Goal: Task Accomplishment & Management: Manage account settings

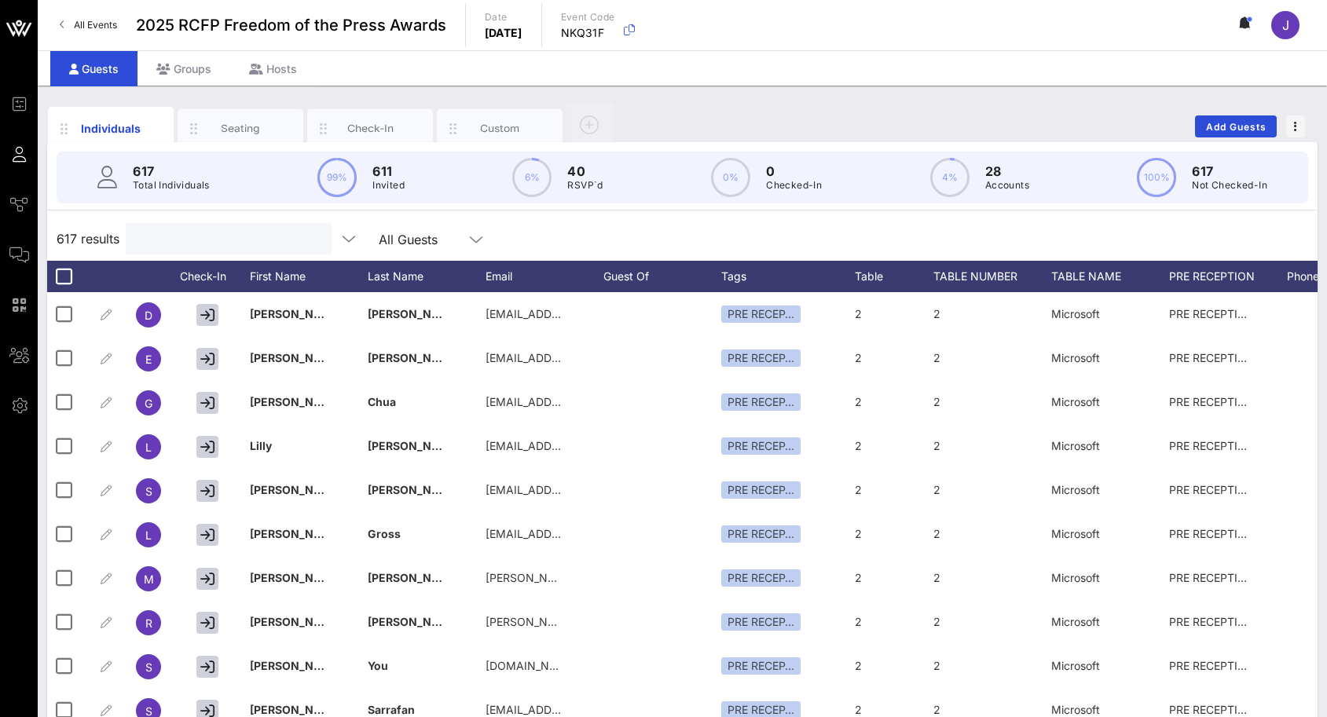
click at [253, 229] on input "text" at bounding box center [227, 239] width 184 height 20
type input "grogan"
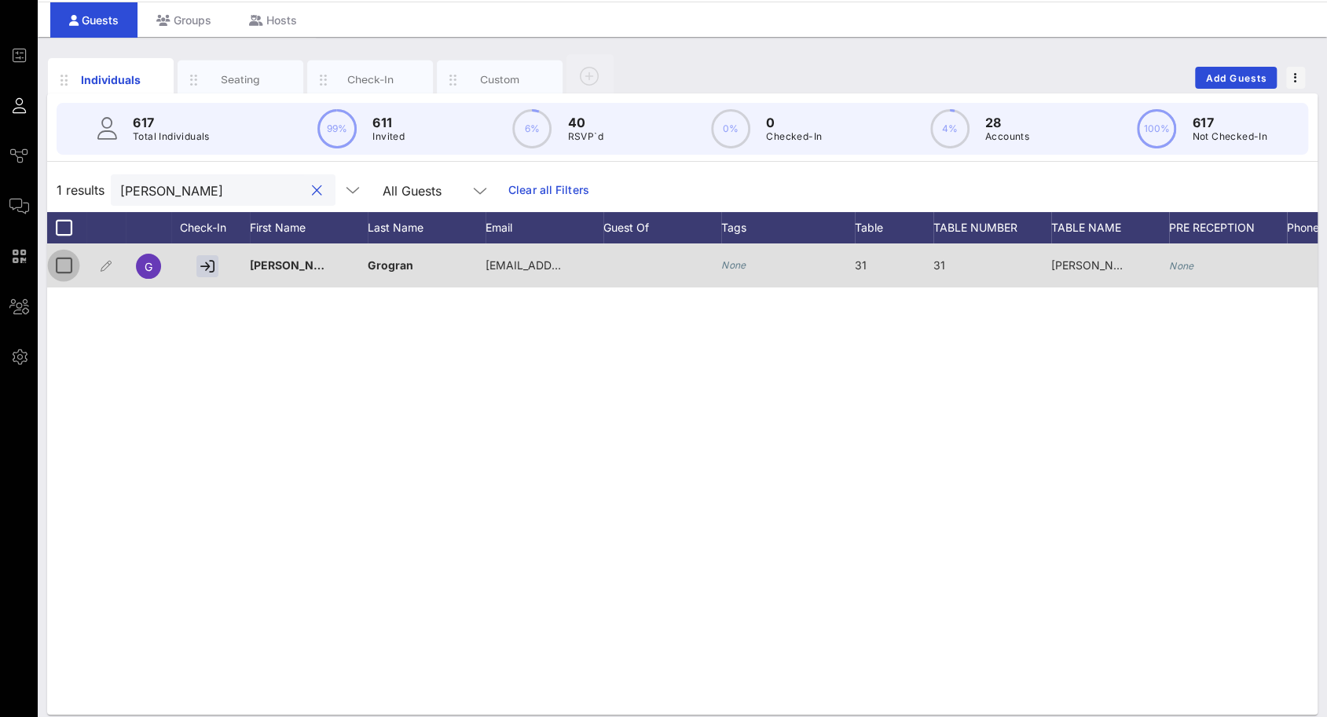
click at [66, 257] on div at bounding box center [63, 265] width 27 height 27
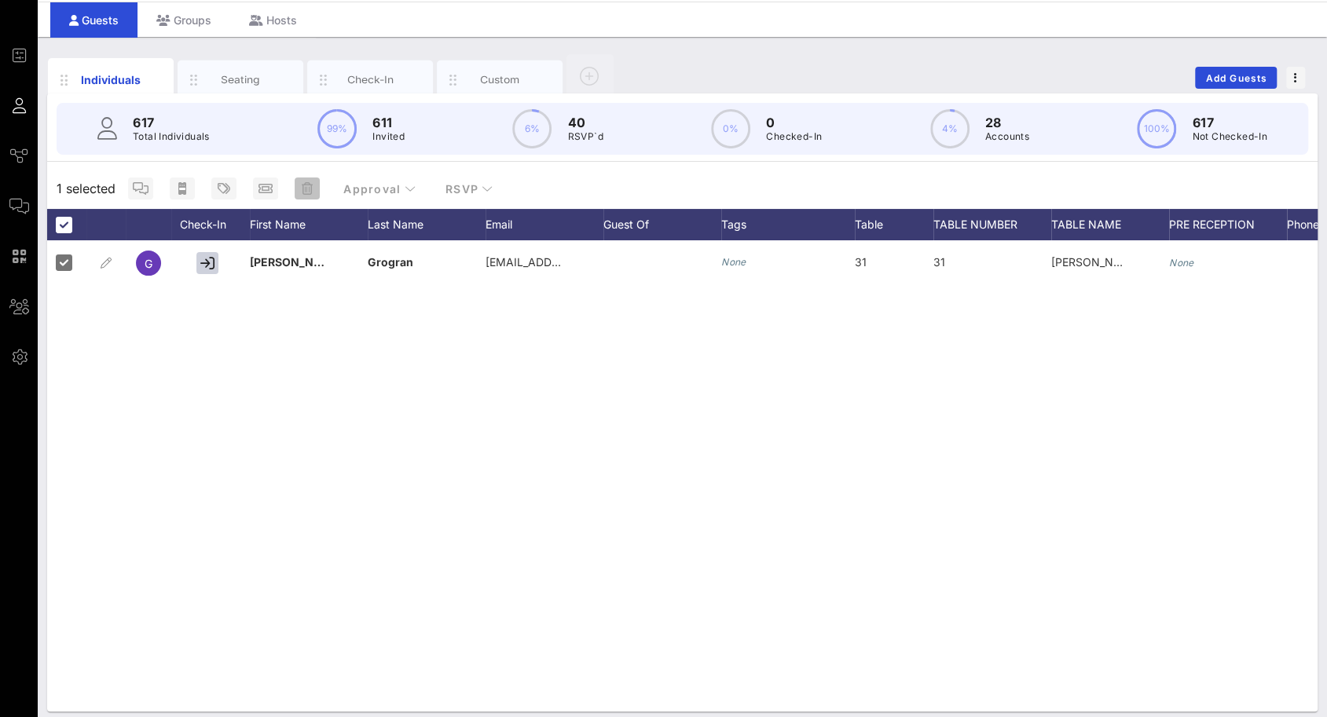
click at [308, 195] on button "button" at bounding box center [307, 189] width 25 height 22
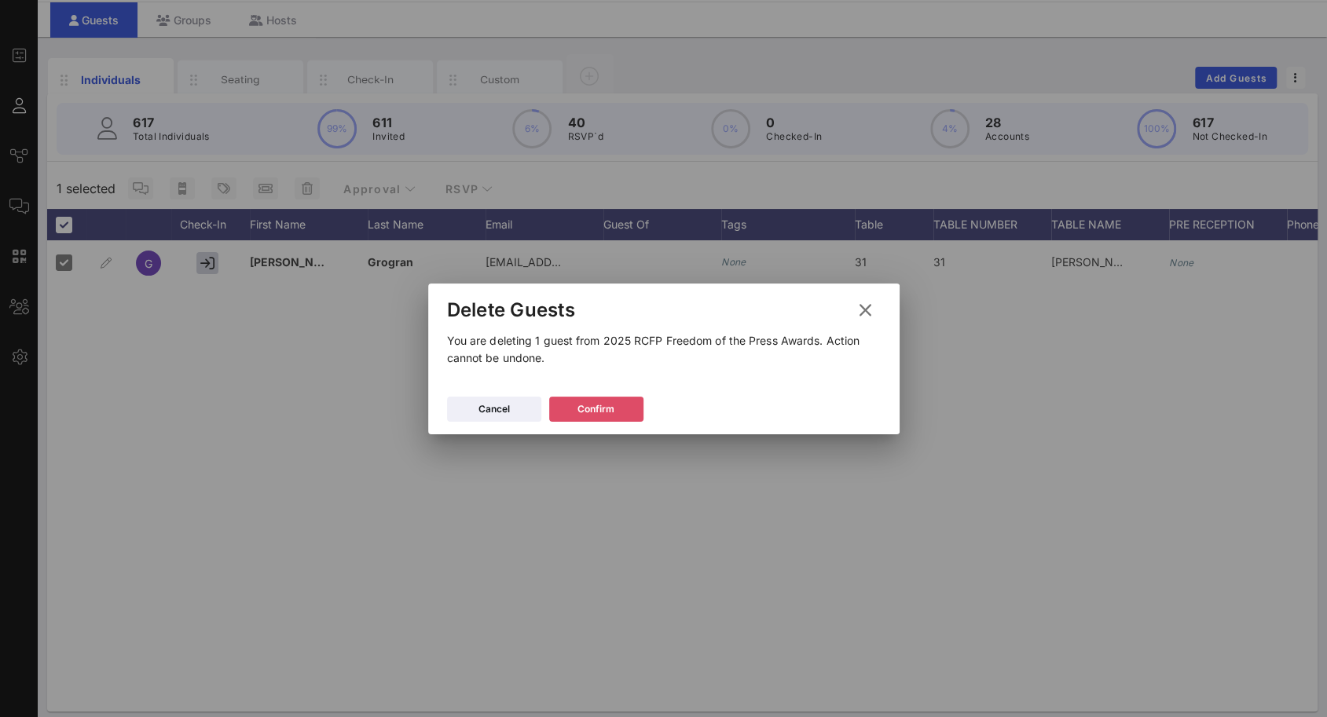
click at [586, 406] on div "Confirm" at bounding box center [595, 409] width 37 height 16
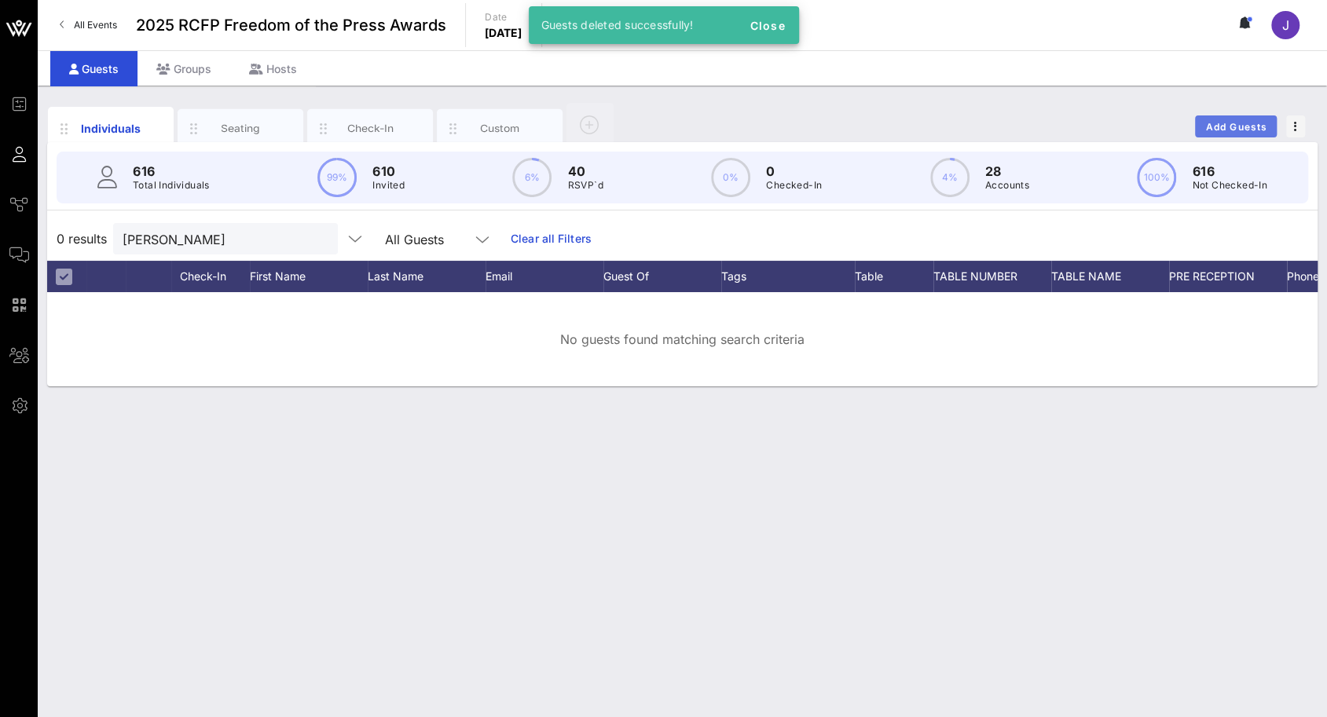
click at [1248, 130] on span "Add Guests" at bounding box center [1236, 127] width 62 height 12
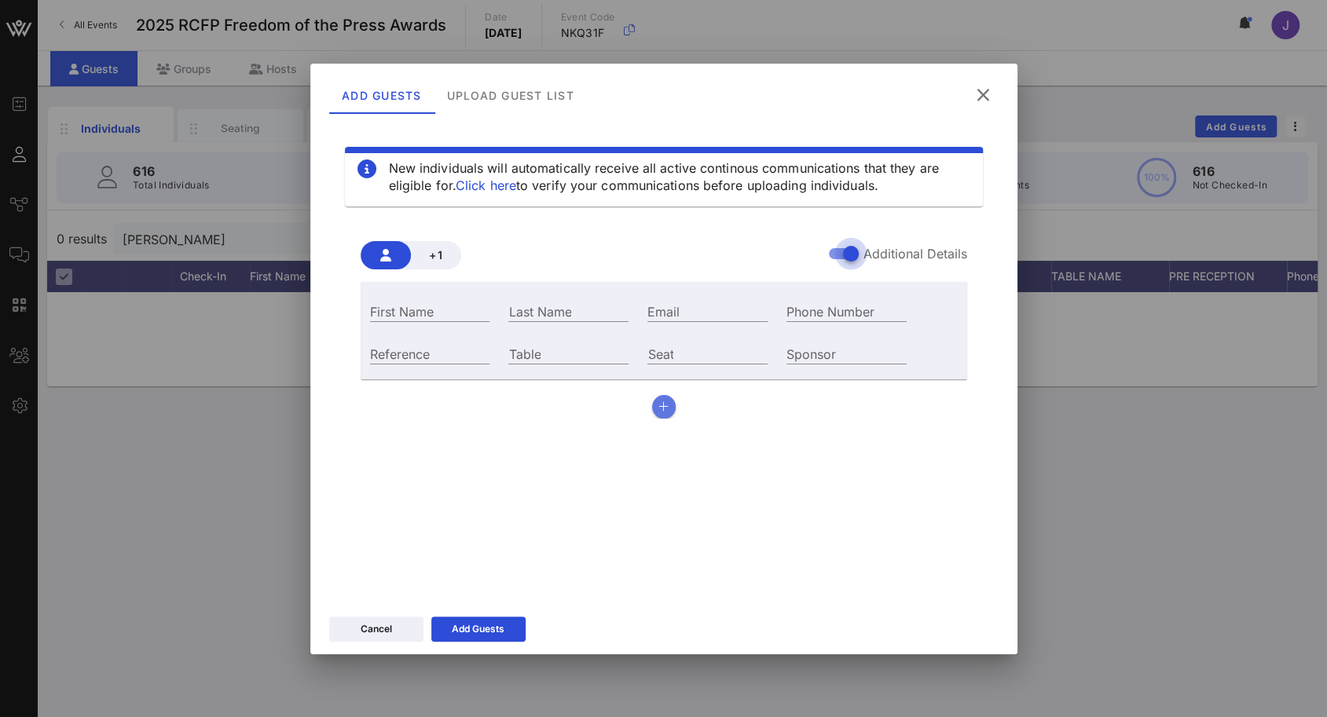
click at [668, 405] on icon "button" at bounding box center [663, 406] width 10 height 11
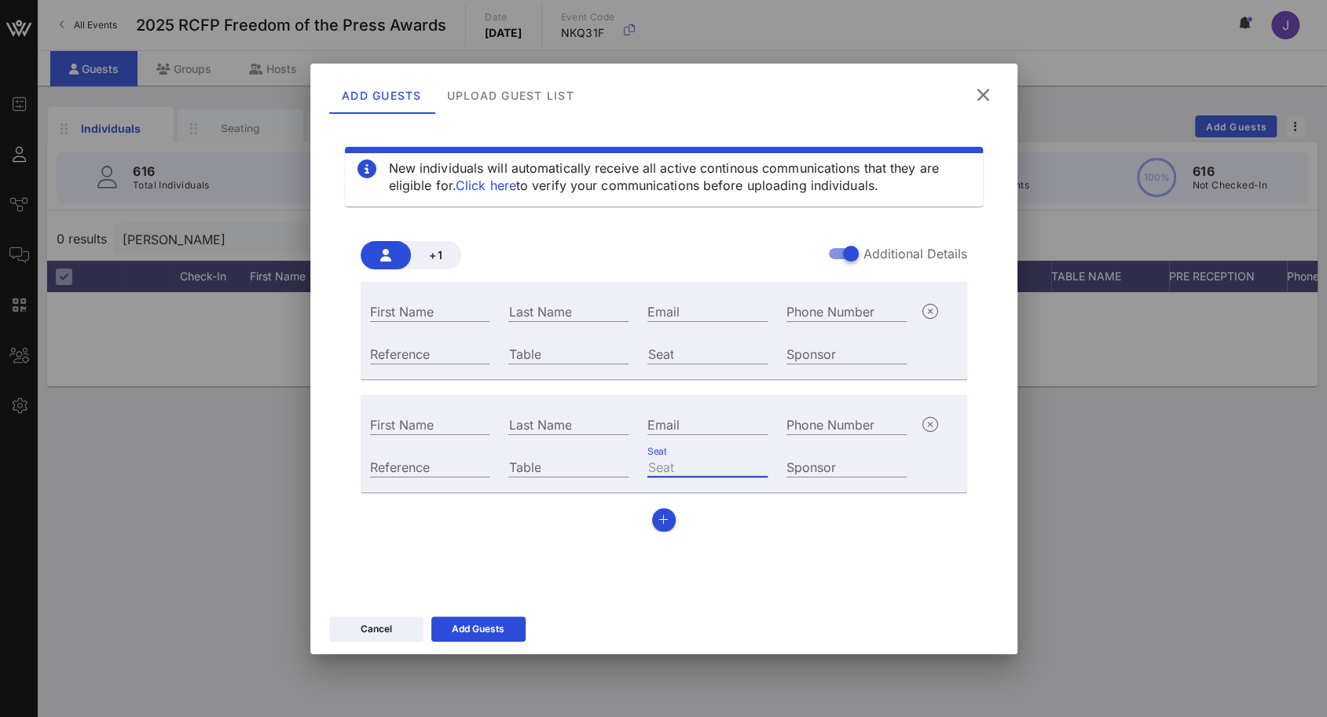
click at [676, 465] on input "Seat" at bounding box center [707, 466] width 120 height 20
type input "31"
click at [660, 343] on div "Seat" at bounding box center [707, 353] width 120 height 20
type input "31"
click at [396, 307] on input "First Name" at bounding box center [430, 311] width 120 height 20
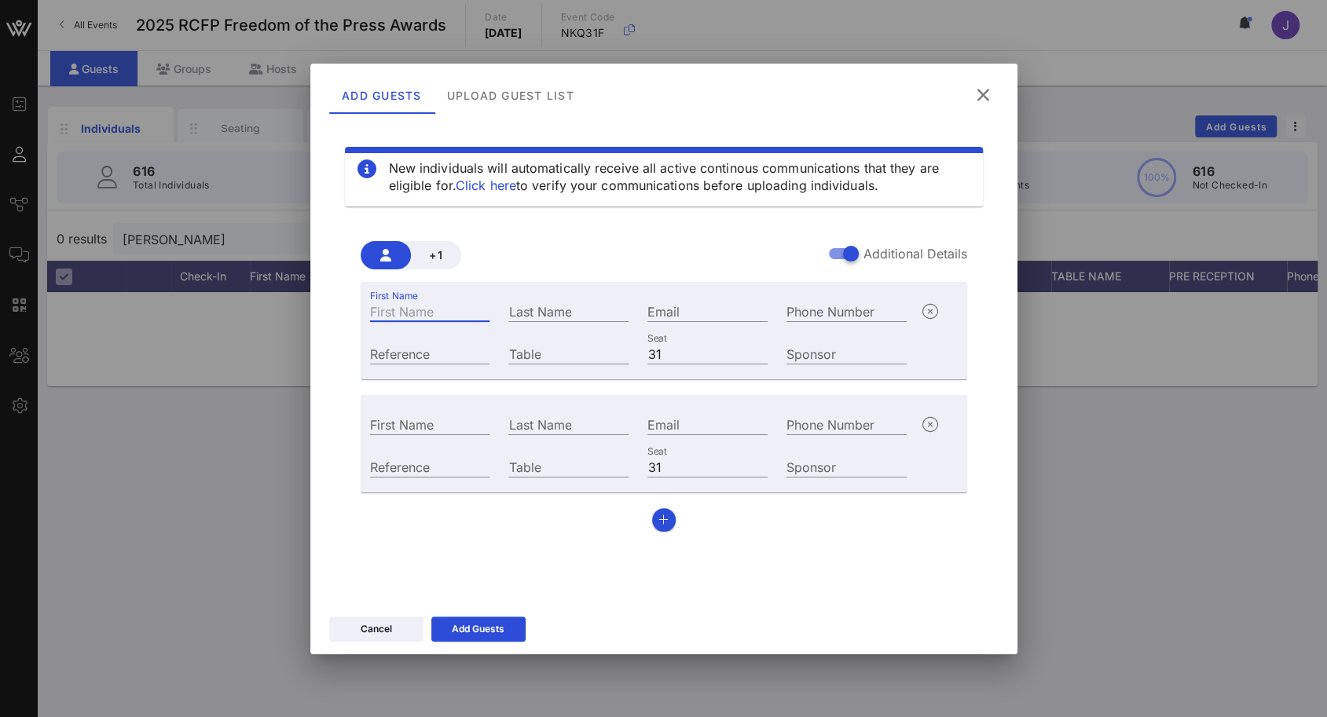
paste input "Jesslyn Nunez - jesslyn.nunez@stblaw.com Daniella Villatoro- daniella.villatoro…"
drag, startPoint x: 383, startPoint y: 309, endPoint x: 345, endPoint y: 307, distance: 38.5
click at [321, 309] on div "New individuals will automatically receive all active continous communications …" at bounding box center [663, 365] width 707 height 487
click at [446, 313] on input "Jesslyn Nunez - jesslyn.nunez@stblaw.com Daniella Villatoro- daniella.villatoro…" at bounding box center [430, 311] width 120 height 20
drag, startPoint x: 456, startPoint y: 315, endPoint x: 421, endPoint y: 306, distance: 35.8
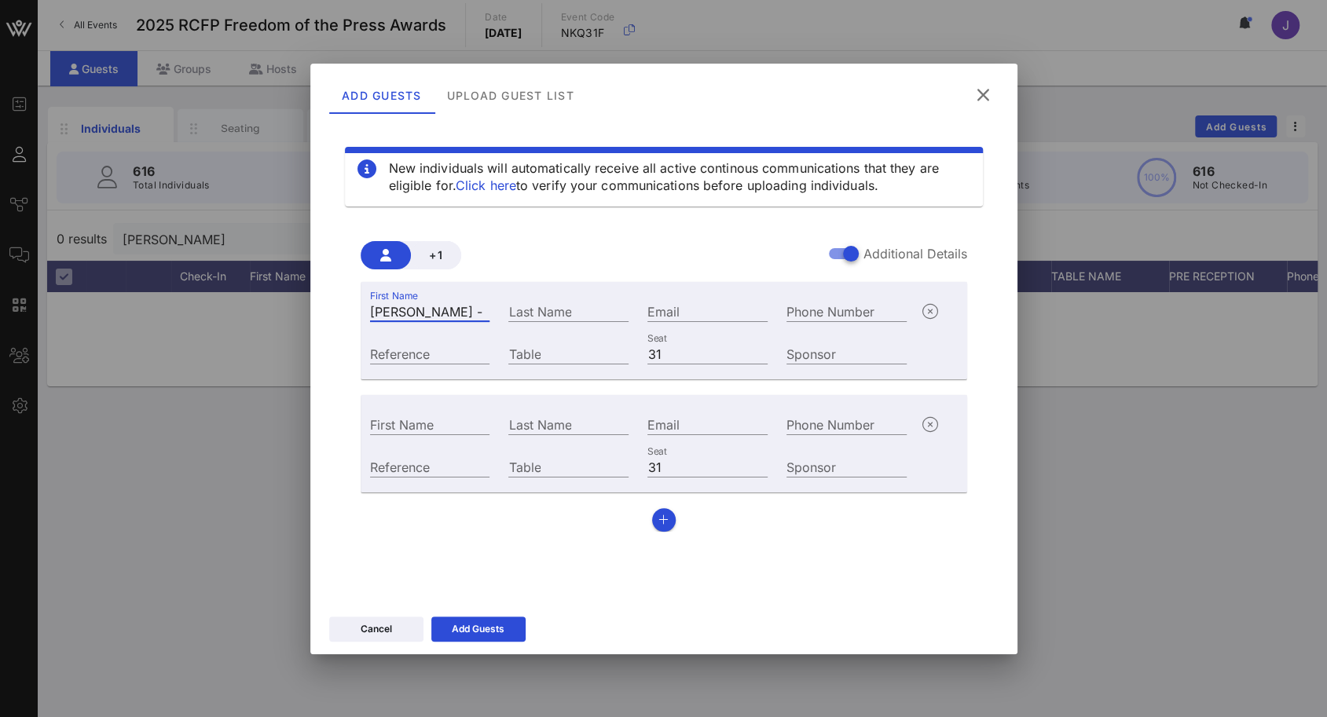
click at [421, 306] on input "Jesslyn Nunez - jesslyn.nunez@stblaw.com Daniella Villatoro- daniella.villatoro…" at bounding box center [430, 311] width 120 height 20
type input "Jesslyn - jesslyn.nunez@stblaw.com Daniella Villatoro- daniella.villatoro@stbla…"
click at [518, 305] on div "Last Name" at bounding box center [568, 311] width 120 height 20
paste input "[PERSON_NAME]"
type input "[PERSON_NAME]"
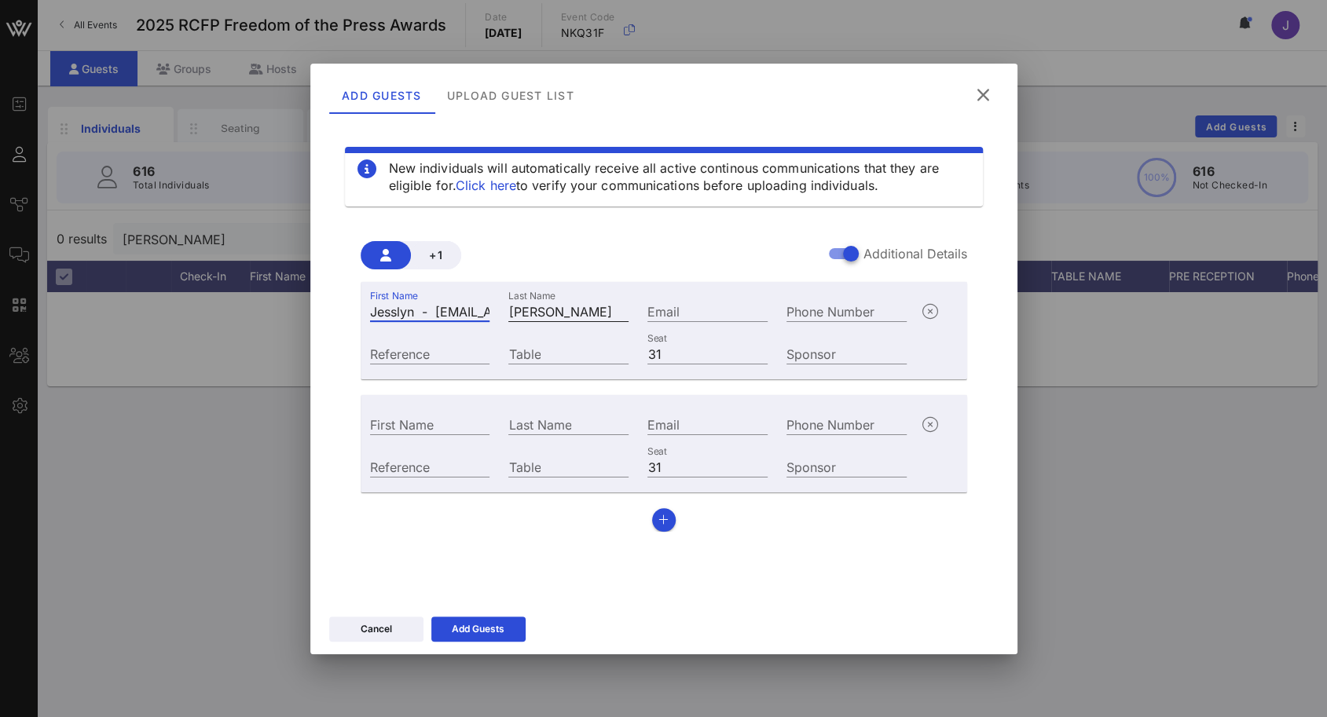
scroll to position [0, 404]
drag, startPoint x: 433, startPoint y: 315, endPoint x: 602, endPoint y: 313, distance: 168.9
click at [600, 313] on div "First Name Jesslyn - jesslyn.nunez@stblaw.com Daniella Villatoro- daniella.vill…" at bounding box center [639, 309] width 556 height 42
type input "Jesslyn -"
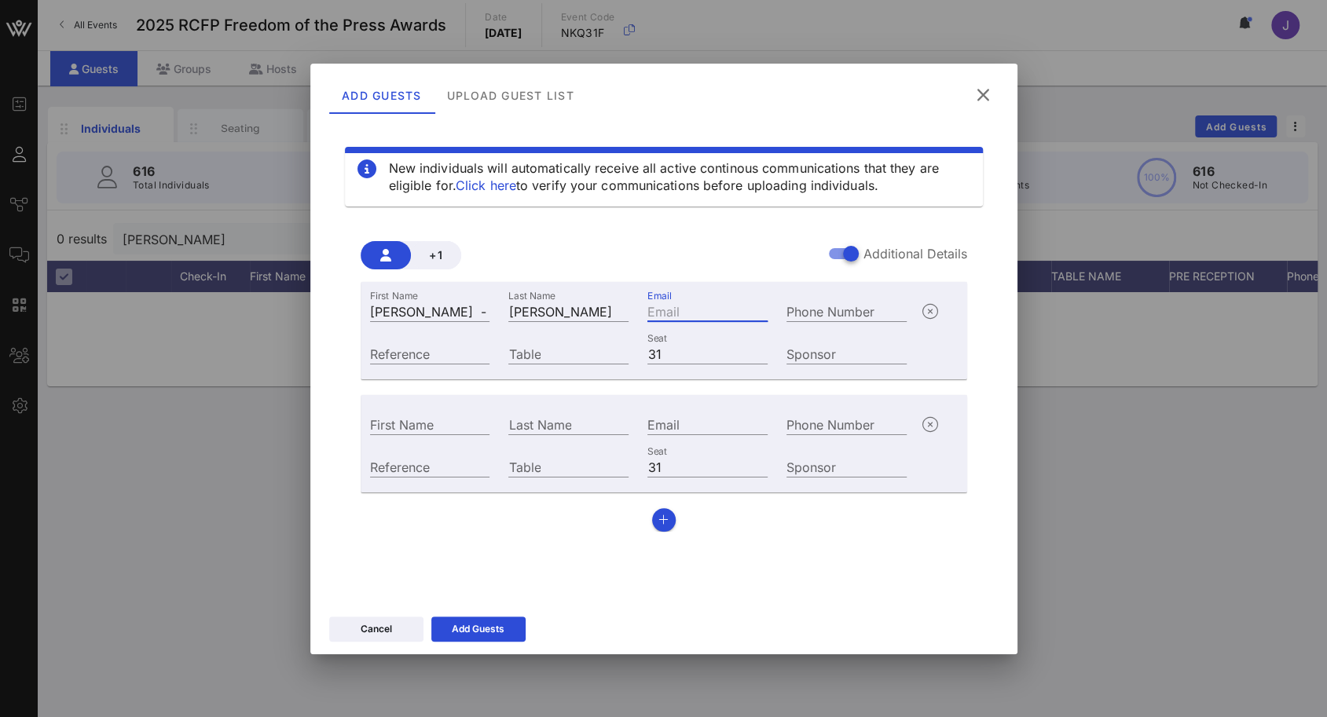
click at [662, 310] on input "Email" at bounding box center [707, 311] width 120 height 20
paste input "jesslyn.nunez@stblaw.com Daniella Villatoro- daniella.villatoro@stblaw.com"
type input "jesslyn.nunez@stblaw.com Daniella Villatoro- daniella.villatoro@stblaw.com"
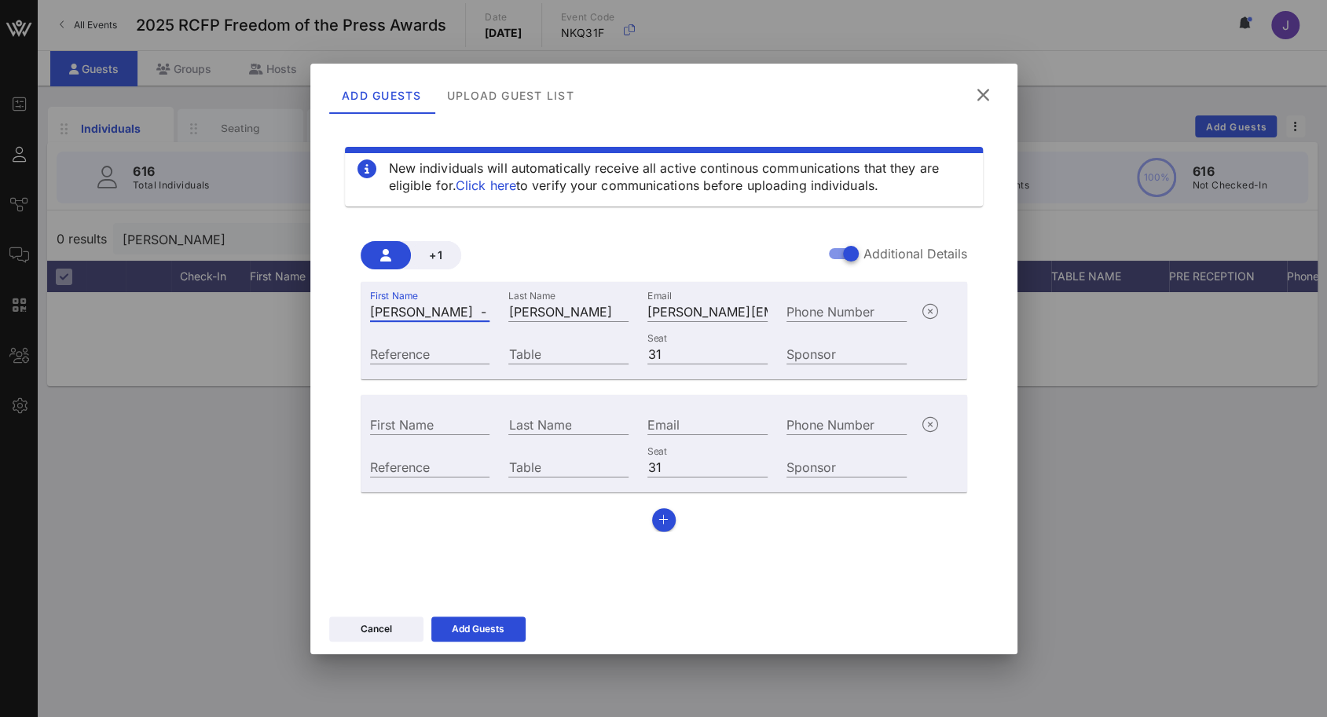
click at [460, 310] on input "Jesslyn -" at bounding box center [430, 311] width 120 height 20
click at [454, 321] on div "First Name Jesslyn" at bounding box center [430, 311] width 120 height 20
drag, startPoint x: 449, startPoint y: 309, endPoint x: 657, endPoint y: 295, distance: 207.8
click at [657, 295] on div "First Name Jesslyn Last Name Nunez Email jesslyn.nunez@stblaw.com Daniella Vill…" at bounding box center [639, 309] width 556 height 42
type input "[PERSON_NAME]"
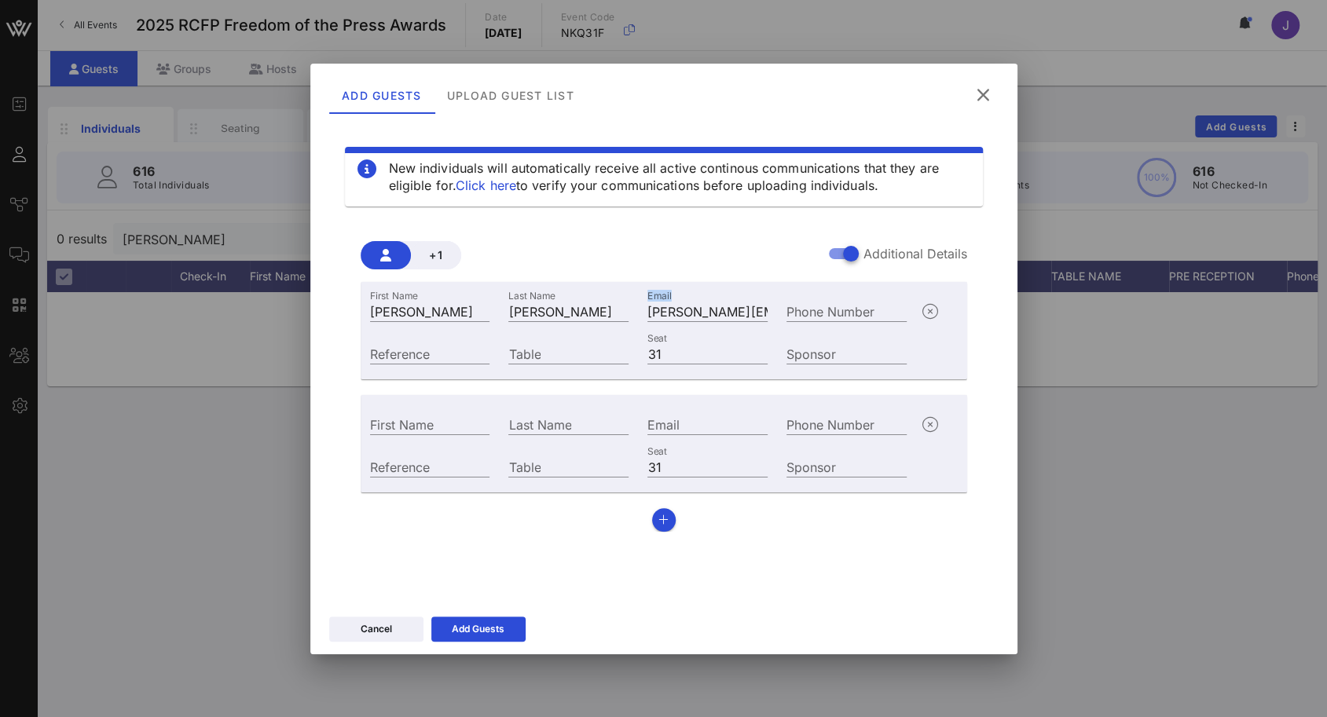
drag, startPoint x: 678, startPoint y: 298, endPoint x: 762, endPoint y: 299, distance: 84.1
click at [762, 299] on div "Email jesslyn.nunez@stblaw.com Daniella Villatoro- daniella.villatoro@stblaw.com" at bounding box center [707, 309] width 139 height 42
click at [756, 307] on input "jesslyn.nunez@stblaw.com Daniella Villatoro- daniella.villatoro@stblaw.com" at bounding box center [707, 311] width 120 height 20
click at [680, 311] on input "jesslyn.nunez@stblaw.com Daniella Villatoro- daniella.villatoro@stblaw.com" at bounding box center [707, 311] width 120 height 20
click at [717, 324] on div "Email jesslyn.nunez@stblaw.com Daniella Villatoro- daniella.villatoro@stblaw.com" at bounding box center [707, 309] width 139 height 42
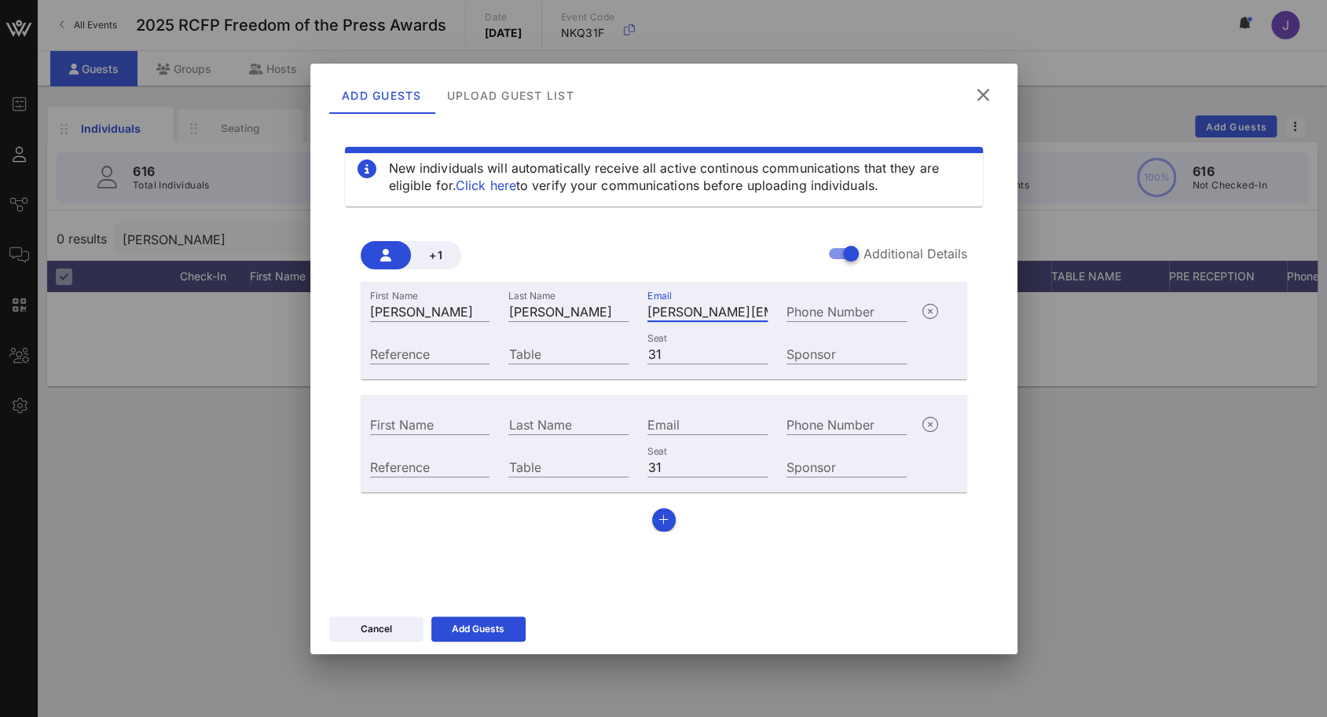
click at [717, 317] on input "jesslyn.nunez@stblaw.com Daniella Villatoro- daniella.villatoro@stblaw.com" at bounding box center [707, 311] width 120 height 20
drag, startPoint x: 652, startPoint y: 315, endPoint x: 834, endPoint y: 318, distance: 182.3
click at [834, 318] on div "First Name Jesslyn Last Name Nunez Email jesslyn.nunez@stblaw.com Daniella Vill…" at bounding box center [639, 309] width 556 height 42
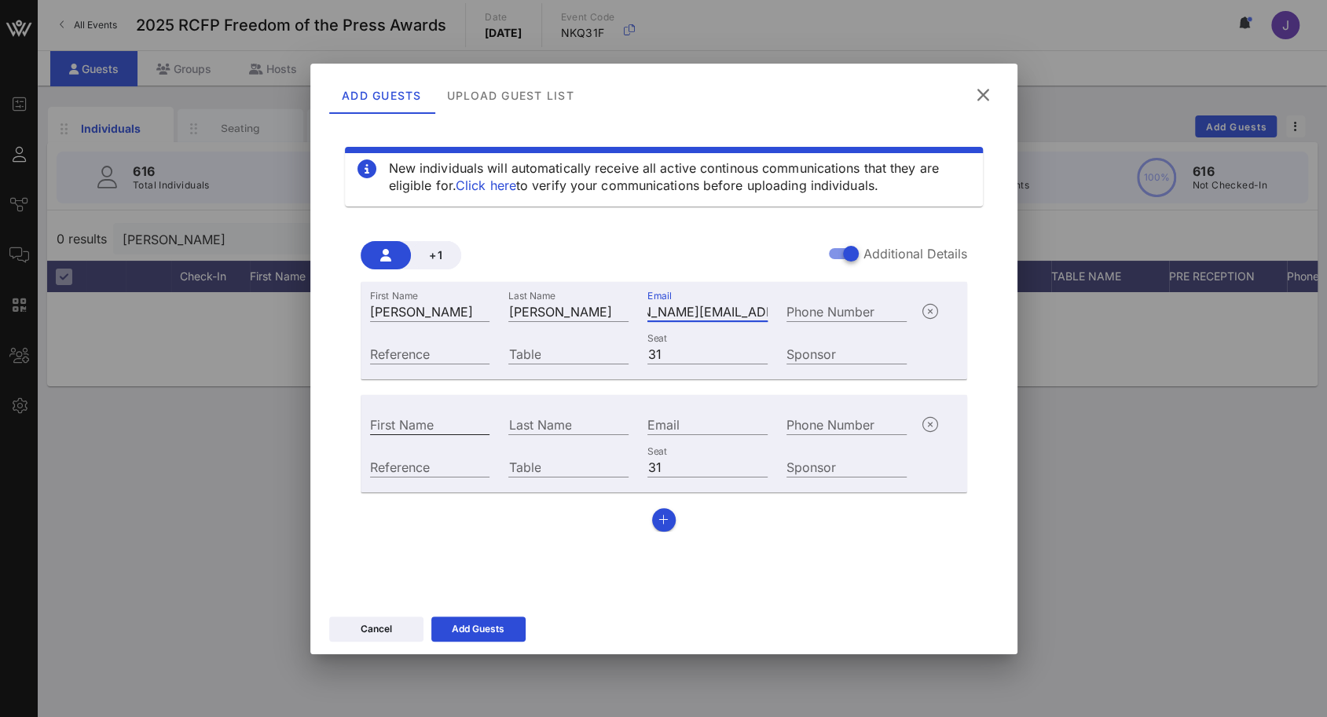
type input "[PERSON_NAME][EMAIL_ADDRESS][PERSON_NAME][DOMAIN_NAME]"
click at [398, 424] on input "First Name" at bounding box center [430, 424] width 120 height 20
paste input "Daniella Villatoro- daniella.villatoro@stblaw.com"
drag, startPoint x: 397, startPoint y: 423, endPoint x: 326, endPoint y: 427, distance: 70.8
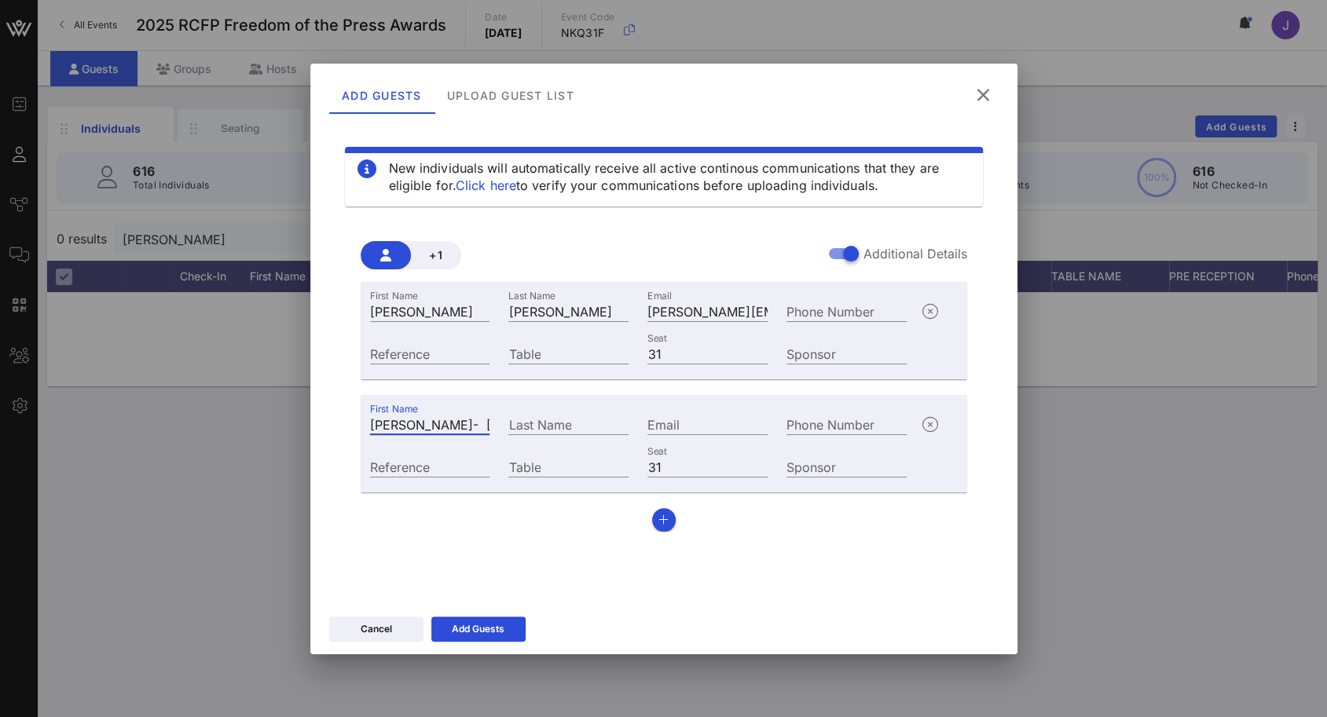
click at [326, 427] on div "New individuals will automatically receive all active continous communications …" at bounding box center [663, 365] width 707 height 487
click at [427, 423] on input "Daniella Villatoro- daniella.villatoro@stblaw.com" at bounding box center [430, 424] width 120 height 20
click at [470, 425] on input "Daniella Villatoro- daniella.villatoro@stblaw.com" at bounding box center [430, 424] width 120 height 20
drag, startPoint x: 470, startPoint y: 426, endPoint x: 423, endPoint y: 423, distance: 47.2
click at [423, 423] on input "Daniella Villatoro- daniella.villatoro@stblaw.com" at bounding box center [430, 424] width 120 height 20
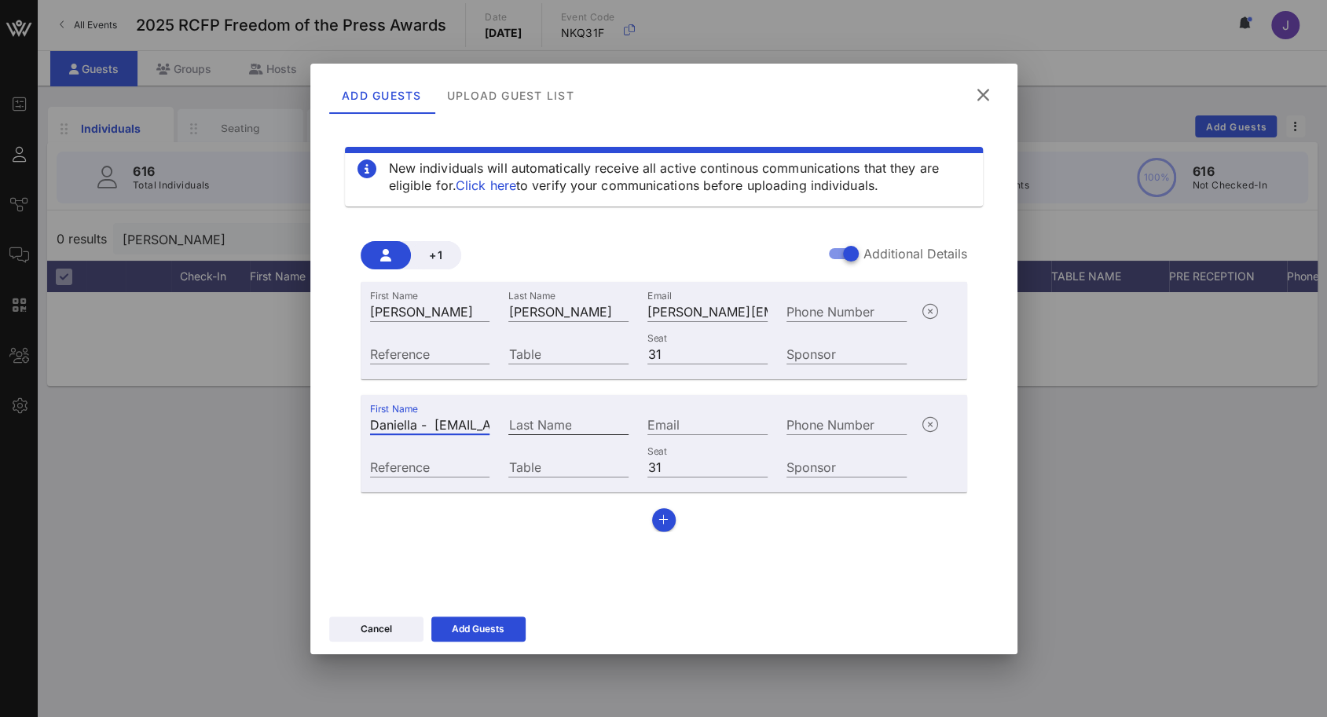
type input "Daniella - daniella.villatoro@stblaw.com"
click at [548, 422] on input "Last Name" at bounding box center [568, 424] width 120 height 20
paste input "[PERSON_NAME]"
type input "[PERSON_NAME]"
click at [432, 424] on input "Daniella - daniella.villatoro@stblaw.com" at bounding box center [430, 424] width 120 height 20
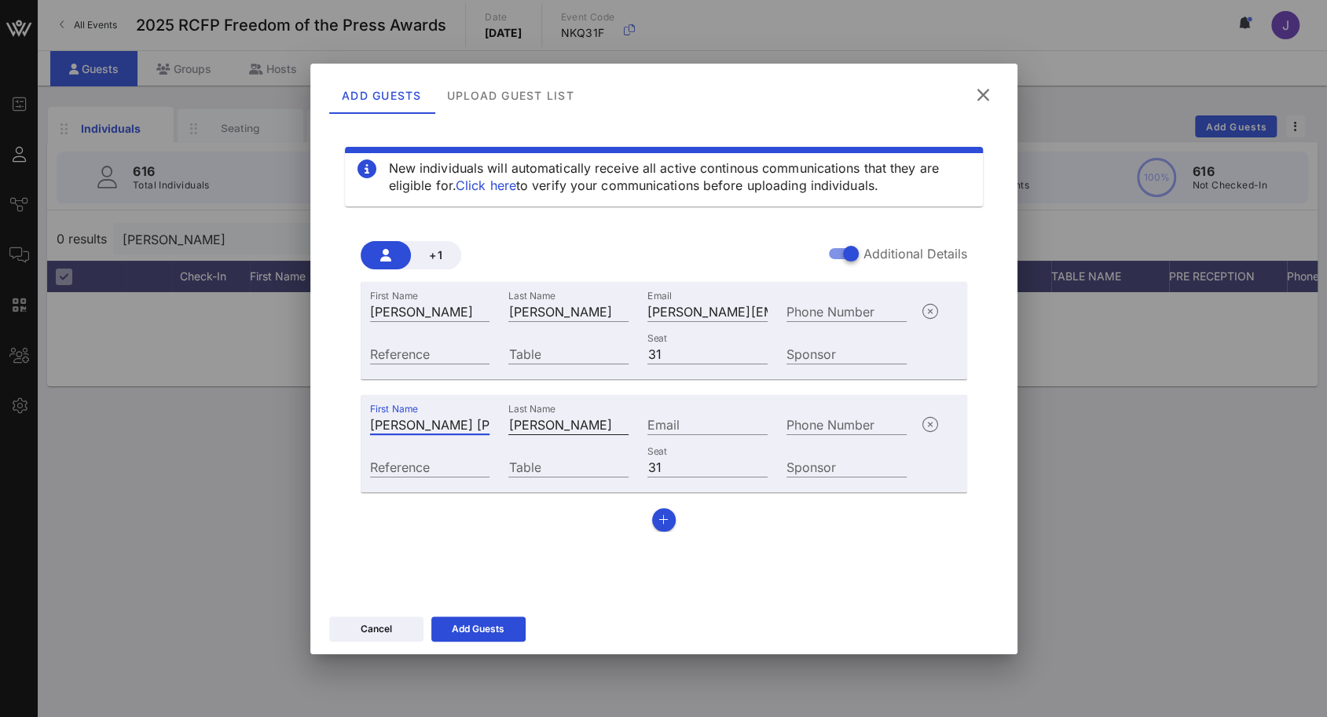
scroll to position [0, 106]
drag, startPoint x: 422, startPoint y: 423, endPoint x: 555, endPoint y: 423, distance: 133.6
click at [550, 423] on div "First Name Daniella daniella.villatoro@stblaw.com Last Name Villatoro Email Pho…" at bounding box center [639, 422] width 556 height 42
type input "Daniella"
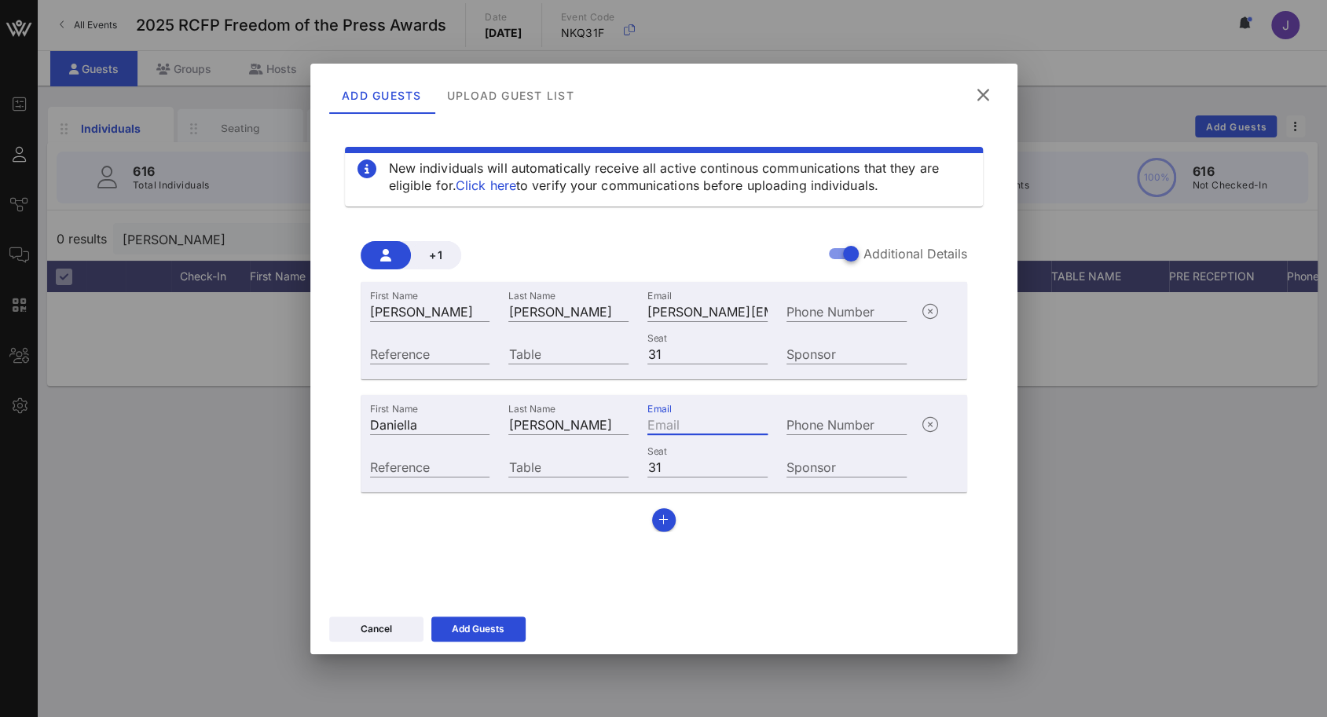
click at [680, 417] on input "Email" at bounding box center [707, 424] width 120 height 20
paste input "[EMAIL_ADDRESS][PERSON_NAME][DOMAIN_NAME]"
type input "[EMAIL_ADDRESS][PERSON_NAME][DOMAIN_NAME]"
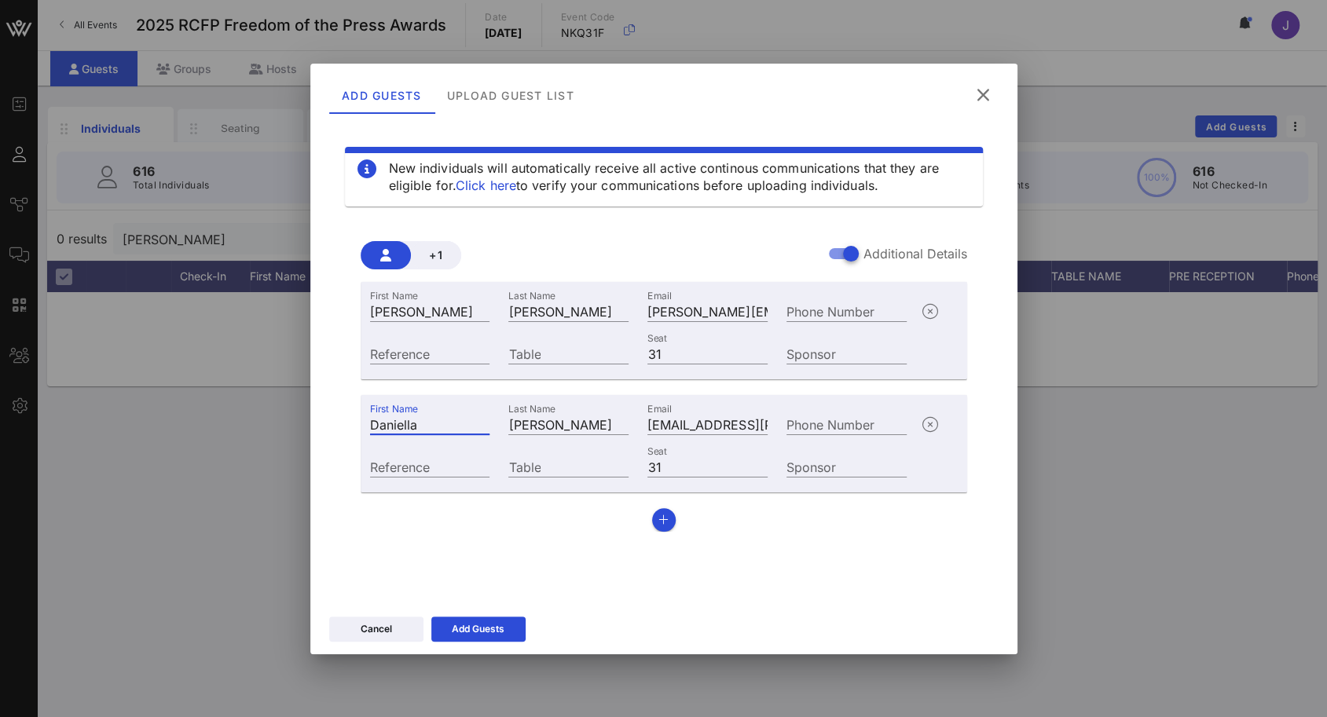
click at [446, 428] on input "Daniella" at bounding box center [430, 424] width 120 height 20
type input "Daniella"
click at [511, 627] on button "Add Guests" at bounding box center [478, 629] width 94 height 25
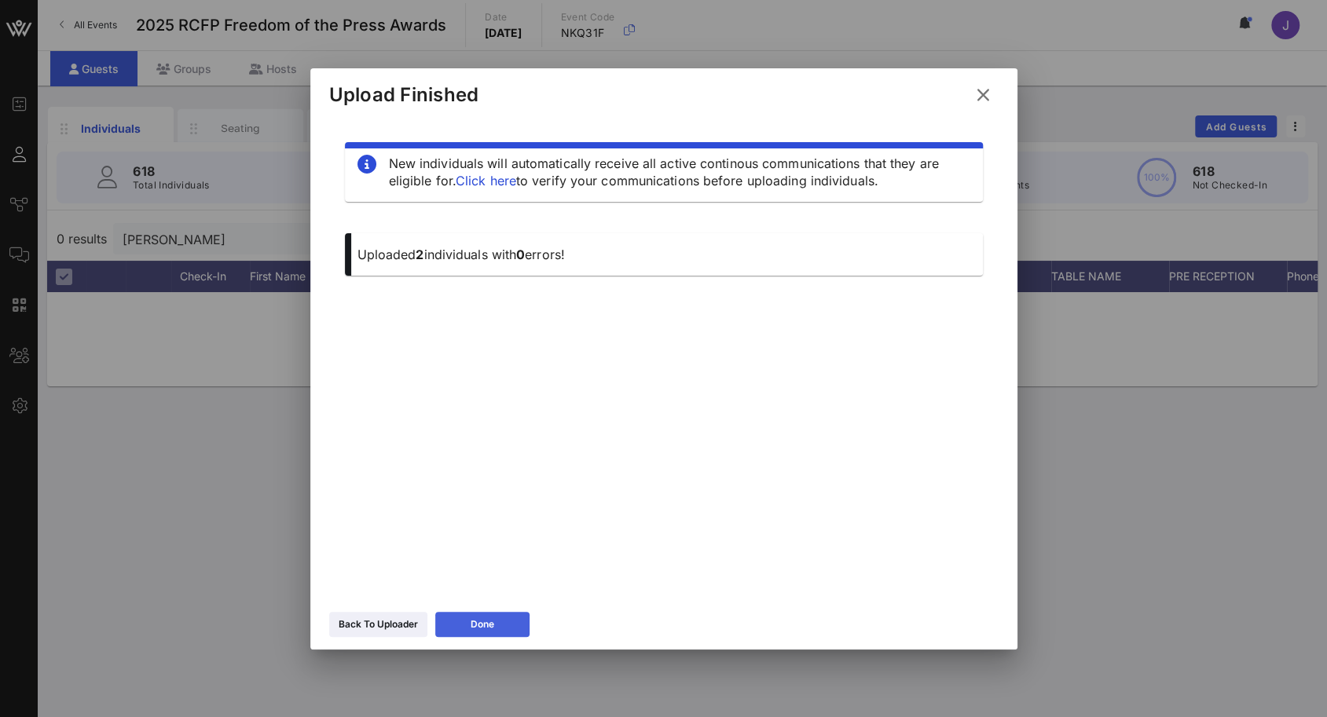
click at [515, 623] on button "Done" at bounding box center [482, 624] width 94 height 25
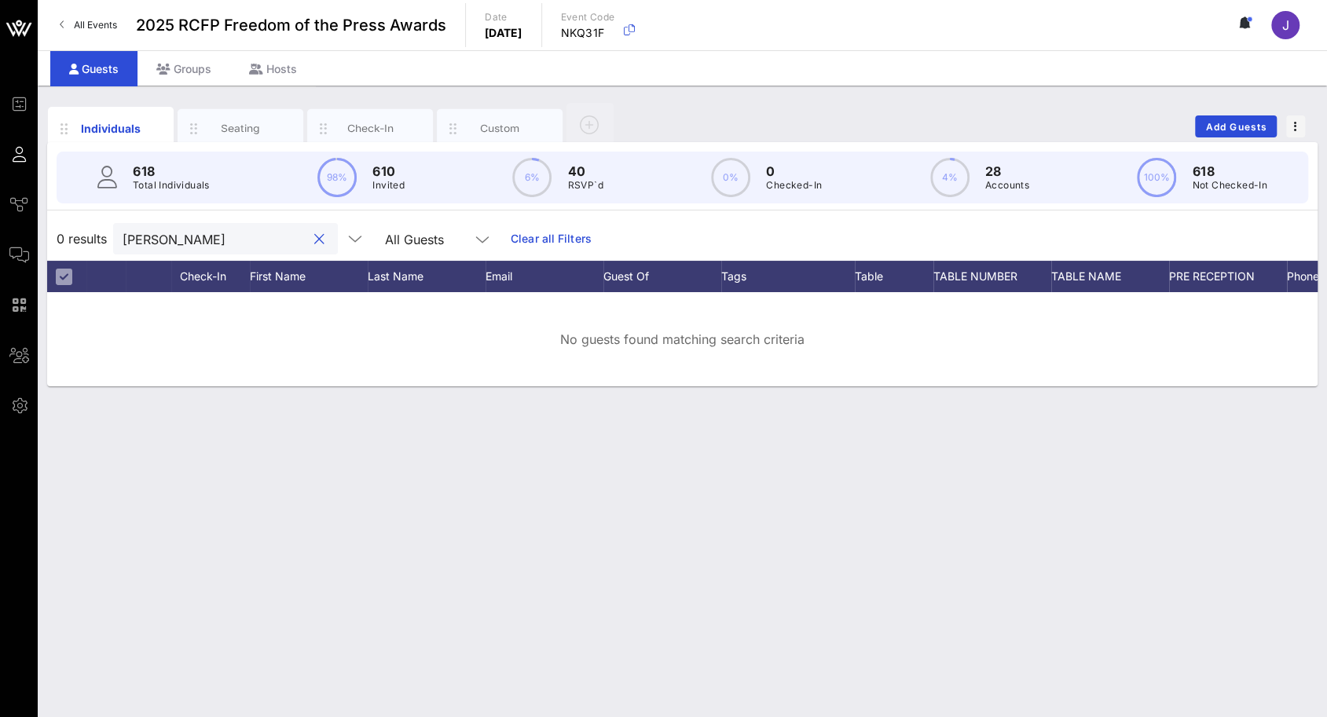
drag, startPoint x: 192, startPoint y: 246, endPoint x: 38, endPoint y: 227, distance: 155.1
click at [39, 227] on div "Individuals Seating Check-In Custom Add Guests 618 Total Individuals 98% 610 In…" at bounding box center [682, 402] width 1289 height 632
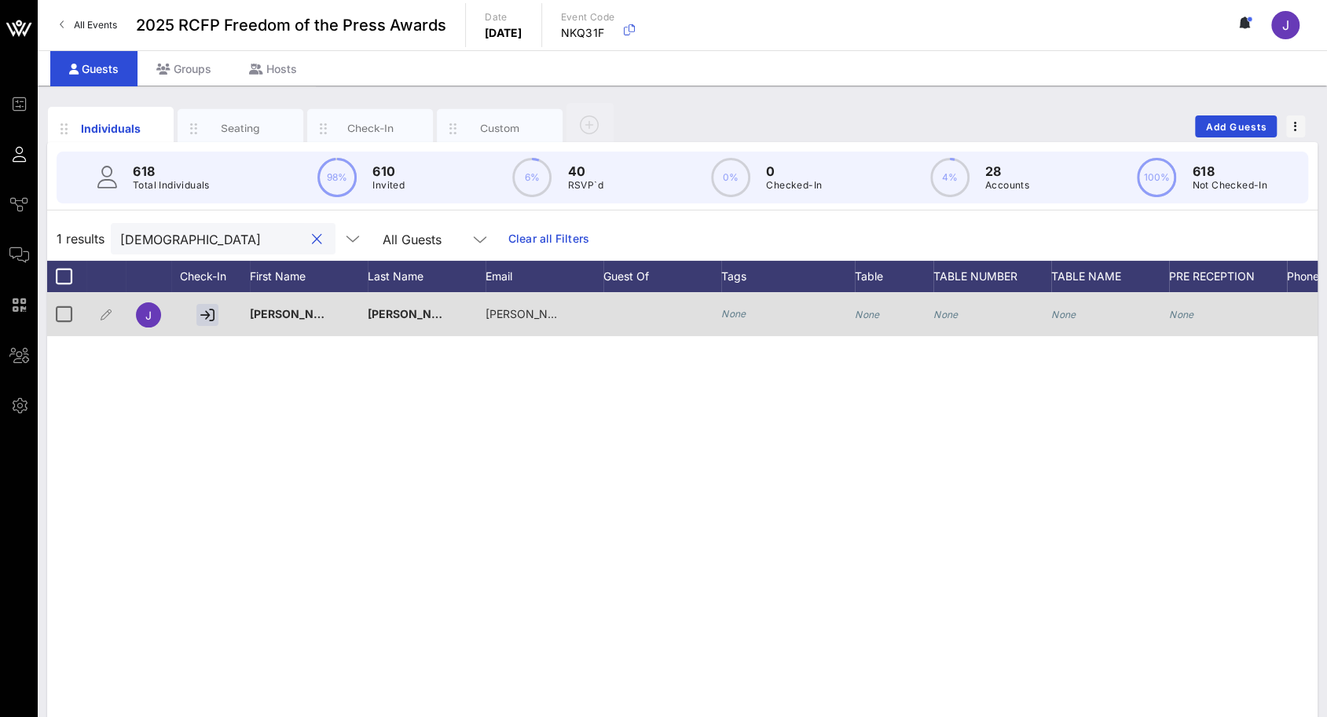
type input "nune"
click at [866, 310] on icon "None" at bounding box center [867, 315] width 25 height 12
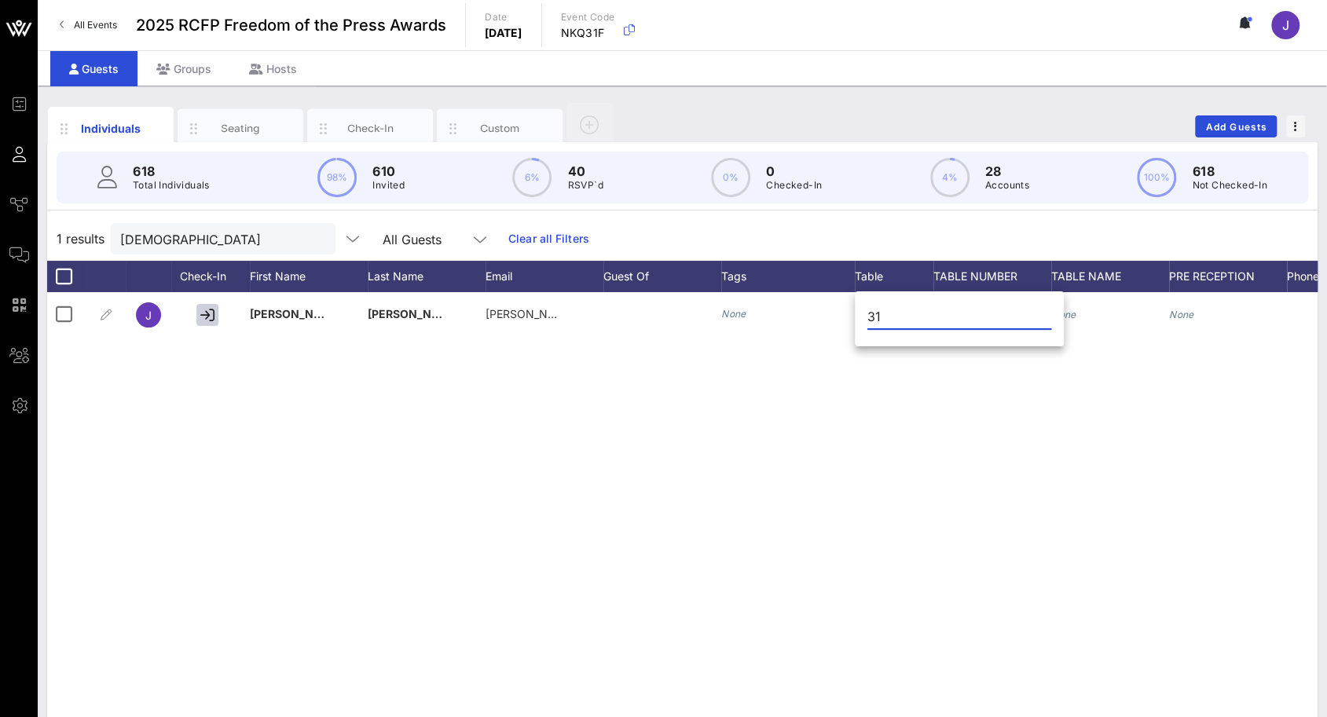
type input "31"
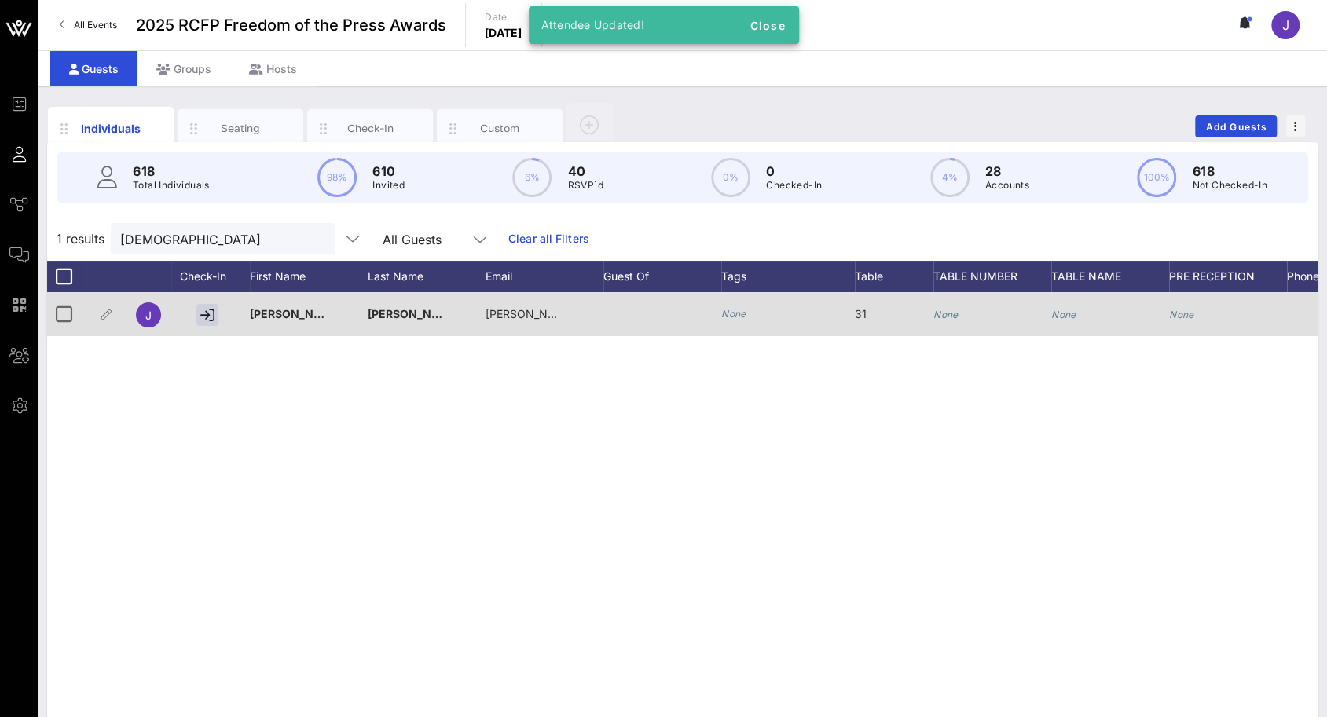
click at [962, 312] on div "None" at bounding box center [992, 323] width 118 height 62
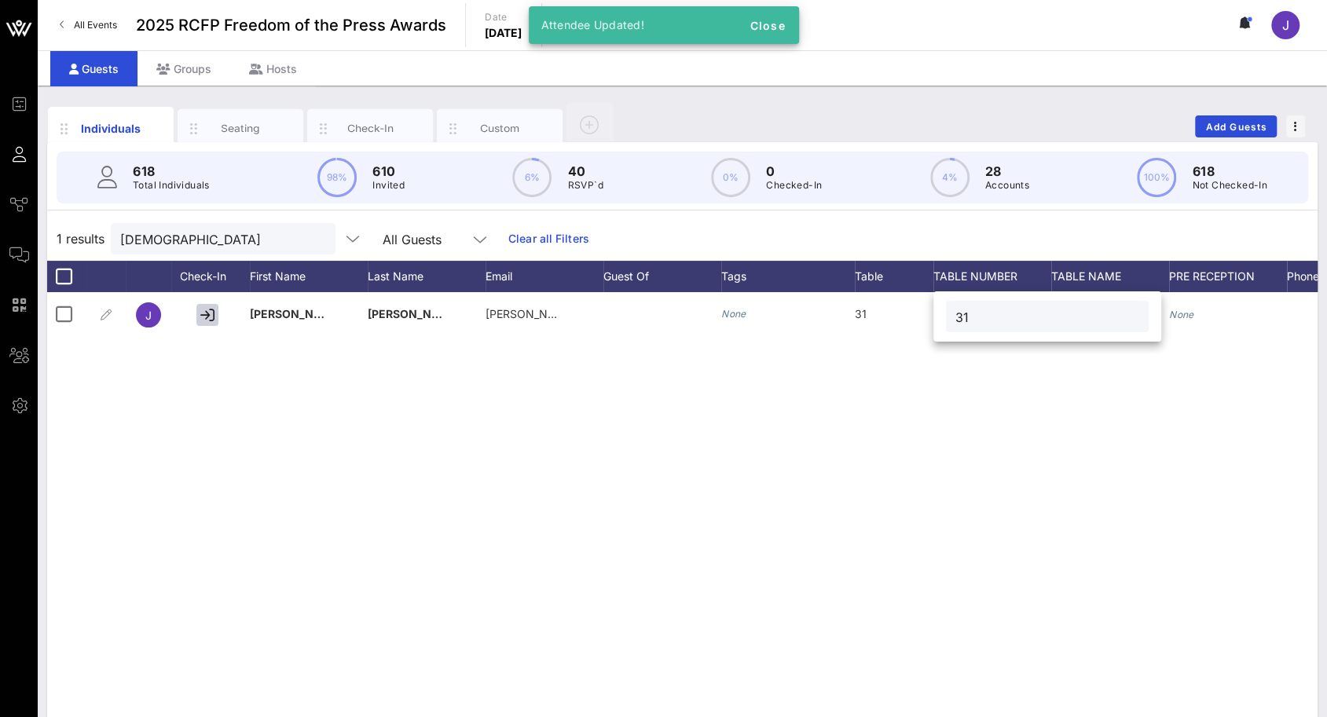
type input "31"
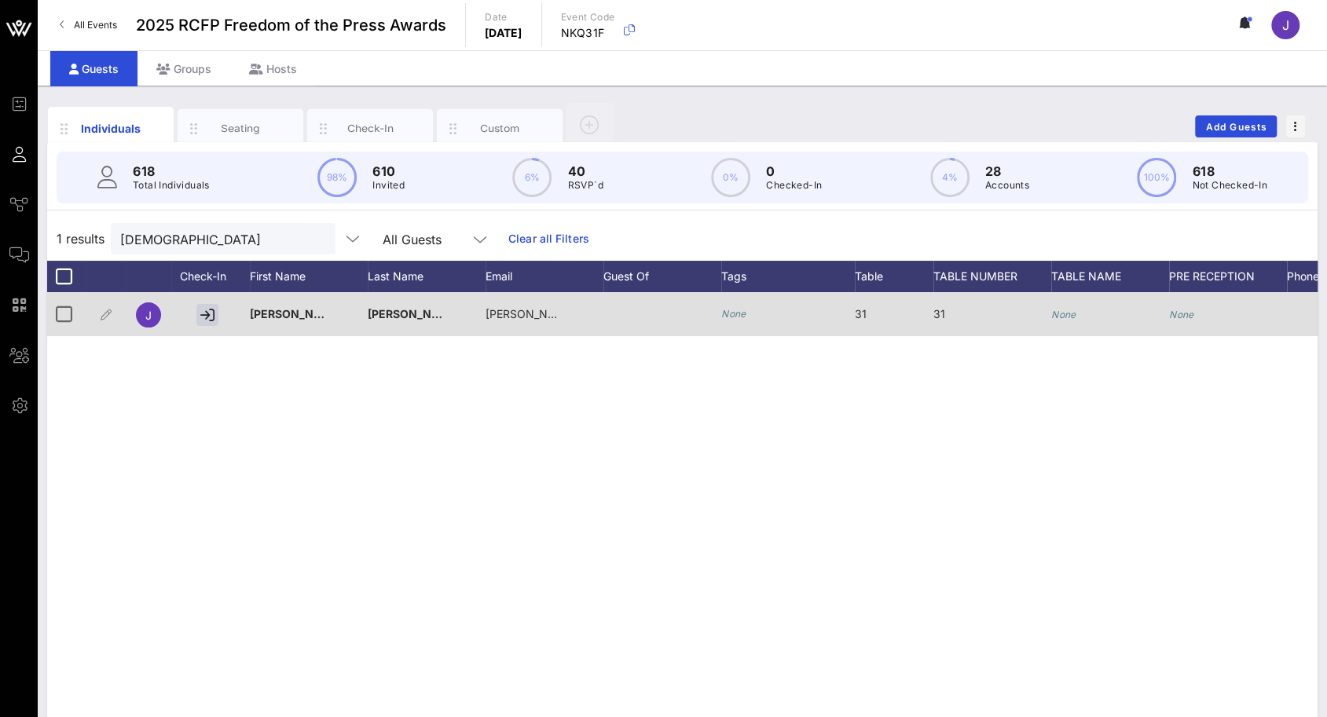
click at [1061, 310] on icon "None" at bounding box center [1063, 315] width 25 height 12
type input "T"
type input "[PERSON_NAME]"
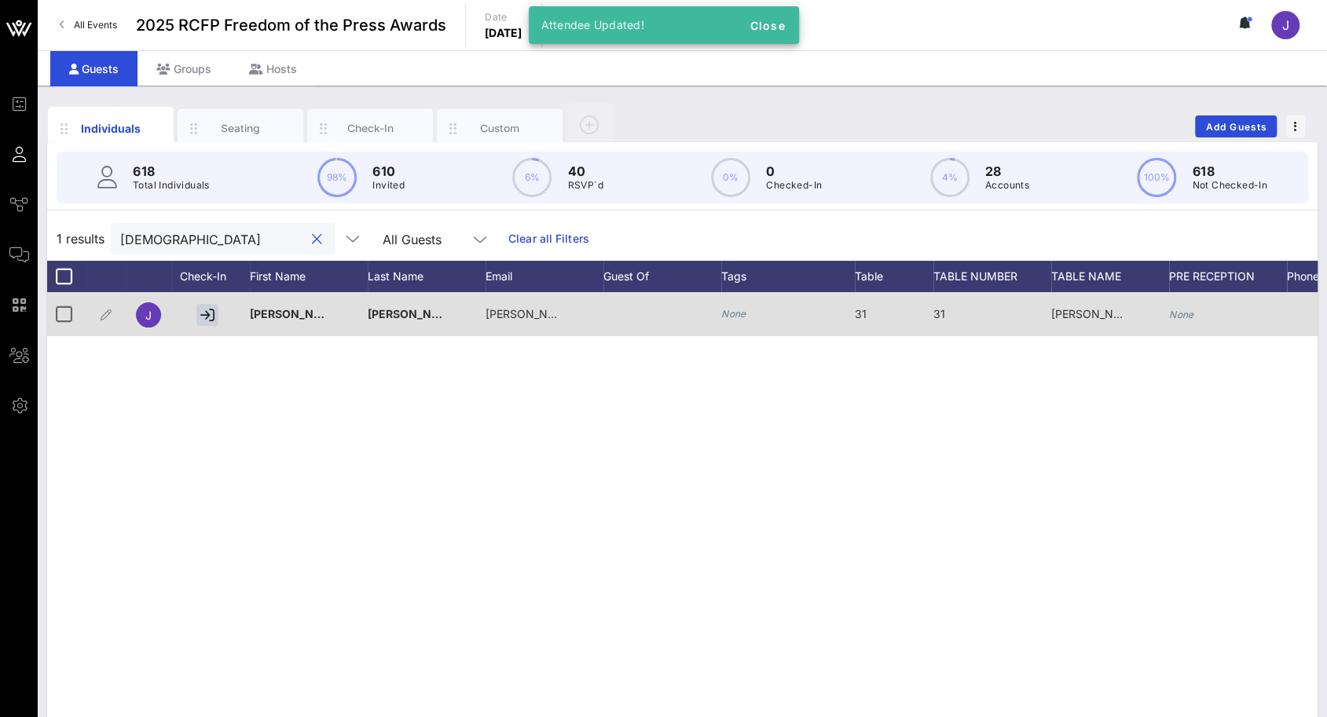
drag, startPoint x: 178, startPoint y: 240, endPoint x: 107, endPoint y: 233, distance: 71.1
click at [107, 233] on div "1 results nune All Guests Clear all Filters" at bounding box center [682, 239] width 1270 height 44
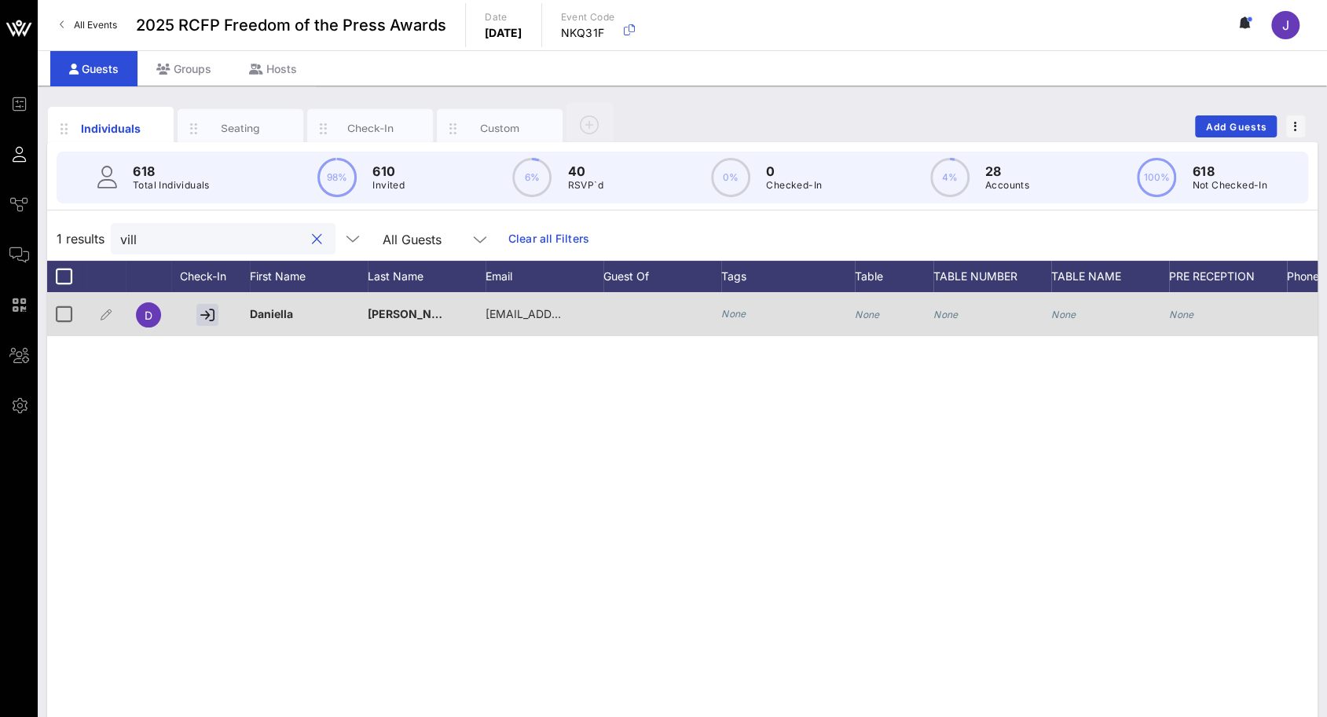
type input "vill"
click at [877, 320] on div "None" at bounding box center [867, 314] width 25 height 44
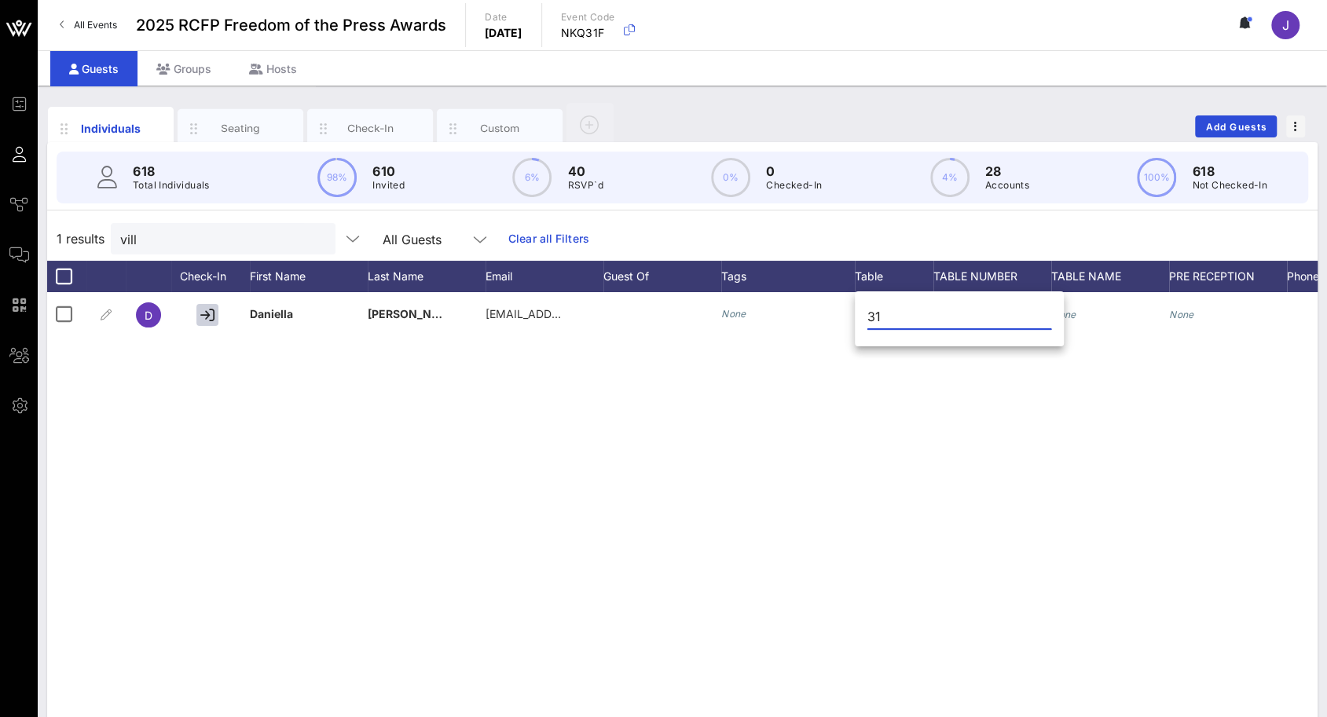
type input "31"
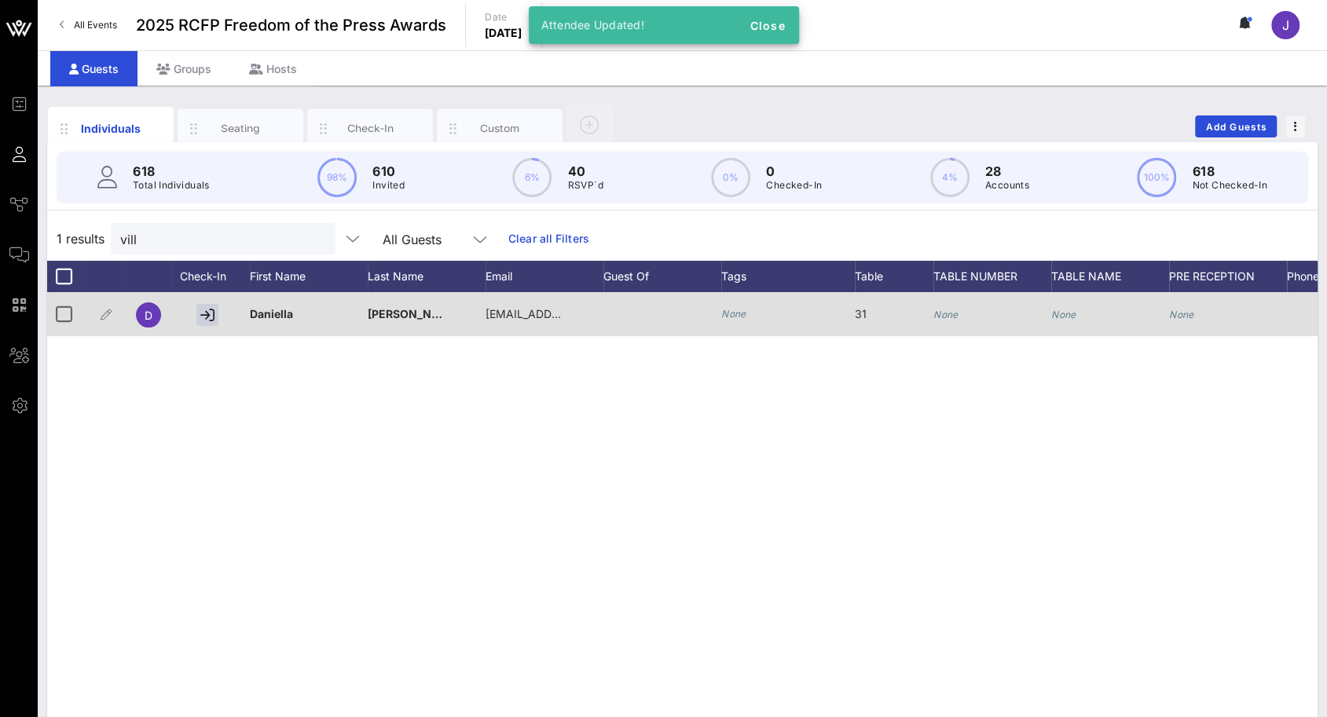
click at [938, 315] on icon "None" at bounding box center [945, 315] width 25 height 12
type input "31"
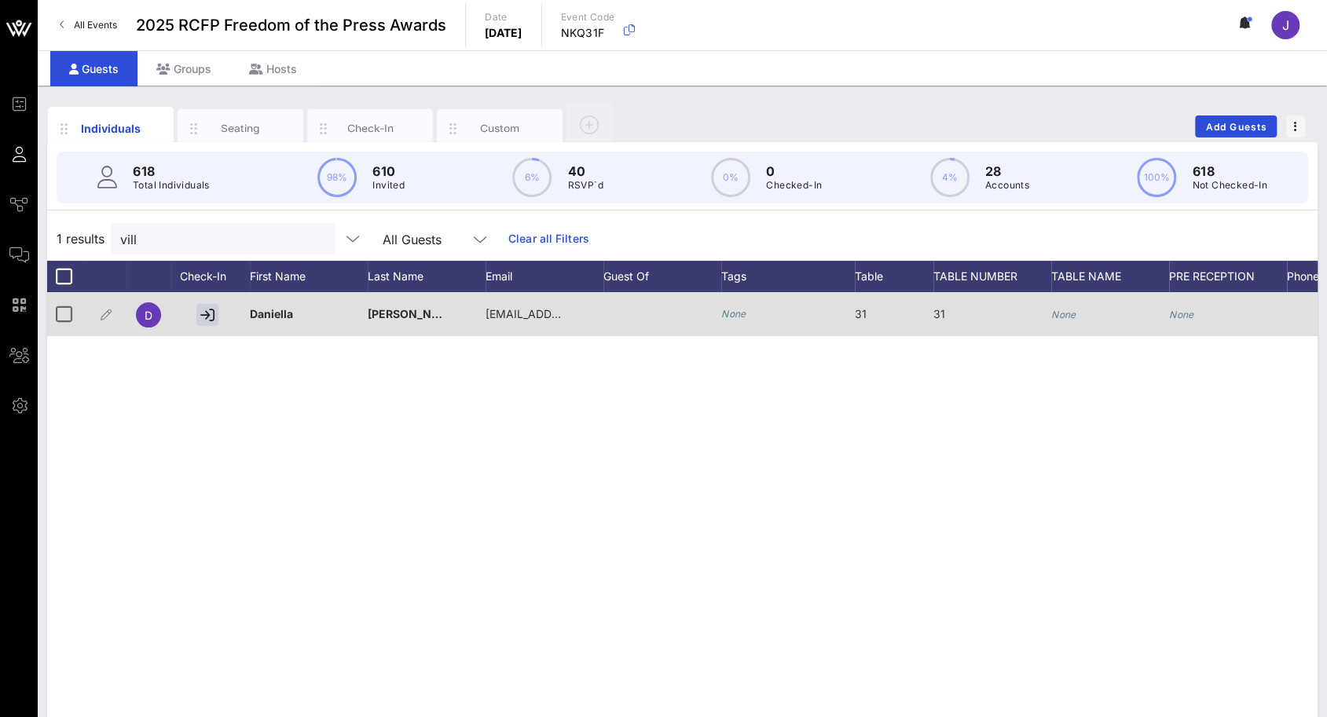
click at [1067, 313] on icon "None" at bounding box center [1063, 315] width 25 height 12
type input "S"
type input "[PERSON_NAME]"
drag, startPoint x: 215, startPoint y: 235, endPoint x: 67, endPoint y: 232, distance: 148.5
click at [73, 232] on div "1 results vill All Guests Clear all Filters" at bounding box center [682, 239] width 1270 height 44
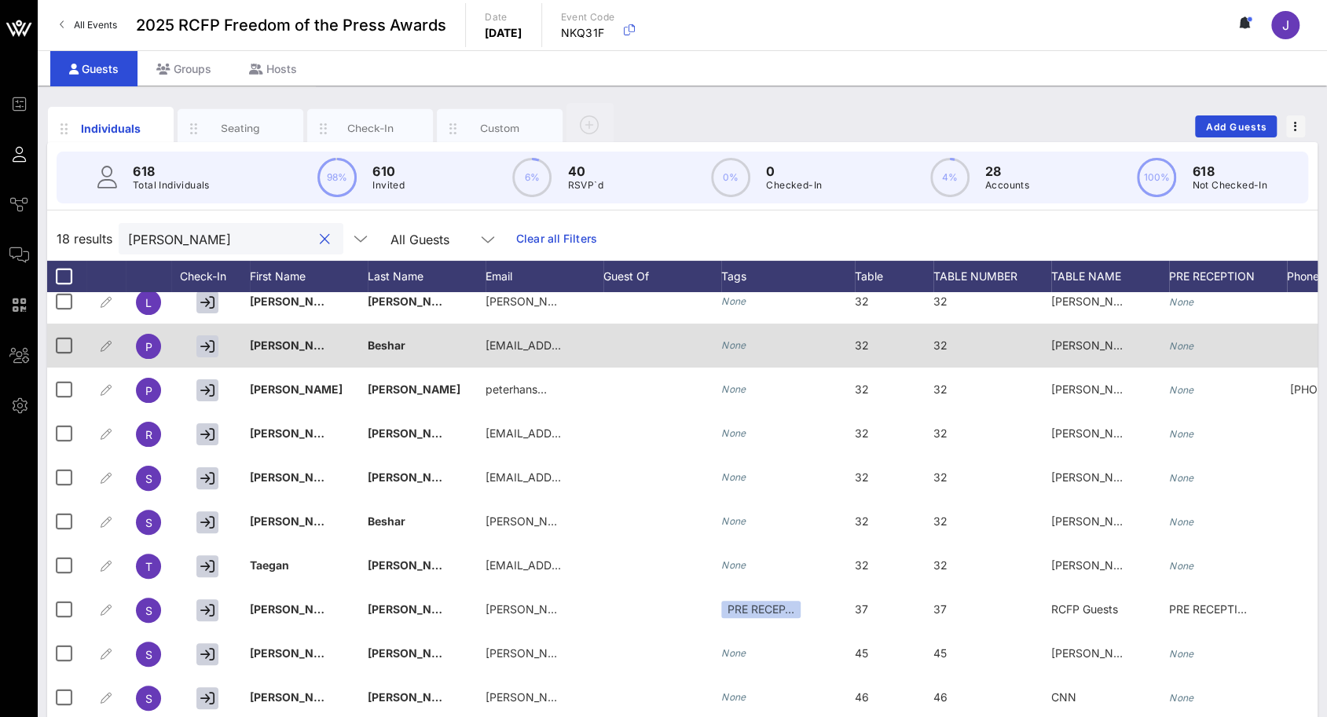
scroll to position [332, 0]
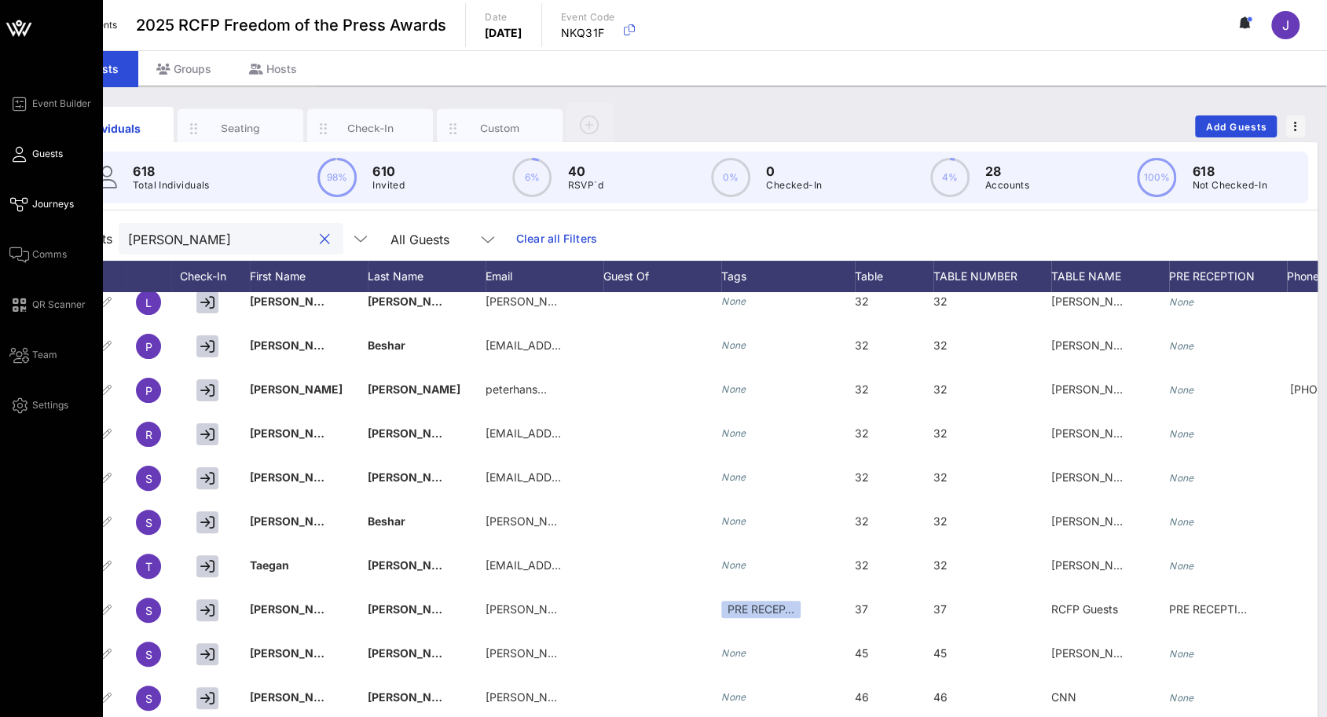
drag, startPoint x: 234, startPoint y: 232, endPoint x: 31, endPoint y: 207, distance: 204.9
click at [34, 208] on div "Event Builder Guests Journeys Comms QR Scanner Team Settings 2025 RCFP Freedom …" at bounding box center [663, 389] width 1327 height 779
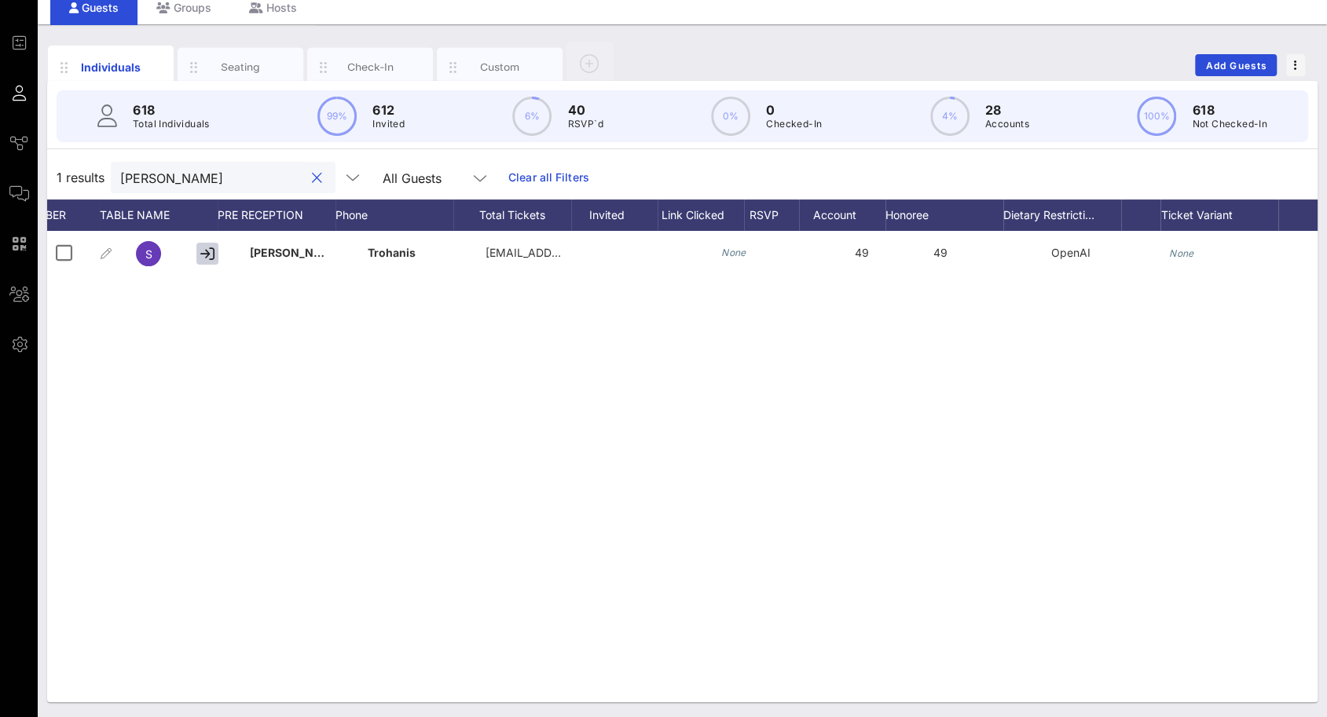
scroll to position [0, 0]
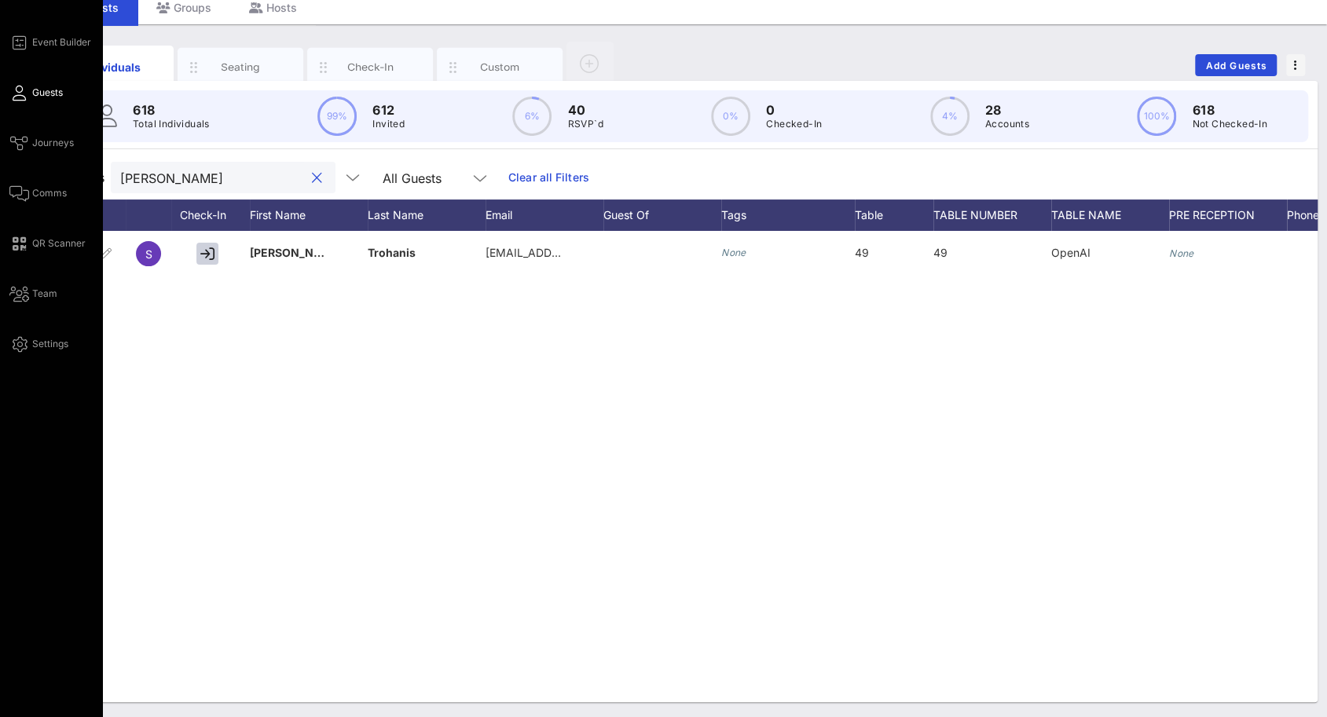
drag, startPoint x: 162, startPoint y: 180, endPoint x: 8, endPoint y: 172, distance: 154.2
click at [8, 172] on div "Event Builder Guests Journeys Comms QR Scanner Team Settings 2025 RCFP Freedom …" at bounding box center [663, 328] width 1327 height 779
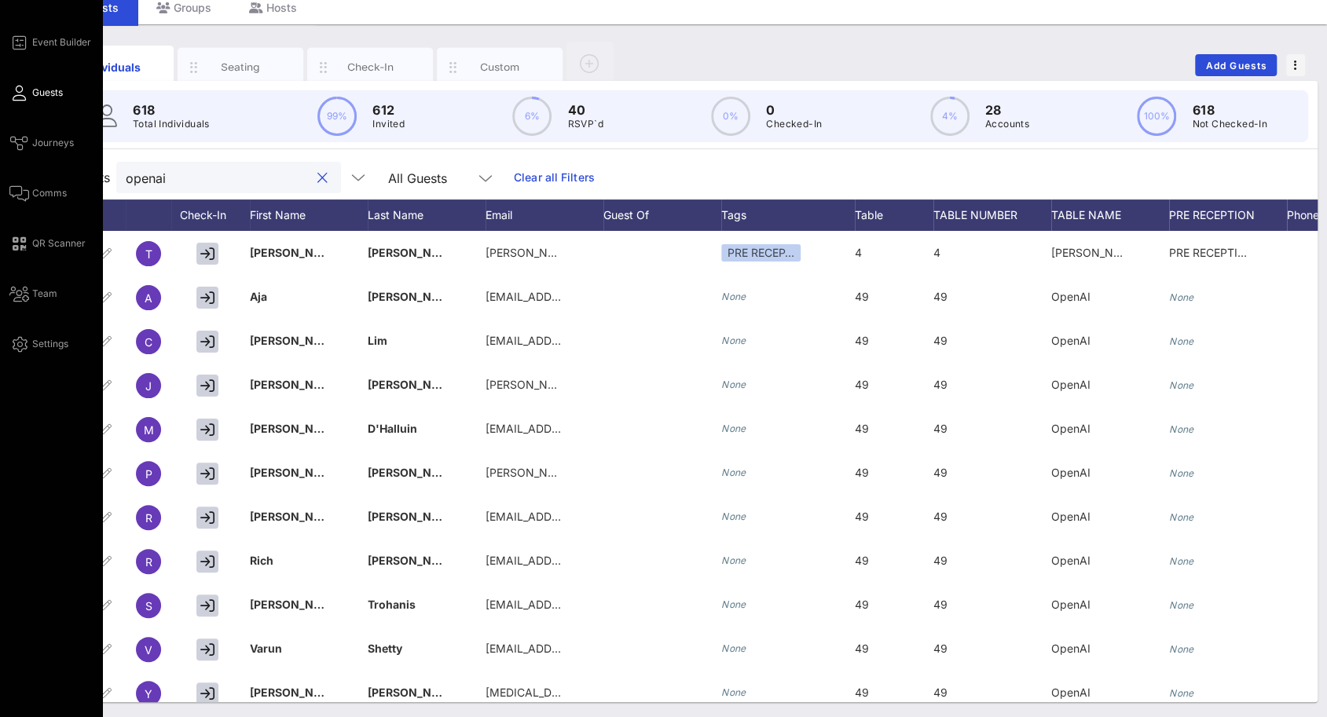
type input "openai"
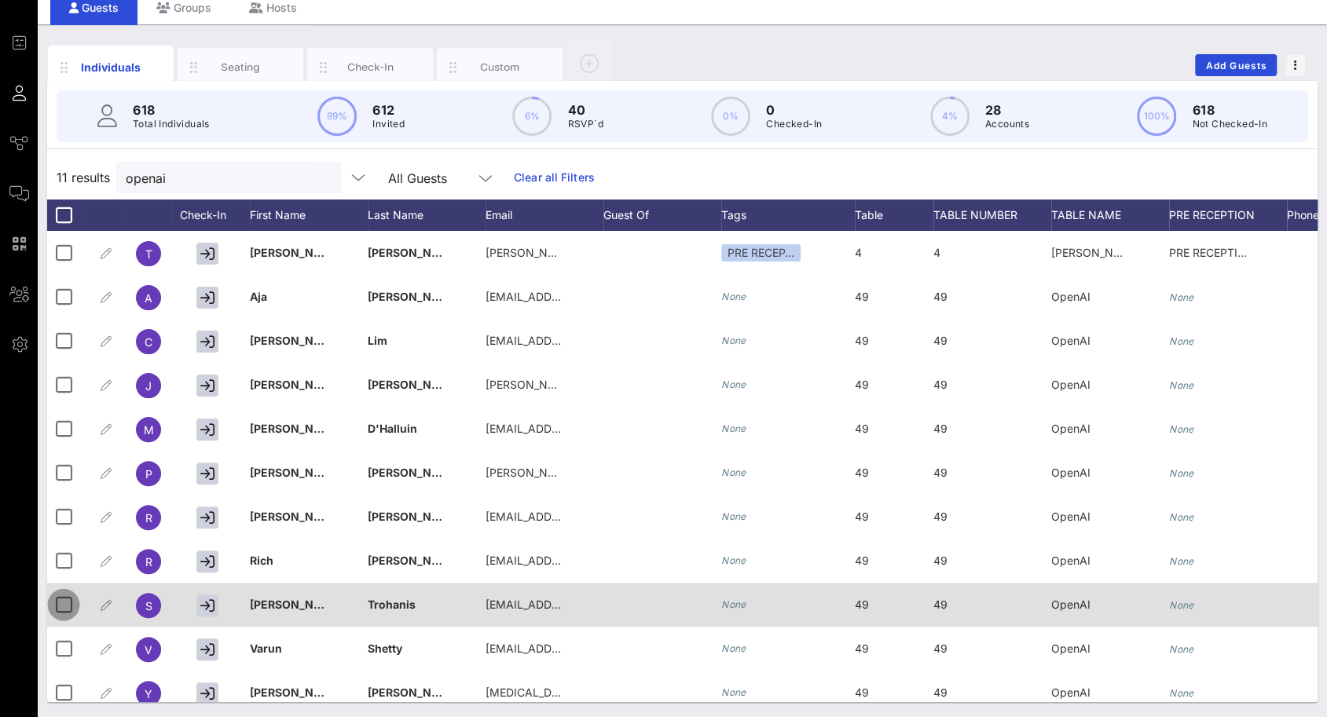
click at [63, 601] on div at bounding box center [63, 605] width 27 height 27
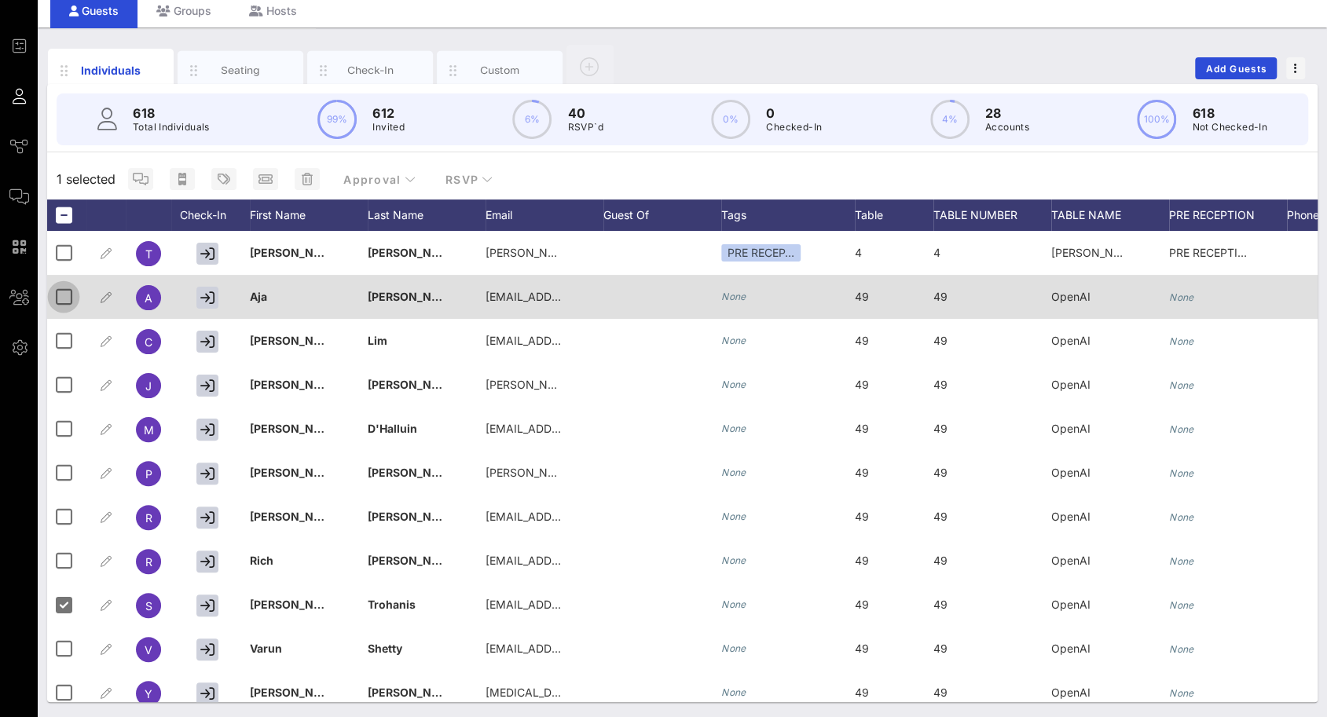
click at [67, 306] on div at bounding box center [63, 297] width 27 height 27
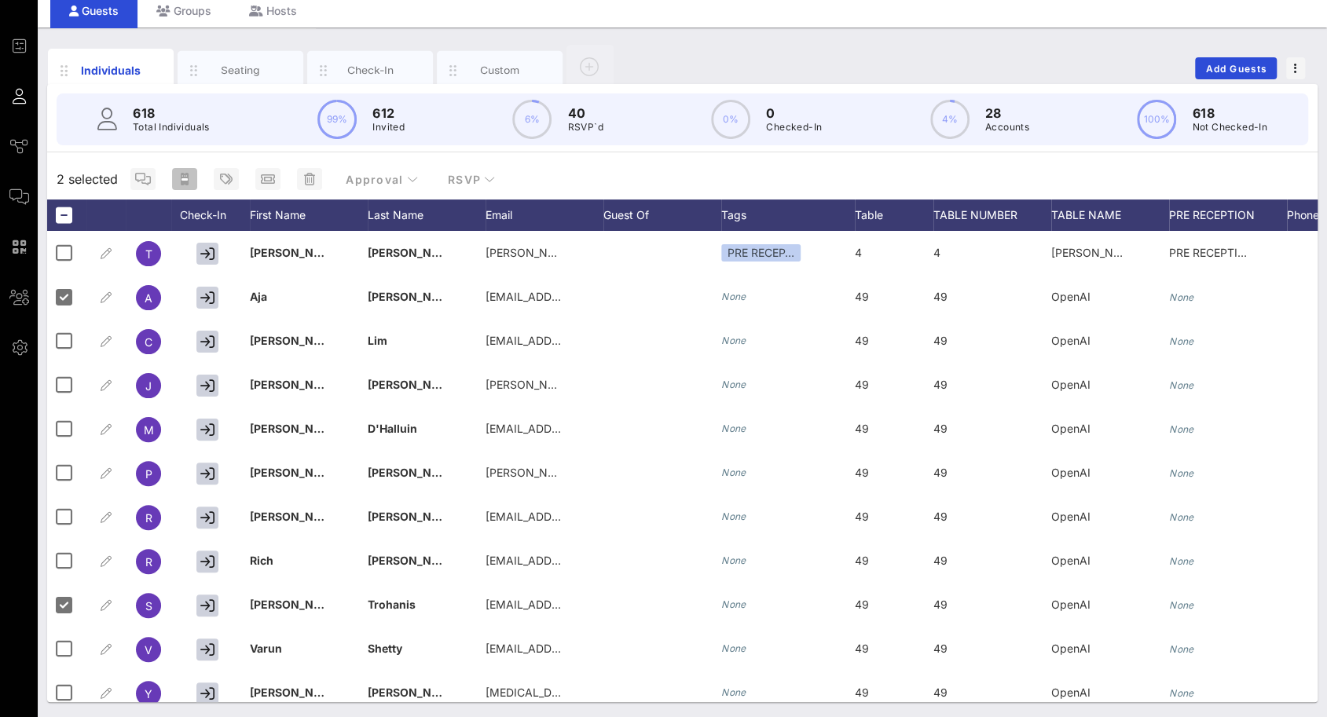
click at [196, 175] on span "button" at bounding box center [184, 179] width 25 height 13
type input "{{ticket_type}} for {{[URL][DOMAIN_NAME]}}"
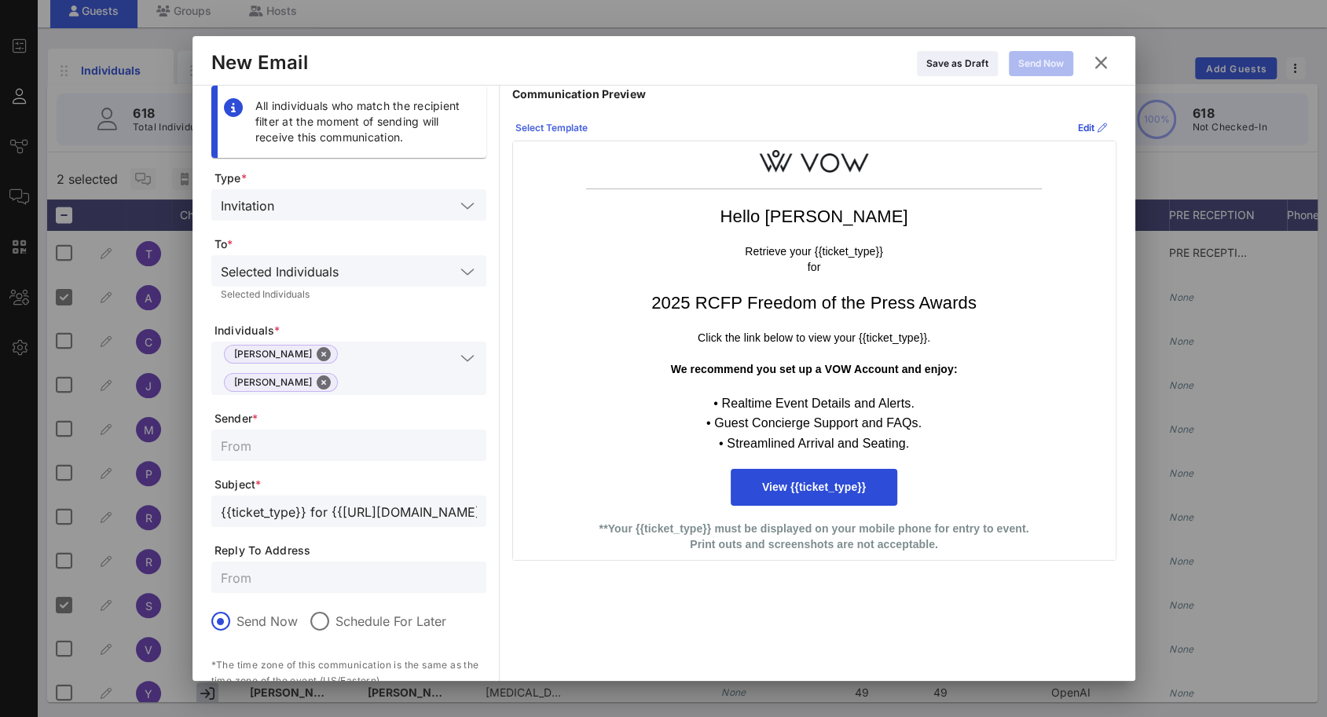
click at [580, 121] on div "Select Template" at bounding box center [551, 128] width 72 height 16
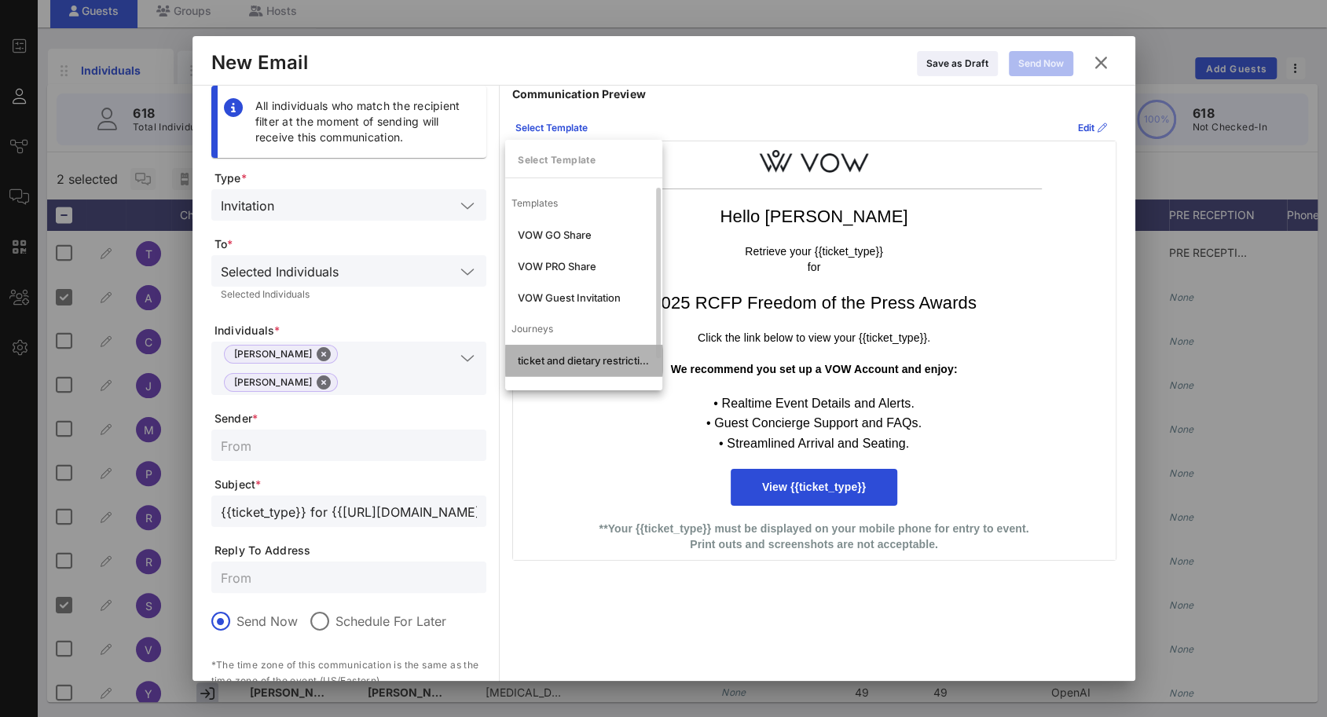
click at [557, 363] on div "ticket and dietary restrictions" at bounding box center [584, 360] width 132 height 13
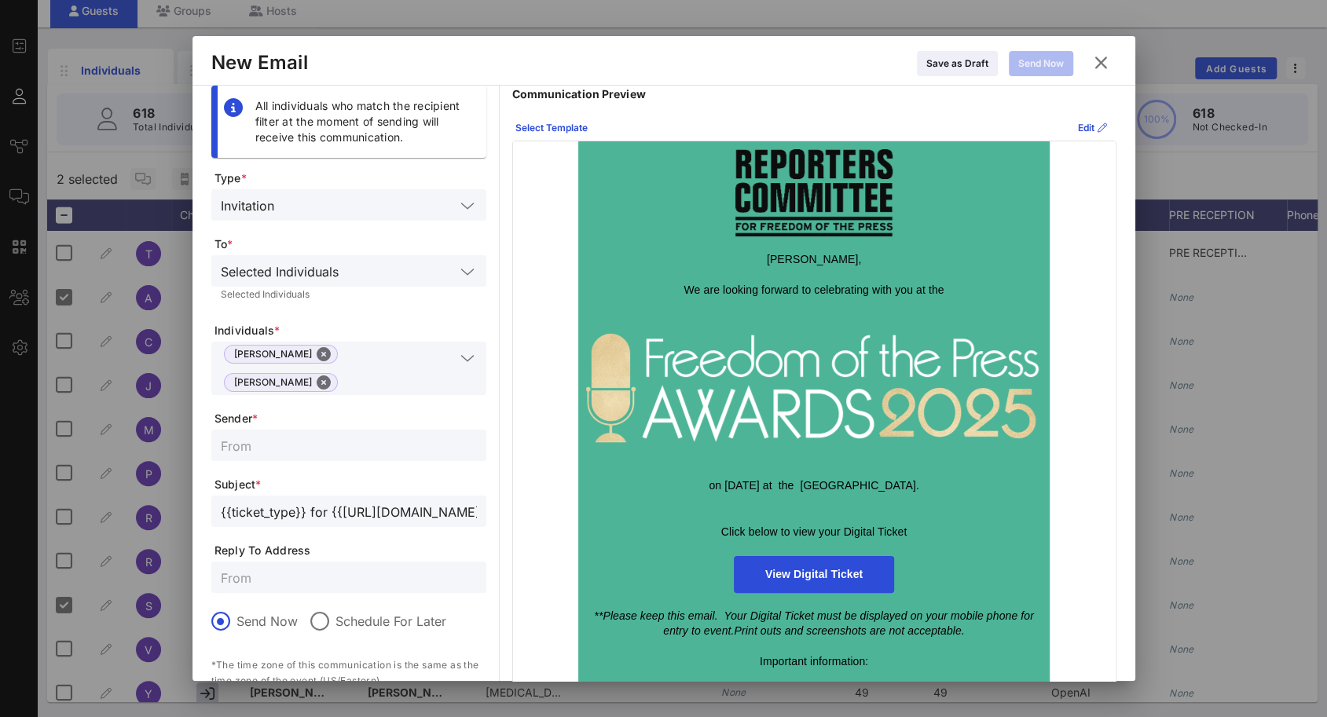
click at [269, 450] on input "text" at bounding box center [349, 445] width 256 height 20
type input "Reporters Committee for Freedom of the Press"
click at [310, 581] on input "text" at bounding box center [349, 577] width 256 height 20
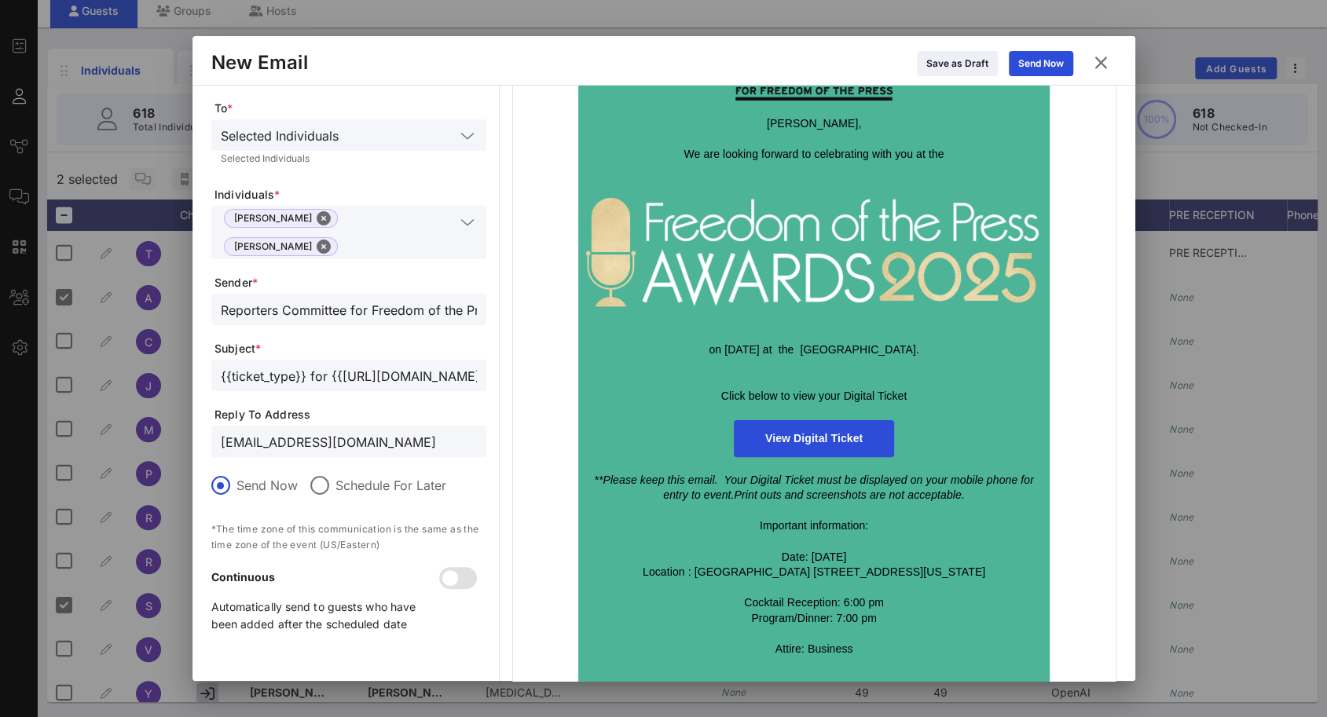
scroll to position [0, 0]
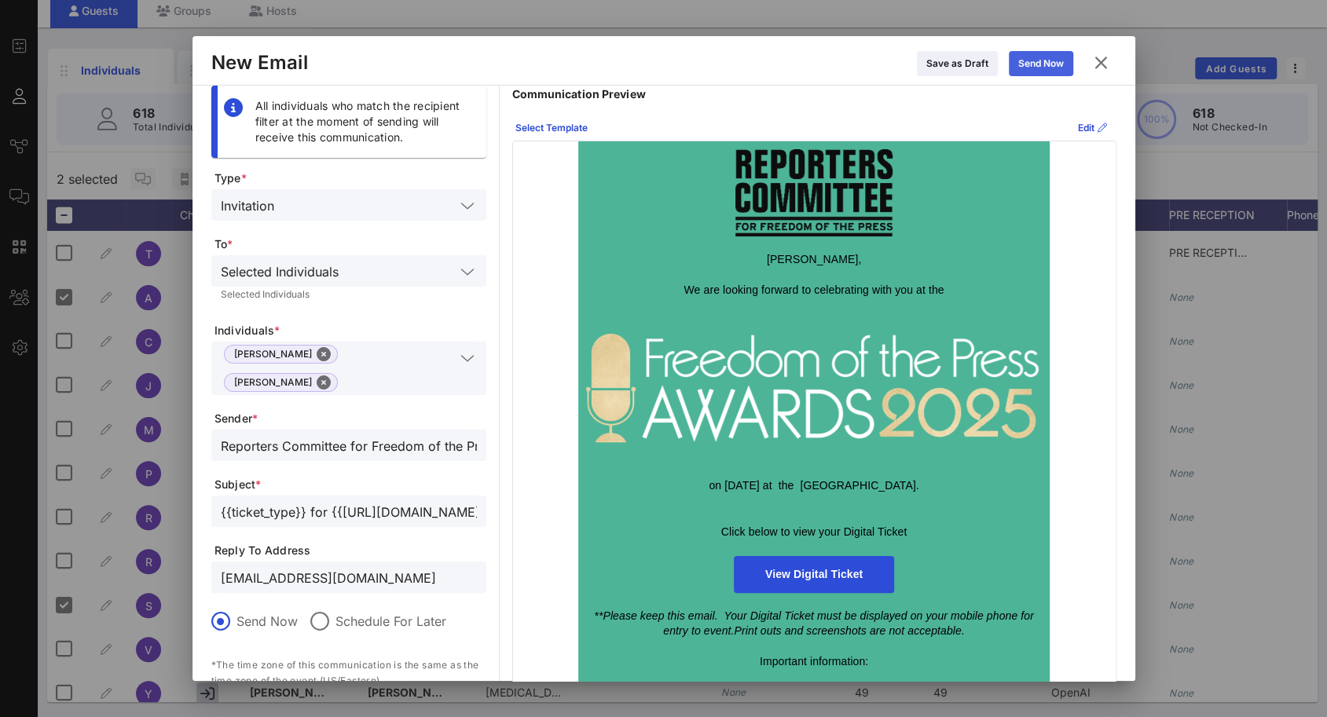
type input "[EMAIL_ADDRESS][DOMAIN_NAME]"
click at [1053, 63] on div "Send Now" at bounding box center [1041, 64] width 46 height 16
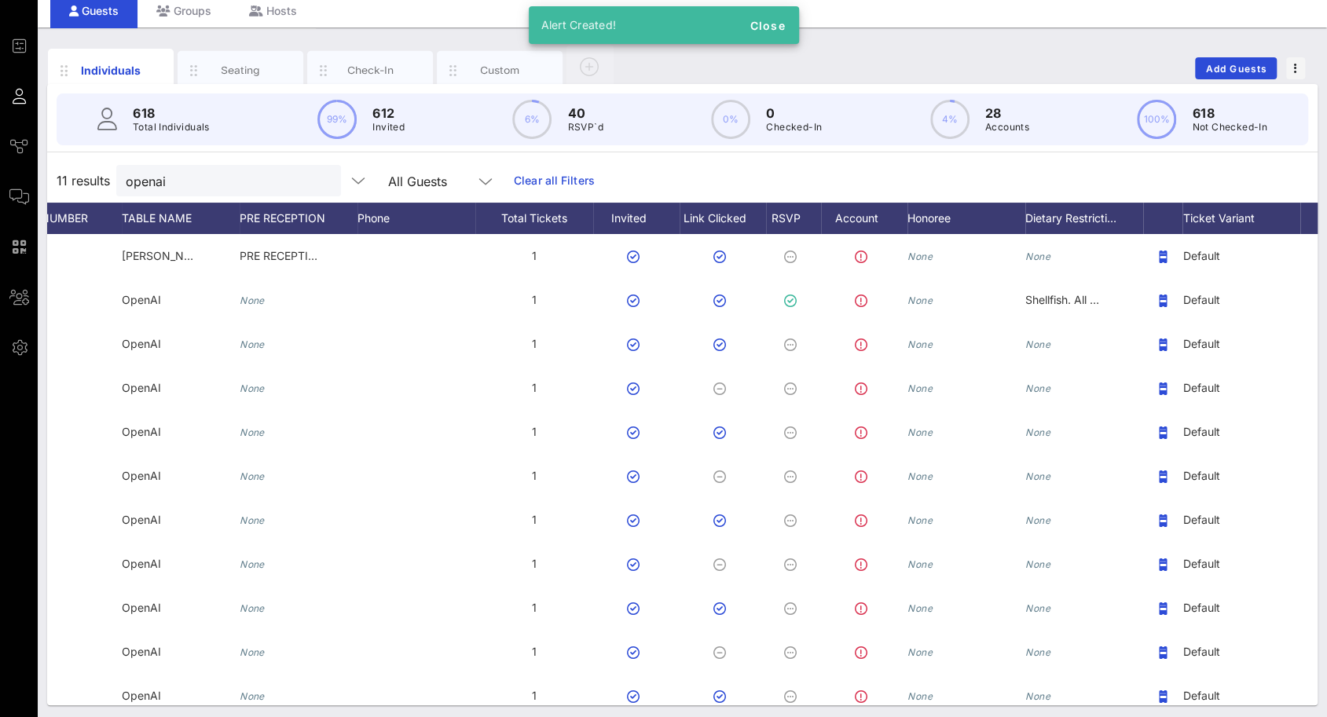
scroll to position [0, 951]
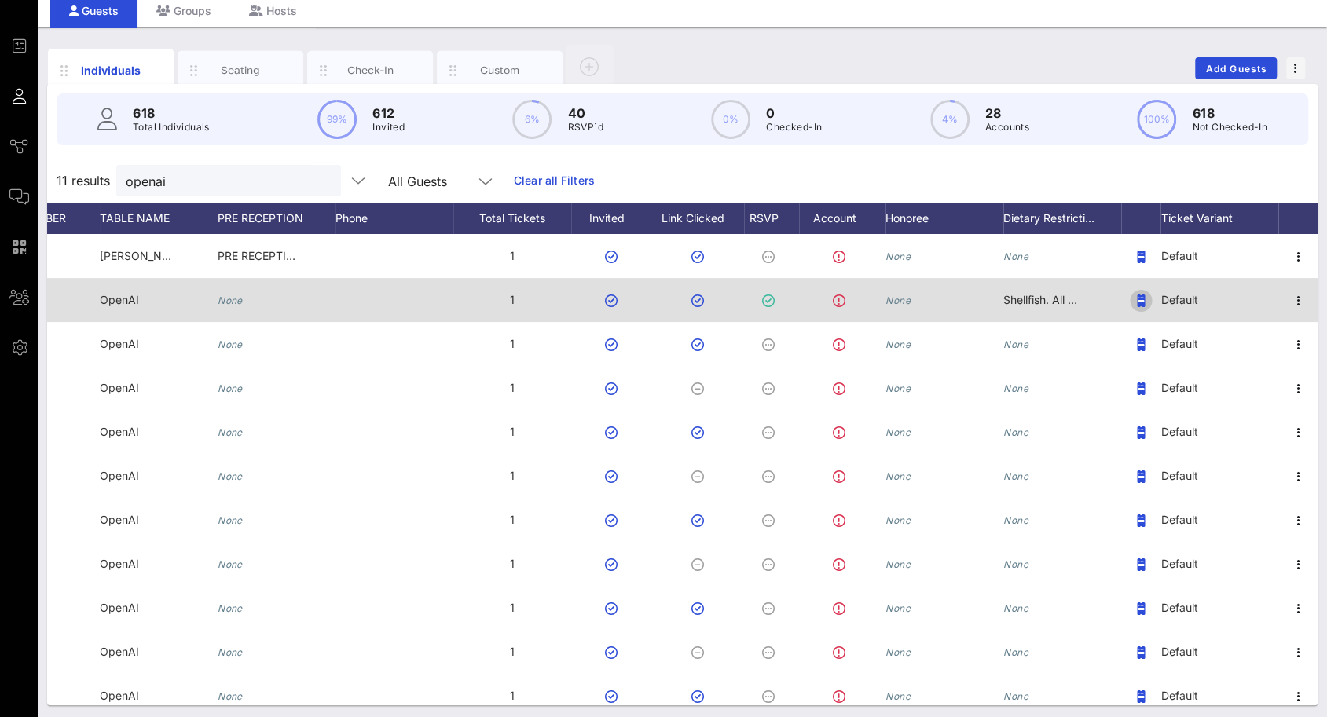
click at [1138, 301] on rect "button" at bounding box center [1141, 301] width 6 height 2
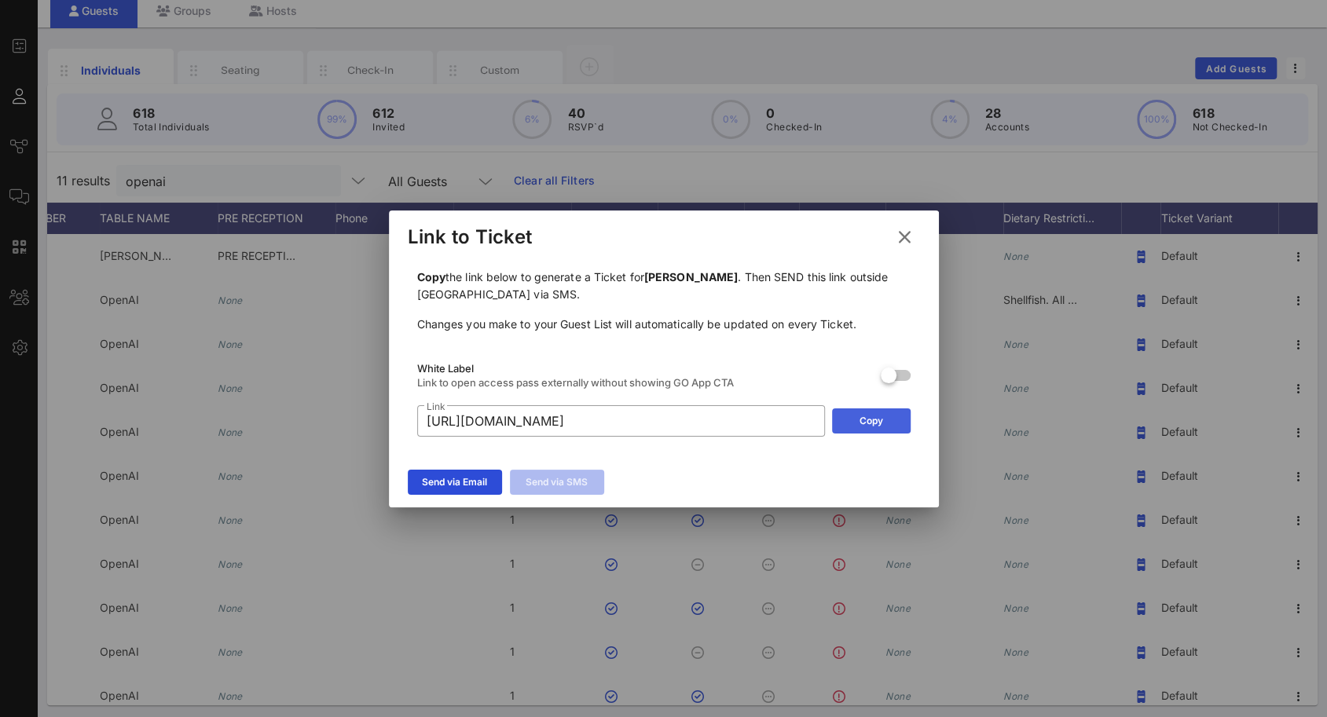
click at [872, 416] on button "Copy" at bounding box center [871, 421] width 79 height 25
click at [911, 236] on icon at bounding box center [904, 237] width 22 height 20
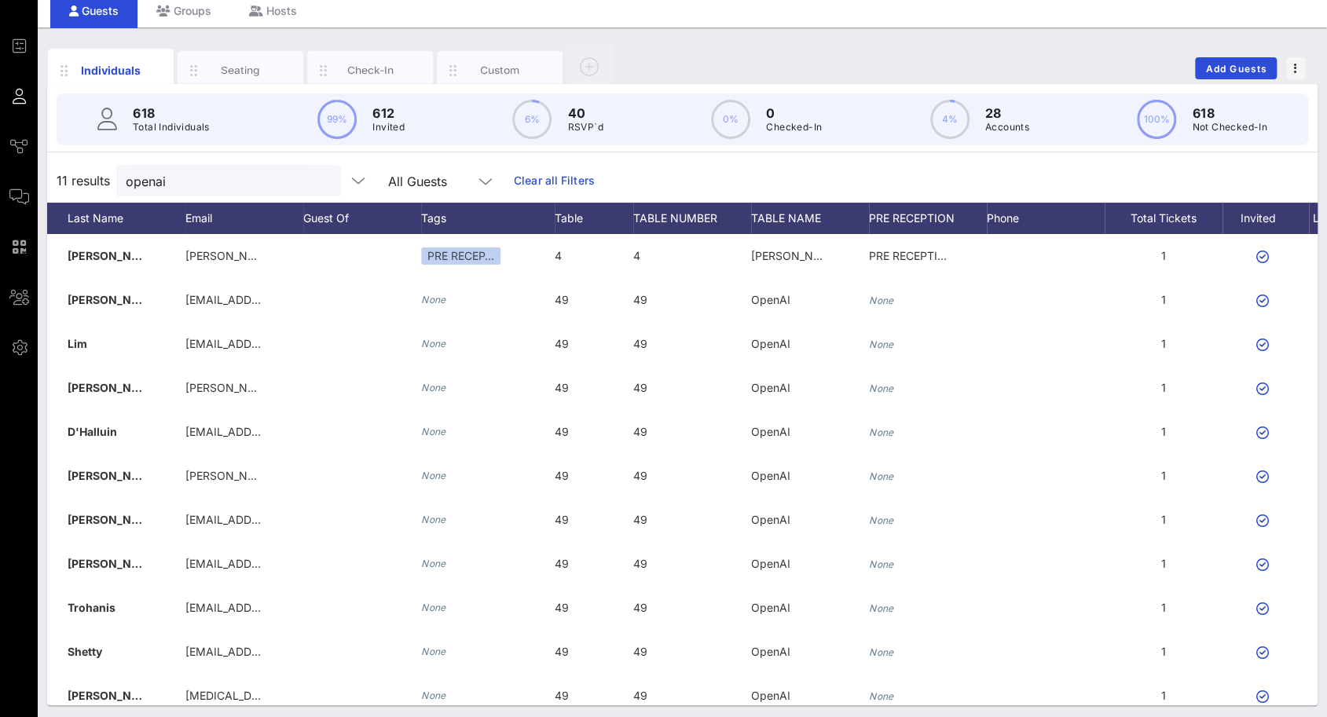
scroll to position [0, 299]
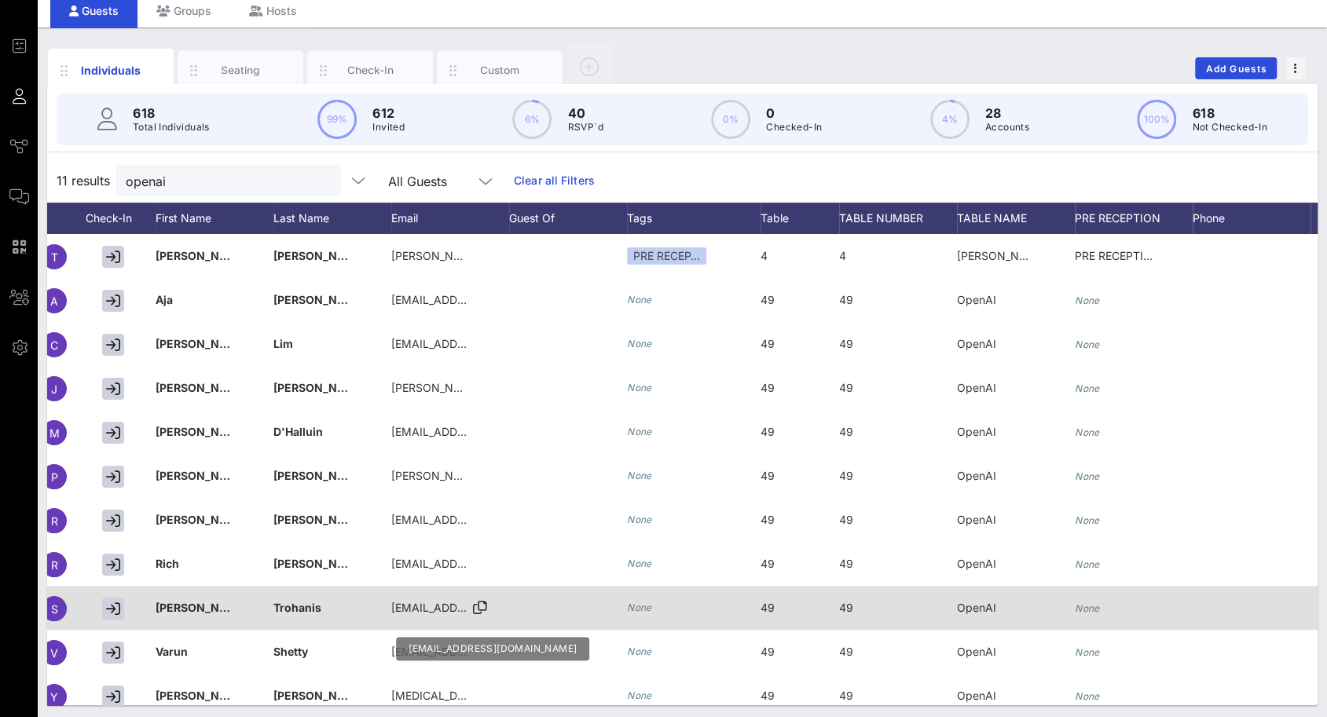
click at [401, 608] on span "[EMAIL_ADDRESS][DOMAIN_NAME]" at bounding box center [485, 607] width 189 height 13
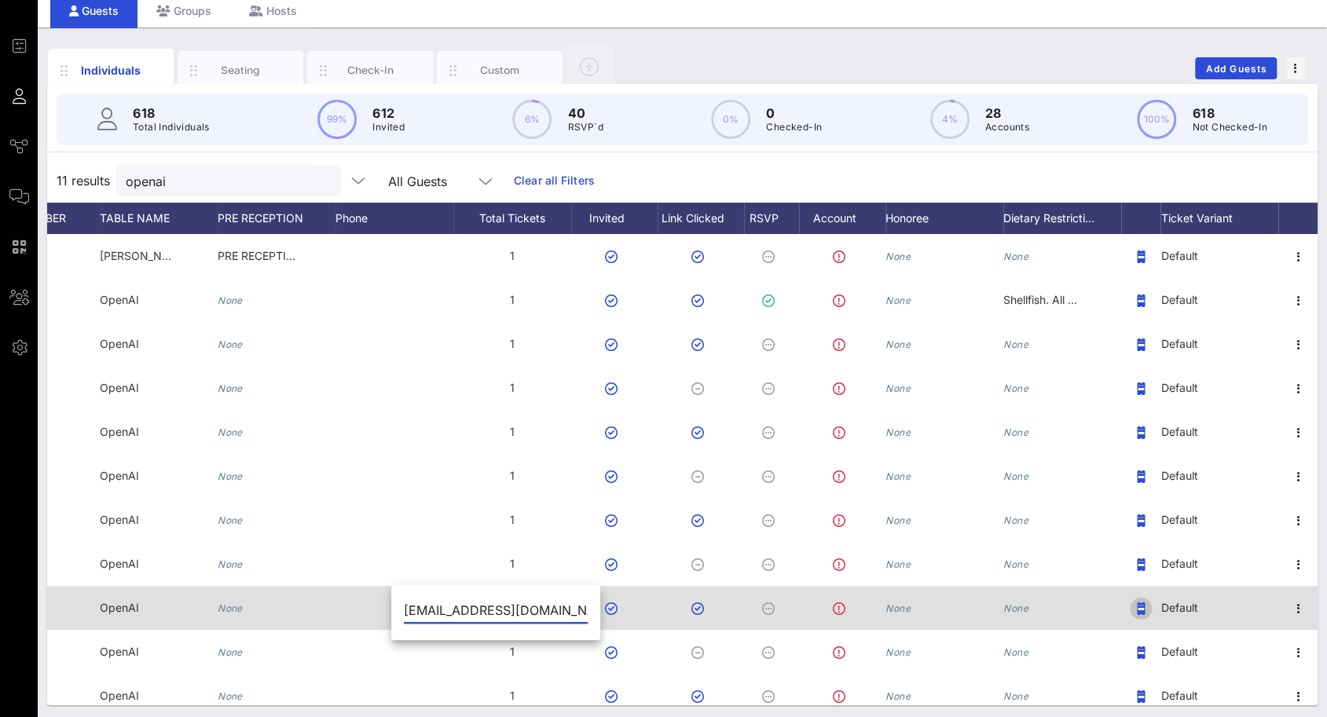
click at [1138, 608] on rect "button" at bounding box center [1141, 609] width 6 height 2
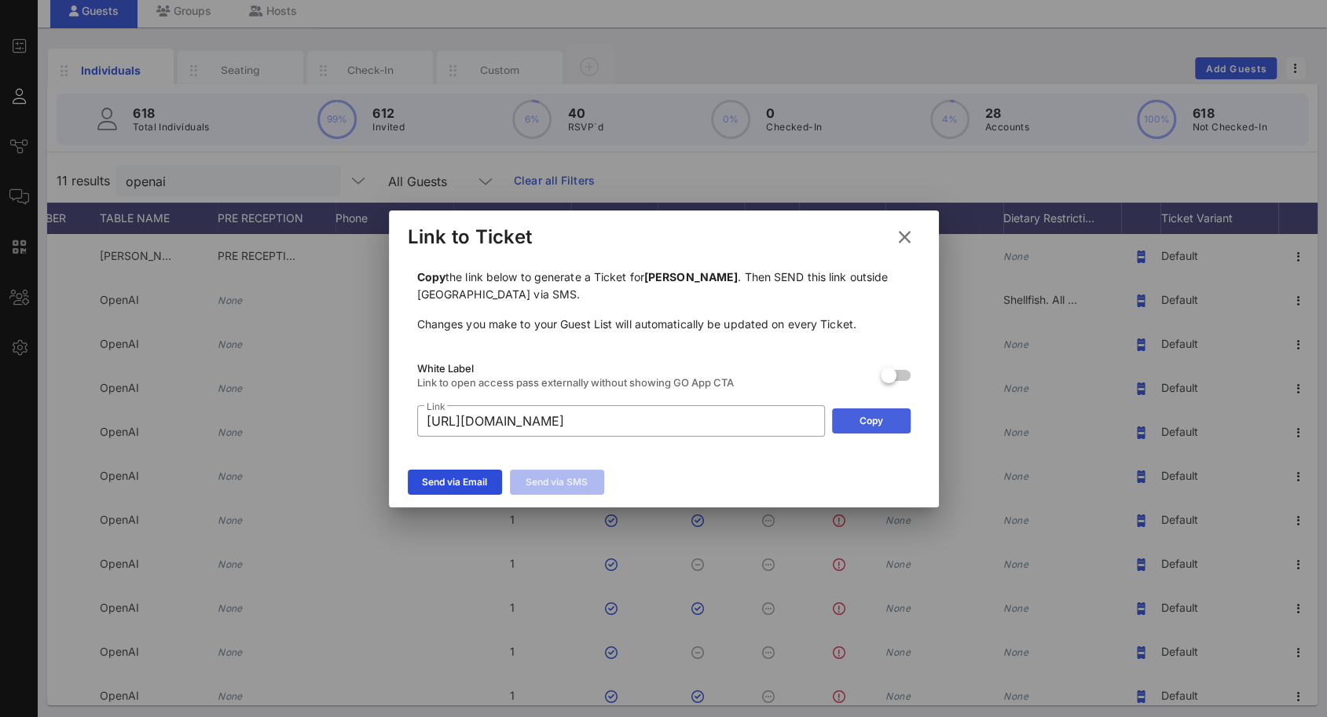
click at [846, 413] on button "Copy" at bounding box center [871, 421] width 79 height 25
click at [902, 240] on icon at bounding box center [904, 236] width 23 height 21
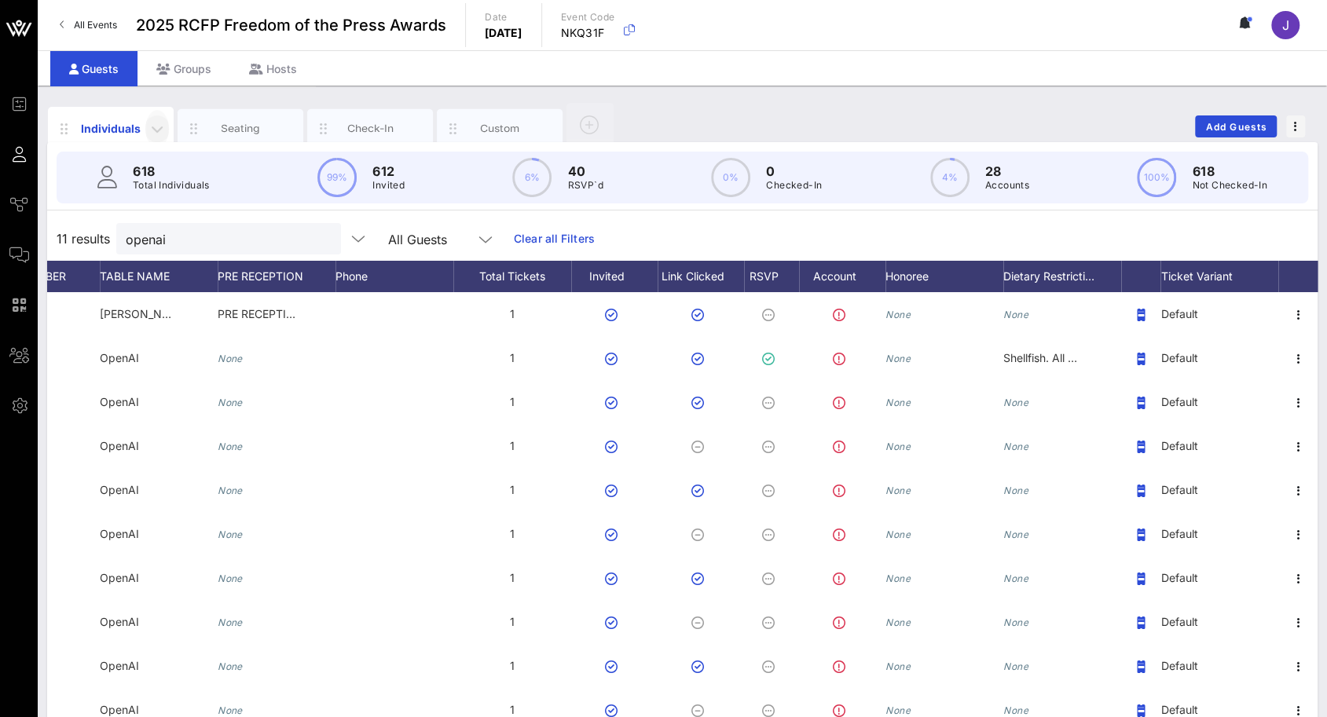
click at [157, 127] on icon "button" at bounding box center [157, 128] width 19 height 19
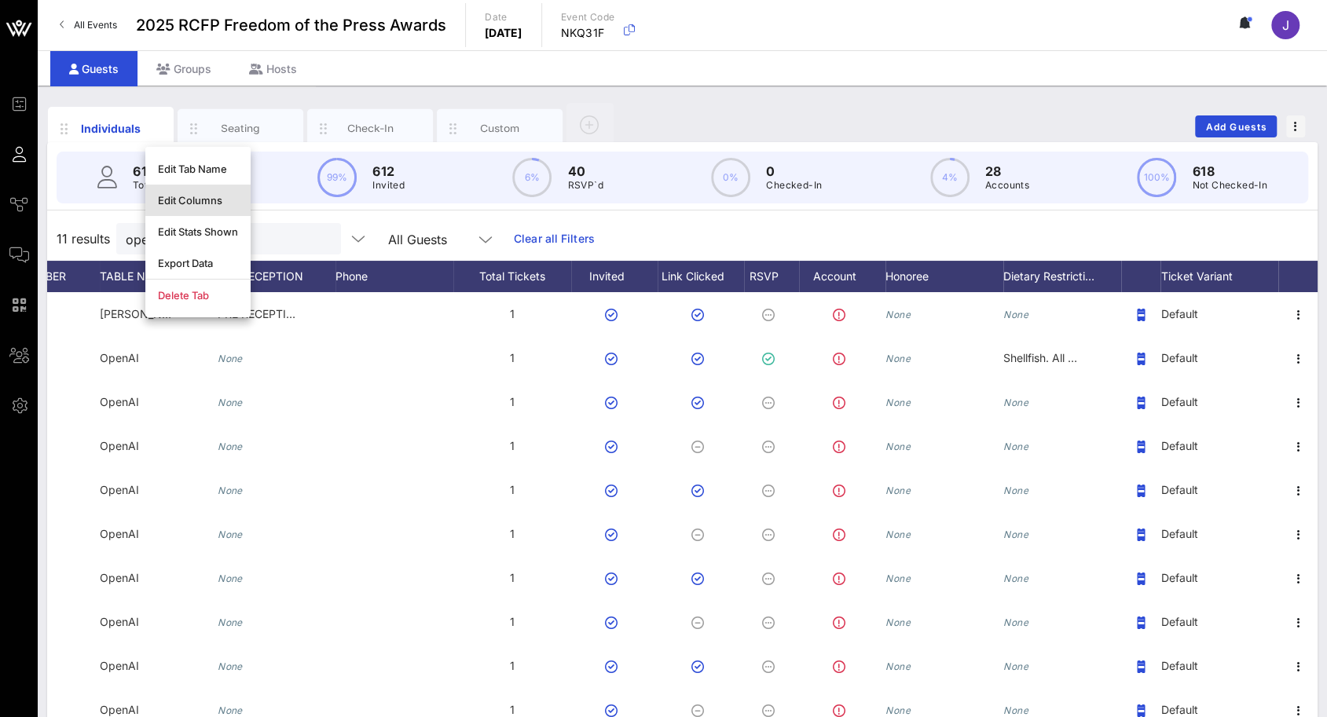
click at [179, 197] on div "Edit Columns" at bounding box center [198, 200] width 80 height 13
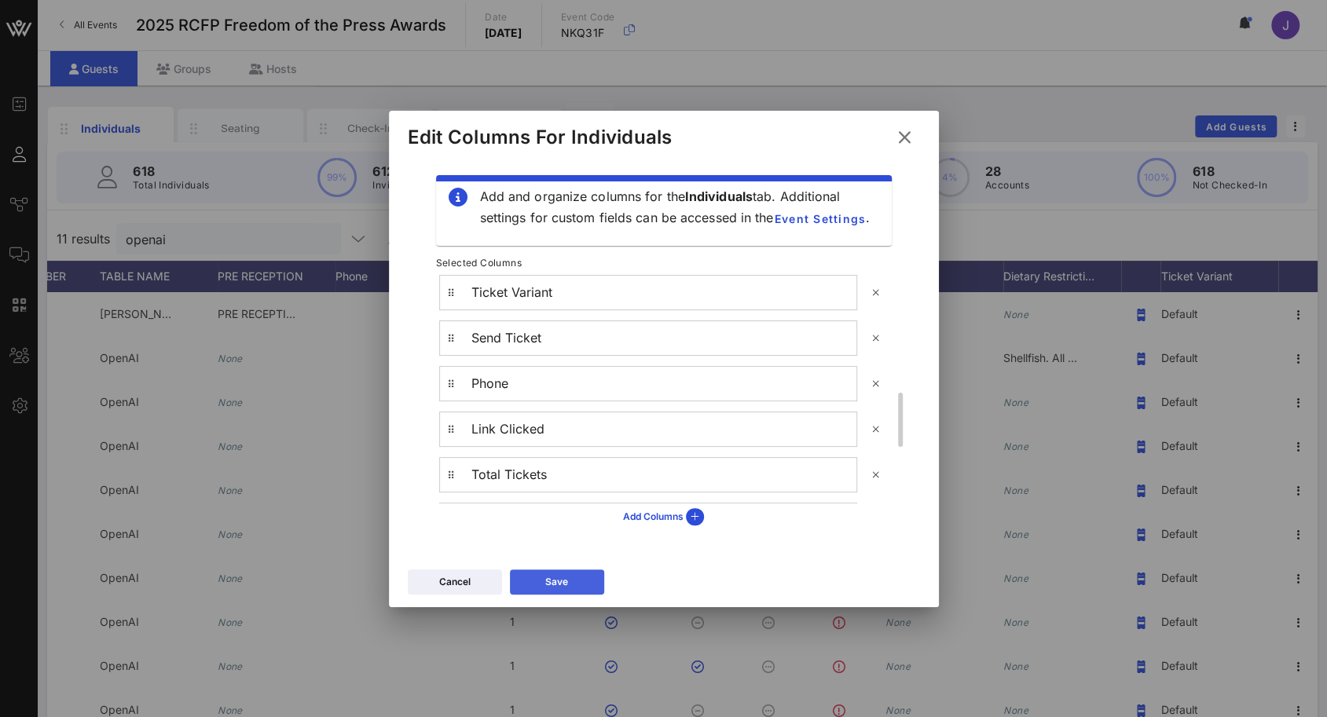
click at [552, 577] on button "Save" at bounding box center [557, 582] width 94 height 25
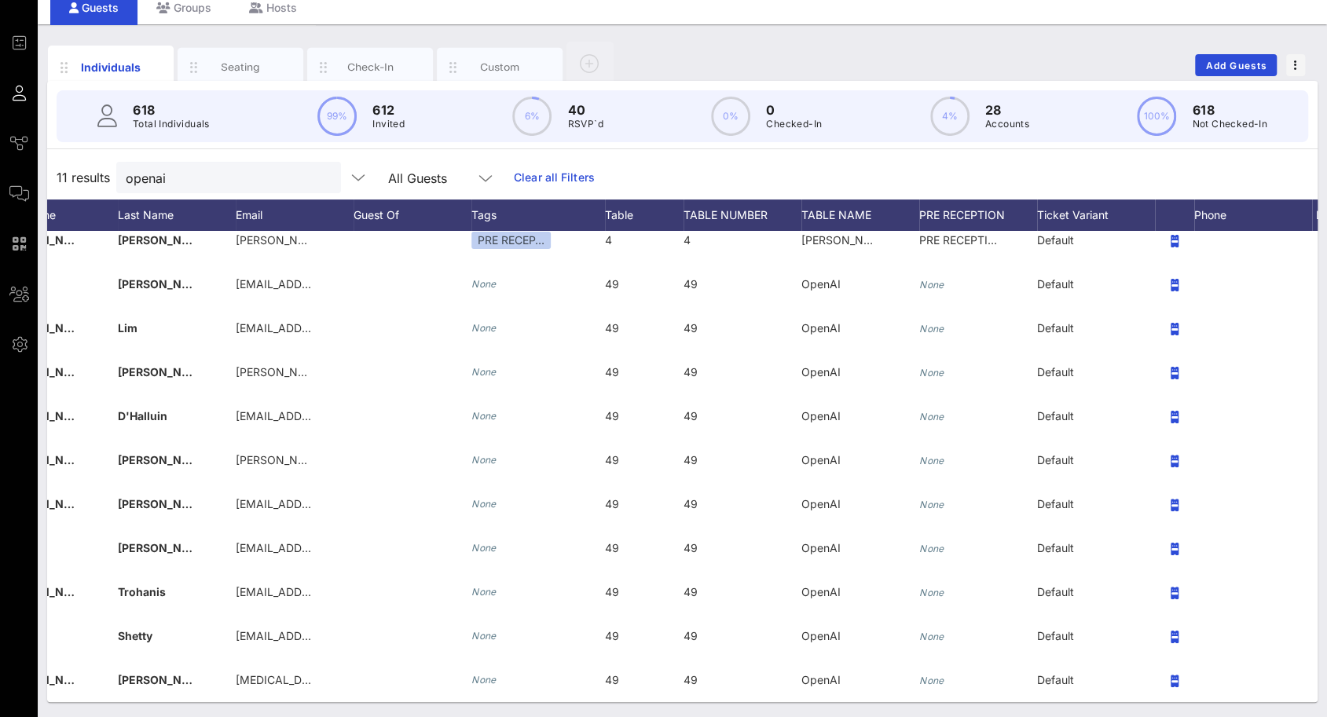
scroll to position [24, 288]
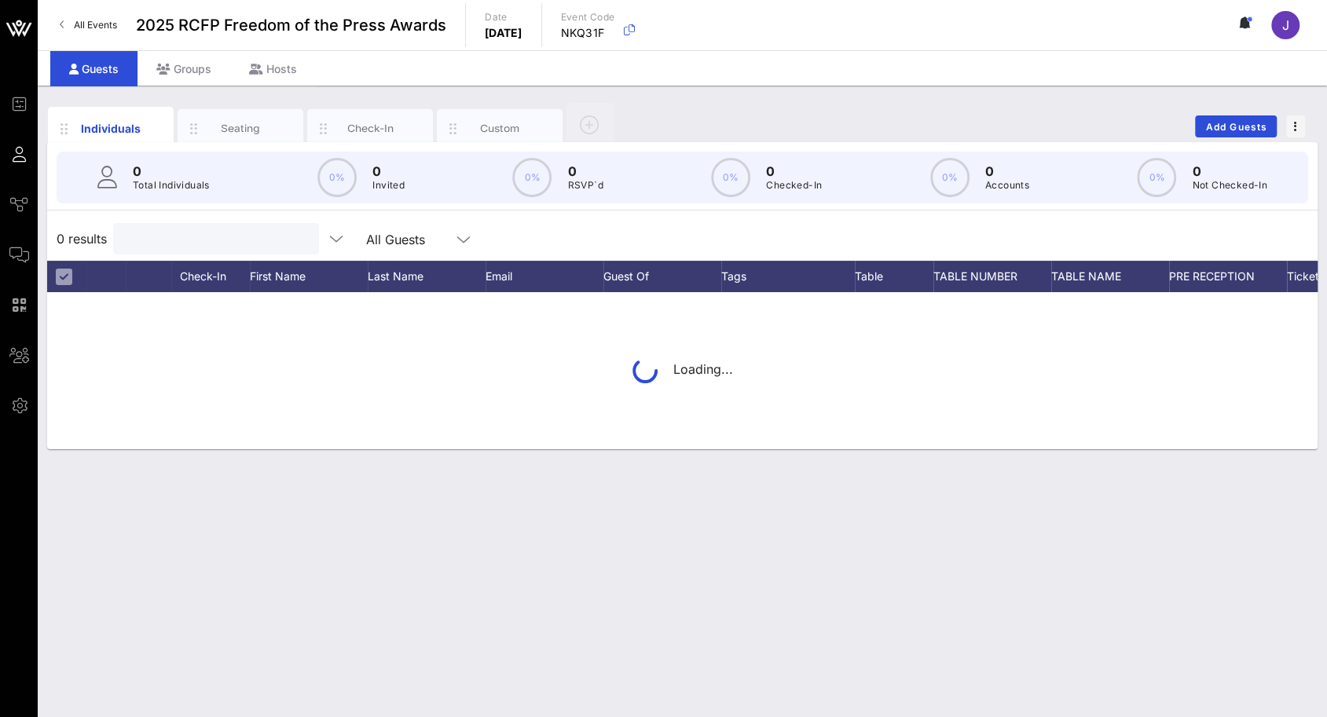
click at [236, 241] on input "text" at bounding box center [215, 239] width 184 height 20
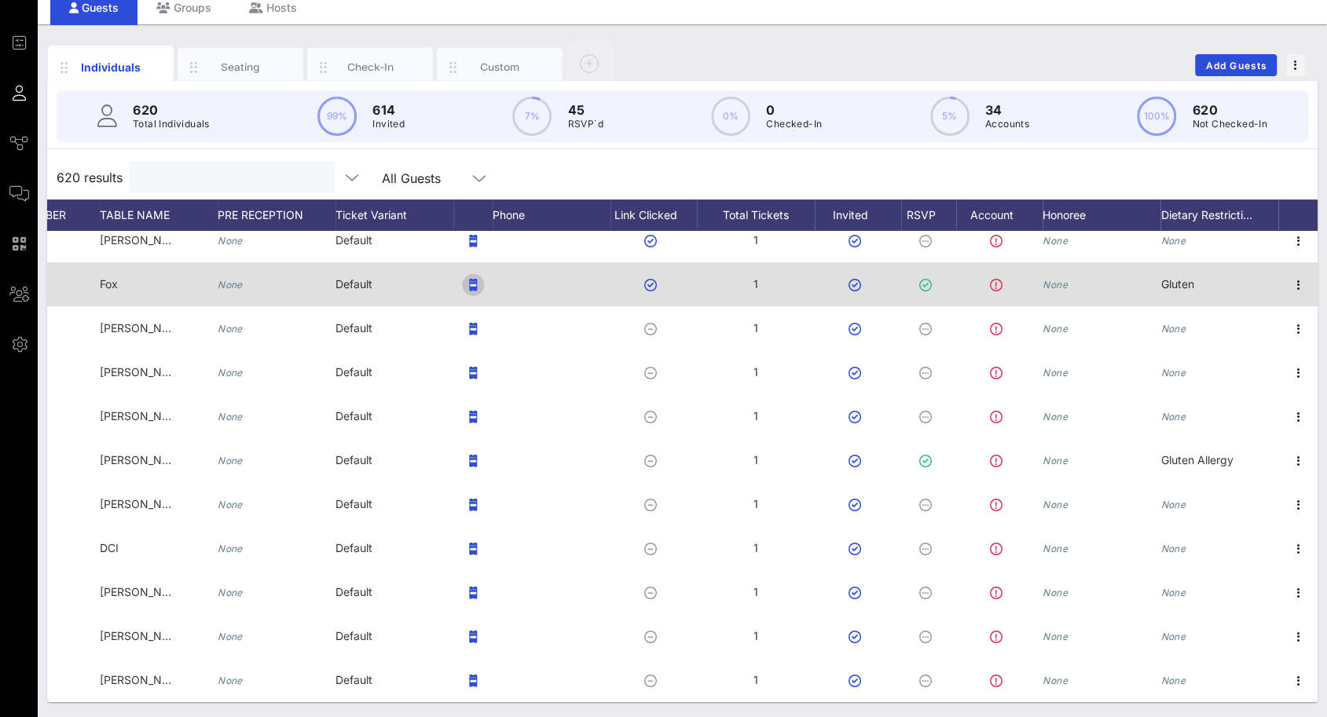
click at [469, 279] on icon "button" at bounding box center [473, 285] width 8 height 13
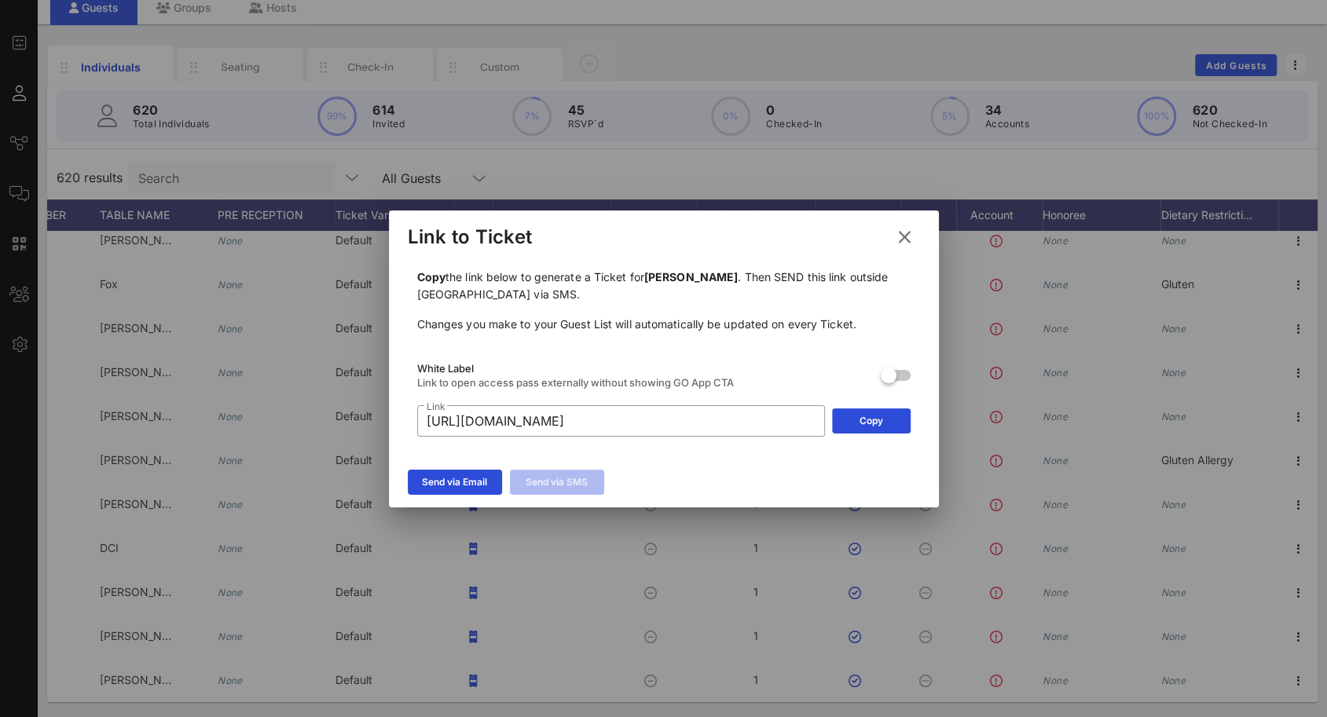
click at [911, 233] on icon at bounding box center [904, 237] width 22 height 20
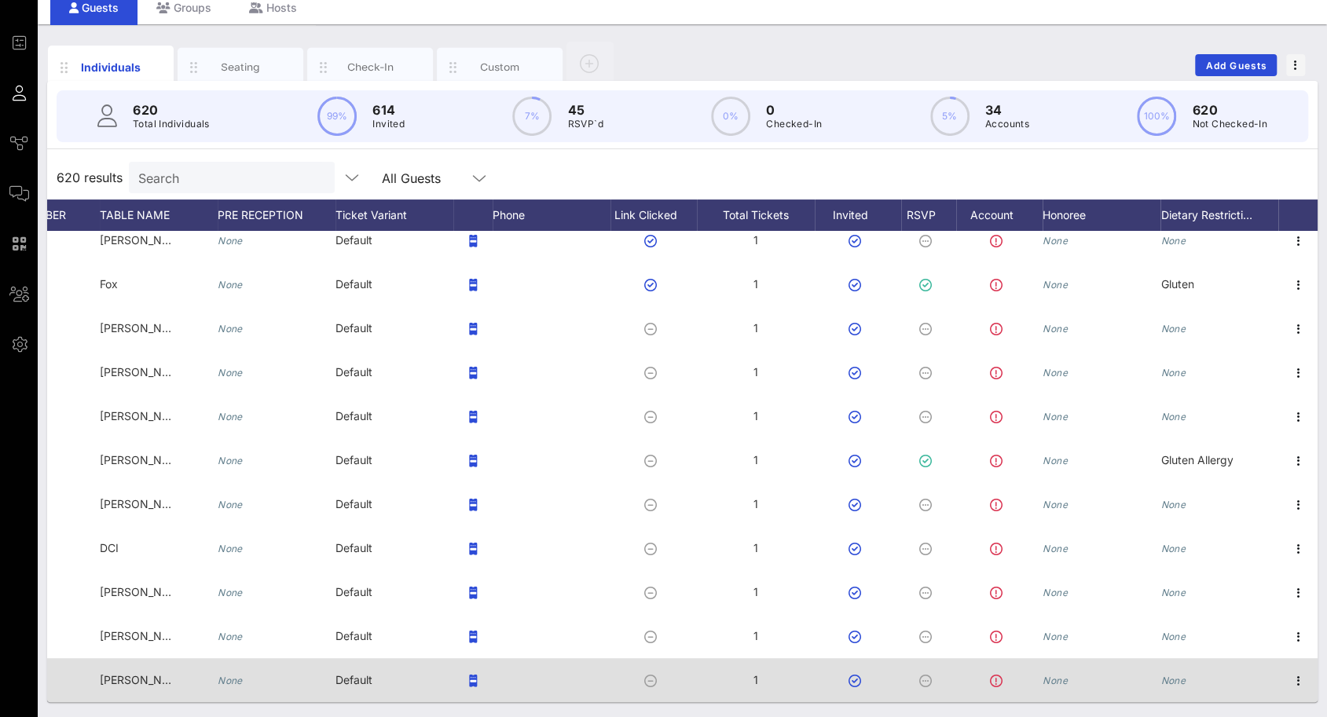
click at [374, 666] on div "Default" at bounding box center [394, 689] width 118 height 62
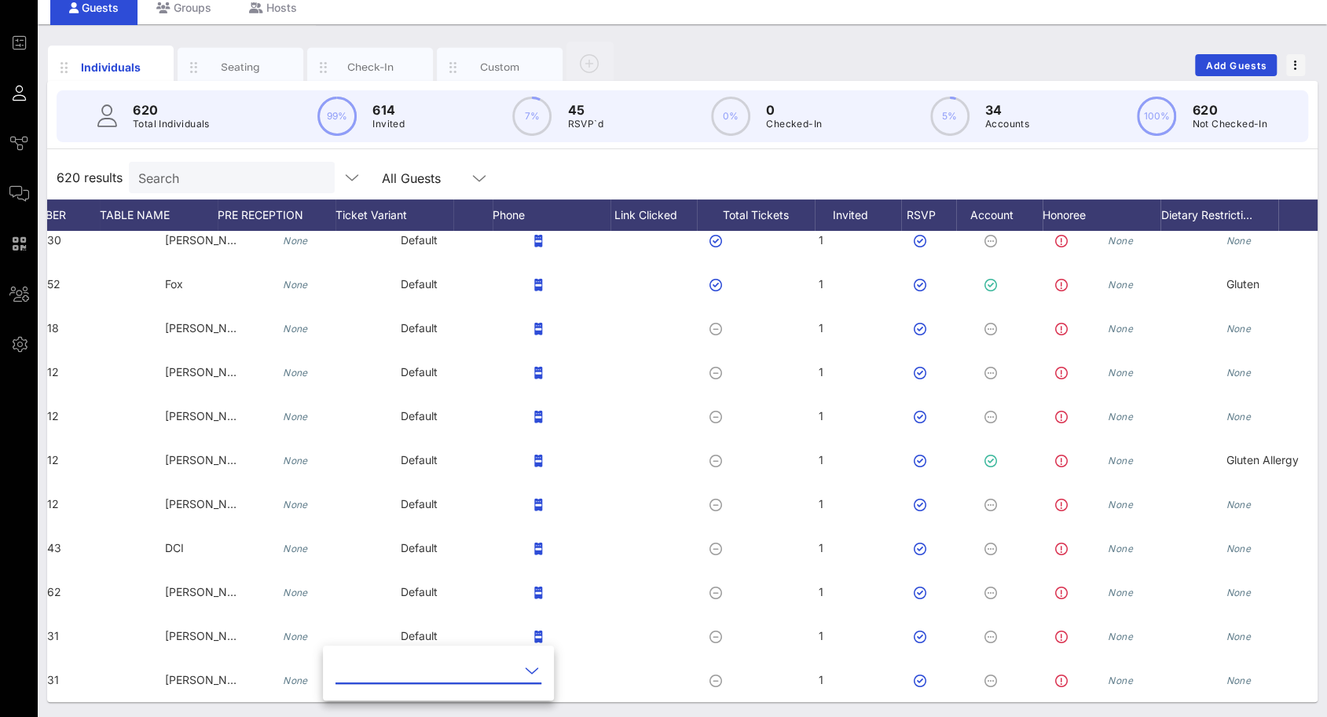
scroll to position [0, 505]
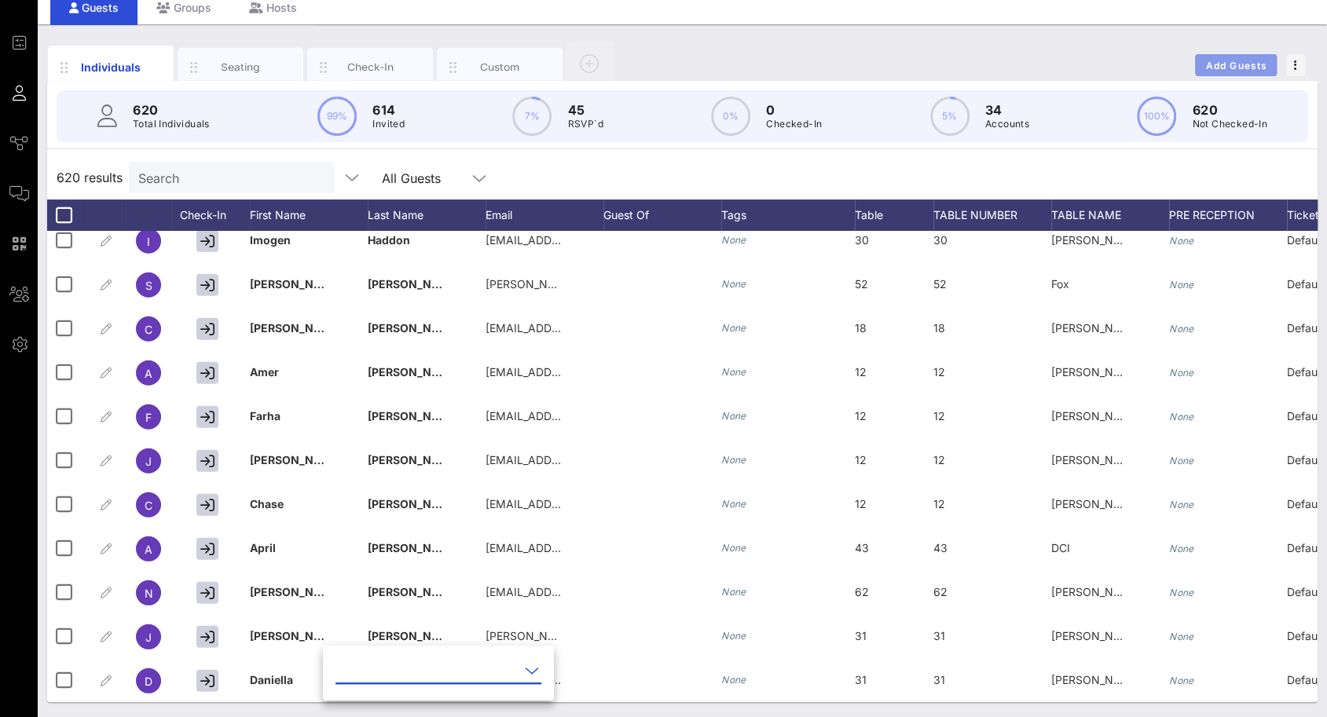
click at [1226, 60] on span "Add Guests" at bounding box center [1236, 66] width 62 height 12
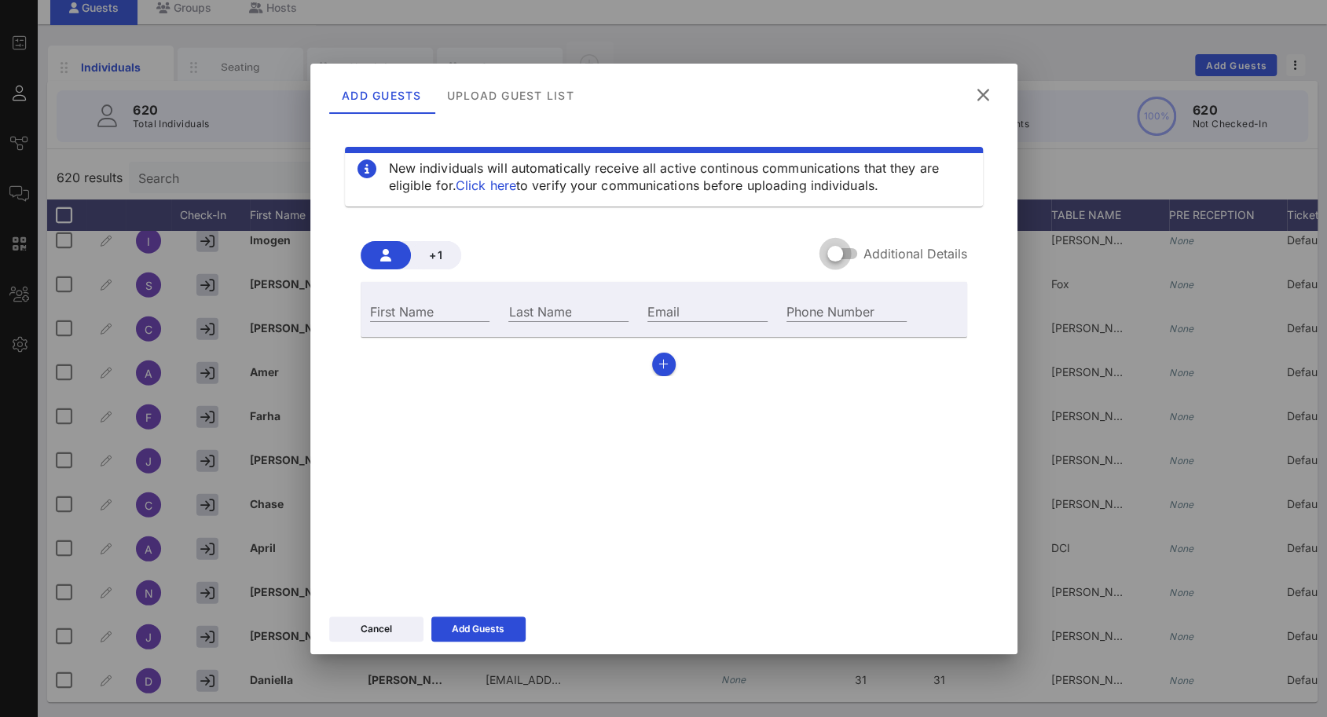
click at [849, 251] on div at bounding box center [835, 253] width 27 height 27
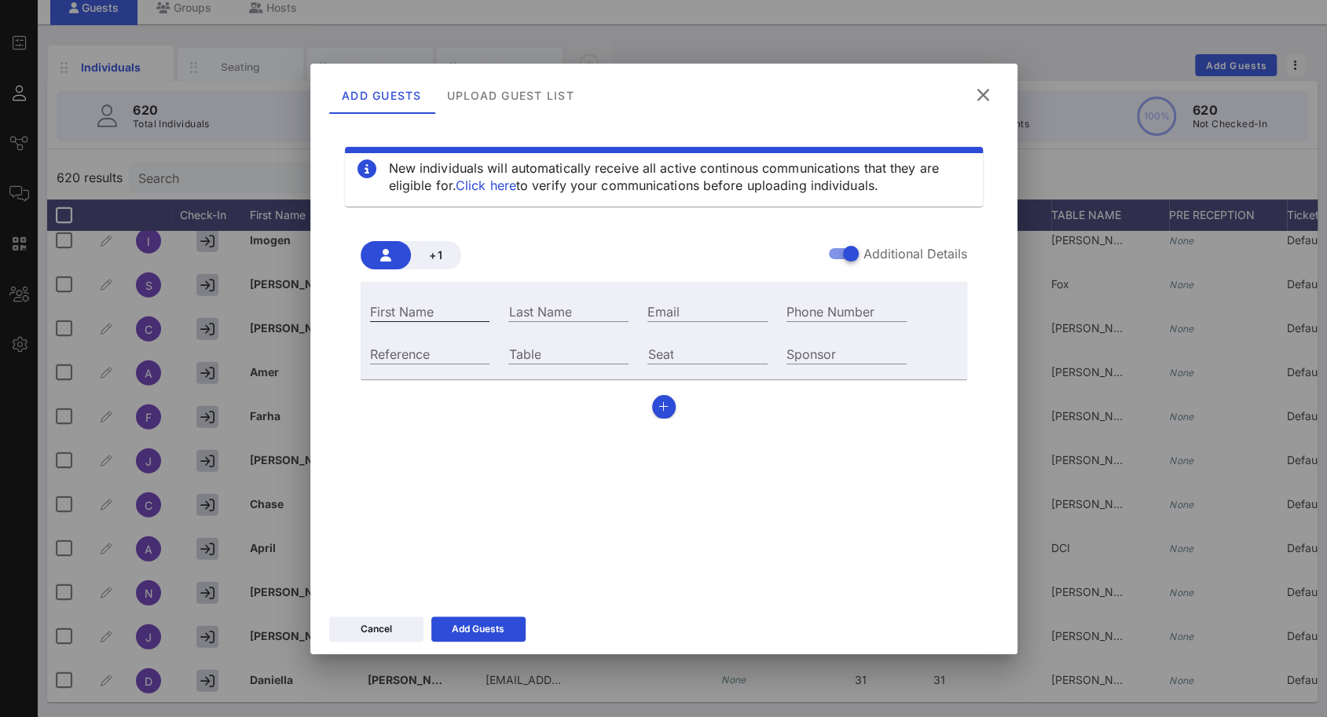
click at [476, 315] on input "First Name" at bounding box center [430, 311] width 120 height 20
type input "[PERSON_NAME]"
type input "T"
paste input "Julia Tory – julia.tory@stblaw.com"
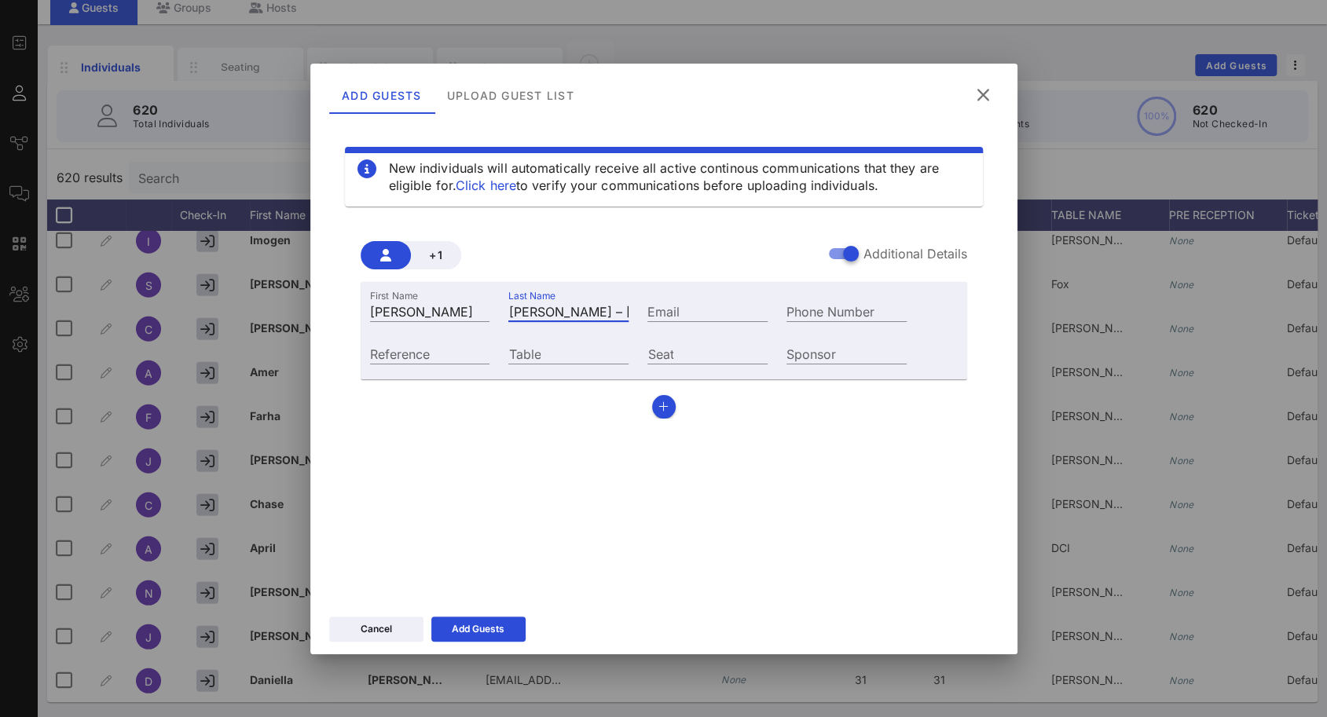
drag, startPoint x: 628, startPoint y: 311, endPoint x: 581, endPoint y: 320, distance: 47.9
click at [581, 320] on input "Julia Tory – julia.tory@stblaw.com" at bounding box center [568, 311] width 120 height 20
type input "Julia Tory –"
click at [660, 309] on input "Email" at bounding box center [707, 311] width 120 height 20
paste input "[PERSON_NAME][EMAIL_ADDRESS][DOMAIN_NAME]"
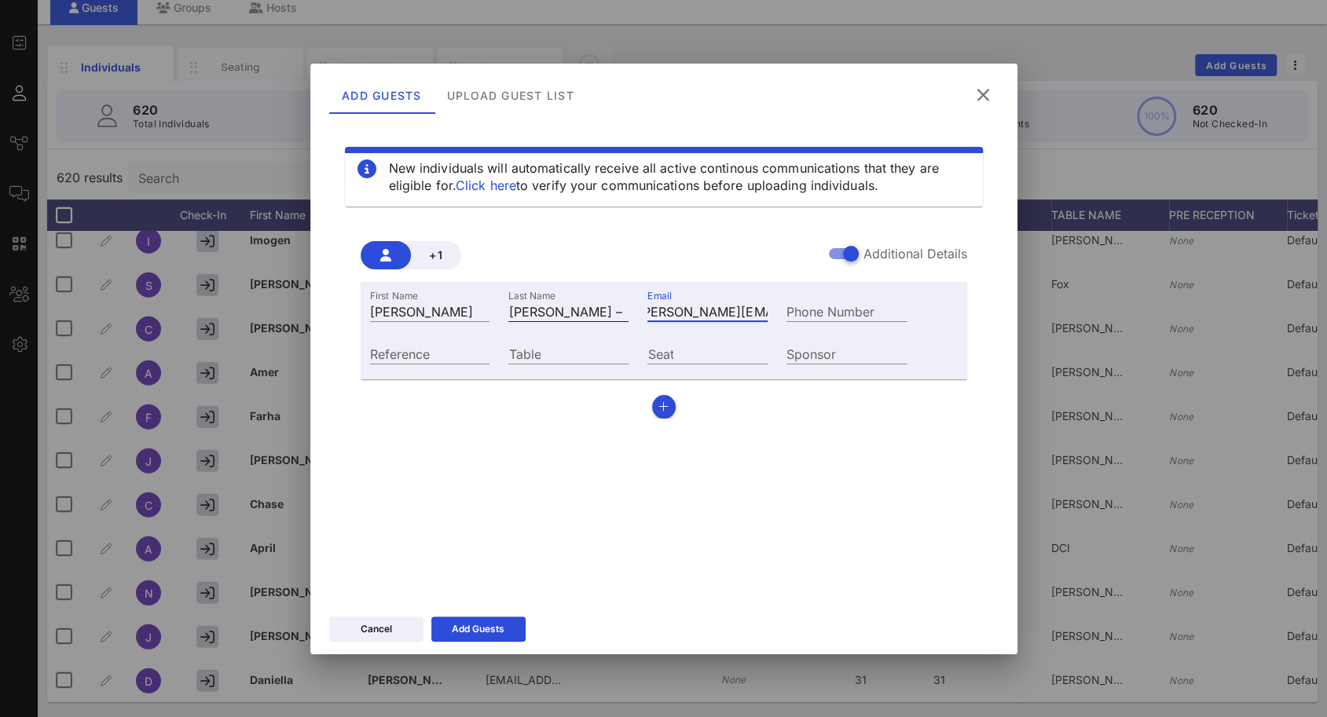
paste input "[PERSON_NAME][EMAIL_ADDRESS][DOMAIN_NAME]"
type input "julia.tory@stblaw.comjulia.tory@stblaw.com"
drag, startPoint x: 585, startPoint y: 313, endPoint x: 409, endPoint y: 309, distance: 176.8
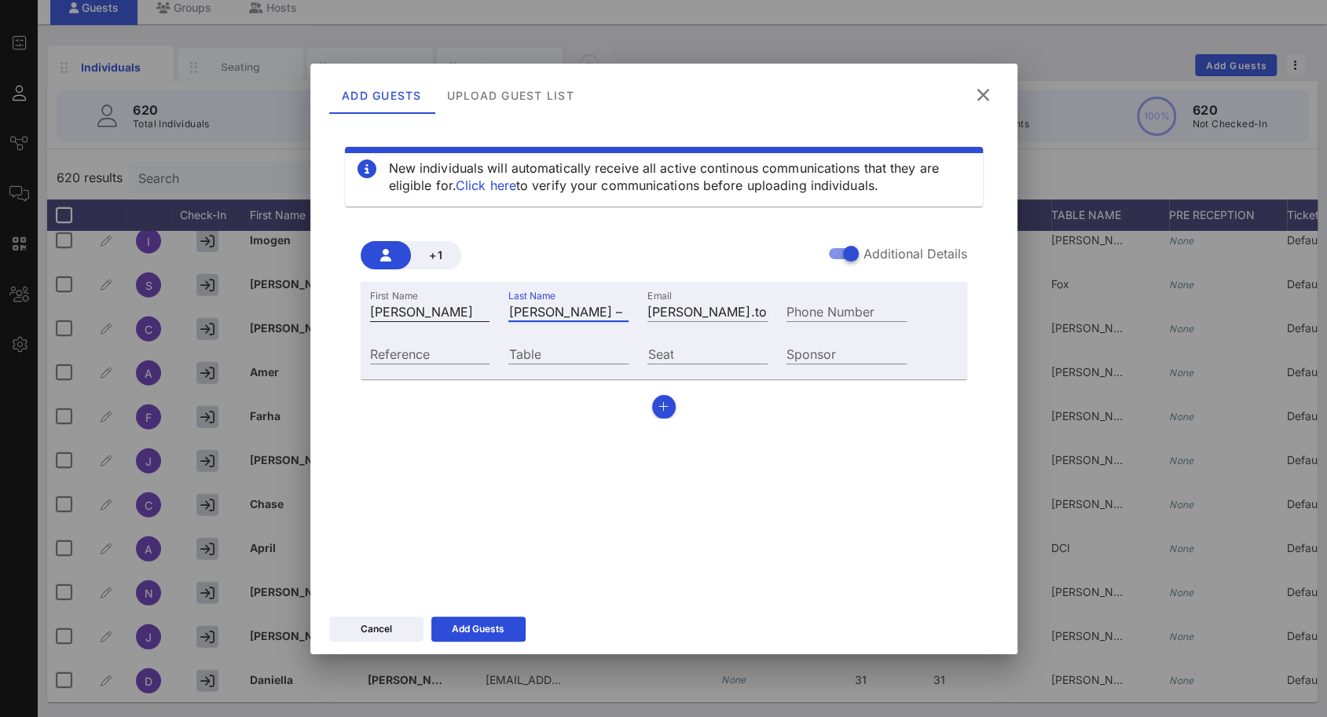
click at [409, 309] on div "First Name Julia Last Name Julia Tory – Email julia.tory@stblaw.comjulia.tory@s…" at bounding box center [639, 309] width 556 height 42
click at [530, 307] on input "Julia Tory –" at bounding box center [568, 311] width 120 height 20
drag, startPoint x: 536, startPoint y: 309, endPoint x: 480, endPoint y: 306, distance: 55.9
click at [480, 306] on div "First Name Julia Last Name Julia Tory – Email julia.tory@stblaw.comjulia.tory@s…" at bounding box center [639, 309] width 556 height 42
click at [563, 311] on input "Tory –" at bounding box center [568, 311] width 120 height 20
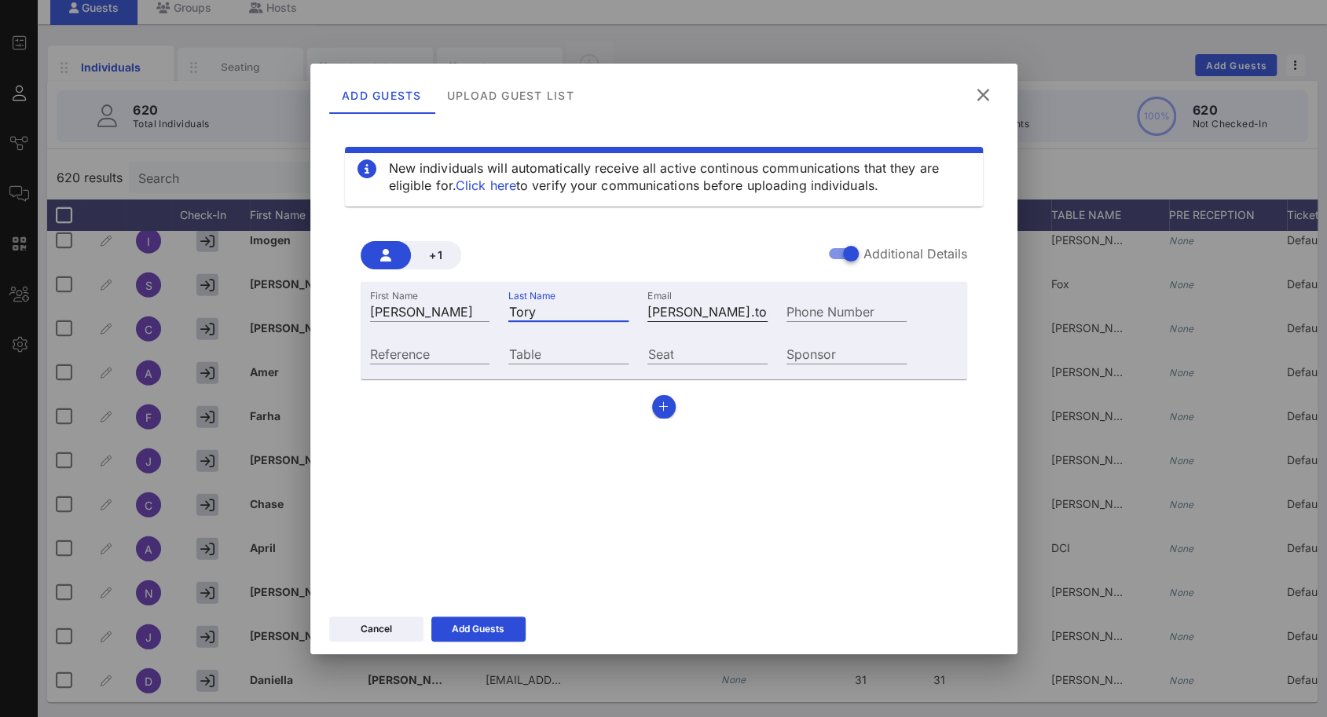
type input "Tory"
drag, startPoint x: 668, startPoint y: 311, endPoint x: 838, endPoint y: 313, distance: 170.5
click at [838, 313] on div "First Name Julia Last Name Tory Email julia.tory@stblaw.comjulia.tory@stblaw.co…" at bounding box center [639, 309] width 556 height 42
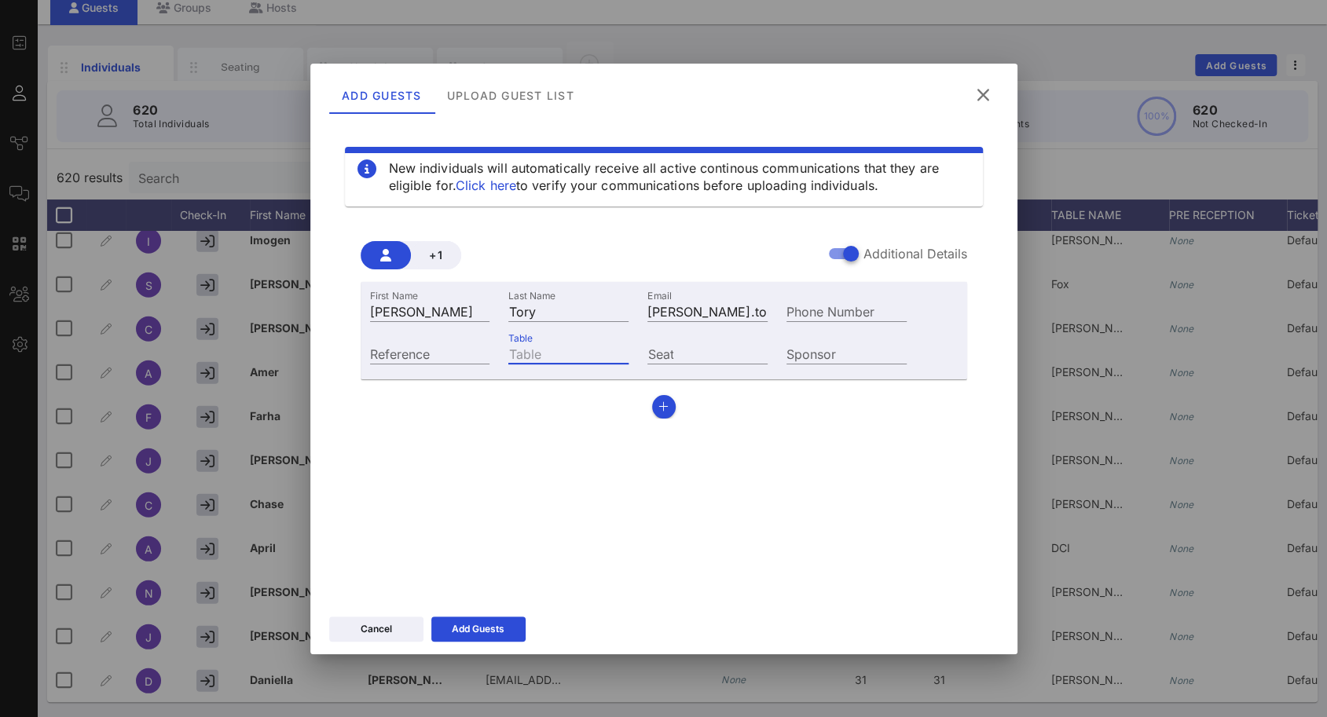
click at [580, 351] on input "Table" at bounding box center [568, 353] width 120 height 20
type input "31"
click at [489, 620] on button "Add Guests" at bounding box center [478, 629] width 94 height 25
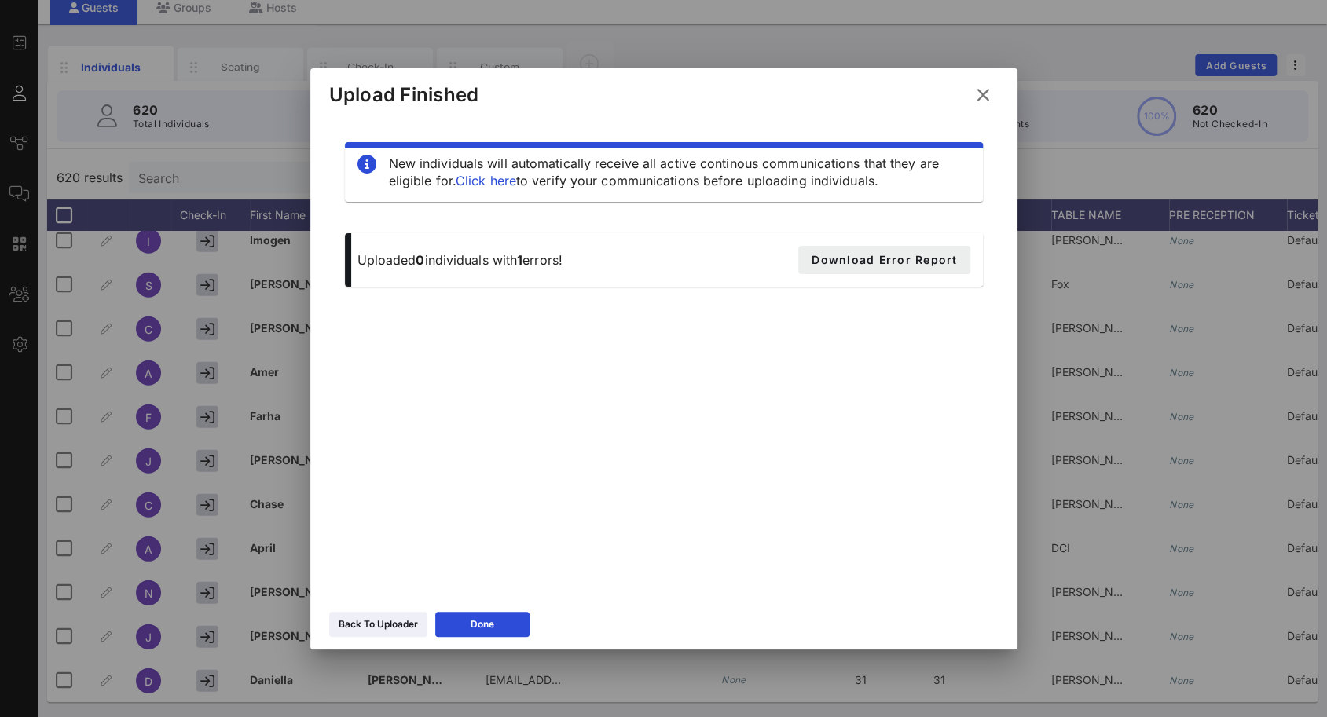
click at [860, 266] on span "Download Error Report" at bounding box center [884, 259] width 146 height 13
click at [499, 626] on button "Done" at bounding box center [482, 624] width 94 height 25
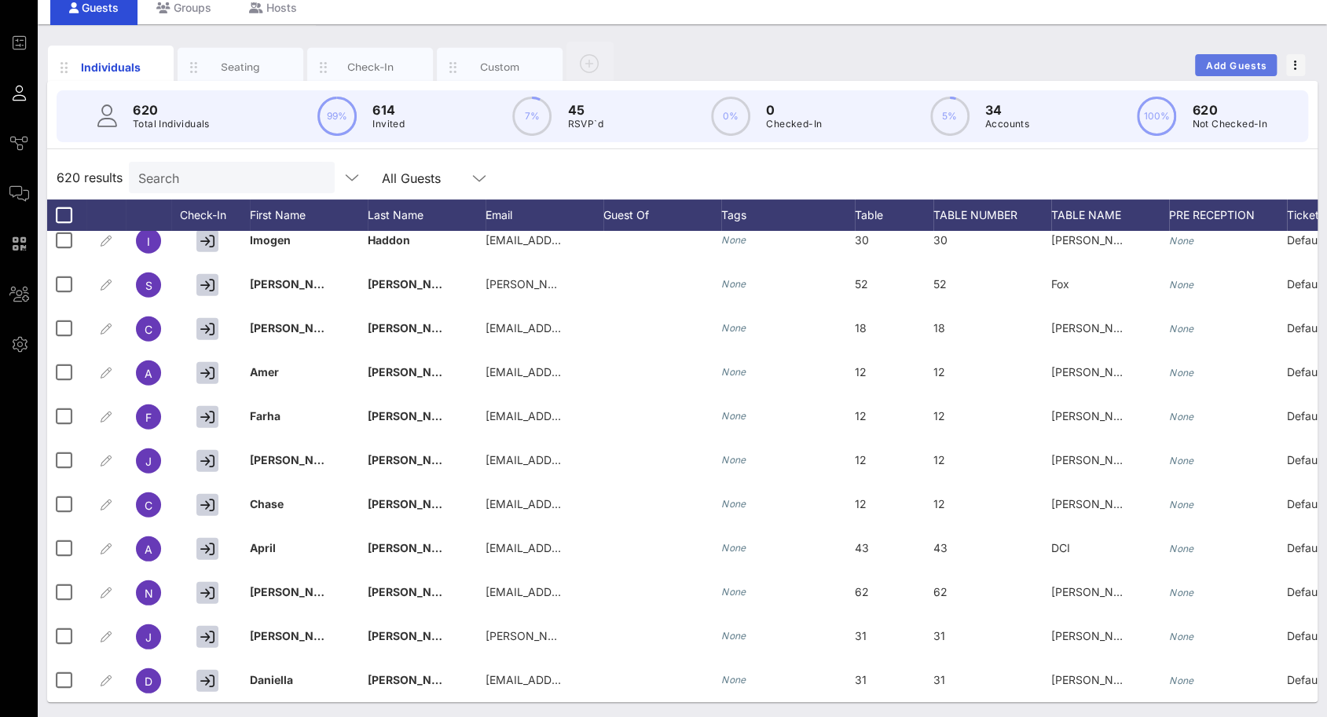
click at [1226, 67] on span "Add Guests" at bounding box center [1236, 66] width 62 height 12
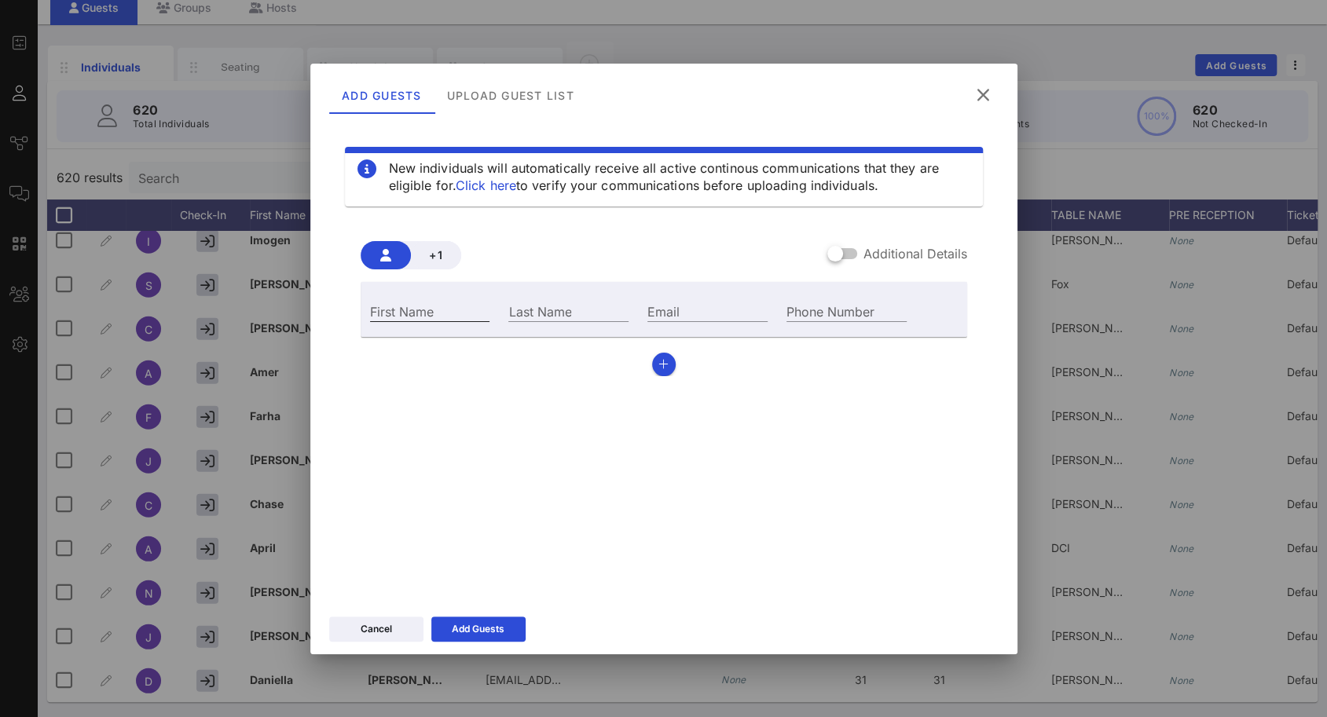
click at [393, 313] on input "First Name" at bounding box center [430, 311] width 120 height 20
type input "[PERSON_NAME]"
type input "Tory"
paste input "[PERSON_NAME][EMAIL_ADDRESS][DOMAIN_NAME]"
drag, startPoint x: 702, startPoint y: 317, endPoint x: 563, endPoint y: 317, distance: 138.3
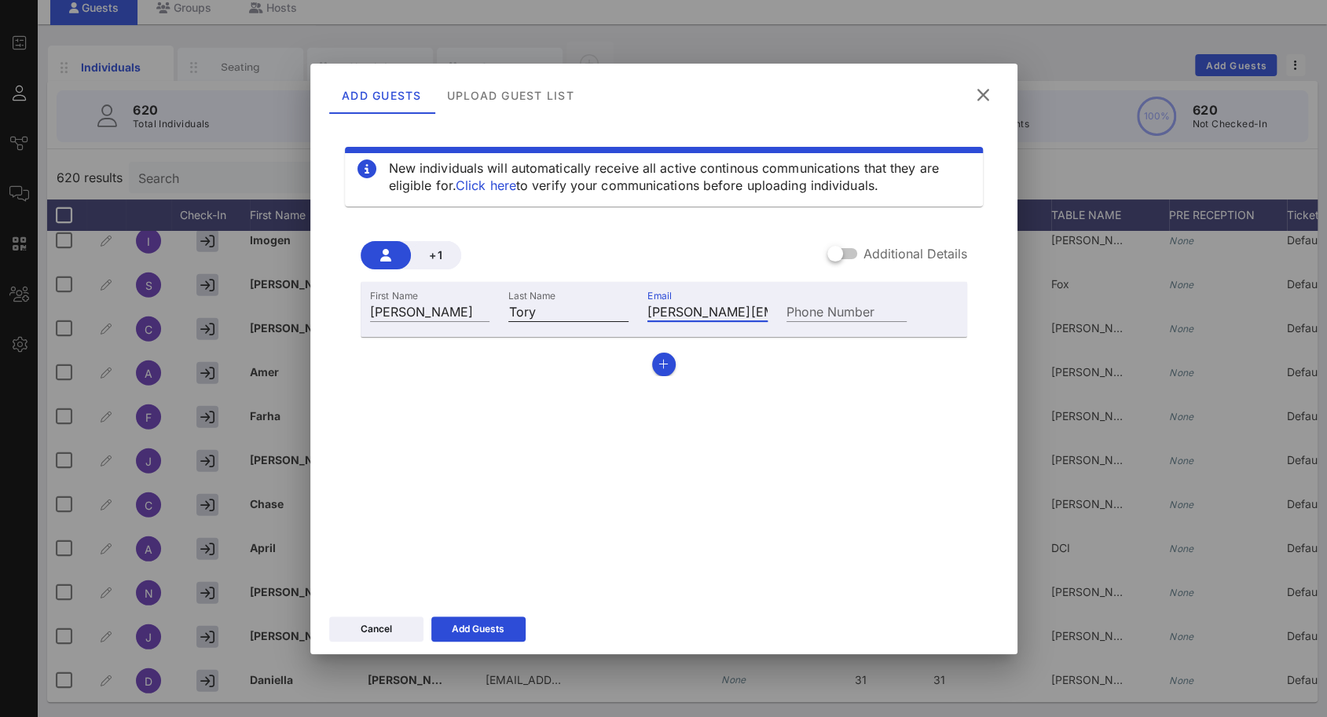
click at [563, 317] on div "First Name Julia Last Name Tory Email julia.tory@stblaw.com Phone Number" at bounding box center [639, 309] width 556 height 42
type input "[PERSON_NAME][EMAIL_ADDRESS][DOMAIN_NAME]"
click at [857, 256] on div "Additional Details" at bounding box center [897, 253] width 140 height 19
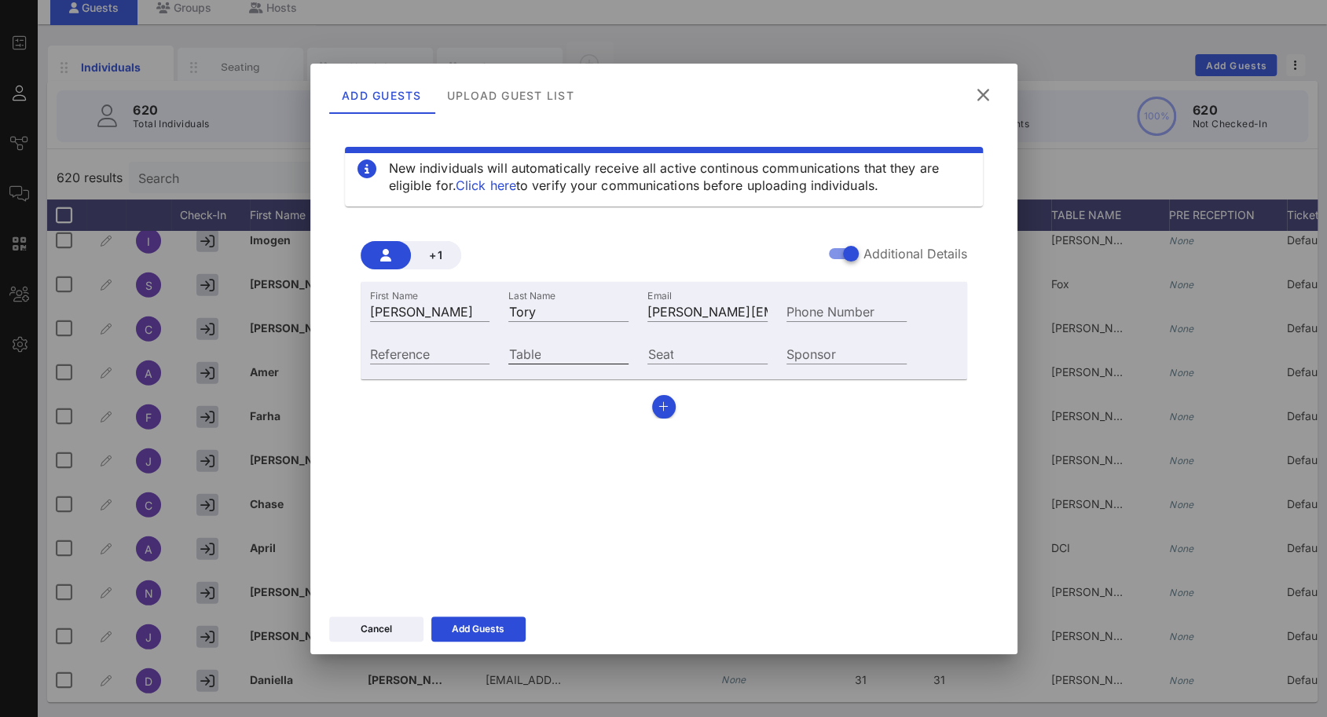
click at [569, 357] on input "Table" at bounding box center [568, 353] width 120 height 20
type input "31"
click at [487, 627] on div "Add Guests" at bounding box center [478, 629] width 53 height 16
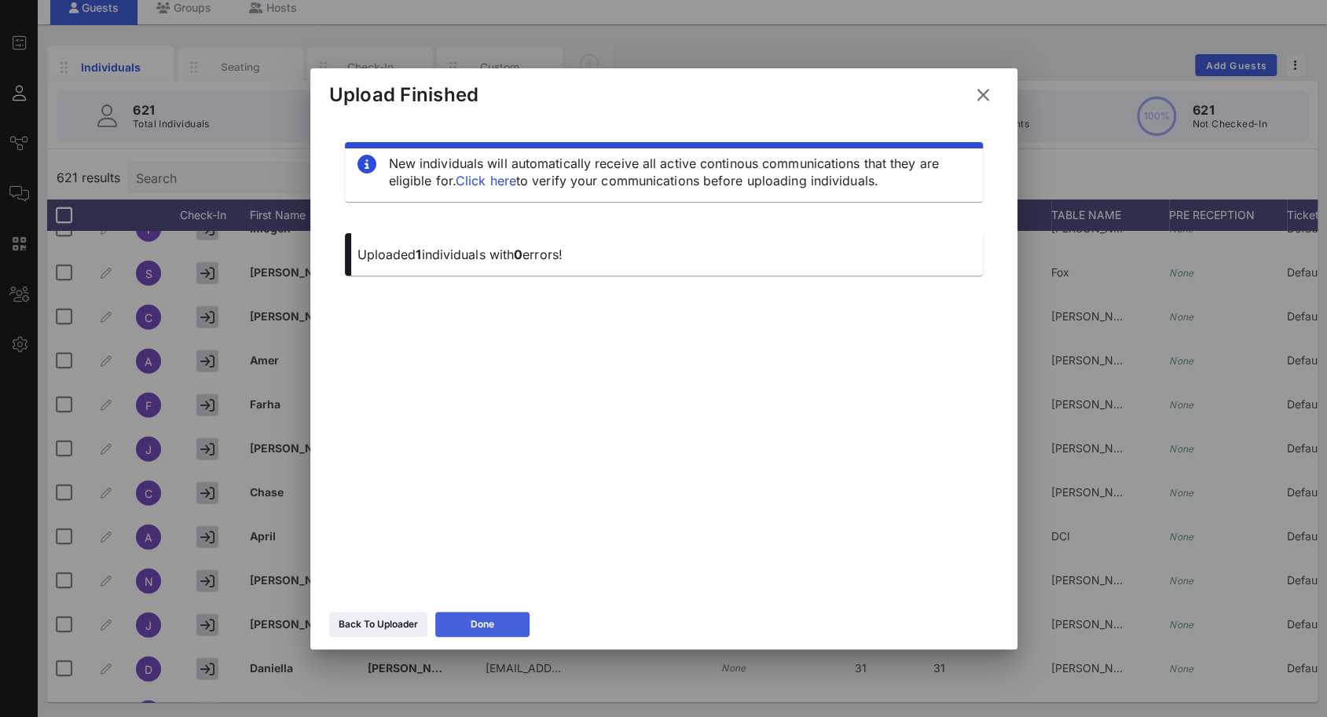
click at [478, 628] on div "Done" at bounding box center [483, 625] width 24 height 16
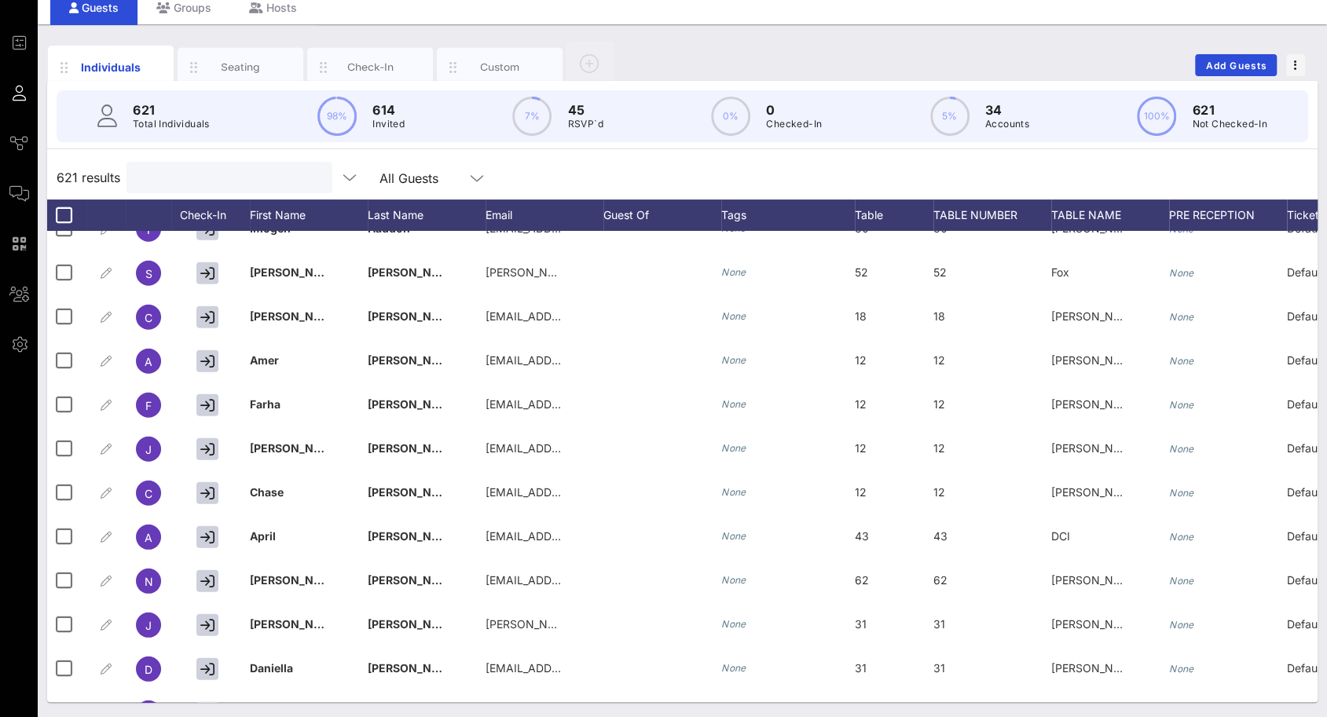
click at [229, 176] on input "text" at bounding box center [228, 177] width 184 height 20
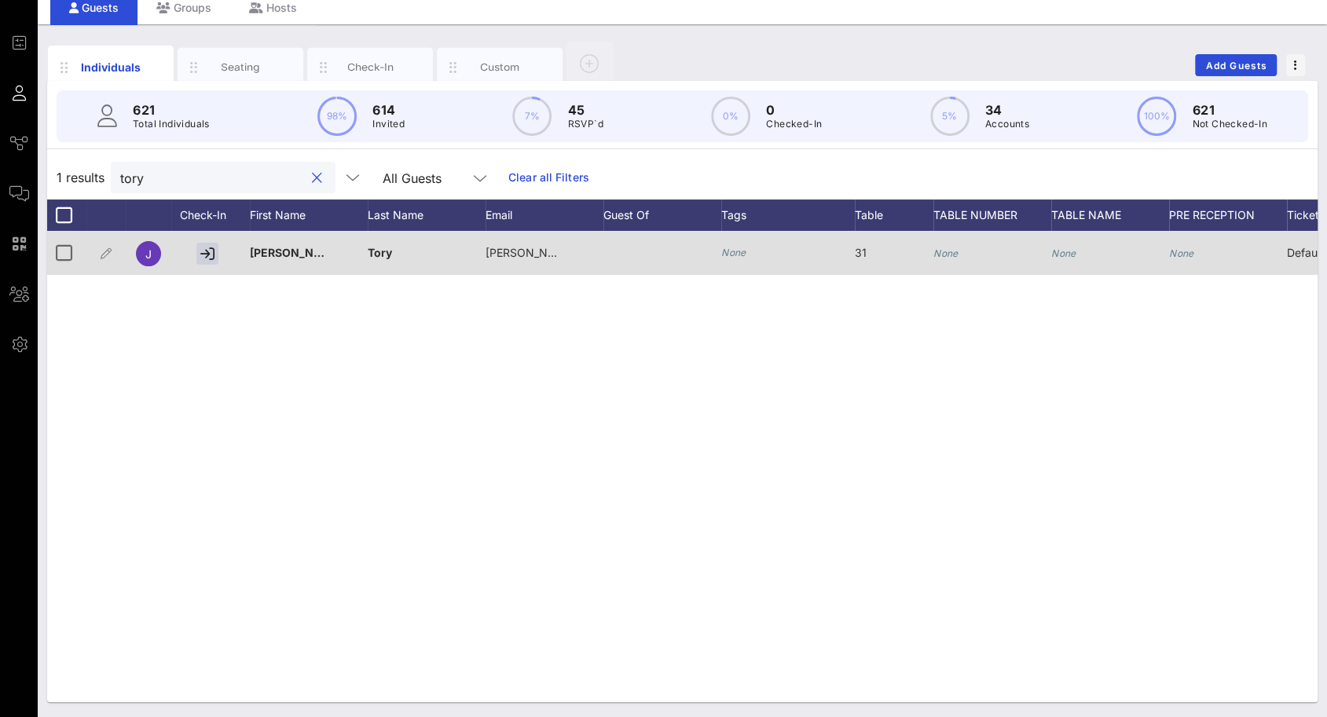
type input "tory"
click at [937, 248] on icon "None" at bounding box center [945, 253] width 25 height 12
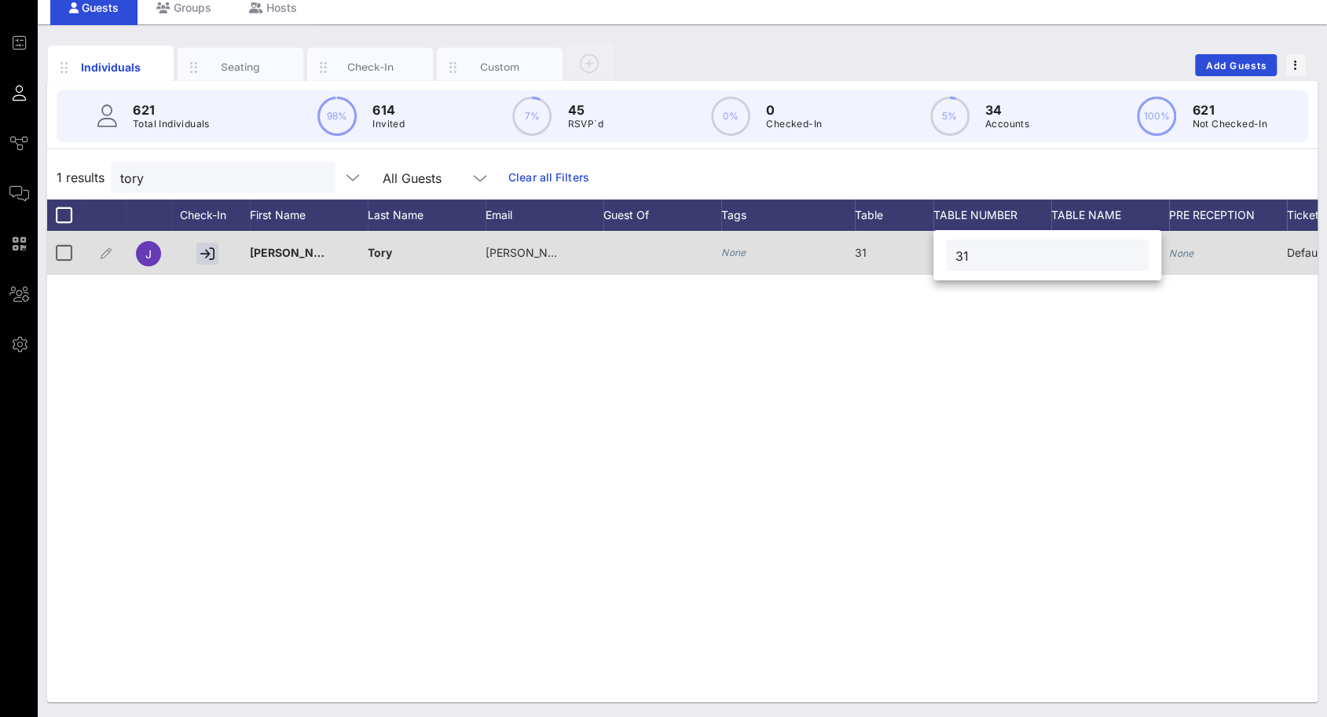
type input "31"
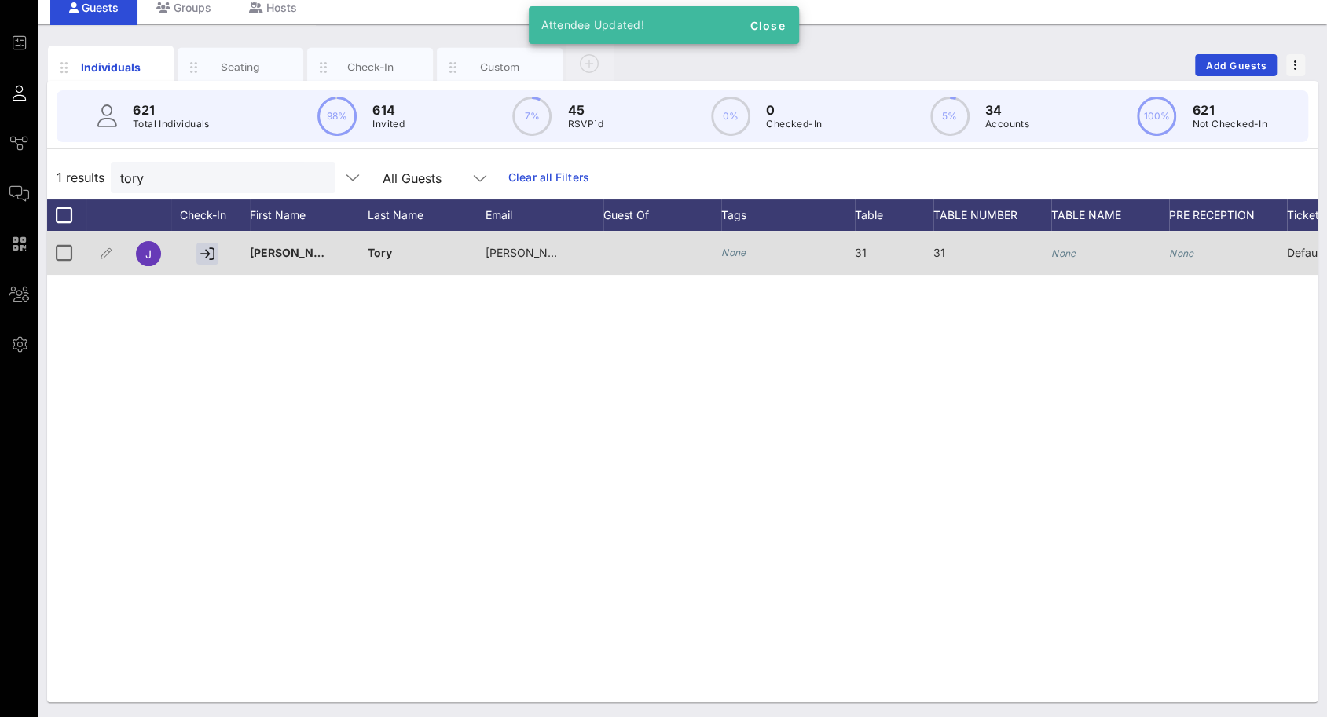
click at [1059, 253] on icon "None" at bounding box center [1063, 253] width 25 height 12
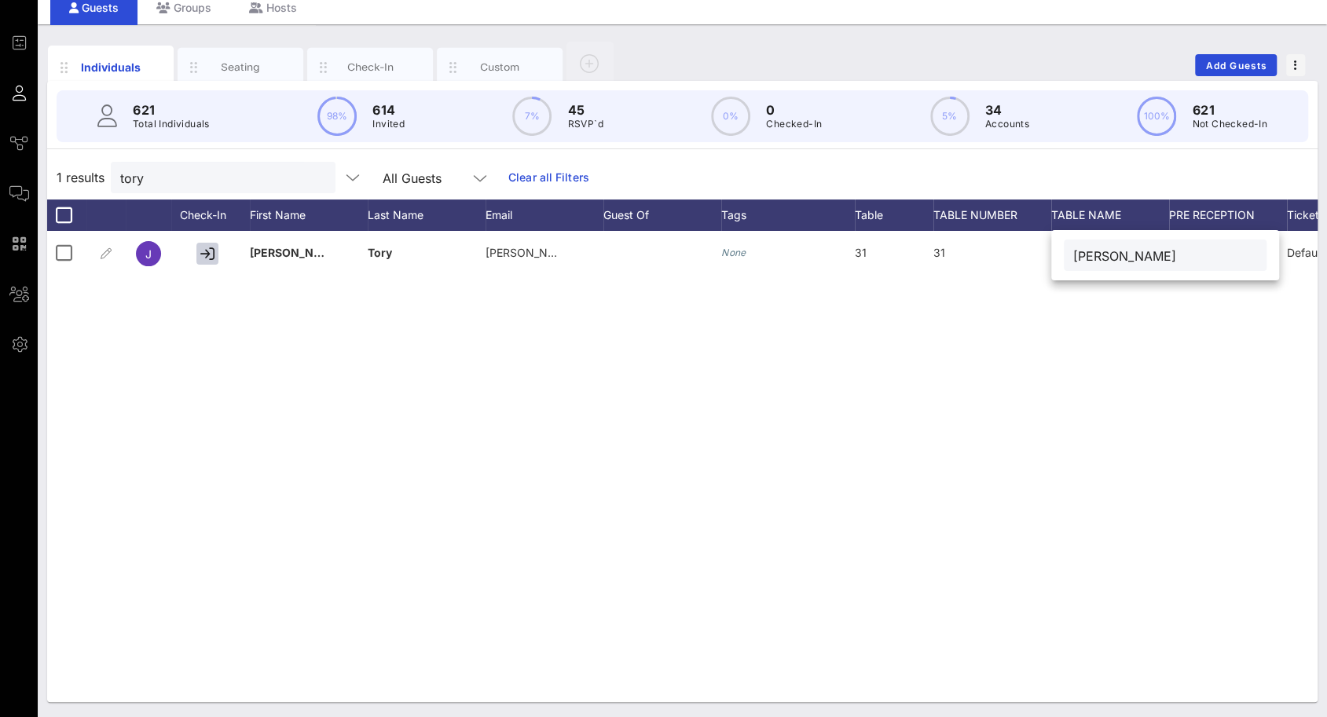
type input "[PERSON_NAME]"
drag, startPoint x: 223, startPoint y: 168, endPoint x: 85, endPoint y: 163, distance: 138.4
click at [85, 163] on div "1 results tory All Guests Clear all Filters" at bounding box center [682, 178] width 1270 height 44
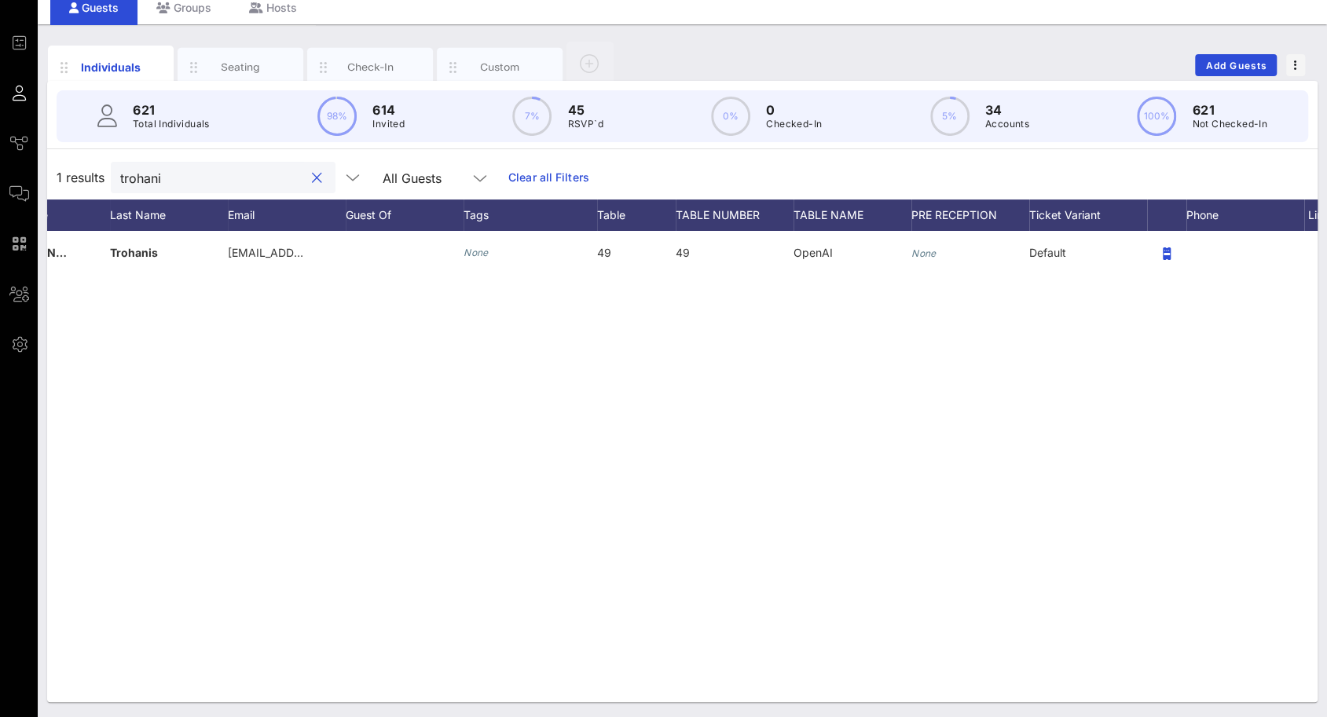
scroll to position [0, 284]
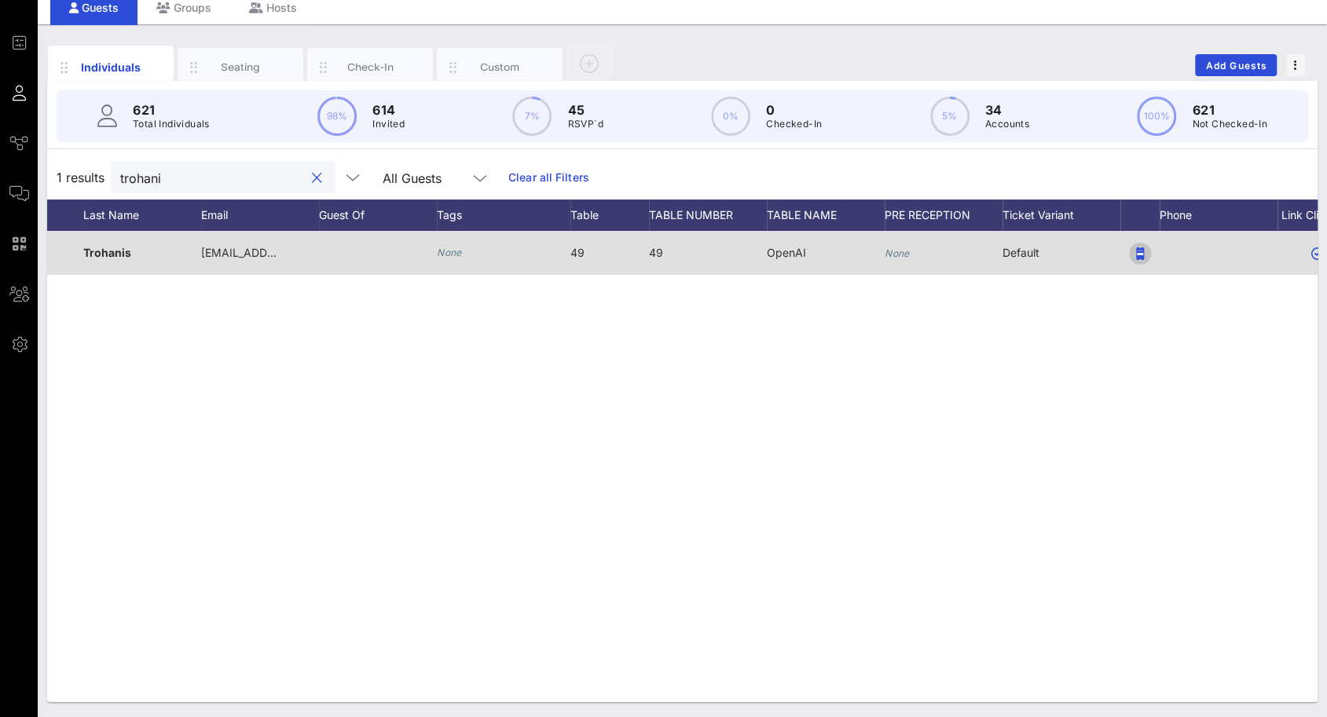
click at [1140, 245] on button "button" at bounding box center [1140, 254] width 22 height 22
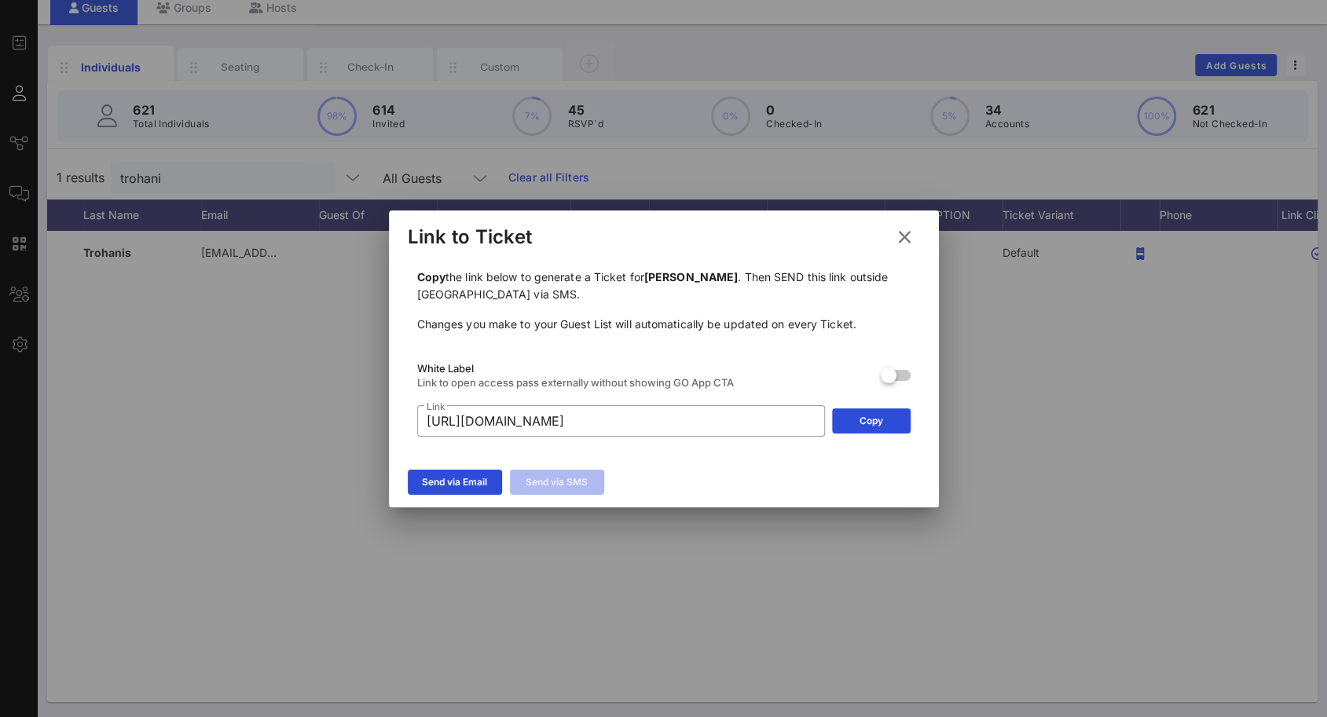
drag, startPoint x: 872, startPoint y: 416, endPoint x: 849, endPoint y: 630, distance: 215.8
click at [873, 416] on button "Copy" at bounding box center [871, 421] width 79 height 25
click at [908, 240] on icon at bounding box center [905, 237] width 24 height 22
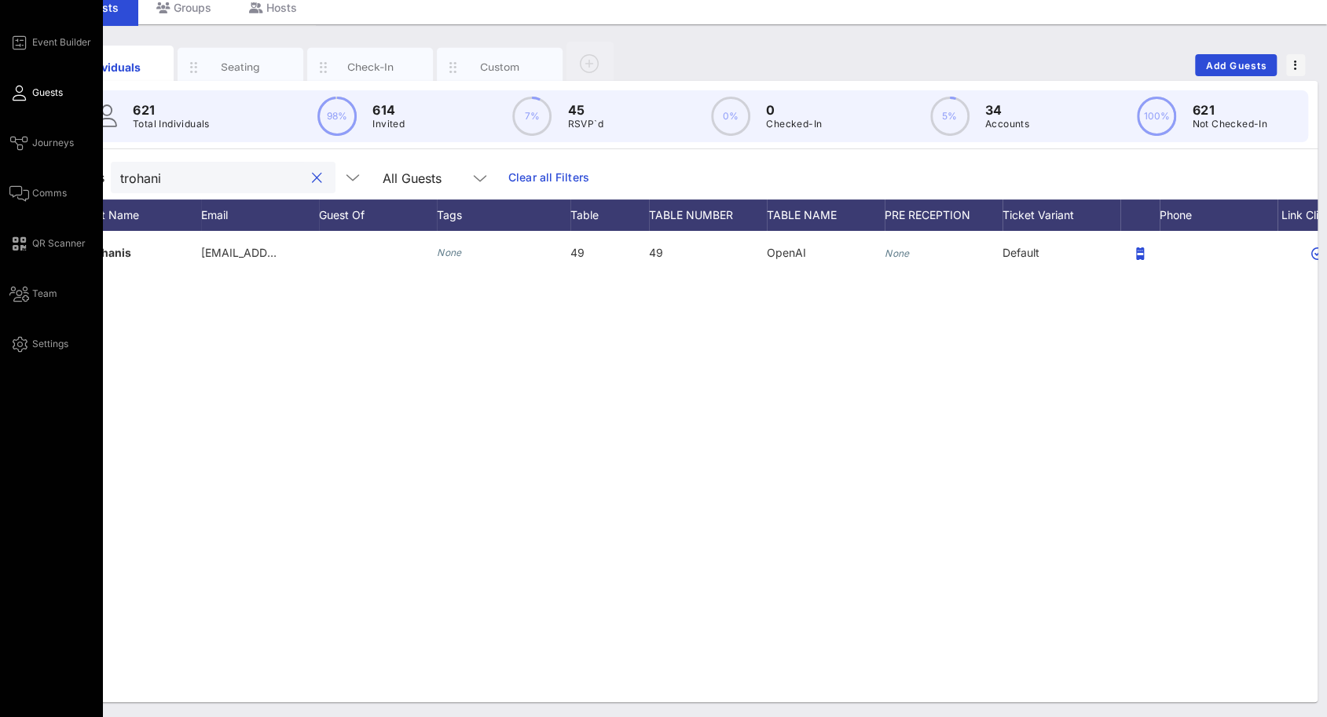
drag, startPoint x: 211, startPoint y: 169, endPoint x: 13, endPoint y: 133, distance: 201.3
click at [47, 147] on div "621 Total Individuals 98% 614 Invited 7% 45 RSVP`d 0% 0 Checked-In 5% 34 Accoun…" at bounding box center [682, 391] width 1270 height 621
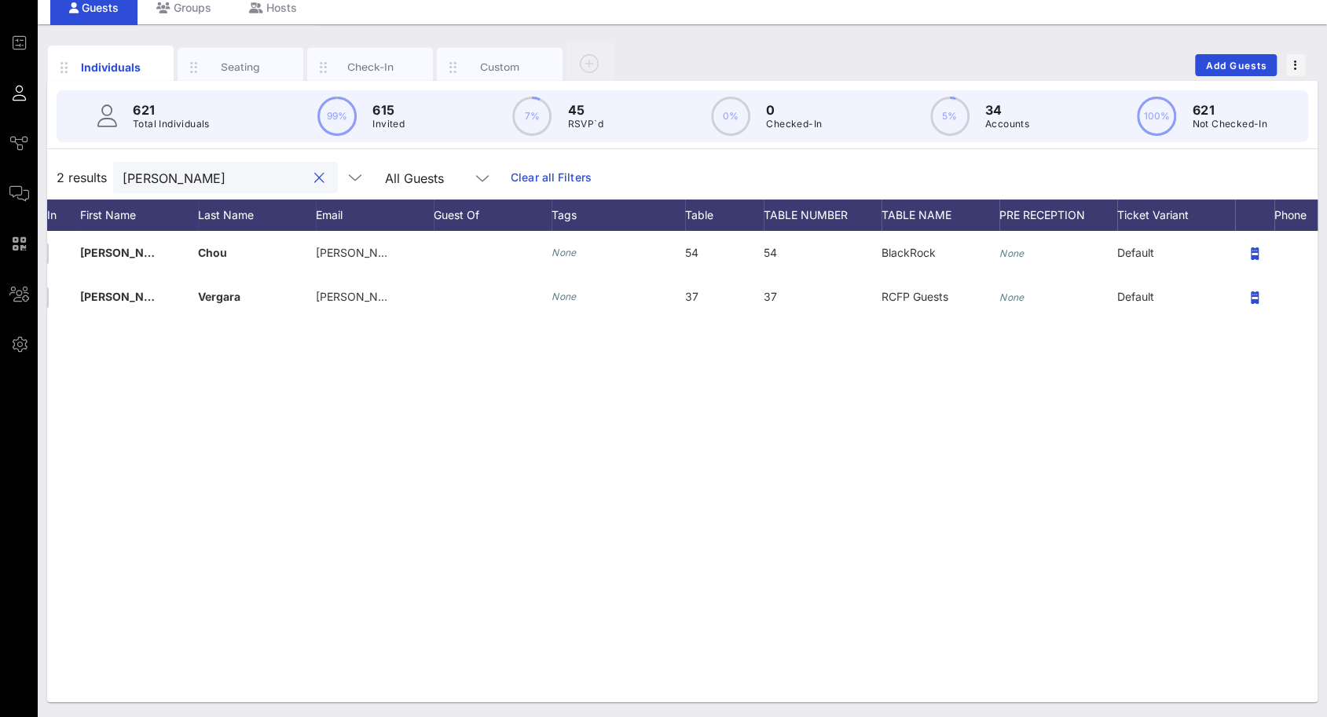
scroll to position [0, 161]
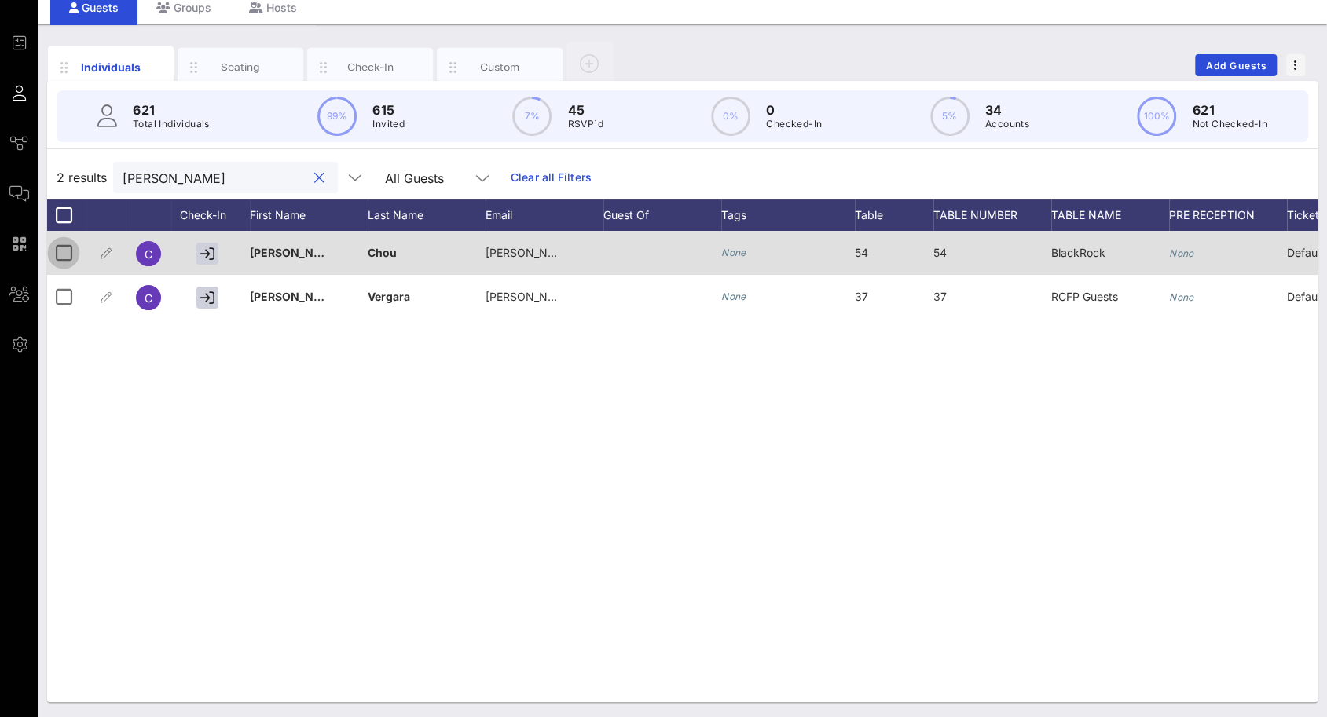
type input "curtis"
click at [61, 251] on div at bounding box center [63, 253] width 27 height 27
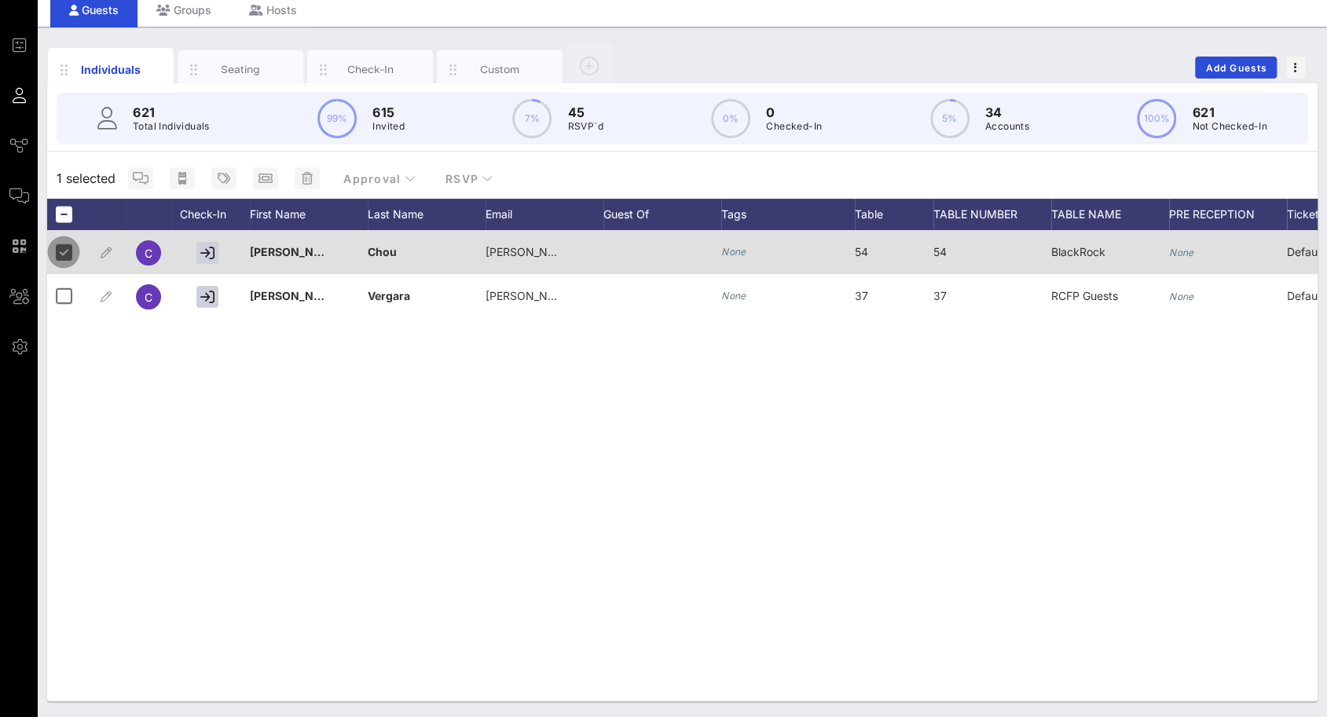
scroll to position [58, 0]
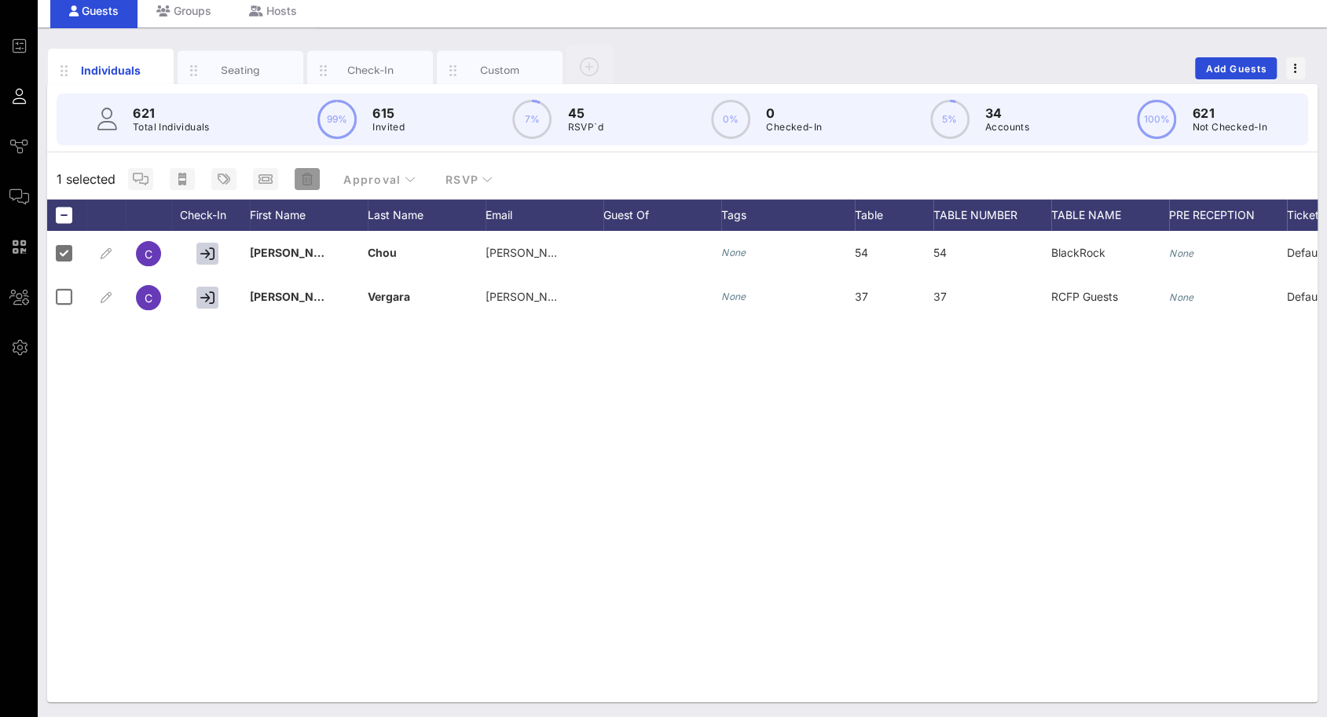
click at [311, 175] on icon "button" at bounding box center [307, 179] width 11 height 13
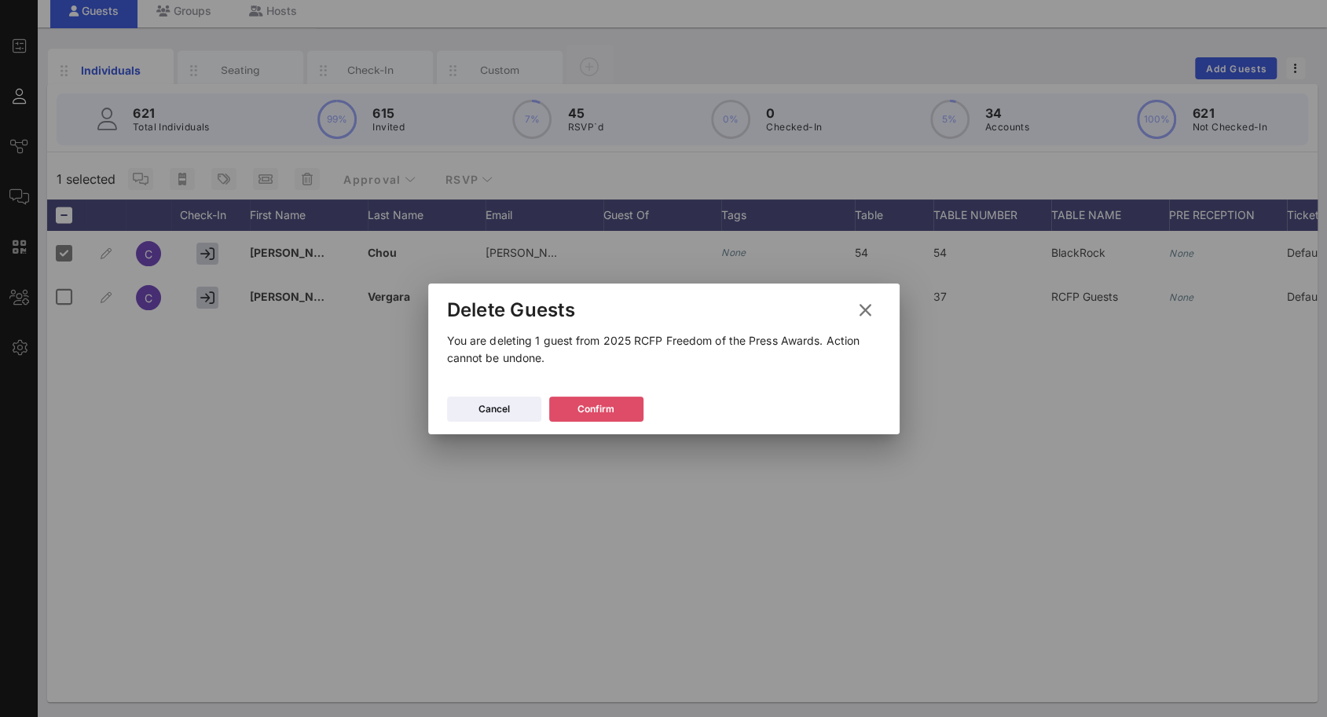
click at [592, 419] on button "Confirm" at bounding box center [596, 409] width 94 height 25
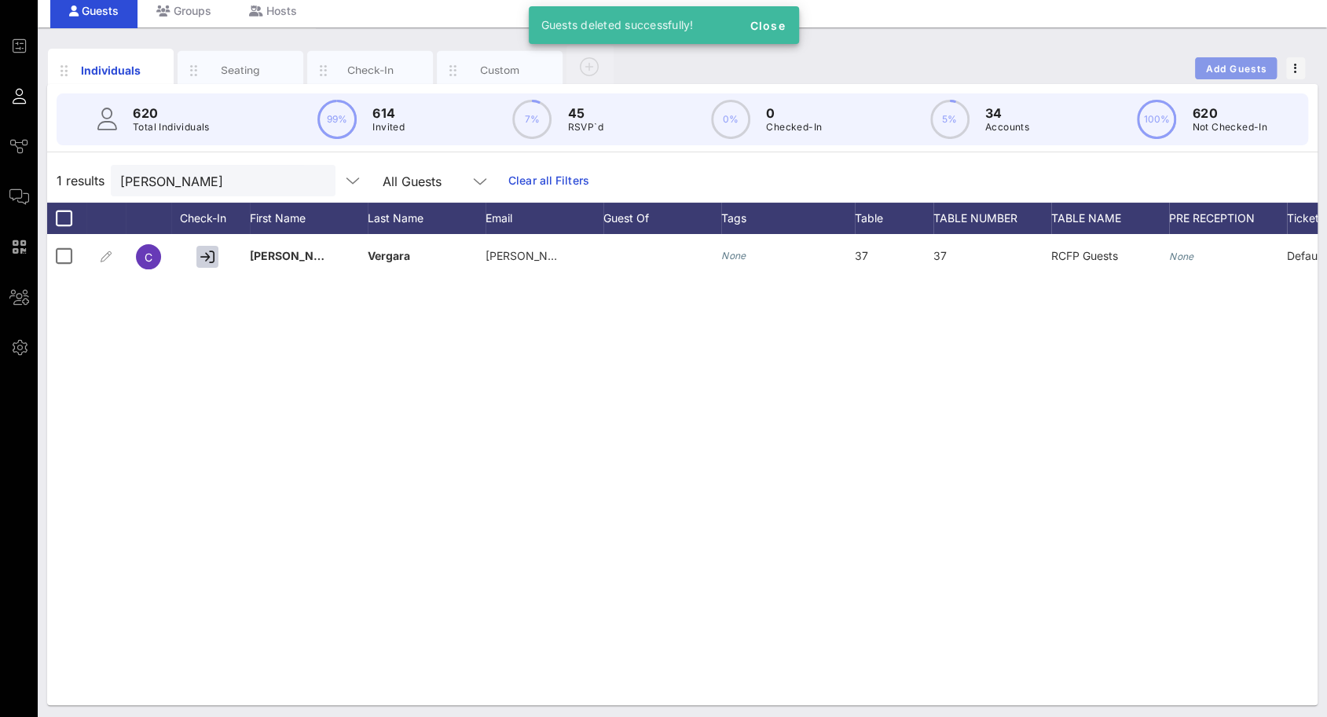
click at [1232, 66] on span "Add Guests" at bounding box center [1236, 69] width 62 height 12
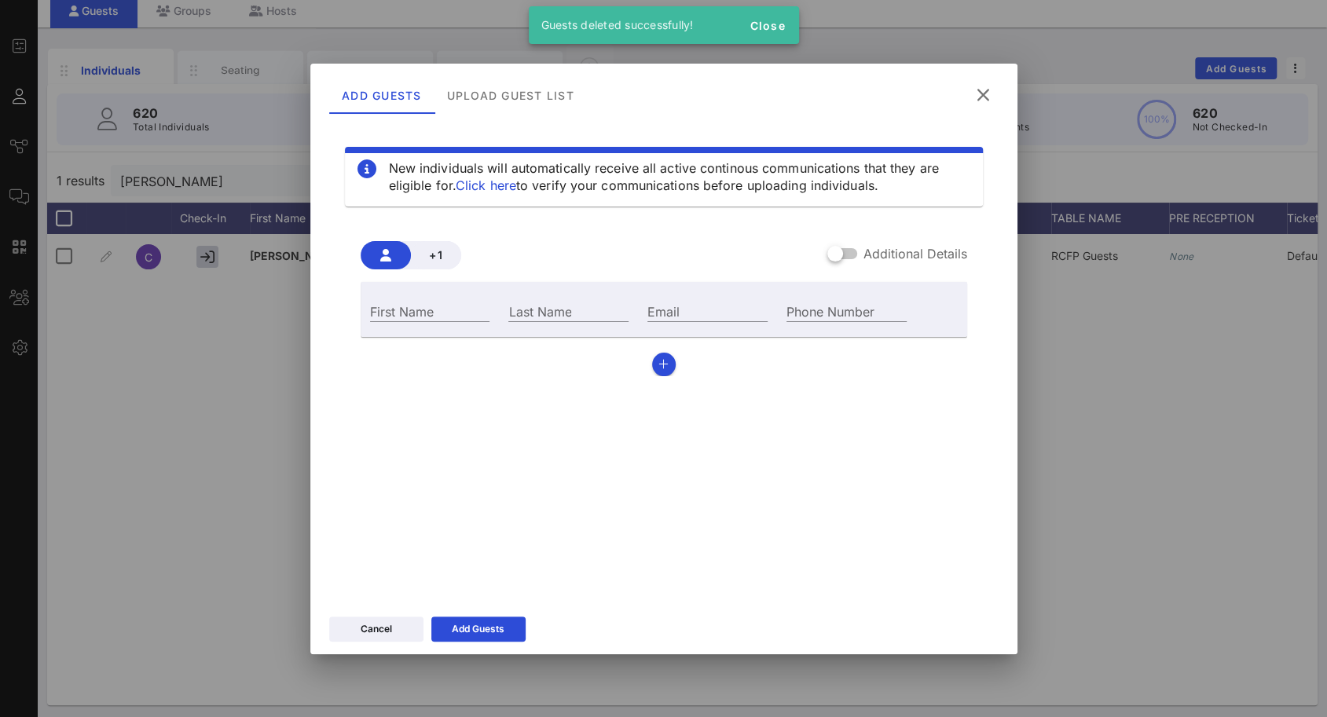
drag, startPoint x: 911, startPoint y: 244, endPoint x: 751, endPoint y: 273, distance: 162.8
click at [911, 244] on div "Additional Details" at bounding box center [897, 253] width 140 height 19
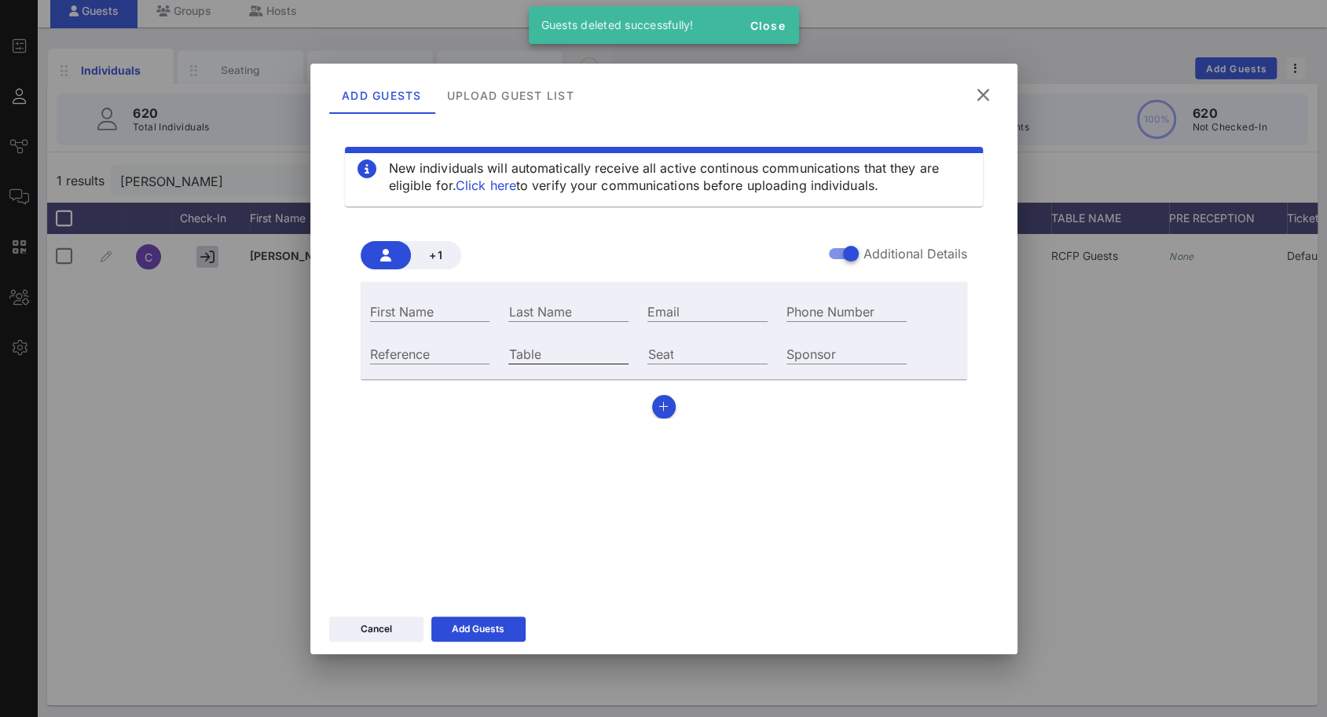
click at [586, 361] on input "Table" at bounding box center [568, 353] width 120 height 20
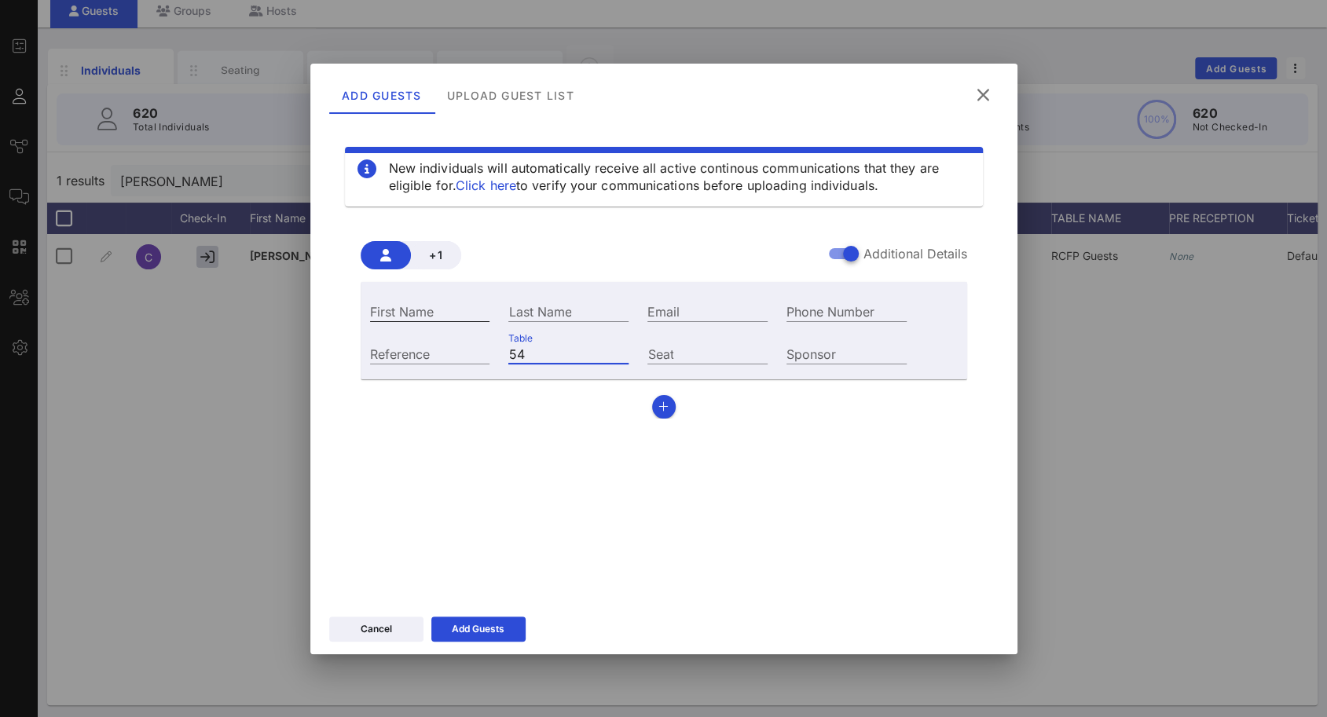
type input "54"
click at [449, 318] on input "First Name" at bounding box center [430, 311] width 120 height 20
paste input "Sheela.Rikhye@blackrock.com"
drag, startPoint x: 399, startPoint y: 314, endPoint x: 338, endPoint y: 314, distance: 61.3
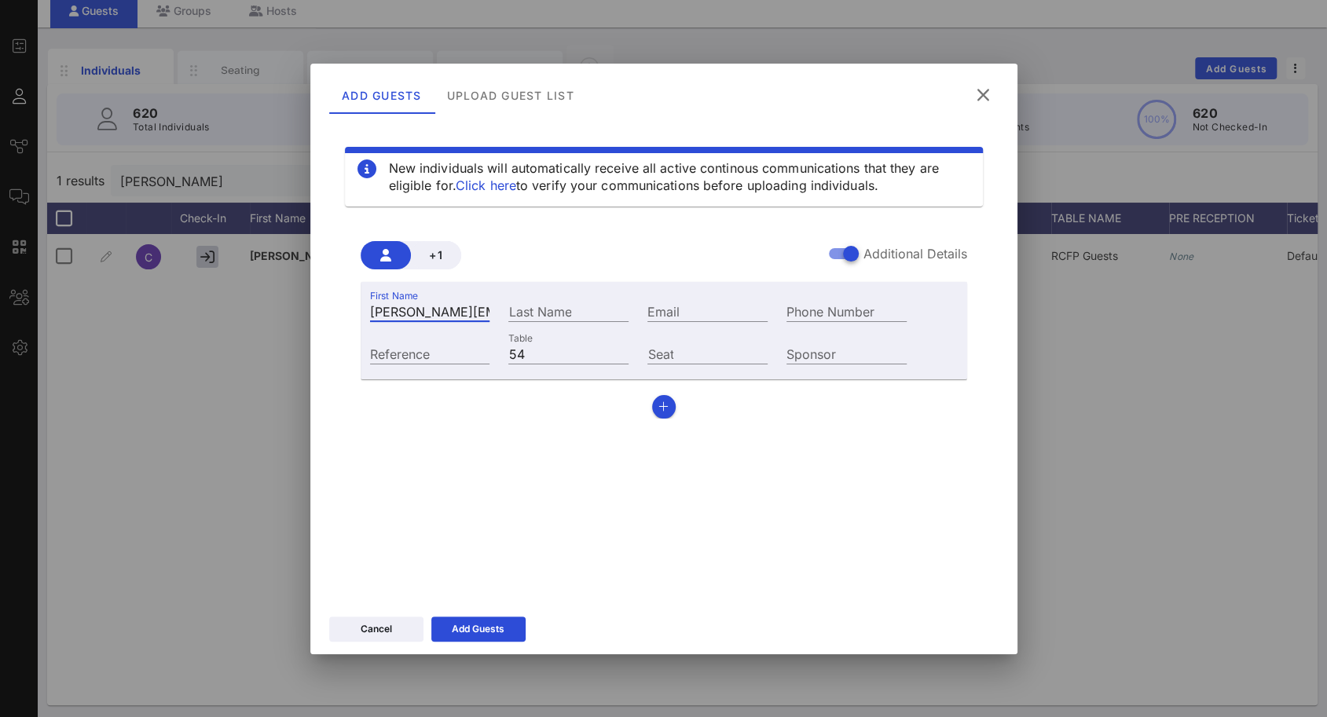
click at [338, 314] on div "New individuals will automatically receive all active continous communications …" at bounding box center [663, 357] width 669 height 471
type input "Sheela.Rikhye@blackrock.com"
click at [651, 308] on input "Email" at bounding box center [707, 311] width 120 height 20
paste input "Sheela.Rikhye@blackrock.com"
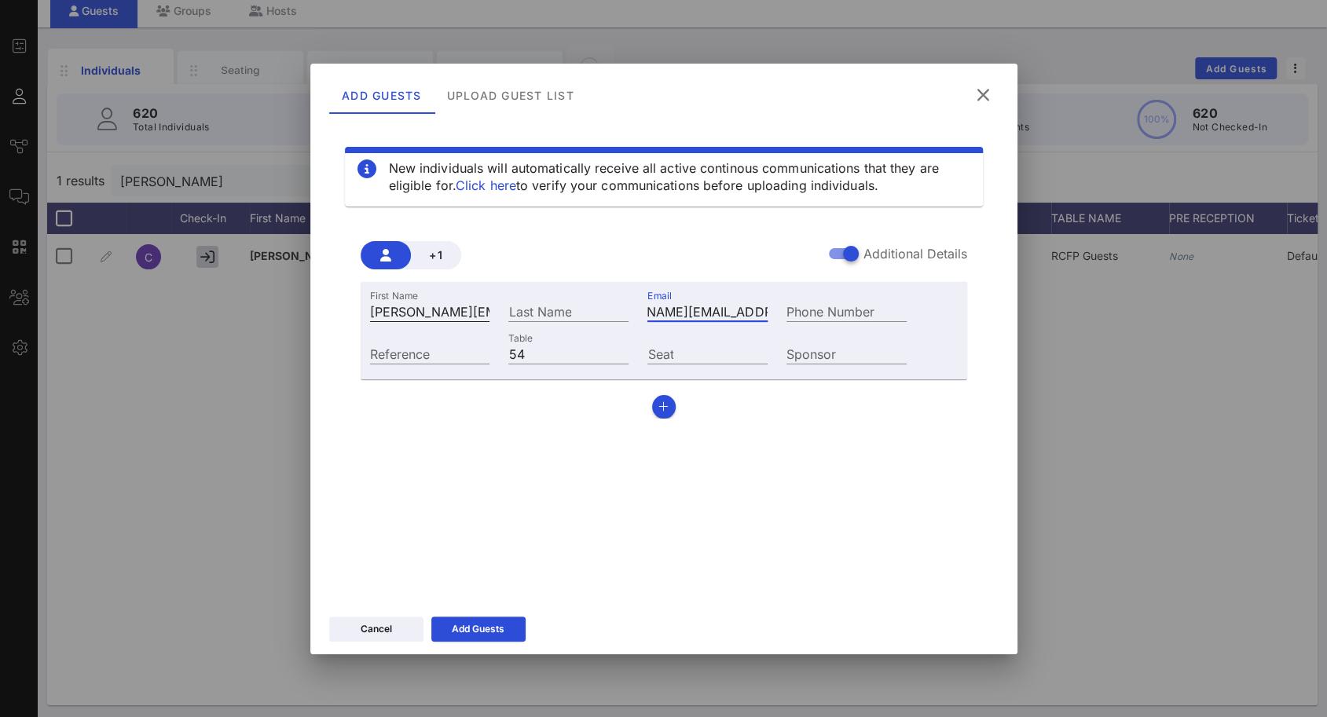
type input "Sheela.Rikhye@blackrock.com"
drag, startPoint x: 412, startPoint y: 311, endPoint x: 605, endPoint y: 301, distance: 193.5
click at [602, 302] on div "First Name Sheela.Rikhye@blackrock.com Last Name Email Sheela.Rikhye@blackrock.…" at bounding box center [639, 309] width 556 height 42
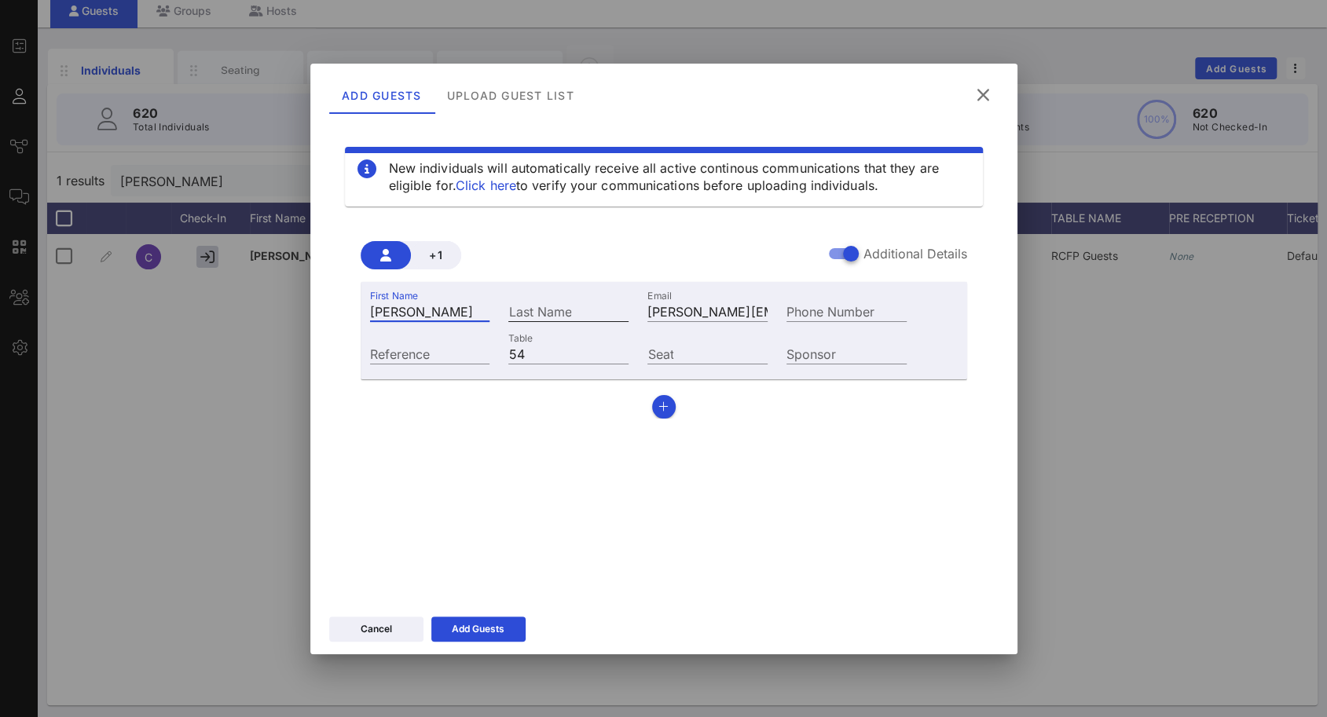
type input "[PERSON_NAME]"
click at [602, 306] on input "Last Name" at bounding box center [568, 311] width 120 height 20
type input "[PERSON_NAME]"
click at [489, 636] on div "Add Guests" at bounding box center [478, 629] width 53 height 16
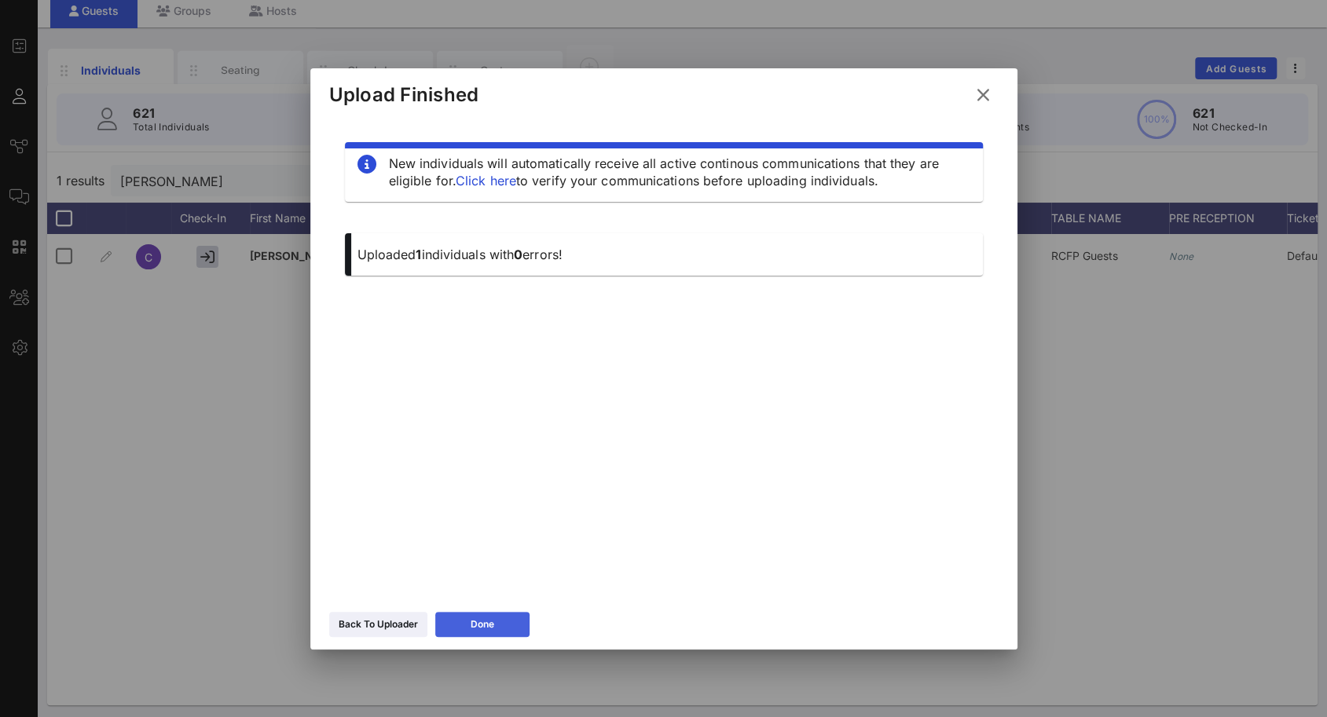
click at [510, 625] on button "Done" at bounding box center [482, 624] width 94 height 25
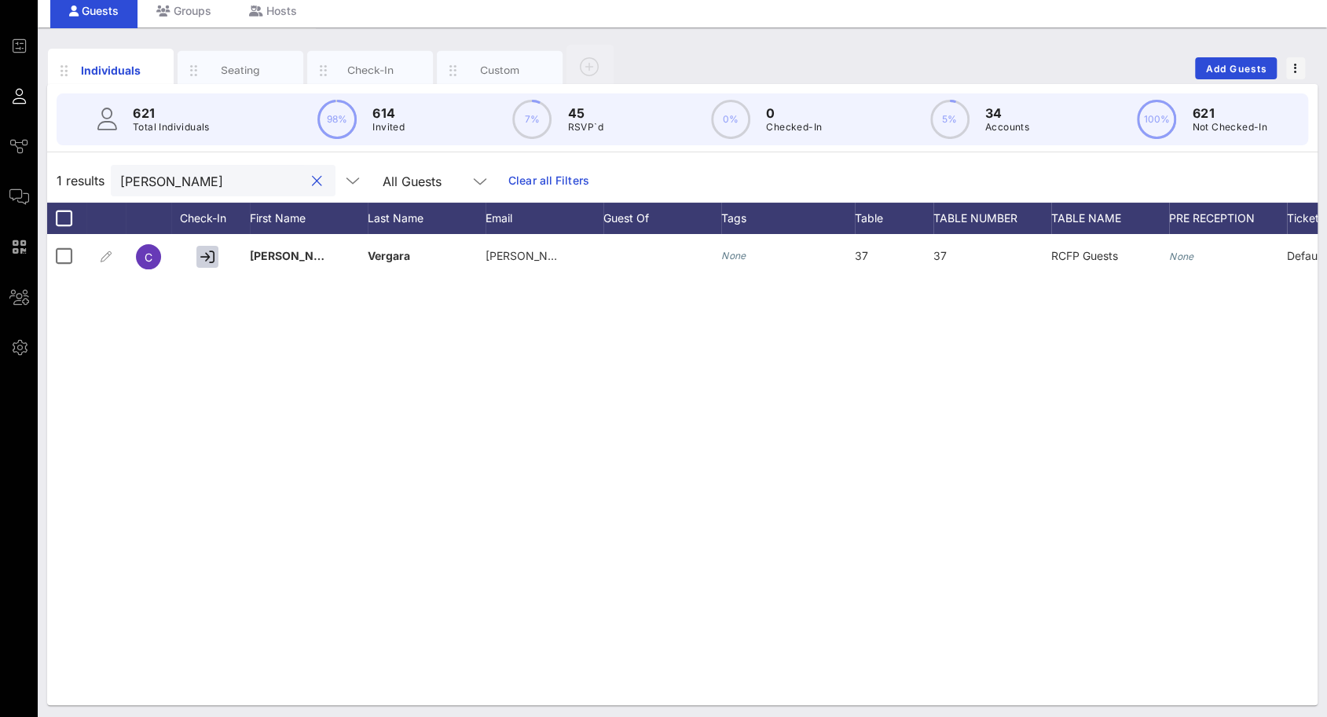
drag, startPoint x: 155, startPoint y: 177, endPoint x: -2, endPoint y: 156, distance: 157.7
click at [0, 156] on html "Event Builder Guests Journeys Comms QR Scanner Team Settings 2025 RCFP Freedom …" at bounding box center [663, 300] width 1327 height 717
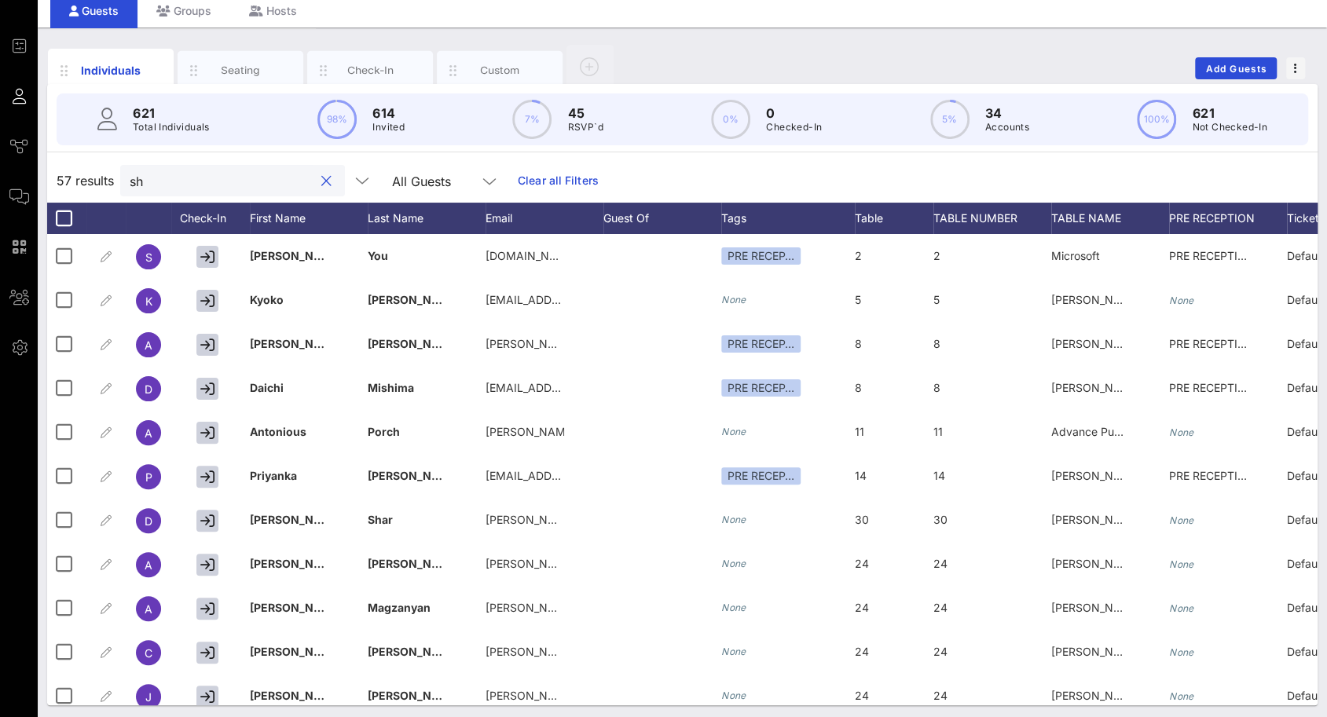
type input "s"
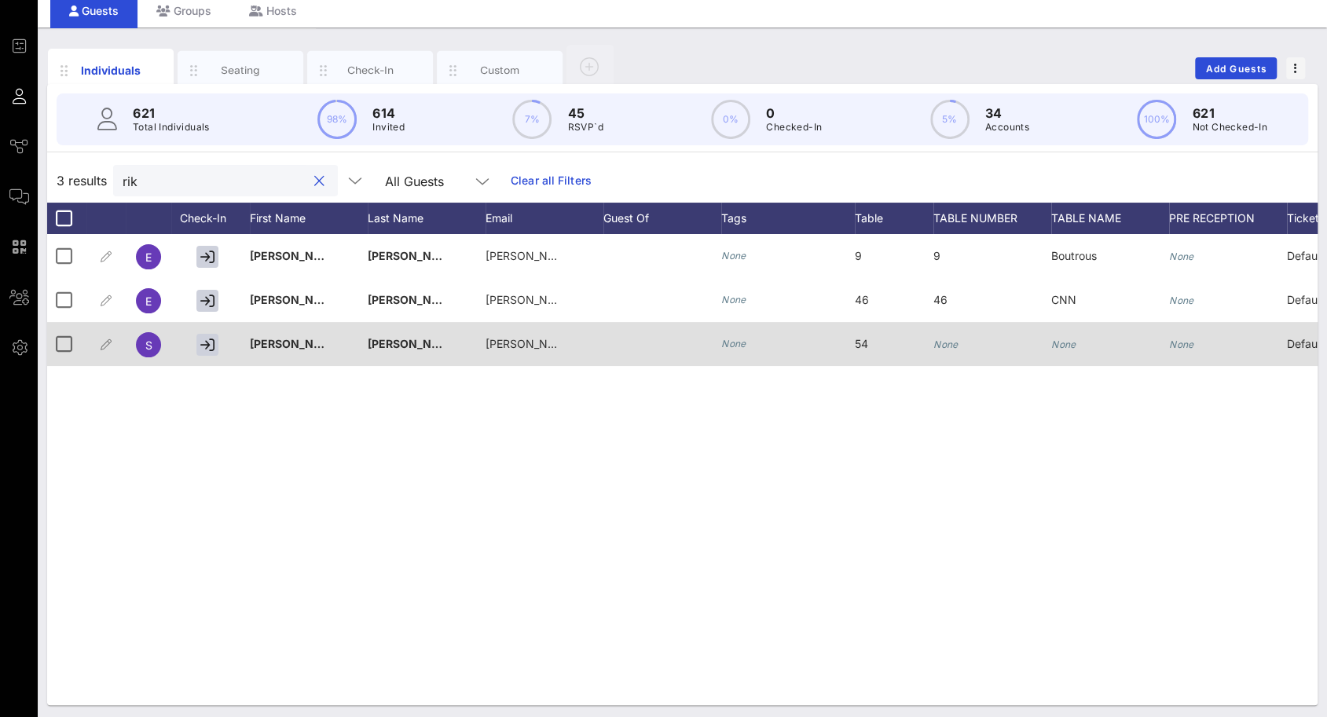
type input "rik"
click at [959, 343] on div "None" at bounding box center [992, 353] width 118 height 62
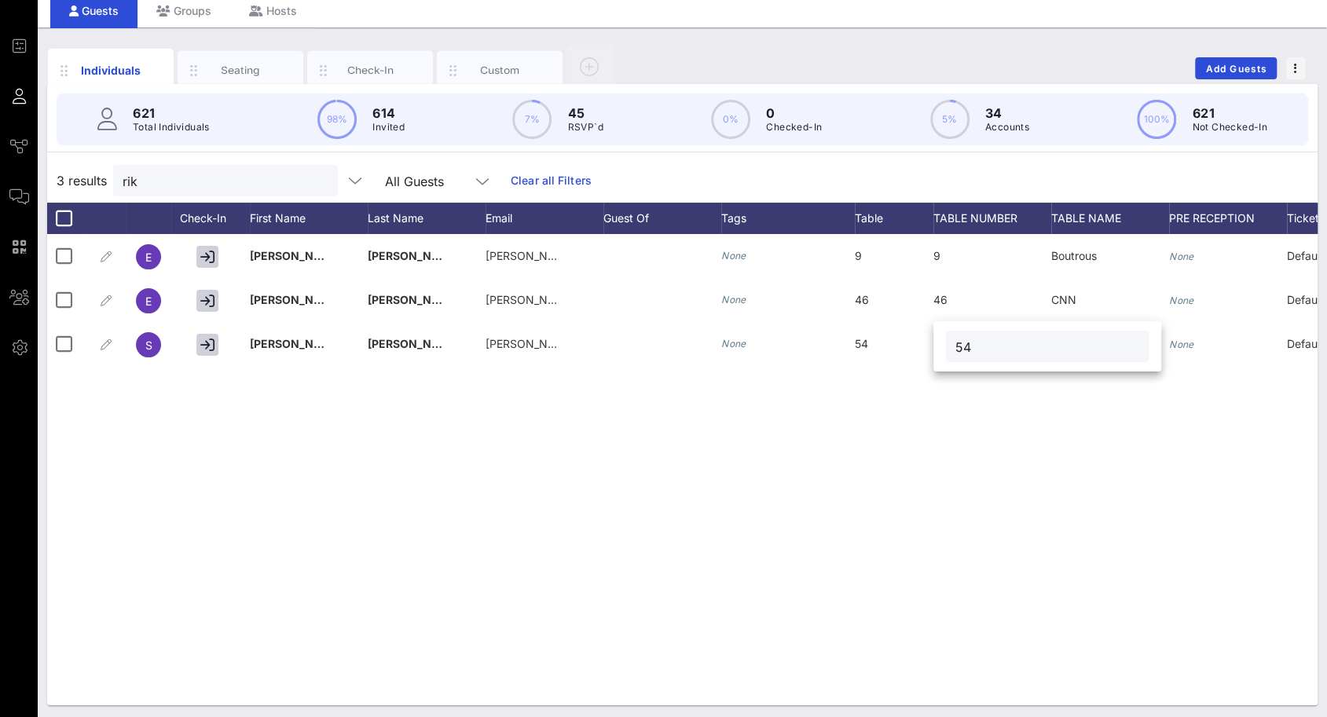
type input "54"
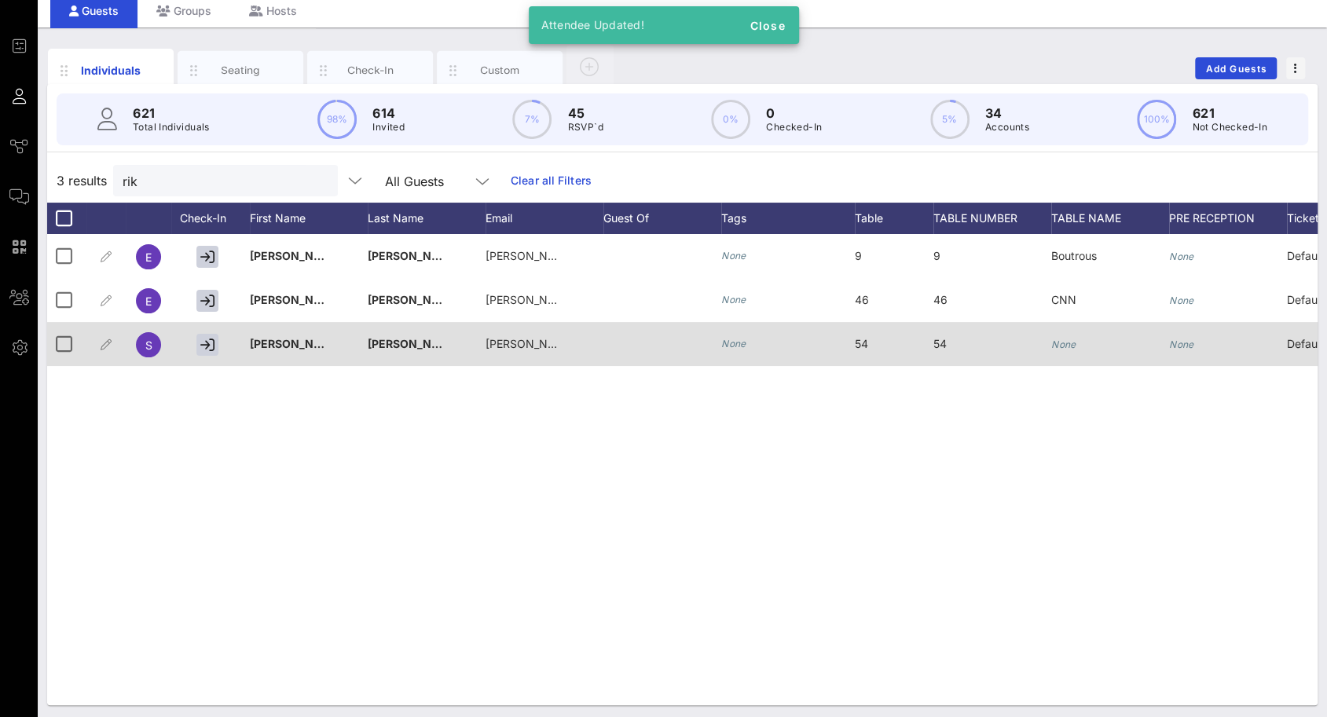
click at [1056, 345] on icon "None" at bounding box center [1063, 345] width 25 height 12
type input "BlackRock"
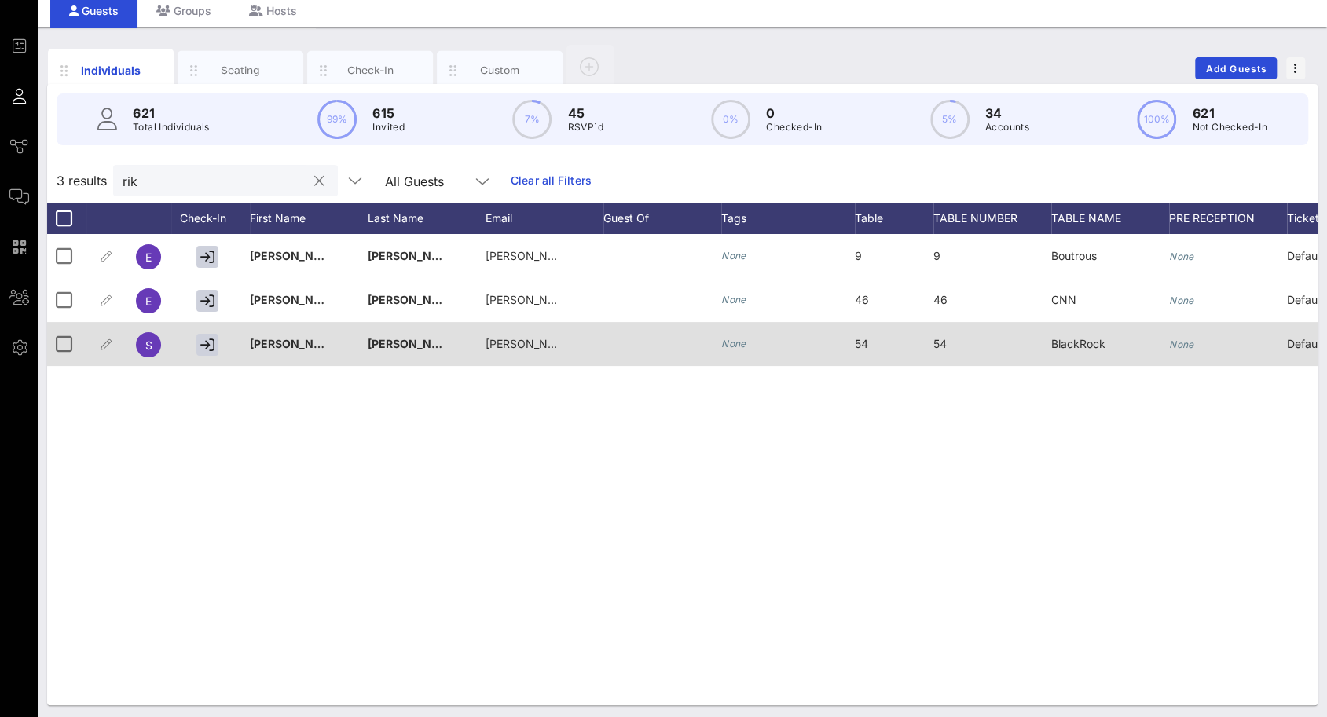
click at [207, 181] on input "rik" at bounding box center [215, 180] width 184 height 20
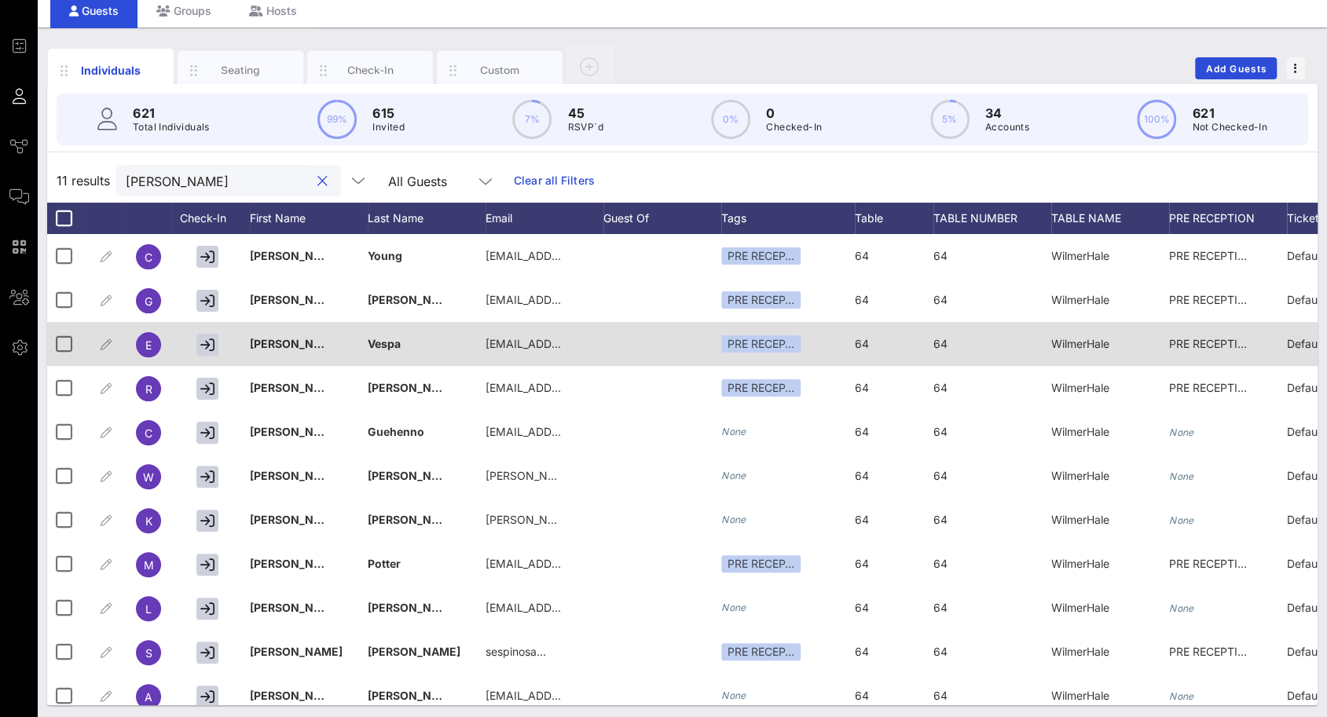
type input "wilmer"
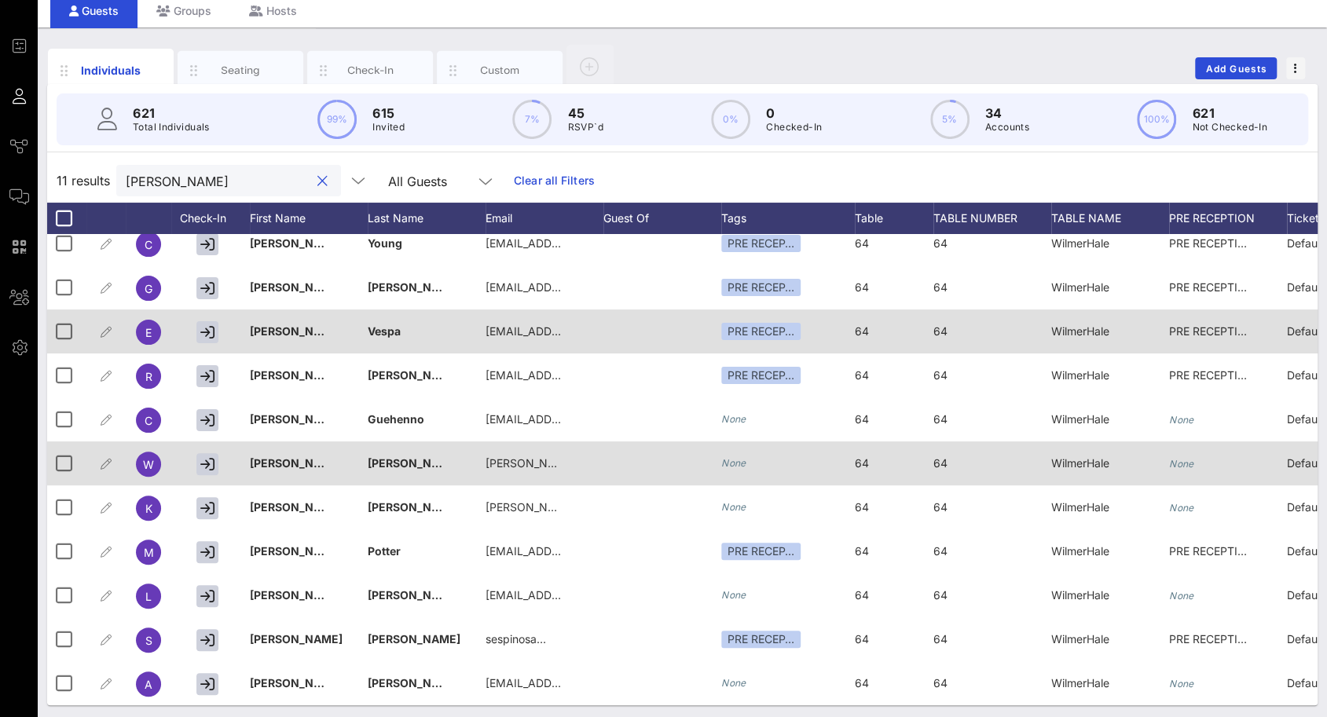
scroll to position [24, 0]
click at [60, 453] on div at bounding box center [63, 463] width 27 height 27
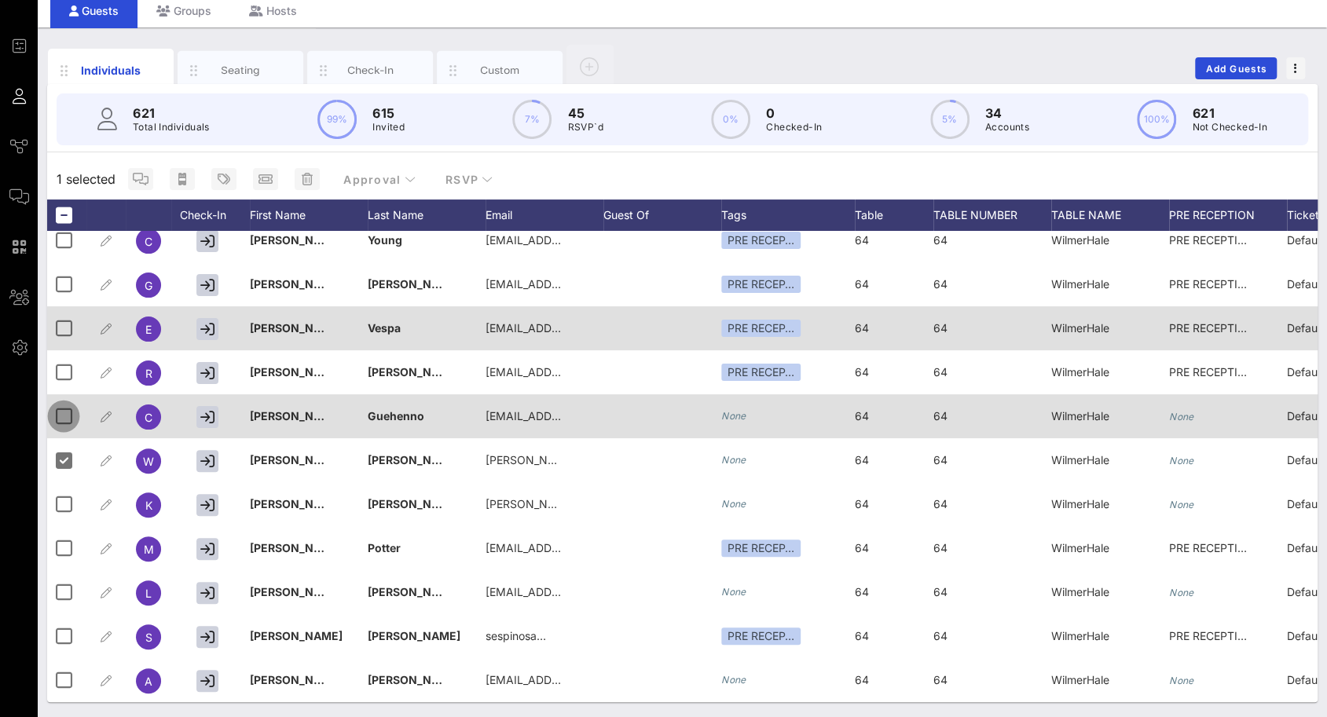
click at [62, 408] on div at bounding box center [63, 416] width 27 height 27
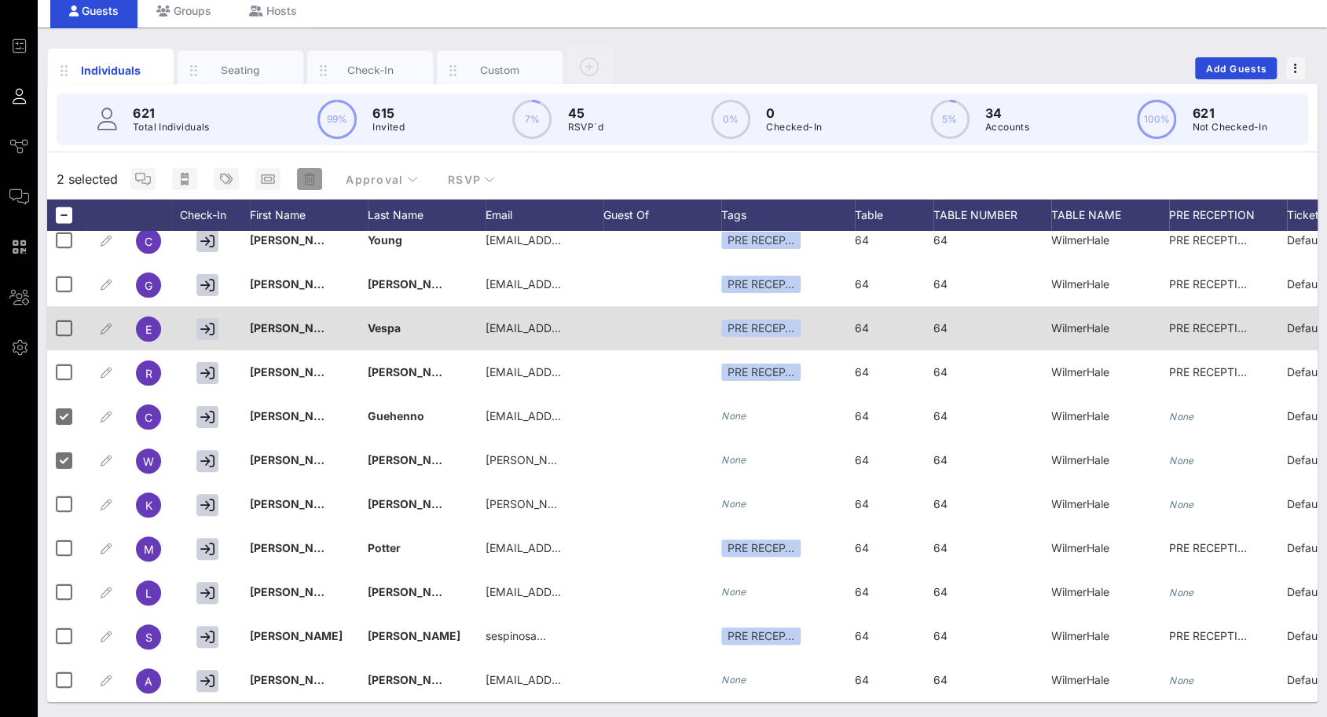
click at [308, 180] on icon "button" at bounding box center [309, 179] width 11 height 13
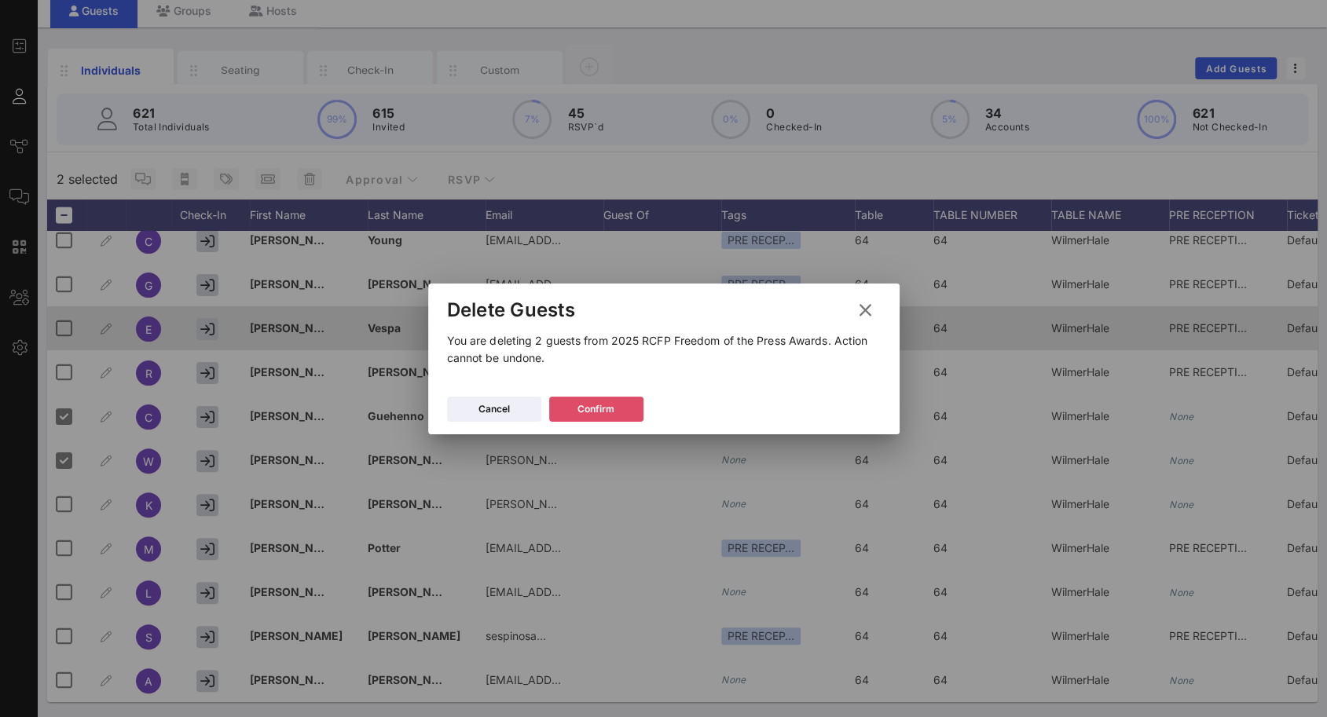
click at [588, 406] on div "Confirm" at bounding box center [595, 409] width 37 height 16
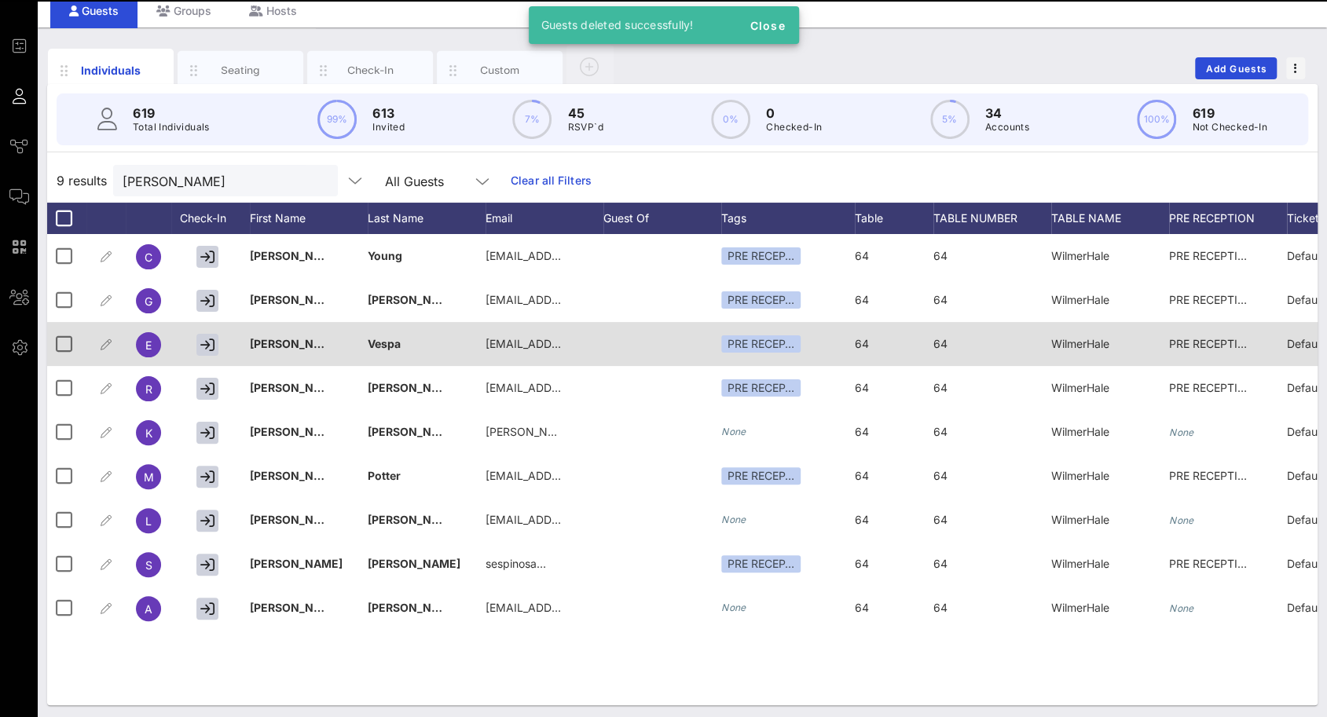
scroll to position [0, 0]
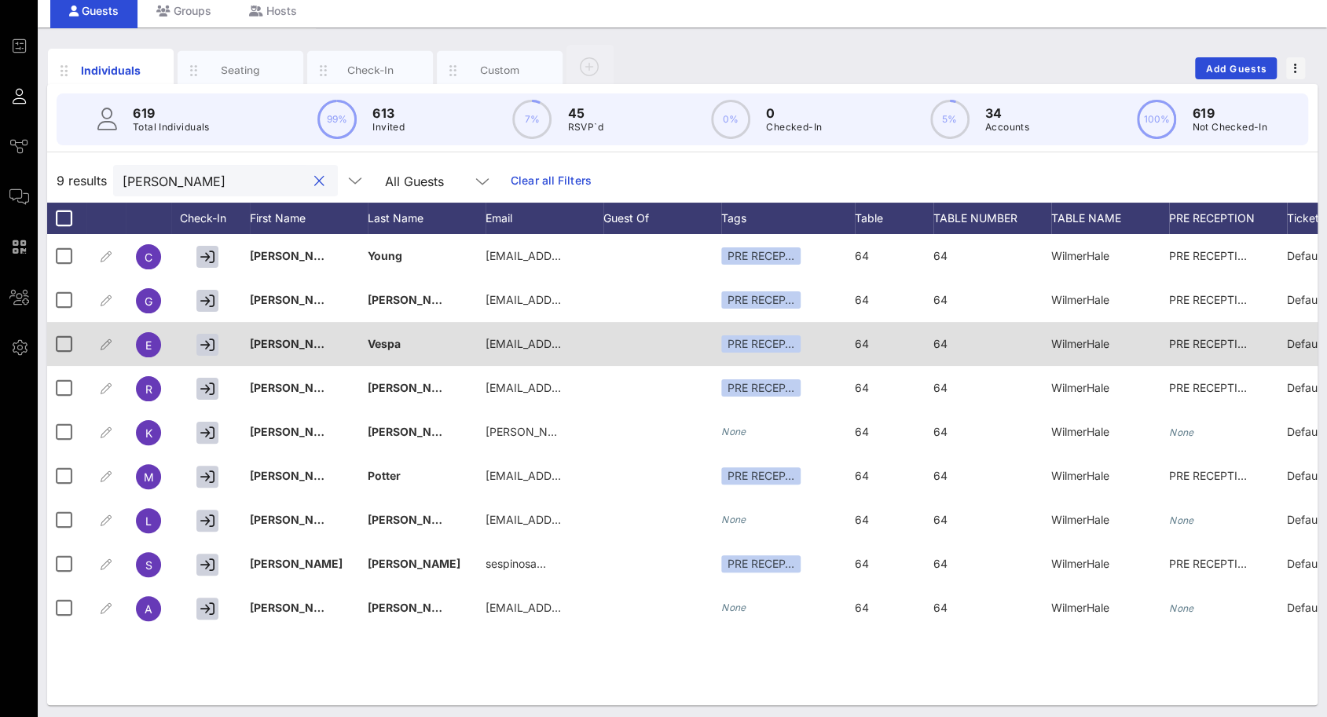
drag, startPoint x: 189, startPoint y: 178, endPoint x: 93, endPoint y: 161, distance: 97.3
click at [97, 163] on div "9 results wilmer All Guests Clear all Filters" at bounding box center [682, 181] width 1270 height 44
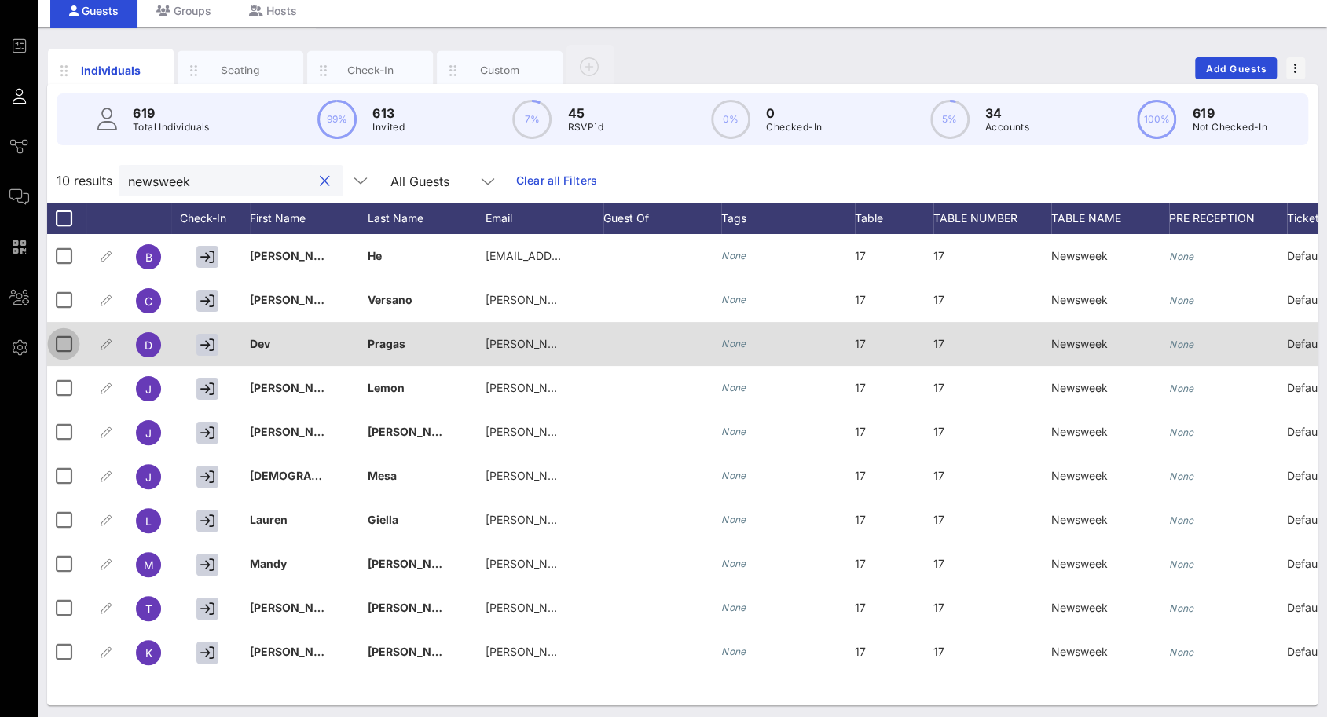
type input "newsweek"
click at [66, 345] on div at bounding box center [63, 344] width 27 height 27
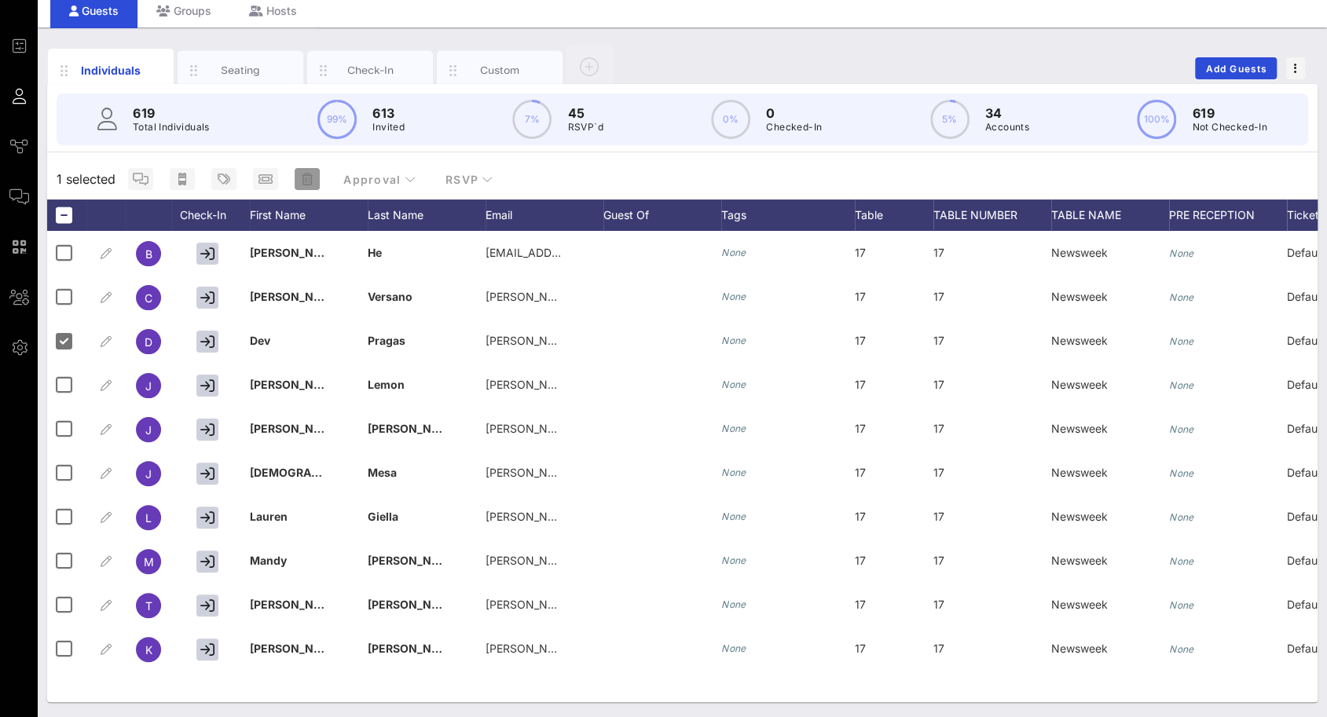
click at [304, 180] on icon "button" at bounding box center [307, 179] width 11 height 13
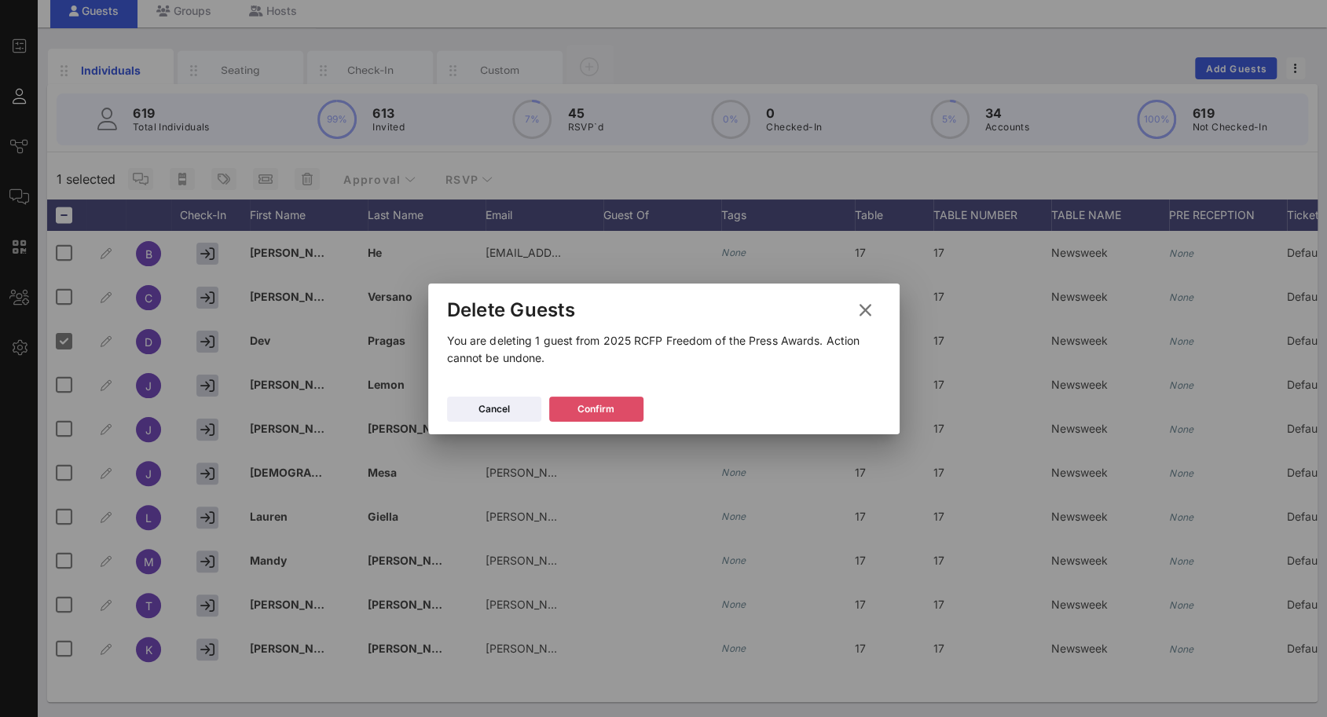
click at [577, 411] on div "Confirm" at bounding box center [595, 409] width 37 height 16
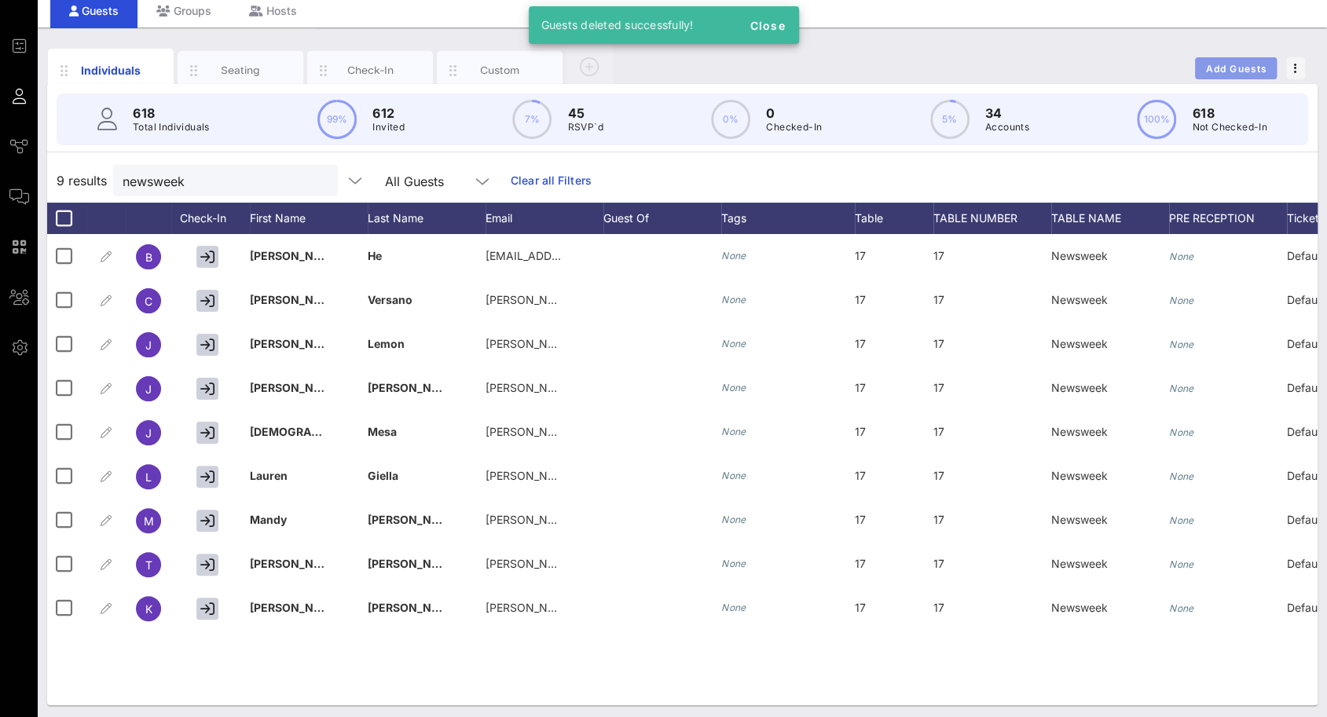
click at [1249, 65] on span "Add Guests" at bounding box center [1236, 69] width 62 height 12
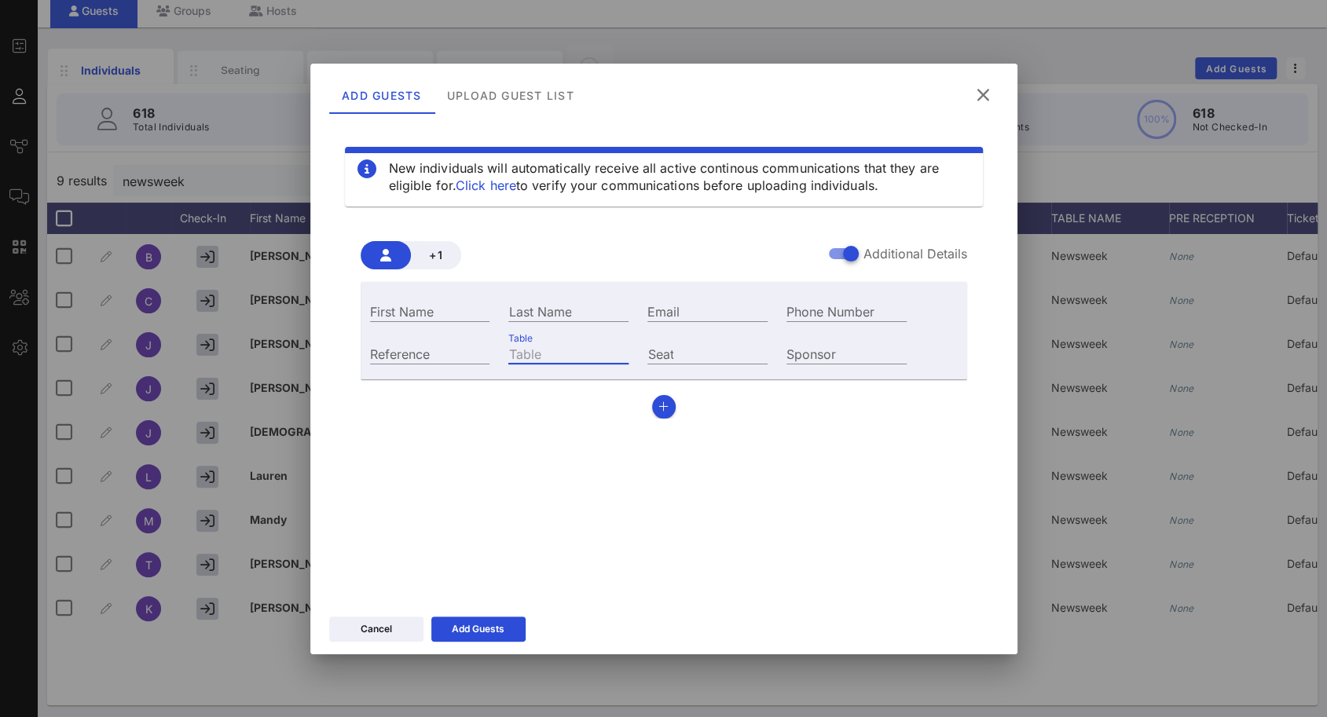
click at [575, 354] on input "Table" at bounding box center [568, 353] width 120 height 20
type input "17"
click at [438, 315] on input "First Name" at bounding box center [430, 311] width 120 height 20
type input "ROy"
click at [673, 306] on input "Email" at bounding box center [707, 311] width 120 height 20
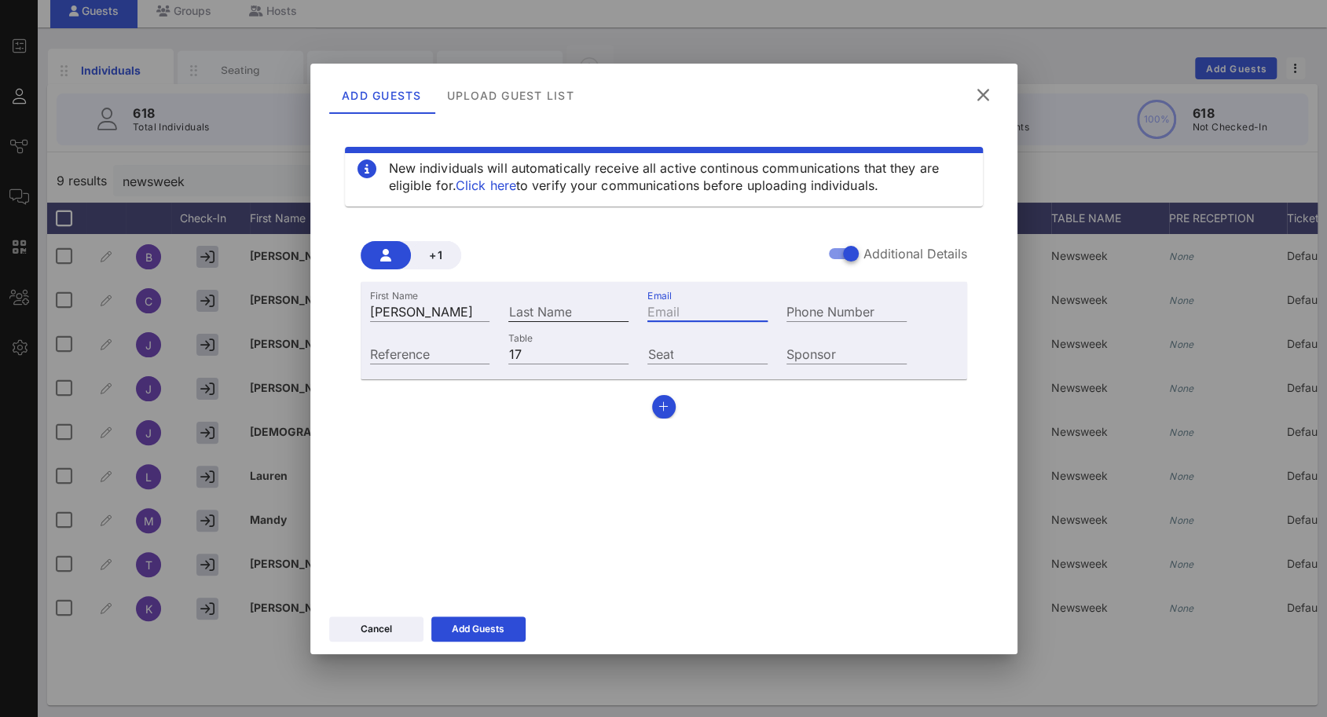
paste input "[PERSON_NAME][EMAIL_ADDRESS][DOMAIN_NAME]"
type input "[PERSON_NAME][EMAIL_ADDRESS][DOMAIN_NAME]"
click at [570, 312] on input "Last Name" at bounding box center [568, 311] width 120 height 20
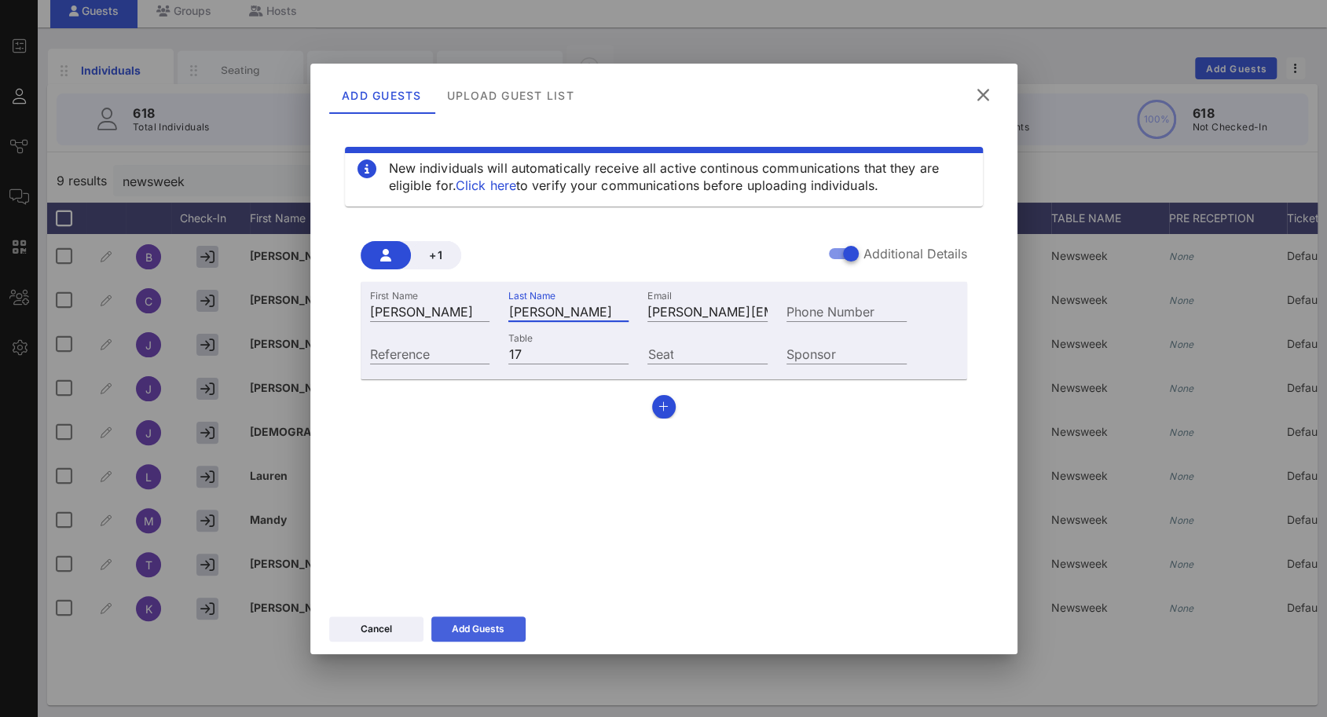
type input "[PERSON_NAME]"
click at [491, 629] on div "Add Guests" at bounding box center [478, 629] width 53 height 16
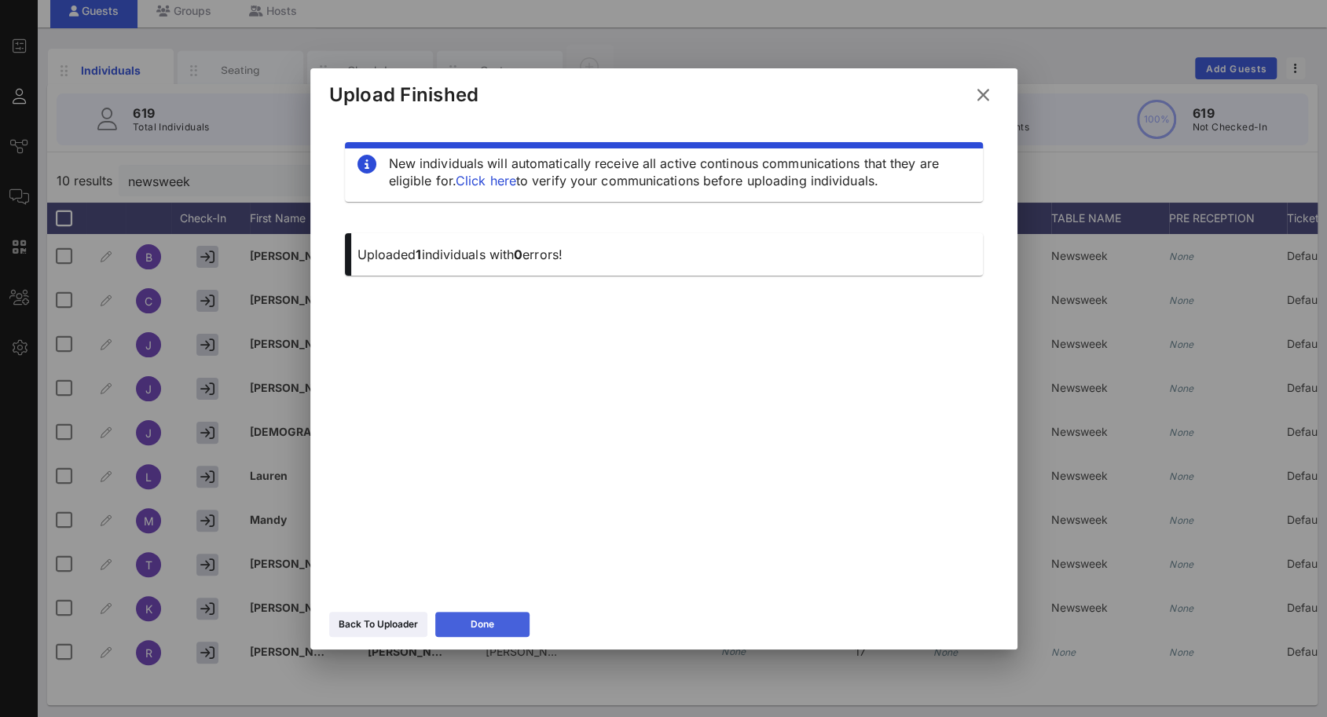
click at [472, 627] on div "Done" at bounding box center [483, 625] width 24 height 16
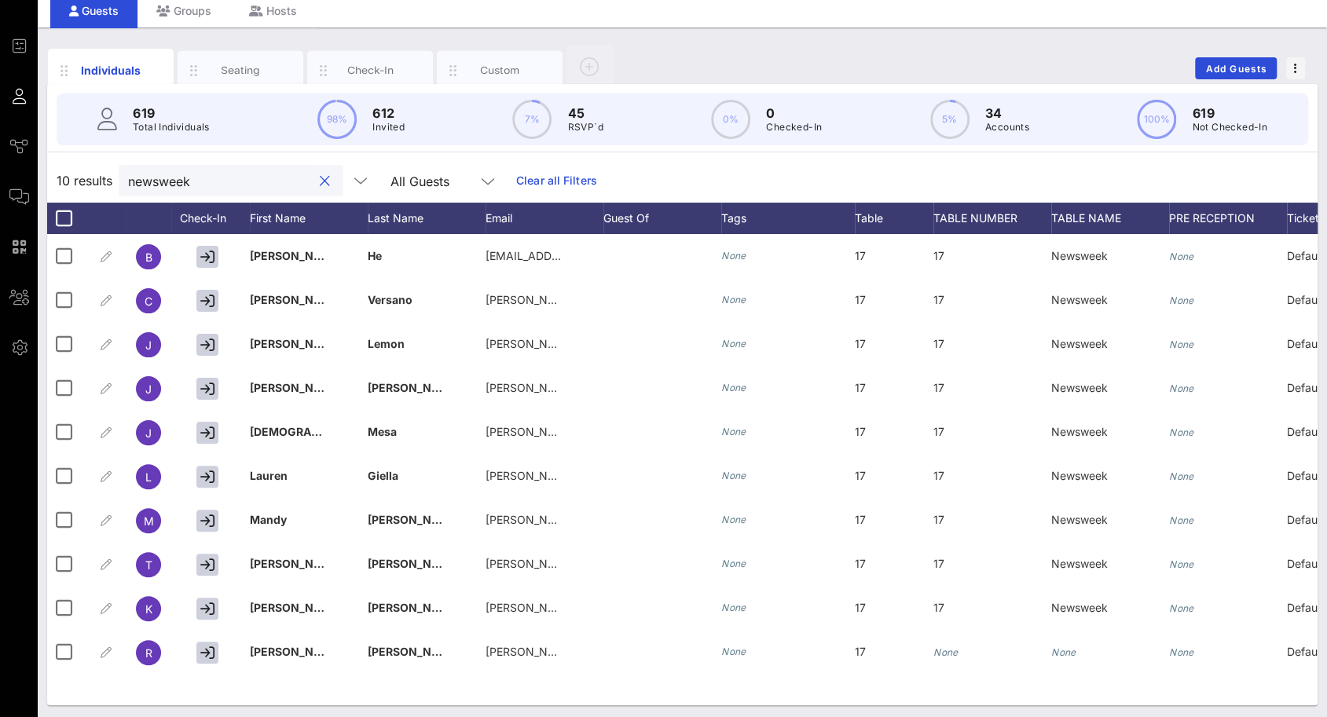
drag, startPoint x: 161, startPoint y: 177, endPoint x: 97, endPoint y: 167, distance: 64.3
click at [99, 169] on div "10 results newsweek All Guests Clear all Filters" at bounding box center [682, 181] width 1270 height 44
type input "lee"
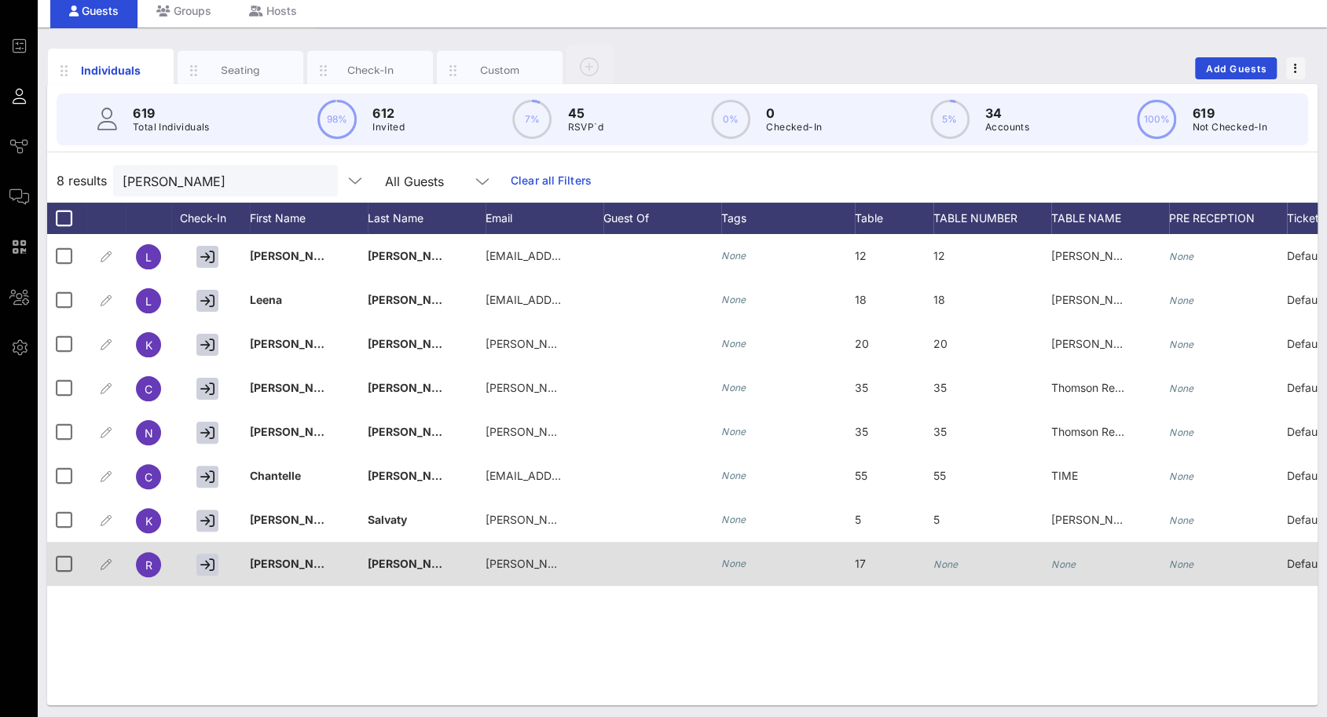
click at [267, 568] on span "ROy" at bounding box center [296, 563] width 93 height 13
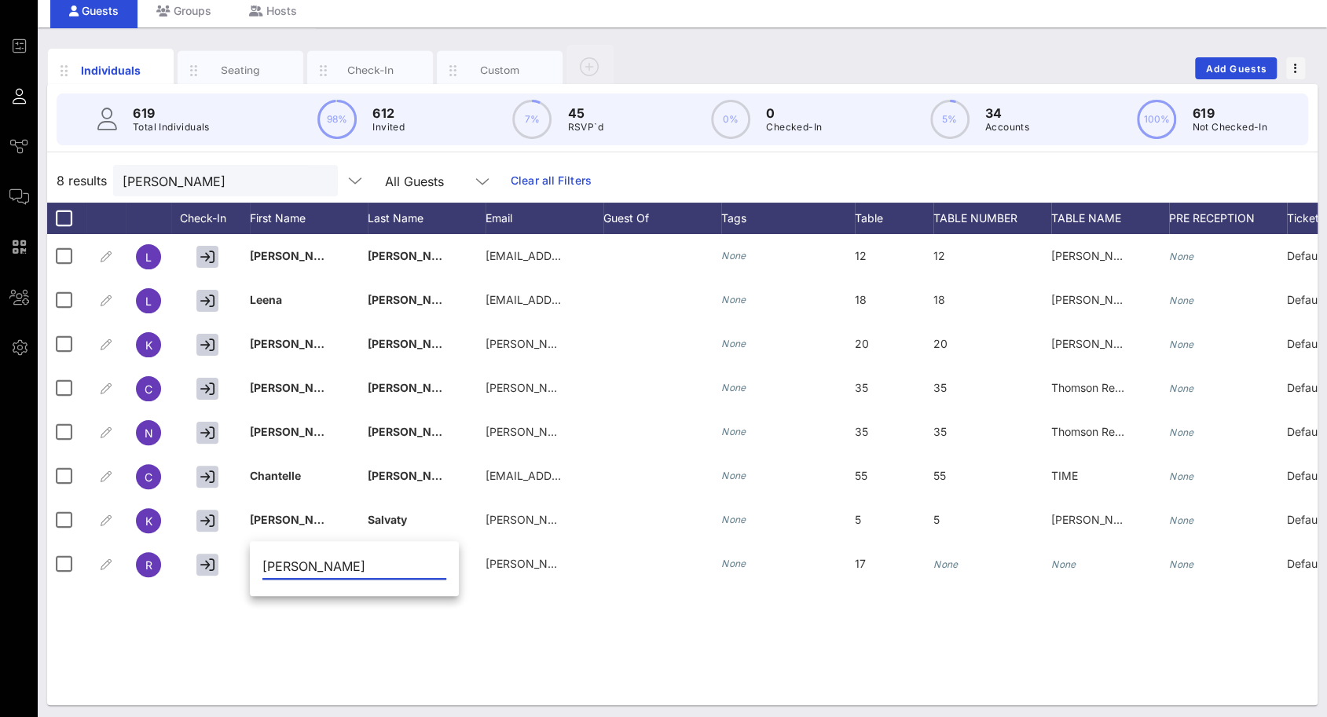
click at [275, 566] on input "ROy" at bounding box center [354, 566] width 184 height 25
type input "[PERSON_NAME]"
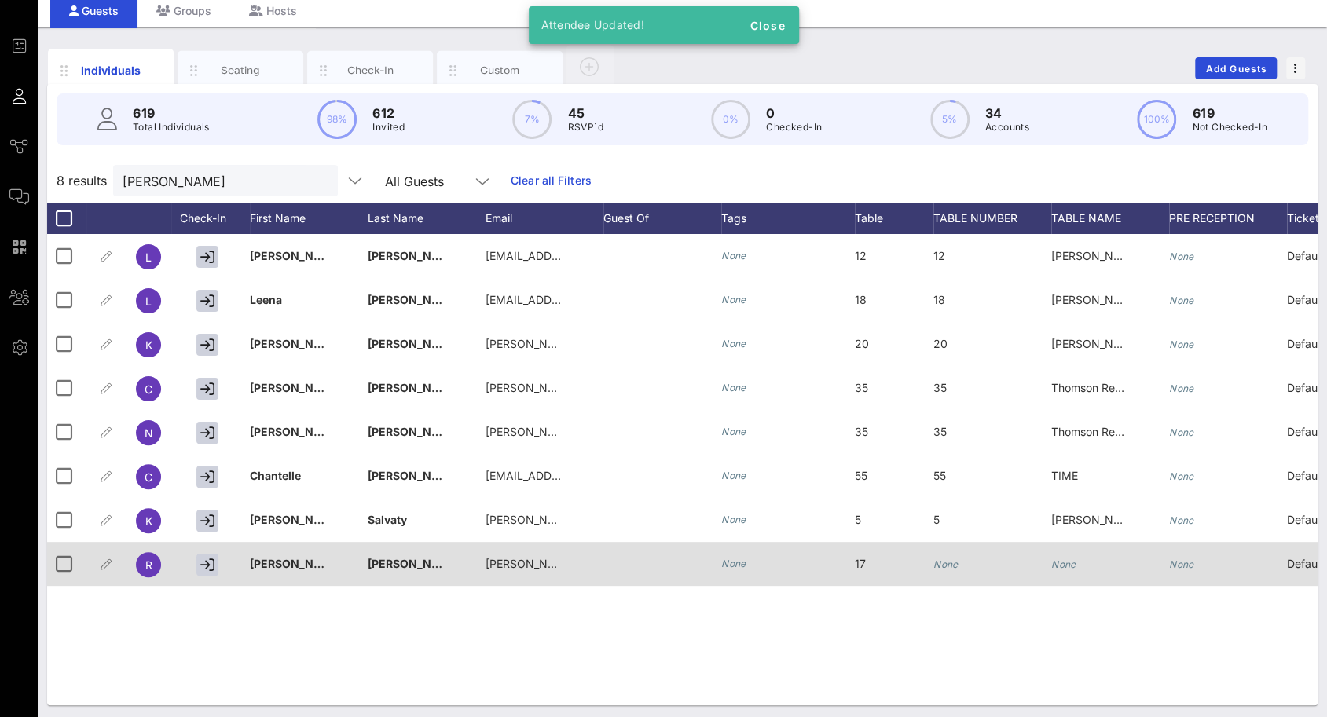
click at [938, 567] on icon "None" at bounding box center [945, 565] width 25 height 12
type input "17"
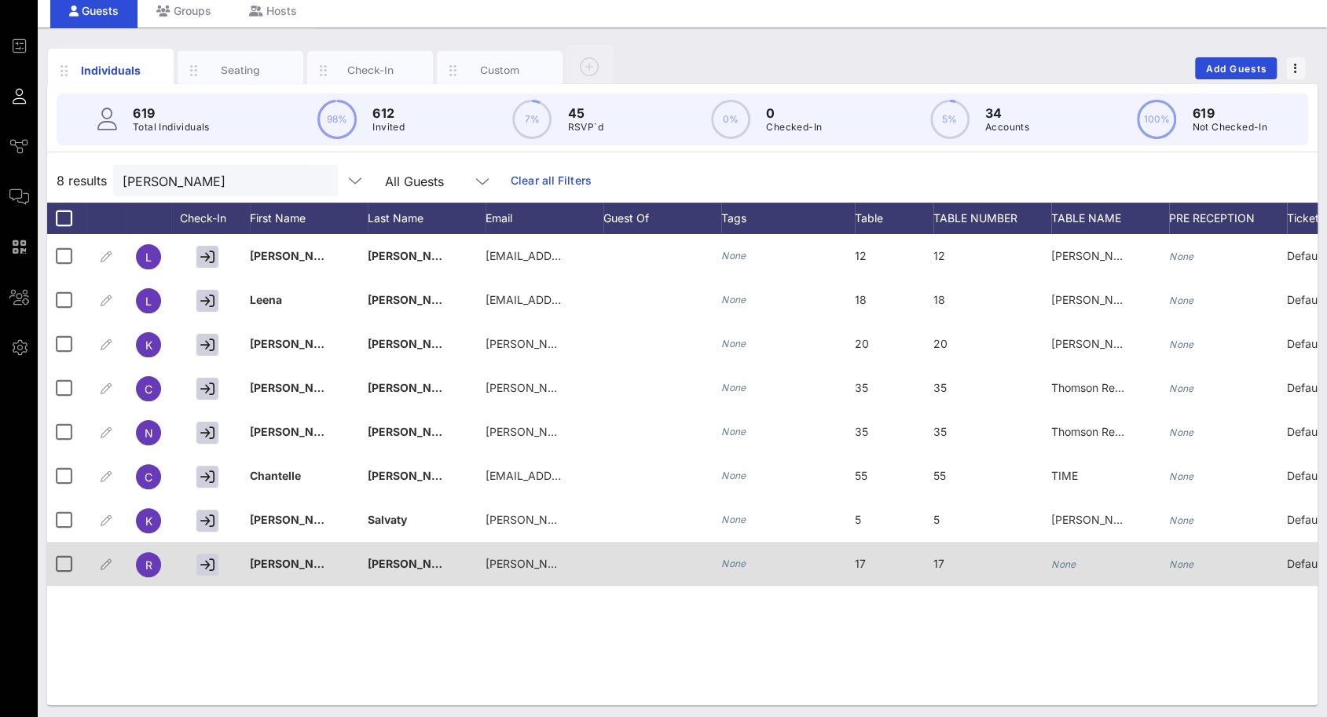
click at [1071, 564] on icon "None" at bounding box center [1063, 565] width 25 height 12
type input "Newsweek"
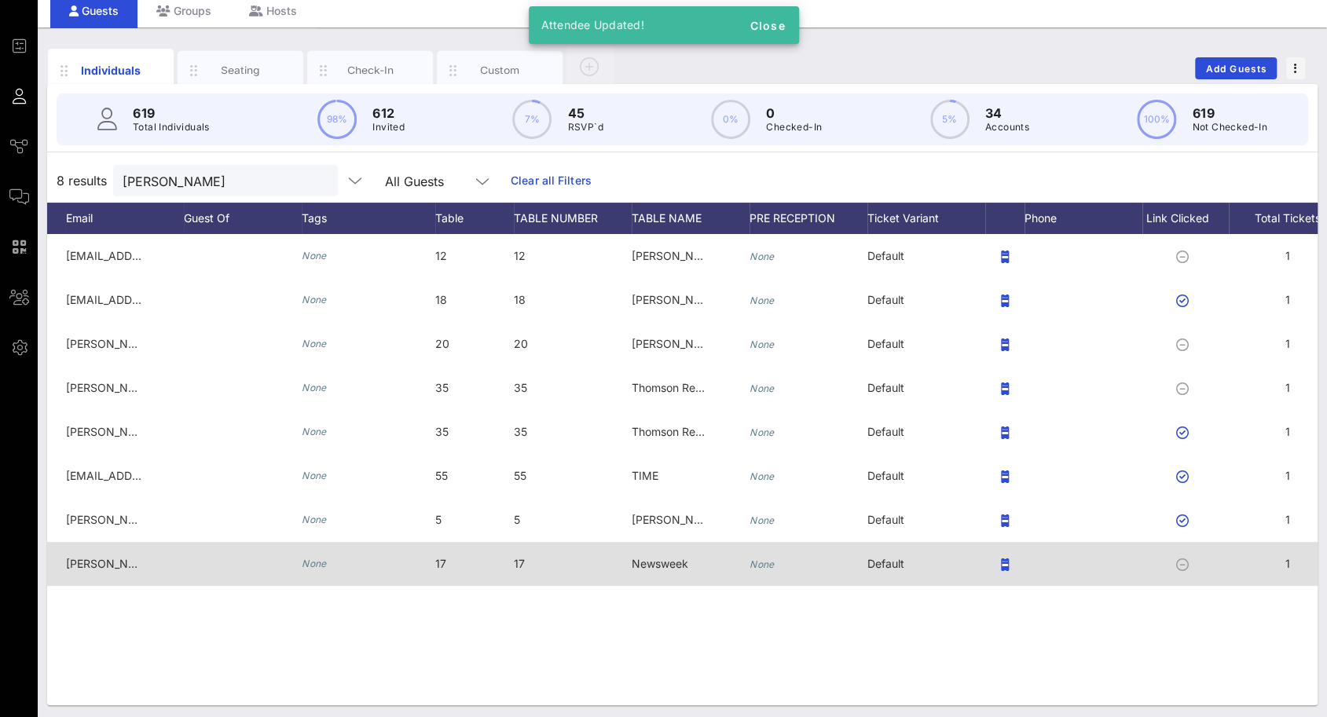
scroll to position [0, 420]
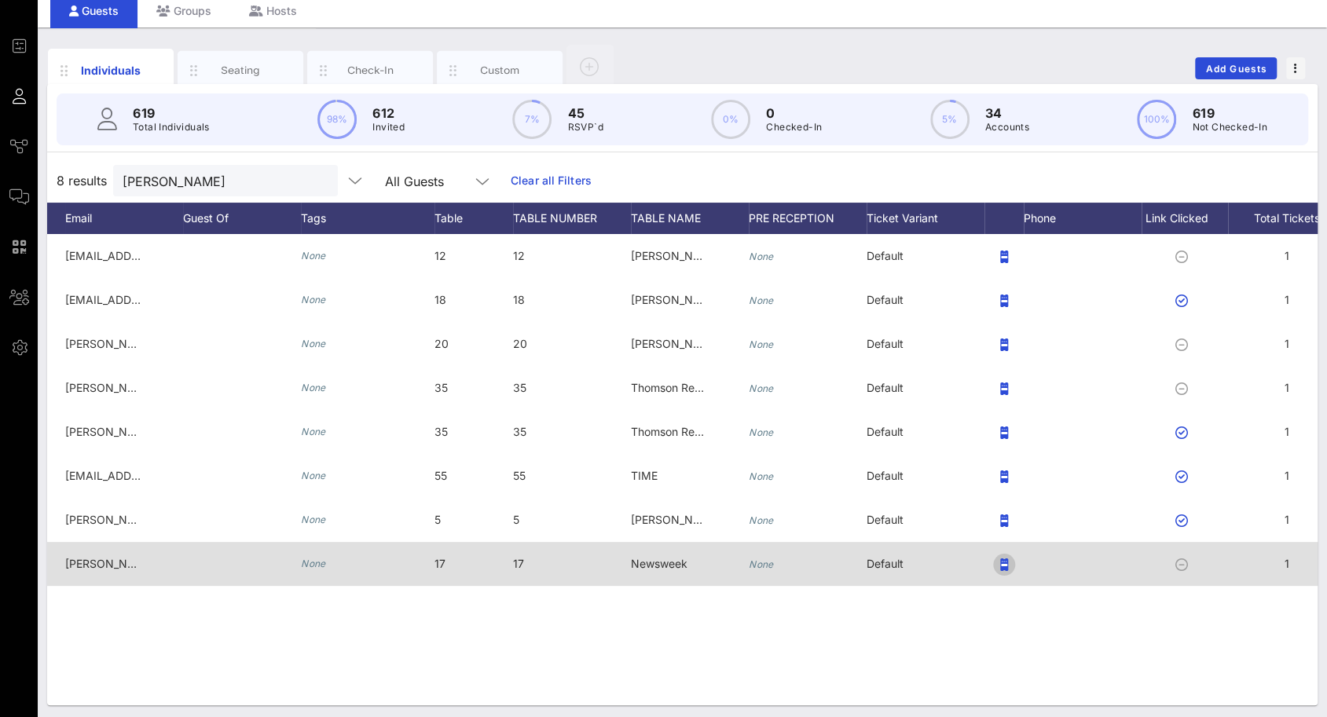
click at [1006, 566] on icon "button" at bounding box center [1004, 565] width 8 height 13
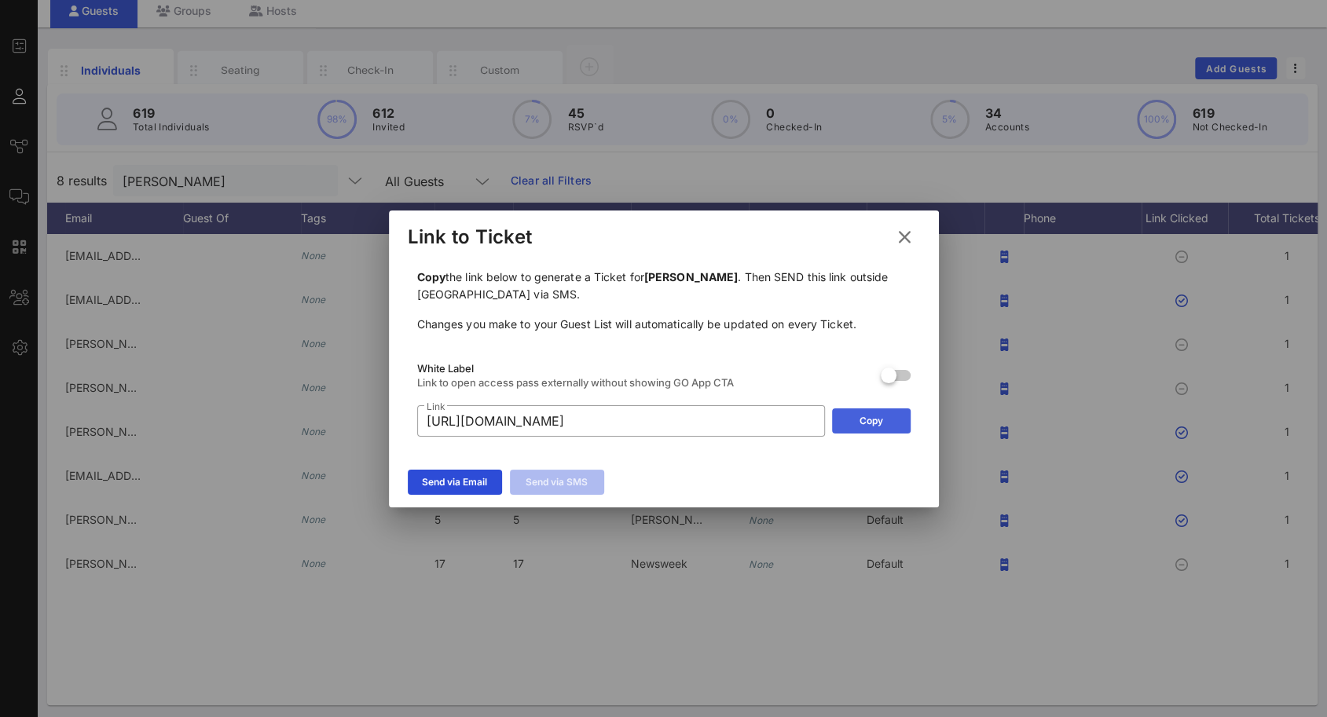
click at [878, 417] on div "Copy" at bounding box center [872, 421] width 24 height 16
click at [900, 232] on icon at bounding box center [904, 237] width 22 height 20
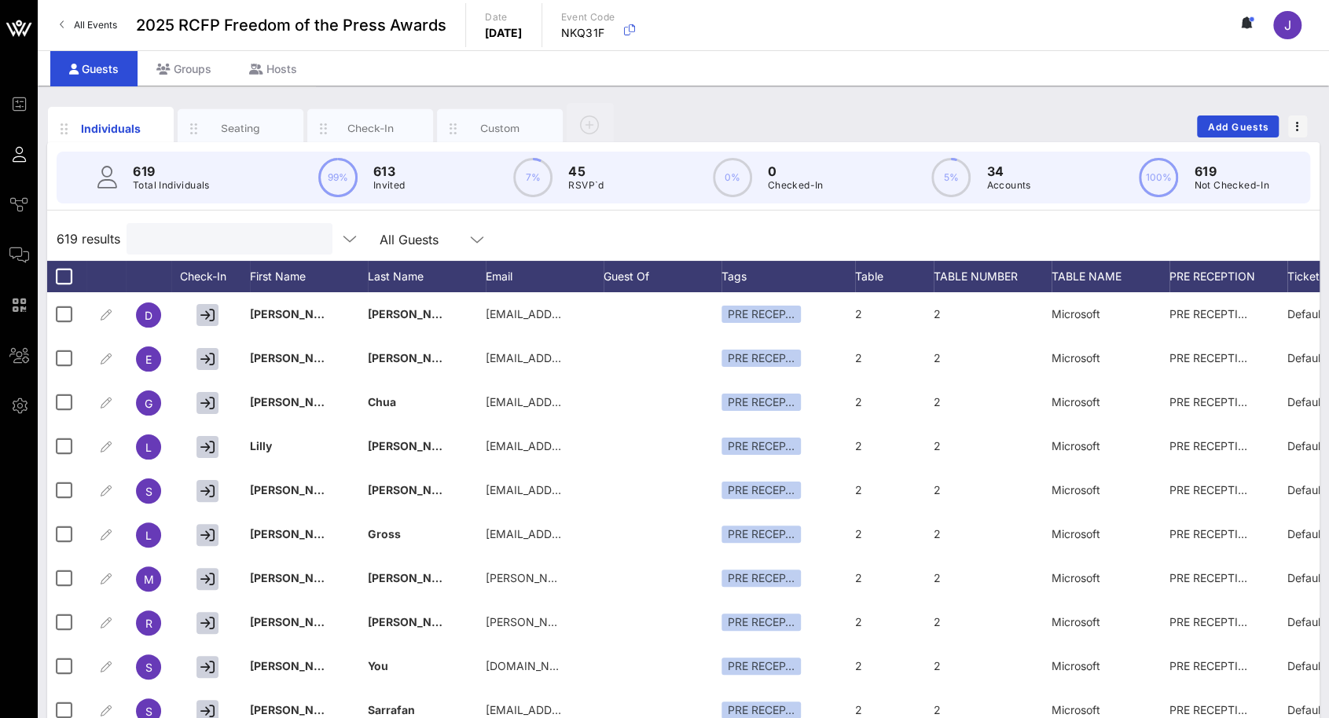
drag, startPoint x: 204, startPoint y: 240, endPoint x: 140, endPoint y: 224, distance: 66.5
click at [140, 224] on div at bounding box center [228, 238] width 184 height 31
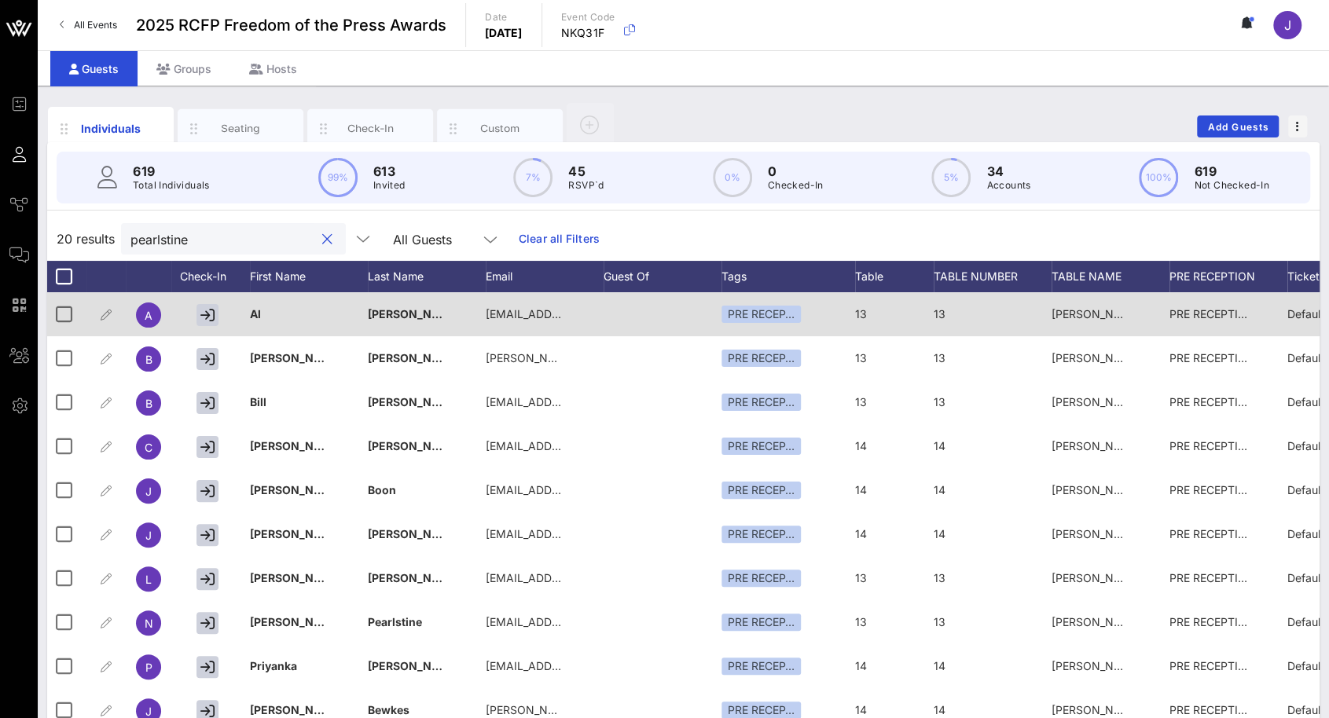
type input "pearlstine"
click at [1106, 317] on span "[PERSON_NAME] #1" at bounding box center [1103, 313] width 105 height 13
drag, startPoint x: 1110, startPoint y: 318, endPoint x: 1043, endPoint y: 321, distance: 66.9
click at [1043, 321] on div "Event Builder Guests Journeys Comms QR Scanner Team Settings 2025 RCFP Freedom …" at bounding box center [664, 389] width 1329 height 779
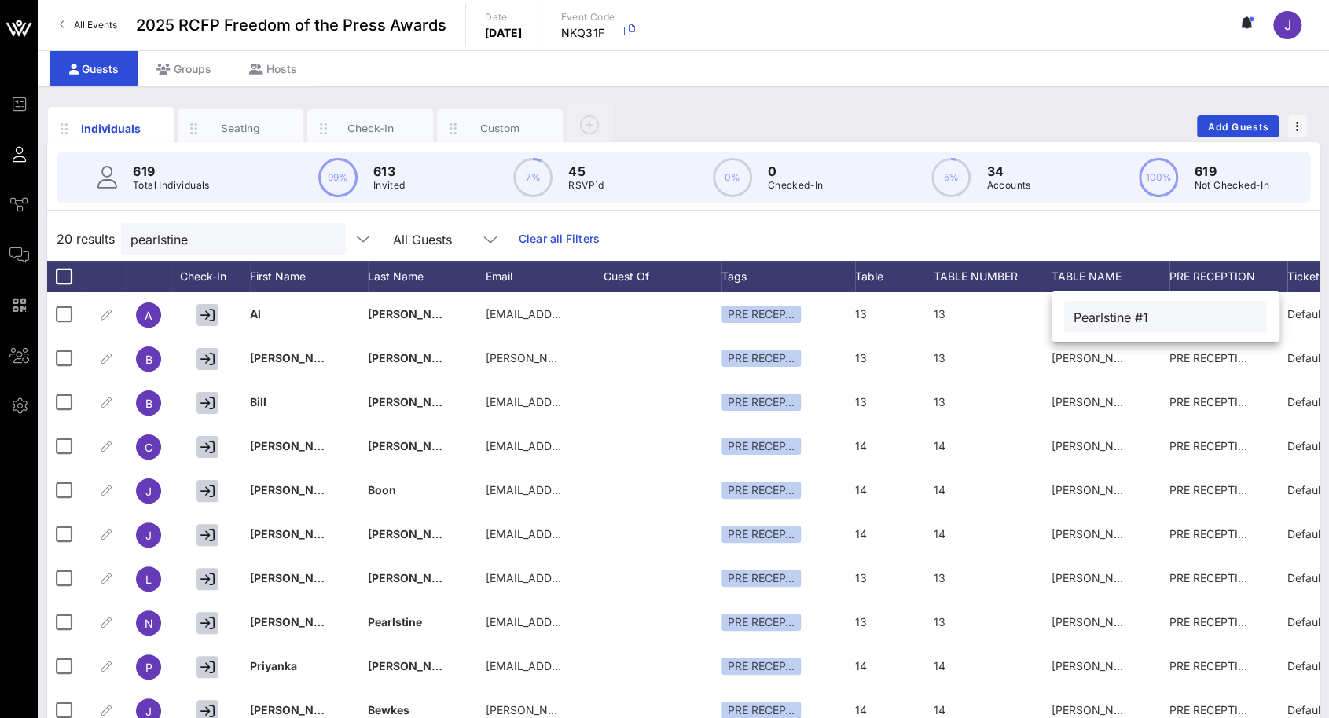
drag, startPoint x: 1164, startPoint y: 317, endPoint x: 1060, endPoint y: 319, distance: 104.5
click at [1060, 319] on div "Pearlstine #1" at bounding box center [1165, 316] width 228 height 50
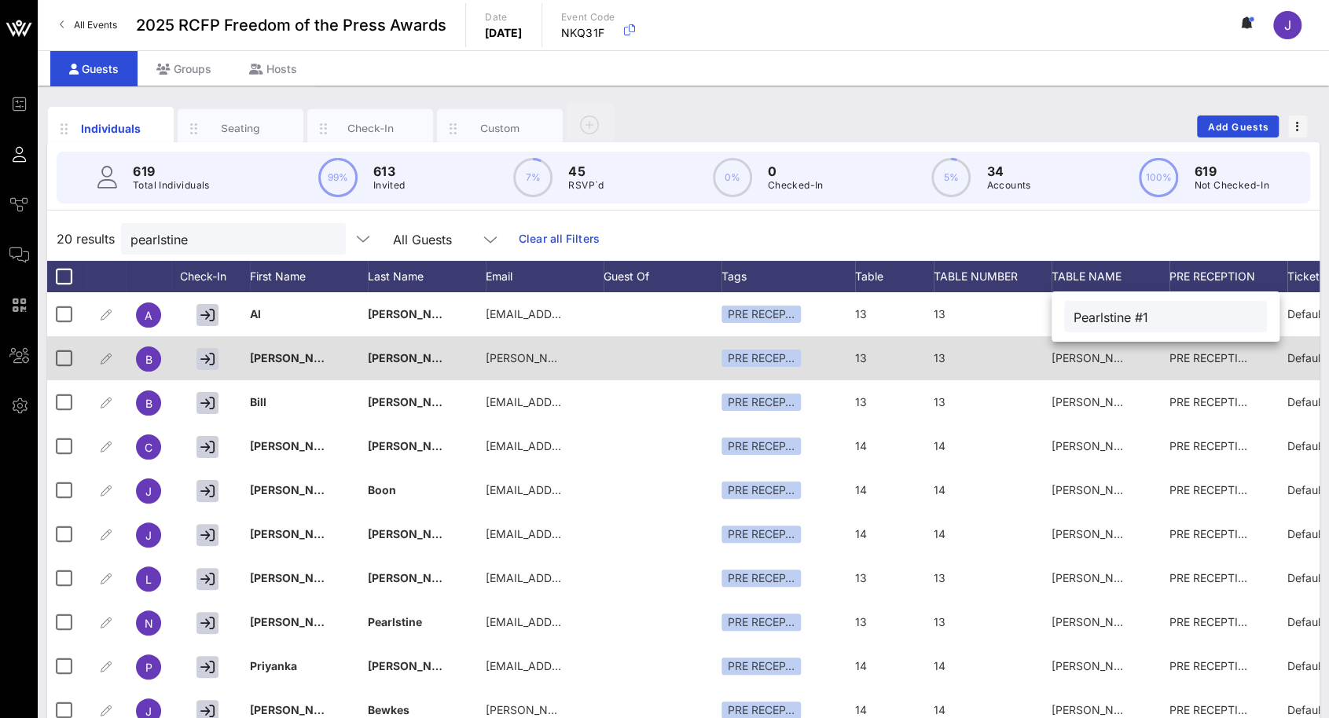
click at [1085, 355] on span "[PERSON_NAME] #1" at bounding box center [1103, 357] width 105 height 13
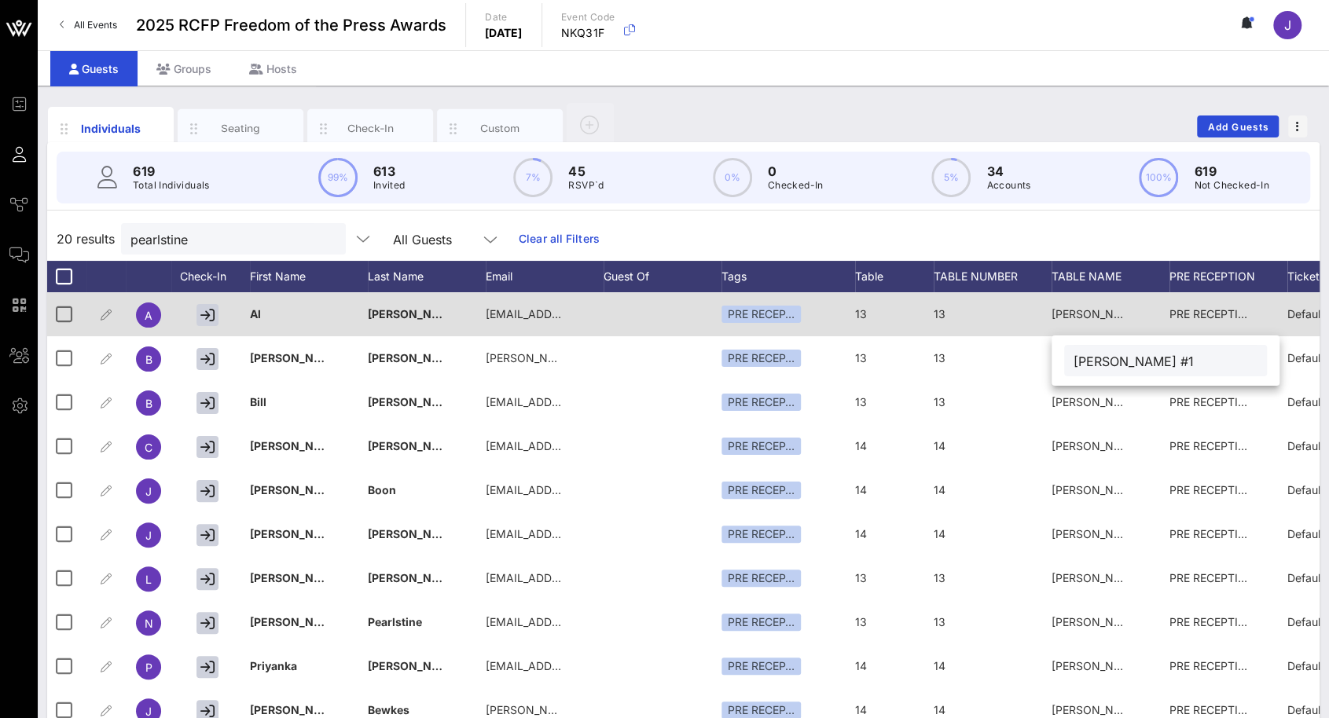
click at [1093, 325] on div "[PERSON_NAME] #1" at bounding box center [1090, 314] width 79 height 44
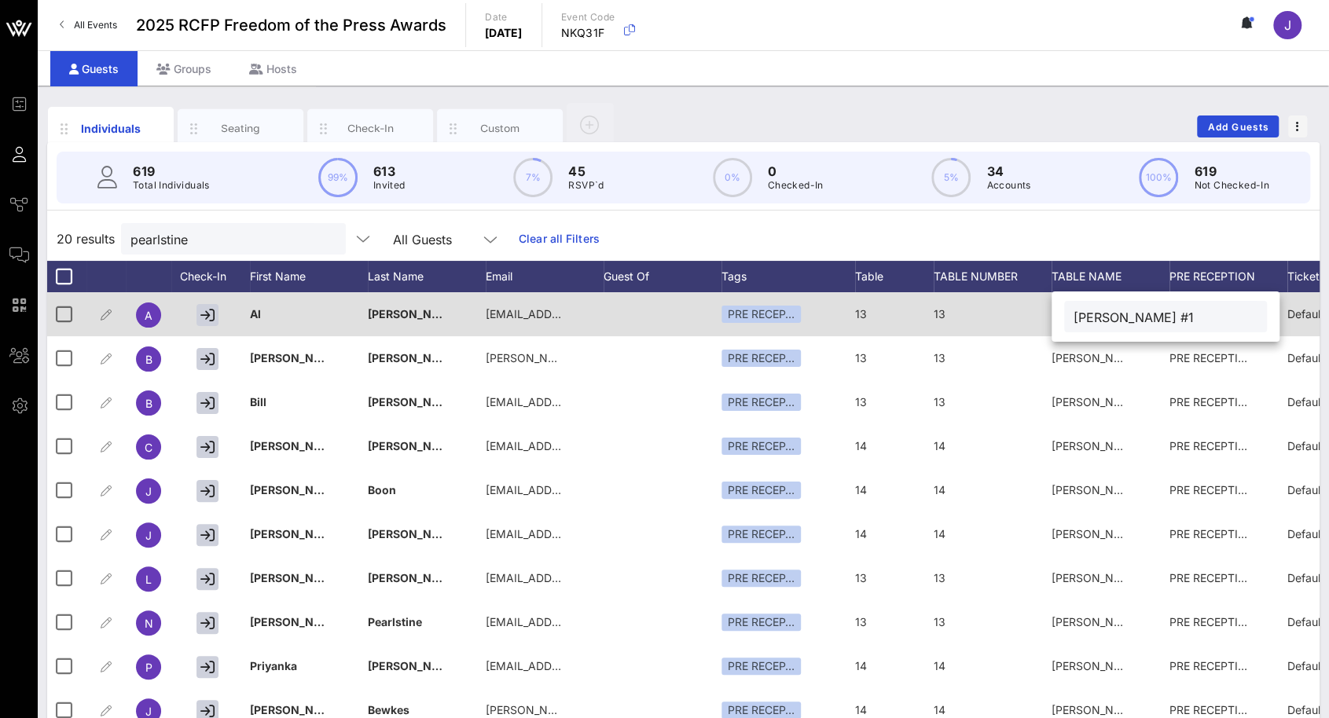
drag, startPoint x: 1109, startPoint y: 317, endPoint x: 987, endPoint y: 319, distance: 122.6
click at [988, 321] on div "Event Builder Guests Journeys Comms QR Scanner Team Settings 2025 RCFP Freedom …" at bounding box center [664, 389] width 1329 height 779
type input "Pearlstine #1"
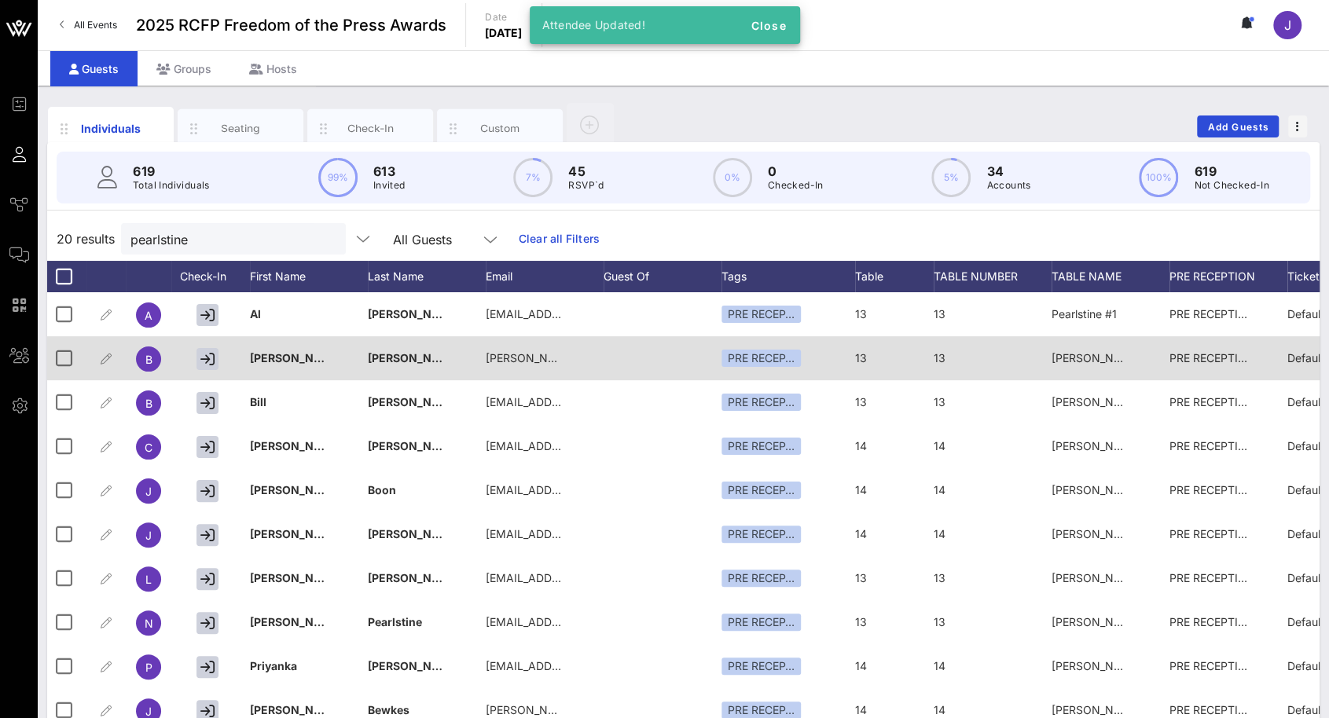
click at [1076, 350] on div "[PERSON_NAME] #1" at bounding box center [1090, 358] width 79 height 44
drag, startPoint x: 1110, startPoint y: 365, endPoint x: 1033, endPoint y: 368, distance: 77.1
click at [1036, 365] on div "Event Builder Guests Journeys Comms QR Scanner Team Settings 2025 RCFP Freedom …" at bounding box center [664, 389] width 1329 height 779
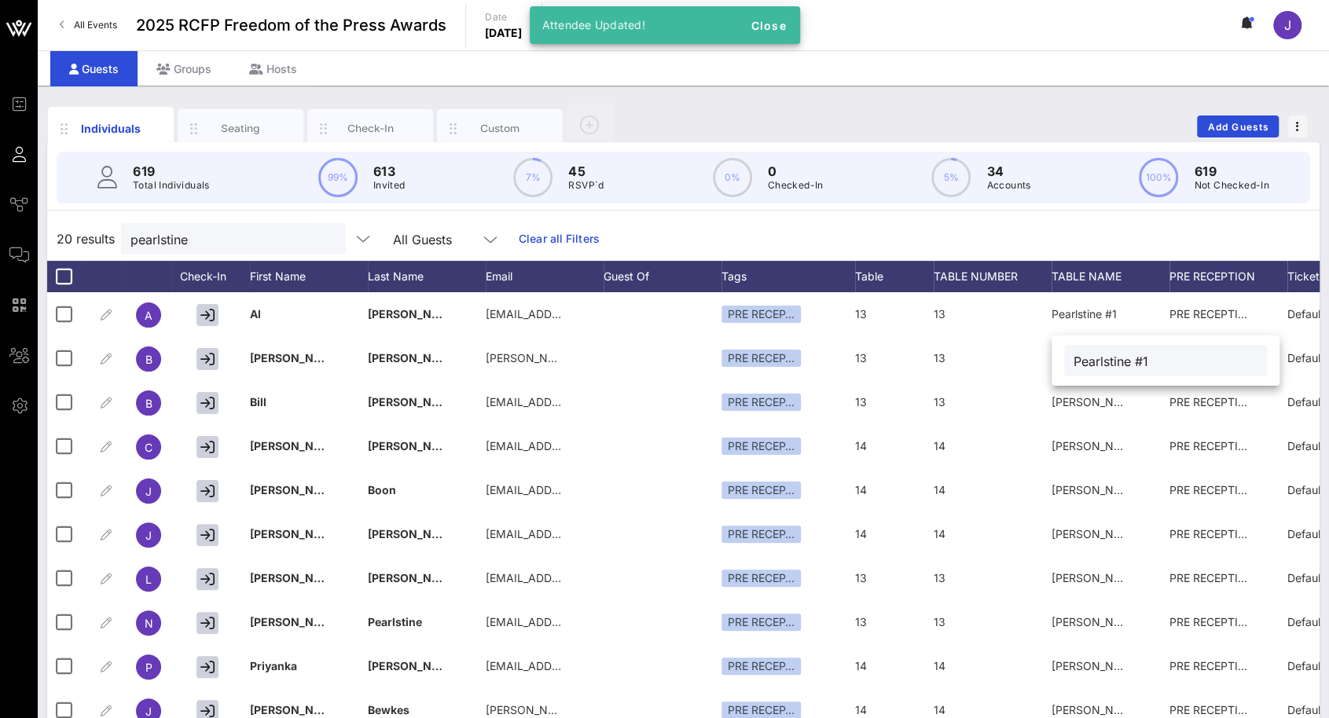
type input "Pearlstine #1"
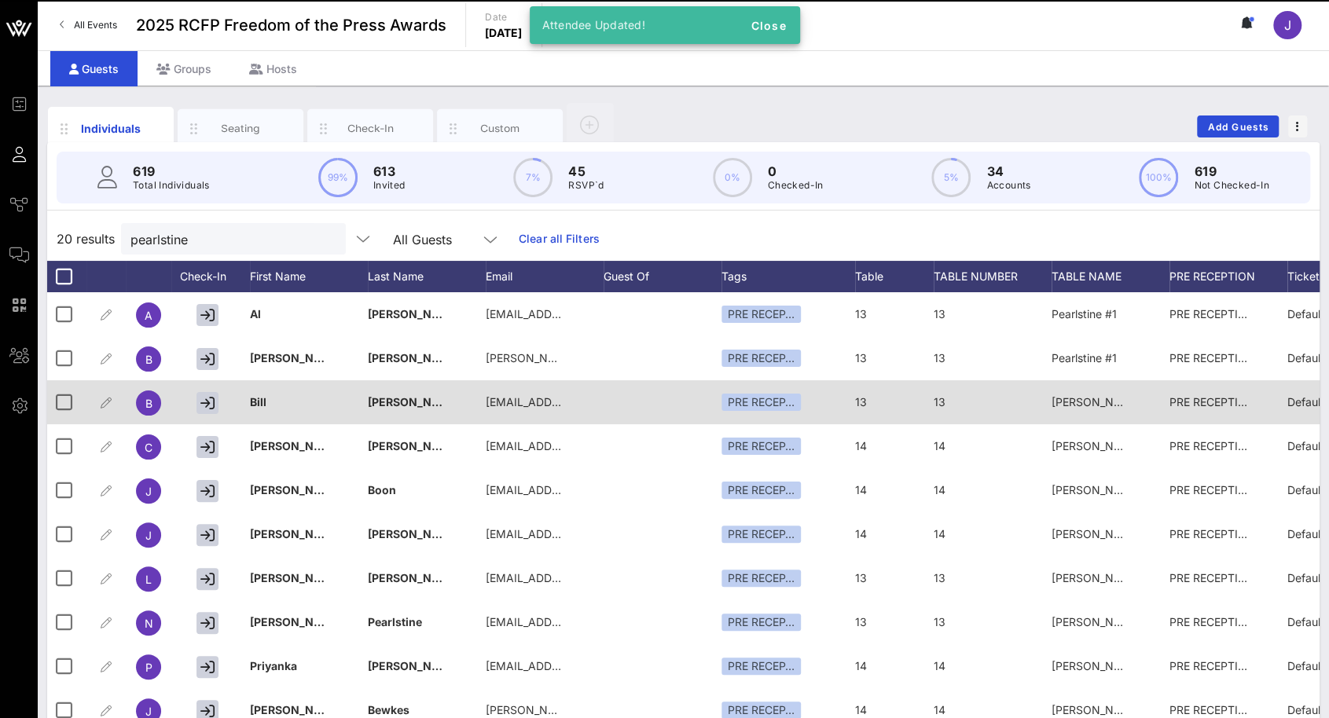
click at [1109, 401] on span "[PERSON_NAME] #1" at bounding box center [1103, 401] width 105 height 13
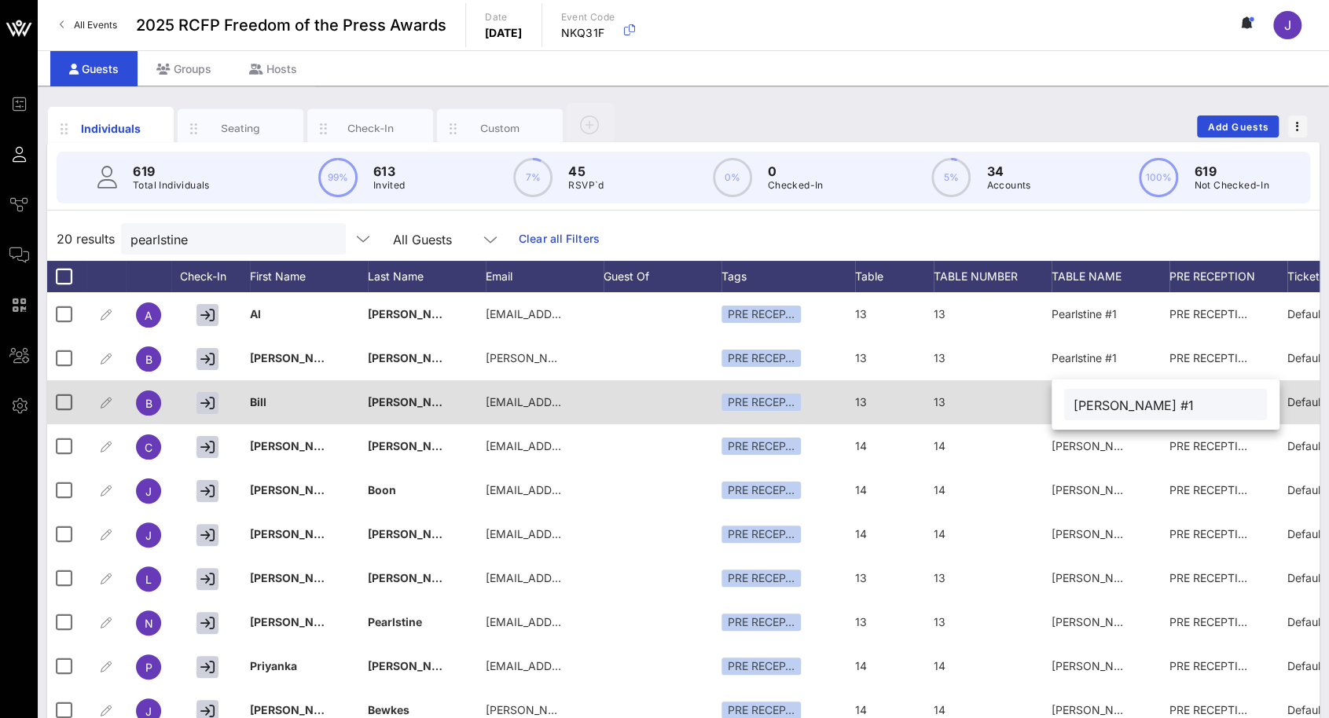
drag, startPoint x: 1110, startPoint y: 405, endPoint x: 1004, endPoint y: 405, distance: 106.1
click at [1004, 405] on div "Event Builder Guests Journeys Comms QR Scanner Team Settings 2025 RCFP Freedom …" at bounding box center [664, 389] width 1329 height 779
click at [996, 400] on div "13" at bounding box center [992, 411] width 118 height 62
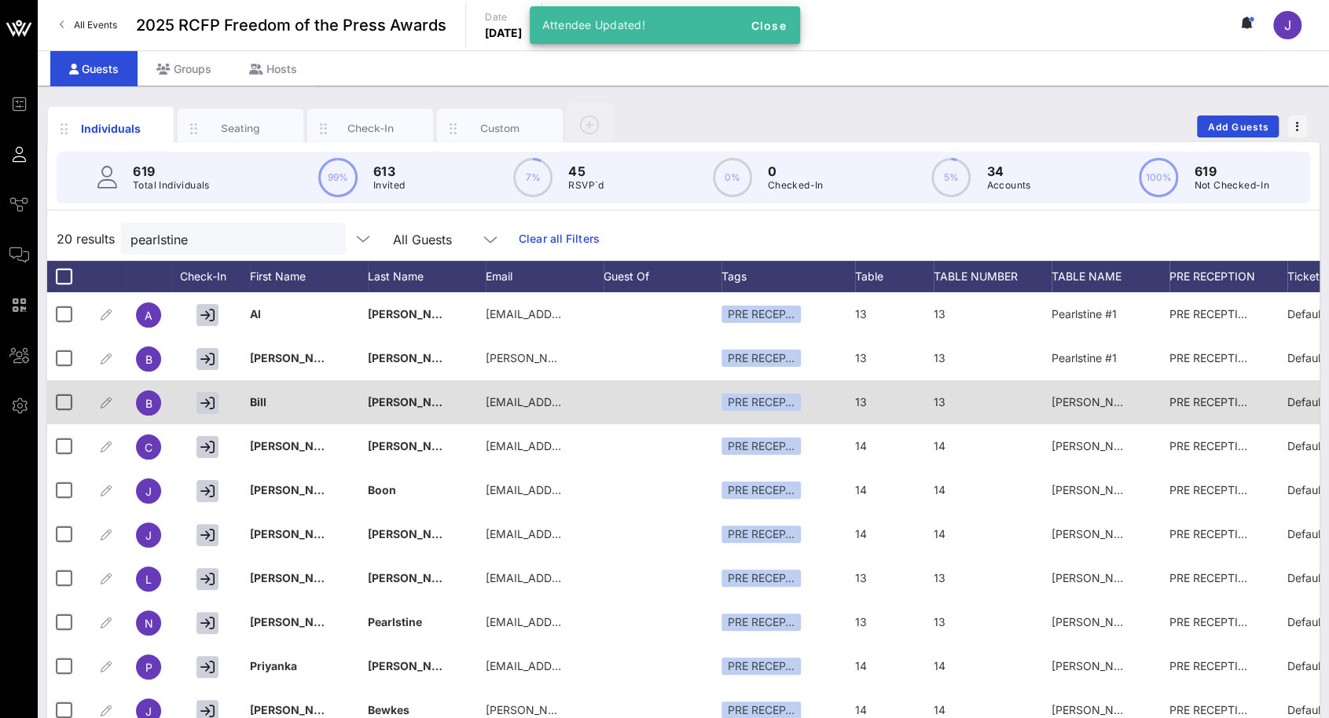
click at [1091, 402] on span "[PERSON_NAME] #1" at bounding box center [1103, 401] width 105 height 13
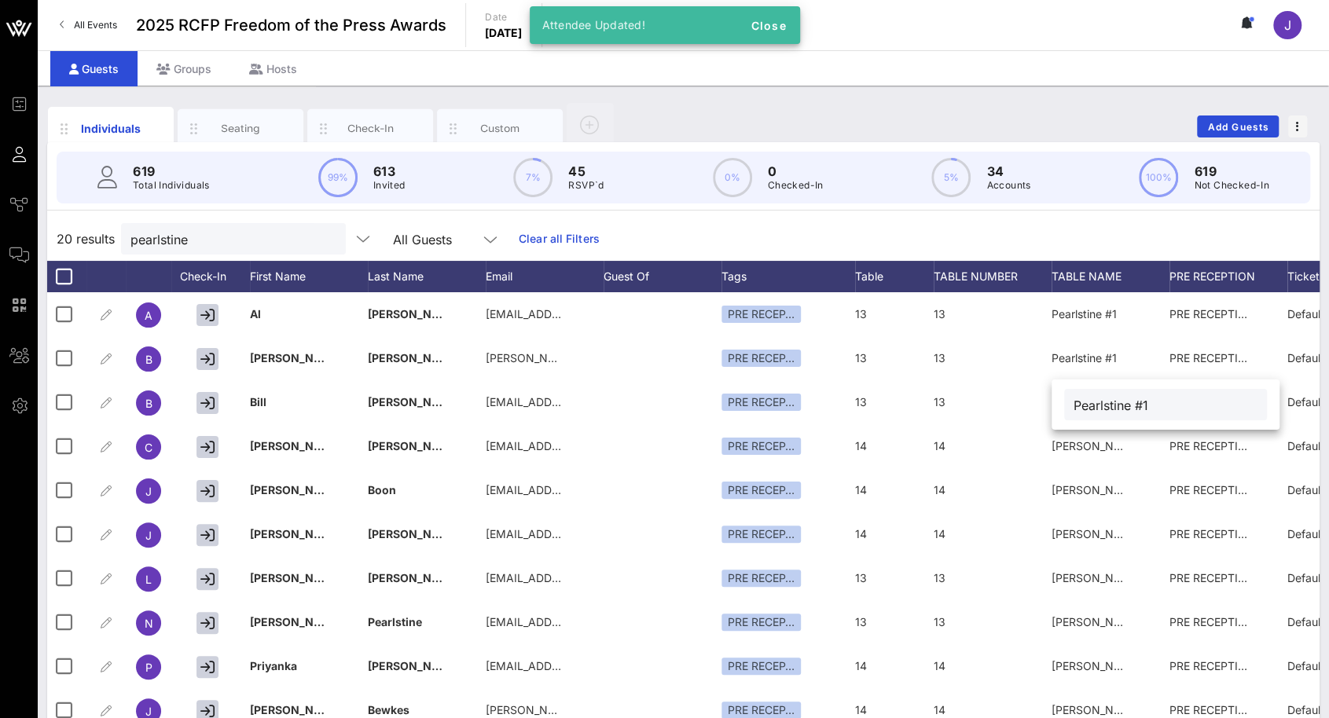
type input "Pearlstine #1"
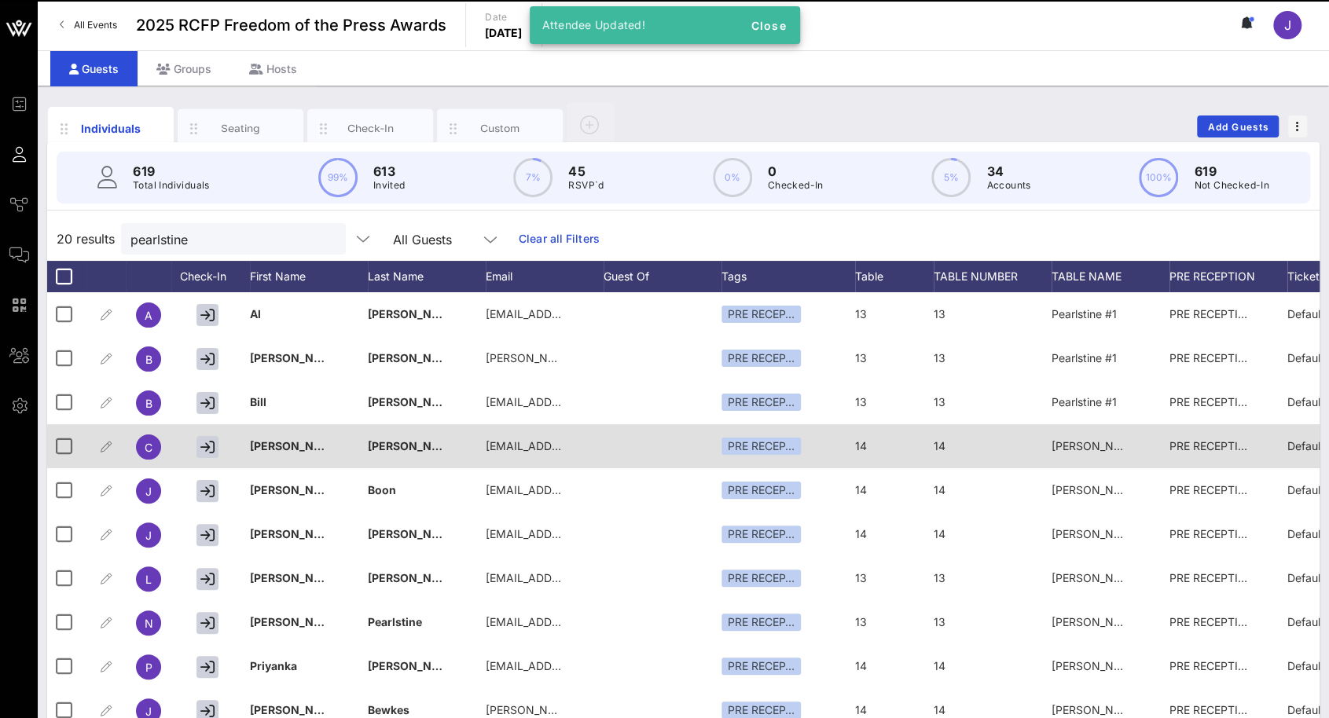
click at [1116, 442] on span "[PERSON_NAME] #2" at bounding box center [1105, 445] width 108 height 13
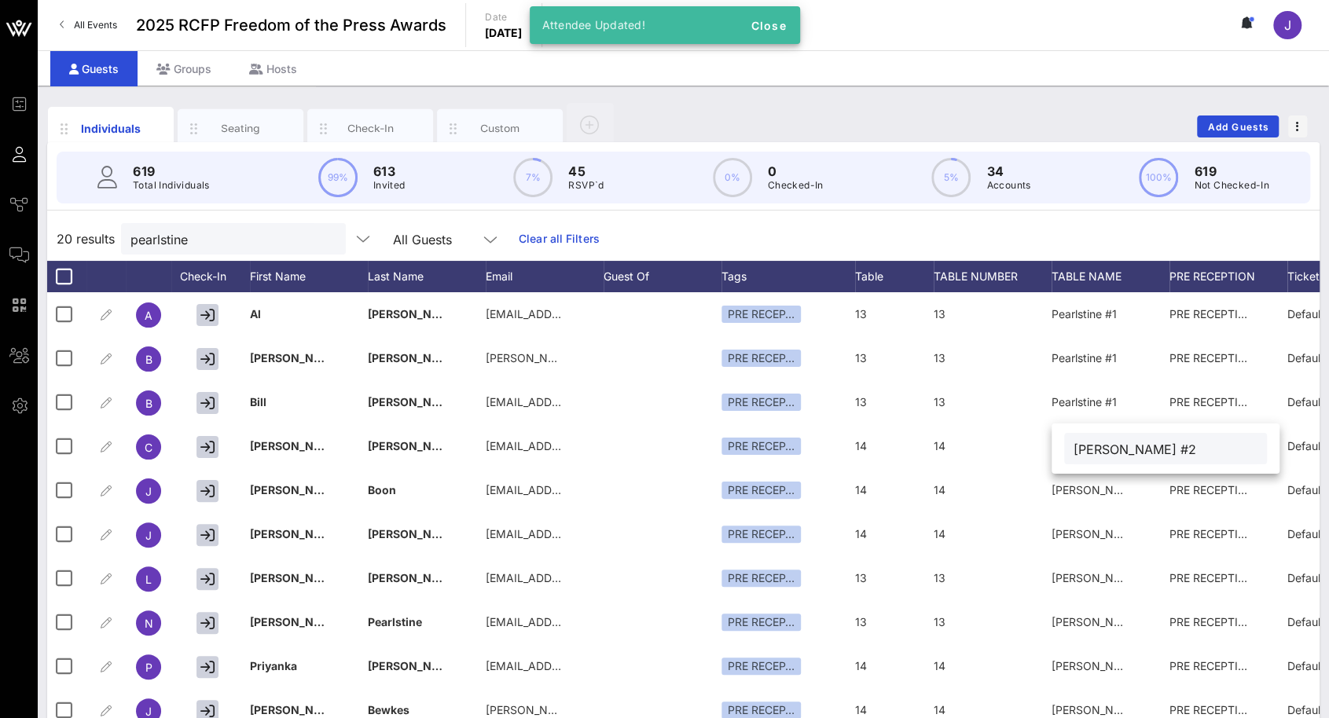
drag, startPoint x: 1109, startPoint y: 452, endPoint x: 1057, endPoint y: 452, distance: 52.6
click at [1057, 452] on div "[PERSON_NAME] #2" at bounding box center [1165, 448] width 228 height 50
type input "Pearlstine #2"
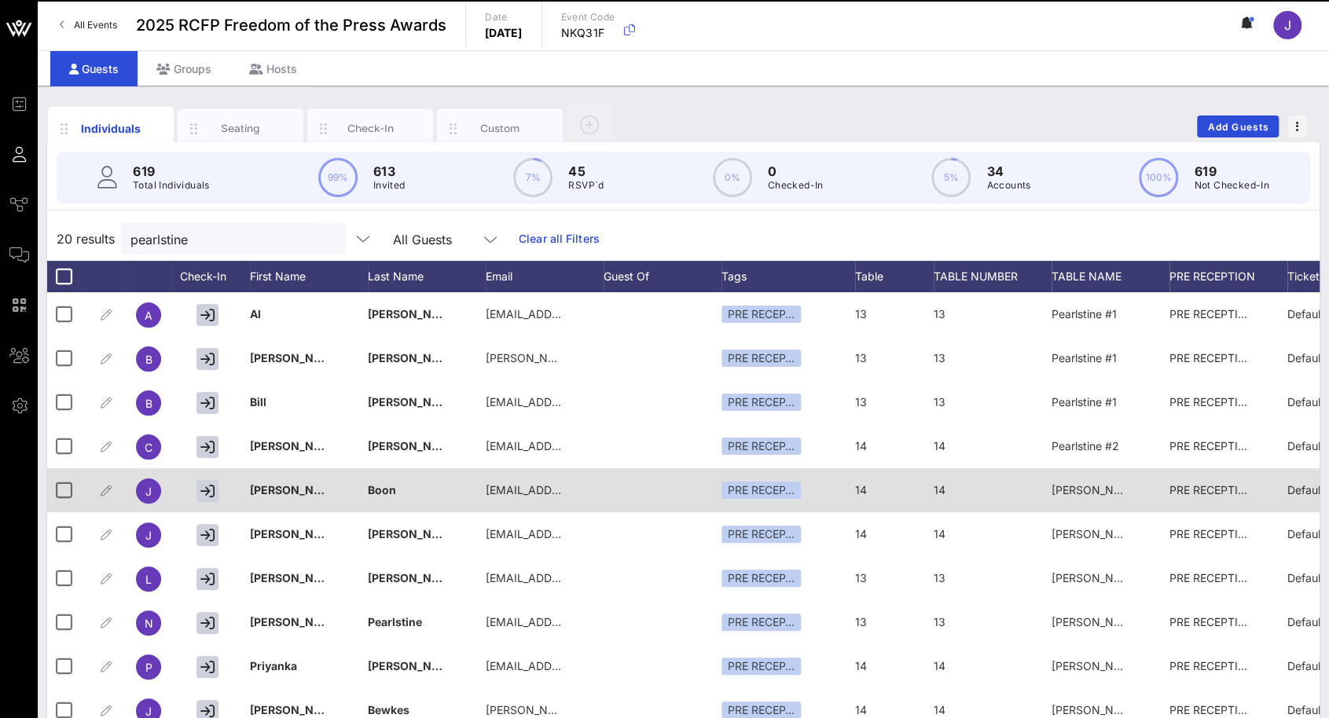
click at [1108, 479] on div "[PERSON_NAME] #2" at bounding box center [1090, 490] width 79 height 44
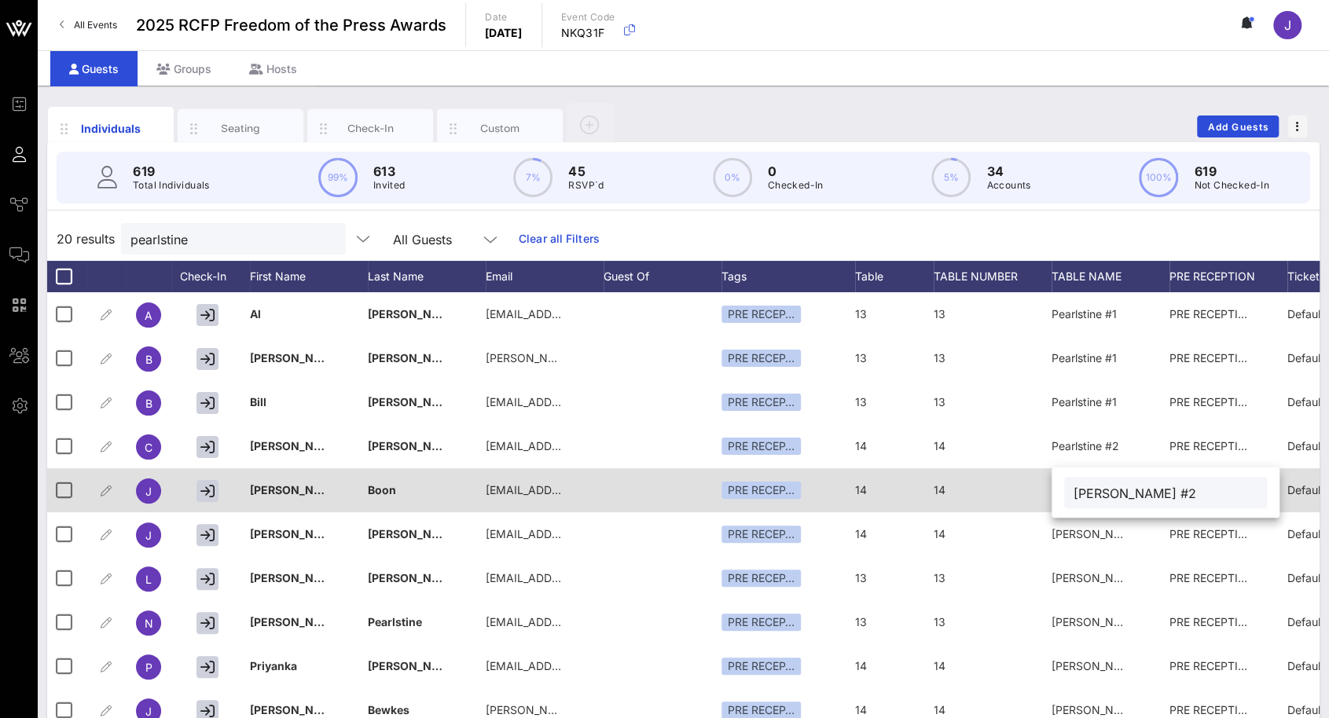
drag, startPoint x: 1111, startPoint y: 495, endPoint x: 1021, endPoint y: 495, distance: 89.6
click at [1023, 495] on div "Event Builder Guests Journeys Comms QR Scanner Team Settings 2025 RCFP Freedom …" at bounding box center [664, 389] width 1329 height 779
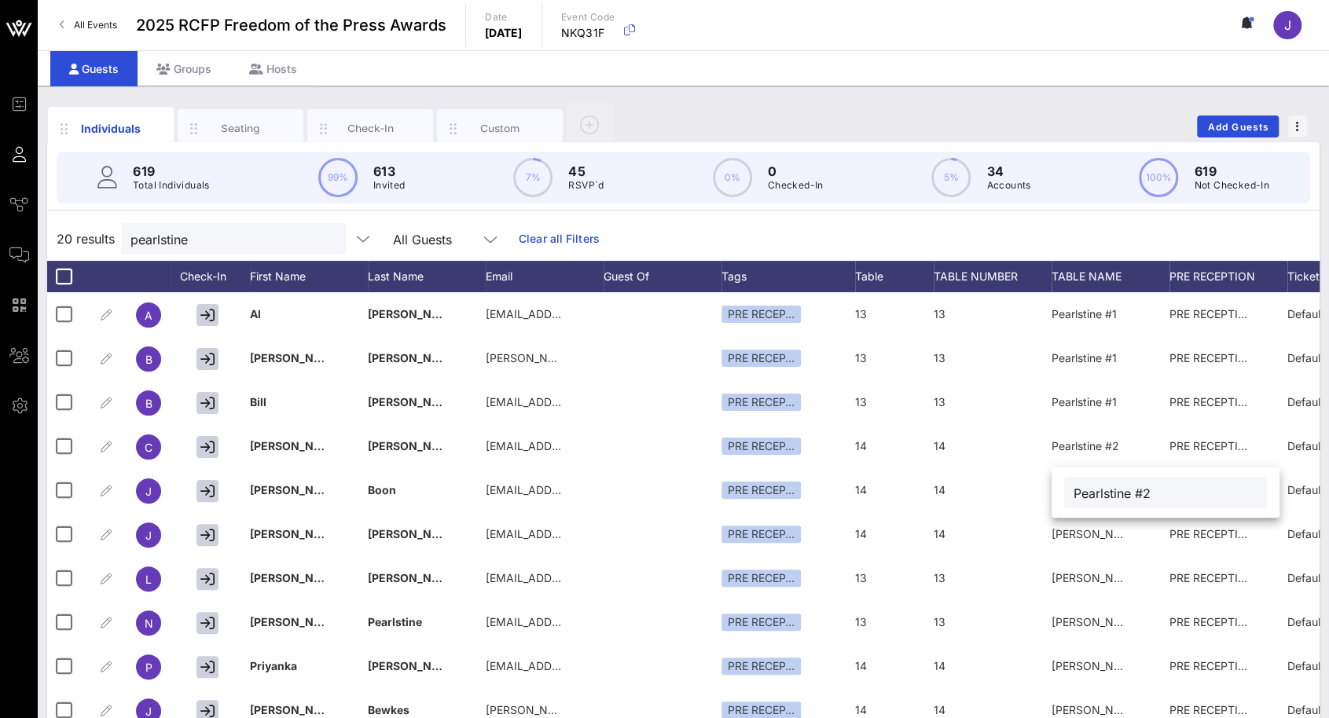
type input "Pearlstine #2"
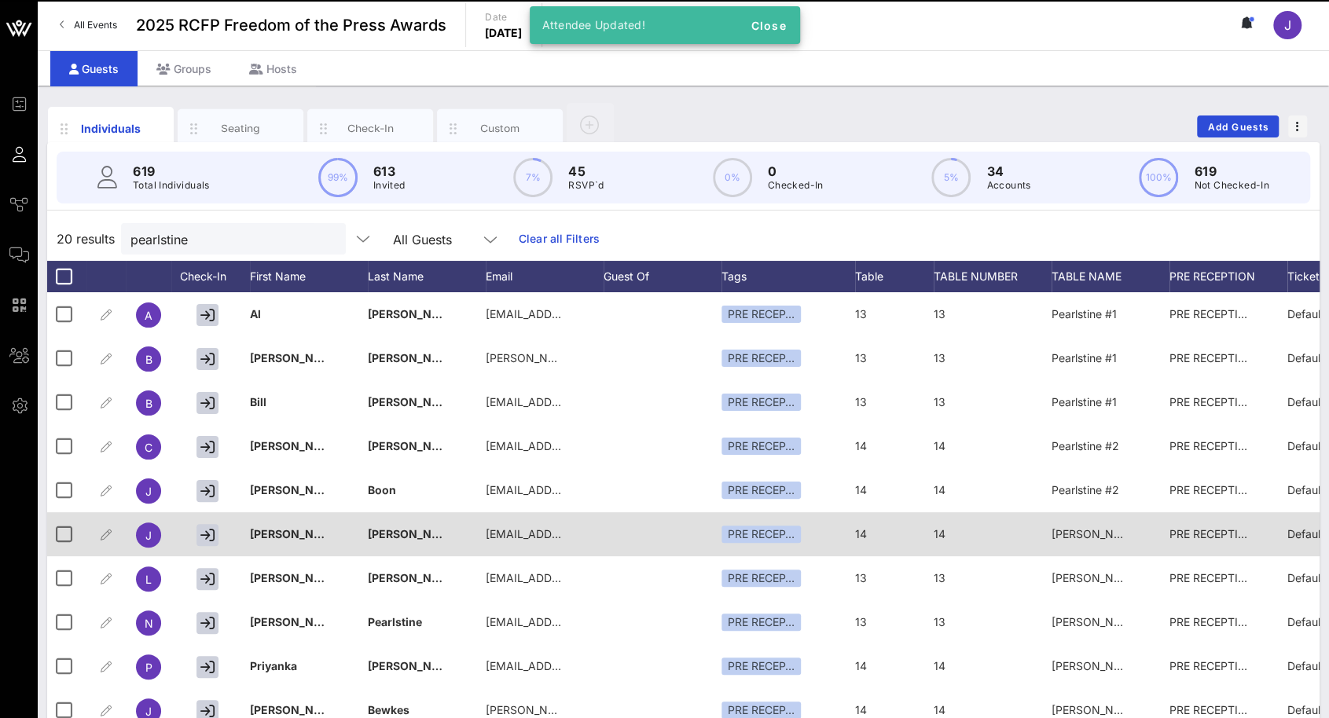
click at [1094, 530] on span "[PERSON_NAME] #2" at bounding box center [1105, 533] width 108 height 13
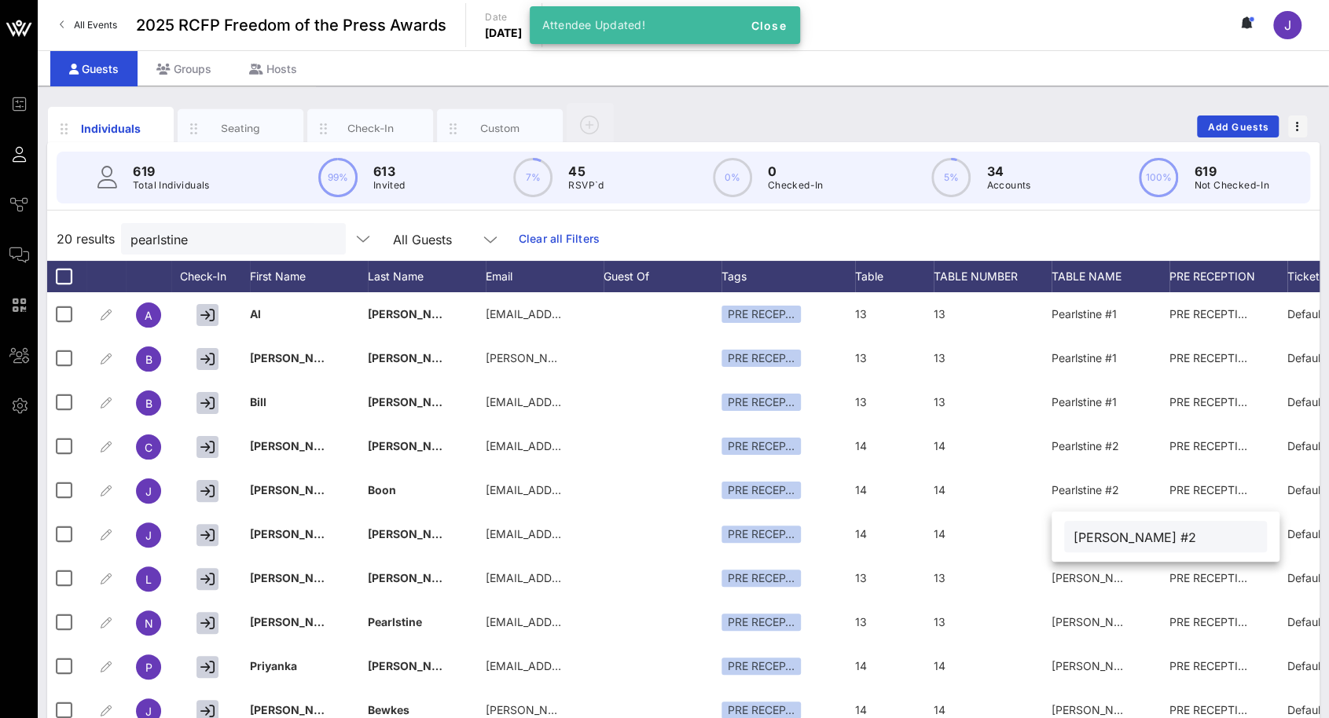
drag, startPoint x: 1114, startPoint y: 538, endPoint x: 1093, endPoint y: 522, distance: 26.4
click at [1068, 536] on div "[PERSON_NAME] #2" at bounding box center [1165, 536] width 203 height 31
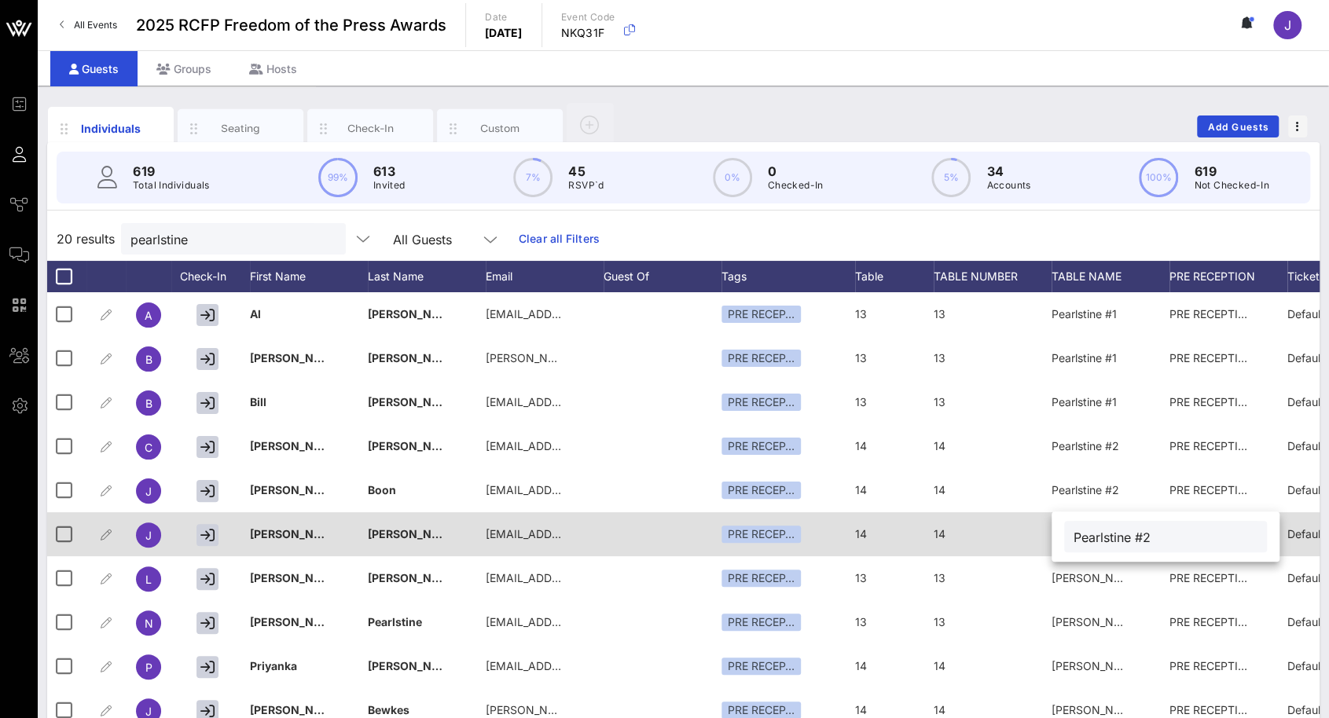
type input "Pearlstine #2"
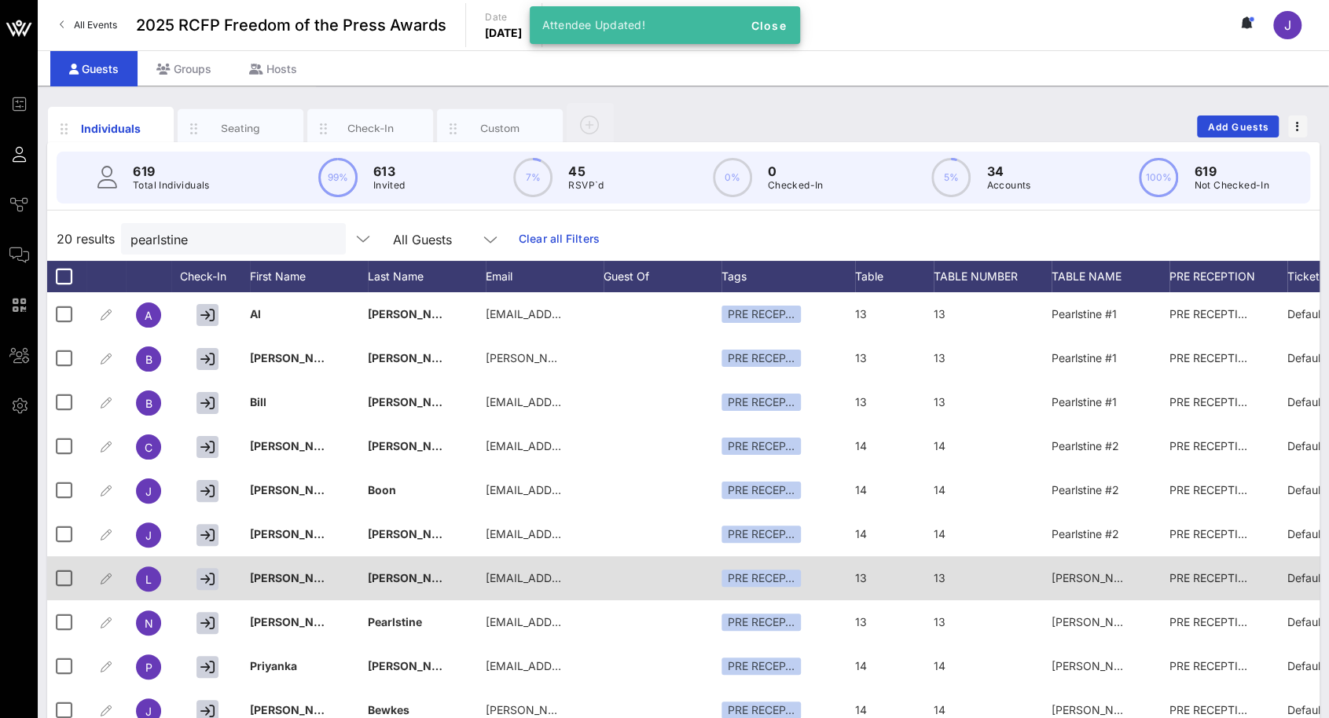
click at [1098, 571] on span "[PERSON_NAME] #1" at bounding box center [1103, 577] width 105 height 13
drag, startPoint x: 1109, startPoint y: 584, endPoint x: 1047, endPoint y: 584, distance: 62.9
click at [1047, 584] on div "Event Builder Guests Journeys Comms QR Scanner Team Settings 2025 RCFP Freedom …" at bounding box center [664, 389] width 1329 height 779
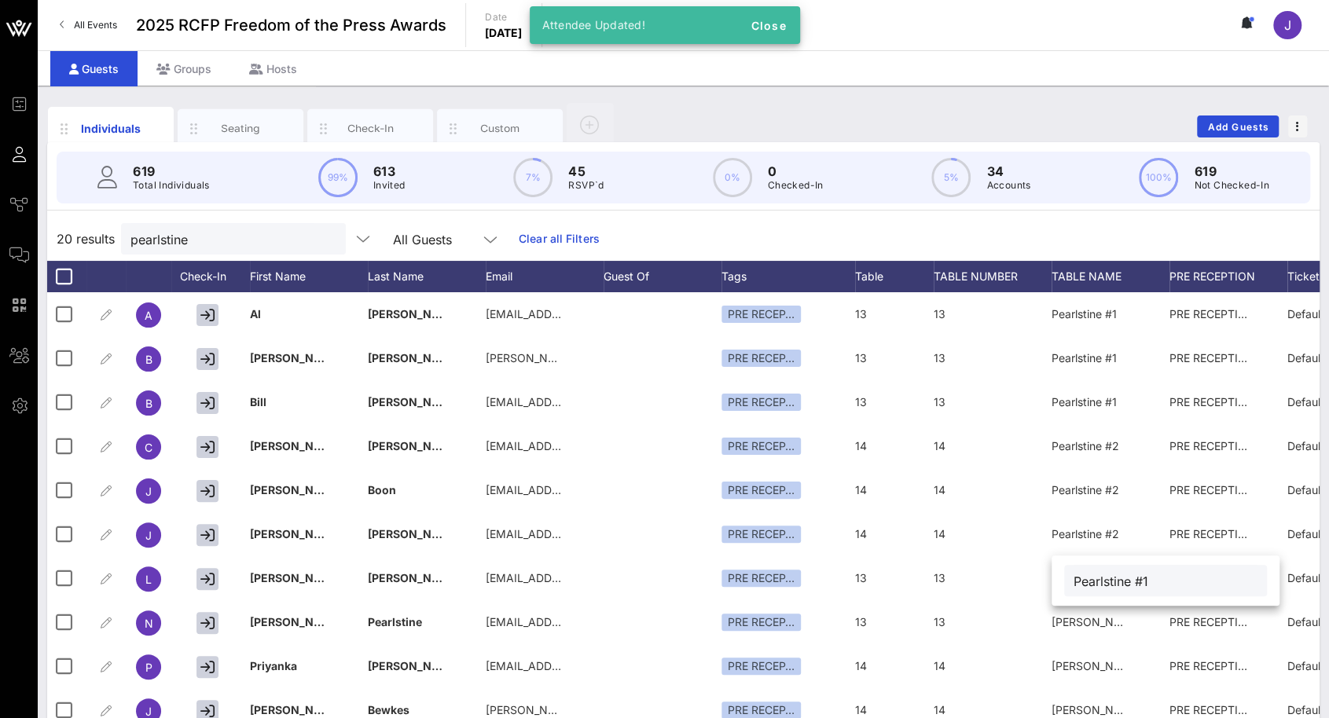
type input "Pearlstine #1"
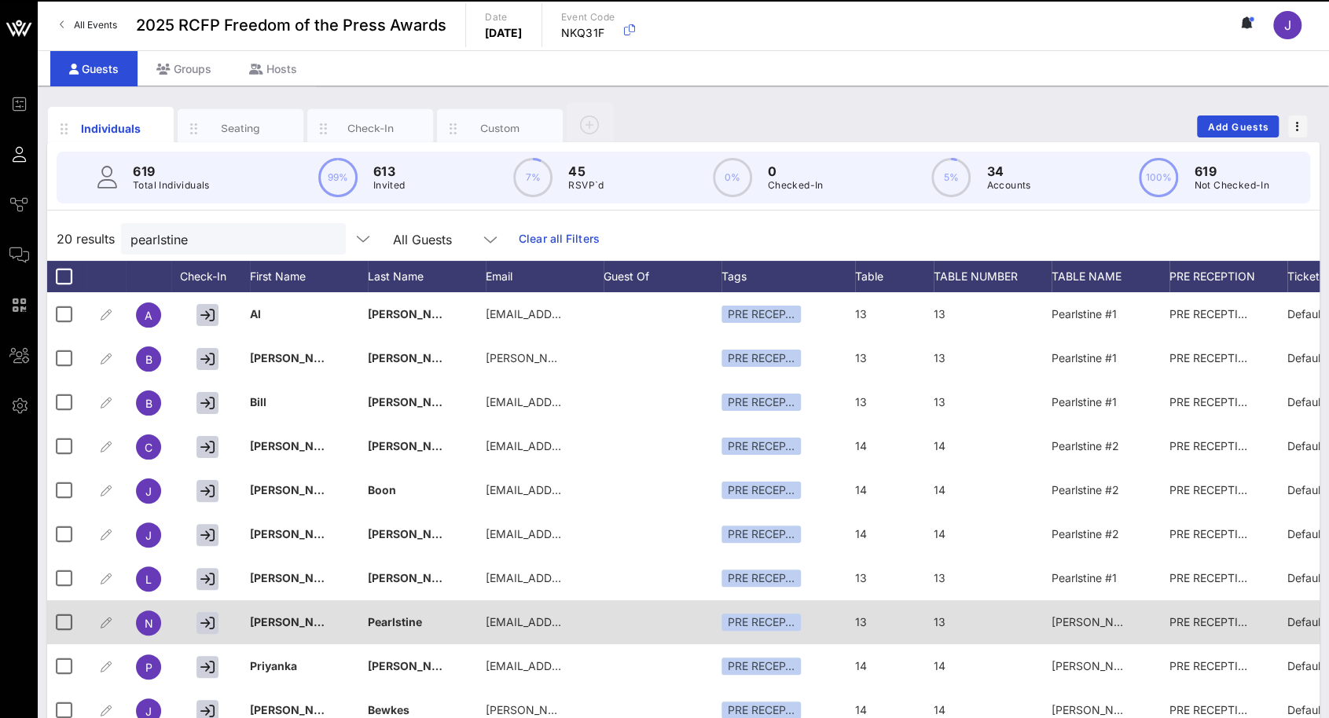
click at [1095, 616] on span "[PERSON_NAME] #1" at bounding box center [1103, 621] width 105 height 13
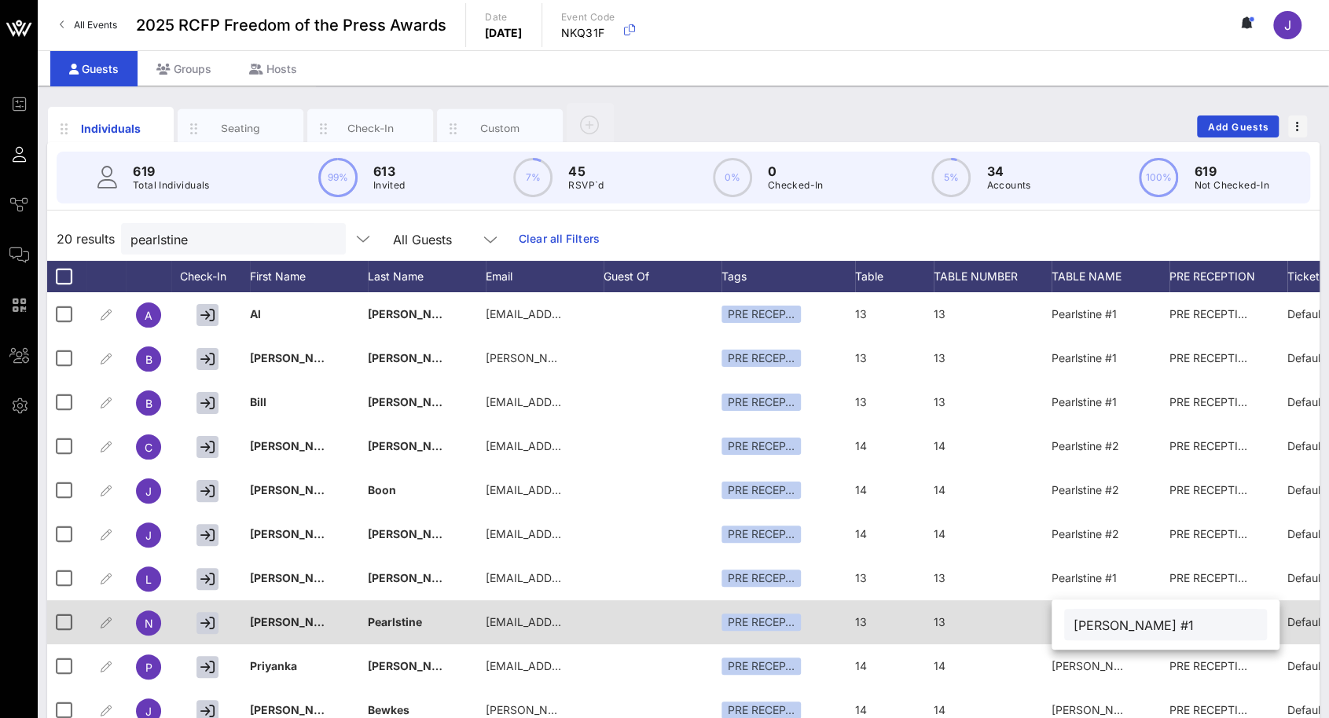
drag, startPoint x: 1109, startPoint y: 627, endPoint x: 1050, endPoint y: 629, distance: 58.9
click at [1050, 629] on div "Event Builder Guests Journeys Comms QR Scanner Team Settings 2025 RCFP Freedom …" at bounding box center [664, 389] width 1329 height 779
type input "Pearlstine #1"
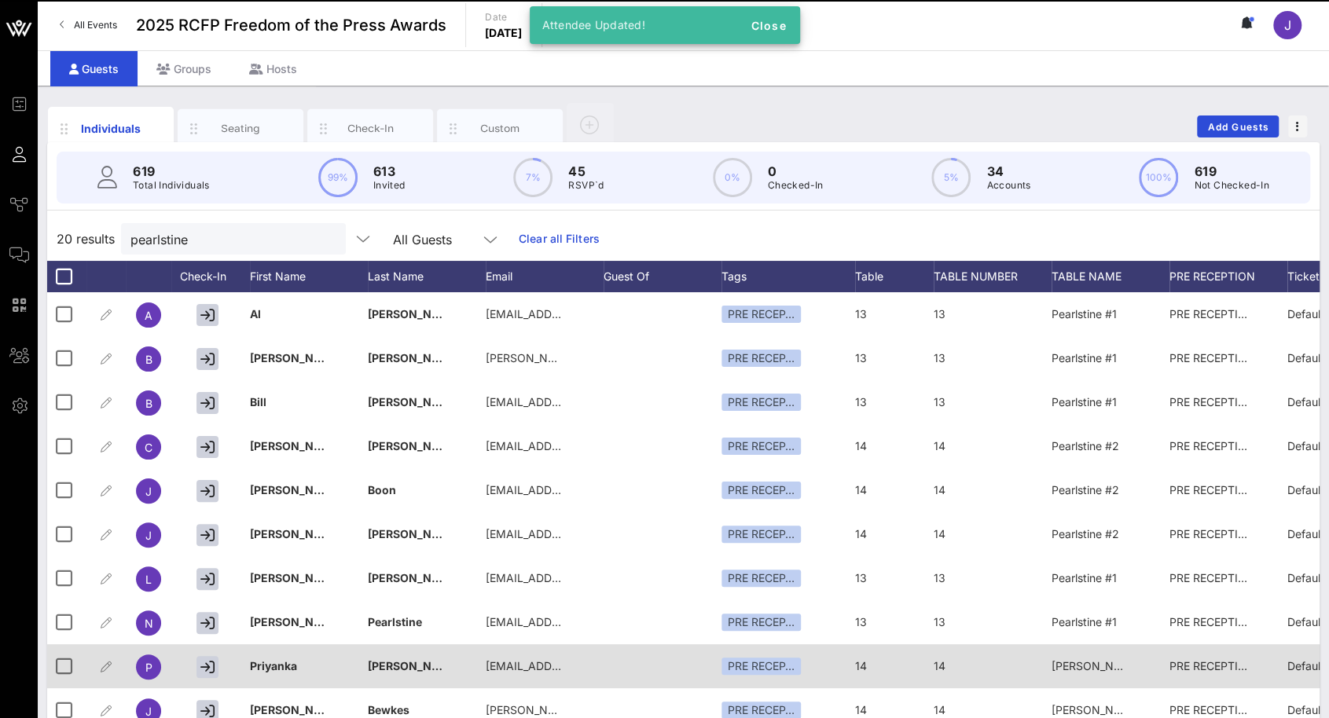
click at [1095, 664] on span "[PERSON_NAME] #2" at bounding box center [1105, 665] width 108 height 13
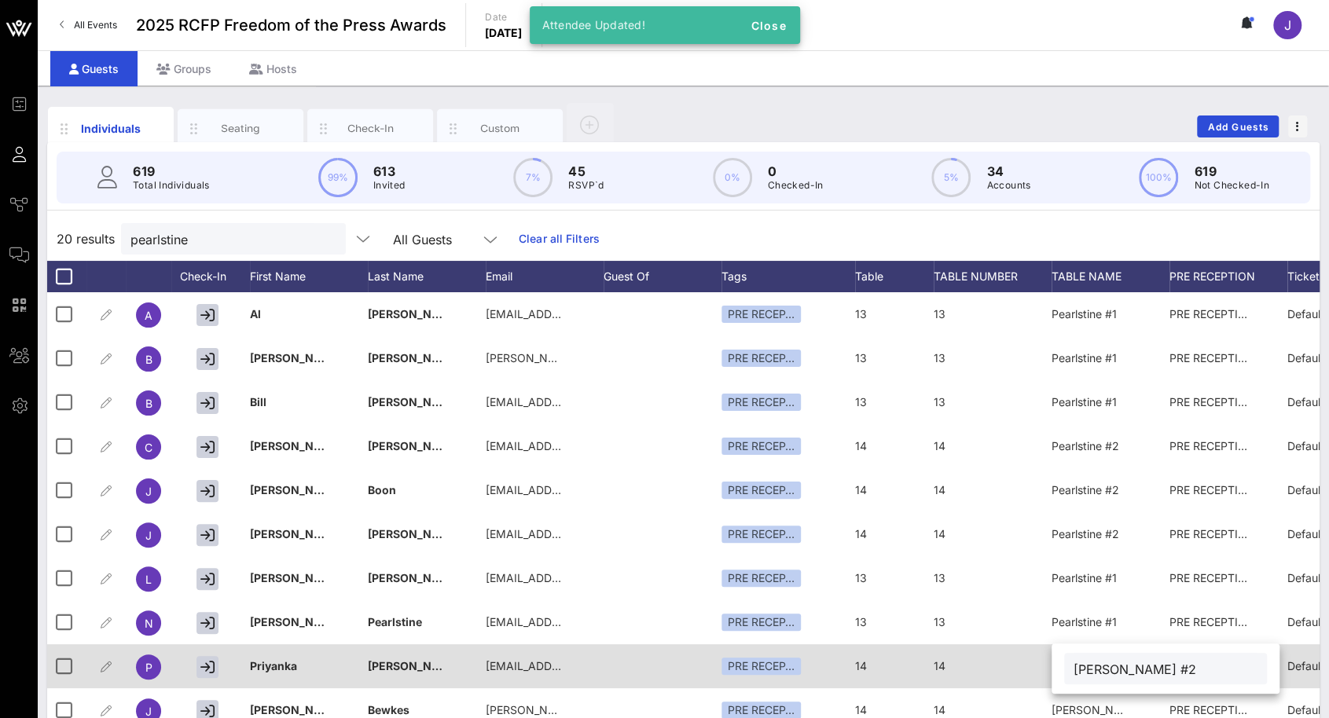
drag, startPoint x: 1111, startPoint y: 672, endPoint x: 1049, endPoint y: 672, distance: 62.1
click at [1049, 672] on div "Event Builder Guests Journeys Comms QR Scanner Team Settings 2025 RCFP Freedom …" at bounding box center [664, 389] width 1329 height 779
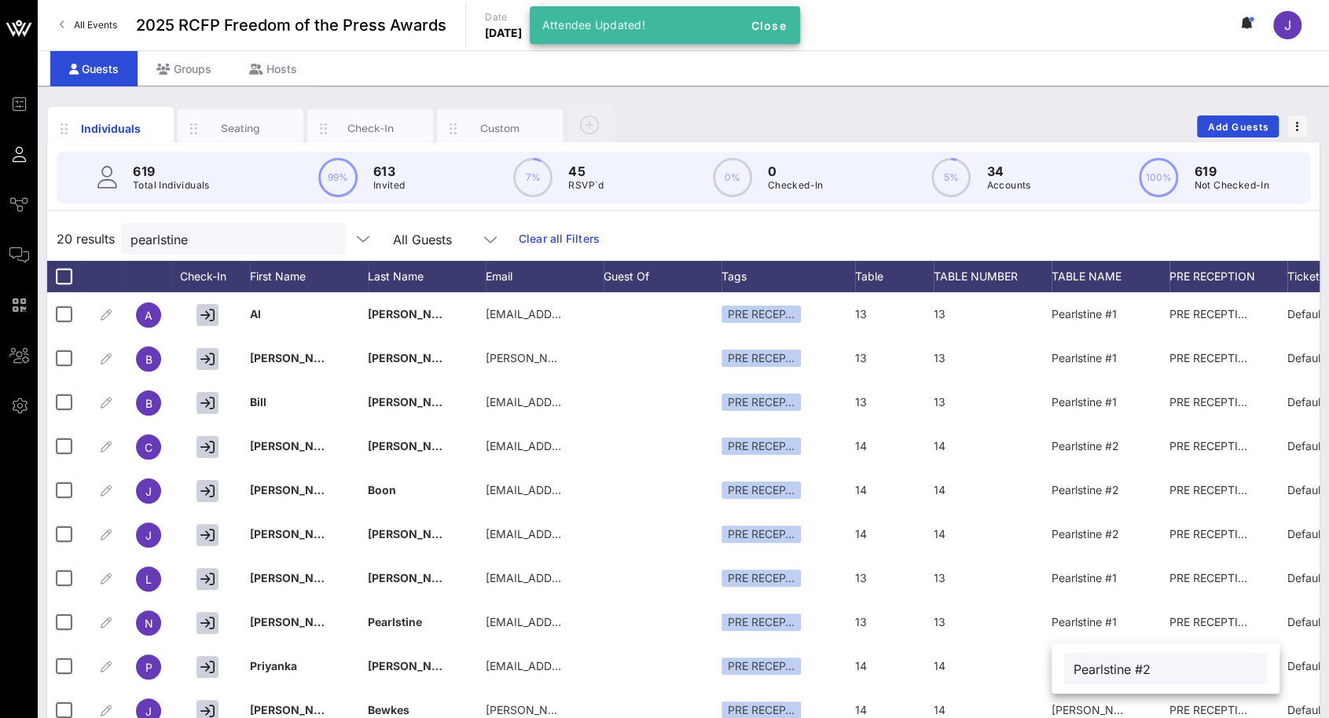
type input "Pearlstine #2"
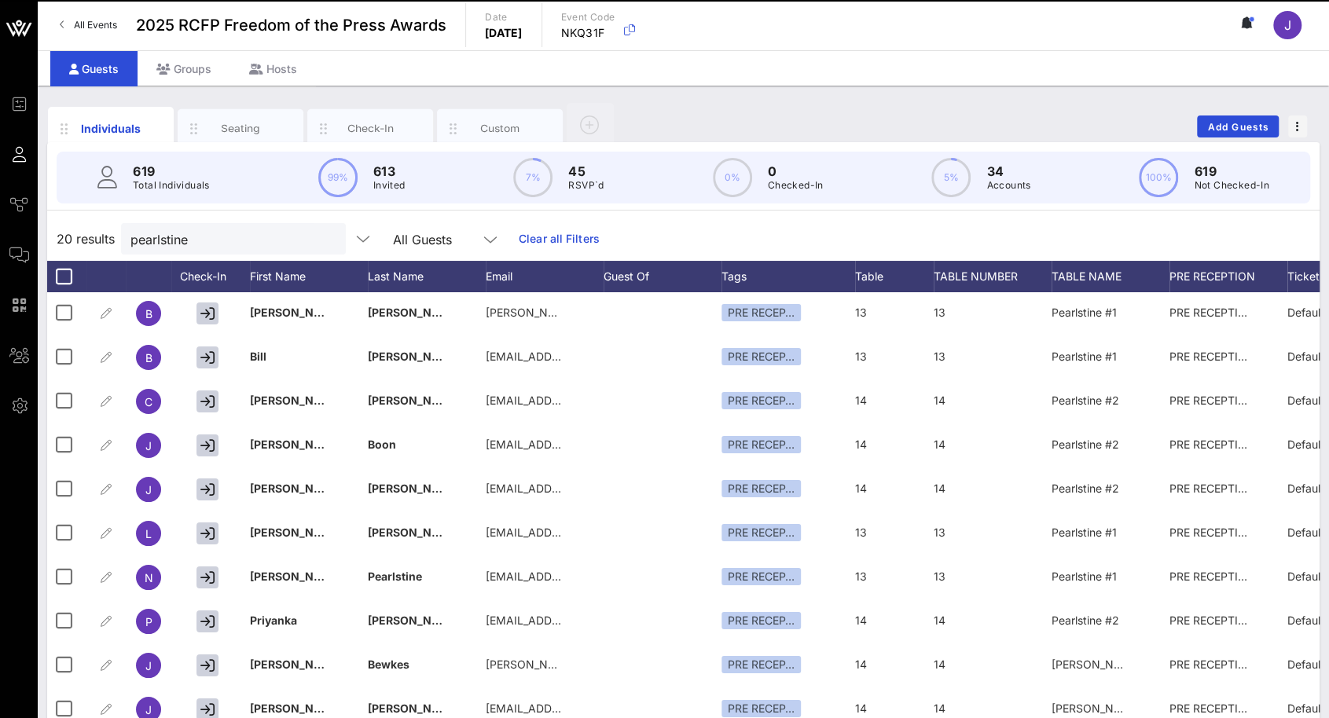
scroll to position [236, 0]
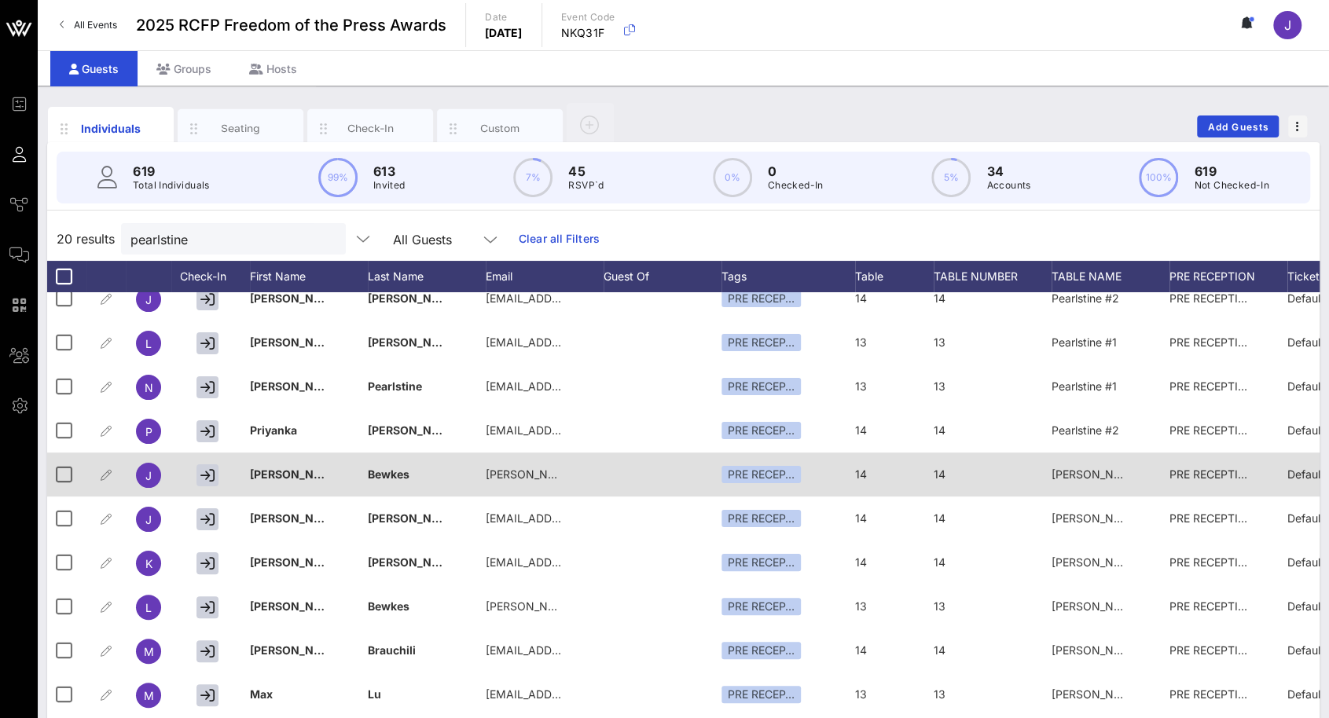
click at [1103, 486] on div "[PERSON_NAME] #2" at bounding box center [1090, 475] width 79 height 44
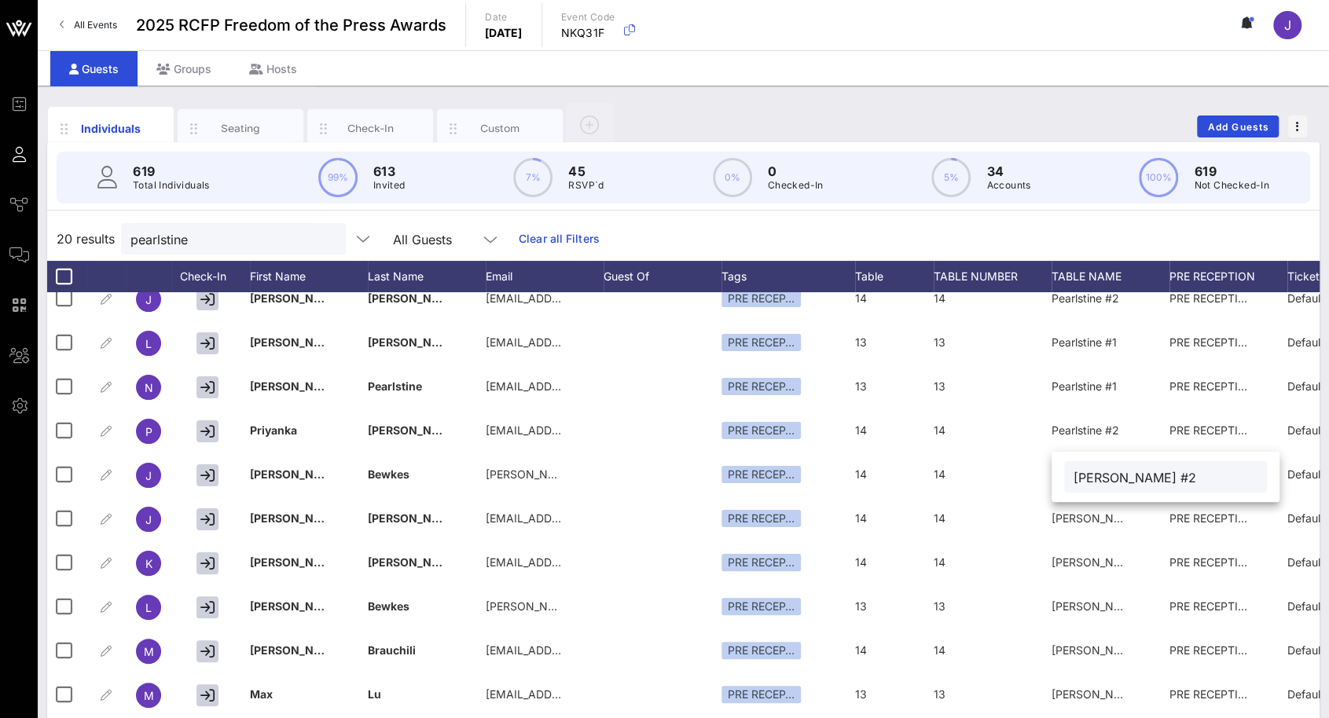
click at [1105, 480] on input "[PERSON_NAME] #2" at bounding box center [1165, 477] width 184 height 20
drag, startPoint x: 1110, startPoint y: 478, endPoint x: 1056, endPoint y: 478, distance: 54.2
click at [1059, 478] on div "[PERSON_NAME] #2" at bounding box center [1165, 477] width 228 height 50
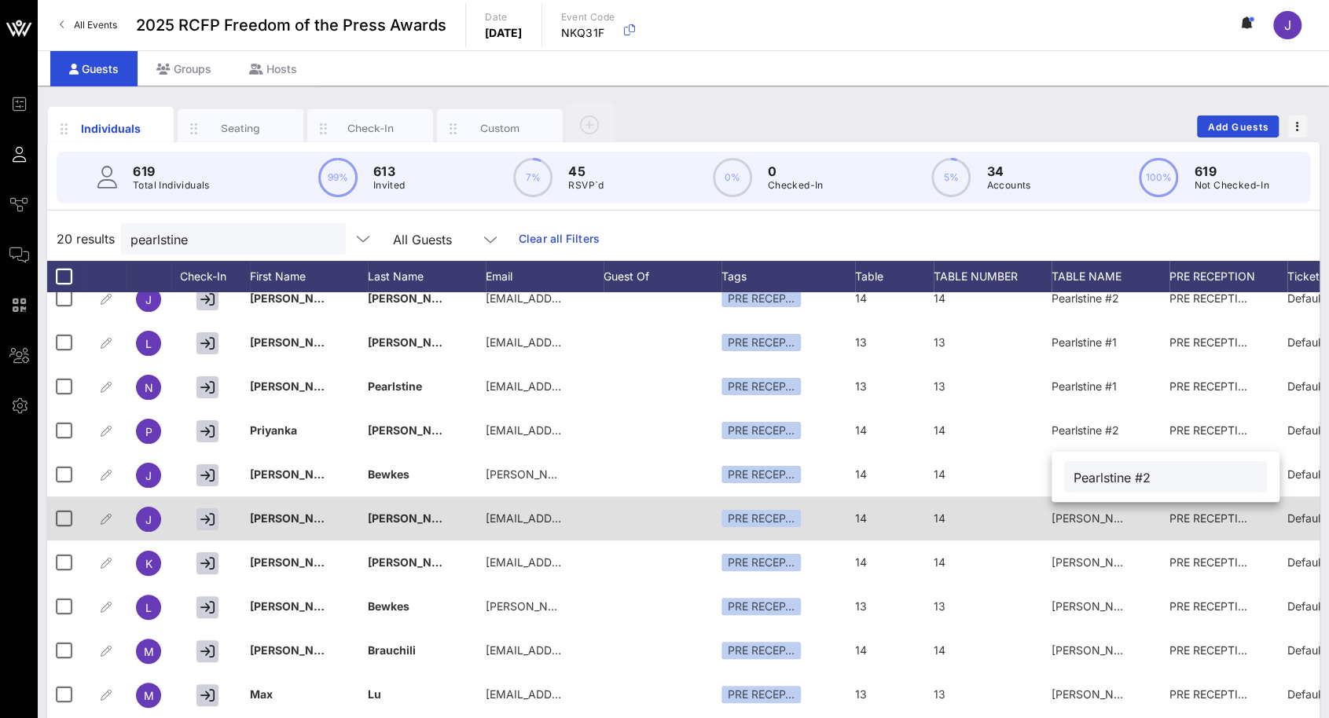
type input "Pearlstine #2"
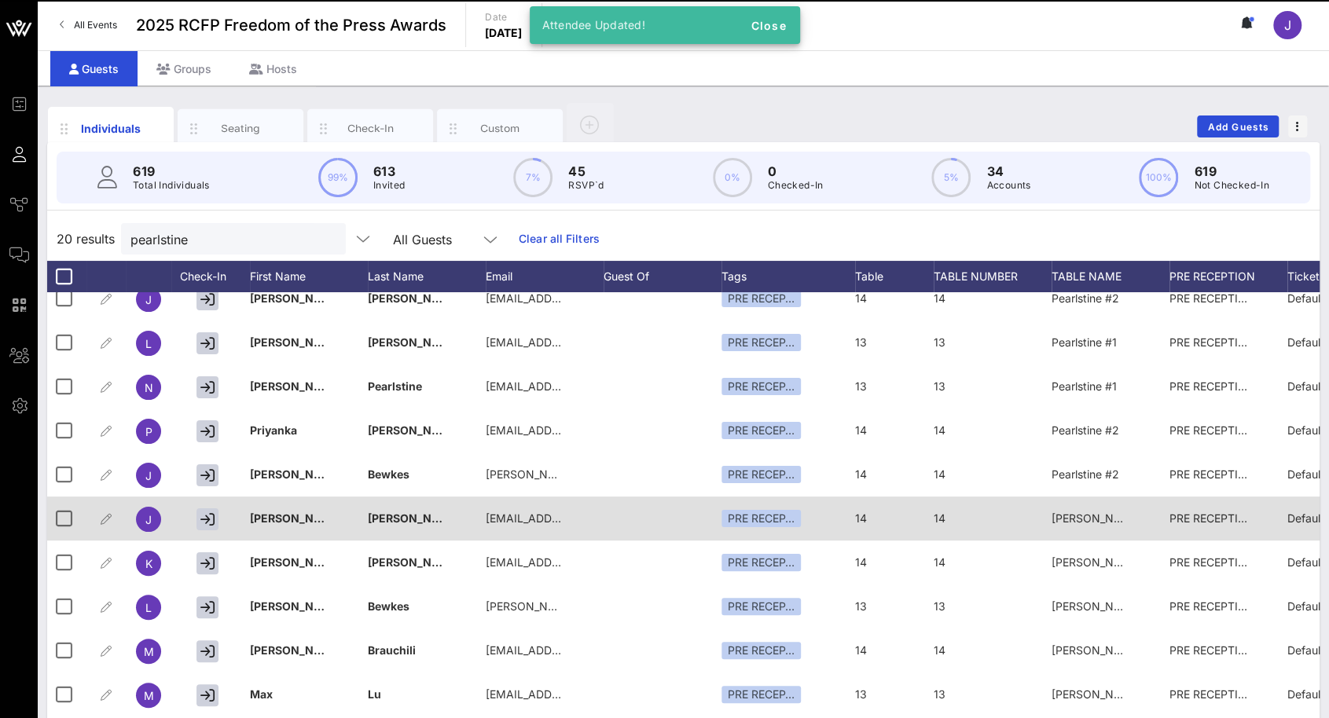
click at [1102, 530] on div "[PERSON_NAME] #2" at bounding box center [1090, 519] width 79 height 44
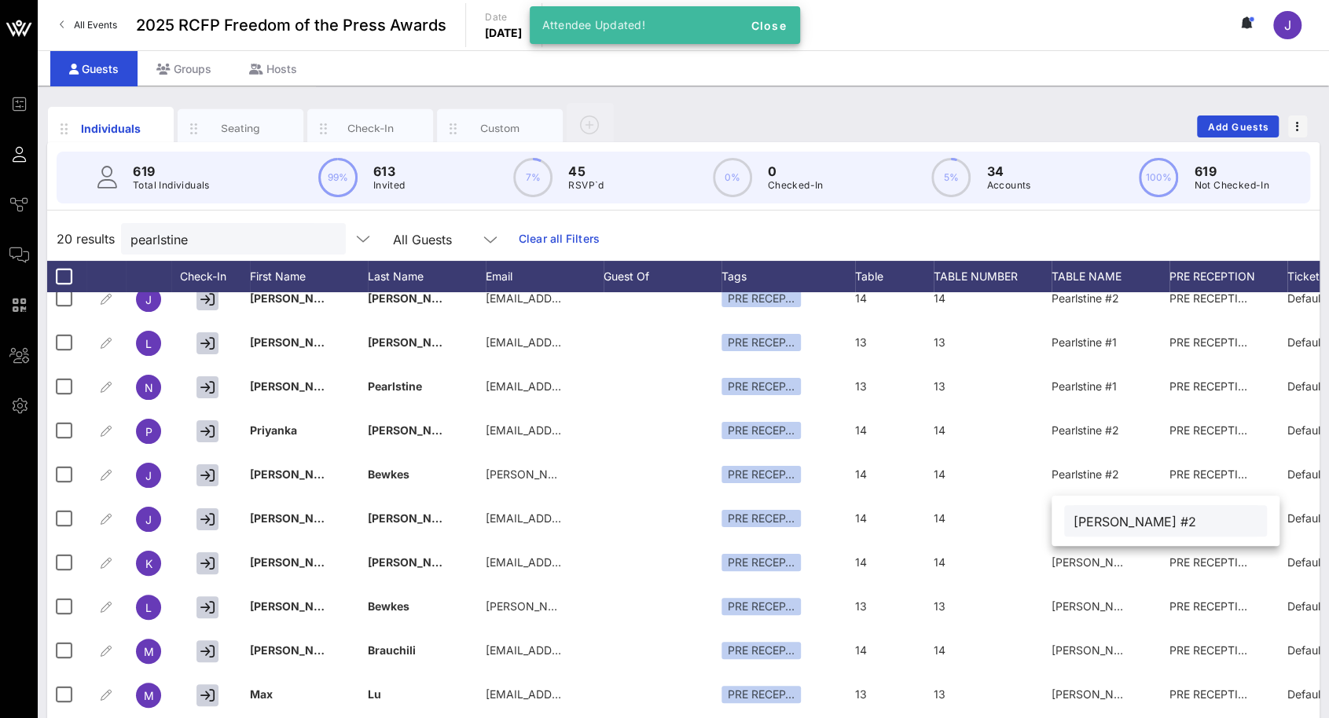
drag, startPoint x: 1109, startPoint y: 522, endPoint x: 1061, endPoint y: 521, distance: 47.2
click at [1061, 521] on div "[PERSON_NAME] #2" at bounding box center [1165, 521] width 228 height 50
type input "Pearlstine #2"
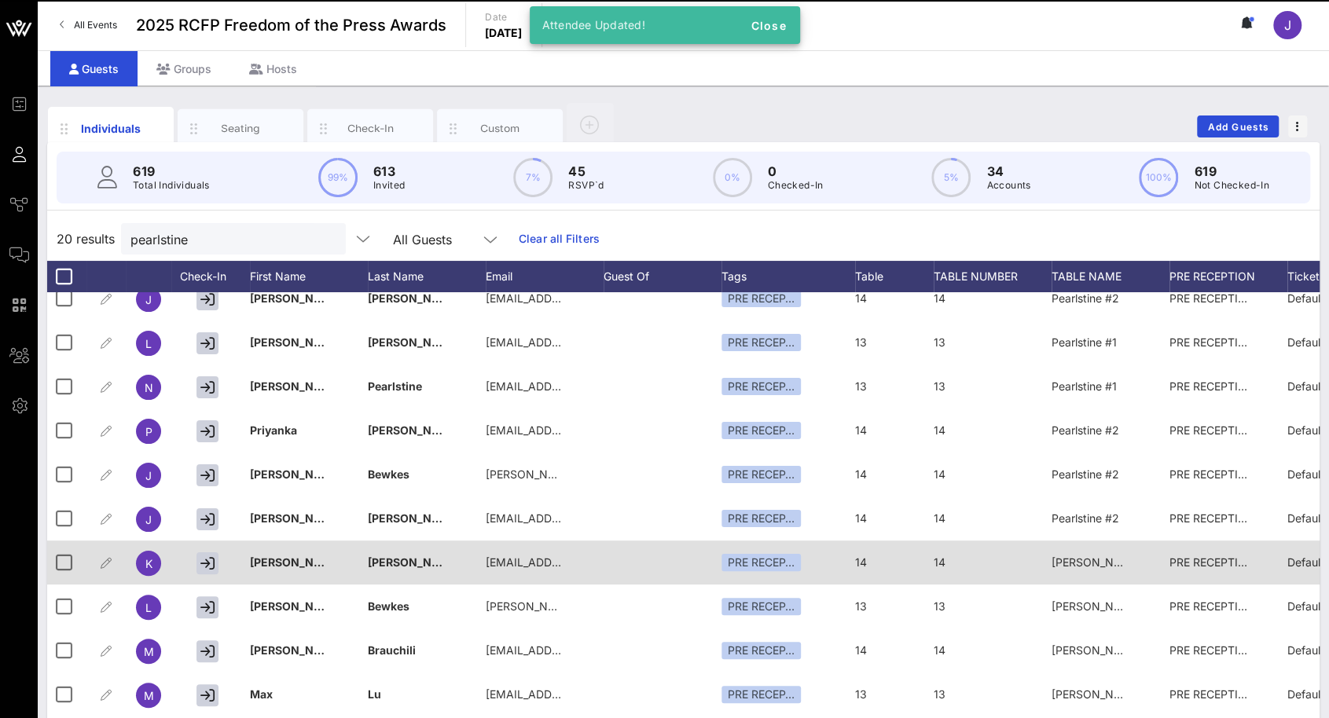
click at [1106, 565] on span "[PERSON_NAME] #2" at bounding box center [1105, 561] width 108 height 13
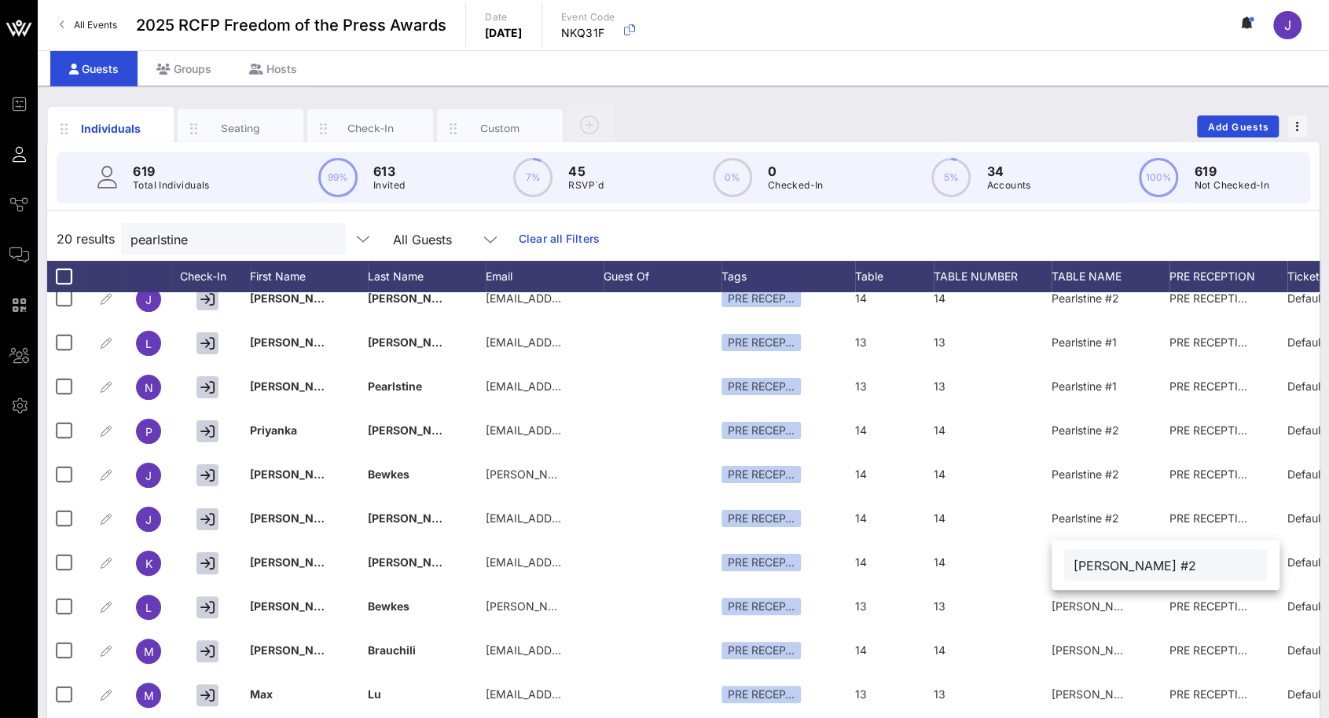
drag, startPoint x: 1109, startPoint y: 569, endPoint x: 1071, endPoint y: 570, distance: 38.5
click at [1071, 570] on div "[PERSON_NAME] #2" at bounding box center [1165, 564] width 203 height 31
type input "Pearlstine #2"
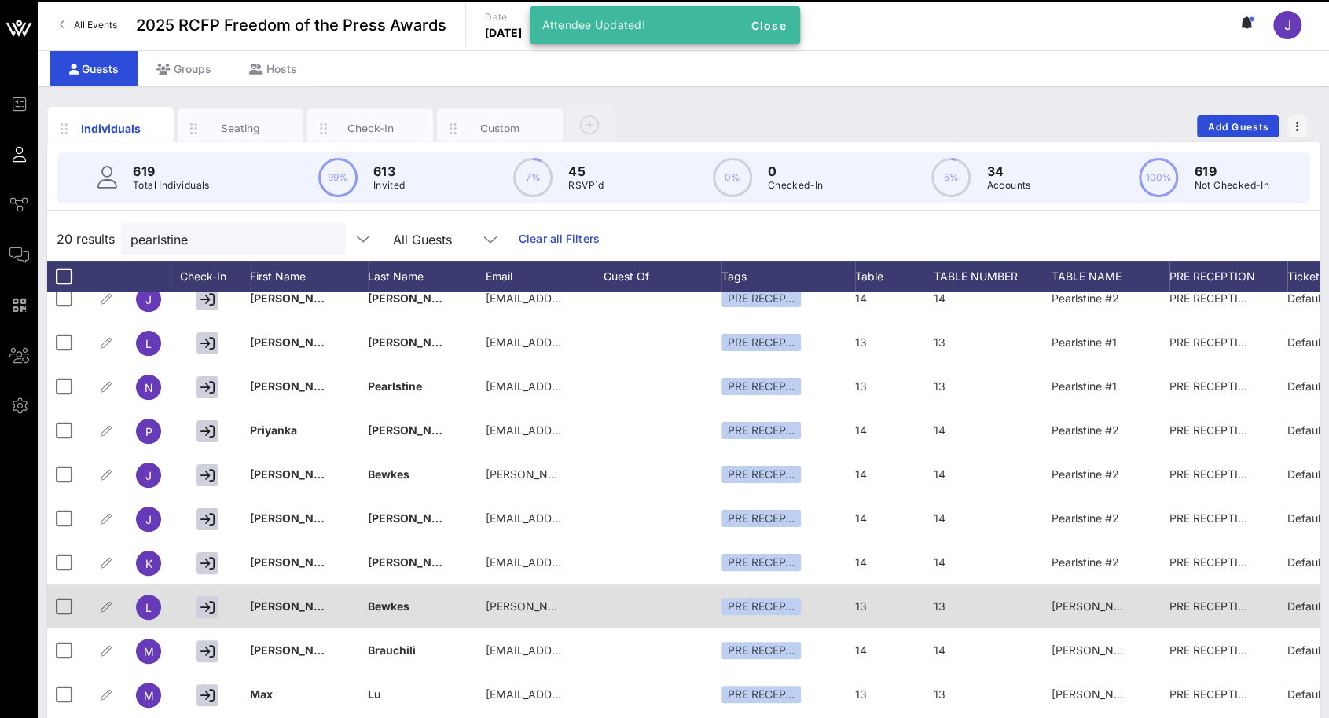
click at [1099, 607] on span "[PERSON_NAME] #1" at bounding box center [1103, 605] width 105 height 13
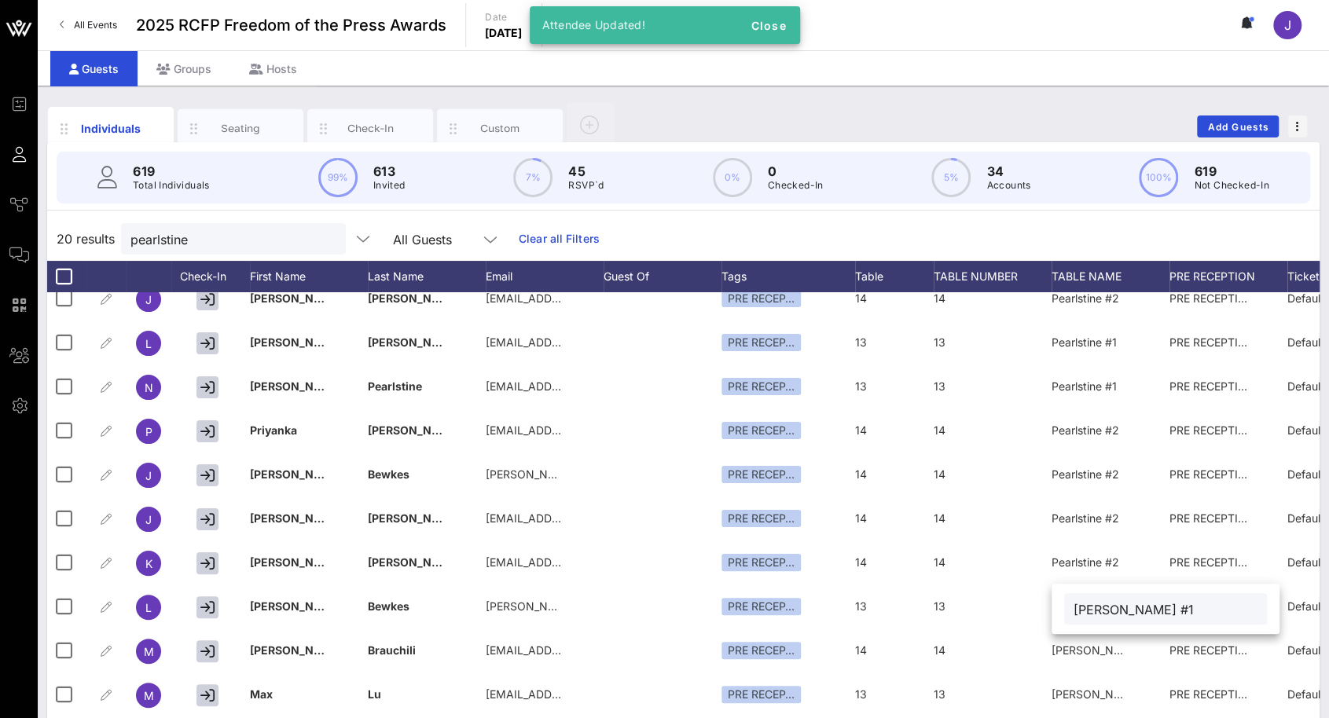
drag, startPoint x: 1109, startPoint y: 611, endPoint x: 1073, endPoint y: 611, distance: 35.4
click at [1073, 611] on input "[PERSON_NAME] #1" at bounding box center [1165, 609] width 184 height 20
type input "Pearlstine #1"
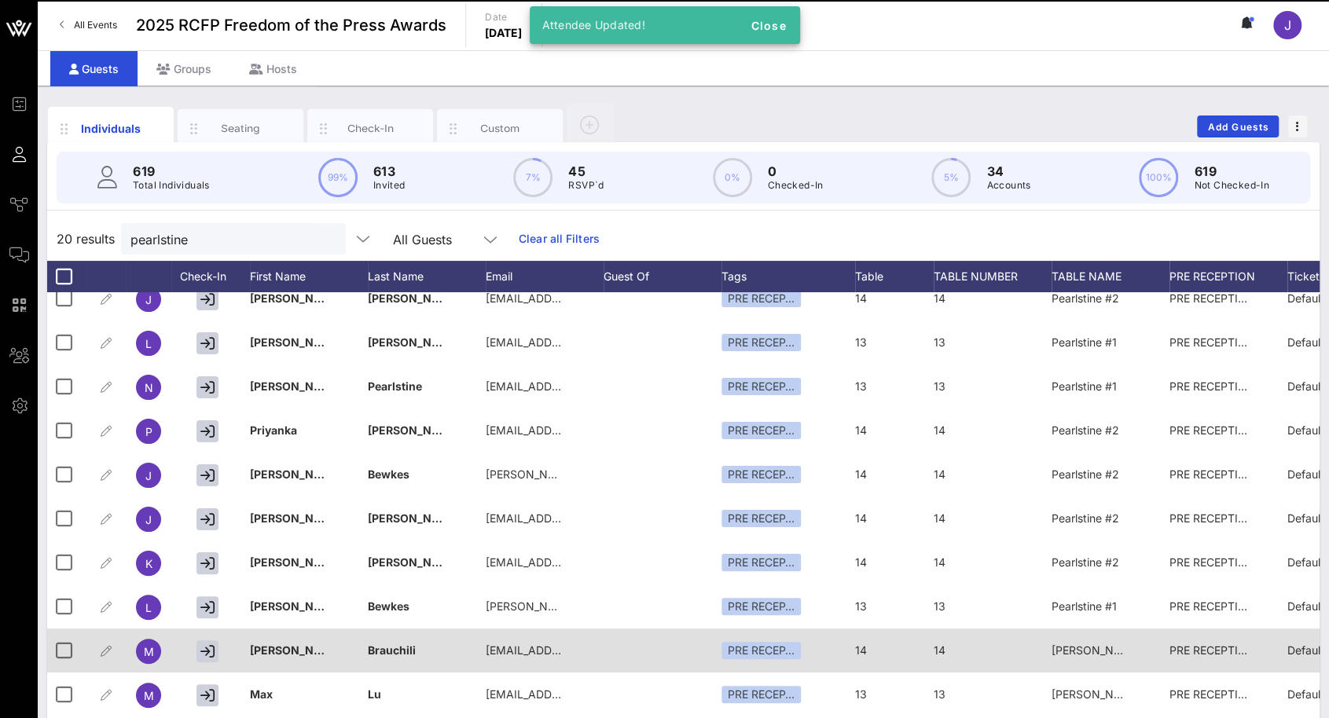
click at [1098, 647] on span "[PERSON_NAME] #2" at bounding box center [1105, 649] width 108 height 13
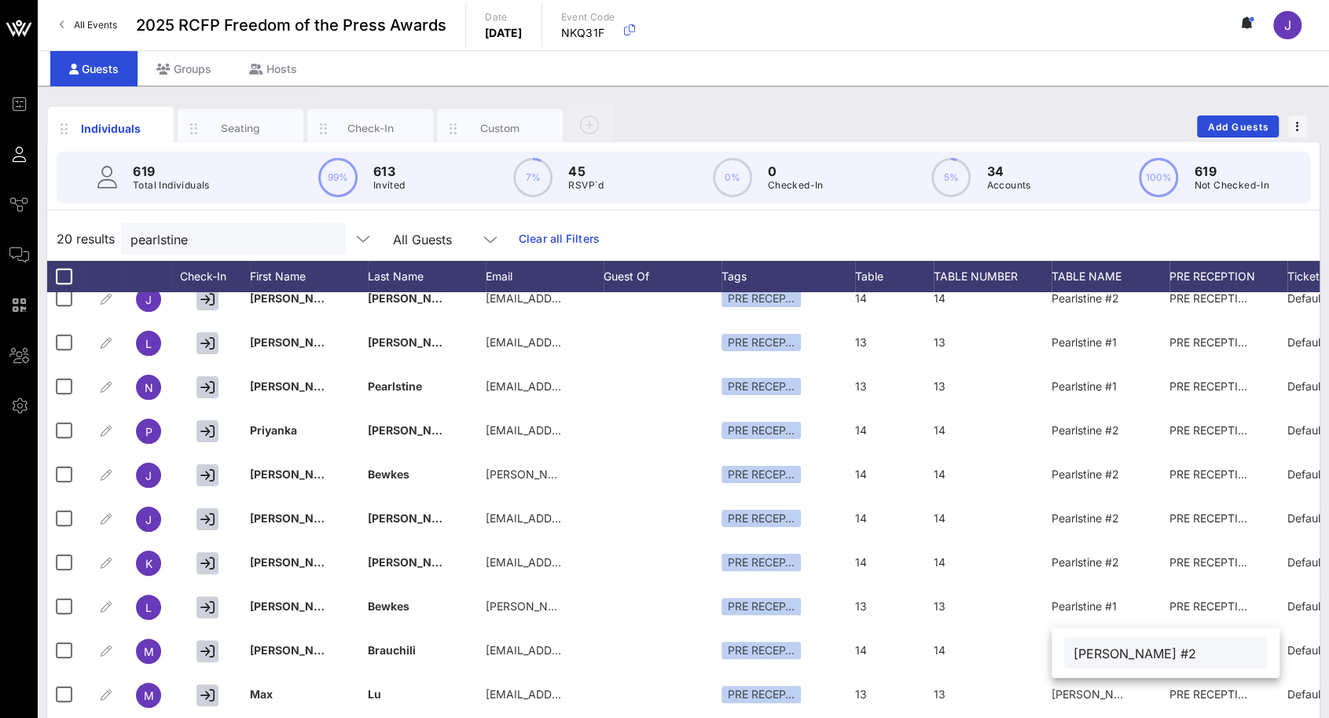
drag, startPoint x: 1114, startPoint y: 653, endPoint x: 1067, endPoint y: 651, distance: 47.2
click at [1067, 651] on div "[PERSON_NAME] #2" at bounding box center [1165, 652] width 203 height 31
type input "Pearlstine #2"
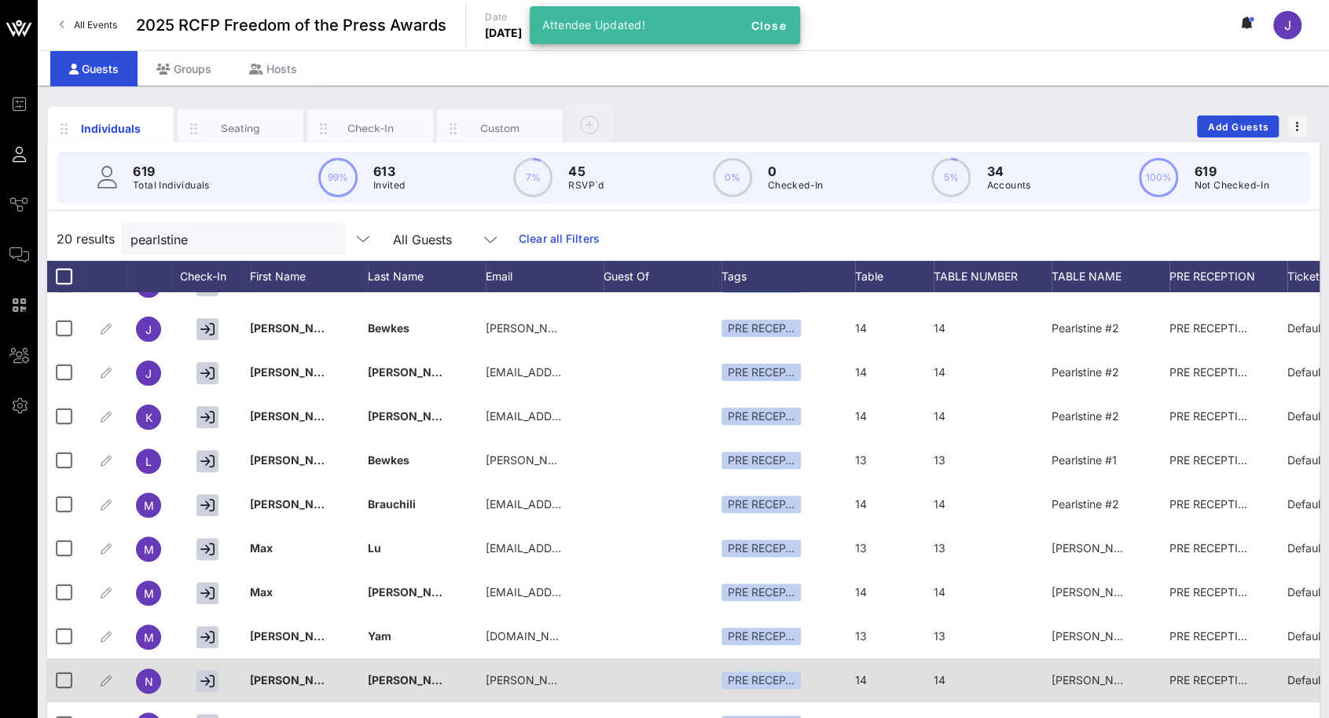
scroll to position [420, 0]
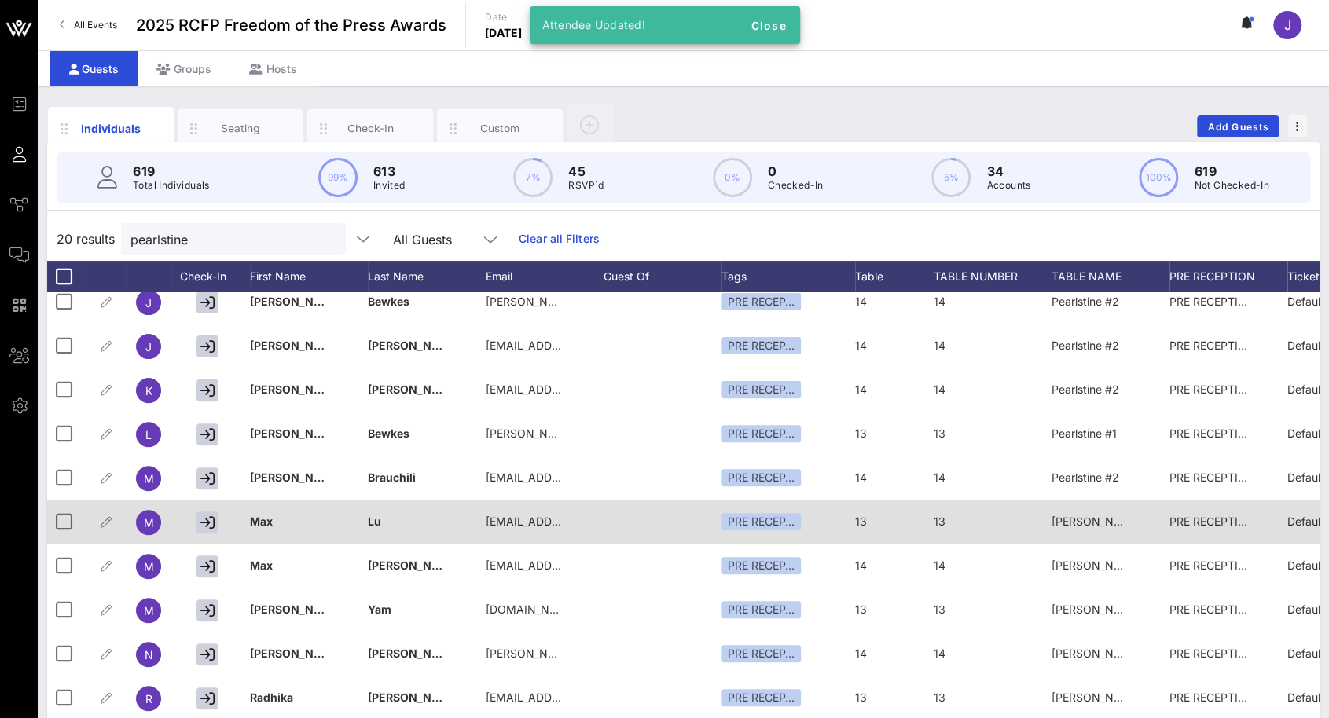
click at [1087, 519] on div "[PERSON_NAME] #1" at bounding box center [1090, 522] width 79 height 44
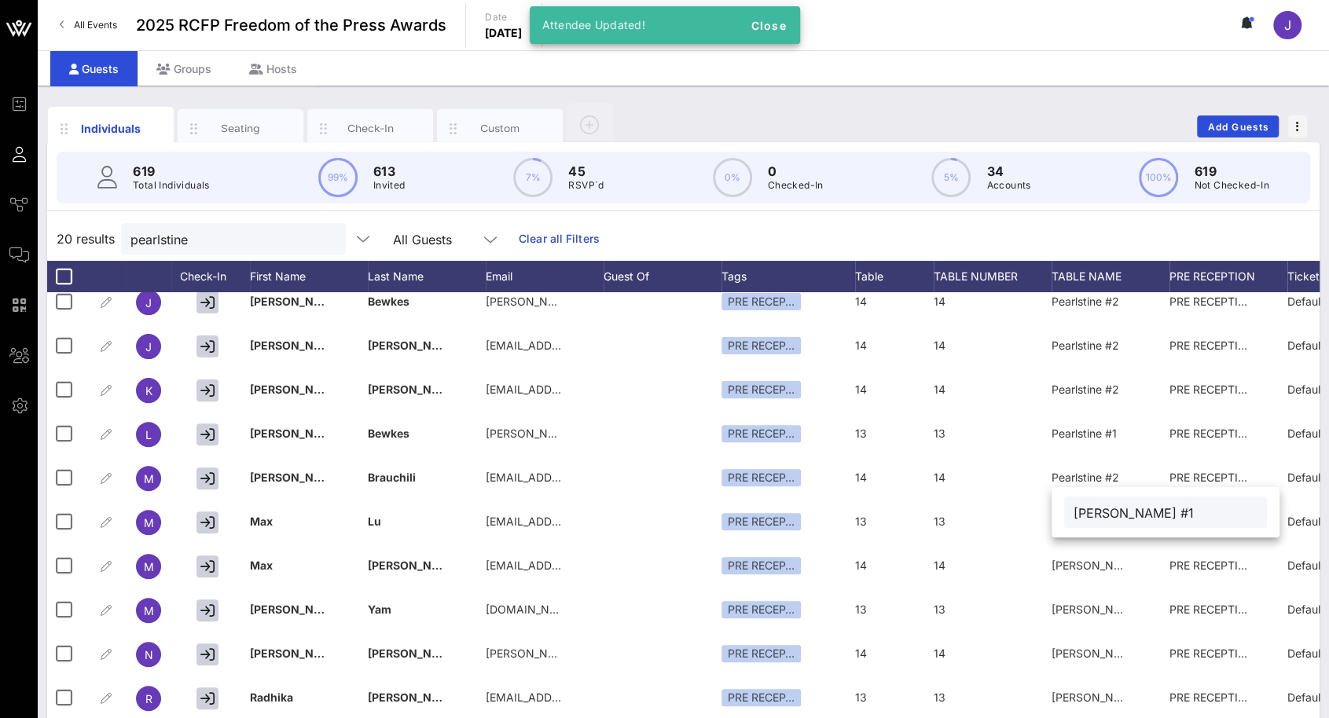
drag, startPoint x: 1114, startPoint y: 511, endPoint x: 1064, endPoint y: 506, distance: 50.5
click at [1064, 506] on div "[PERSON_NAME] #1" at bounding box center [1165, 512] width 203 height 31
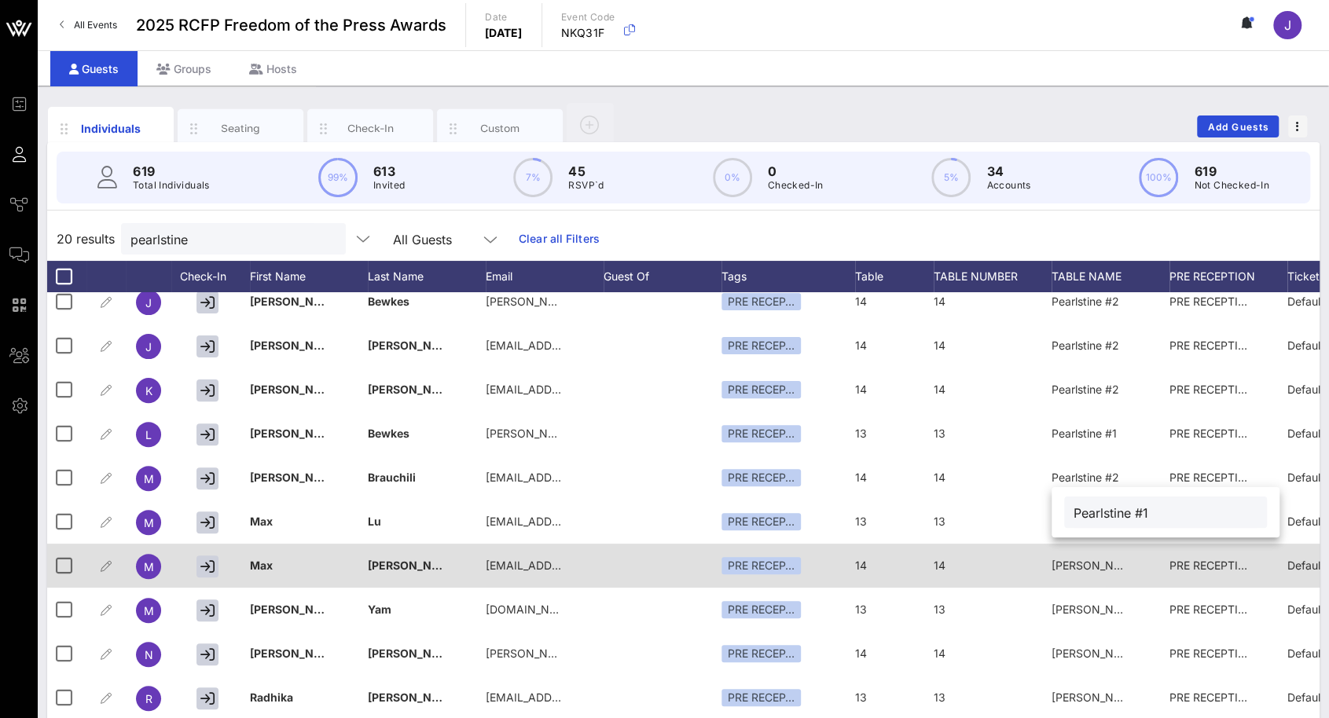
type input "Pearlstine #1"
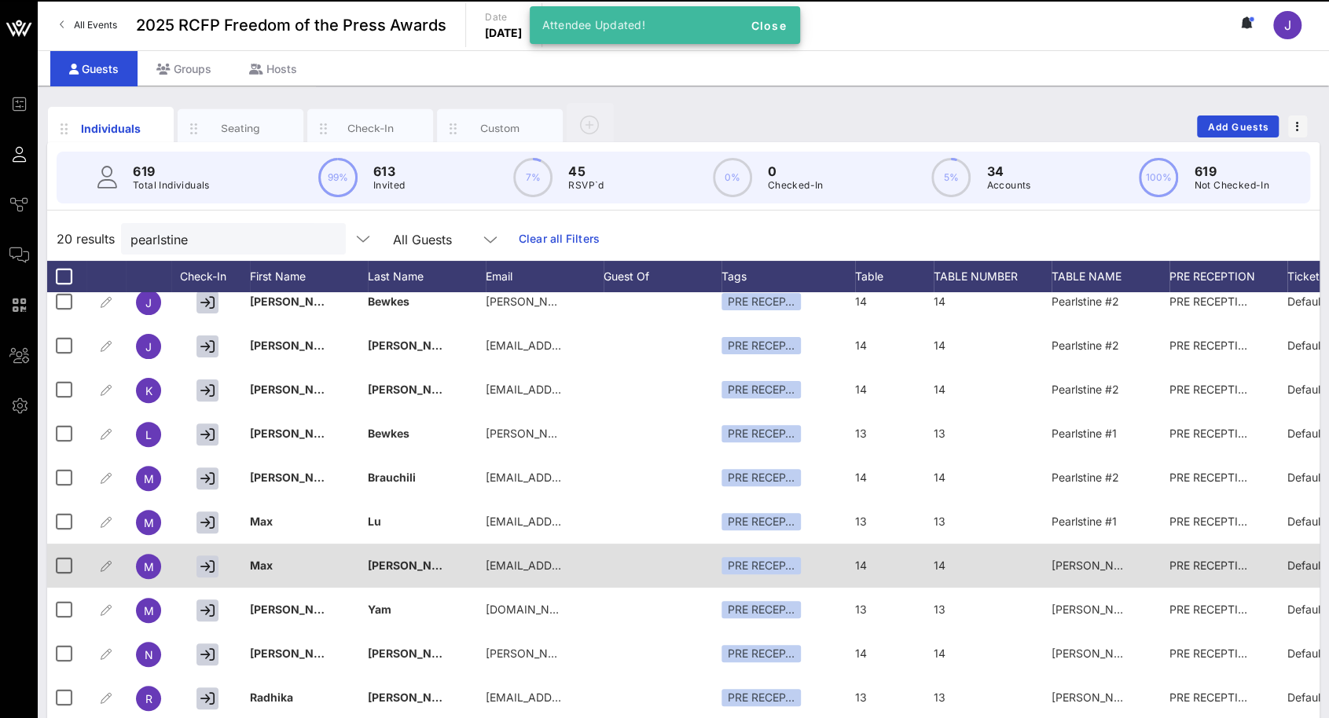
click at [1087, 559] on span "[PERSON_NAME] #2" at bounding box center [1105, 565] width 108 height 13
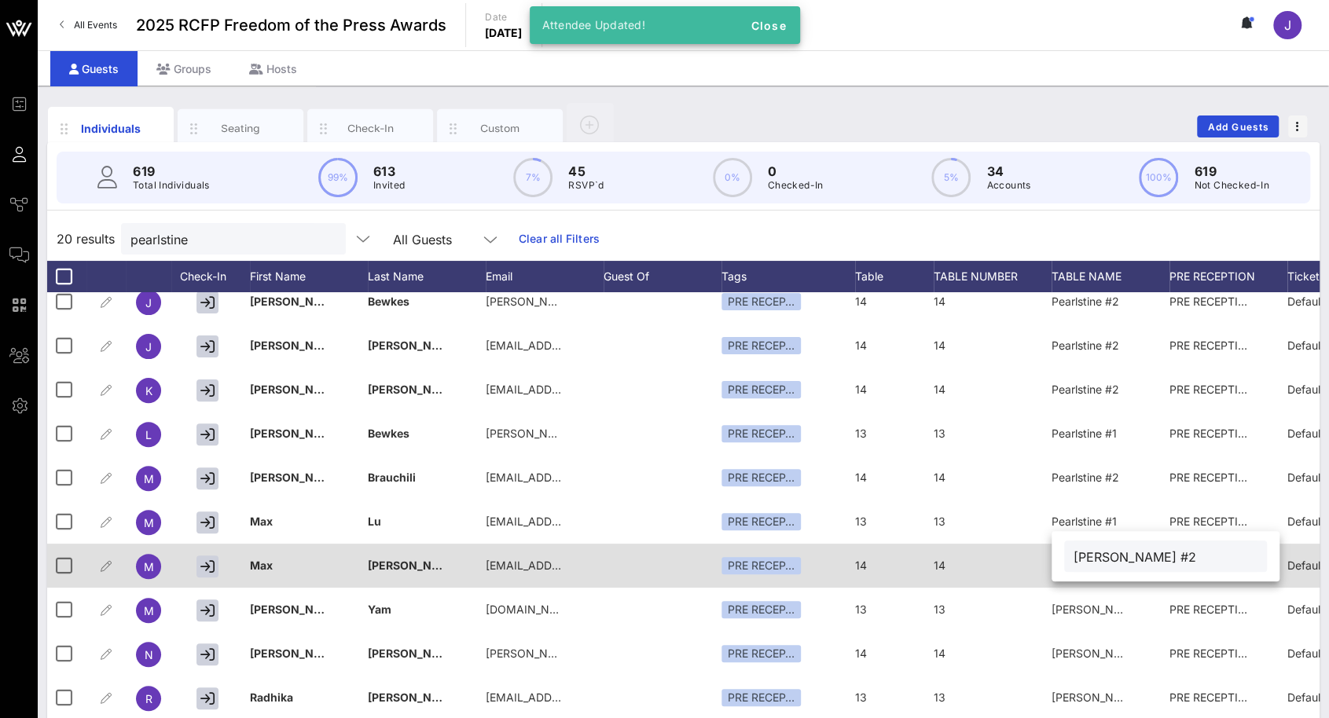
drag, startPoint x: 1105, startPoint y: 559, endPoint x: 1050, endPoint y: 555, distance: 55.9
click at [1050, 555] on div "Event Builder Guests Journeys Comms QR Scanner Team Settings 2025 RCFP Freedom …" at bounding box center [664, 389] width 1329 height 779
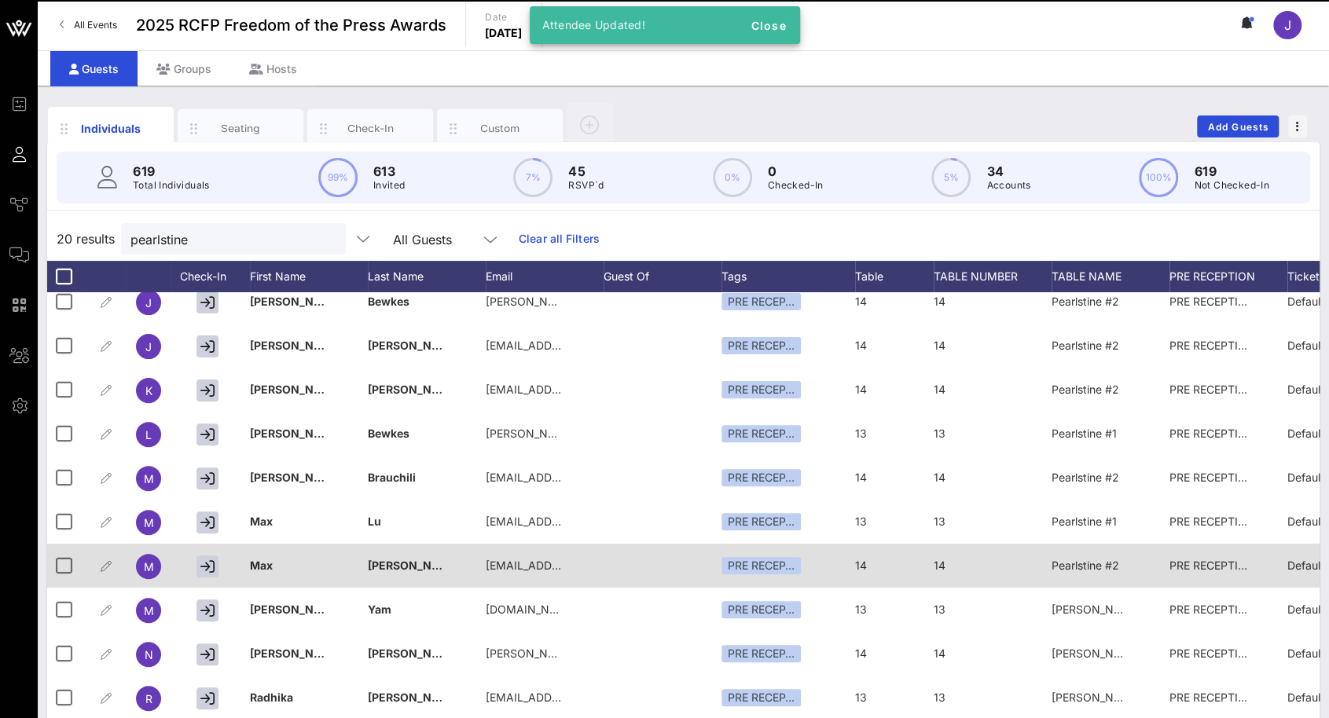
click at [1079, 559] on span "Pearlstine #2" at bounding box center [1085, 565] width 68 height 13
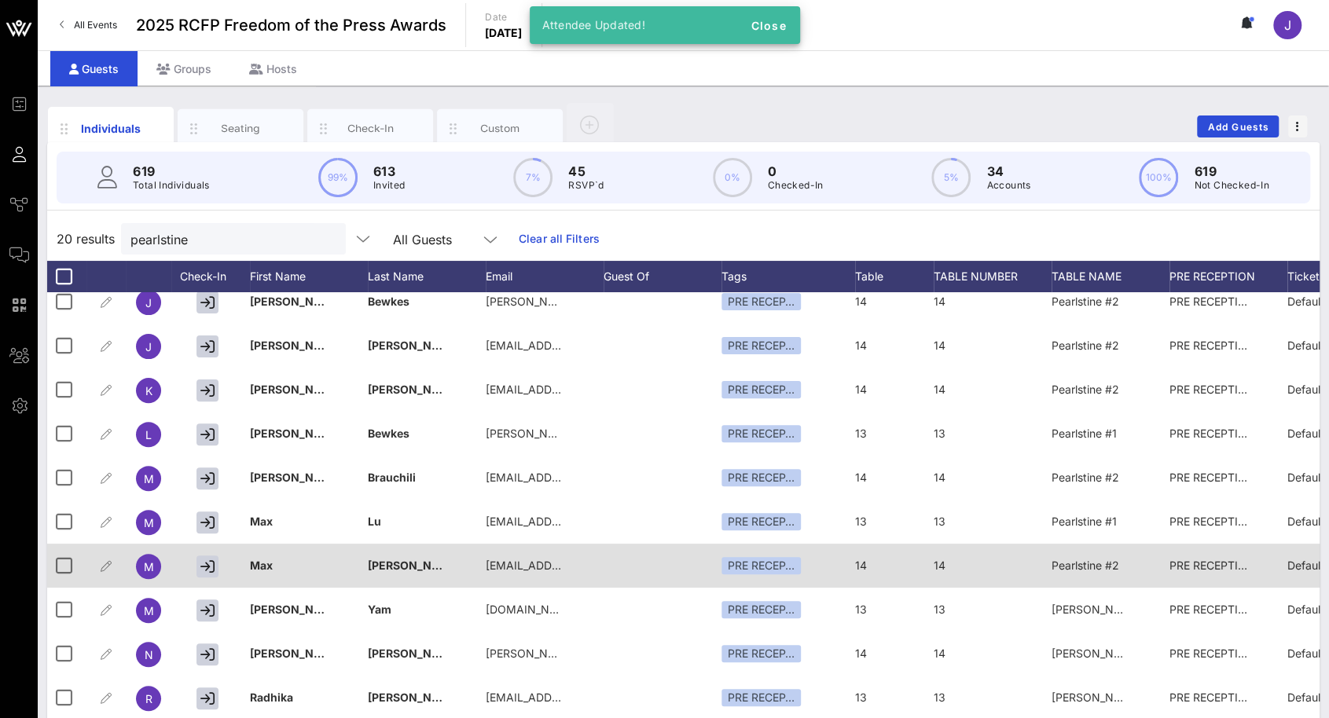
type input "Pearlstine #2"
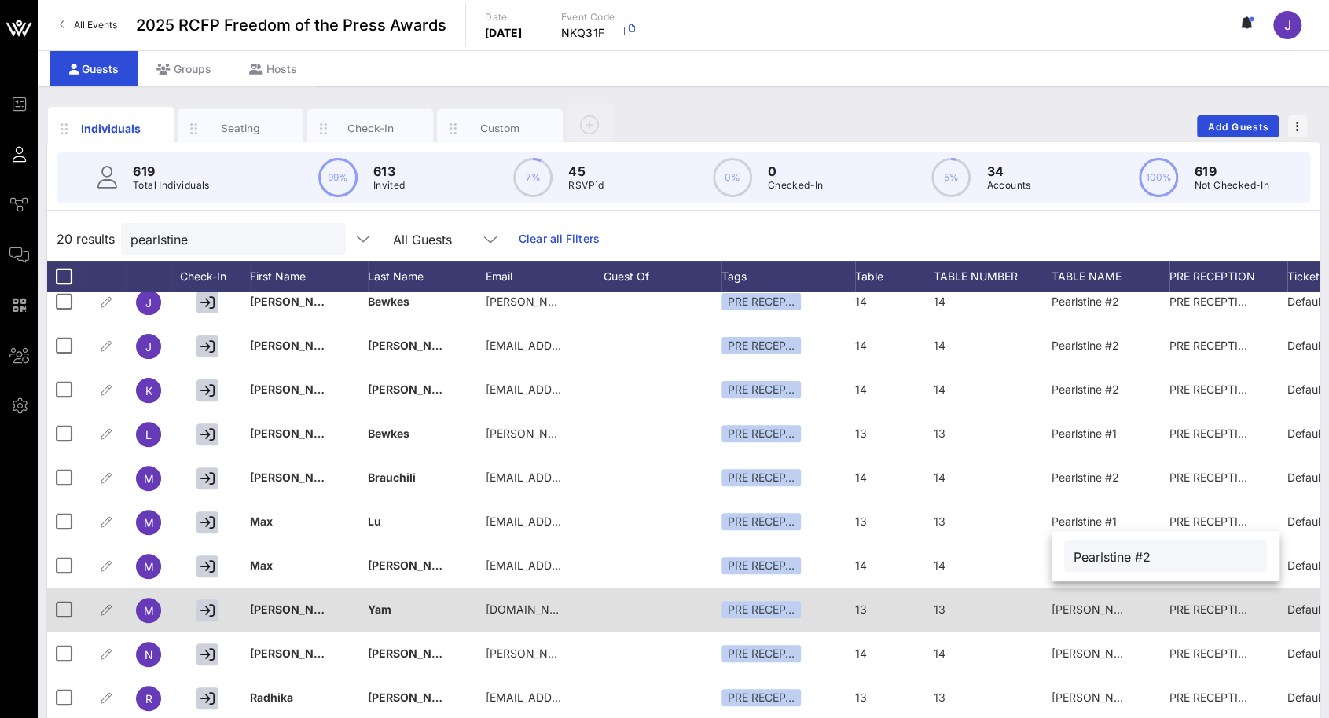
click at [1084, 603] on span "[PERSON_NAME] #1" at bounding box center [1103, 609] width 105 height 13
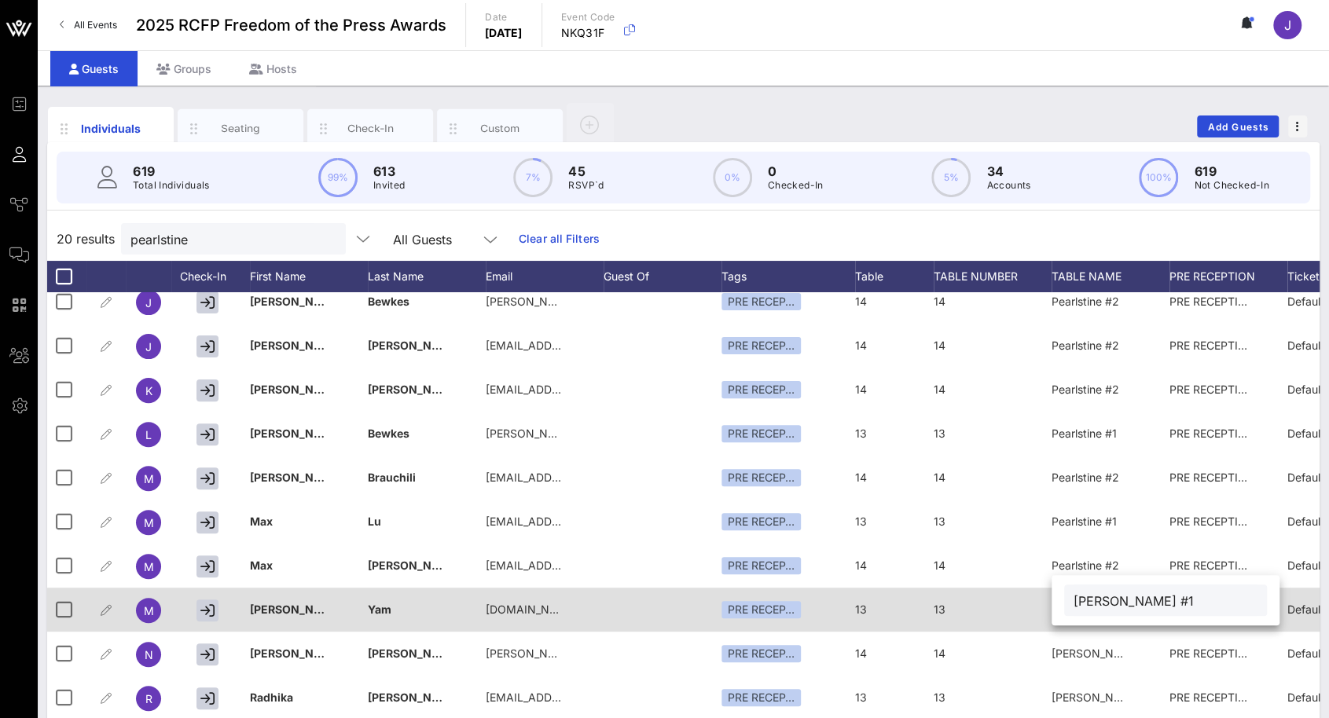
drag, startPoint x: 1113, startPoint y: 599, endPoint x: 1047, endPoint y: 593, distance: 66.2
click at [1047, 593] on div "Event Builder Guests Journeys Comms QR Scanner Team Settings 2025 RCFP Freedom …" at bounding box center [664, 389] width 1329 height 779
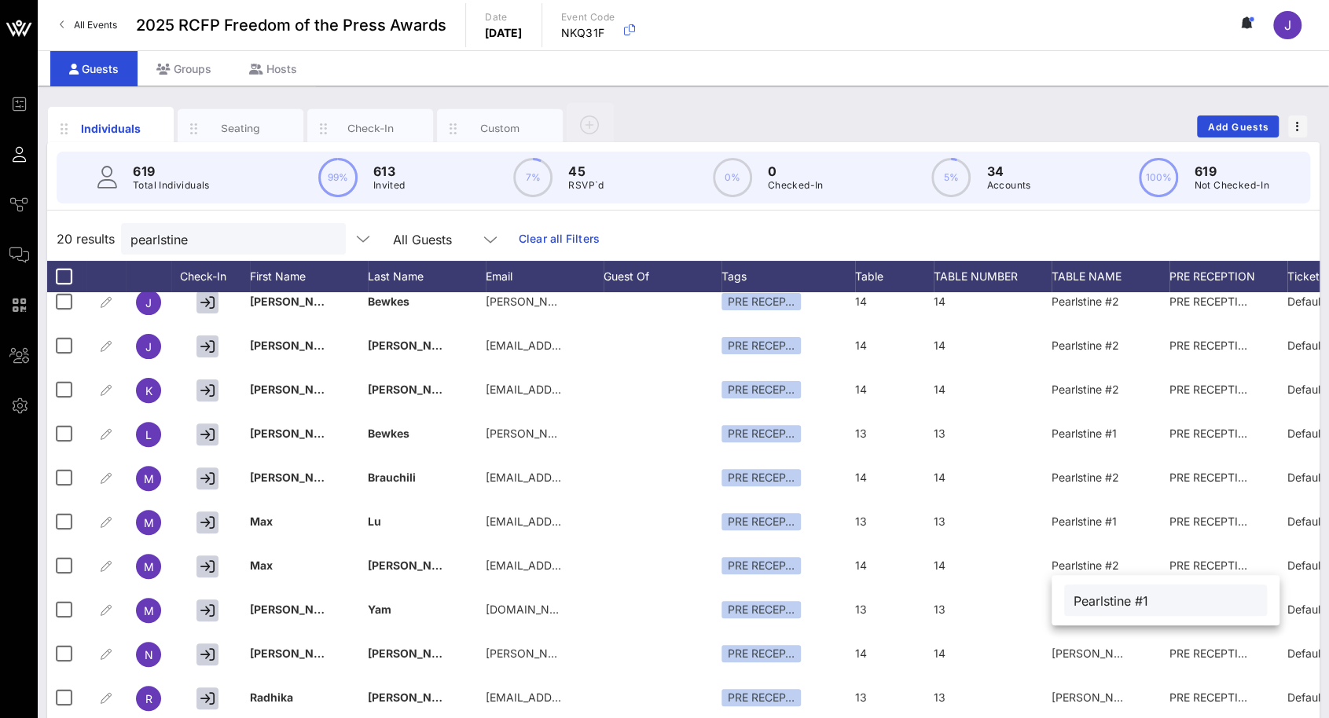
type input "Pearlstine #1"
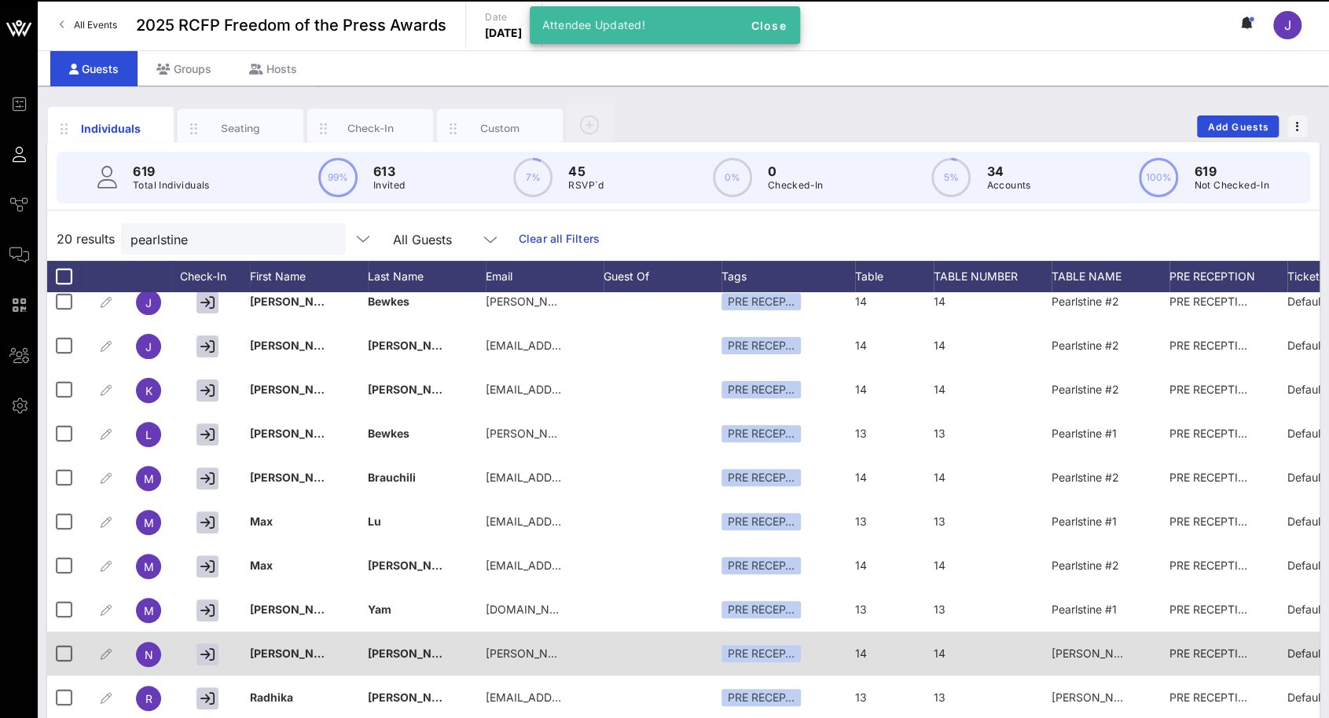
click at [1086, 647] on span "[PERSON_NAME] #2" at bounding box center [1105, 653] width 108 height 13
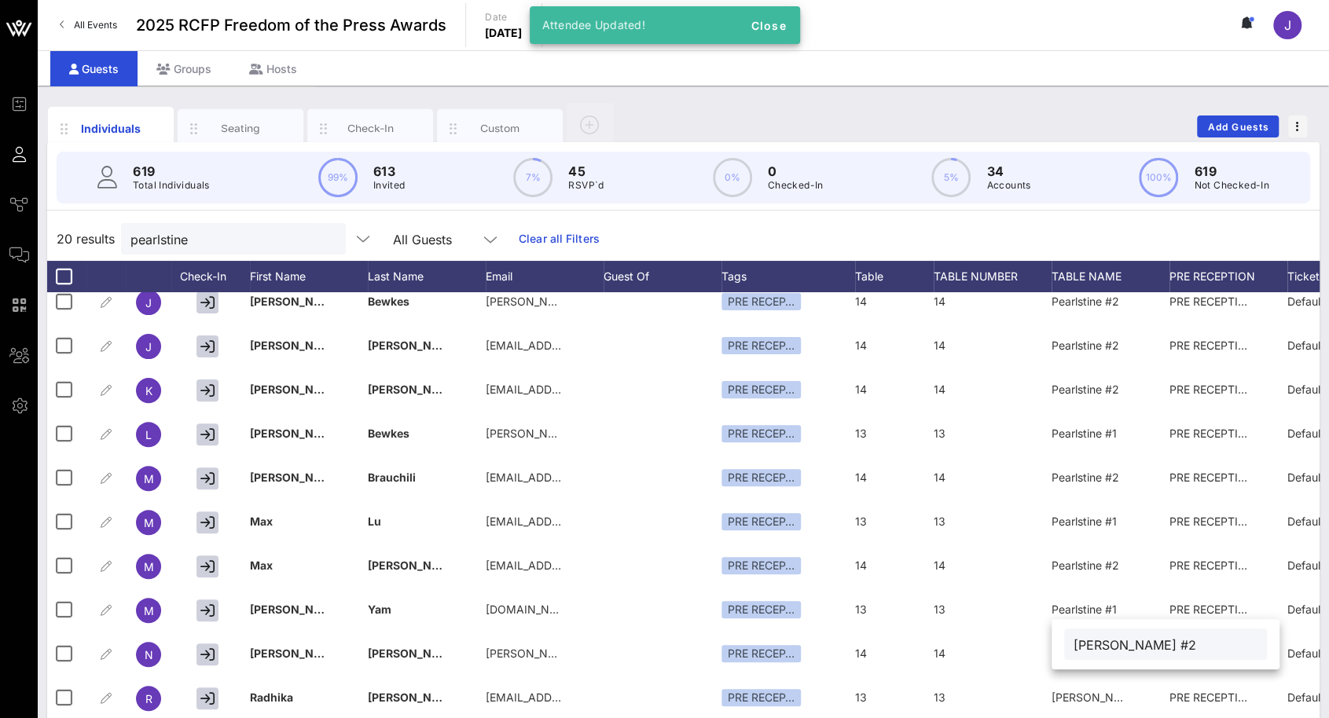
drag, startPoint x: 1111, startPoint y: 640, endPoint x: 1058, endPoint y: 641, distance: 53.4
click at [1058, 641] on div "[PERSON_NAME] #2" at bounding box center [1165, 644] width 228 height 50
type input "Pearlstine #2"
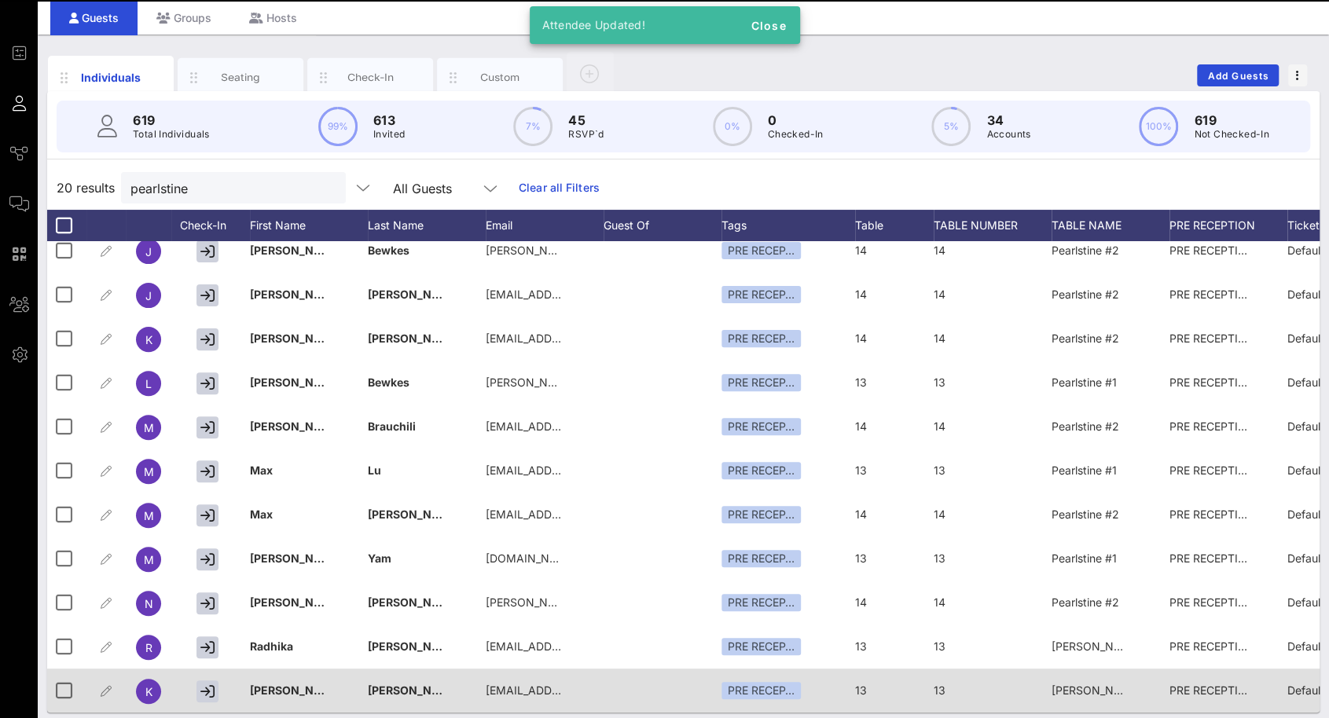
scroll to position [60, 0]
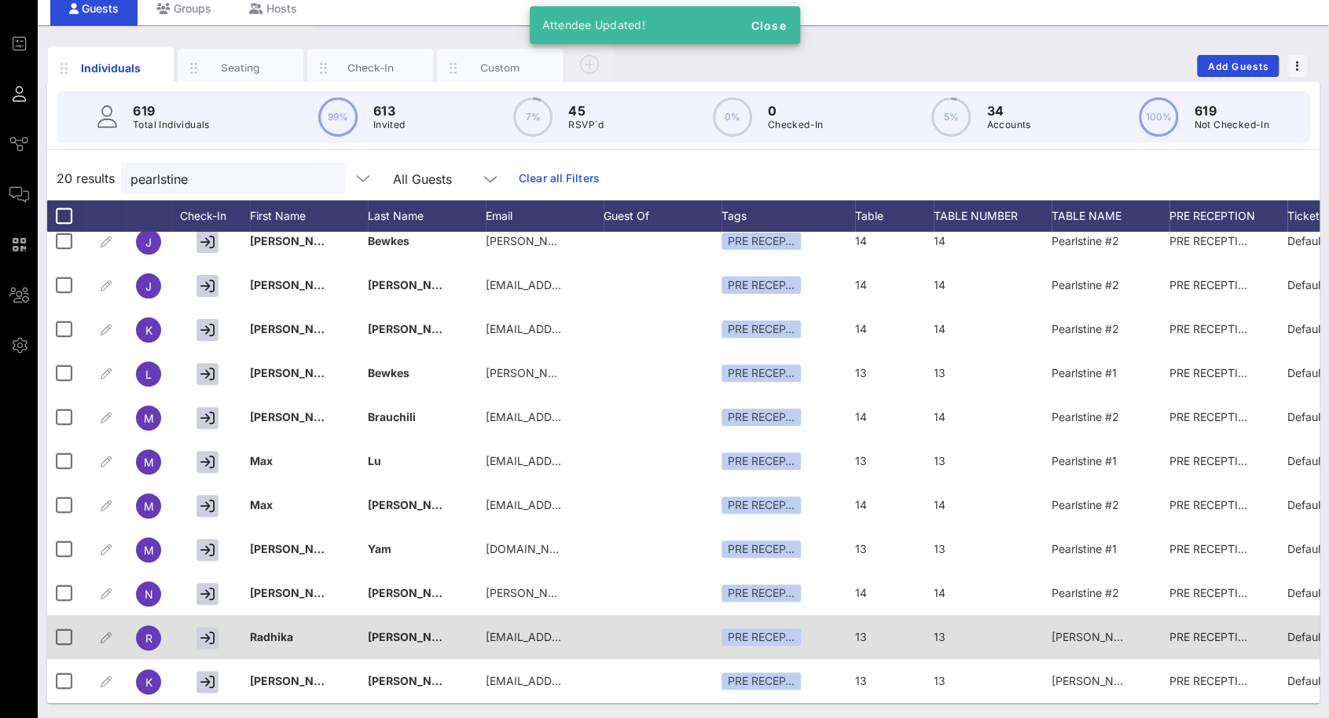
click at [1098, 630] on span "[PERSON_NAME] #1" at bounding box center [1103, 636] width 105 height 13
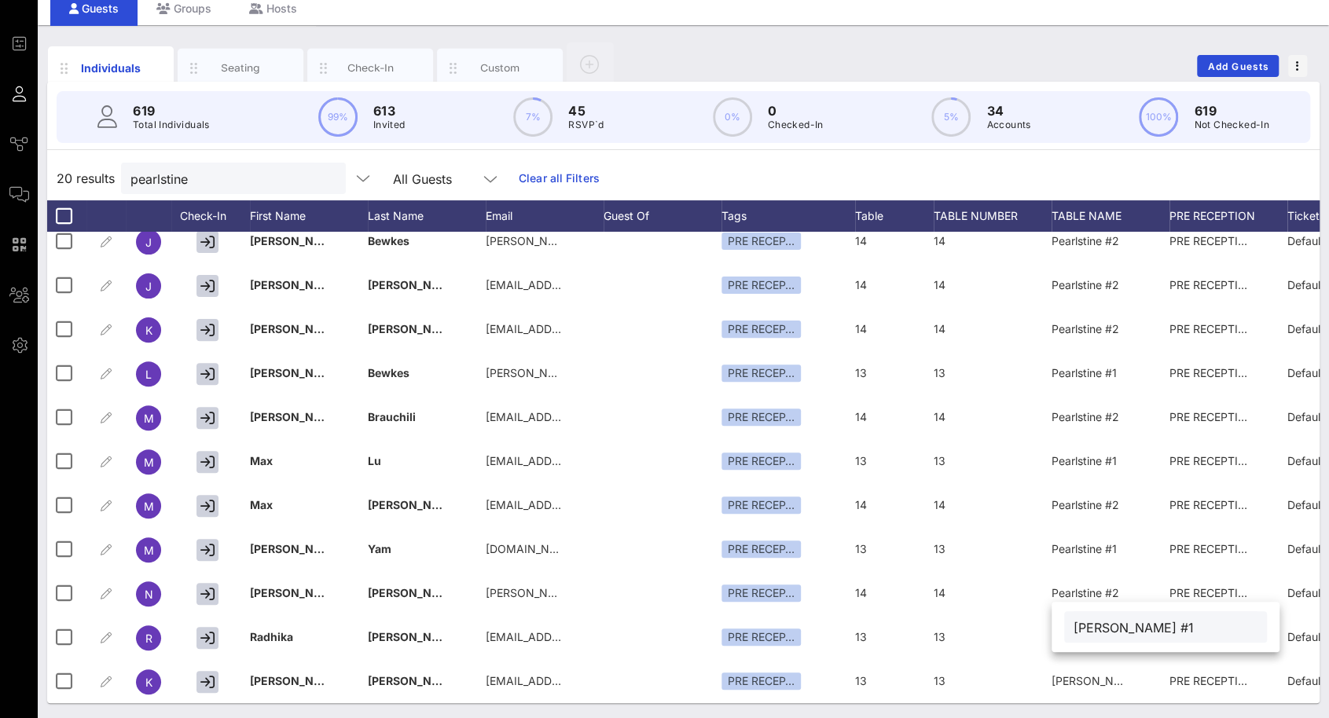
drag, startPoint x: 1109, startPoint y: 630, endPoint x: 1064, endPoint y: 629, distance: 45.6
click at [1064, 629] on div "[PERSON_NAME] #1" at bounding box center [1165, 626] width 203 height 31
type input "Pearlstine #1"
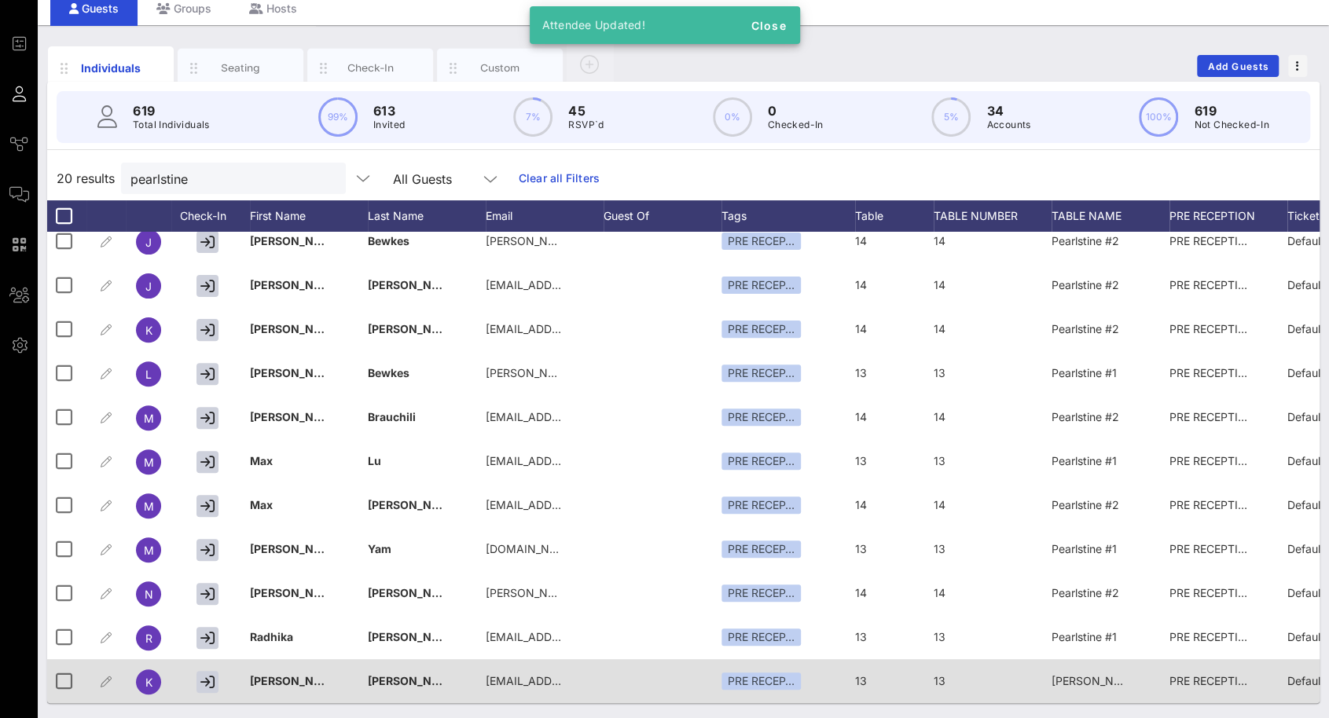
click at [1115, 674] on span "[PERSON_NAME] #1" at bounding box center [1103, 680] width 105 height 13
drag, startPoint x: 1109, startPoint y: 669, endPoint x: 1048, endPoint y: 670, distance: 61.3
click at [1048, 670] on div "Event Builder Guests Journeys Comms QR Scanner Team Settings 2025 RCFP Freedom …" at bounding box center [664, 329] width 1329 height 779
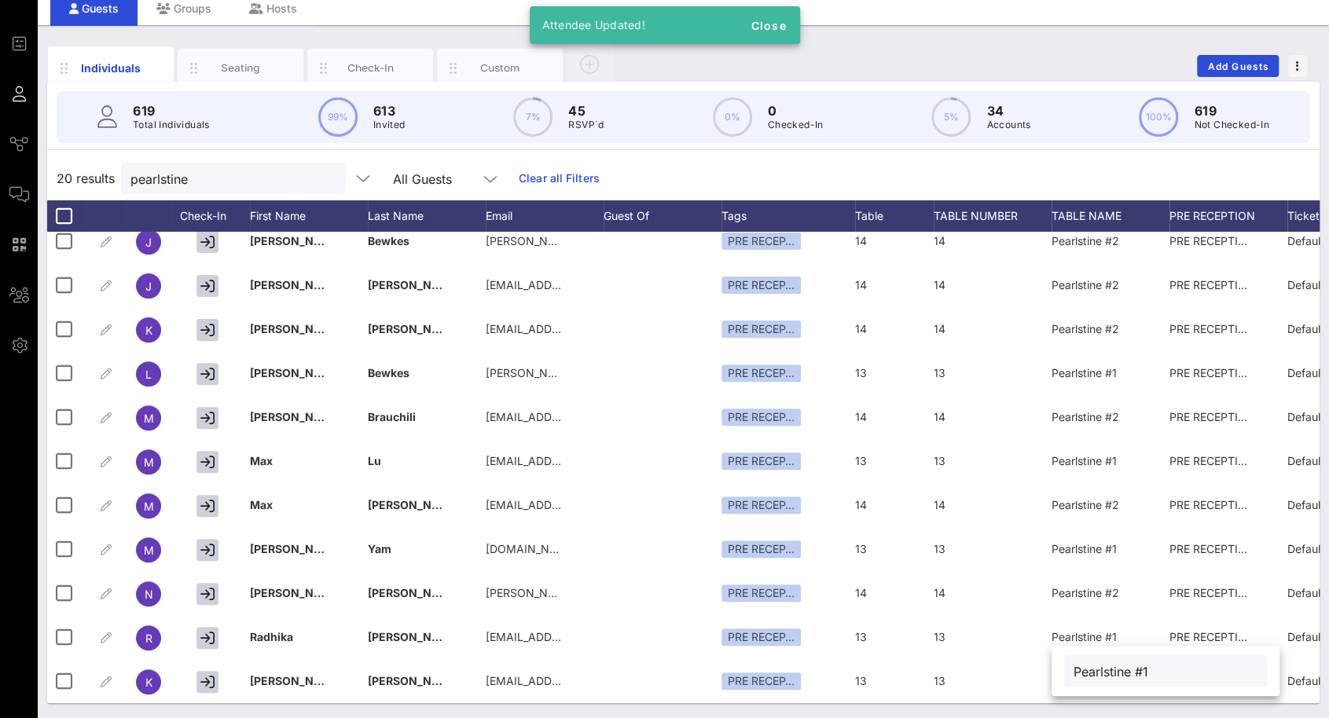
type input "Pearlstine #1"
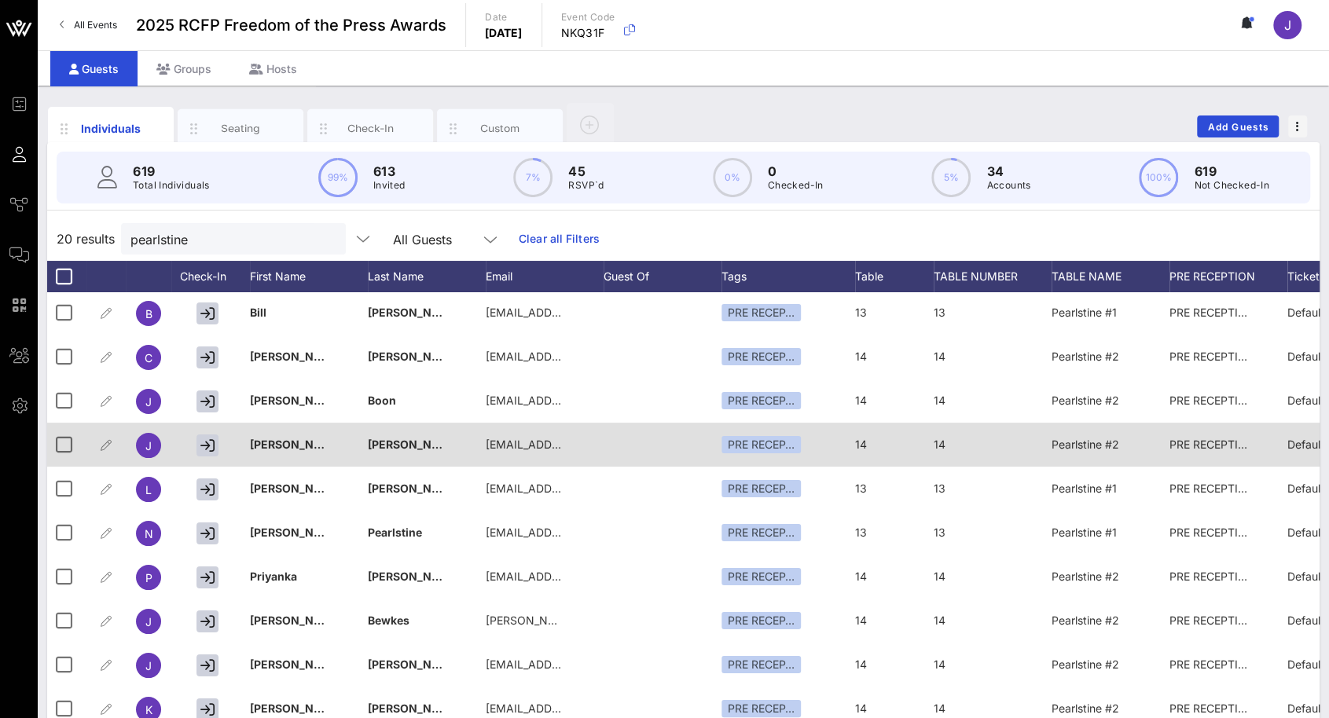
scroll to position [0, 0]
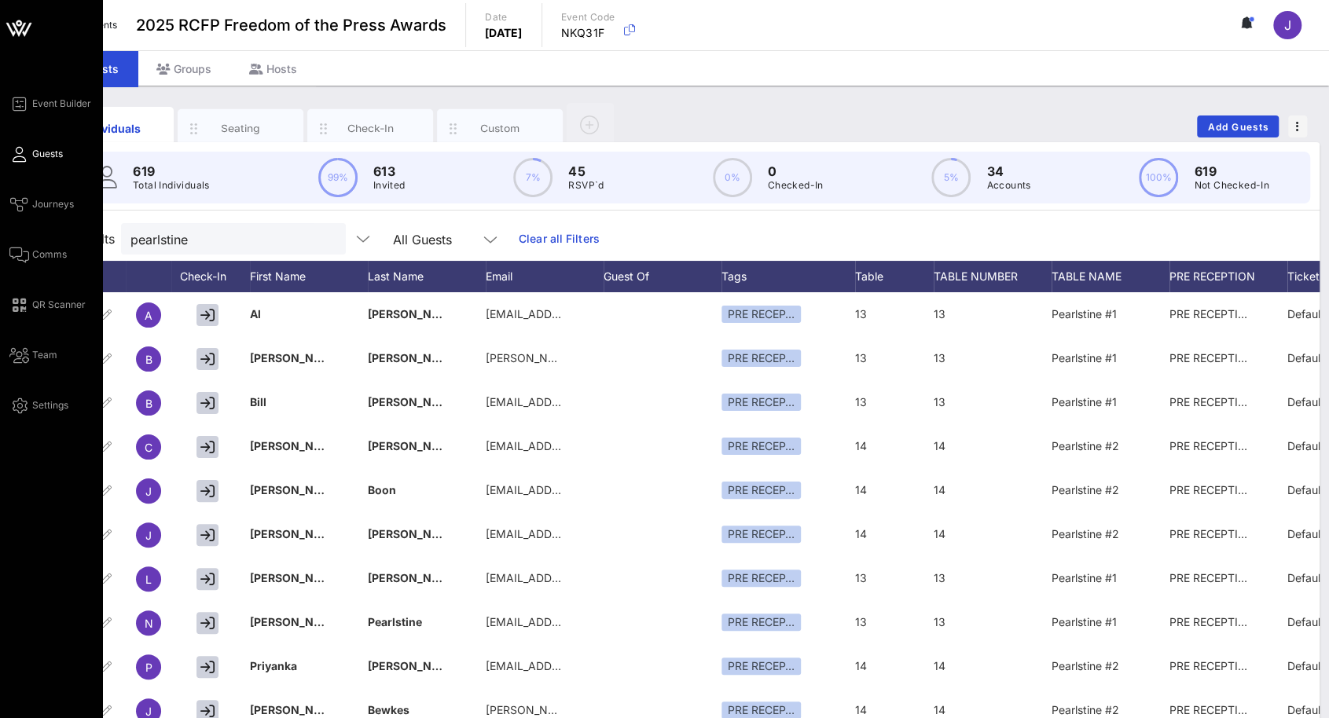
click at [23, 153] on icon at bounding box center [19, 154] width 20 height 2
click at [55, 115] on div "Event Builder Guests Journeys Comms QR Scanner Team Settings" at bounding box center [55, 254] width 93 height 321
click at [55, 109] on span "Event Builder" at bounding box center [61, 104] width 59 height 14
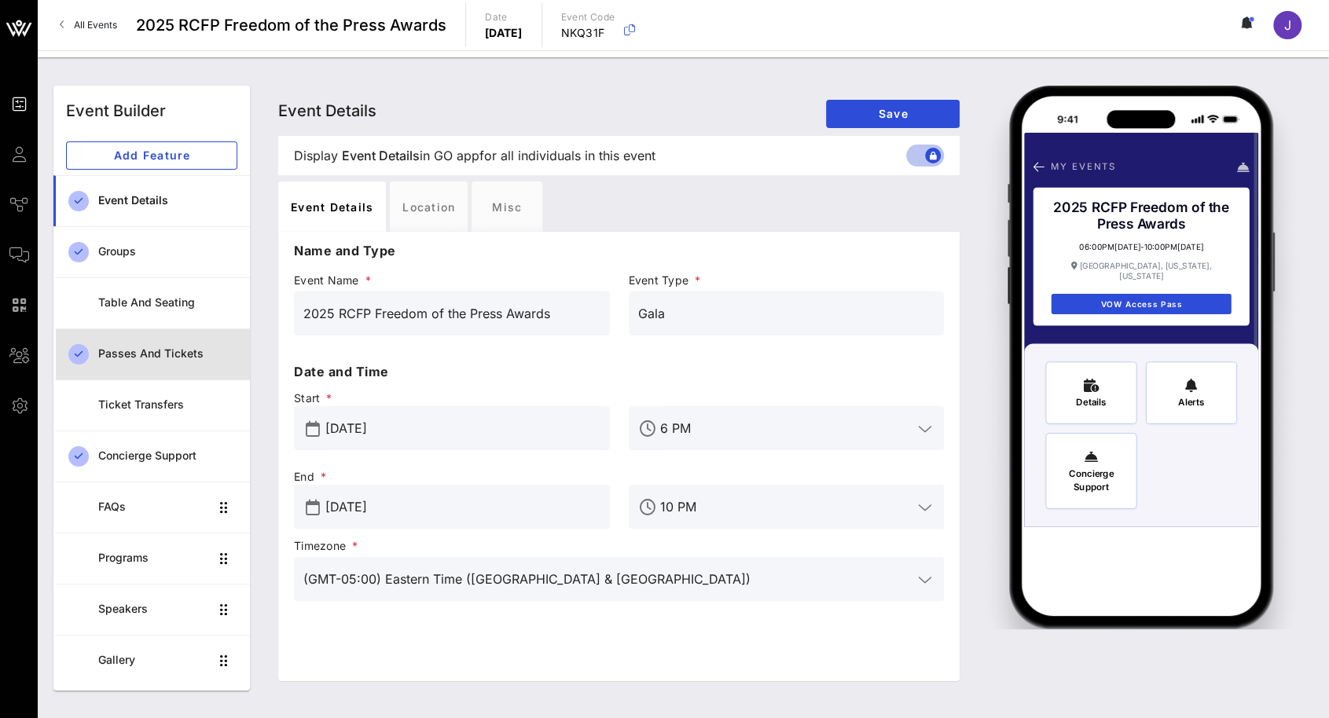
click at [167, 342] on div "Passes and Tickets" at bounding box center [167, 354] width 139 height 32
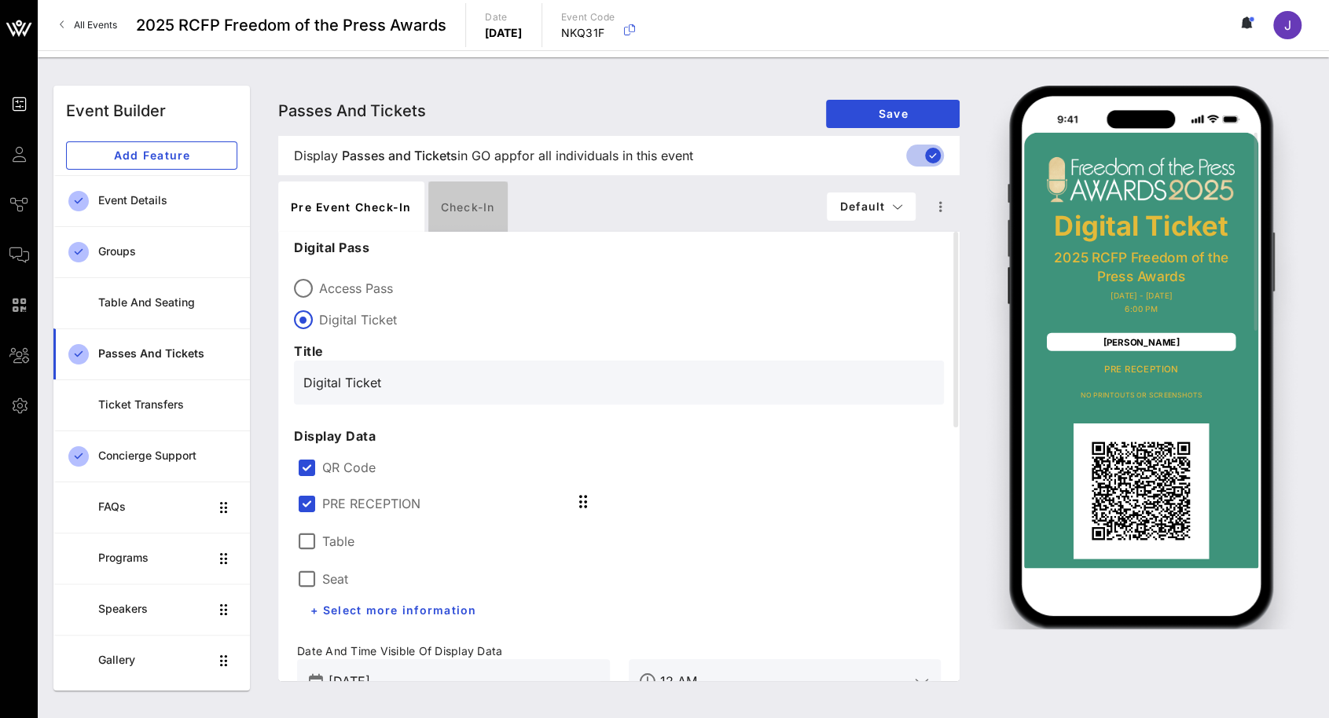
click at [455, 196] on div "Check-in" at bounding box center [467, 206] width 79 height 50
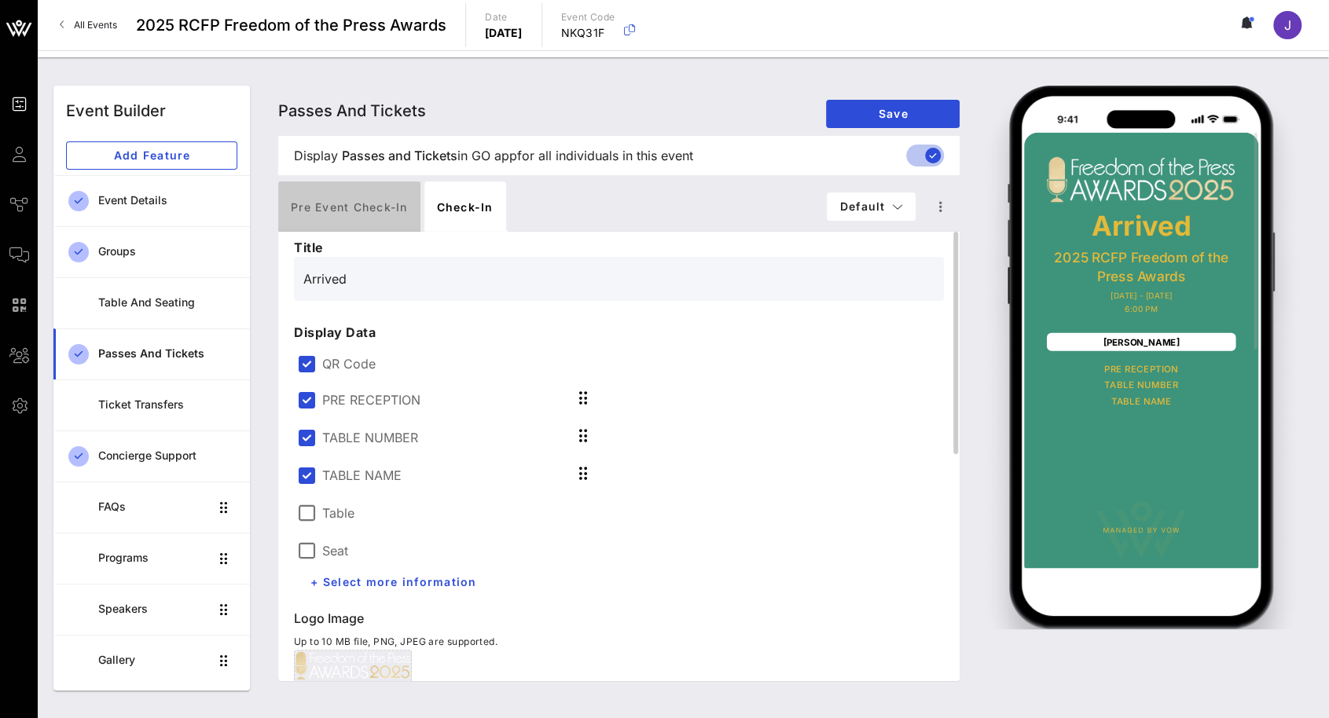
click at [369, 202] on div "Pre Event Check-in" at bounding box center [349, 206] width 142 height 50
type input "Digital Ticket"
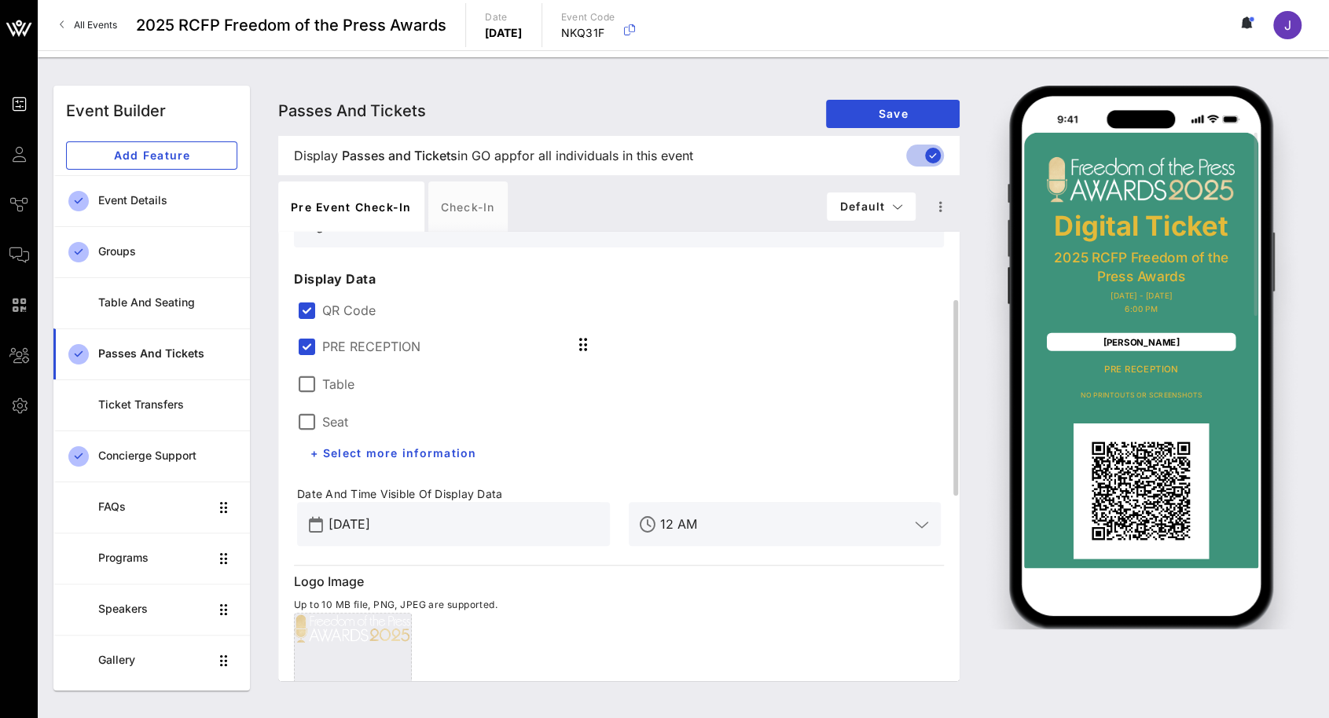
scroll to position [236, 0]
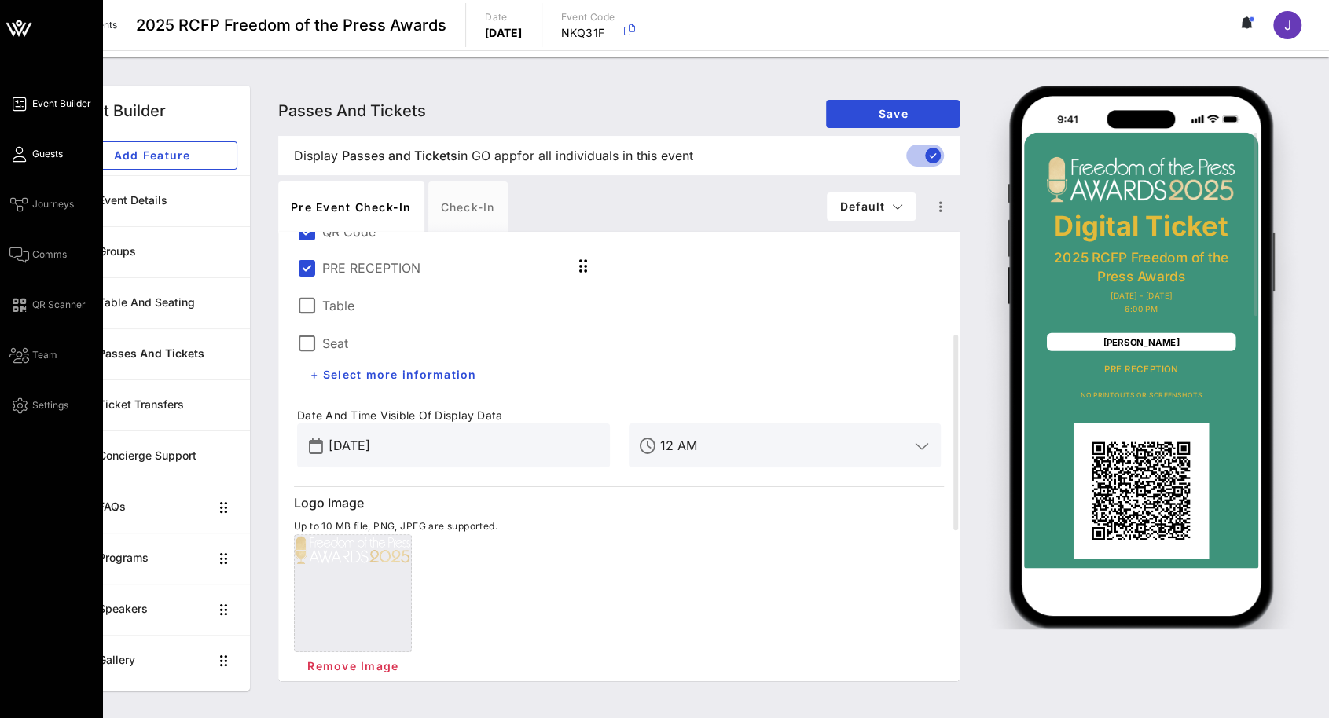
click at [33, 152] on span "Guests" at bounding box center [47, 154] width 31 height 14
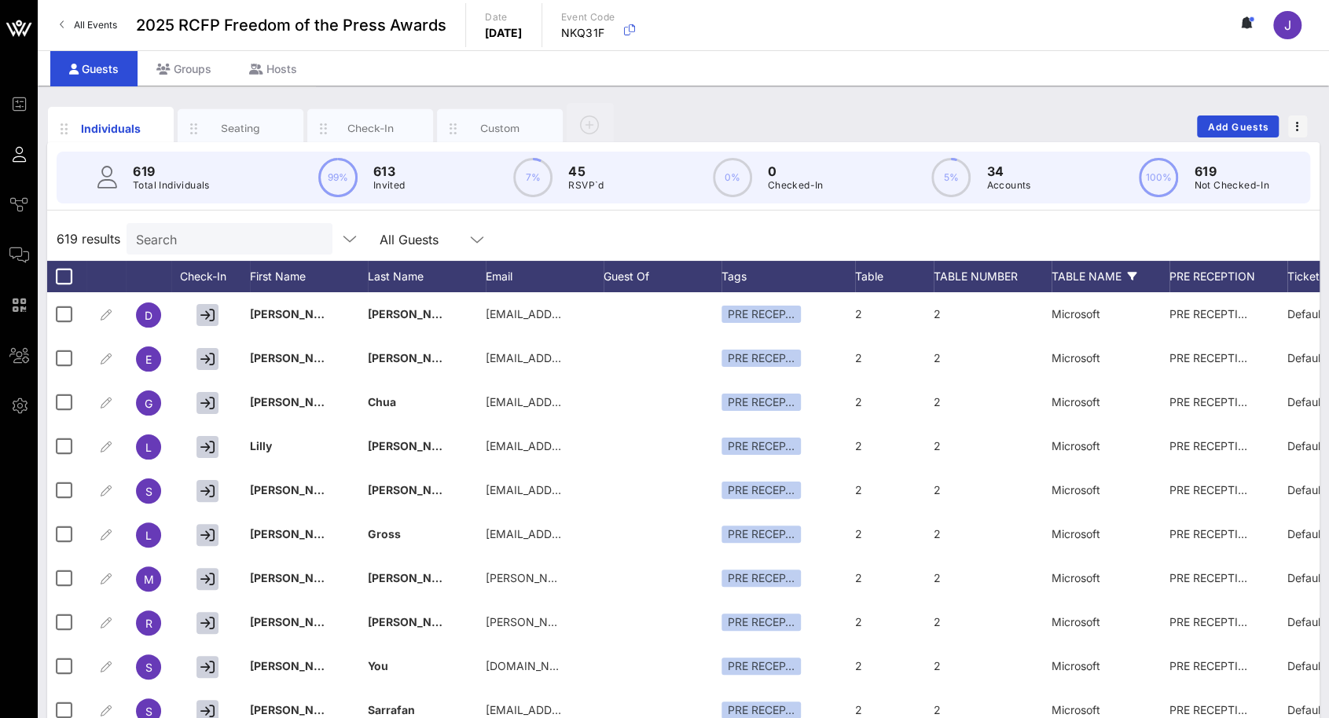
click at [1092, 268] on div "TABLE NAME" at bounding box center [1110, 276] width 118 height 31
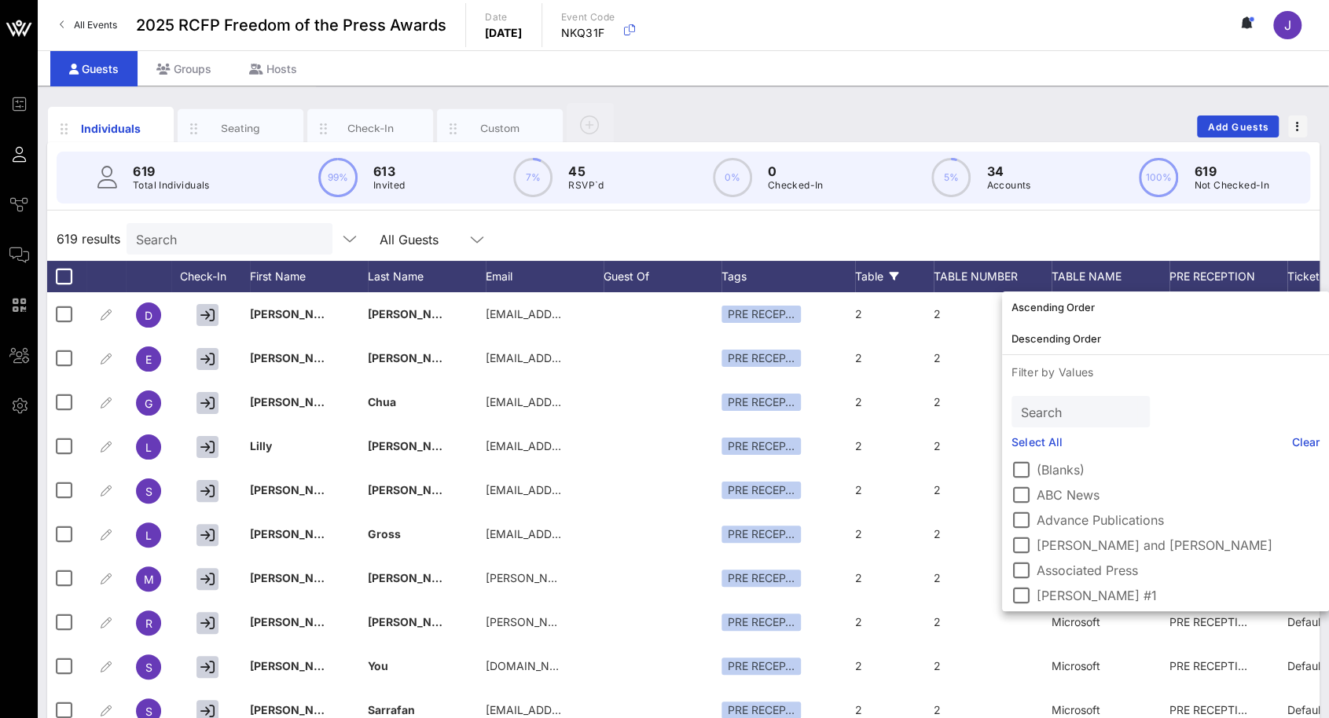
click at [874, 275] on div "Table" at bounding box center [894, 276] width 79 height 31
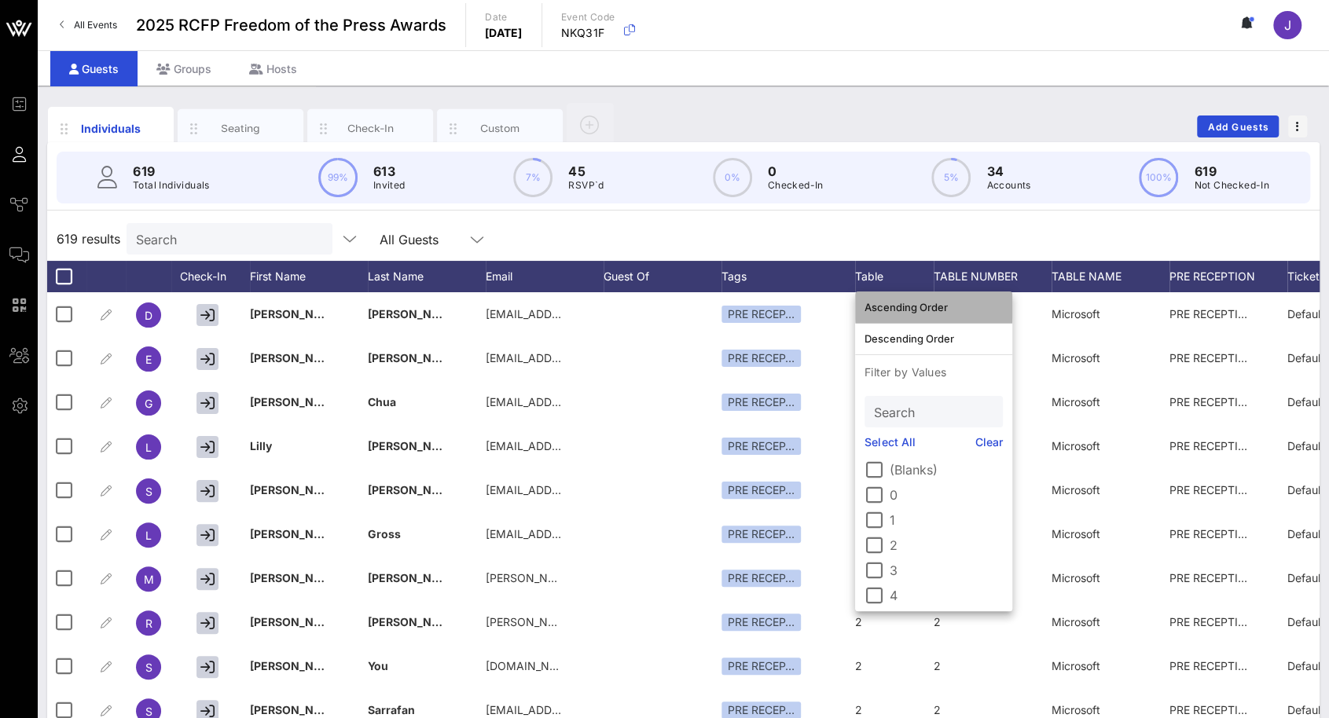
click at [882, 307] on div "Ascending Order" at bounding box center [933, 307] width 138 height 13
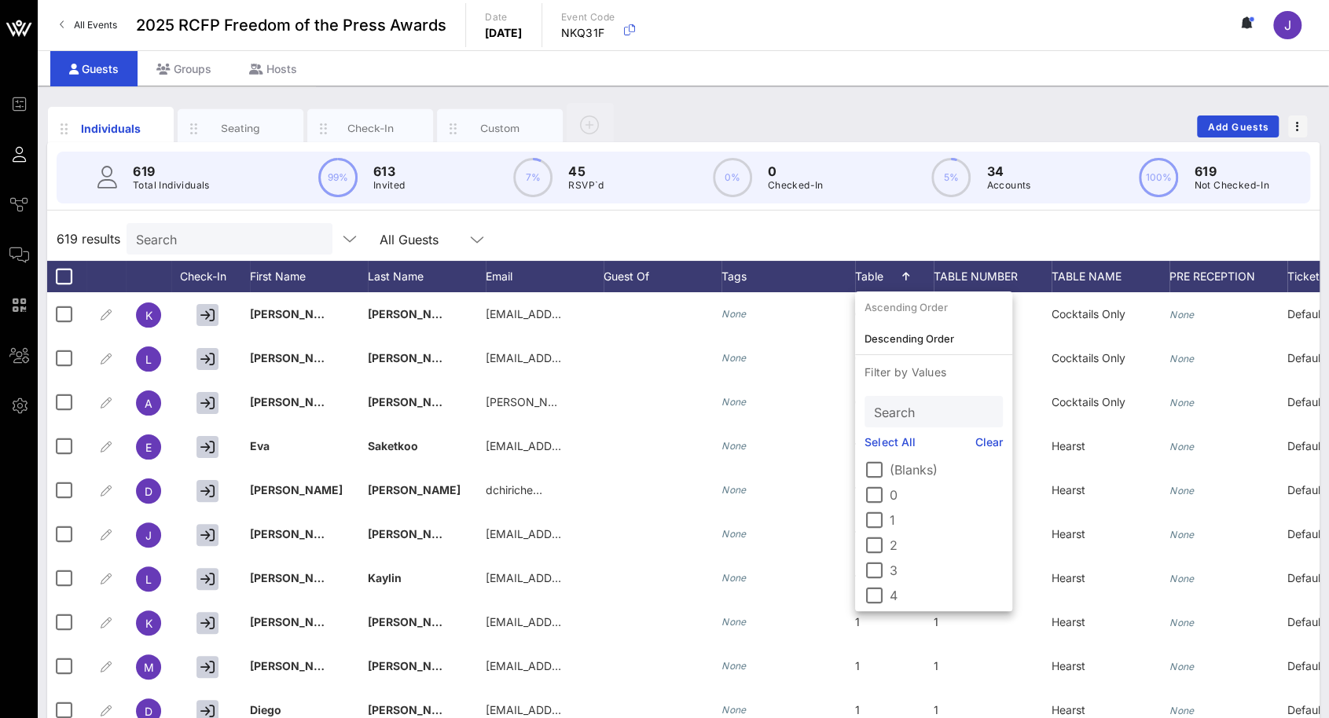
click at [849, 222] on div "619 results Search All Guests" at bounding box center [683, 239] width 1272 height 44
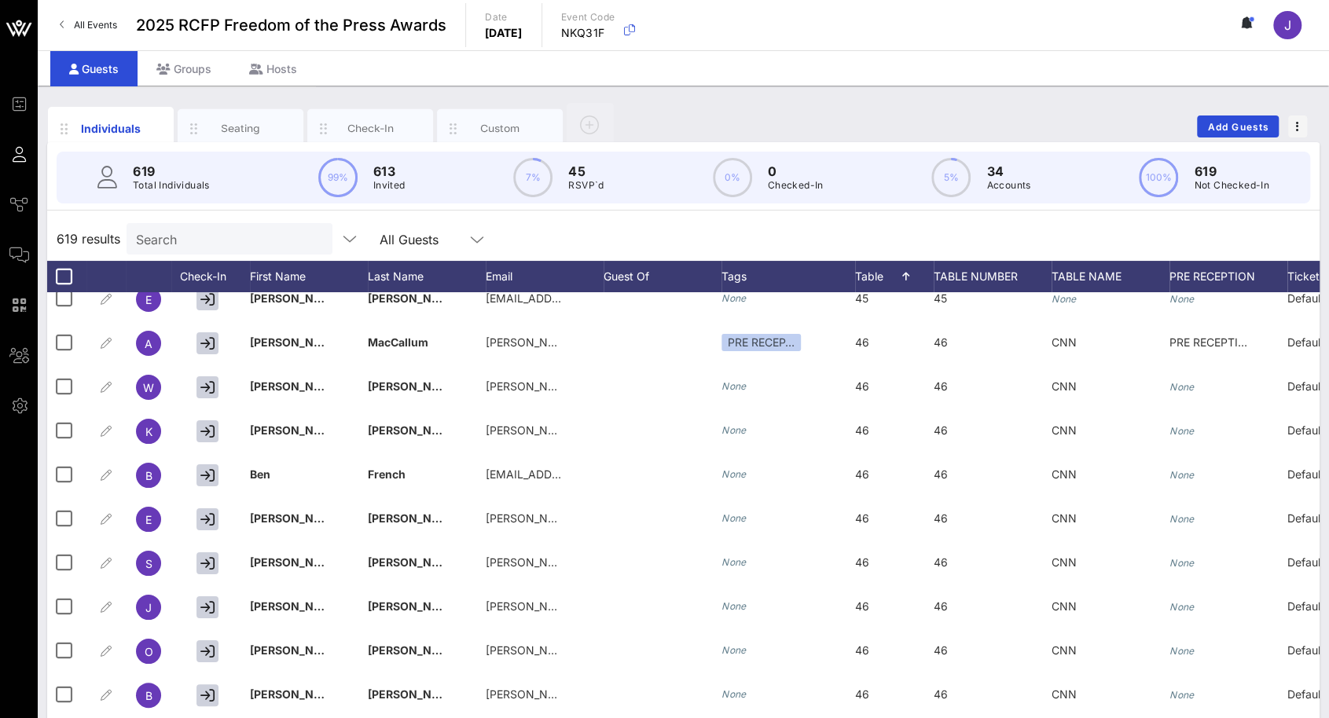
scroll to position [19799, 0]
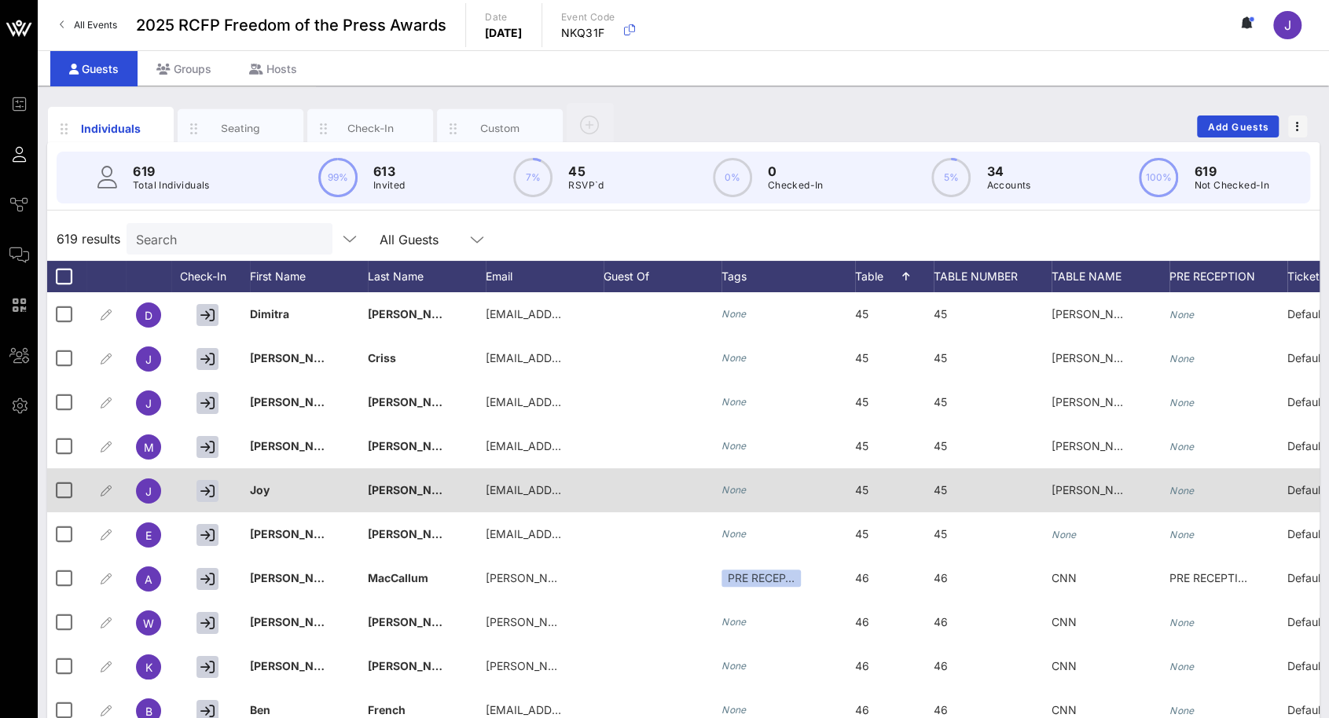
click at [1084, 485] on span "[PERSON_NAME] & [PERSON_NAME] LLP" at bounding box center [1159, 489] width 217 height 13
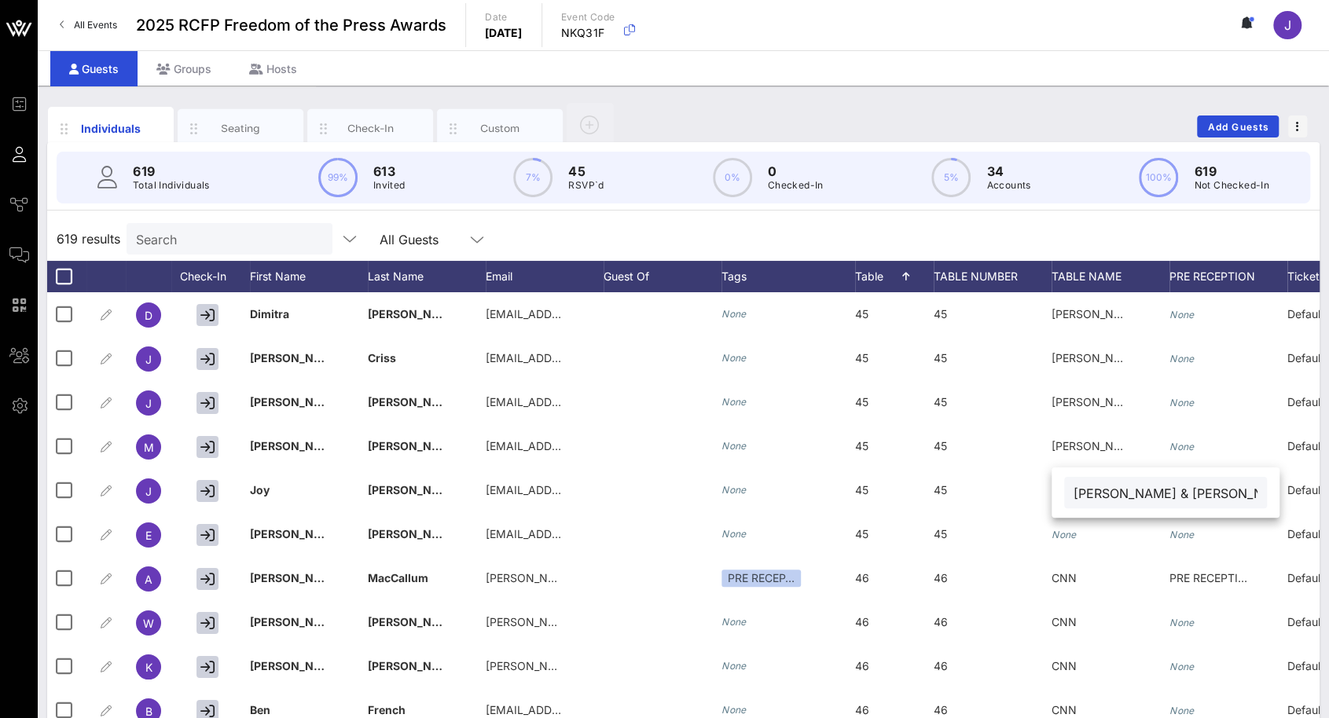
click at [1091, 491] on input "[PERSON_NAME] & [PERSON_NAME] LLP" at bounding box center [1165, 492] width 184 height 20
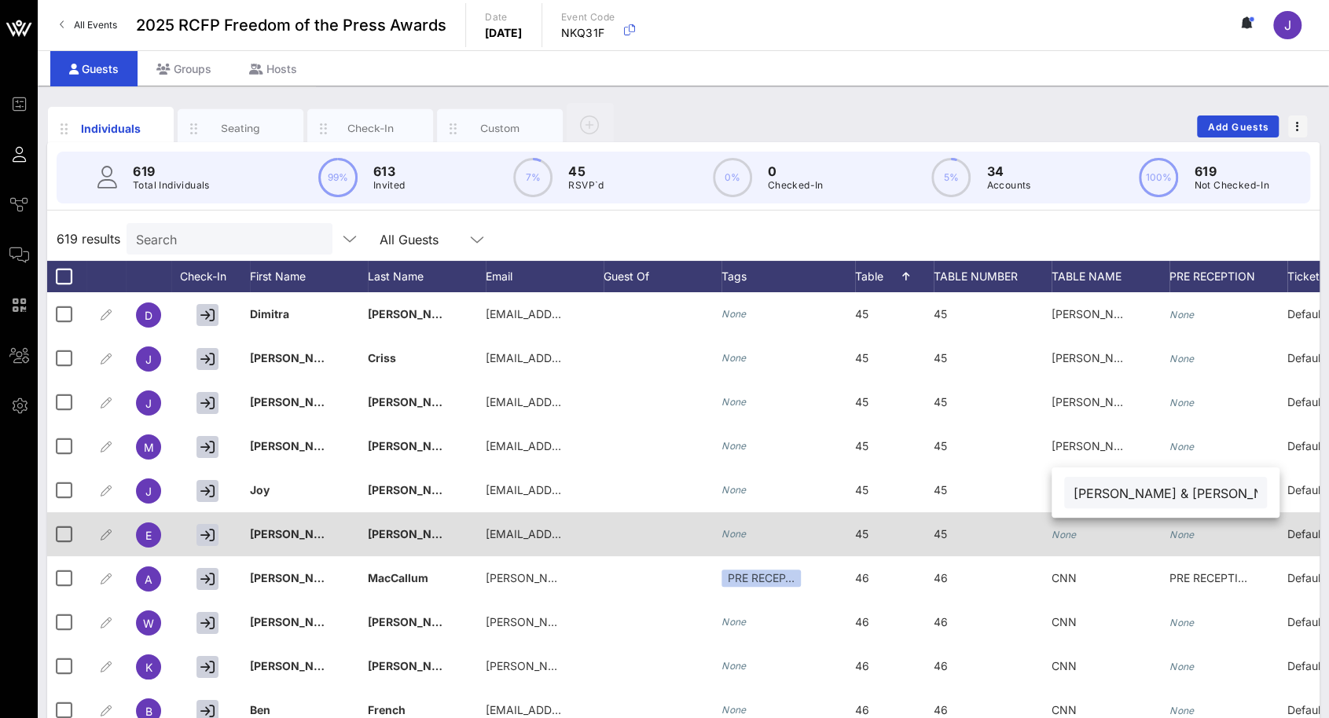
click at [1083, 533] on div "None" at bounding box center [1110, 543] width 118 height 62
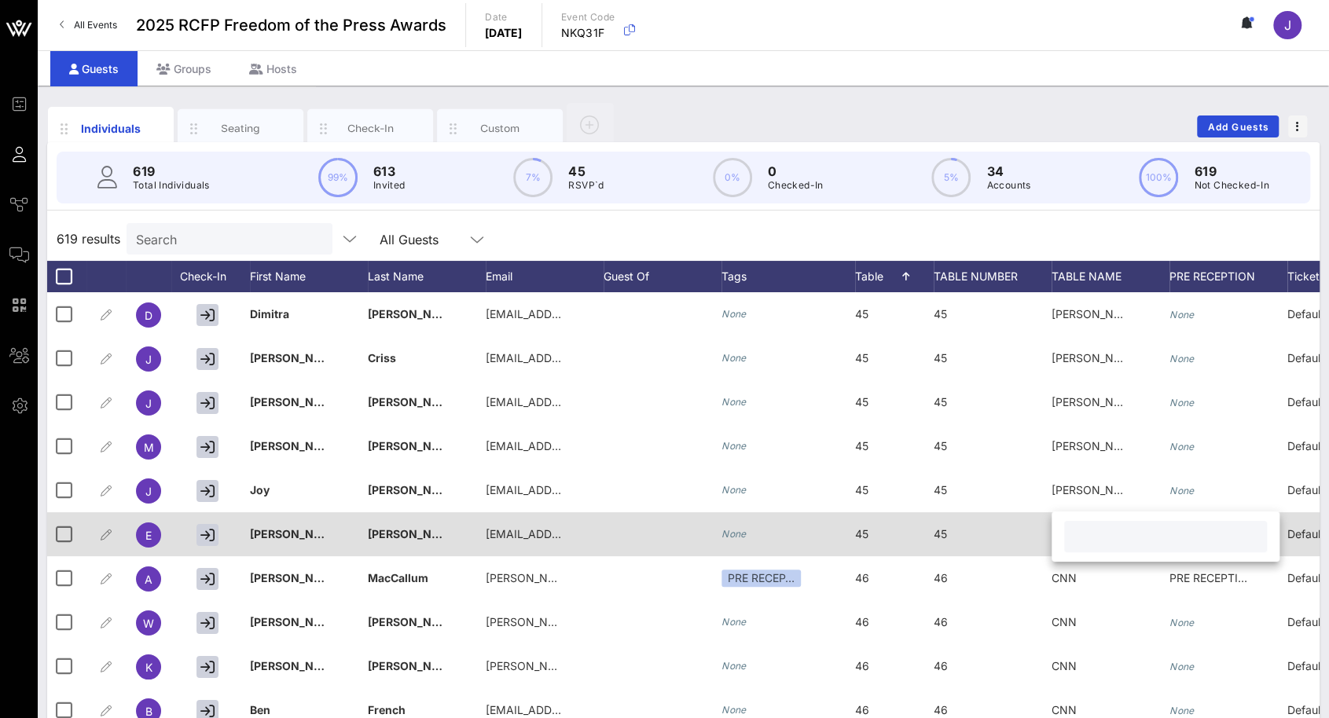
click at [1078, 536] on input "text" at bounding box center [1165, 536] width 184 height 20
paste input "[PERSON_NAME] & [PERSON_NAME] LLP"
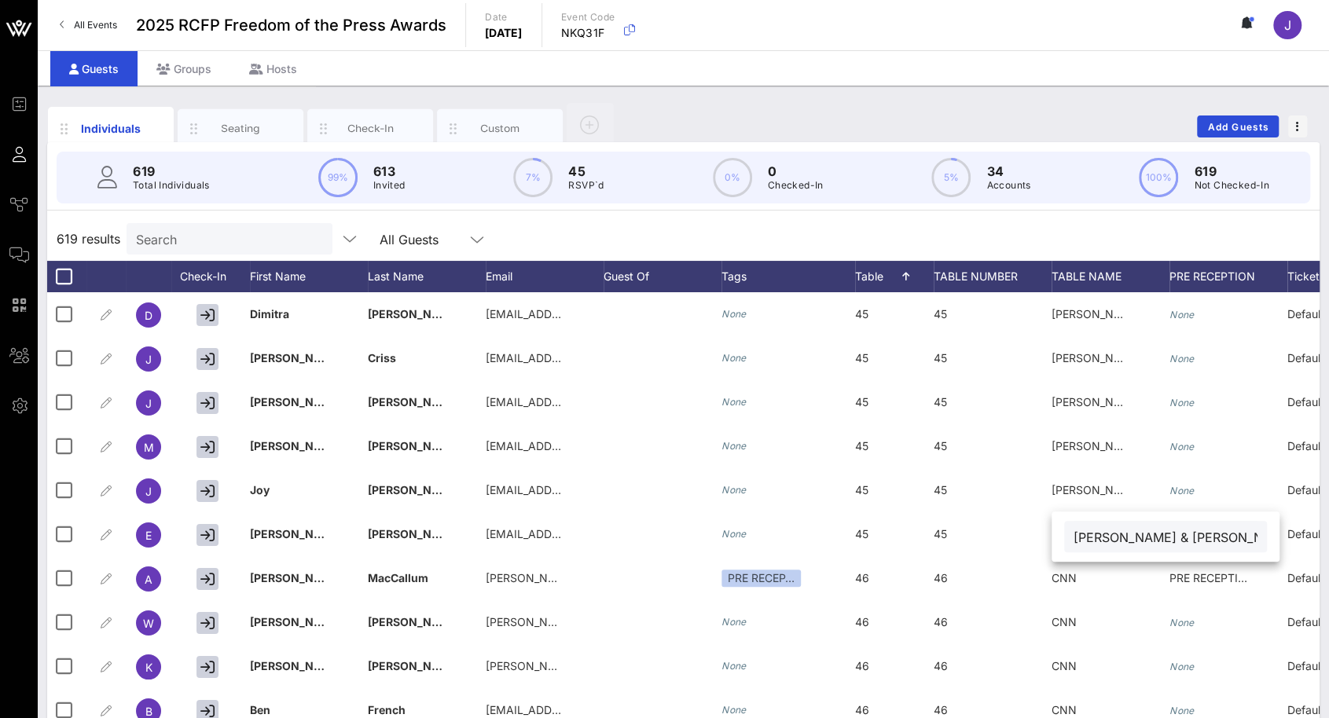
type input "[PERSON_NAME] & [PERSON_NAME] LLP"
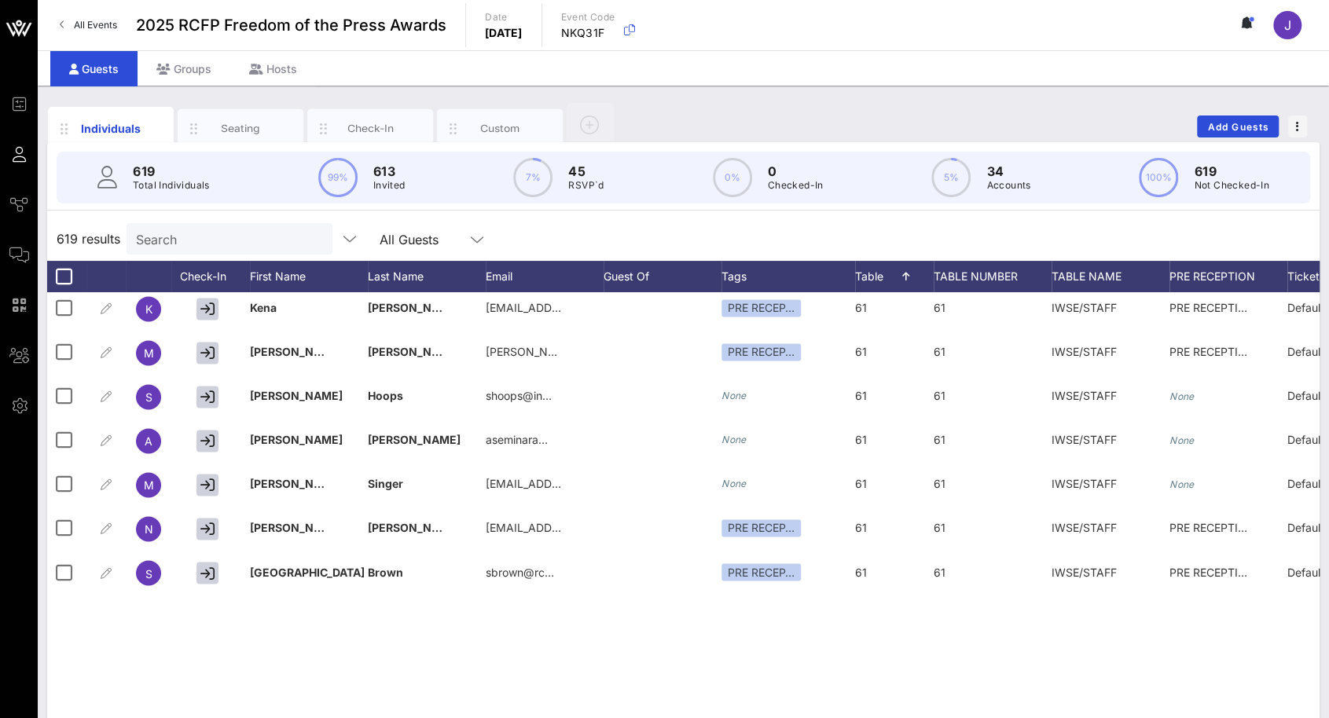
scroll to position [25220, 0]
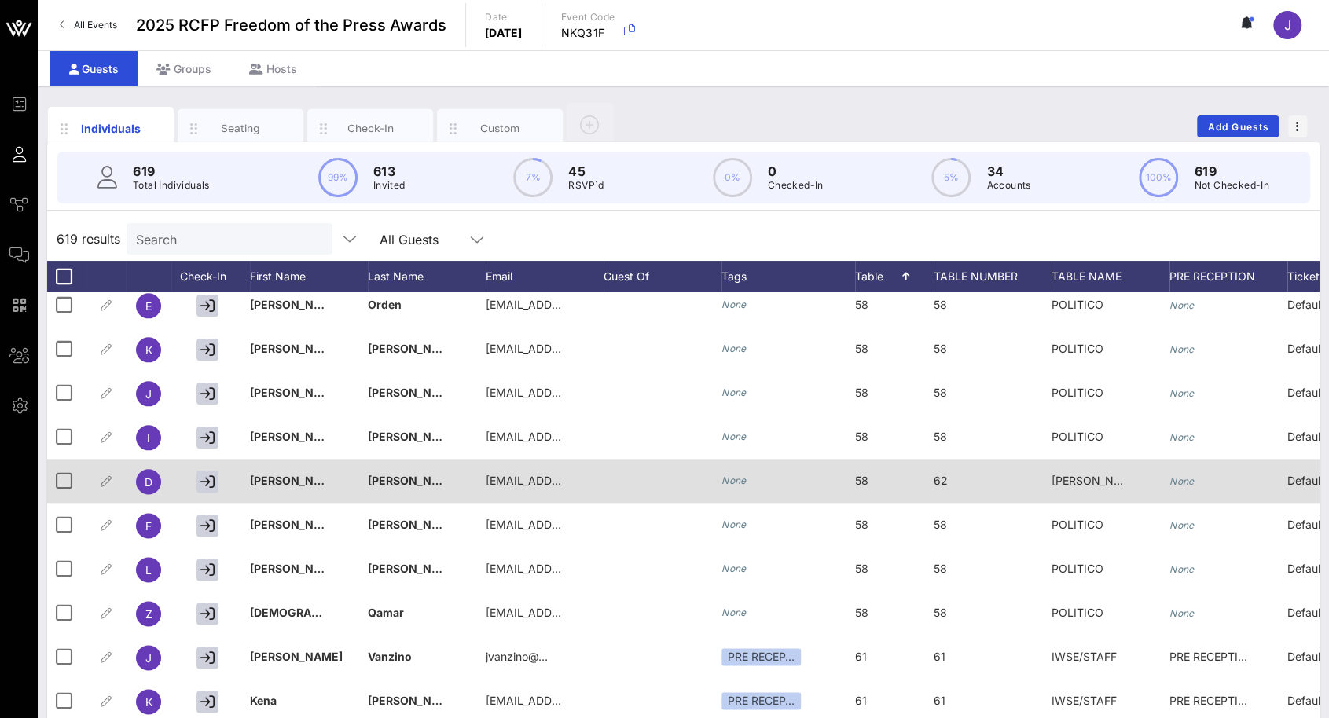
click at [1095, 476] on span "[PERSON_NAME] and [PERSON_NAME]" at bounding box center [1154, 480] width 207 height 13
click at [858, 478] on span "58" at bounding box center [861, 480] width 13 height 13
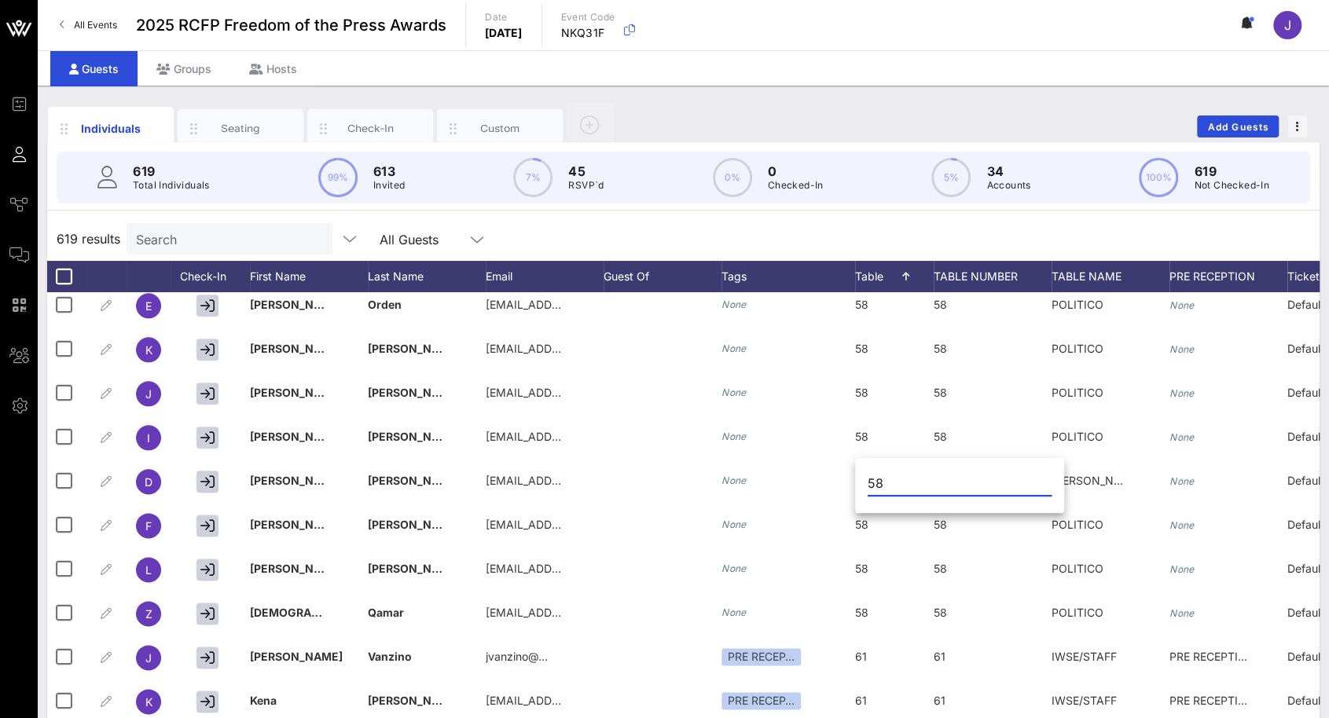
drag, startPoint x: 896, startPoint y: 482, endPoint x: 857, endPoint y: 478, distance: 38.6
click at [857, 478] on div "58" at bounding box center [959, 487] width 209 height 52
type input "62"
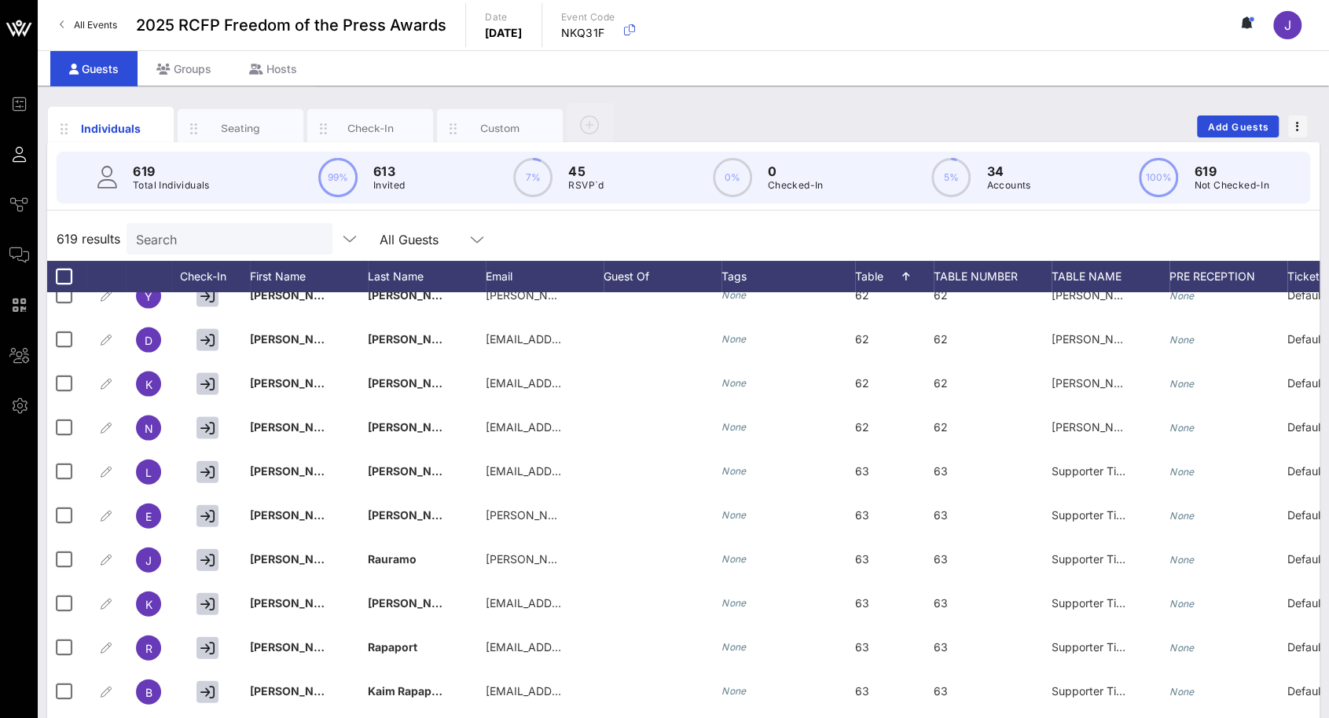
scroll to position [26163, 0]
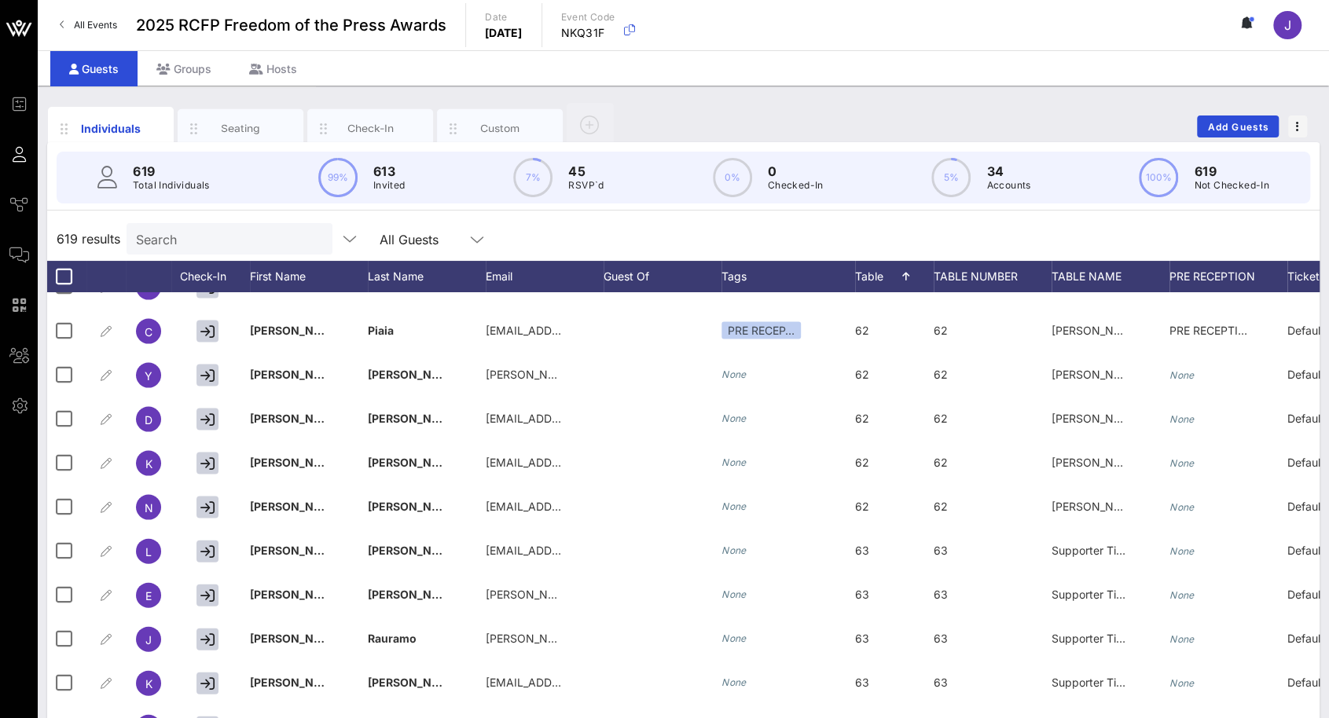
click at [1251, 26] on icon at bounding box center [1247, 22] width 14 height 13
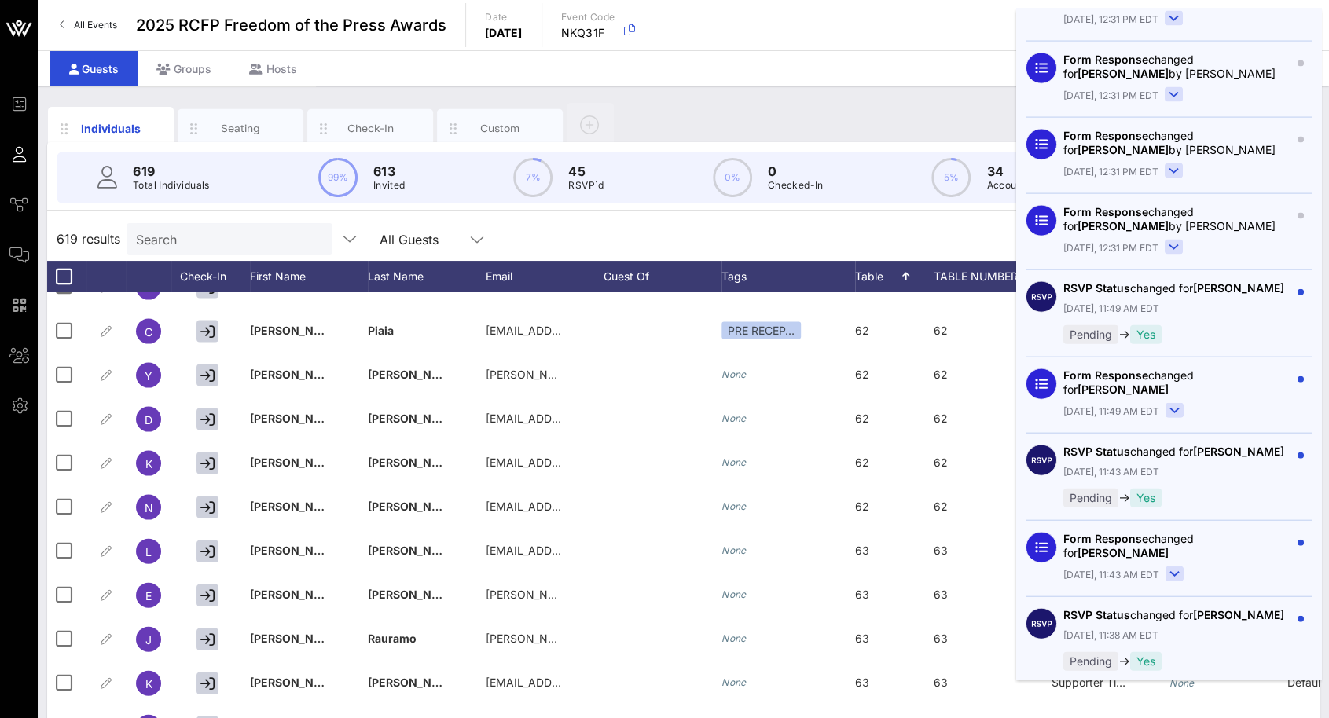
scroll to position [2278, 0]
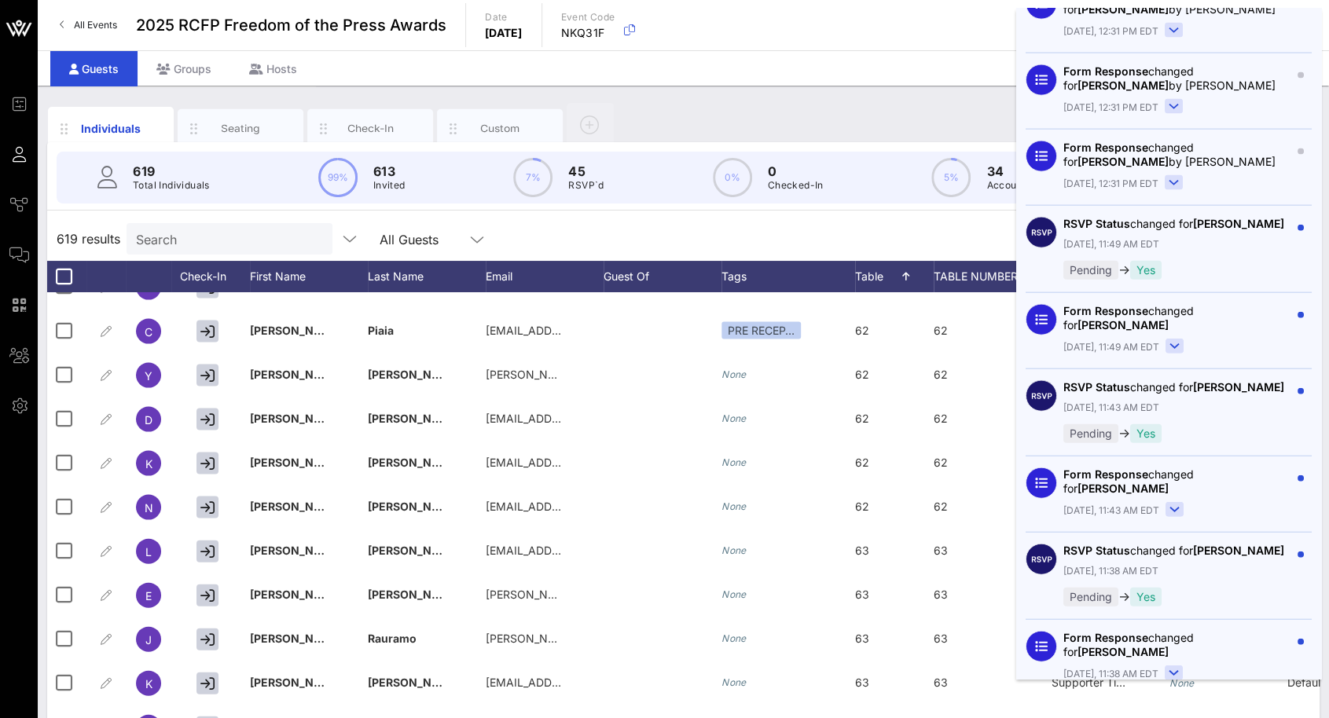
click at [1174, 350] on rect at bounding box center [1174, 346] width 17 height 14
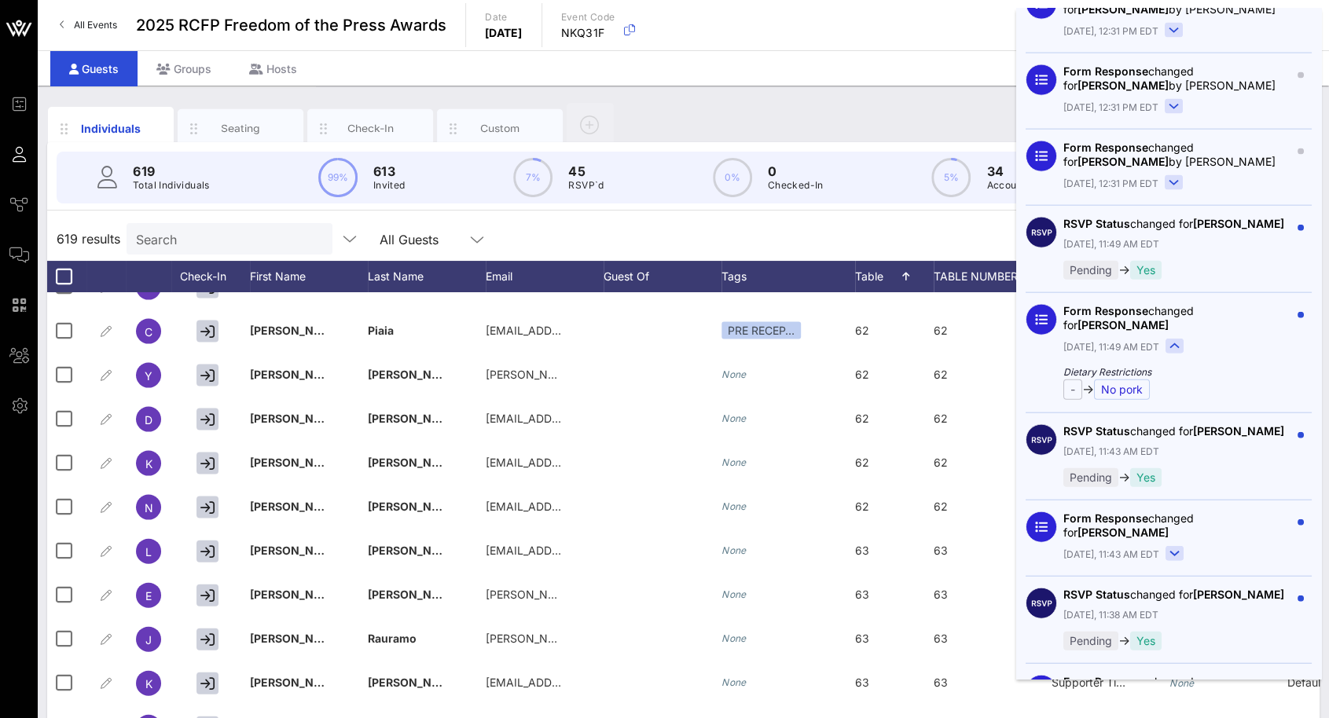
click at [1171, 354] on button at bounding box center [1174, 347] width 18 height 17
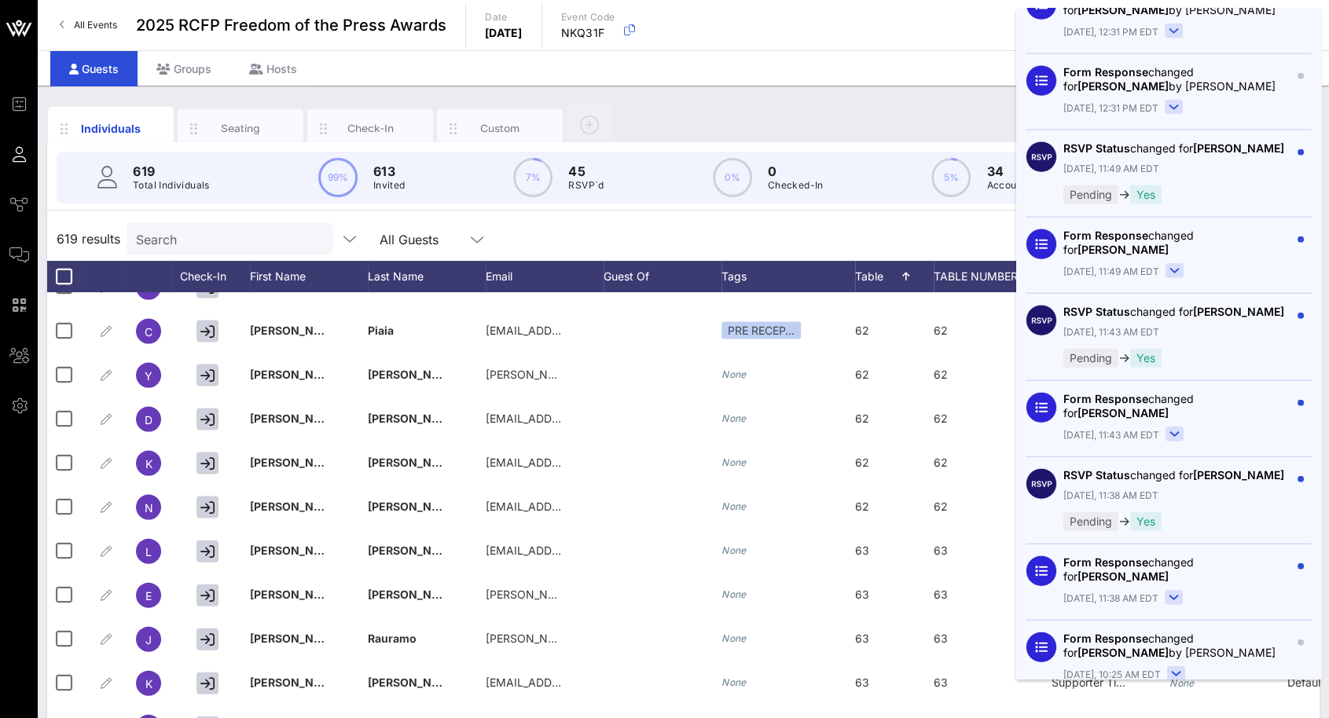
scroll to position [2357, 0]
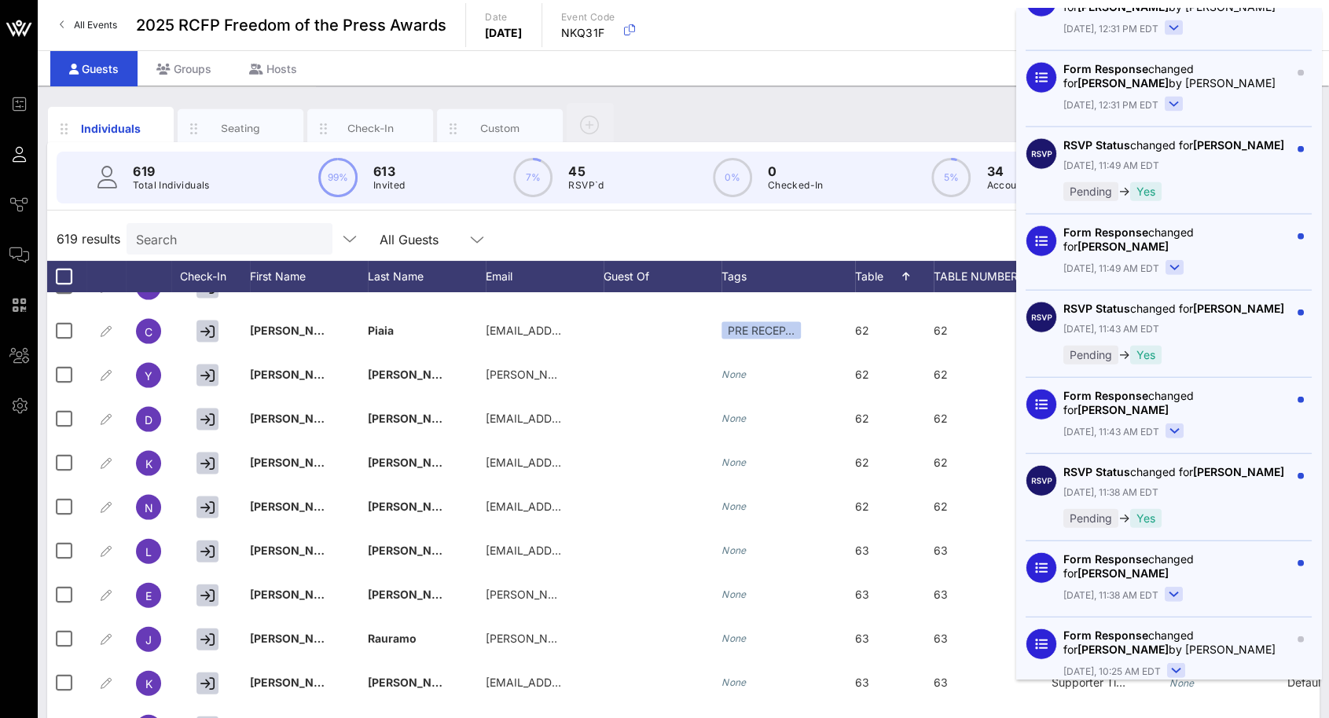
click at [1172, 438] on rect at bounding box center [1174, 431] width 17 height 14
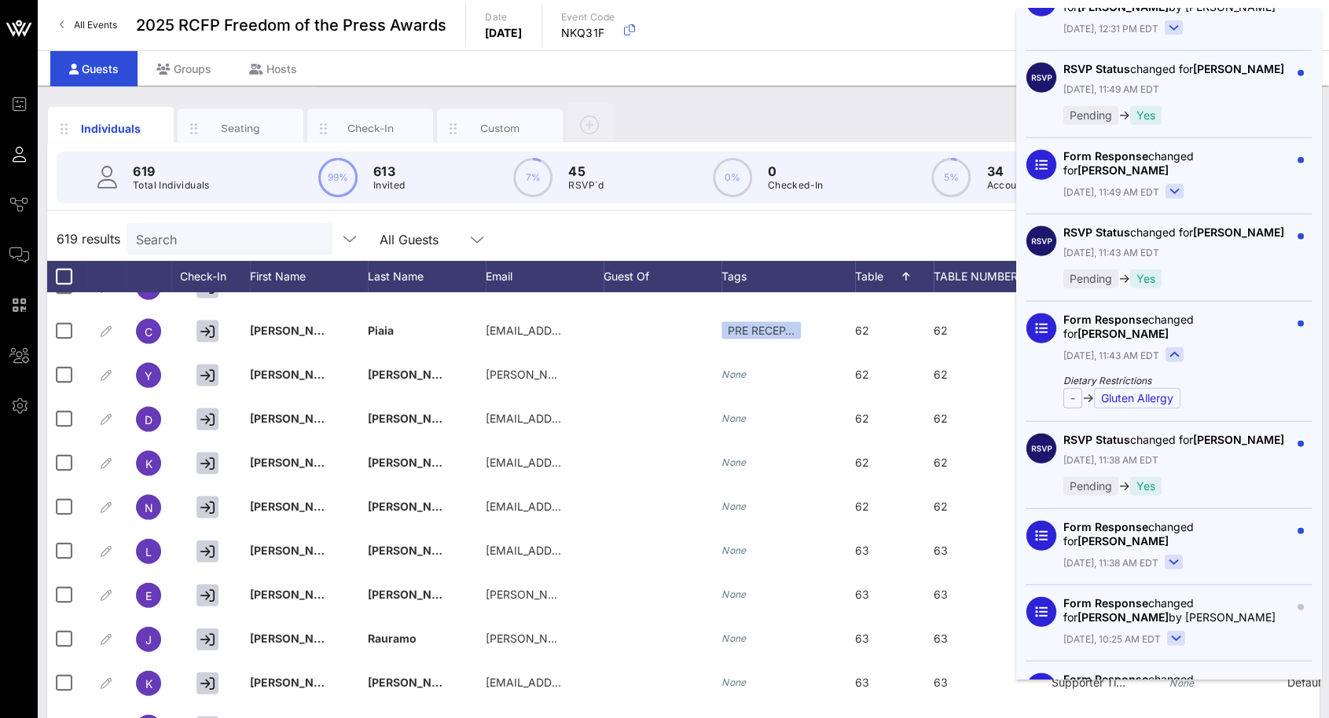
scroll to position [2436, 0]
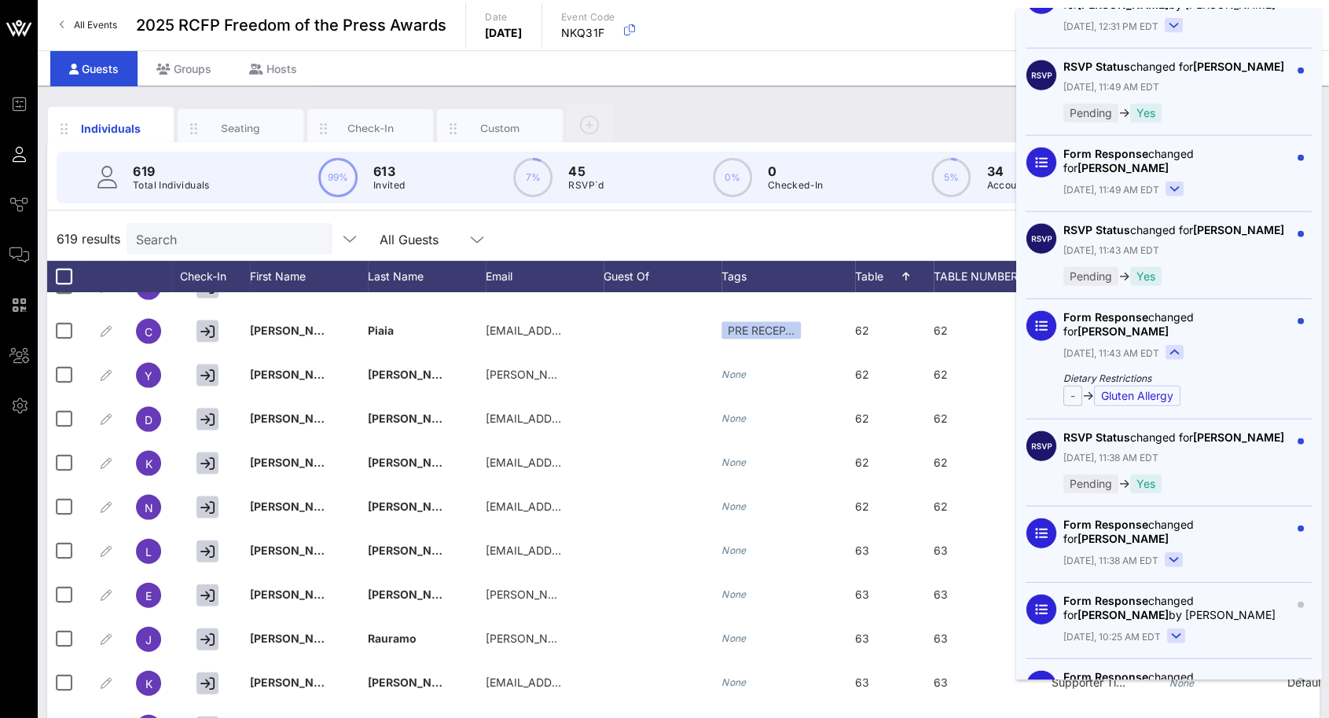
click at [1168, 331] on span "[PERSON_NAME]" at bounding box center [1122, 330] width 91 height 13
click at [1077, 338] on span "[PERSON_NAME]" at bounding box center [1122, 330] width 91 height 13
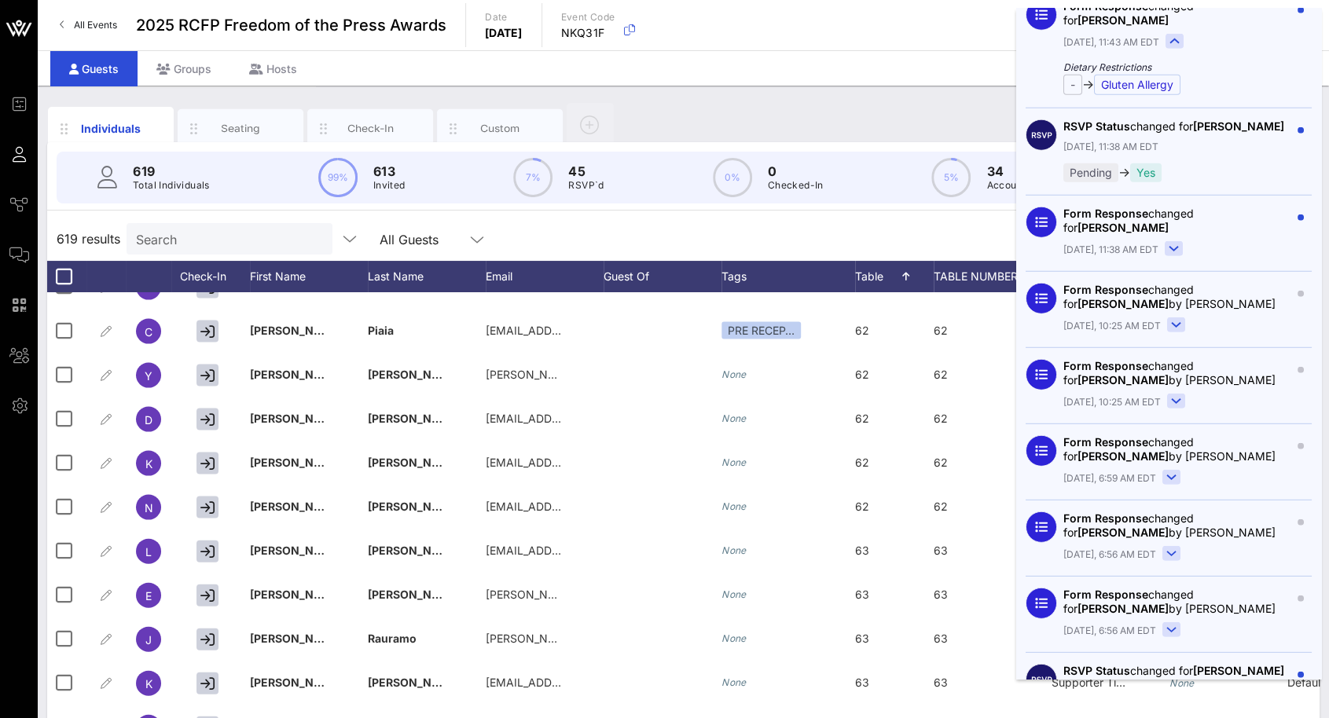
scroll to position [2750, 0]
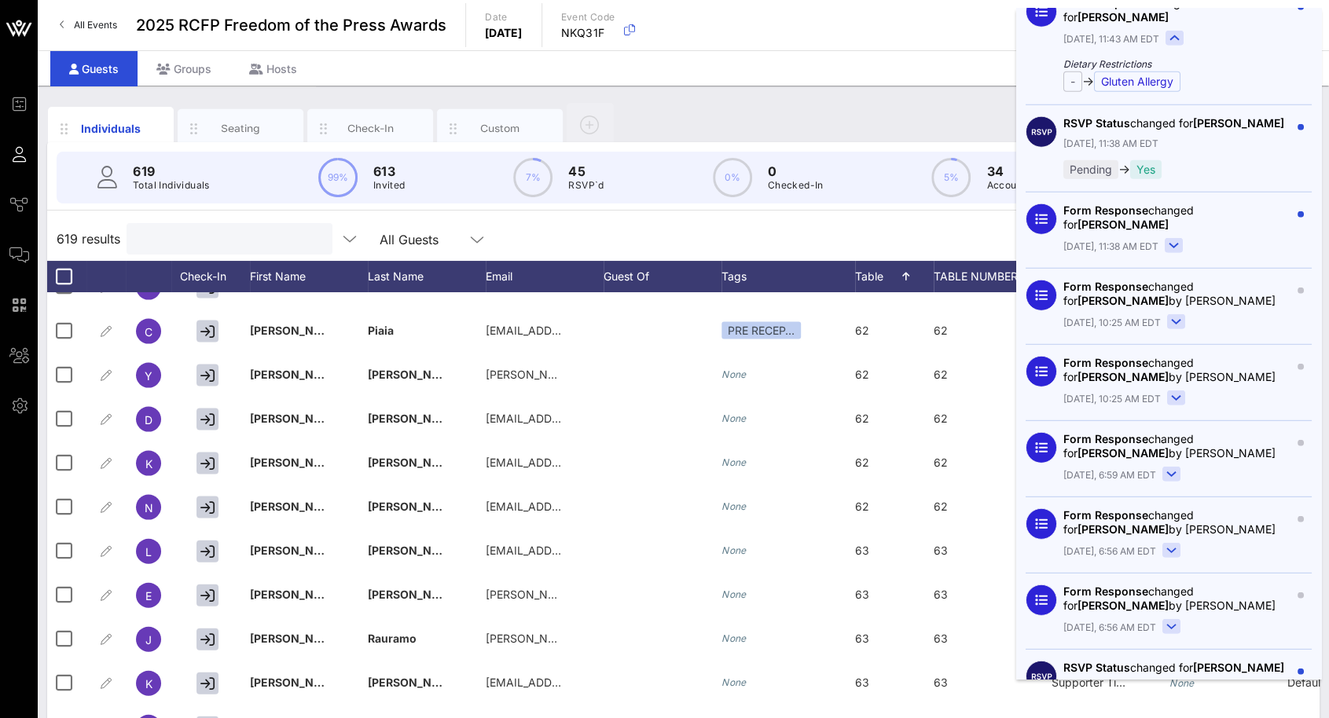
click at [190, 231] on input "text" at bounding box center [228, 239] width 184 height 20
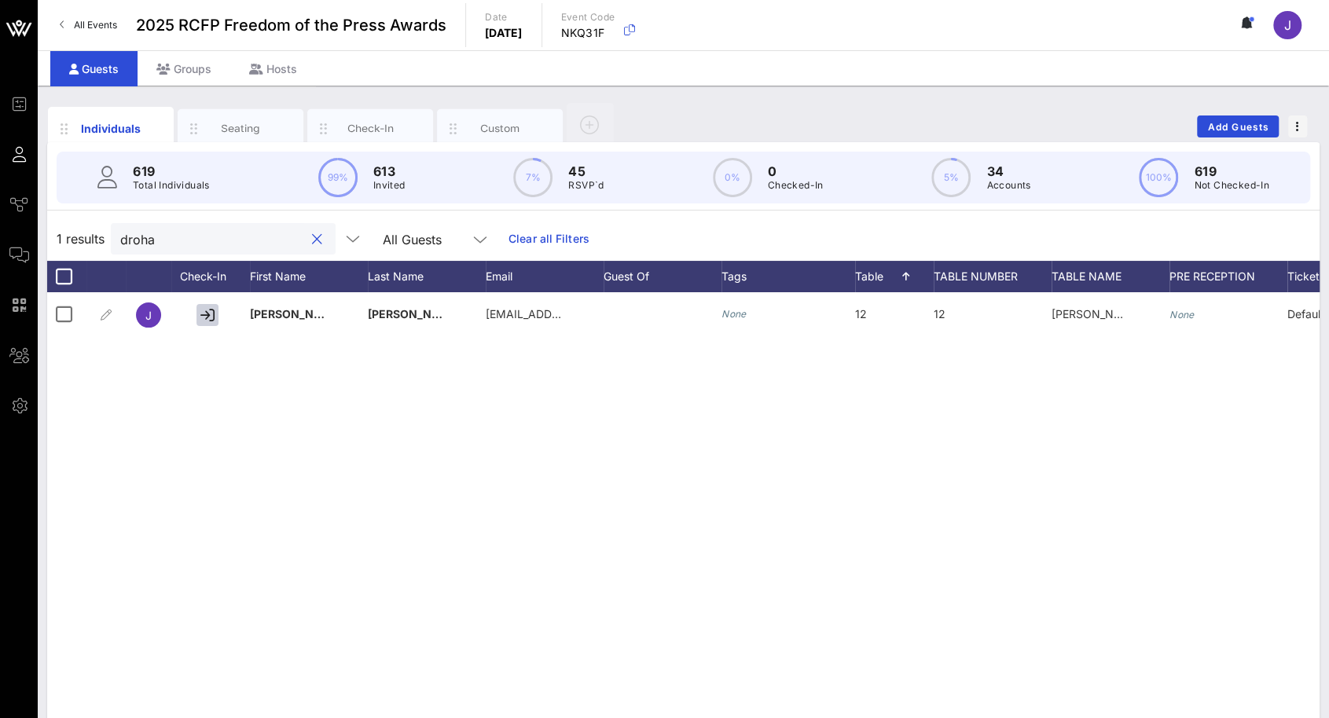
scroll to position [0, 0]
type input "[PERSON_NAME]"
click at [1241, 15] on button at bounding box center [1246, 25] width 33 height 27
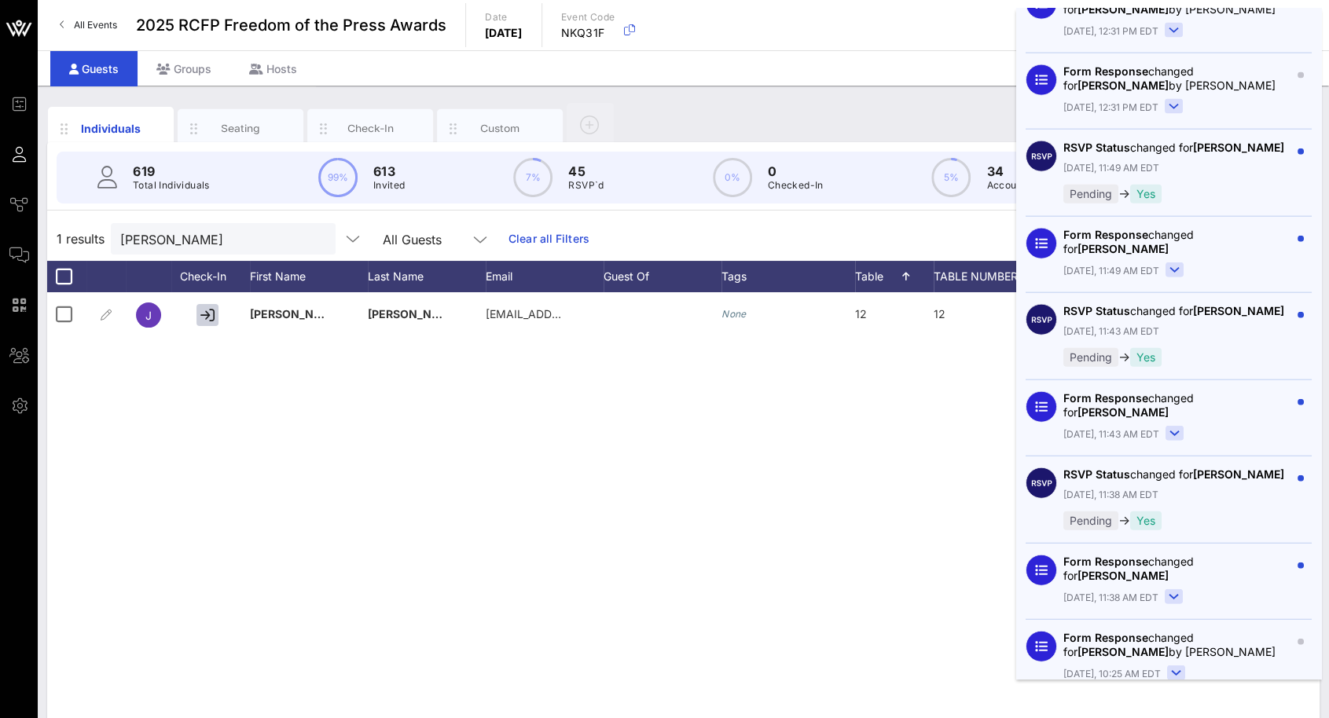
scroll to position [2357, 0]
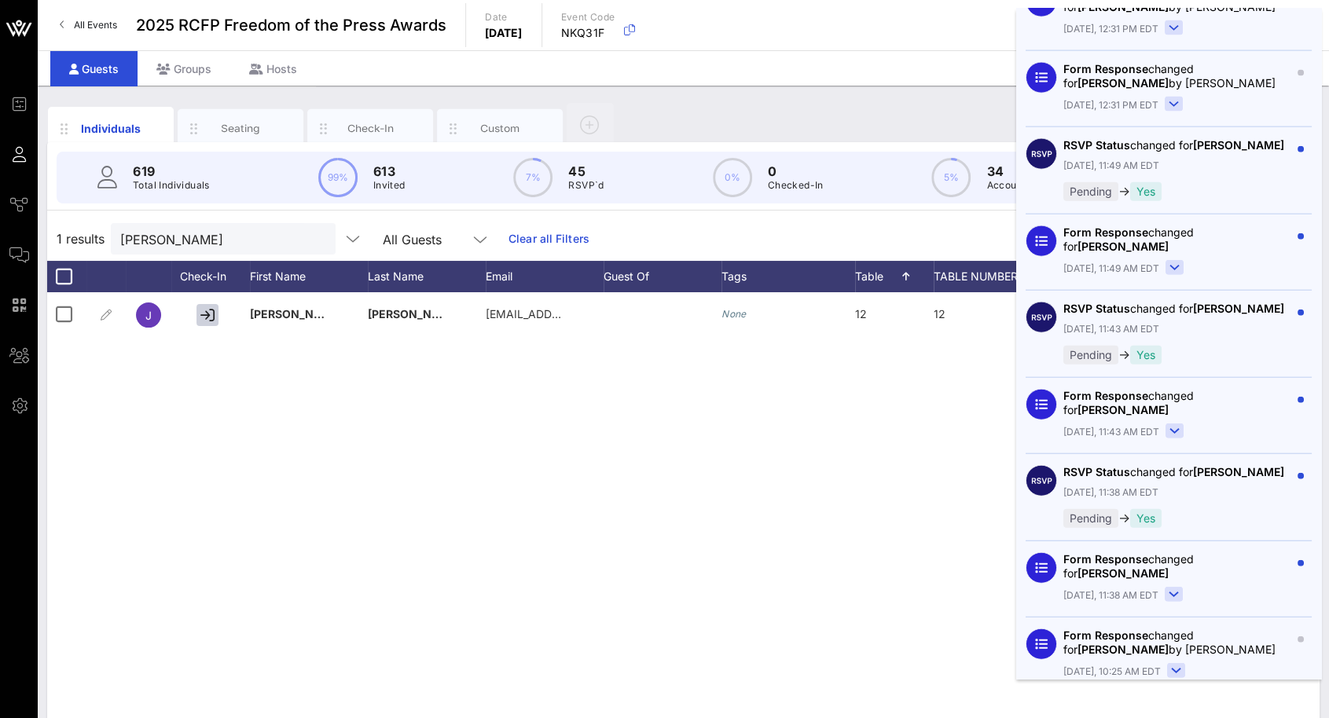
click at [1168, 438] on rect at bounding box center [1174, 431] width 17 height 14
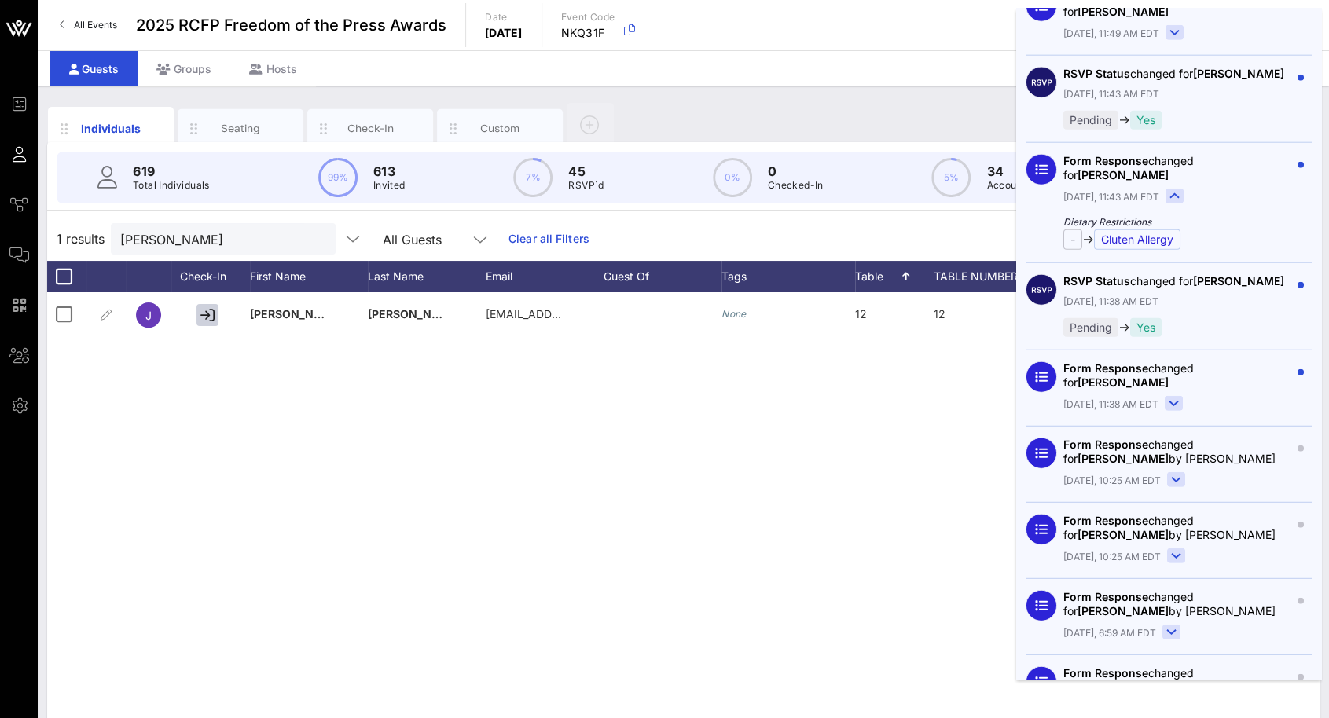
scroll to position [2593, 0]
click at [1175, 412] on button at bounding box center [1173, 403] width 18 height 17
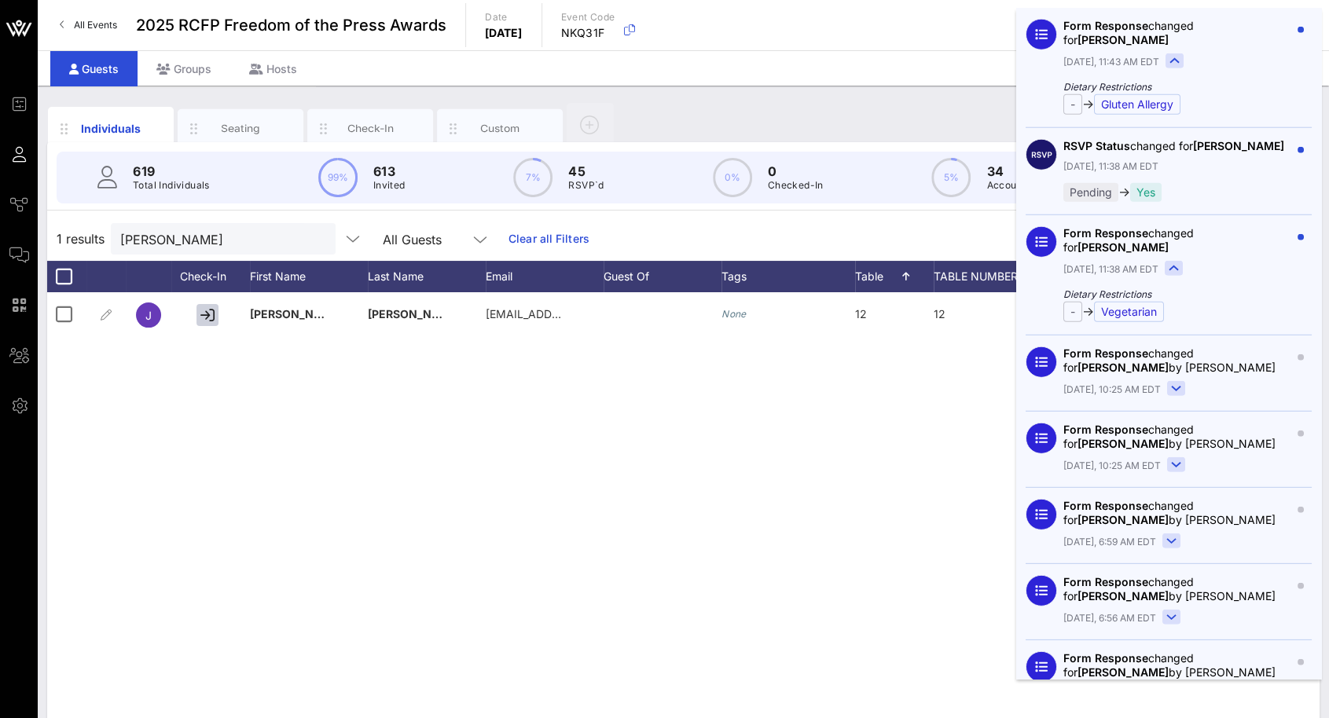
scroll to position [2750, 0]
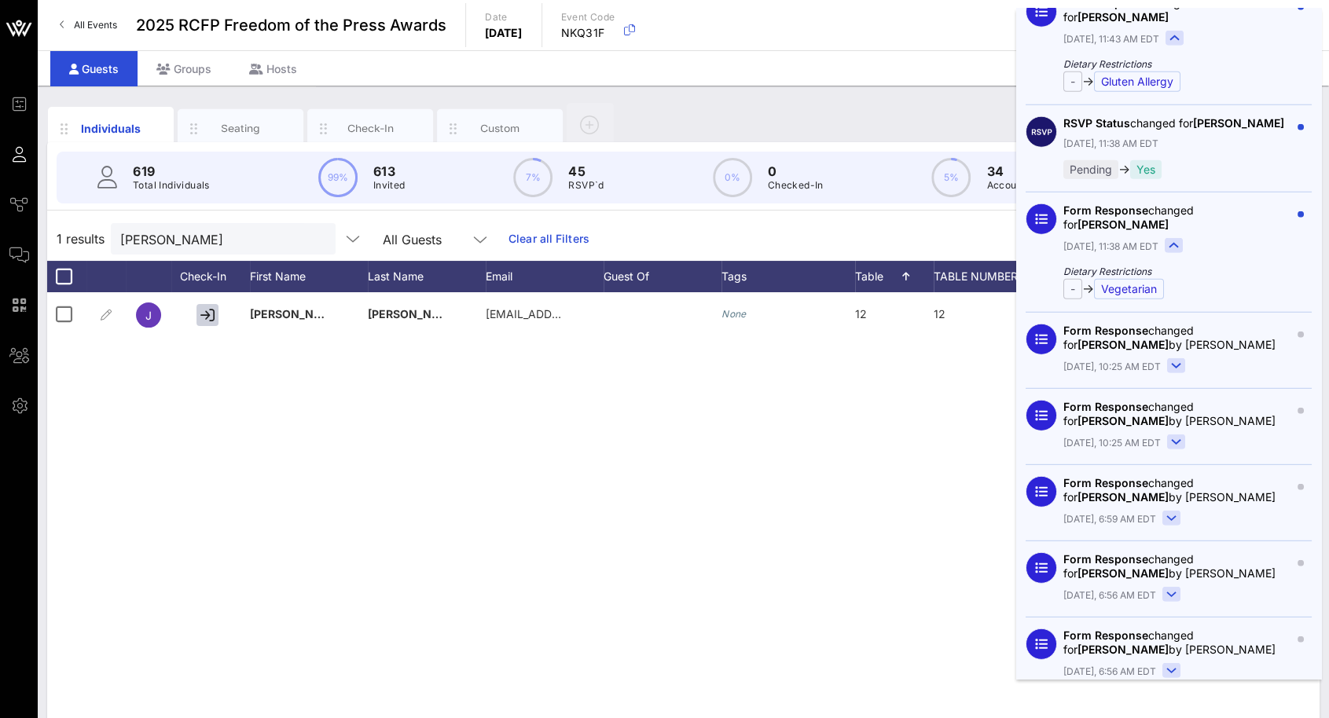
click at [1175, 373] on rect at bounding box center [1176, 366] width 17 height 14
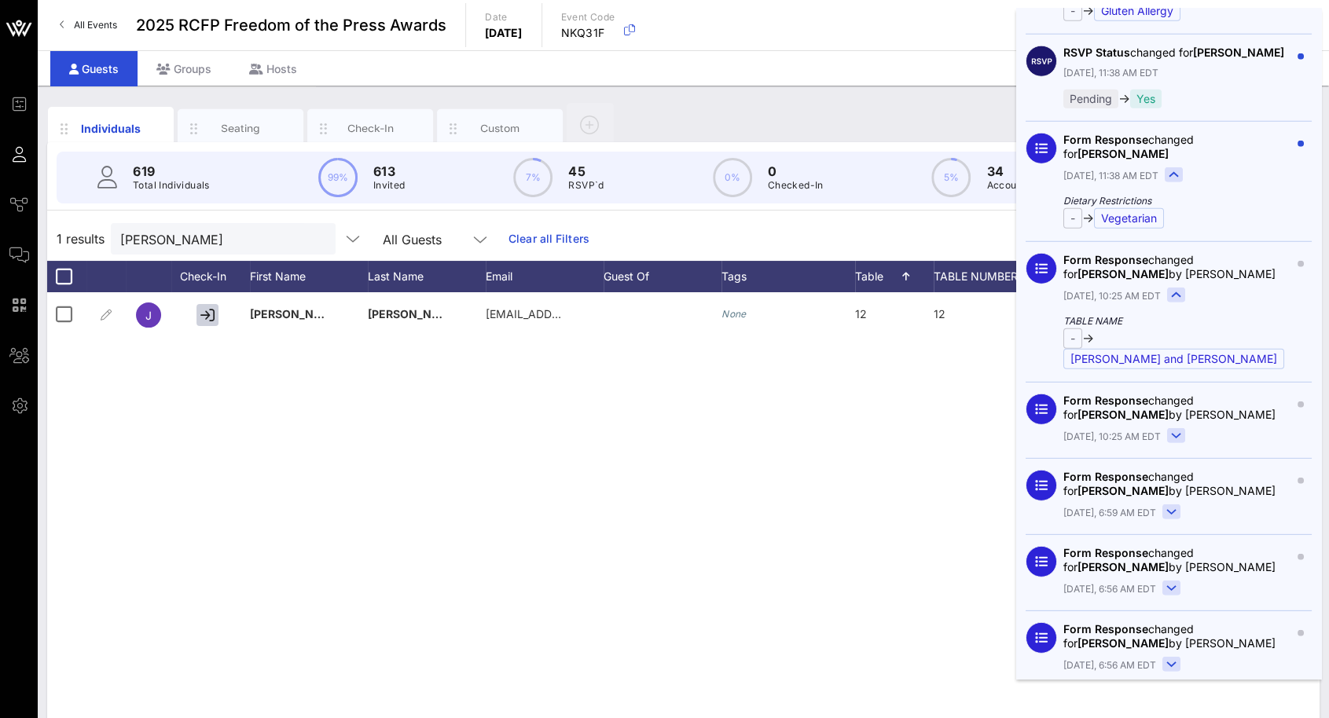
scroll to position [2828, 0]
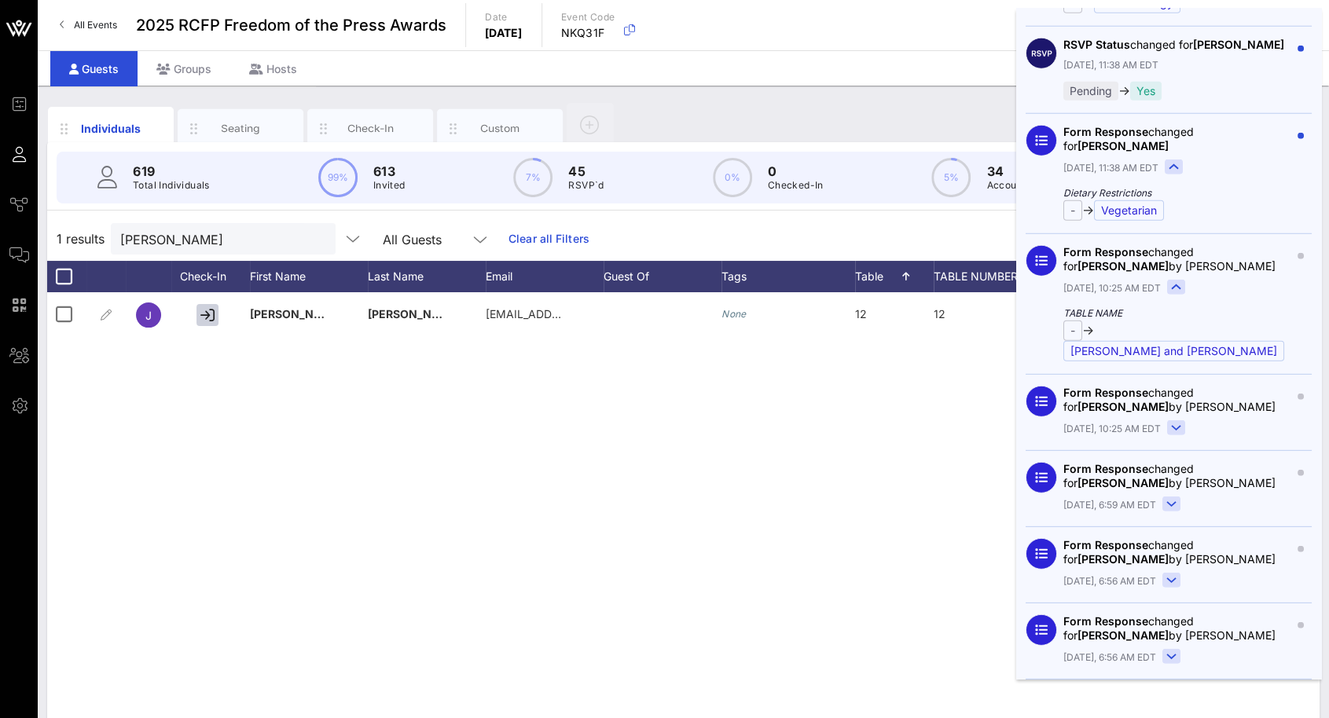
click at [1171, 426] on icon at bounding box center [1175, 428] width 9 height 4
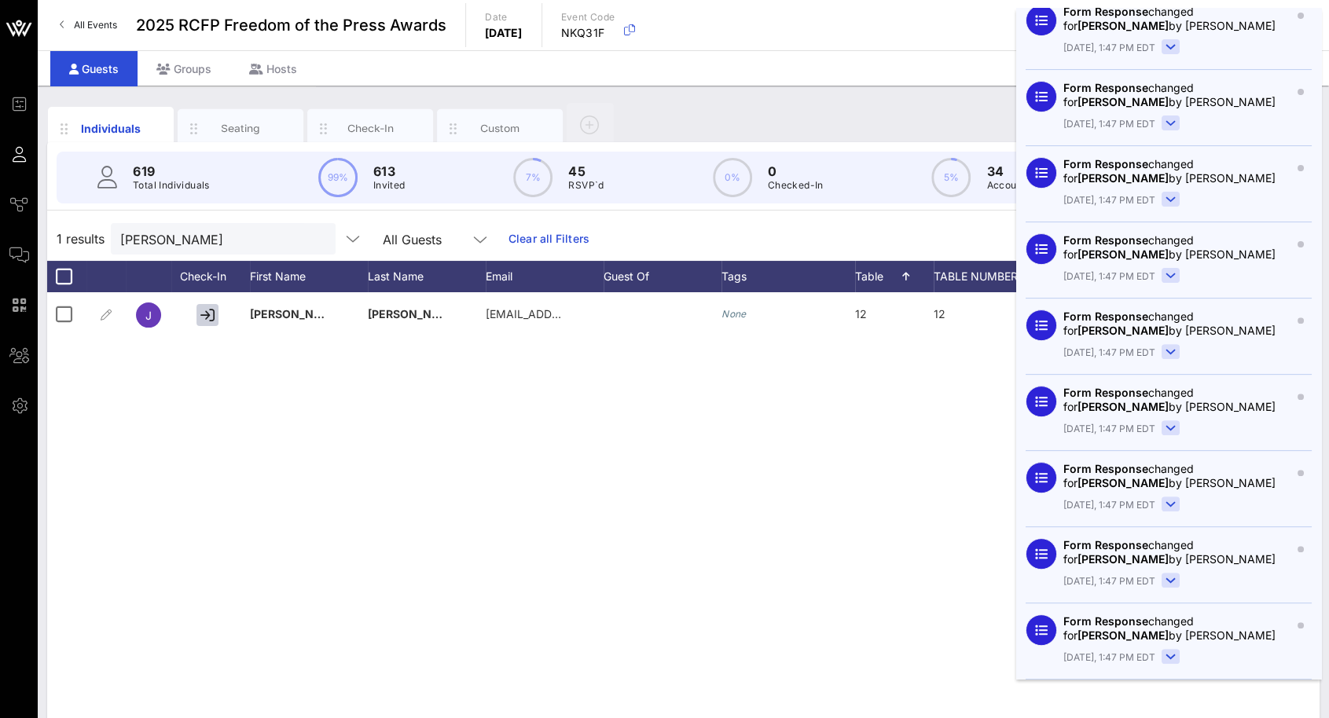
scroll to position [0, 0]
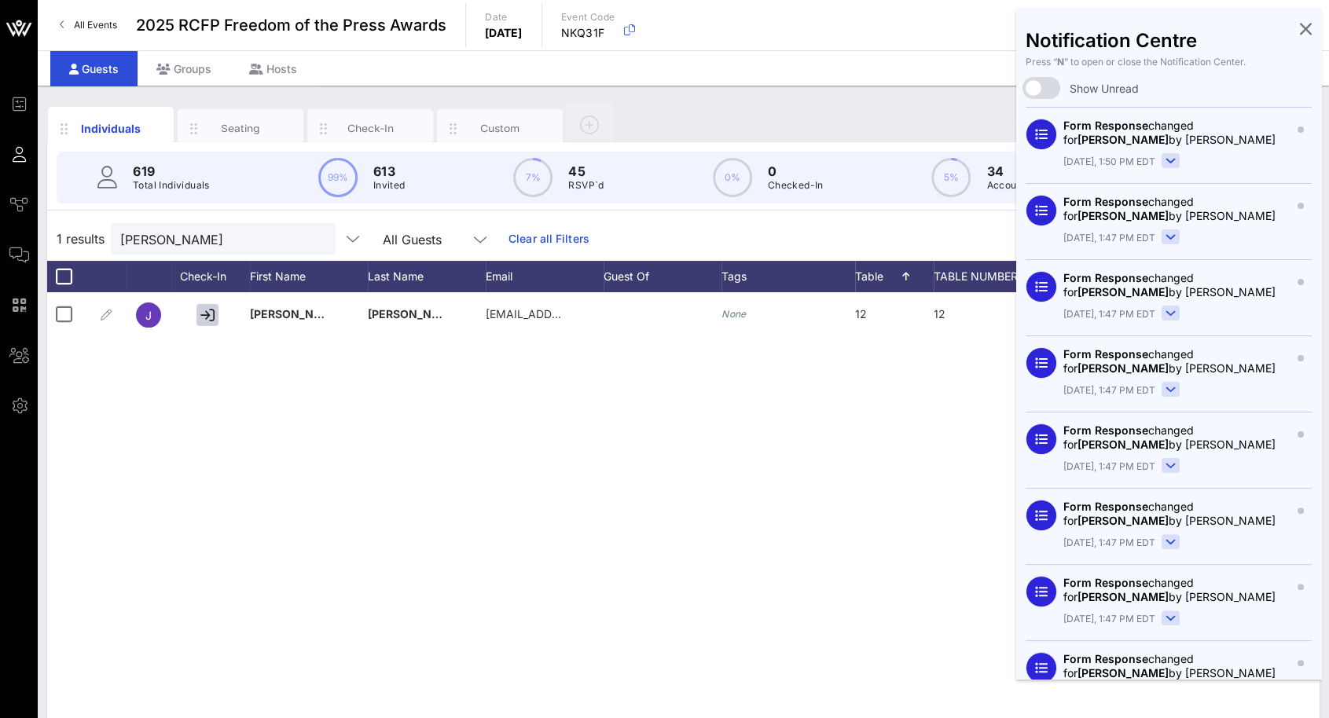
click at [698, 573] on div "J [PERSON_NAME] [EMAIL_ADDRESS][DOMAIN_NAME] None 12 12 [PERSON_NAME] [PERSON_N…" at bounding box center [683, 527] width 1272 height 471
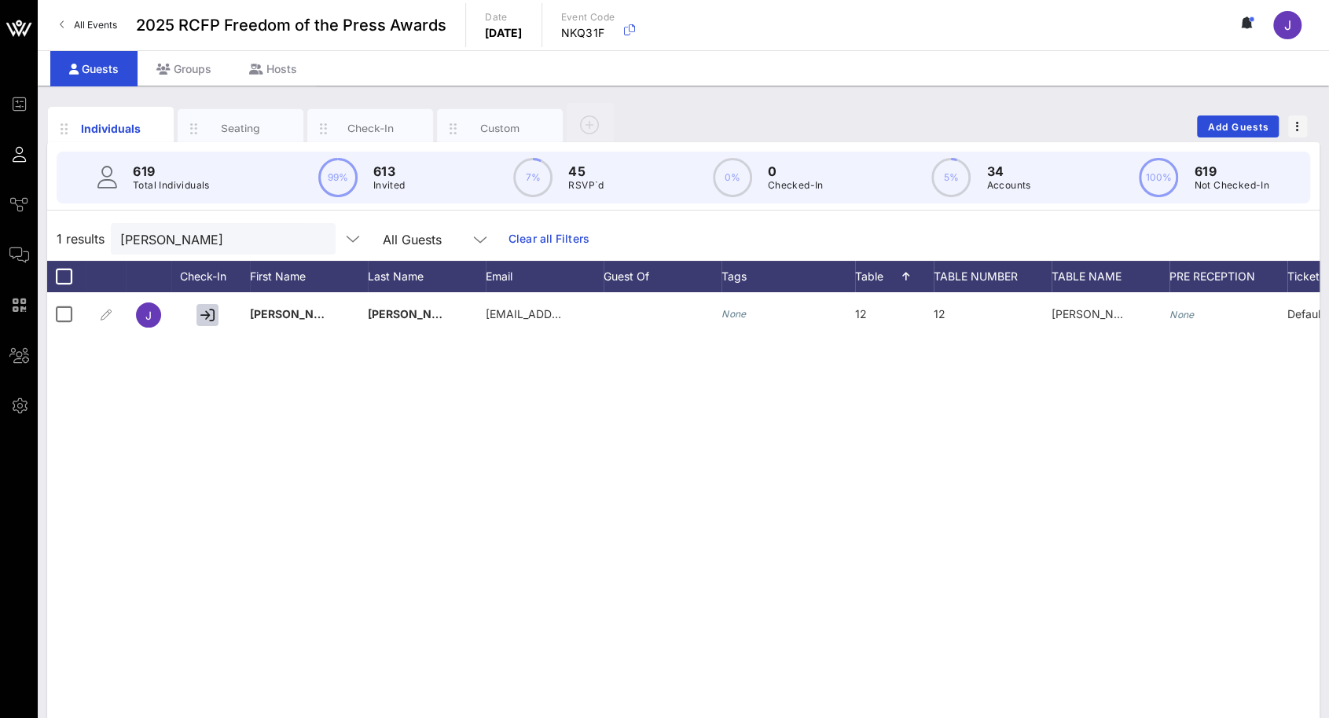
click at [1248, 18] on circle at bounding box center [1250, 18] width 5 height 5
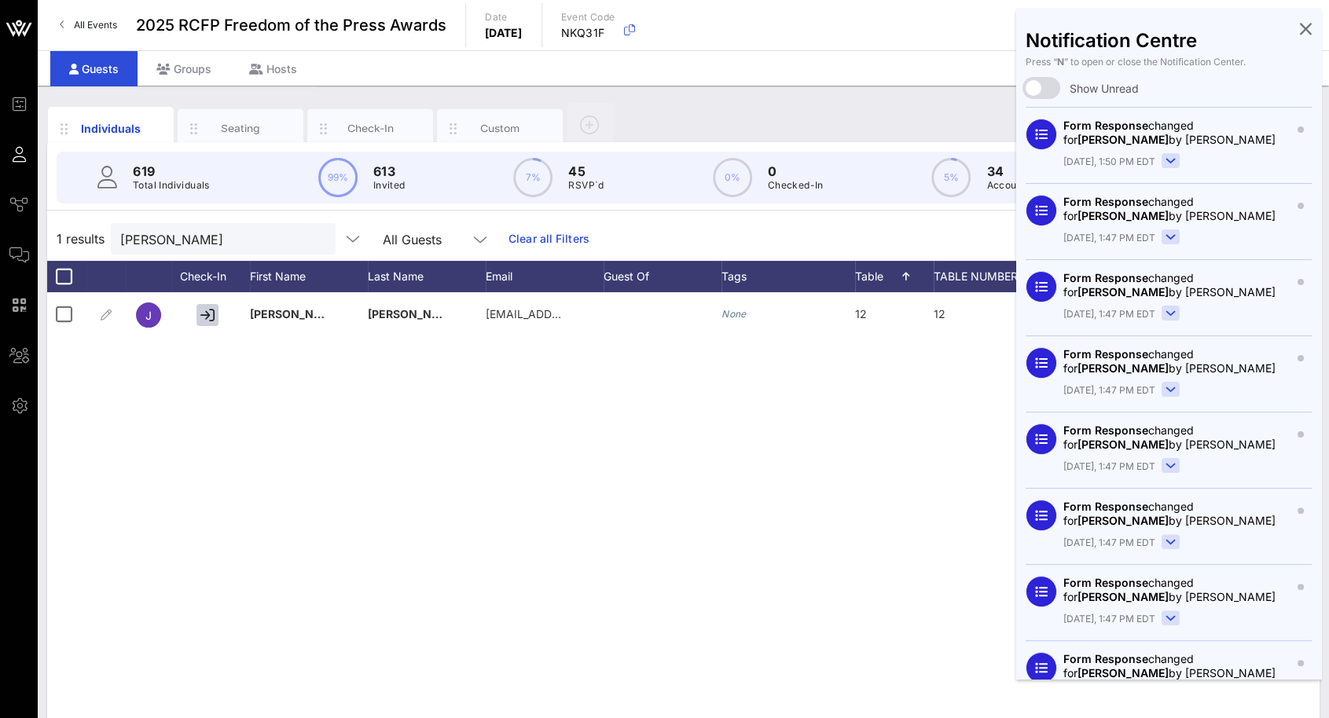
click at [1300, 27] on icon at bounding box center [1306, 28] width 12 height 3
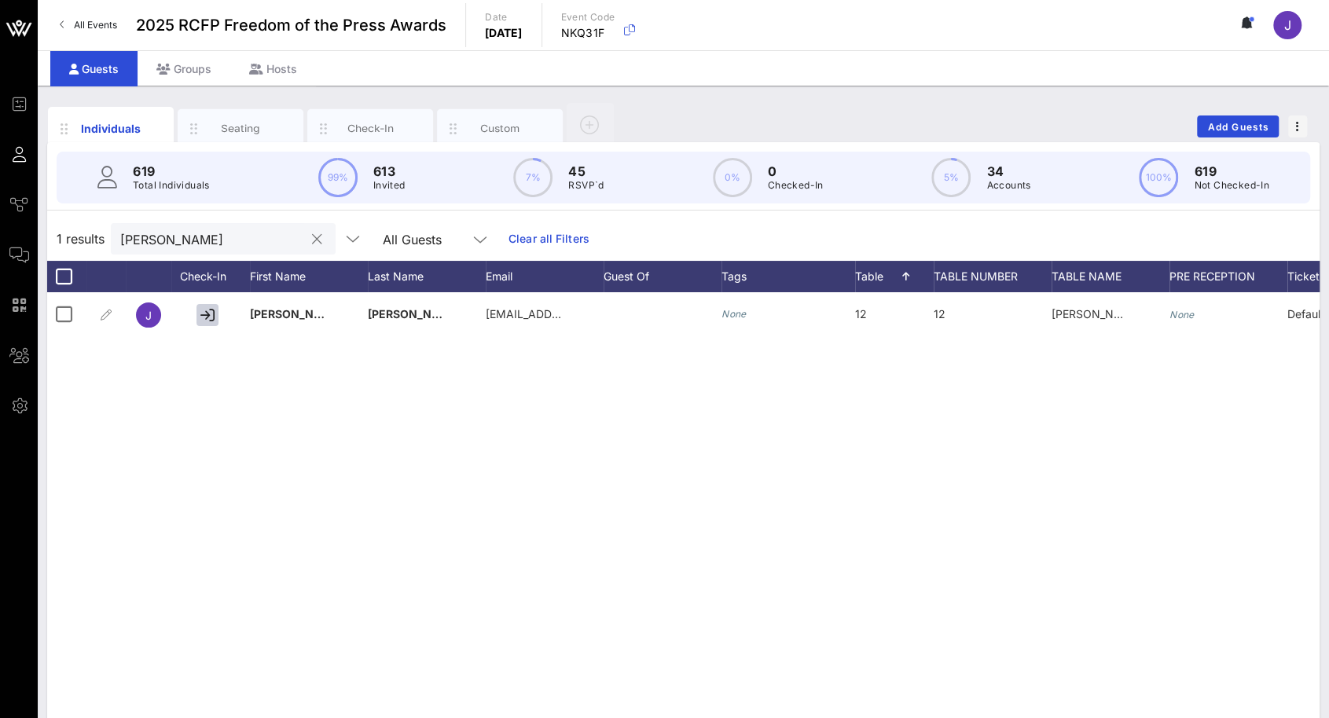
click at [312, 234] on button "clear icon" at bounding box center [317, 240] width 10 height 16
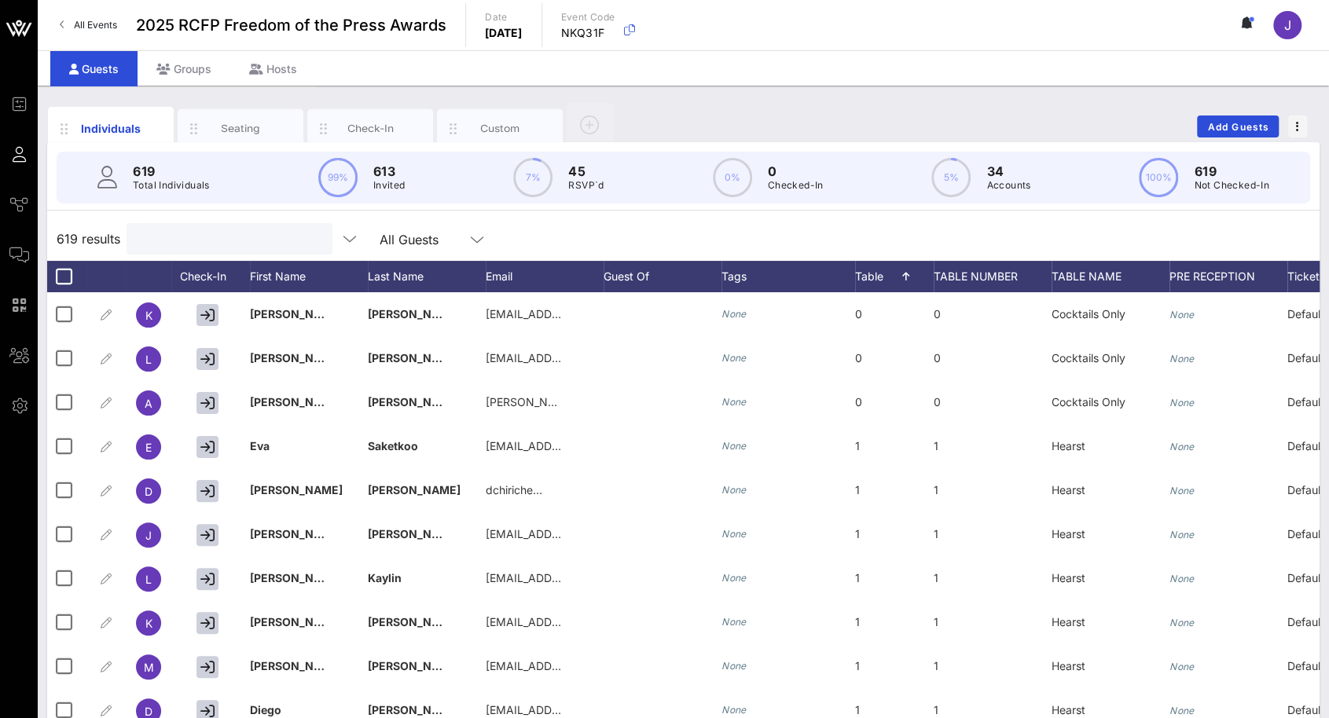
click at [1244, 28] on icon at bounding box center [1247, 22] width 14 height 13
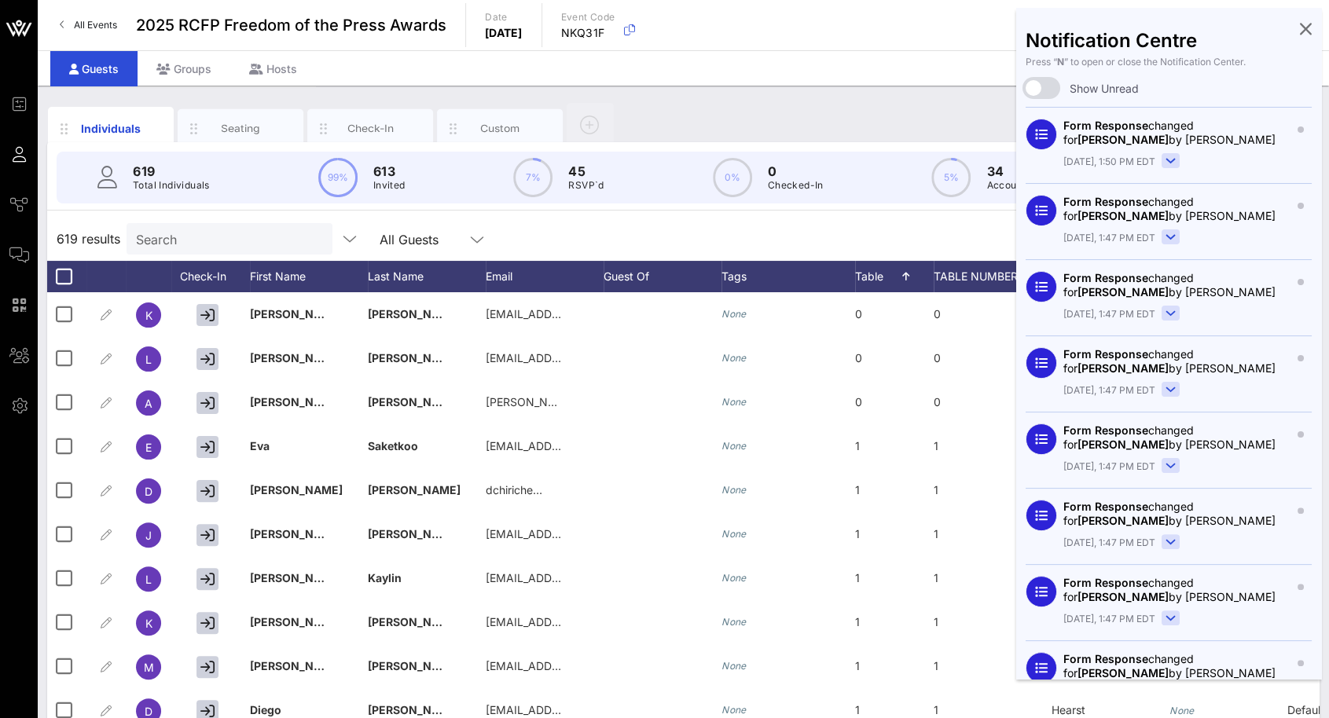
click at [971, 62] on div "Guests Groups Hosts" at bounding box center [683, 67] width 1291 height 35
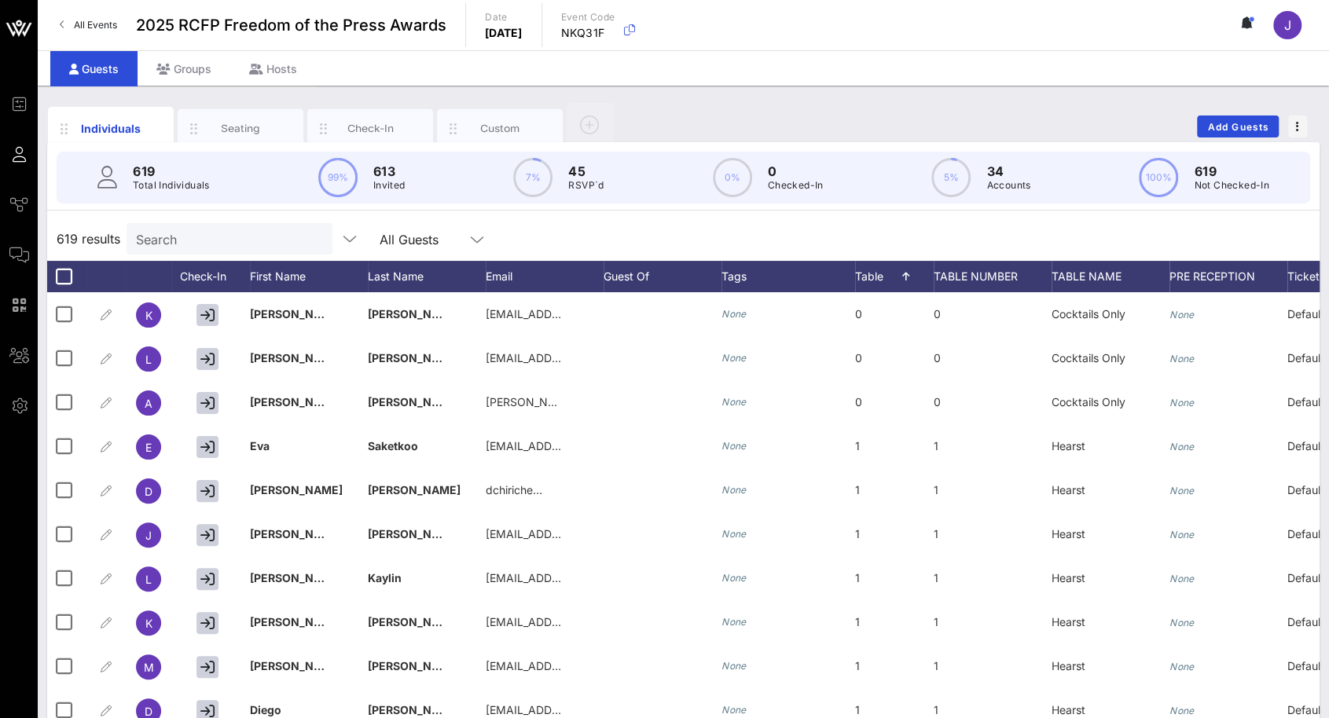
click at [225, 233] on input "Search" at bounding box center [228, 239] width 184 height 20
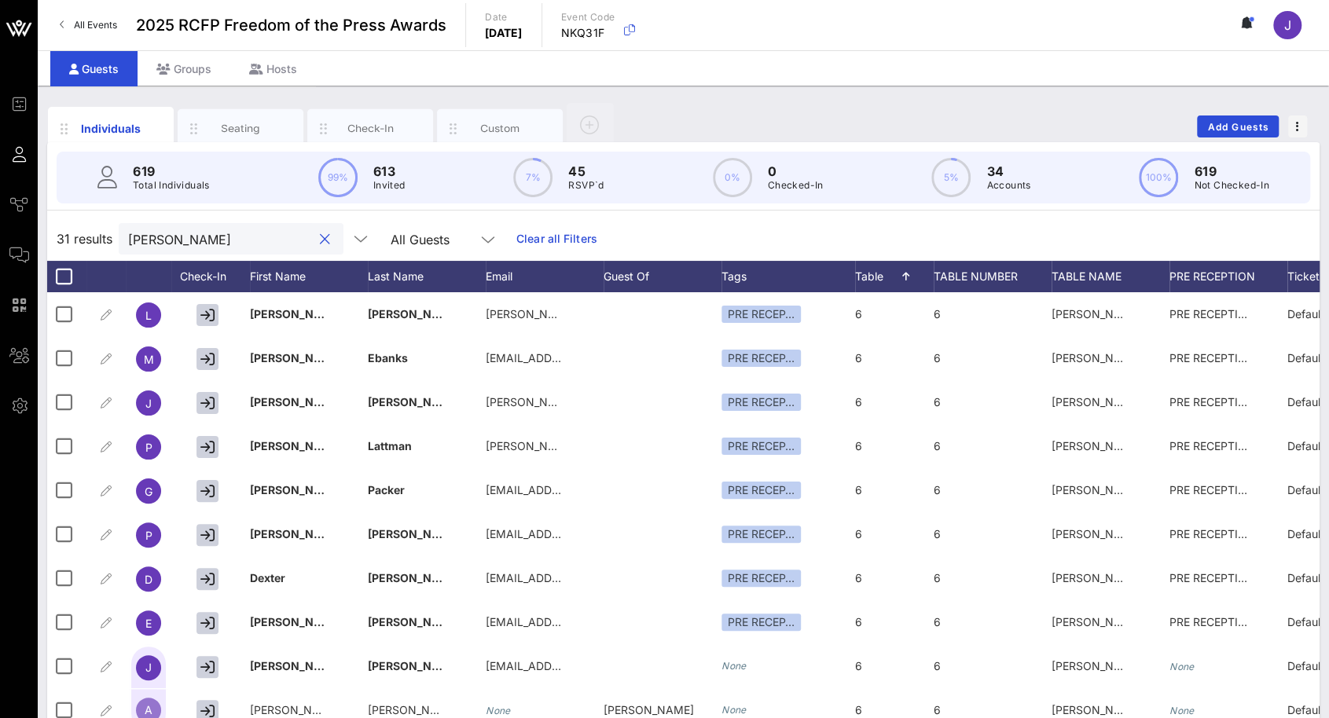
type input "[PERSON_NAME]"
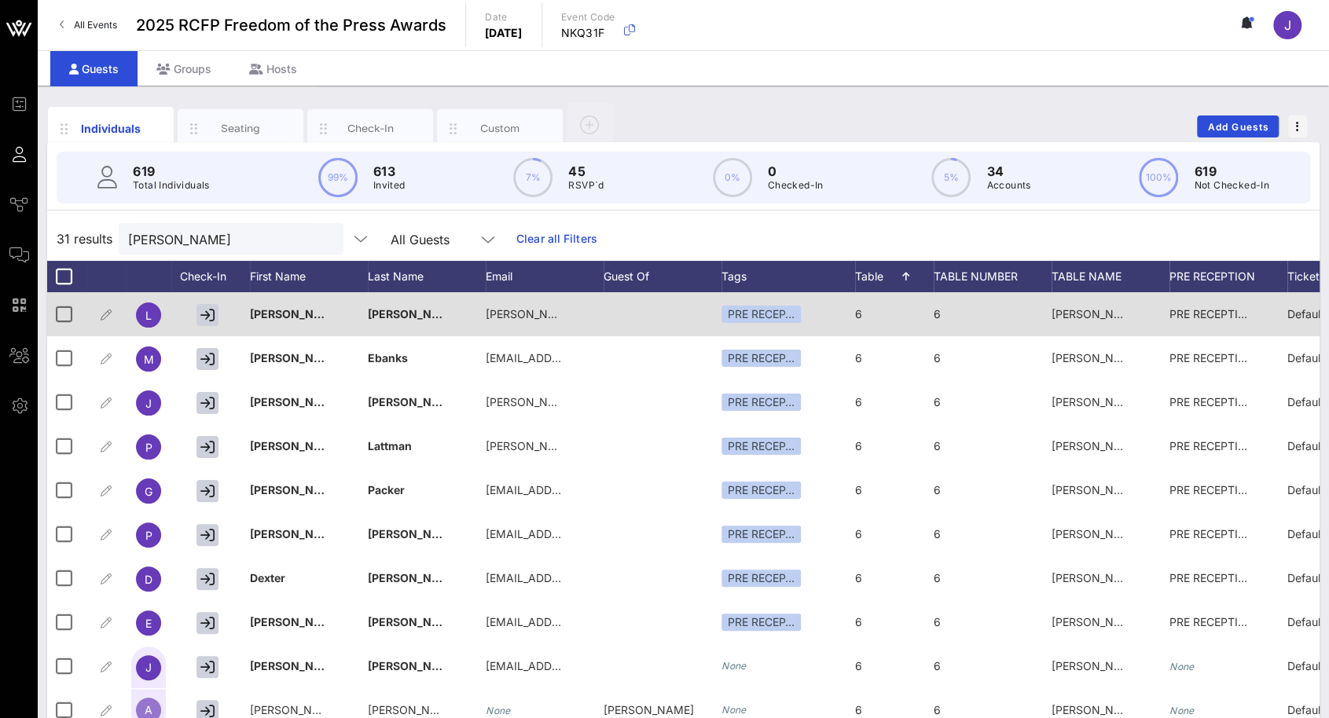
click at [1120, 314] on span "[PERSON_NAME] Collective #1" at bounding box center [1130, 313] width 159 height 13
click at [864, 317] on div "6" at bounding box center [894, 323] width 79 height 62
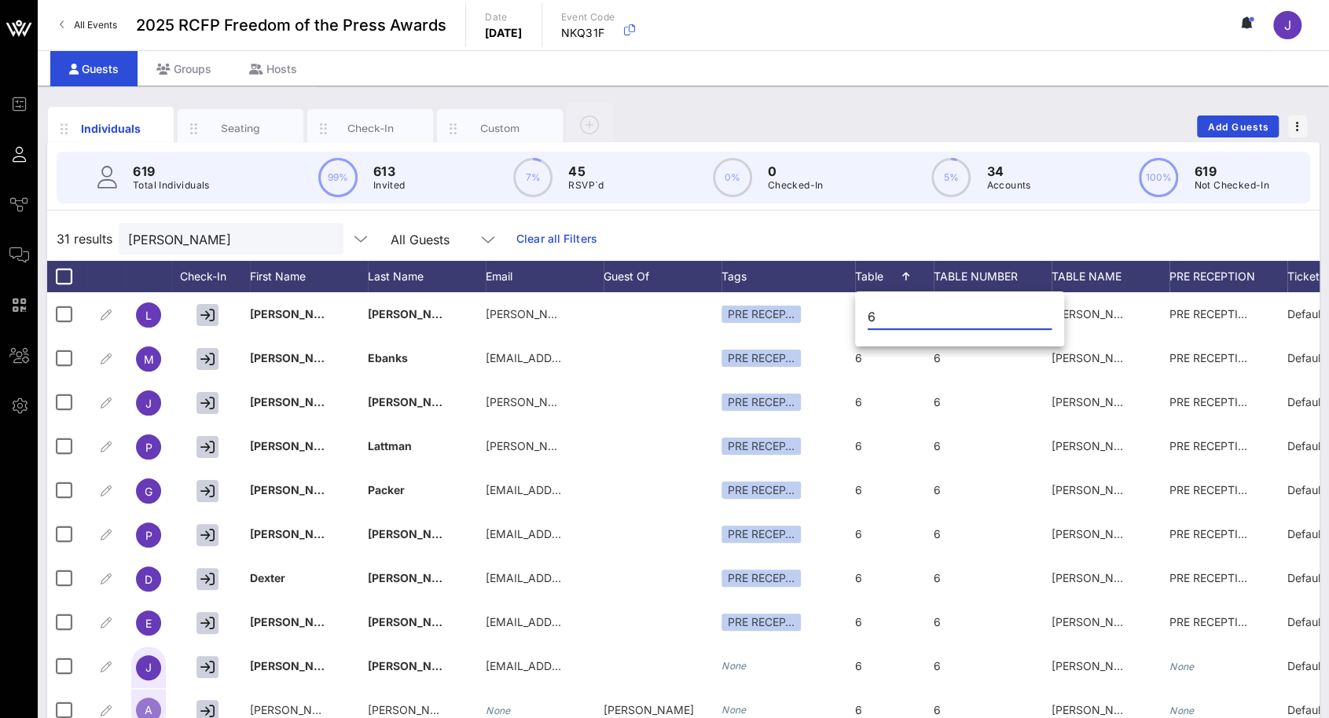
drag, startPoint x: 885, startPoint y: 317, endPoint x: 864, endPoint y: 317, distance: 21.2
click at [864, 317] on div "6" at bounding box center [959, 321] width 209 height 52
type input "7"
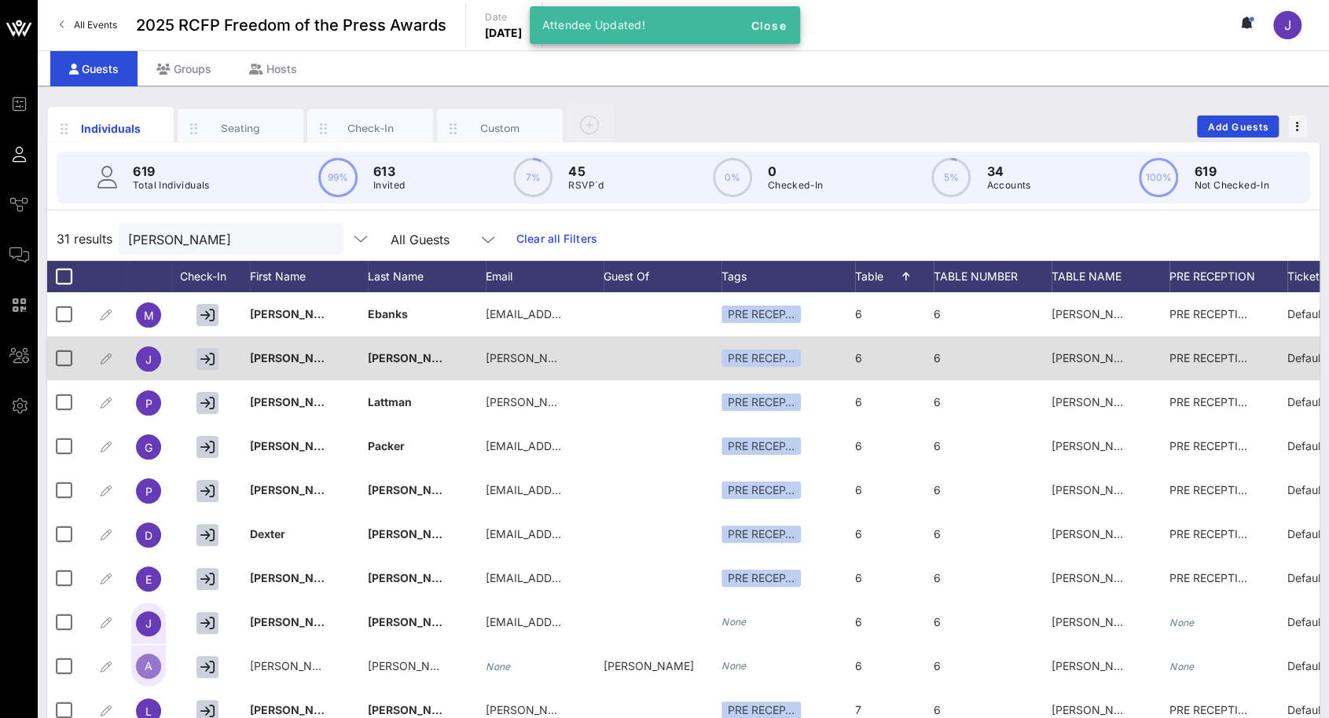
click at [856, 360] on span "6" at bounding box center [858, 357] width 7 height 13
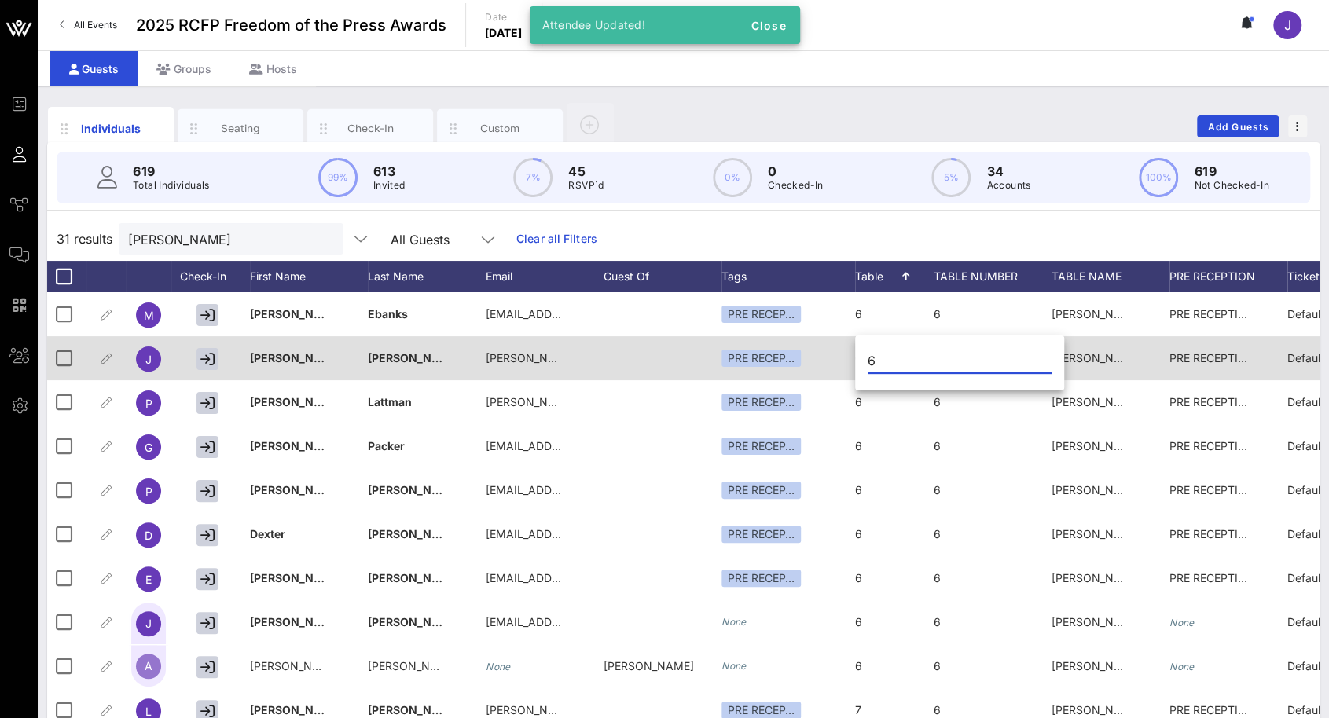
drag, startPoint x: 880, startPoint y: 362, endPoint x: 853, endPoint y: 359, distance: 26.9
click at [854, 365] on div "Event Builder Guests Journeys Comms QR Scanner Team Settings 2025 RCFP Freedom …" at bounding box center [664, 389] width 1329 height 779
type input "7"
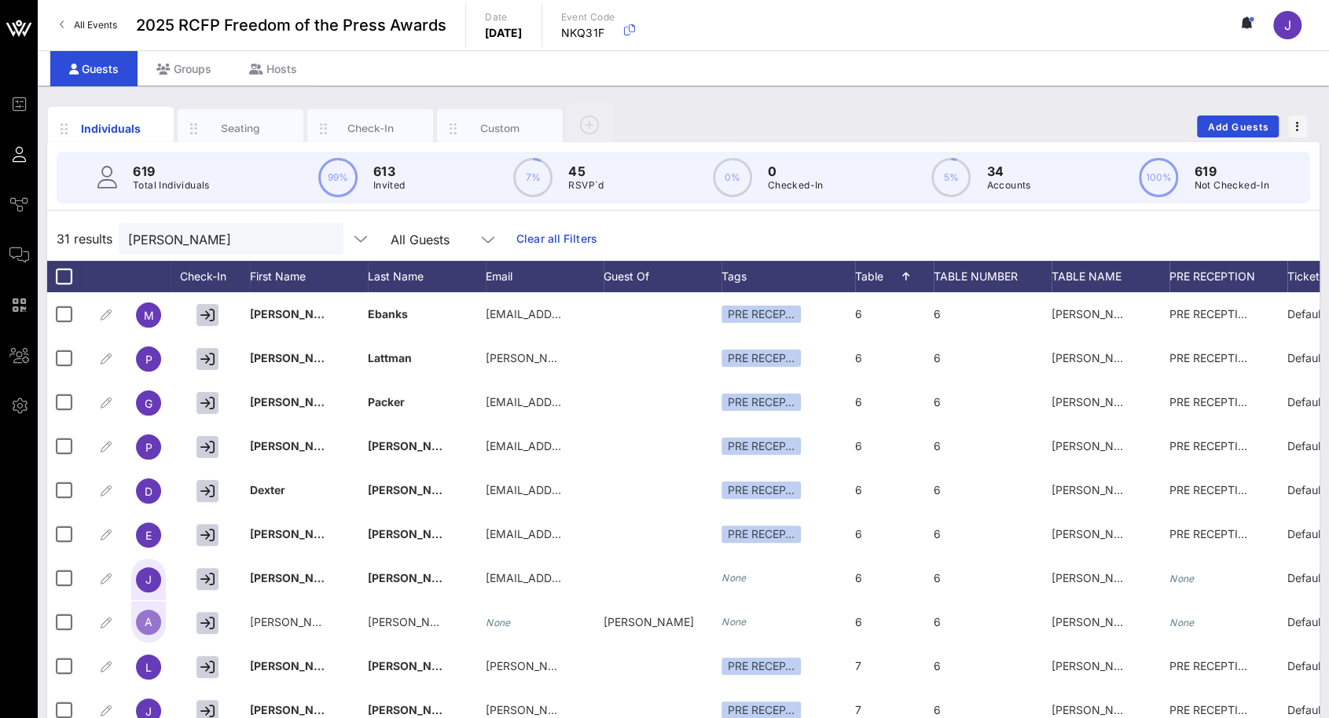
click at [868, 320] on div "6" at bounding box center [894, 323] width 79 height 62
drag, startPoint x: 875, startPoint y: 313, endPoint x: 860, endPoint y: 311, distance: 15.8
click at [860, 311] on div "6" at bounding box center [959, 321] width 209 height 52
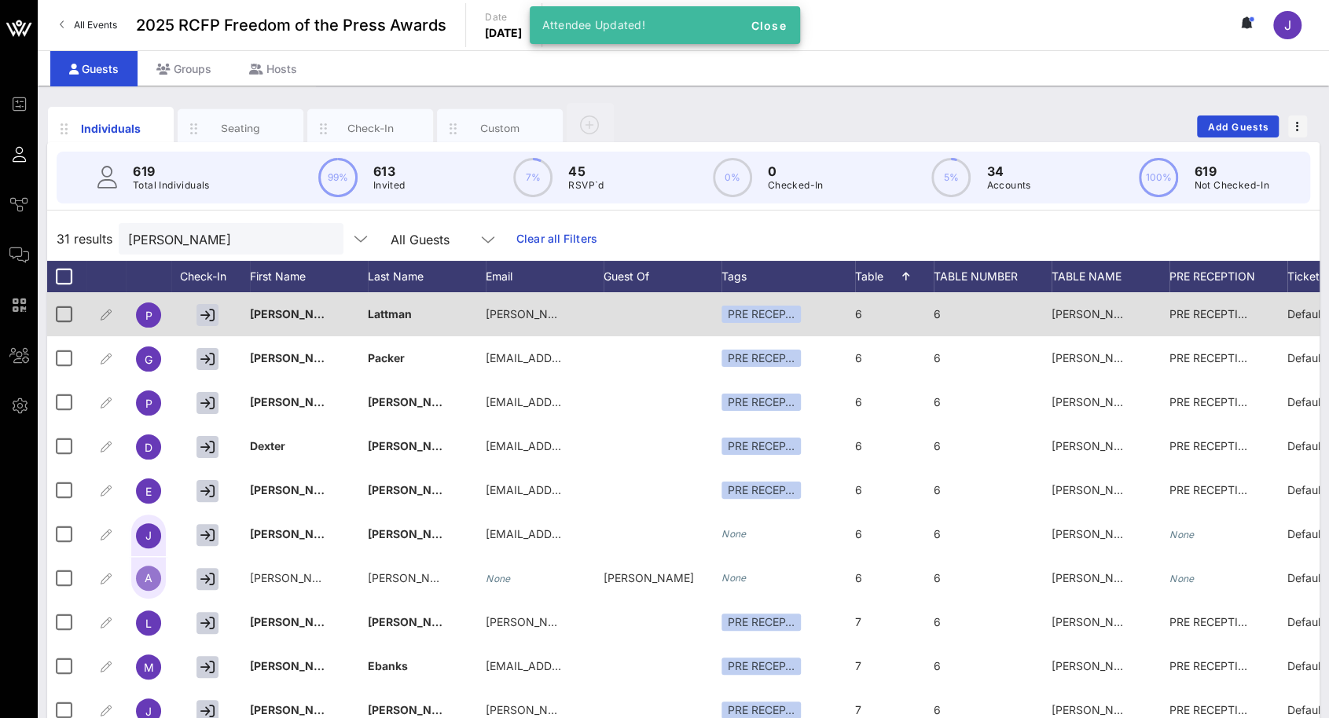
click at [863, 312] on div "6" at bounding box center [894, 323] width 79 height 62
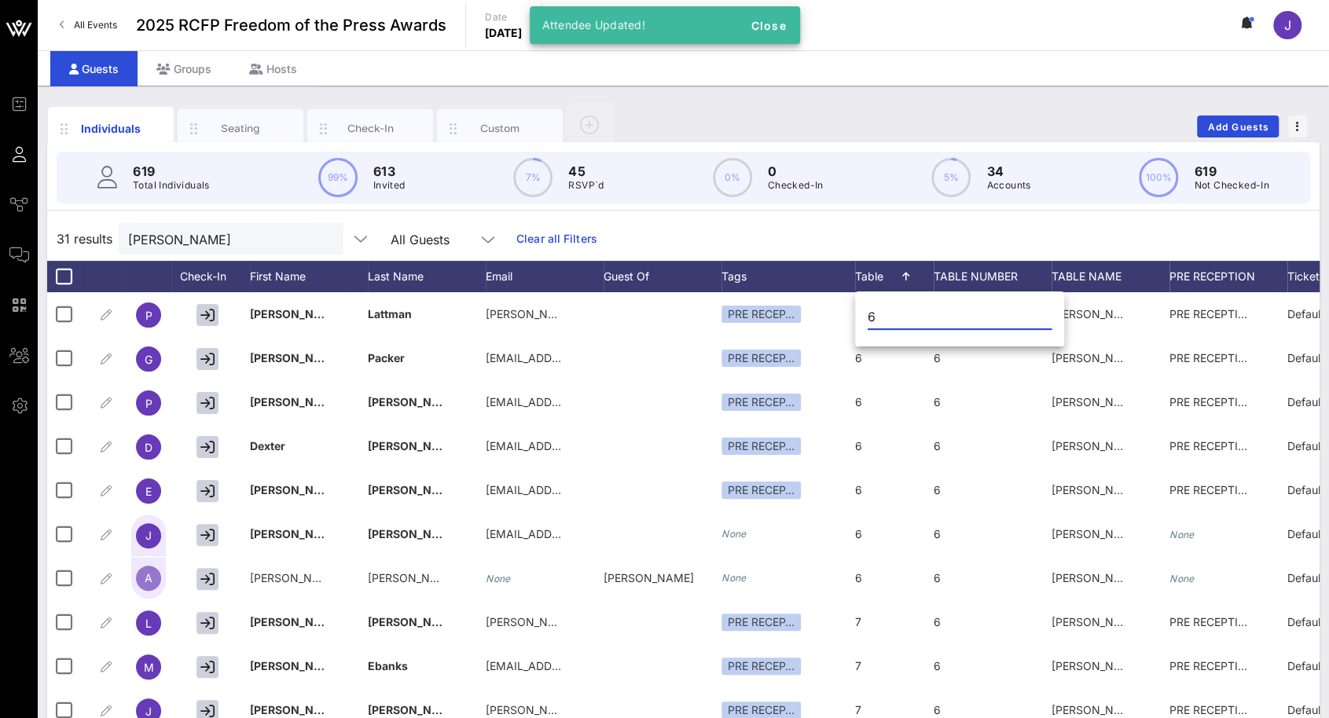
click at [865, 308] on div "6" at bounding box center [959, 321] width 209 height 52
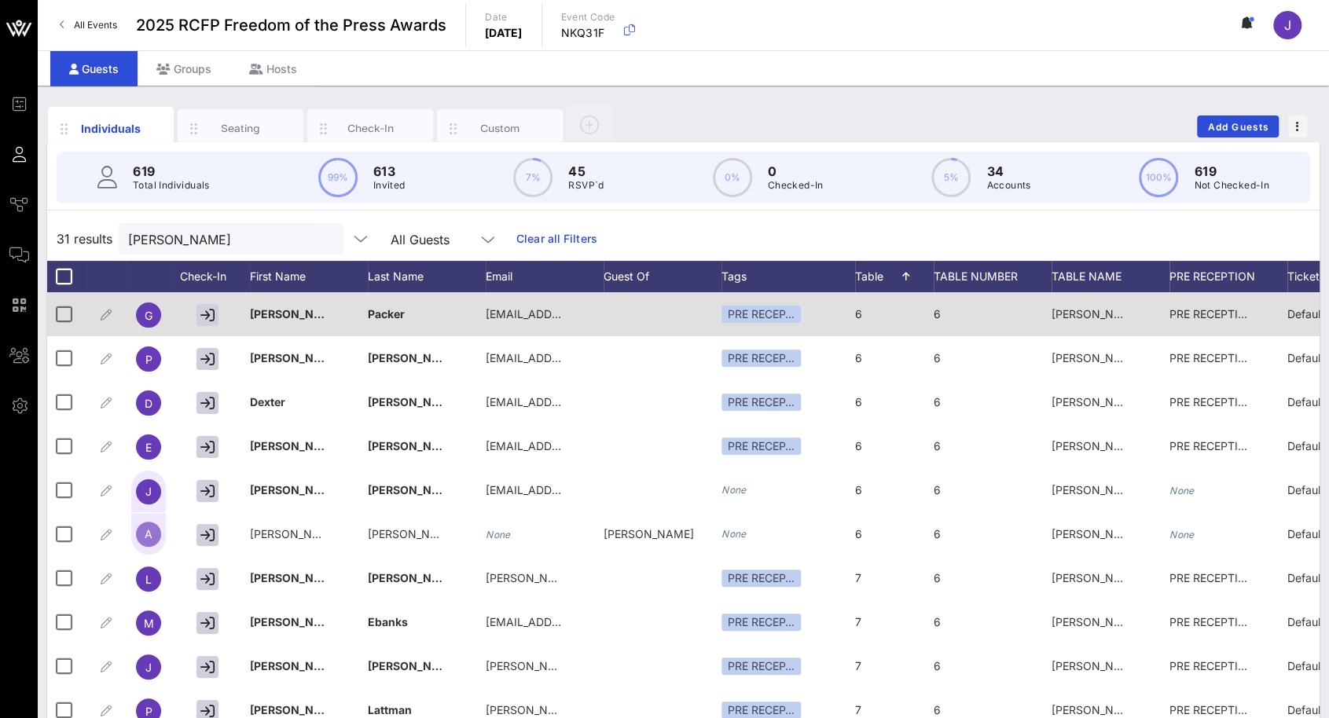
click at [867, 315] on div "6" at bounding box center [894, 323] width 79 height 62
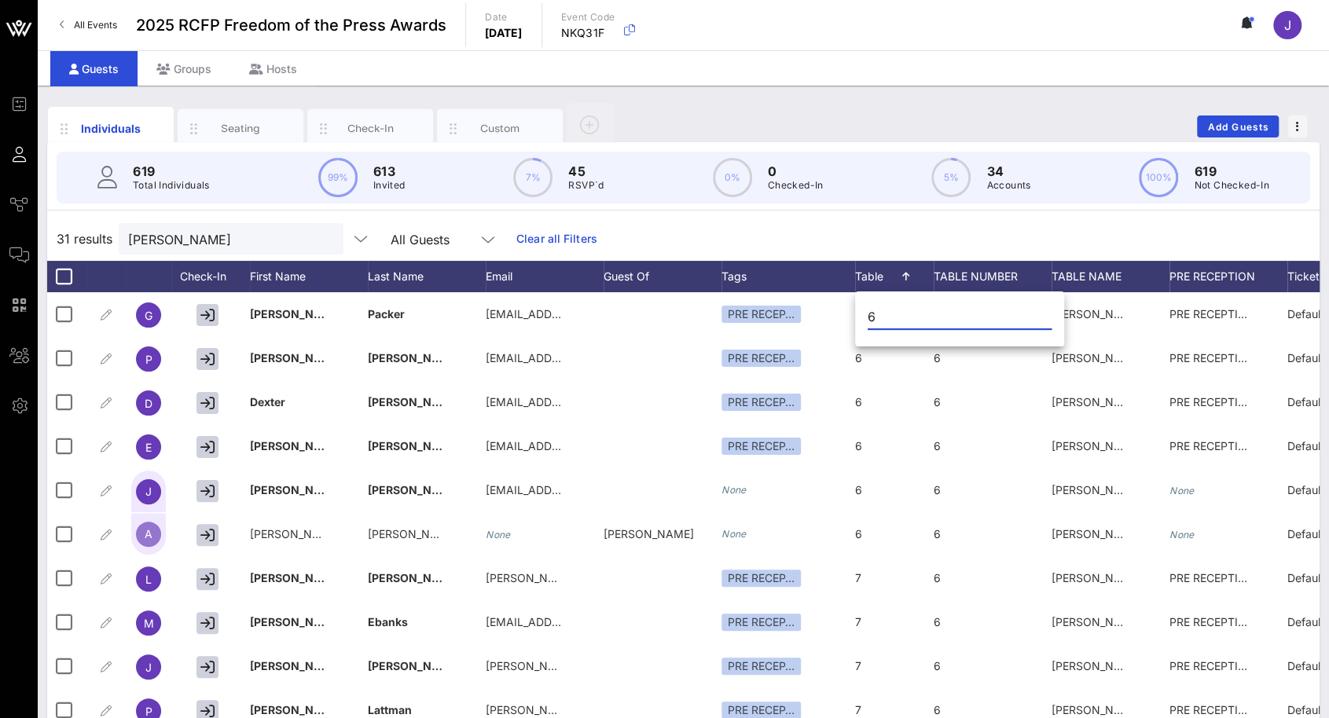
click at [878, 314] on input "6" at bounding box center [959, 316] width 184 height 25
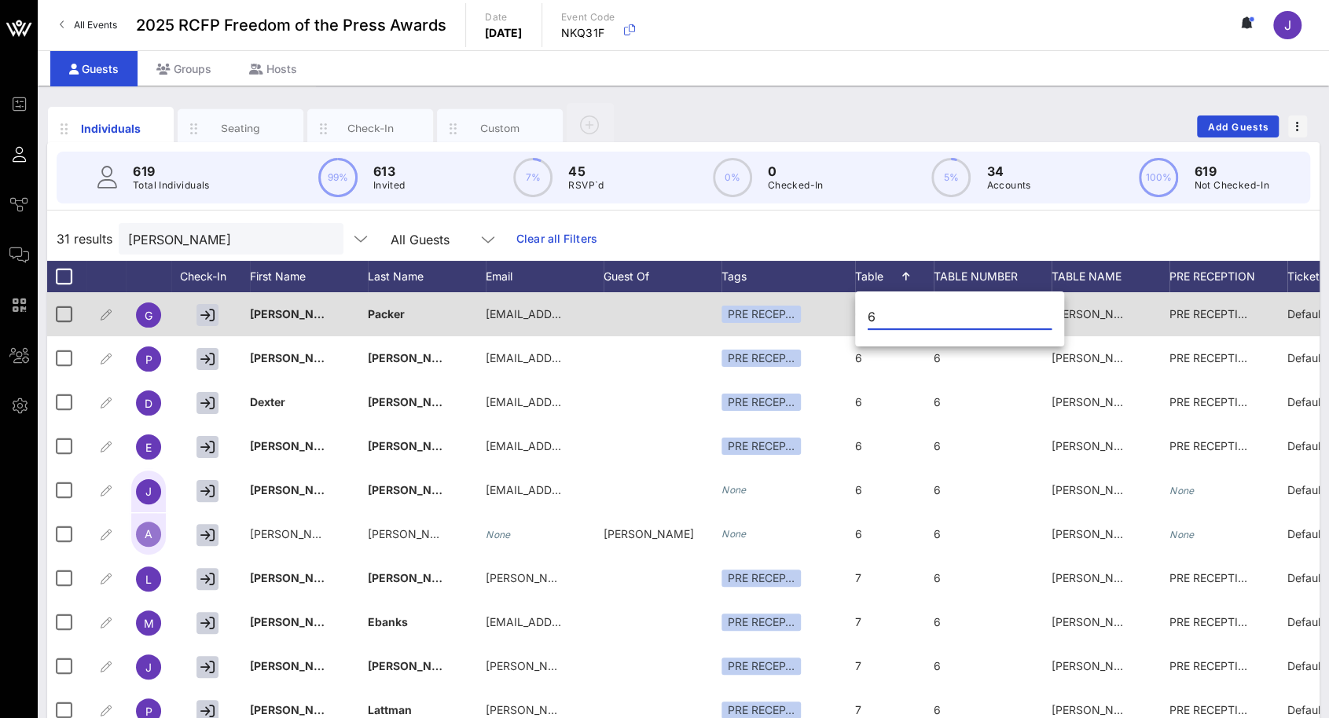
drag, startPoint x: 879, startPoint y: 314, endPoint x: 852, endPoint y: 311, distance: 27.7
click at [852, 313] on div "Event Builder Guests Journeys Comms QR Scanner Team Settings 2025 RCFP Freedom …" at bounding box center [664, 389] width 1329 height 779
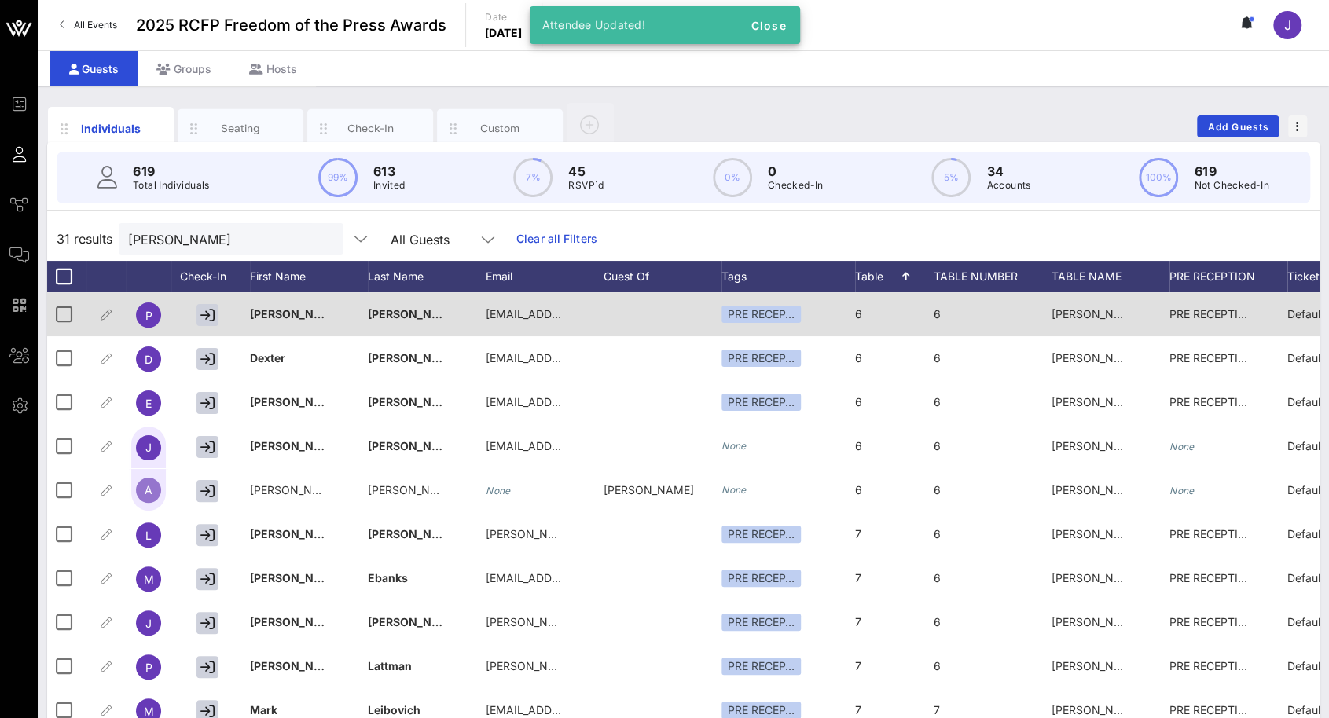
click at [863, 310] on div "6" at bounding box center [894, 323] width 79 height 62
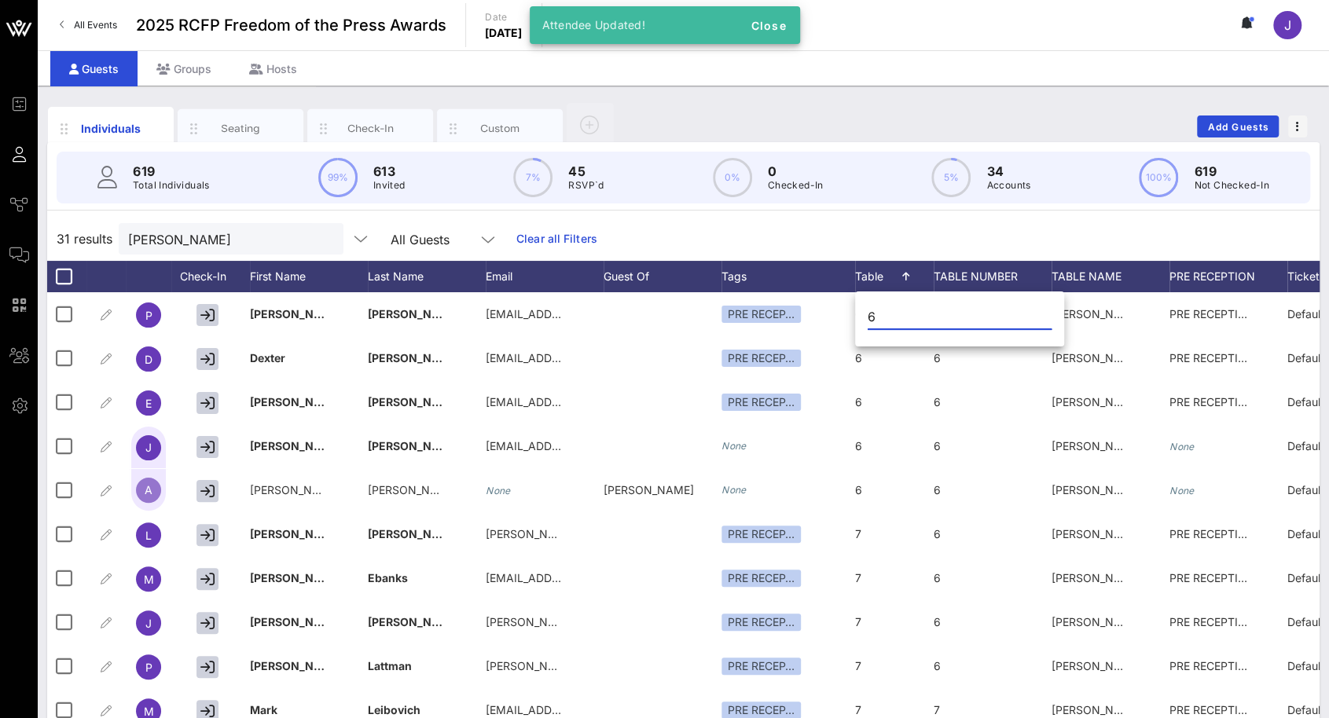
drag, startPoint x: 881, startPoint y: 316, endPoint x: 867, endPoint y: 311, distance: 14.2
click at [867, 312] on input "6" at bounding box center [959, 316] width 184 height 25
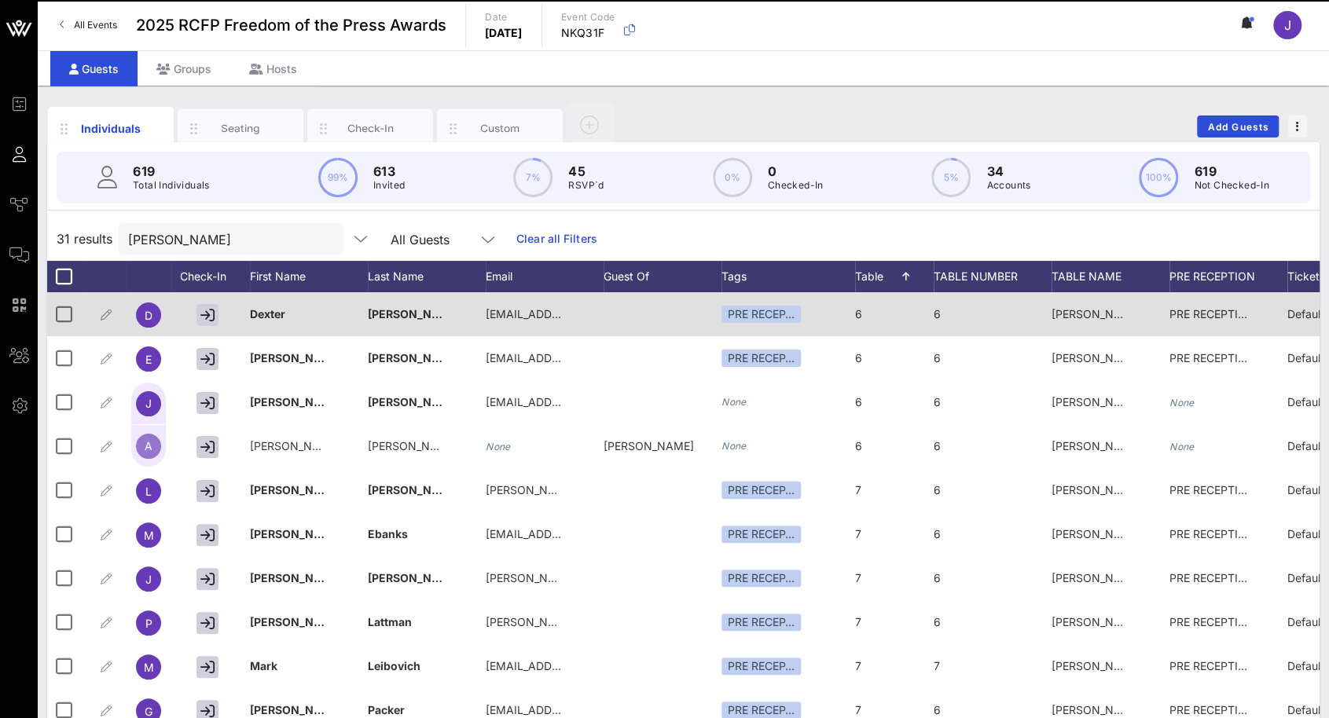
click at [867, 313] on div "6" at bounding box center [894, 323] width 79 height 62
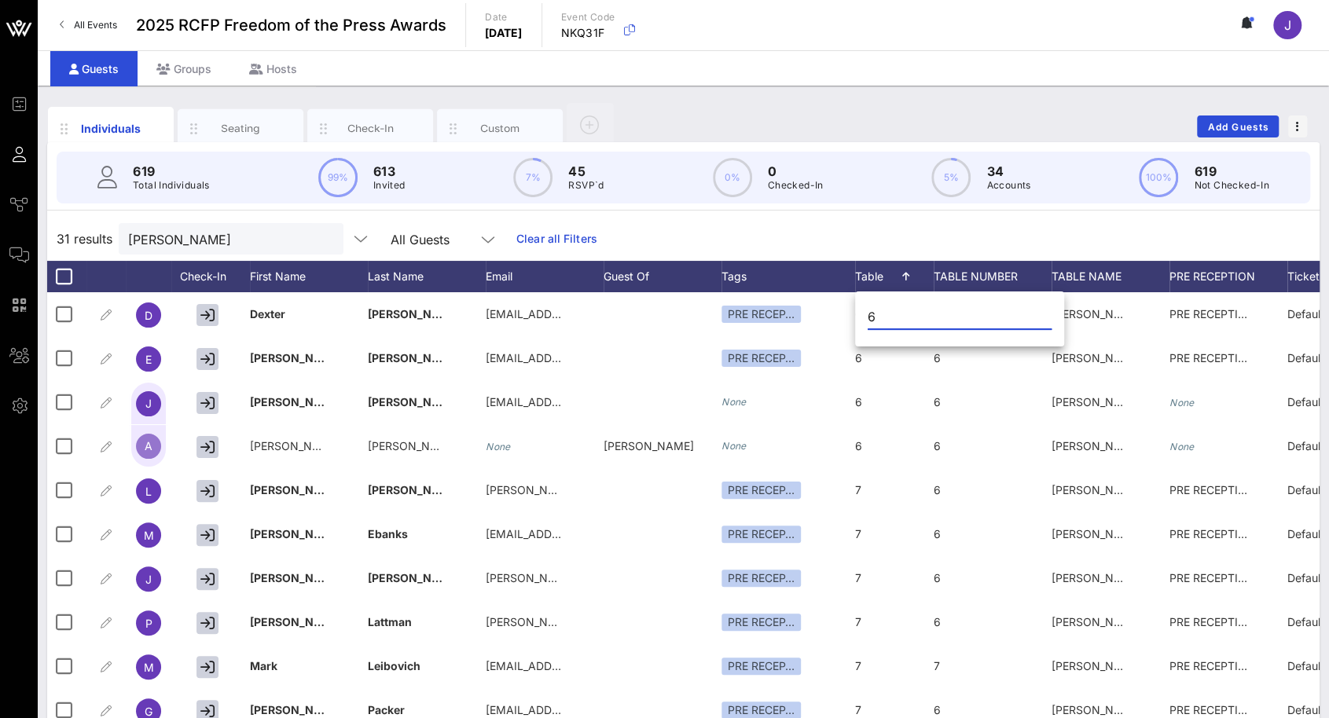
drag, startPoint x: 873, startPoint y: 314, endPoint x: 862, endPoint y: 313, distance: 11.0
click at [862, 313] on div "6" at bounding box center [959, 321] width 209 height 52
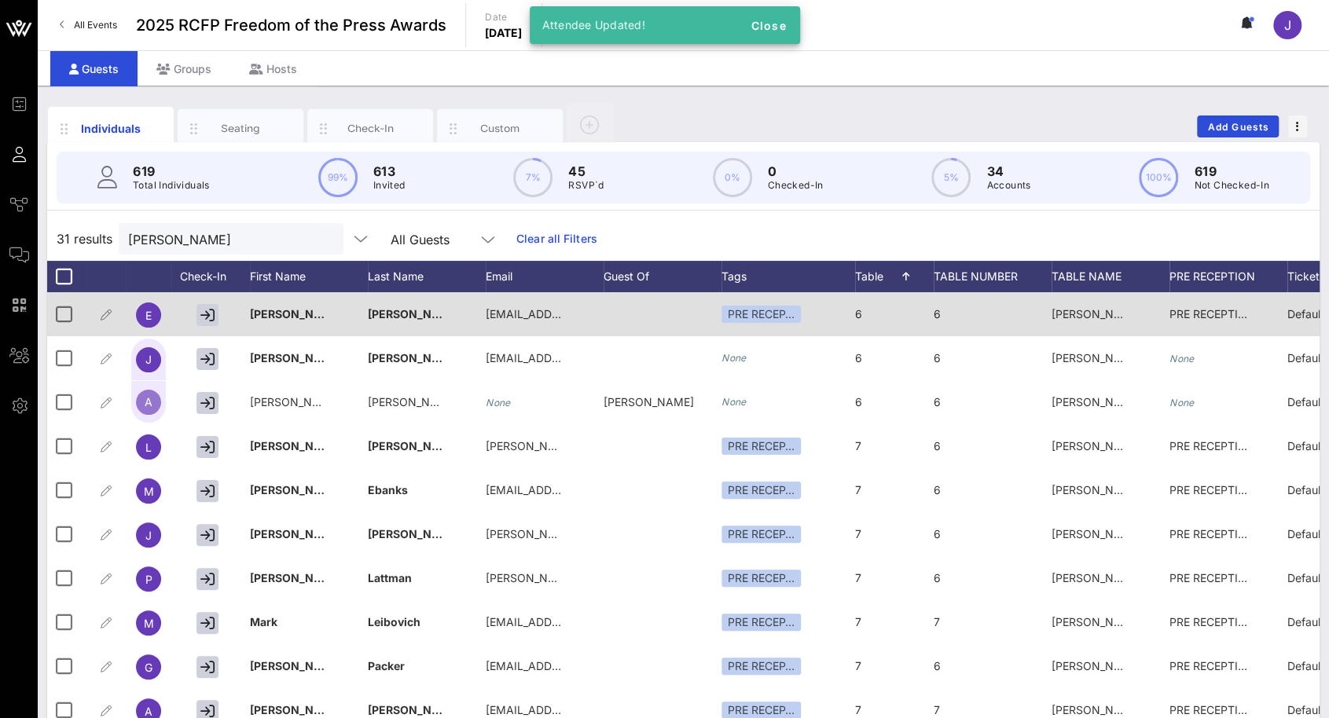
click at [861, 314] on span "6" at bounding box center [858, 313] width 7 height 13
type input "6"
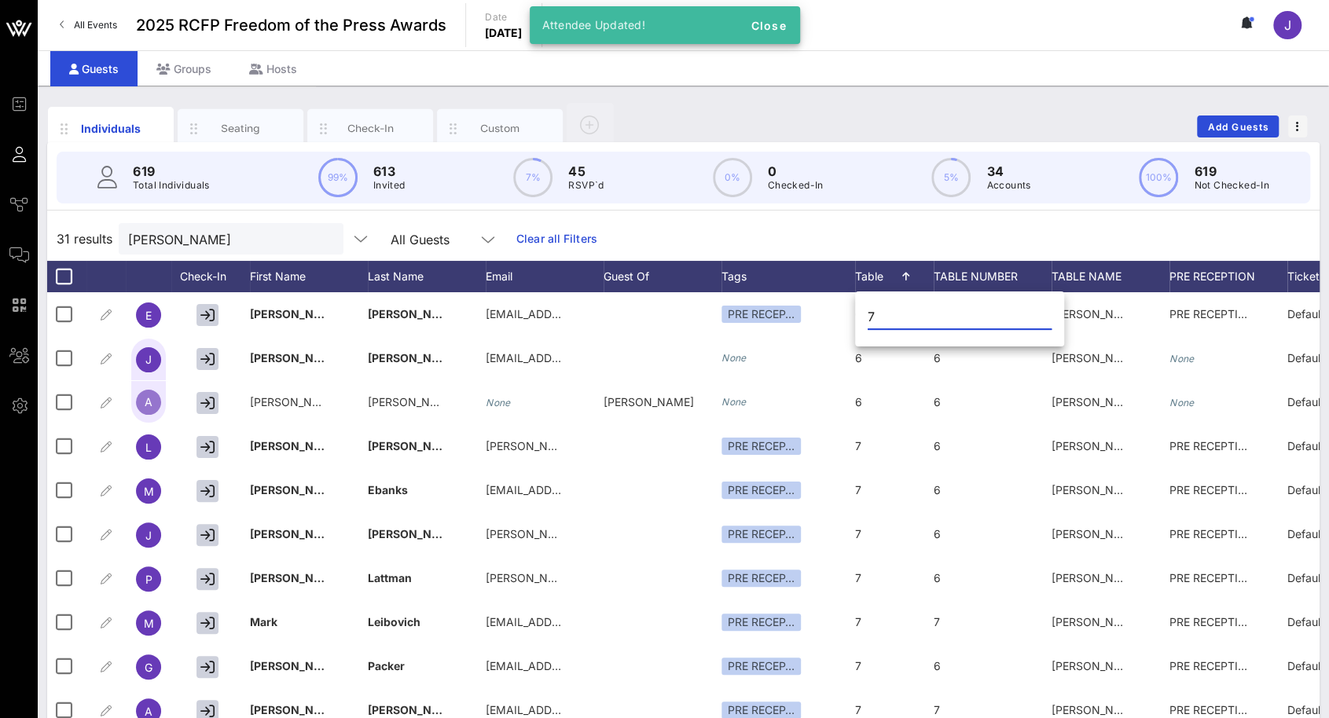
type input "7"
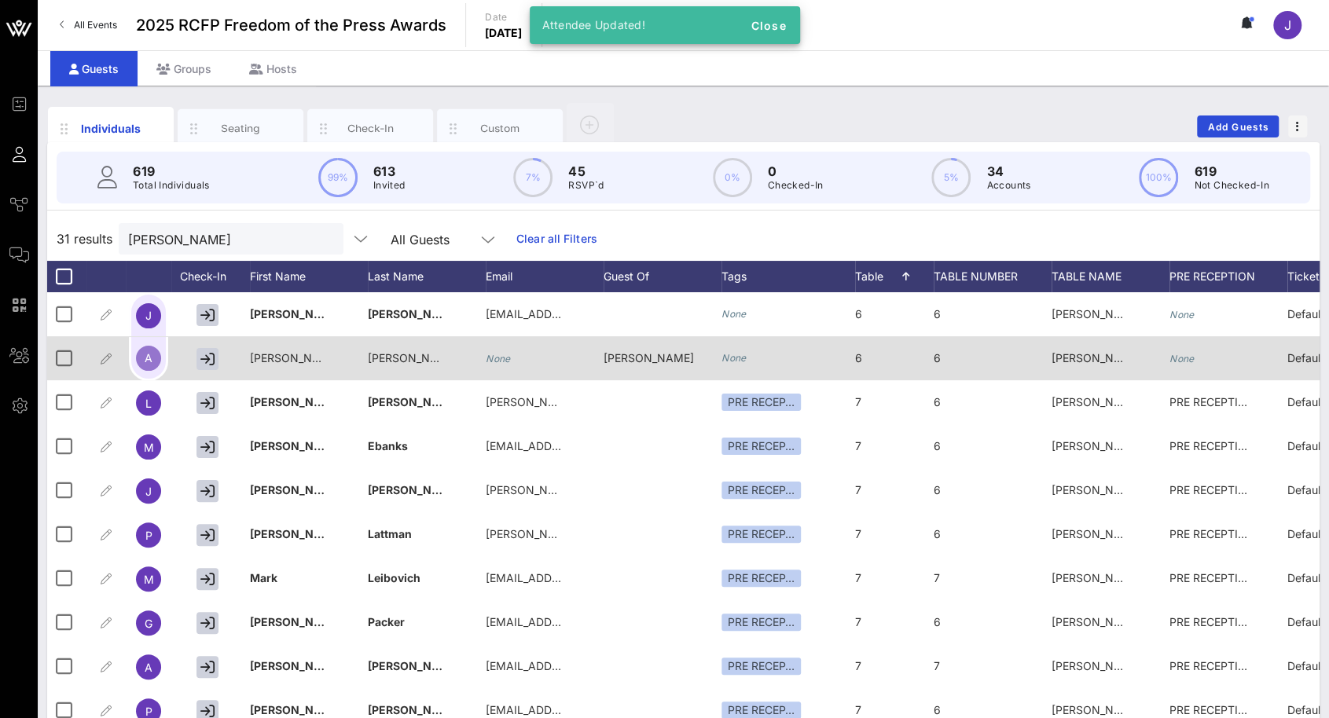
click at [871, 354] on div "6" at bounding box center [894, 367] width 79 height 62
type input "6"
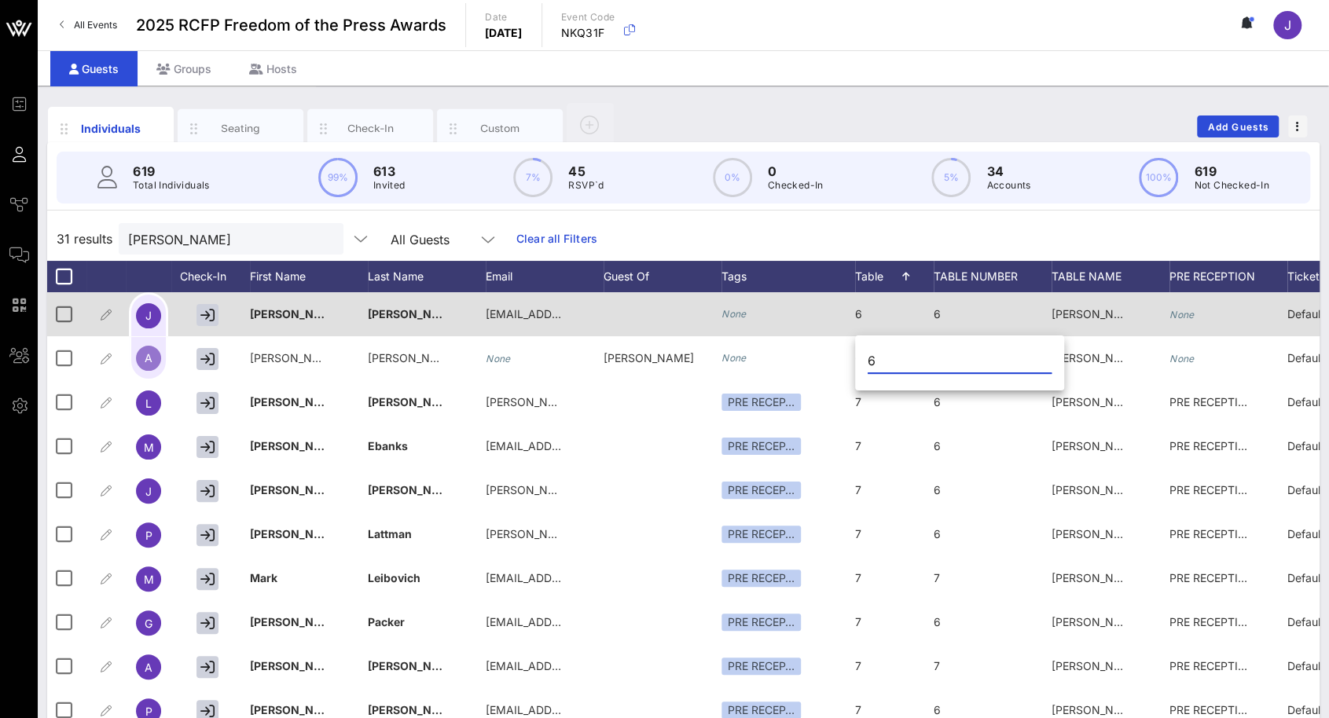
click at [865, 317] on div "6" at bounding box center [894, 323] width 79 height 62
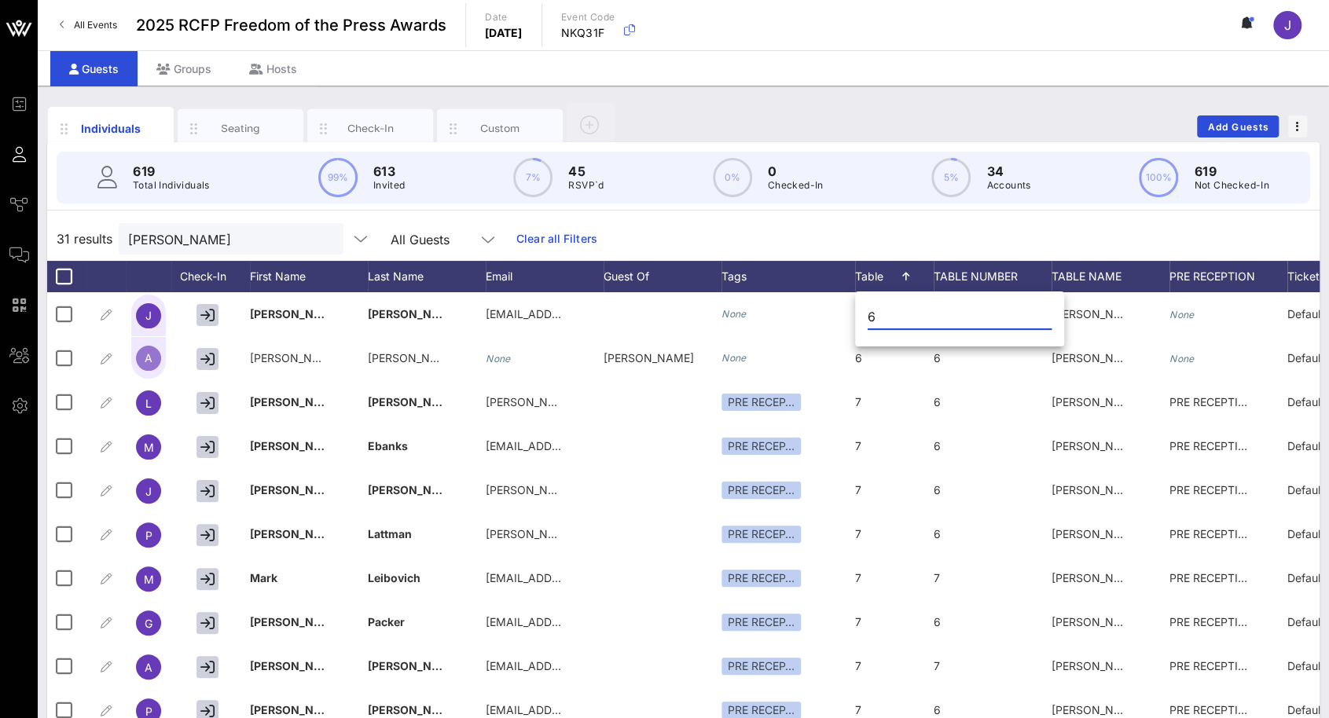
drag, startPoint x: 885, startPoint y: 311, endPoint x: 864, endPoint y: 310, distance: 20.4
click at [864, 310] on div "6" at bounding box center [959, 321] width 209 height 52
type input "7"
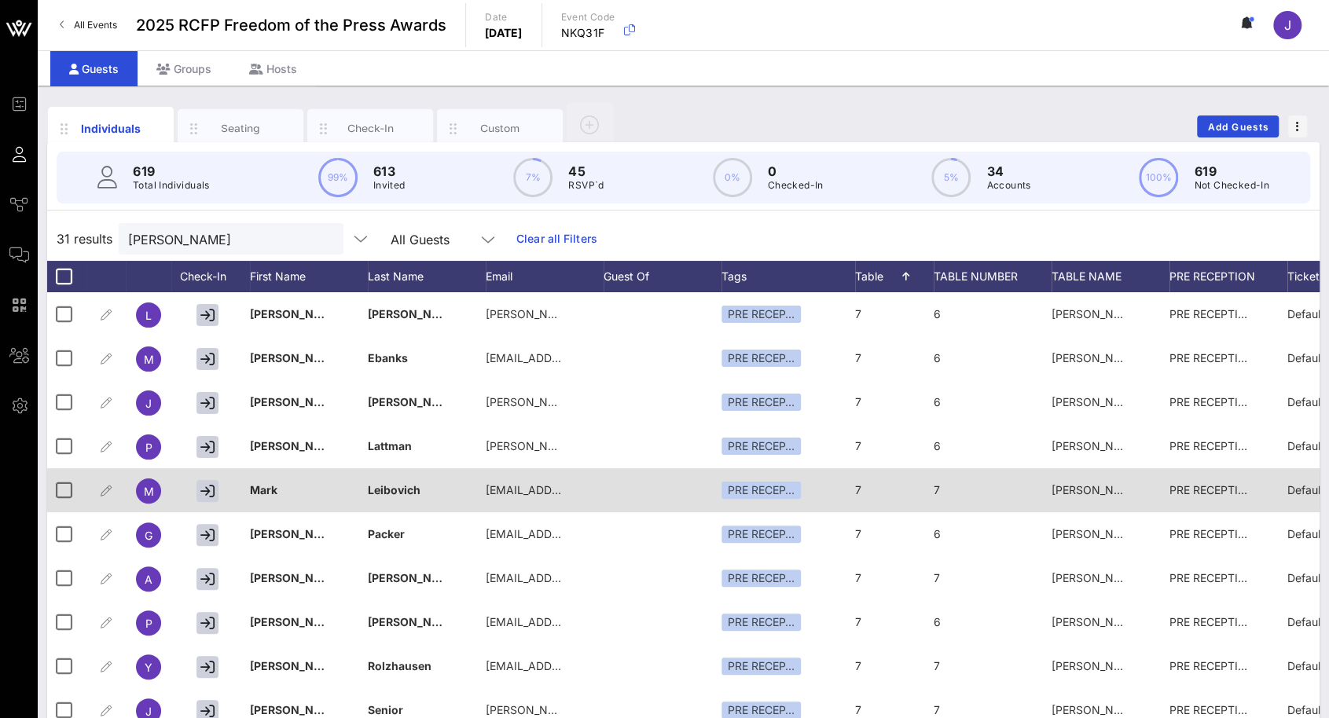
click at [859, 486] on span "7" at bounding box center [858, 489] width 6 height 13
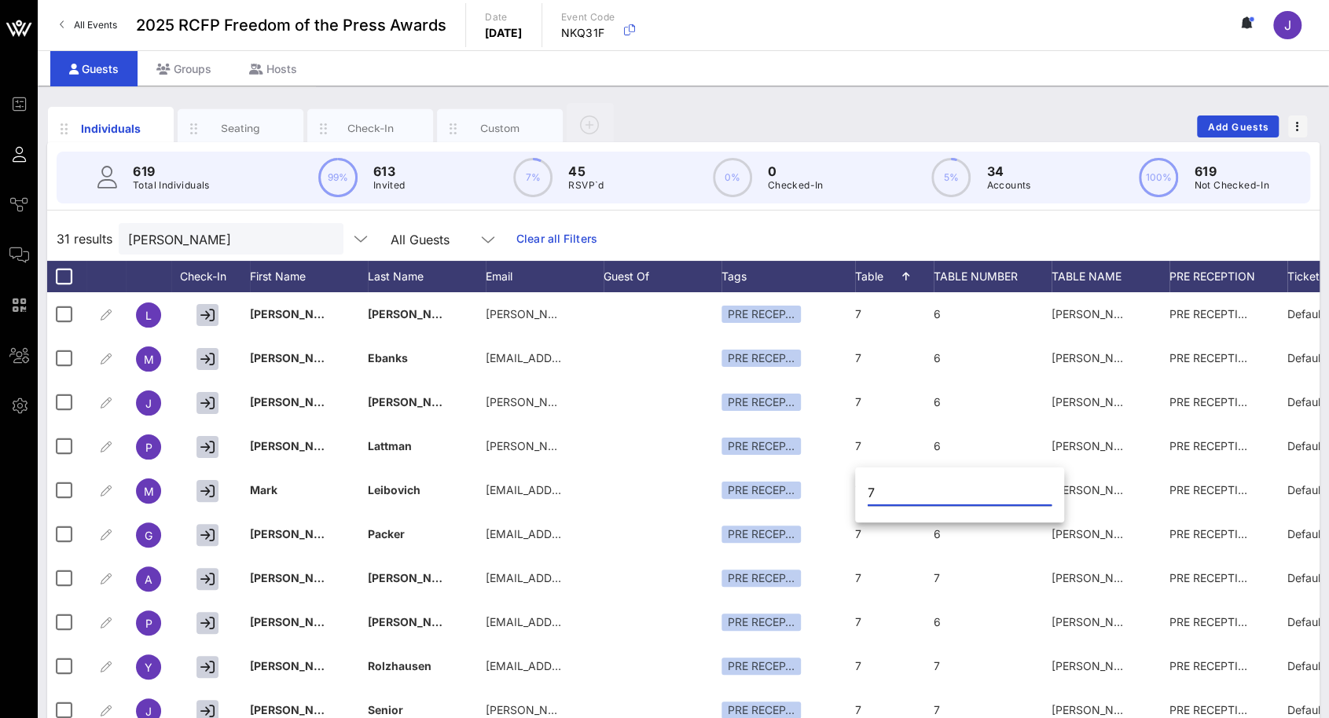
click at [883, 493] on input "7" at bounding box center [959, 492] width 184 height 25
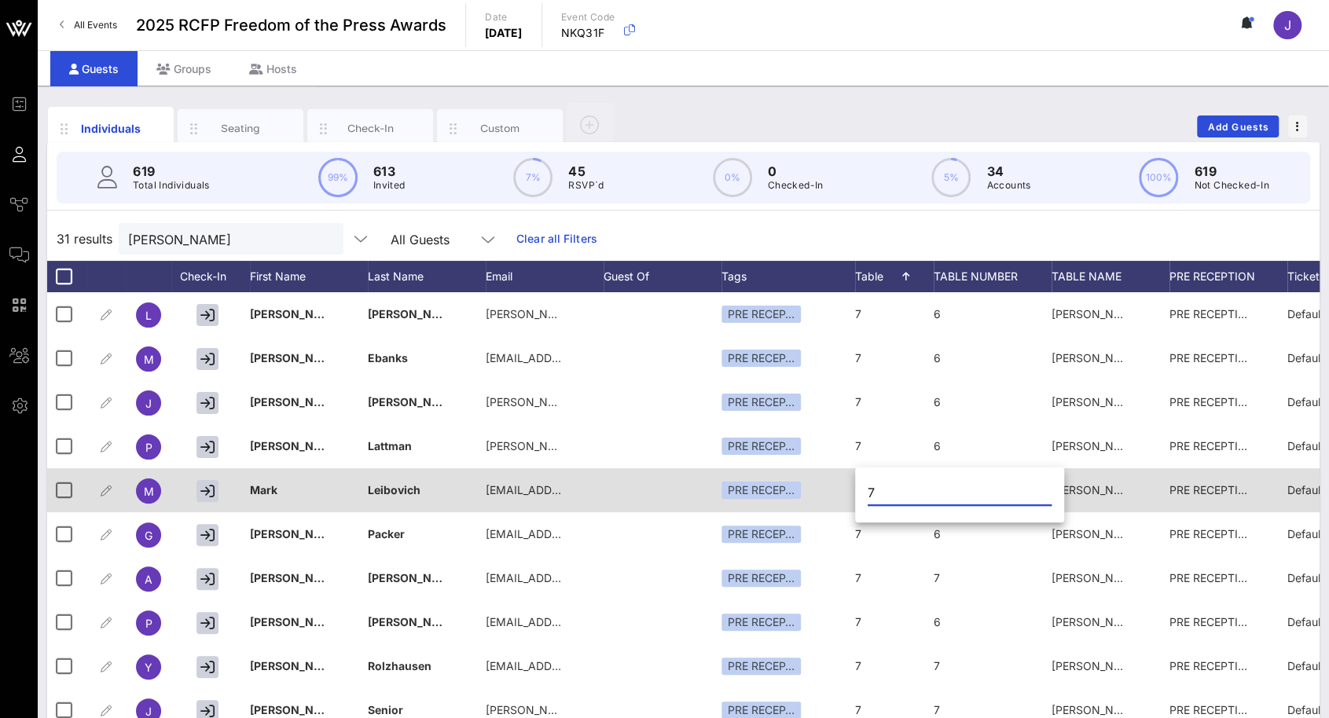
click at [1094, 500] on div "[PERSON_NAME] Collective #2" at bounding box center [1090, 490] width 79 height 44
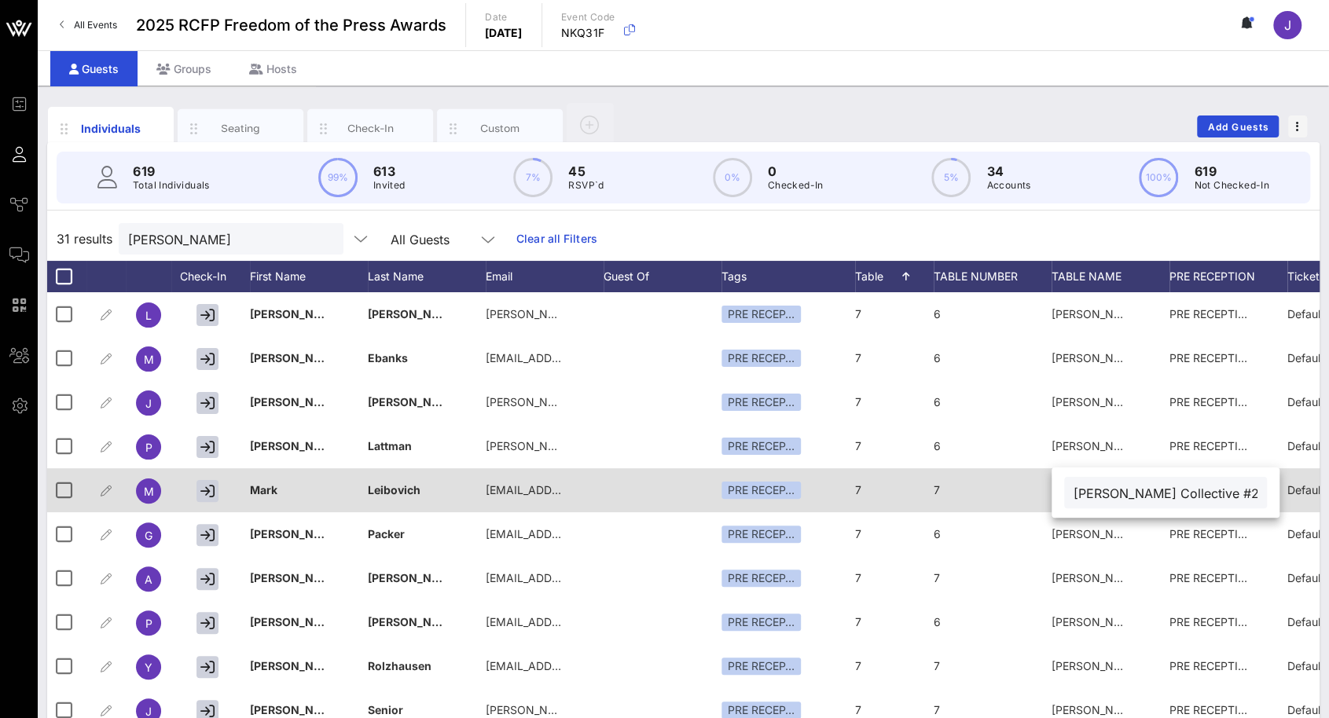
click at [860, 488] on span "7" at bounding box center [858, 489] width 6 height 13
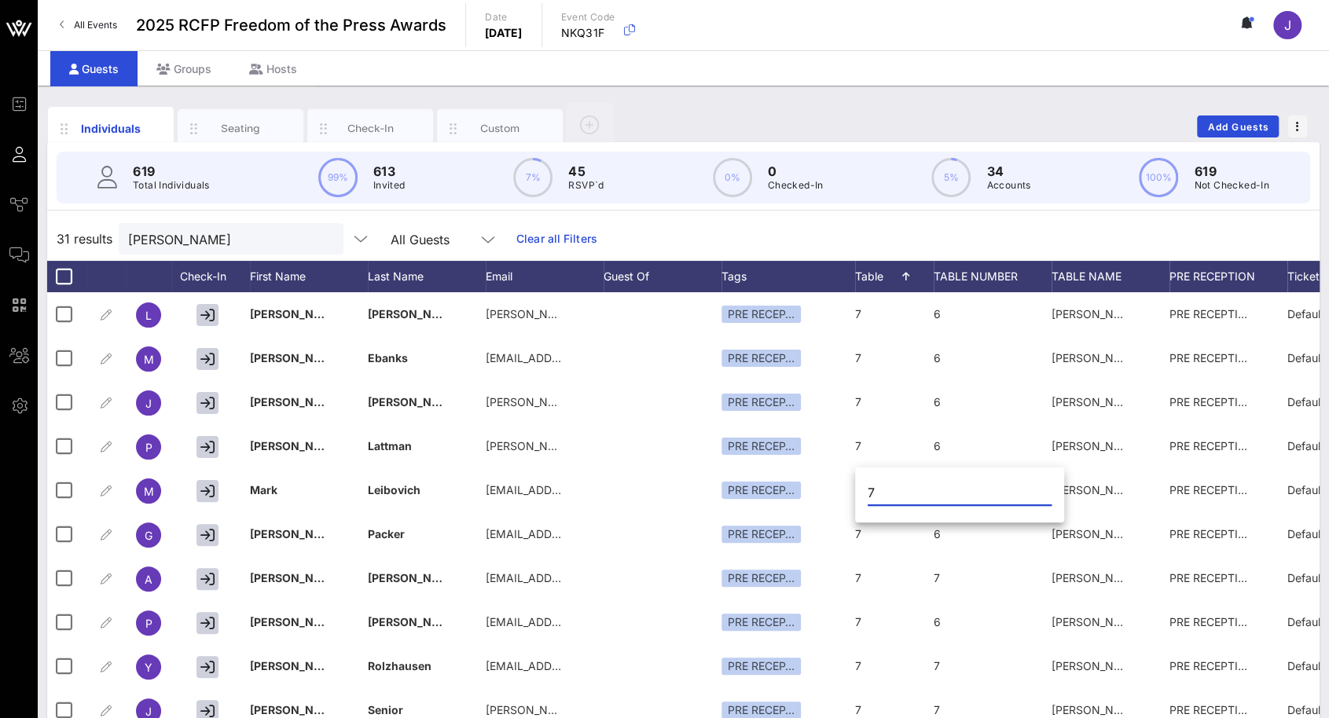
drag, startPoint x: 877, startPoint y: 487, endPoint x: 863, endPoint y: 485, distance: 13.6
click at [863, 485] on div "7" at bounding box center [959, 497] width 209 height 52
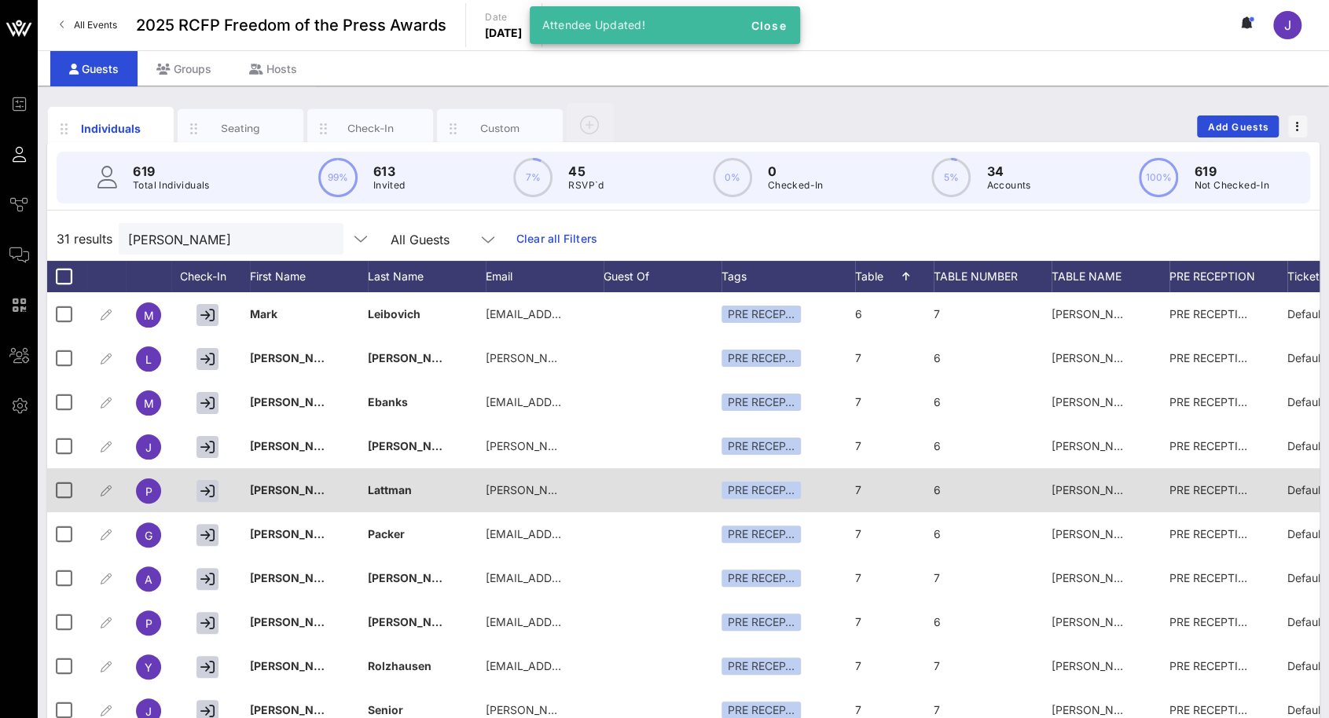
click at [863, 493] on div "7" at bounding box center [894, 499] width 79 height 62
drag, startPoint x: 874, startPoint y: 487, endPoint x: 844, endPoint y: 484, distance: 30.8
click at [845, 485] on div "Event Builder Guests Journeys Comms QR Scanner Team Settings 2025 RCFP Freedom …" at bounding box center [664, 389] width 1329 height 779
type input "6"
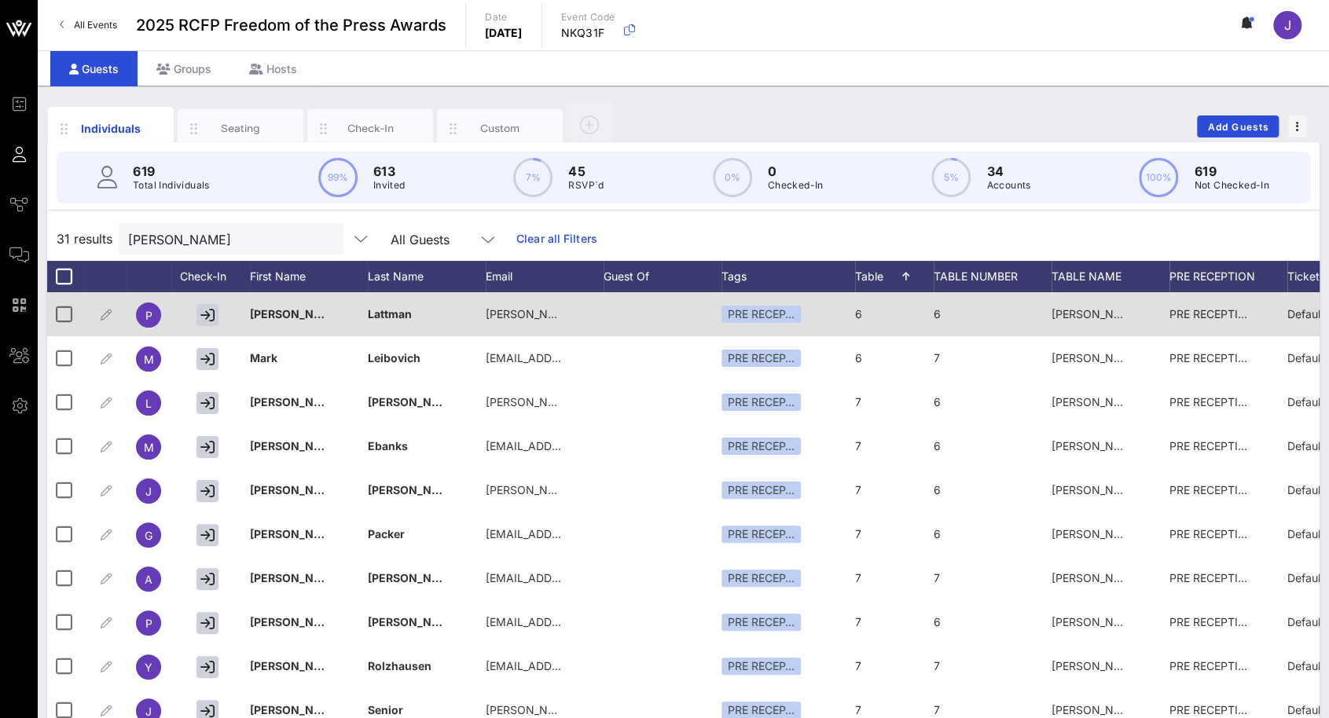
click at [861, 313] on span "6" at bounding box center [858, 313] width 7 height 13
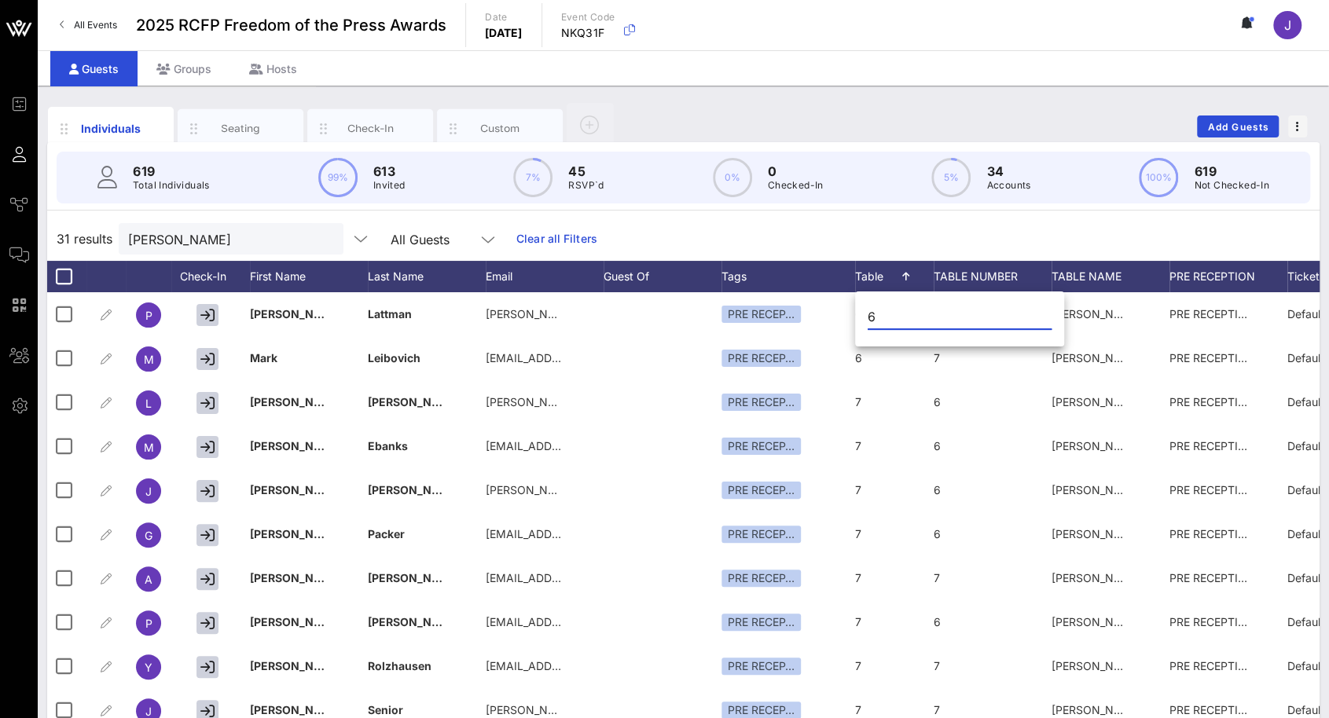
drag, startPoint x: 879, startPoint y: 317, endPoint x: 858, endPoint y: 309, distance: 22.6
click at [859, 309] on div "6" at bounding box center [959, 321] width 209 height 52
type input "7"
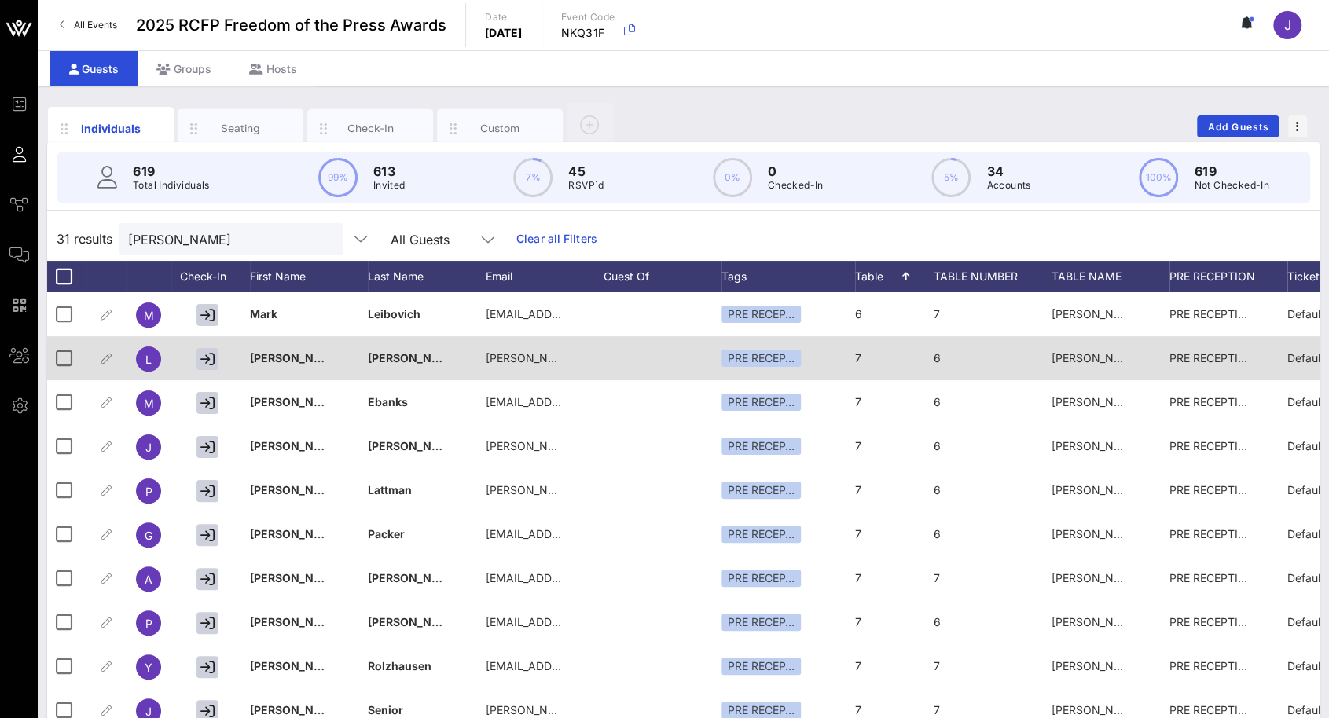
click at [934, 353] on span "6" at bounding box center [936, 357] width 7 height 13
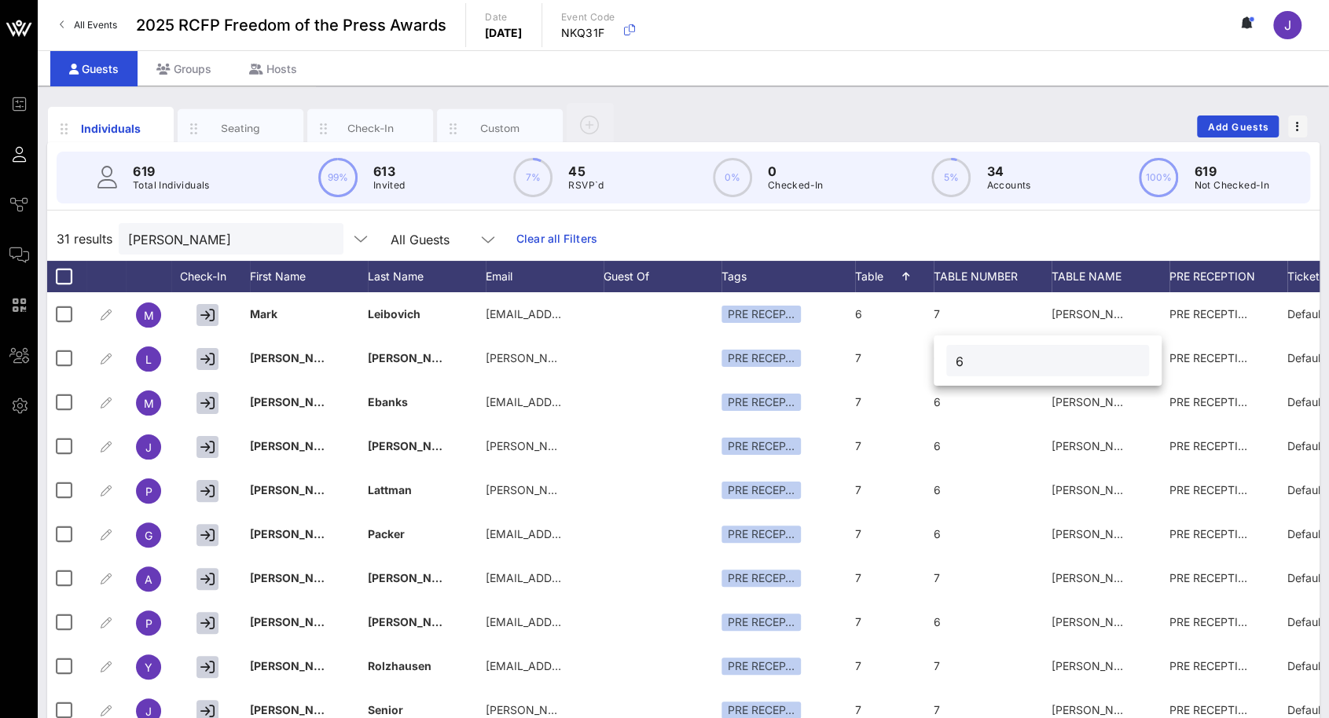
drag, startPoint x: 966, startPoint y: 357, endPoint x: 952, endPoint y: 356, distance: 14.2
click at [952, 356] on div "6" at bounding box center [1047, 360] width 203 height 31
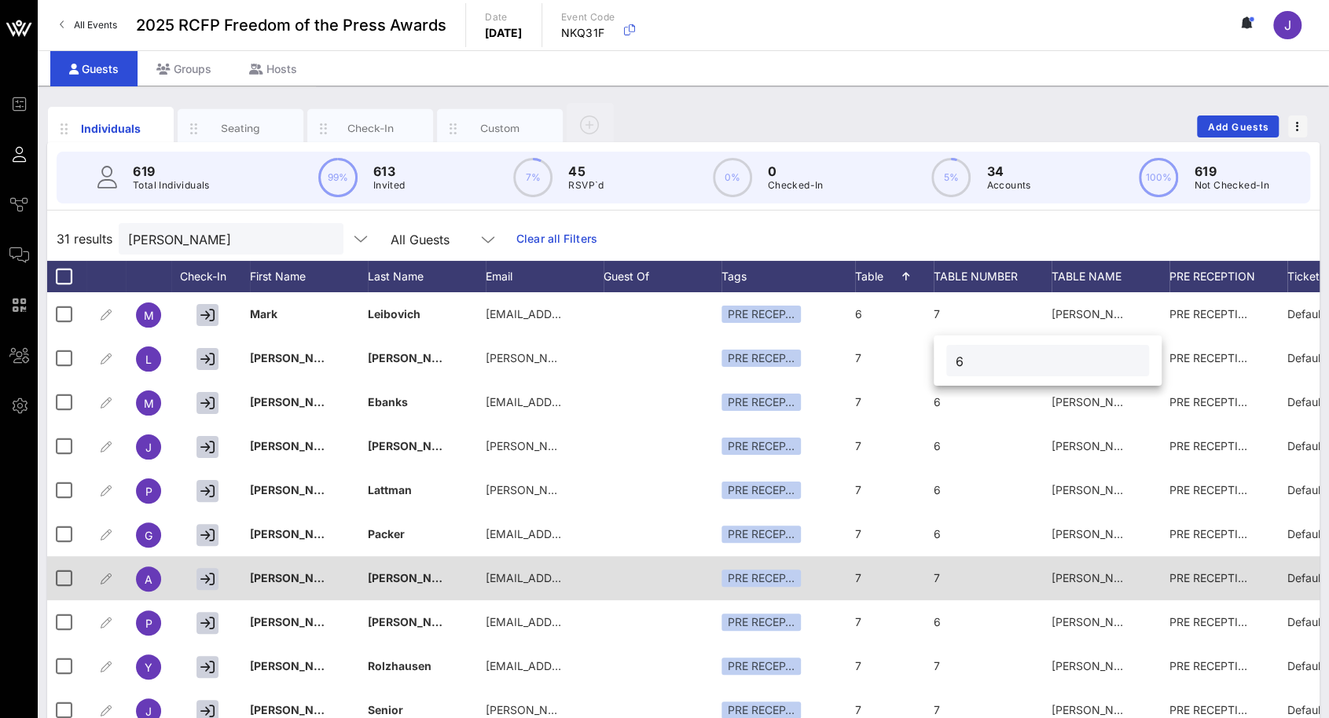
click at [1080, 585] on div "[PERSON_NAME] Collective #2" at bounding box center [1090, 578] width 79 height 44
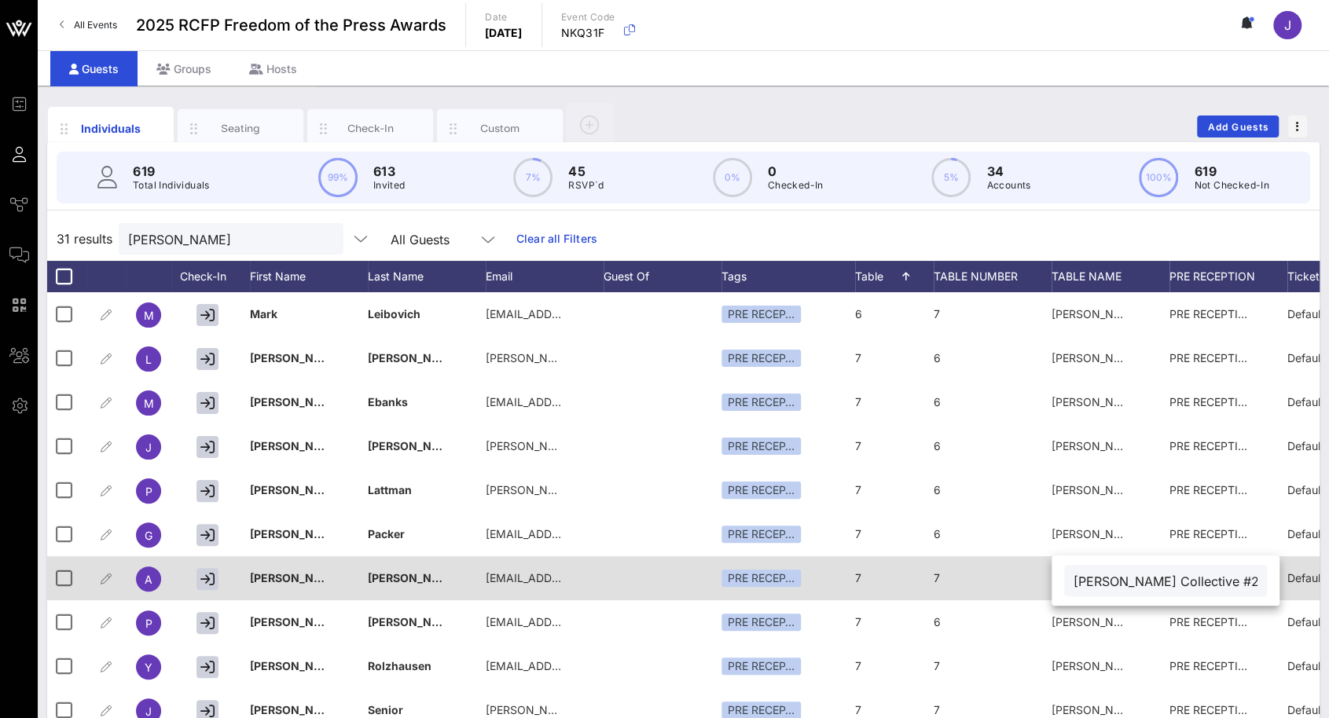
click at [859, 576] on span "7" at bounding box center [858, 577] width 6 height 13
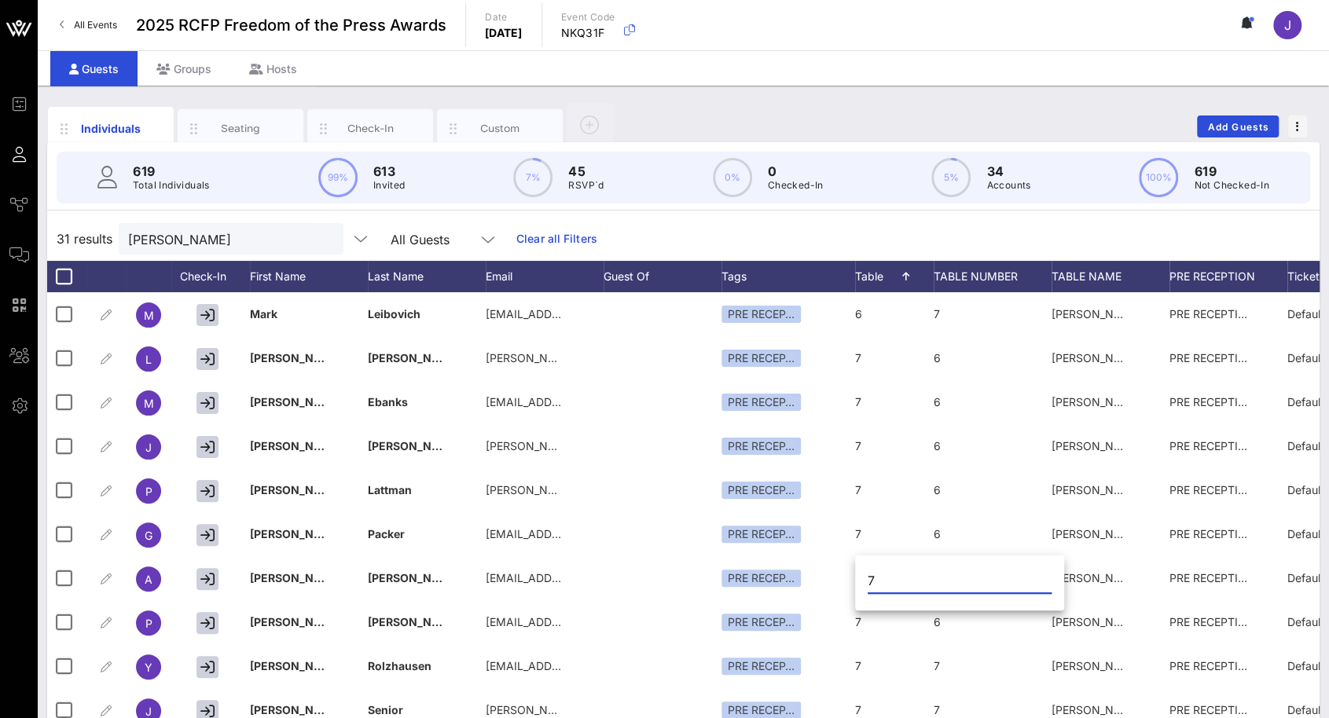
drag, startPoint x: 882, startPoint y: 581, endPoint x: 858, endPoint y: 577, distance: 23.8
click at [858, 577] on div "7" at bounding box center [959, 585] width 209 height 52
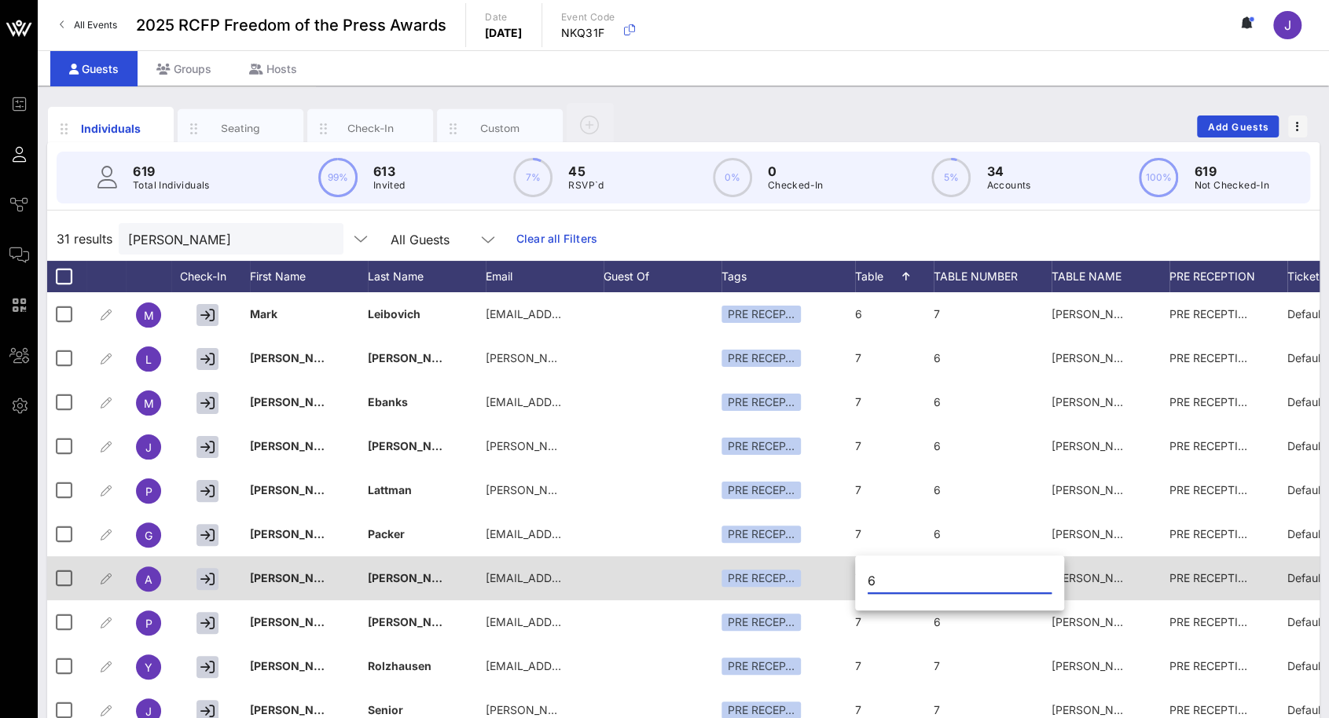
type input "6"
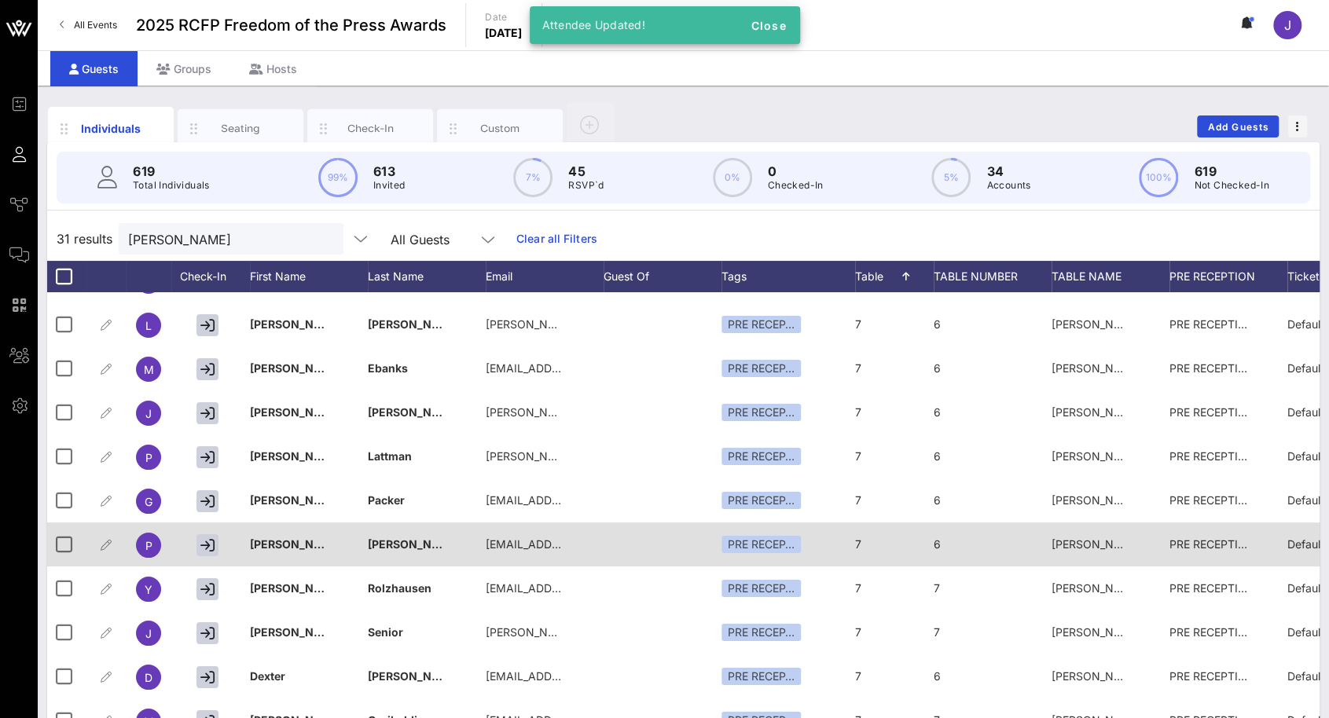
scroll to position [79, 0]
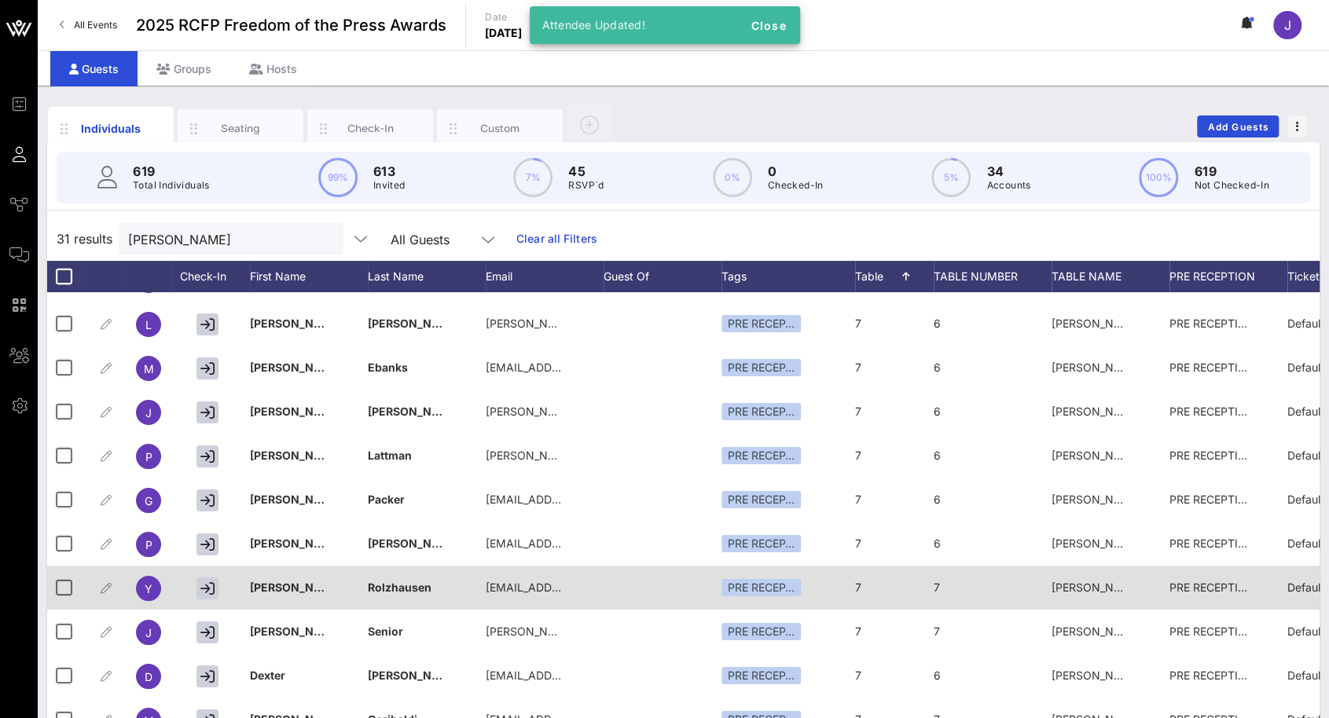
click at [865, 587] on div "7" at bounding box center [894, 597] width 79 height 62
drag, startPoint x: 880, startPoint y: 589, endPoint x: 847, endPoint y: 585, distance: 33.2
click at [848, 588] on div "Event Builder Guests Journeys Comms QR Scanner Team Settings 2025 RCFP Freedom …" at bounding box center [664, 389] width 1329 height 779
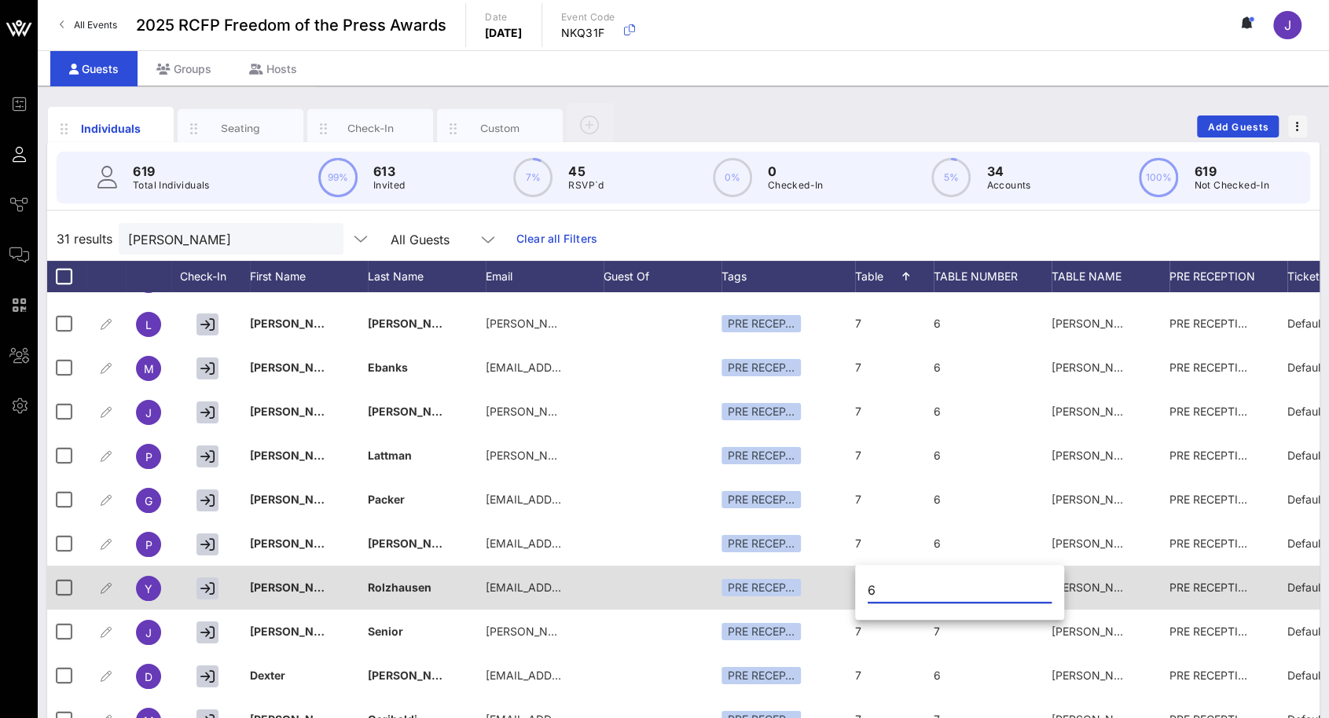
type input "6"
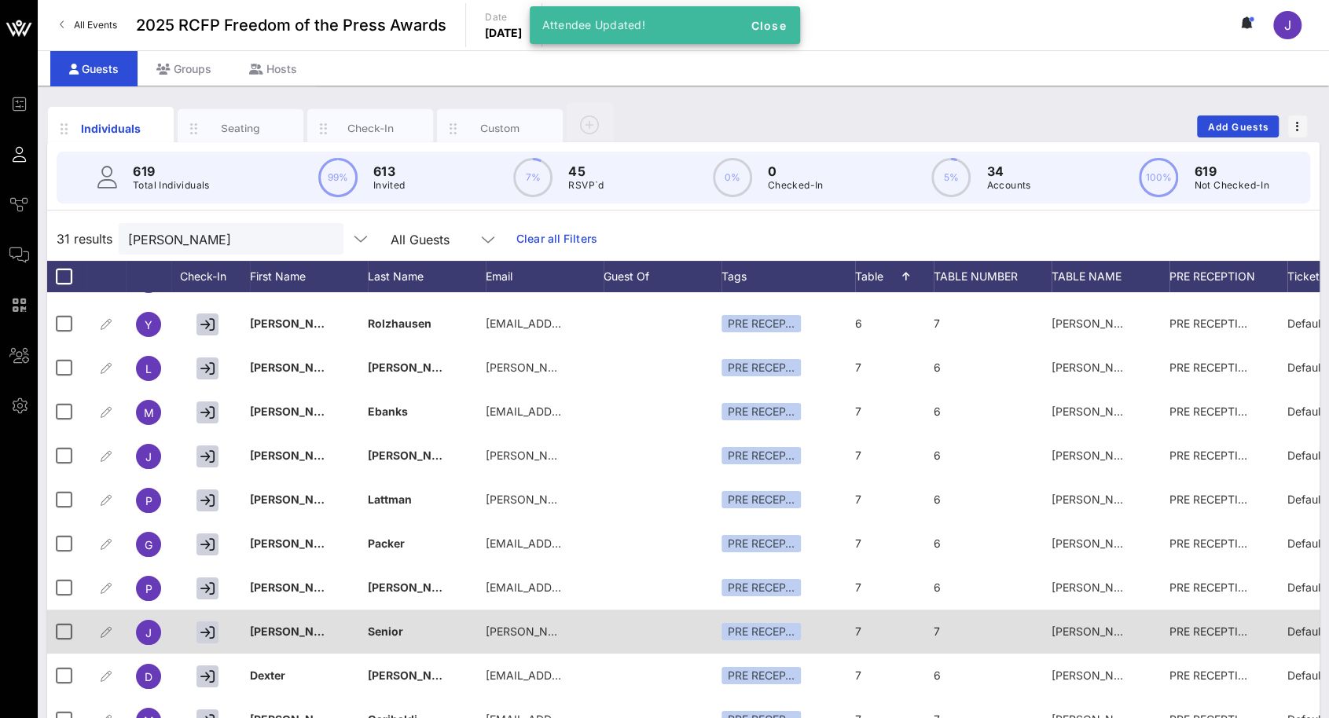
click at [862, 634] on div "7" at bounding box center [894, 641] width 79 height 62
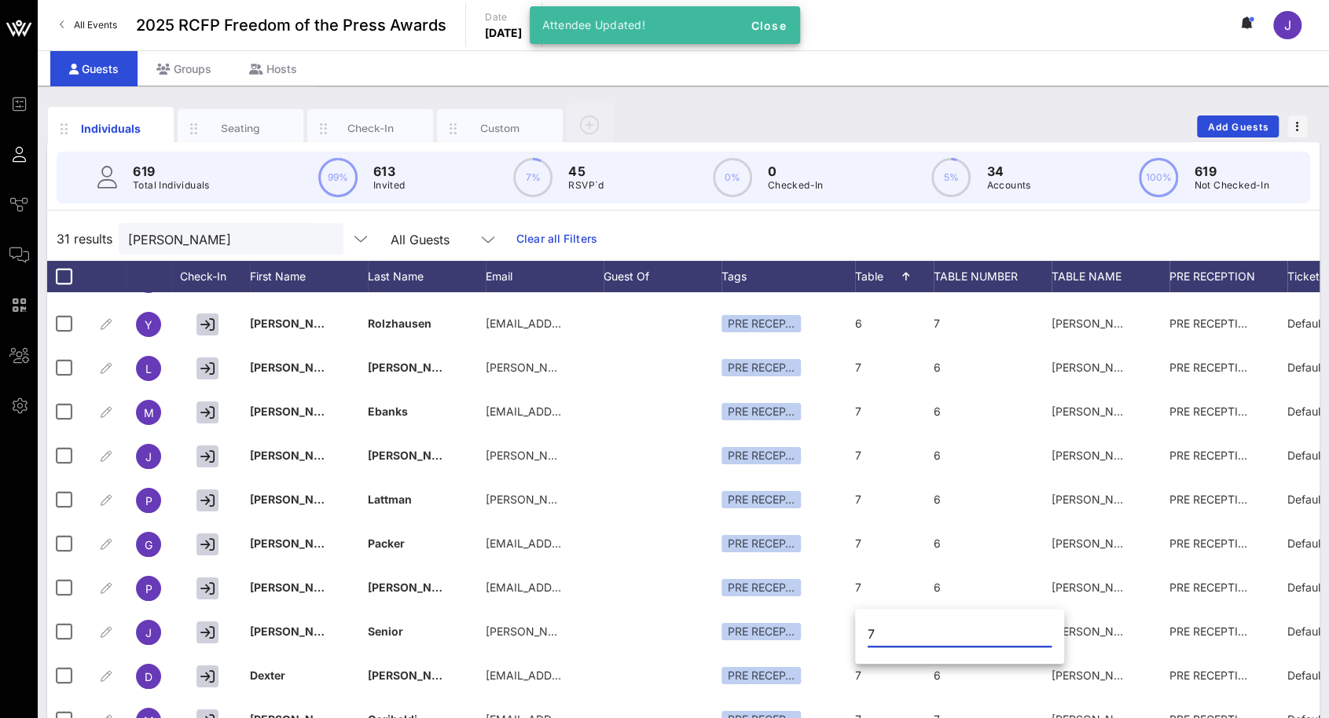
drag, startPoint x: 878, startPoint y: 632, endPoint x: 855, endPoint y: 631, distance: 23.6
click at [855, 631] on div "7" at bounding box center [959, 638] width 209 height 52
type input "6"
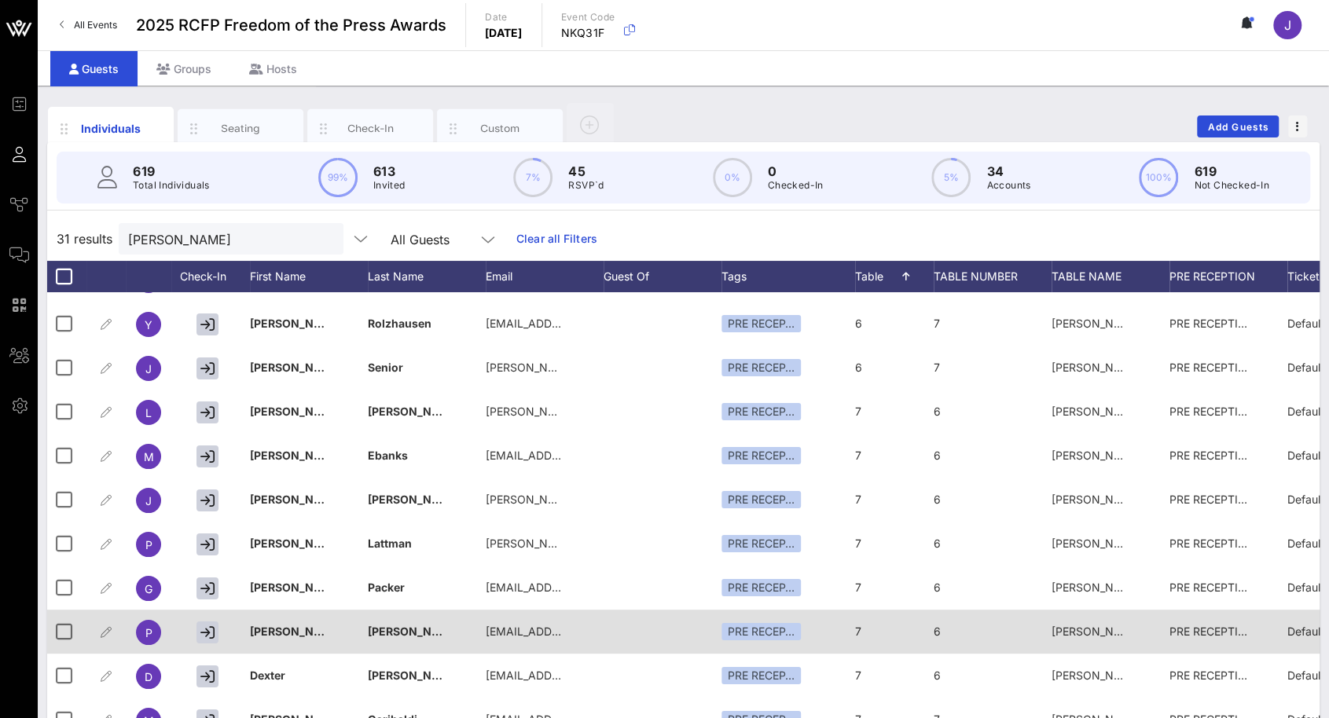
scroll to position [236, 0]
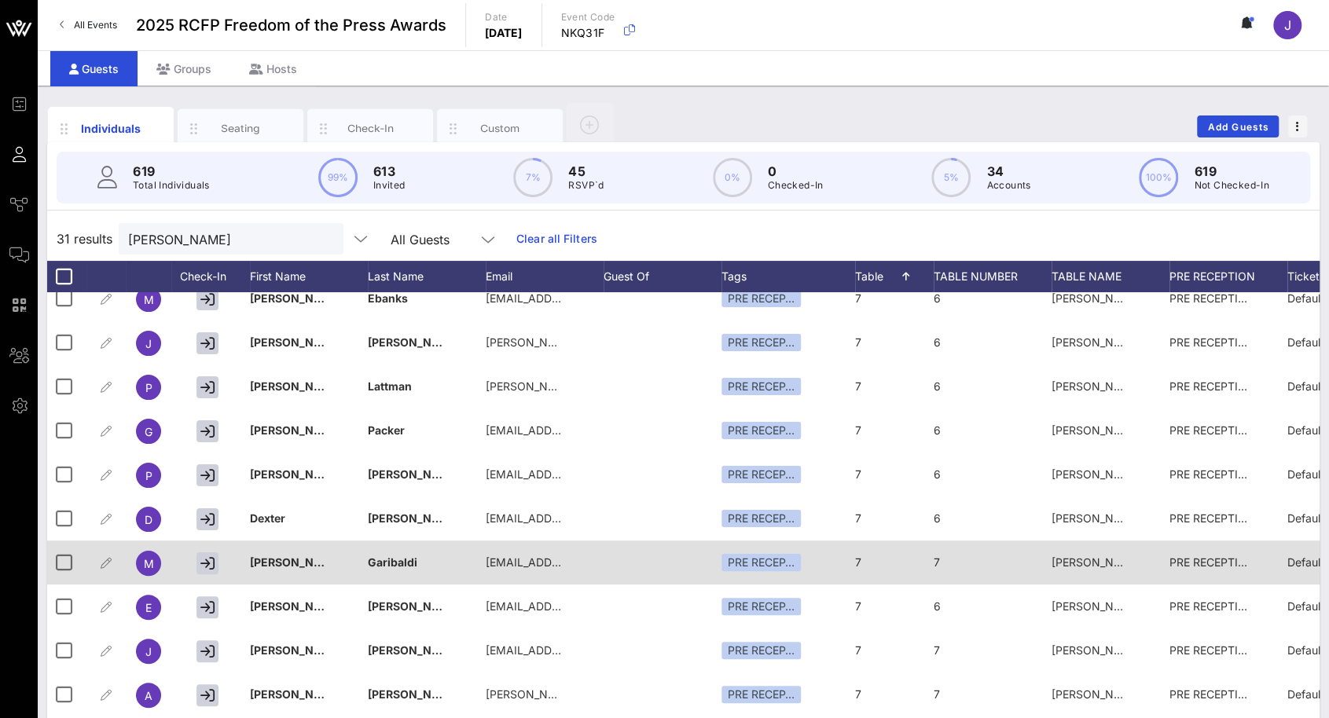
click at [863, 557] on div "7" at bounding box center [894, 572] width 79 height 62
drag, startPoint x: 885, startPoint y: 567, endPoint x: 836, endPoint y: 567, distance: 49.5
click at [836, 567] on div "Event Builder Guests Journeys Comms QR Scanner Team Settings 2025 RCFP Freedom …" at bounding box center [664, 389] width 1329 height 779
type input "6"
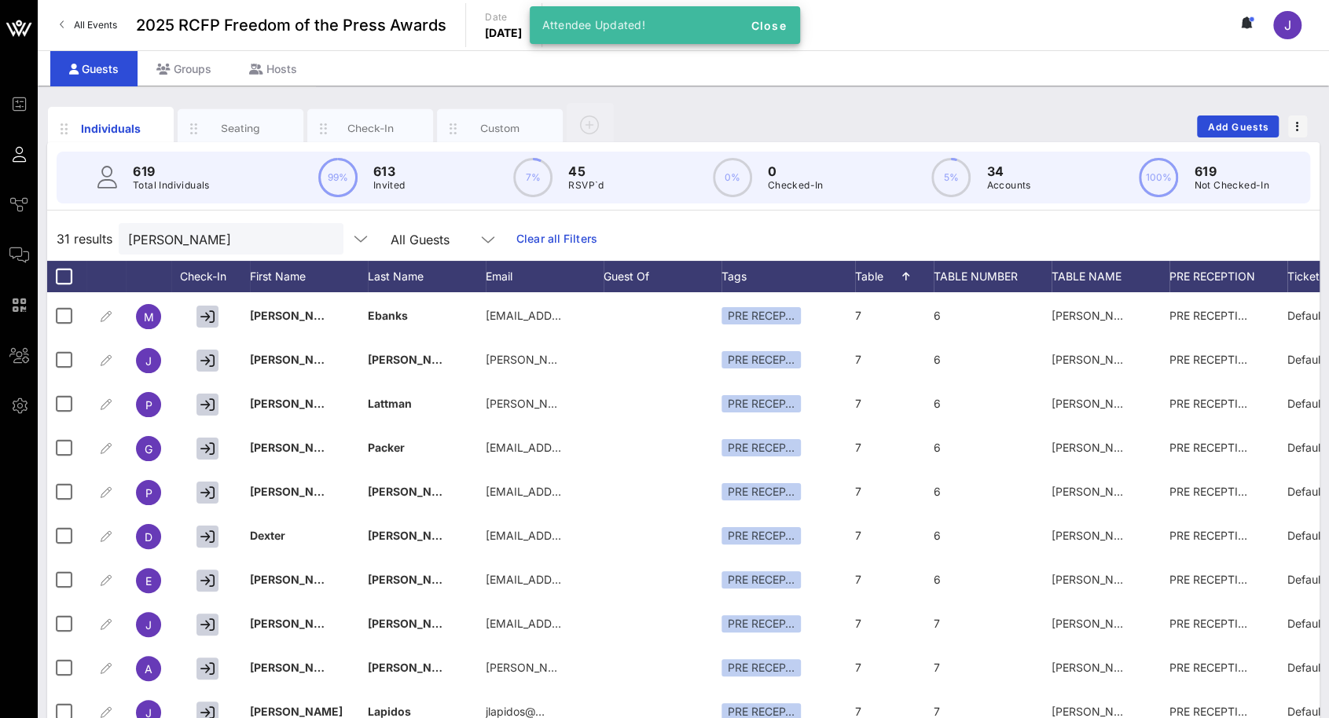
scroll to position [393, 0]
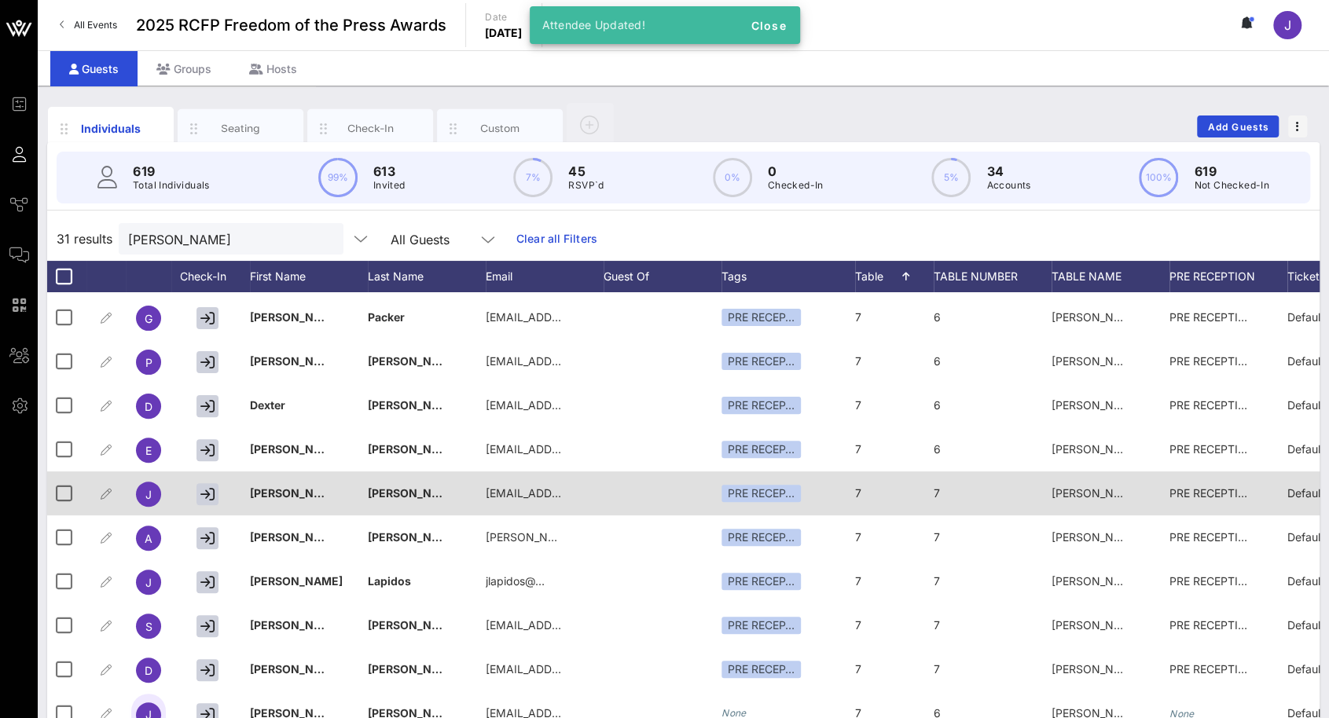
click at [1072, 489] on span "[PERSON_NAME] Collective #2" at bounding box center [1131, 492] width 161 height 13
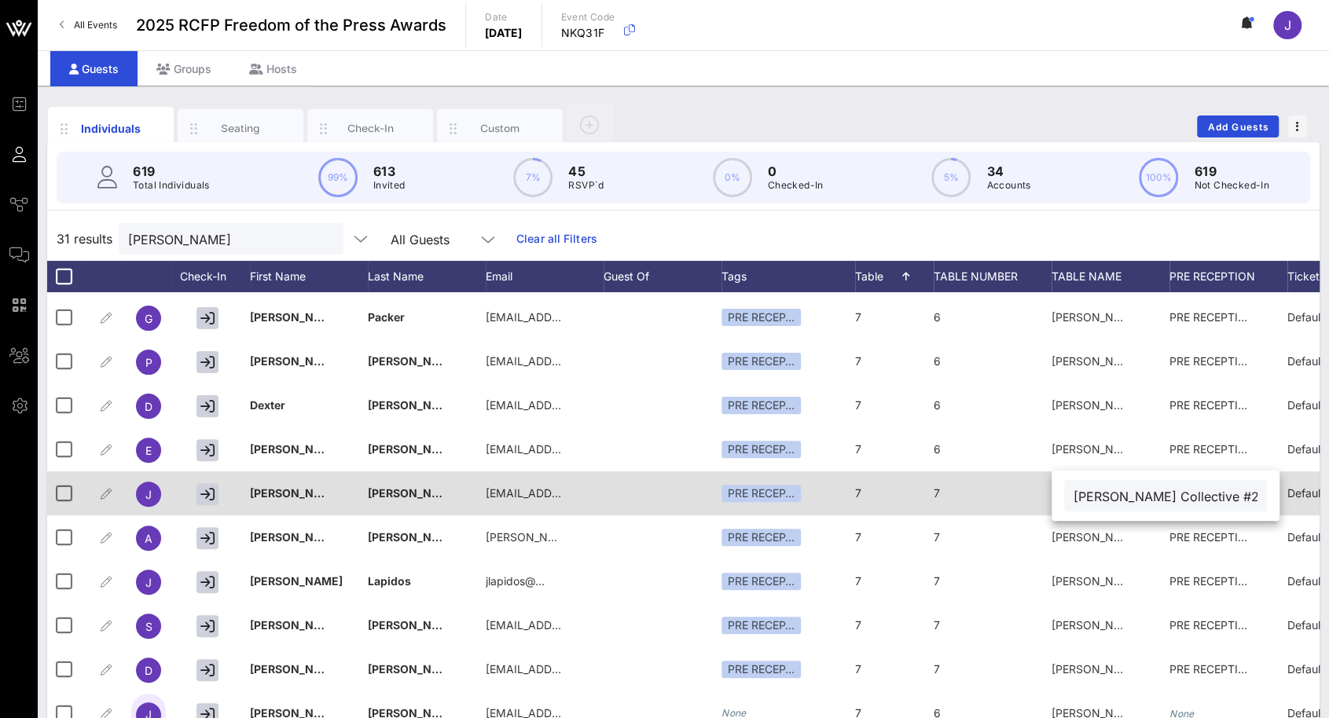
click at [863, 492] on div "7" at bounding box center [894, 502] width 79 height 62
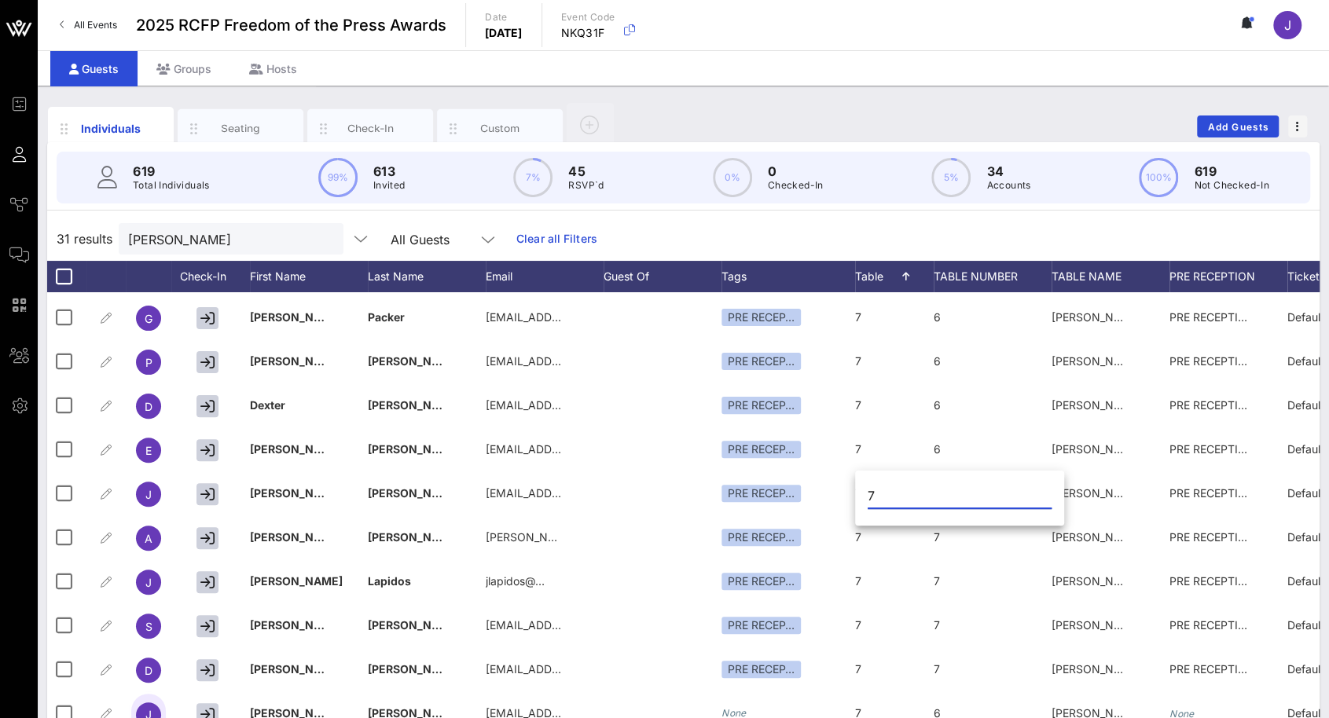
drag, startPoint x: 878, startPoint y: 492, endPoint x: 856, endPoint y: 489, distance: 21.4
click at [856, 489] on div "7" at bounding box center [959, 500] width 209 height 52
type input "6"
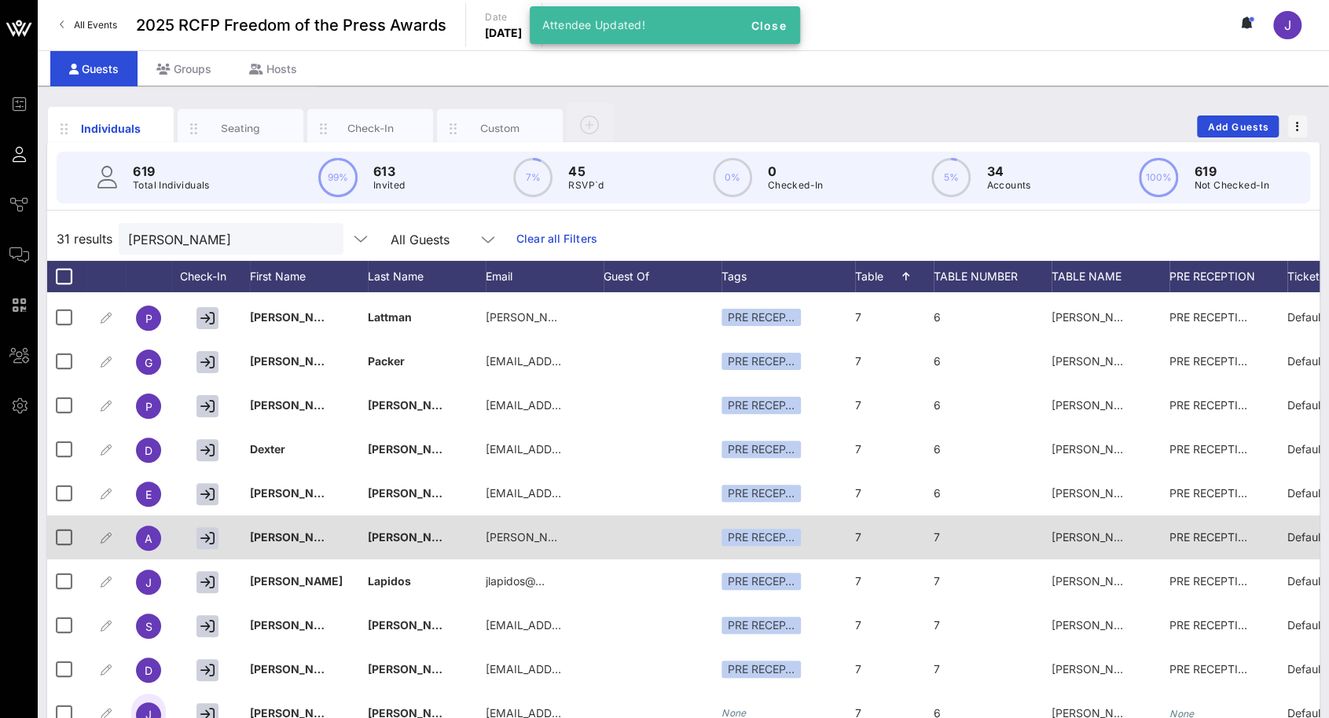
click at [872, 530] on div "7" at bounding box center [894, 546] width 79 height 62
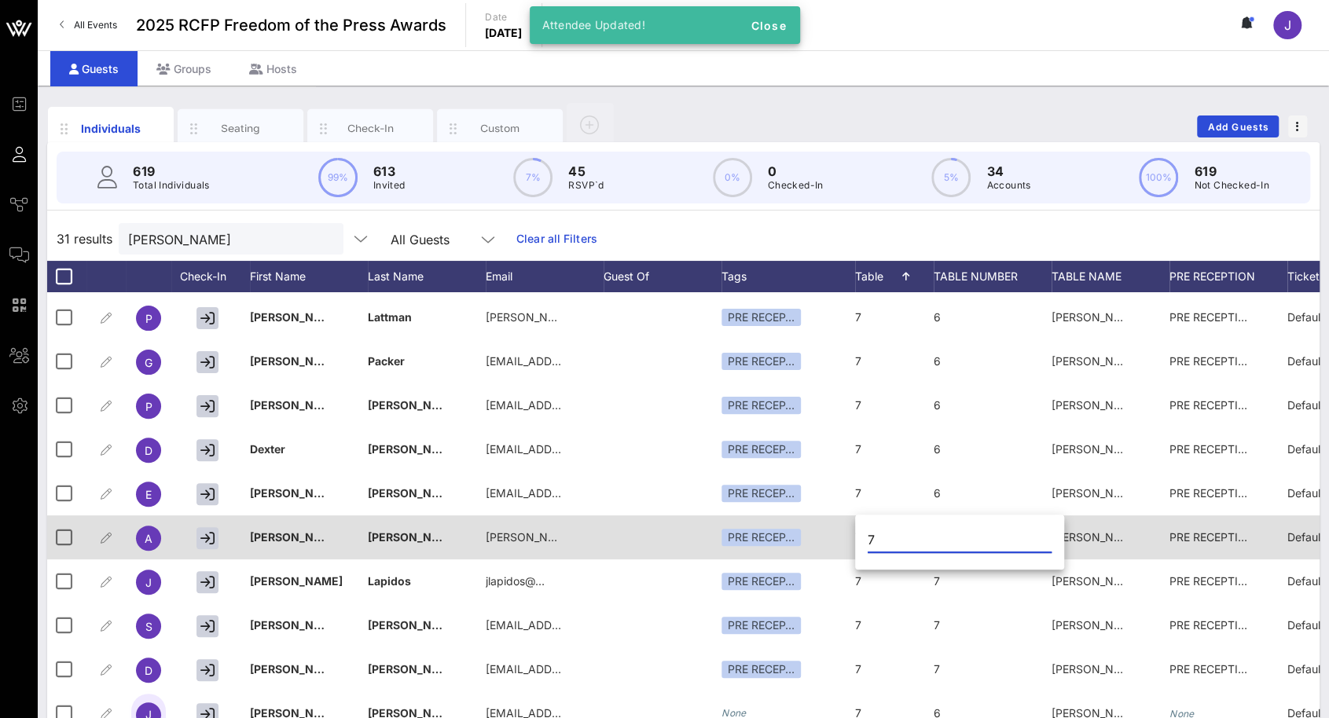
drag, startPoint x: 882, startPoint y: 537, endPoint x: 834, endPoint y: 537, distance: 47.1
click at [834, 537] on div "Event Builder Guests Journeys Comms QR Scanner Team Settings 2025 RCFP Freedom …" at bounding box center [664, 389] width 1329 height 779
type input "6"
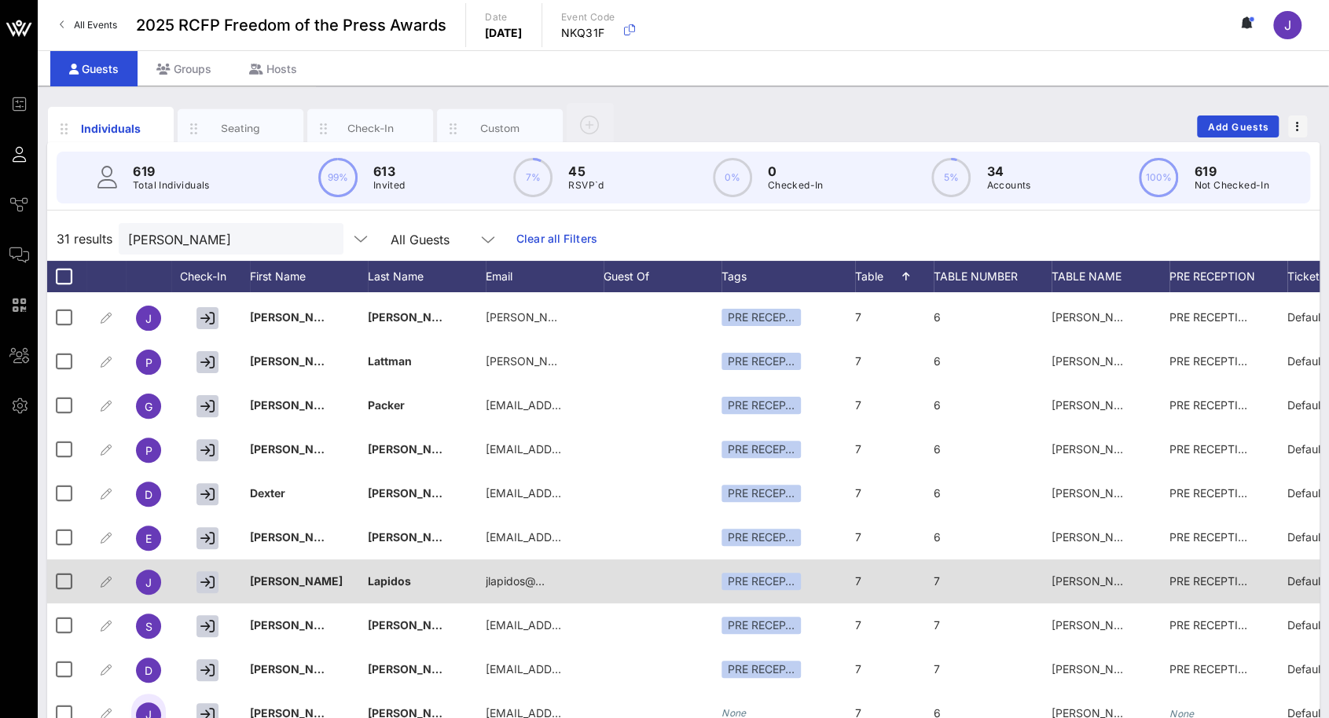
click at [875, 573] on div "7" at bounding box center [894, 590] width 79 height 62
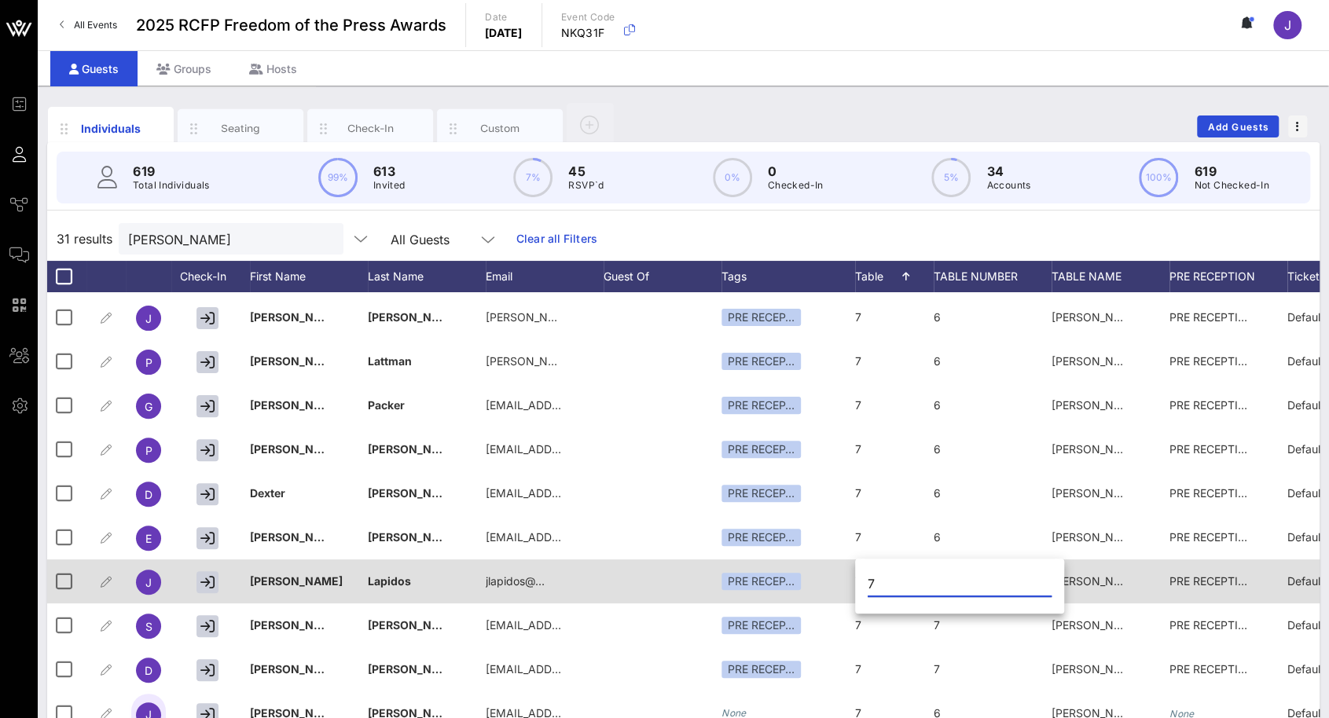
click at [1094, 575] on span "[PERSON_NAME] Collective #2" at bounding box center [1131, 580] width 161 height 13
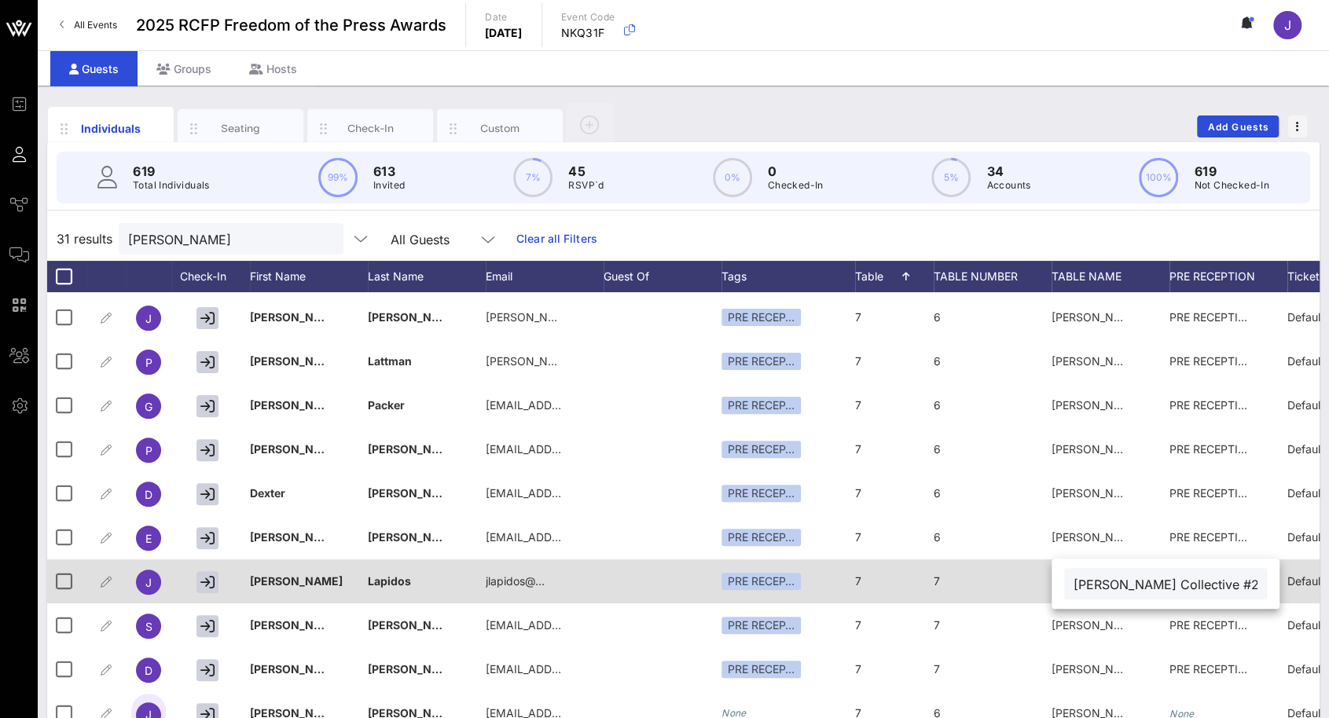
click at [860, 574] on span "7" at bounding box center [858, 580] width 6 height 13
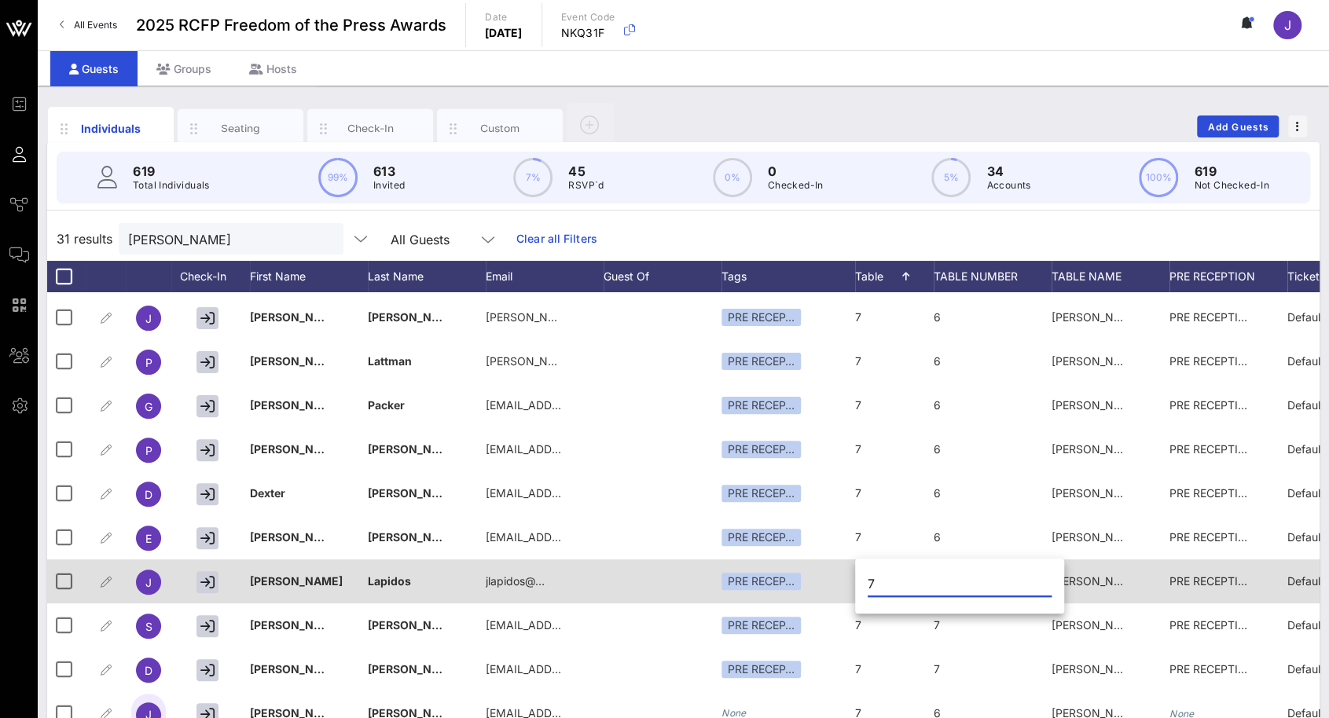
drag, startPoint x: 879, startPoint y: 579, endPoint x: 847, endPoint y: 577, distance: 32.3
click at [853, 579] on div "Event Builder Guests Journeys Comms QR Scanner Team Settings 2025 RCFP Freedom …" at bounding box center [664, 389] width 1329 height 779
type input "6"
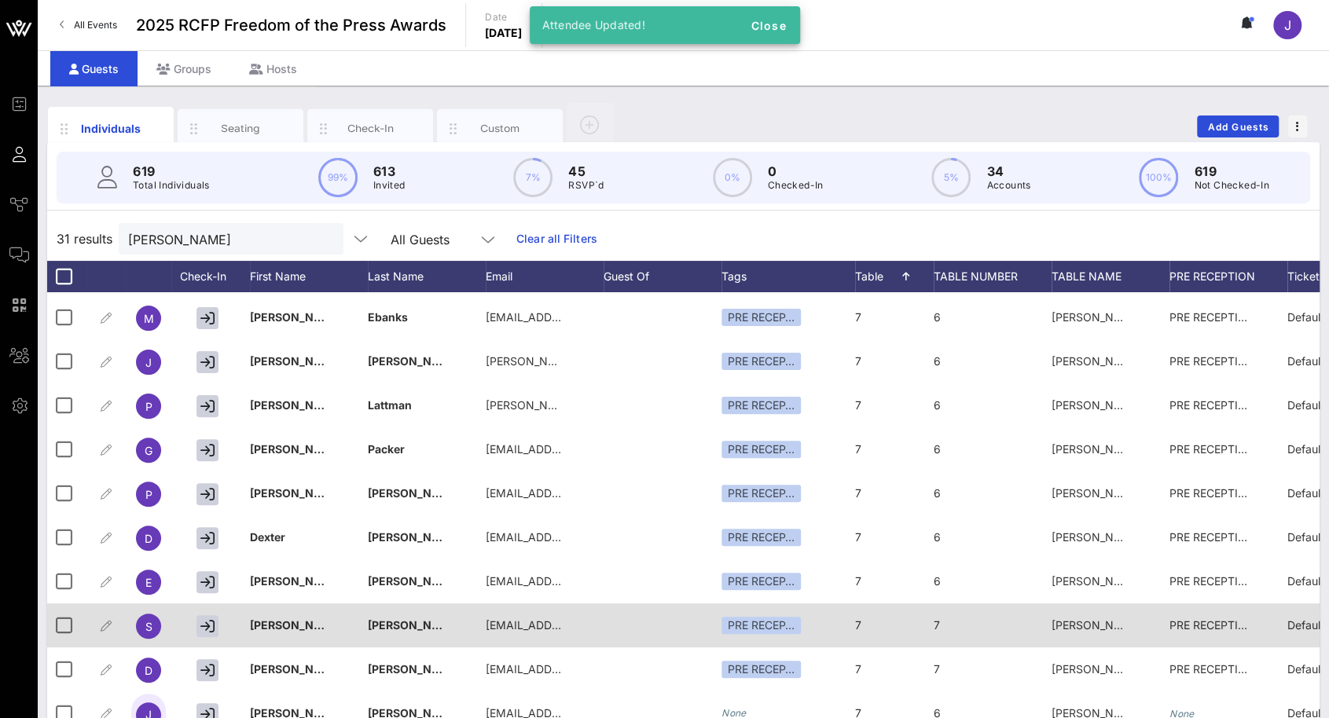
click at [861, 623] on div "7" at bounding box center [894, 634] width 79 height 62
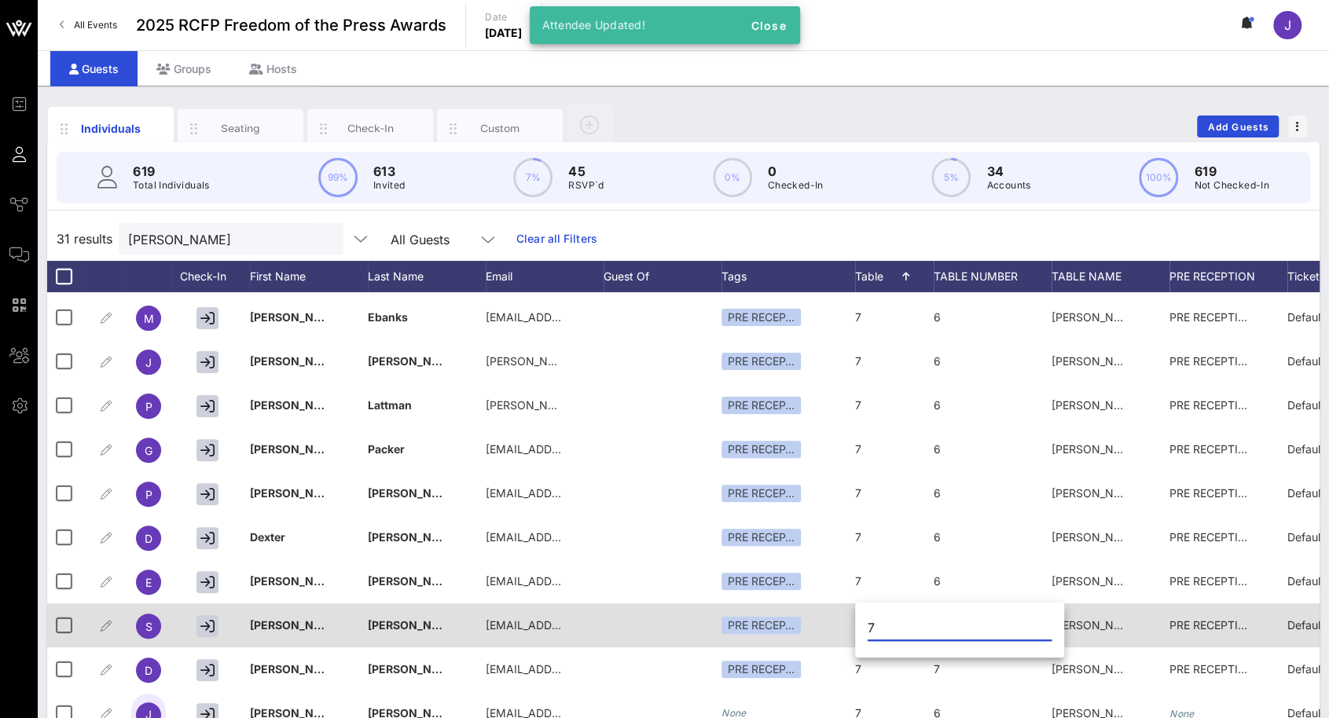
drag, startPoint x: 882, startPoint y: 628, endPoint x: 845, endPoint y: 628, distance: 36.1
click at [845, 628] on div "Event Builder Guests Journeys Comms QR Scanner Team Settings 2025 RCFP Freedom …" at bounding box center [664, 389] width 1329 height 779
type input "6"
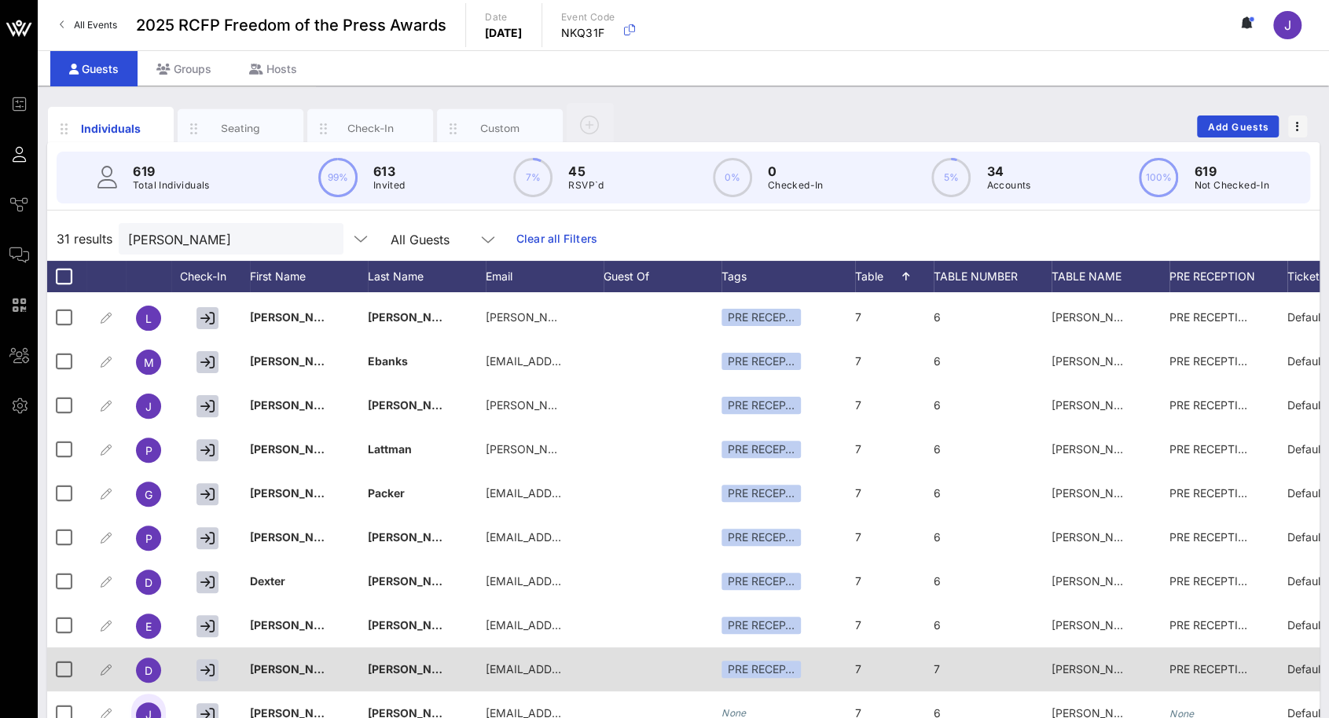
click at [871, 662] on div "7" at bounding box center [894, 678] width 79 height 62
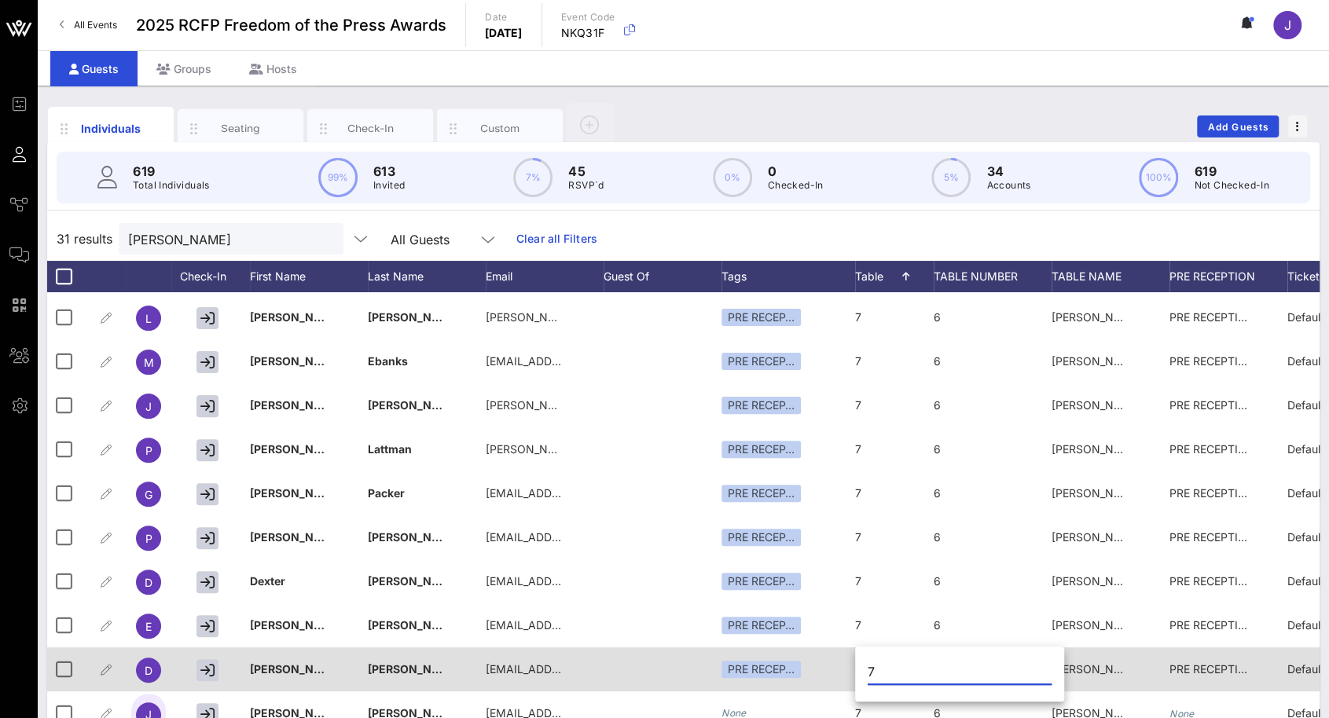
drag, startPoint x: 883, startPoint y: 675, endPoint x: 853, endPoint y: 676, distance: 29.9
click at [855, 676] on div "7" at bounding box center [959, 676] width 209 height 52
type input "6"
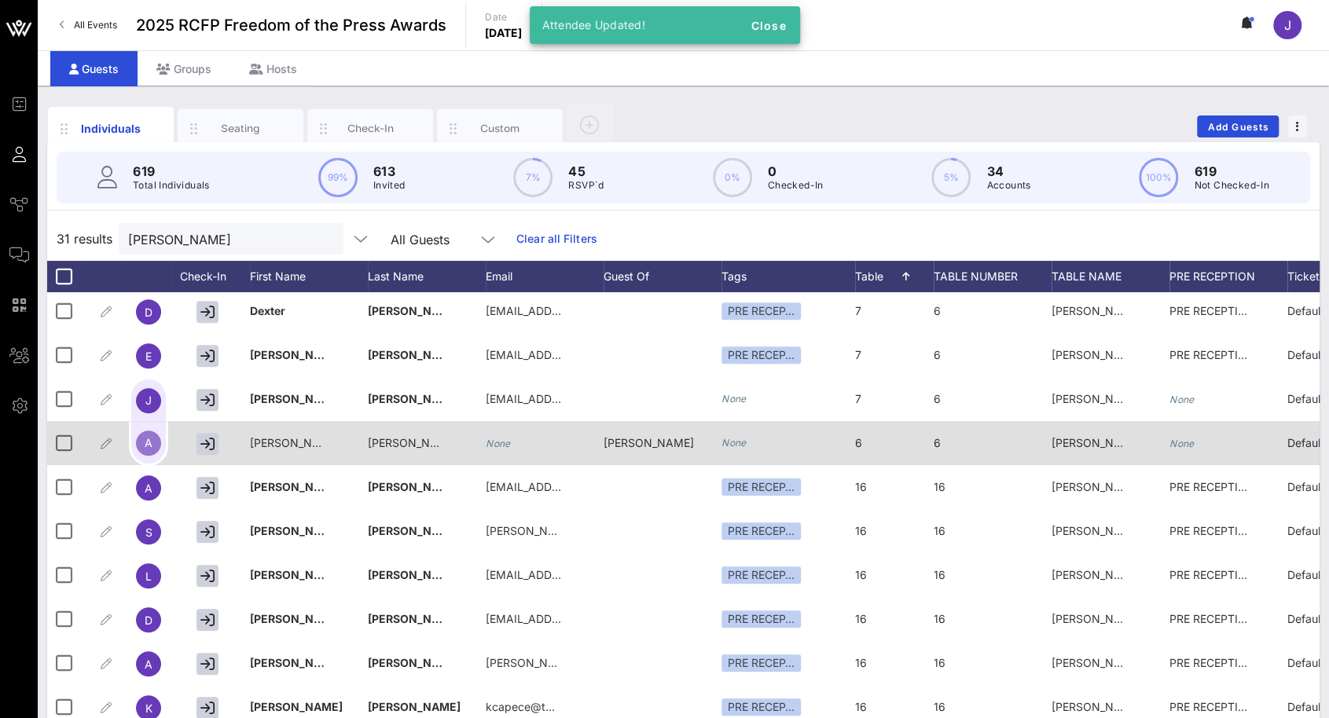
scroll to position [629, 0]
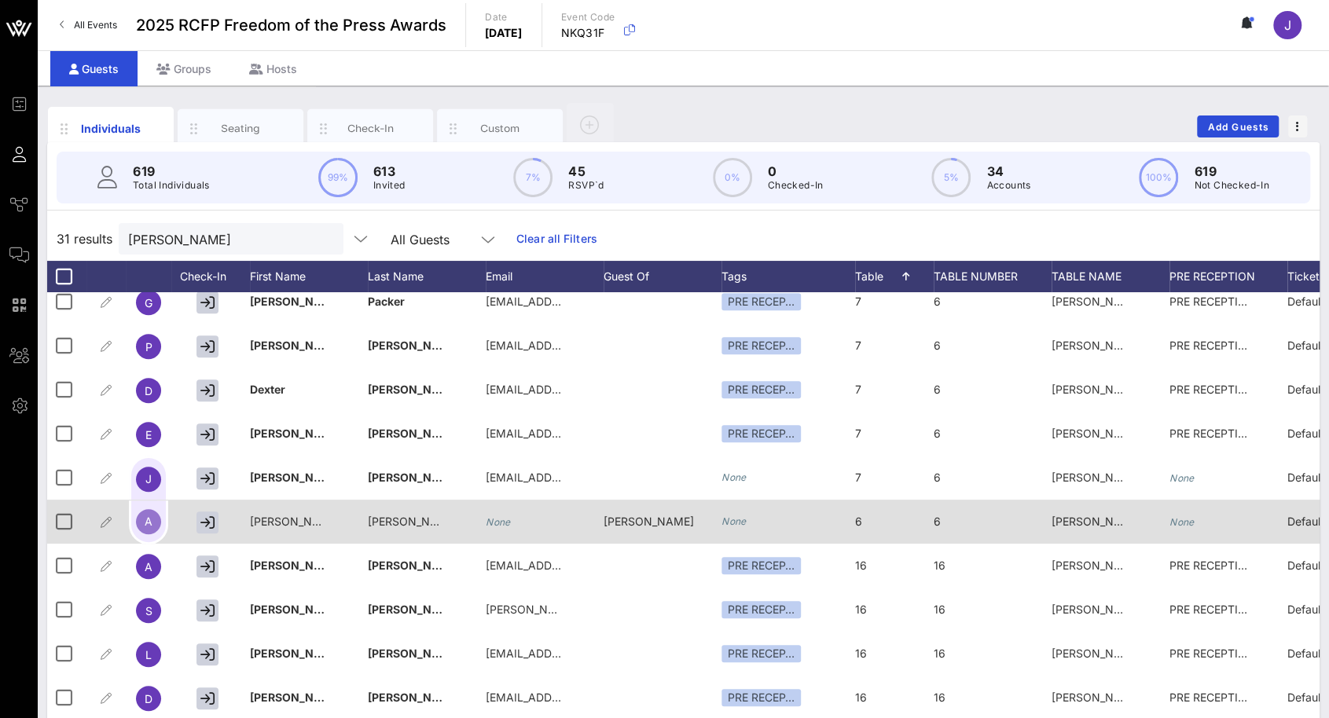
click at [1073, 526] on span "[PERSON_NAME] Collective #1" at bounding box center [1130, 521] width 159 height 13
click at [857, 519] on span "6" at bounding box center [858, 521] width 7 height 13
drag, startPoint x: 874, startPoint y: 524, endPoint x: 838, endPoint y: 510, distance: 38.8
click at [847, 520] on div "Event Builder Guests Journeys Comms QR Scanner Team Settings 2025 RCFP Freedom …" at bounding box center [664, 389] width 1329 height 779
type input "7"
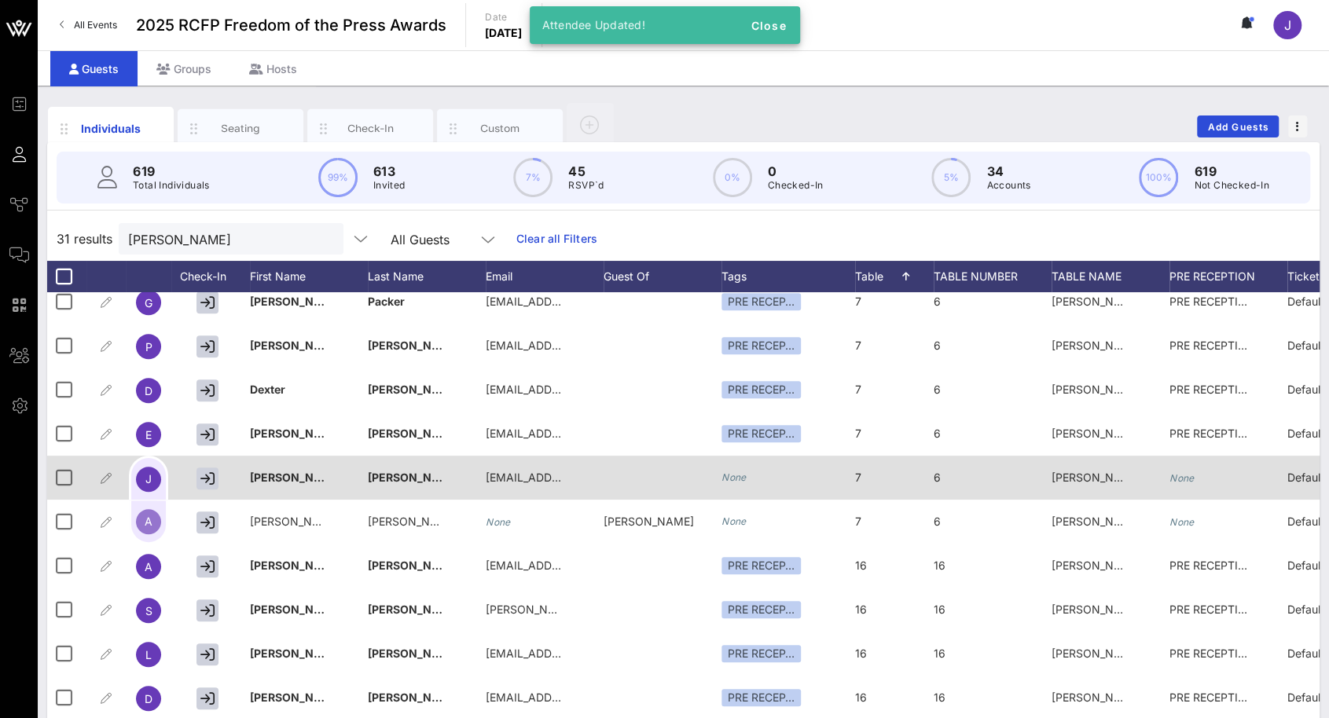
click at [1074, 478] on span "[PERSON_NAME] Collective #1" at bounding box center [1130, 477] width 159 height 13
click at [959, 476] on div "6" at bounding box center [992, 487] width 118 height 62
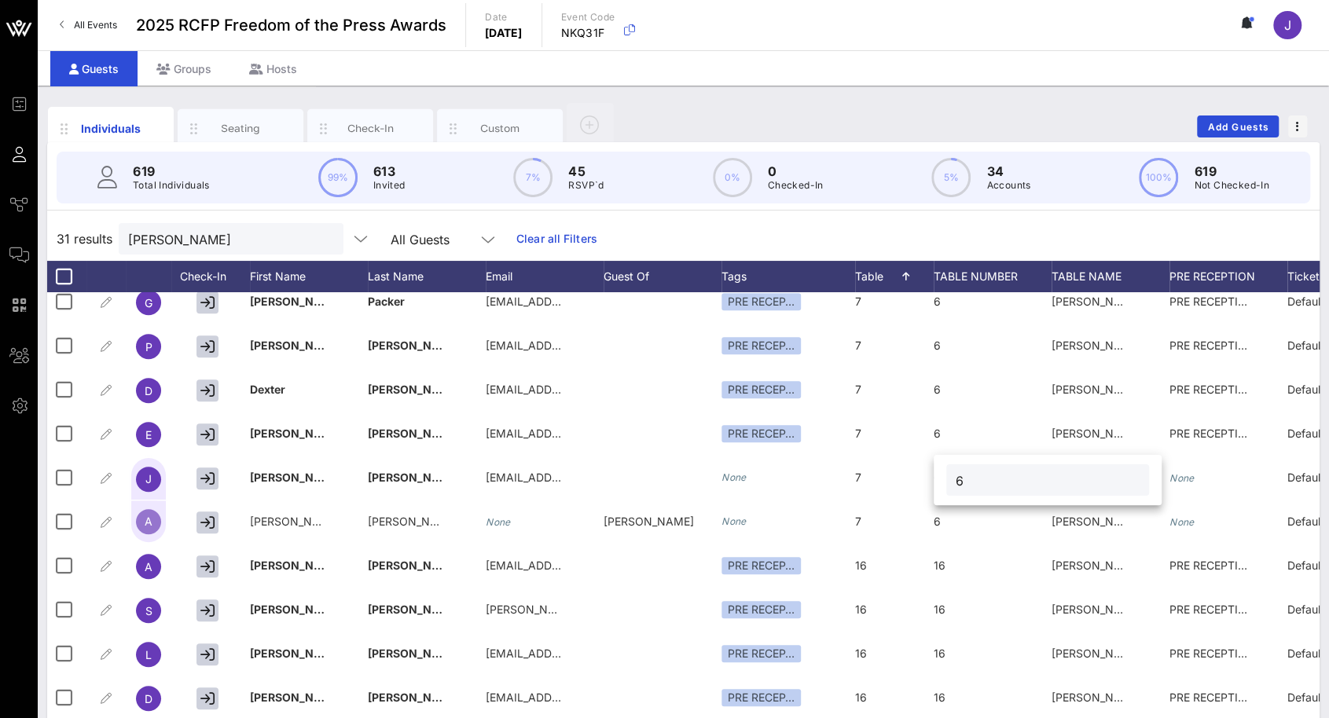
drag, startPoint x: 977, startPoint y: 485, endPoint x: 955, endPoint y: 483, distance: 22.8
click at [955, 483] on div "6" at bounding box center [1047, 479] width 203 height 31
type input "7"
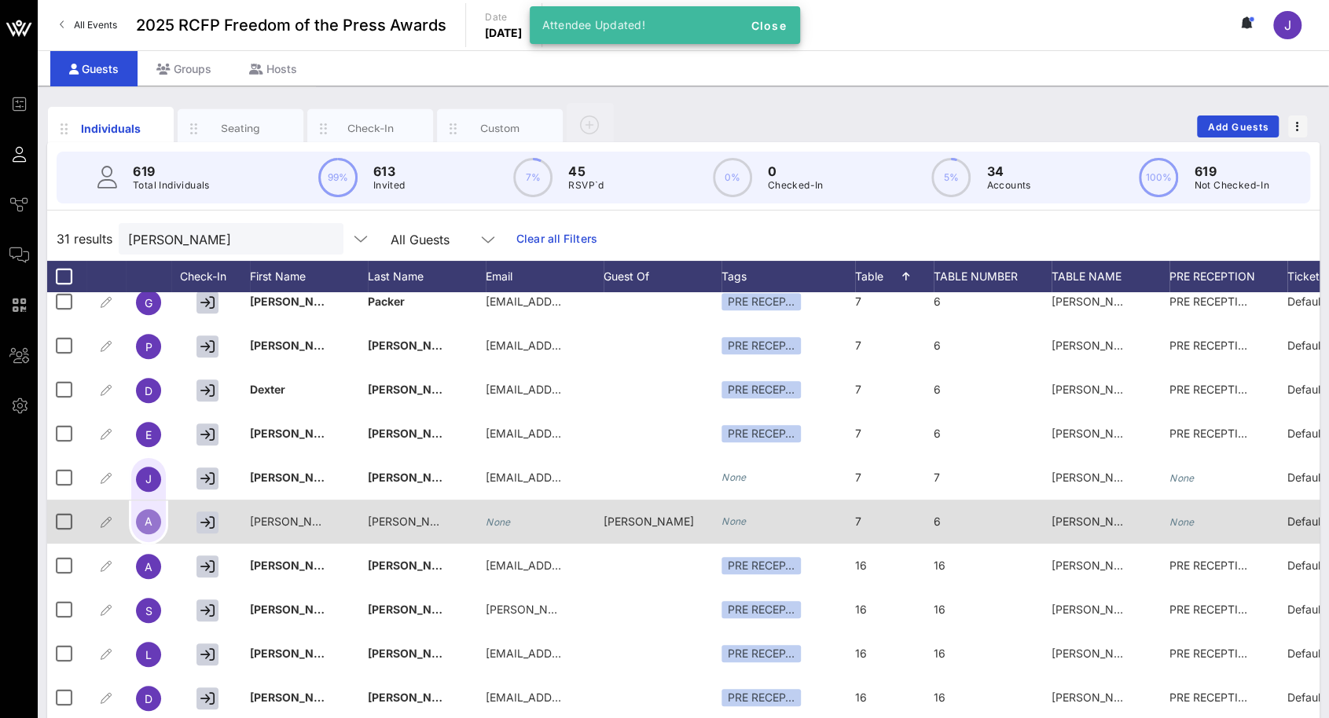
click at [951, 511] on div "6" at bounding box center [992, 531] width 118 height 62
drag, startPoint x: 965, startPoint y: 524, endPoint x: 921, endPoint y: 524, distance: 44.0
click at [925, 524] on div "Event Builder Guests Journeys Comms QR Scanner Team Settings 2025 RCFP Freedom …" at bounding box center [664, 389] width 1329 height 779
type input "7"
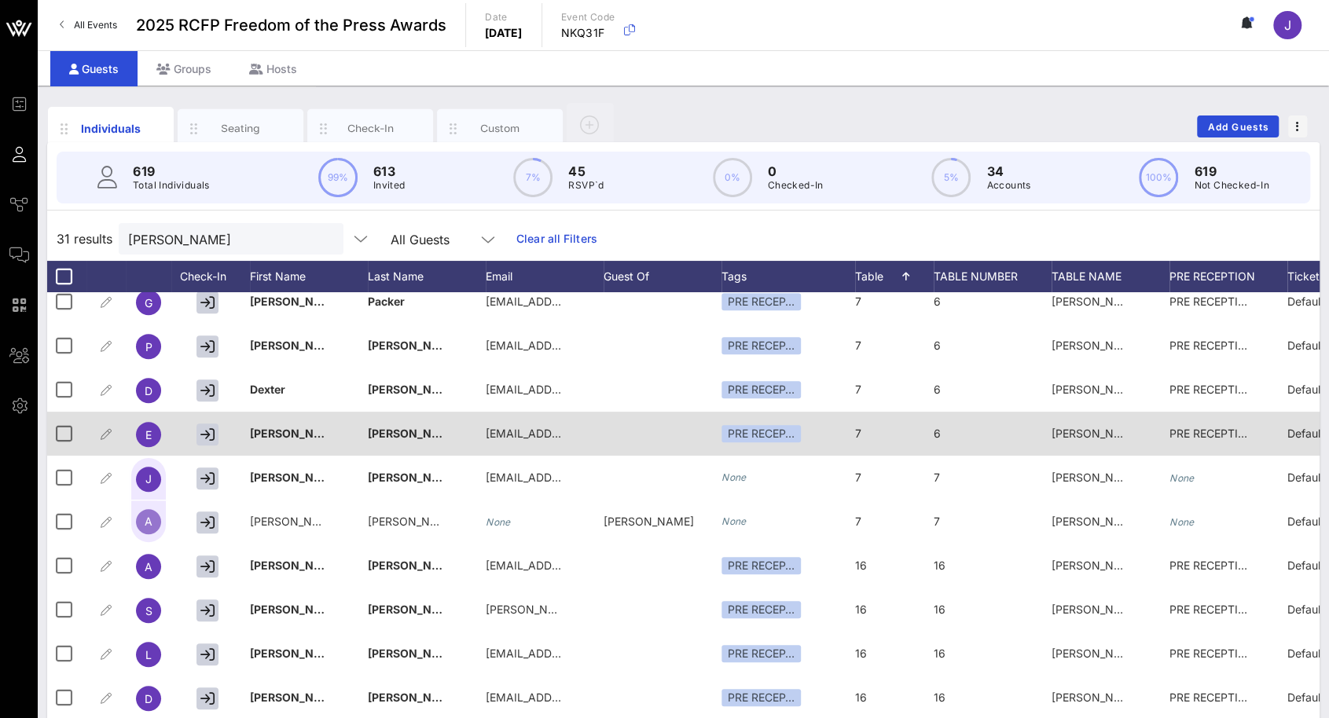
click at [940, 443] on div "6" at bounding box center [992, 443] width 118 height 62
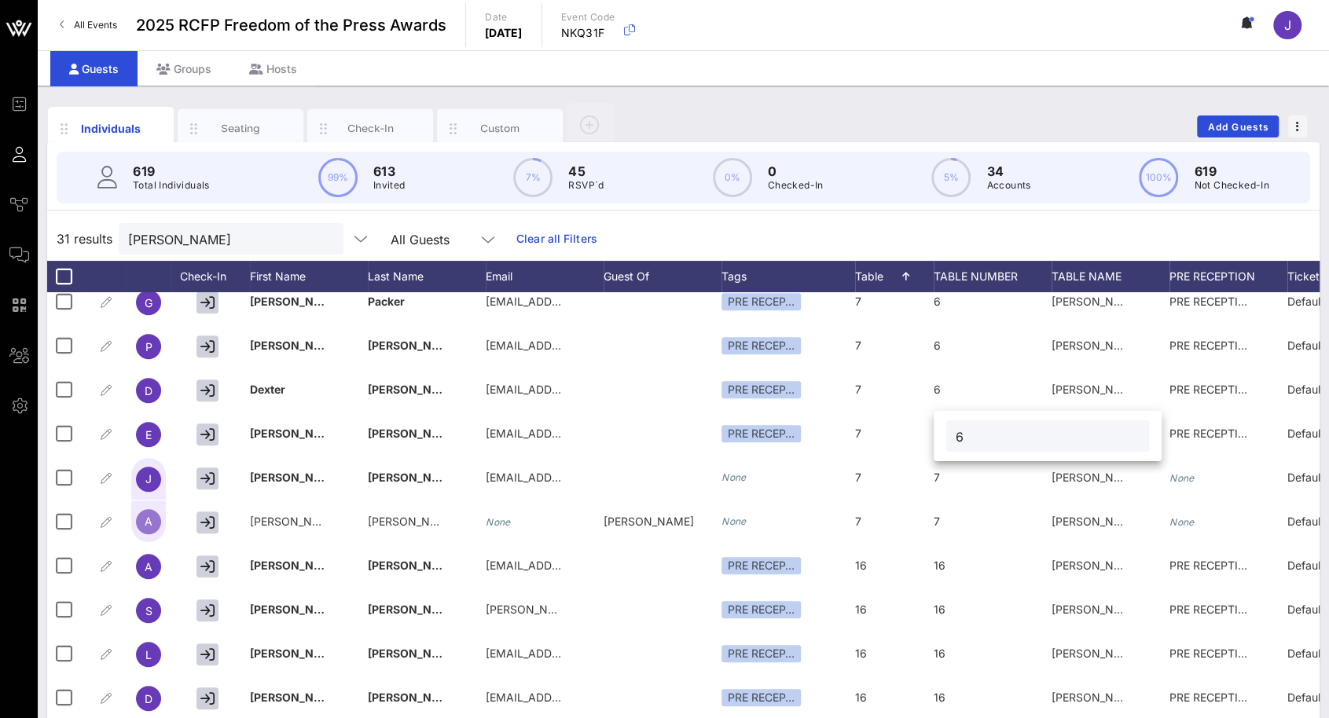
drag, startPoint x: 967, startPoint y: 438, endPoint x: 959, endPoint y: 438, distance: 7.9
click at [959, 438] on input "6" at bounding box center [1047, 436] width 184 height 20
type input "7"
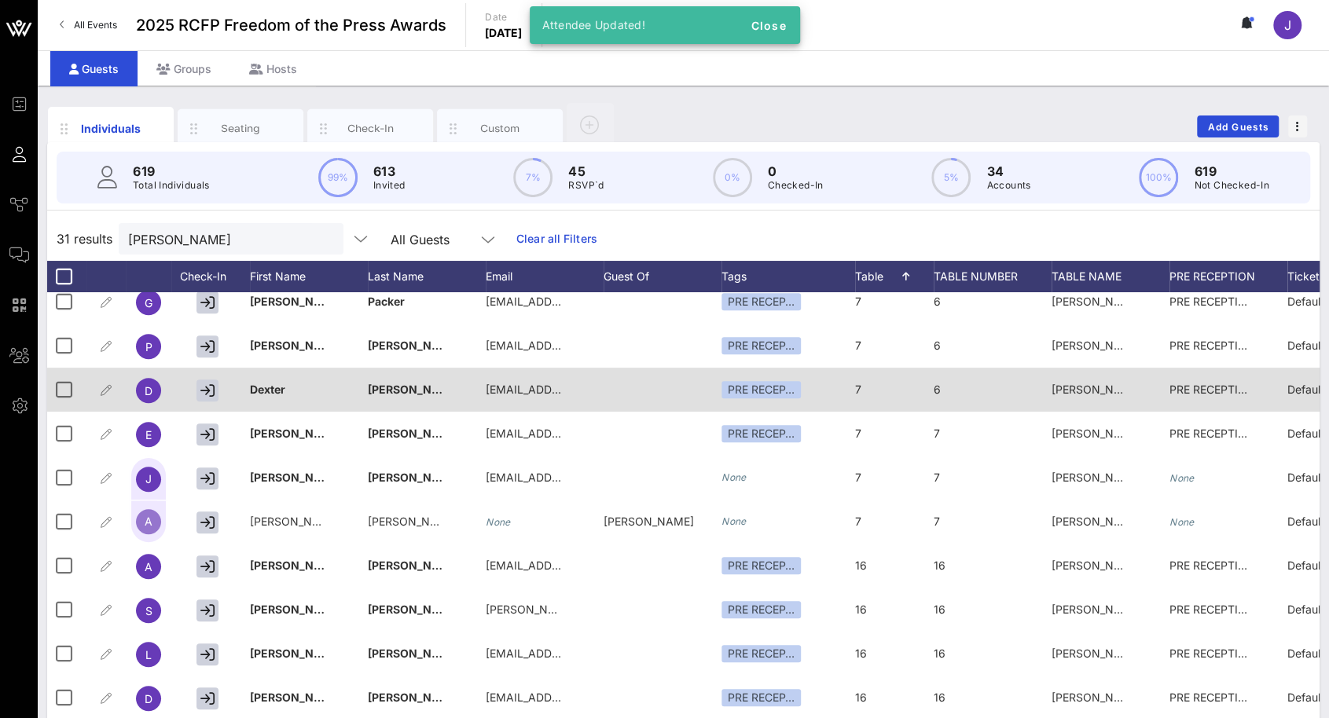
click at [946, 387] on div "6" at bounding box center [992, 399] width 118 height 62
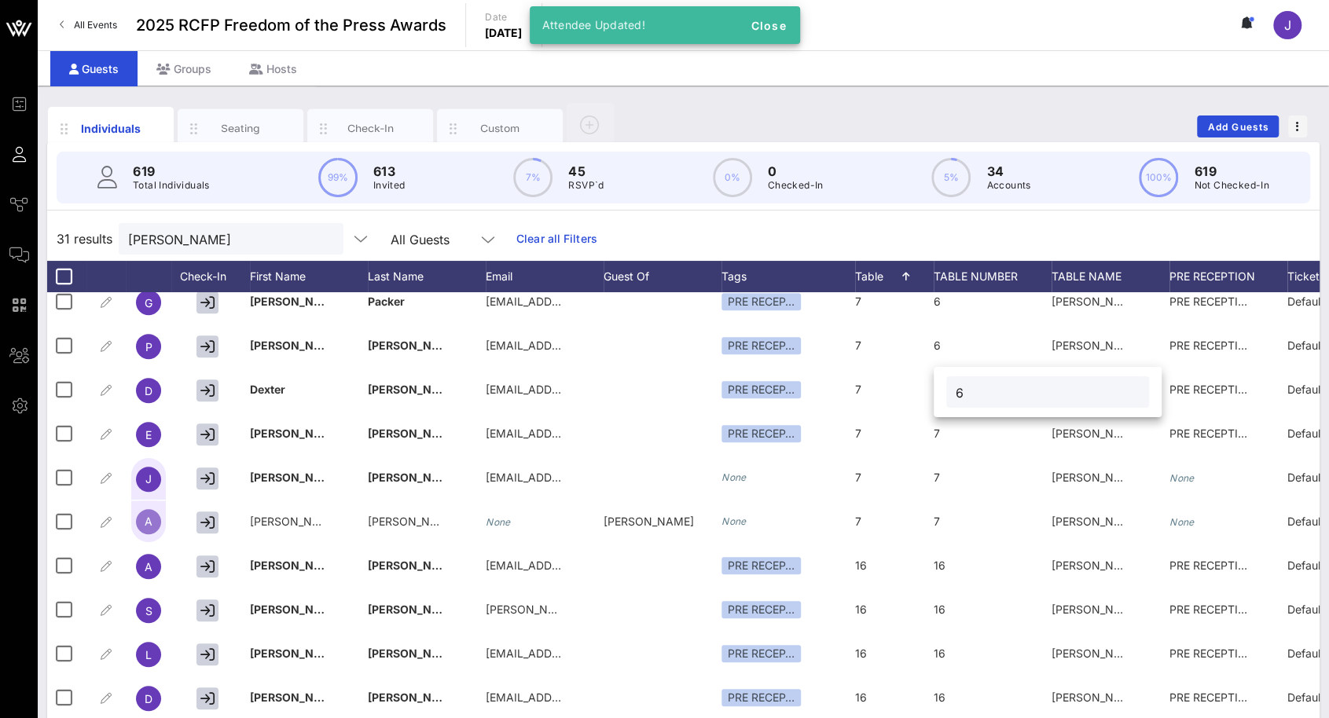
drag, startPoint x: 976, startPoint y: 395, endPoint x: 948, endPoint y: 394, distance: 27.5
click at [948, 392] on div "6" at bounding box center [1047, 391] width 203 height 31
type input "7"
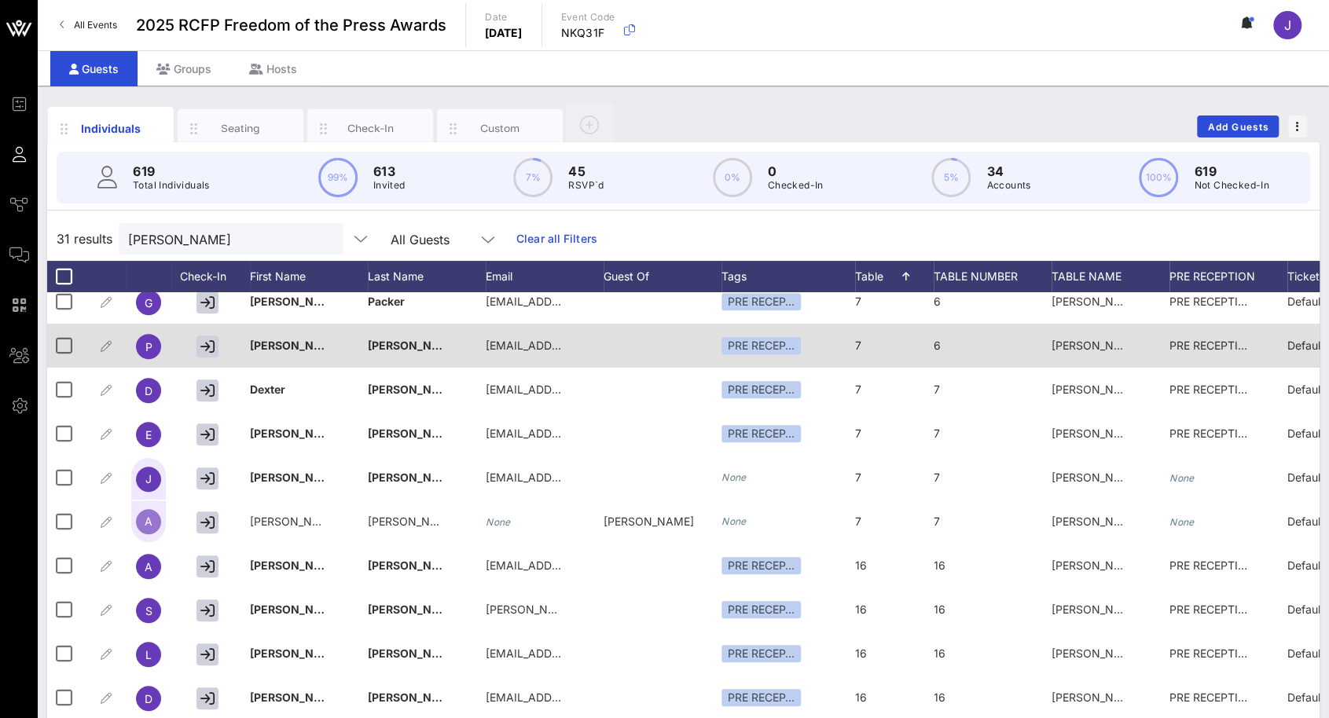
click at [937, 347] on span "6" at bounding box center [936, 345] width 7 height 13
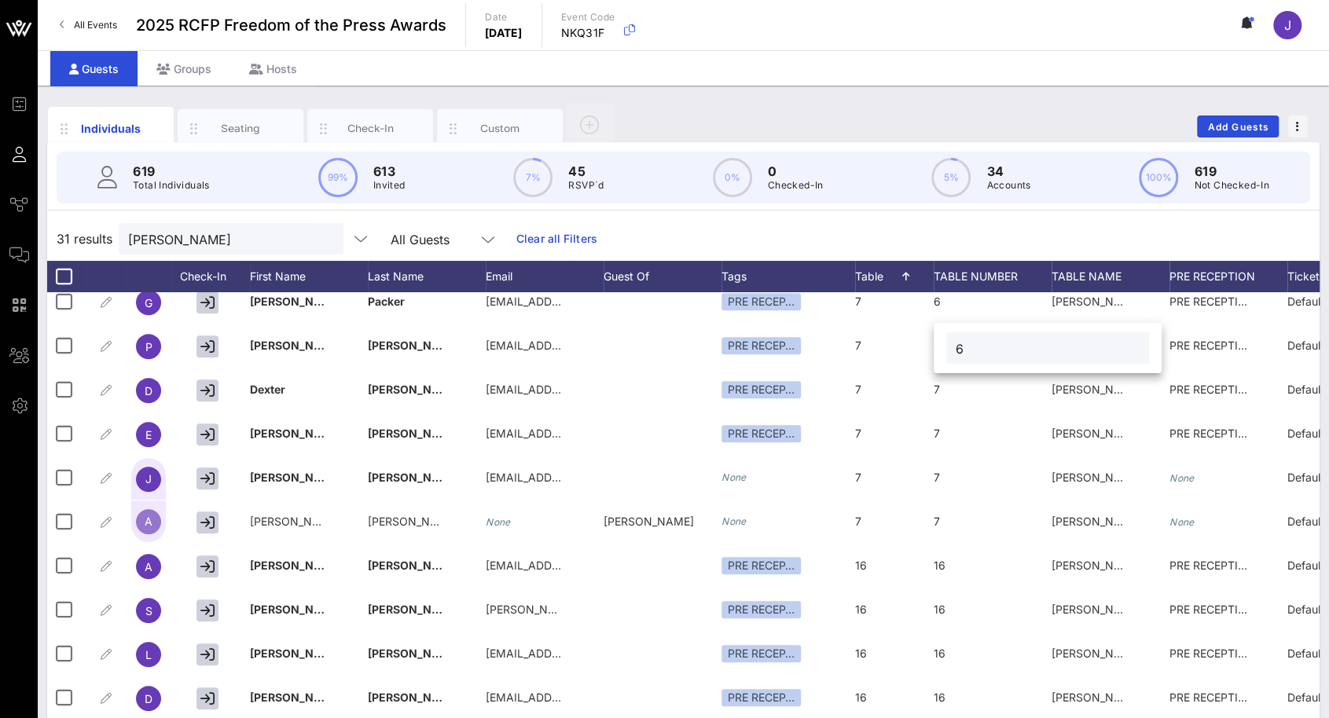
drag, startPoint x: 974, startPoint y: 353, endPoint x: 946, endPoint y: 351, distance: 28.3
click at [946, 351] on div "6" at bounding box center [1047, 347] width 203 height 31
type input "7"
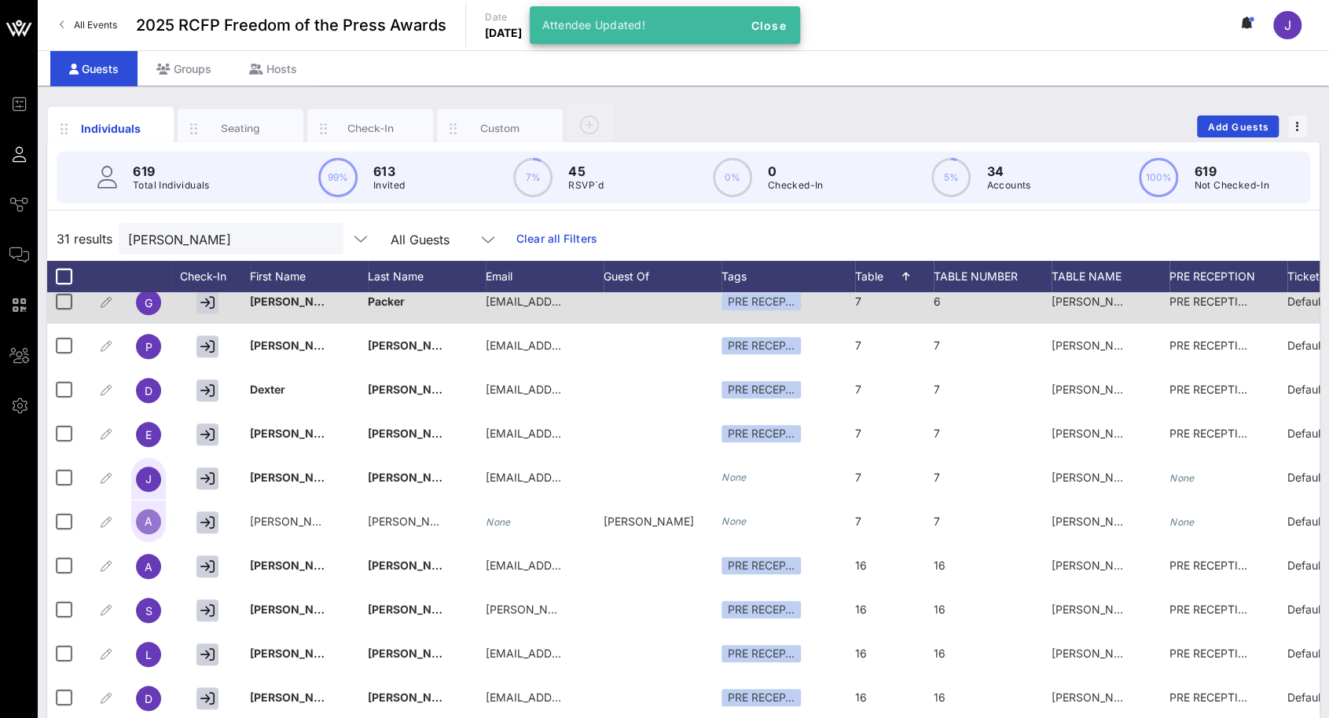
click at [944, 307] on div "6" at bounding box center [992, 311] width 118 height 62
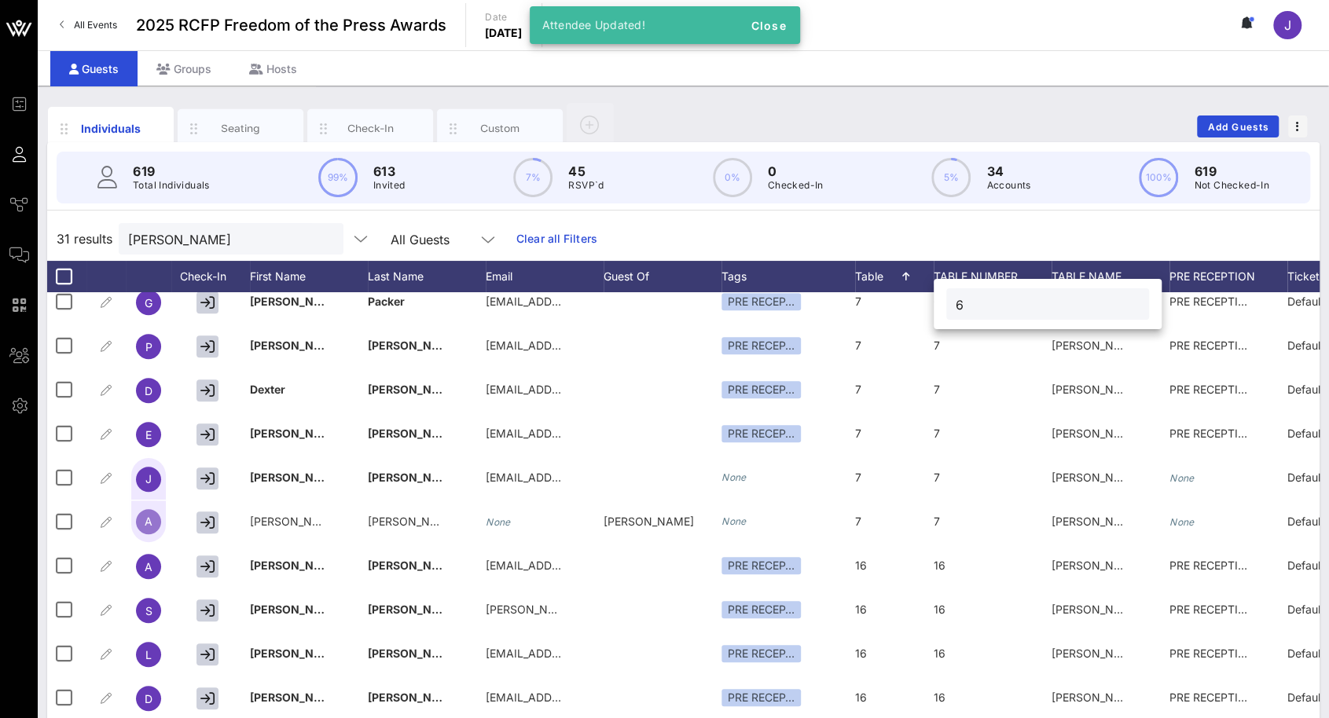
drag, startPoint x: 971, startPoint y: 303, endPoint x: 955, endPoint y: 302, distance: 15.8
click at [955, 302] on input "6" at bounding box center [1047, 304] width 184 height 20
type input "7"
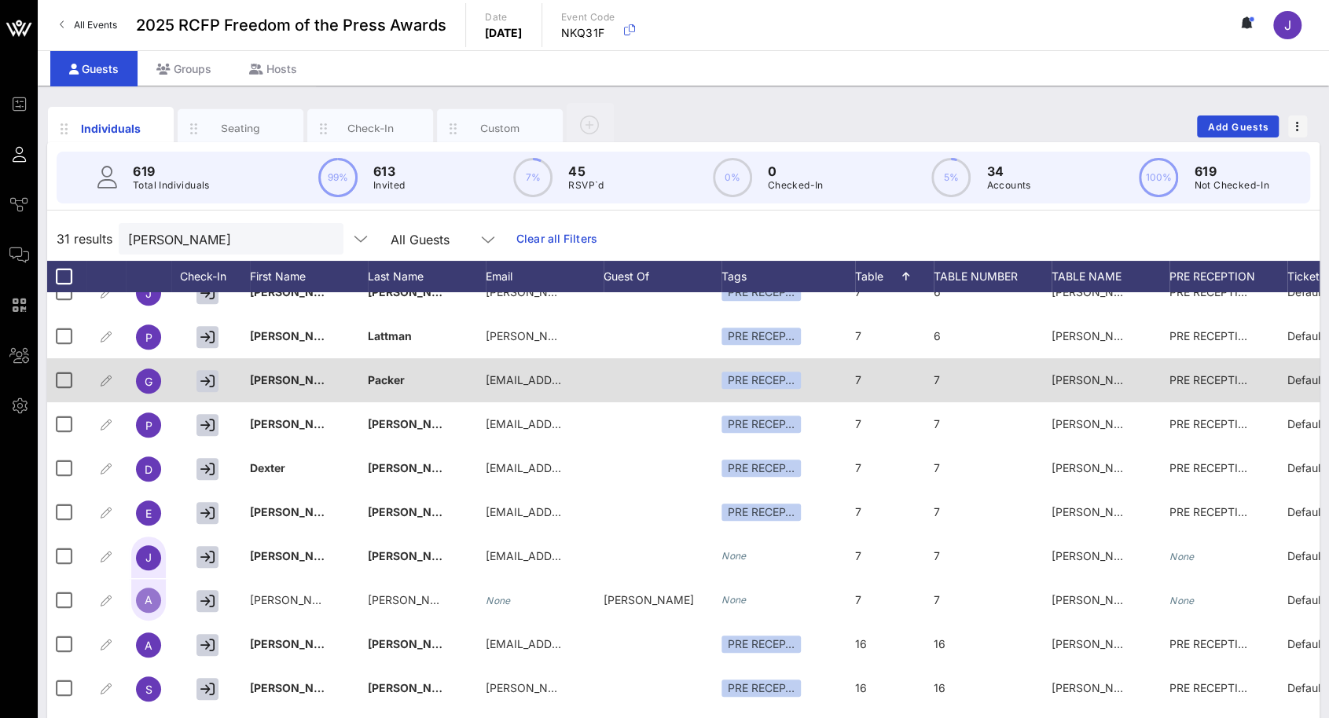
scroll to position [393, 0]
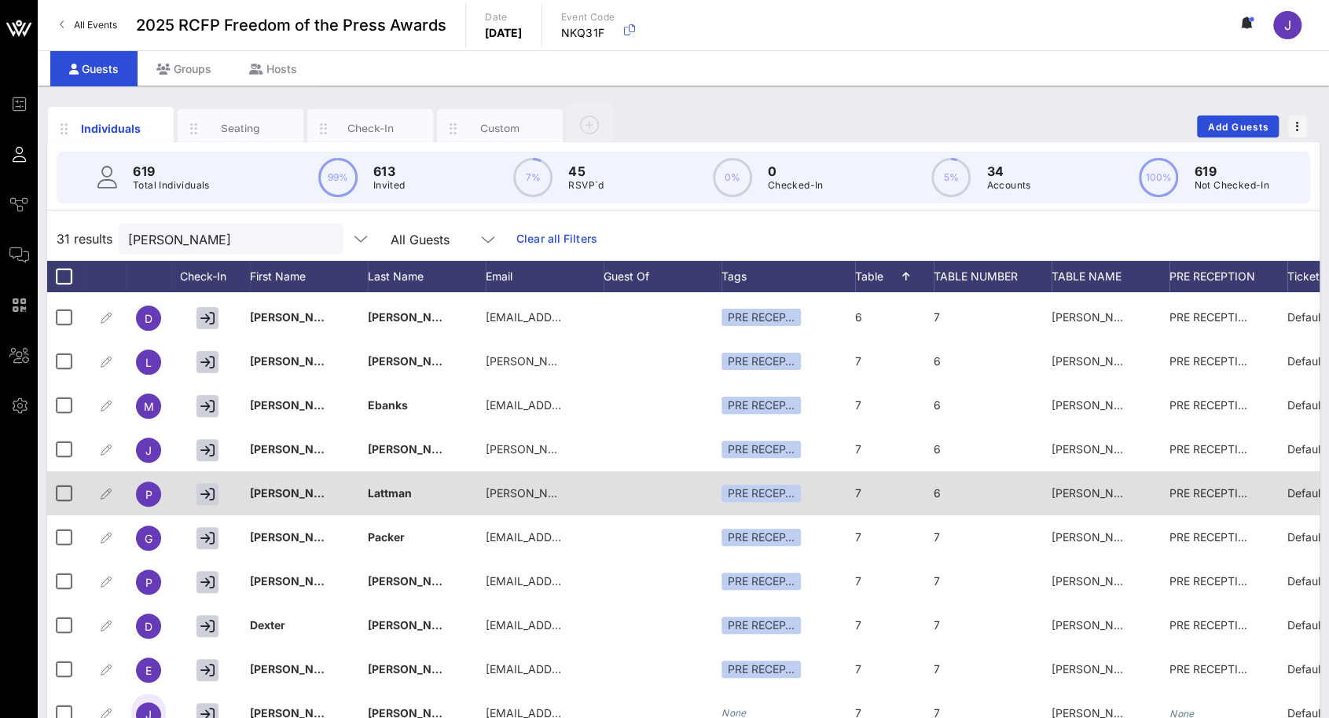
click at [962, 487] on div "6" at bounding box center [992, 502] width 118 height 62
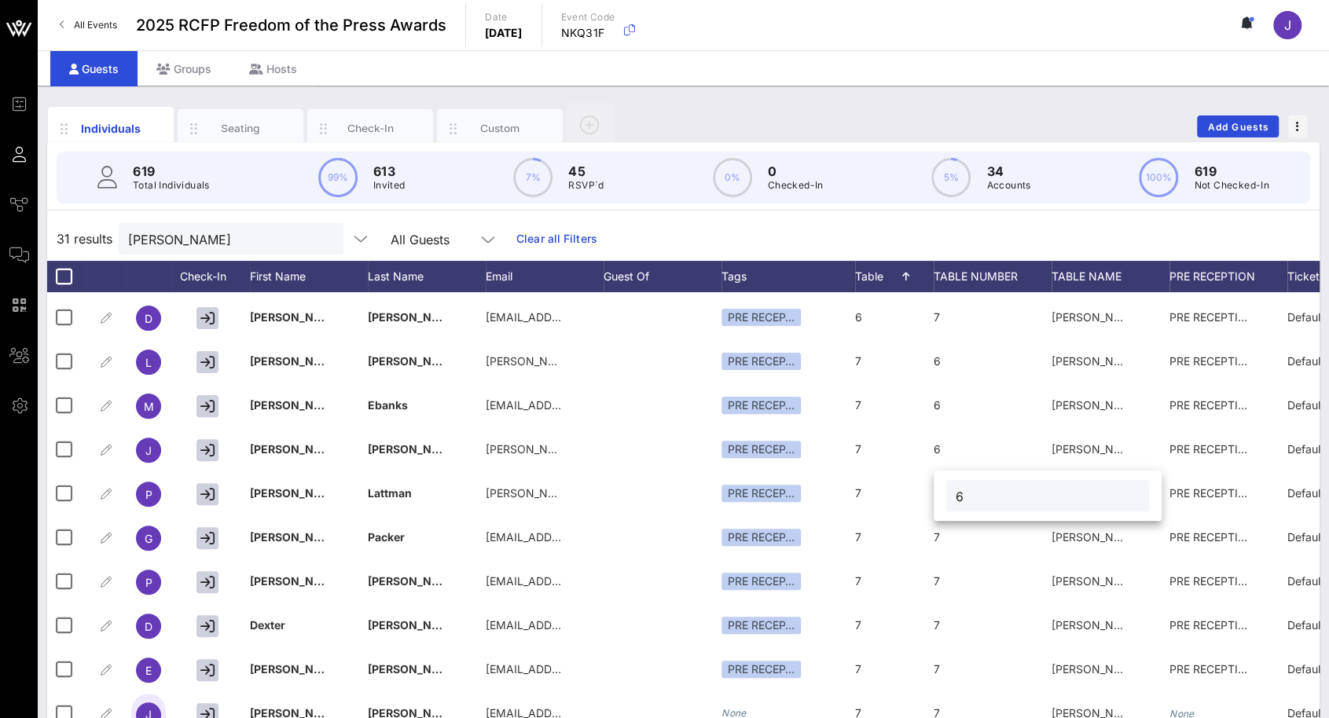
drag, startPoint x: 970, startPoint y: 493, endPoint x: 935, endPoint y: 482, distance: 36.5
click at [938, 491] on div "6" at bounding box center [1047, 496] width 228 height 50
type input "7"
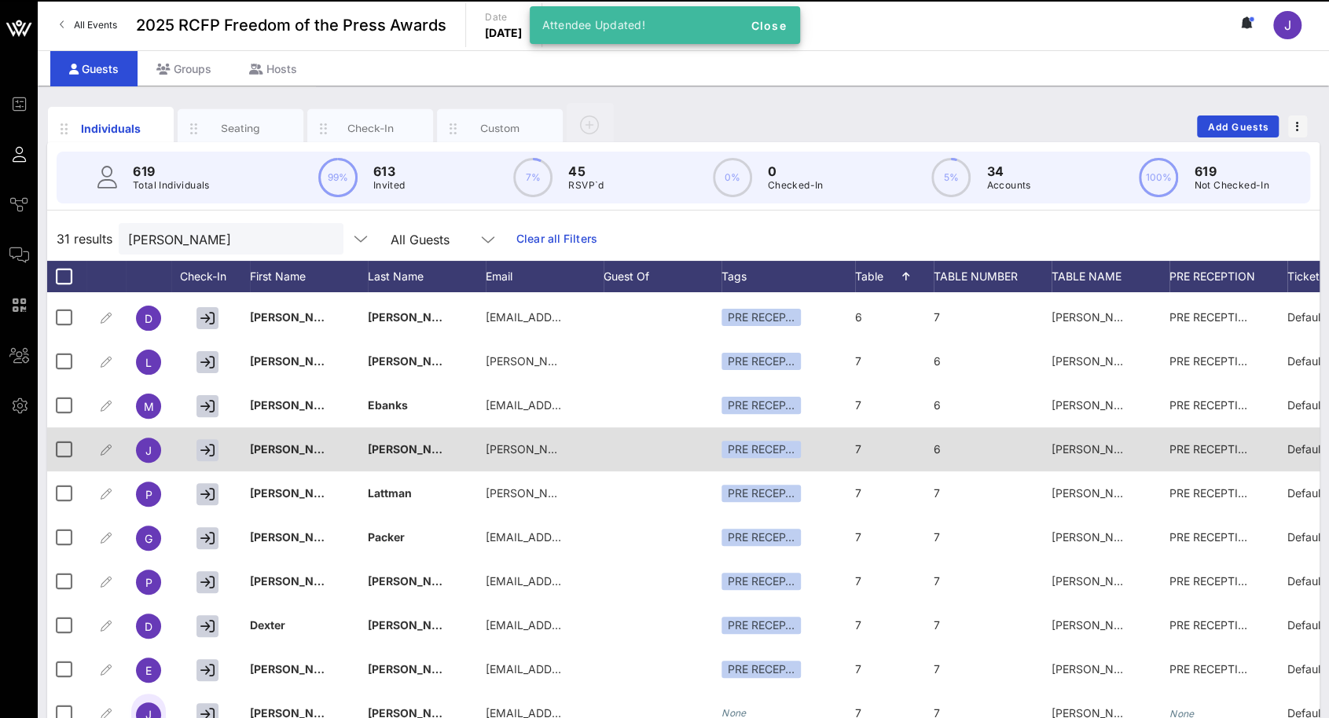
click at [940, 442] on span "6" at bounding box center [936, 448] width 7 height 13
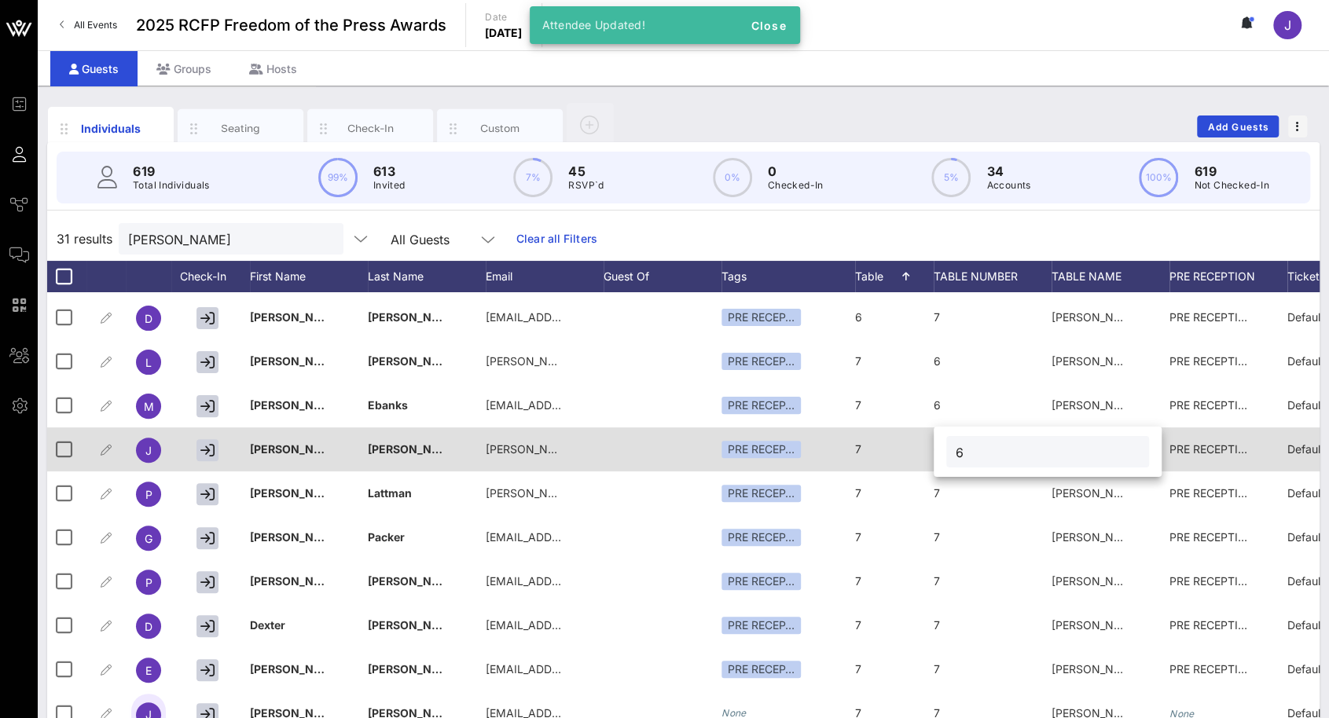
drag, startPoint x: 970, startPoint y: 449, endPoint x: 923, endPoint y: 452, distance: 46.5
click at [925, 452] on div "Event Builder Guests Journeys Comms QR Scanner Team Settings 2025 RCFP Freedom …" at bounding box center [664, 389] width 1329 height 779
type input "7"
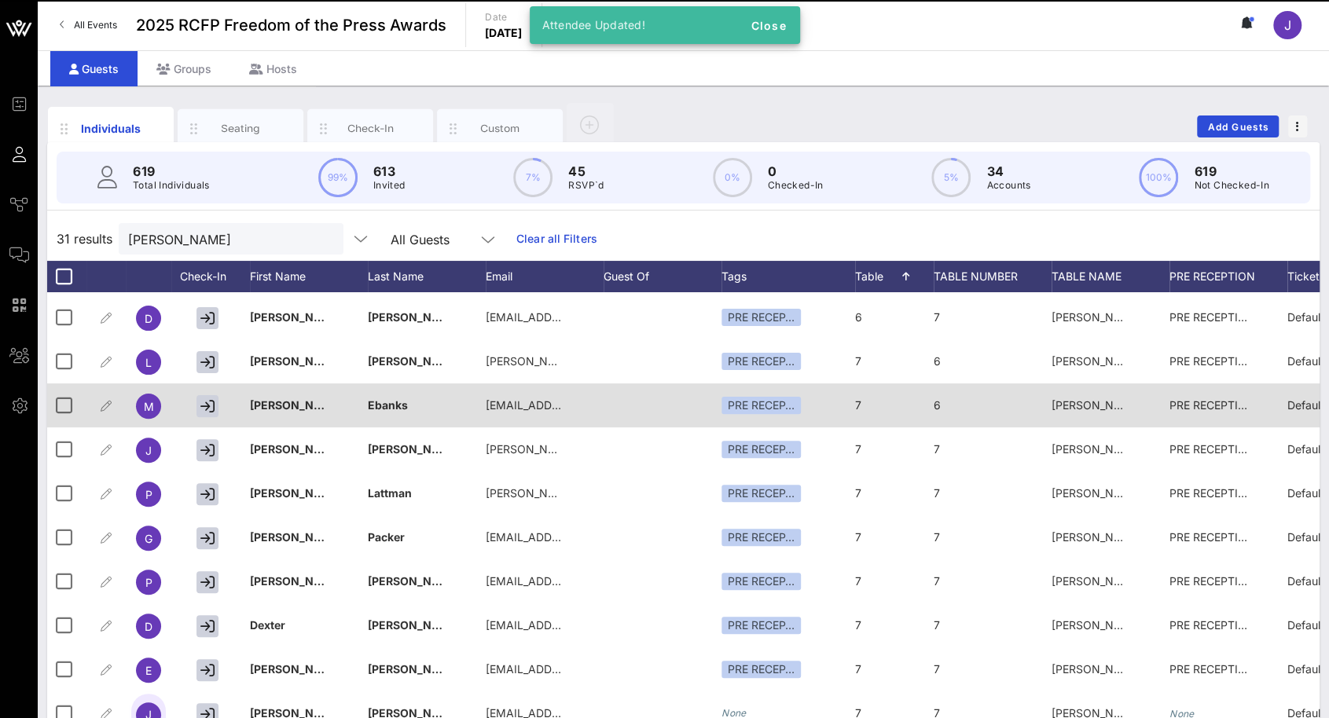
click at [951, 405] on div "6" at bounding box center [992, 414] width 118 height 62
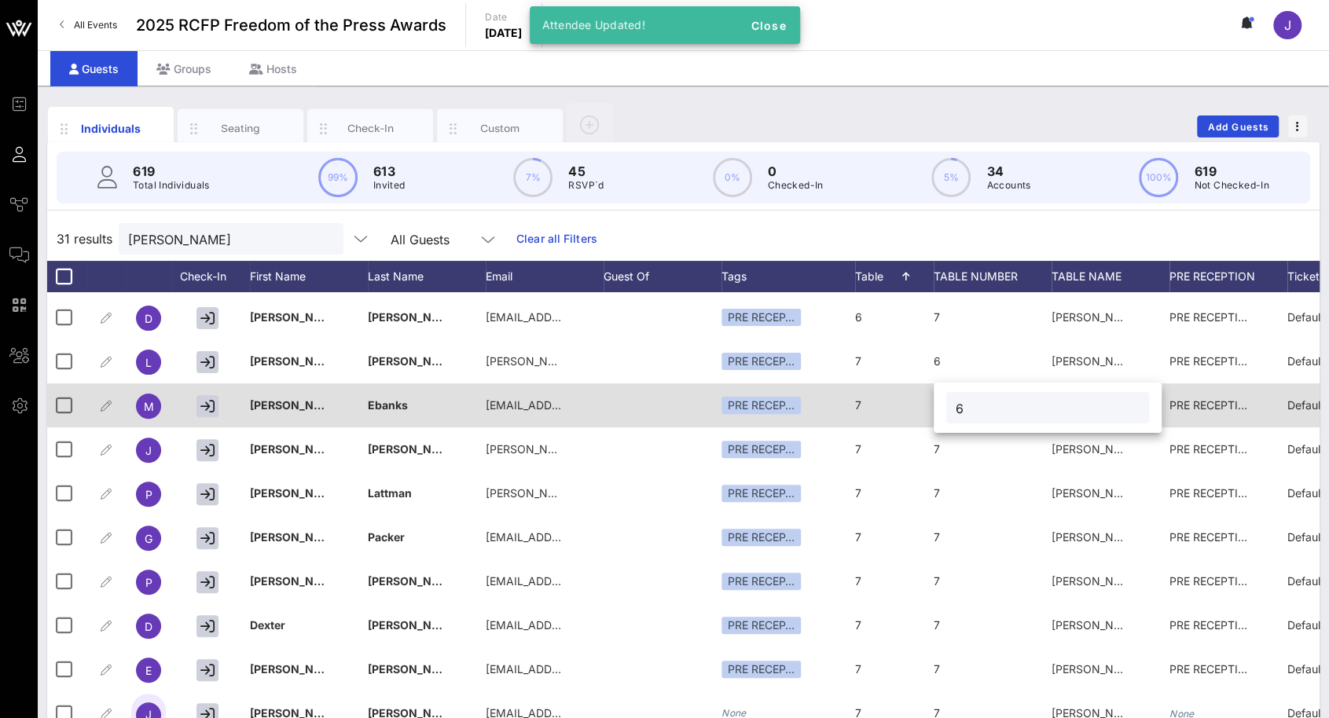
drag, startPoint x: 972, startPoint y: 403, endPoint x: 929, endPoint y: 400, distance: 43.3
click at [930, 401] on div "Event Builder Guests Journeys Comms QR Scanner Team Settings 2025 RCFP Freedom …" at bounding box center [664, 389] width 1329 height 779
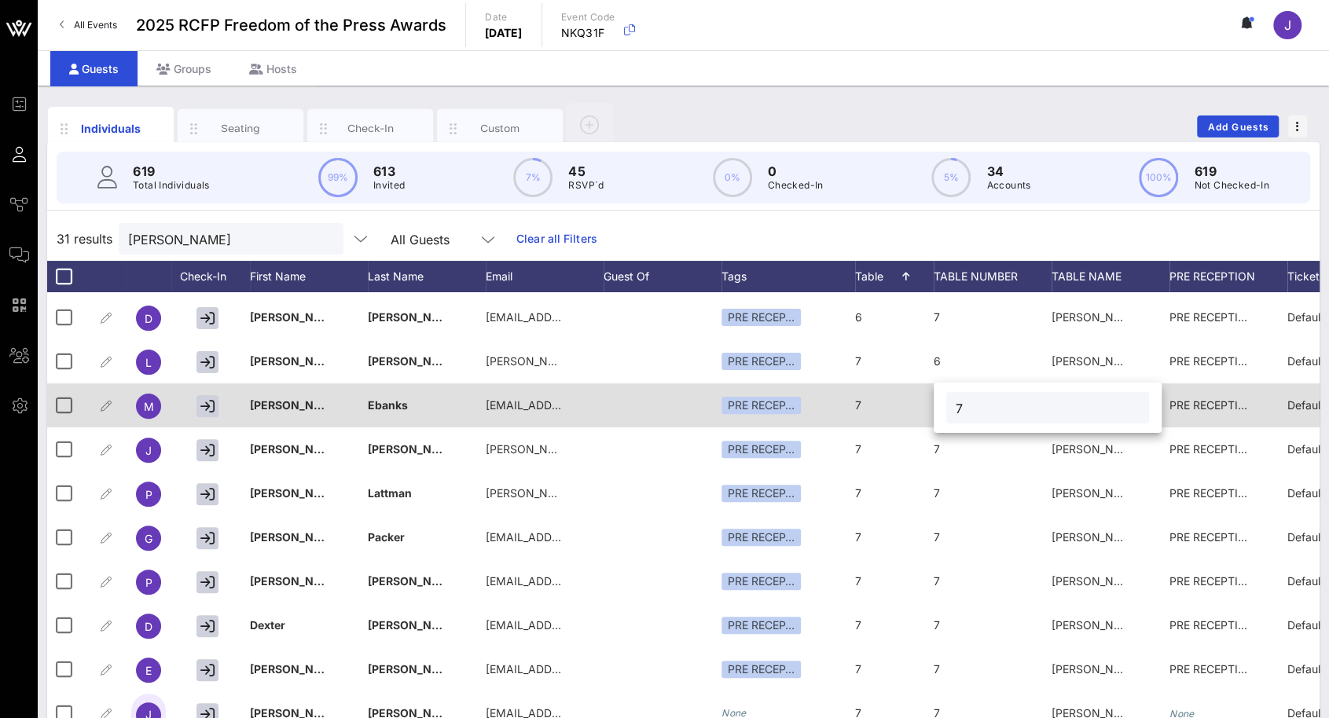
type input "7"
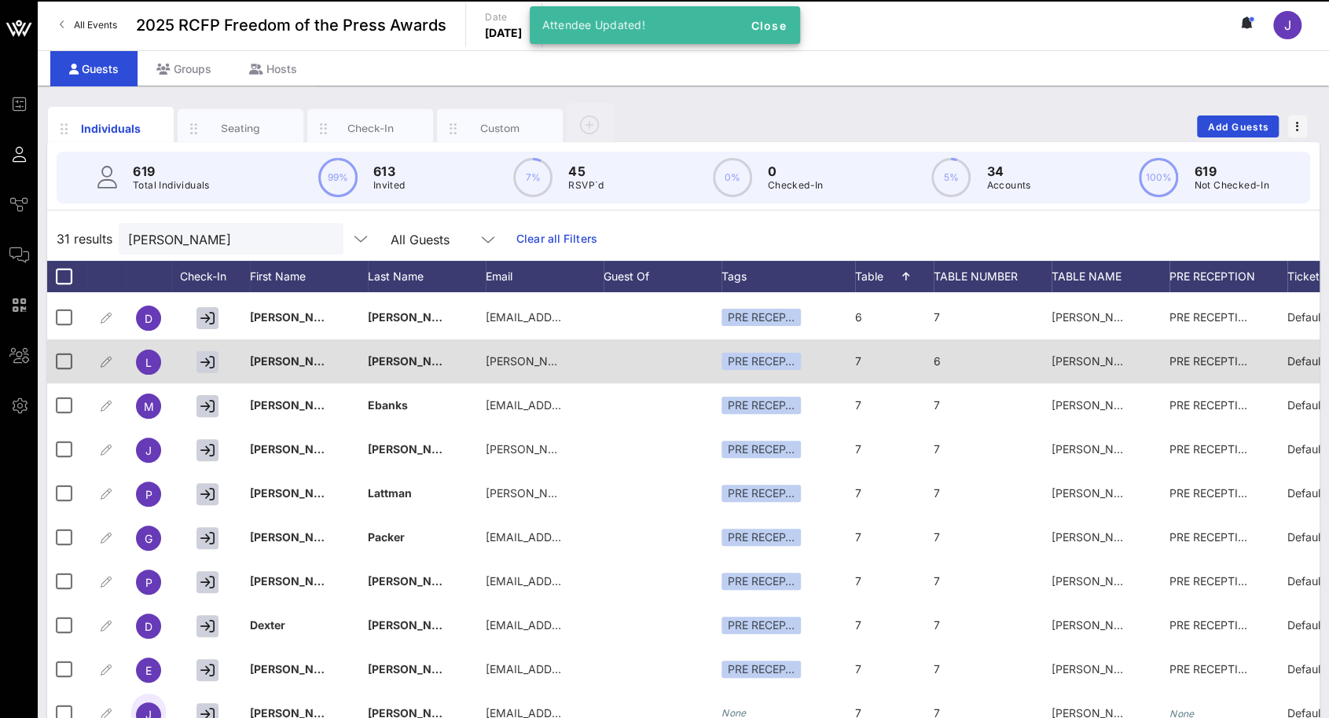
click at [955, 364] on div "6" at bounding box center [992, 370] width 118 height 62
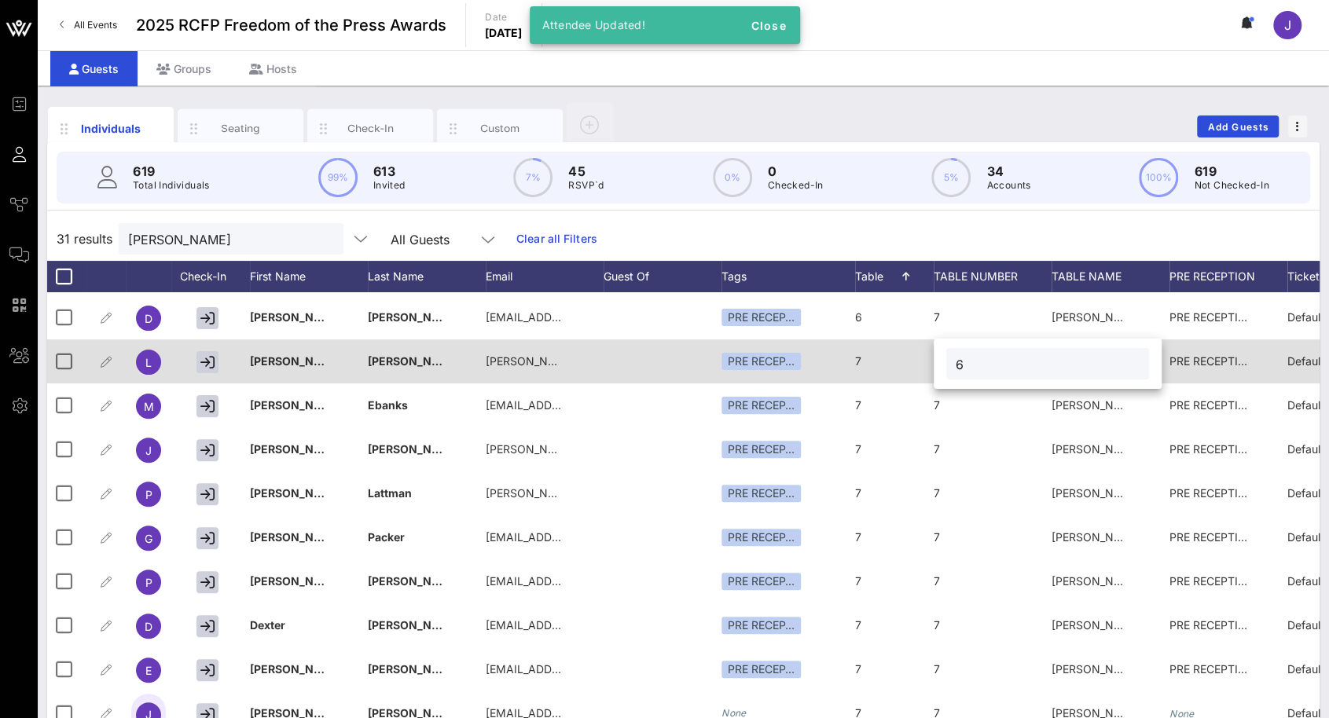
drag, startPoint x: 985, startPoint y: 361, endPoint x: 929, endPoint y: 361, distance: 56.6
click at [929, 361] on div "Event Builder Guests Journeys Comms QR Scanner Team Settings 2025 RCFP Freedom …" at bounding box center [664, 389] width 1329 height 779
type input "7"
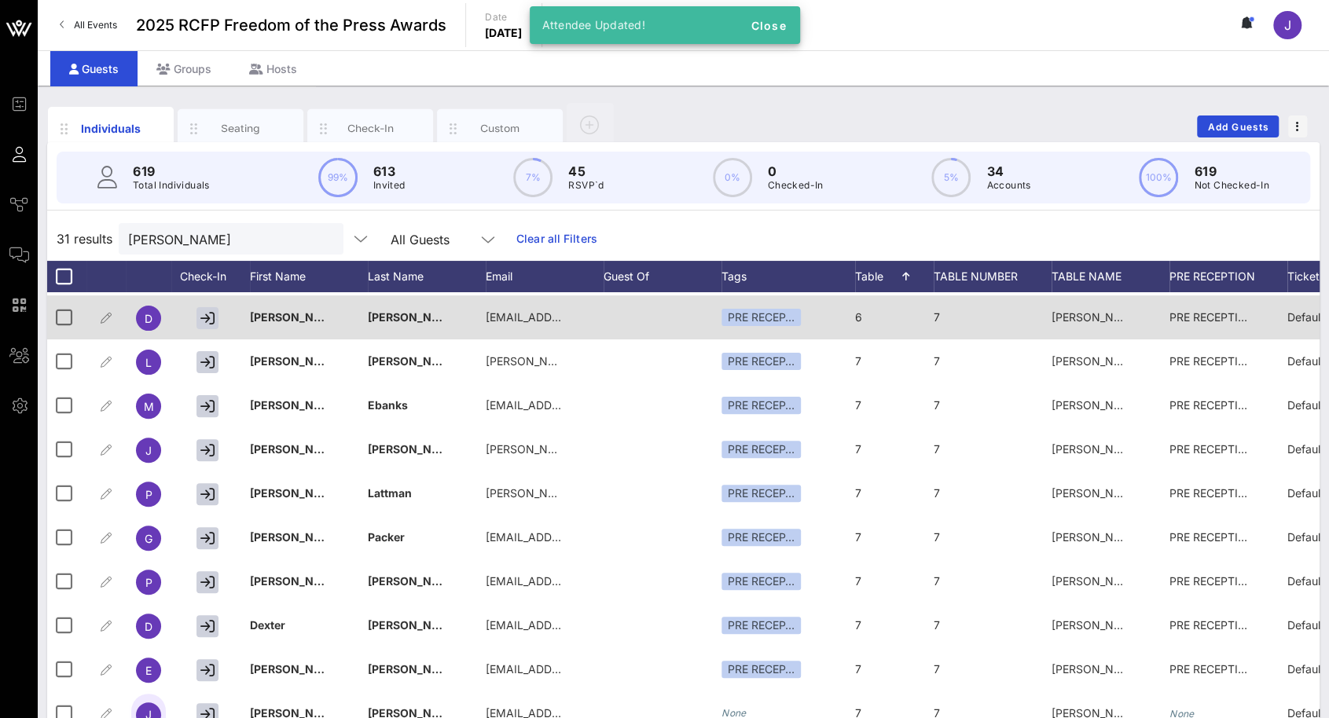
scroll to position [314, 0]
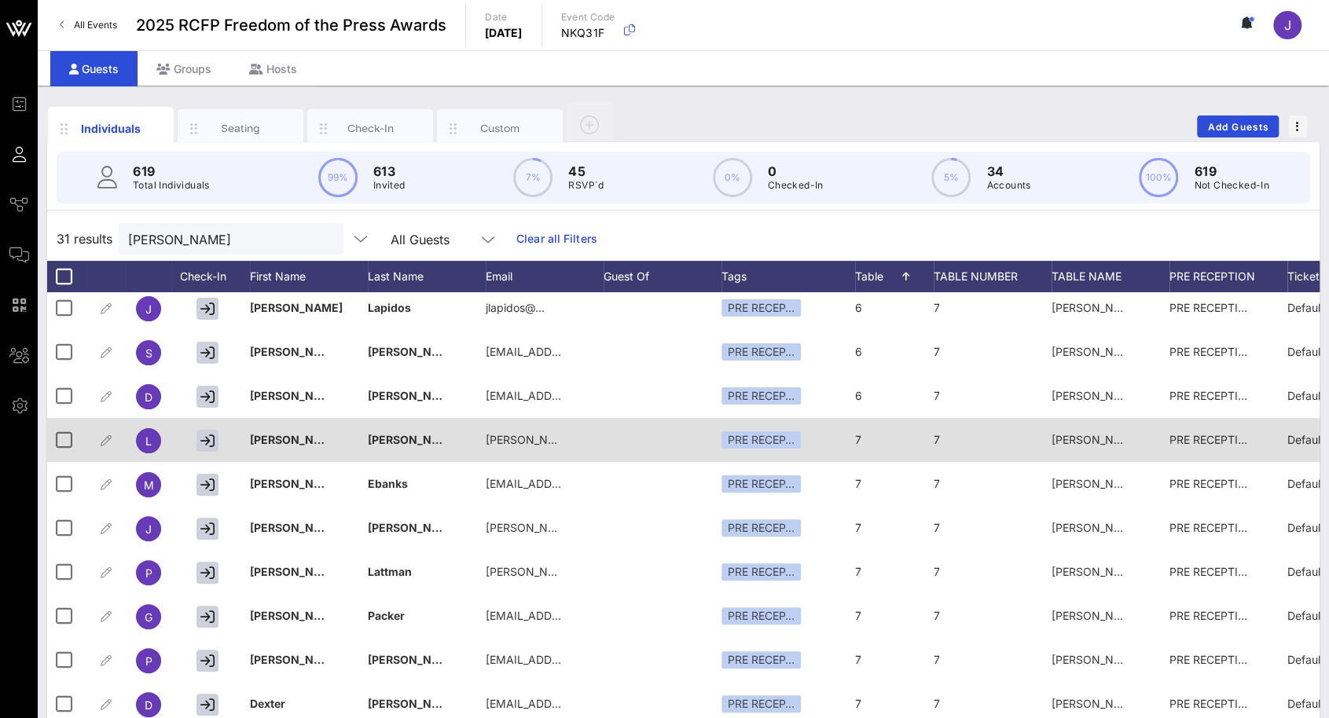
click at [1095, 428] on div "[PERSON_NAME] Collective #1" at bounding box center [1090, 440] width 79 height 44
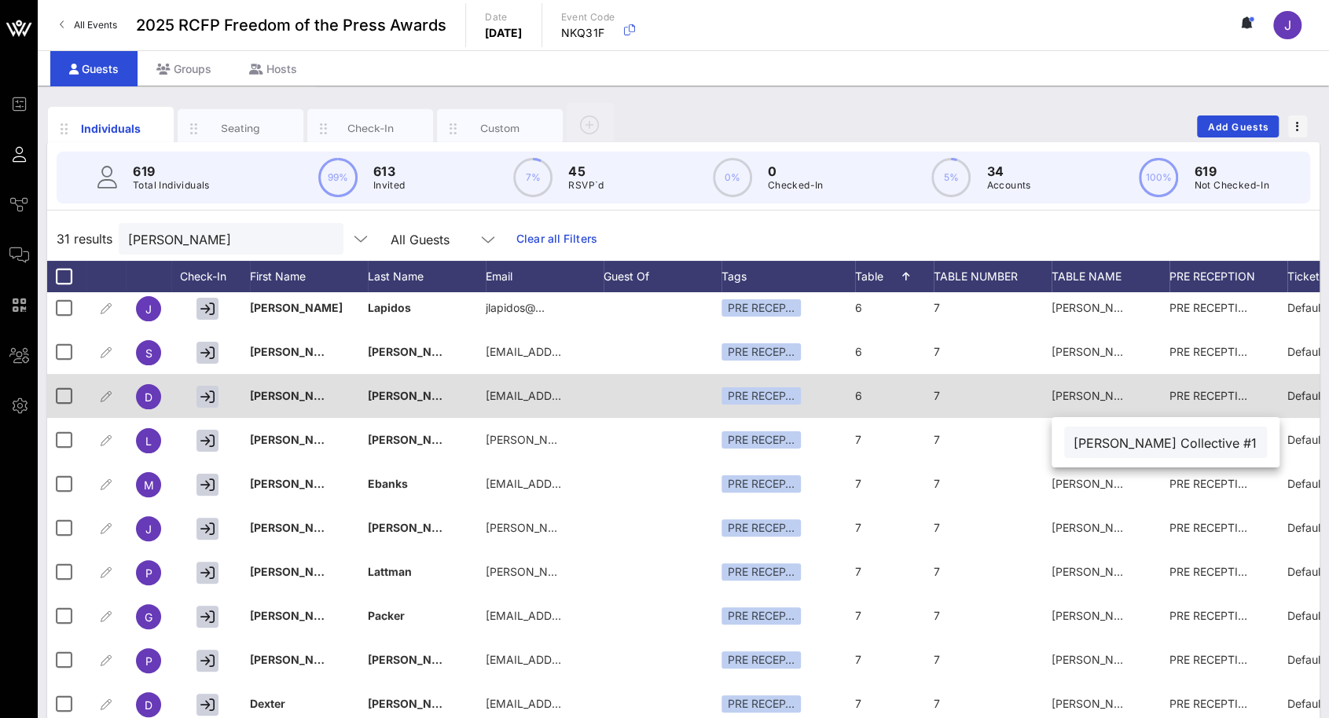
click at [947, 401] on div "7" at bounding box center [992, 405] width 118 height 62
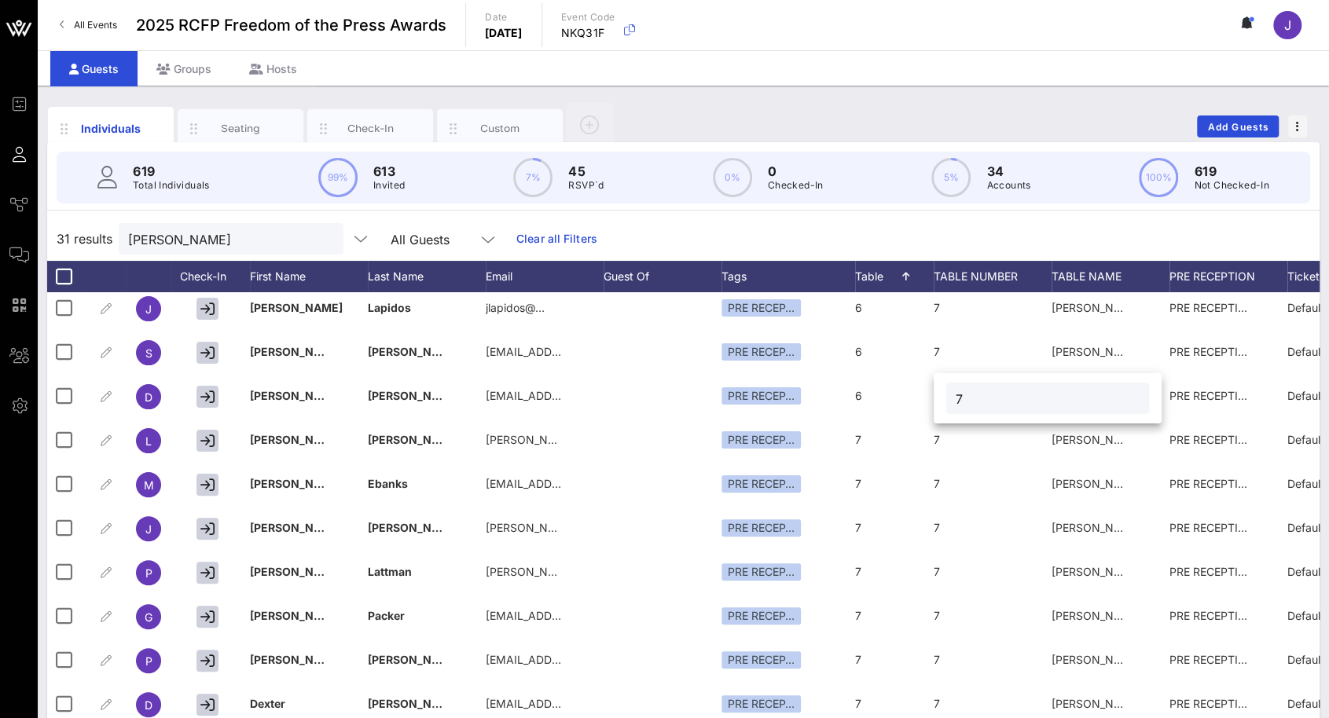
drag, startPoint x: 948, startPoint y: 394, endPoint x: 960, endPoint y: 393, distance: 11.9
click at [951, 394] on div "7" at bounding box center [1047, 398] width 203 height 31
drag, startPoint x: 971, startPoint y: 395, endPoint x: 937, endPoint y: 387, distance: 35.5
click at [942, 391] on div "7" at bounding box center [1047, 398] width 228 height 50
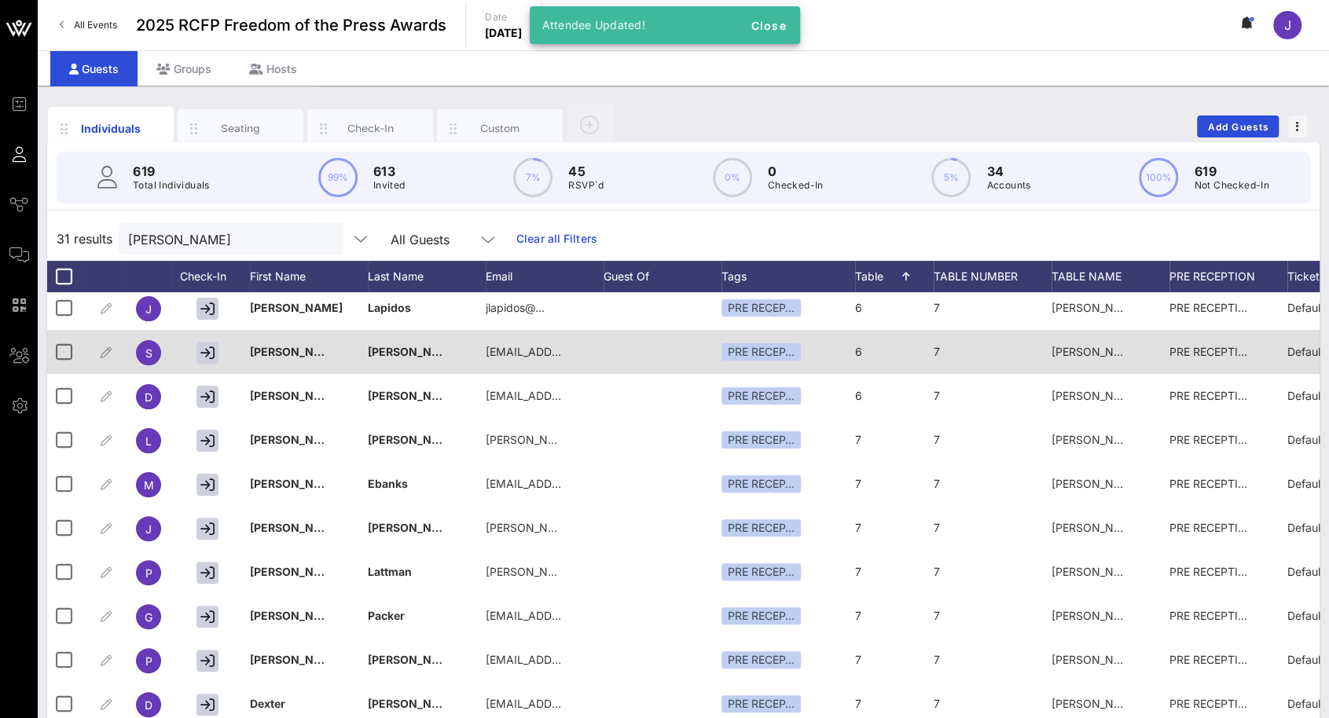
click at [957, 355] on div "7" at bounding box center [992, 361] width 118 height 62
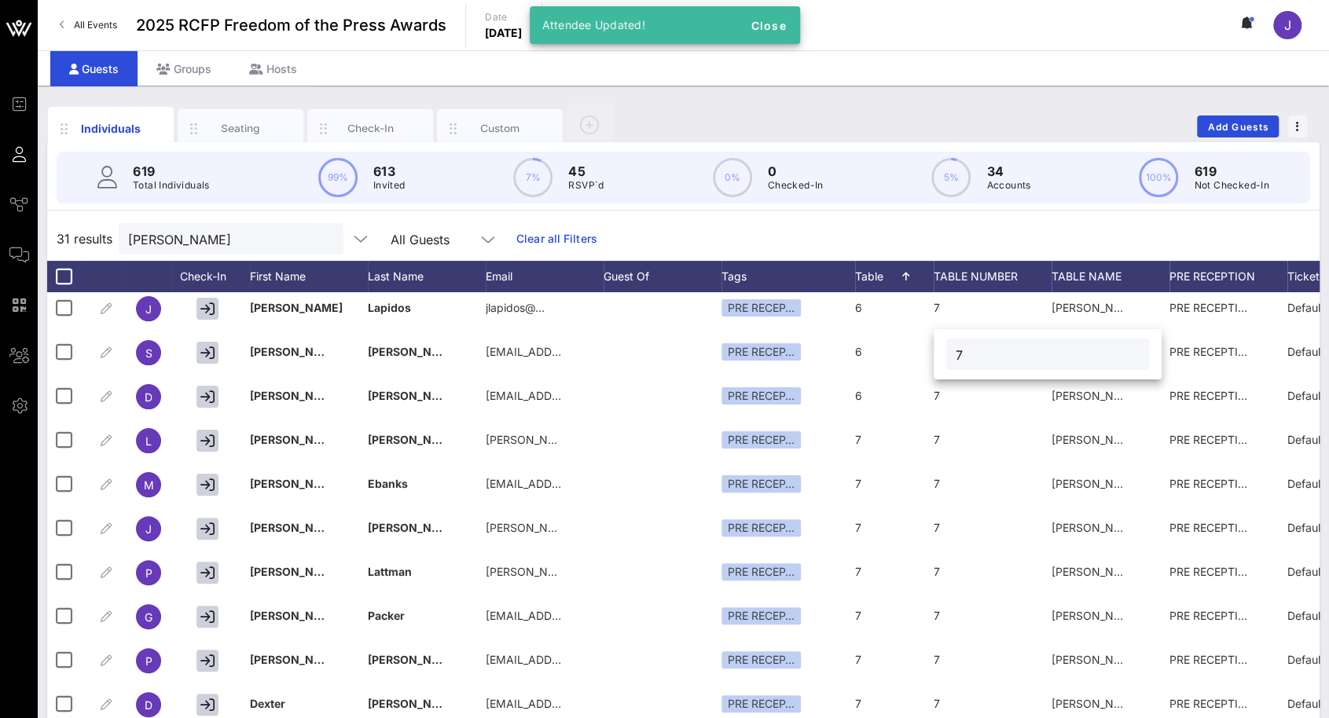
drag, startPoint x: 962, startPoint y: 354, endPoint x: 940, endPoint y: 354, distance: 22.0
click at [940, 354] on div "7" at bounding box center [1047, 354] width 228 height 50
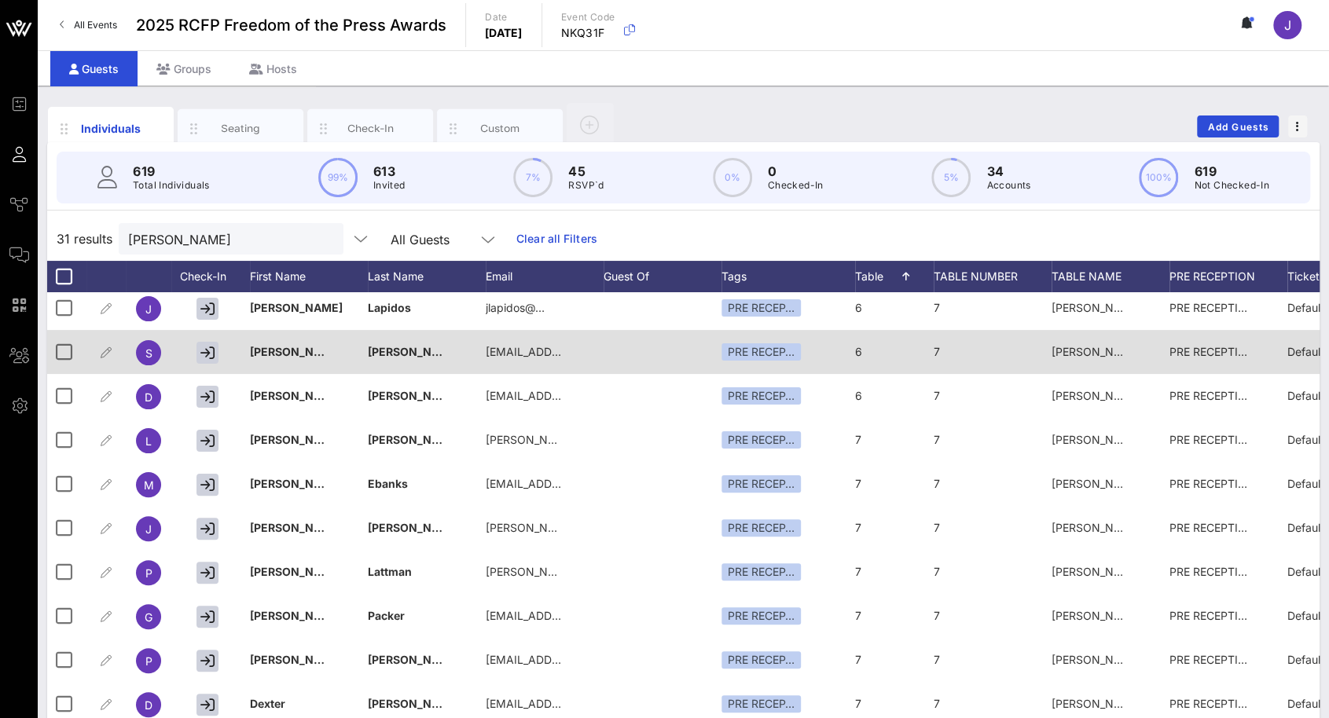
click at [937, 357] on span "7" at bounding box center [936, 351] width 6 height 13
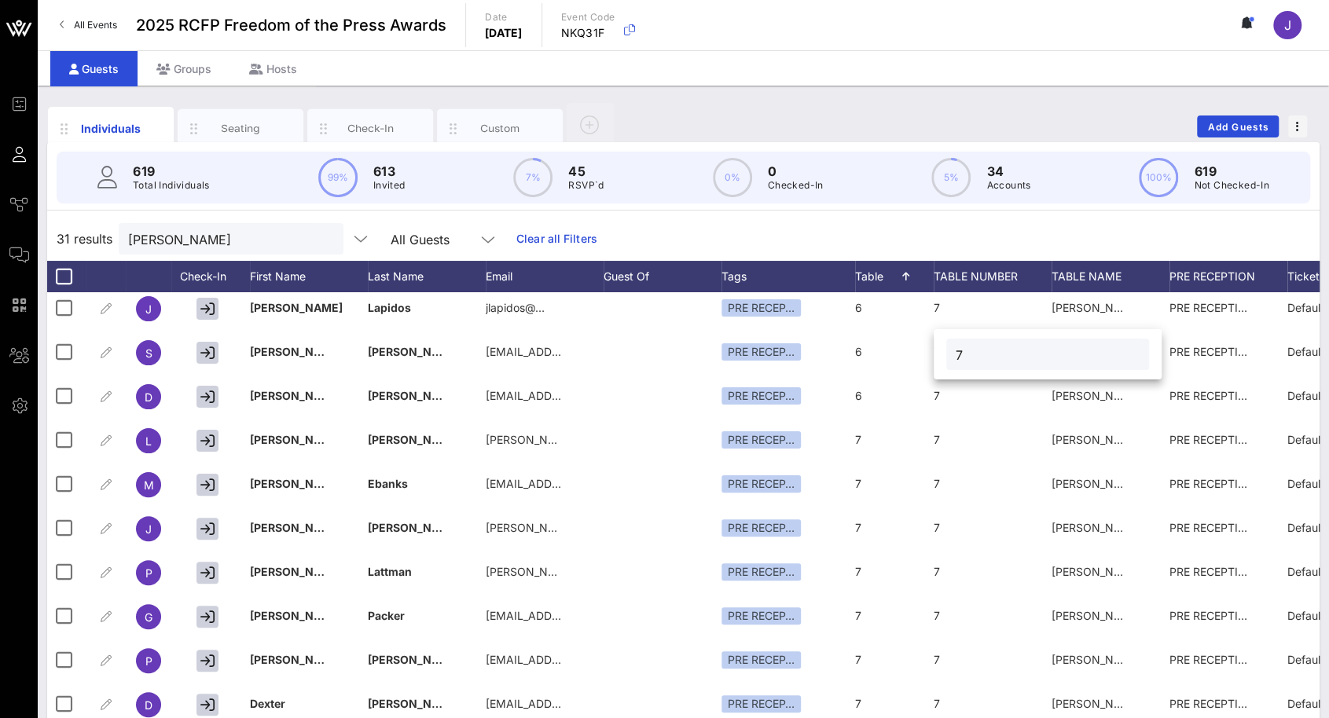
drag, startPoint x: 960, startPoint y: 353, endPoint x: 939, endPoint y: 353, distance: 21.2
click at [939, 353] on div "7" at bounding box center [1047, 354] width 228 height 50
type input "6"
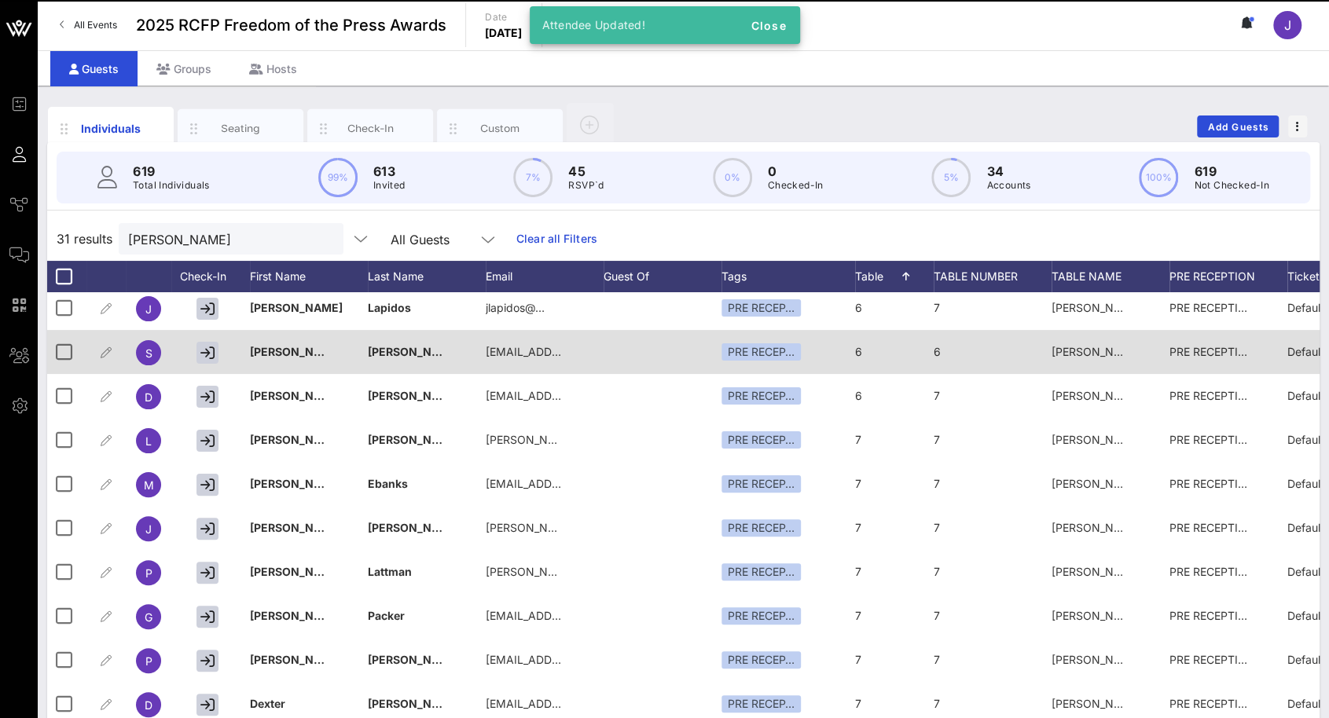
click at [952, 350] on div "6" at bounding box center [992, 361] width 118 height 62
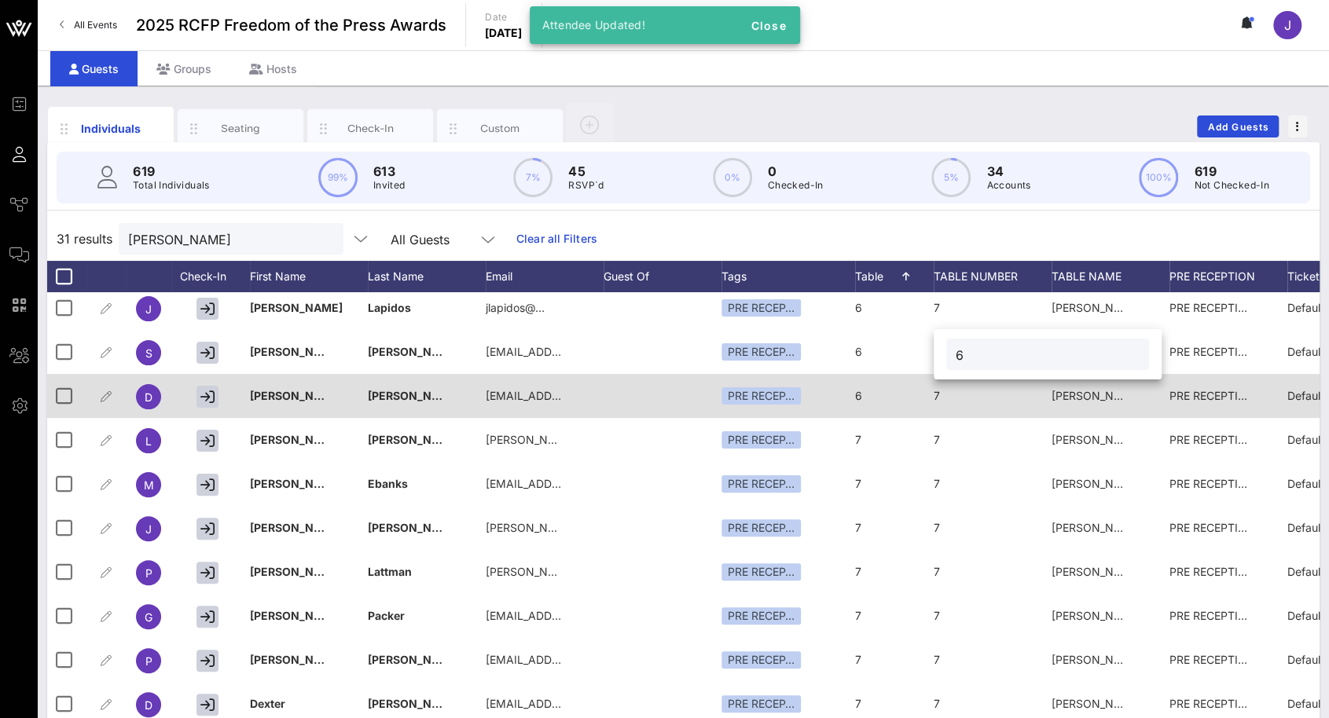
click at [958, 403] on div "7" at bounding box center [992, 405] width 118 height 62
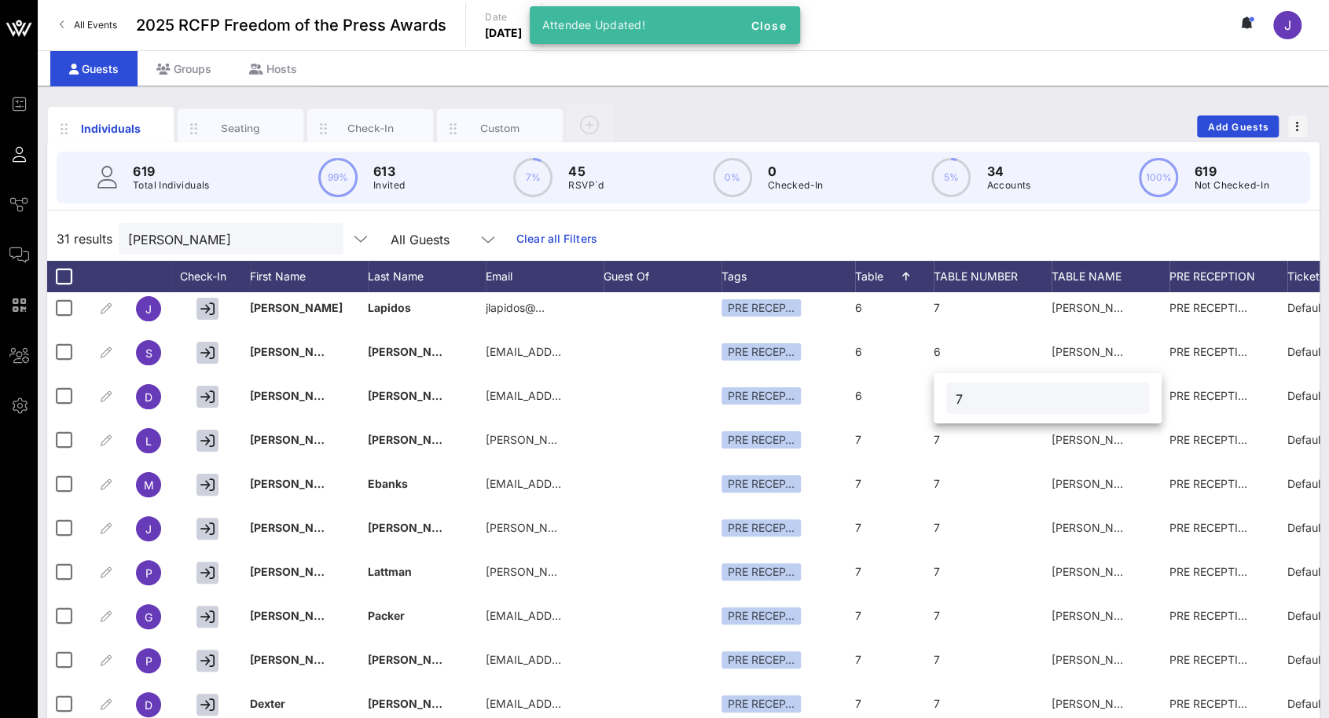
drag, startPoint x: 958, startPoint y: 403, endPoint x: 977, endPoint y: 405, distance: 19.7
click at [977, 405] on input "7" at bounding box center [1047, 398] width 184 height 20
type input "6"
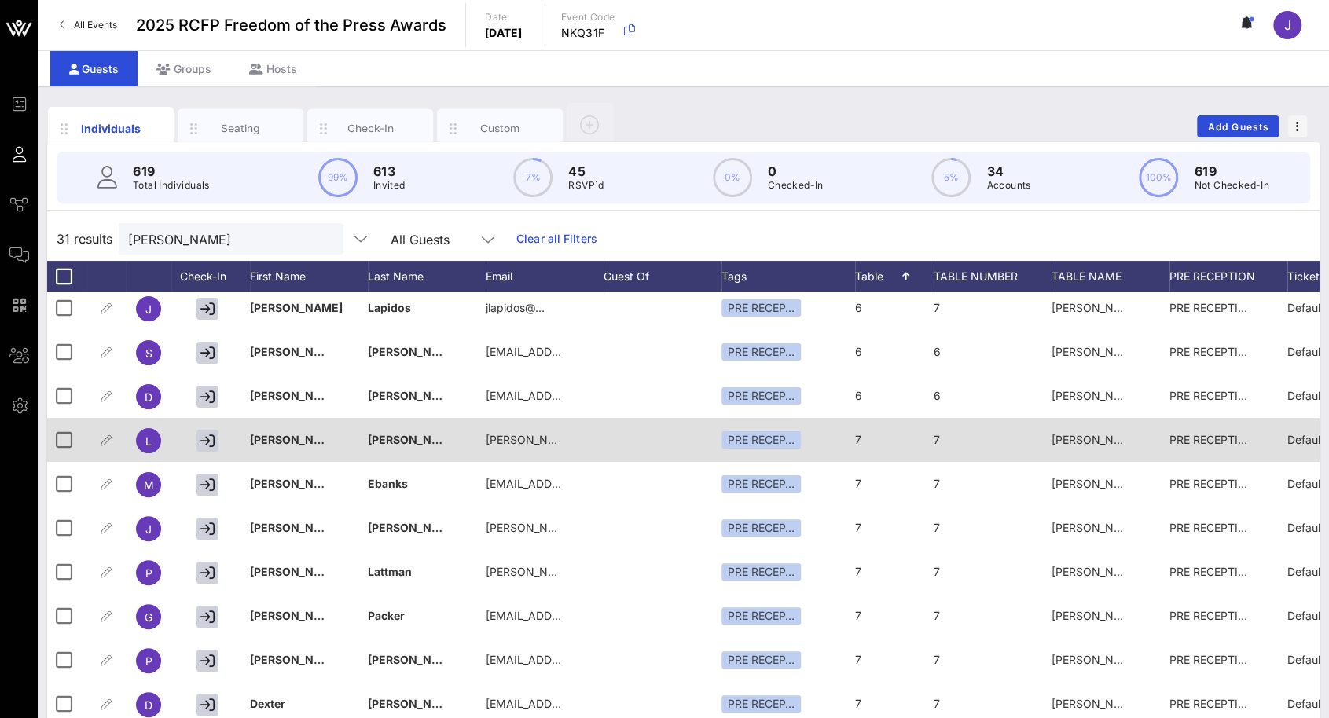
click at [1065, 438] on span "[PERSON_NAME] Collective #1" at bounding box center [1130, 439] width 159 height 13
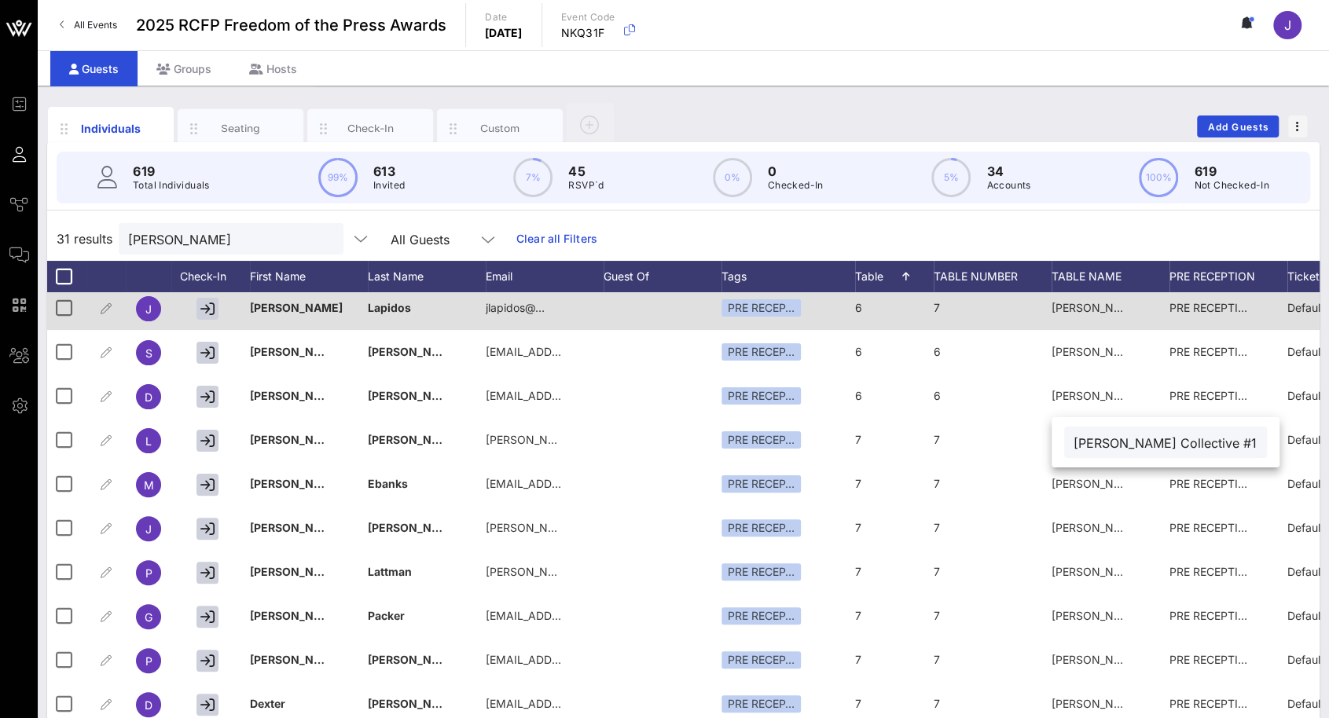
click at [944, 308] on div "7" at bounding box center [992, 317] width 118 height 62
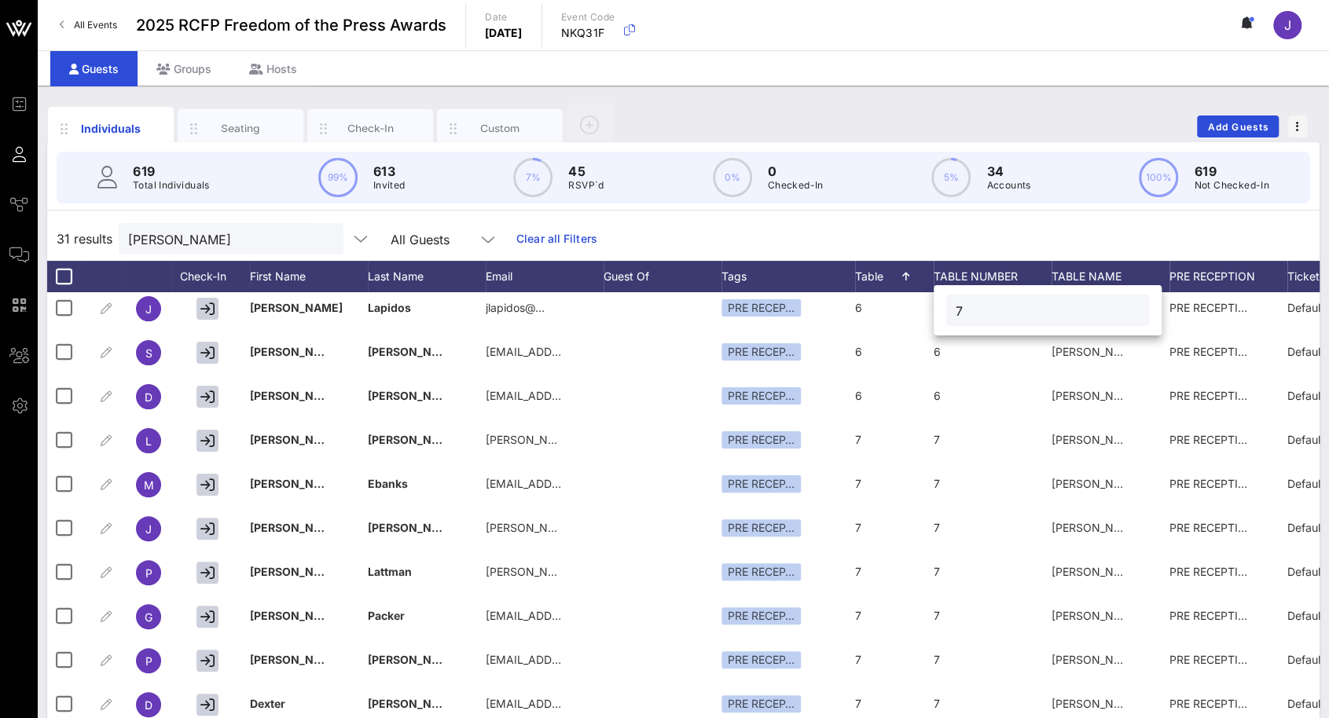
drag, startPoint x: 980, startPoint y: 312, endPoint x: 941, endPoint y: 306, distance: 38.9
click at [943, 306] on div "7" at bounding box center [1047, 310] width 228 height 50
type input "6"
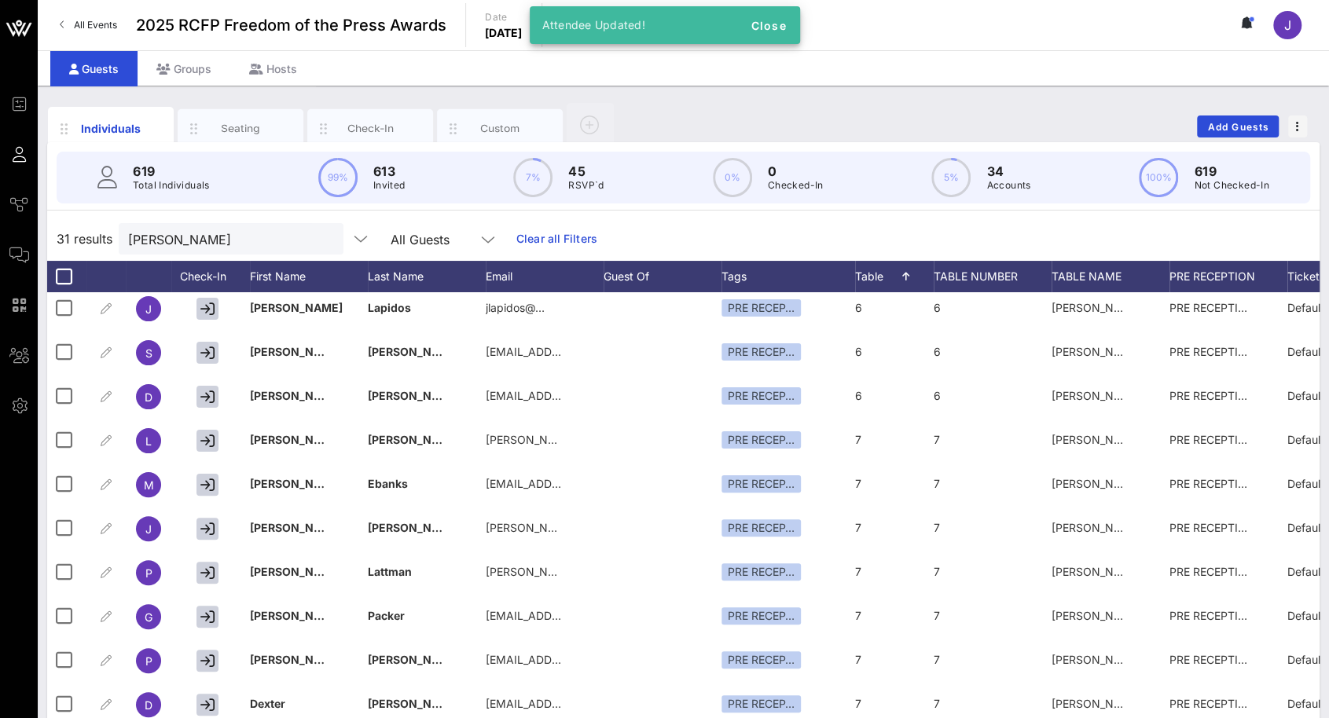
scroll to position [79, 0]
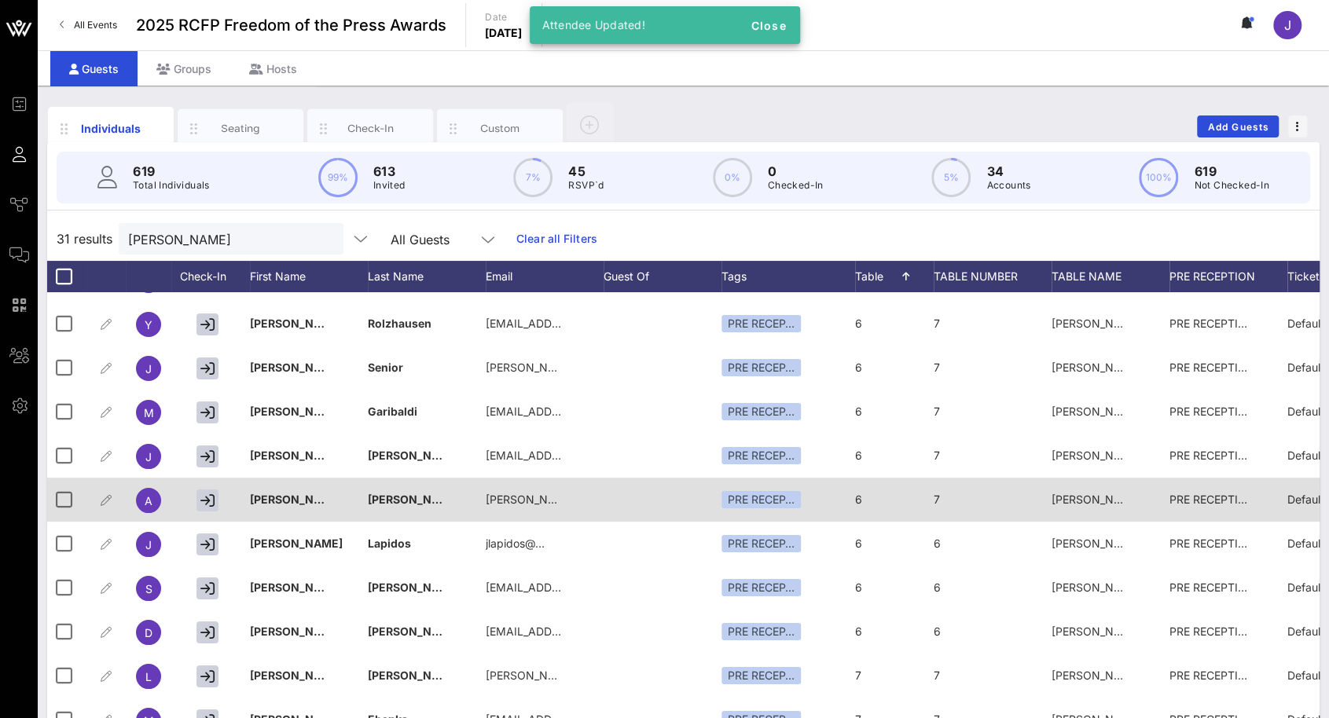
click at [964, 497] on div "7" at bounding box center [992, 509] width 118 height 62
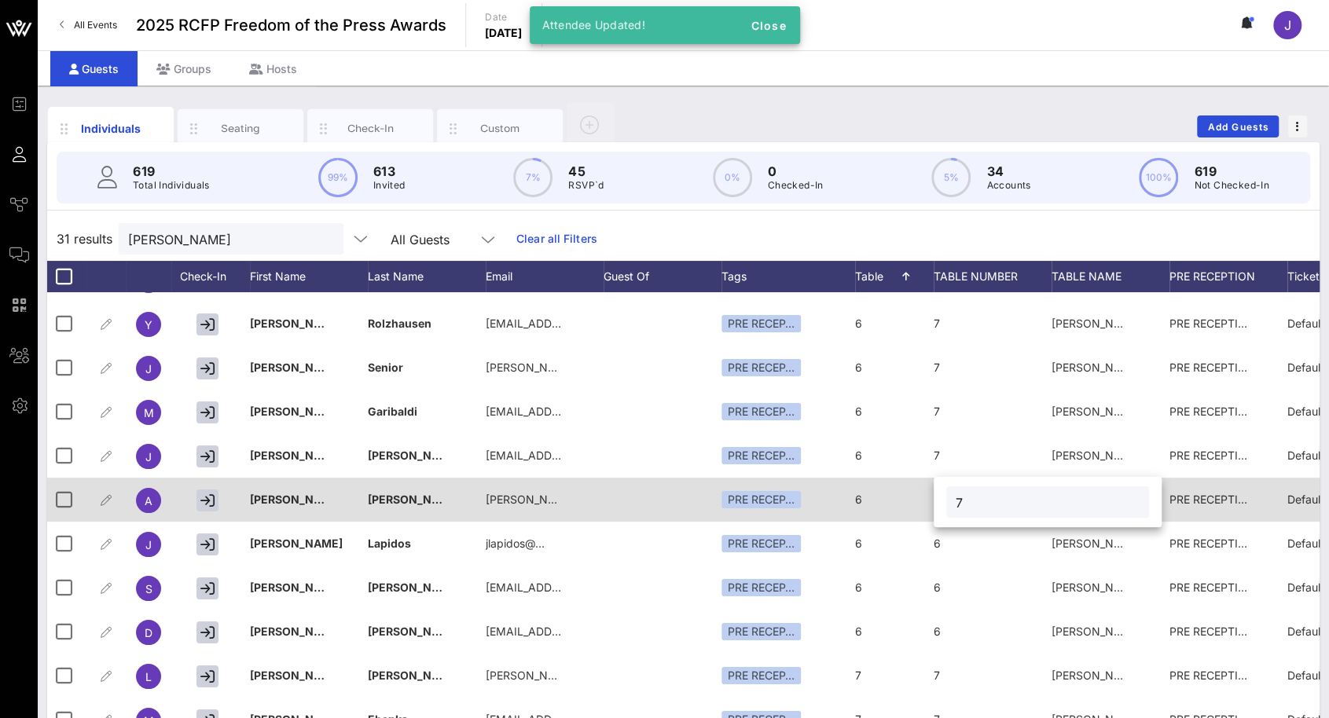
drag, startPoint x: 979, startPoint y: 508, endPoint x: 921, endPoint y: 499, distance: 58.8
click at [923, 505] on div "Event Builder Guests Journeys Comms QR Scanner Team Settings 2025 RCFP Freedom …" at bounding box center [664, 389] width 1329 height 779
type input "6"
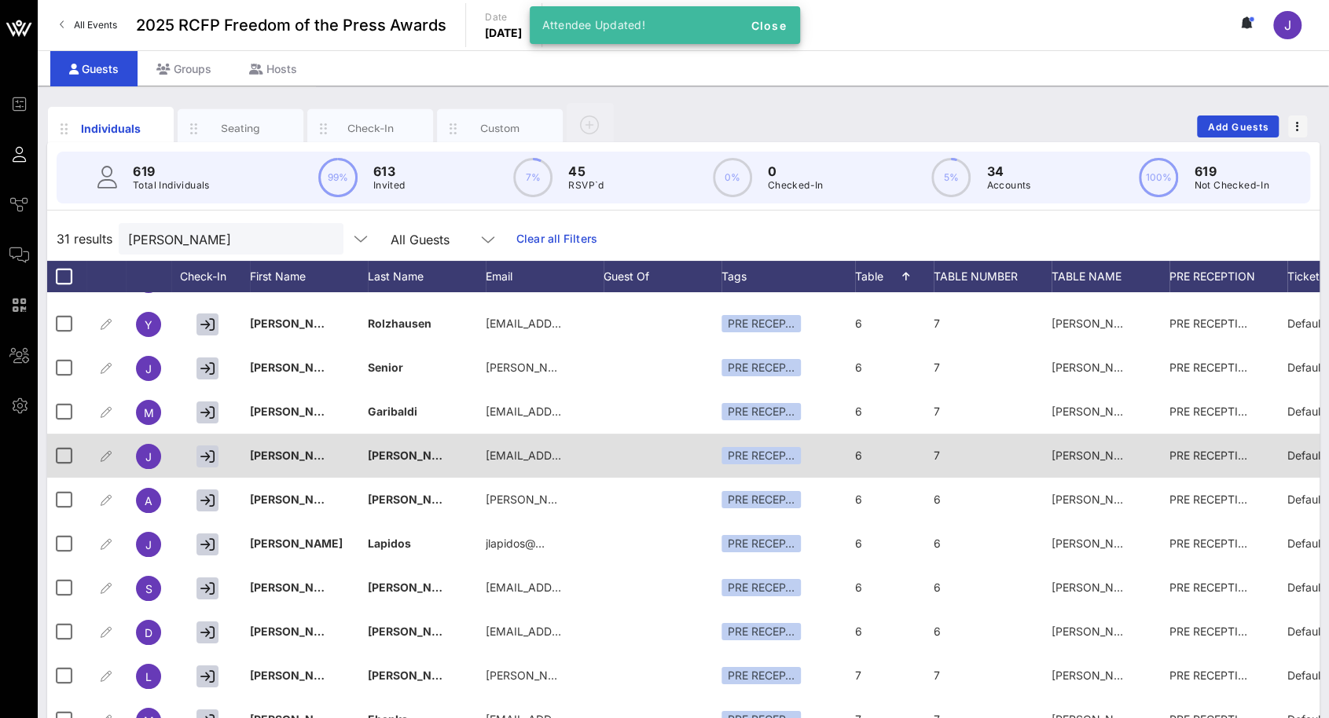
click at [973, 448] on div "7" at bounding box center [992, 465] width 118 height 62
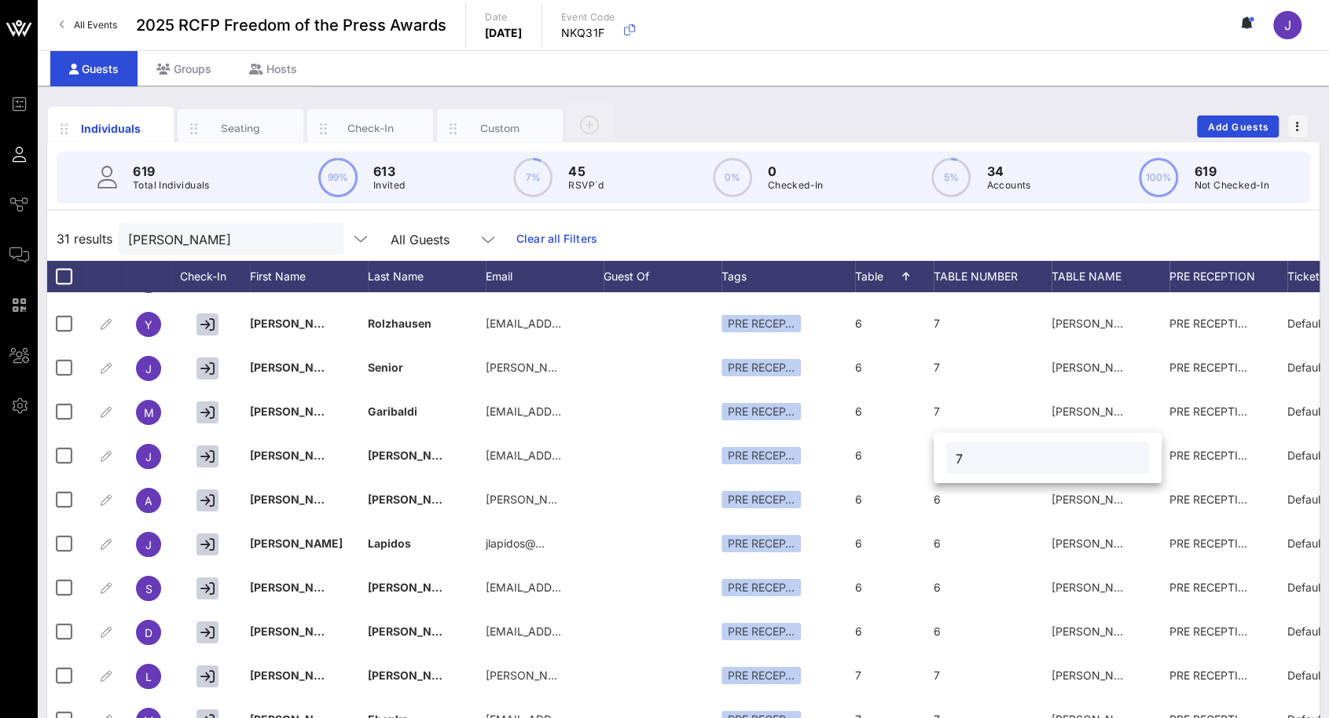
drag, startPoint x: 974, startPoint y: 457, endPoint x: 935, endPoint y: 460, distance: 39.4
click at [941, 460] on div "7" at bounding box center [1047, 458] width 228 height 50
type input "6"
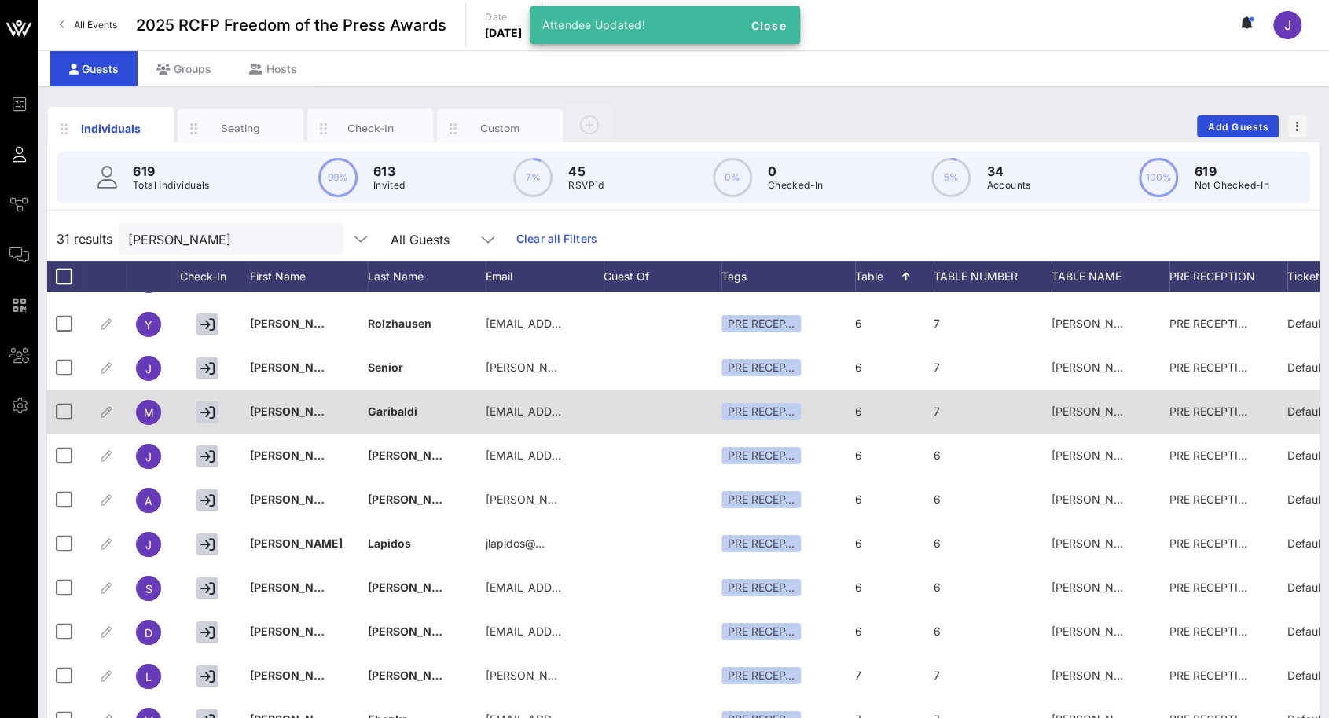
click at [968, 416] on div "7" at bounding box center [992, 421] width 118 height 62
drag, startPoint x: 971, startPoint y: 413, endPoint x: 922, endPoint y: 416, distance: 48.8
click at [923, 416] on div "Event Builder Guests Journeys Comms QR Scanner Team Settings 2025 RCFP Freedom …" at bounding box center [664, 389] width 1329 height 779
type input "6"
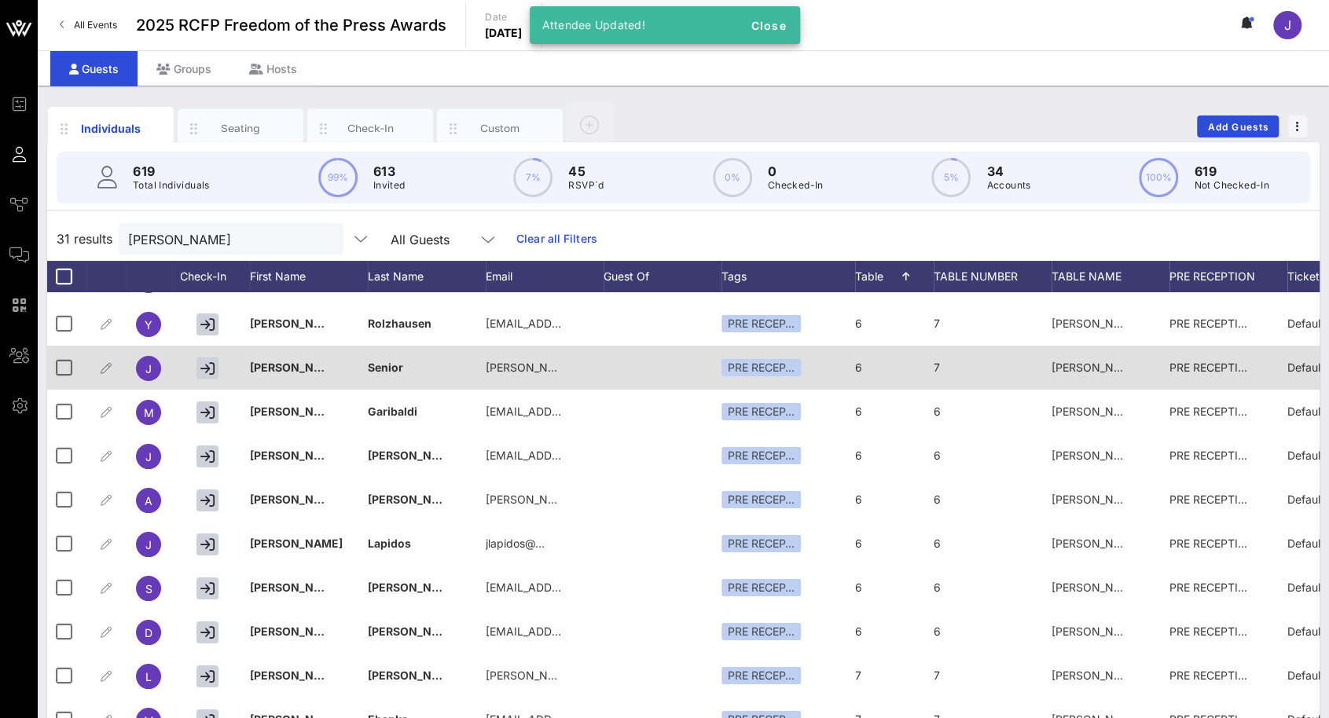
click at [952, 372] on div "7" at bounding box center [992, 377] width 118 height 62
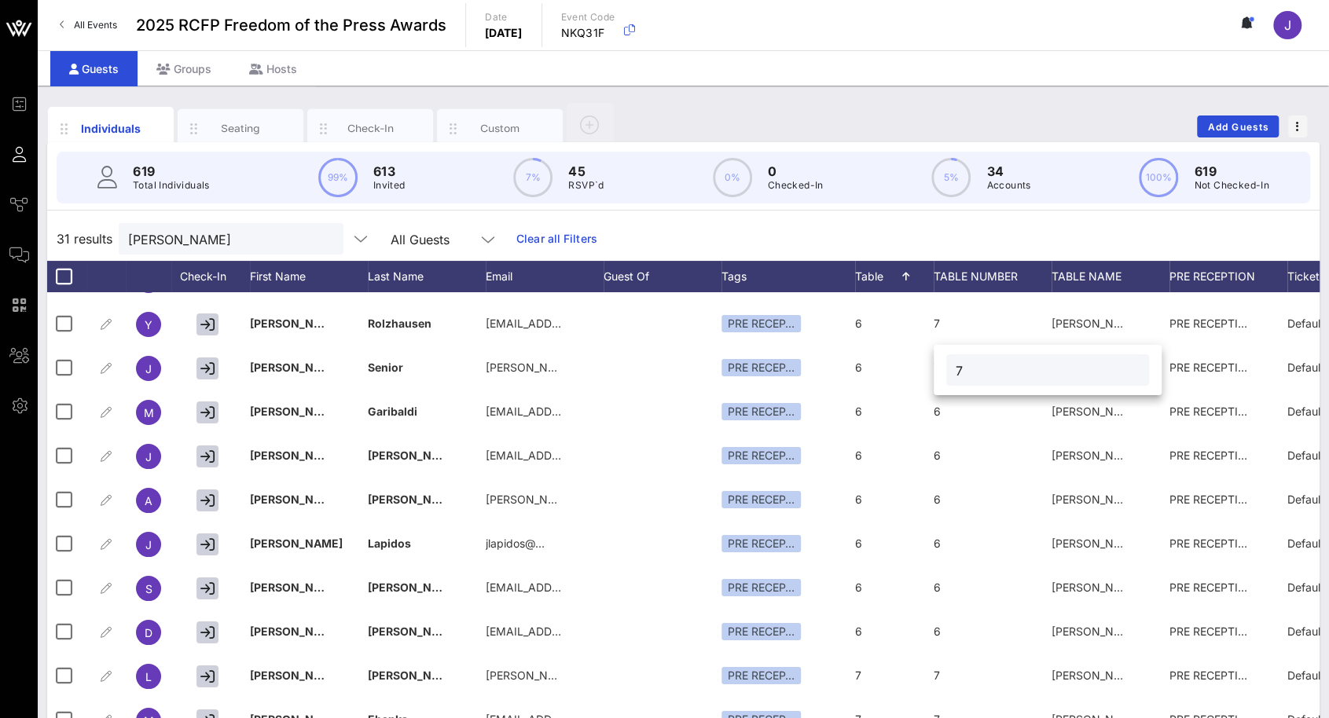
drag, startPoint x: 976, startPoint y: 378, endPoint x: 936, endPoint y: 374, distance: 40.3
click at [936, 374] on div "7" at bounding box center [1047, 370] width 228 height 50
type input "6"
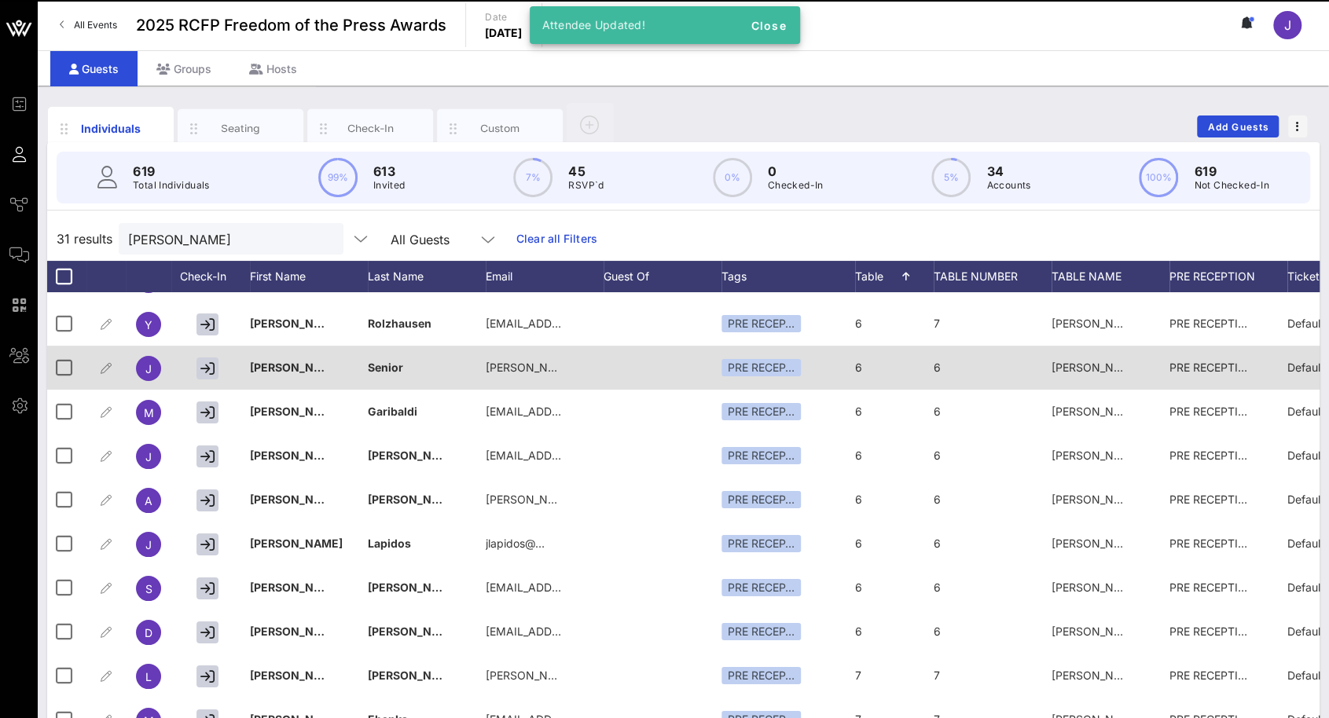
scroll to position [0, 0]
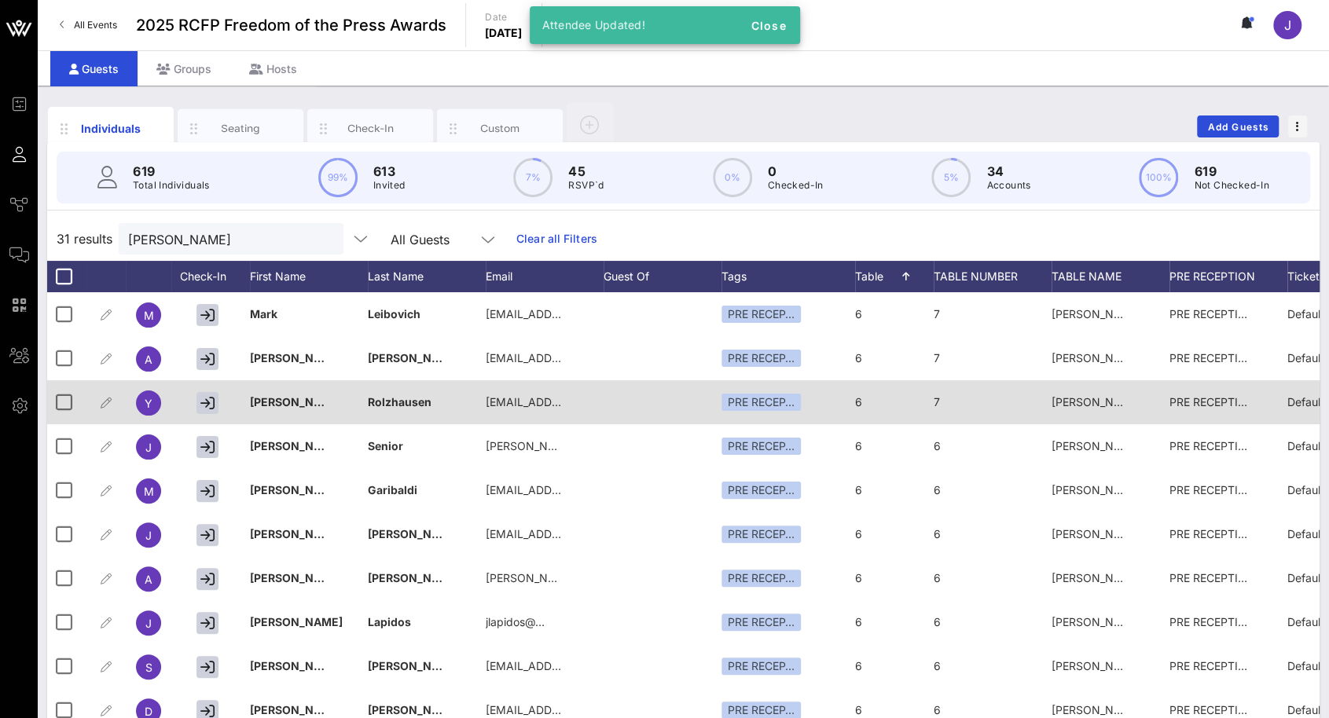
click at [966, 406] on div "7" at bounding box center [992, 411] width 118 height 62
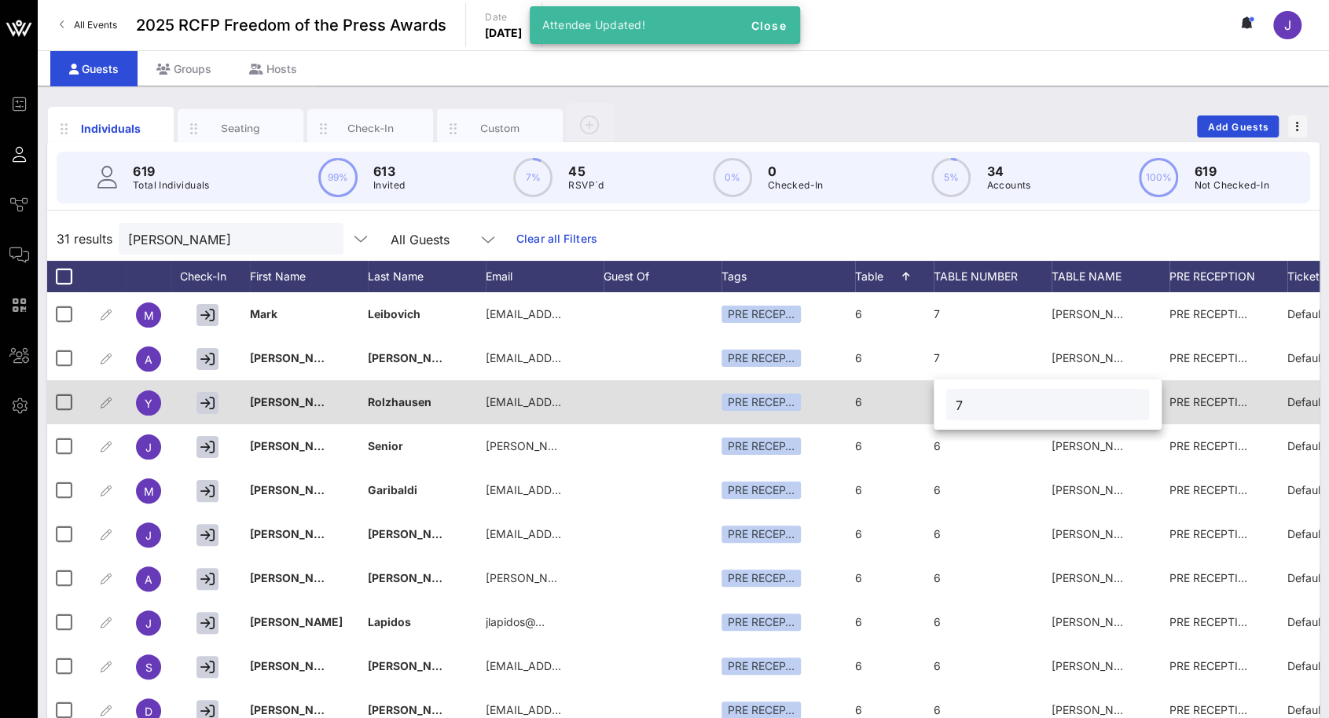
drag, startPoint x: 970, startPoint y: 403, endPoint x: 926, endPoint y: 402, distance: 44.8
click at [927, 403] on div "Event Builder Guests Journeys Comms QR Scanner Team Settings 2025 RCFP Freedom …" at bounding box center [664, 389] width 1329 height 779
type input "6"
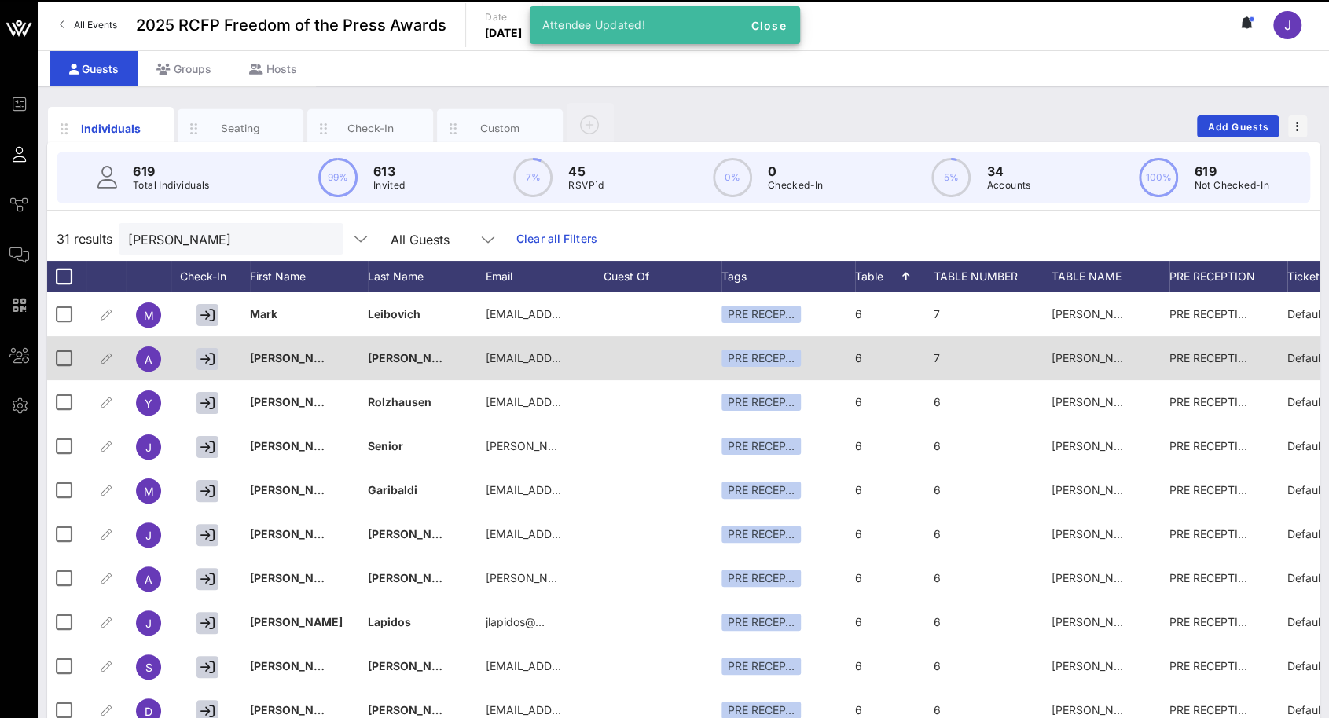
click at [956, 353] on div "7" at bounding box center [992, 367] width 118 height 62
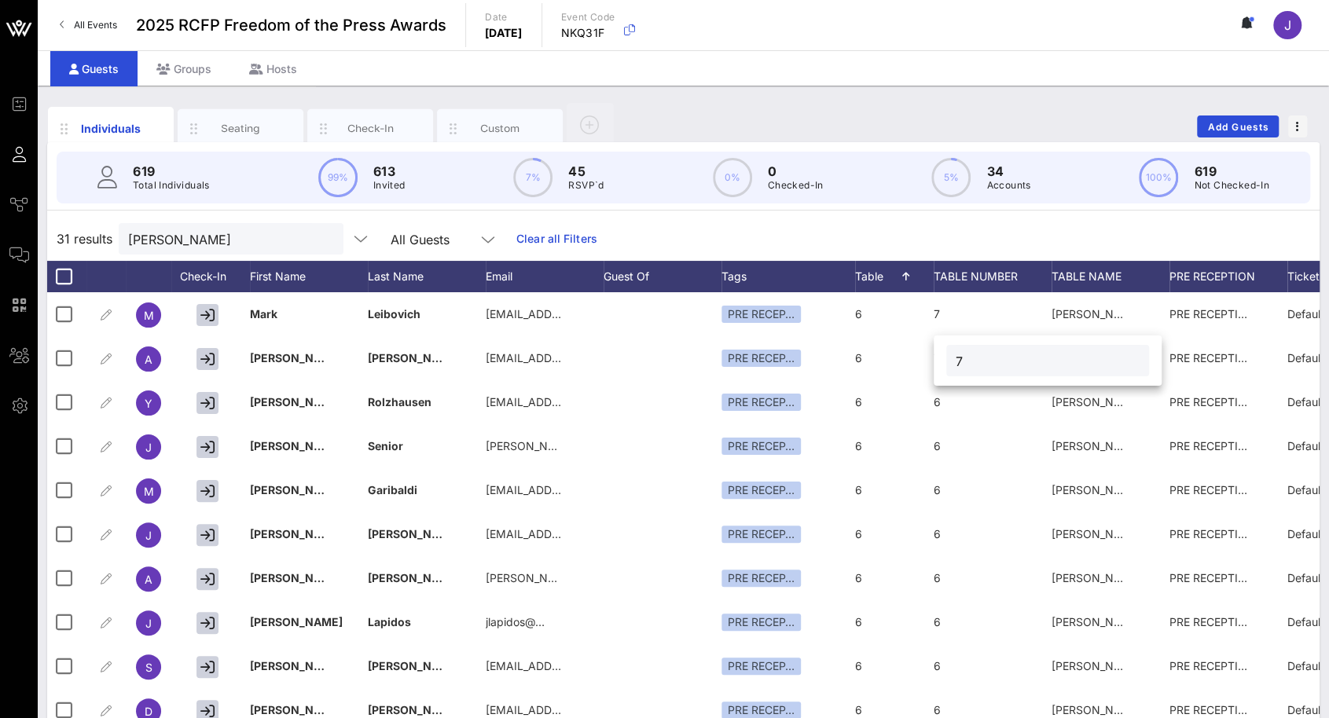
click at [940, 356] on div "7" at bounding box center [1047, 360] width 228 height 50
type input "6"
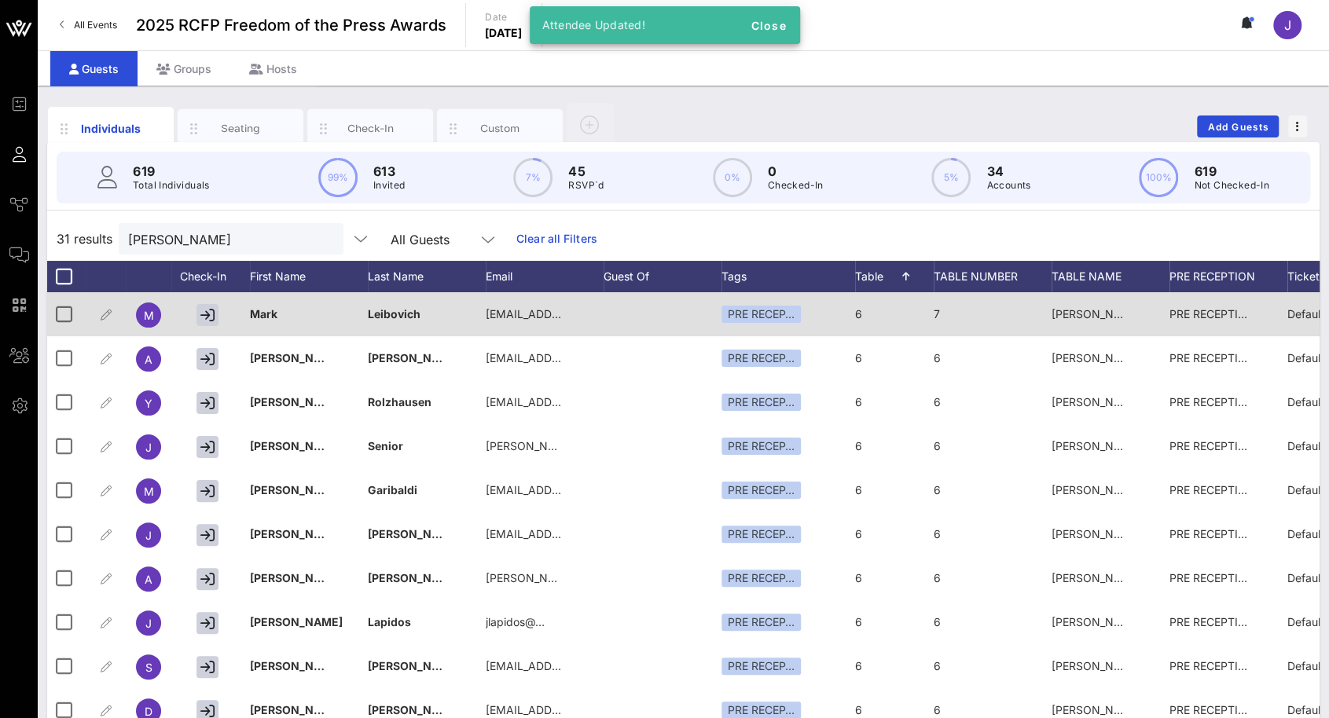
click at [965, 318] on div "7" at bounding box center [992, 323] width 118 height 62
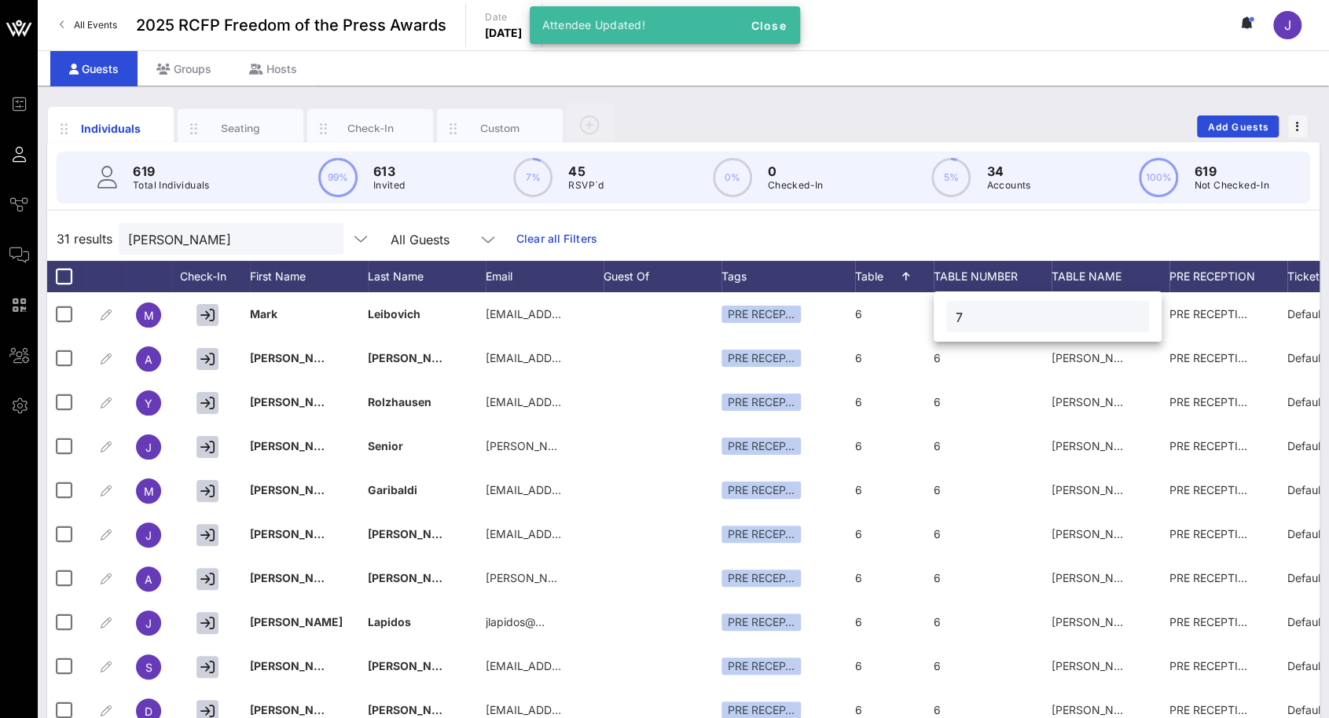
drag, startPoint x: 965, startPoint y: 317, endPoint x: 951, endPoint y: 316, distance: 14.2
click at [952, 316] on div "7" at bounding box center [1047, 316] width 203 height 31
type input "6"
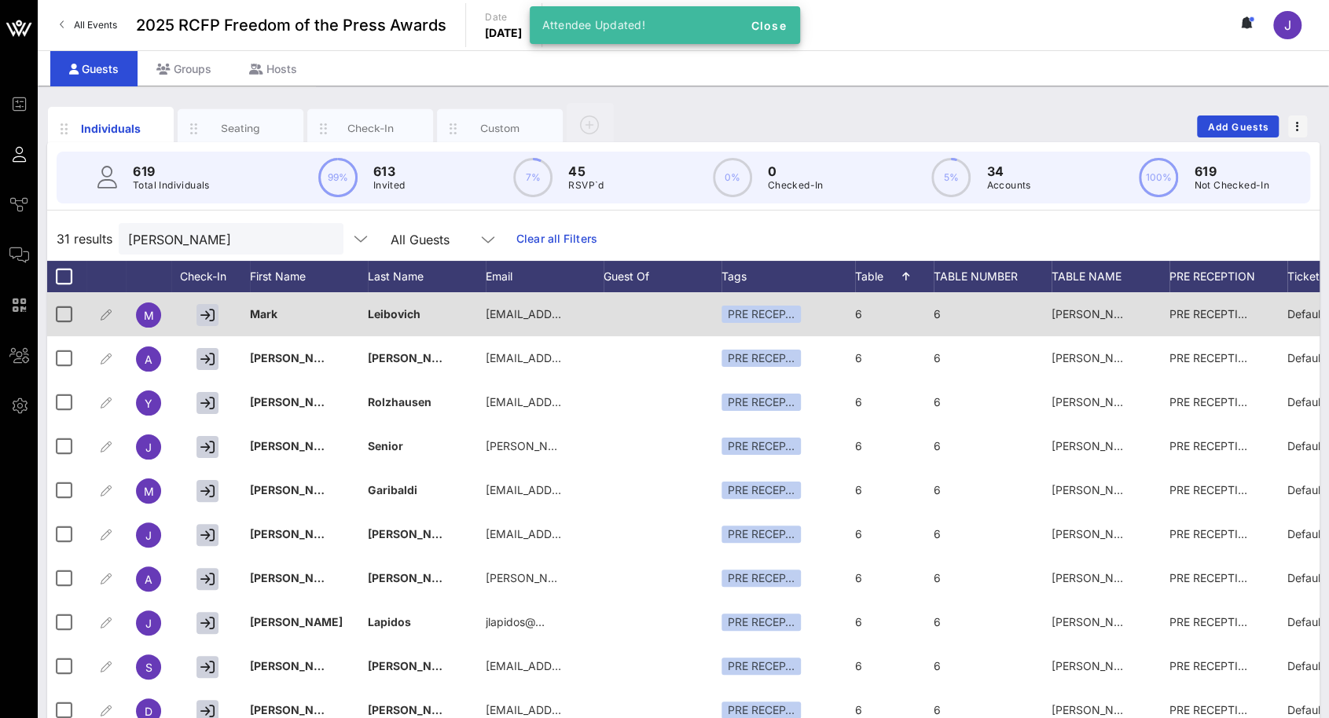
click at [1082, 310] on span "[PERSON_NAME] Collective #2" at bounding box center [1131, 313] width 161 height 13
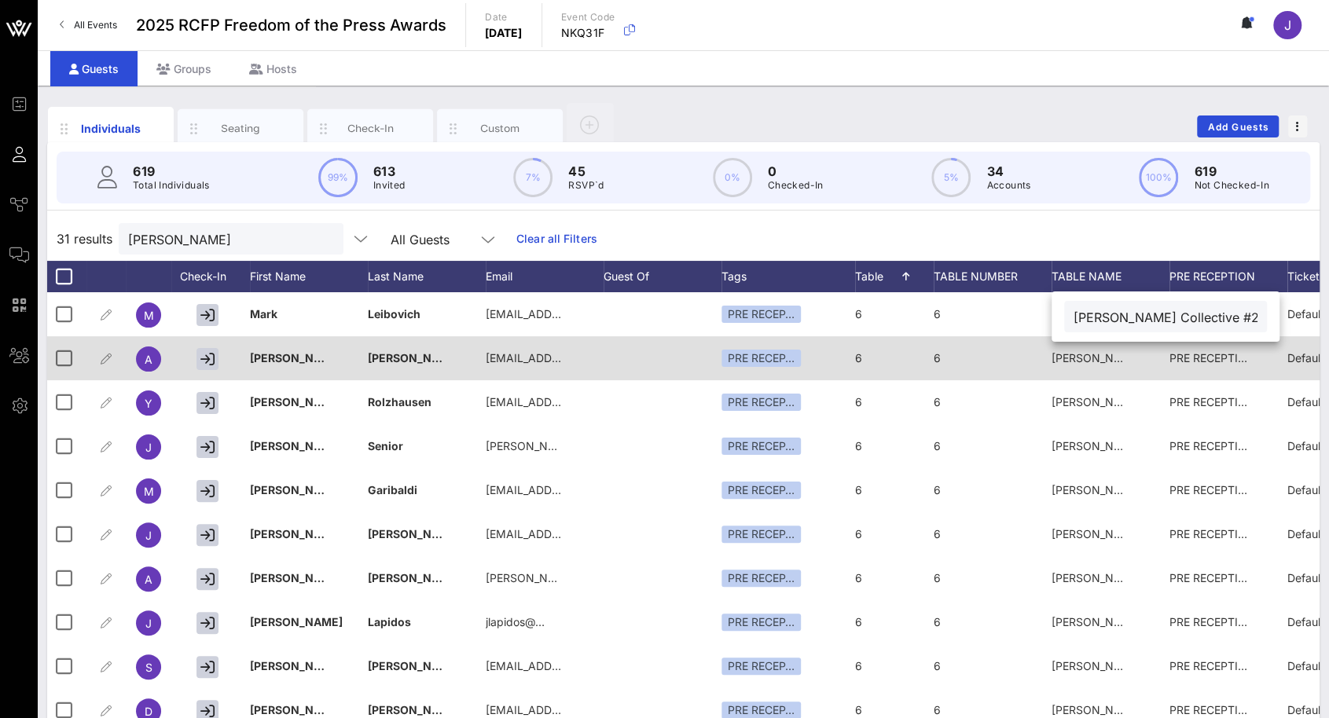
click at [1117, 359] on span "[PERSON_NAME] Collective #2" at bounding box center [1131, 357] width 161 height 13
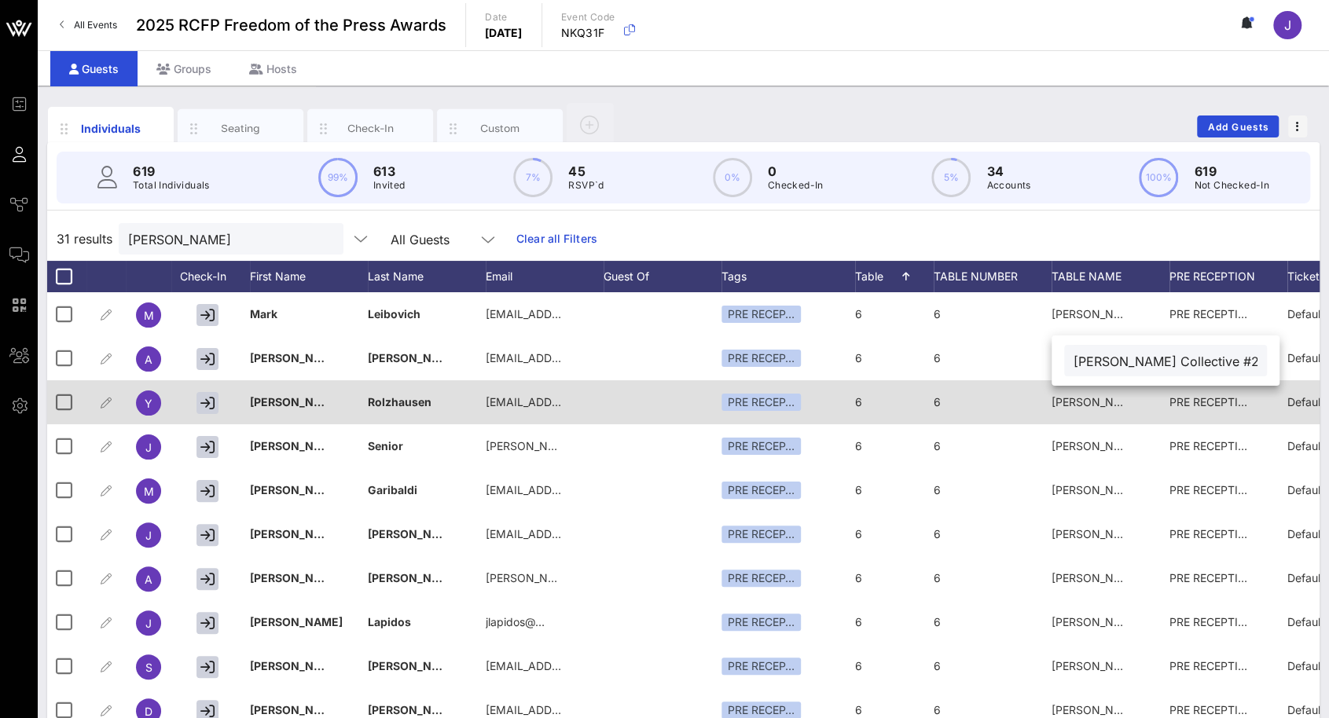
click at [1119, 390] on div "[PERSON_NAME] Collective #2" at bounding box center [1090, 402] width 79 height 44
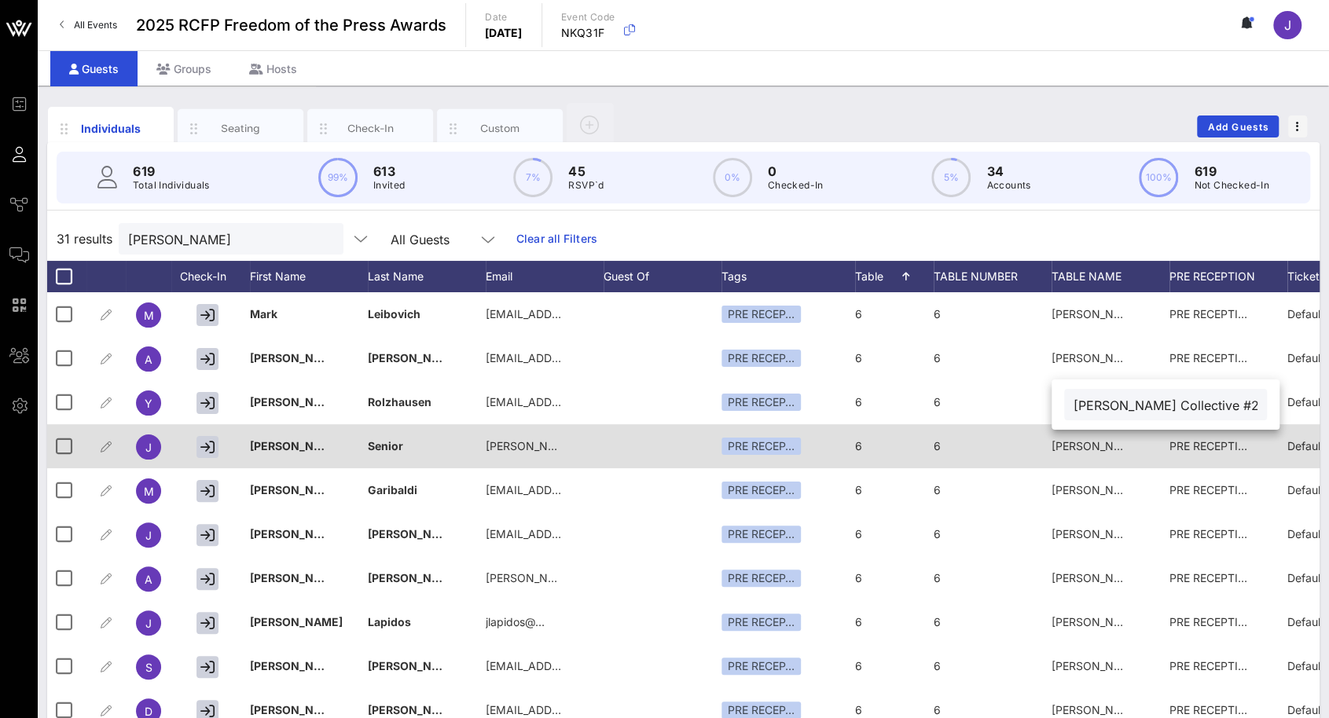
click at [1117, 445] on span "[PERSON_NAME] Collective #2" at bounding box center [1131, 445] width 161 height 13
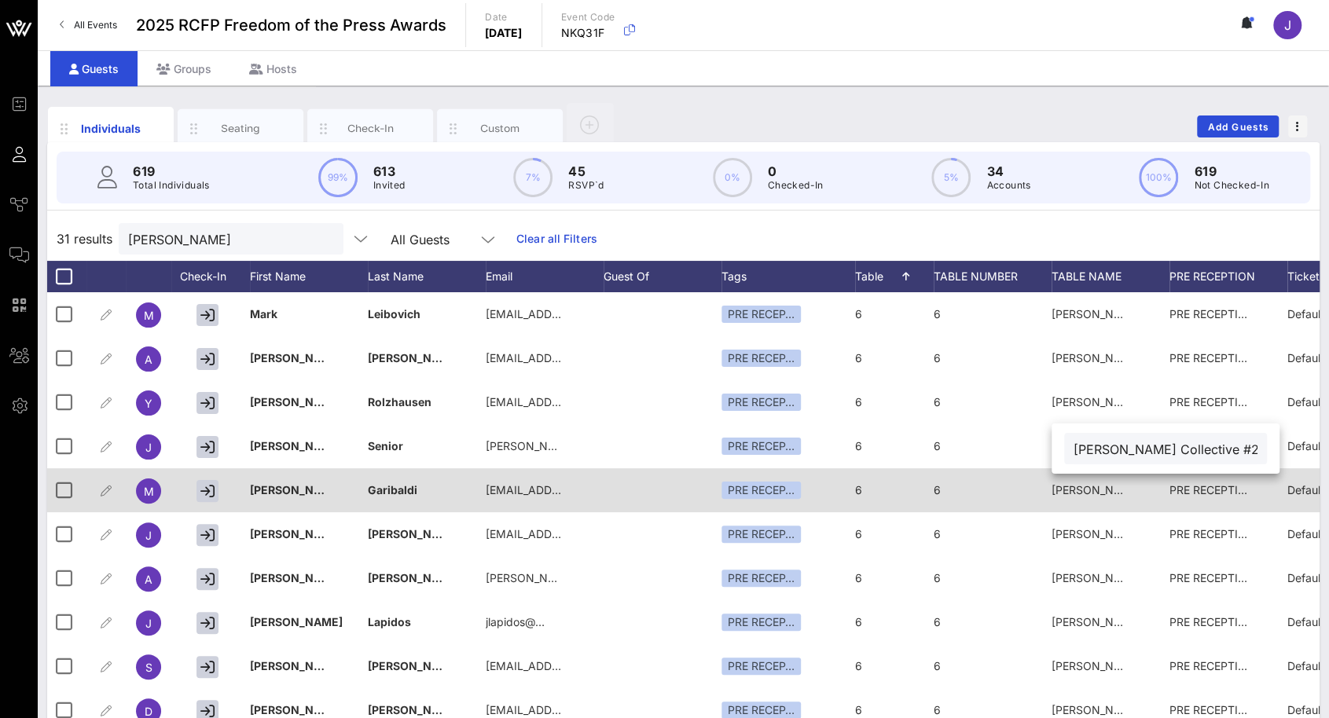
click at [1113, 489] on span "[PERSON_NAME] Collective #2" at bounding box center [1131, 489] width 161 height 13
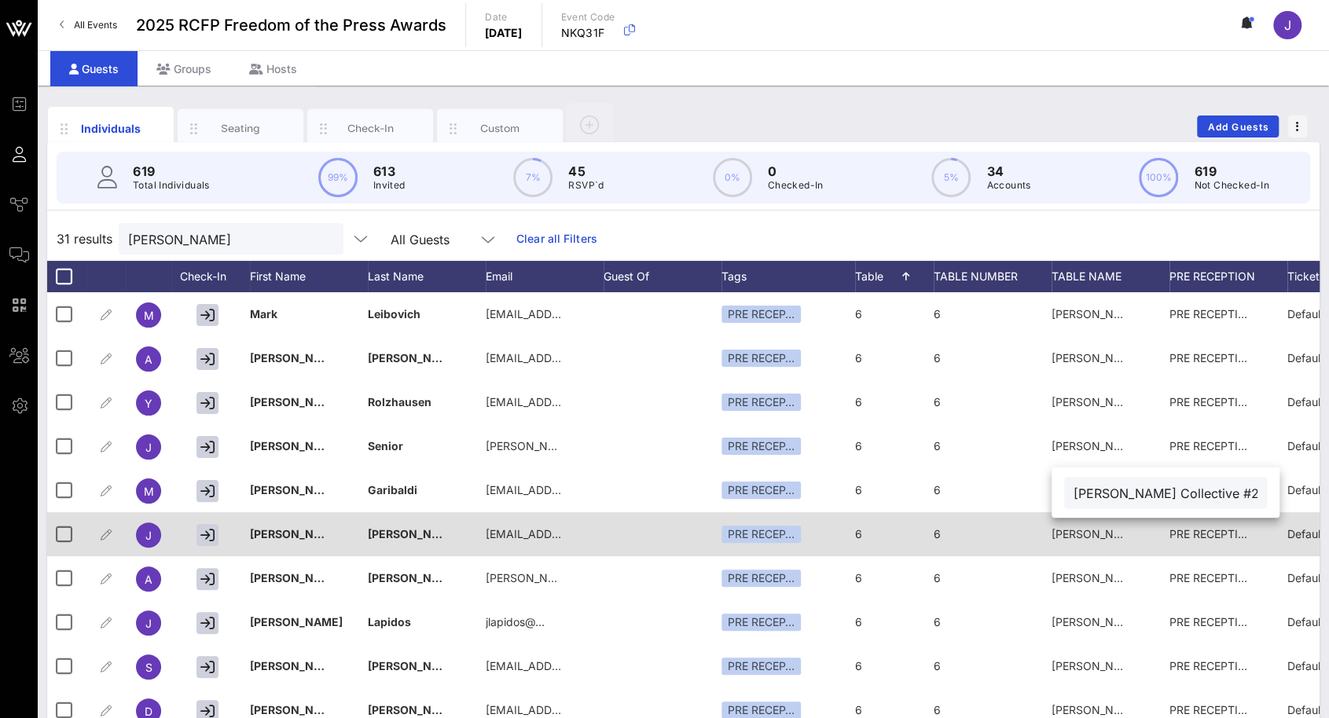
click at [1115, 537] on span "[PERSON_NAME] Collective #2" at bounding box center [1131, 533] width 161 height 13
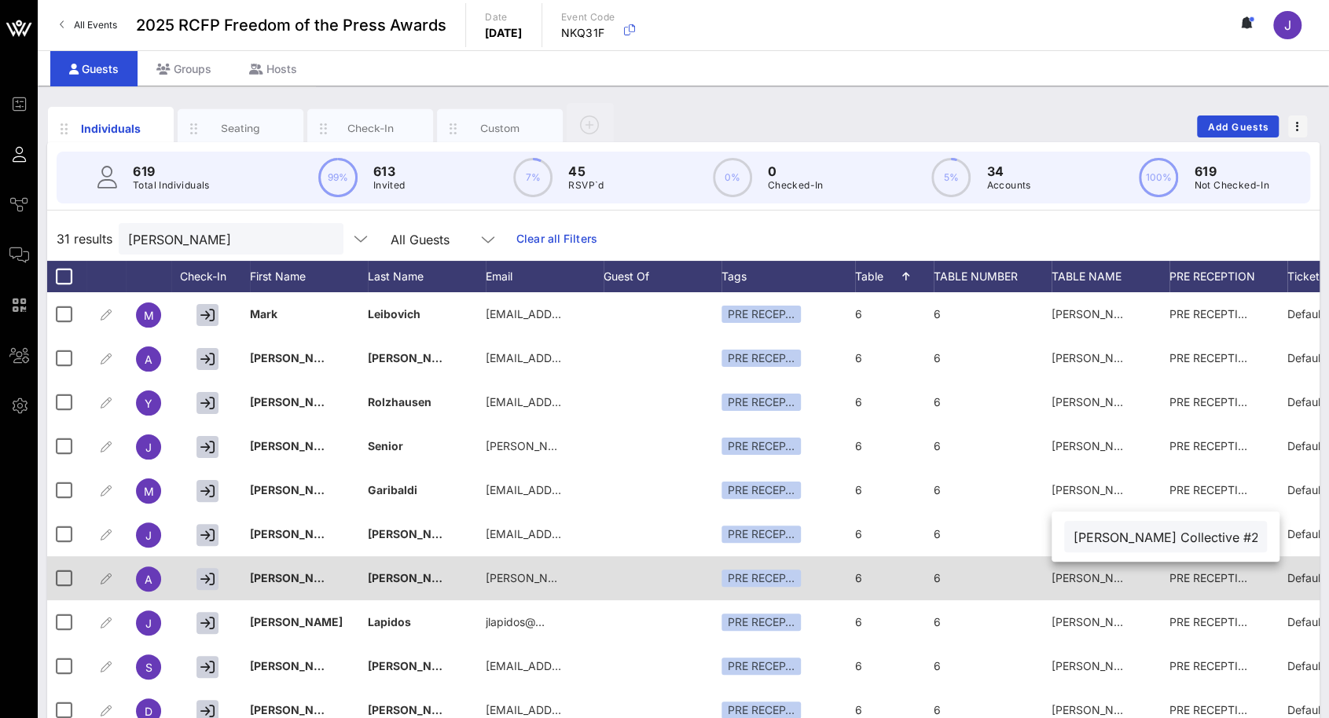
click at [1116, 571] on span "[PERSON_NAME] Collective #2" at bounding box center [1131, 577] width 161 height 13
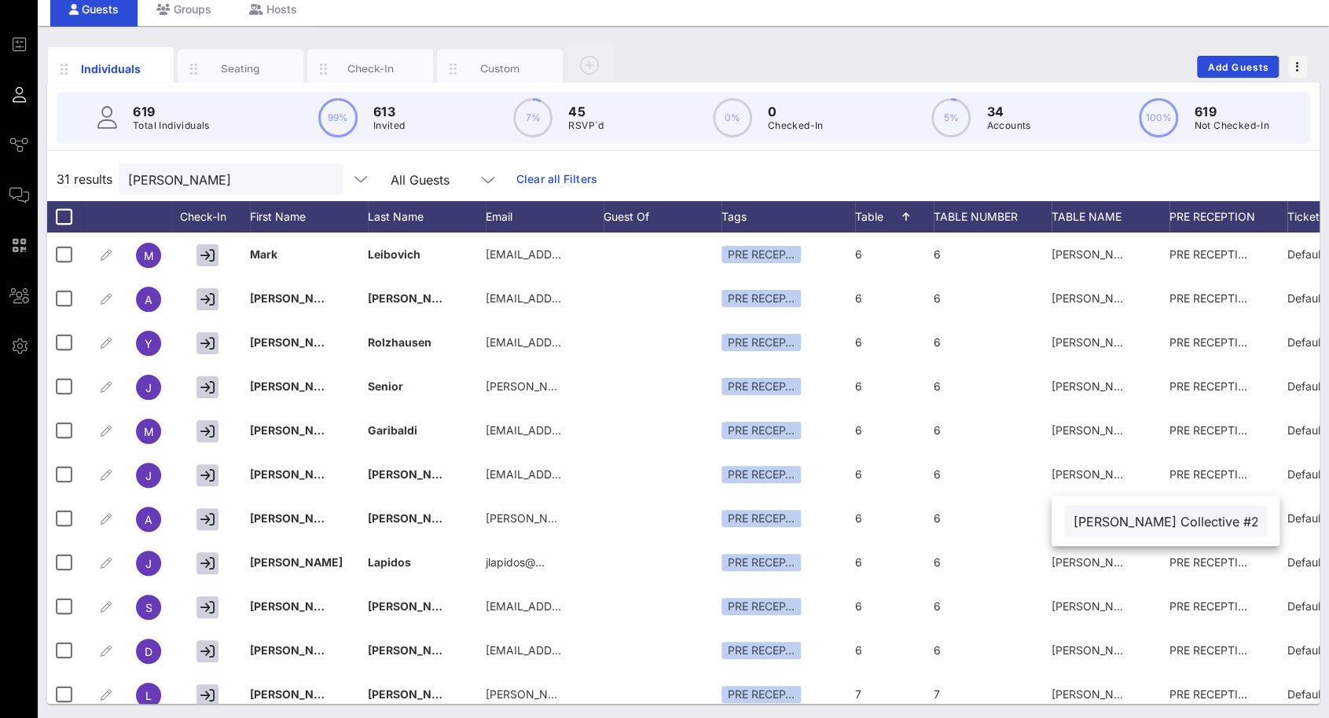
scroll to position [60, 0]
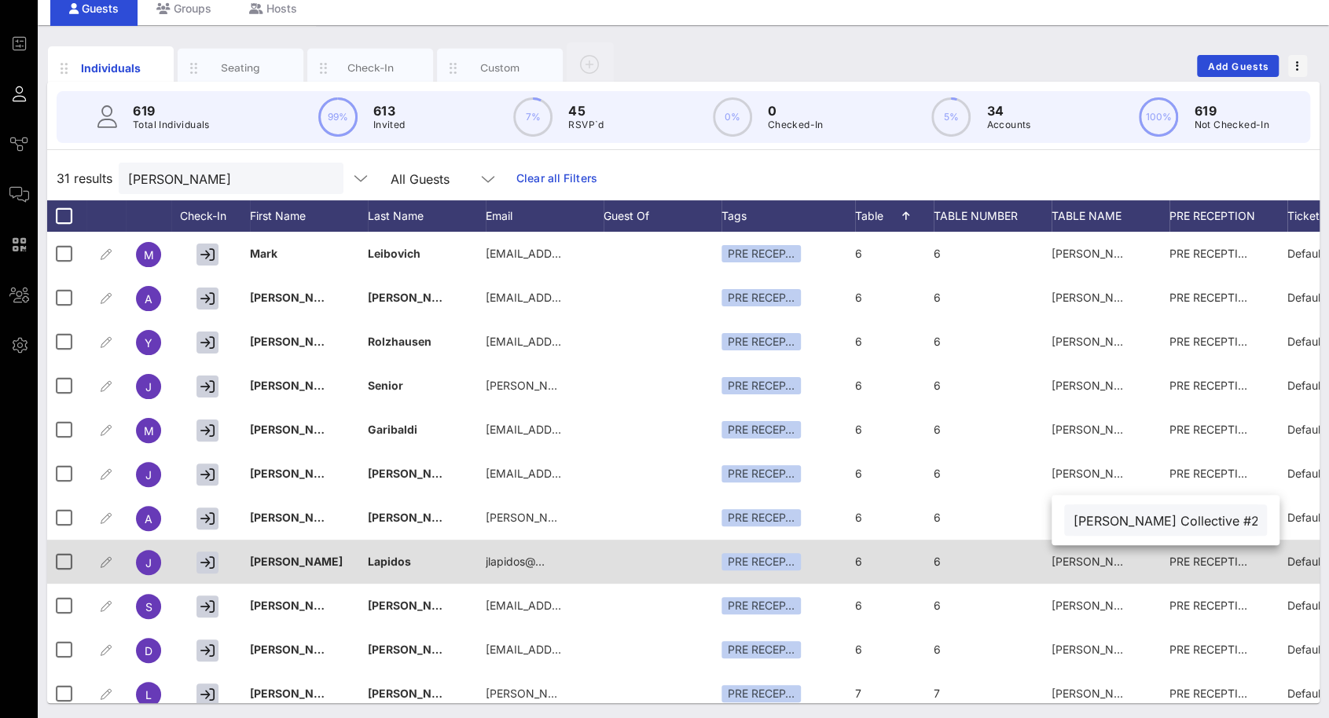
click at [1119, 566] on span "[PERSON_NAME] Collective #2" at bounding box center [1131, 561] width 161 height 13
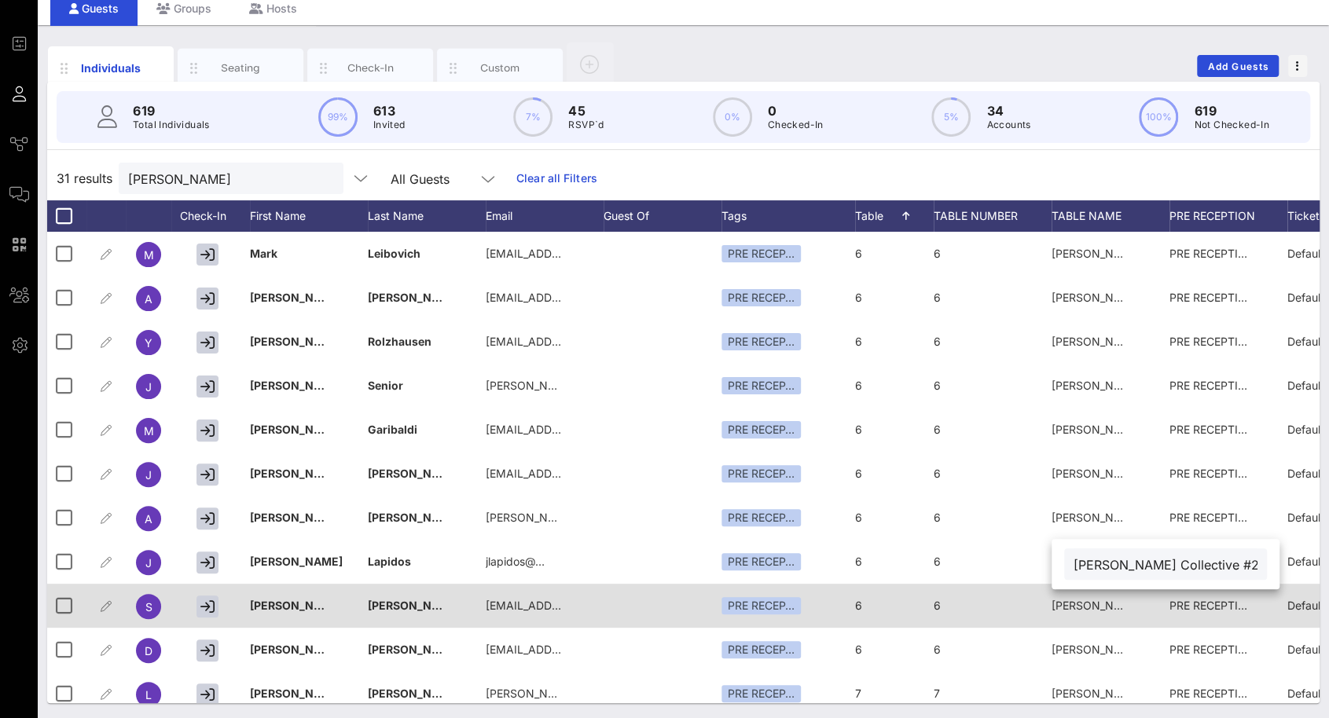
click at [1121, 601] on span "[PERSON_NAME] Collective #2" at bounding box center [1131, 605] width 161 height 13
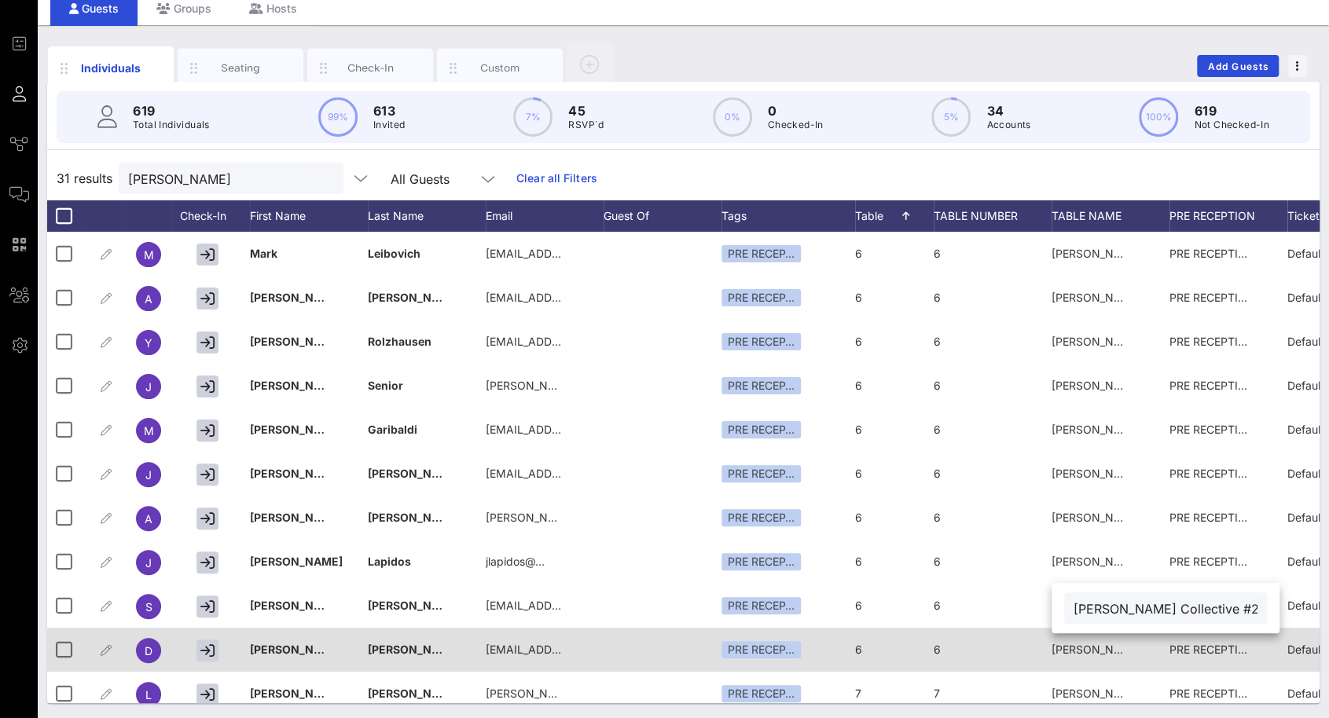
click at [1124, 644] on span "[PERSON_NAME] Collective #2" at bounding box center [1131, 649] width 161 height 13
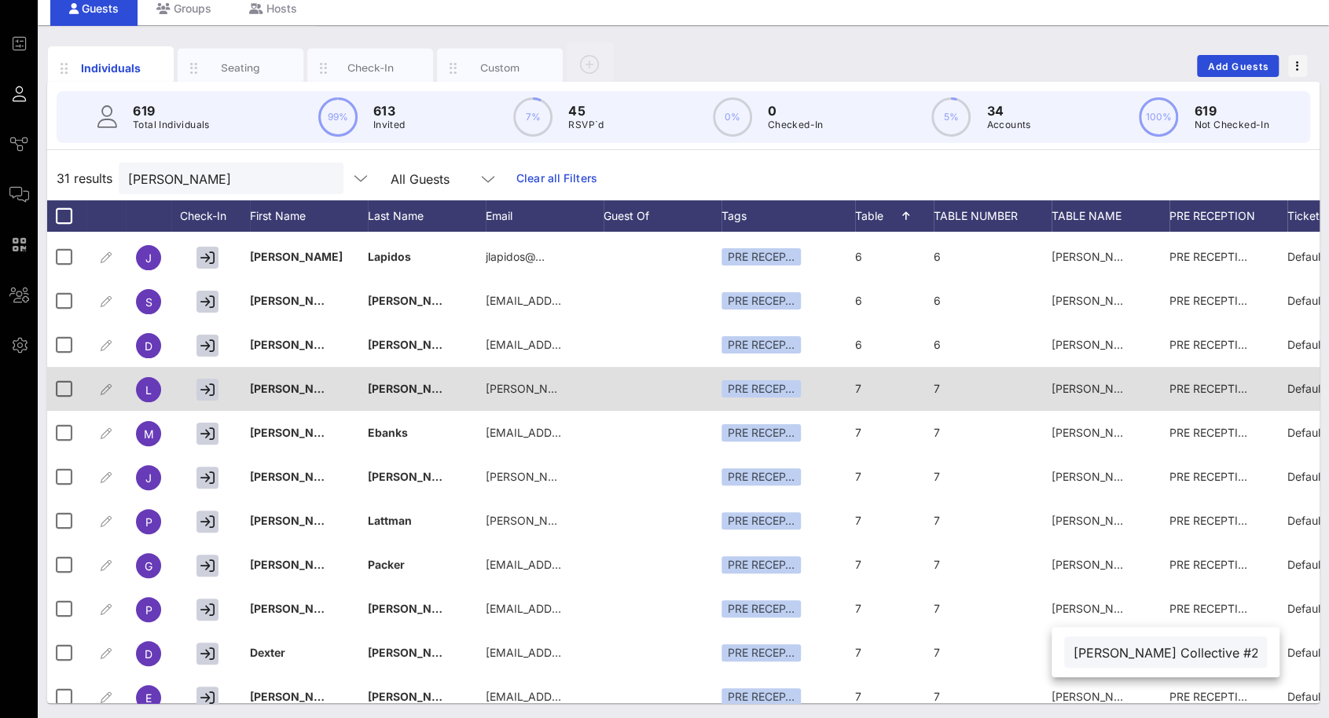
scroll to position [314, 0]
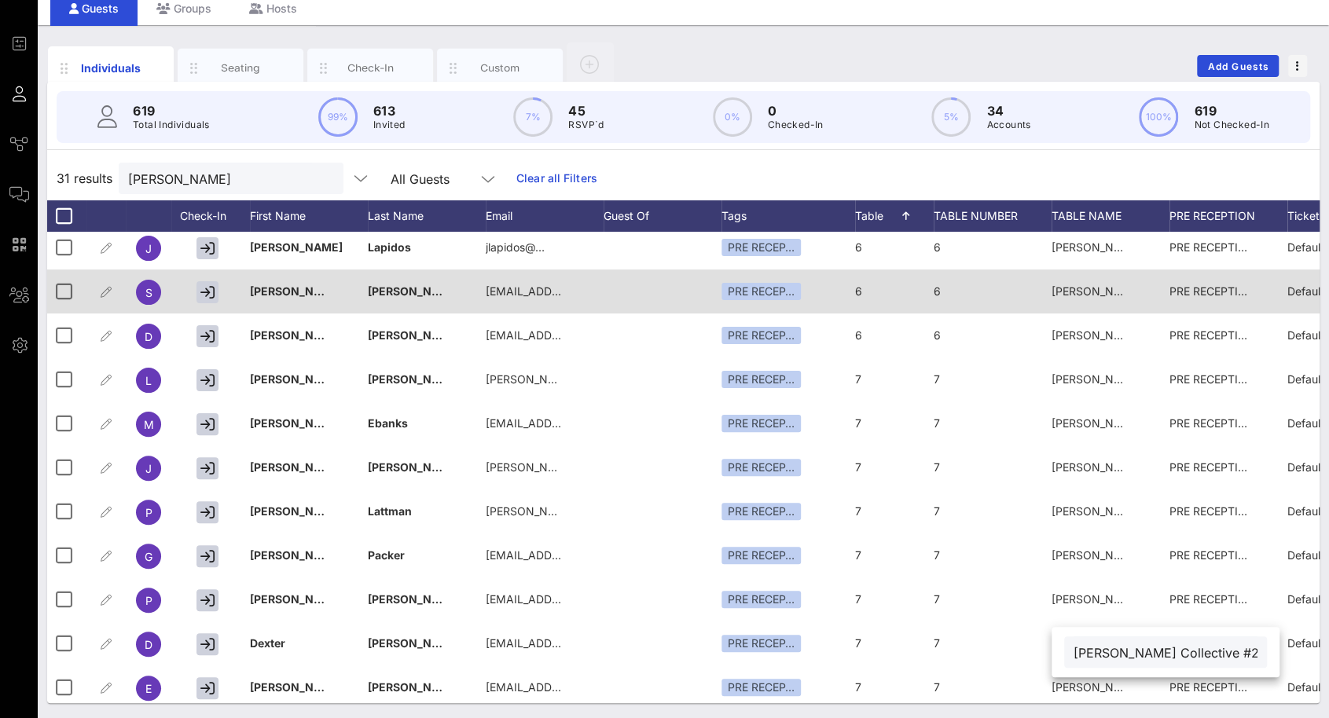
click at [1105, 299] on div "[PERSON_NAME] Collective #2" at bounding box center [1090, 291] width 79 height 44
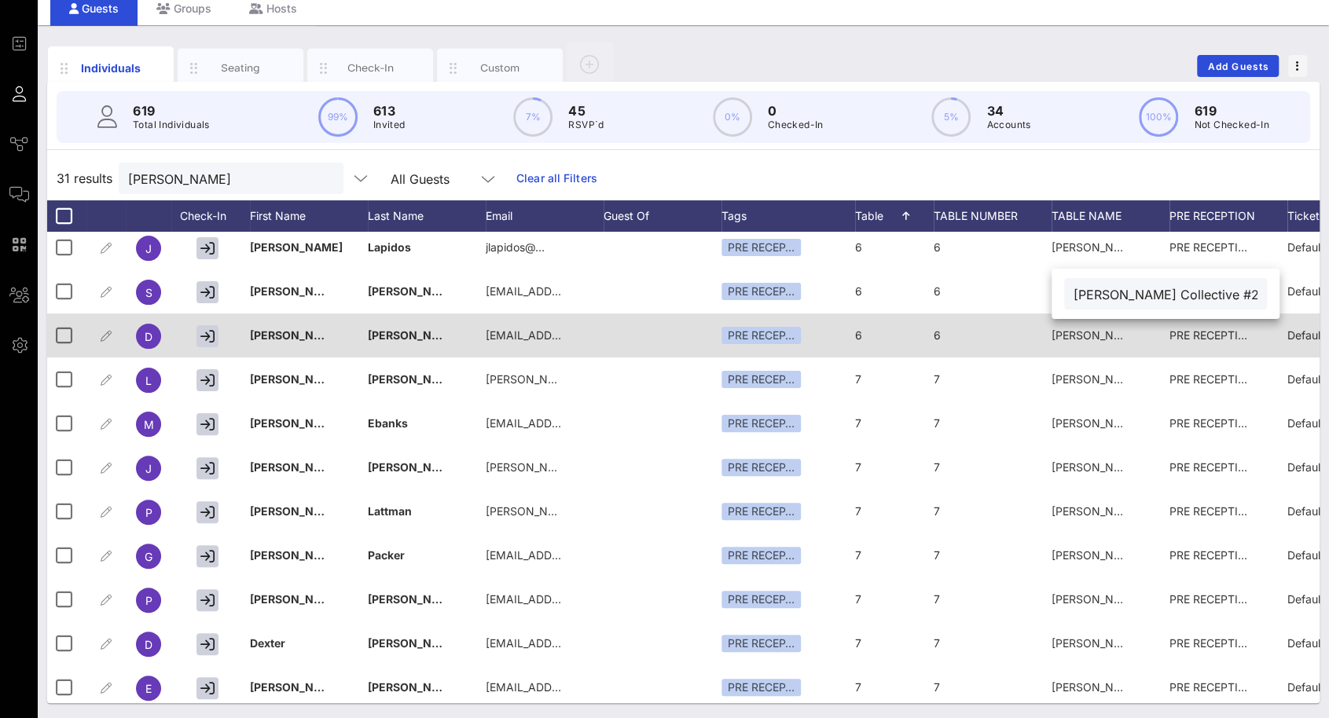
click at [1105, 346] on div "[PERSON_NAME] Collective #2" at bounding box center [1090, 335] width 79 height 44
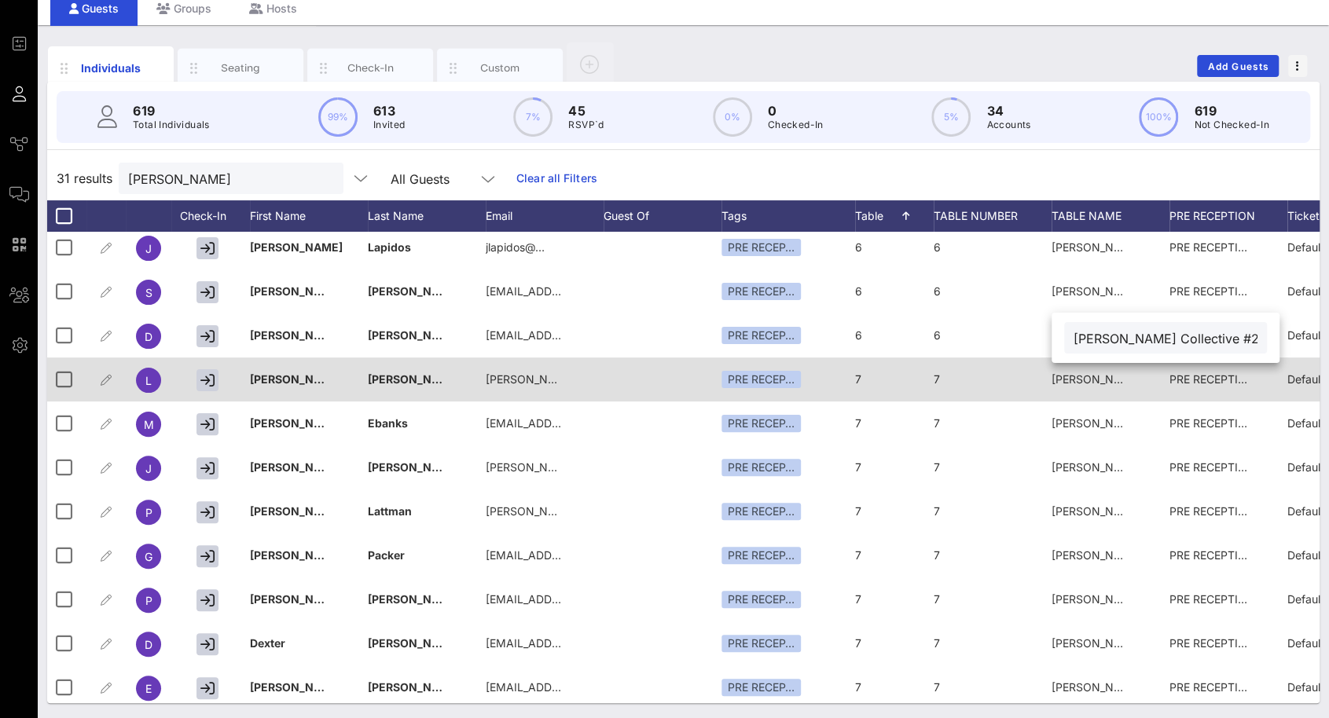
click at [1100, 367] on div "[PERSON_NAME] Collective #1" at bounding box center [1090, 379] width 79 height 44
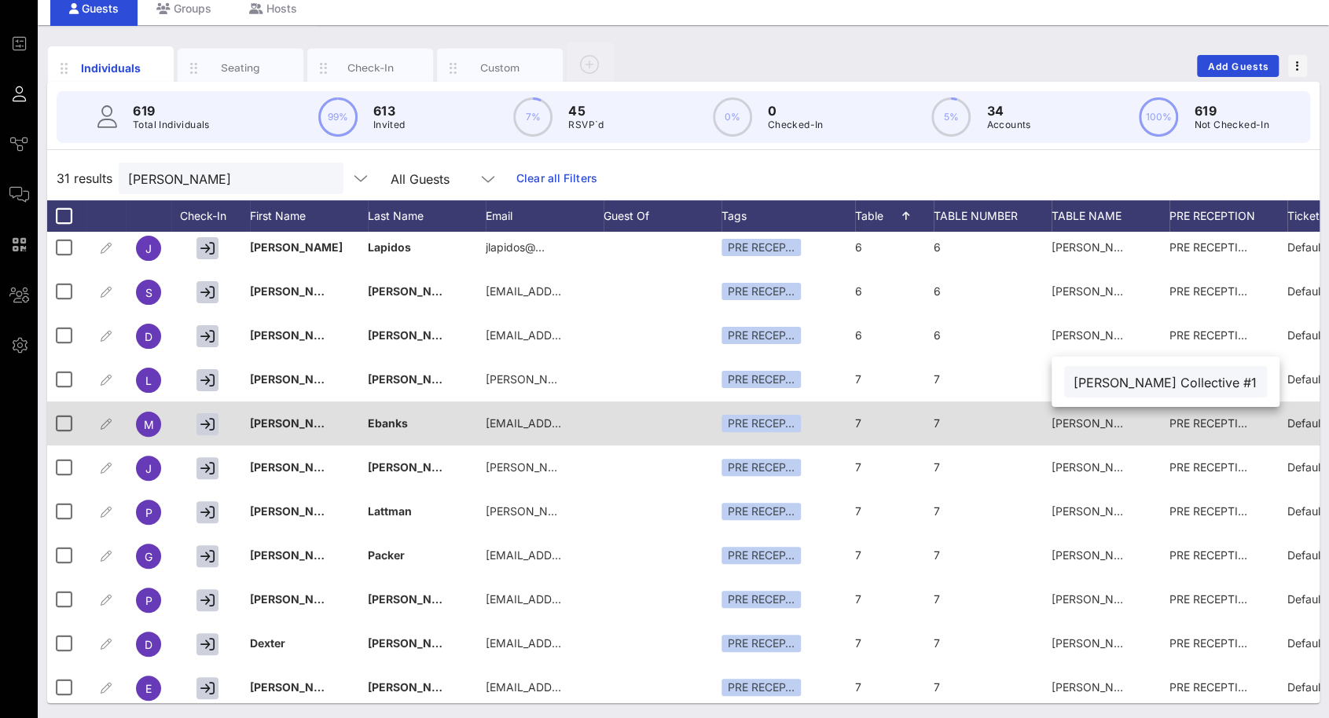
click at [1102, 423] on span "[PERSON_NAME] Collective #1" at bounding box center [1130, 422] width 159 height 13
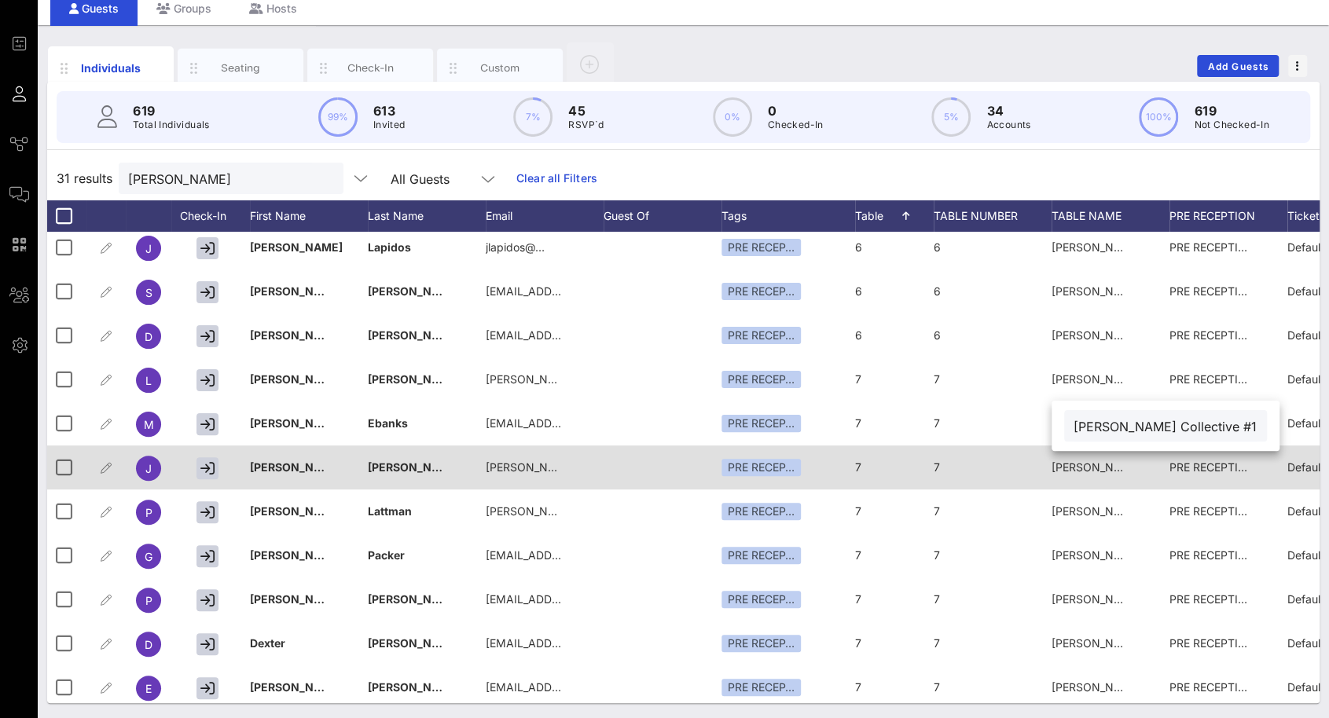
click at [1108, 466] on span "[PERSON_NAME] Collective #1" at bounding box center [1130, 466] width 159 height 13
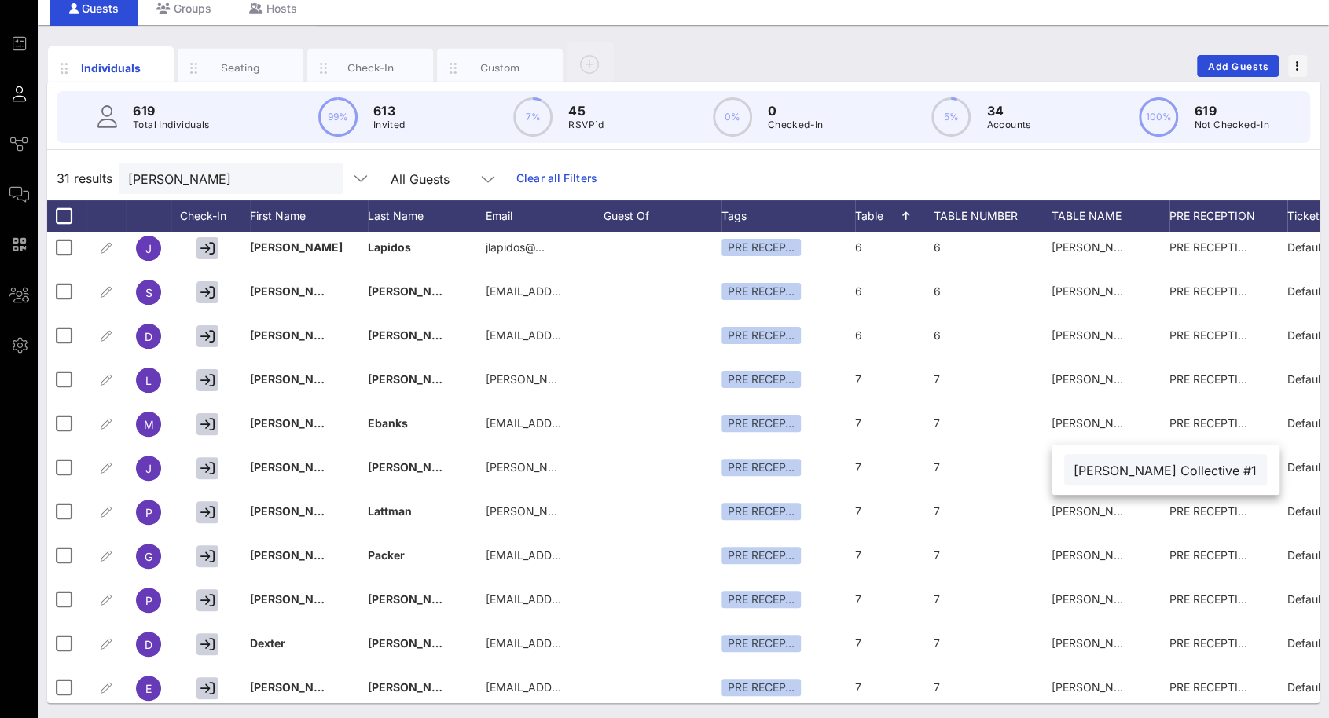
click at [1113, 506] on span "[PERSON_NAME] Collective #1" at bounding box center [1130, 510] width 159 height 13
type input "[PERSON_NAME] Collective #1"
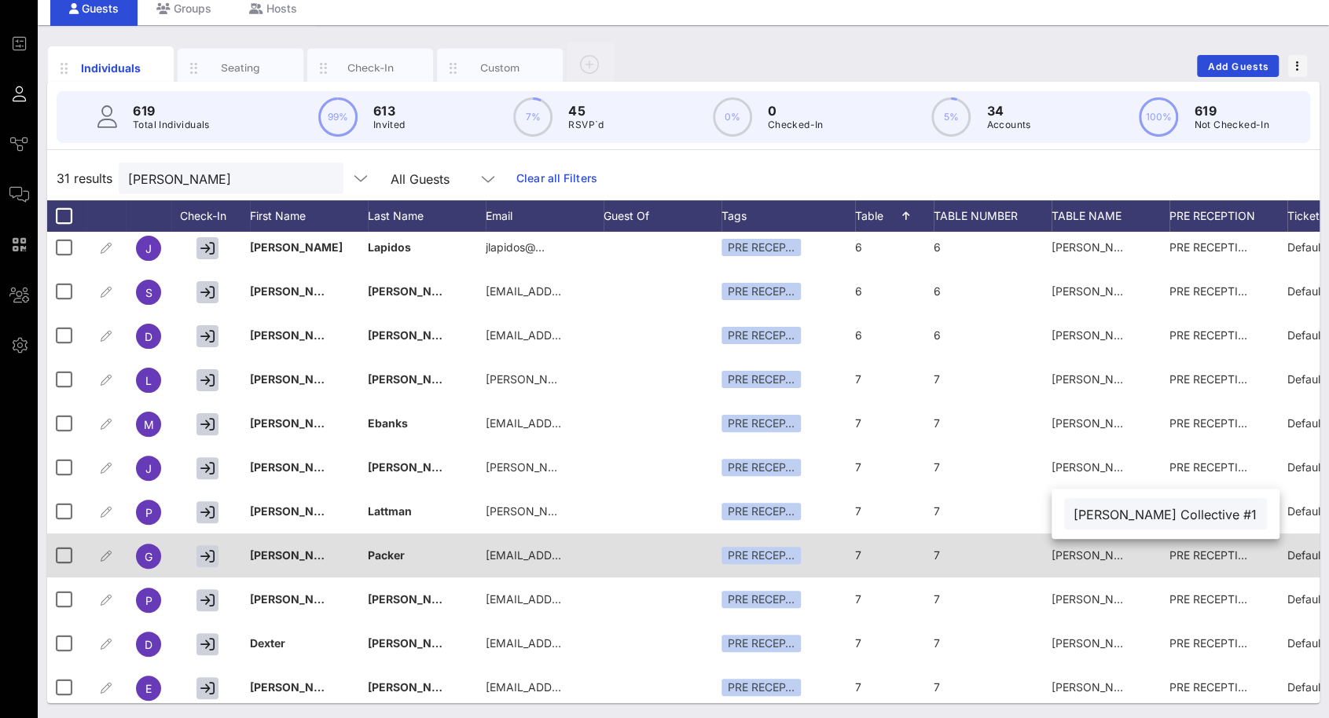
click at [1122, 565] on div "[PERSON_NAME] Collective #1" at bounding box center [1090, 555] width 79 height 44
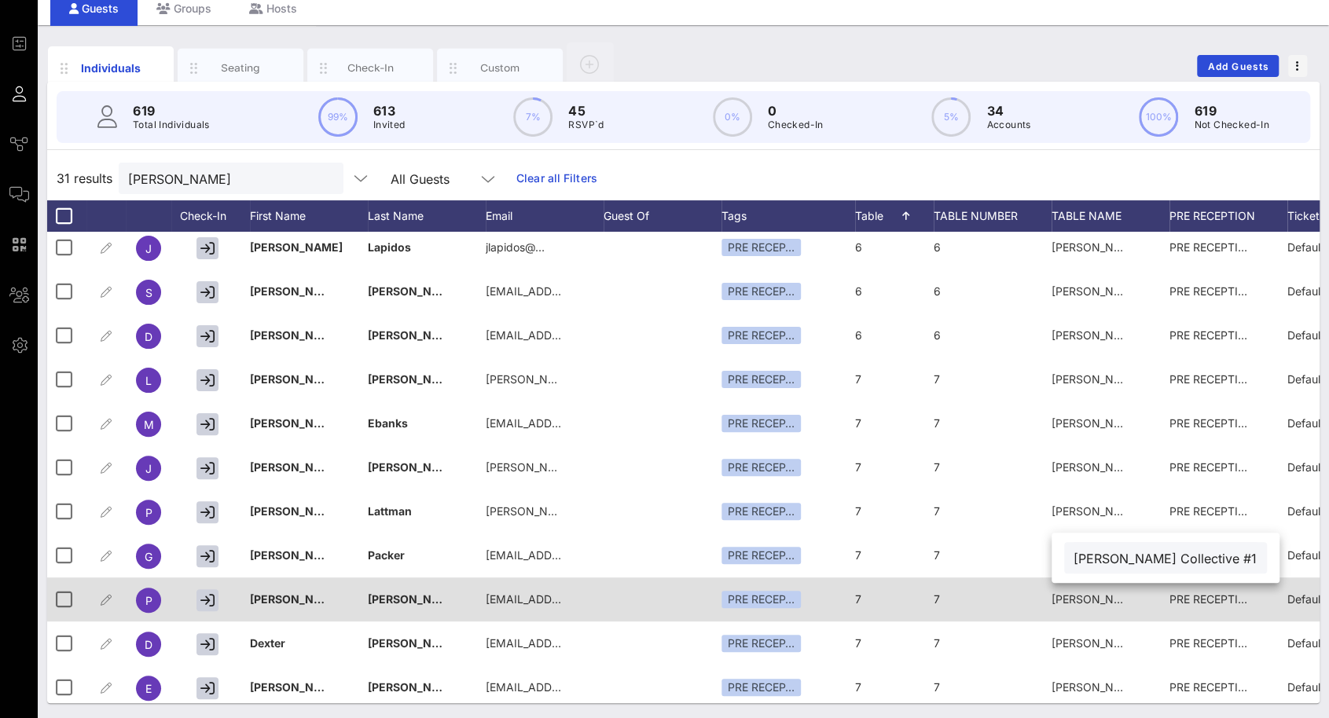
click at [1117, 601] on span "[PERSON_NAME] Collective #1" at bounding box center [1130, 598] width 159 height 13
type input "[PERSON_NAME] Collective #1"
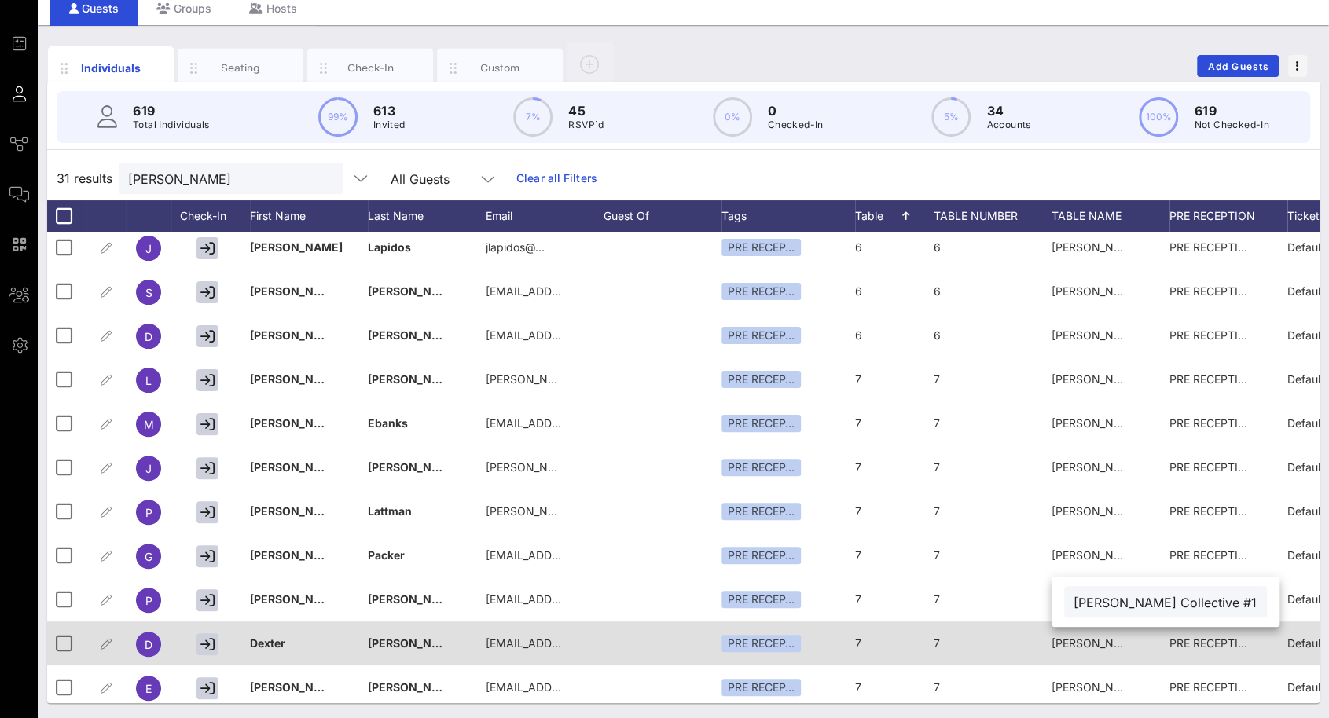
click at [1103, 643] on span "[PERSON_NAME] Collective #1" at bounding box center [1130, 642] width 159 height 13
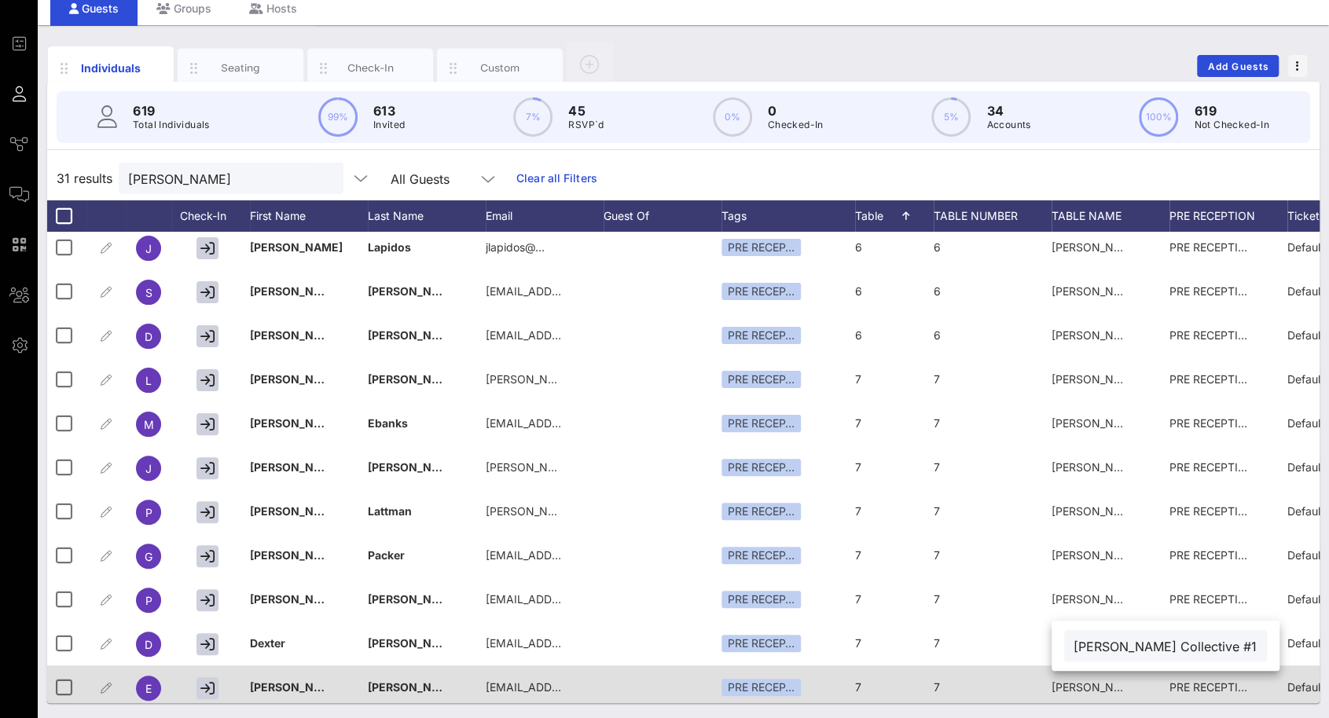
click at [1078, 689] on span "[PERSON_NAME] Collective #1" at bounding box center [1130, 686] width 159 height 13
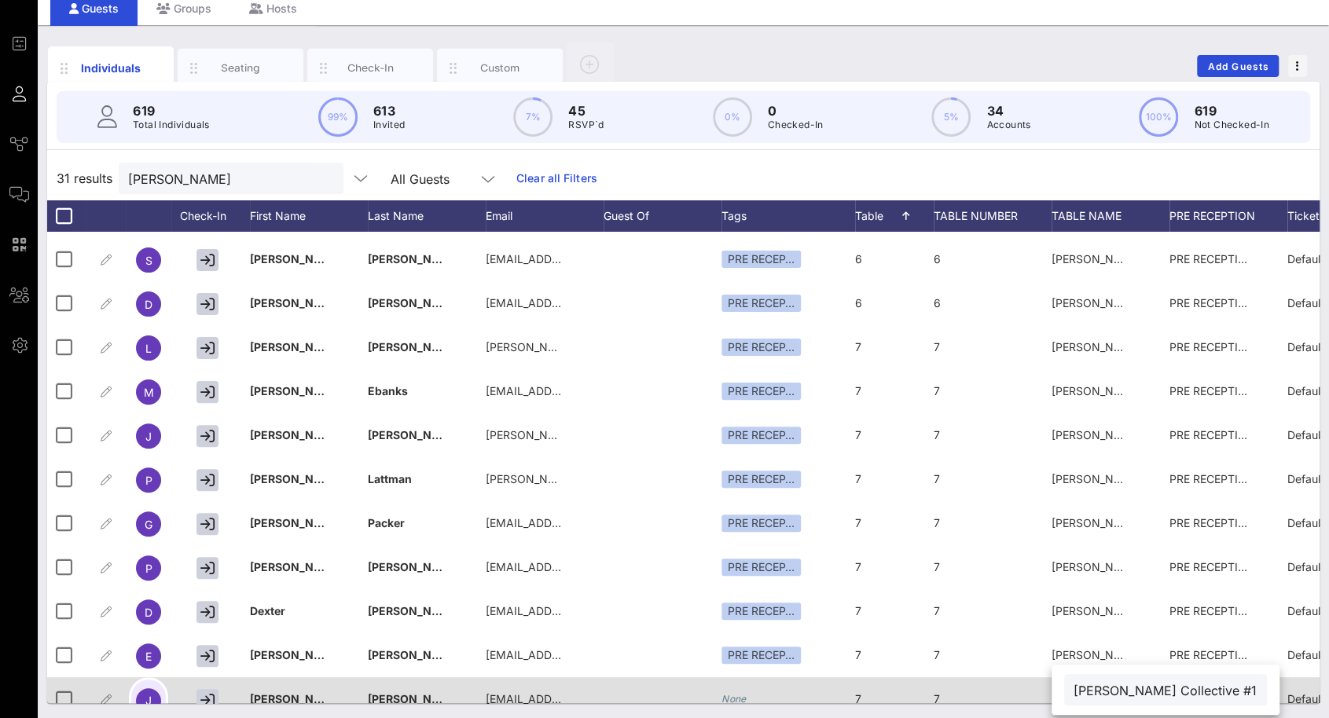
scroll to position [629, 0]
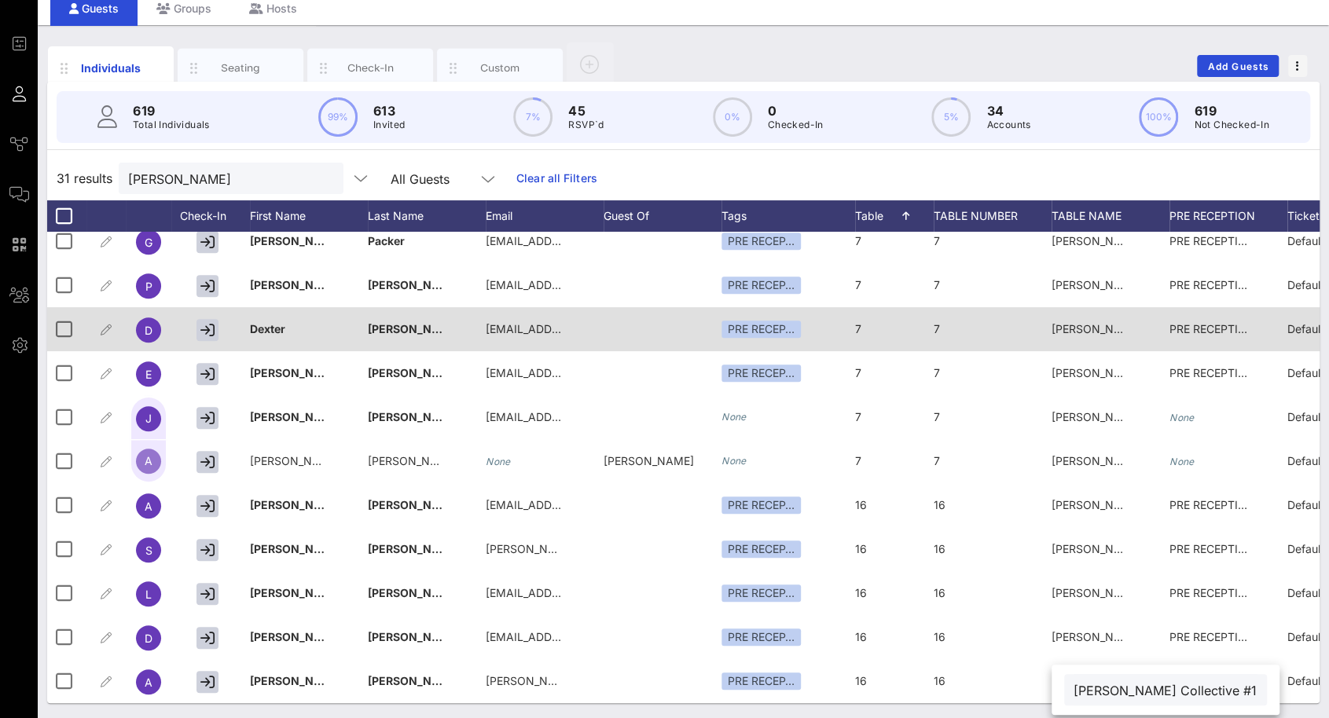
click at [1098, 335] on div "[PERSON_NAME] Collective #1" at bounding box center [1090, 329] width 79 height 44
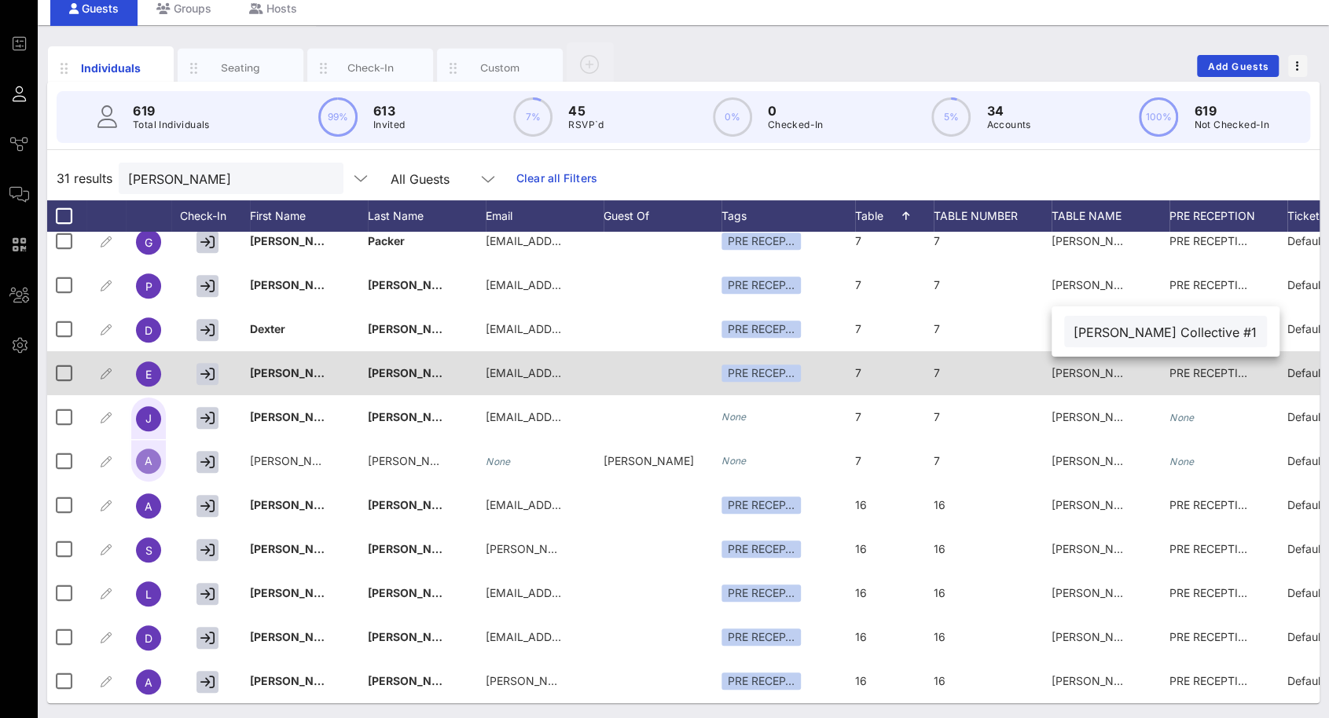
click at [1104, 390] on div "[PERSON_NAME] Collective #1" at bounding box center [1090, 373] width 79 height 44
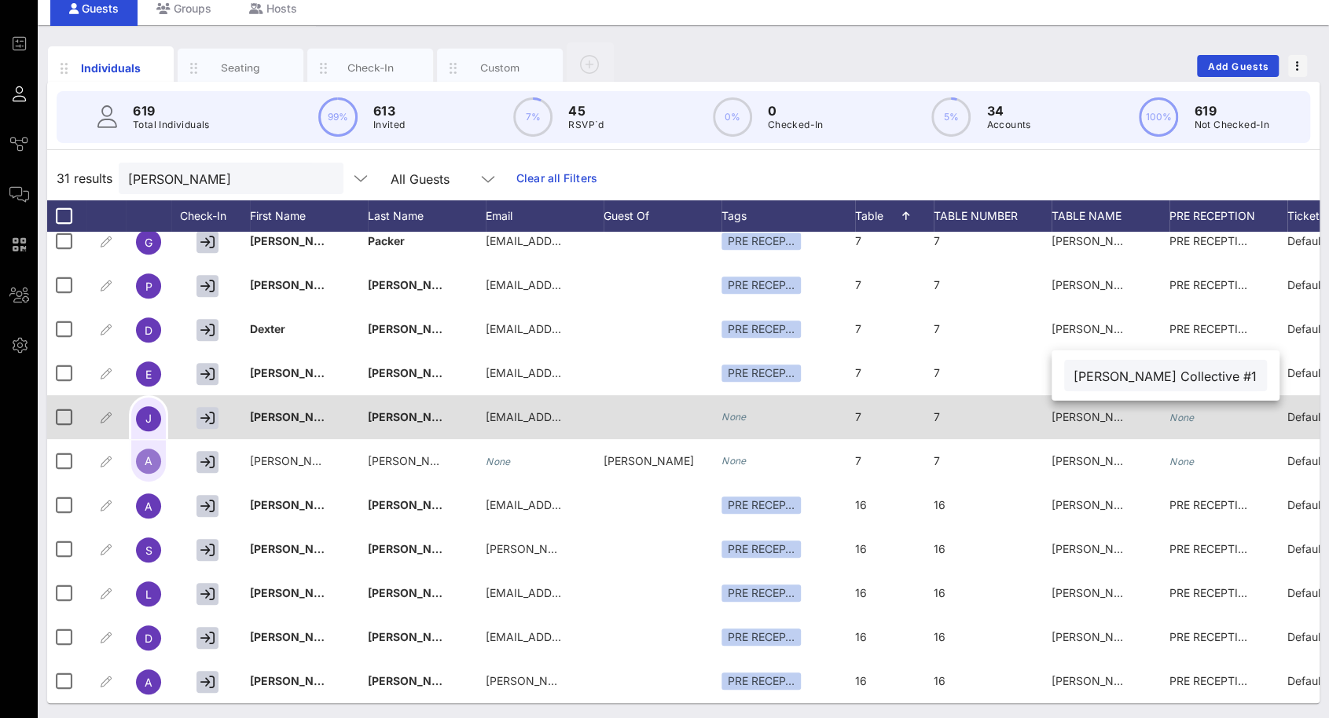
click at [1104, 415] on span "[PERSON_NAME] Collective #1" at bounding box center [1130, 416] width 159 height 13
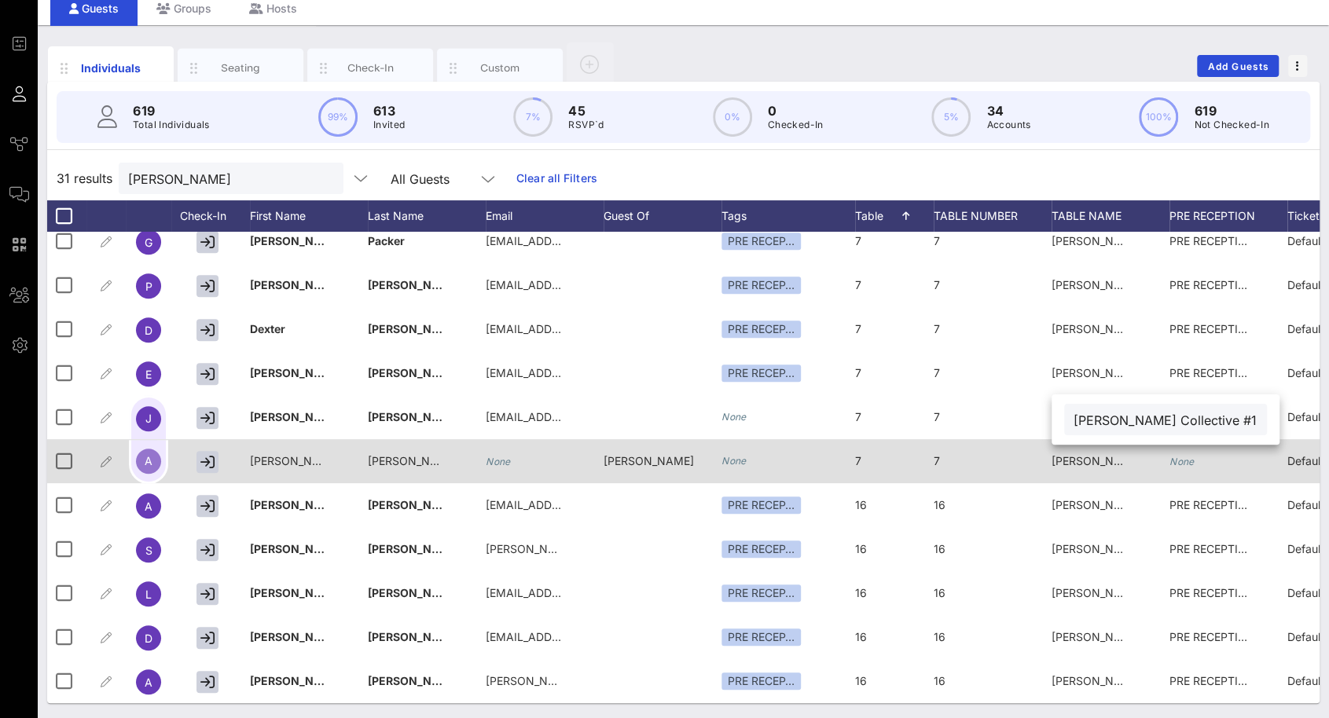
click at [1102, 458] on span "[PERSON_NAME] Collective #1" at bounding box center [1130, 460] width 159 height 13
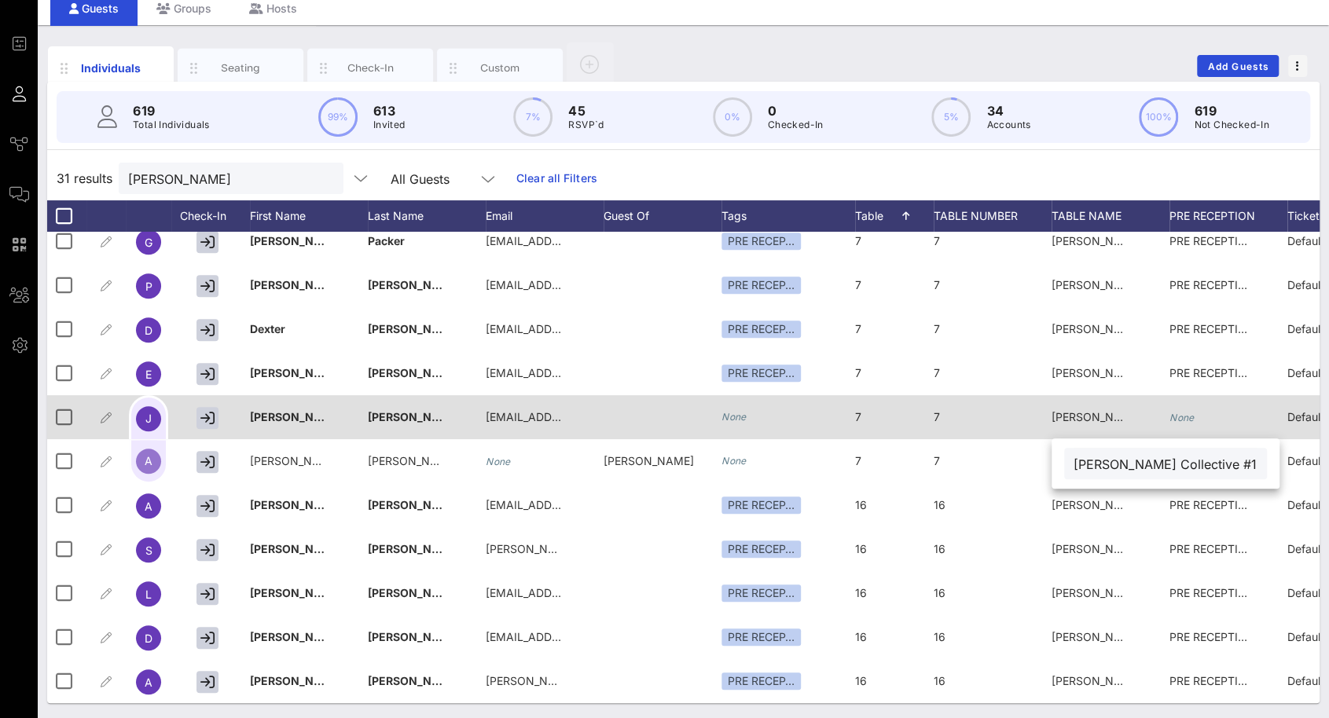
click at [1184, 408] on div "None" at bounding box center [1181, 417] width 25 height 44
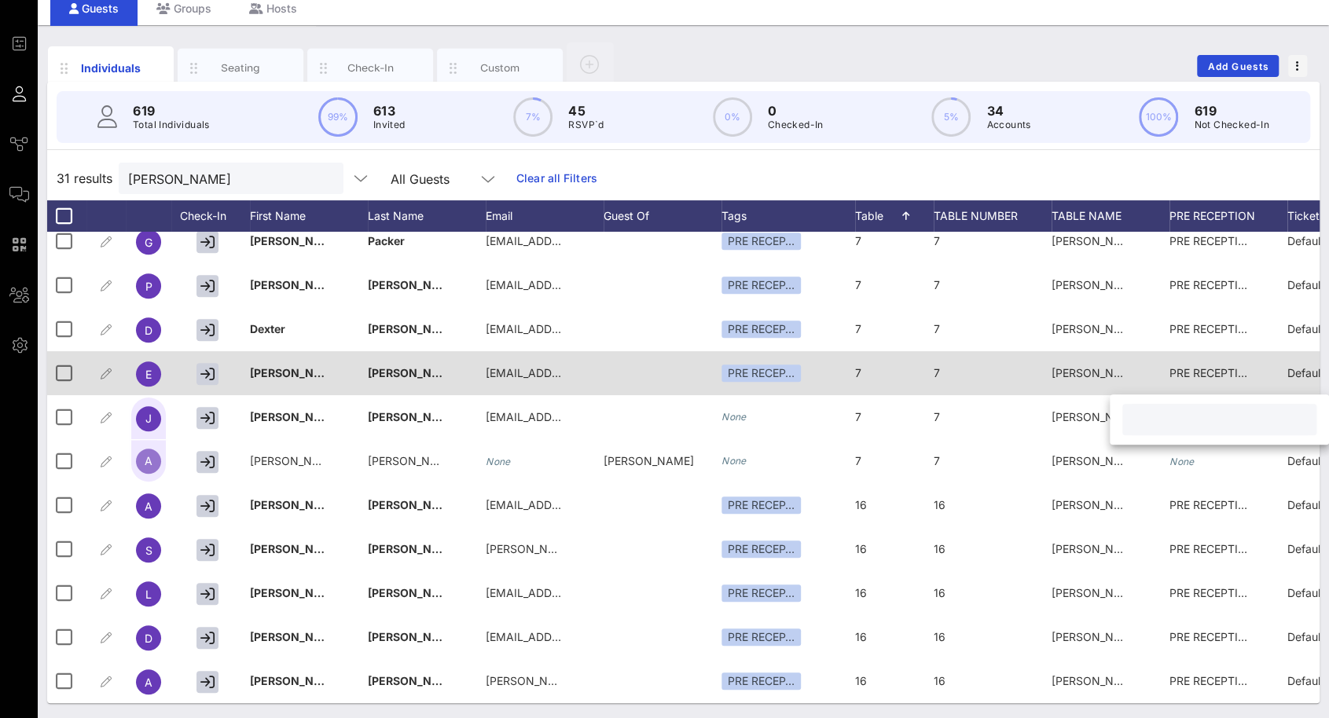
click at [1210, 362] on div "PRE RECEPTION" at bounding box center [1208, 373] width 79 height 44
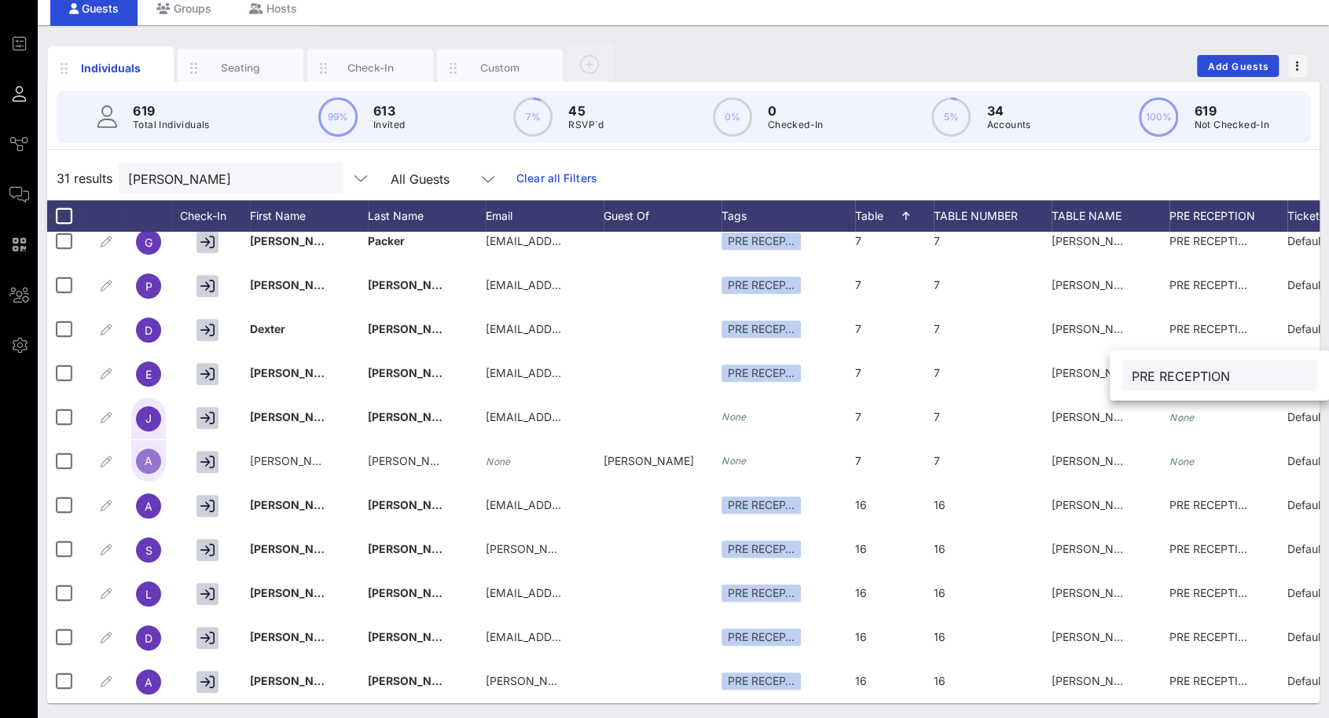
click at [1211, 369] on input "PRE RECEPTION" at bounding box center [1218, 375] width 175 height 20
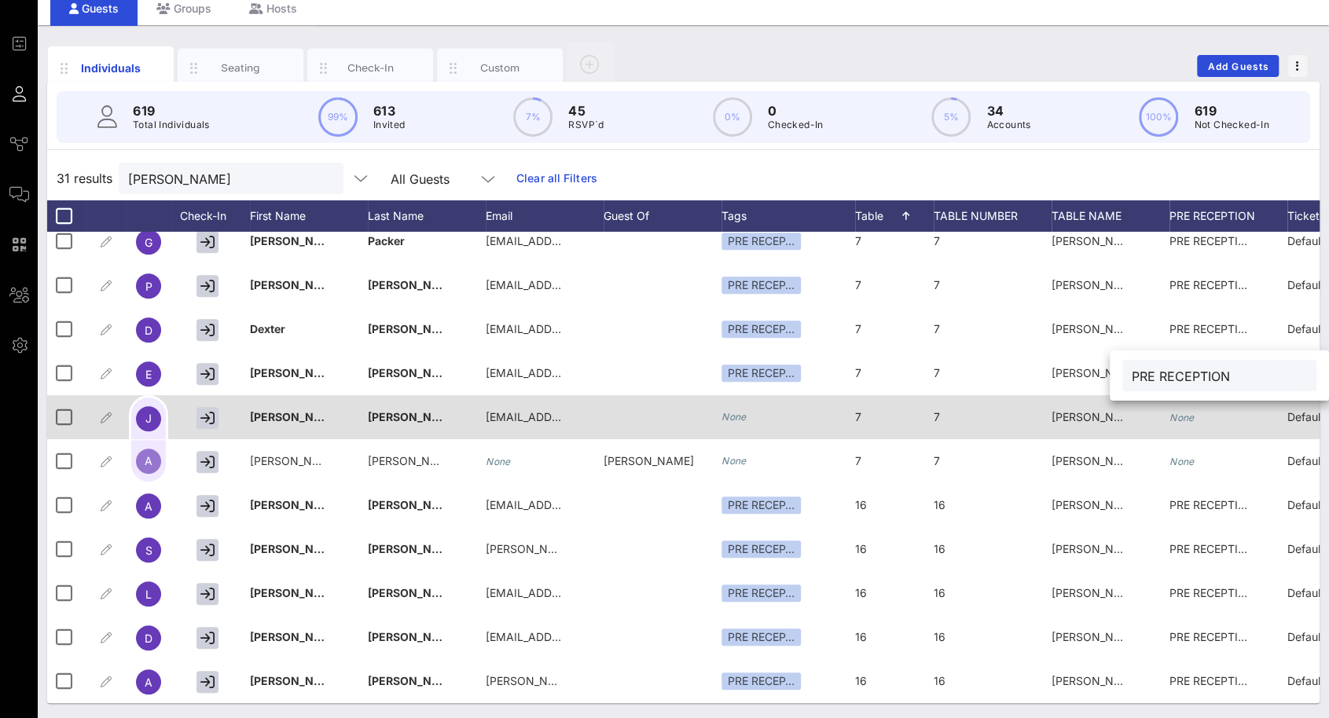
click at [1204, 411] on div "None" at bounding box center [1228, 426] width 118 height 62
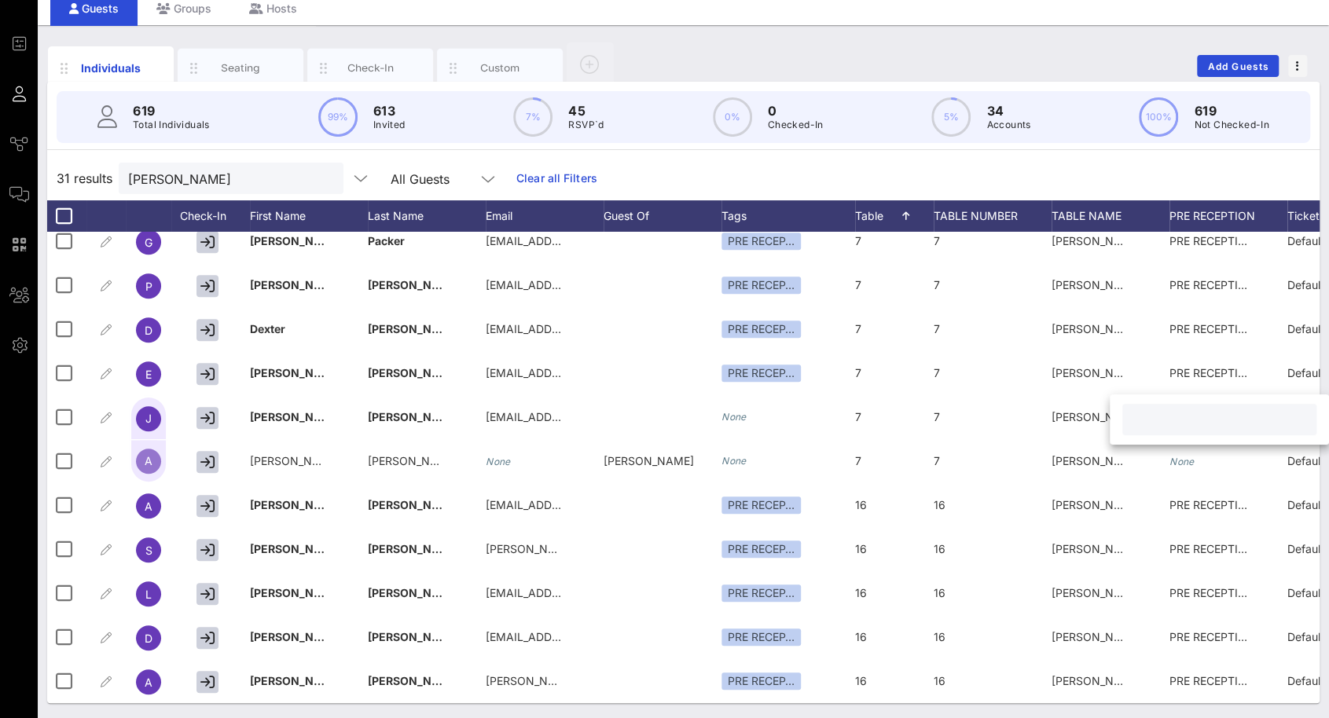
paste input "PRE RECEPTION"
type input "PRE RECEPTION"
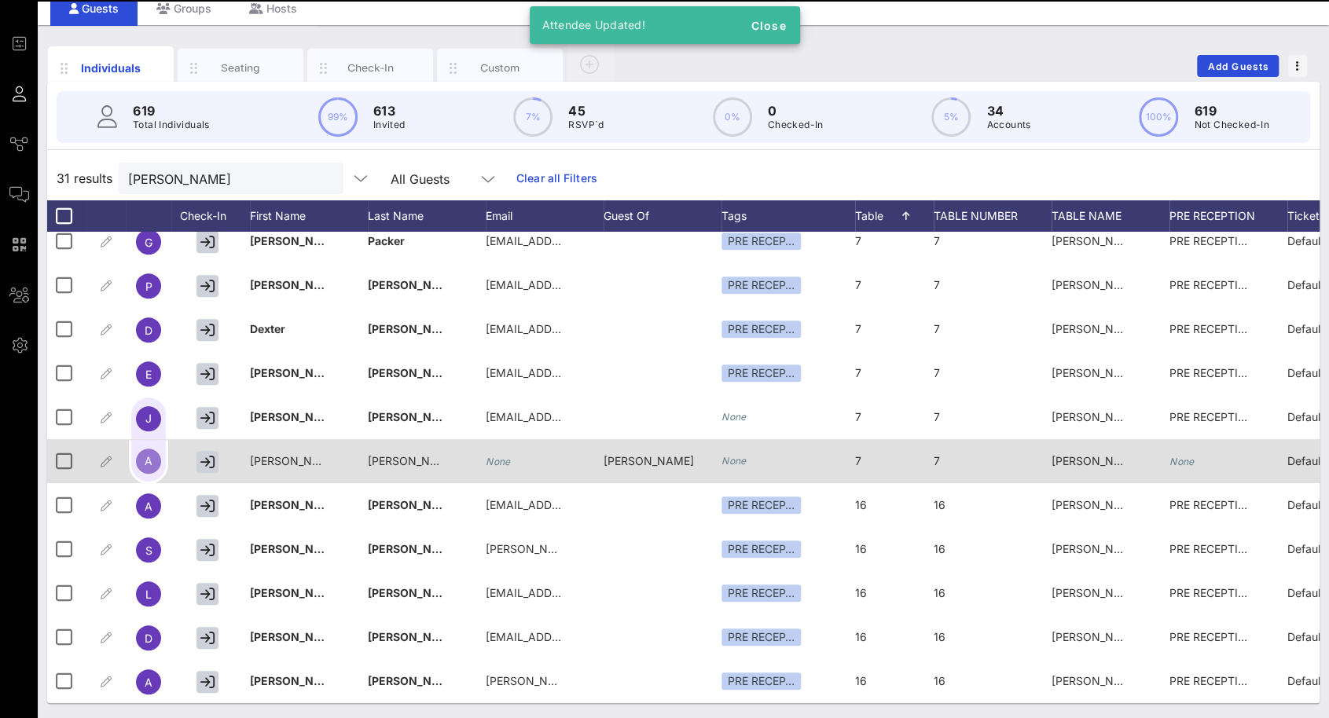
click at [1201, 460] on div "None" at bounding box center [1228, 470] width 118 height 62
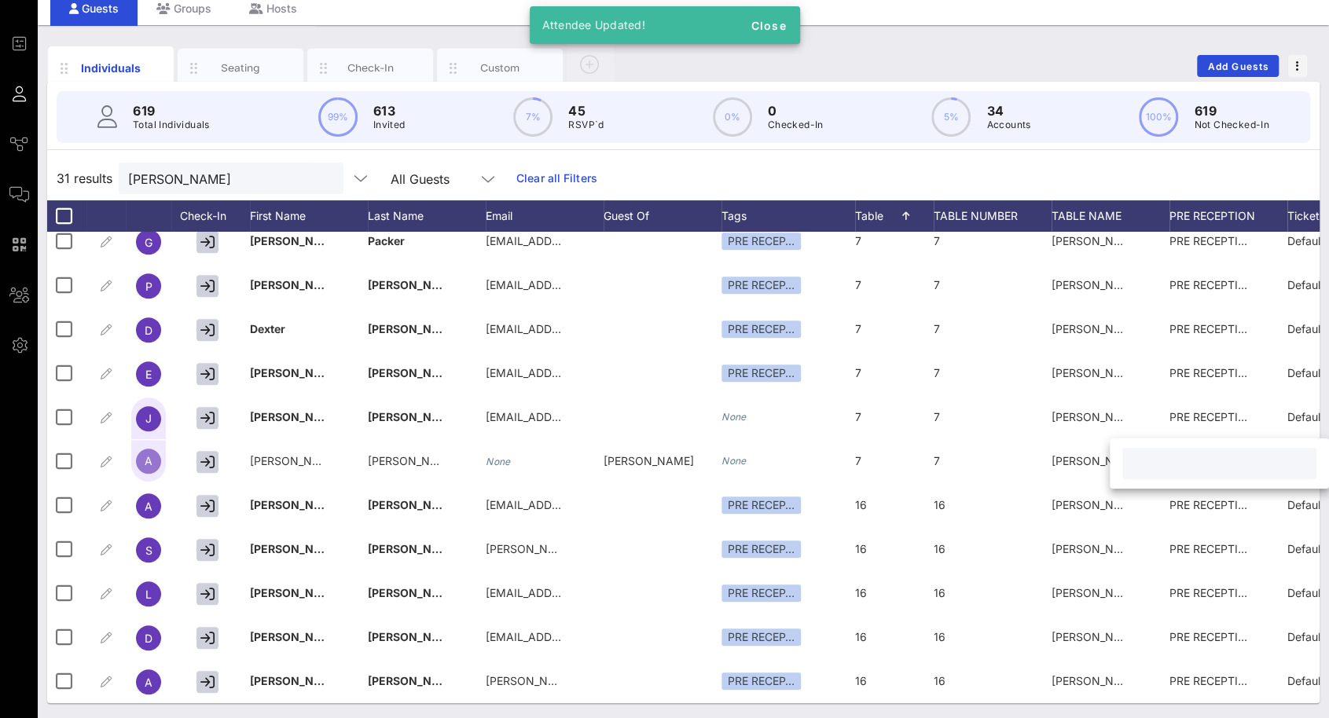
click at [1223, 464] on input "text" at bounding box center [1218, 463] width 175 height 20
paste input "PRE RECEPTION"
type input "PRE RECEPTION"
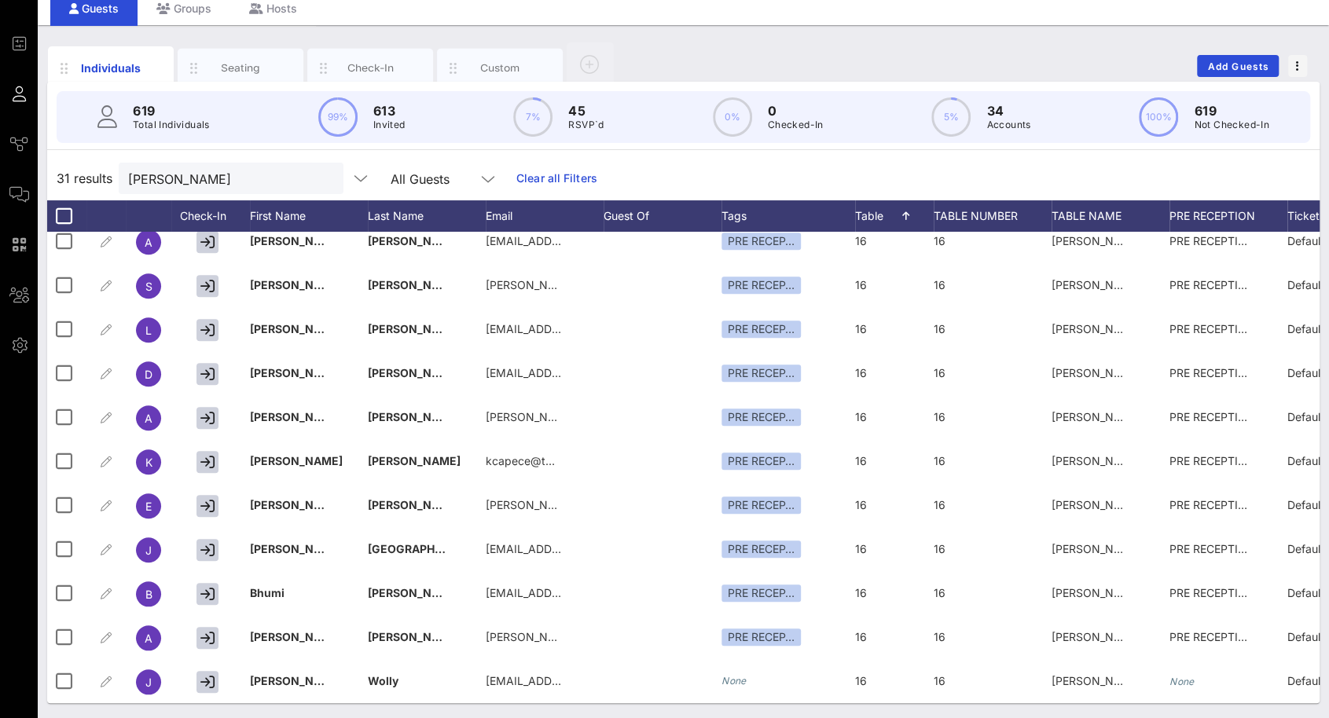
scroll to position [904, 0]
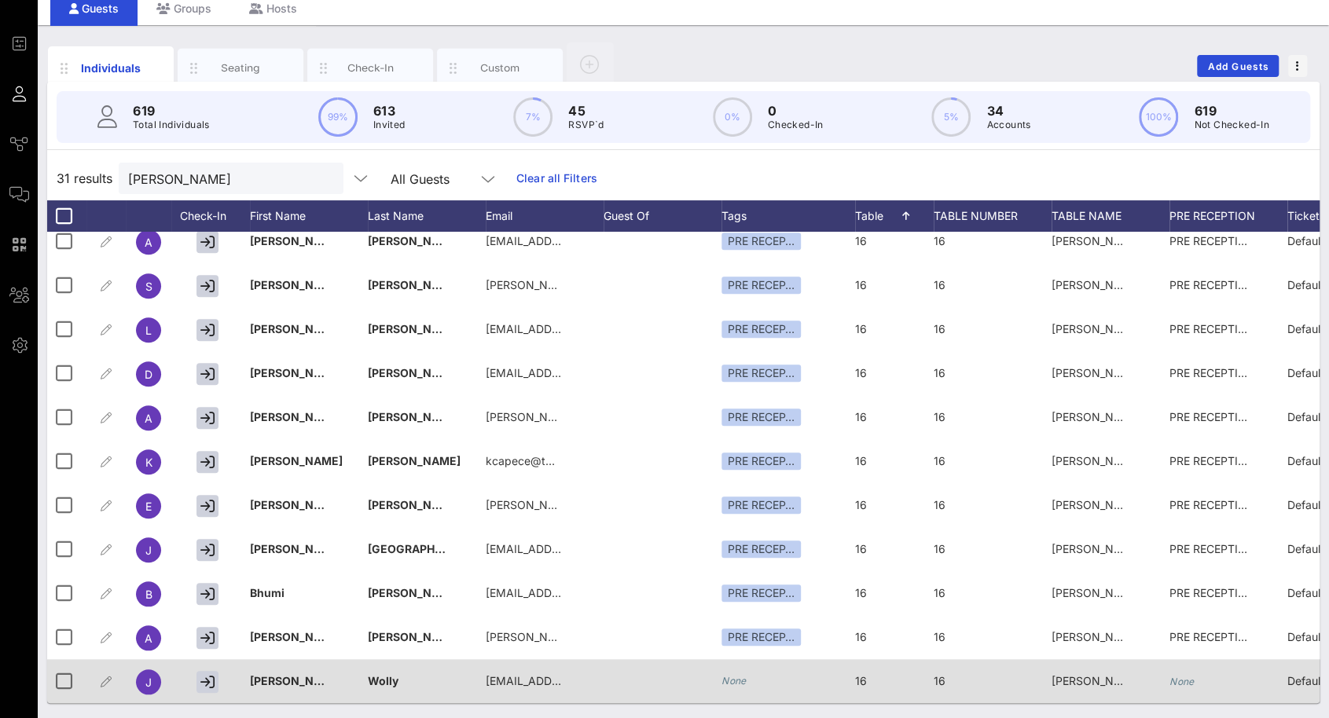
click at [1203, 667] on div "None" at bounding box center [1228, 690] width 118 height 62
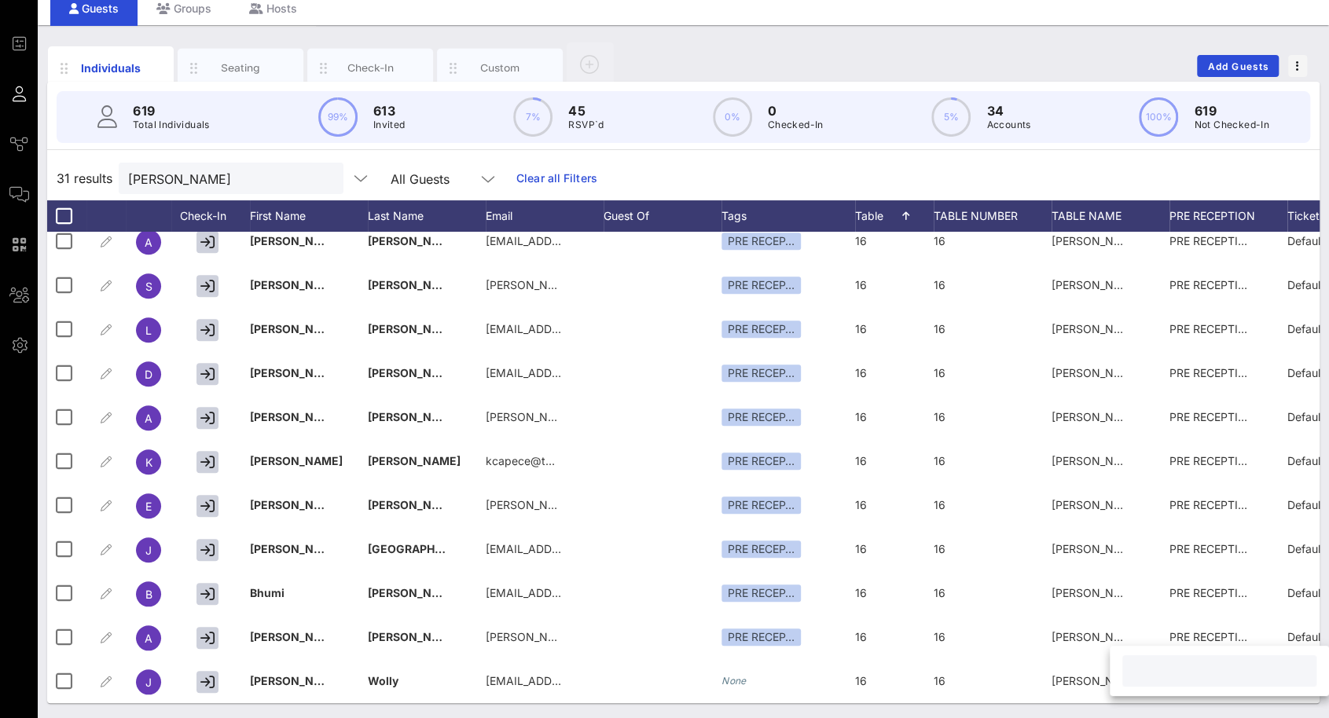
paste input "PRE RECEPTION"
type input "PRE RECEPTION"
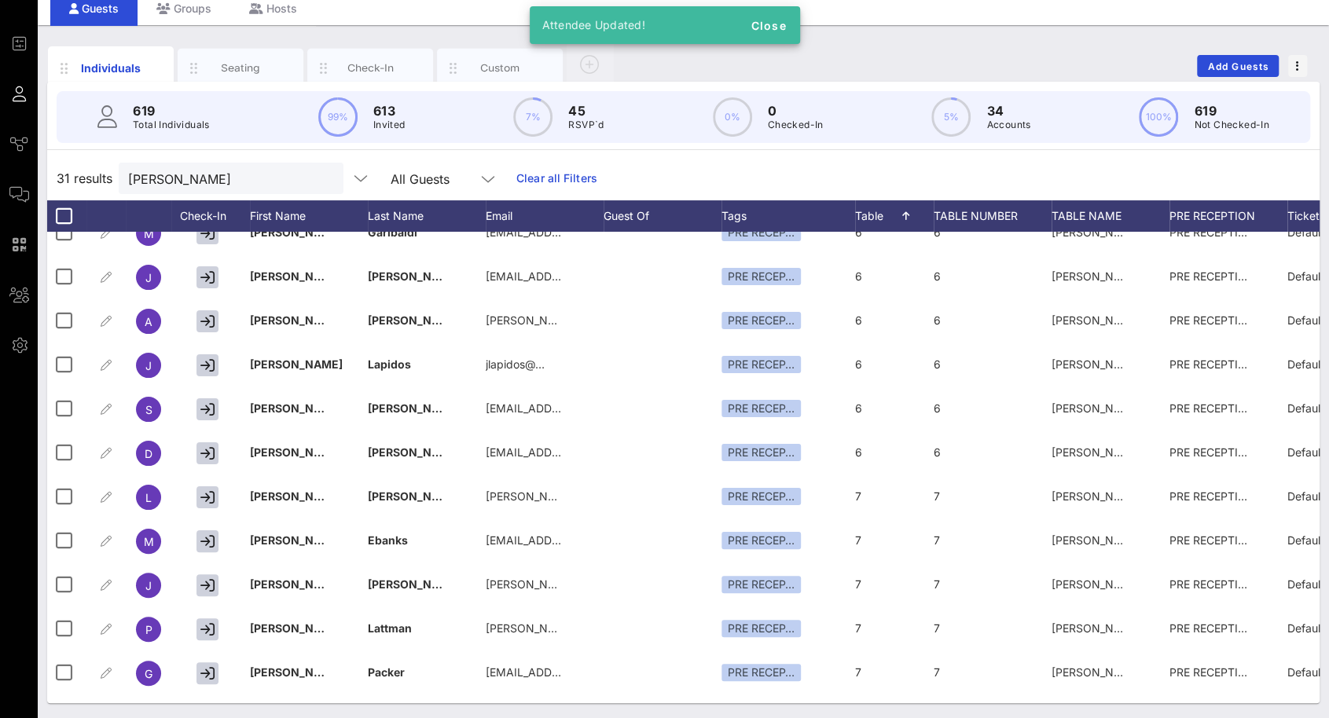
scroll to position [0, 0]
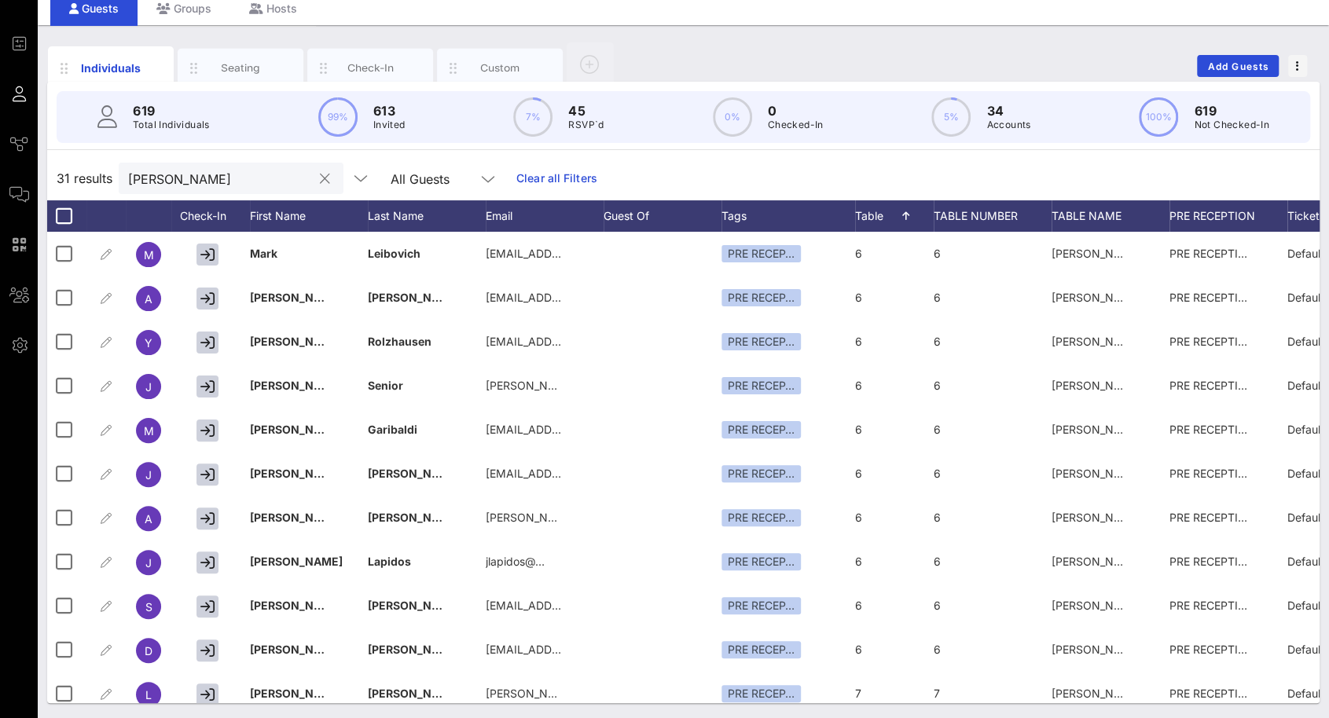
click at [276, 172] on input "[PERSON_NAME]" at bounding box center [220, 178] width 184 height 20
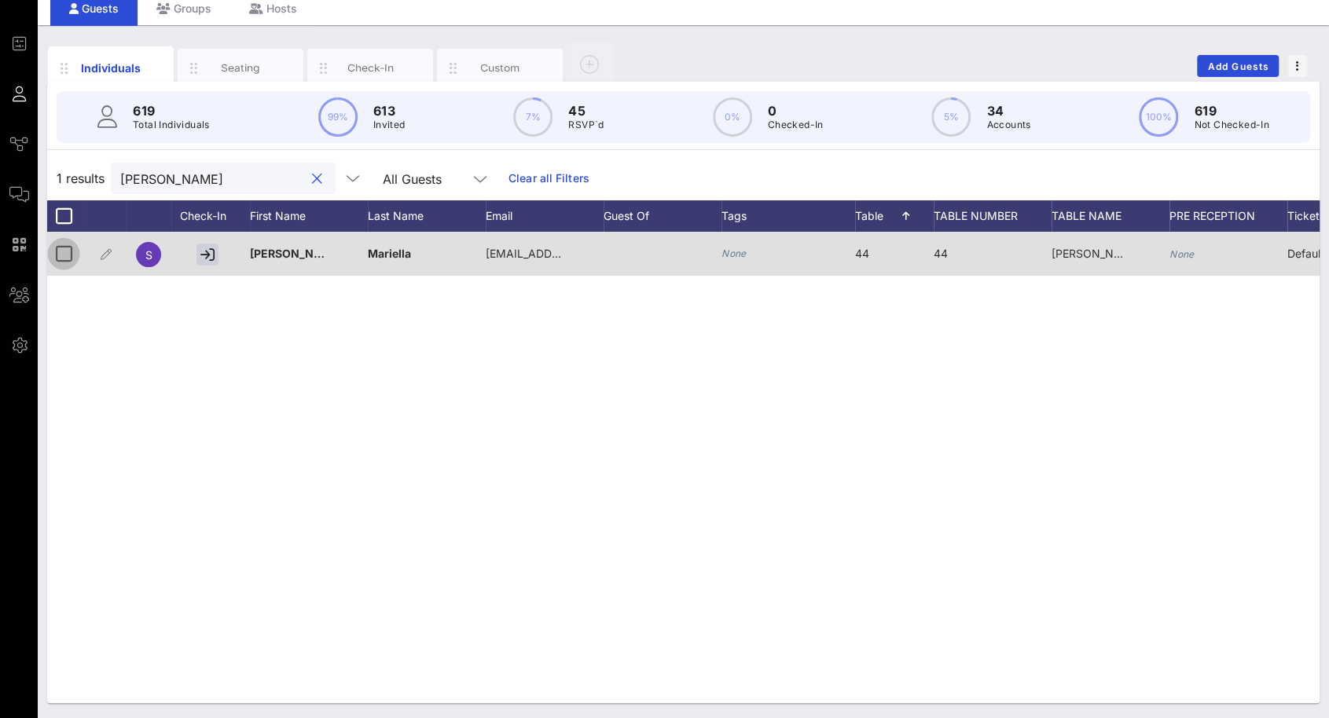
type input "[PERSON_NAME]"
click at [58, 251] on div at bounding box center [63, 253] width 27 height 27
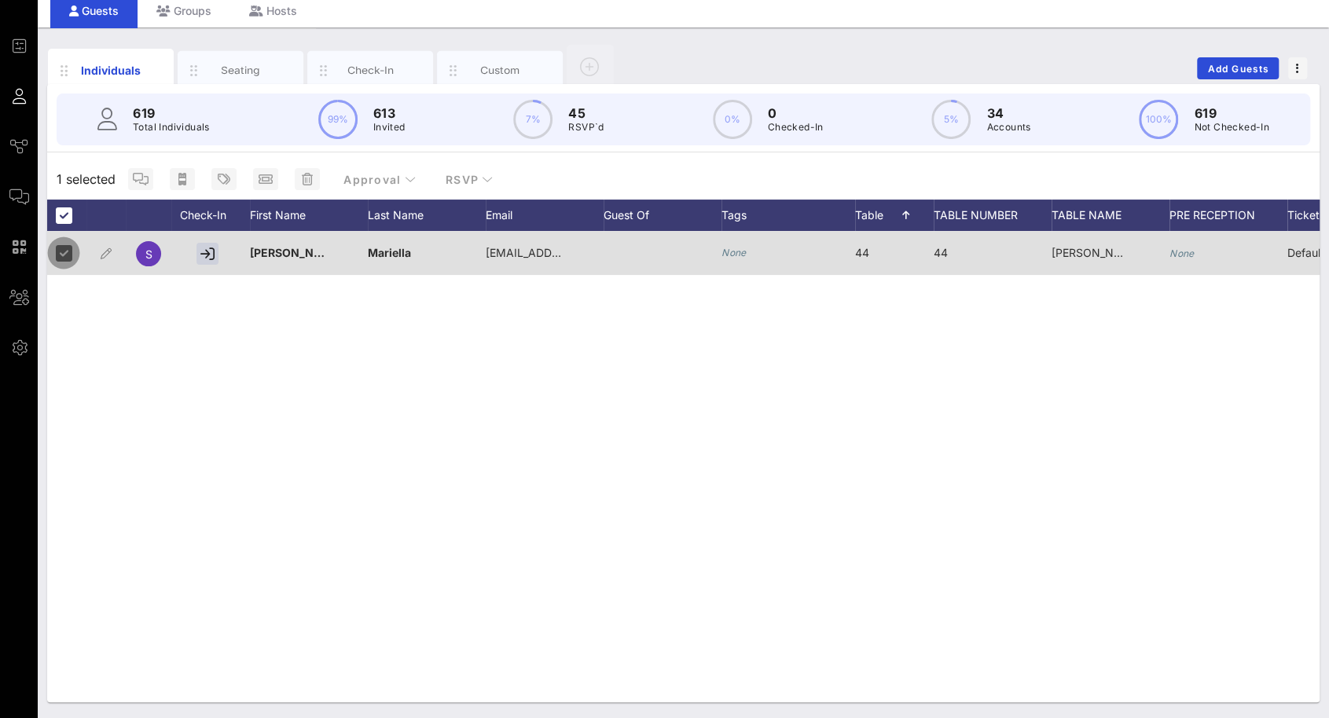
scroll to position [57, 0]
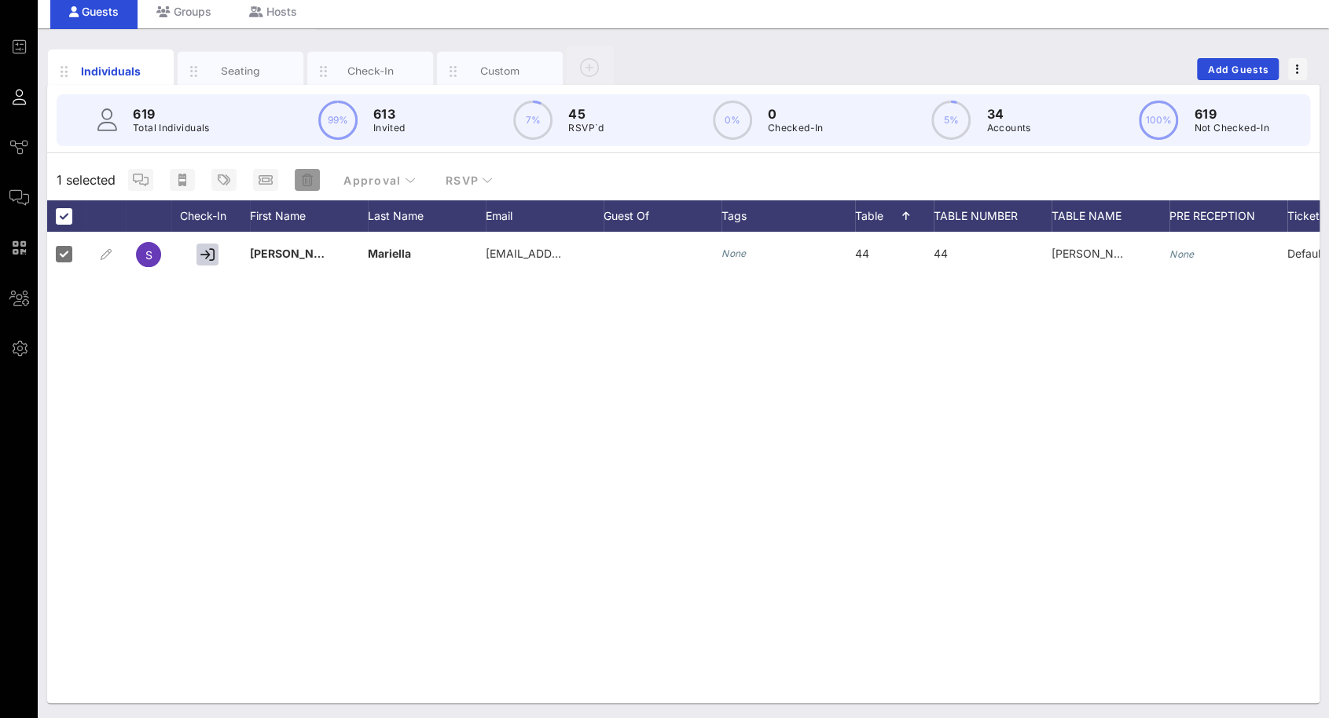
click at [314, 185] on span "button" at bounding box center [307, 180] width 25 height 13
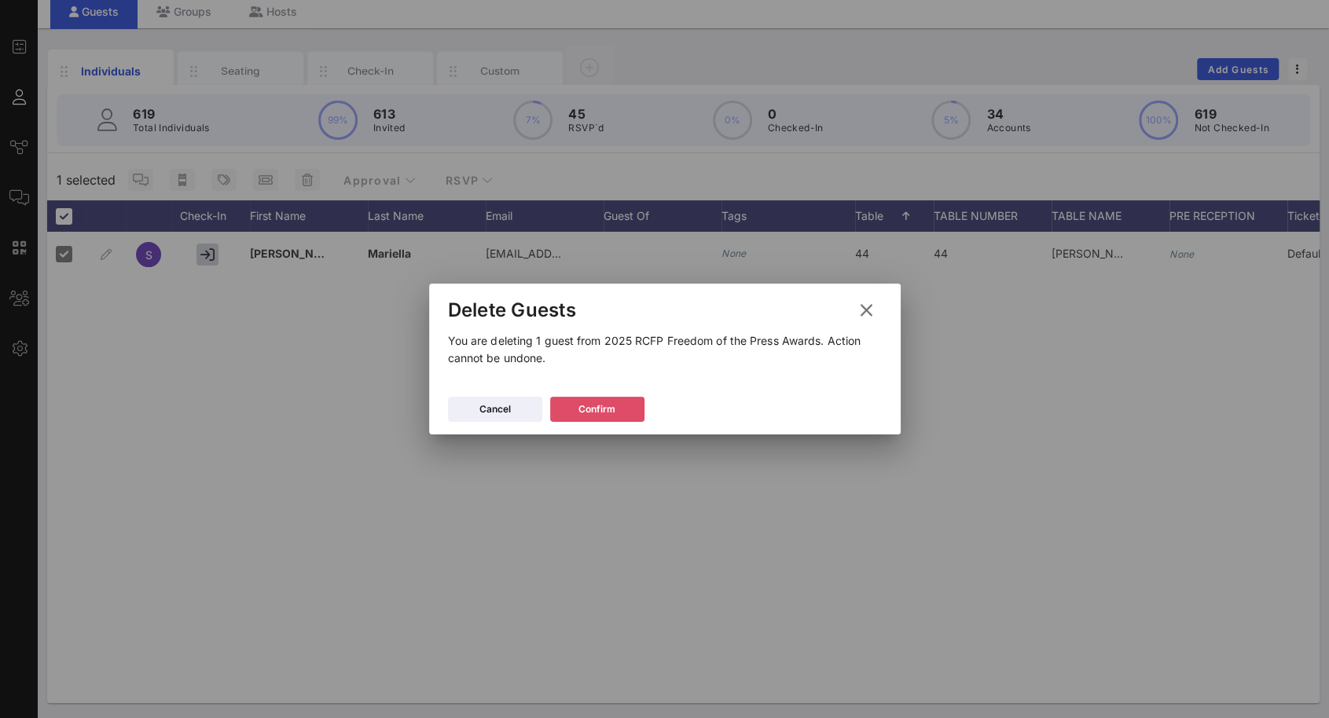
click at [625, 403] on button "Confirm" at bounding box center [597, 409] width 94 height 25
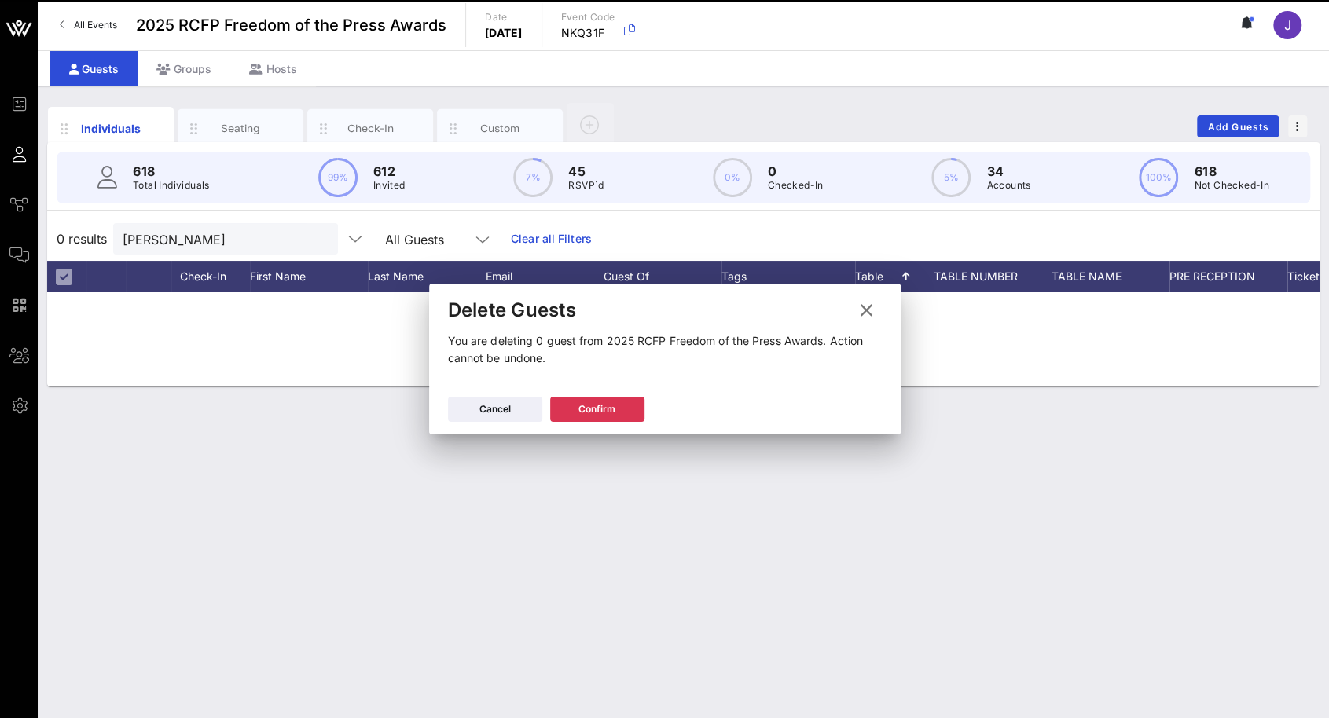
scroll to position [0, 0]
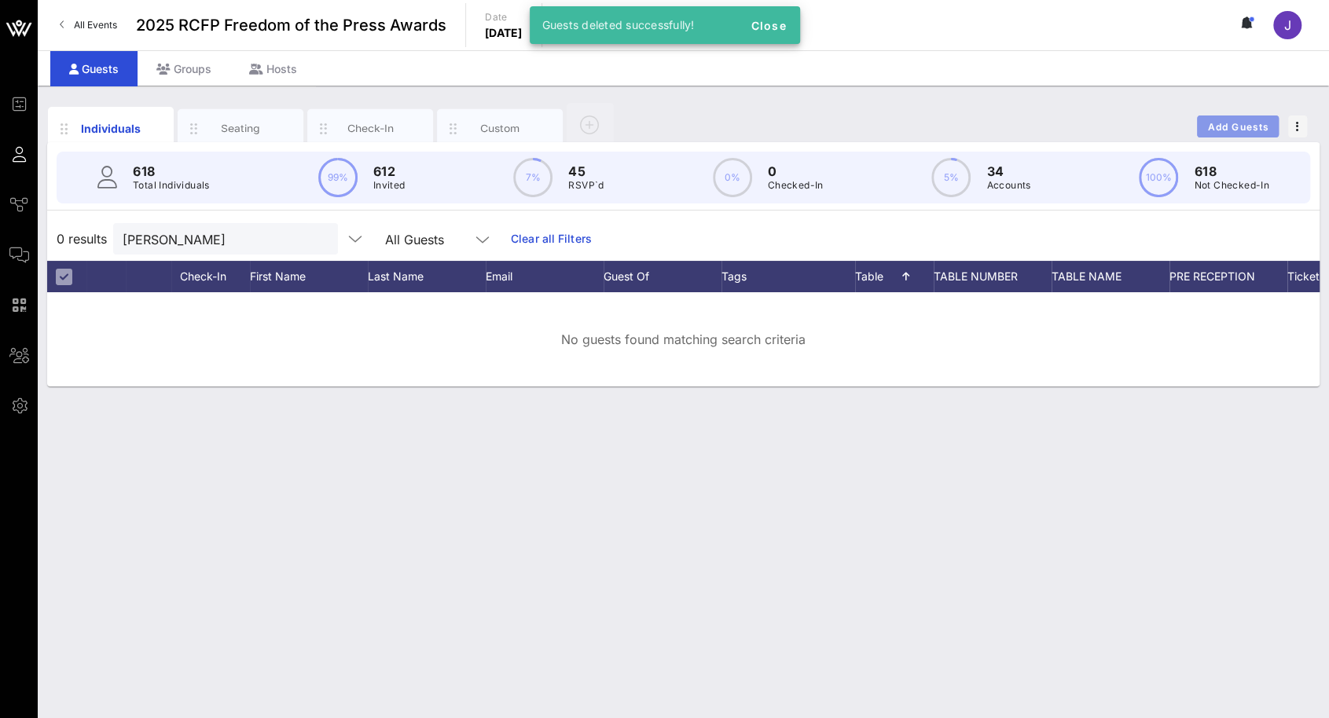
click at [1244, 125] on span "Add Guests" at bounding box center [1238, 127] width 62 height 12
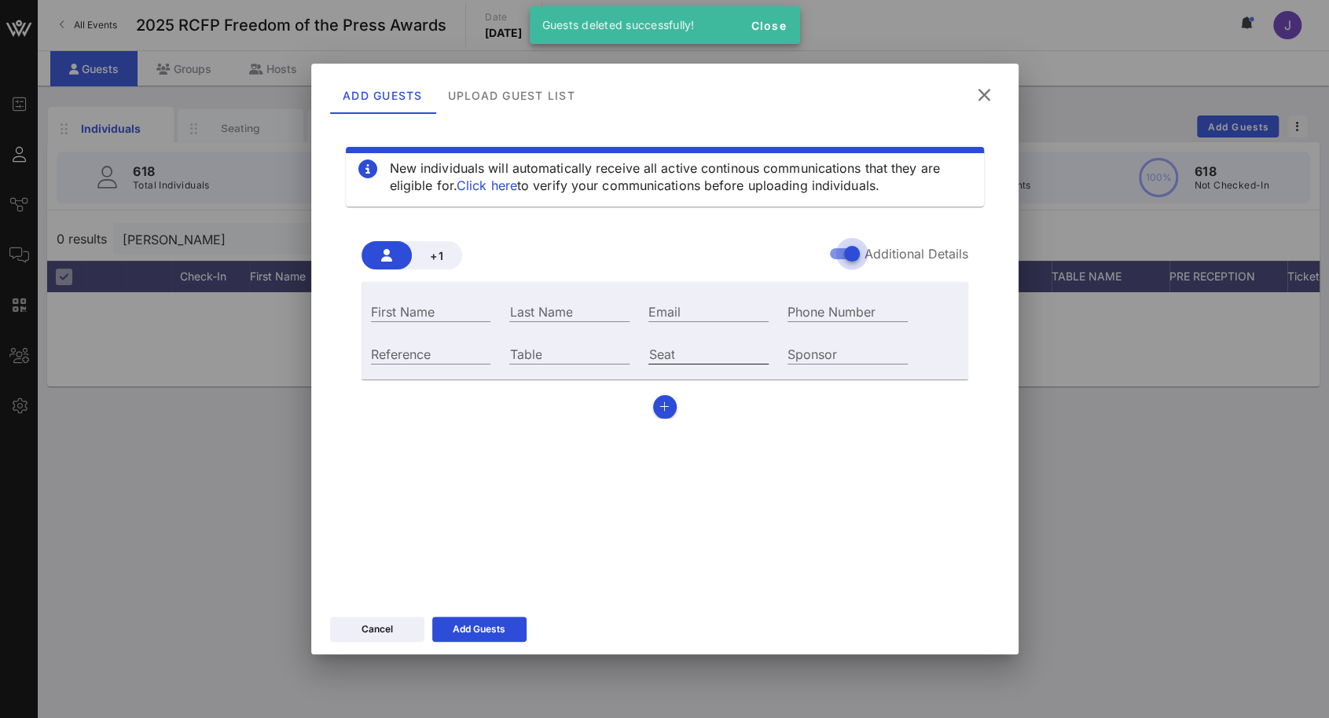
click at [703, 364] on div "Seat" at bounding box center [708, 353] width 120 height 20
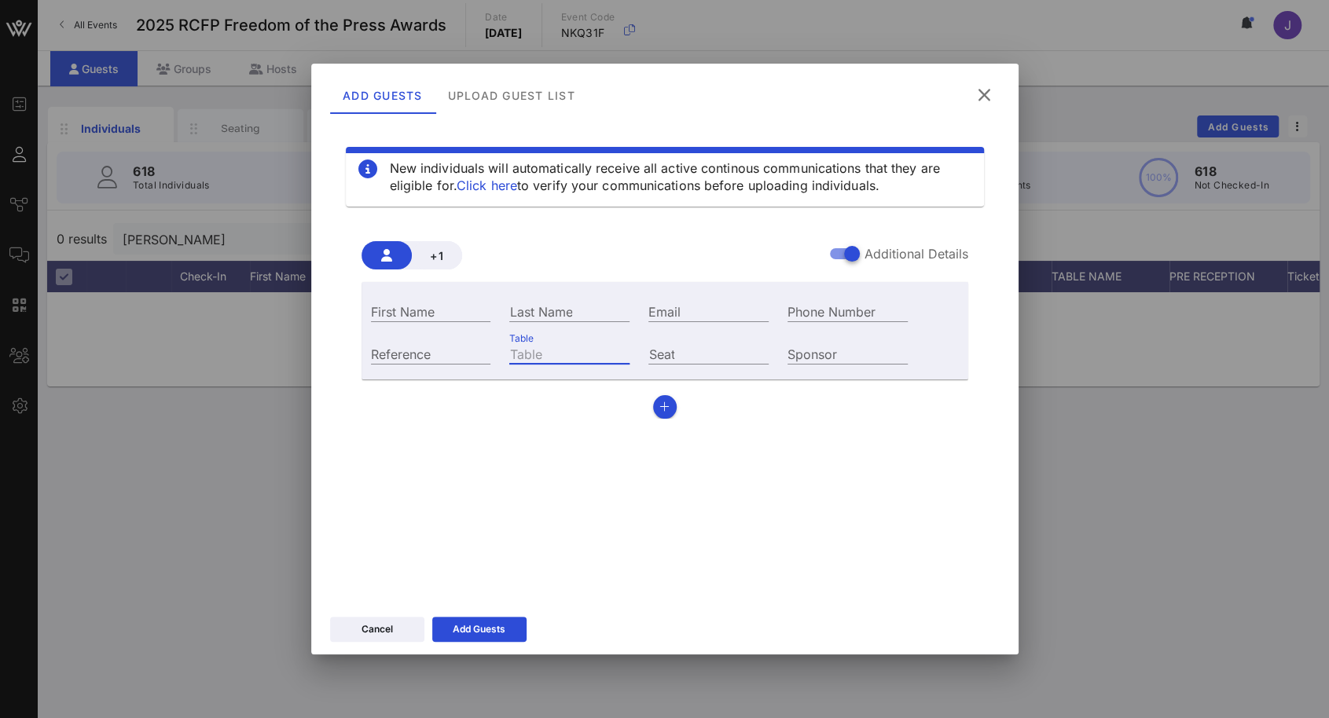
click at [605, 361] on input "Table" at bounding box center [569, 353] width 120 height 20
type input "44"
click at [449, 314] on input "First Name" at bounding box center [431, 311] width 120 height 20
type input "[PERSON_NAME]"
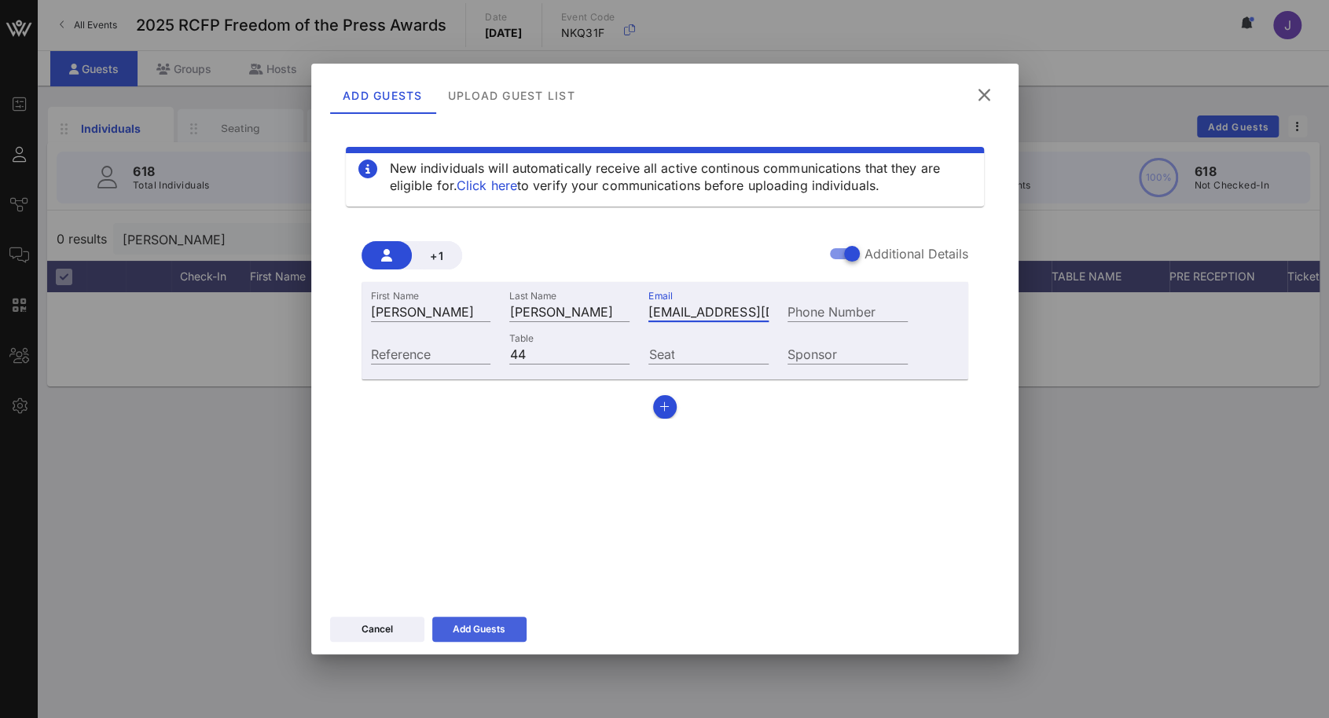
type input "[EMAIL_ADDRESS][DOMAIN_NAME]"
click at [489, 628] on div "Add Guests" at bounding box center [479, 629] width 53 height 16
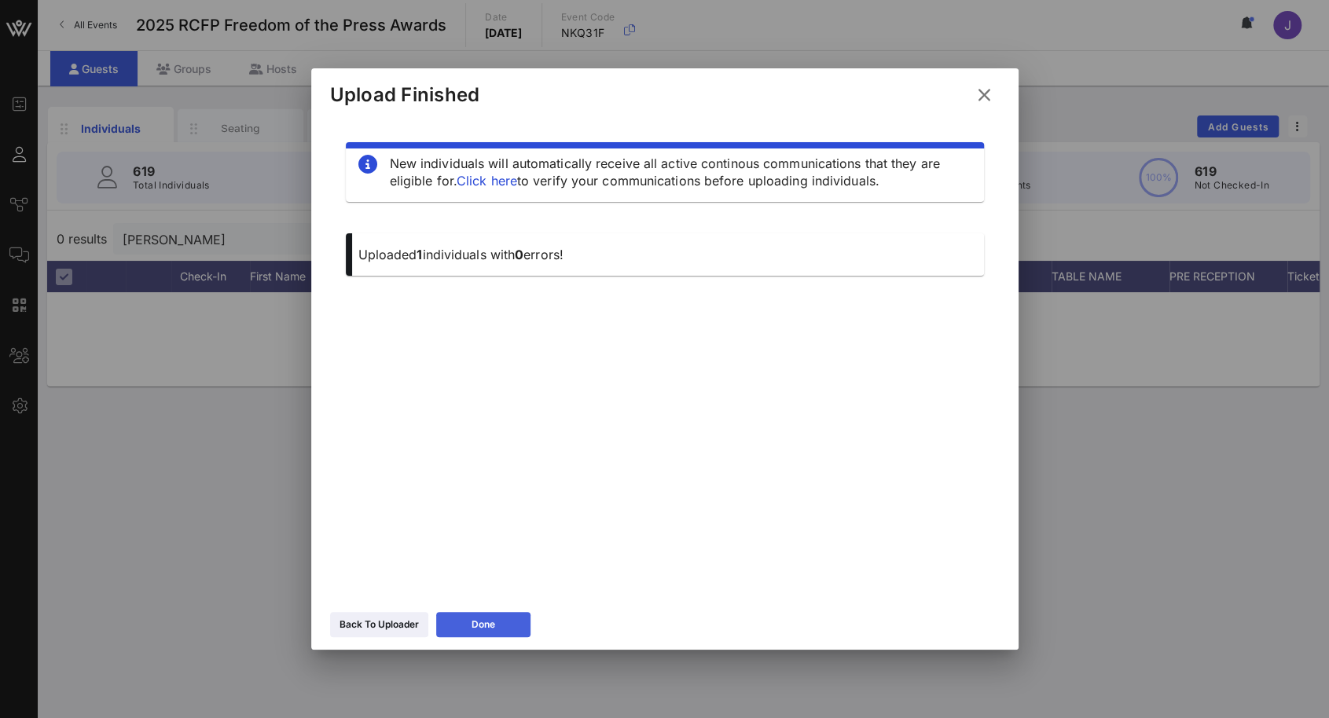
click at [475, 628] on div "Done" at bounding box center [483, 625] width 24 height 16
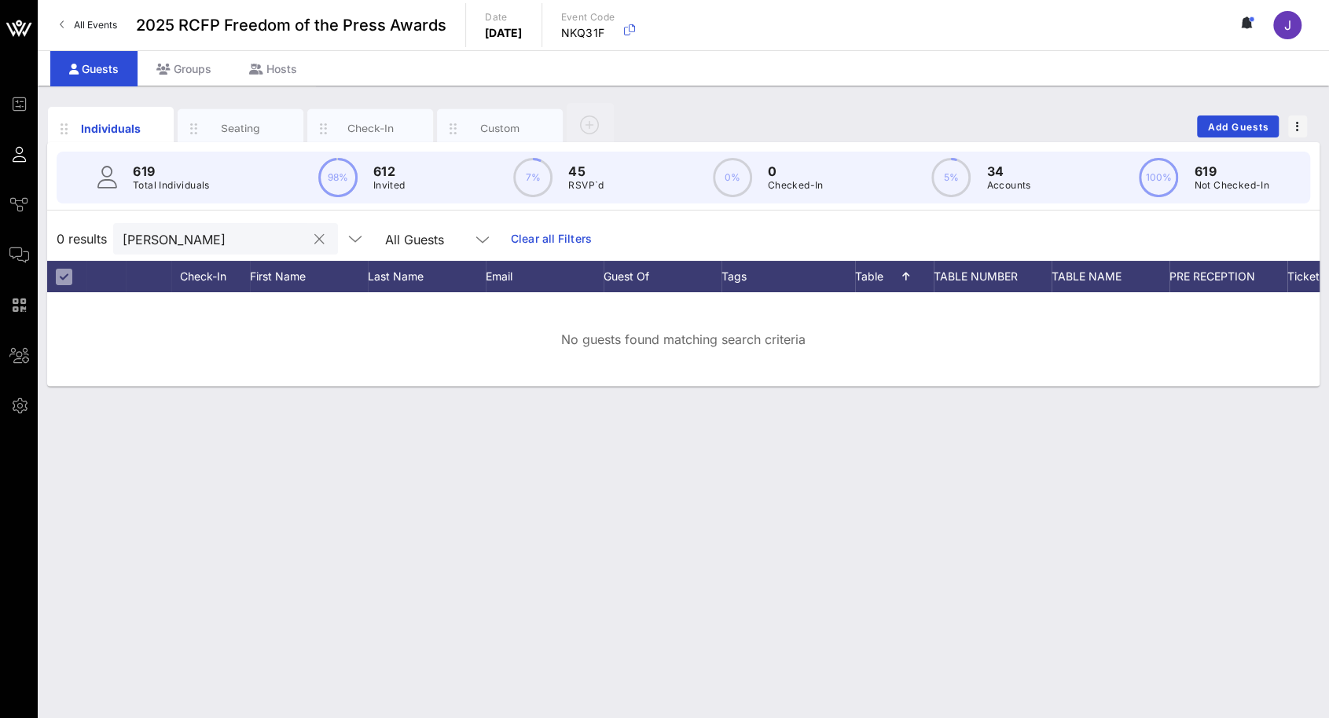
click at [225, 232] on input "[PERSON_NAME]" at bounding box center [215, 239] width 184 height 20
click at [223, 233] on input "[PERSON_NAME]" at bounding box center [215, 239] width 184 height 20
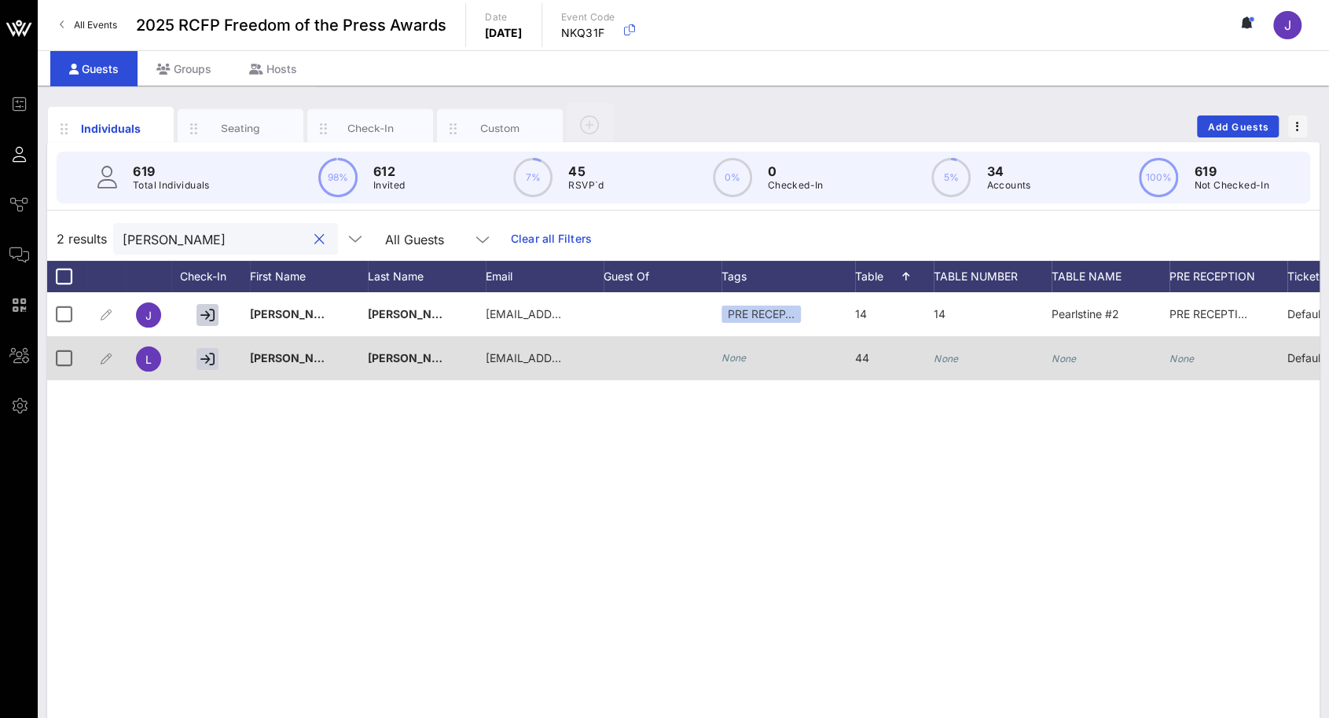
type input "[PERSON_NAME]"
click at [955, 363] on icon "None" at bounding box center [945, 359] width 25 height 12
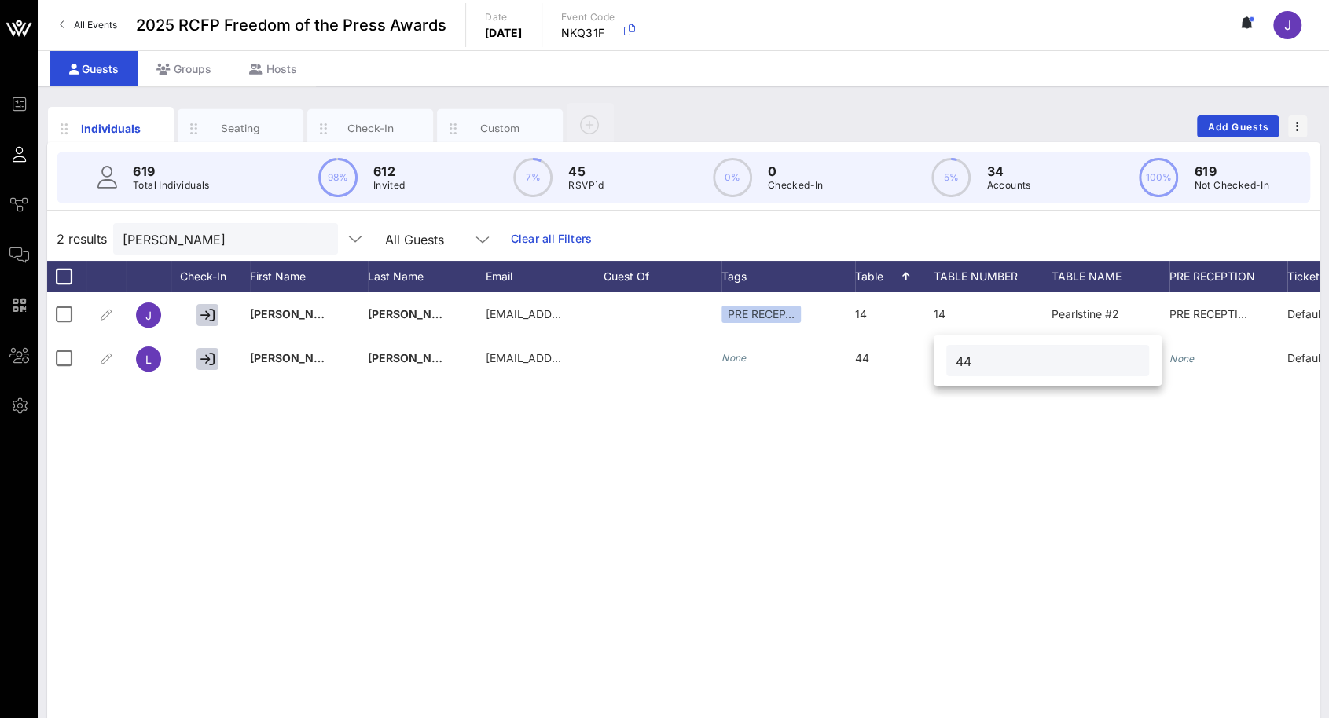
type input "44"
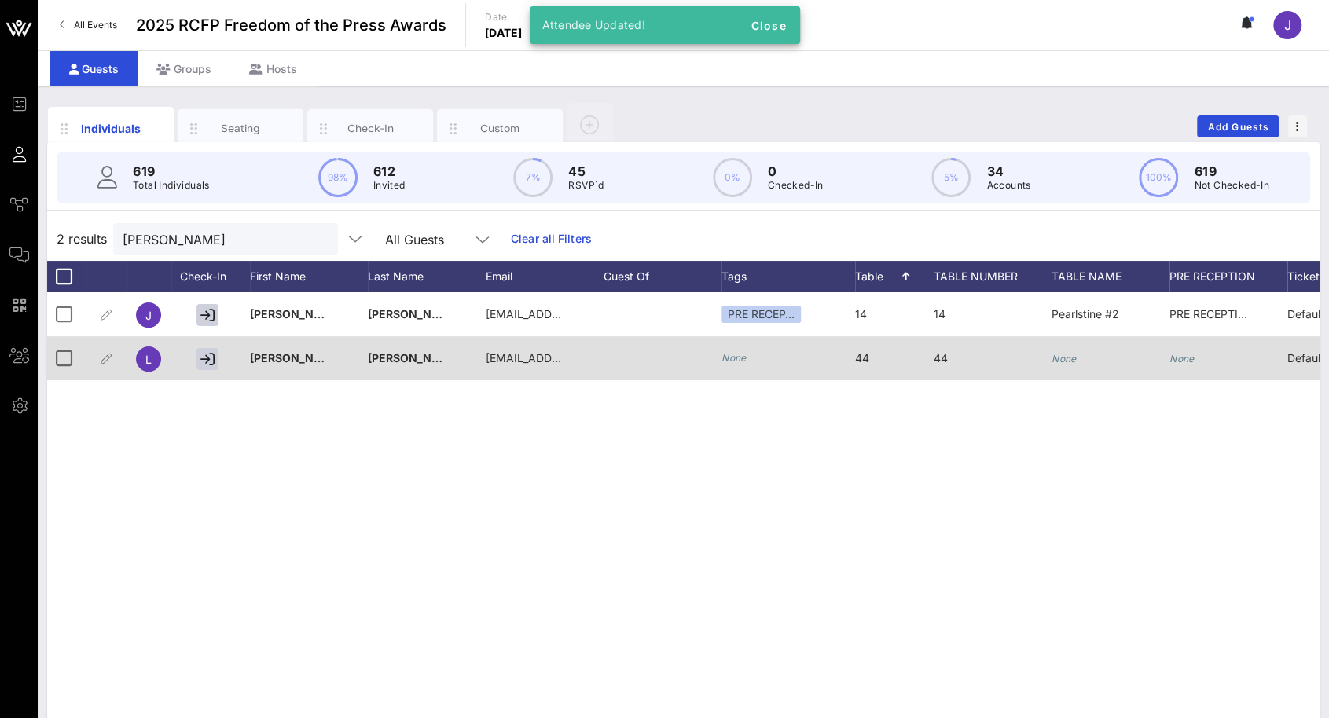
click at [1067, 357] on icon "None" at bounding box center [1063, 359] width 25 height 12
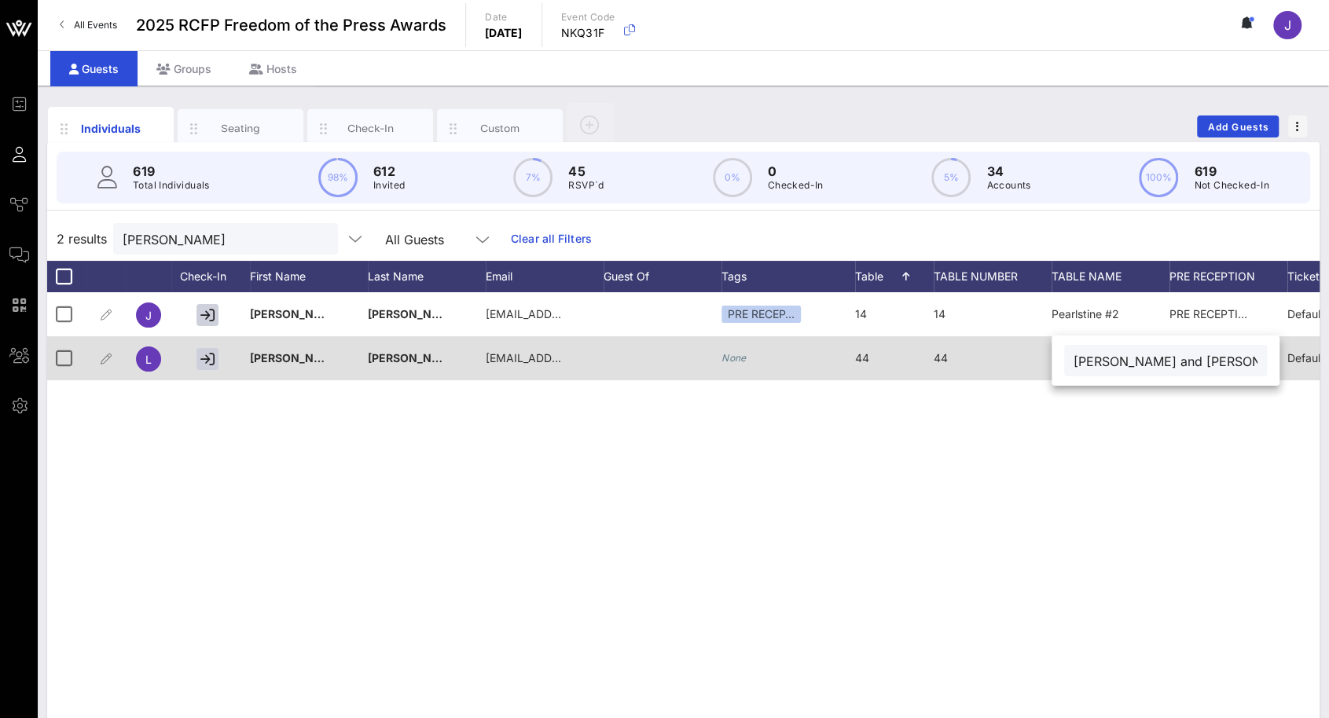
type input "[PERSON_NAME] and [PERSON_NAME]"
click at [314, 238] on button "clear icon" at bounding box center [319, 240] width 10 height 16
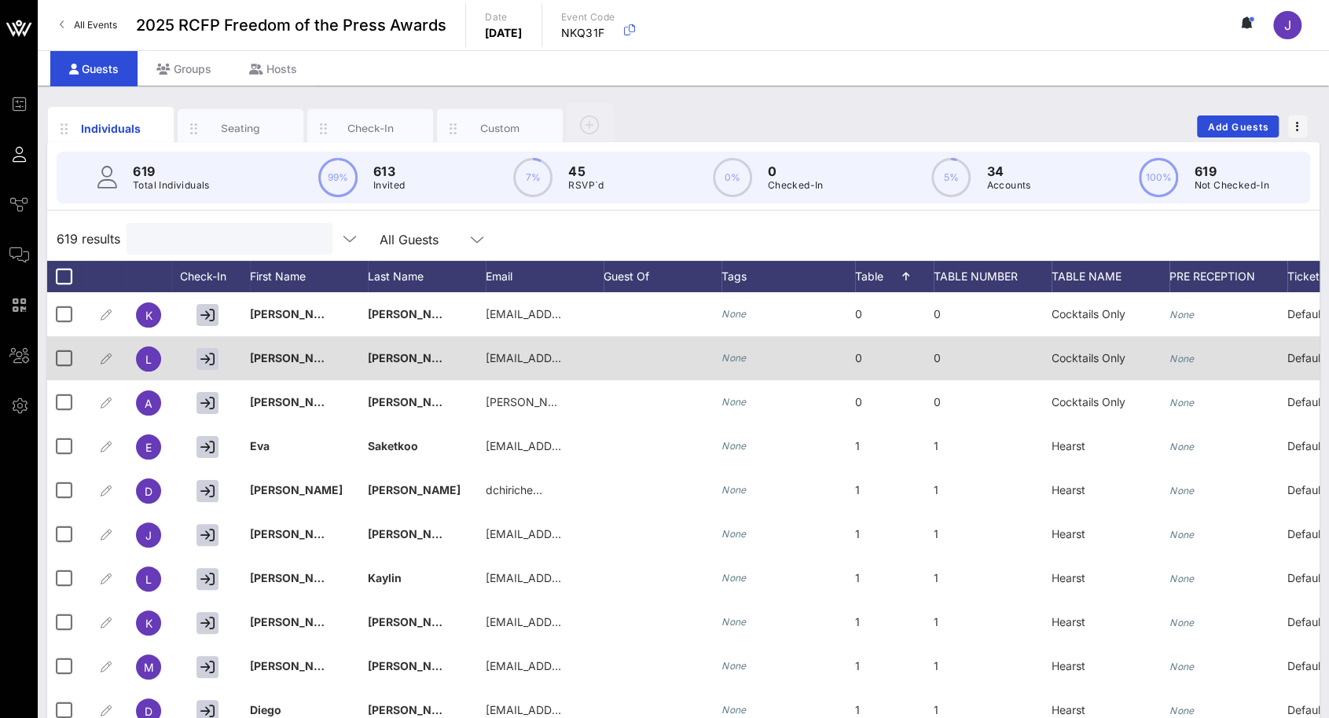
click at [267, 245] on input "text" at bounding box center [228, 239] width 184 height 20
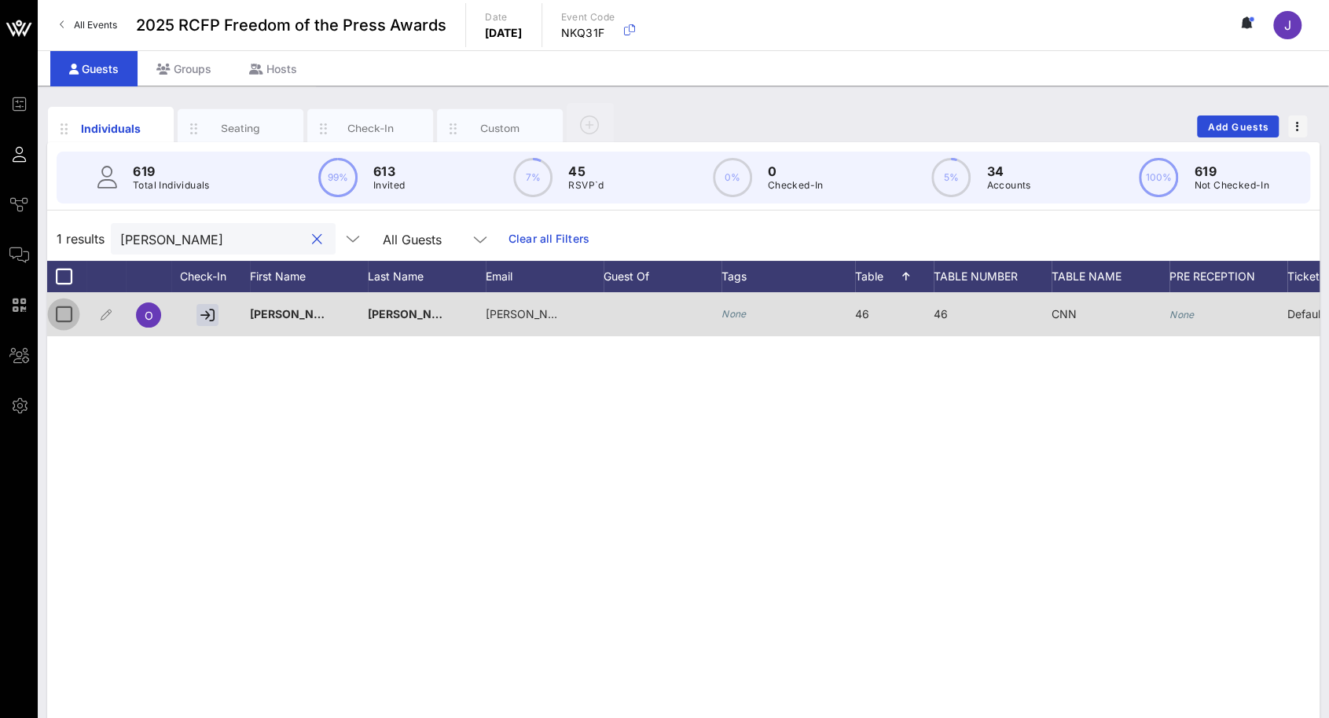
type input "[PERSON_NAME]"
click at [69, 314] on div at bounding box center [63, 314] width 27 height 27
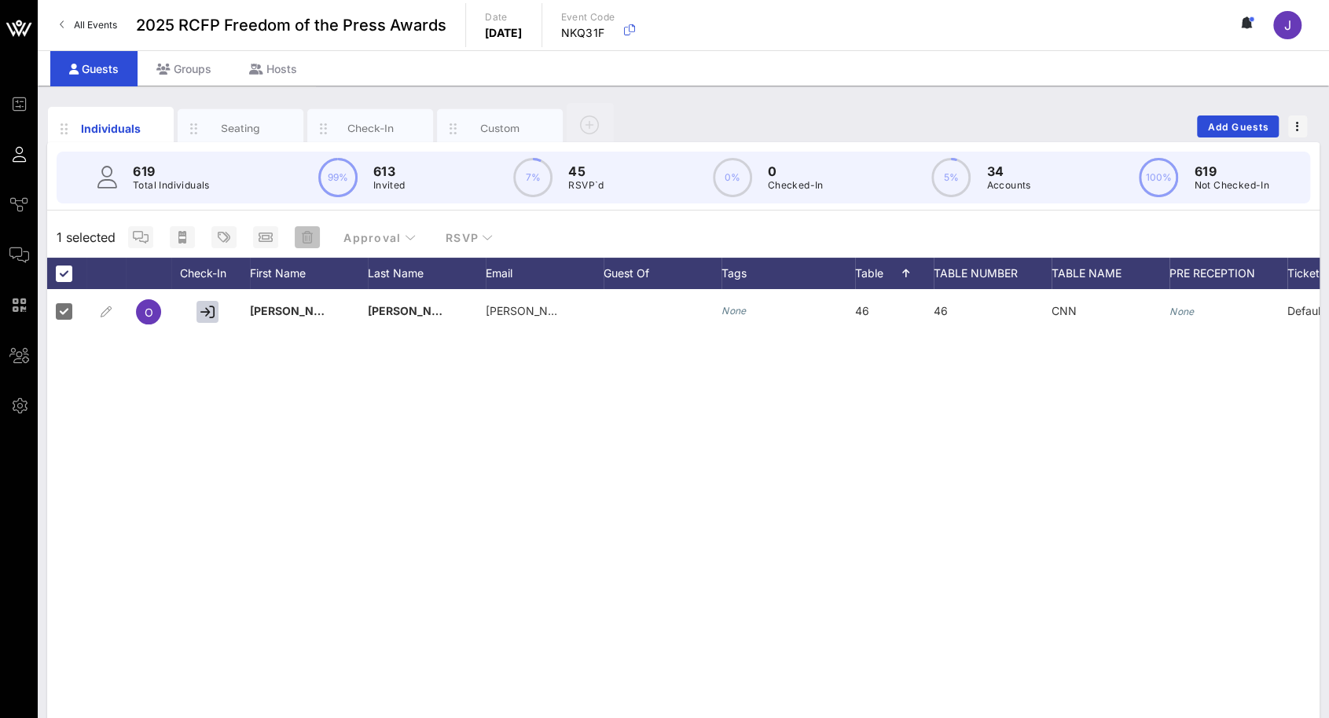
click at [303, 235] on icon "button" at bounding box center [307, 237] width 11 height 13
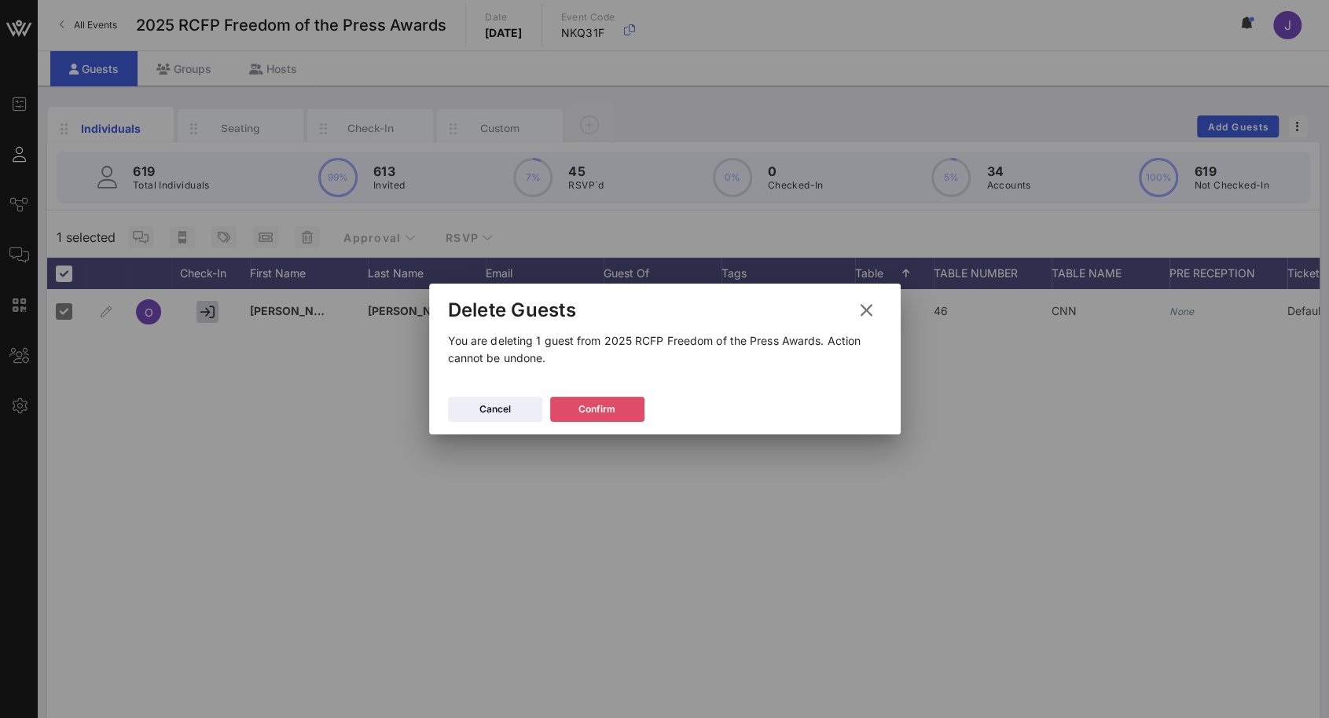
click at [588, 405] on div "Confirm" at bounding box center [596, 409] width 37 height 16
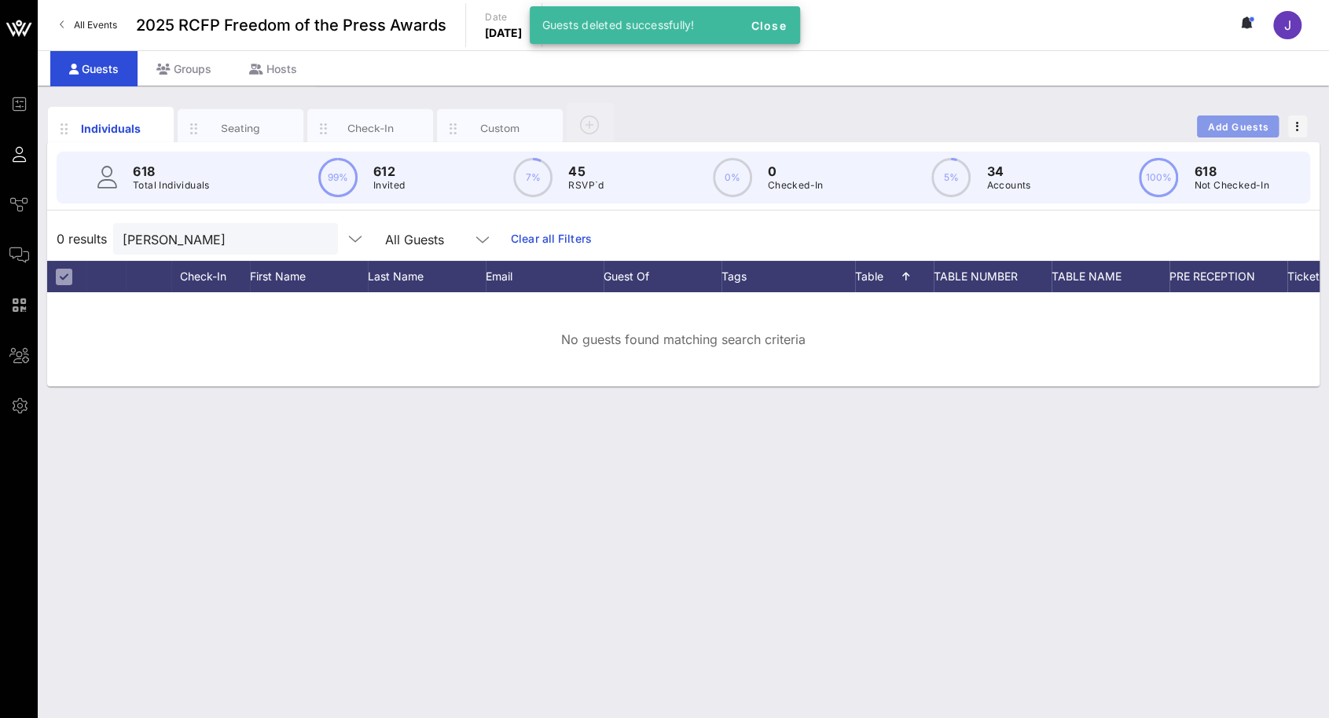
click at [1225, 124] on span "Add Guests" at bounding box center [1238, 127] width 62 height 12
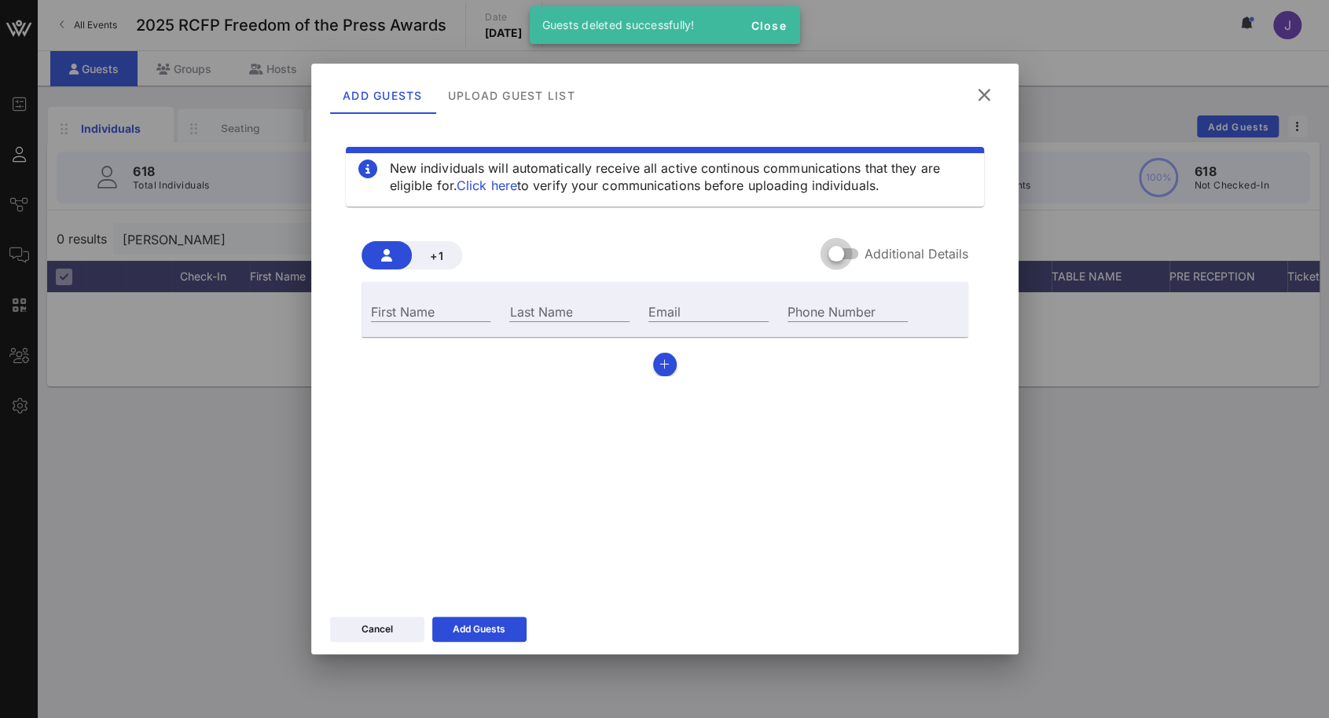
click at [842, 258] on div at bounding box center [836, 253] width 27 height 27
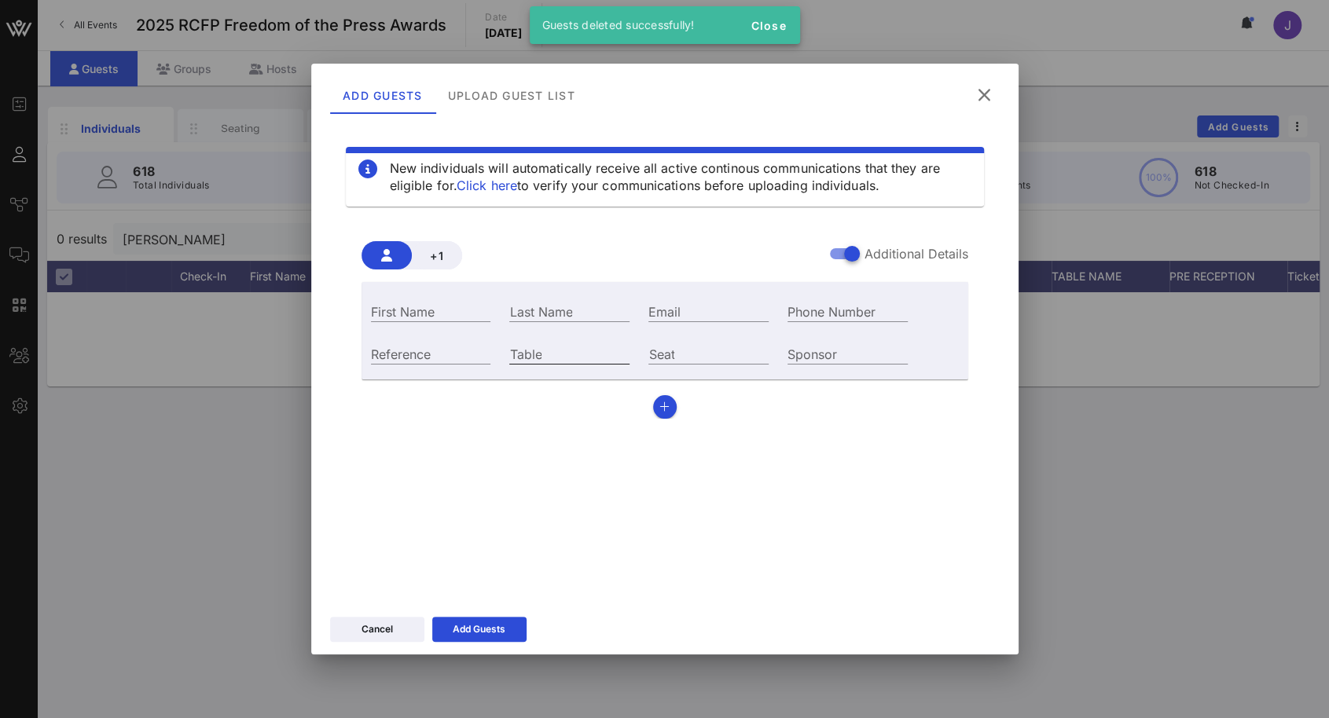
click at [574, 356] on input "Table" at bounding box center [569, 353] width 120 height 20
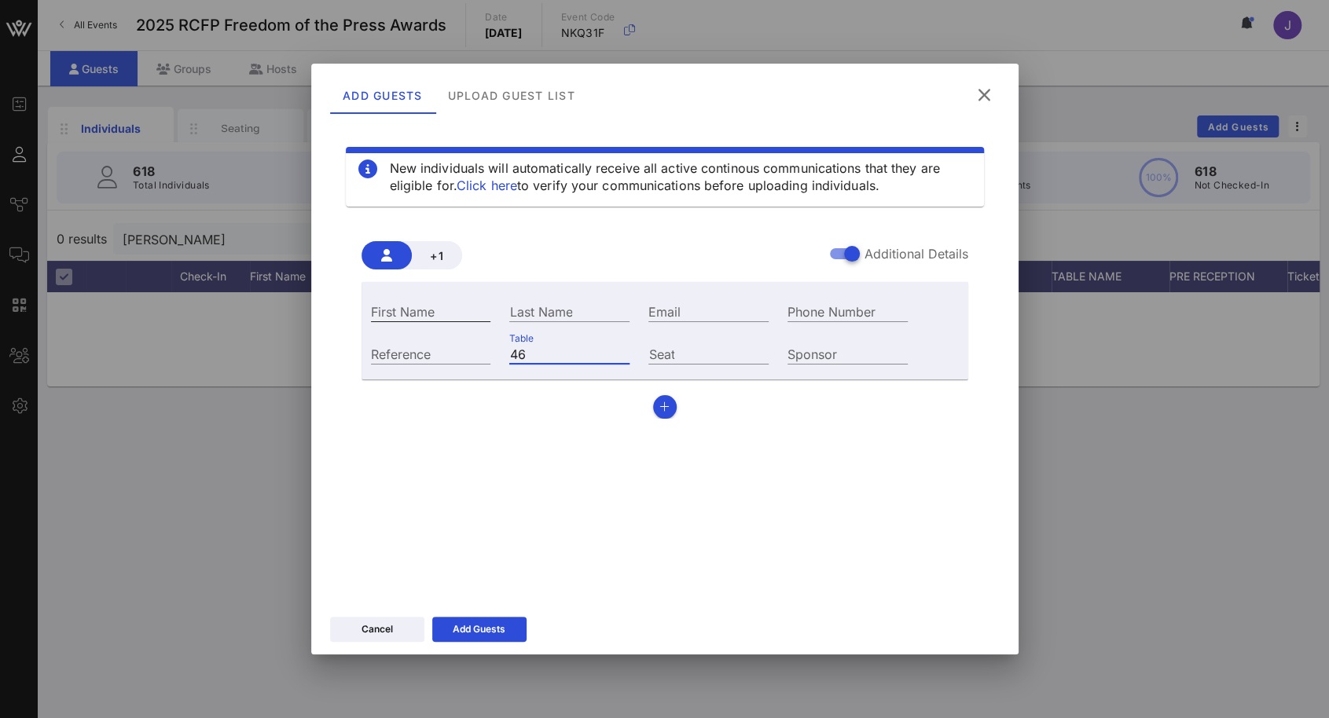
type input "46"
click at [459, 310] on input "First Name" at bounding box center [431, 311] width 120 height 20
type input "[PERSON_NAME]"
type input "Prokupecz"
paste input "[PERSON_NAME] Prokupecz ([PERSON_NAME][EMAIL_ADDRESS][DOMAIN_NAME])"
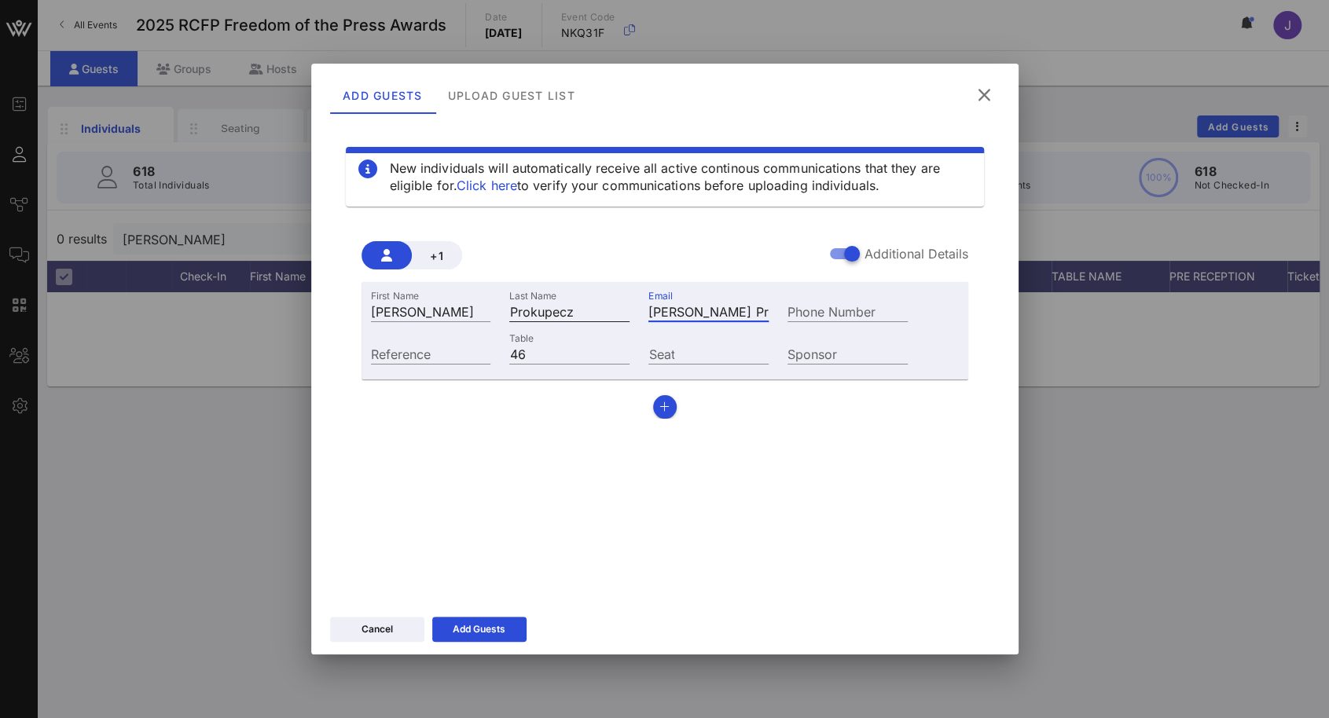
drag, startPoint x: 708, startPoint y: 315, endPoint x: 608, endPoint y: 307, distance: 100.1
click at [608, 307] on div "First Name [PERSON_NAME] Last Name Prokupecz Email [PERSON_NAME] Prokupecz ([PE…" at bounding box center [639, 309] width 556 height 42
drag, startPoint x: 691, startPoint y: 313, endPoint x: 712, endPoint y: 310, distance: 21.4
click at [692, 313] on input "[PERSON_NAME] Prokupecz ([PERSON_NAME][EMAIL_ADDRESS][DOMAIN_NAME]" at bounding box center [708, 311] width 120 height 20
click at [764, 316] on input "[PERSON_NAME] Prokupecz ([PERSON_NAME][EMAIL_ADDRESS][DOMAIN_NAME]" at bounding box center [708, 311] width 120 height 20
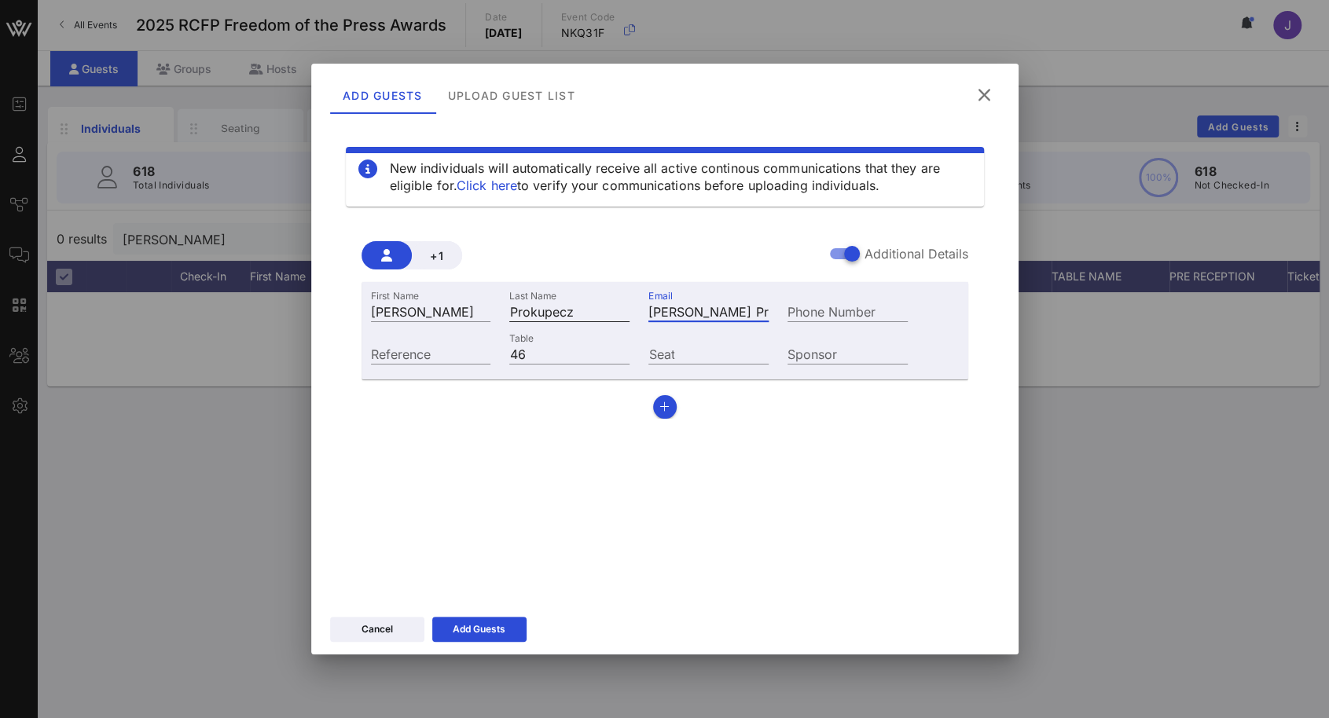
drag, startPoint x: 765, startPoint y: 313, endPoint x: 608, endPoint y: 311, distance: 157.2
click at [613, 312] on div "First Name [PERSON_NAME] Last Name Prokupecz Email [PERSON_NAME] Prokupecz ([PE…" at bounding box center [639, 309] width 556 height 42
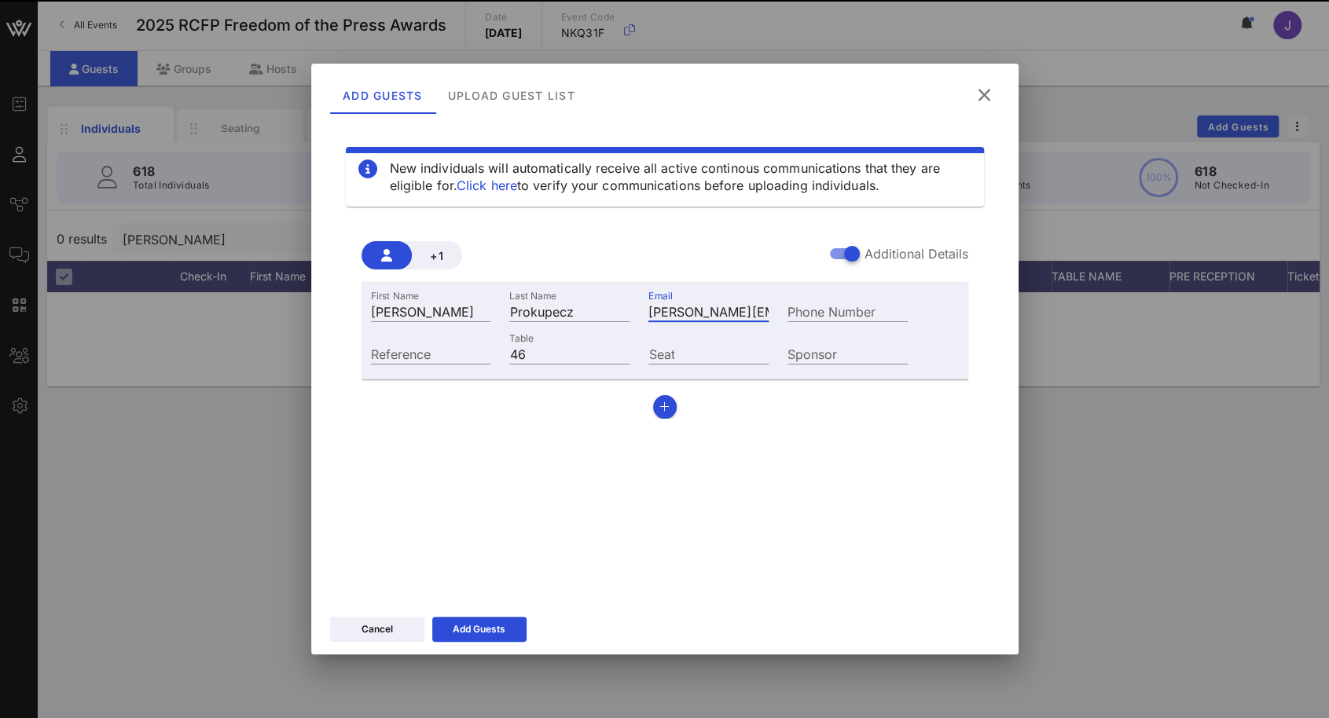
type input "[PERSON_NAME][EMAIL_ADDRESS][DOMAIN_NAME]"
click at [818, 466] on div "New individuals will automatically receive all active continous communications …" at bounding box center [664, 357] width 669 height 471
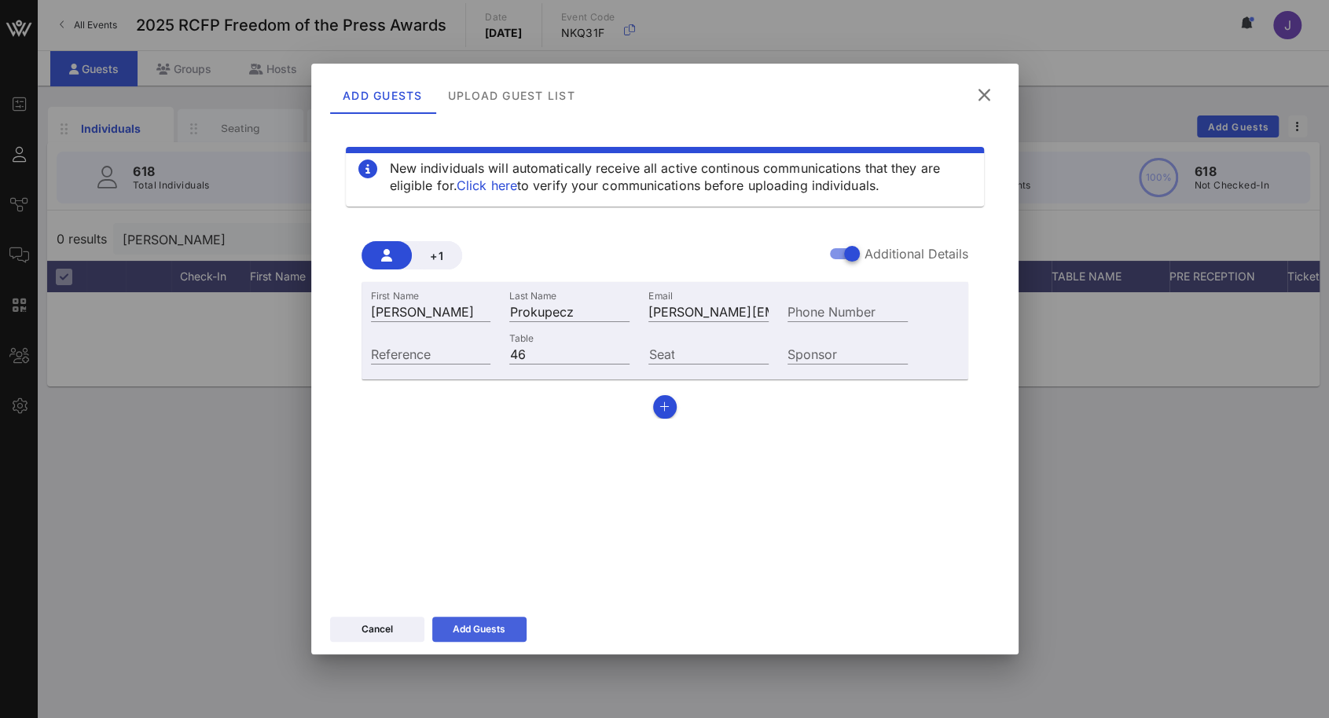
click at [475, 626] on icon at bounding box center [479, 629] width 11 height 9
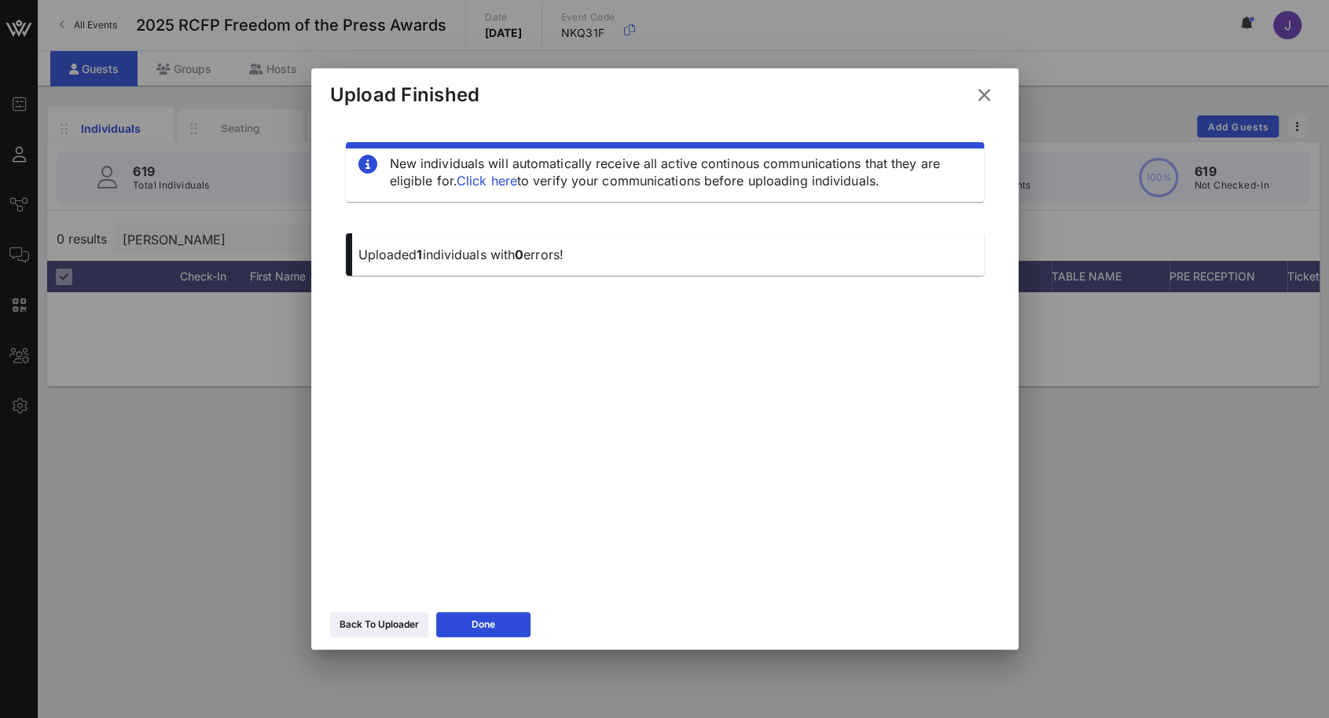
click at [510, 609] on div "Back To Uploader Done" at bounding box center [664, 627] width 707 height 46
click at [510, 617] on button "Done" at bounding box center [483, 624] width 94 height 25
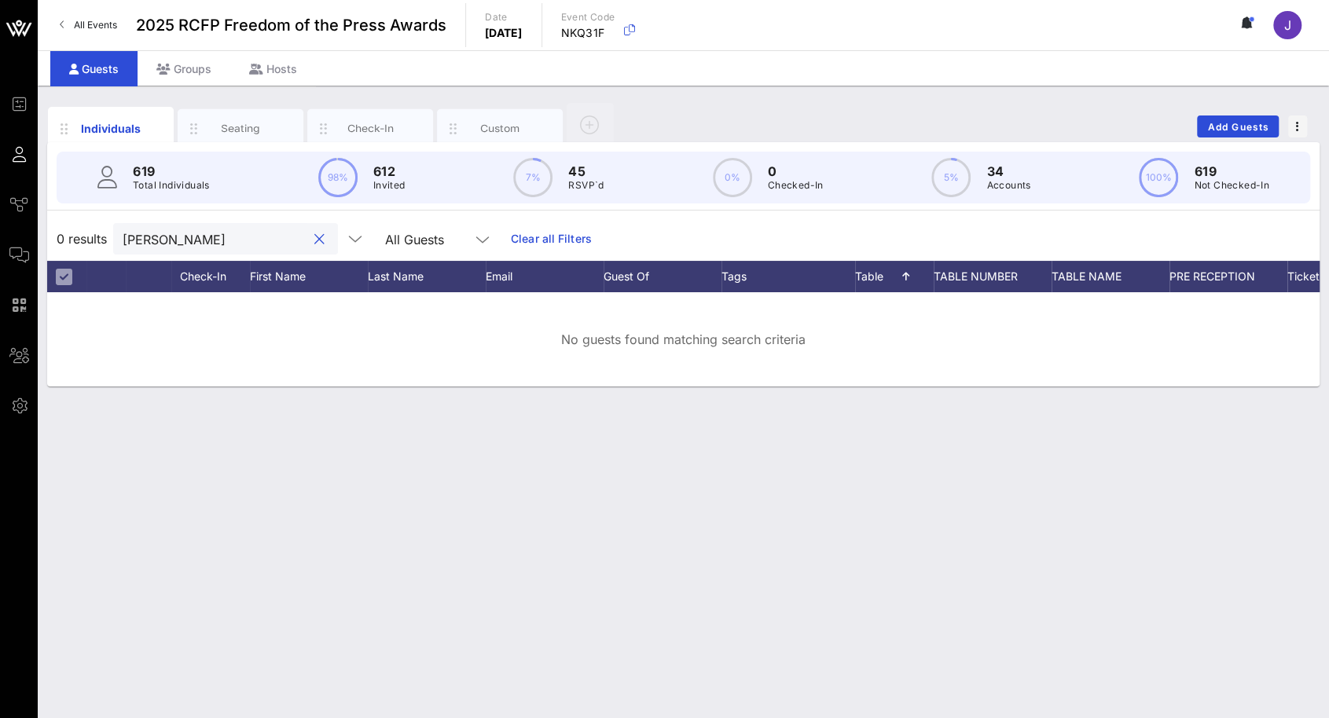
drag, startPoint x: 170, startPoint y: 233, endPoint x: 74, endPoint y: 225, distance: 96.2
click at [74, 225] on div "0 results [PERSON_NAME] All Guests Clear all Filters" at bounding box center [683, 239] width 1272 height 44
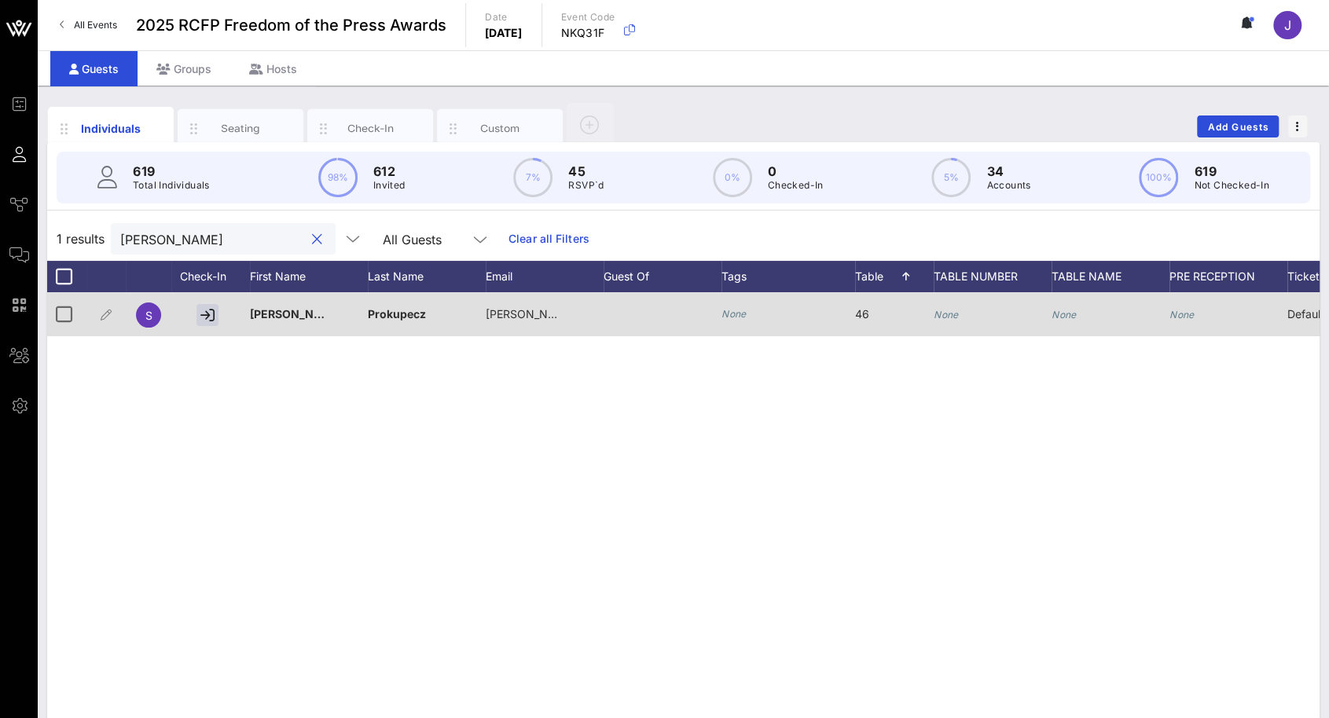
type input "[PERSON_NAME]"
click at [955, 317] on icon "None" at bounding box center [945, 315] width 25 height 12
type input "46"
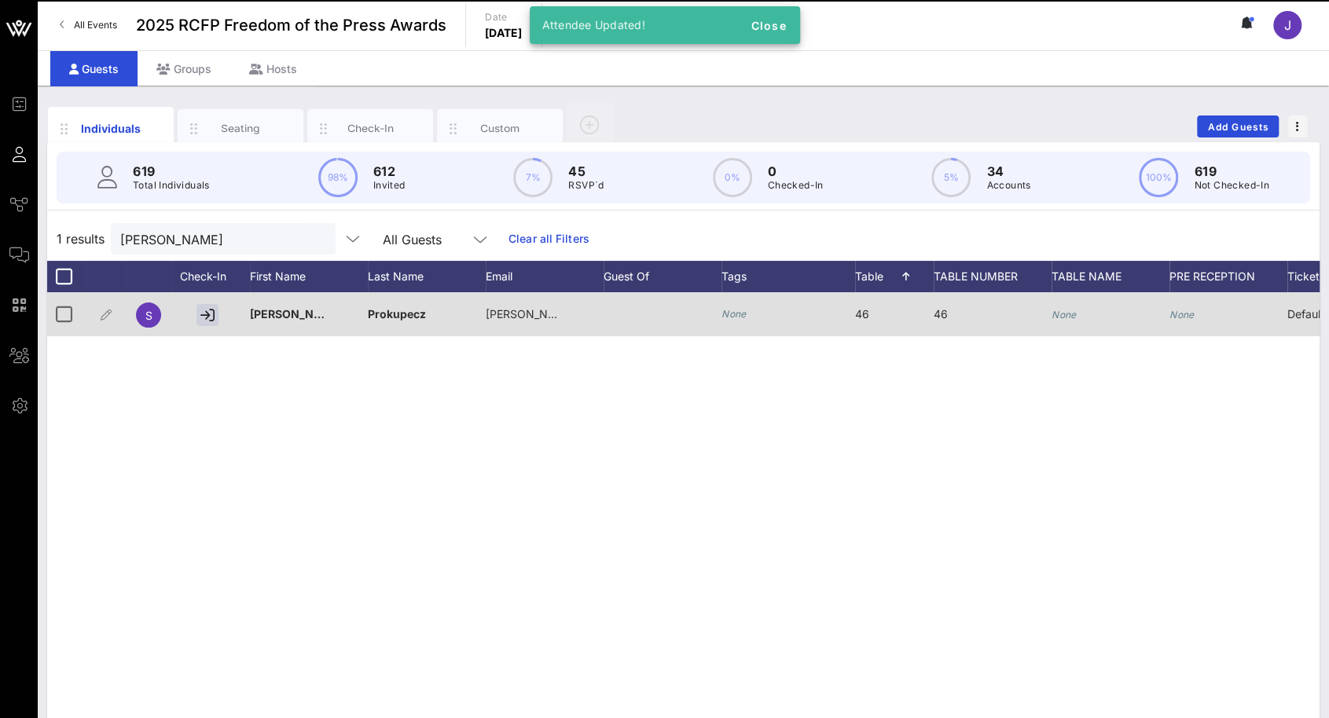
click at [1072, 312] on icon "None" at bounding box center [1063, 315] width 25 height 12
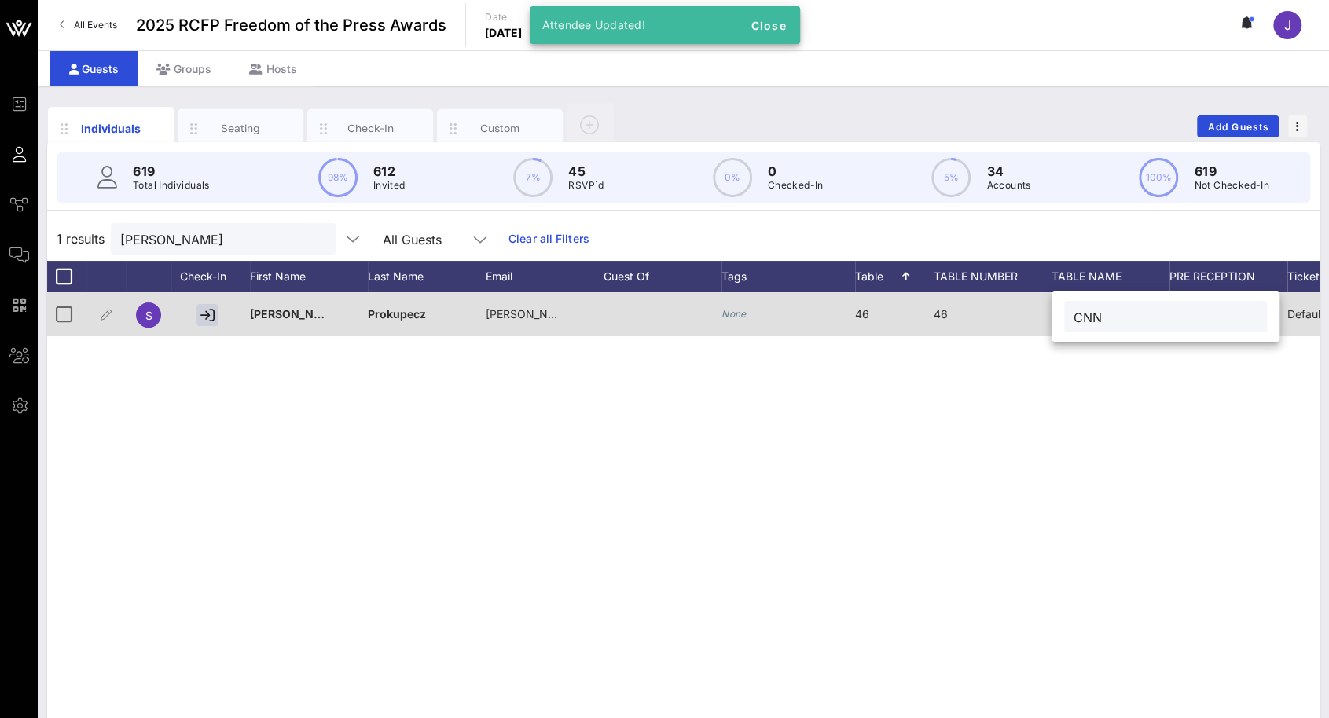
type input "CNN"
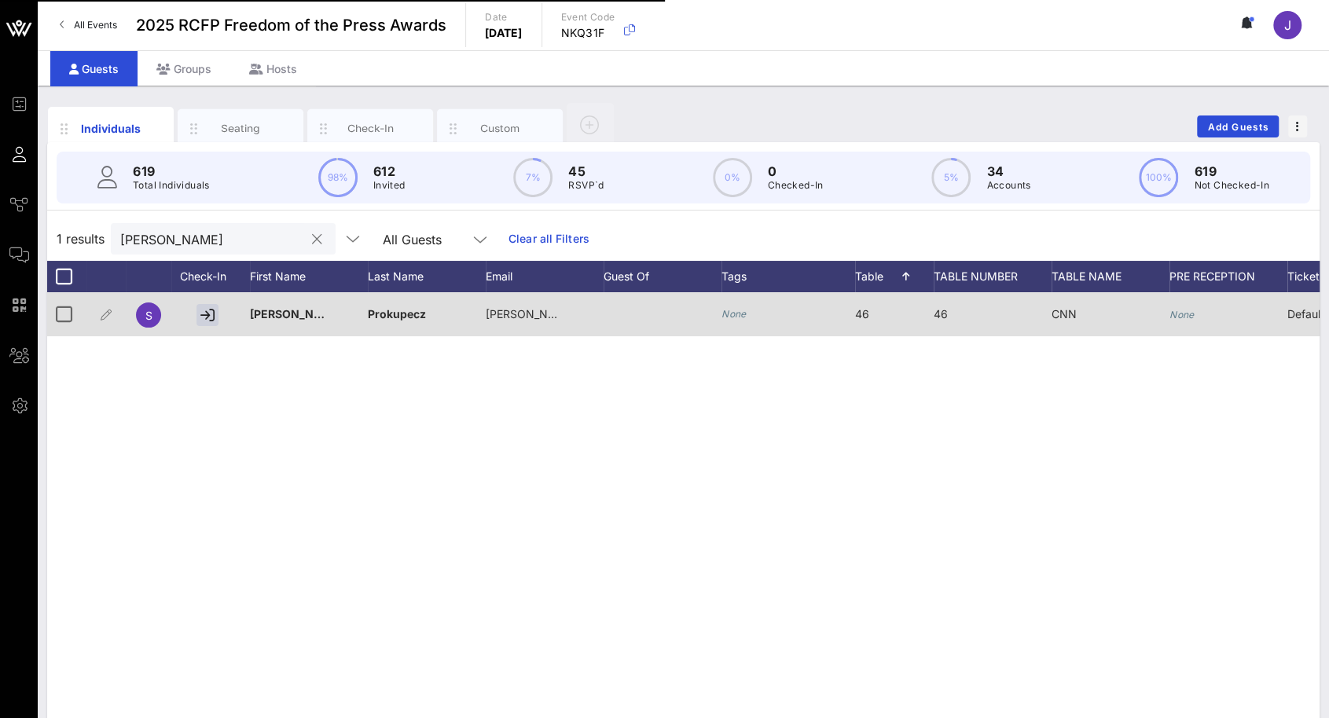
click at [307, 235] on div at bounding box center [316, 239] width 19 height 19
click at [307, 240] on div at bounding box center [316, 239] width 19 height 19
click at [312, 235] on button "clear icon" at bounding box center [317, 240] width 10 height 16
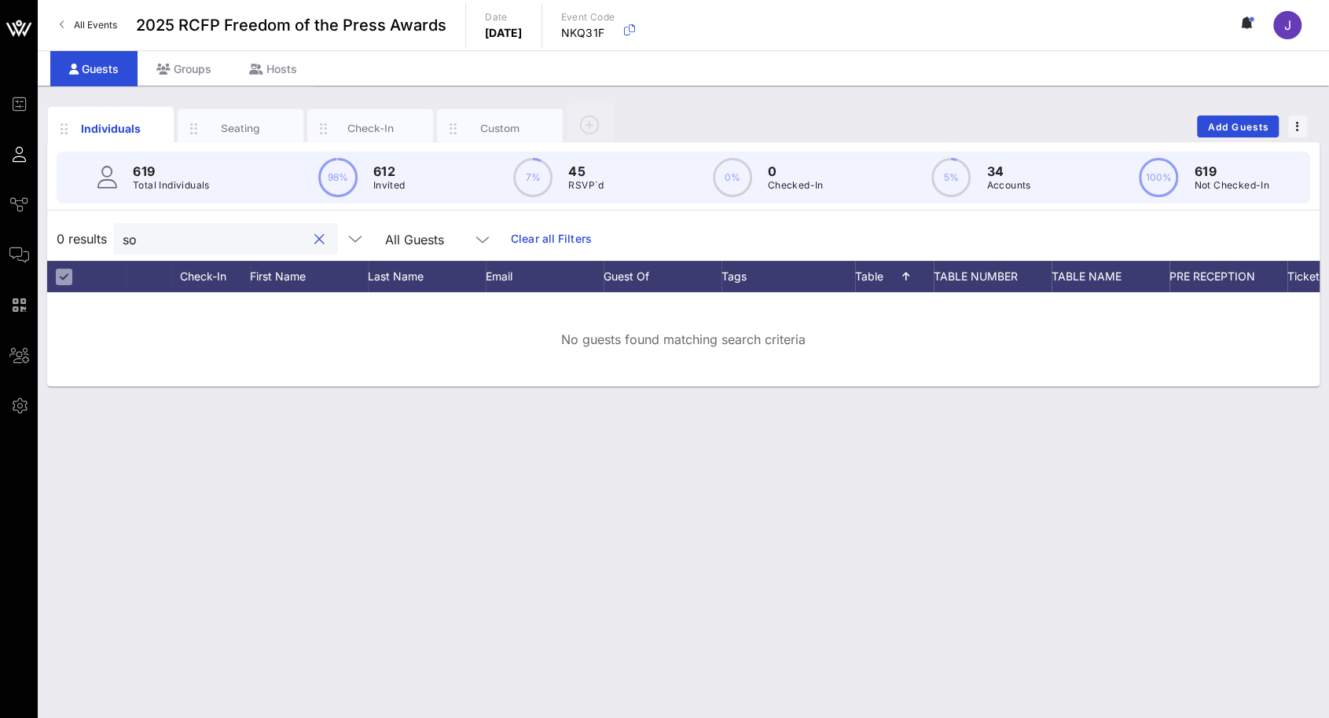
type input "s"
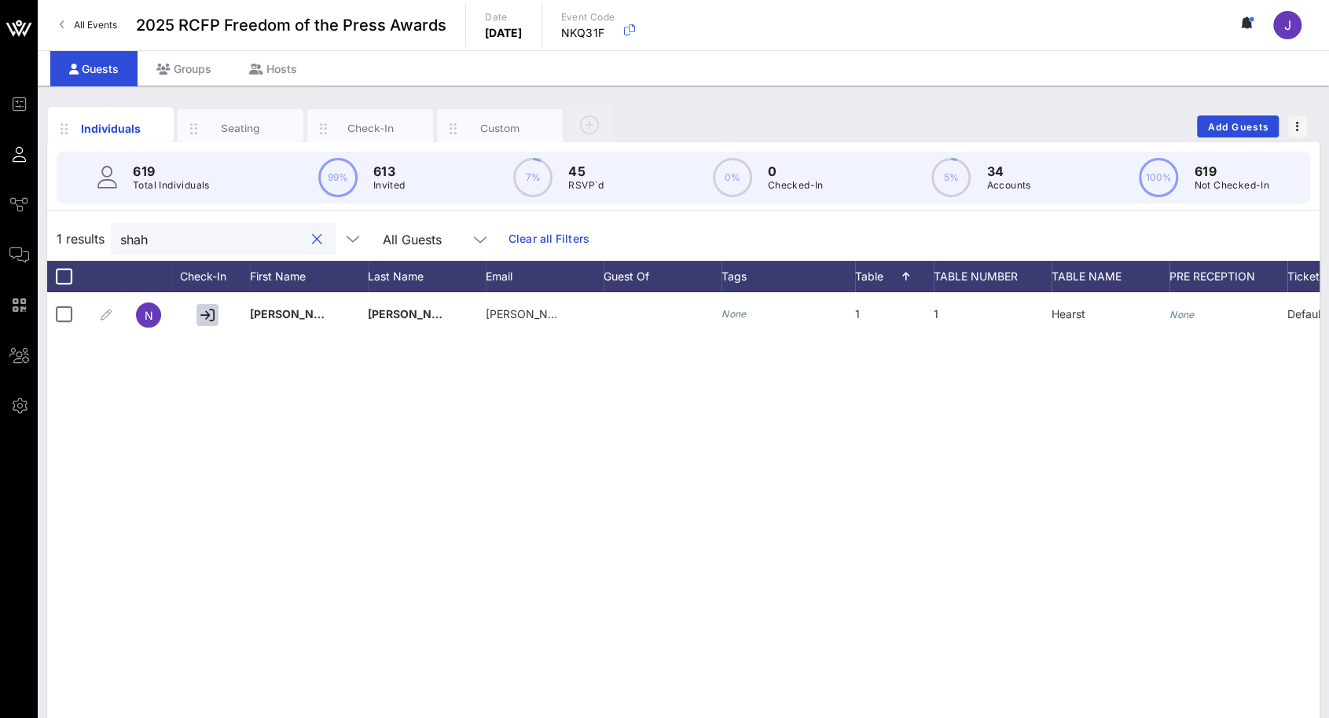
drag, startPoint x: 216, startPoint y: 240, endPoint x: 118, endPoint y: 240, distance: 98.2
click at [118, 240] on div "shah" at bounding box center [223, 238] width 225 height 31
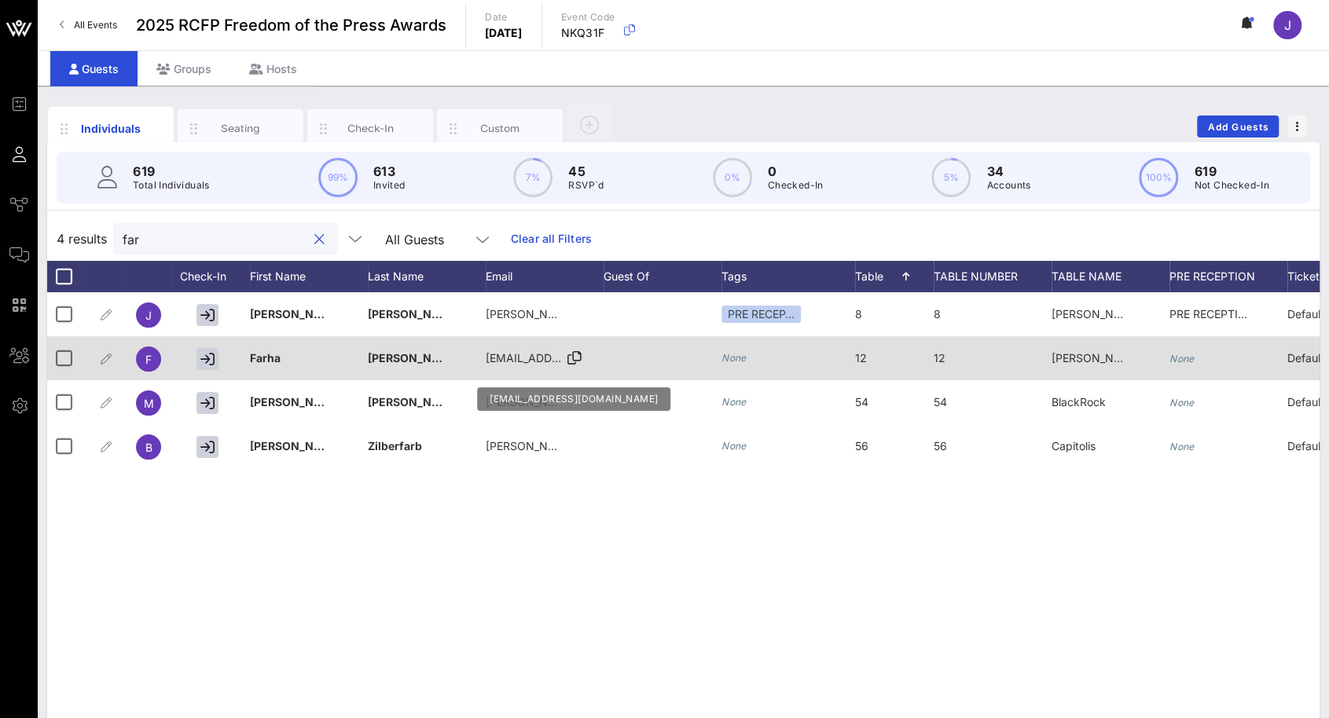
type input "far"
click at [502, 357] on span "[EMAIL_ADDRESS][DOMAIN_NAME]" at bounding box center [580, 357] width 189 height 13
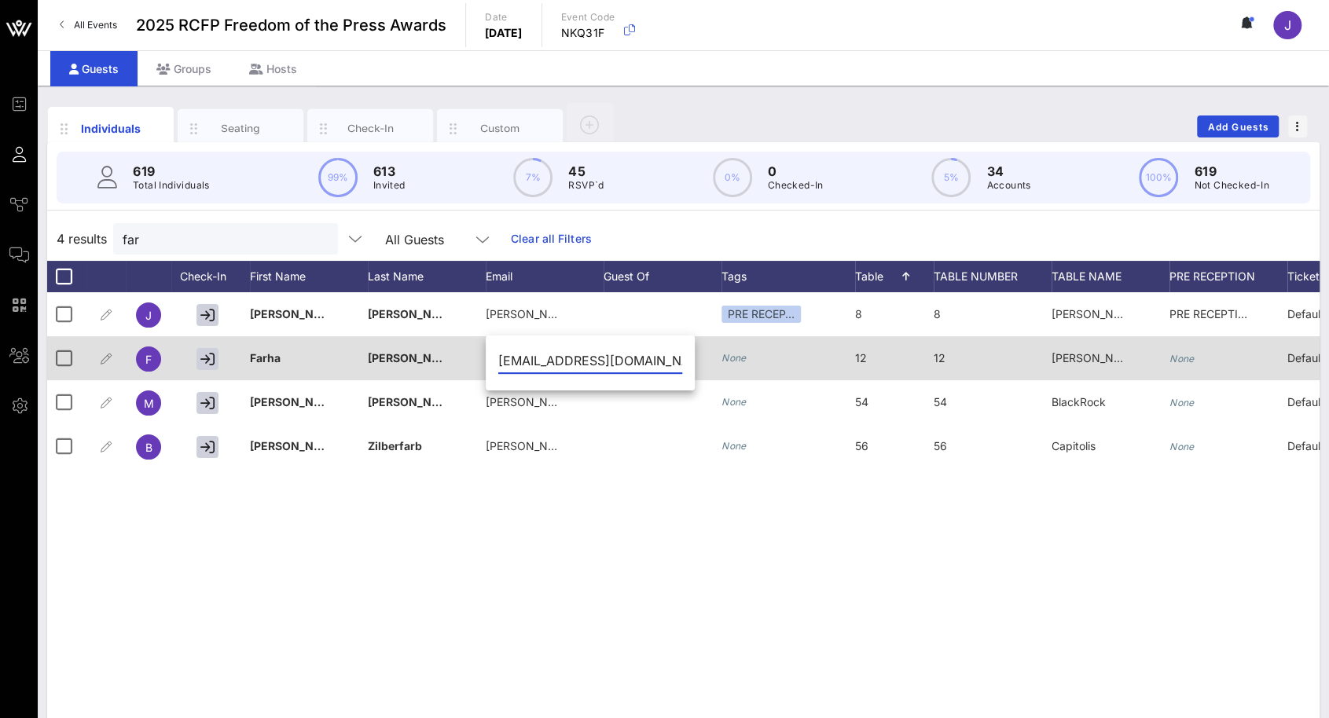
drag, startPoint x: 643, startPoint y: 362, endPoint x: 461, endPoint y: 361, distance: 181.5
click at [462, 361] on div "Event Builder Guests Journeys Comms QR Scanner Team Settings 2025 RCFP Freedom …" at bounding box center [664, 389] width 1329 height 779
paste input "FHanif@gibsondun"
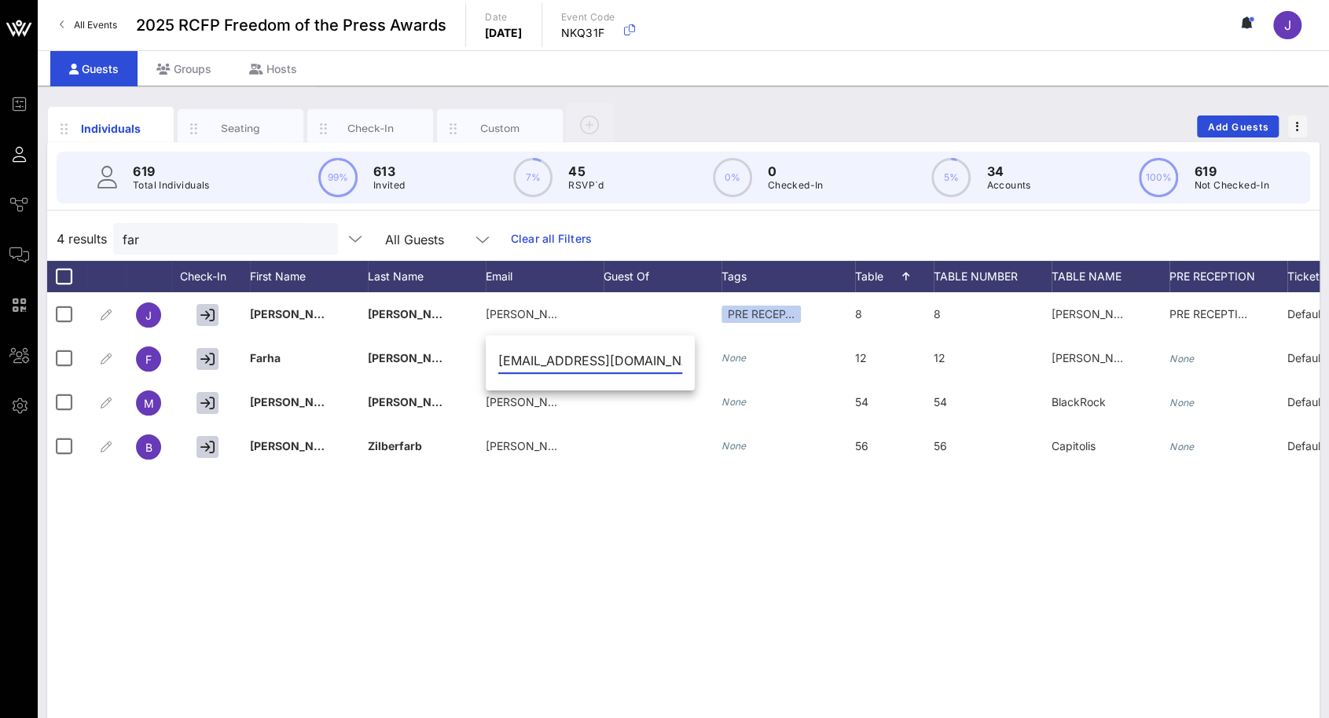
type input "[EMAIL_ADDRESS][DOMAIN_NAME]"
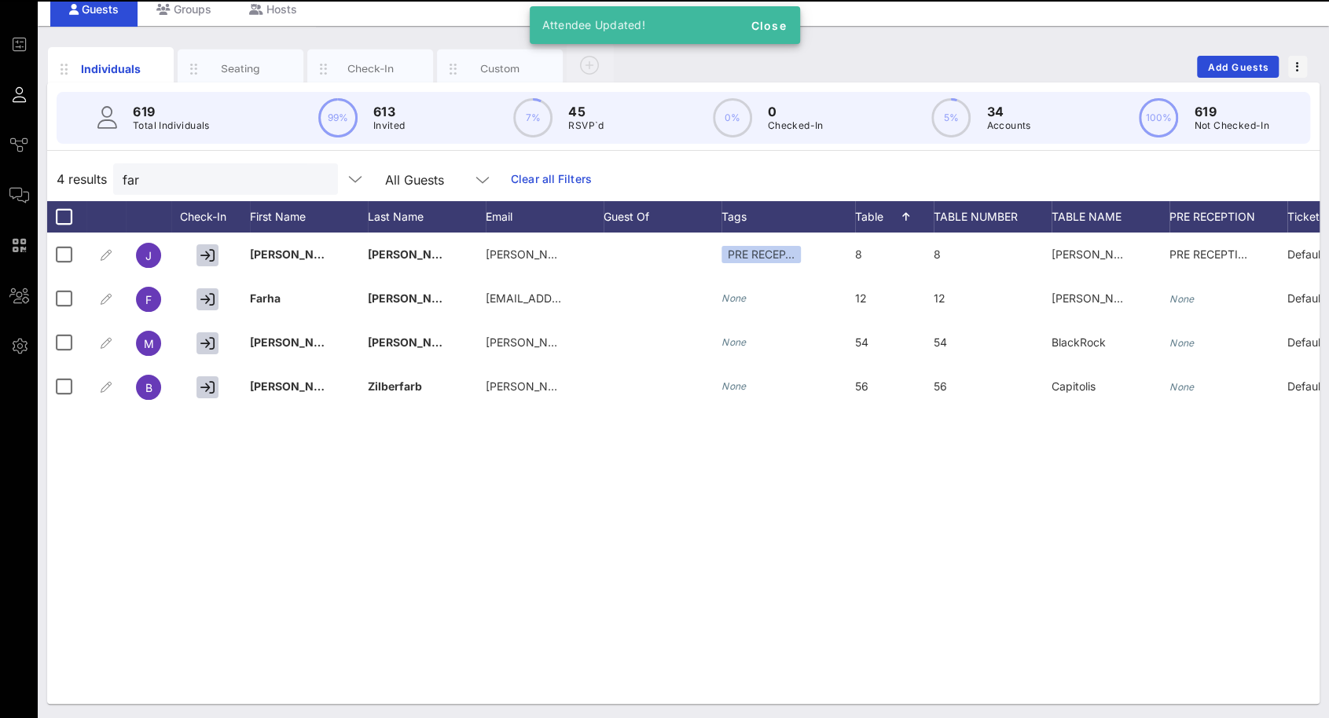
scroll to position [60, 0]
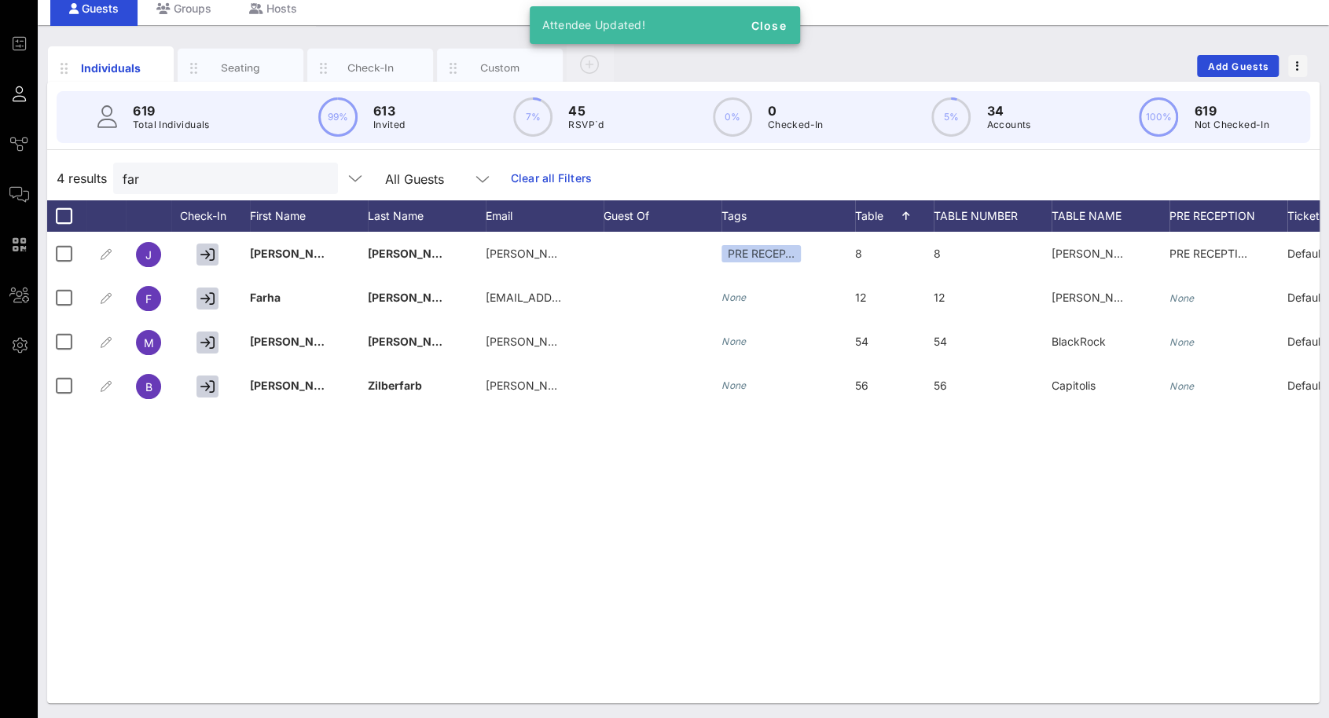
drag, startPoint x: 745, startPoint y: 705, endPoint x: 919, endPoint y: 705, distance: 174.4
click at [919, 705] on div "Individuals Seating Check-In Custom Add Guests 619 Total Individuals 99% 613 In…" at bounding box center [683, 372] width 1291 height 694
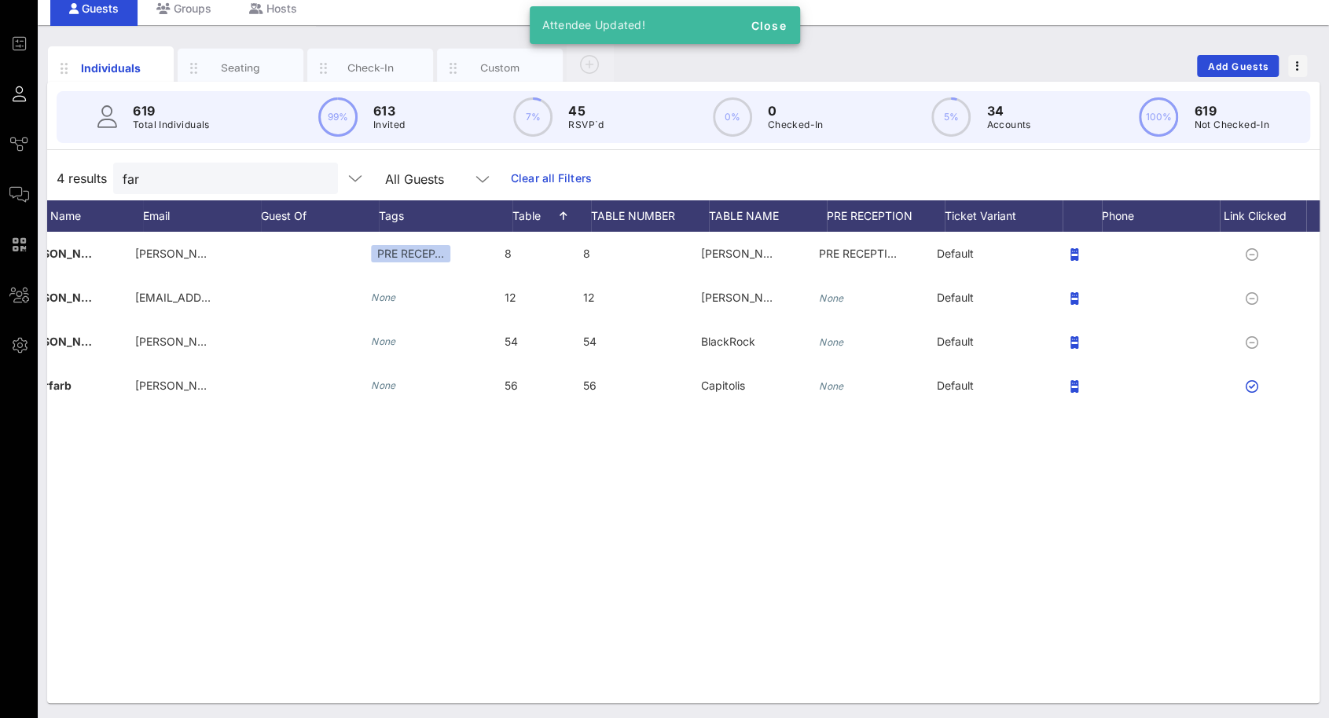
scroll to position [0, 352]
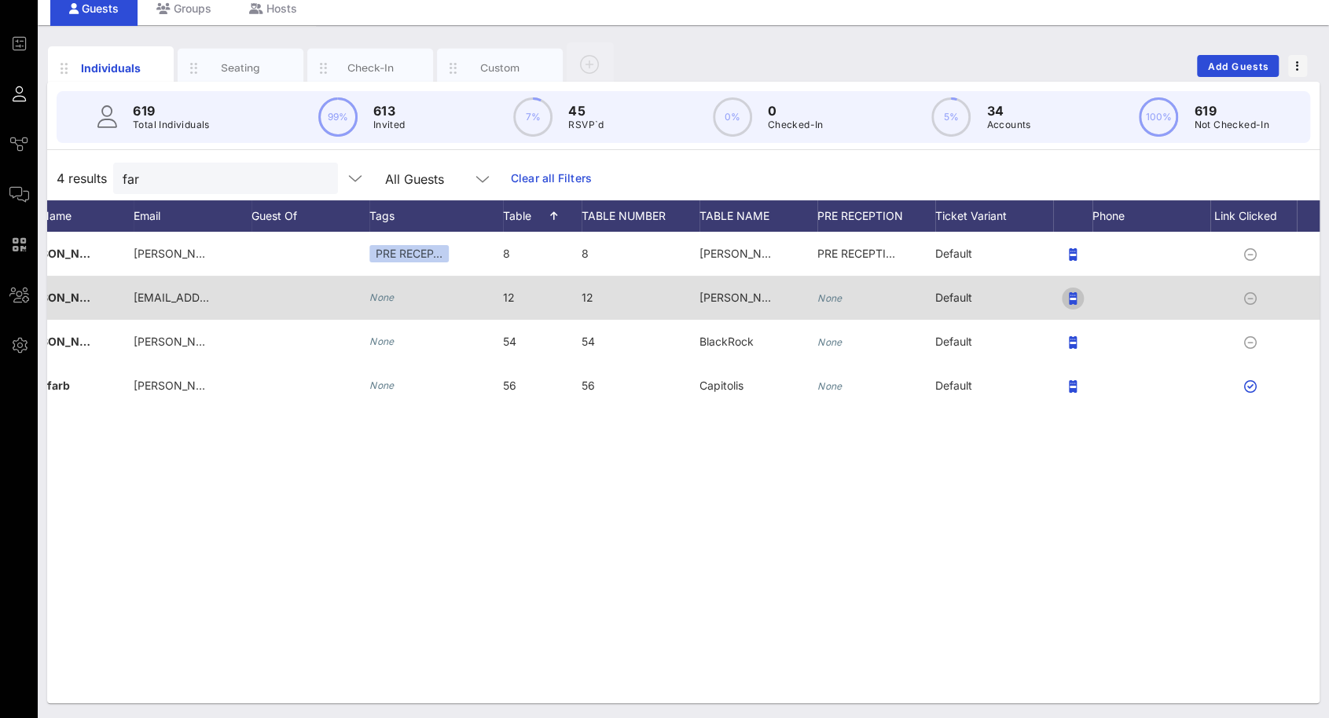
click at [1075, 292] on icon "button" at bounding box center [1073, 298] width 8 height 13
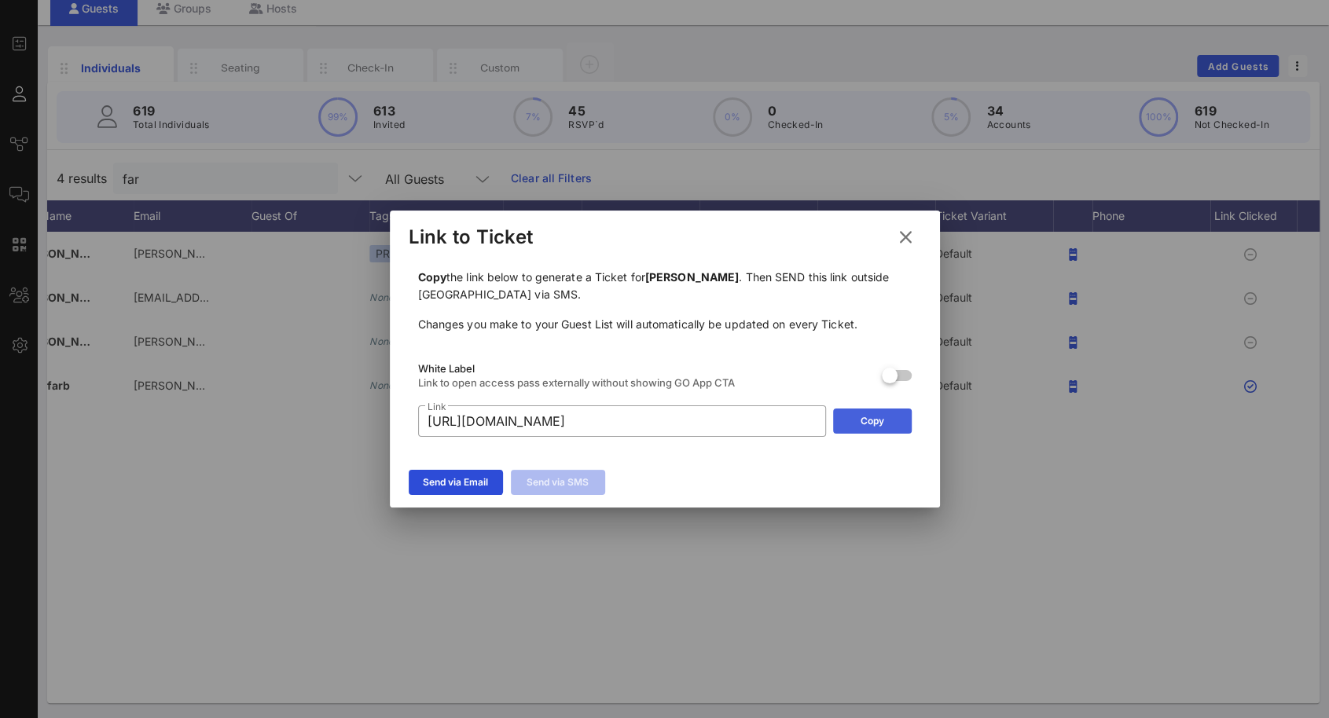
click at [884, 427] on button "Copy" at bounding box center [872, 421] width 79 height 25
click at [904, 233] on icon at bounding box center [905, 237] width 22 height 20
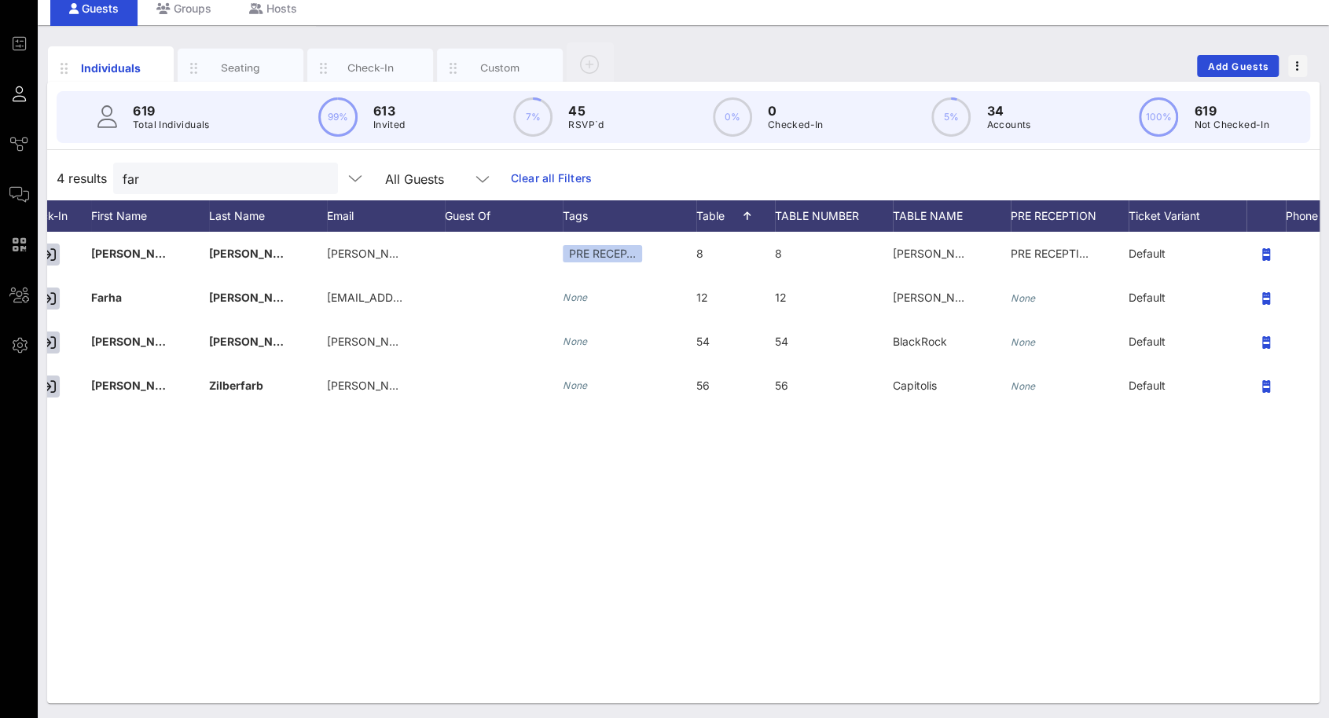
scroll to position [0, 0]
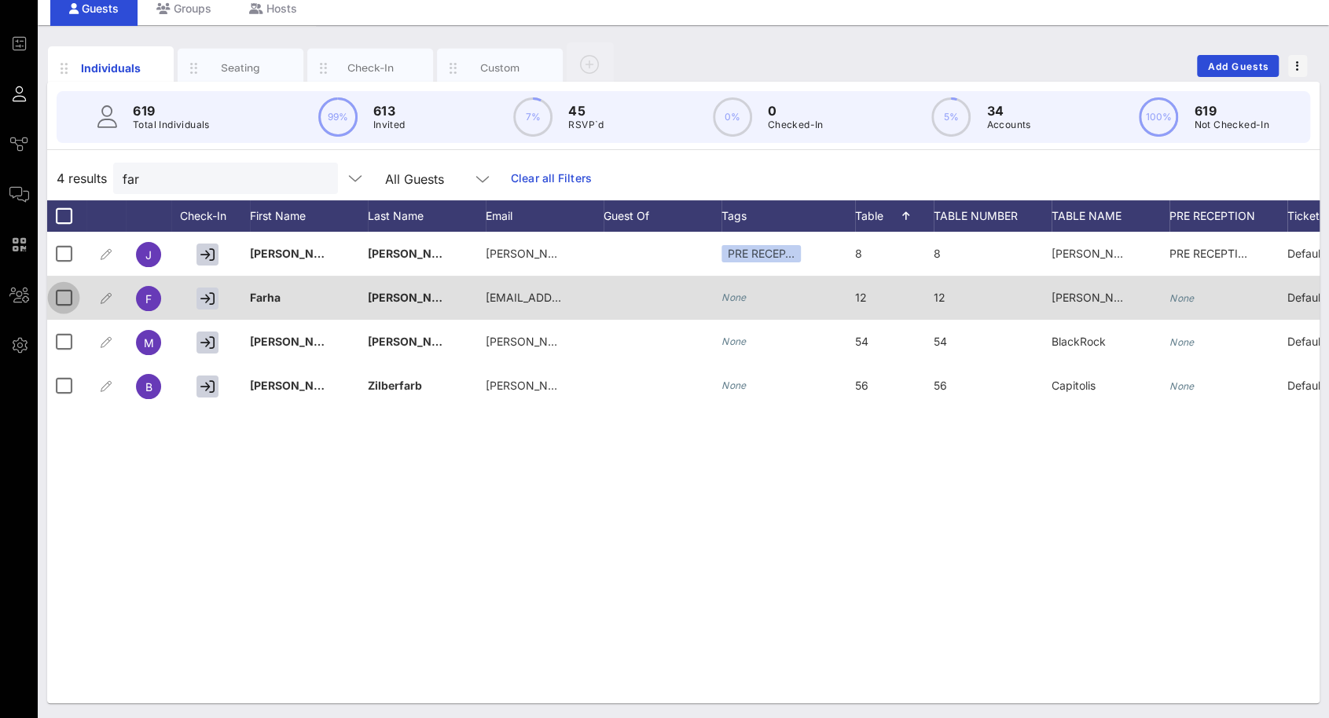
click at [61, 294] on div at bounding box center [63, 297] width 27 height 27
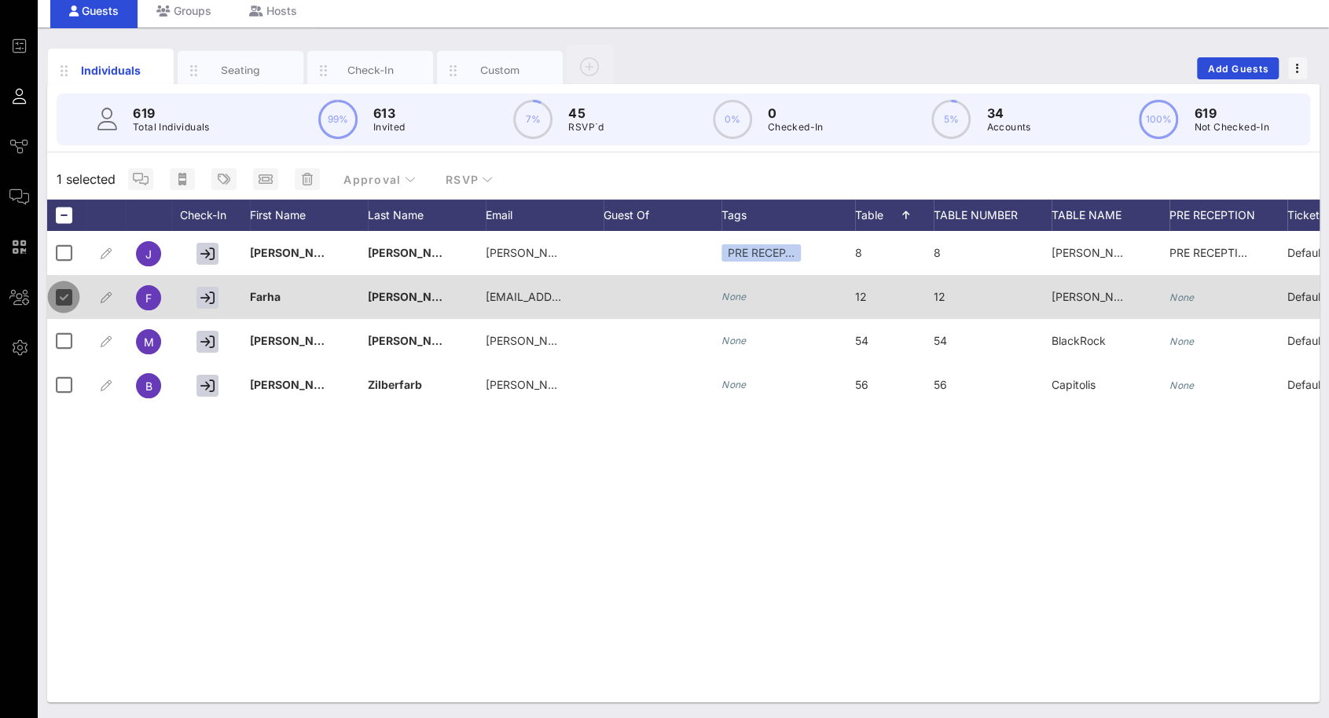
scroll to position [57, 0]
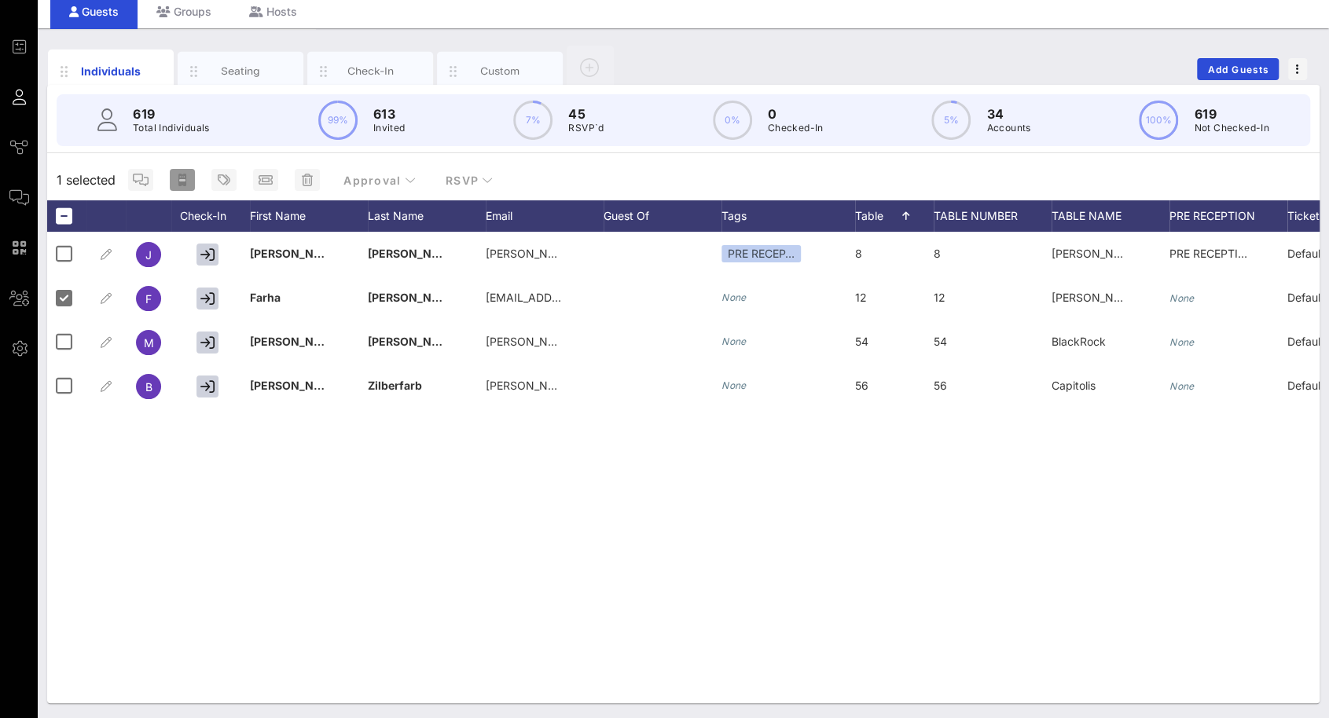
click at [181, 178] on icon "button" at bounding box center [182, 180] width 8 height 13
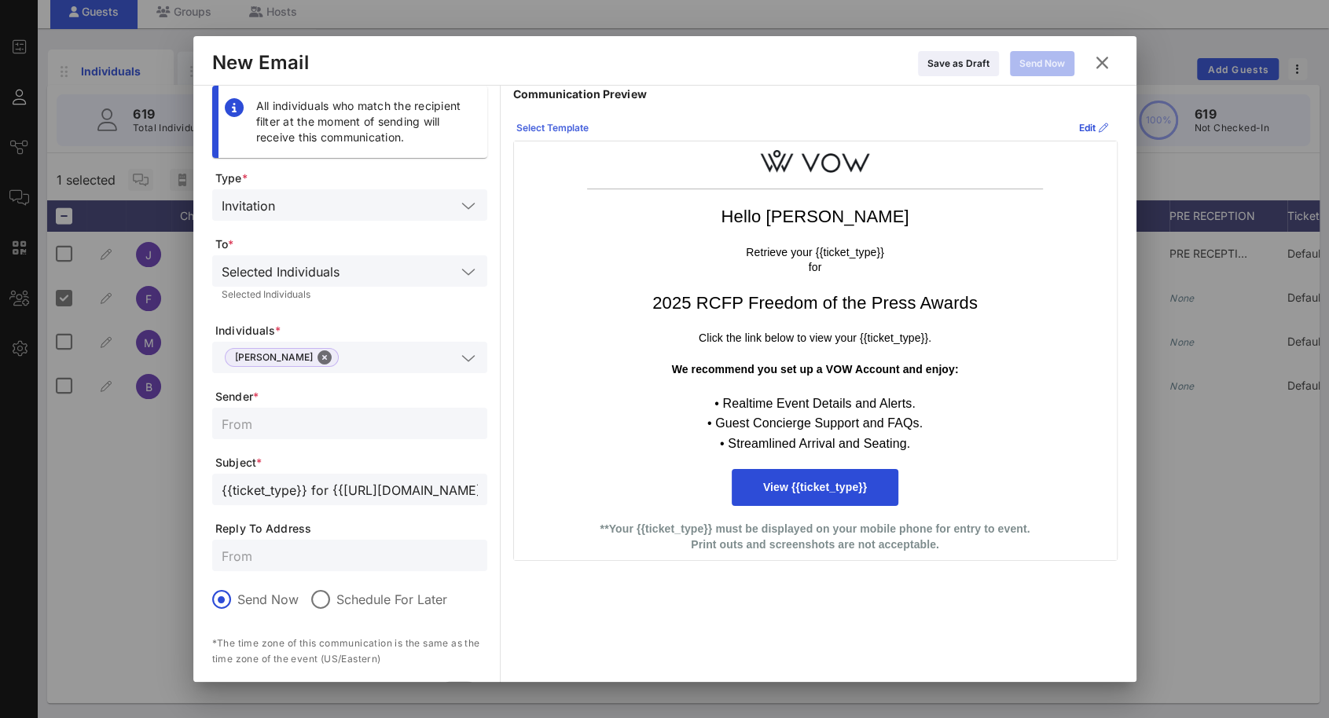
click at [547, 127] on icon at bounding box center [552, 127] width 11 height 9
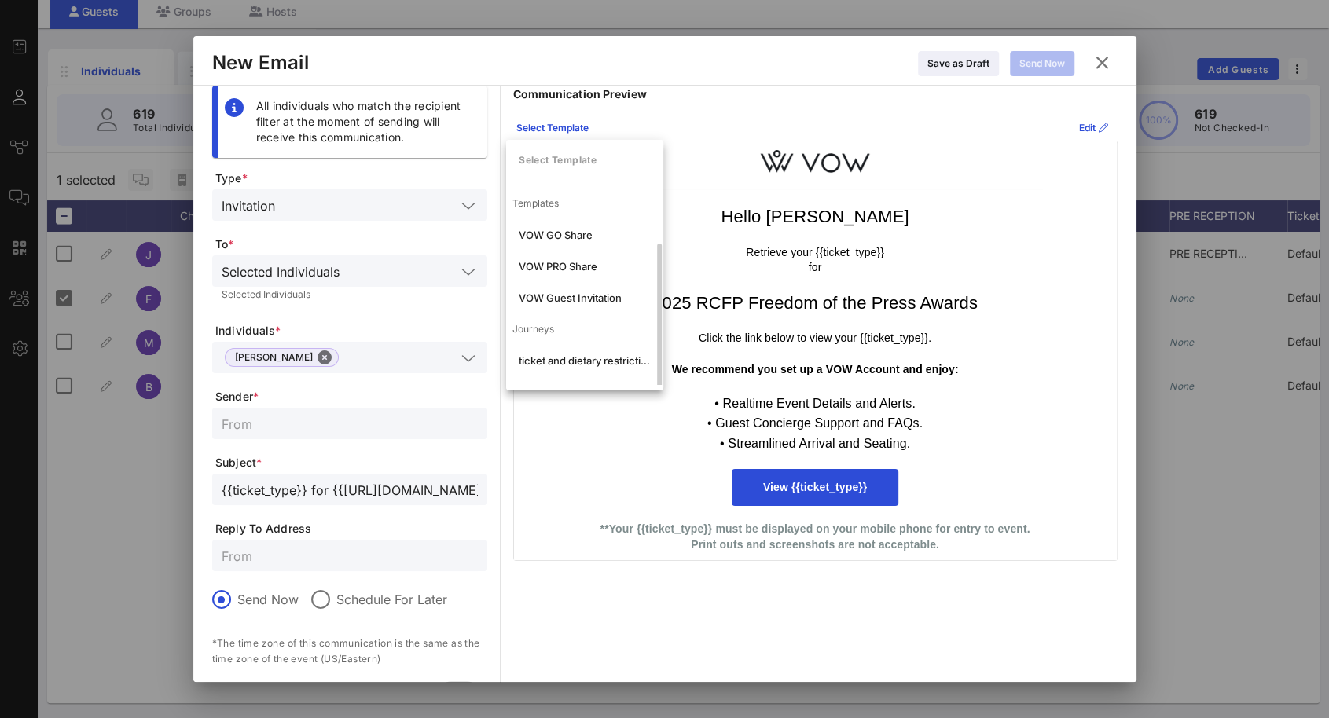
scroll to position [30, 0]
click at [580, 335] on div "ticket and dietary restrictions" at bounding box center [585, 330] width 132 height 13
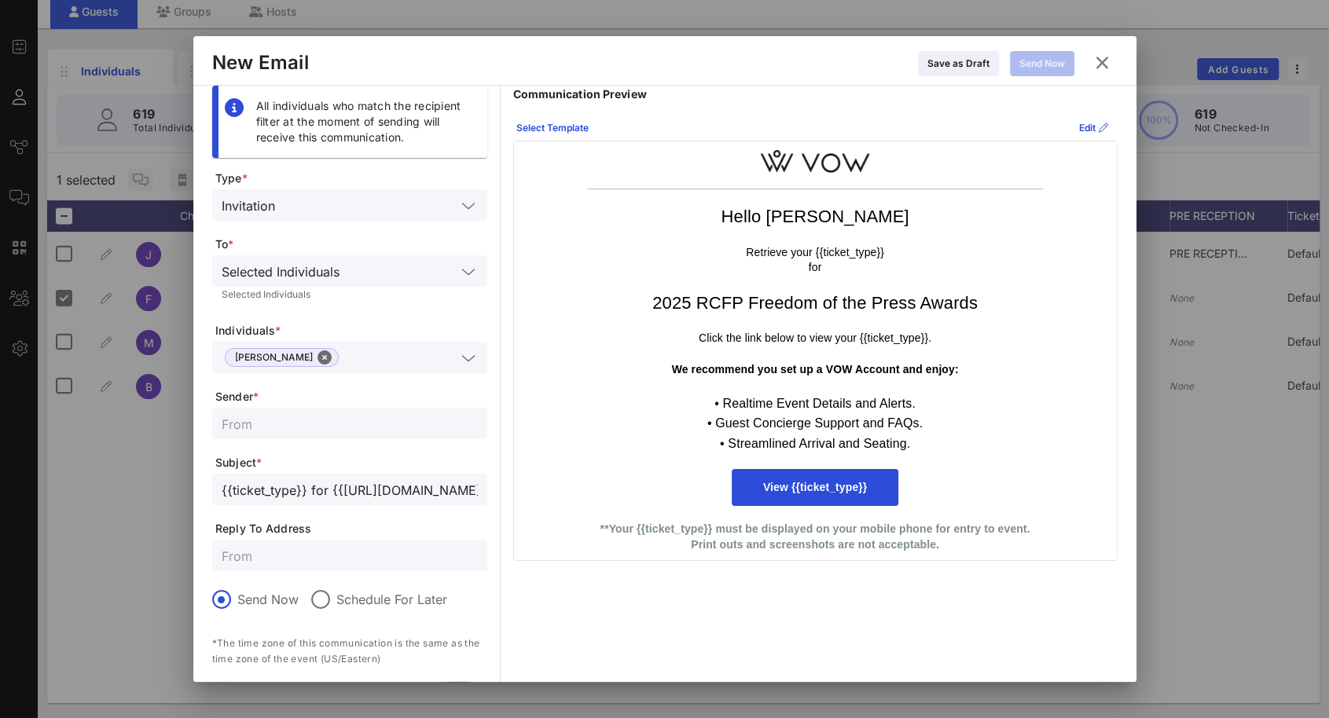
click at [332, 426] on input "text" at bounding box center [350, 423] width 256 height 20
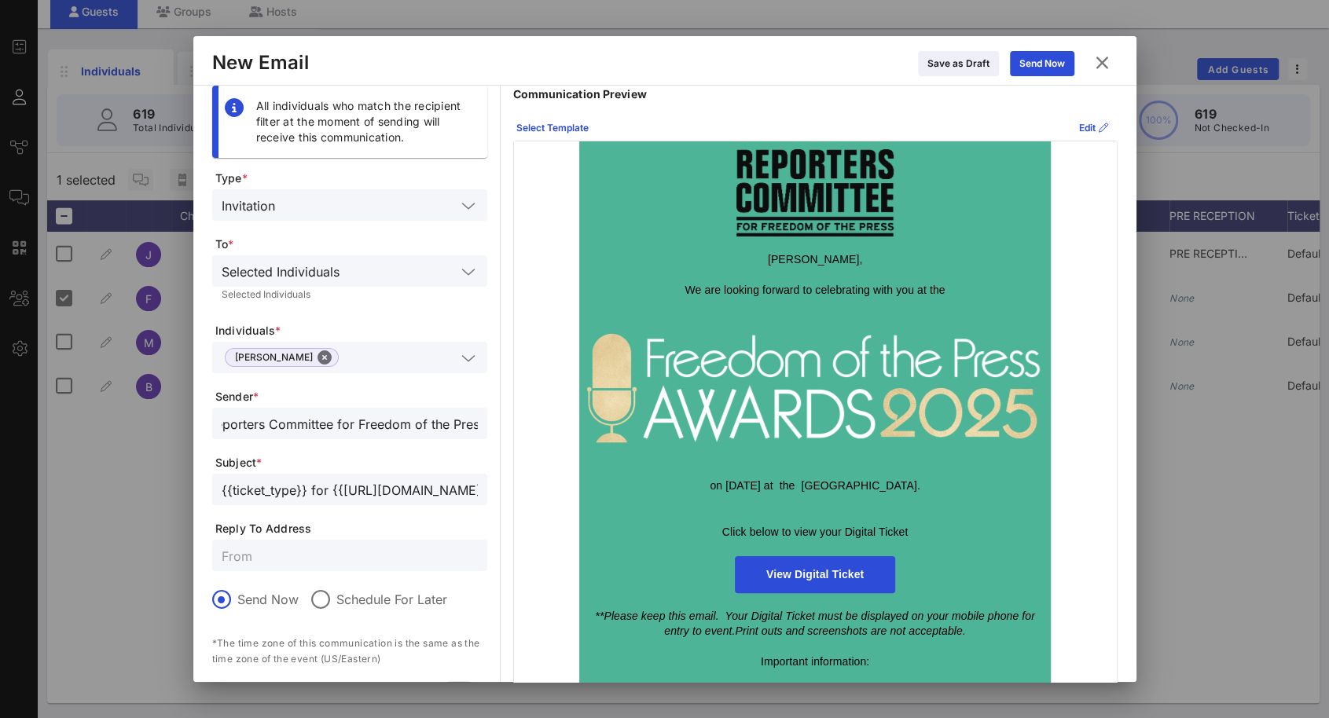
scroll to position [0, 20]
type input "Reporters Committee for Freedom of the Press"
click at [324, 564] on input "text" at bounding box center [350, 555] width 256 height 20
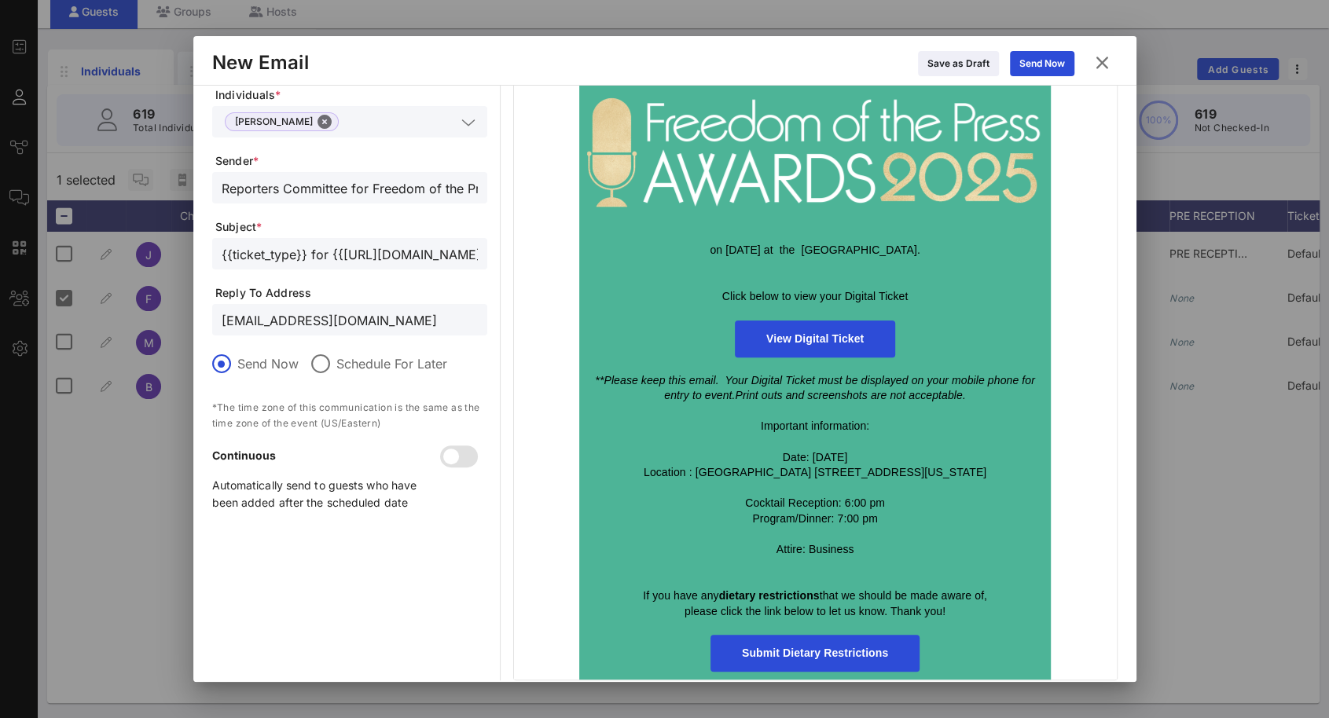
scroll to position [248, 0]
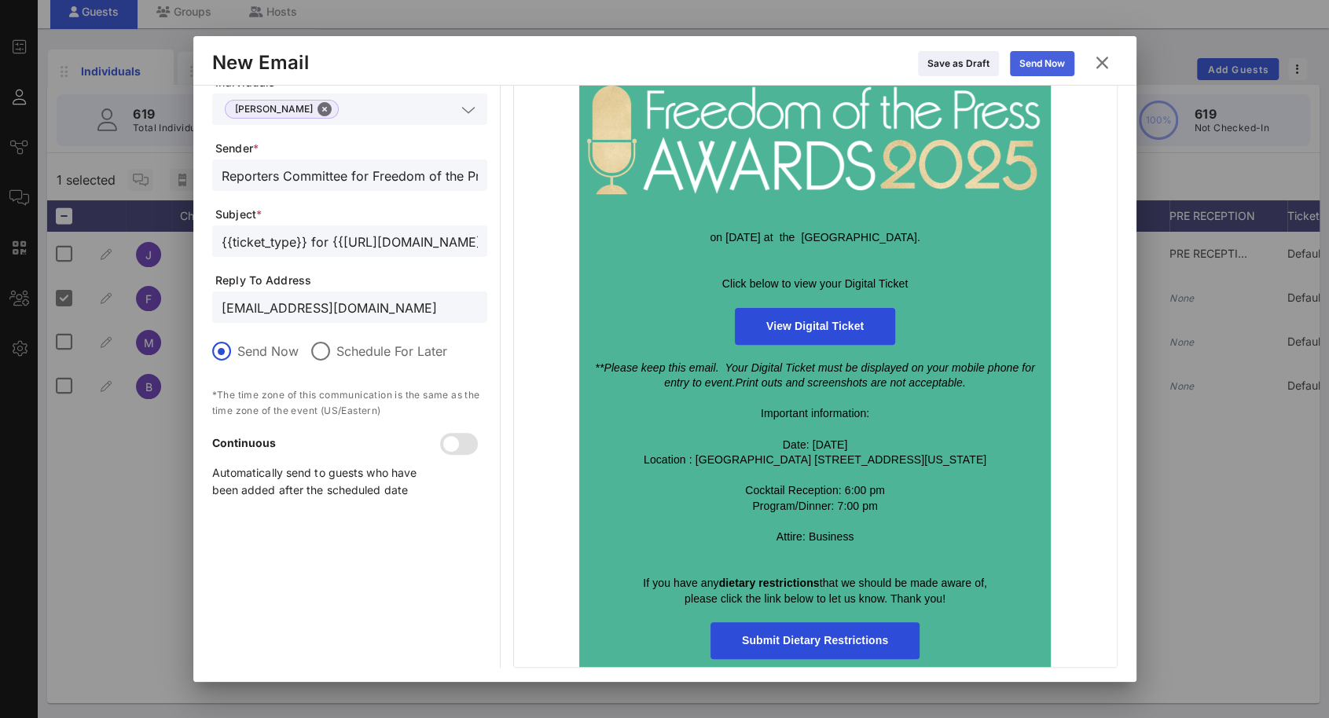
type input "[EMAIL_ADDRESS][DOMAIN_NAME]"
click at [1035, 61] on button "Send Now" at bounding box center [1042, 63] width 64 height 25
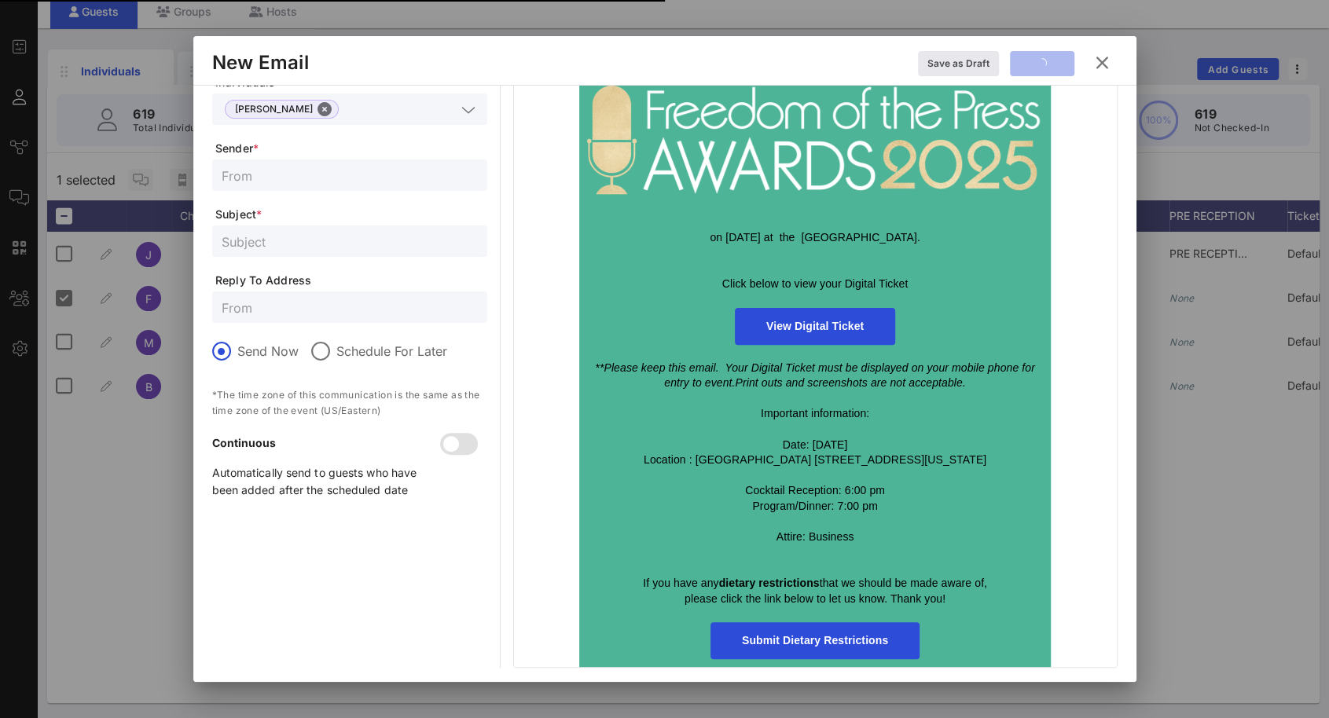
scroll to position [27, 0]
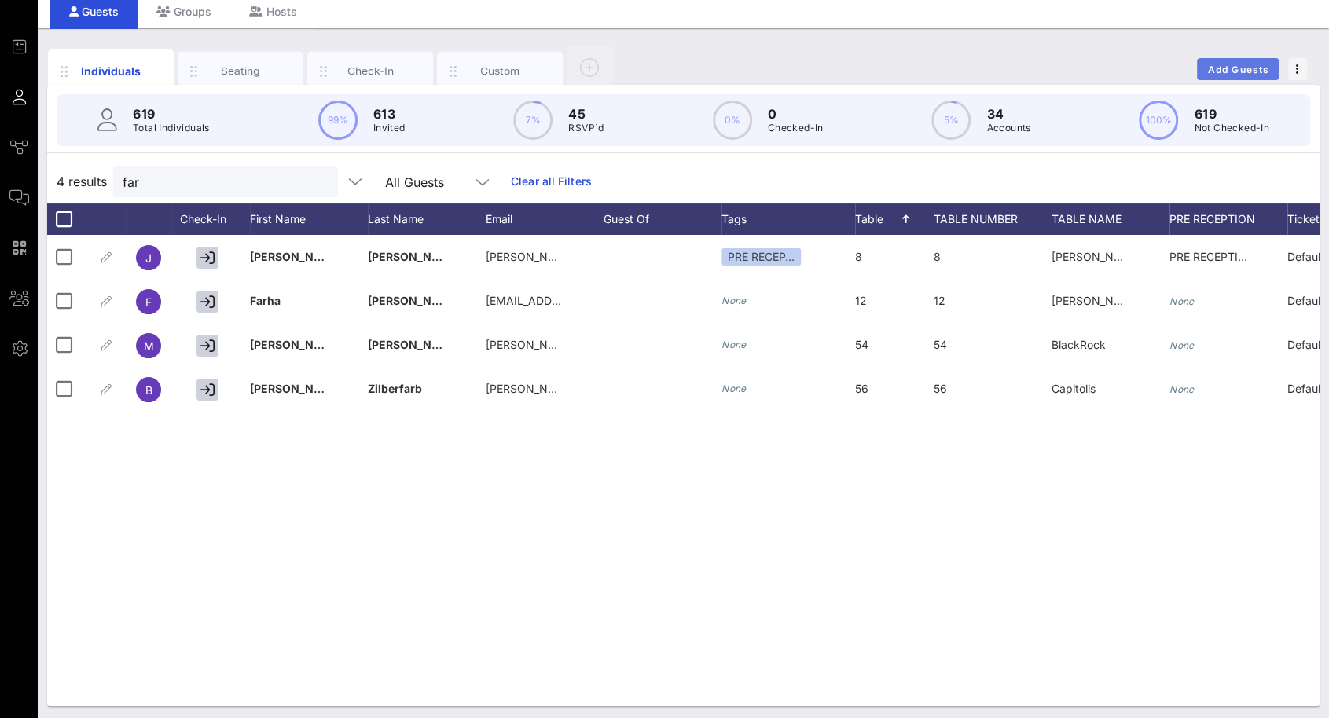
click at [1257, 75] on button "Add Guests" at bounding box center [1238, 69] width 82 height 22
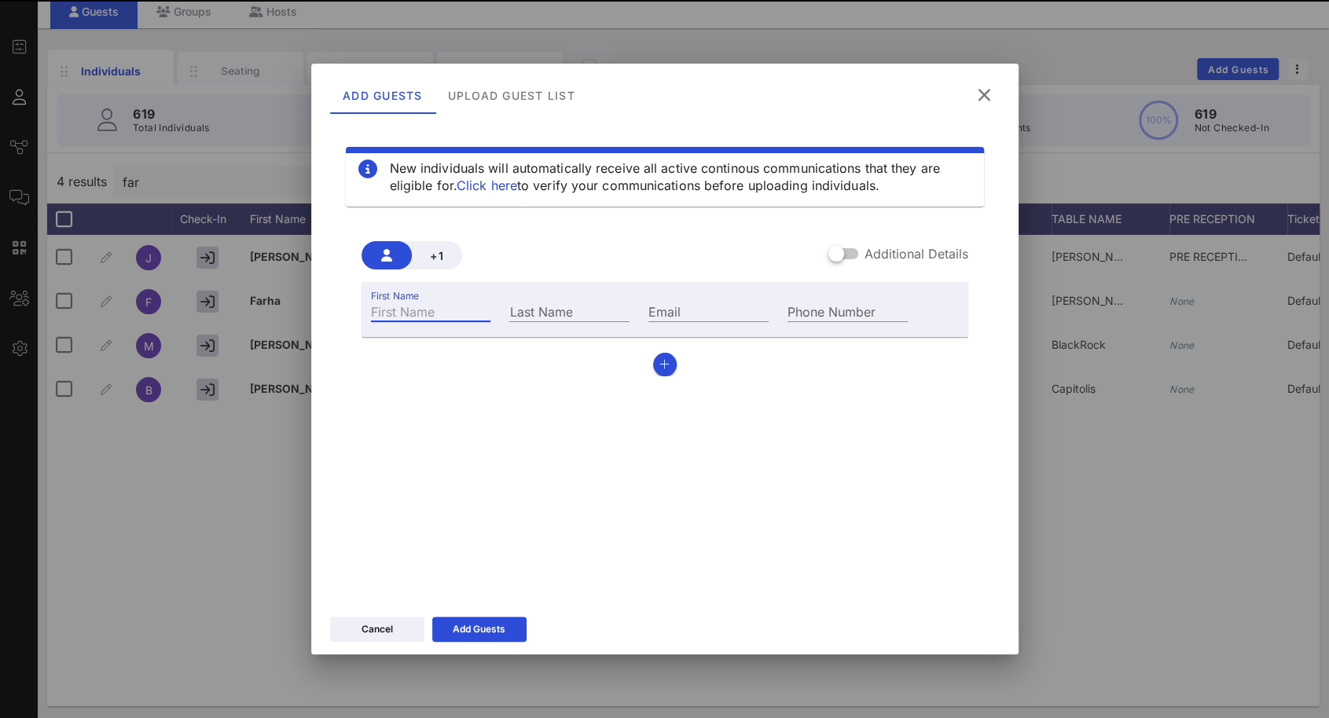
drag, startPoint x: 410, startPoint y: 309, endPoint x: 410, endPoint y: 300, distance: 8.6
click at [410, 307] on input "First Name" at bounding box center [431, 311] width 120 height 20
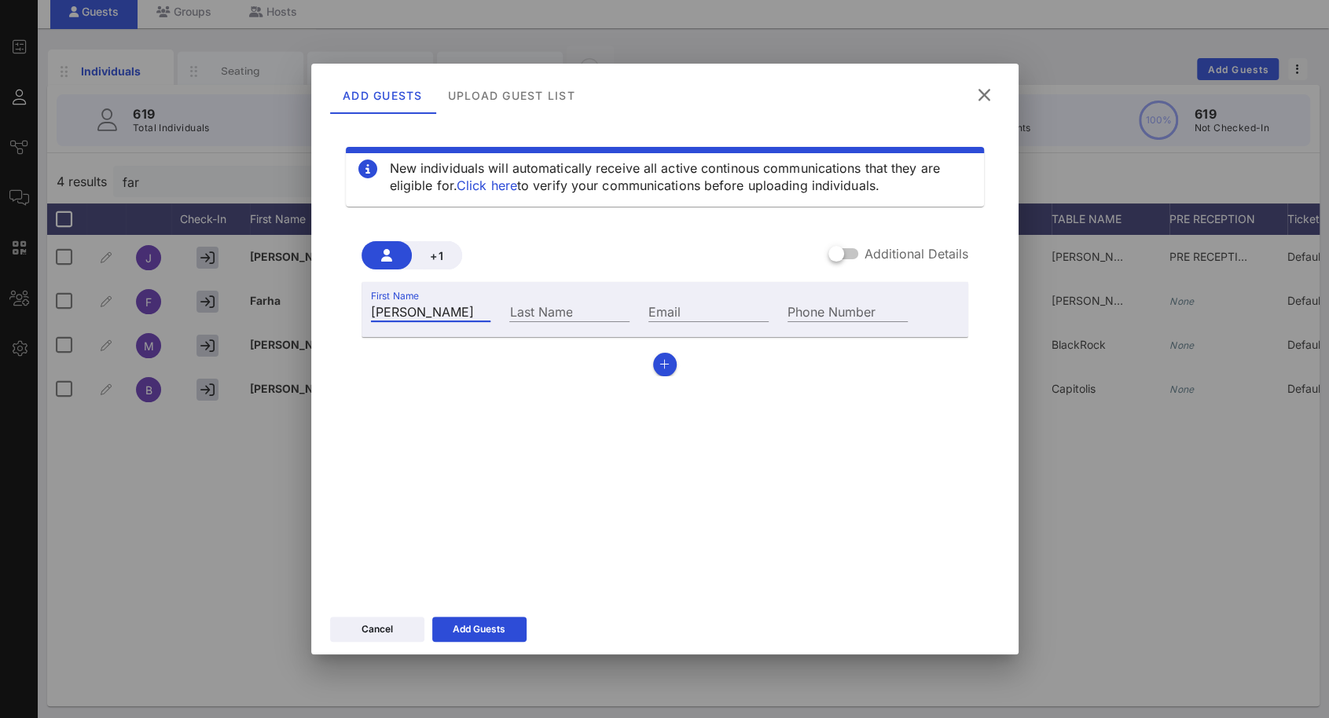
type input "[PERSON_NAME]"
type input "MacArthur"
type input "[EMAIL_ADDRESS][DOMAIN_NAME]"
click at [848, 251] on div at bounding box center [836, 253] width 27 height 27
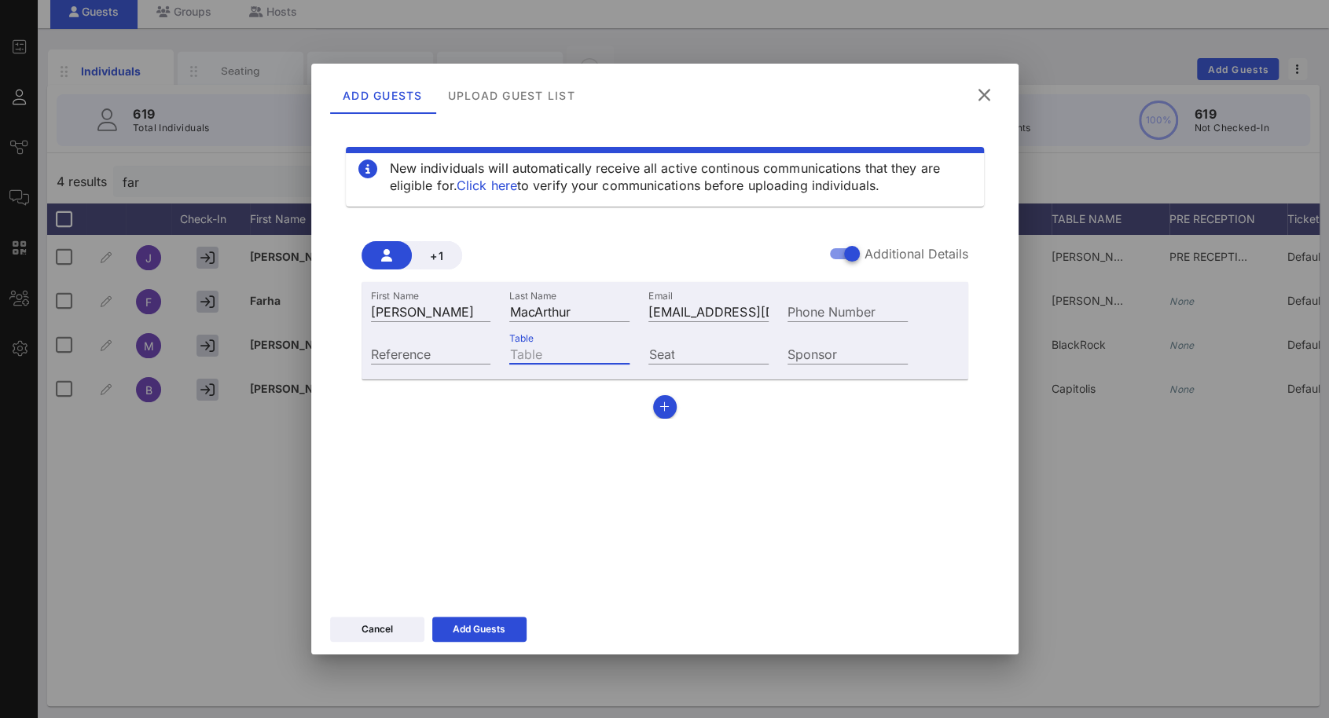
click at [581, 357] on input "Table" at bounding box center [569, 353] width 120 height 20
type input "0"
click at [504, 631] on div "Add Guests" at bounding box center [479, 629] width 53 height 16
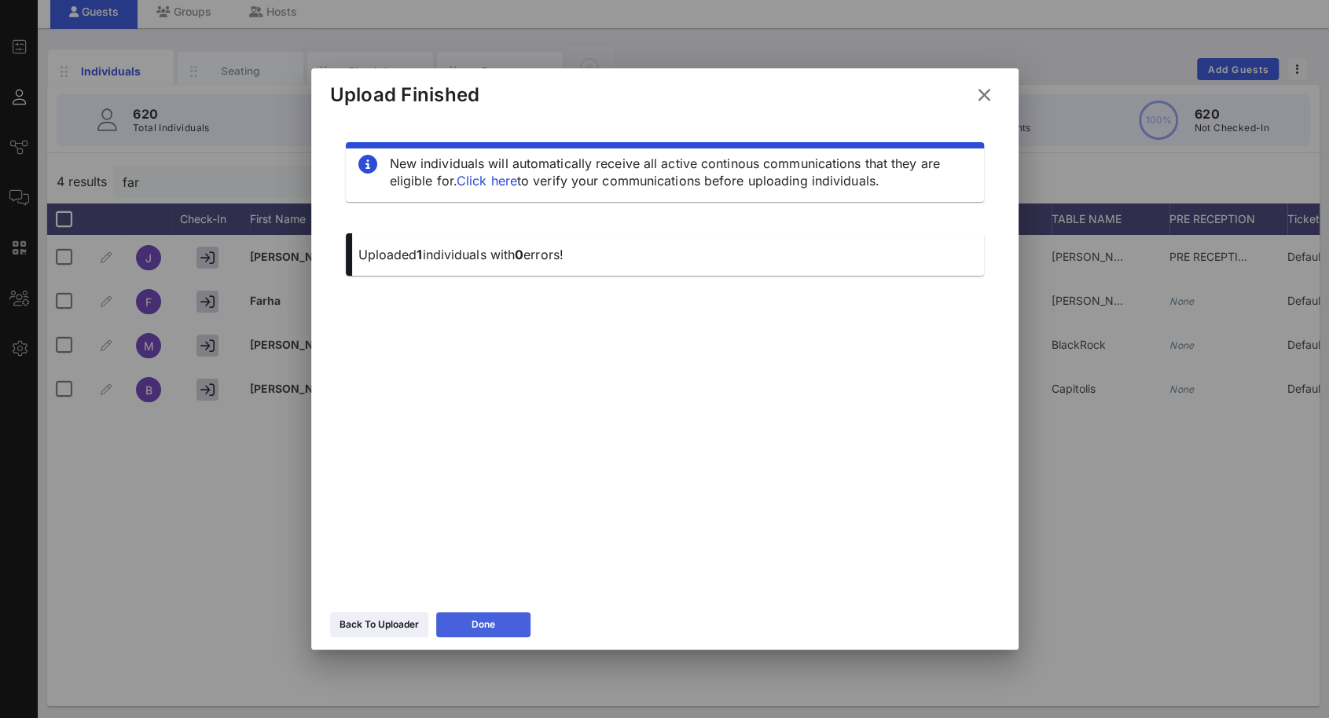
click at [506, 631] on button "Done" at bounding box center [483, 624] width 94 height 25
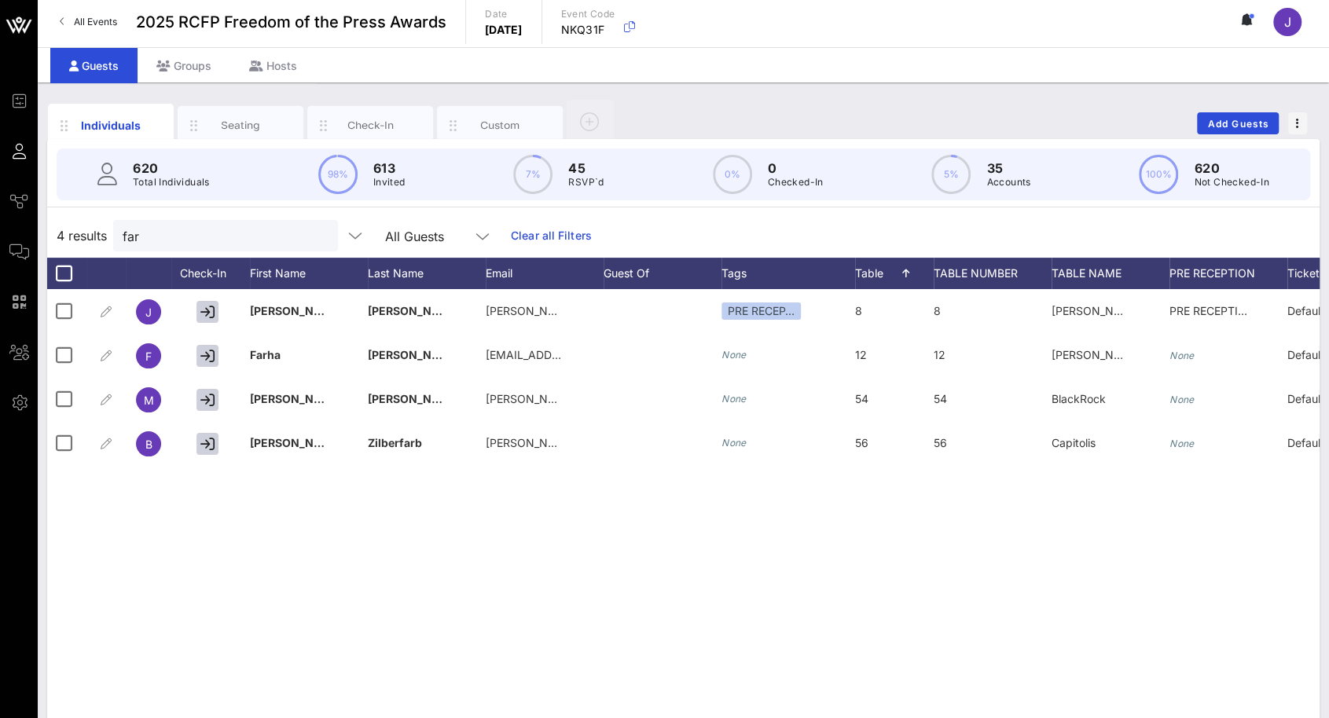
scroll to position [0, 0]
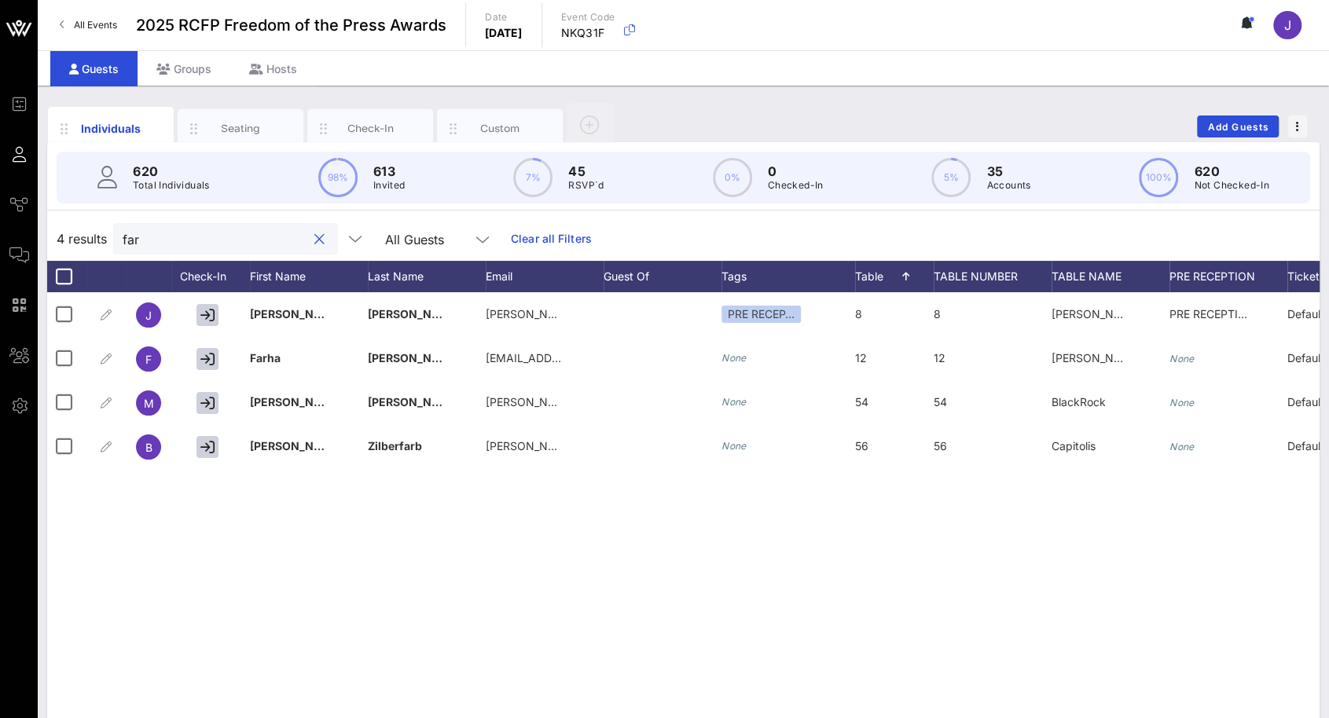
drag, startPoint x: 217, startPoint y: 238, endPoint x: 119, endPoint y: 239, distance: 97.4
click at [121, 239] on div "far" at bounding box center [225, 238] width 225 height 31
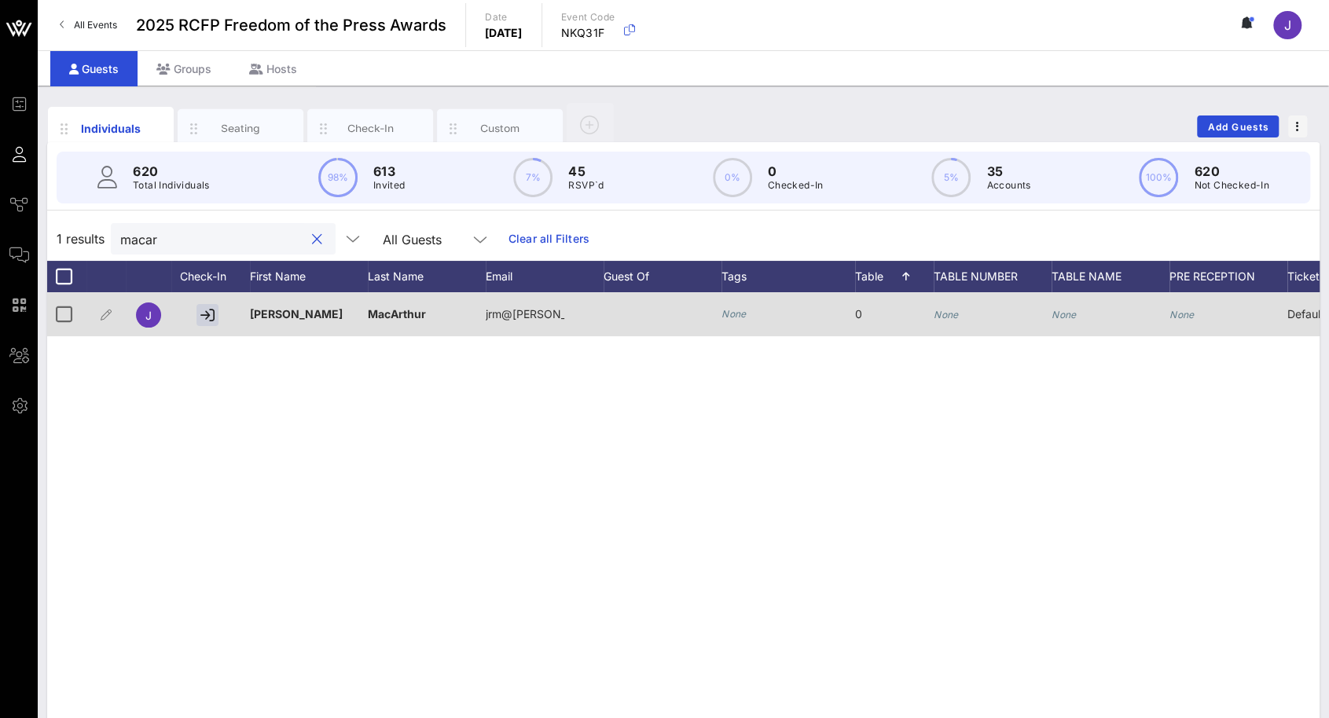
type input "macar"
click at [742, 319] on div "None" at bounding box center [733, 314] width 25 height 16
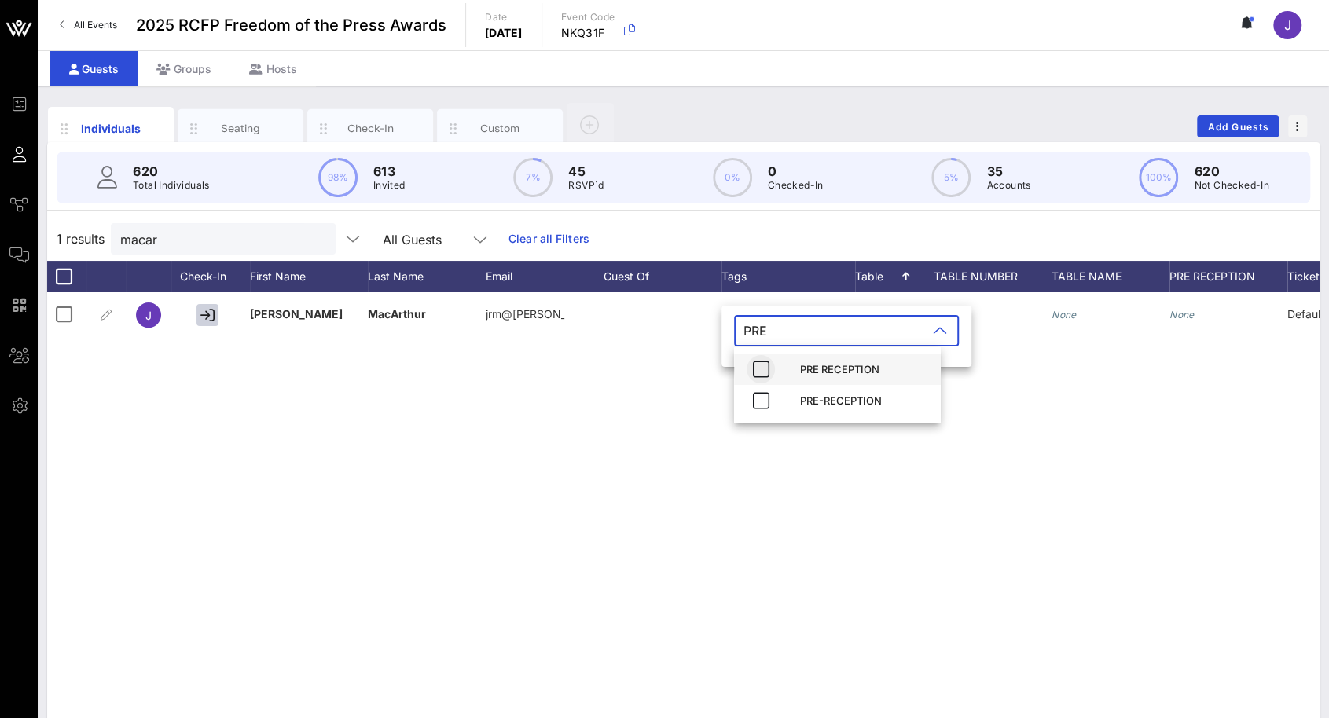
type input "PRE"
click at [764, 369] on icon "button" at bounding box center [760, 369] width 19 height 19
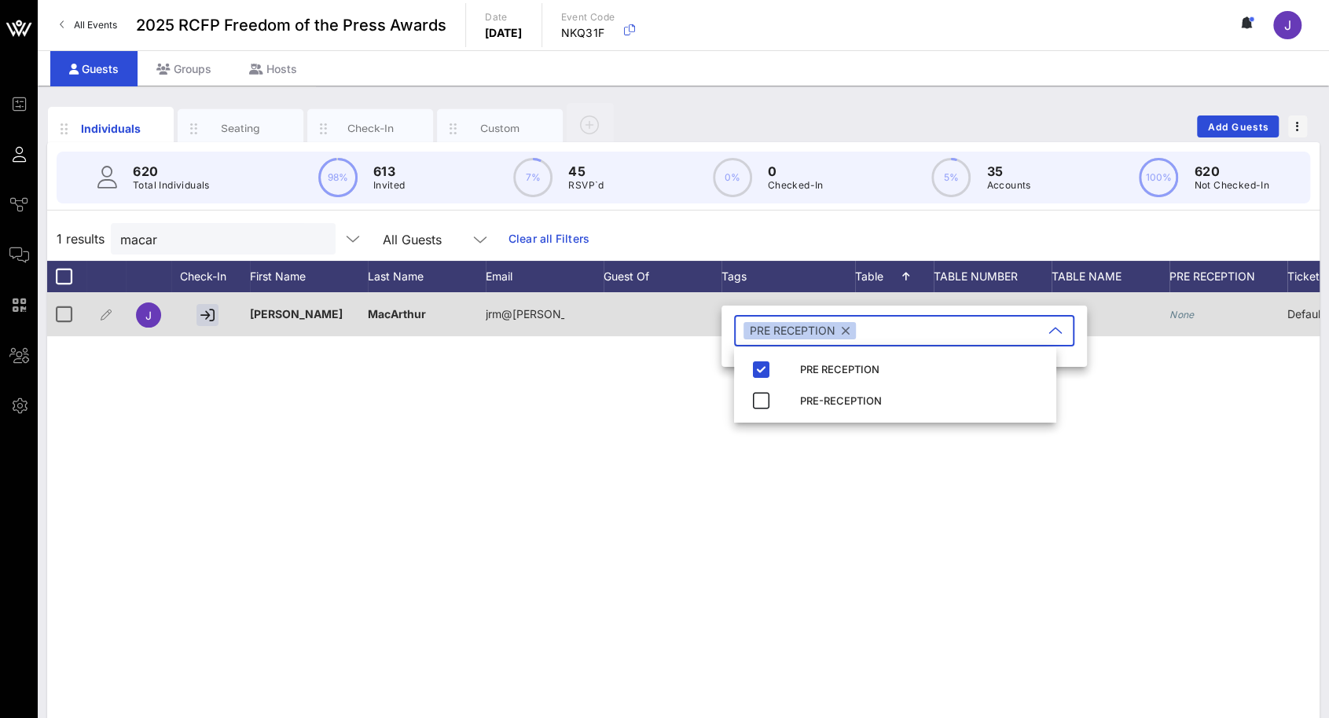
click at [1205, 321] on div "None" at bounding box center [1228, 323] width 118 height 62
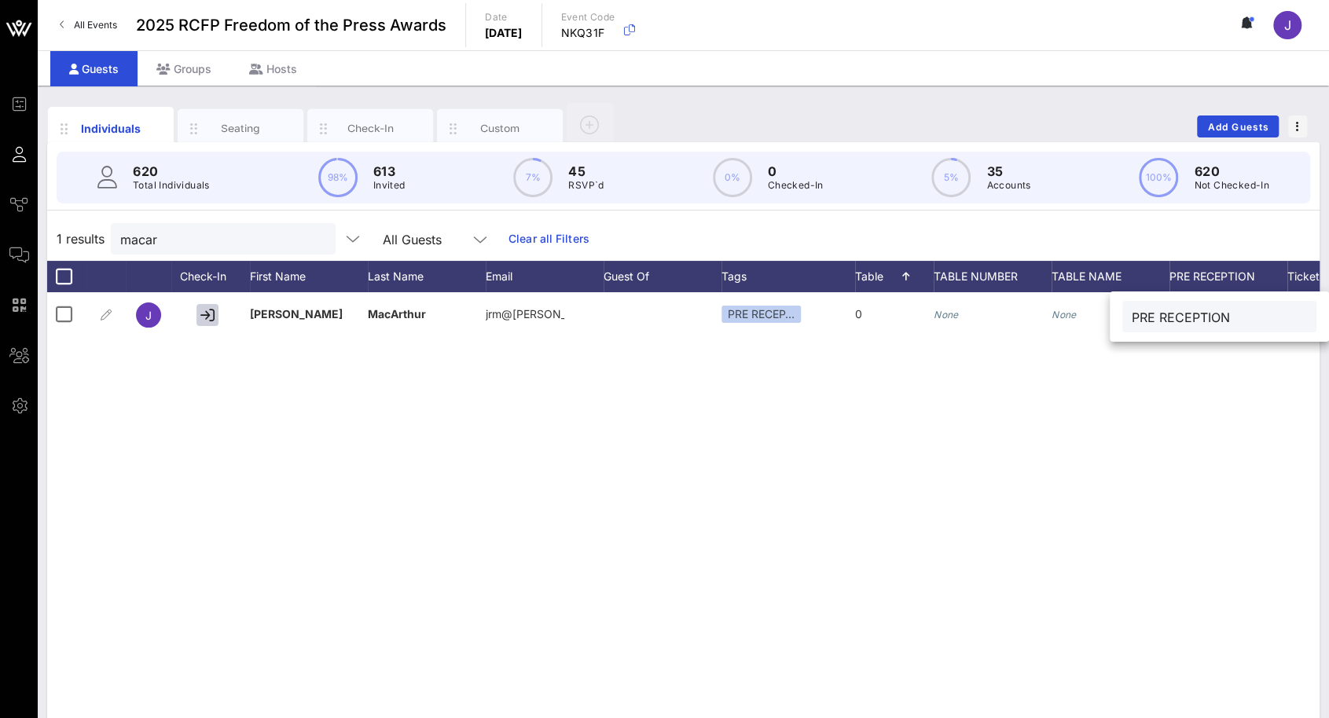
type input "PRE RECEPTION"
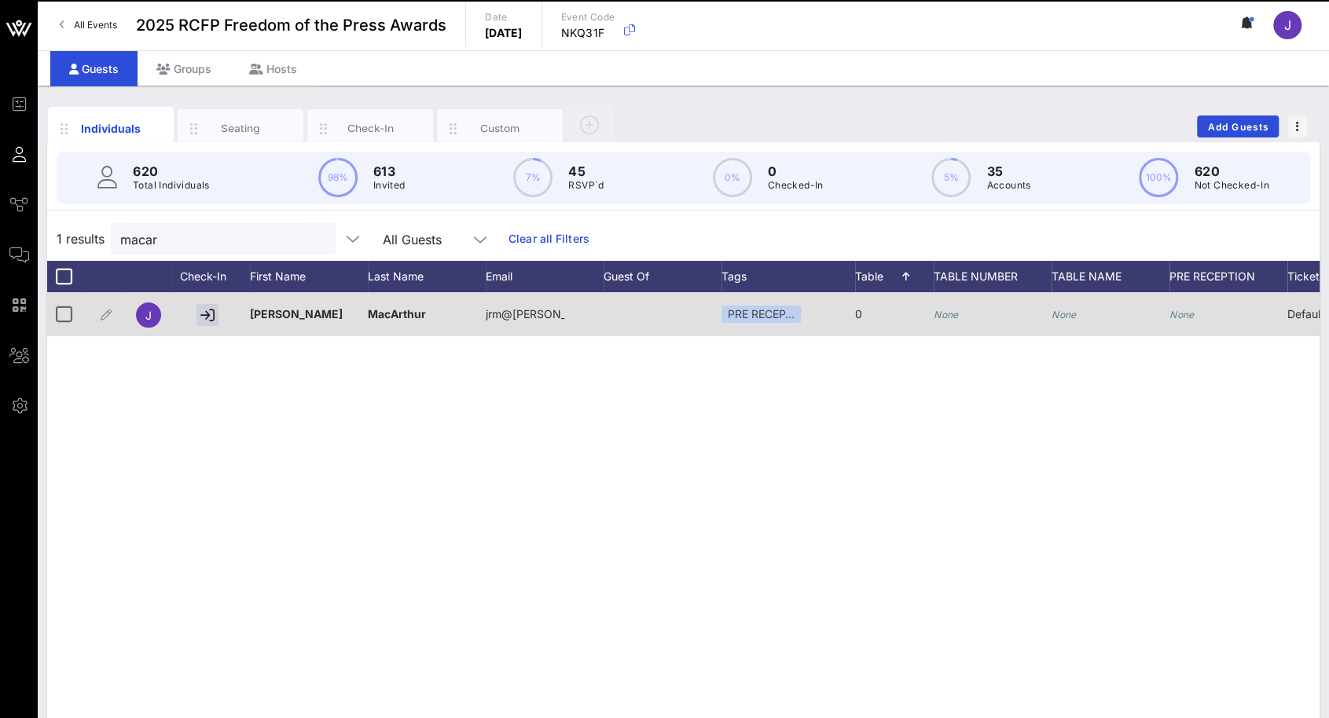
click at [958, 313] on icon "None" at bounding box center [945, 315] width 25 height 12
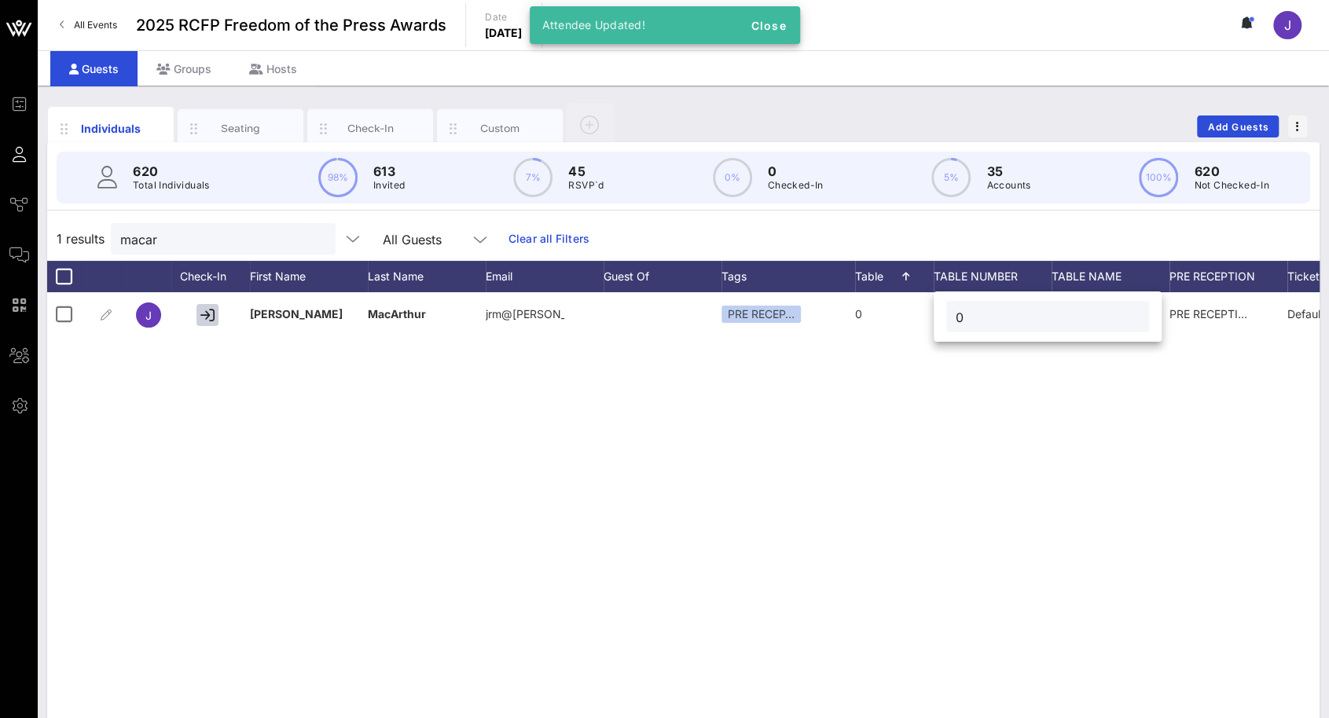
type input "0"
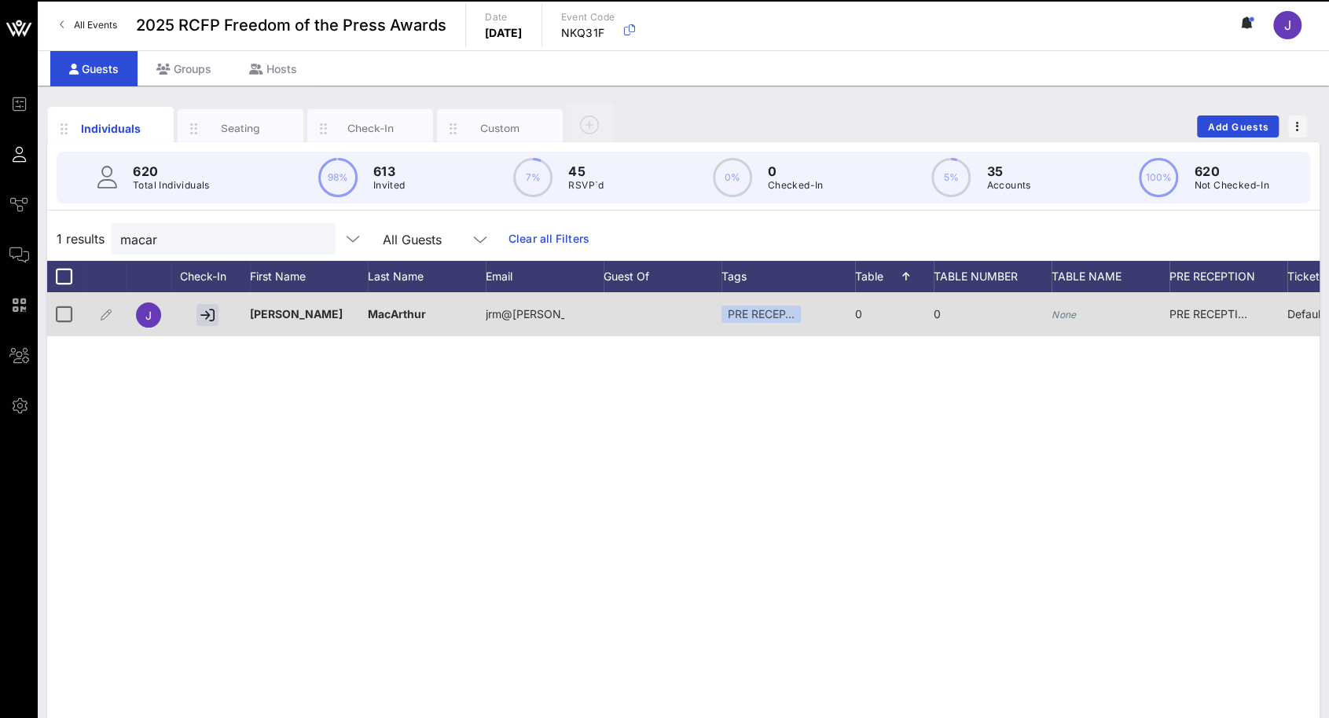
click at [1062, 315] on icon "None" at bounding box center [1063, 315] width 25 height 12
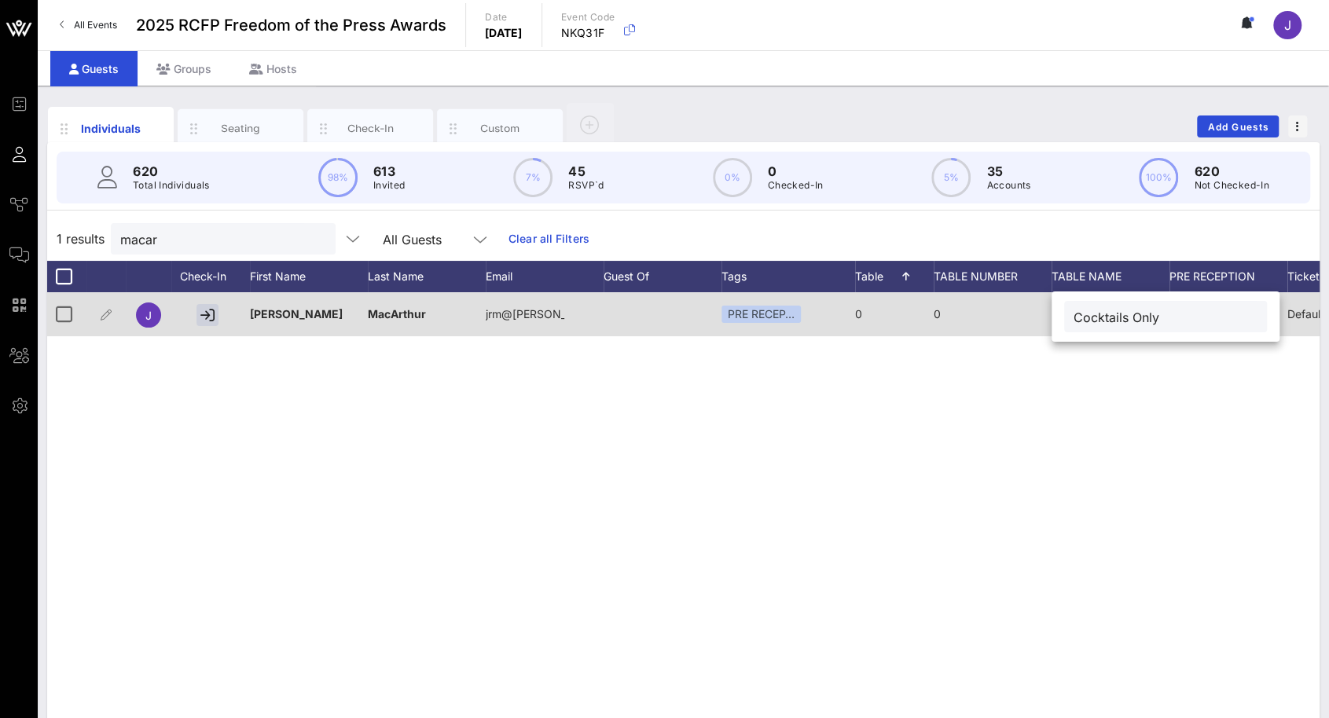
type input "Cocktails Only"
drag, startPoint x: 214, startPoint y: 243, endPoint x: 98, endPoint y: 231, distance: 116.9
click at [99, 232] on div "1 results macar All Guests Clear all Filters" at bounding box center [683, 239] width 1272 height 44
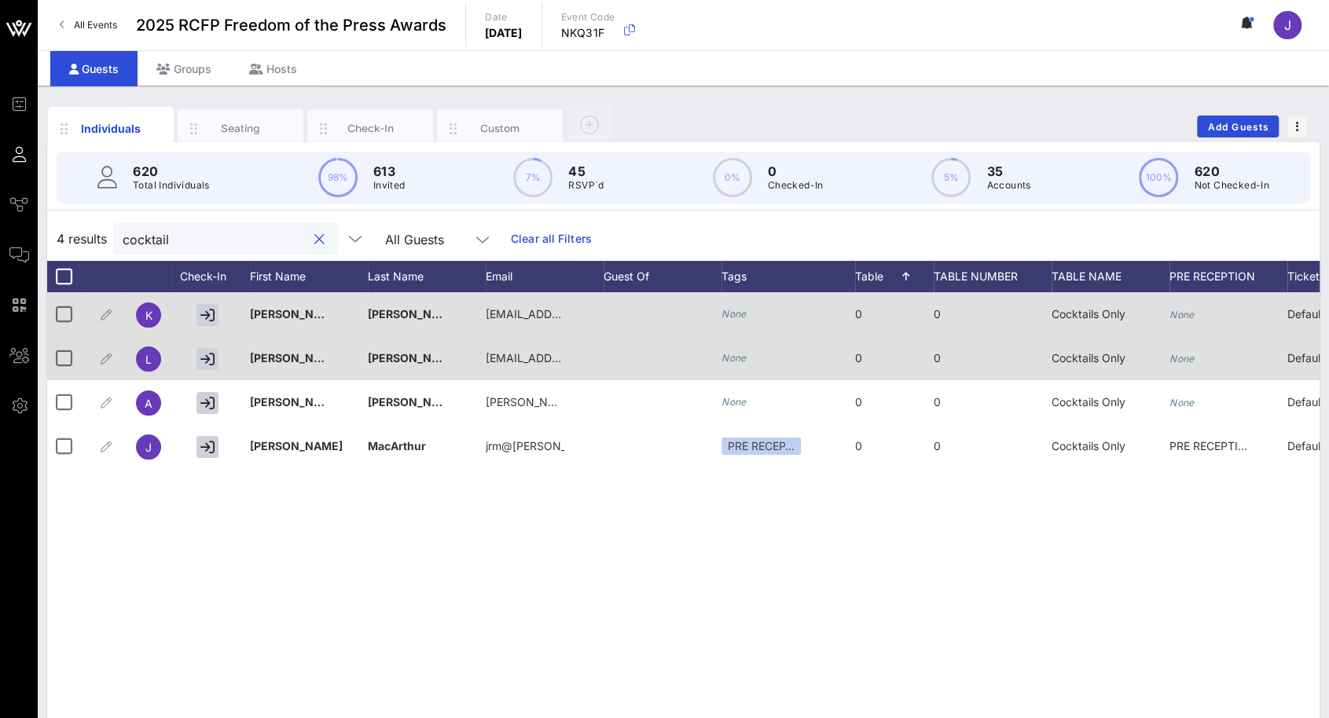
type input "cocktail"
click at [1180, 357] on icon "None" at bounding box center [1181, 359] width 25 height 12
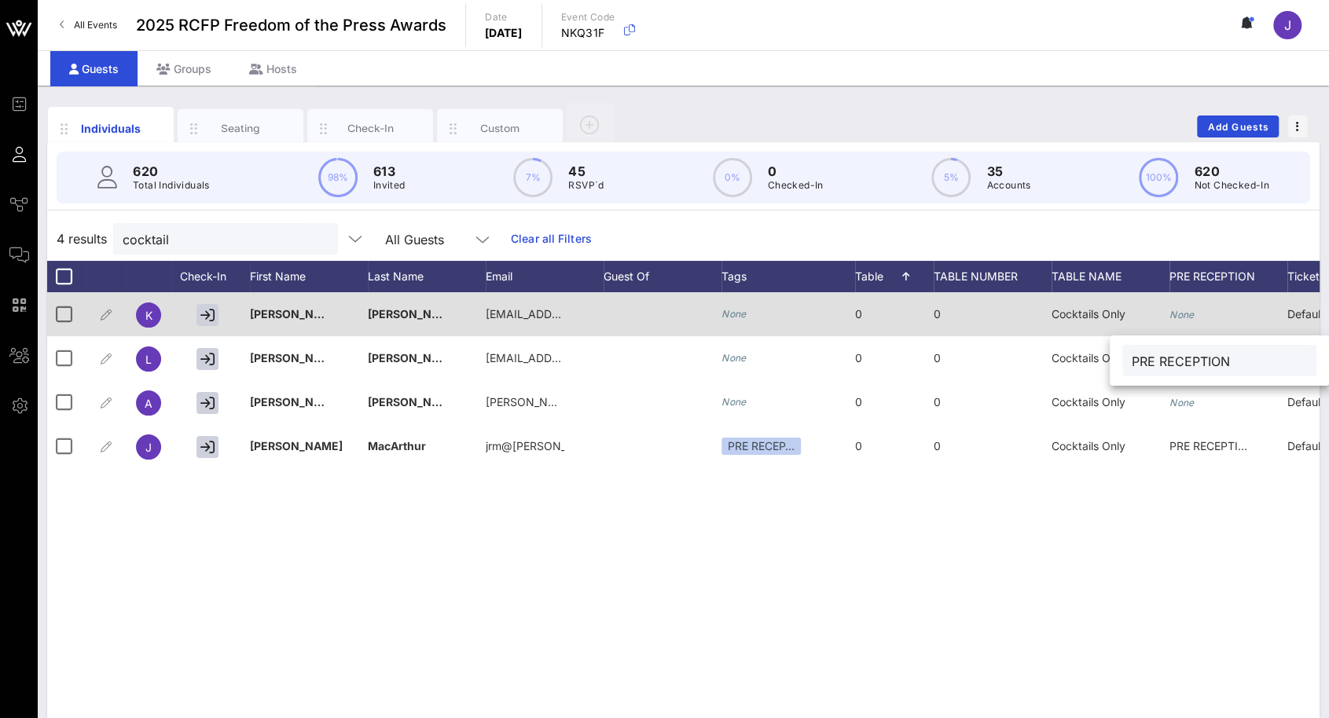
type input "PRE RECEPTION"
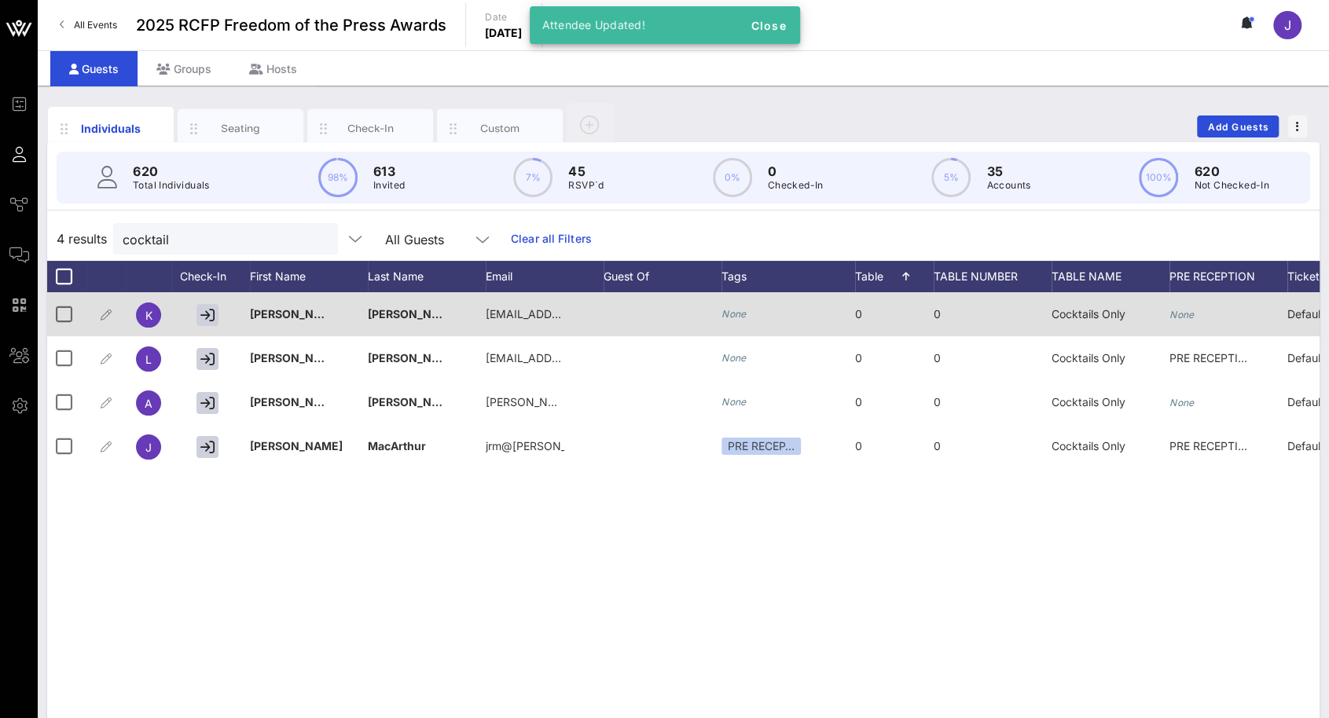
click at [1195, 318] on div "None" at bounding box center [1228, 323] width 118 height 62
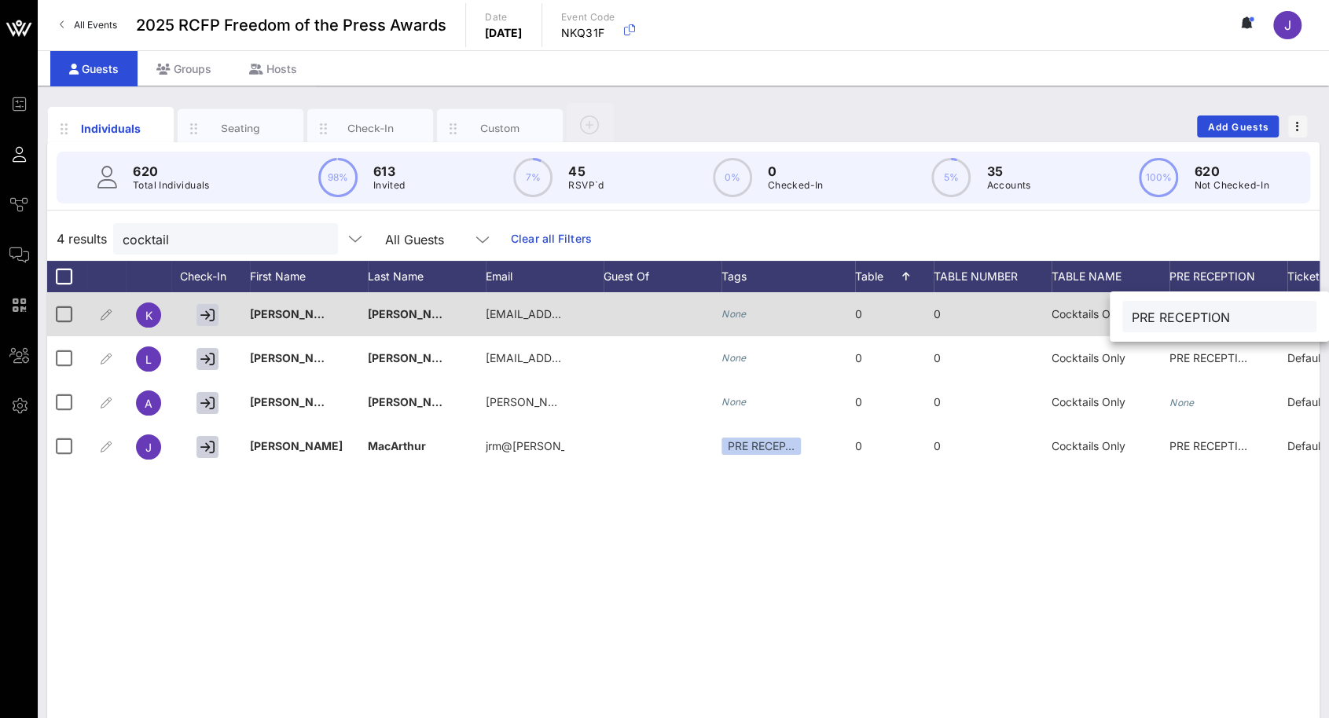
type input "PRE RECEPTION"
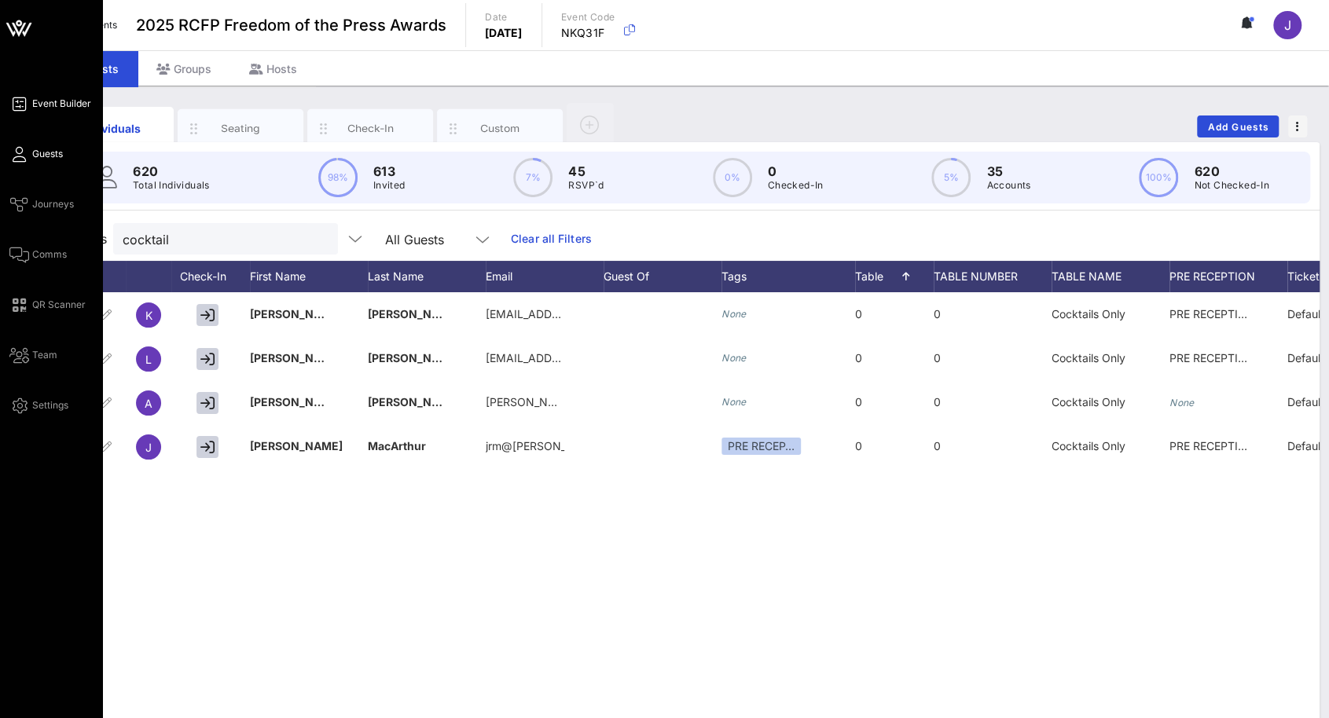
click at [42, 104] on span "Event Builder" at bounding box center [61, 104] width 59 height 14
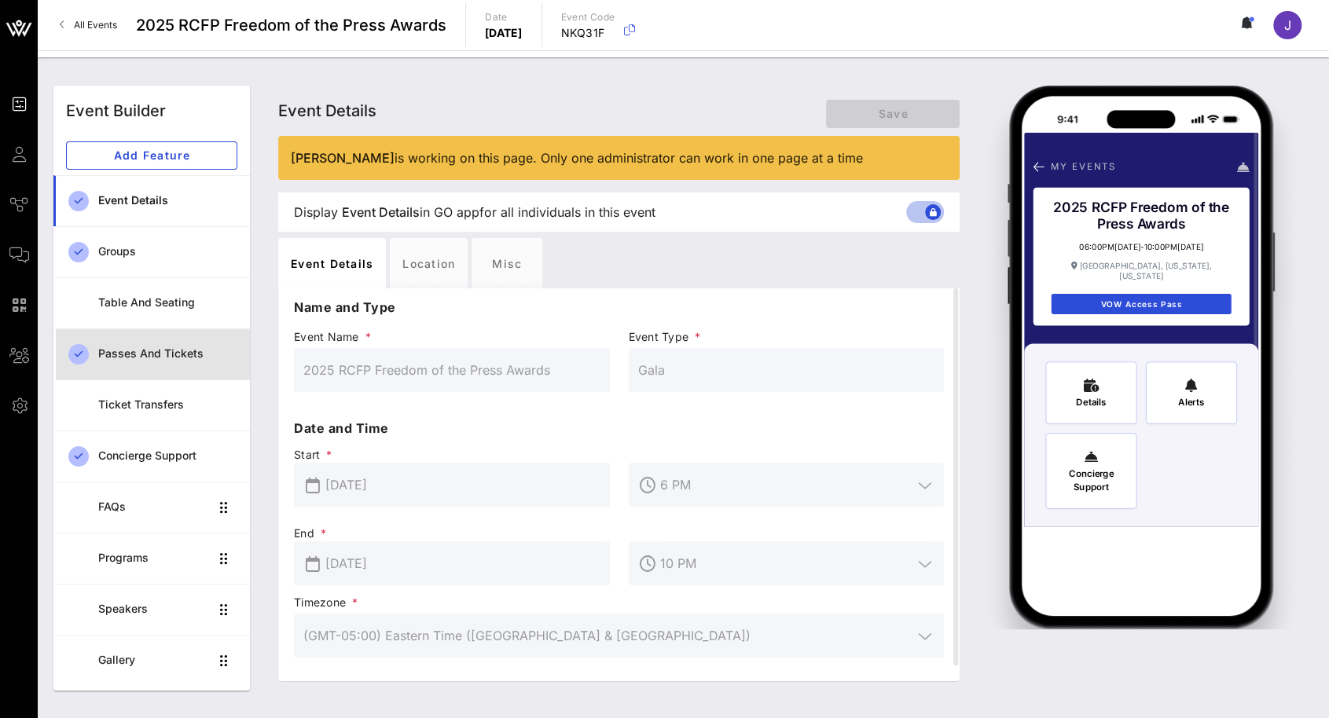
drag, startPoint x: 158, startPoint y: 350, endPoint x: 167, endPoint y: 345, distance: 10.2
click at [159, 351] on div "Passes and Tickets" at bounding box center [167, 353] width 139 height 13
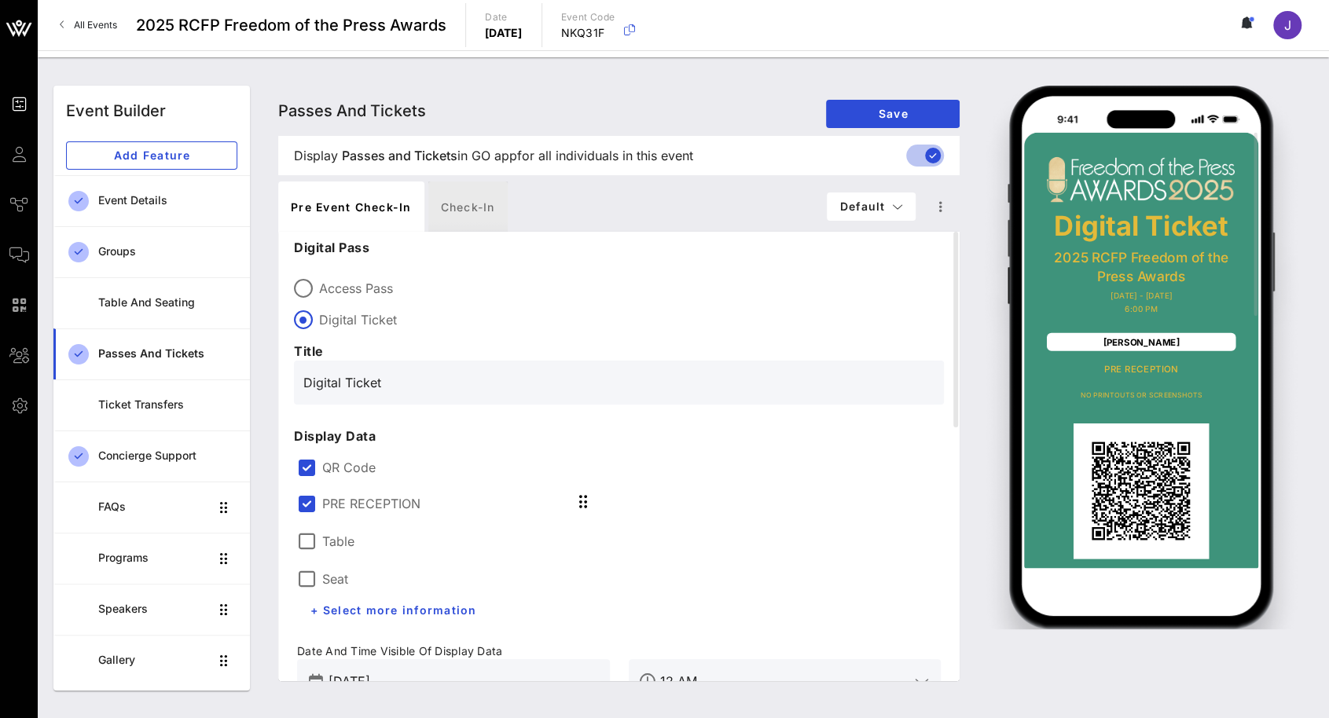
click at [471, 210] on div "Check-in" at bounding box center [467, 206] width 79 height 50
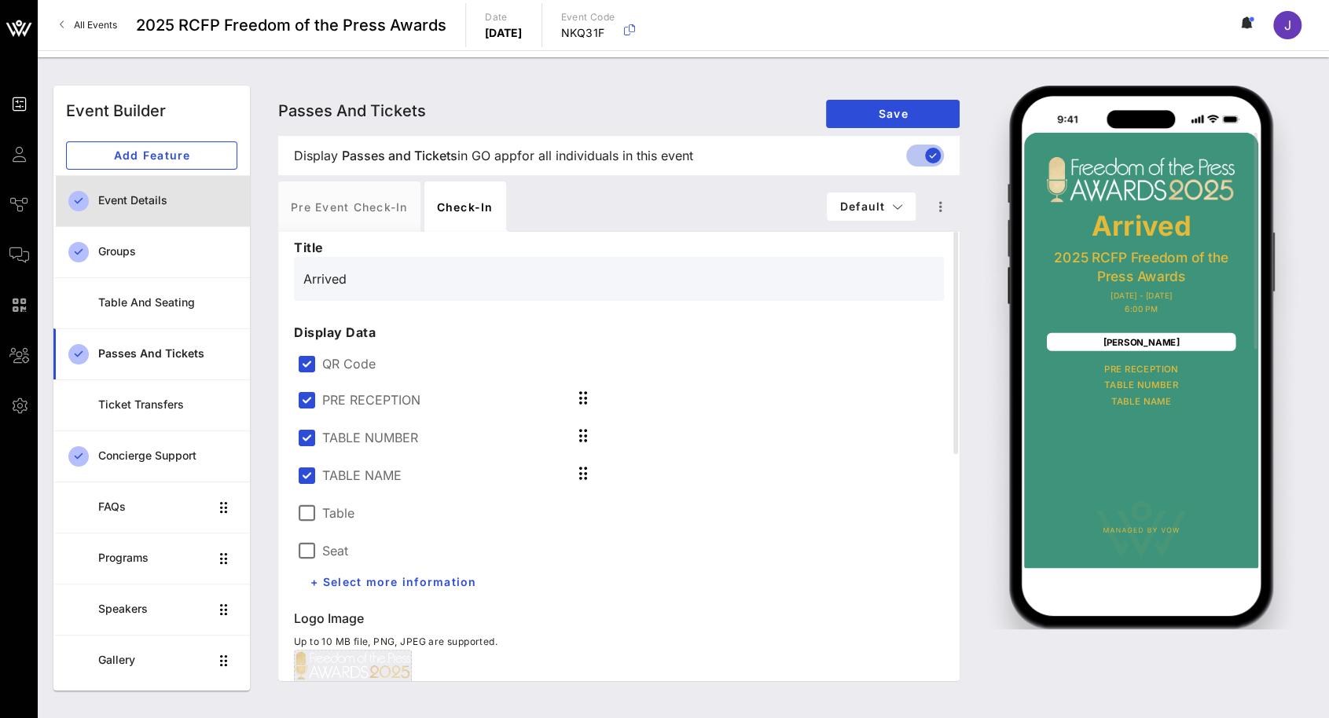
click at [115, 203] on div "Event Details" at bounding box center [167, 200] width 139 height 13
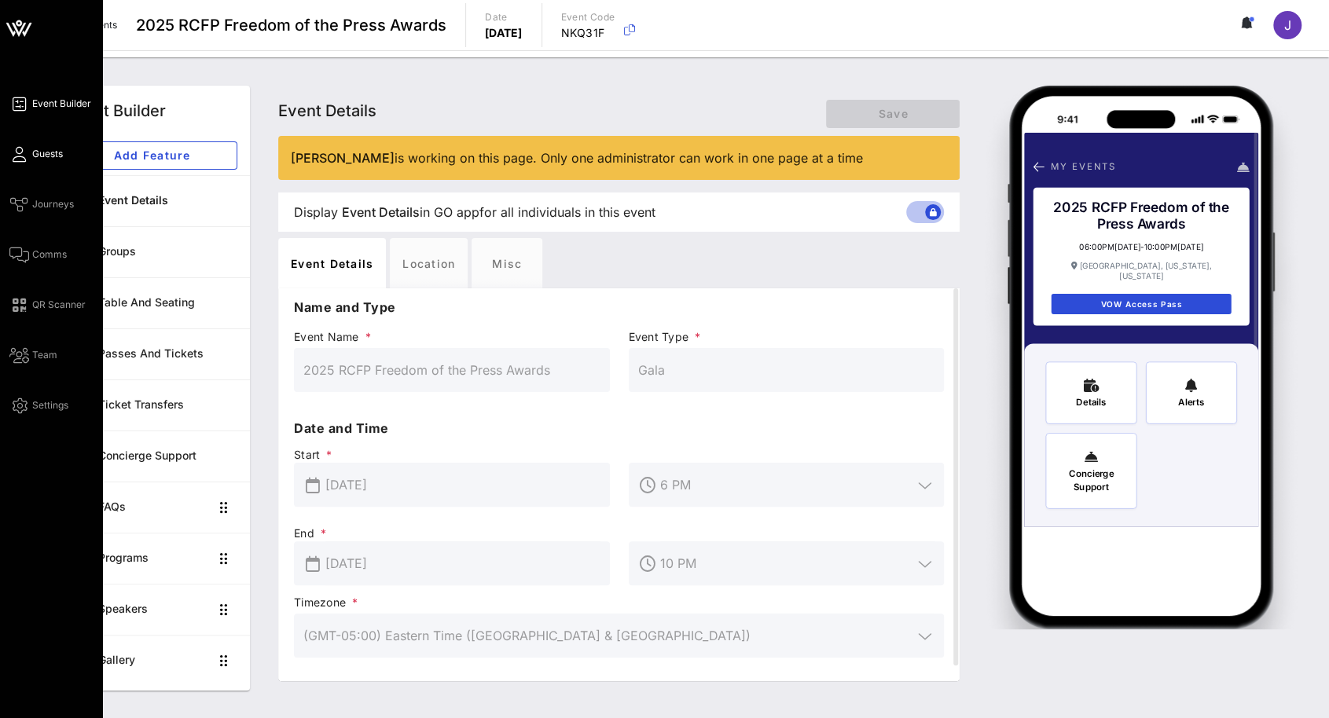
click at [38, 158] on span "Guests" at bounding box center [47, 154] width 31 height 14
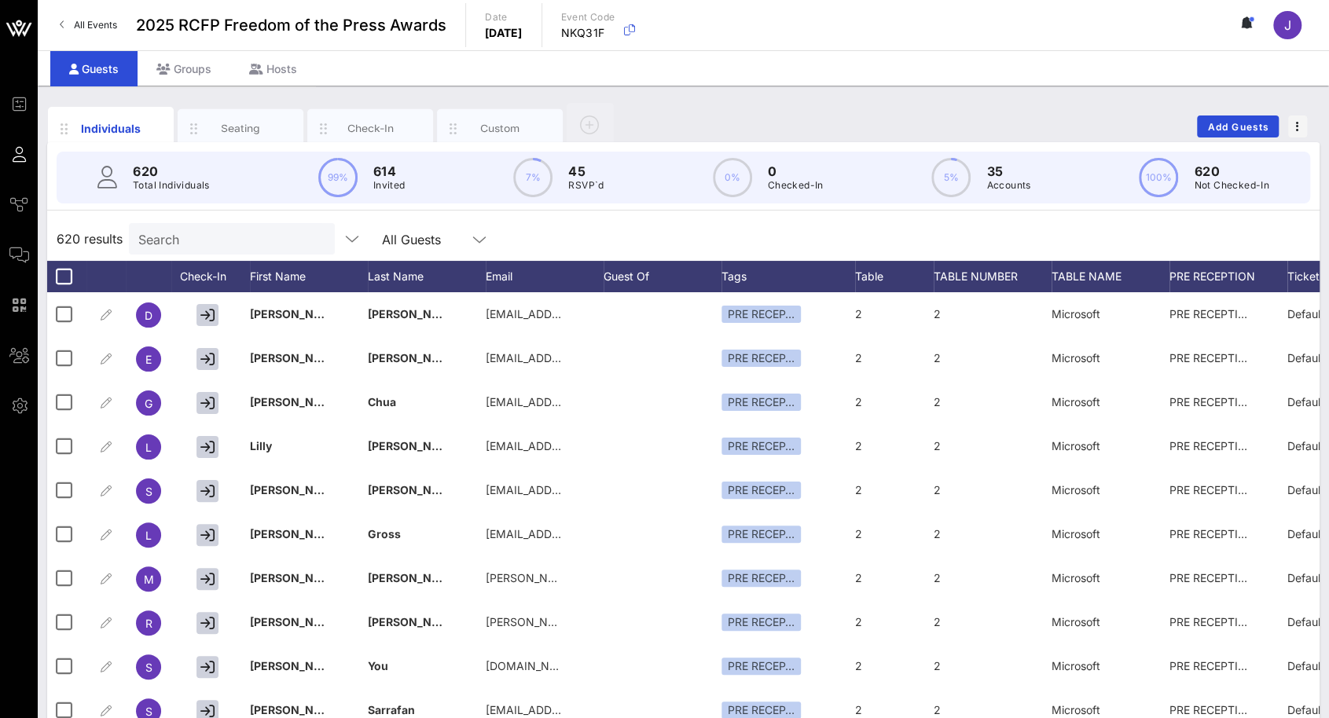
click at [223, 251] on div "Search" at bounding box center [230, 238] width 184 height 31
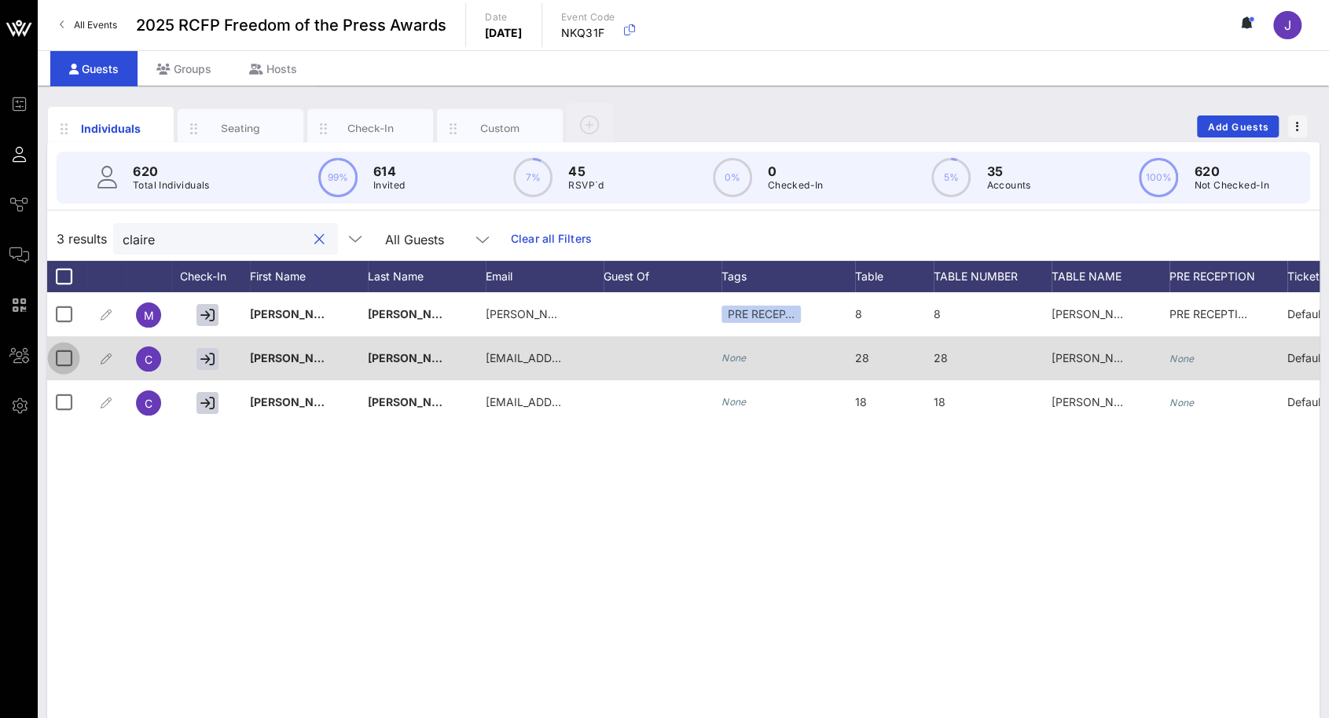
type input "claire"
click at [55, 354] on div at bounding box center [63, 358] width 27 height 27
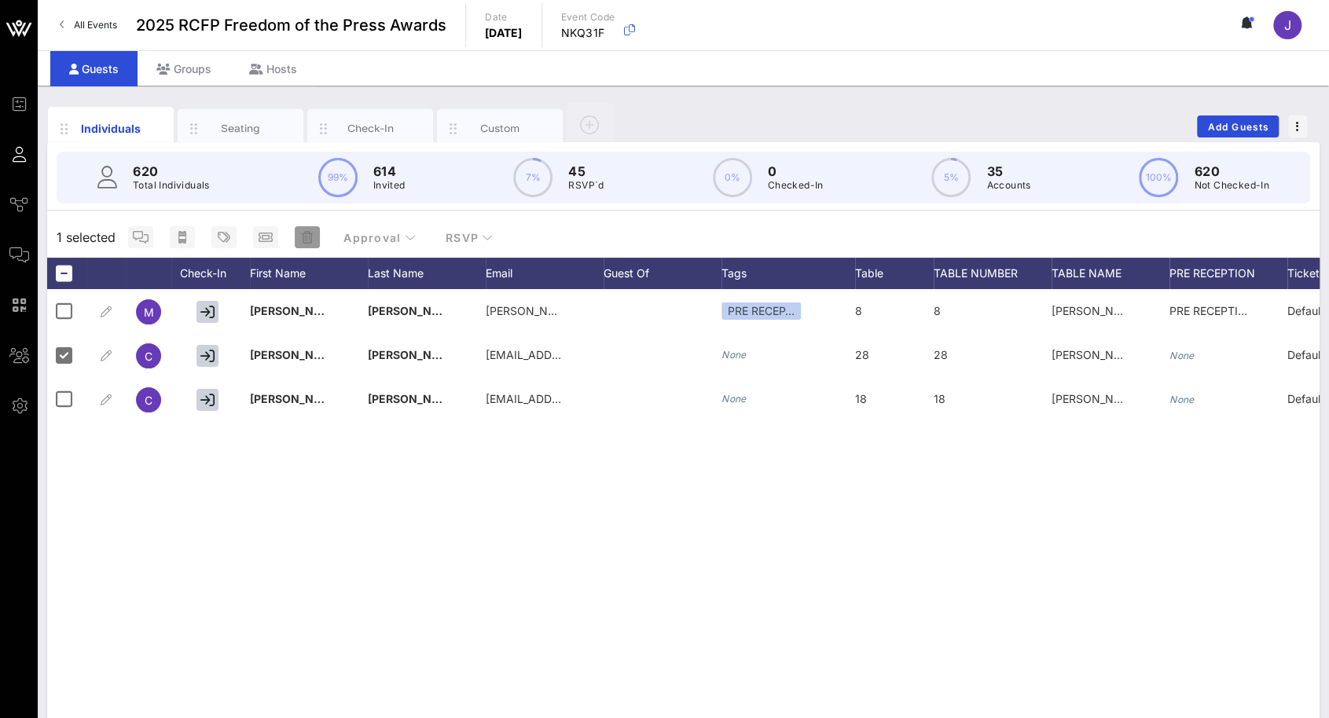
click at [308, 238] on icon "button" at bounding box center [307, 237] width 11 height 13
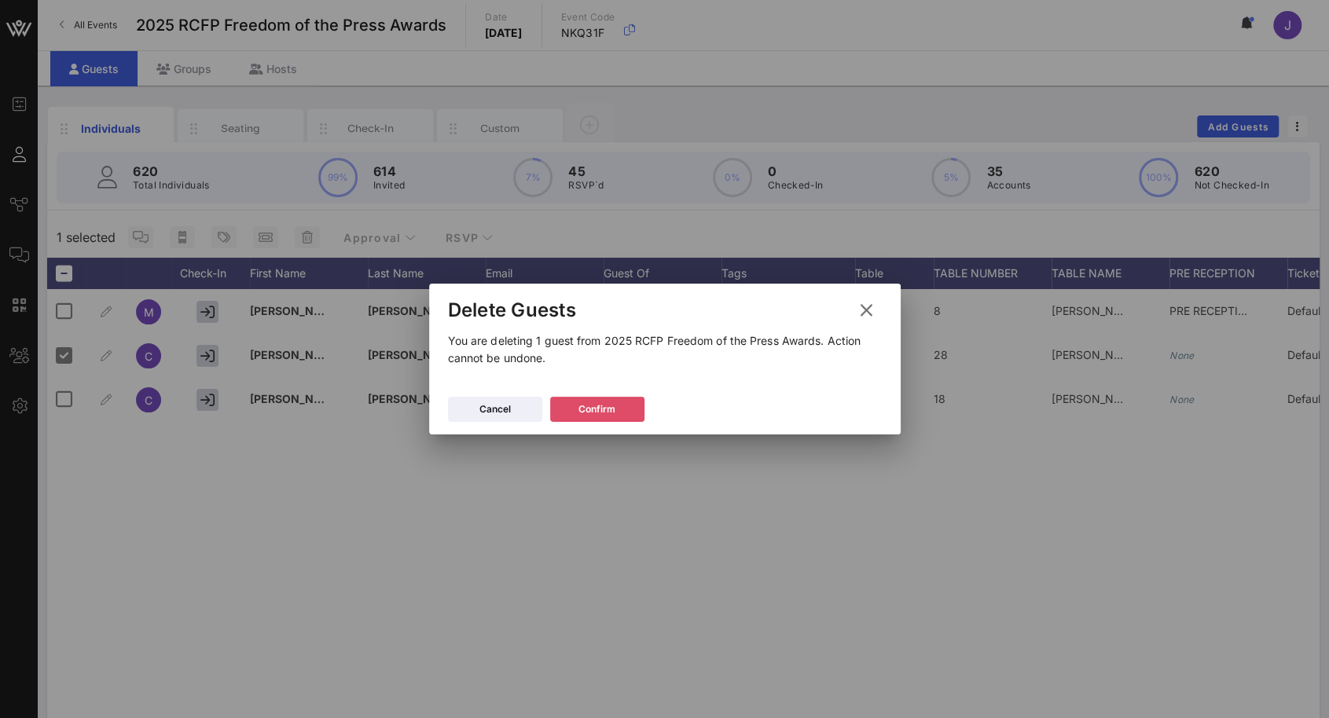
click at [599, 417] on button "Confirm" at bounding box center [597, 409] width 94 height 25
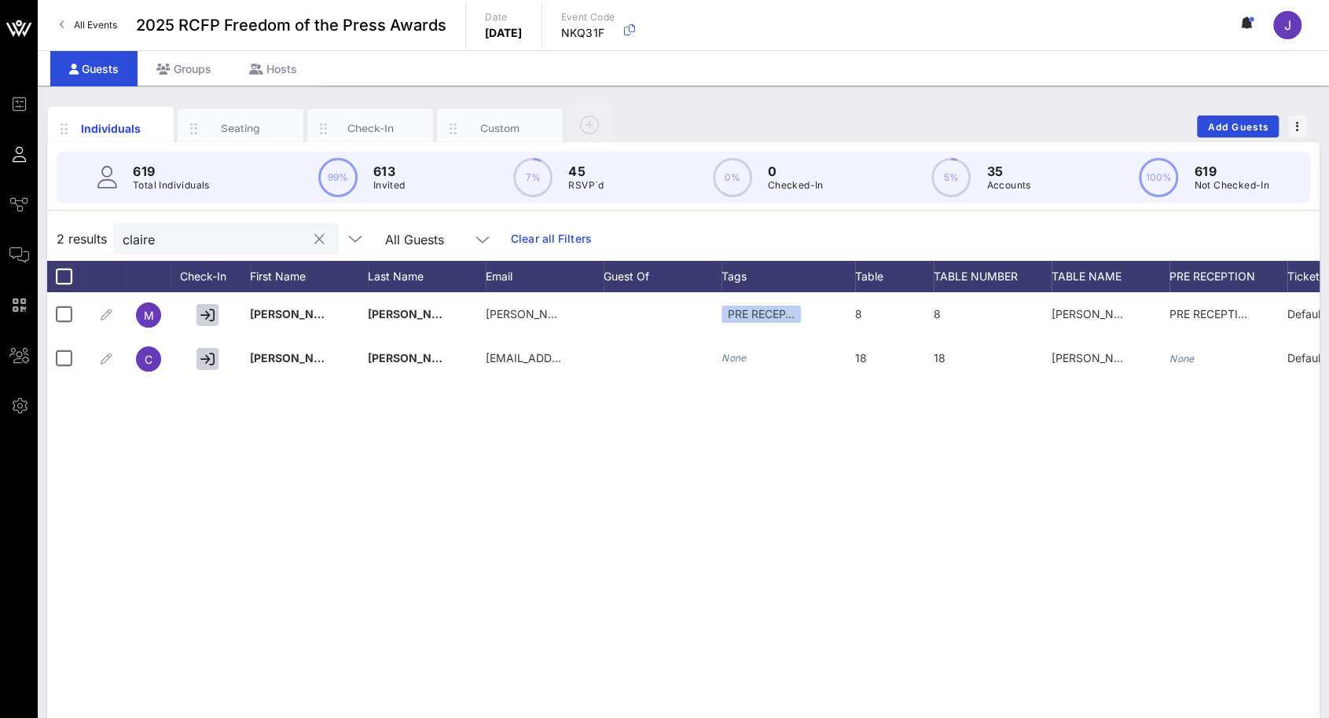
drag, startPoint x: 168, startPoint y: 253, endPoint x: 168, endPoint y: 244, distance: 9.4
click at [168, 247] on div "claire" at bounding box center [215, 238] width 184 height 31
drag, startPoint x: 168, startPoint y: 241, endPoint x: 90, endPoint y: 226, distance: 79.2
click at [90, 226] on div "2 results [PERSON_NAME] All Guests Clear all Filters" at bounding box center [683, 239] width 1272 height 44
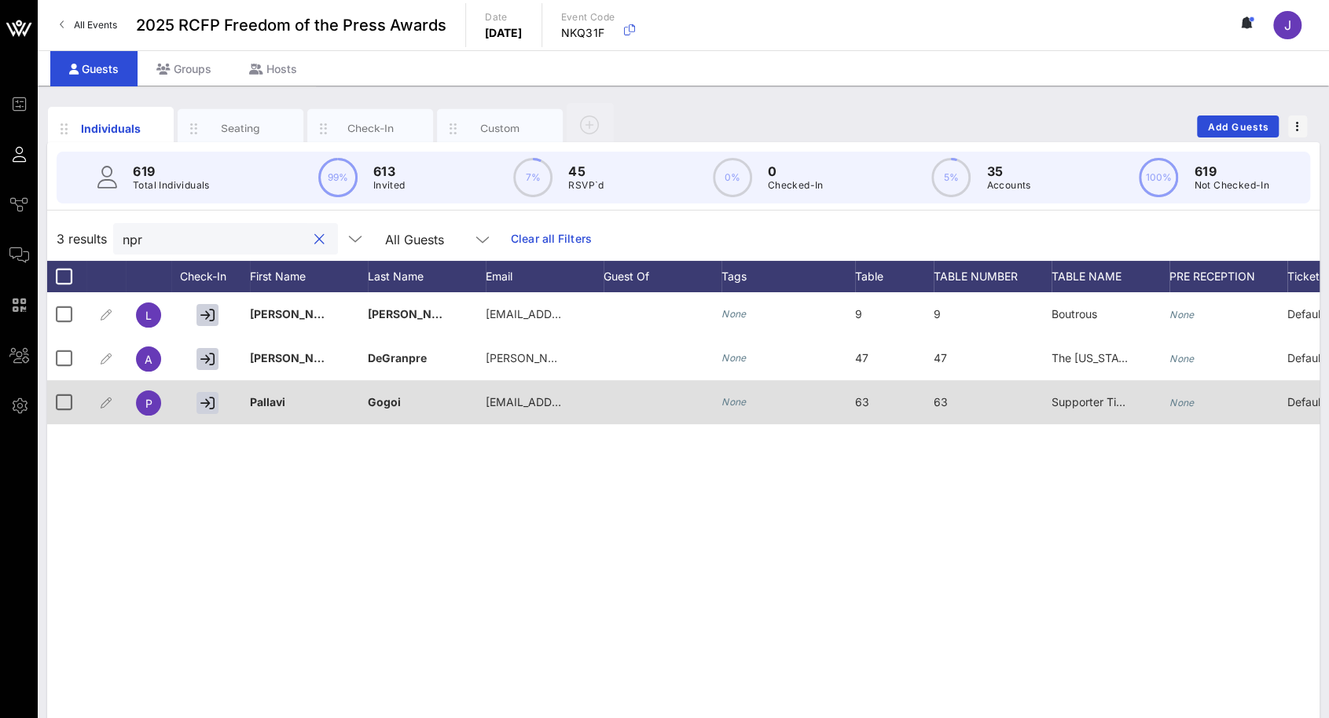
click at [267, 405] on span "Pallavi" at bounding box center [267, 401] width 35 height 13
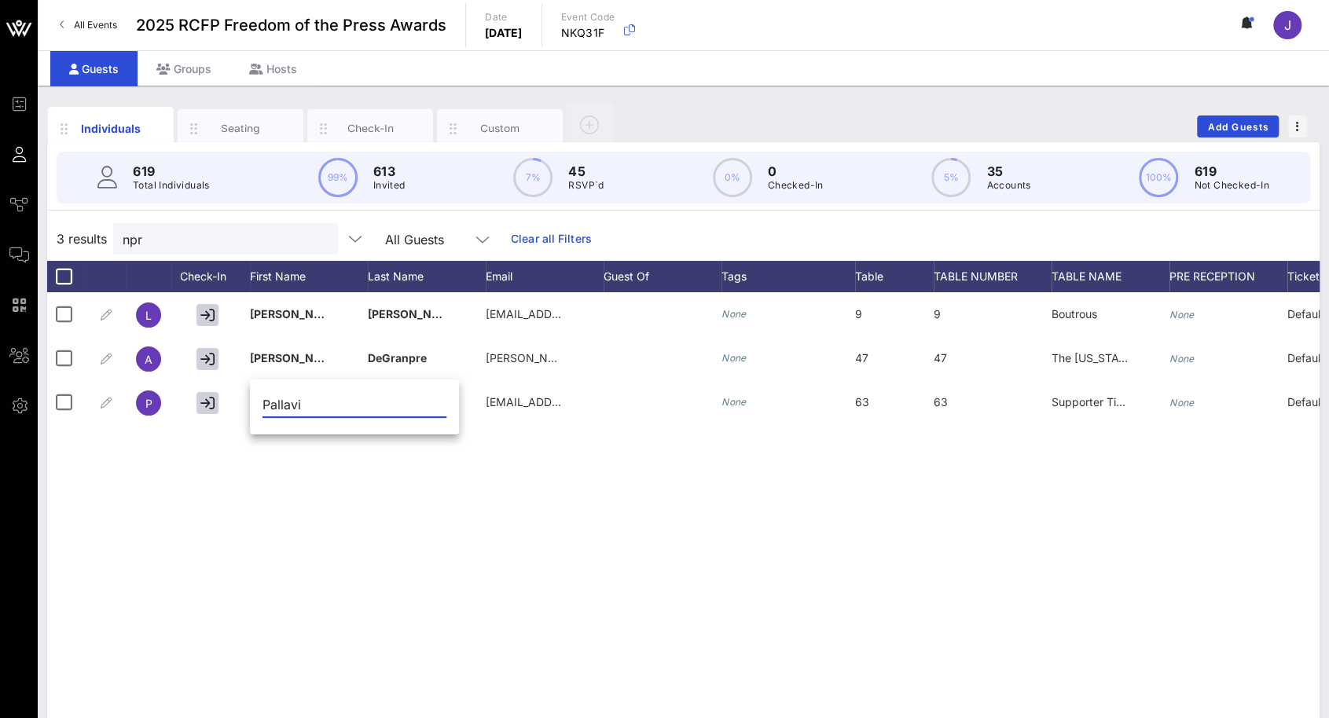
click at [268, 401] on input "Pallavi" at bounding box center [354, 404] width 184 height 25
click at [489, 508] on div "L [PERSON_NAME] [EMAIL_ADDRESS][DOMAIN_NAME] None 9 9 Boutrous None Default 1 N…" at bounding box center [683, 527] width 1272 height 471
drag, startPoint x: 253, startPoint y: 241, endPoint x: 105, endPoint y: 238, distance: 147.7
click at [105, 240] on div "3 results npr All Guests Clear all Filters" at bounding box center [683, 239] width 1272 height 44
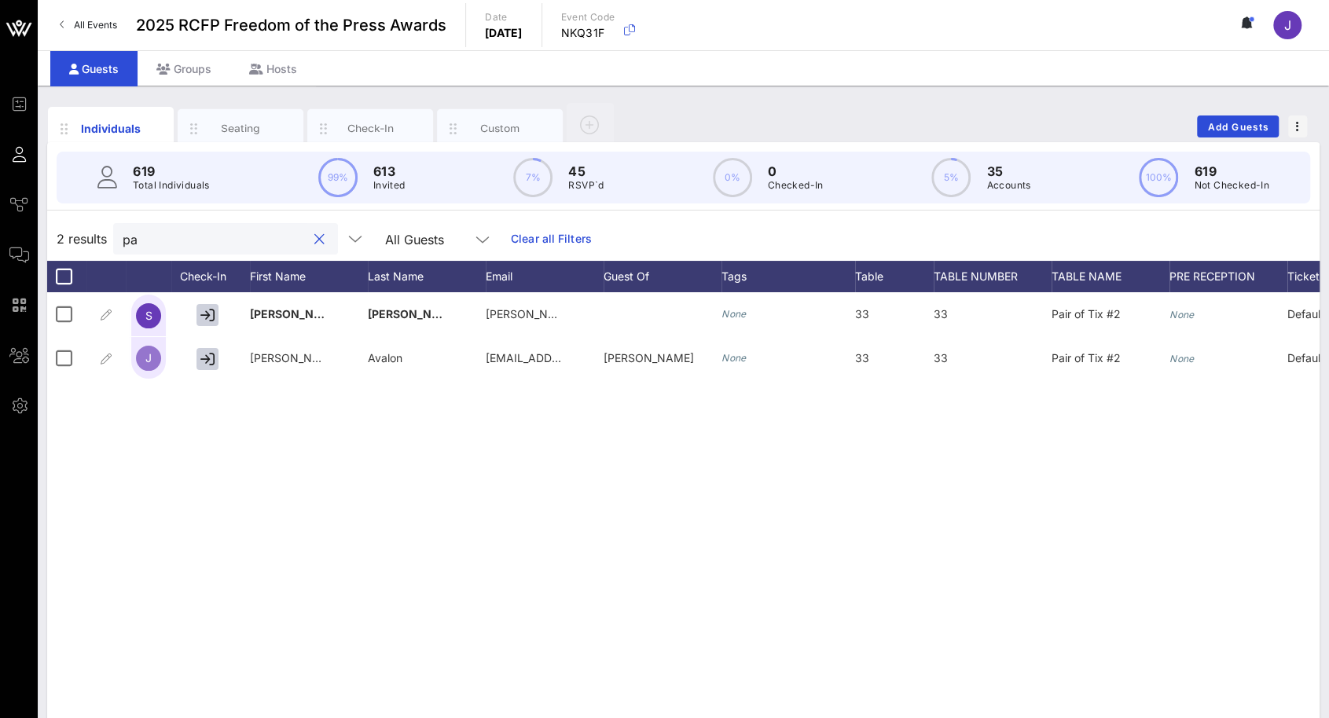
type input "p"
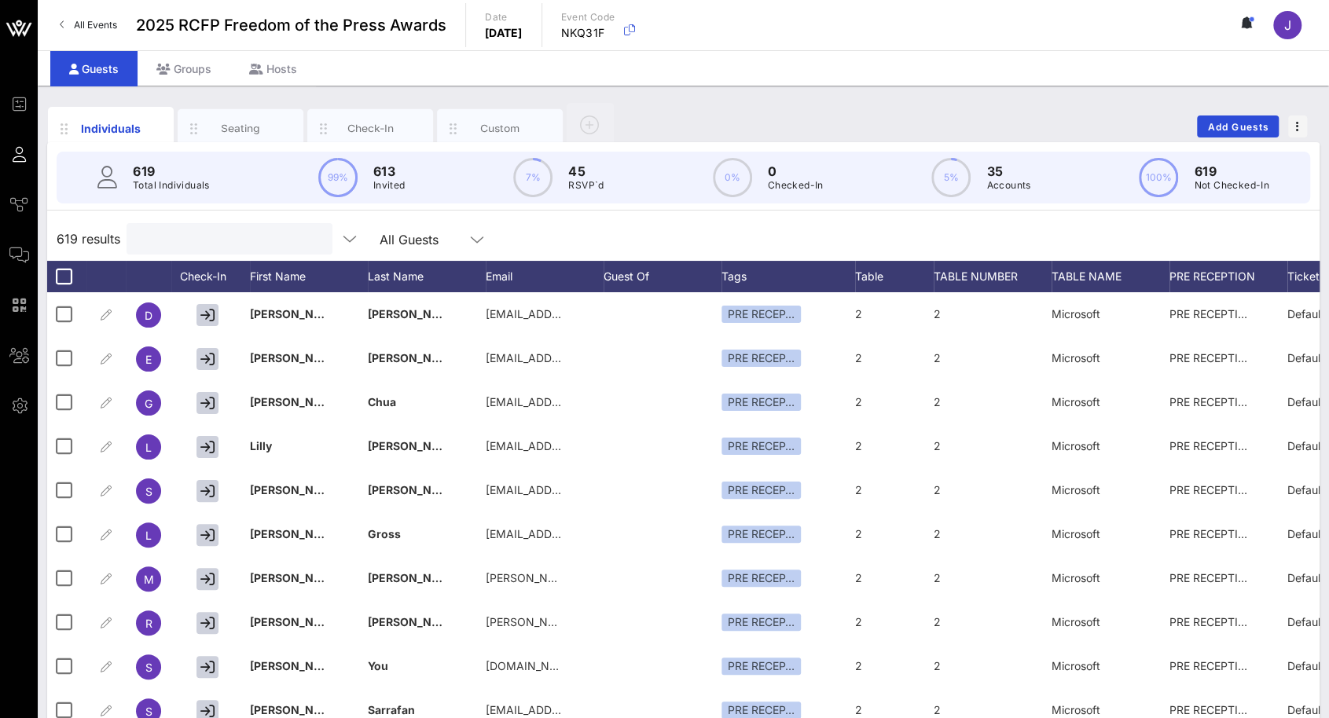
type input "p"
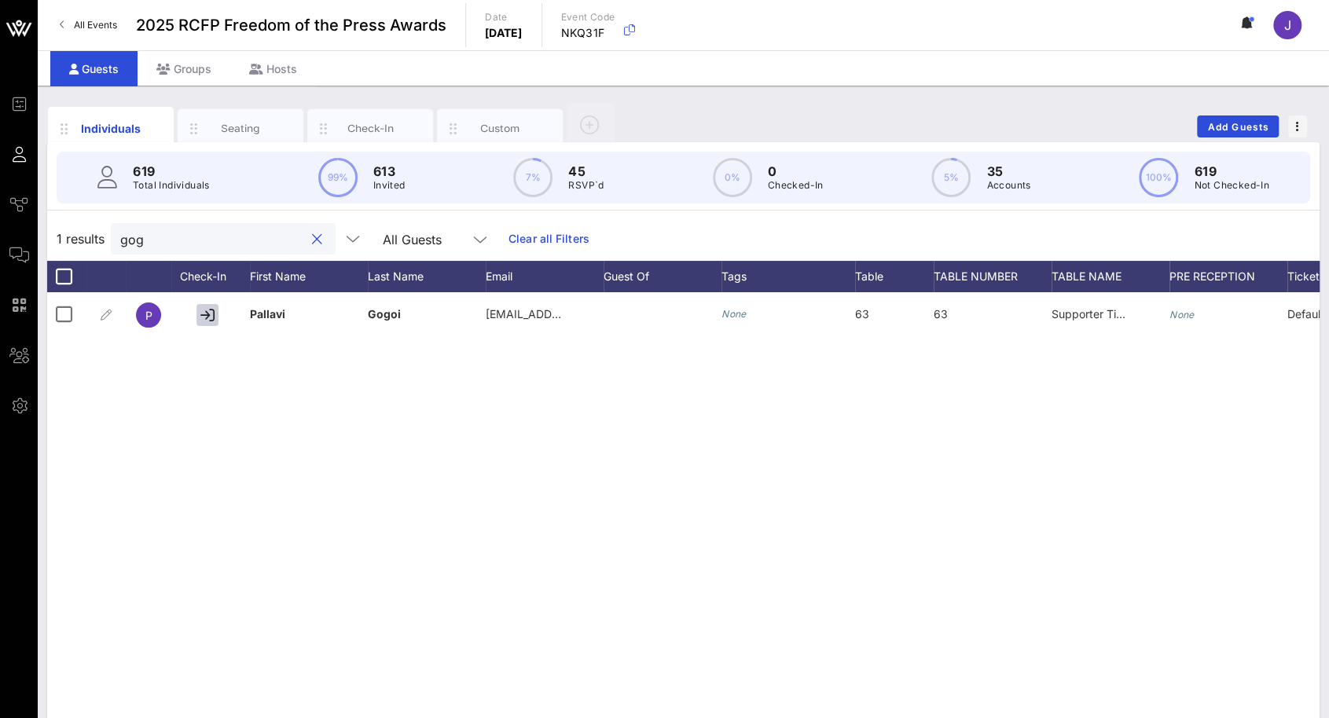
type input "gog"
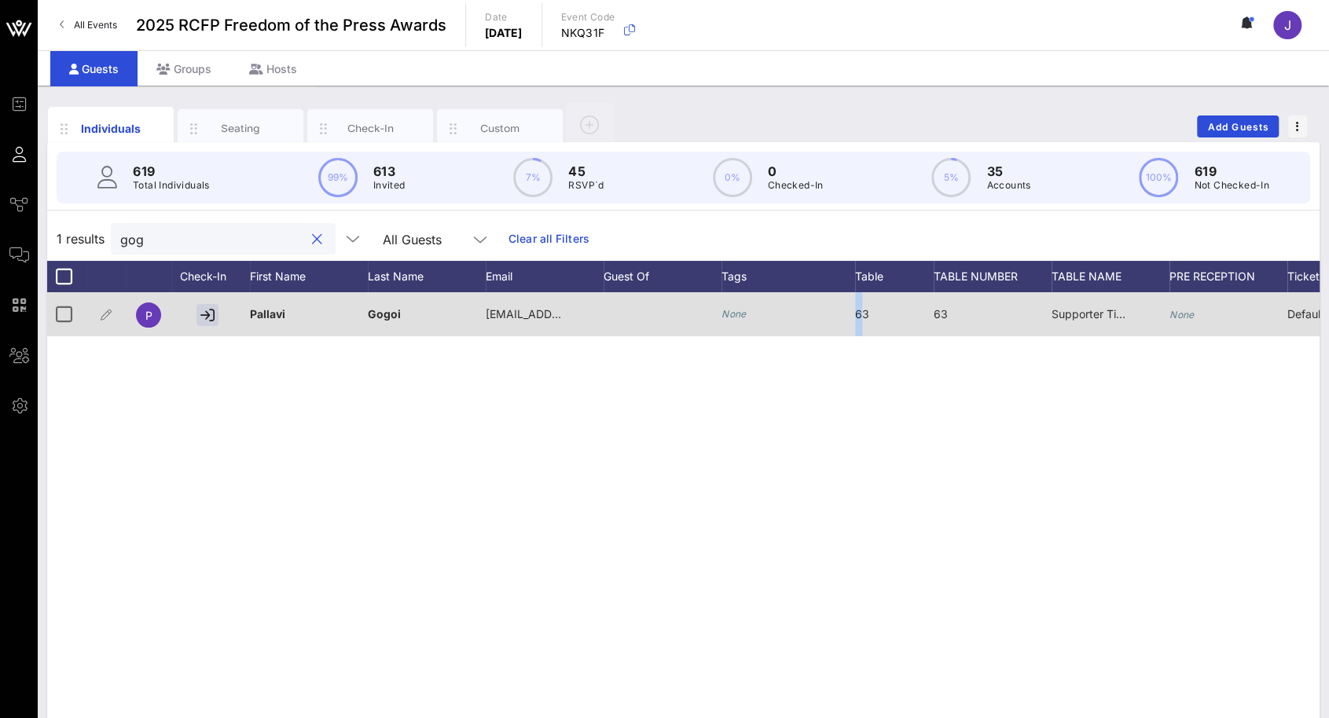
click at [858, 321] on div "63" at bounding box center [862, 314] width 14 height 44
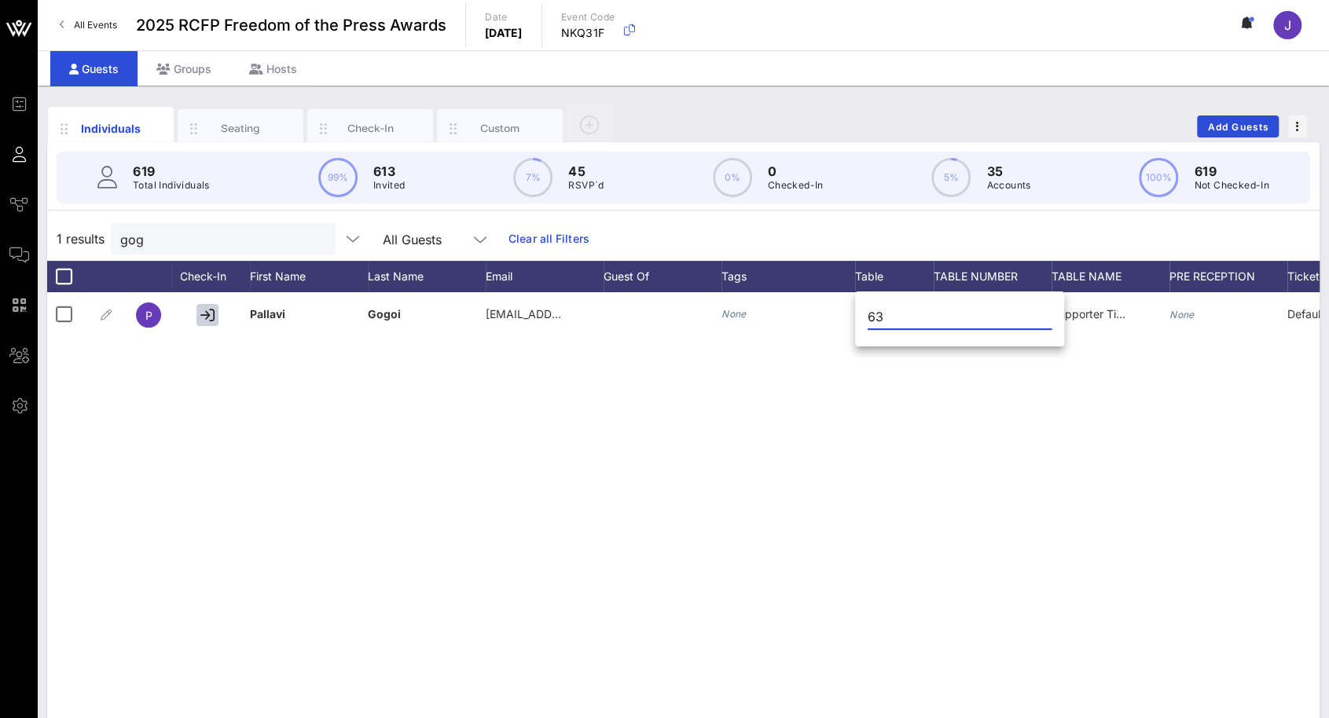
drag, startPoint x: 889, startPoint y: 321, endPoint x: 869, endPoint y: 317, distance: 20.8
click at [869, 317] on input "63" at bounding box center [959, 316] width 184 height 25
type input "28"
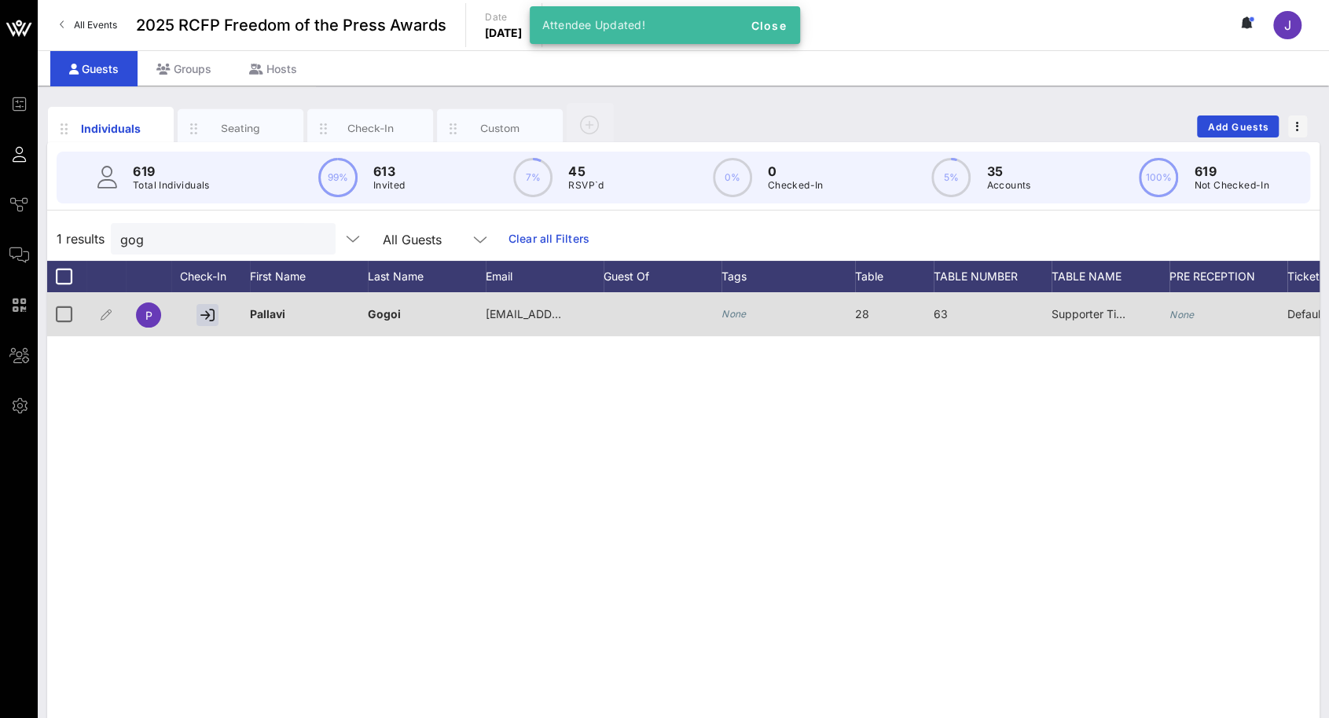
click at [946, 321] on div "63" at bounding box center [940, 314] width 14 height 44
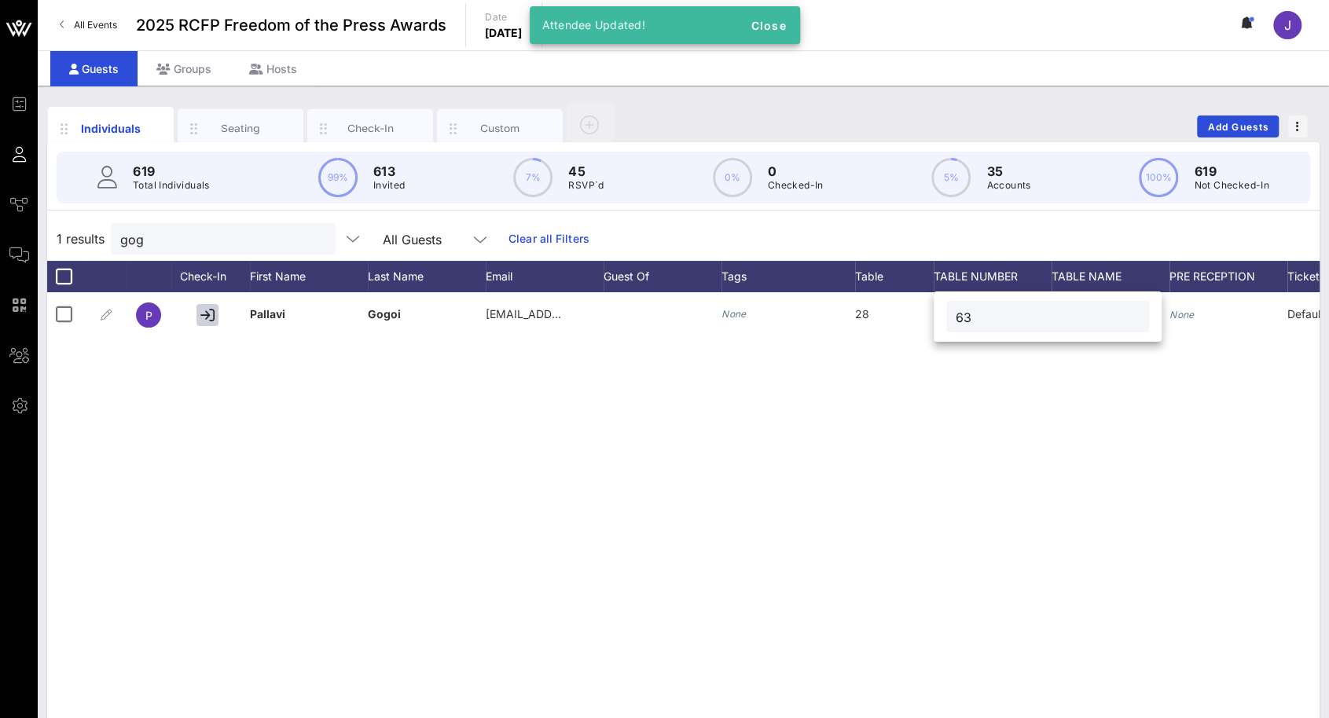
drag, startPoint x: 973, startPoint y: 317, endPoint x: 934, endPoint y: 313, distance: 39.5
click at [934, 313] on div "63" at bounding box center [1047, 316] width 228 height 50
type input "28"
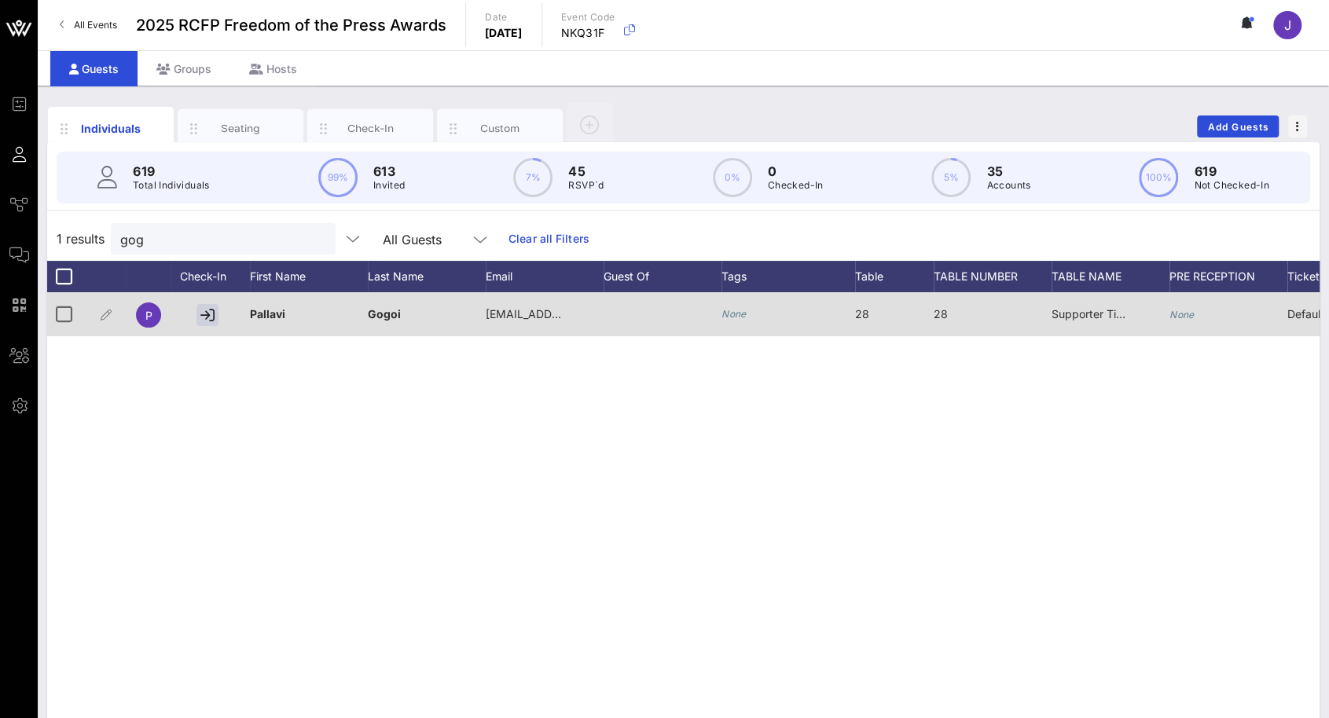
click at [1078, 310] on span "Supporter Tickets" at bounding box center [1097, 313] width 93 height 13
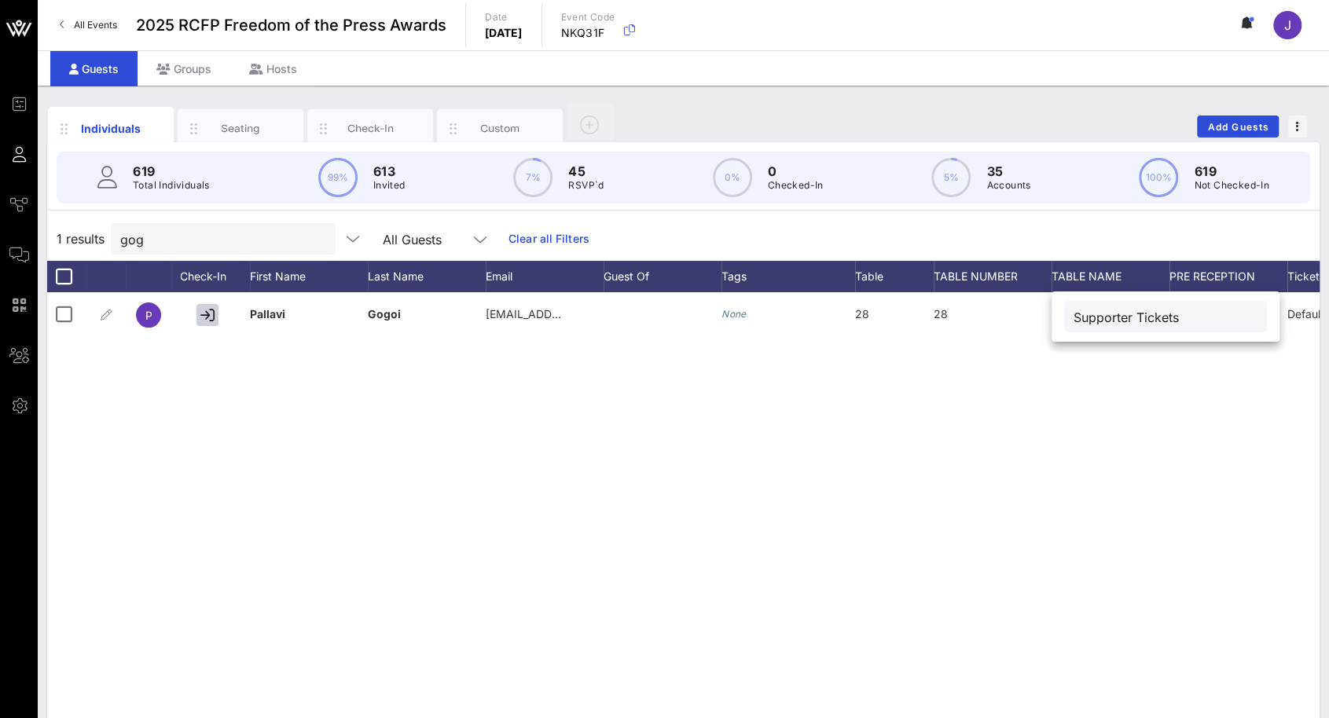
click at [1078, 310] on input "Supporter Tickets" at bounding box center [1165, 316] width 184 height 20
paste input "[PERSON_NAME] [PERSON_NAME]"
type input "[PERSON_NAME] [PERSON_NAME]"
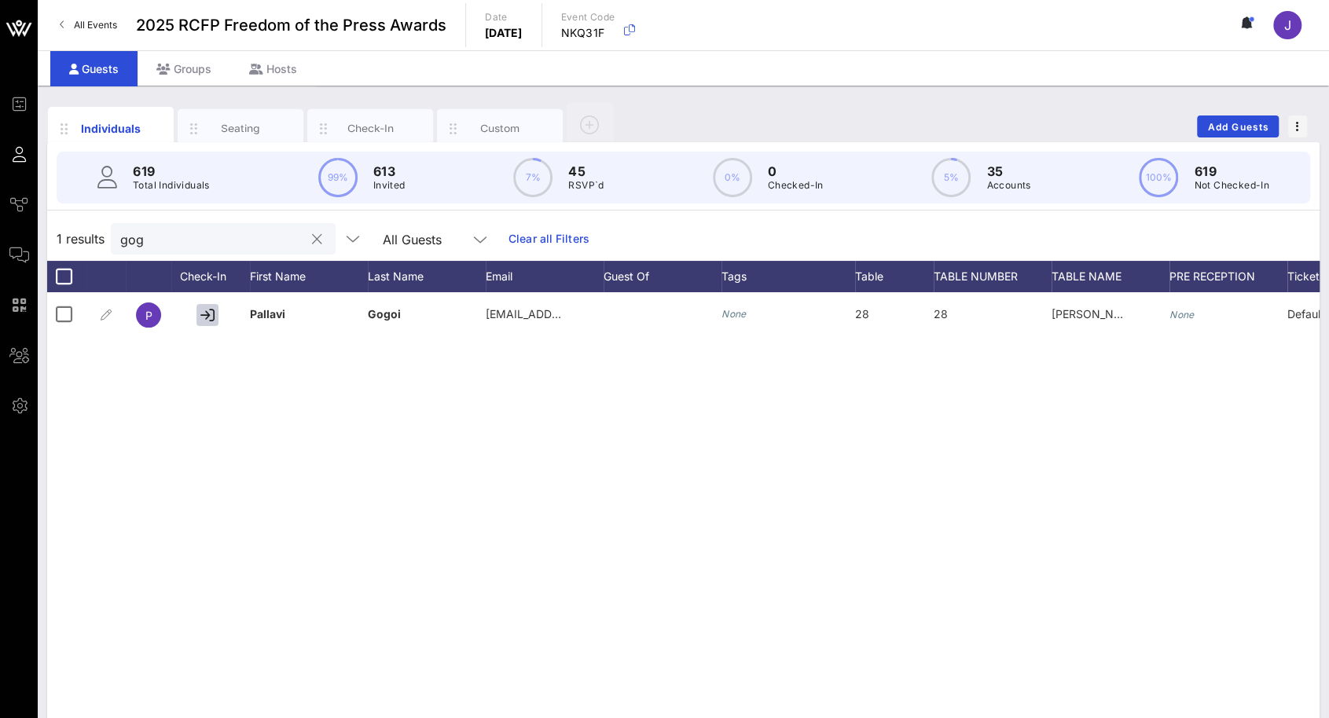
click at [307, 247] on div at bounding box center [316, 239] width 19 height 19
click at [312, 236] on button "clear icon" at bounding box center [317, 240] width 10 height 16
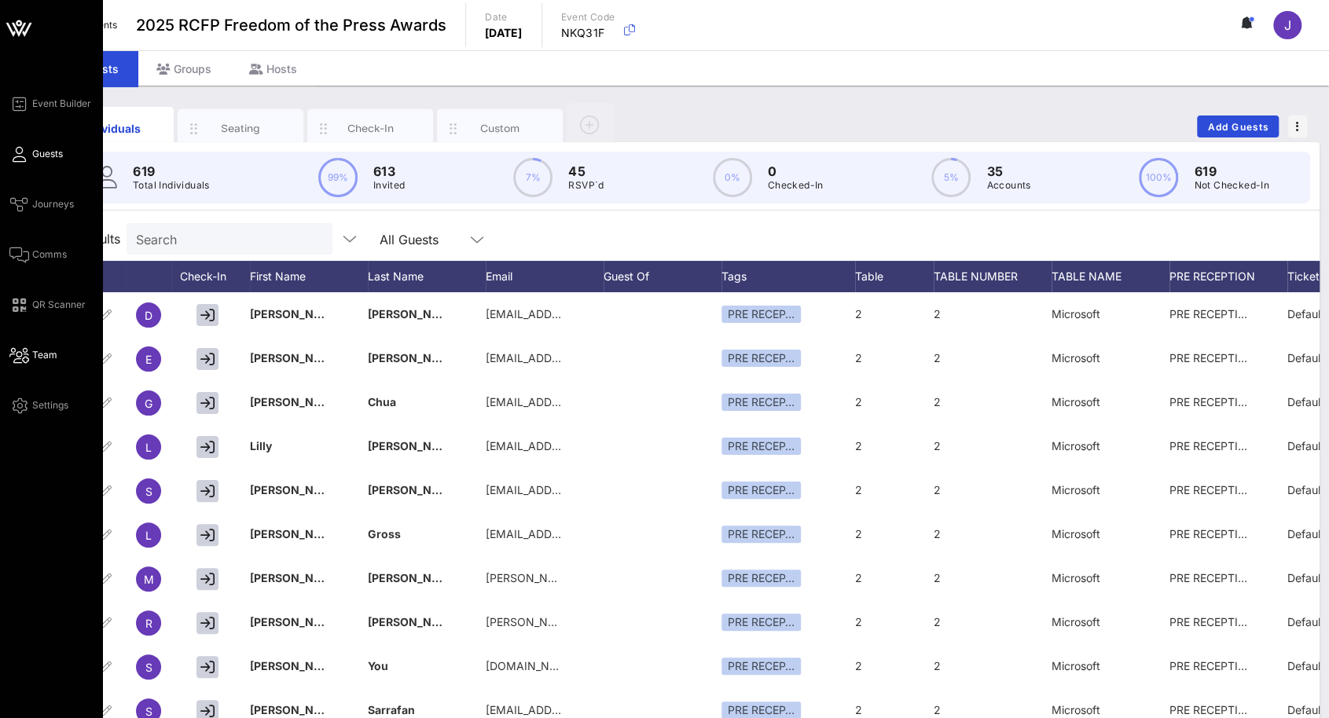
click at [27, 354] on icon at bounding box center [19, 355] width 20 height 2
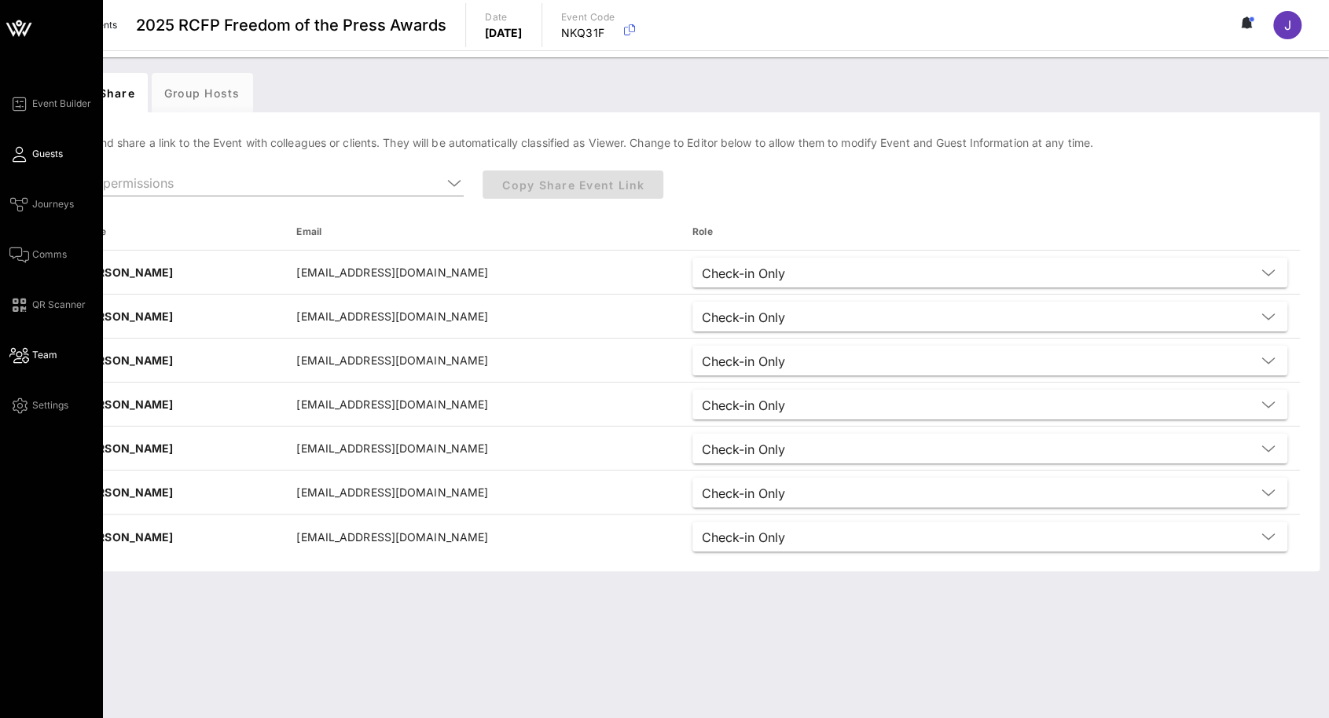
click at [19, 145] on link "Guests" at bounding box center [35, 154] width 53 height 19
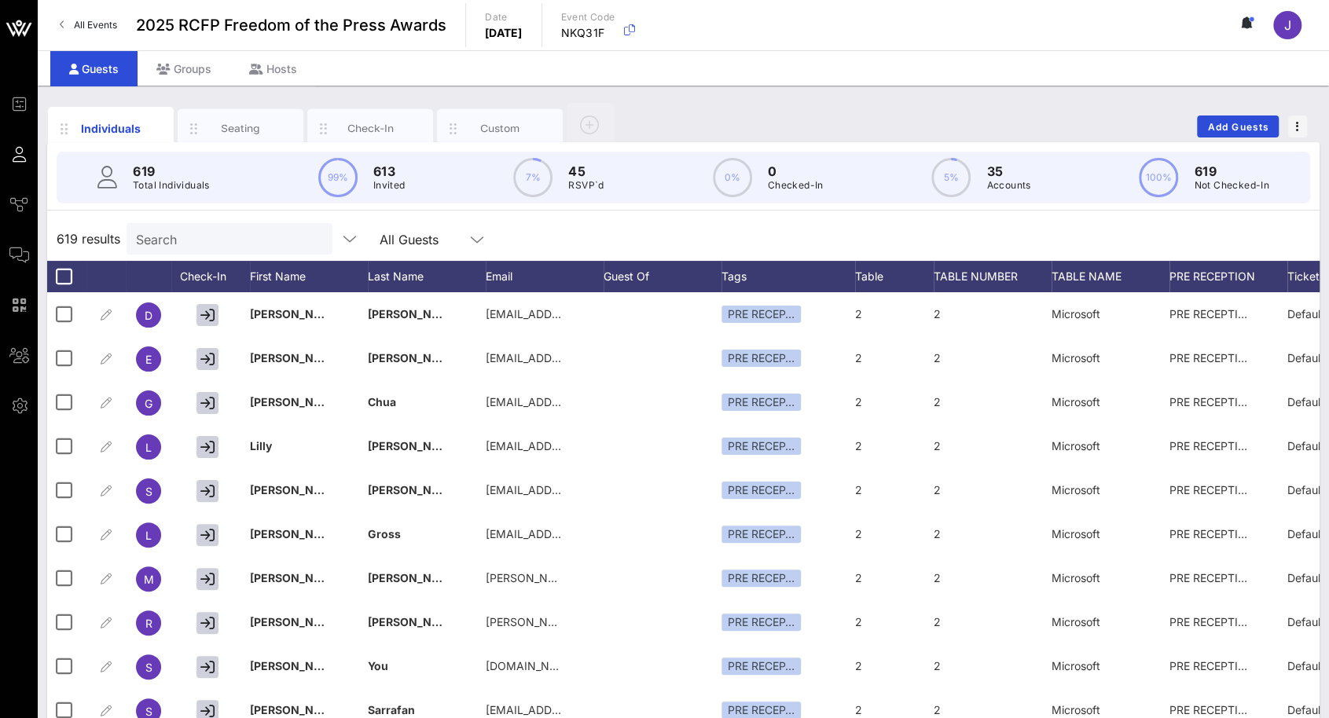
click at [173, 237] on input "Search" at bounding box center [228, 239] width 184 height 20
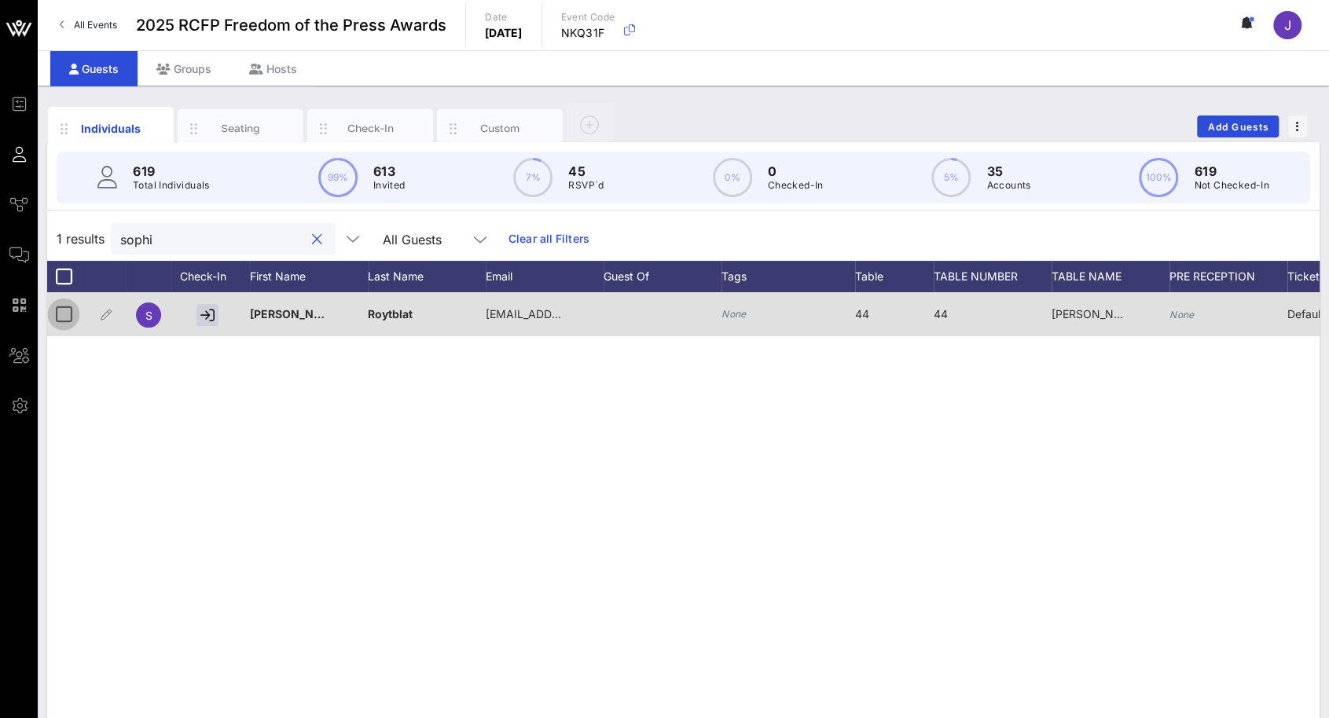
type input "sophi"
click at [60, 318] on div at bounding box center [63, 314] width 27 height 27
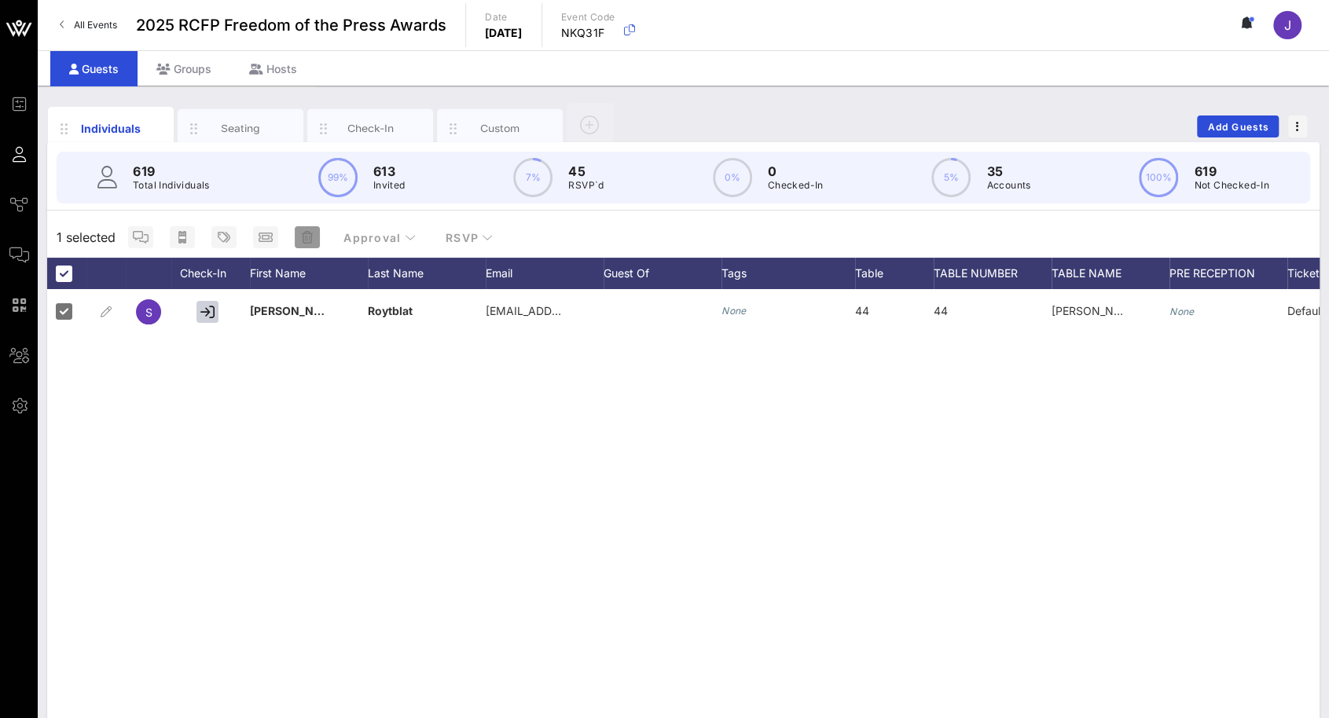
click at [303, 238] on icon "button" at bounding box center [307, 237] width 11 height 13
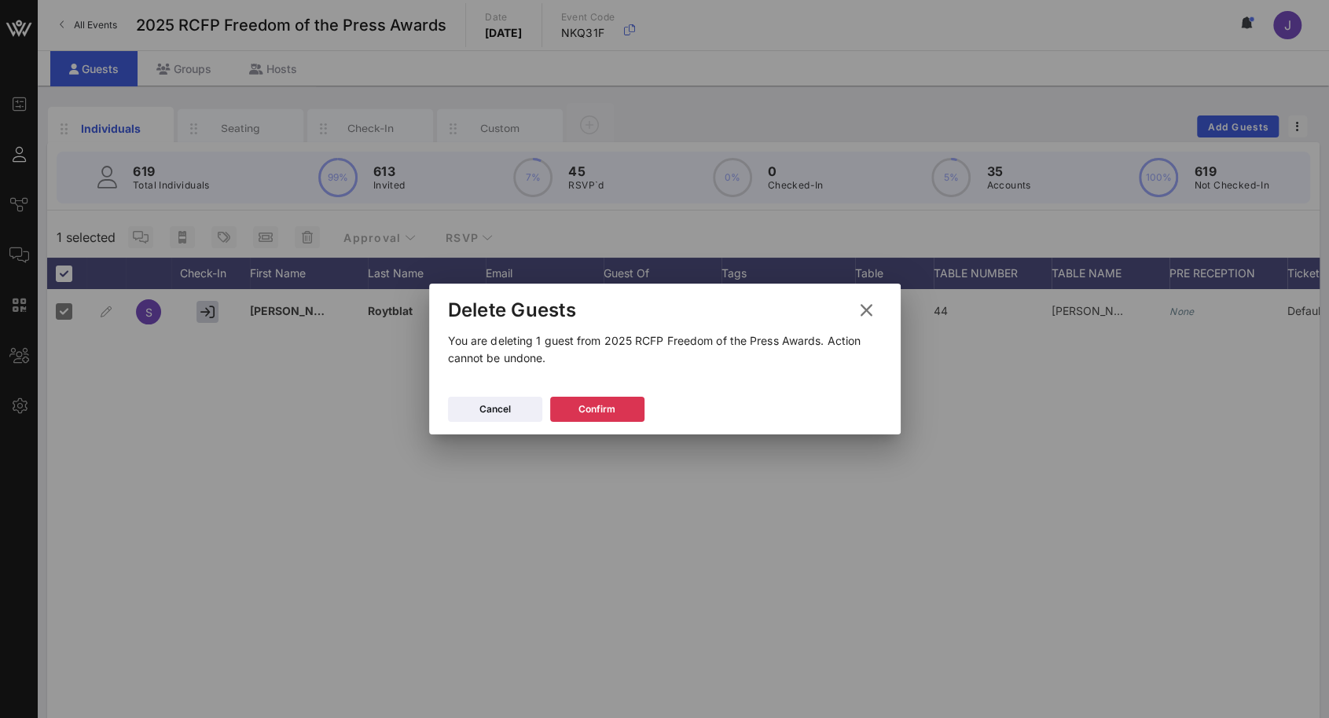
drag, startPoint x: 622, startPoint y: 409, endPoint x: 653, endPoint y: 398, distance: 32.6
click at [622, 409] on button "Confirm" at bounding box center [597, 409] width 94 height 25
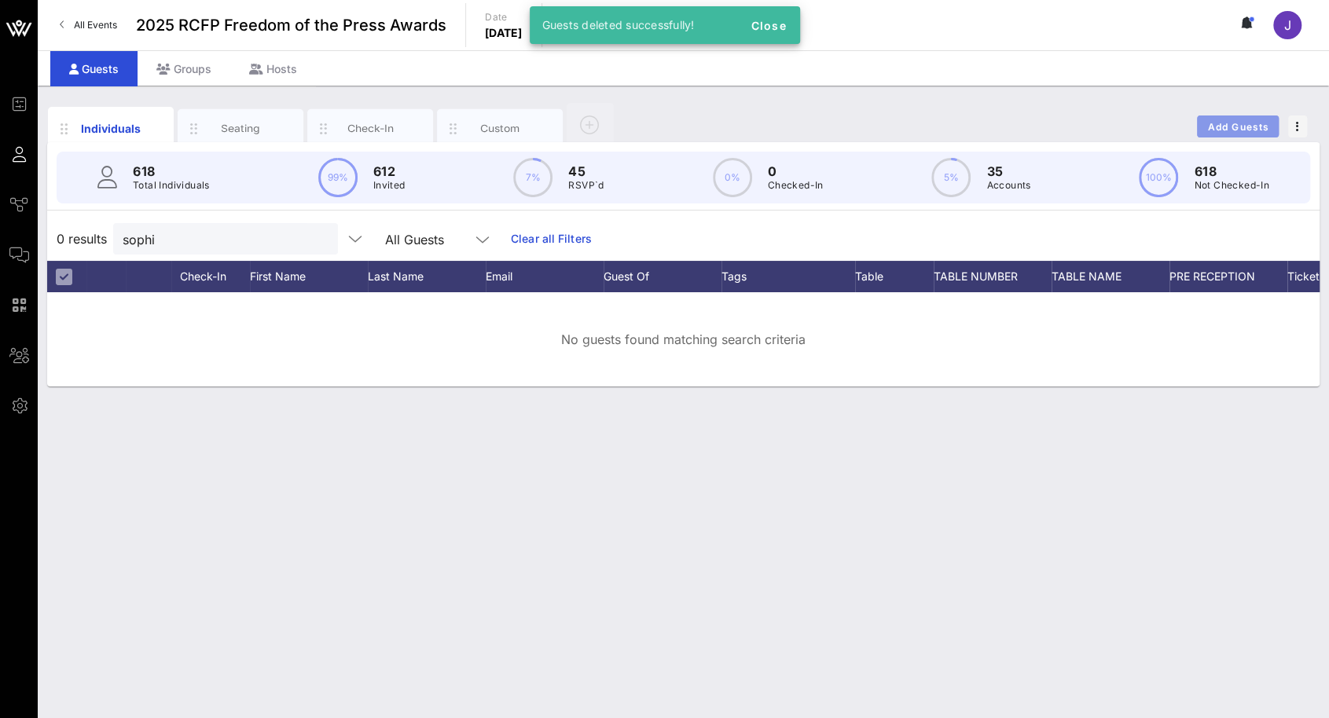
click at [1221, 123] on span "Add Guests" at bounding box center [1238, 127] width 62 height 12
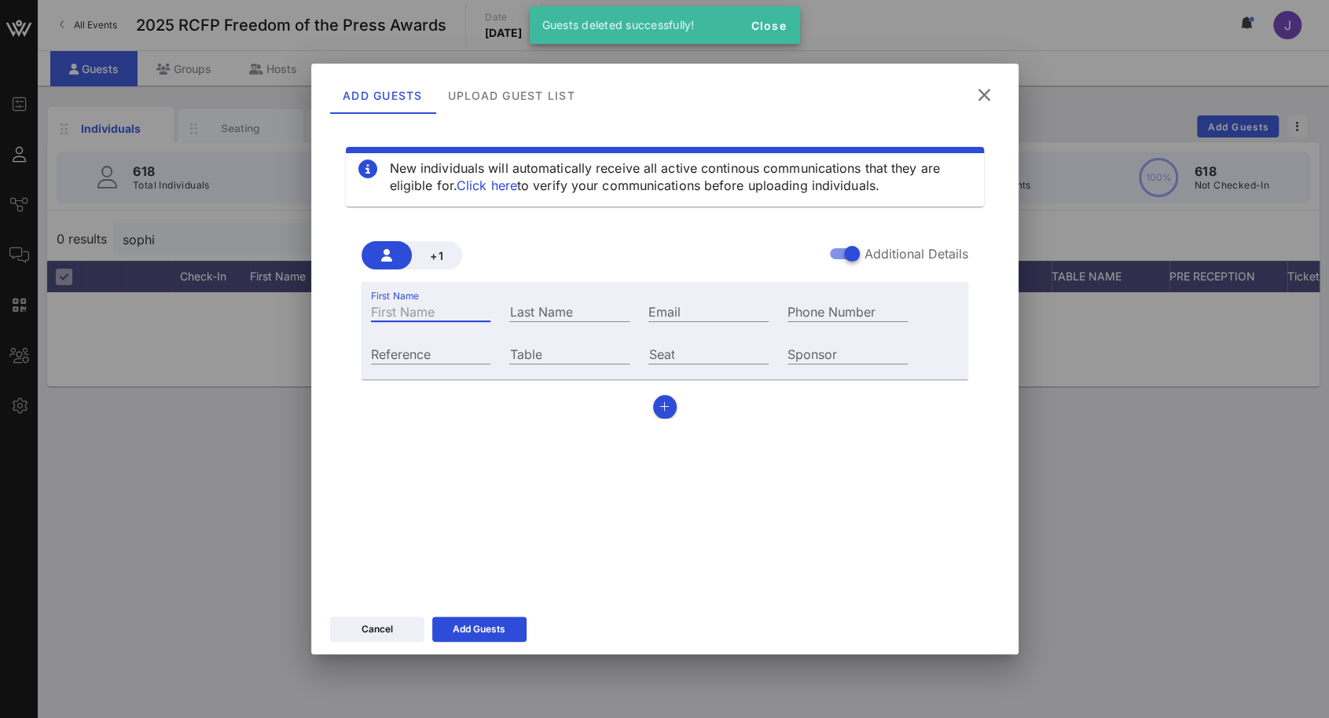
click at [480, 310] on input "First Name" at bounding box center [431, 311] width 120 height 20
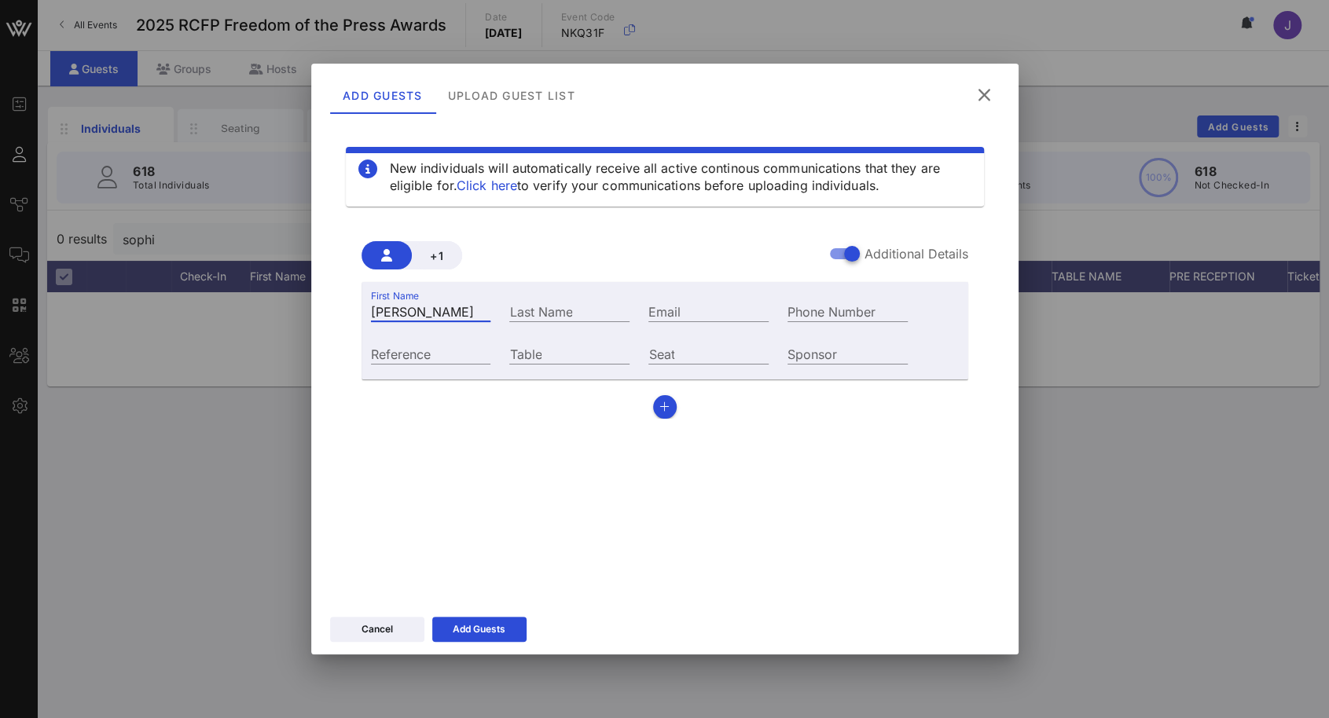
type input "[PERSON_NAME]"
click at [693, 302] on input "Email" at bounding box center [708, 311] width 120 height 20
type input "n"
type input "[EMAIL_ADDRESS][DOMAIN_NAME]"
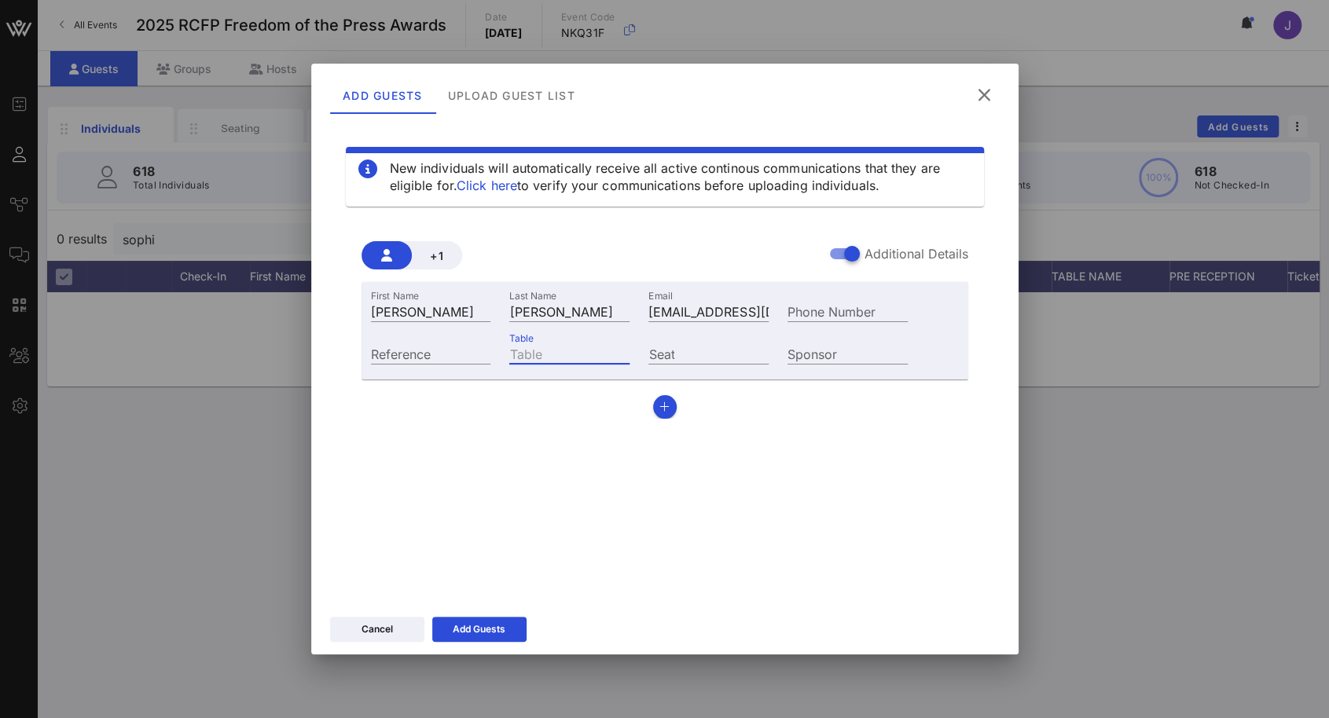
click at [580, 350] on input "Table" at bounding box center [569, 353] width 120 height 20
type input "44"
click at [509, 636] on button "Add Guests" at bounding box center [479, 629] width 94 height 25
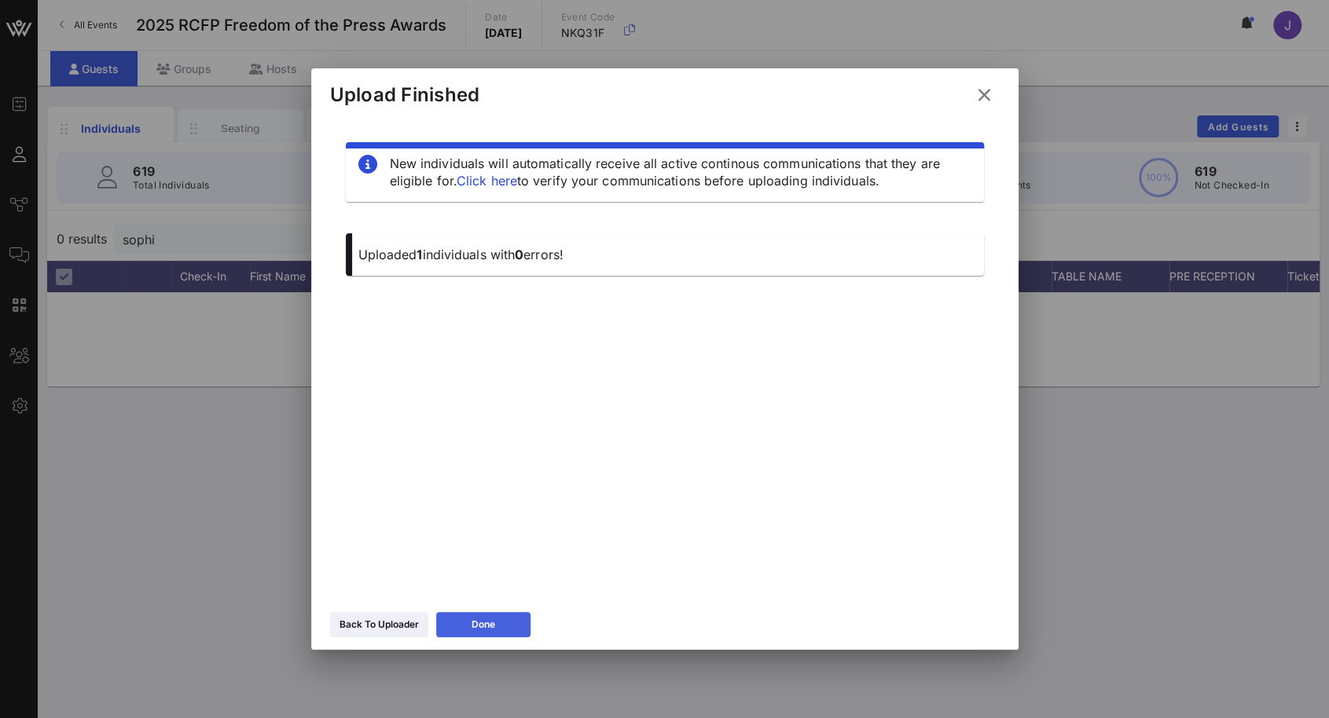
click at [493, 621] on div "Done" at bounding box center [483, 625] width 24 height 16
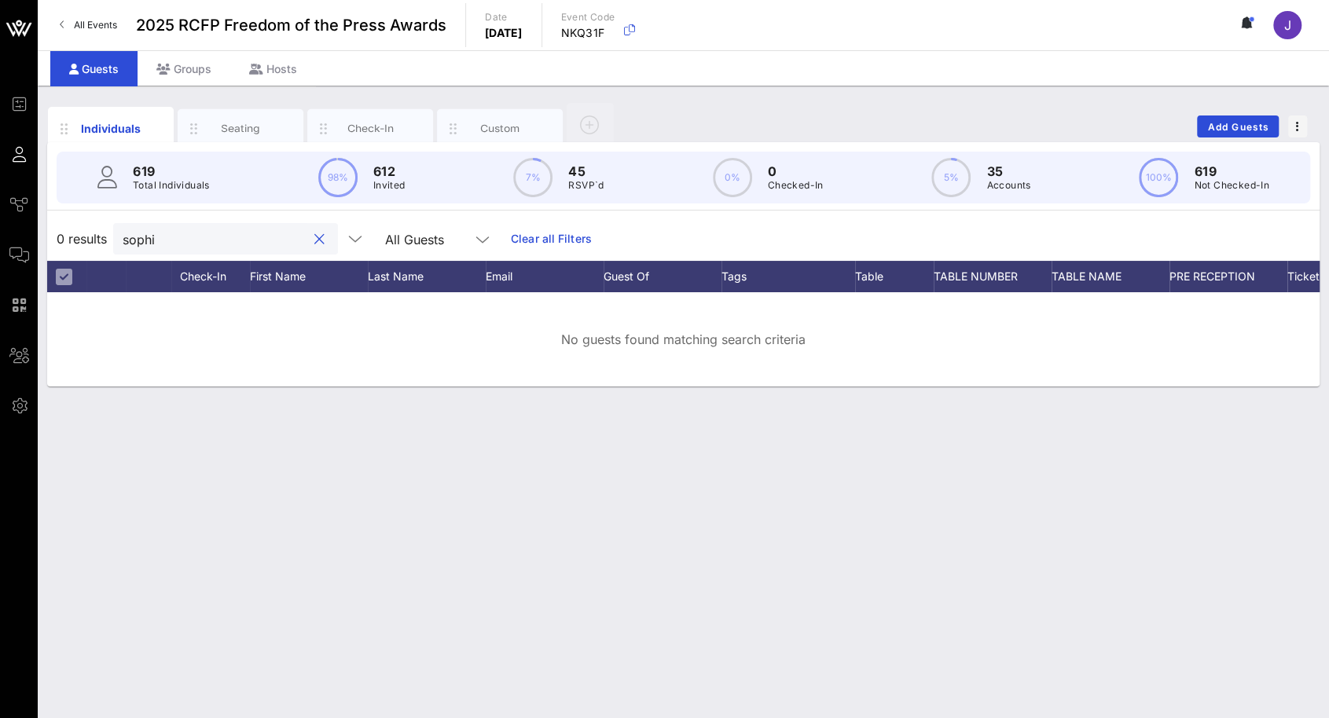
drag, startPoint x: 166, startPoint y: 237, endPoint x: 90, endPoint y: 228, distance: 76.0
click at [90, 228] on div "0 results sophi All Guests Clear all Filters" at bounding box center [683, 239] width 1272 height 44
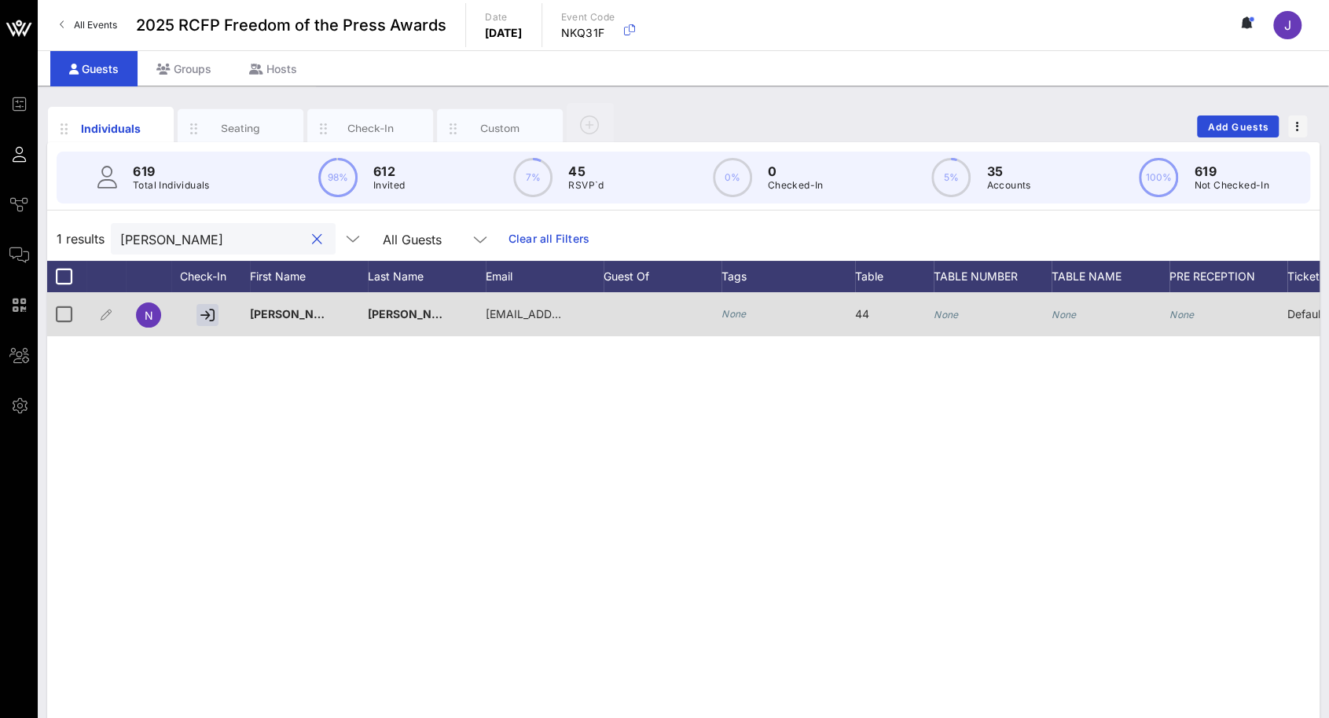
type input "[PERSON_NAME]"
click at [947, 313] on icon "None" at bounding box center [945, 315] width 25 height 12
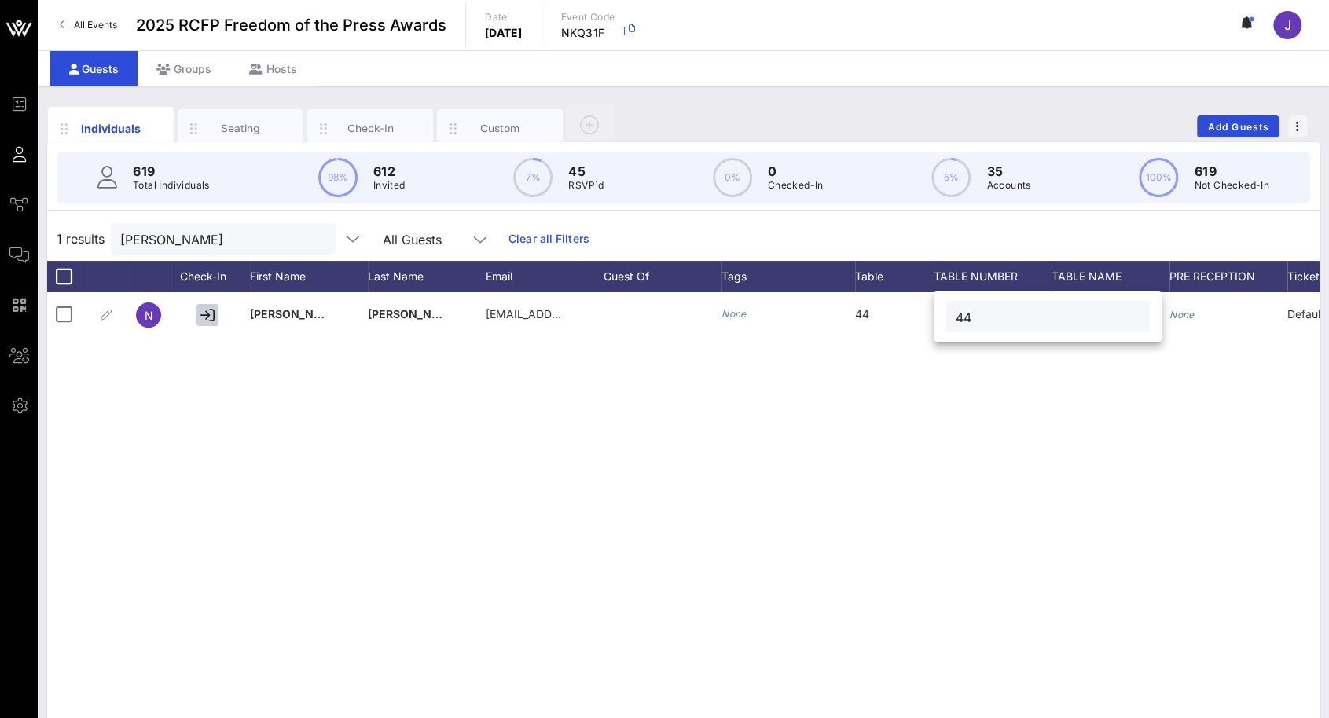
type input "44"
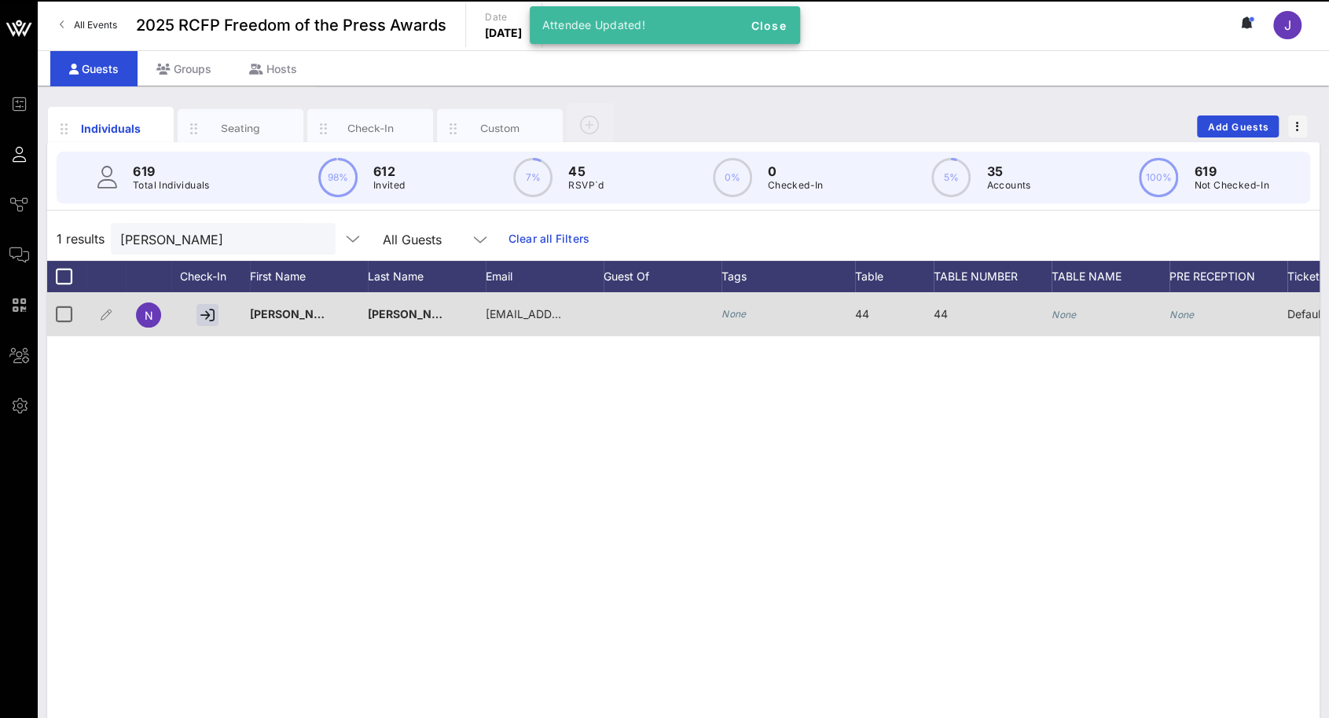
click at [1076, 321] on div "None" at bounding box center [1110, 323] width 118 height 62
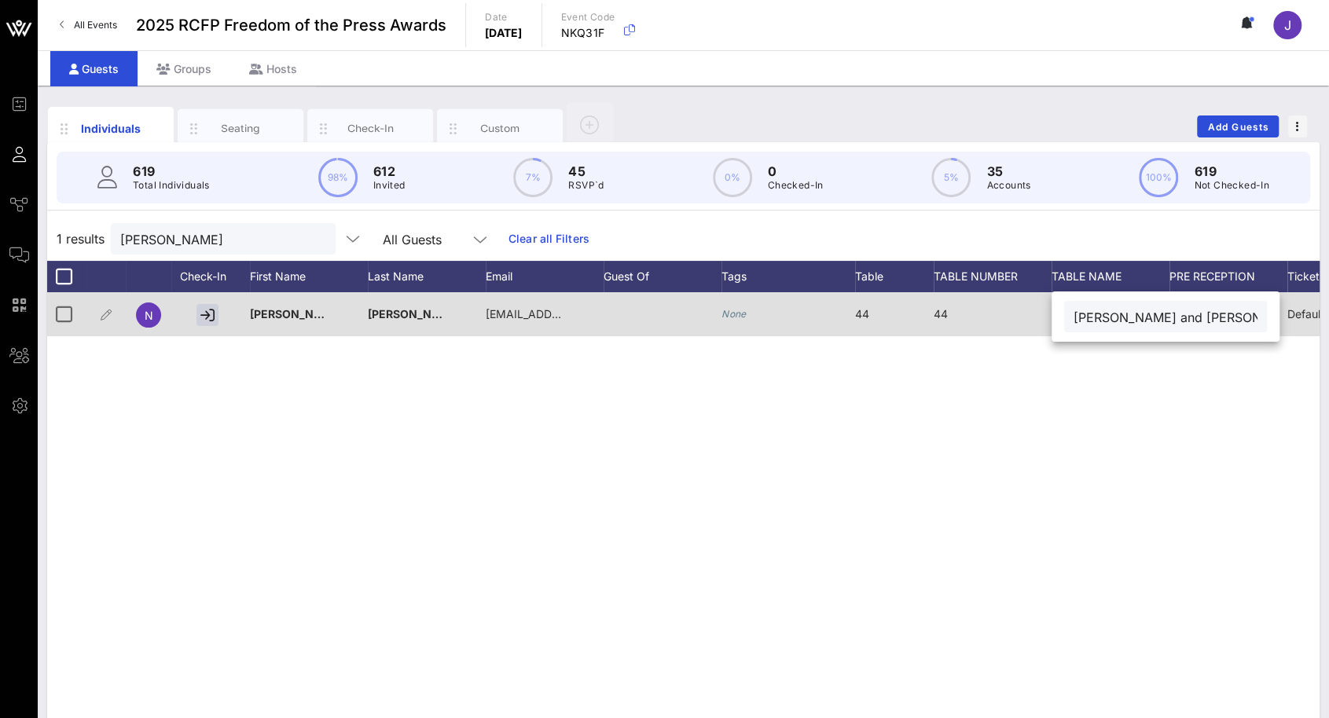
type input "[PERSON_NAME] and [PERSON_NAME]"
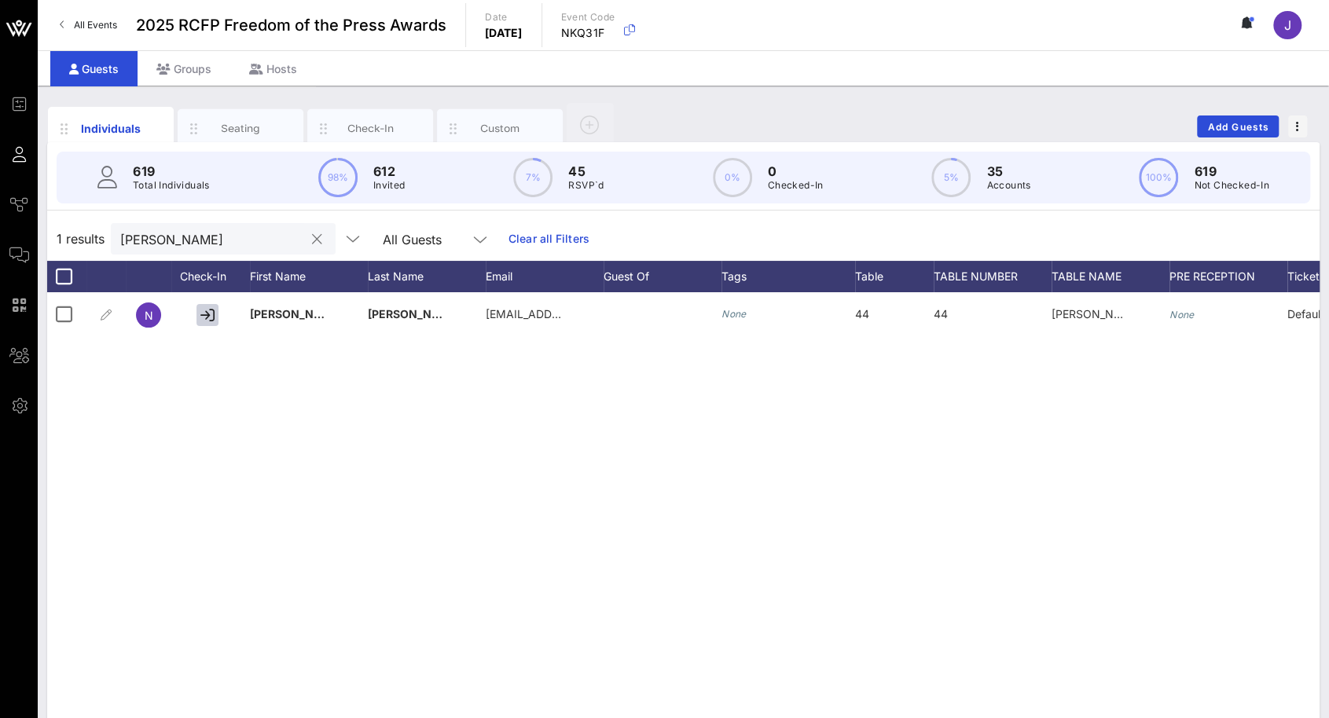
click at [307, 238] on div at bounding box center [316, 239] width 19 height 19
click at [312, 238] on button "clear icon" at bounding box center [317, 240] width 10 height 16
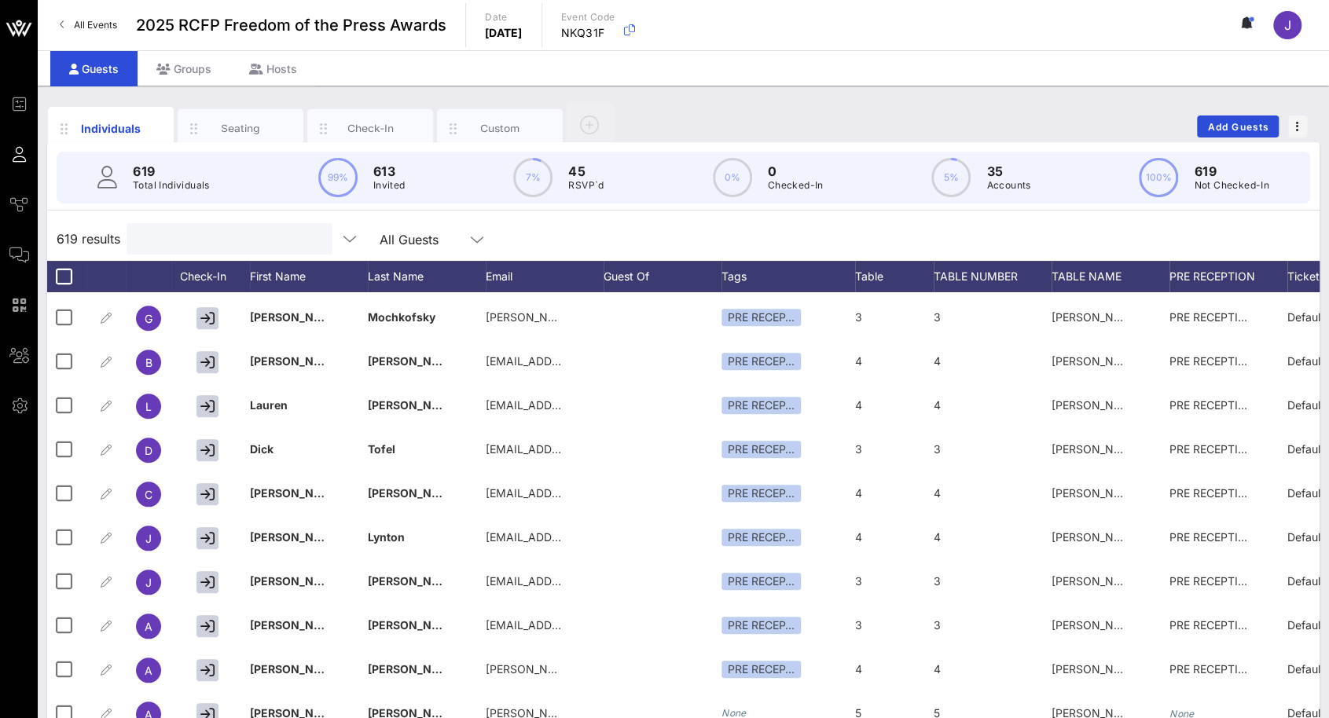
scroll to position [1179, 0]
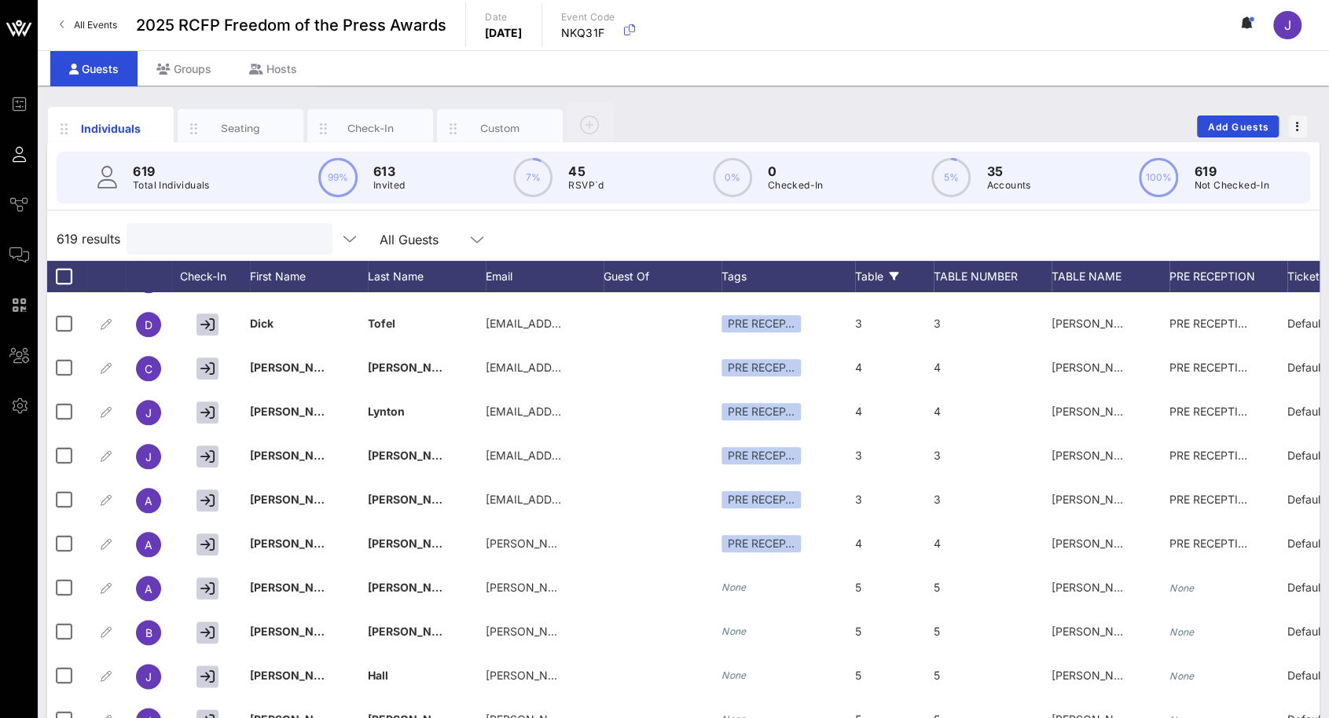
click at [880, 277] on div "Table" at bounding box center [894, 276] width 79 height 31
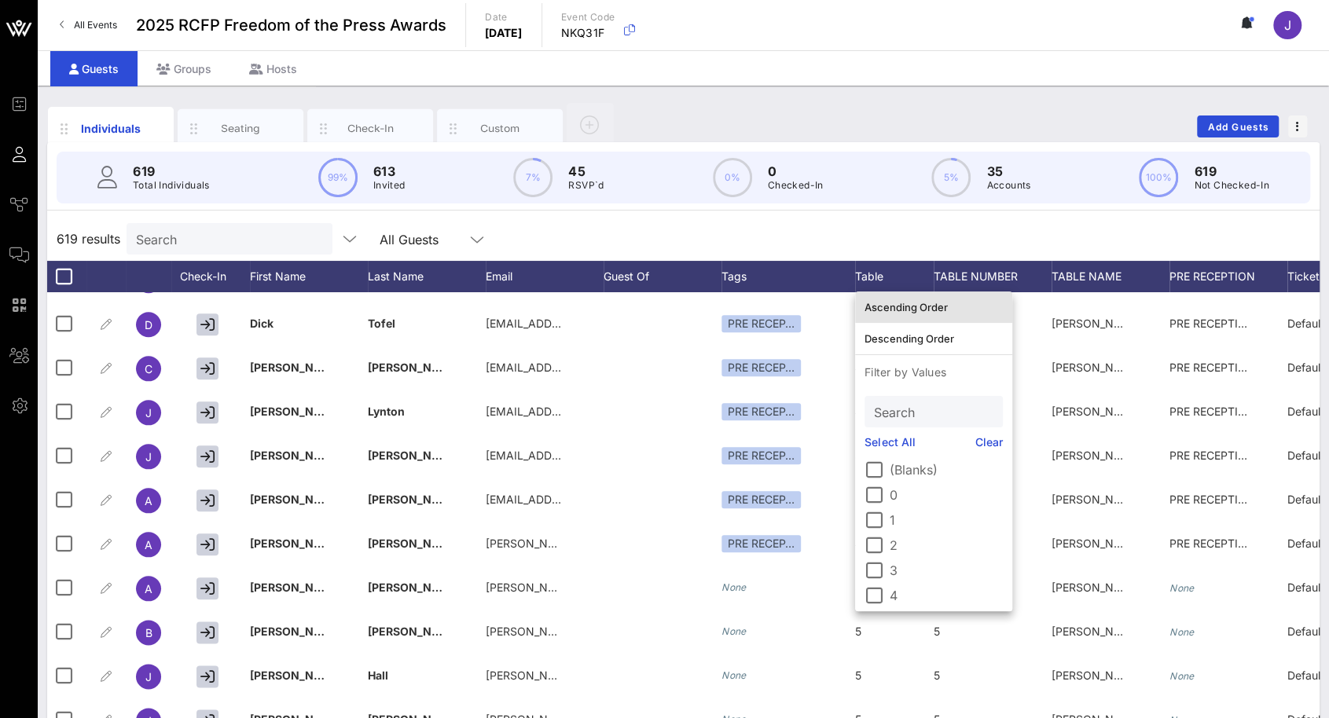
drag, startPoint x: 898, startPoint y: 306, endPoint x: 911, endPoint y: 309, distance: 13.6
click at [899, 307] on div "Ascending Order" at bounding box center [933, 307] width 138 height 13
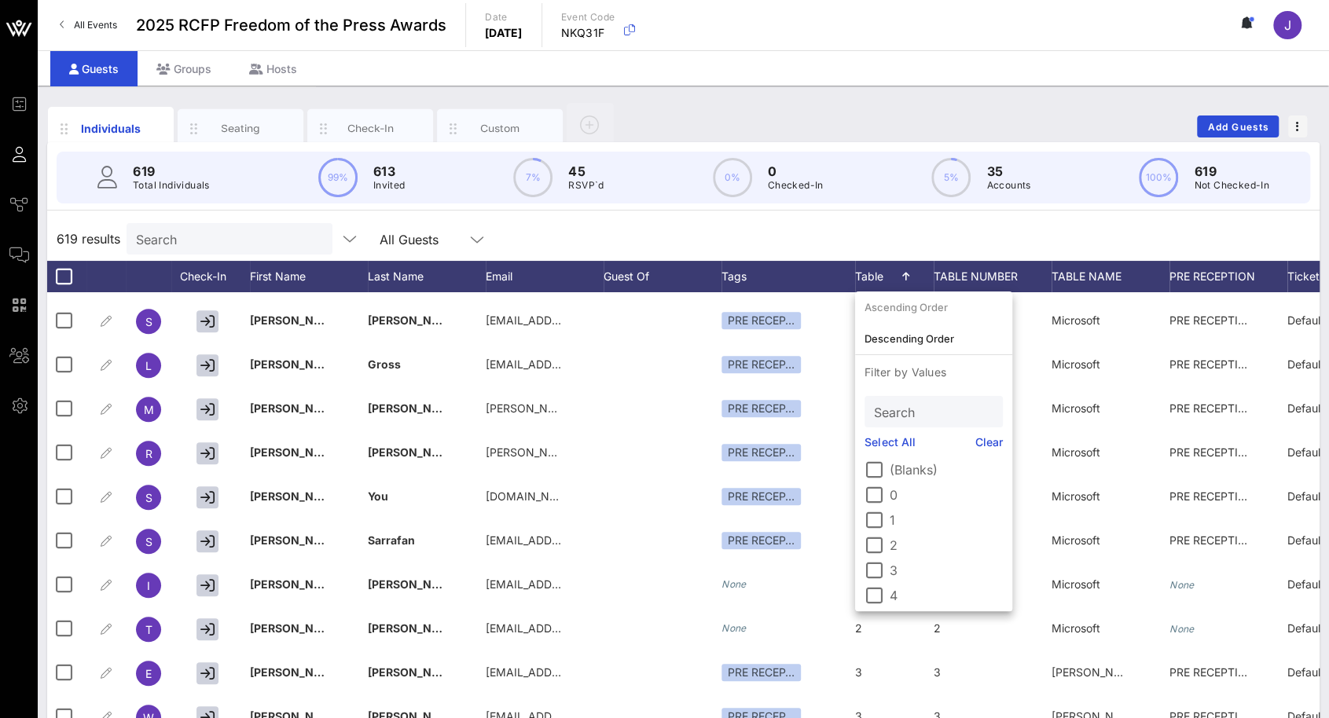
scroll to position [0, 0]
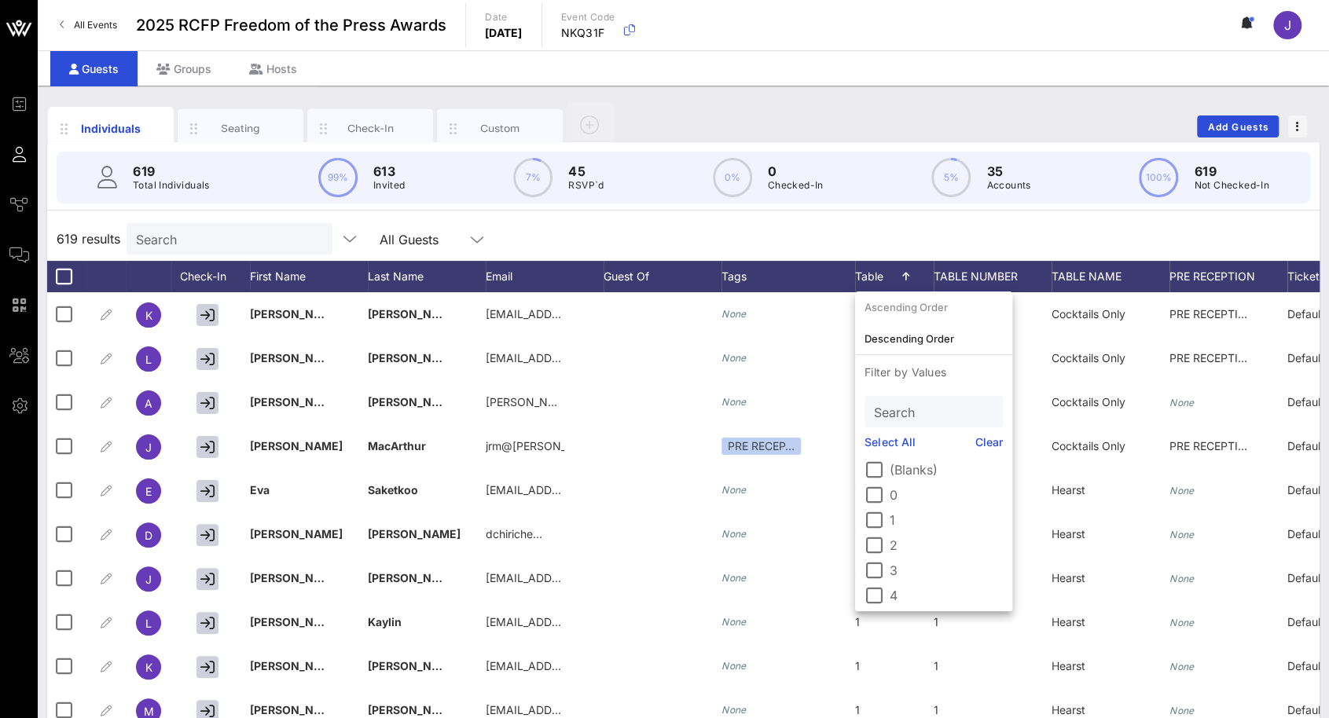
click at [852, 227] on div "619 results Search All Guests" at bounding box center [683, 239] width 1272 height 44
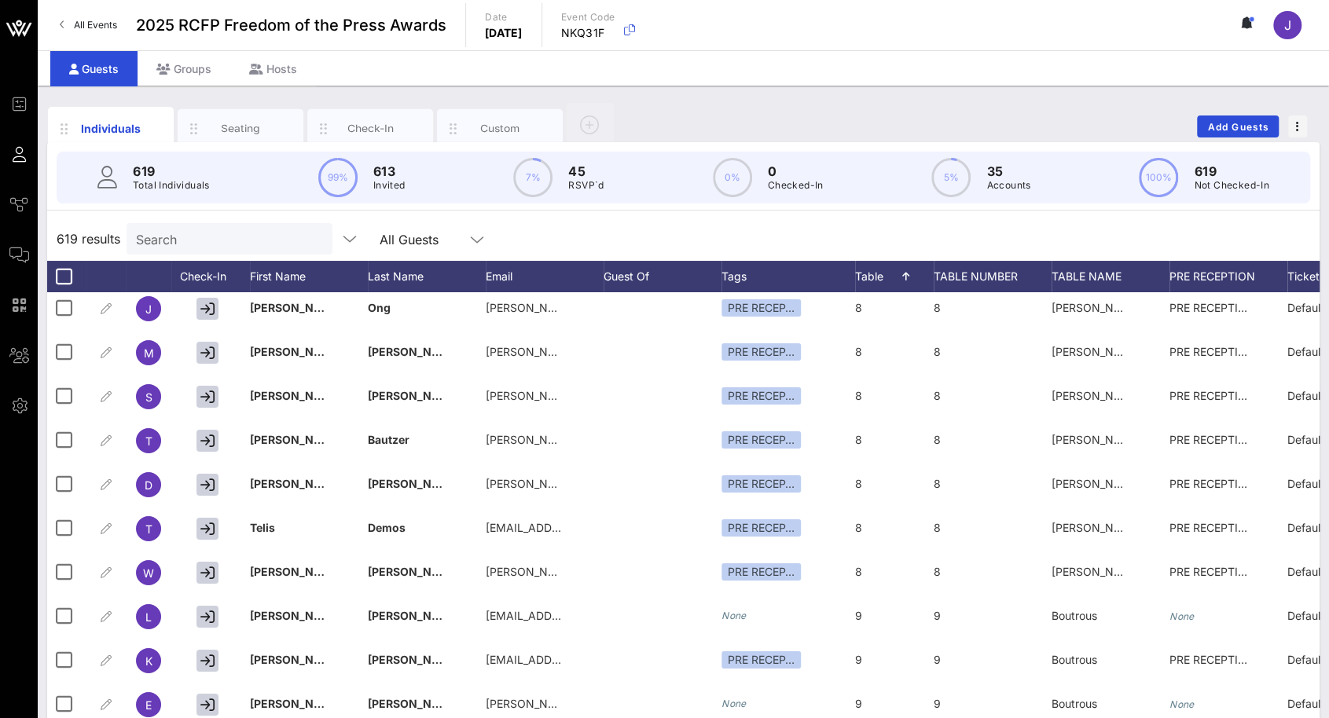
scroll to position [3771, 0]
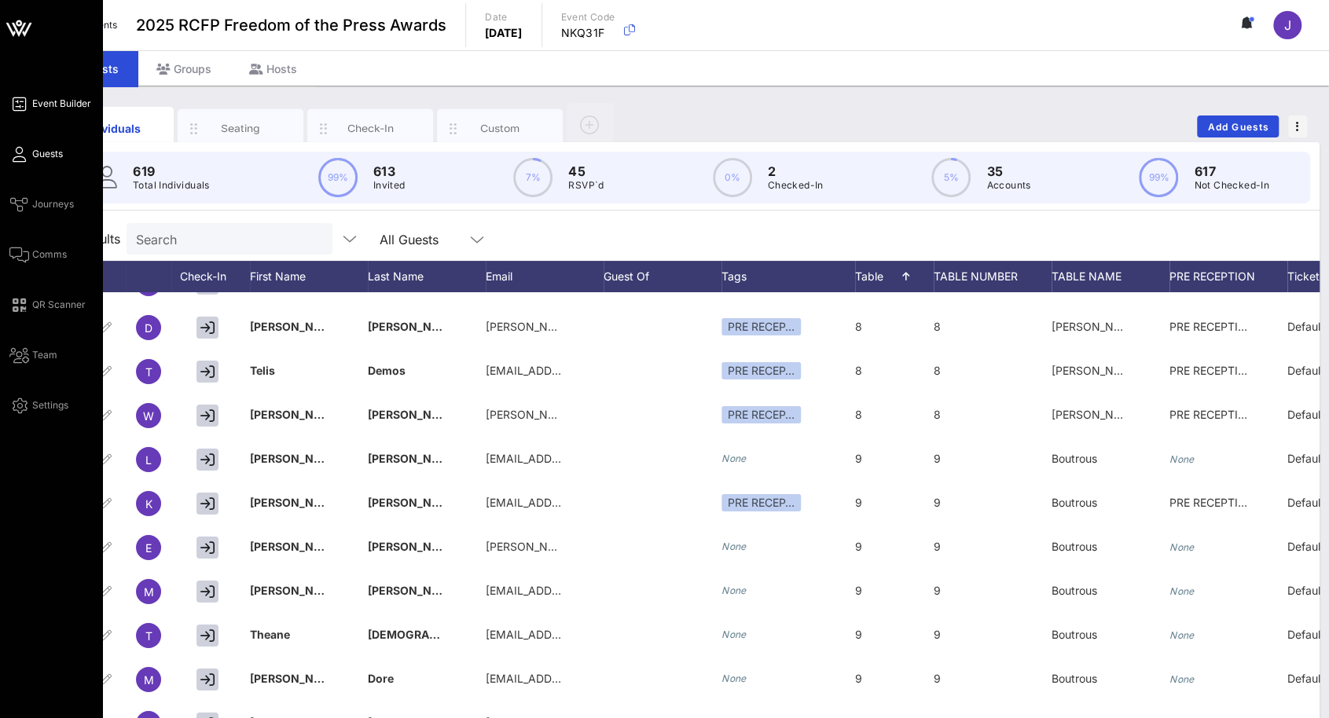
click at [18, 104] on icon at bounding box center [19, 104] width 20 height 2
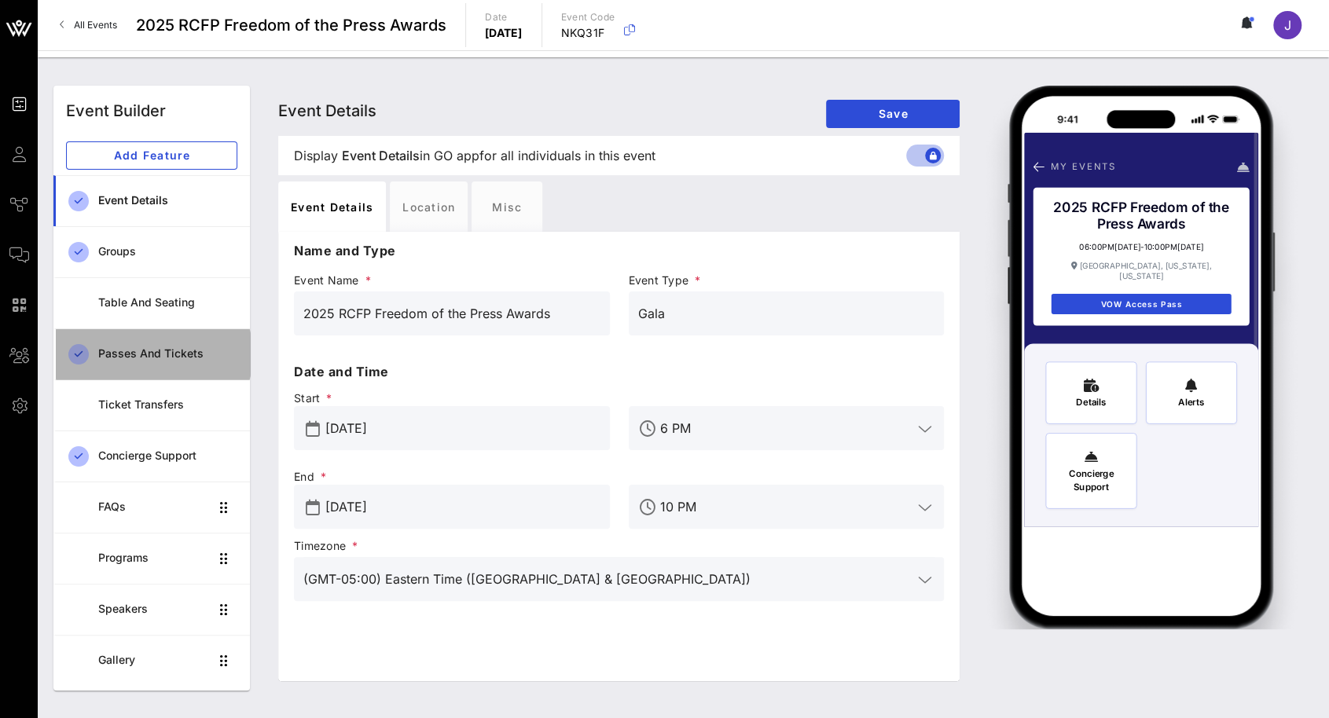
click at [154, 359] on div "Passes and Tickets" at bounding box center [167, 353] width 139 height 13
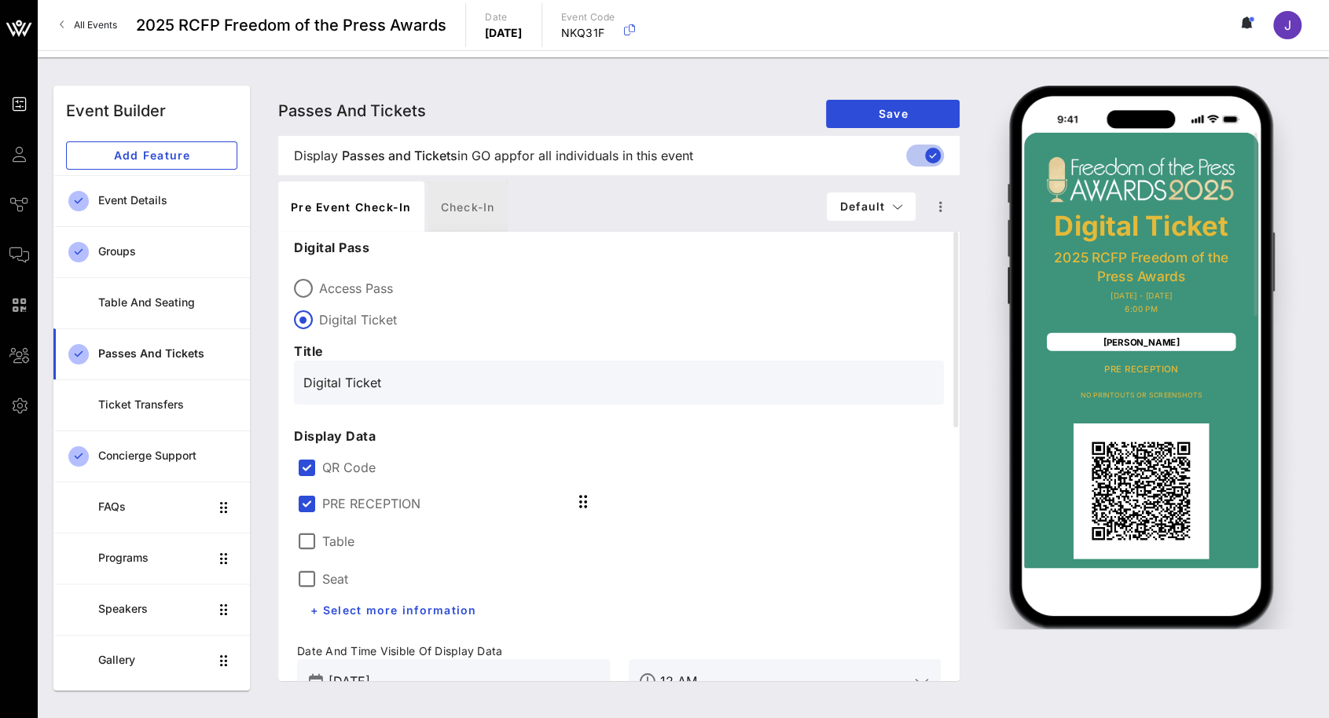
click at [482, 206] on div "Check-in" at bounding box center [467, 206] width 79 height 50
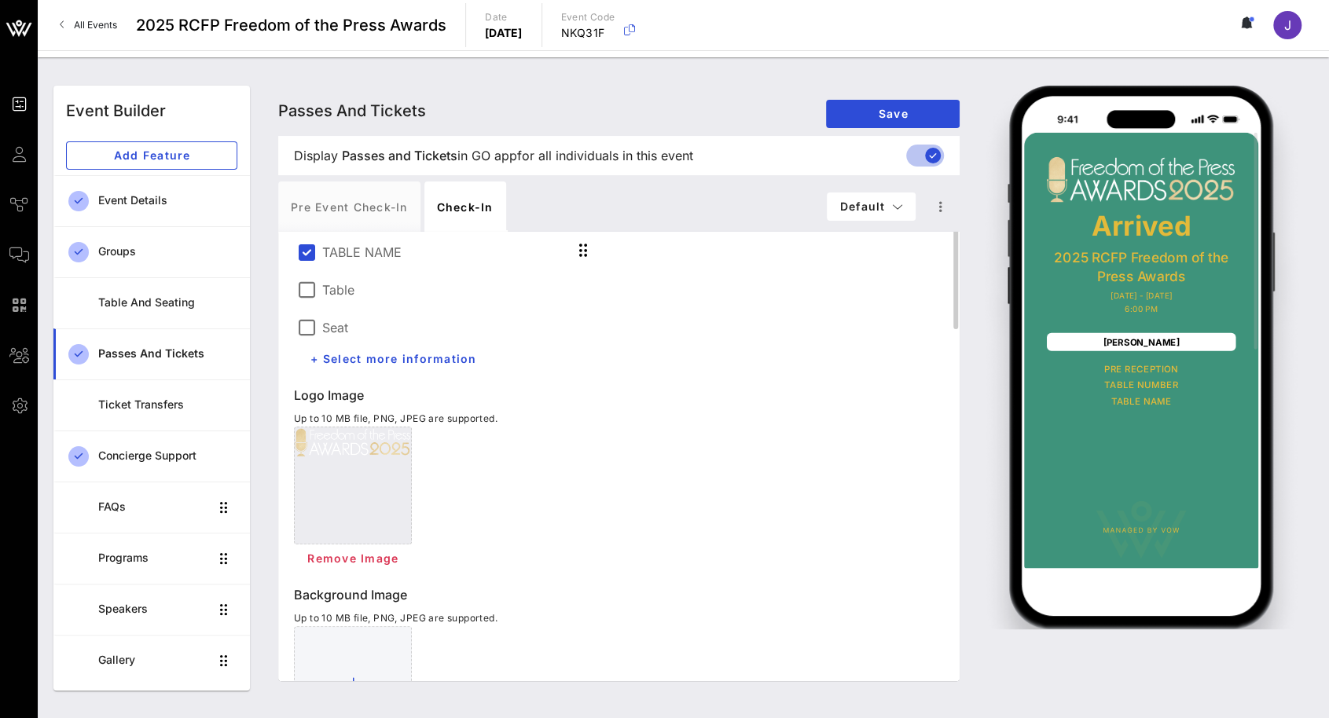
scroll to position [66, 0]
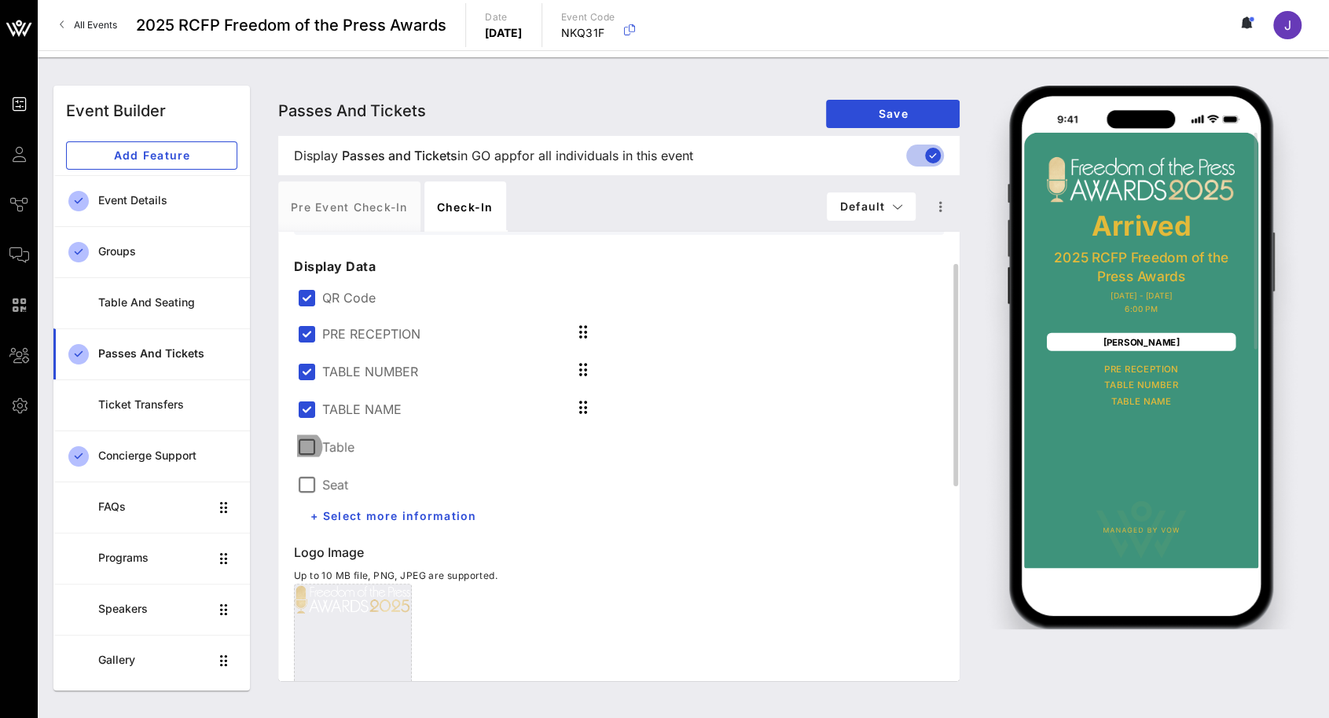
click at [307, 451] on div at bounding box center [306, 447] width 27 height 27
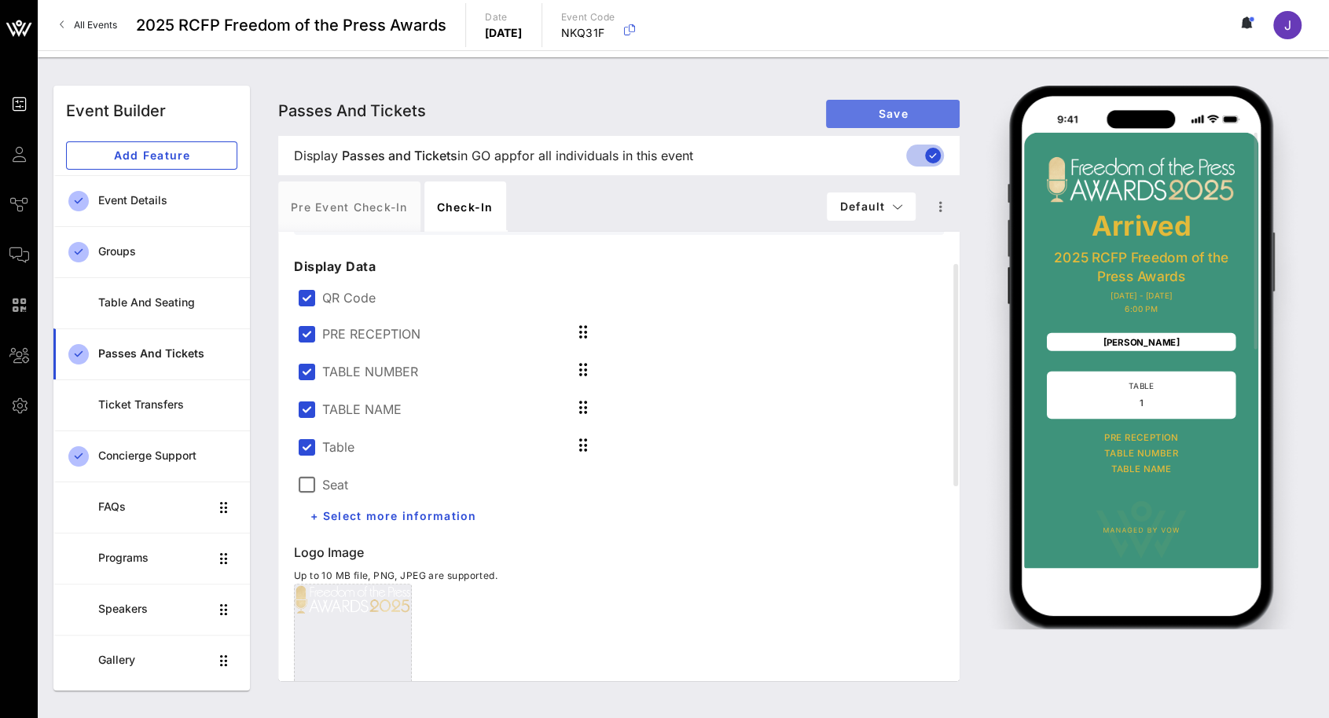
click at [889, 107] on span "Save" at bounding box center [892, 113] width 108 height 13
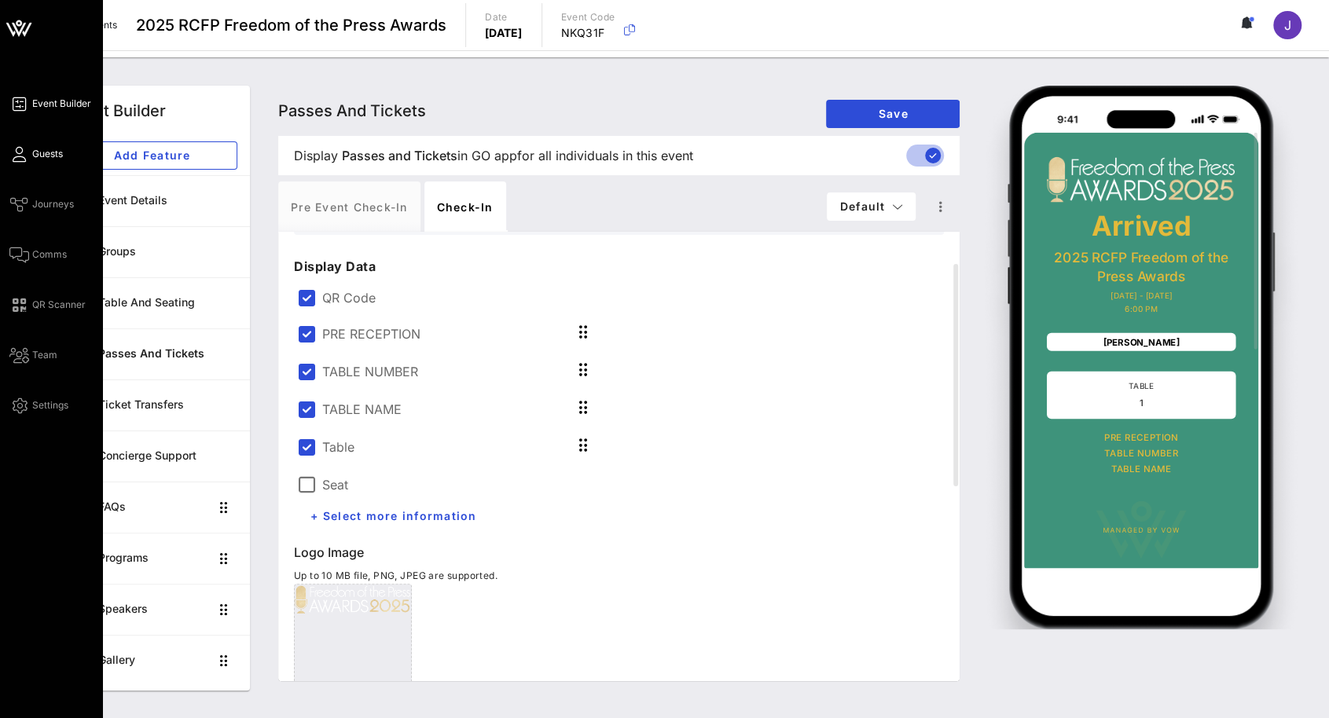
click at [47, 163] on link "Guests" at bounding box center [35, 154] width 53 height 19
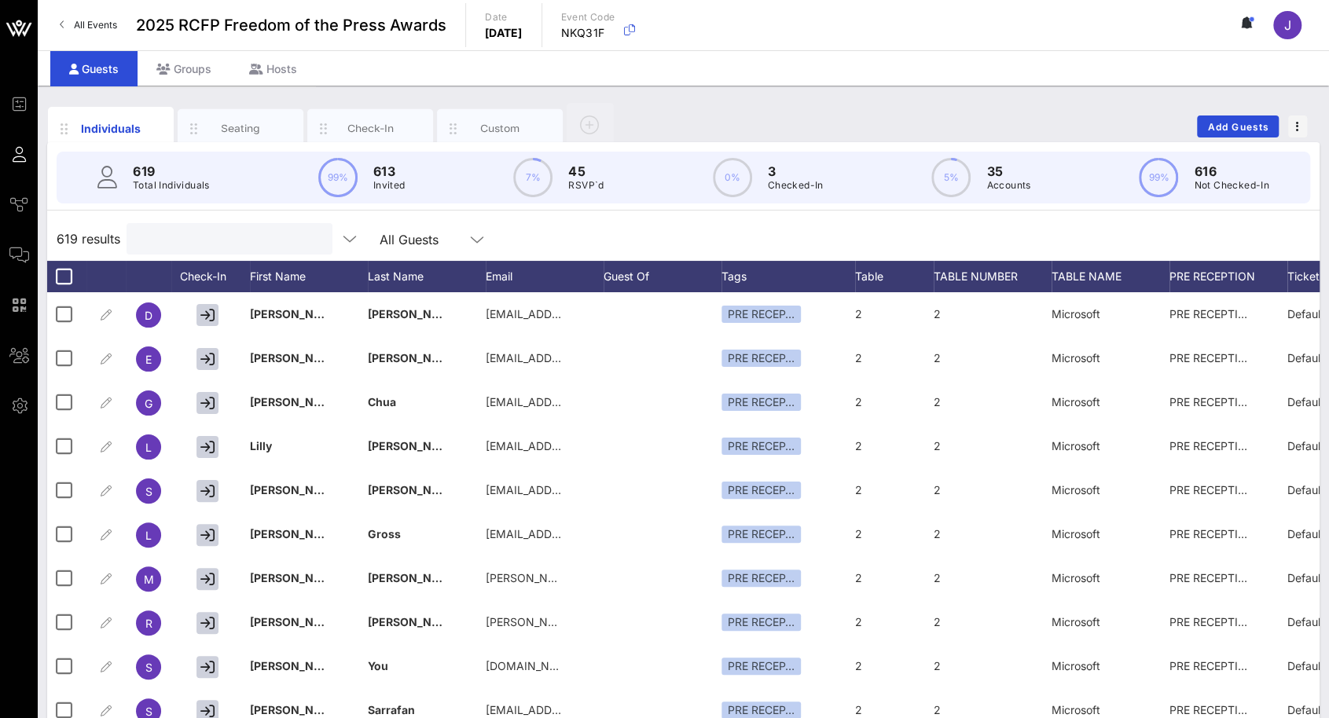
click at [170, 243] on input "text" at bounding box center [228, 239] width 184 height 20
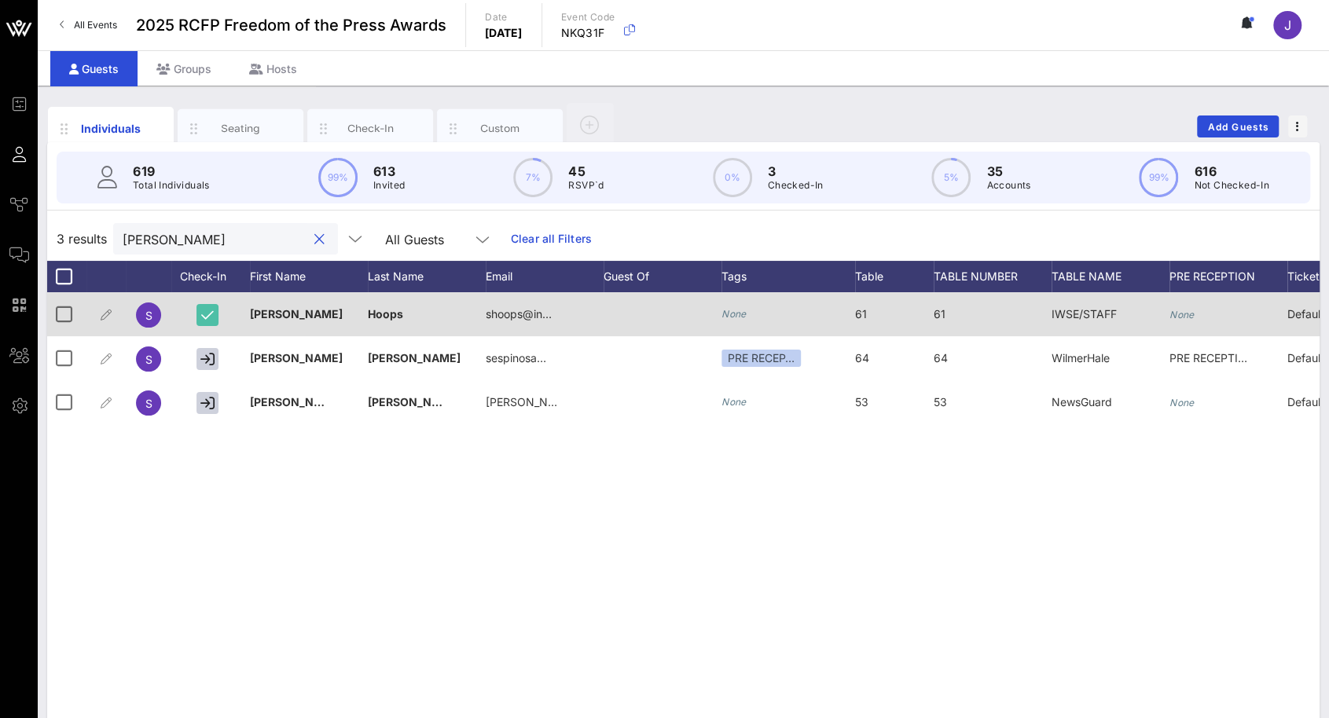
type input "[PERSON_NAME]"
click at [206, 322] on button "button" at bounding box center [207, 315] width 22 height 22
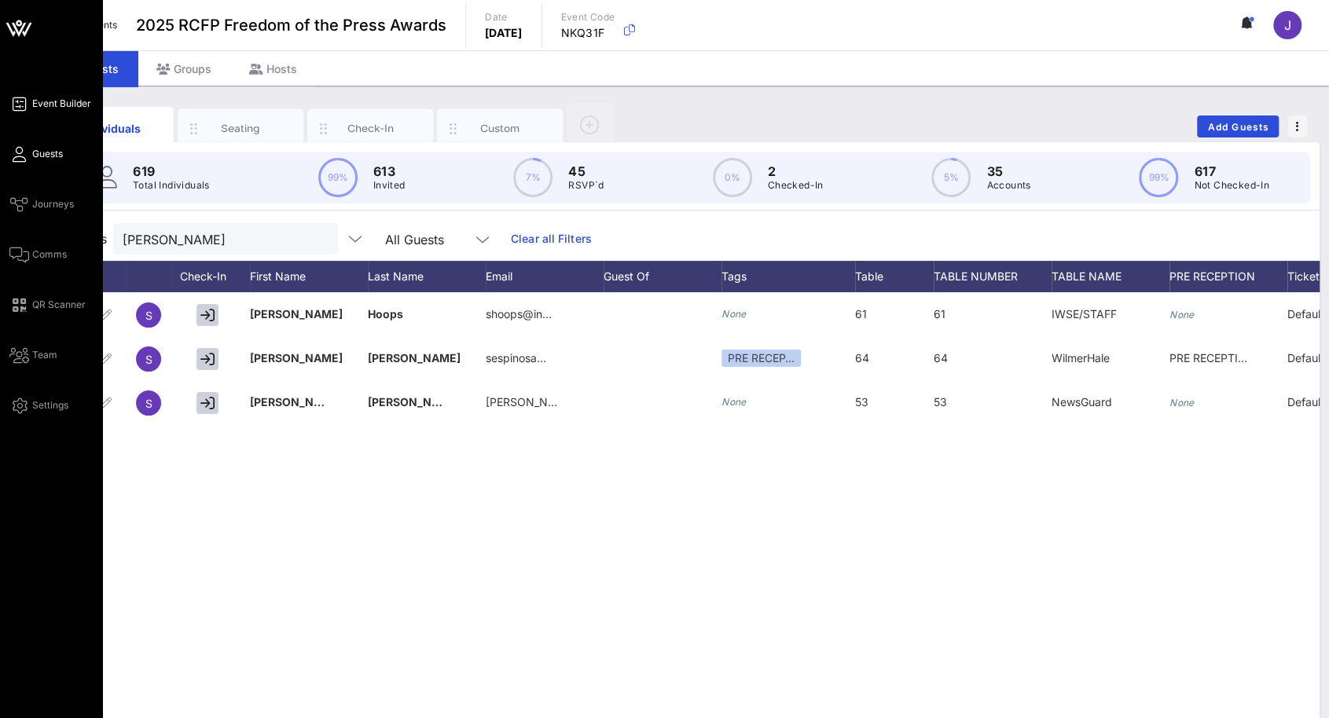
click at [18, 105] on icon at bounding box center [19, 104] width 20 height 2
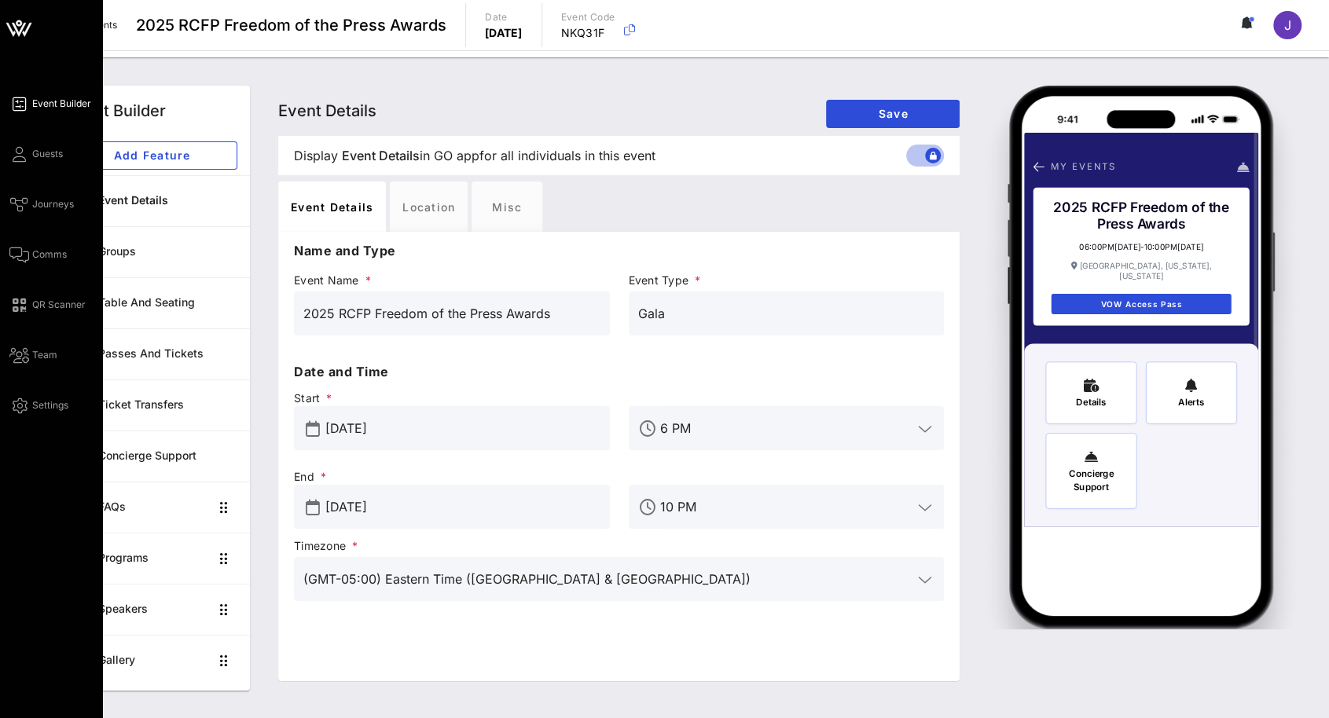
click at [38, 166] on div "Event Builder Guests Journeys Comms QR Scanner Team Settings" at bounding box center [55, 254] width 93 height 321
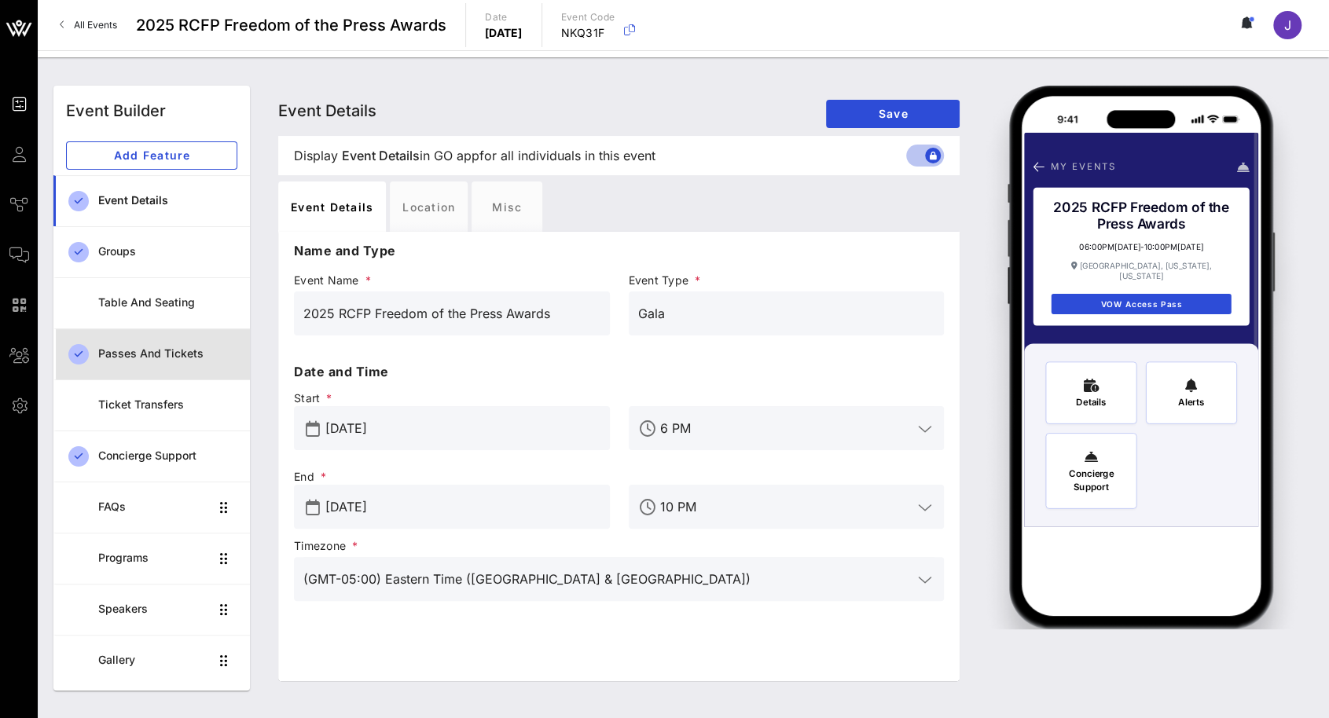
click at [176, 351] on div "Passes and Tickets" at bounding box center [167, 353] width 139 height 13
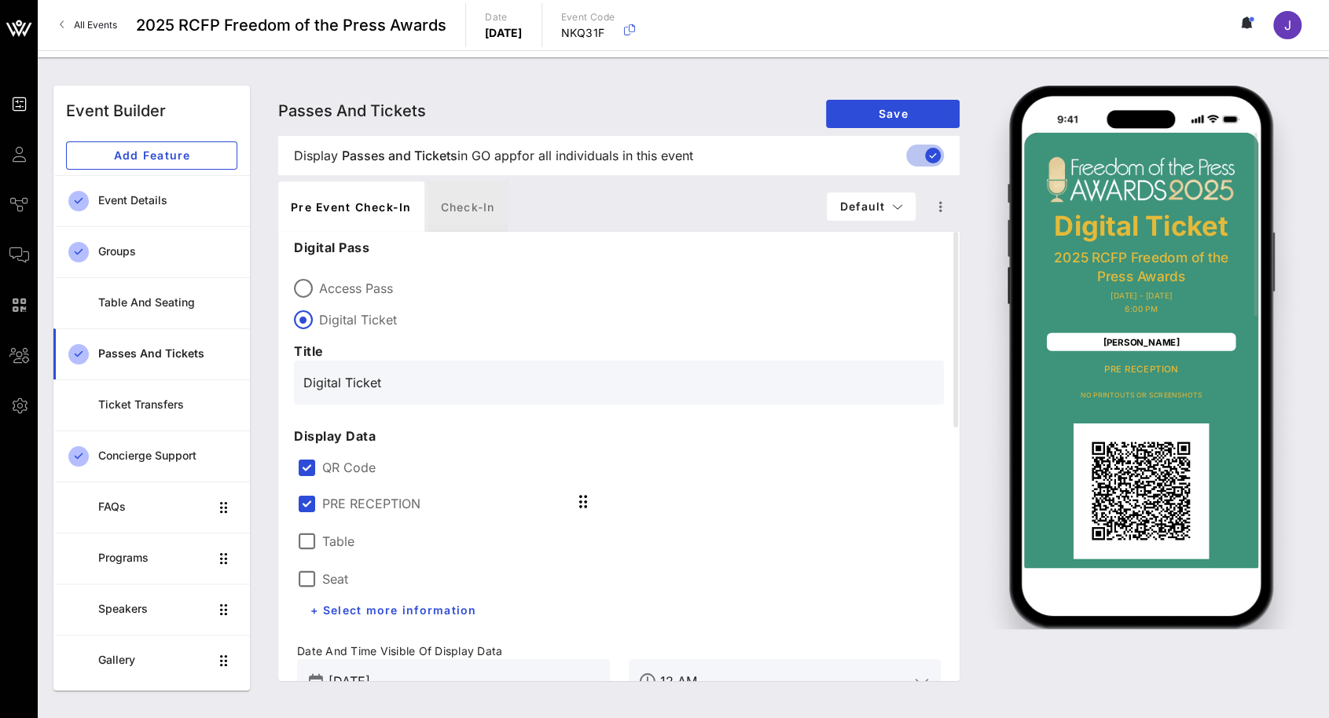
click at [470, 202] on div "Check-in" at bounding box center [467, 206] width 79 height 50
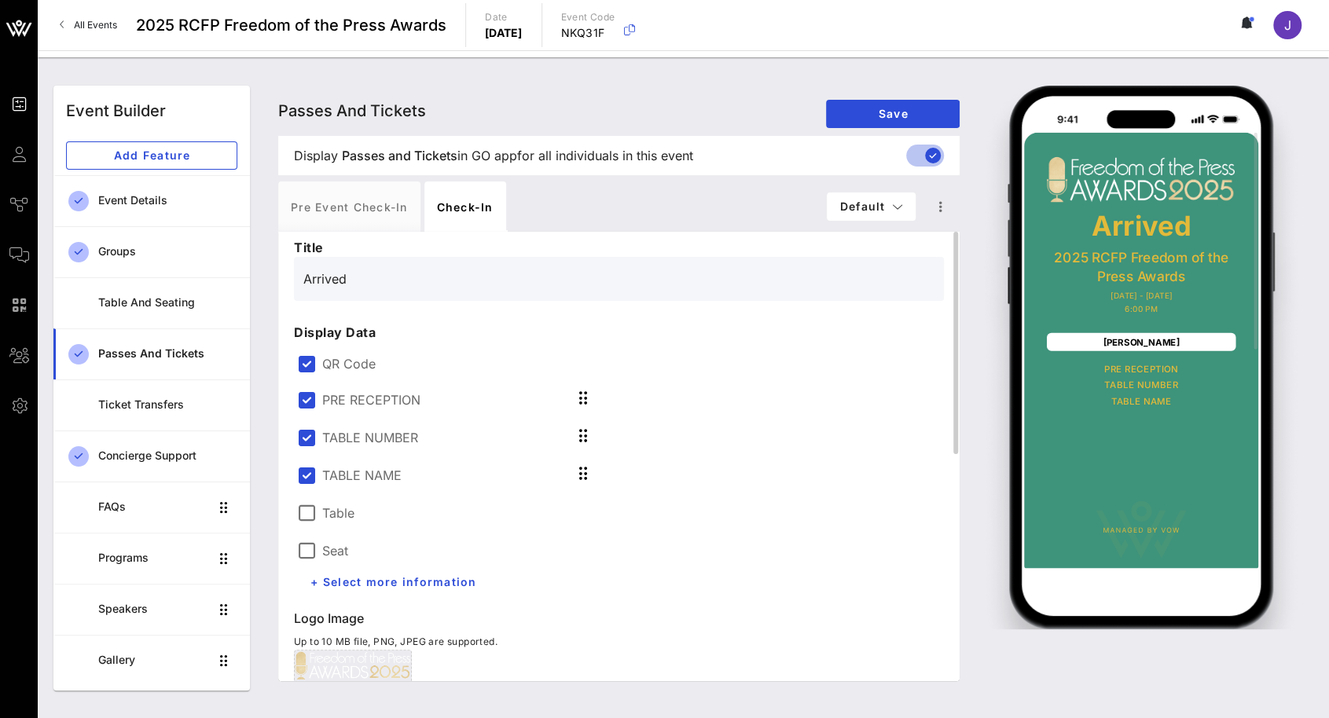
click at [336, 509] on label "Table" at bounding box center [338, 513] width 32 height 16
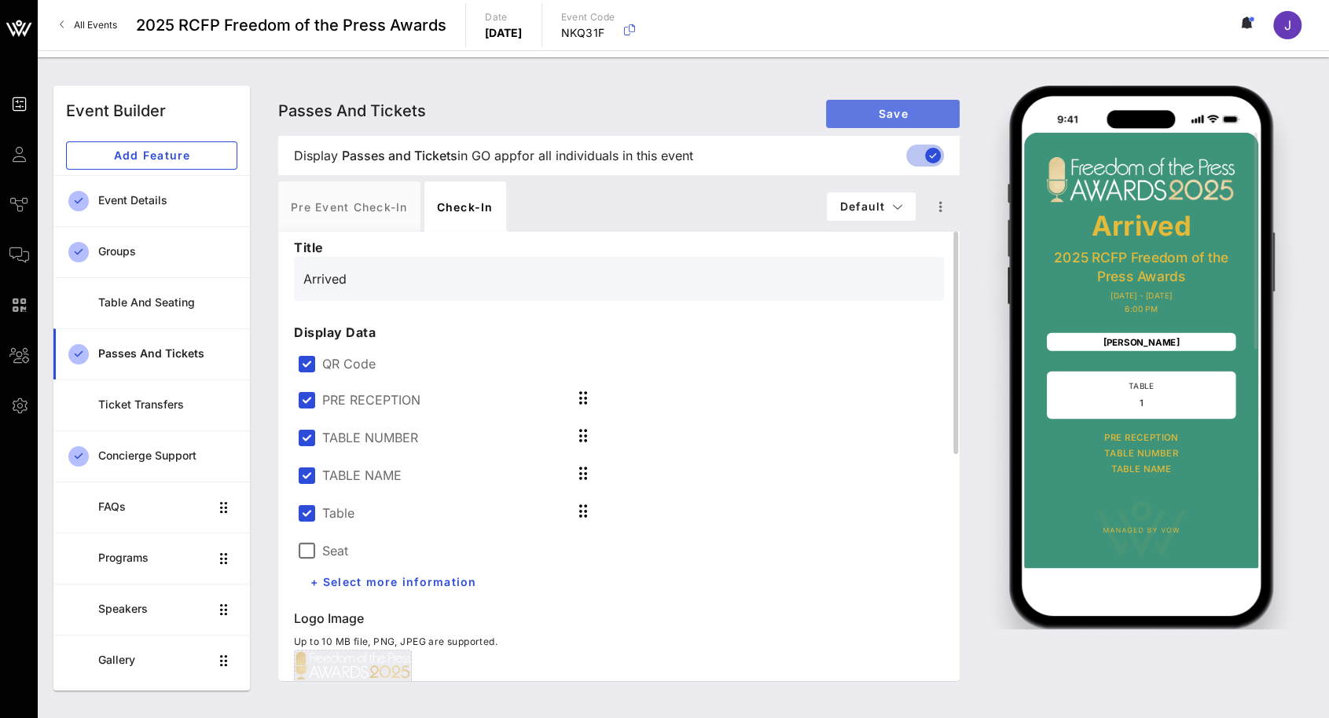
click at [872, 108] on span "Save" at bounding box center [892, 113] width 108 height 13
click at [307, 516] on div at bounding box center [306, 513] width 27 height 27
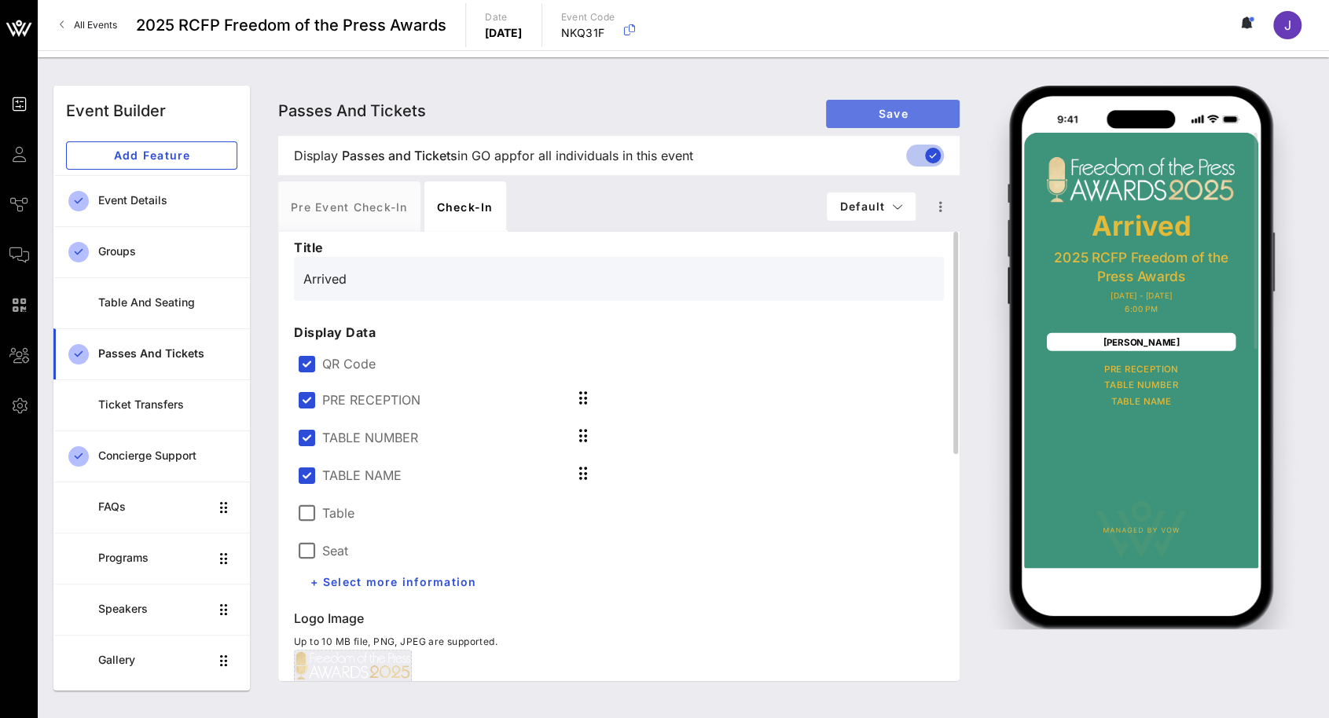
click at [897, 115] on span "Save" at bounding box center [892, 113] width 108 height 13
click at [912, 108] on span "Save" at bounding box center [892, 113] width 108 height 13
click at [902, 212] on span "Default" at bounding box center [871, 206] width 64 height 13
click at [707, 188] on div "Pre Event Check-in Check-in" at bounding box center [552, 206] width 548 height 50
click at [943, 203] on icon "button" at bounding box center [940, 206] width 19 height 19
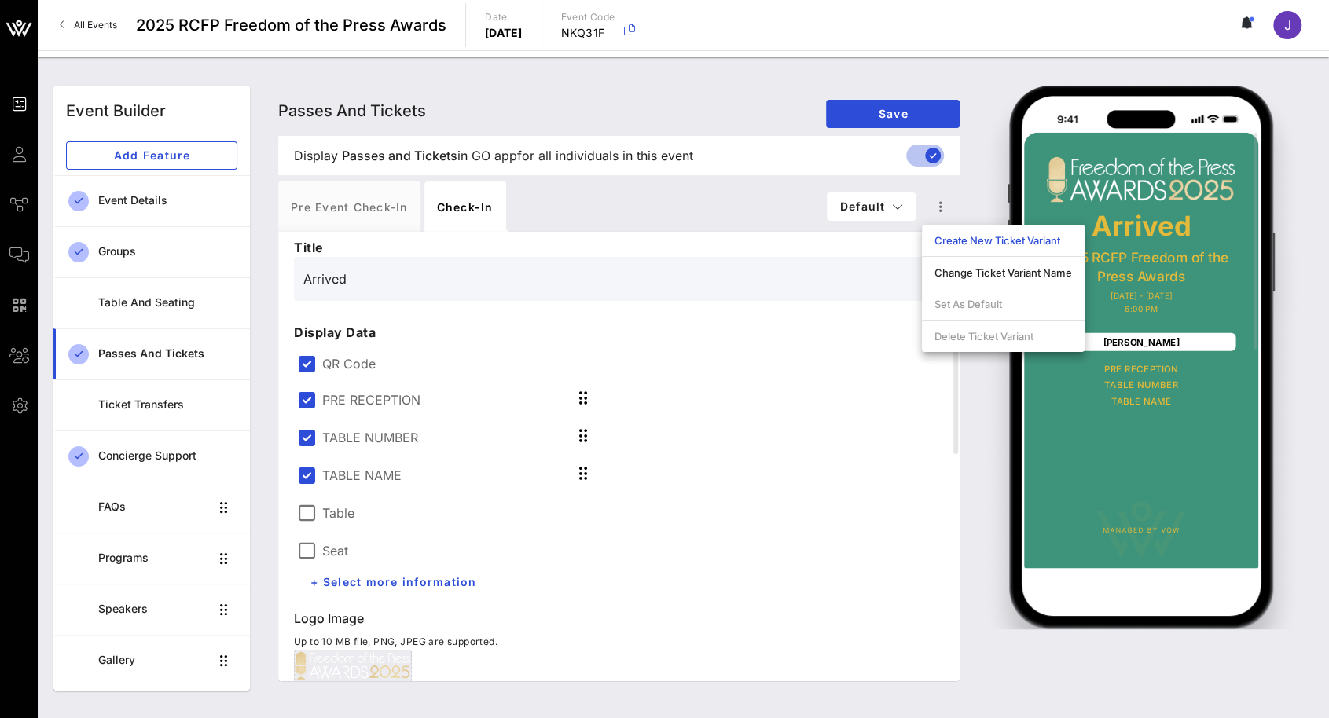
click at [671, 193] on div "Pre Event Check-in Check-in" at bounding box center [552, 206] width 548 height 50
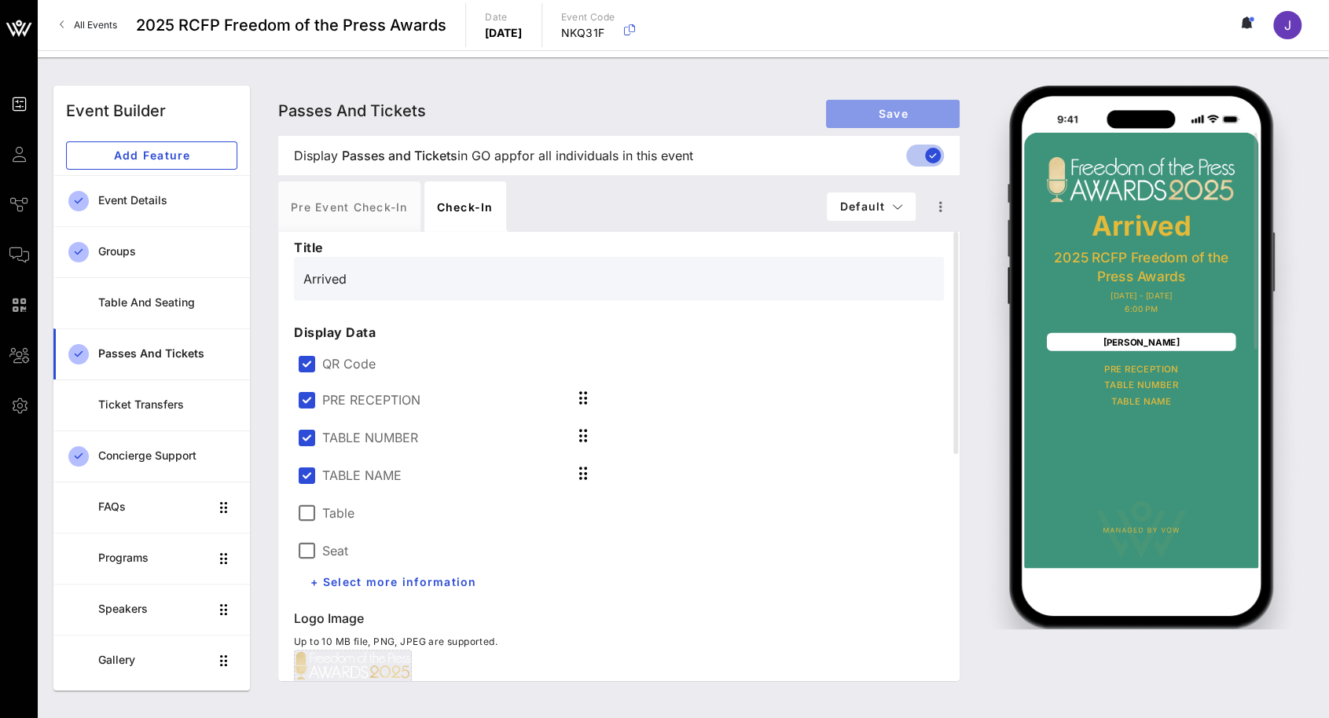
click at [915, 110] on span "Save" at bounding box center [892, 113] width 108 height 13
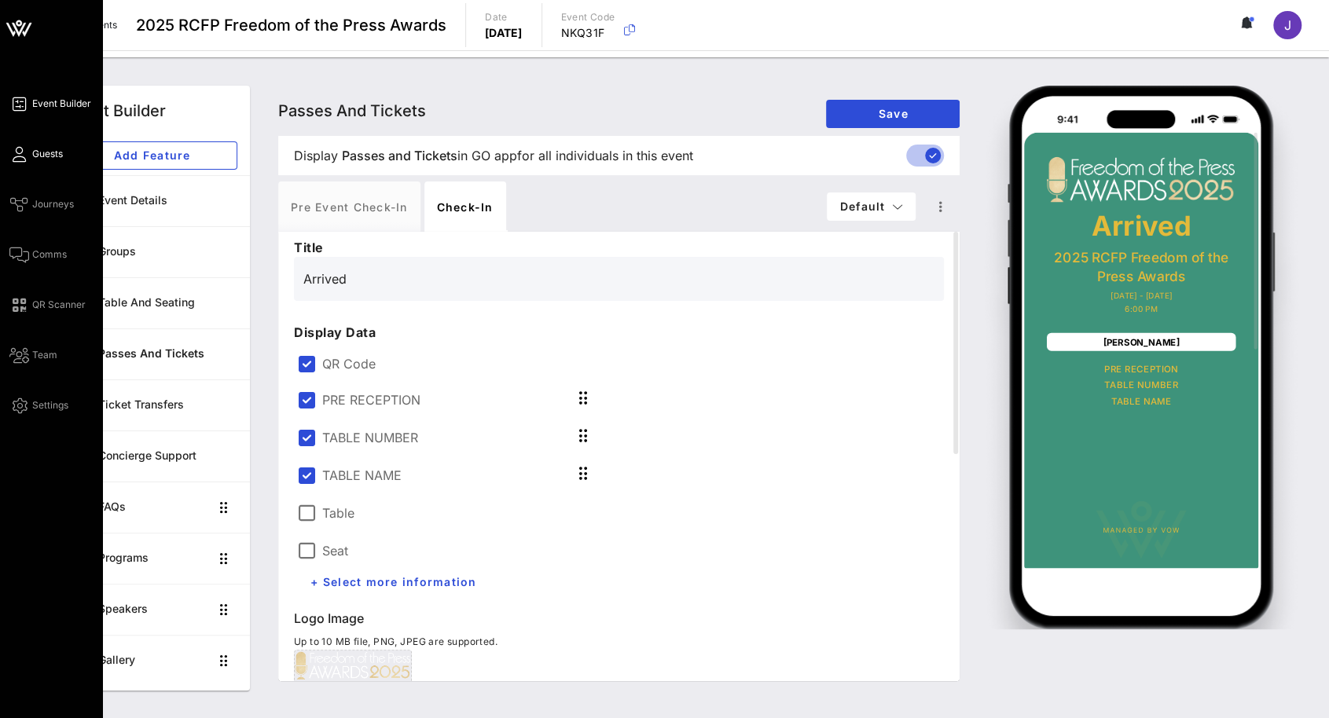
click at [48, 159] on span "Guests" at bounding box center [47, 154] width 31 height 14
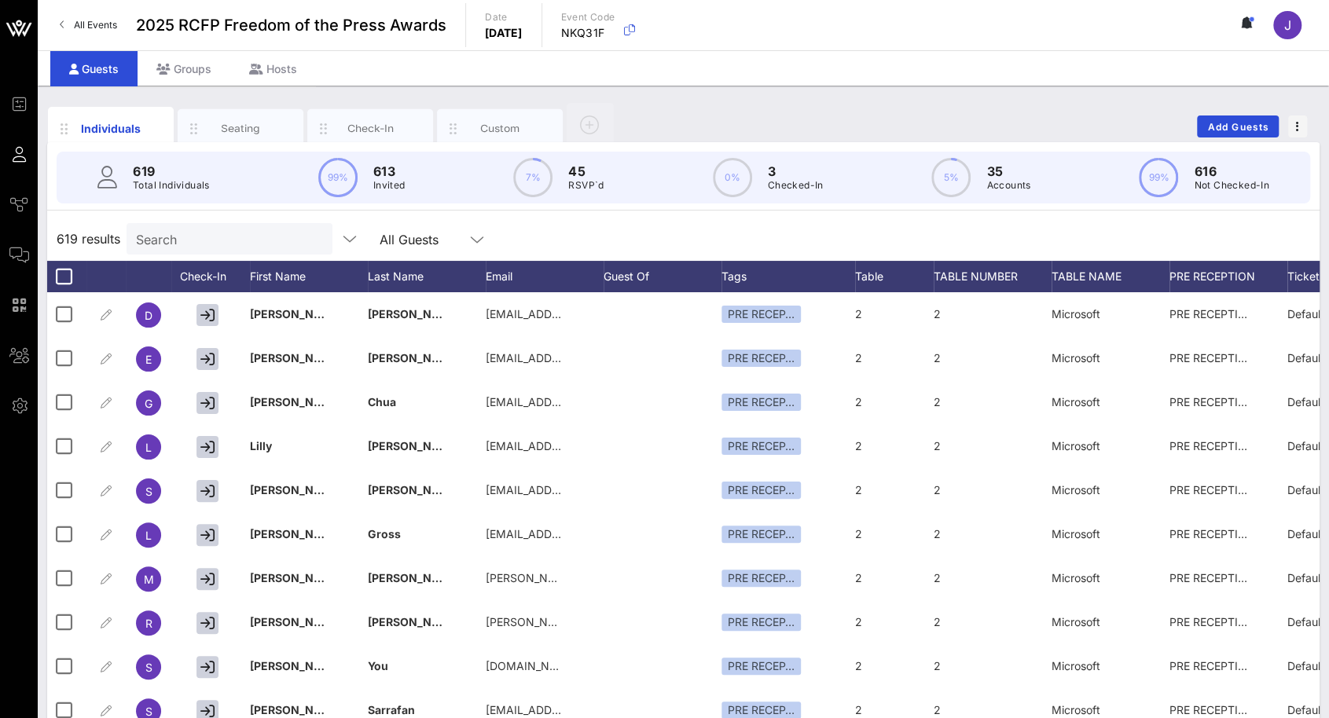
click at [1251, 17] on circle at bounding box center [1250, 18] width 5 height 5
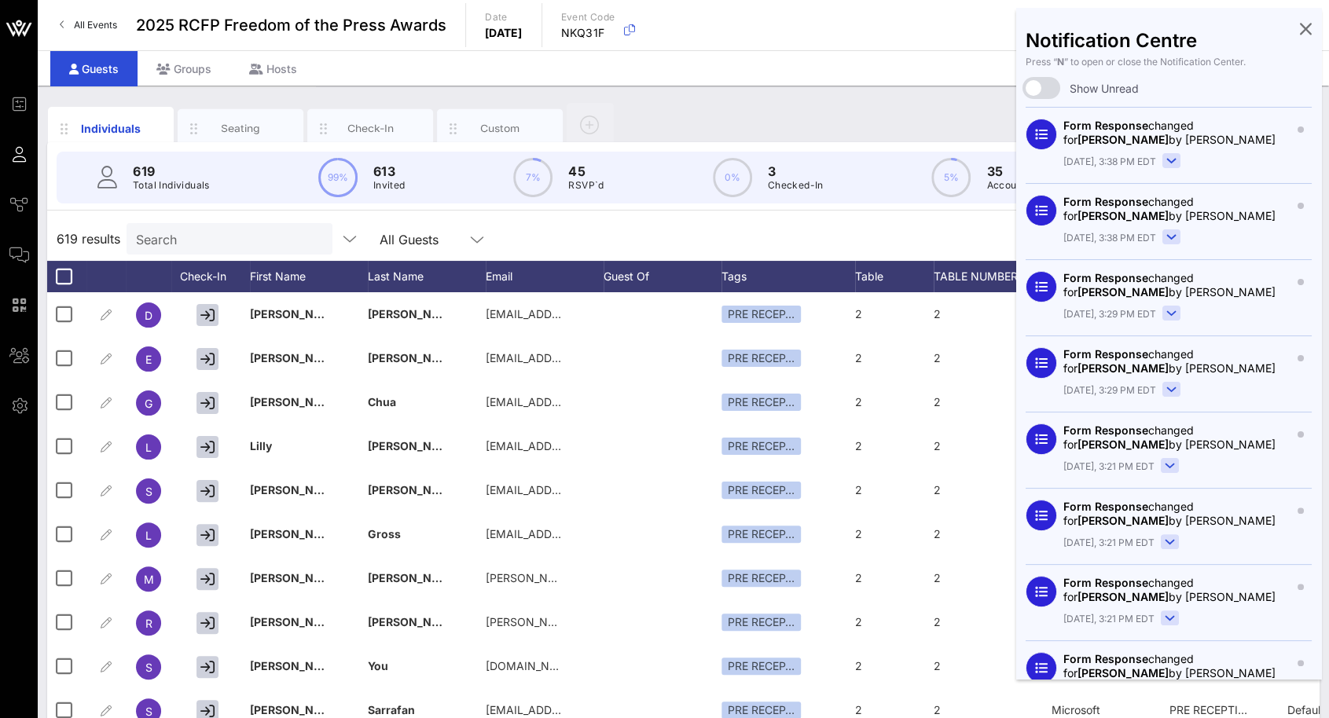
click at [938, 24] on div "All Events 2025 RCFP Freedom of the Press Awards Date [DATE] Event Code NKQ31F J" at bounding box center [683, 25] width 1291 height 50
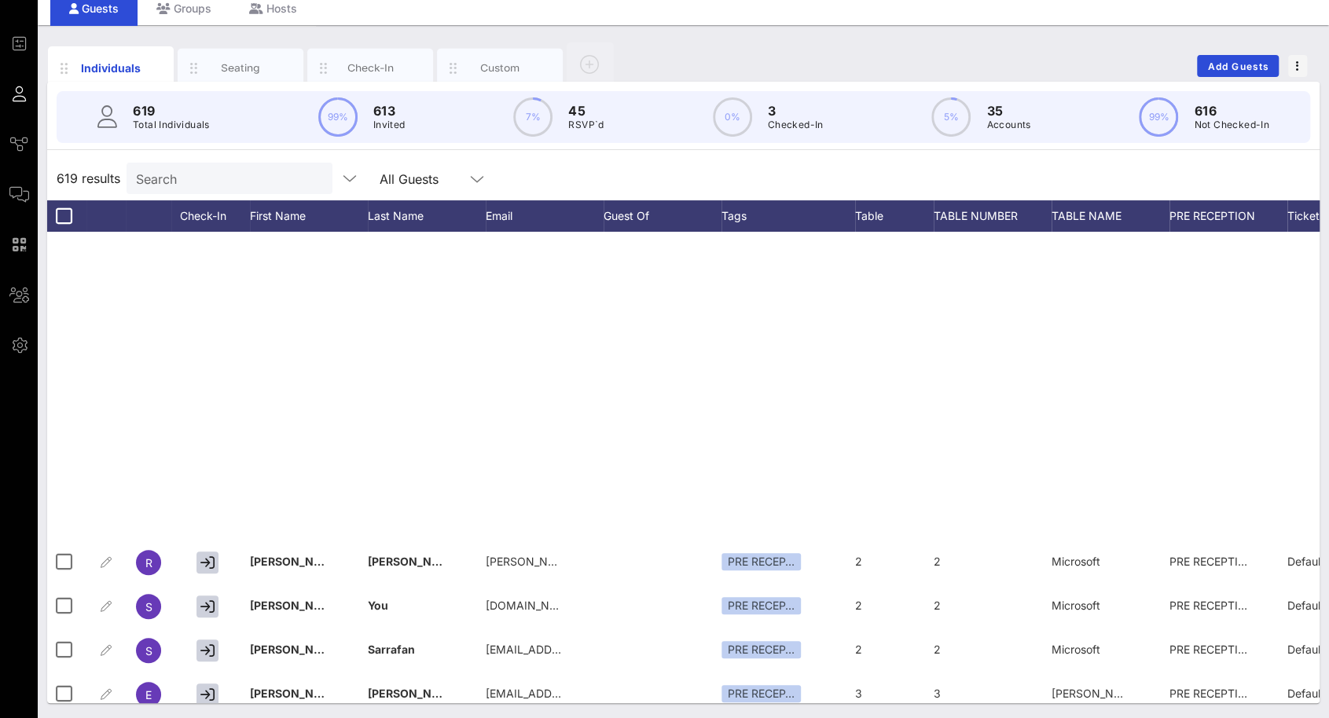
scroll to position [550, 0]
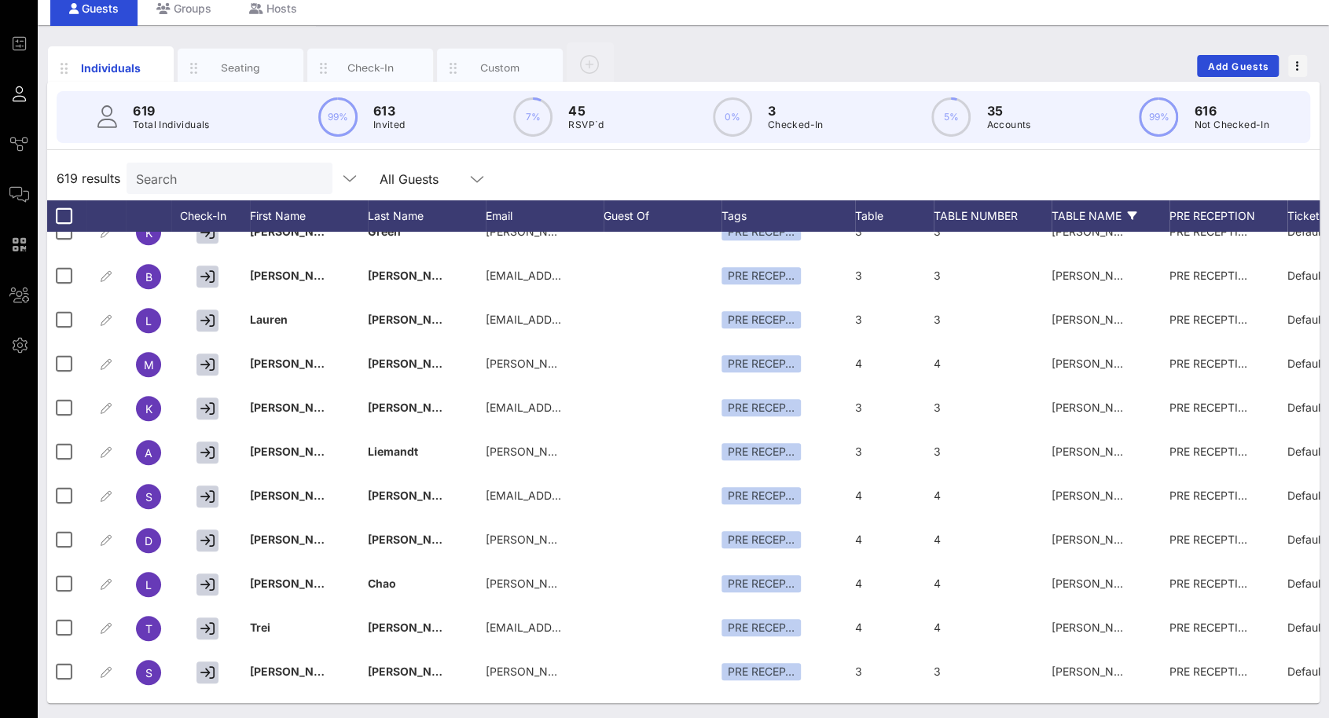
click at [1138, 214] on div "TABLE NAME" at bounding box center [1110, 215] width 118 height 31
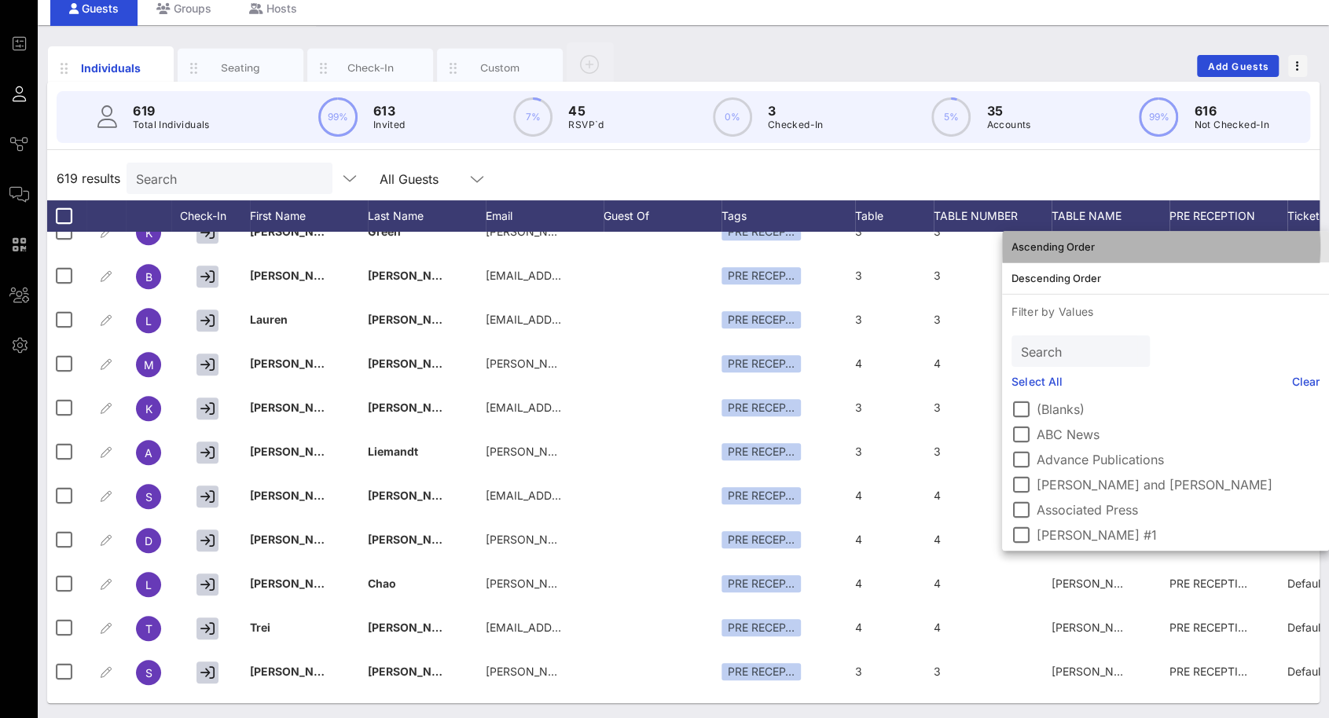
click at [1063, 252] on div "Ascending Order" at bounding box center [1165, 246] width 308 height 13
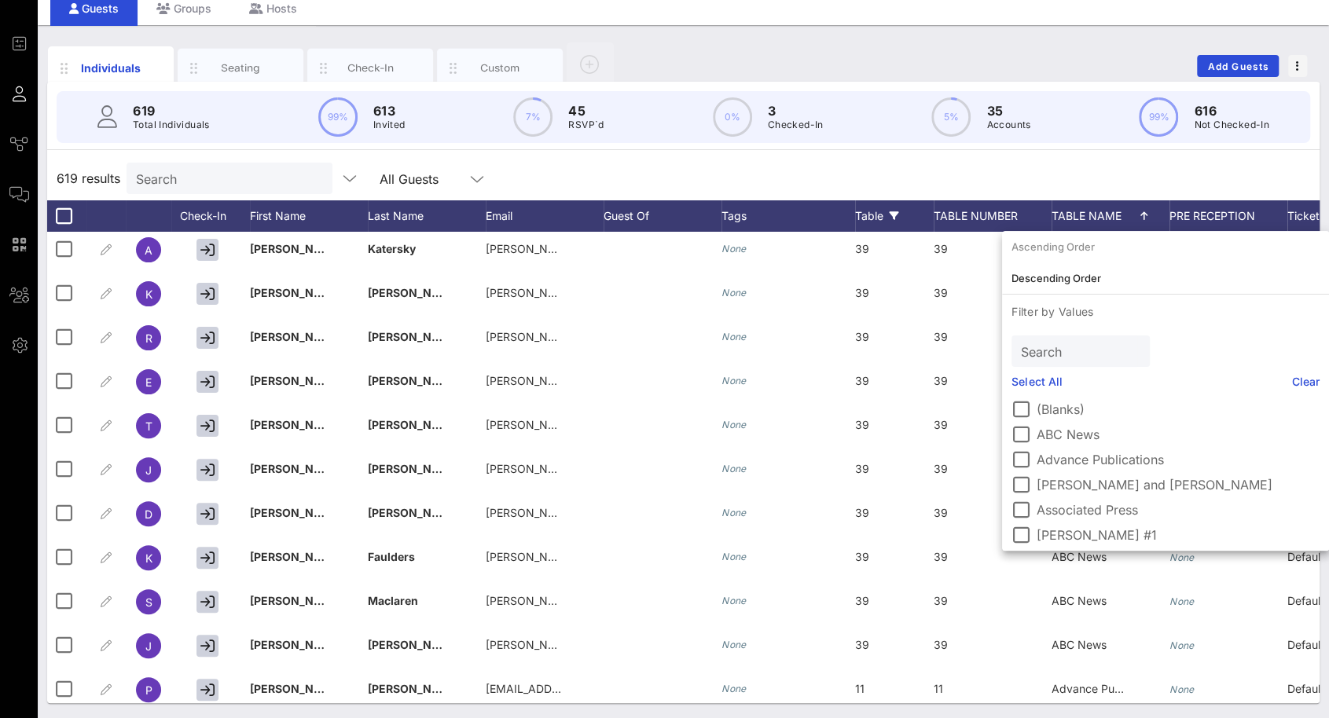
scroll to position [0, 0]
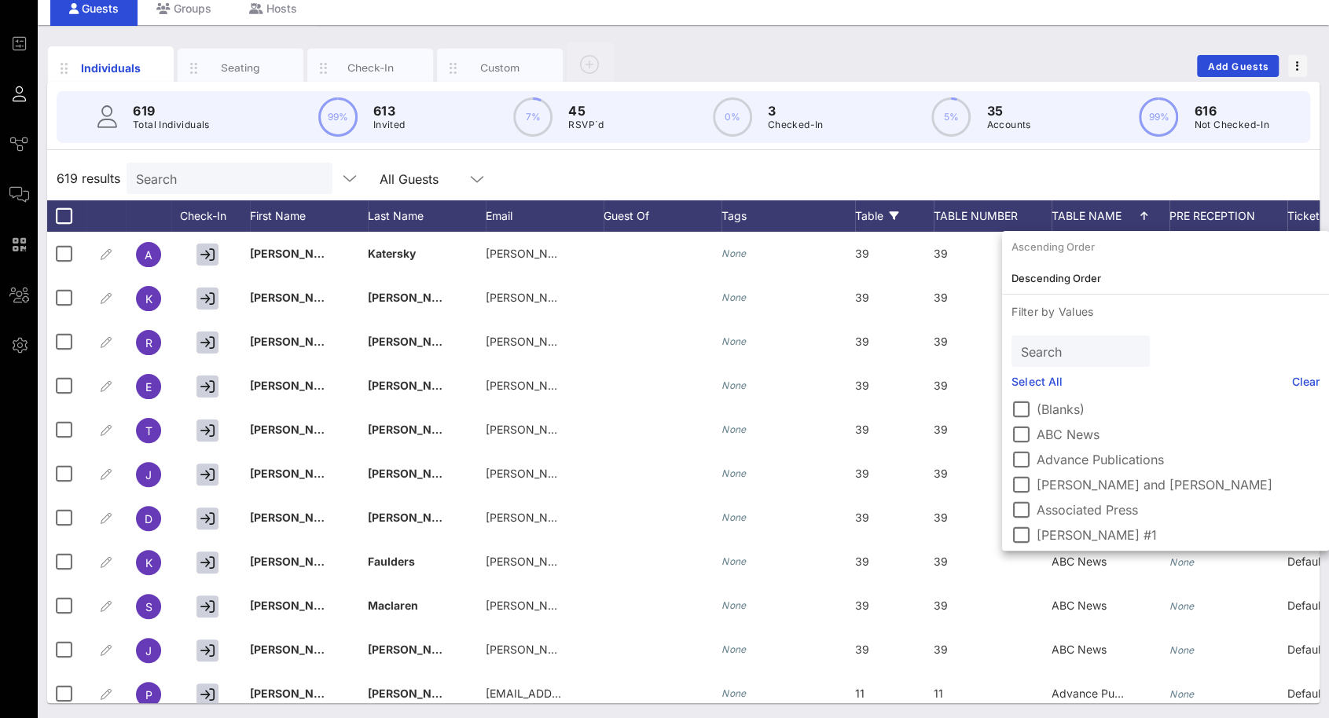
click at [880, 213] on div "Table" at bounding box center [894, 215] width 79 height 31
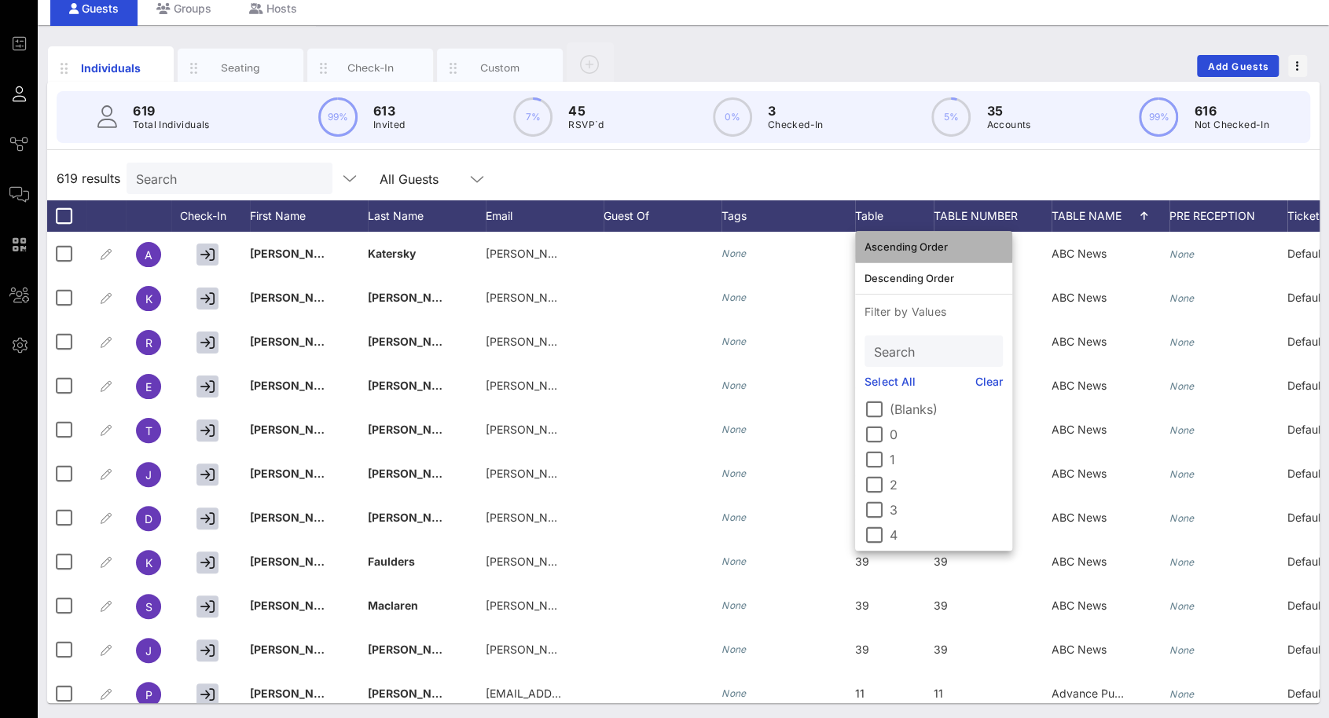
click at [911, 248] on div "Ascending Order" at bounding box center [933, 246] width 138 height 13
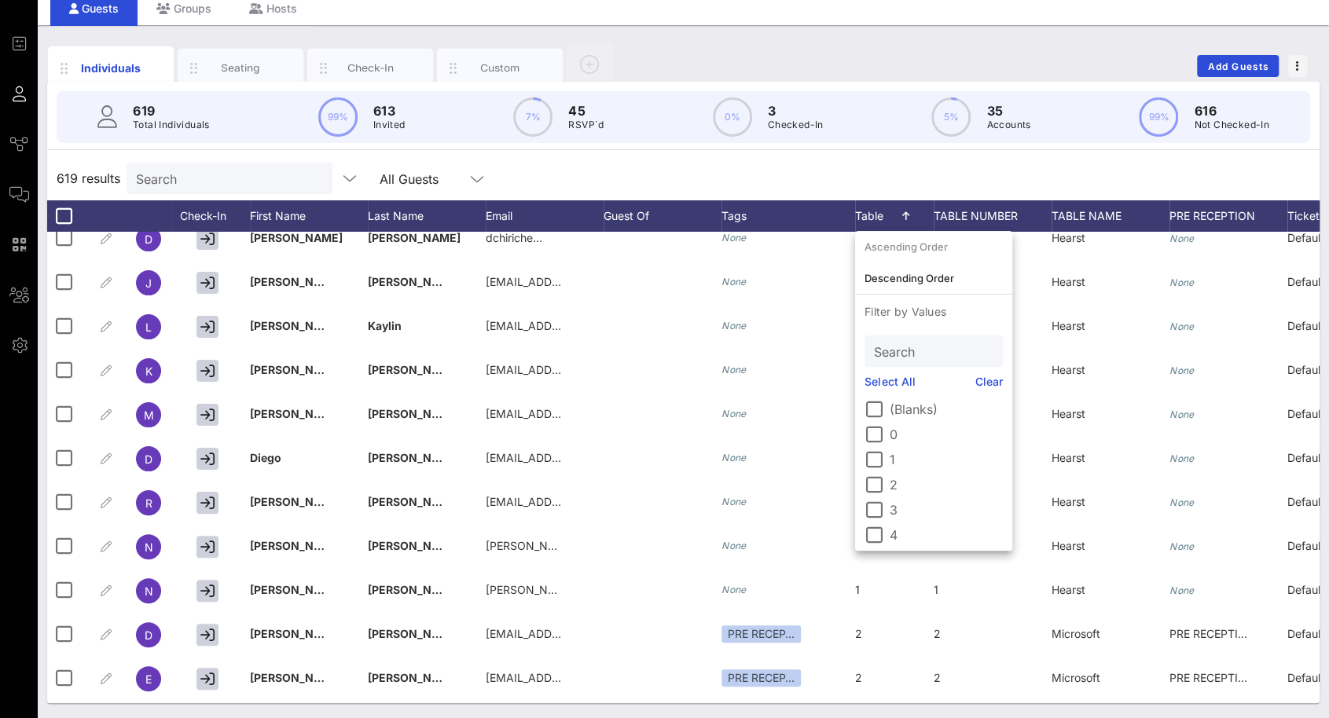
scroll to position [393, 0]
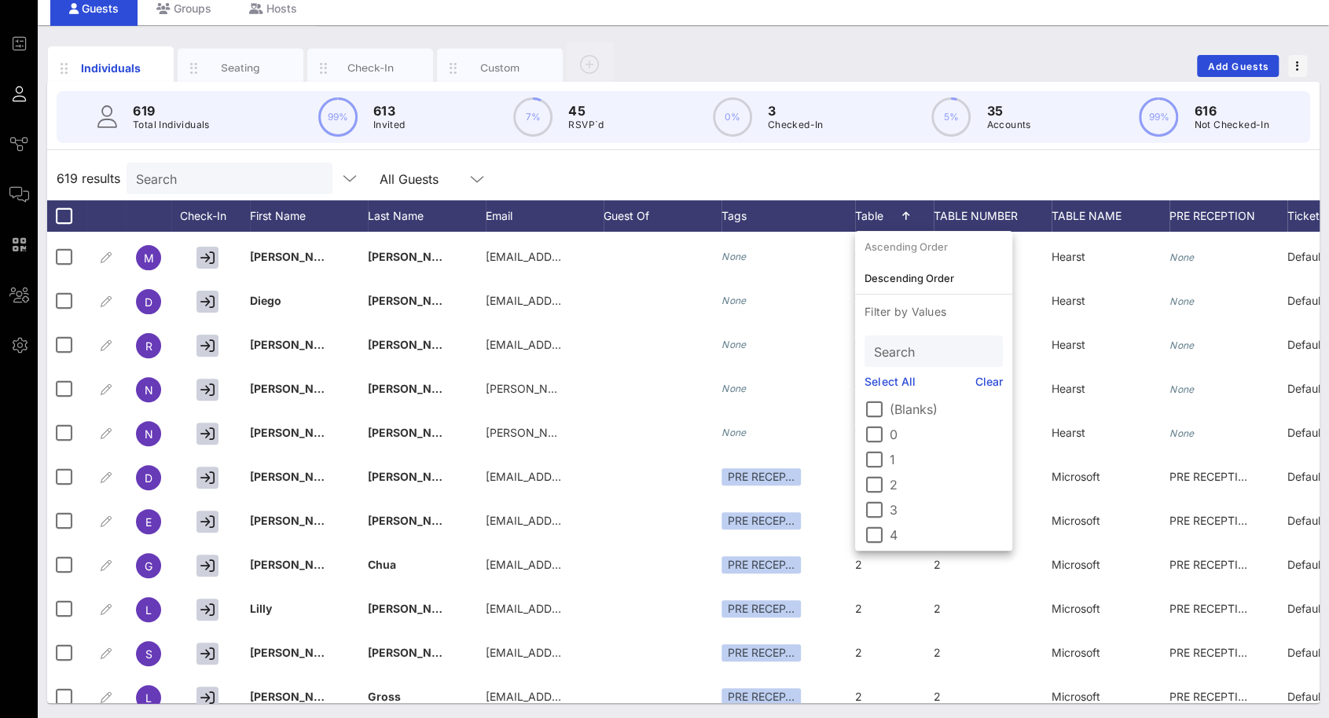
click at [913, 177] on div "619 results Search All Guests" at bounding box center [683, 178] width 1272 height 44
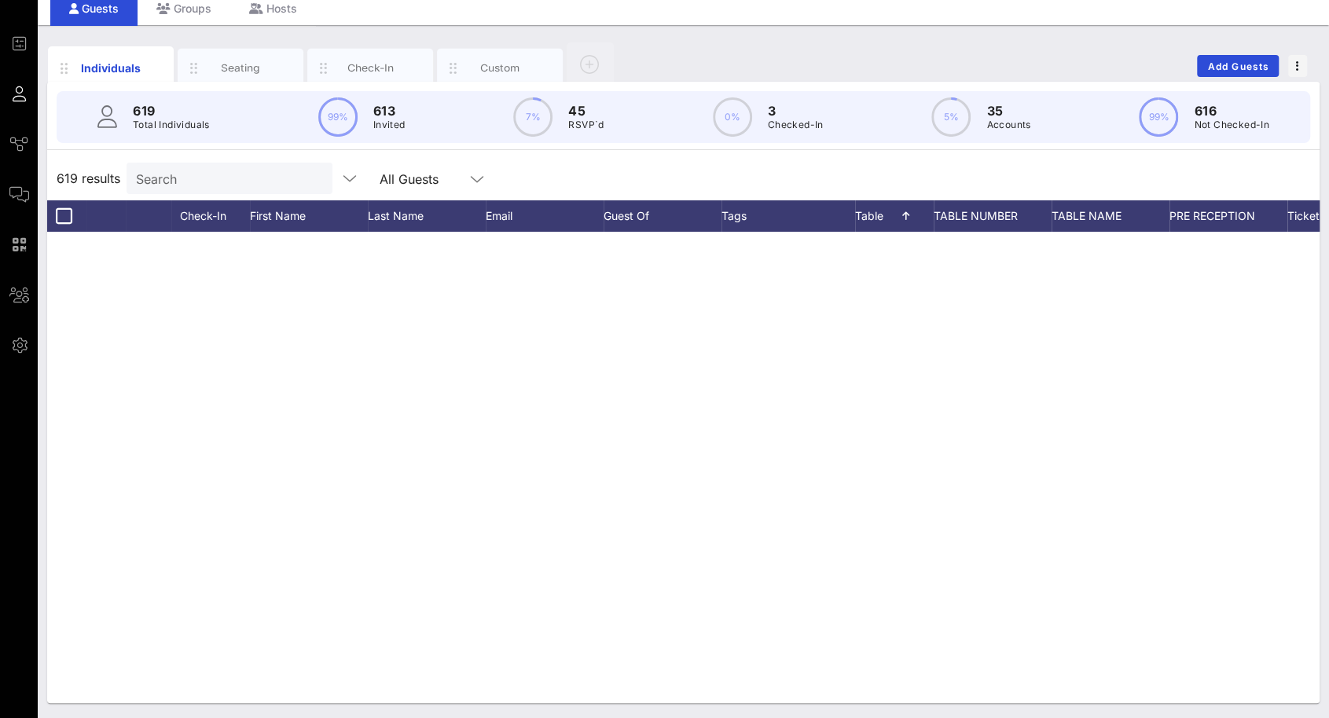
scroll to position [0, 0]
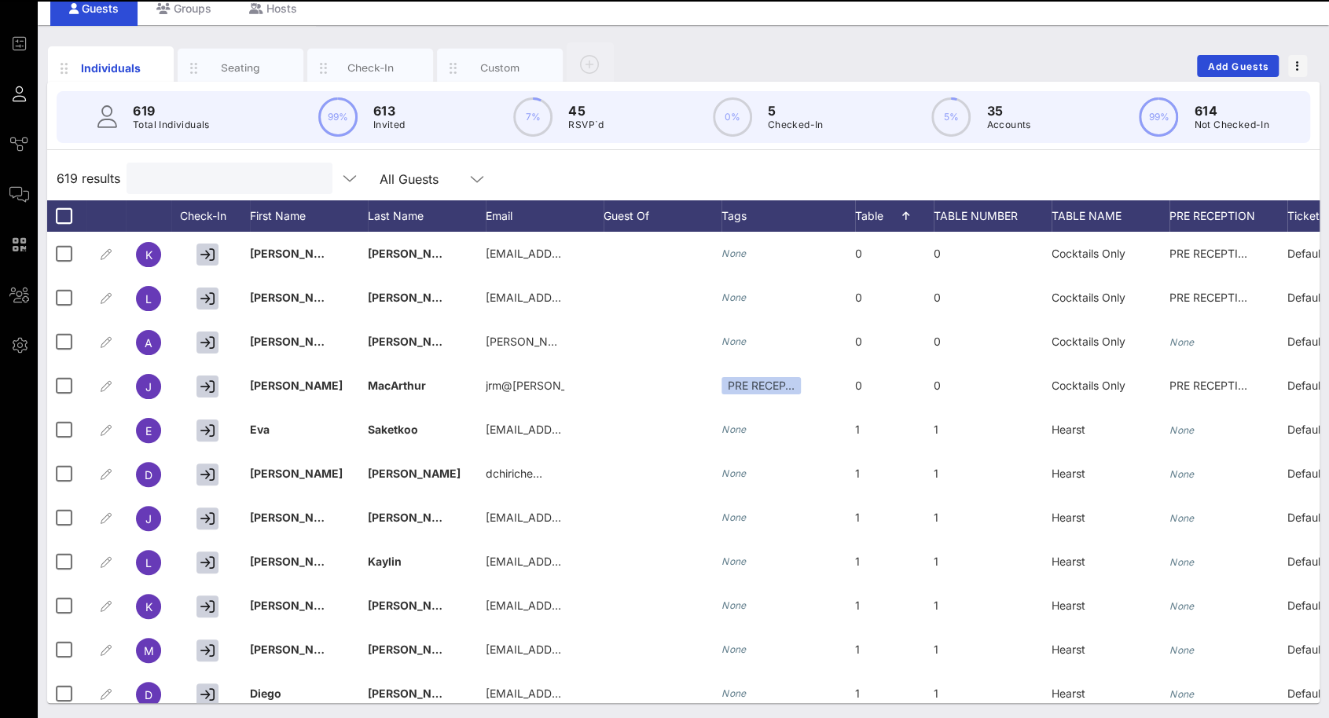
click at [204, 182] on input "text" at bounding box center [228, 178] width 184 height 20
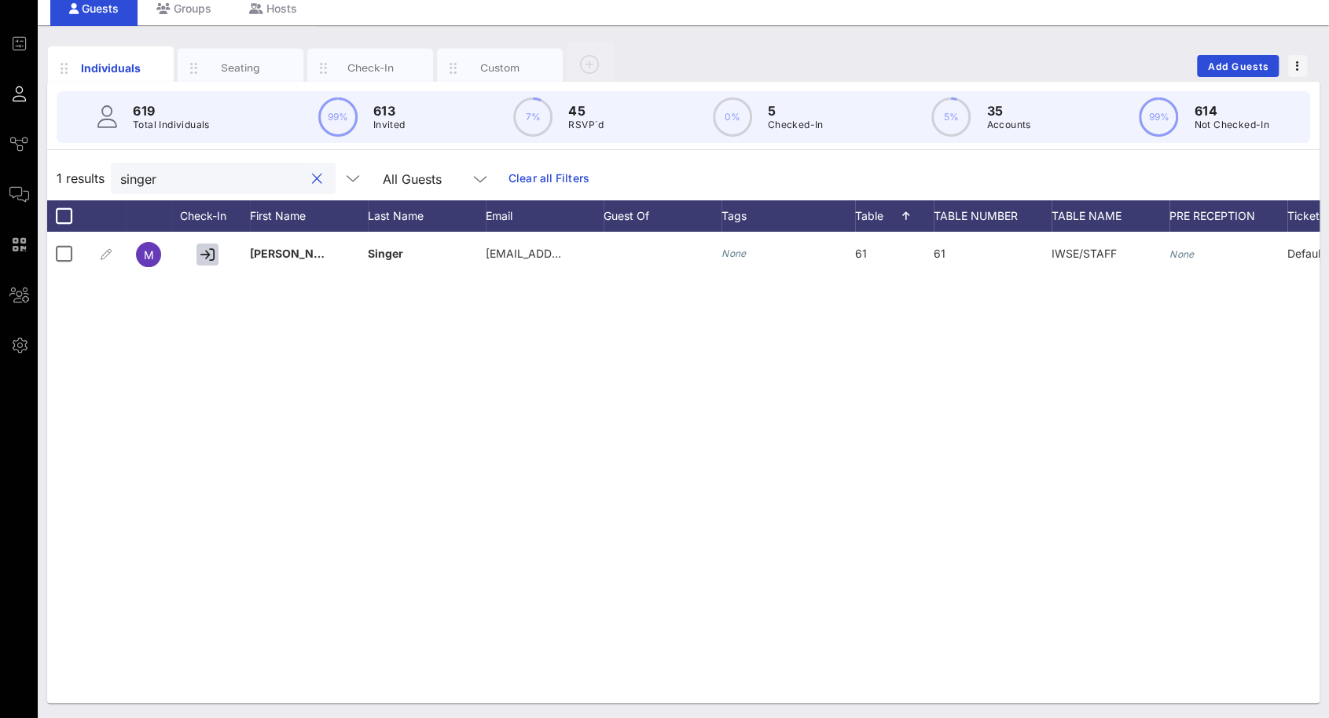
drag, startPoint x: 216, startPoint y: 174, endPoint x: 135, endPoint y: 172, distance: 81.0
click at [137, 174] on input "singer" at bounding box center [212, 178] width 184 height 20
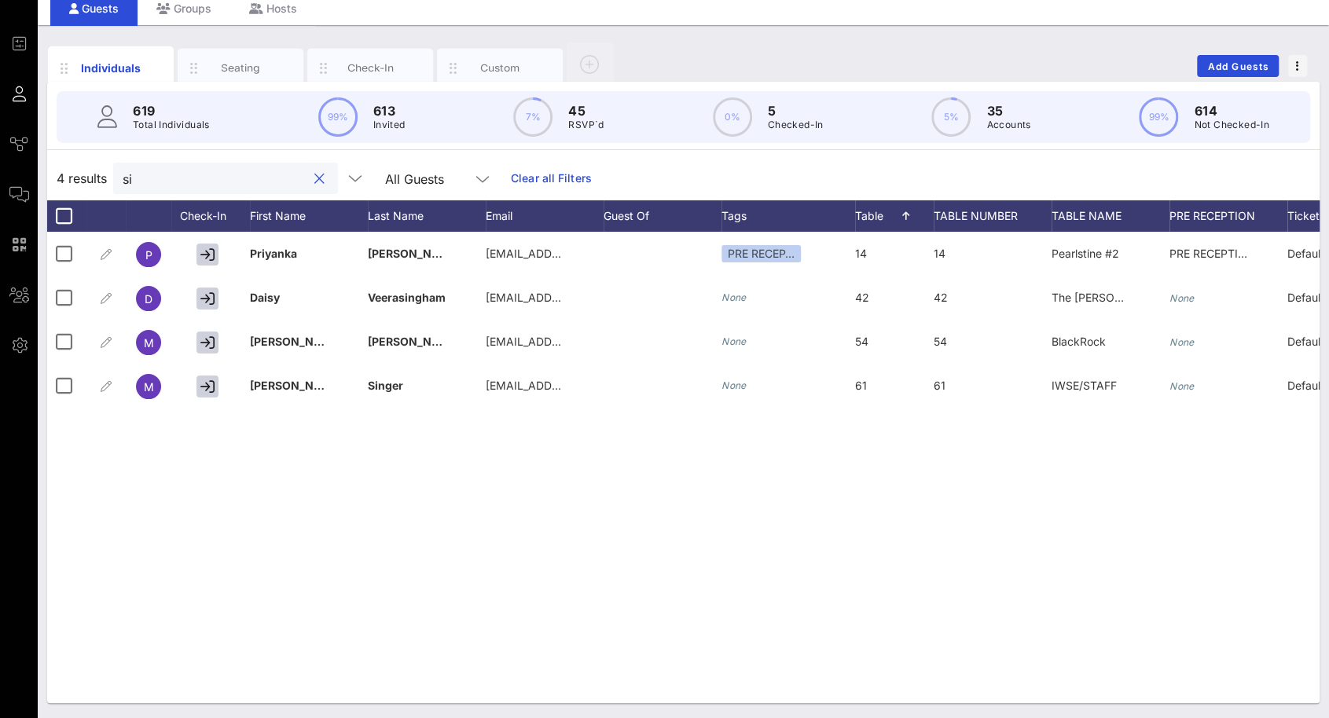
type input "s"
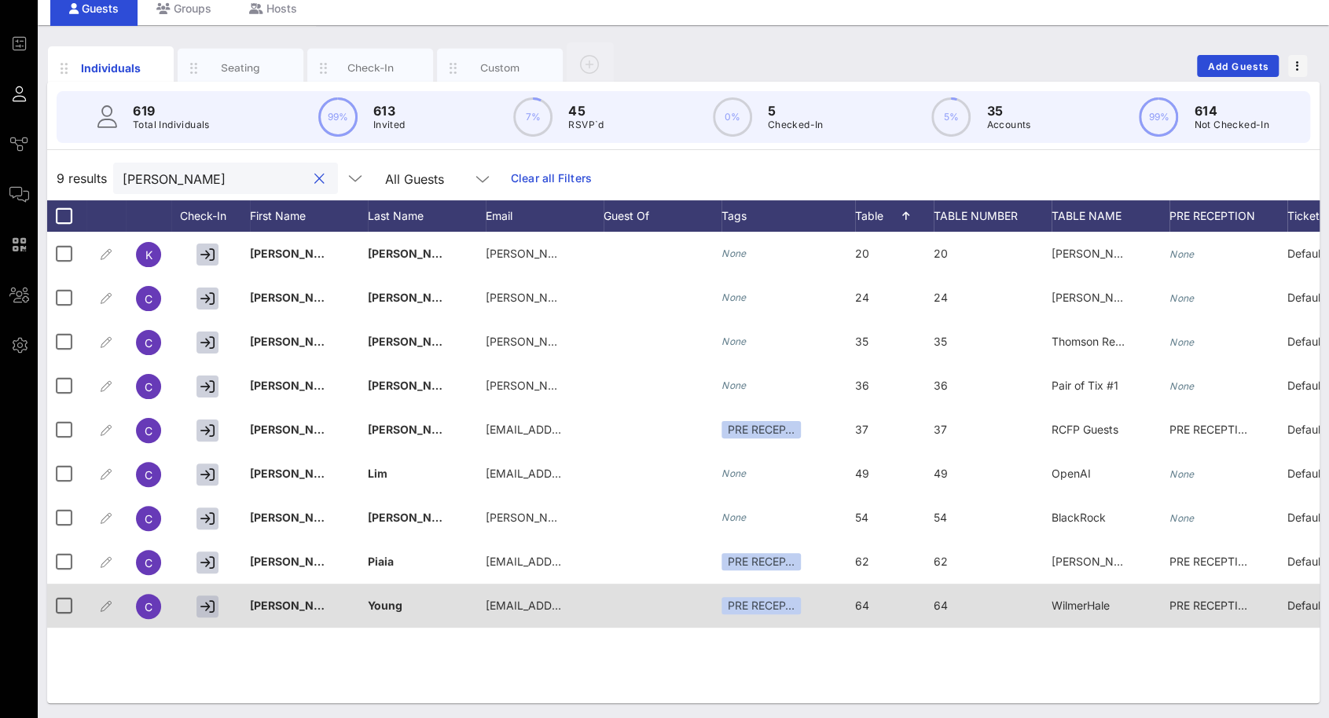
type input "[PERSON_NAME]"
click at [214, 604] on icon "button" at bounding box center [207, 606] width 14 height 14
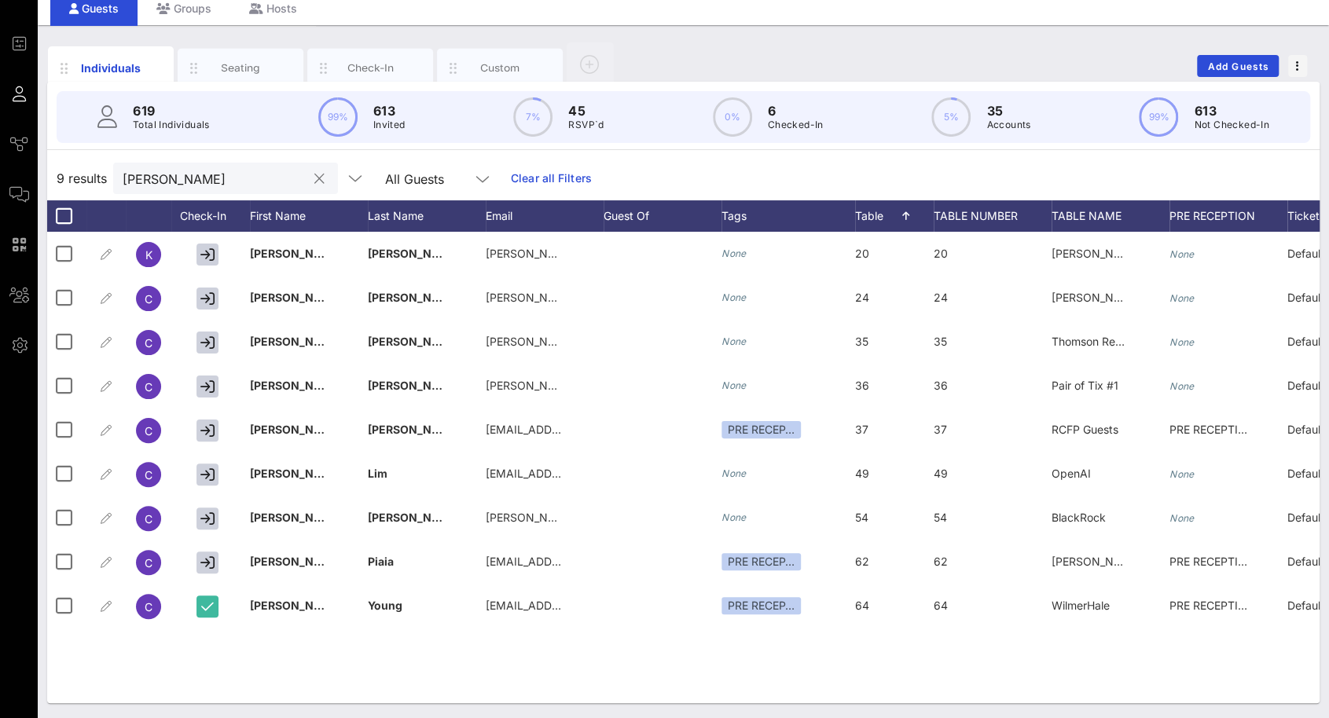
click at [314, 180] on button "clear icon" at bounding box center [319, 179] width 10 height 16
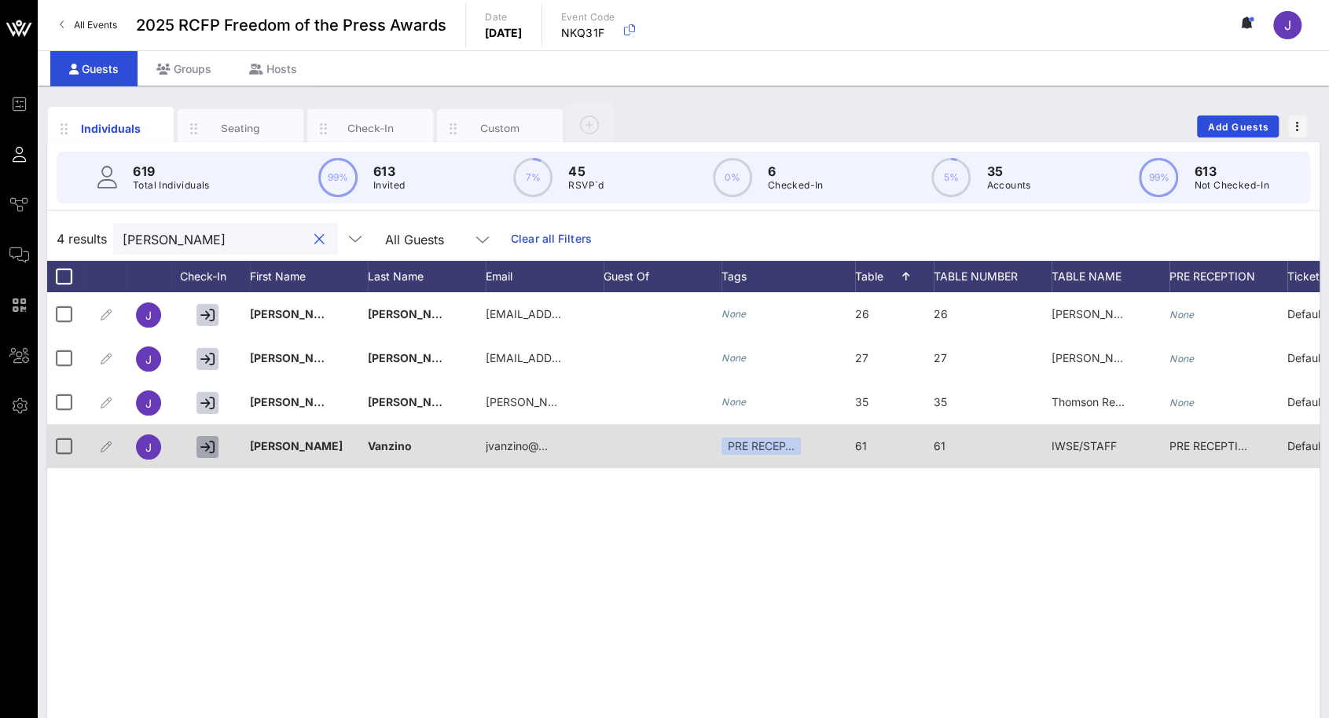
click at [207, 447] on icon "button" at bounding box center [207, 447] width 14 height 14
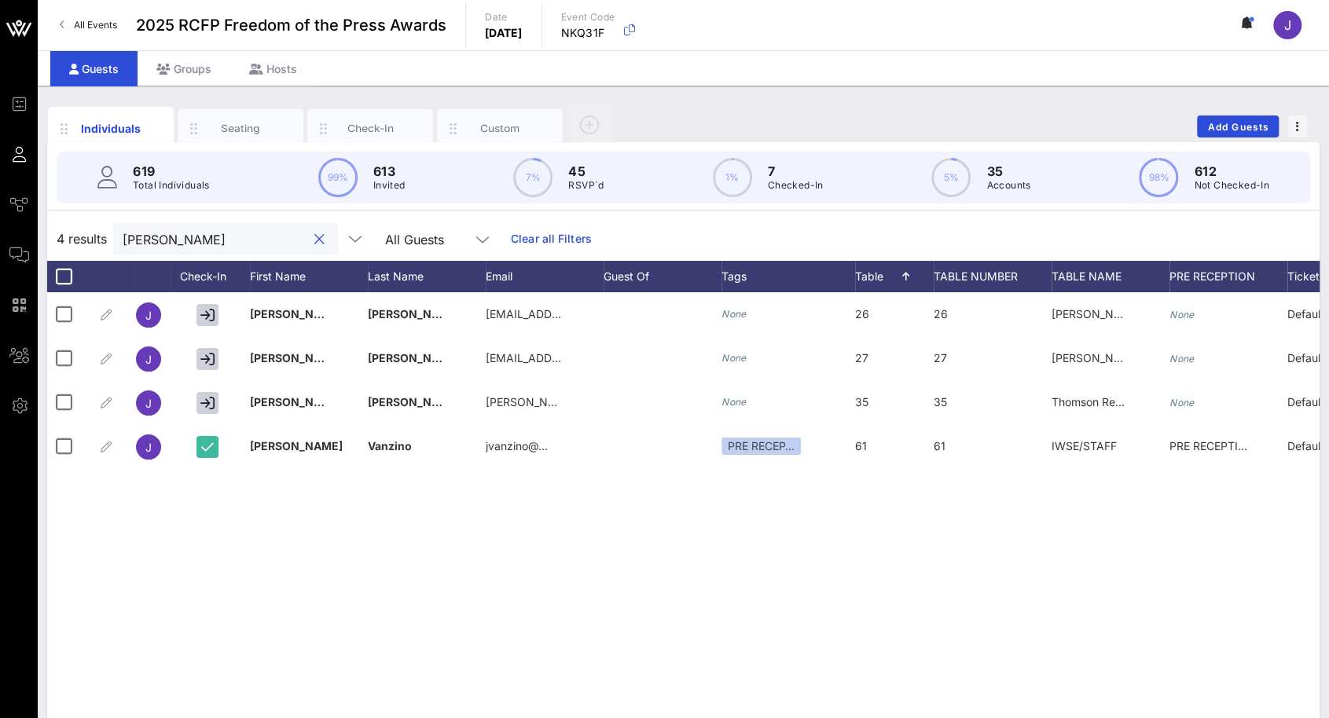
drag, startPoint x: 142, startPoint y: 243, endPoint x: 119, endPoint y: 242, distance: 22.8
click at [119, 242] on div "[PERSON_NAME]" at bounding box center [225, 238] width 225 height 31
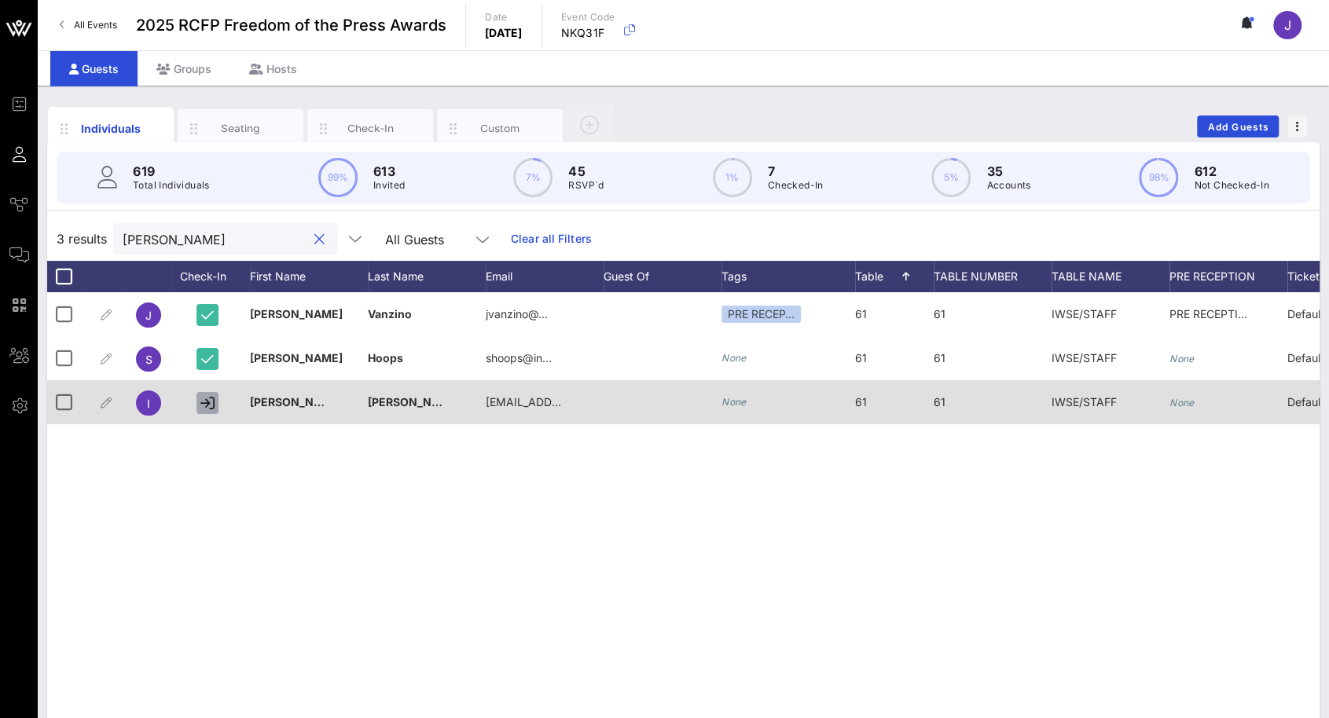
click at [214, 405] on icon "button" at bounding box center [207, 403] width 14 height 14
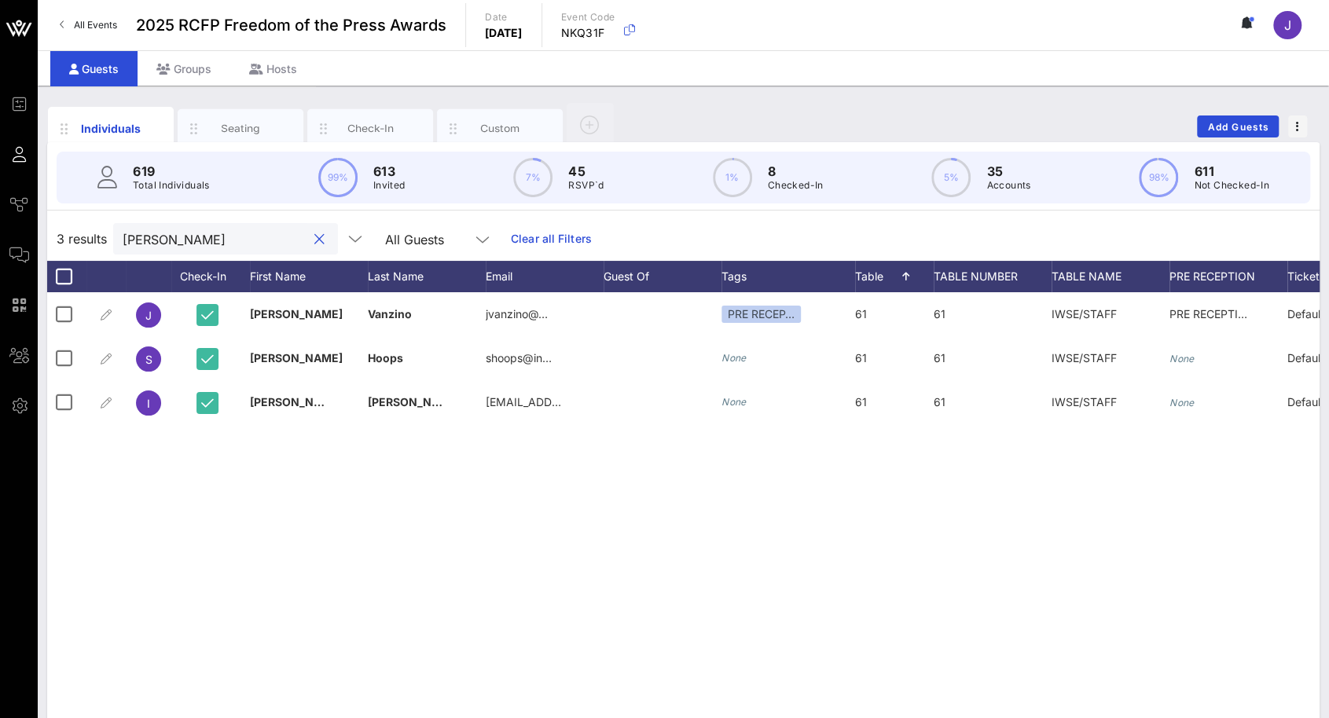
drag, startPoint x: 213, startPoint y: 235, endPoint x: 115, endPoint y: 231, distance: 97.5
click at [119, 231] on div "[PERSON_NAME]" at bounding box center [225, 238] width 225 height 31
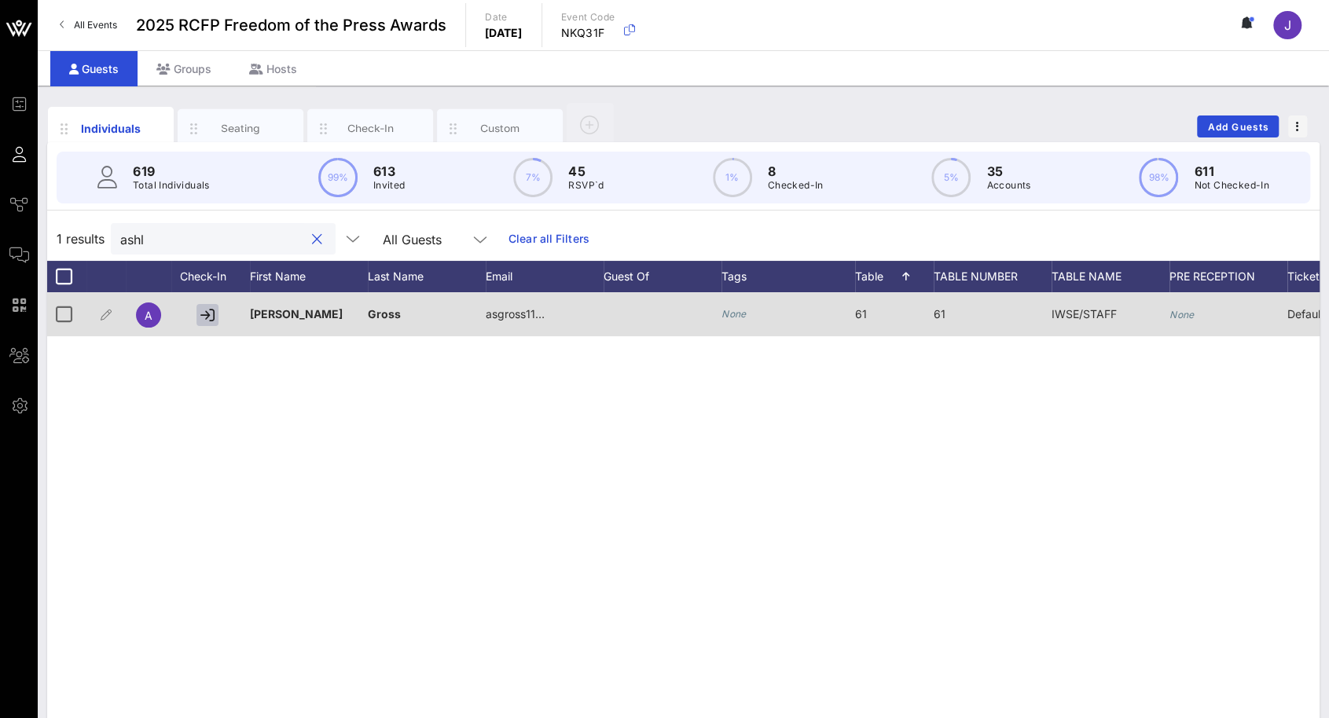
type input "ashl"
click at [204, 313] on icon "button" at bounding box center [207, 315] width 14 height 14
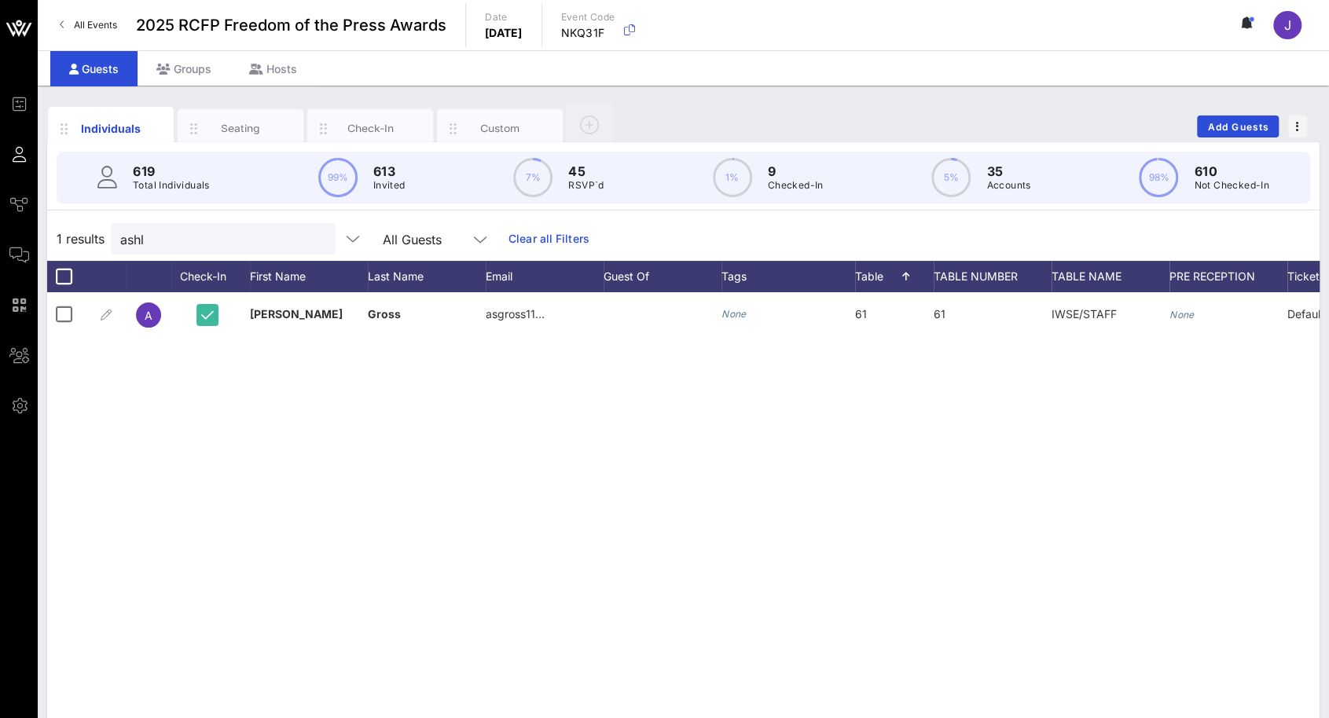
click at [312, 240] on button "clear icon" at bounding box center [317, 240] width 10 height 16
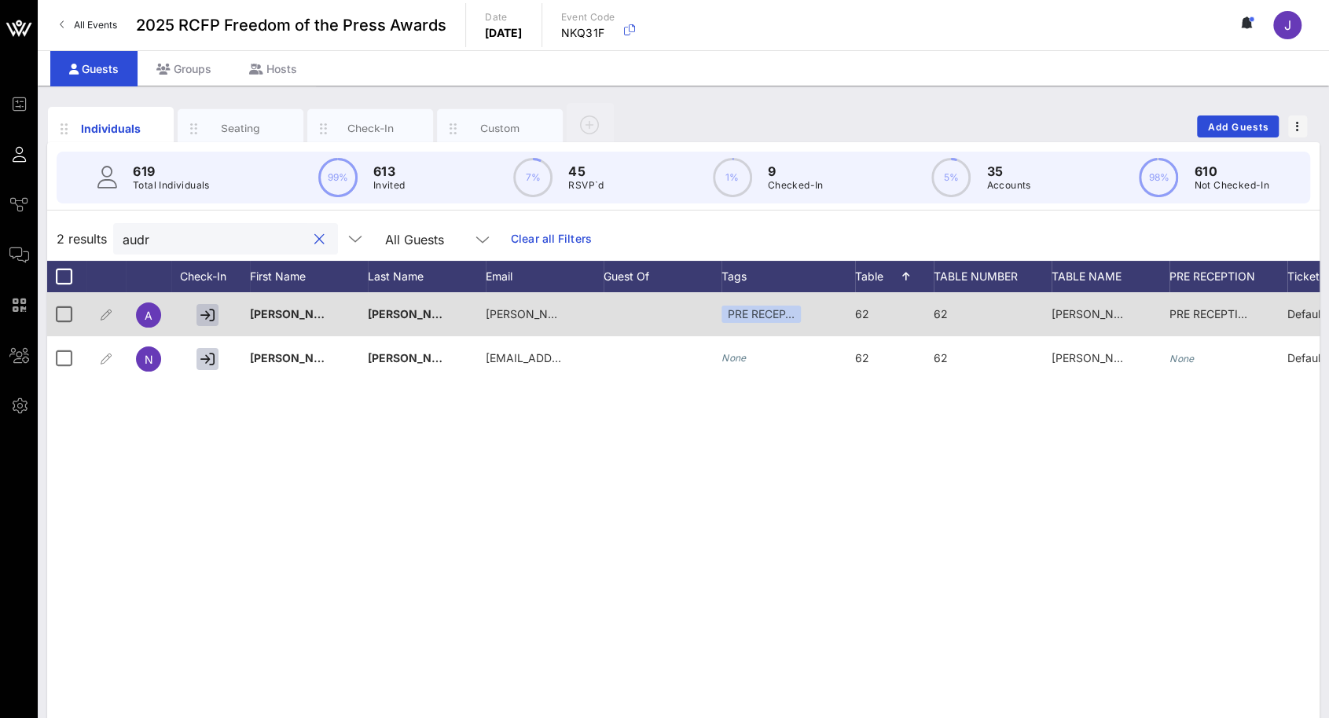
type input "audr"
click at [211, 315] on icon "button" at bounding box center [207, 315] width 14 height 14
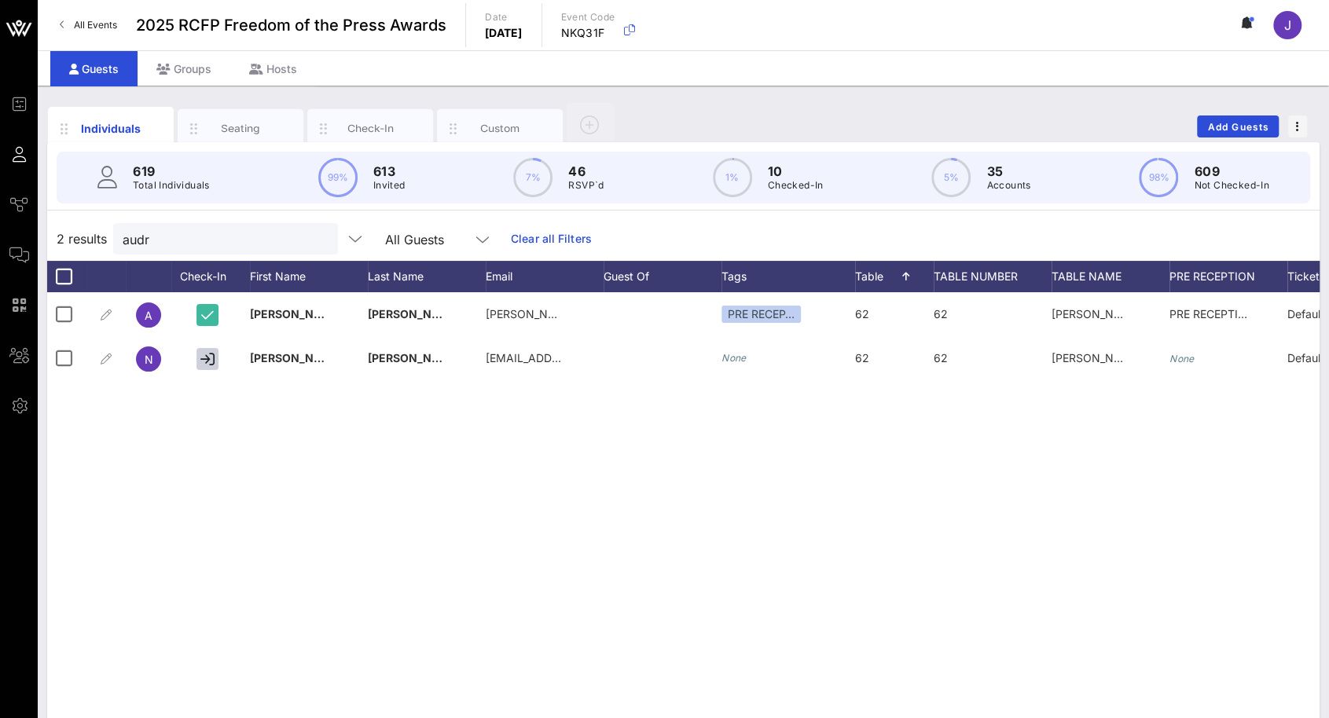
click at [314, 238] on button "clear icon" at bounding box center [319, 240] width 10 height 16
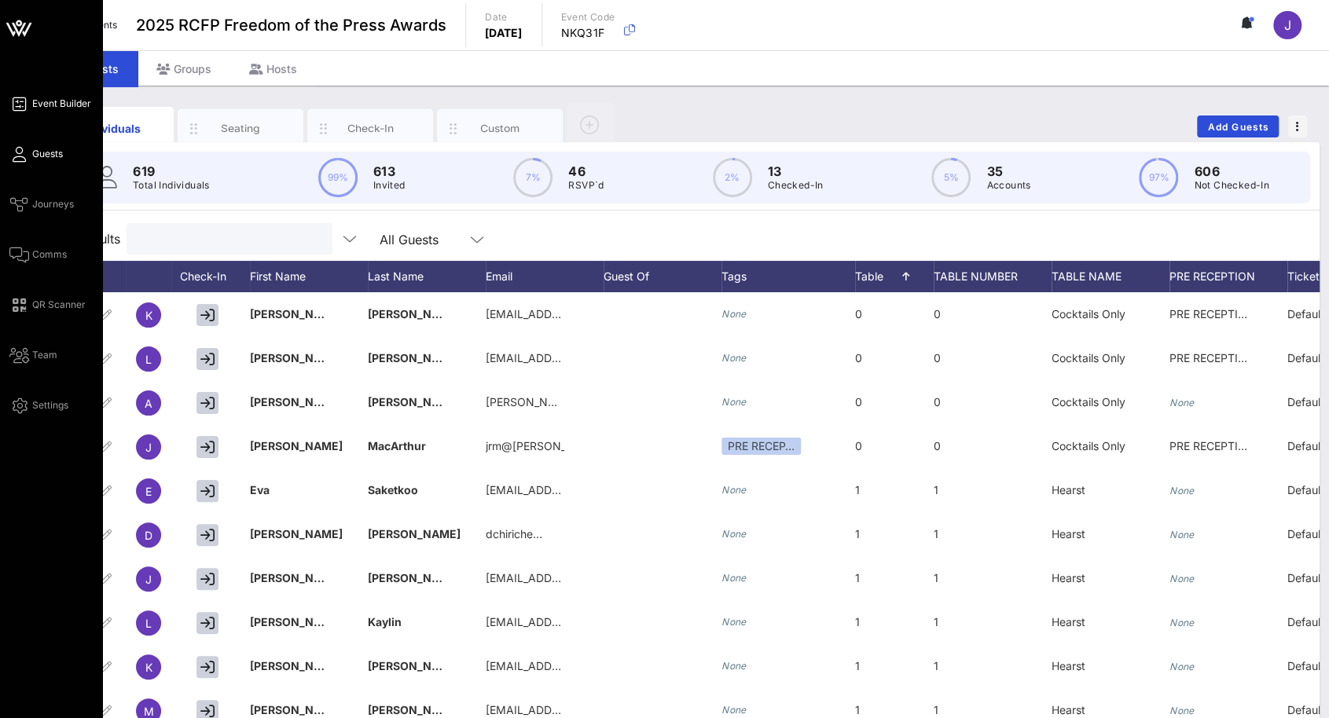
click at [49, 104] on span "Event Builder" at bounding box center [61, 104] width 59 height 14
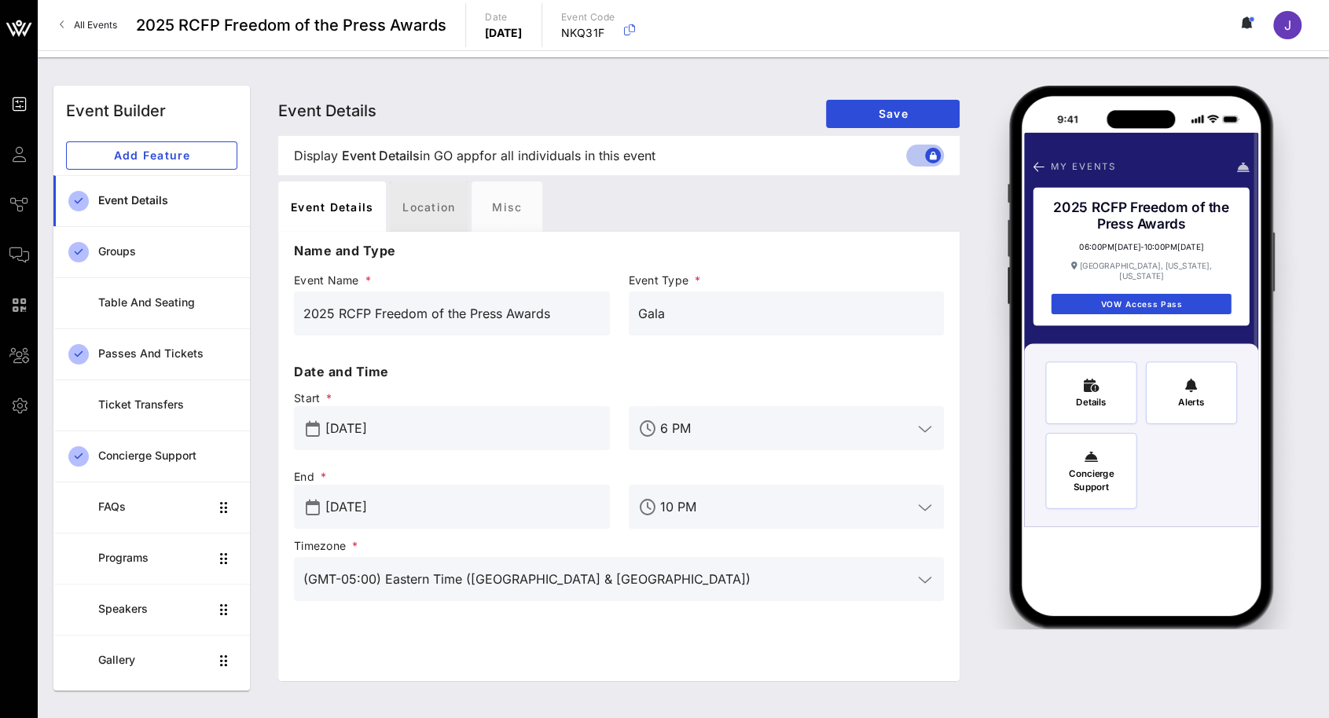
click at [453, 207] on div "Location" at bounding box center [429, 206] width 78 height 50
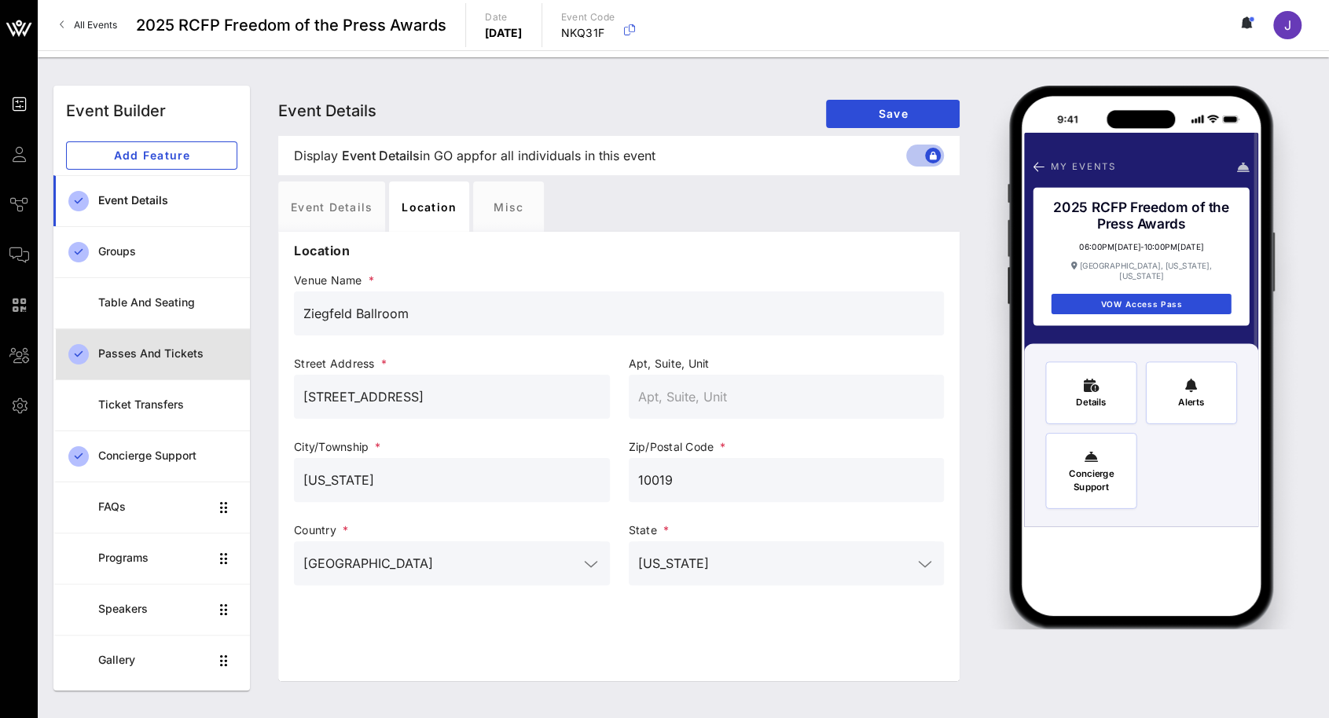
click at [162, 348] on div "Passes and Tickets" at bounding box center [167, 353] width 139 height 13
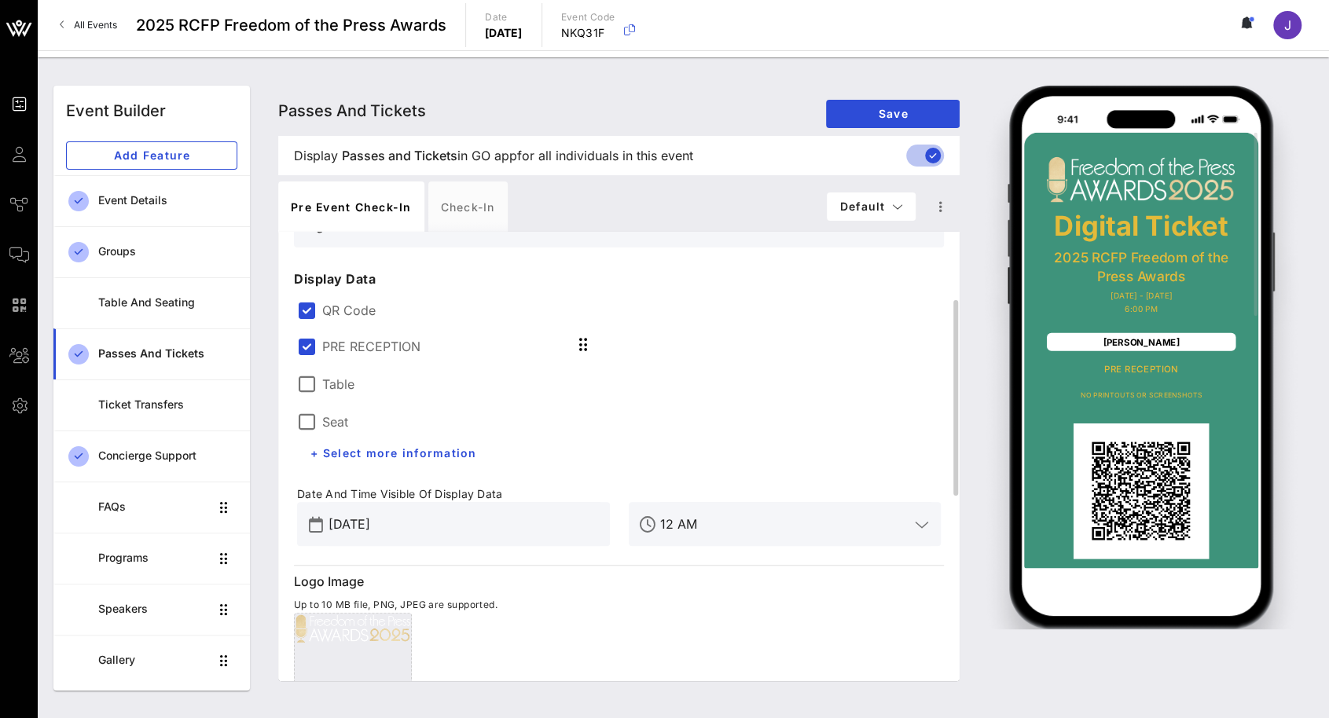
scroll to position [79, 0]
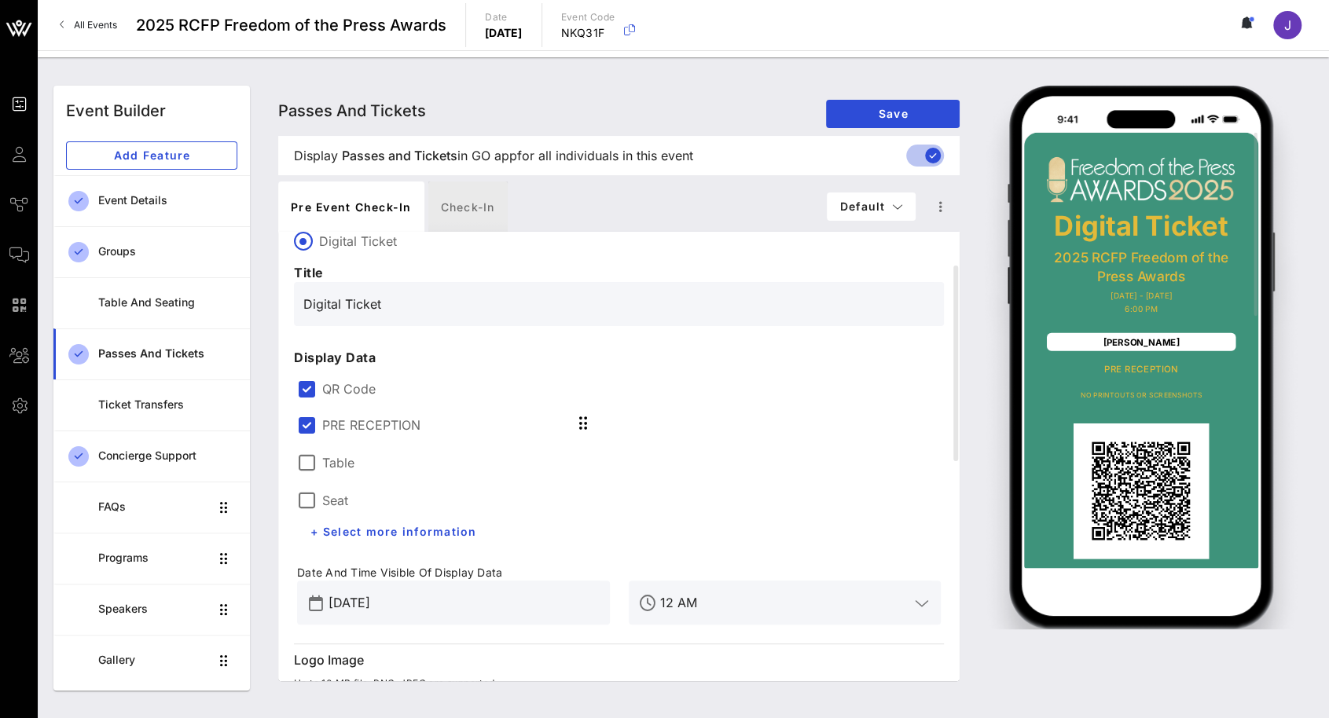
click at [463, 206] on div "Check-in" at bounding box center [467, 206] width 79 height 50
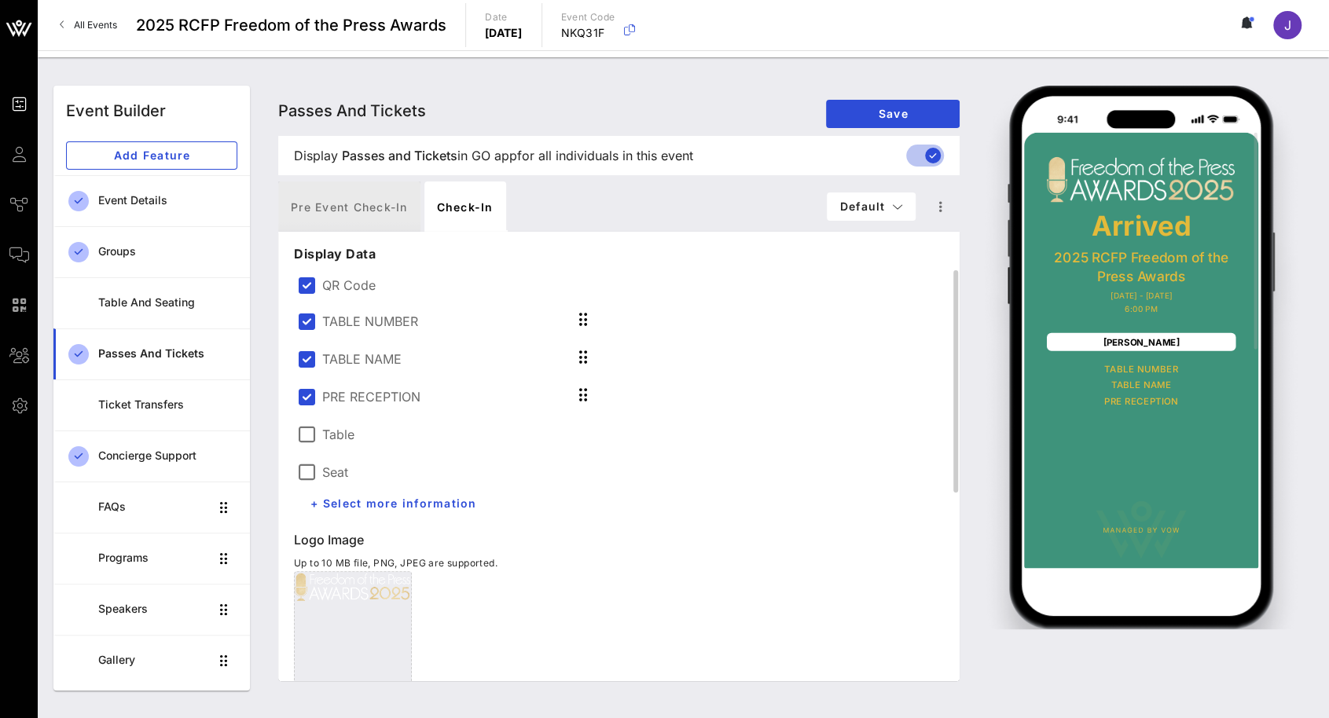
click at [372, 208] on div "Pre Event Check-in" at bounding box center [349, 206] width 142 height 50
type input "Digital Ticket"
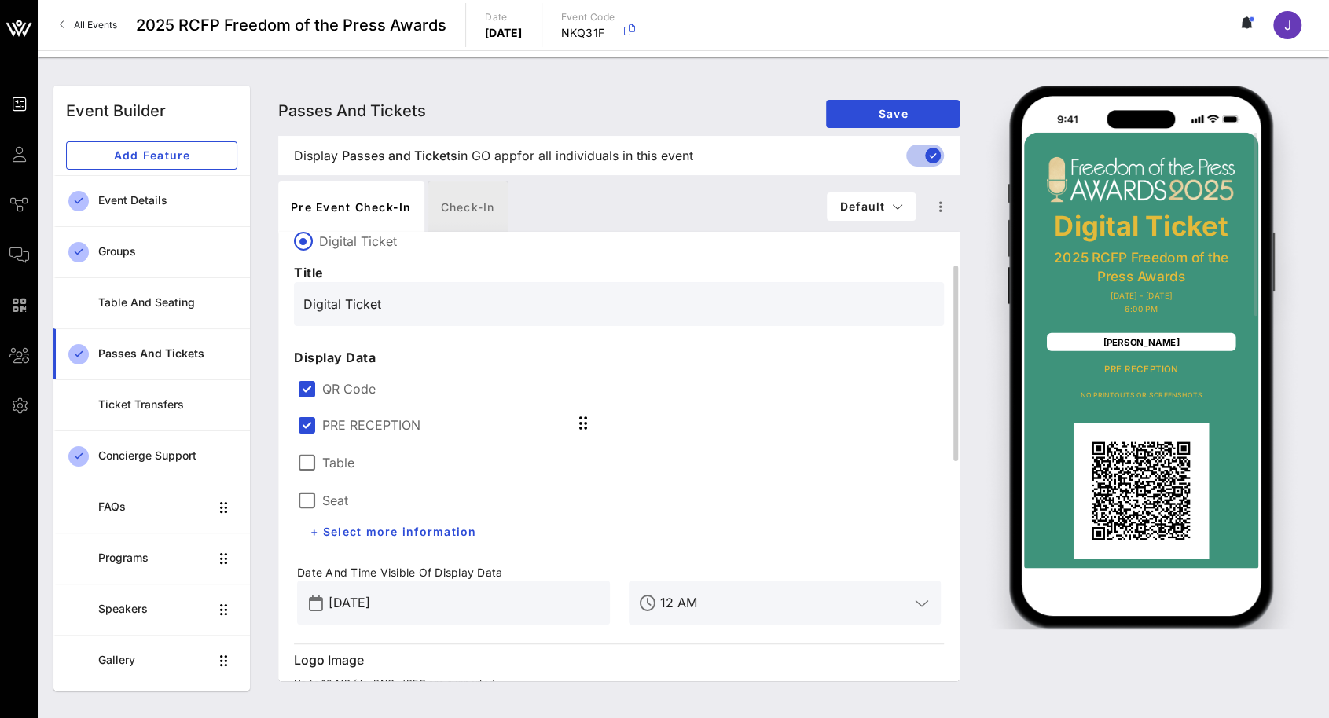
click at [458, 205] on div "Check-in" at bounding box center [467, 206] width 79 height 50
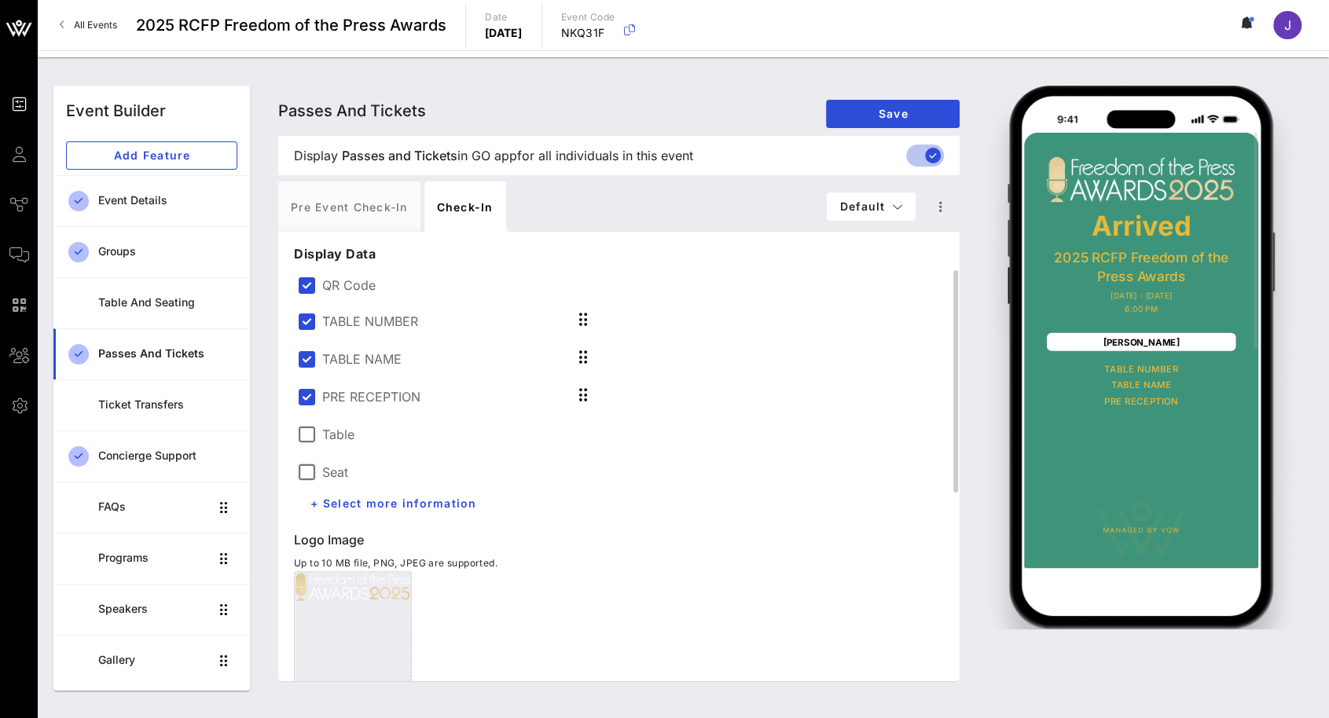
click at [350, 279] on label "QR Code" at bounding box center [631, 285] width 618 height 16
click at [340, 287] on label "QR Code" at bounding box center [631, 285] width 618 height 16
click at [866, 108] on span "Save" at bounding box center [892, 113] width 108 height 13
click at [357, 204] on div "Pre Event Check-in" at bounding box center [349, 206] width 142 height 50
type input "Digital Ticket"
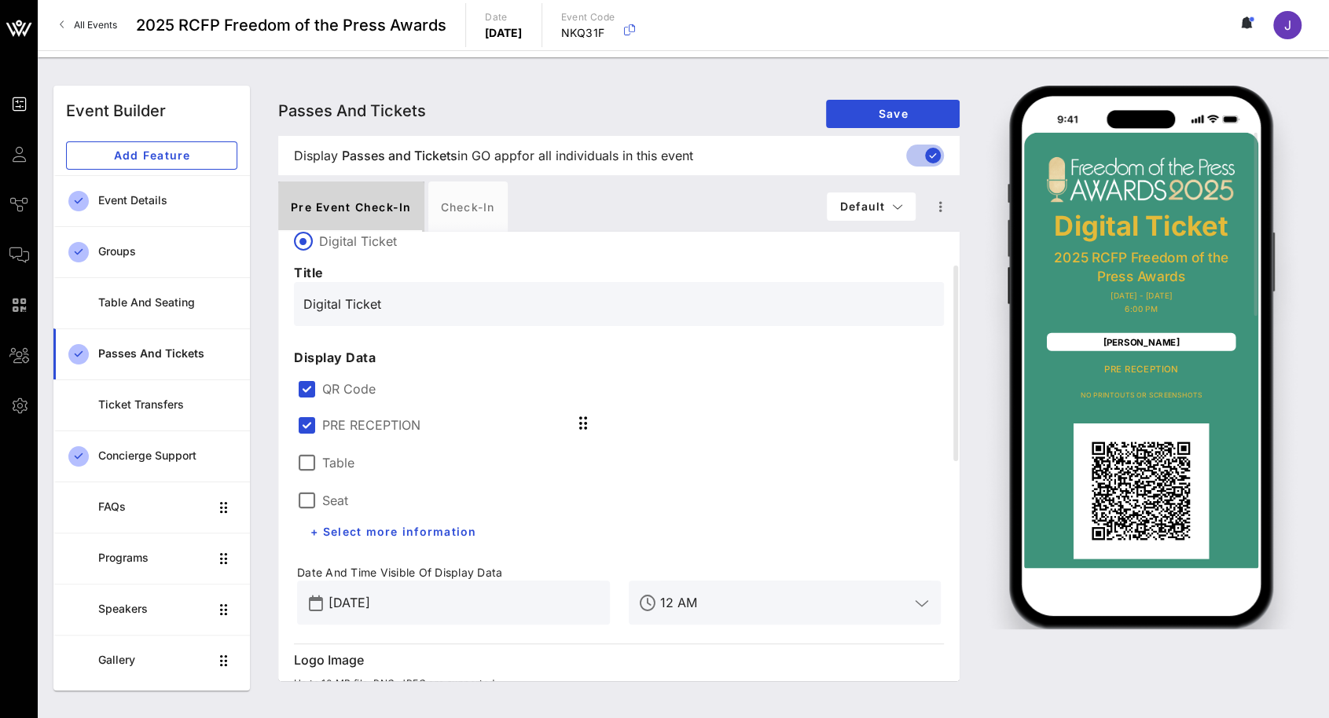
click at [372, 211] on div "Pre Event Check-in" at bounding box center [351, 206] width 146 height 50
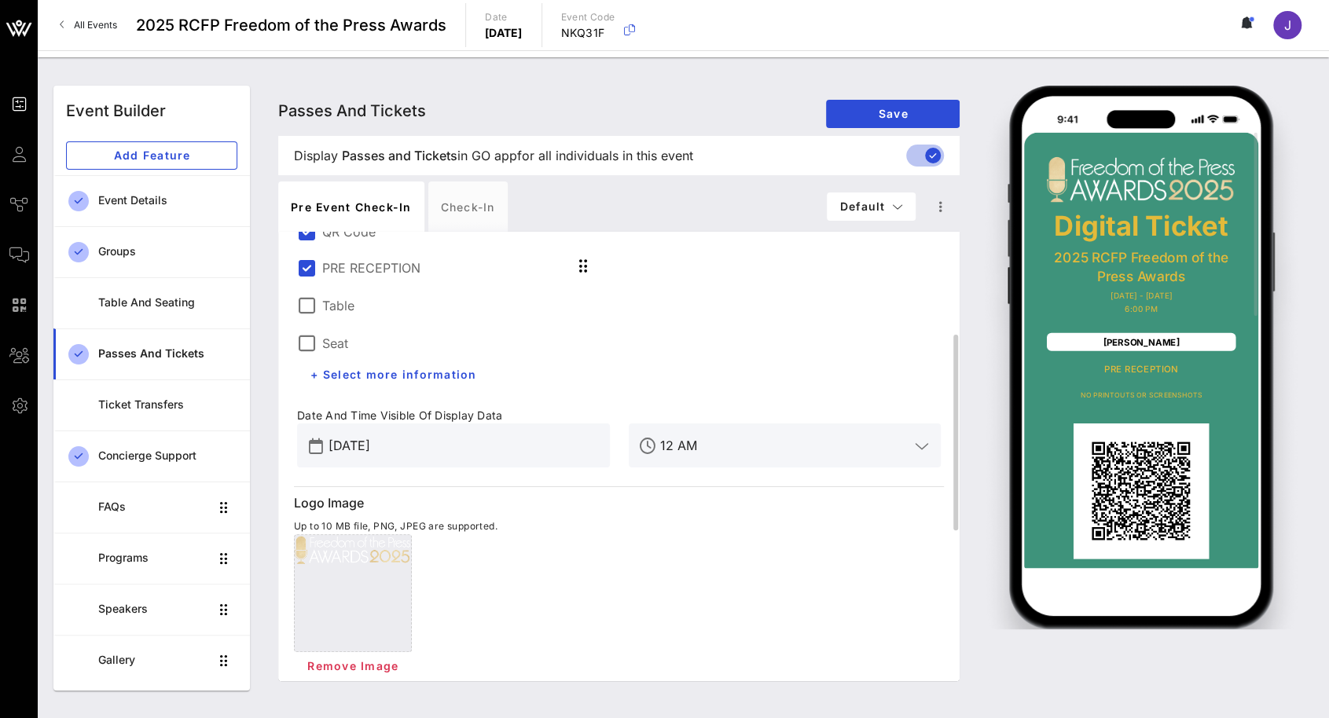
scroll to position [0, 0]
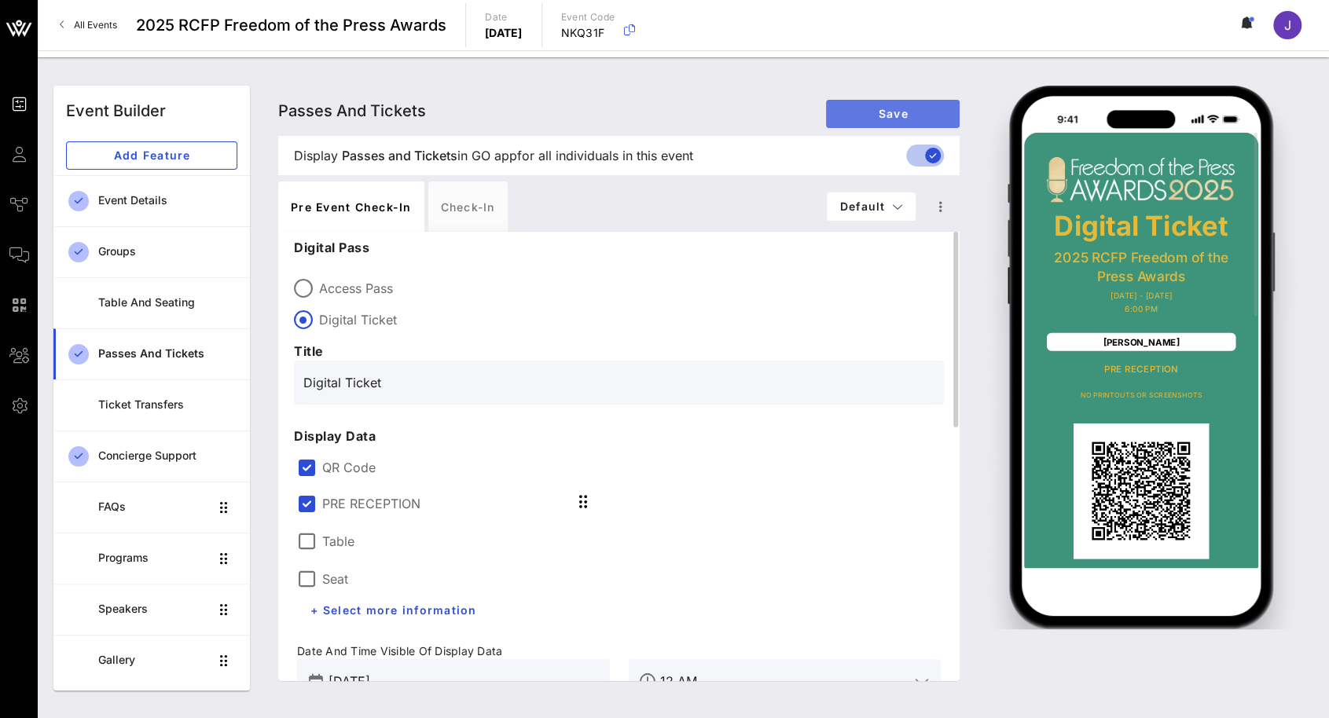
click at [855, 110] on span "Save" at bounding box center [892, 113] width 108 height 13
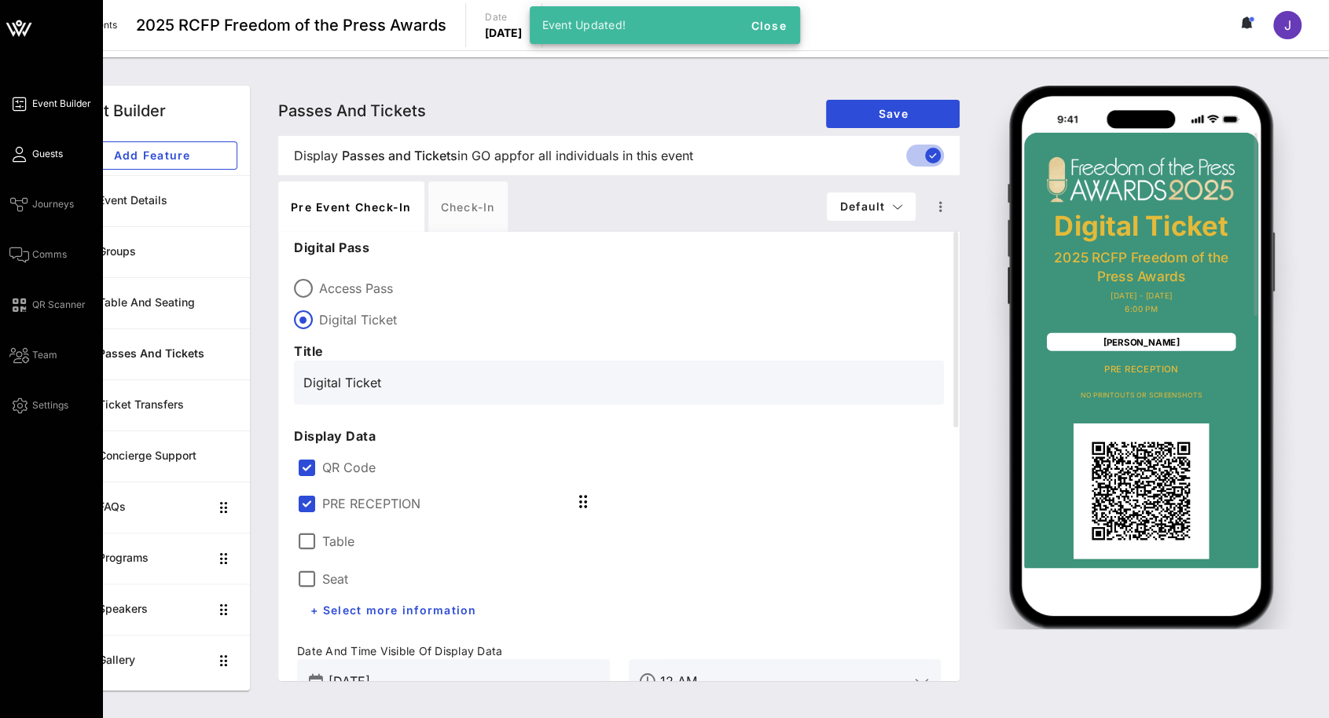
click at [39, 163] on link "Guests" at bounding box center [35, 154] width 53 height 19
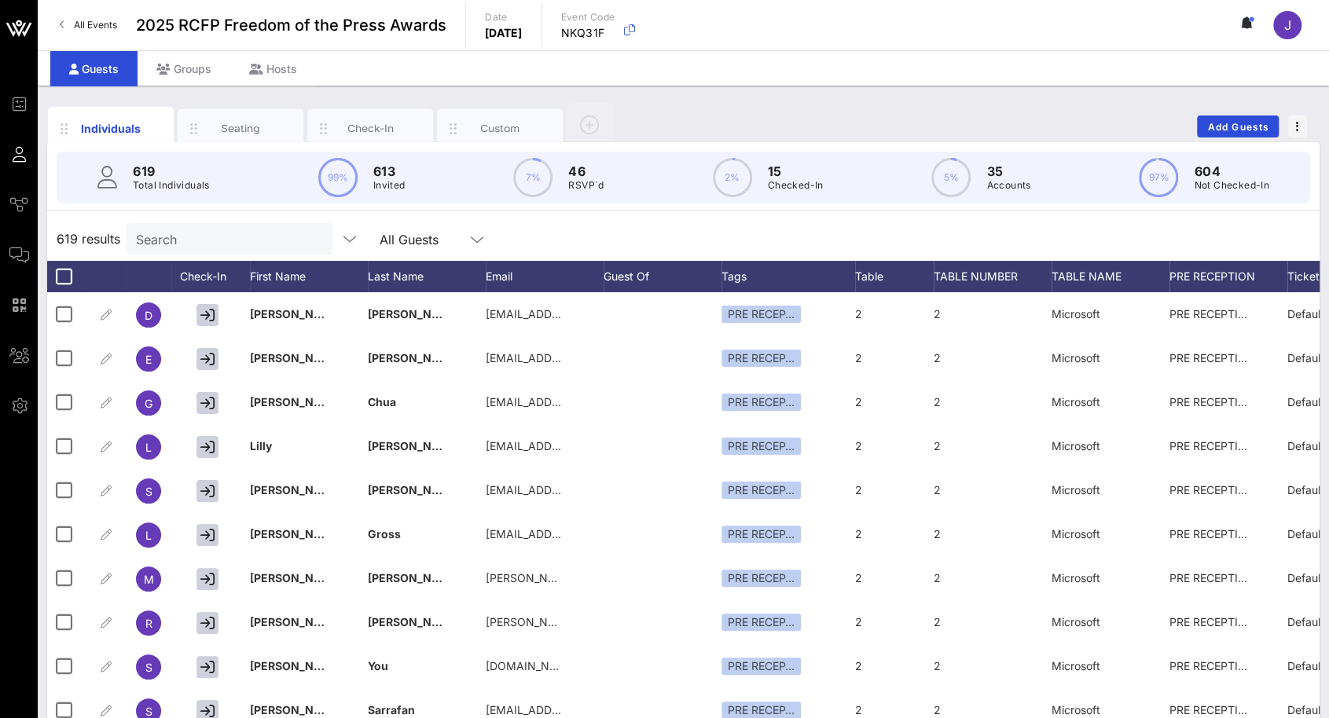
click at [218, 235] on input "Search" at bounding box center [228, 239] width 184 height 20
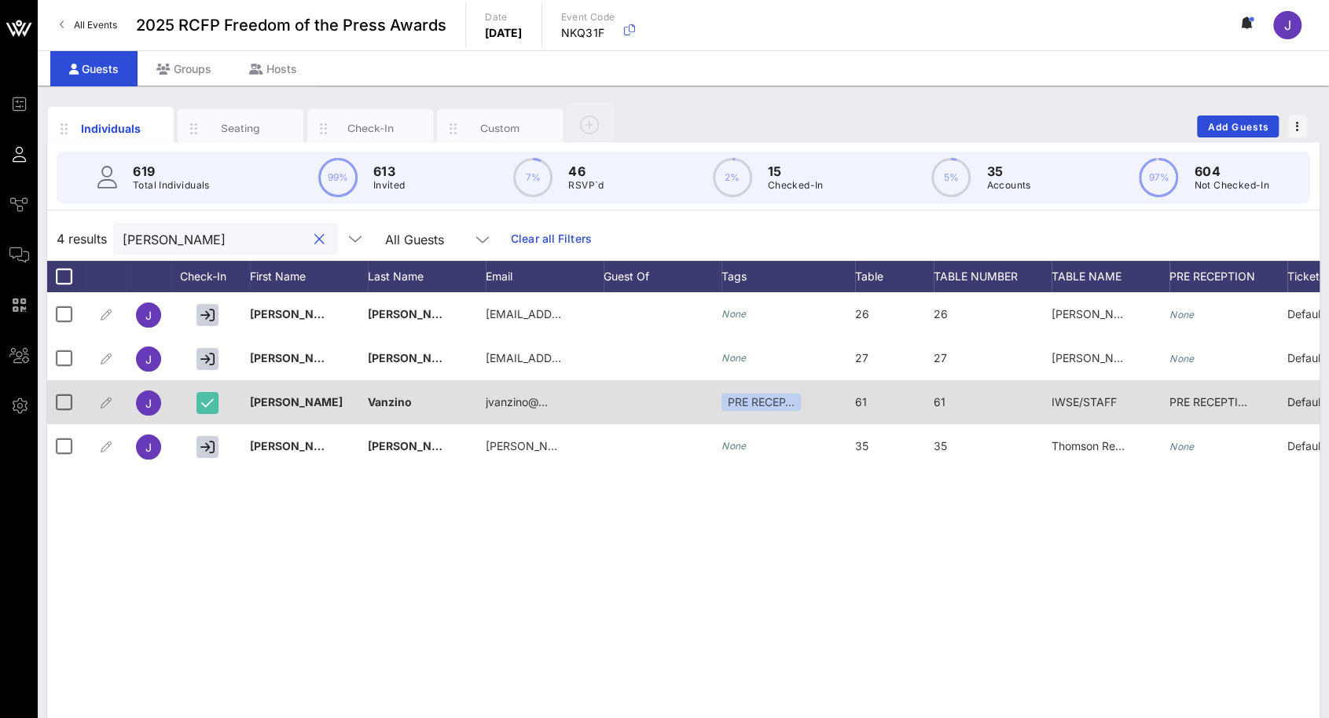
type input "[PERSON_NAME]"
click at [205, 403] on icon "button" at bounding box center [207, 403] width 13 height 14
click at [58, 409] on div at bounding box center [63, 402] width 27 height 27
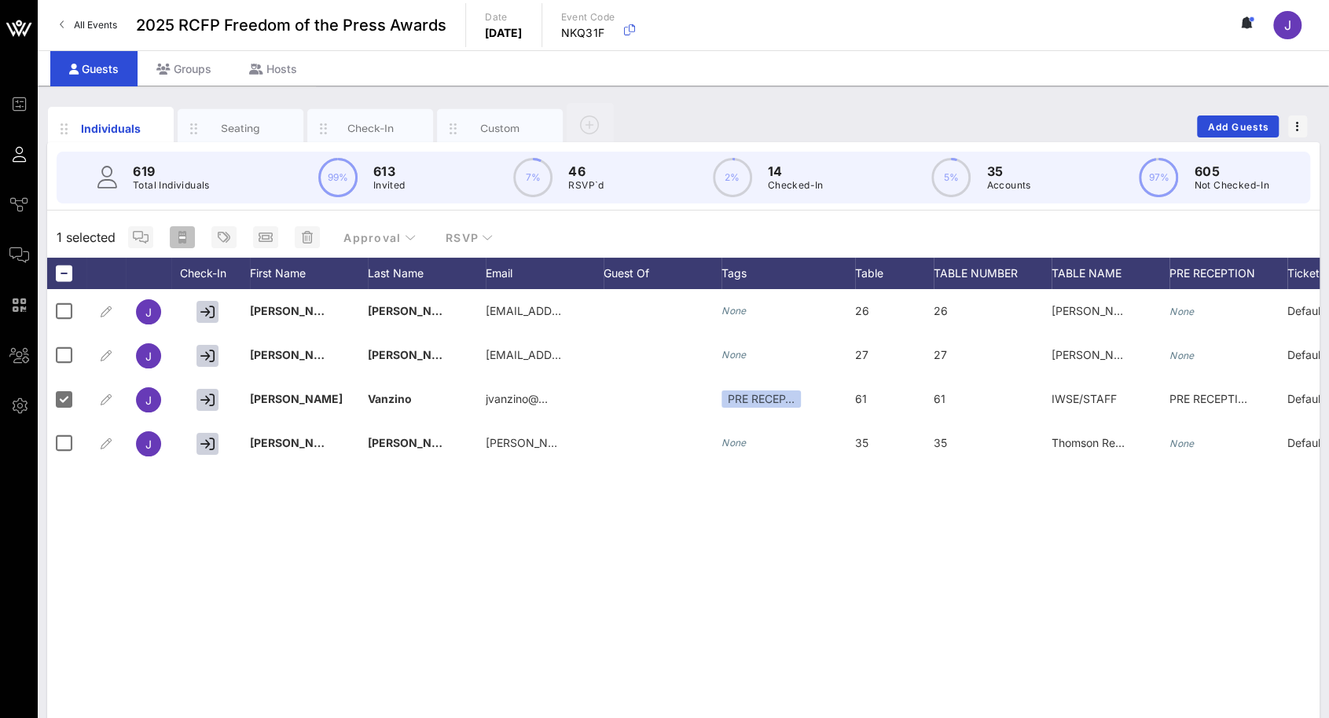
click at [188, 240] on icon "button" at bounding box center [182, 237] width 13 height 13
type input "{{ticket_type}} for {{[URL][DOMAIN_NAME]}}"
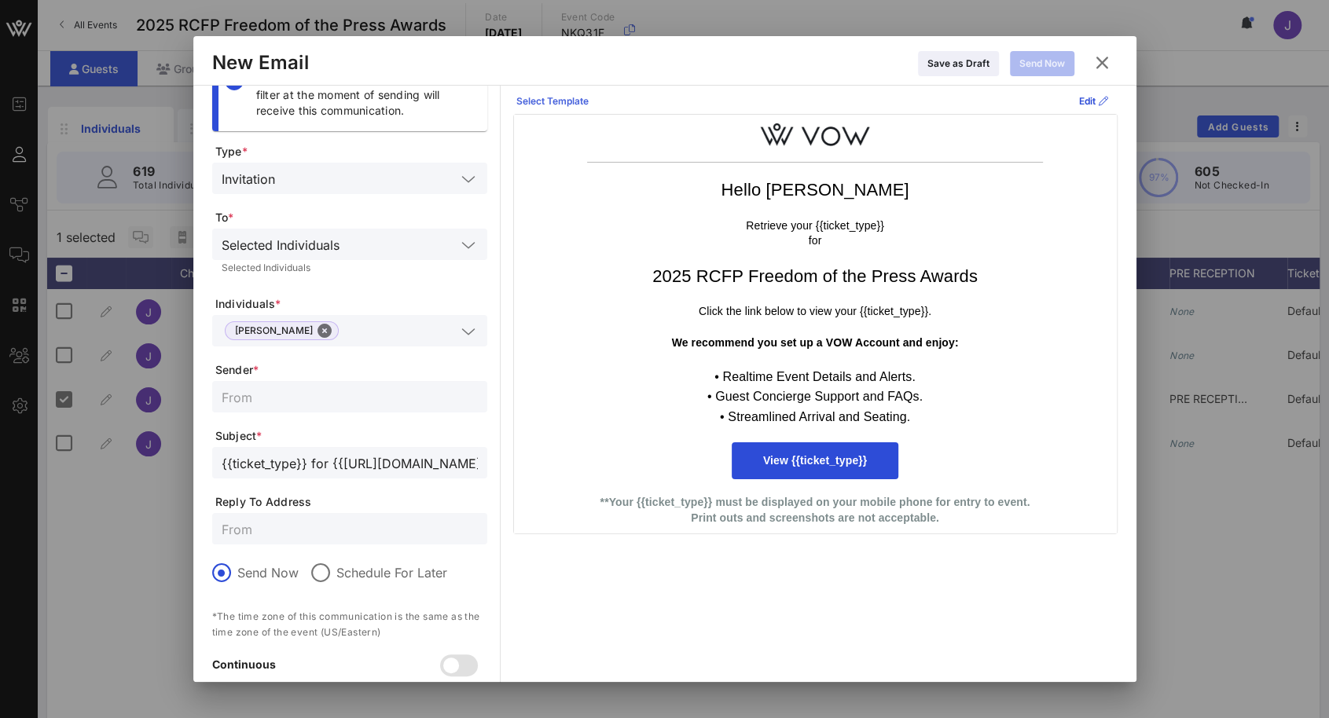
click at [569, 94] on div "Select Template" at bounding box center [552, 101] width 72 height 16
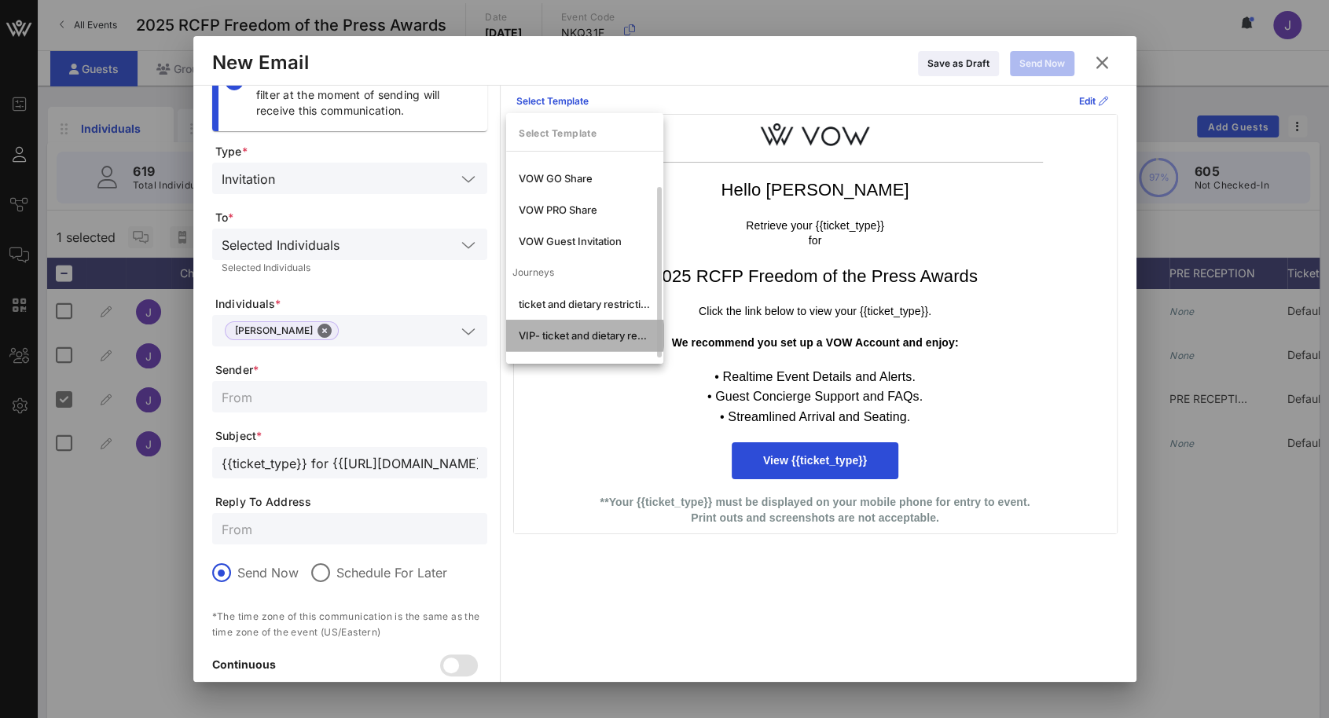
click at [572, 343] on div "VIP- ticket and dietary restrictions" at bounding box center [584, 335] width 157 height 31
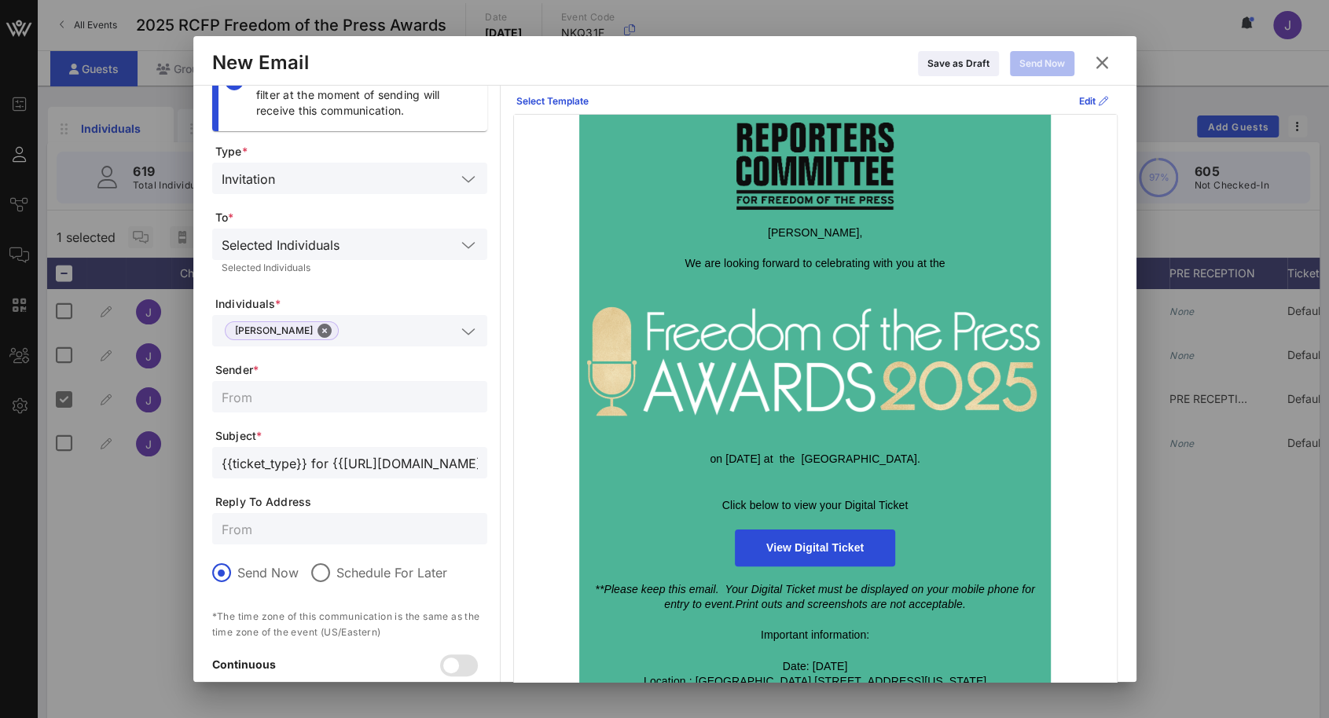
click at [361, 400] on input "text" at bounding box center [350, 397] width 256 height 20
type input "RCFP"
click at [357, 537] on input "text" at bounding box center [350, 529] width 256 height 20
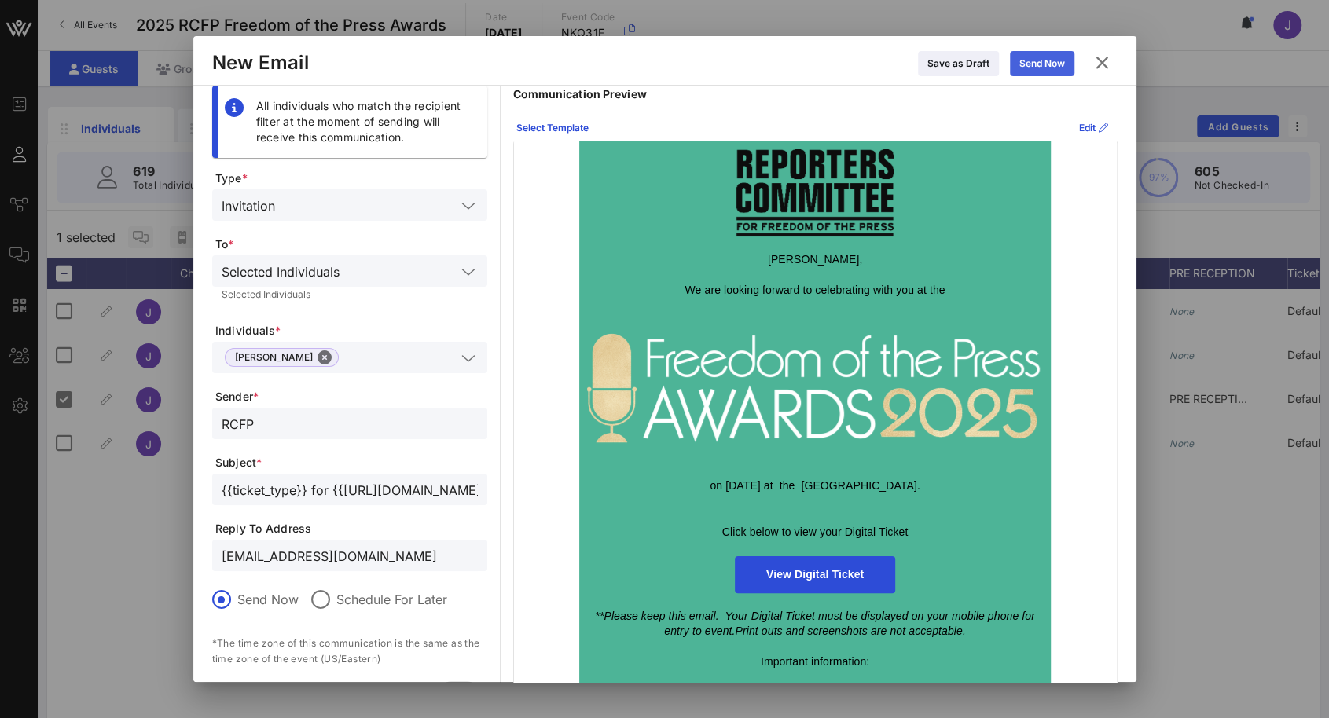
type input "[EMAIL_ADDRESS][DOMAIN_NAME]"
click at [1048, 60] on div "Send Now" at bounding box center [1042, 64] width 46 height 16
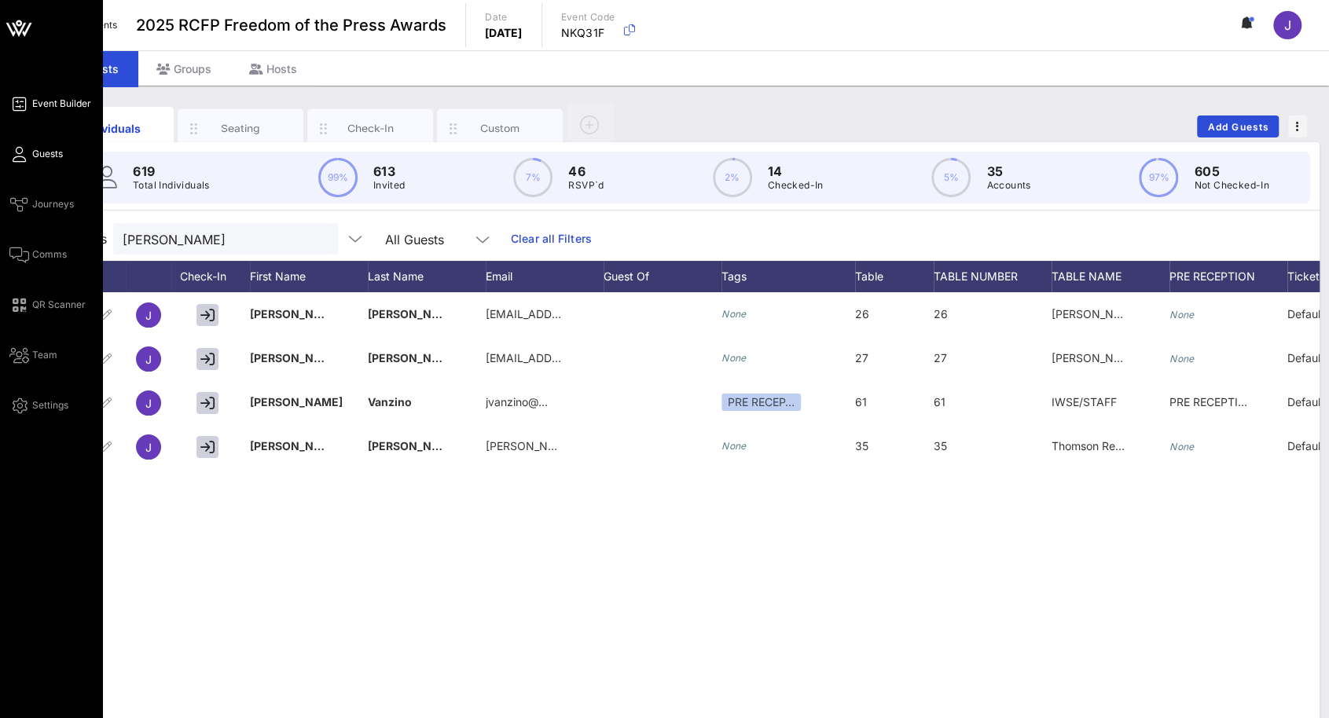
click at [44, 103] on span "Event Builder" at bounding box center [61, 104] width 59 height 14
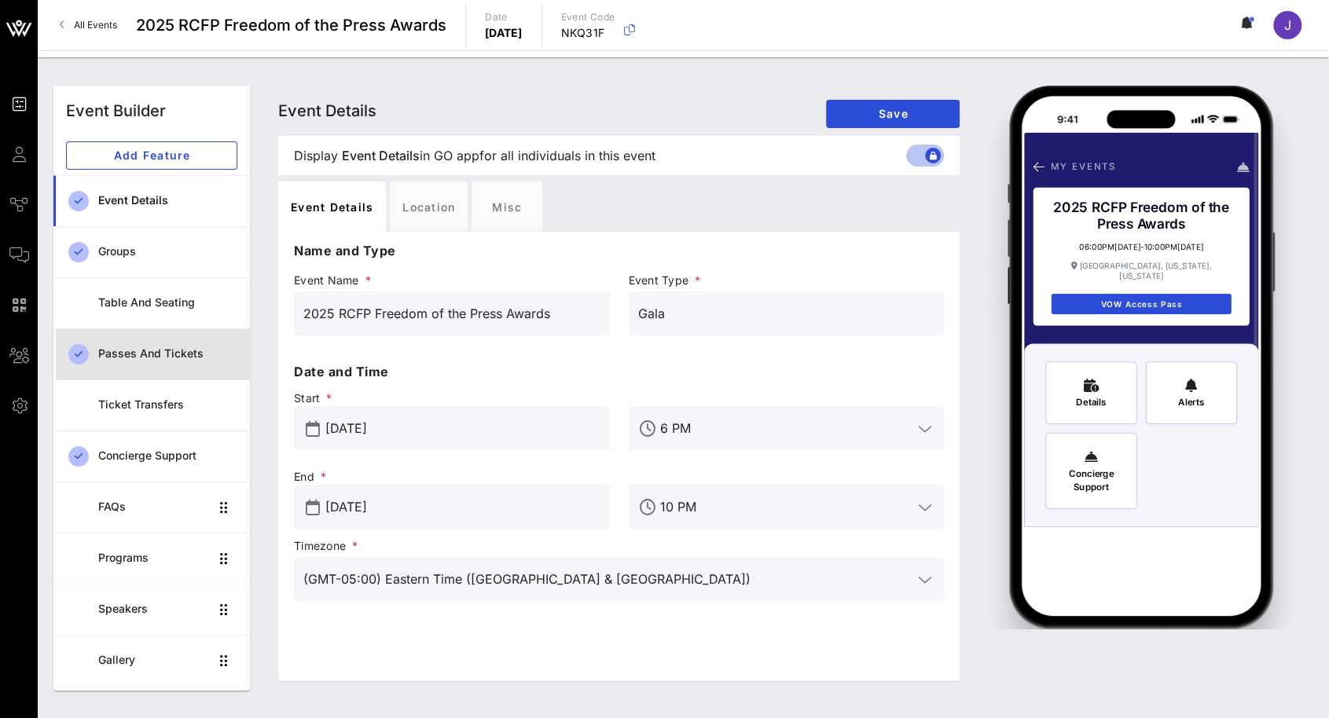
click at [160, 354] on div "Passes and Tickets" at bounding box center [167, 353] width 139 height 13
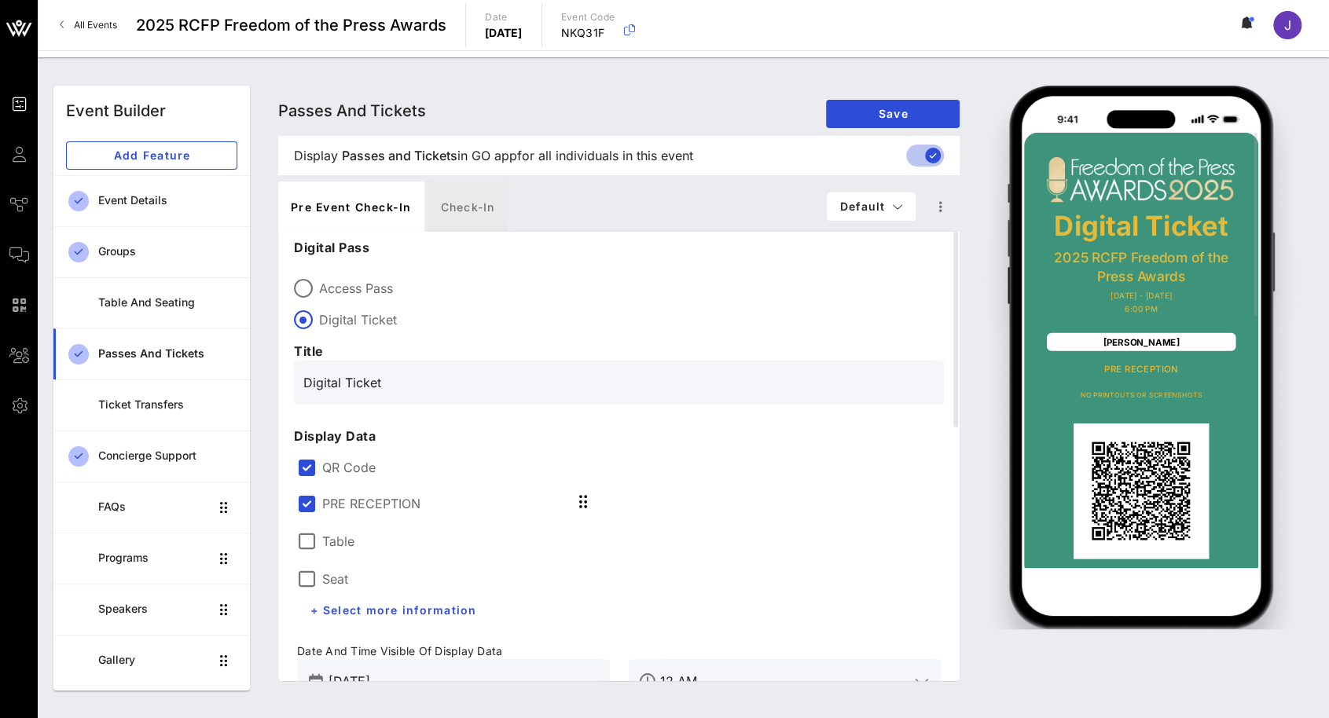
click at [466, 204] on div "Check-in" at bounding box center [467, 206] width 79 height 50
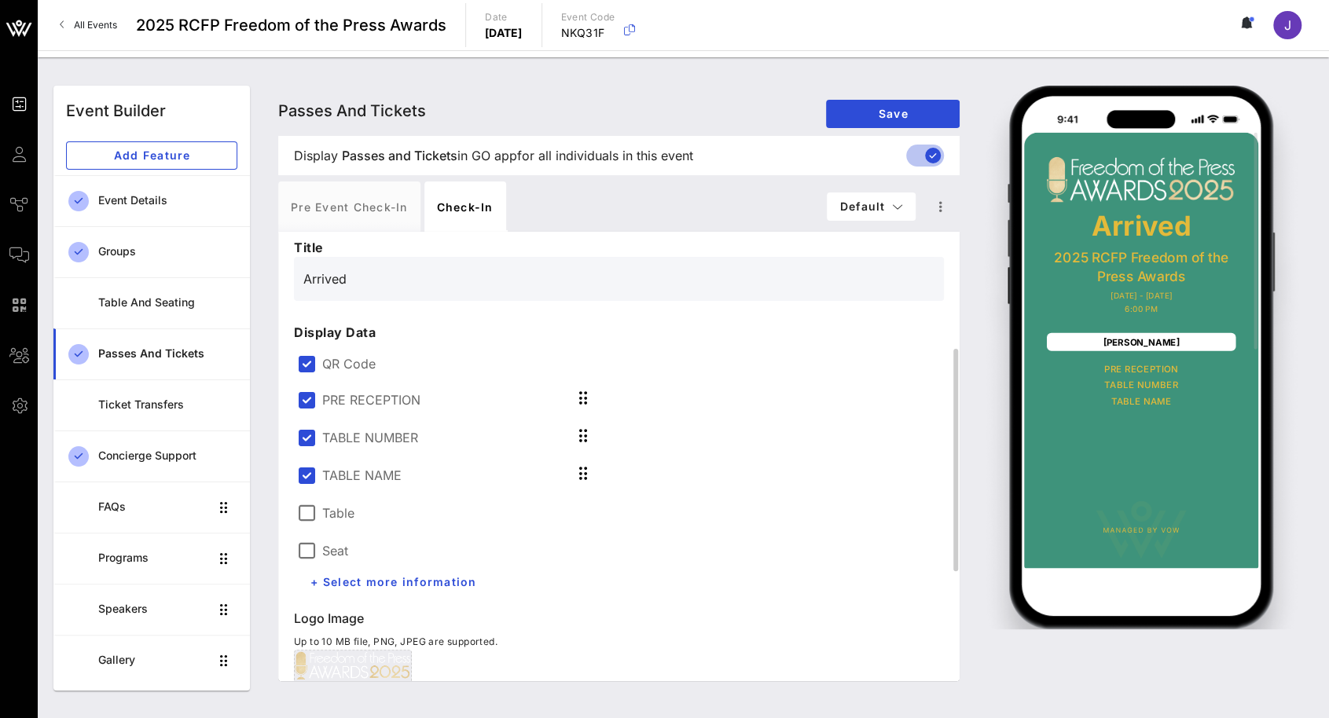
scroll to position [79, 0]
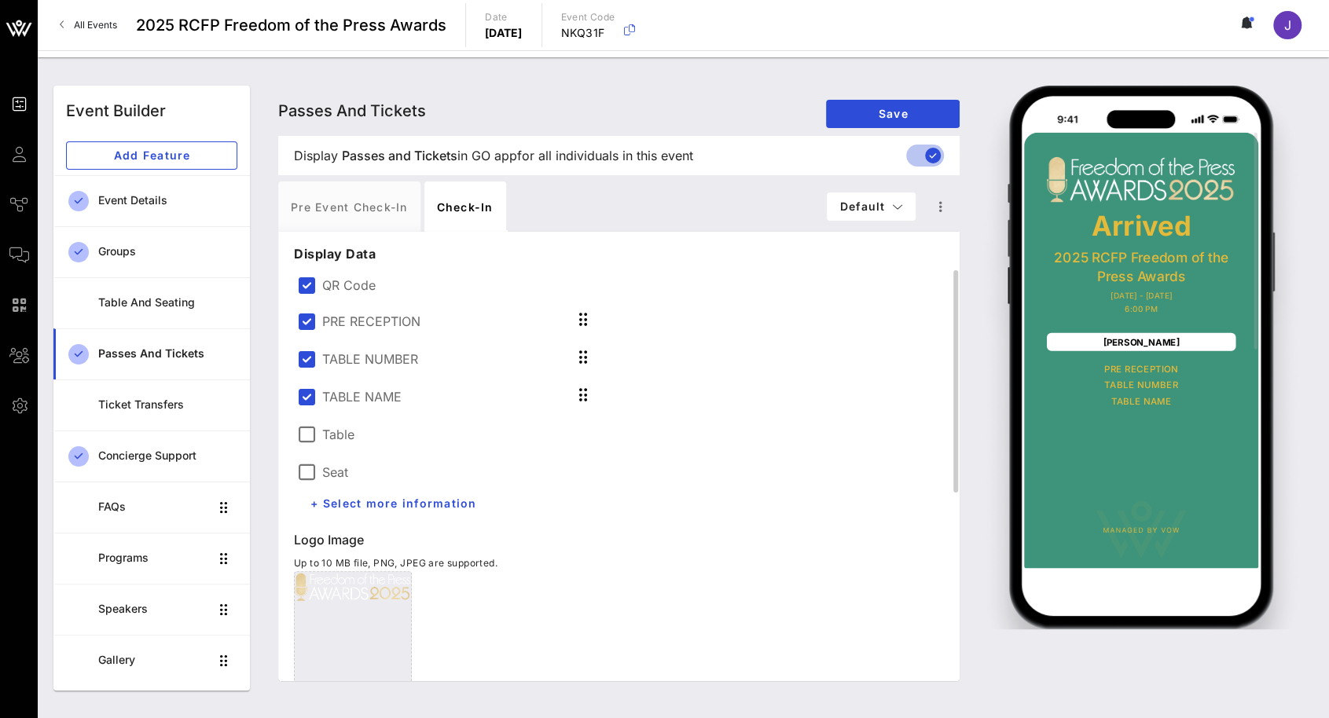
click at [390, 320] on label "PRE RECEPTION" at bounding box center [371, 321] width 98 height 16
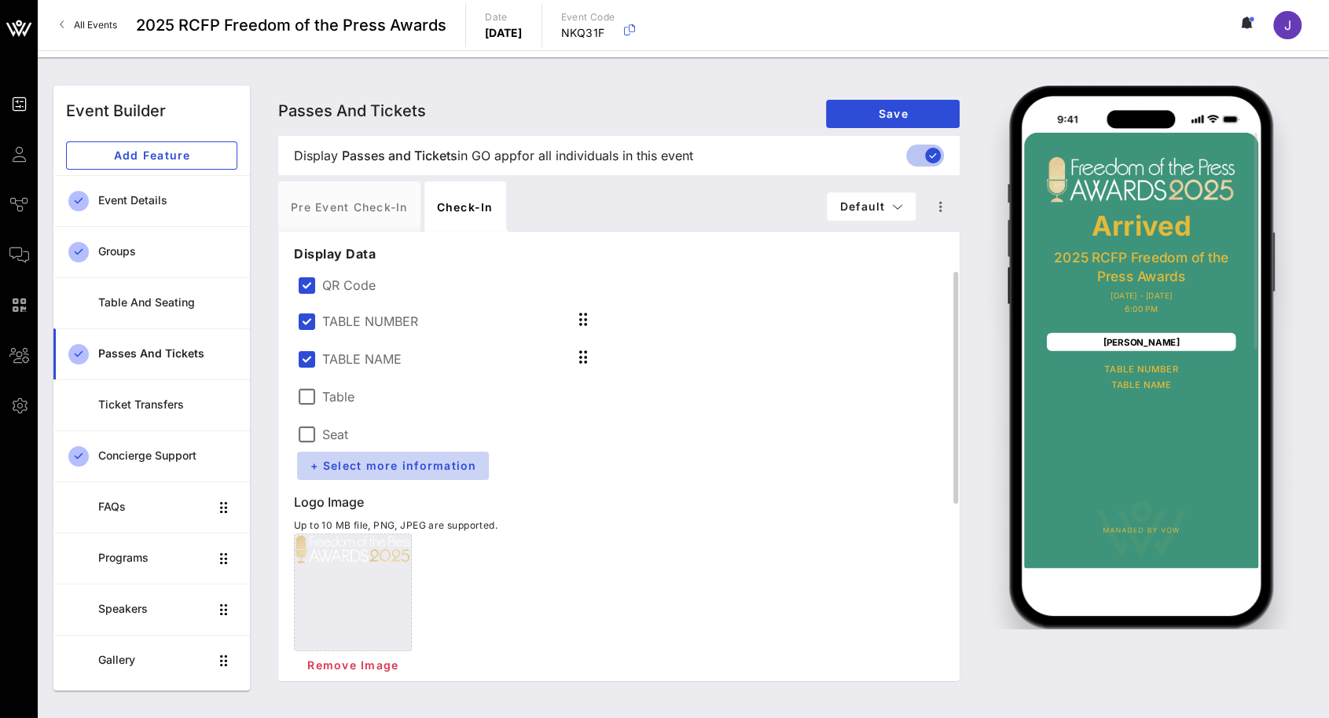
click at [352, 466] on span "+ Select more information" at bounding box center [393, 465] width 167 height 13
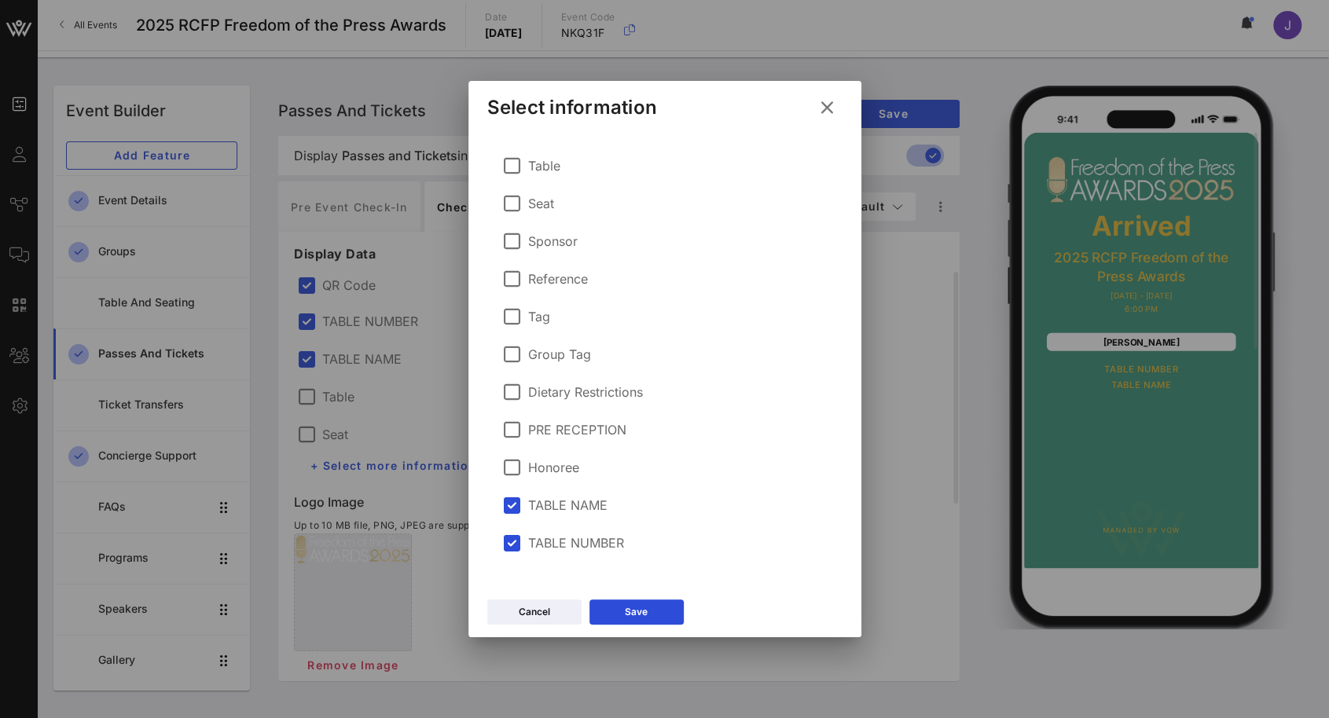
click at [563, 430] on label "PRE RECEPTION" at bounding box center [577, 430] width 98 height 16
click at [640, 629] on div "Cancel Save" at bounding box center [664, 615] width 393 height 46
click at [640, 621] on button "Save" at bounding box center [636, 611] width 94 height 25
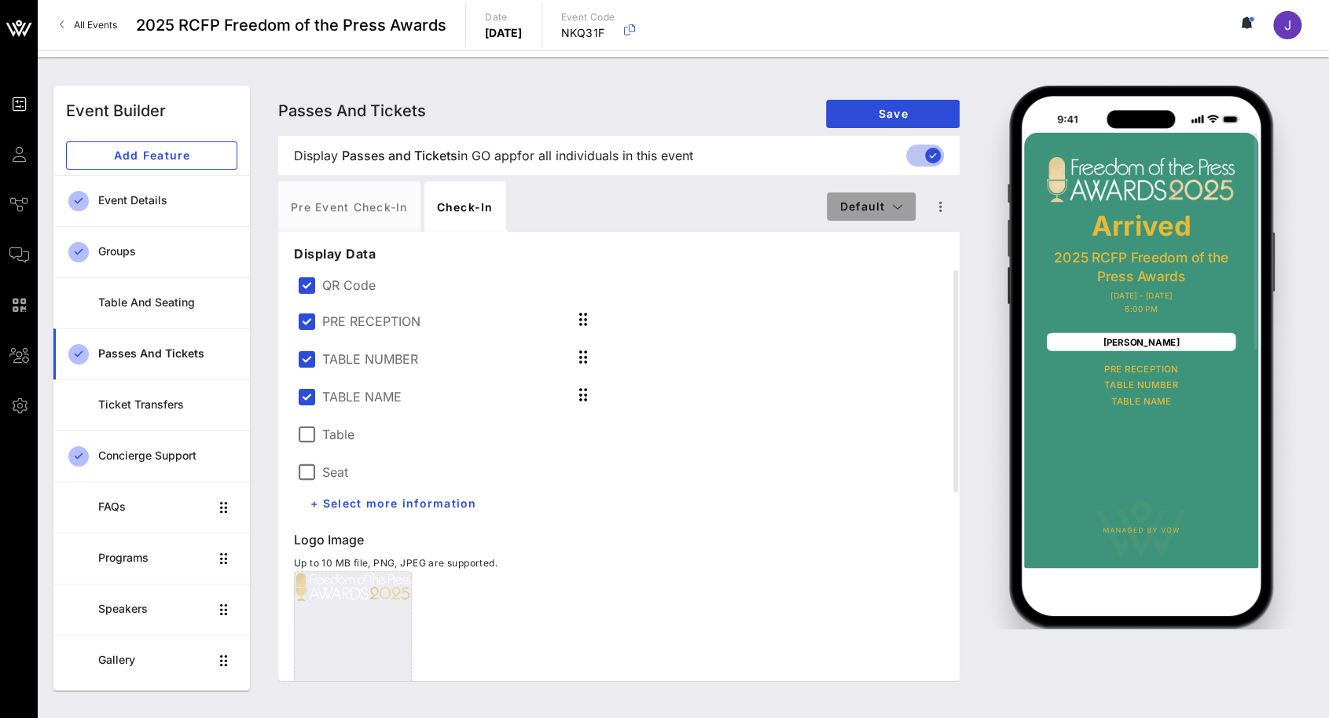
click at [896, 208] on icon "button" at bounding box center [897, 206] width 11 height 11
click at [747, 198] on div "Pre Event Check-in Check-in" at bounding box center [552, 206] width 548 height 50
click at [946, 209] on icon "button" at bounding box center [940, 206] width 19 height 19
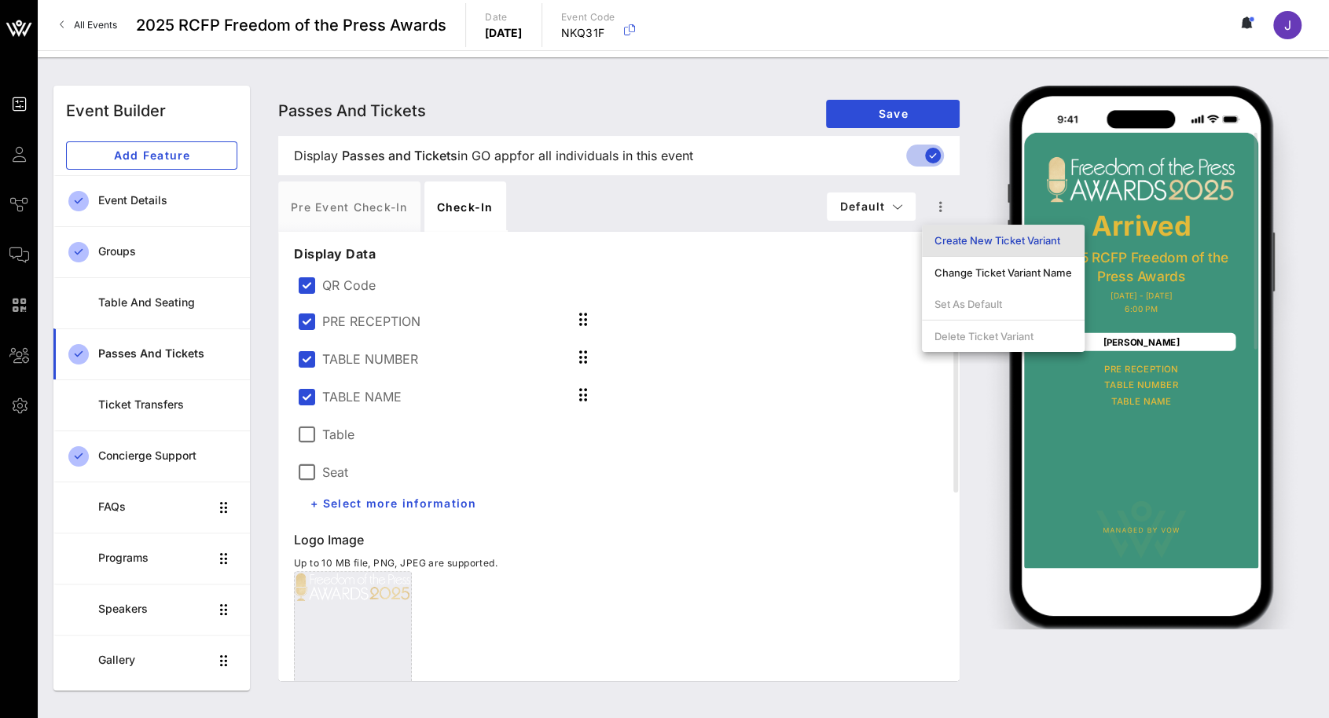
click at [989, 240] on div "Create New Ticket Variant" at bounding box center [1002, 240] width 137 height 13
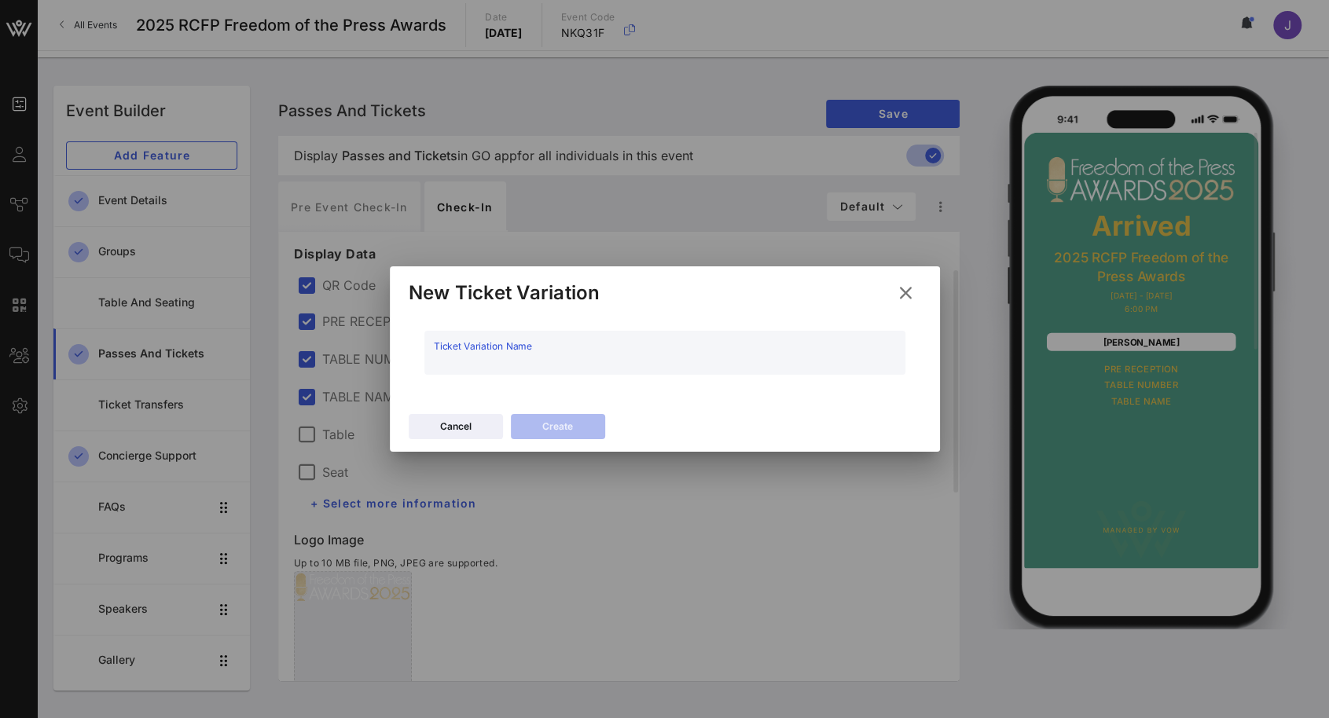
click at [632, 361] on input "Ticket Variation Name" at bounding box center [665, 360] width 462 height 25
type input "TEST"
click at [572, 426] on button "Create" at bounding box center [558, 426] width 94 height 25
type input "#2A7A68"
type input "#ffffff"
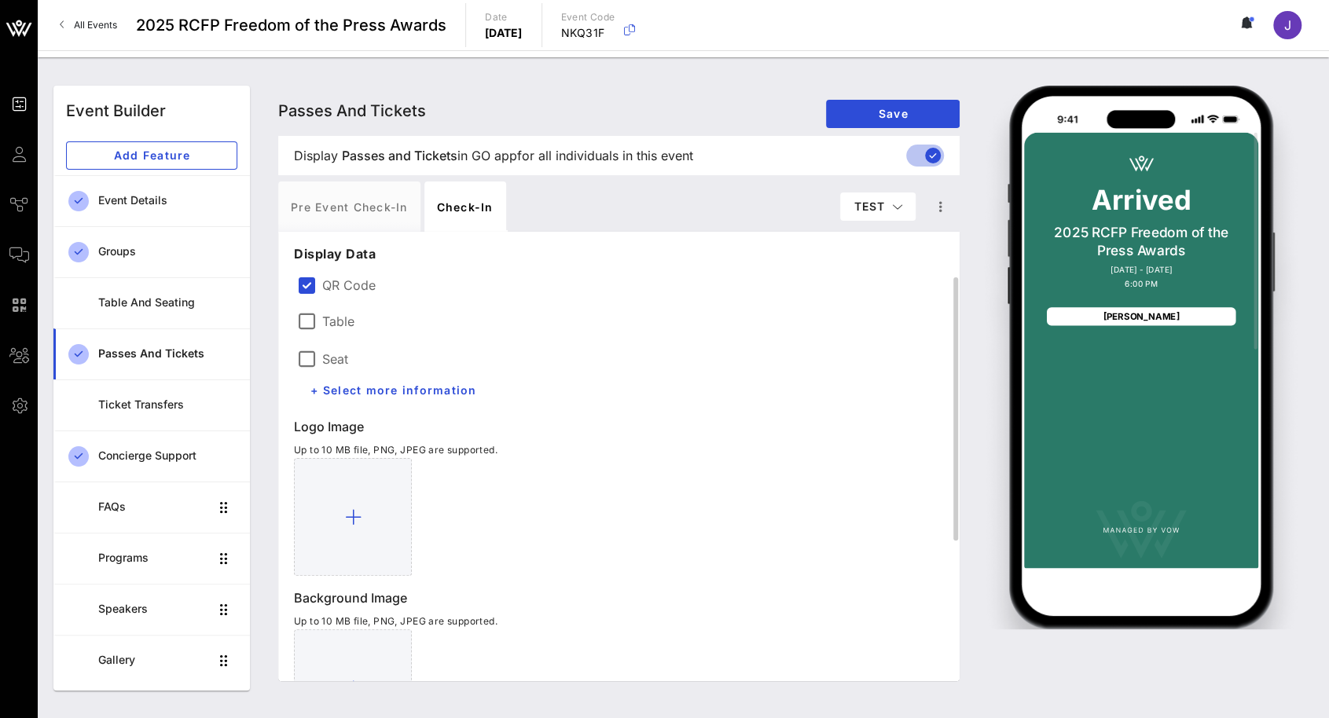
click at [328, 324] on label "Table" at bounding box center [338, 321] width 32 height 16
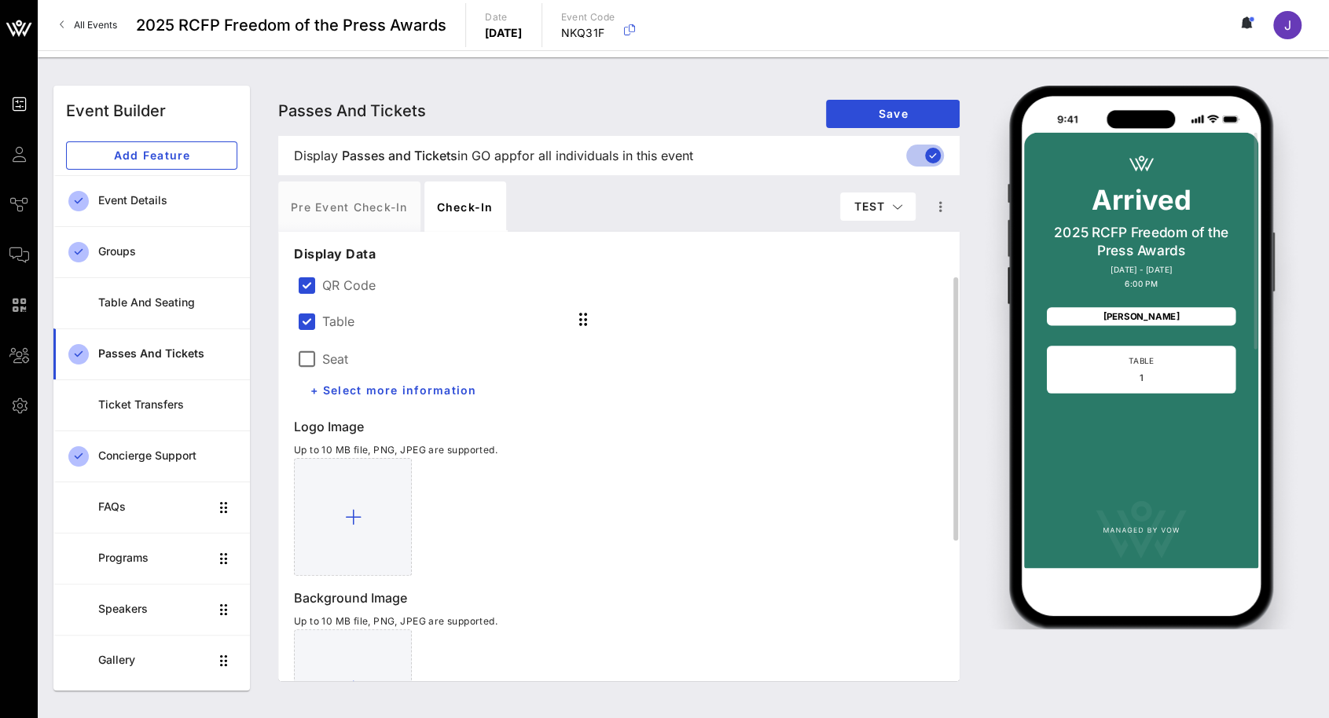
click at [328, 324] on label "Table" at bounding box center [338, 321] width 32 height 16
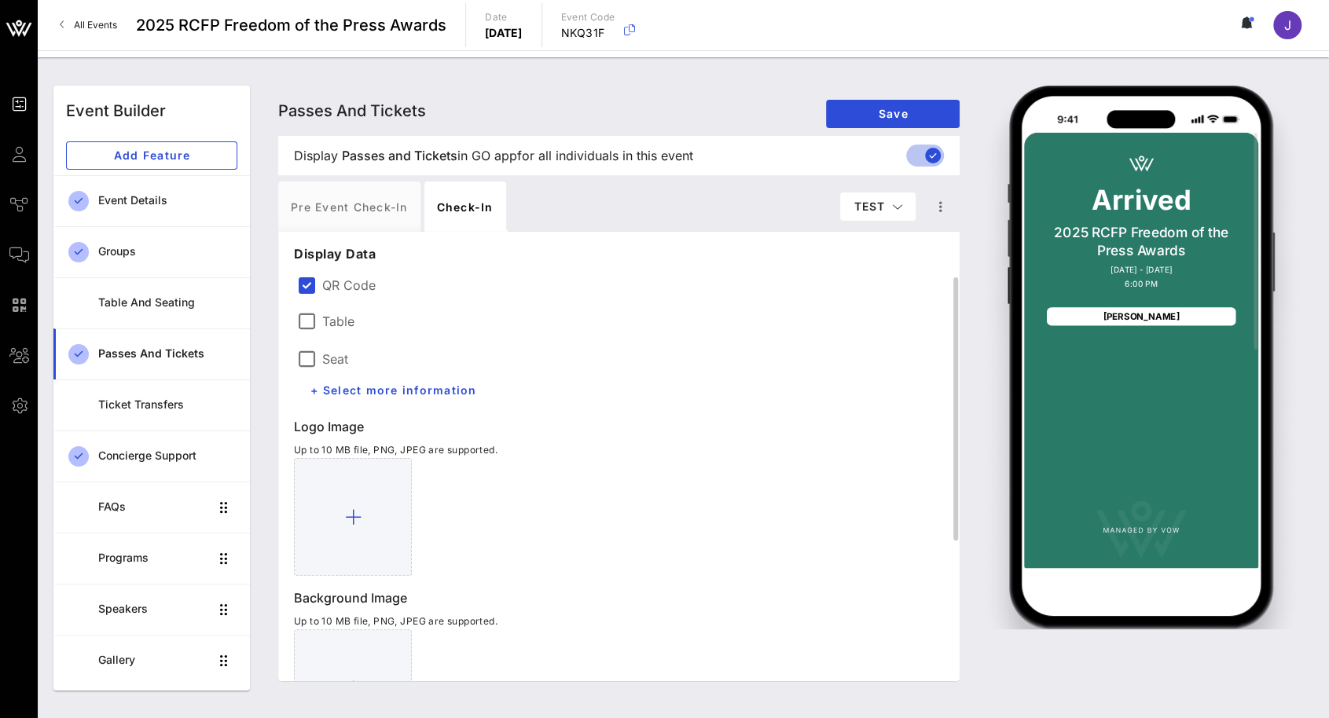
scroll to position [157, 0]
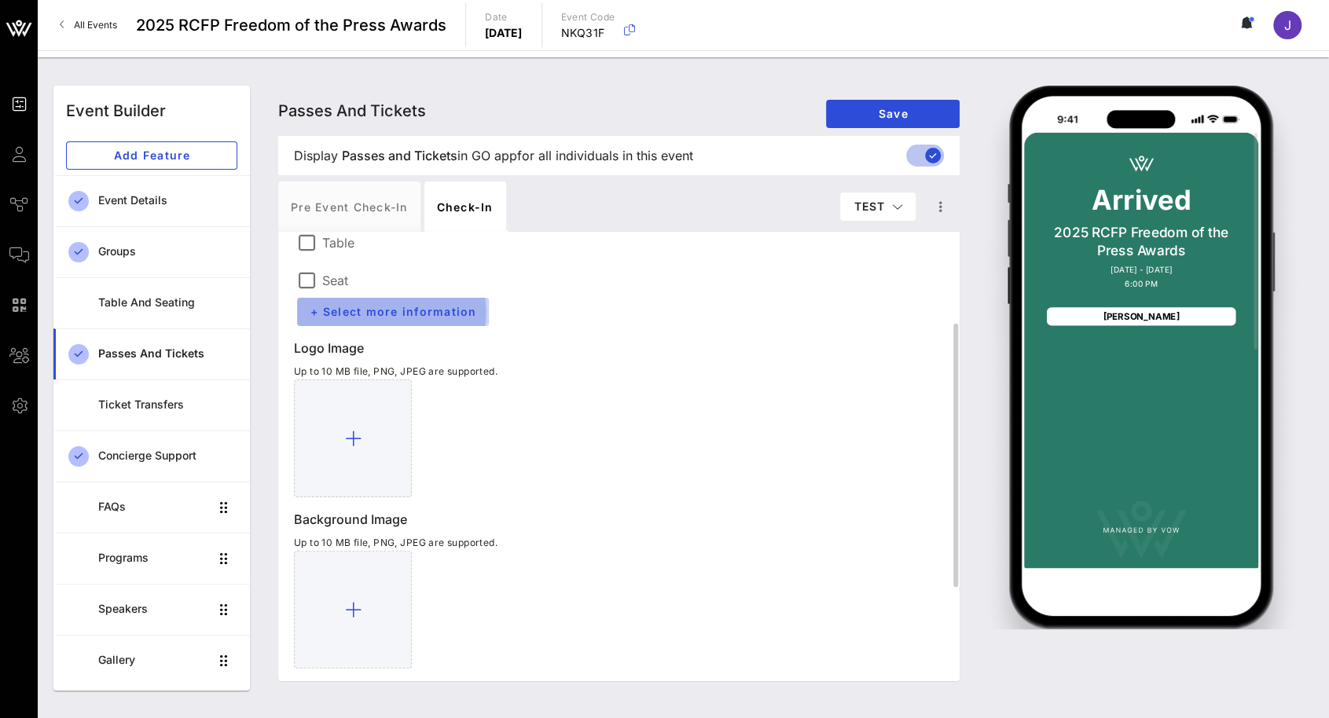
click at [437, 316] on span "+ Select more information" at bounding box center [393, 311] width 167 height 13
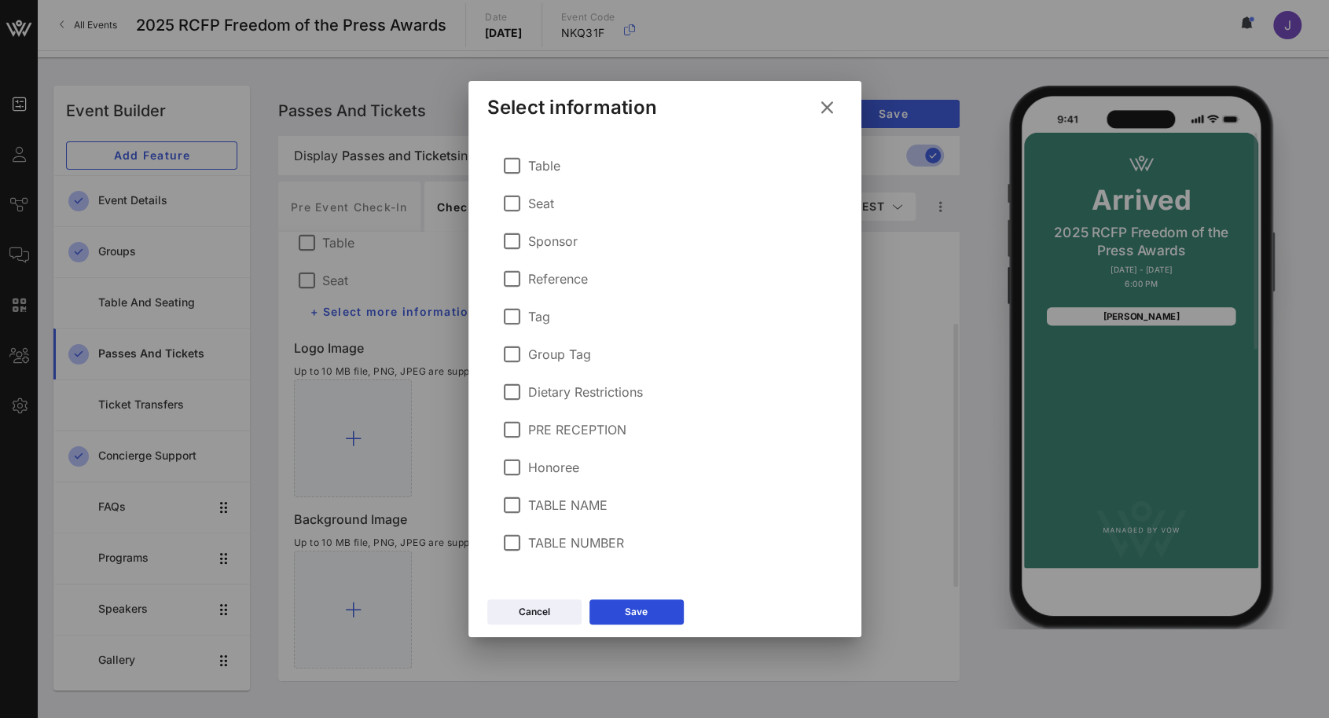
click at [592, 424] on label "PRE RECEPTION" at bounding box center [577, 430] width 98 height 16
click at [636, 608] on icon at bounding box center [636, 611] width 11 height 9
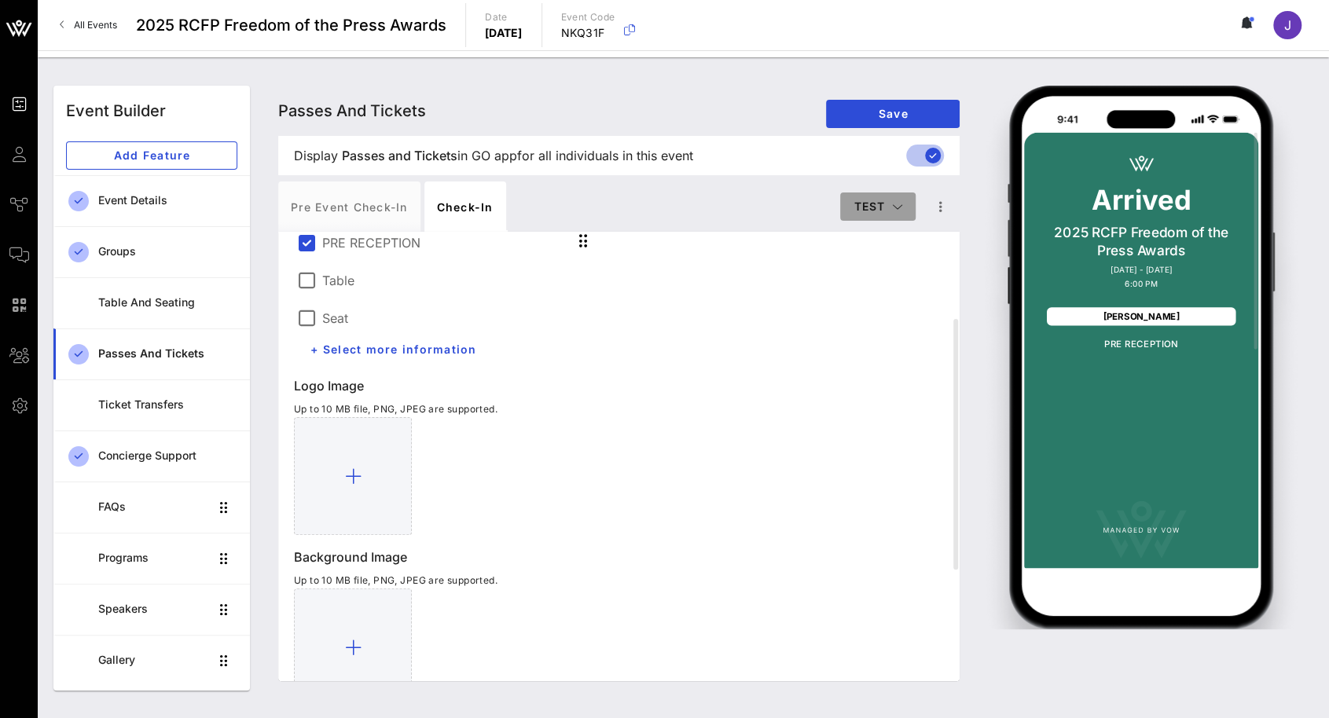
click at [896, 215] on button "TEST" at bounding box center [877, 206] width 75 height 28
click at [895, 236] on div "Default" at bounding box center [877, 235] width 51 height 13
type input "#3E937B"
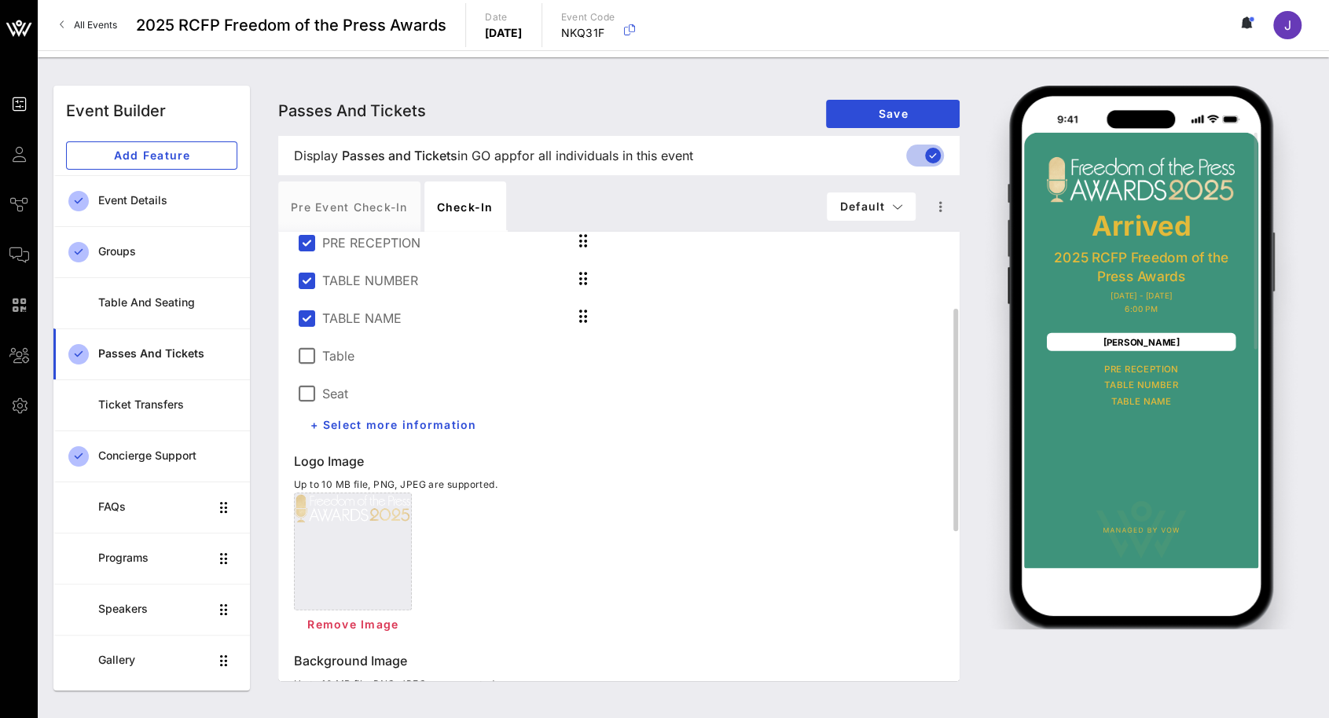
scroll to position [0, 0]
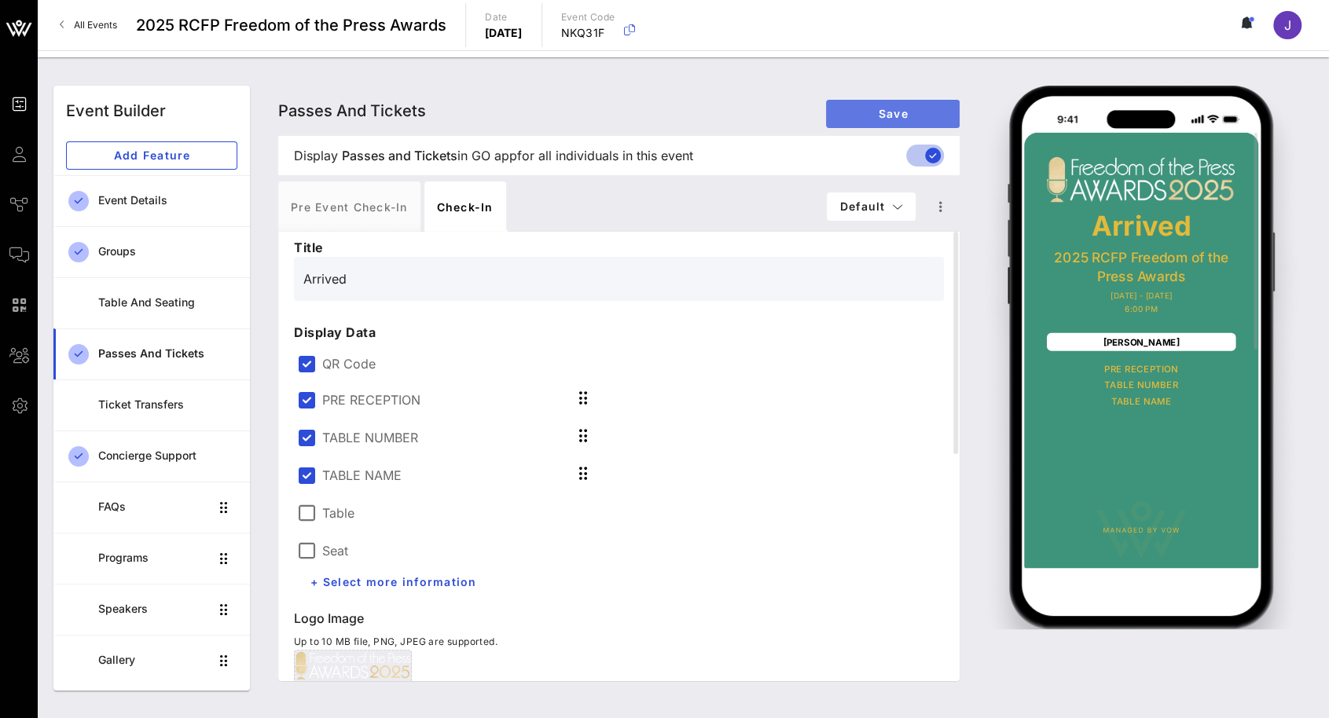
click at [881, 114] on span "Save" at bounding box center [892, 113] width 108 height 13
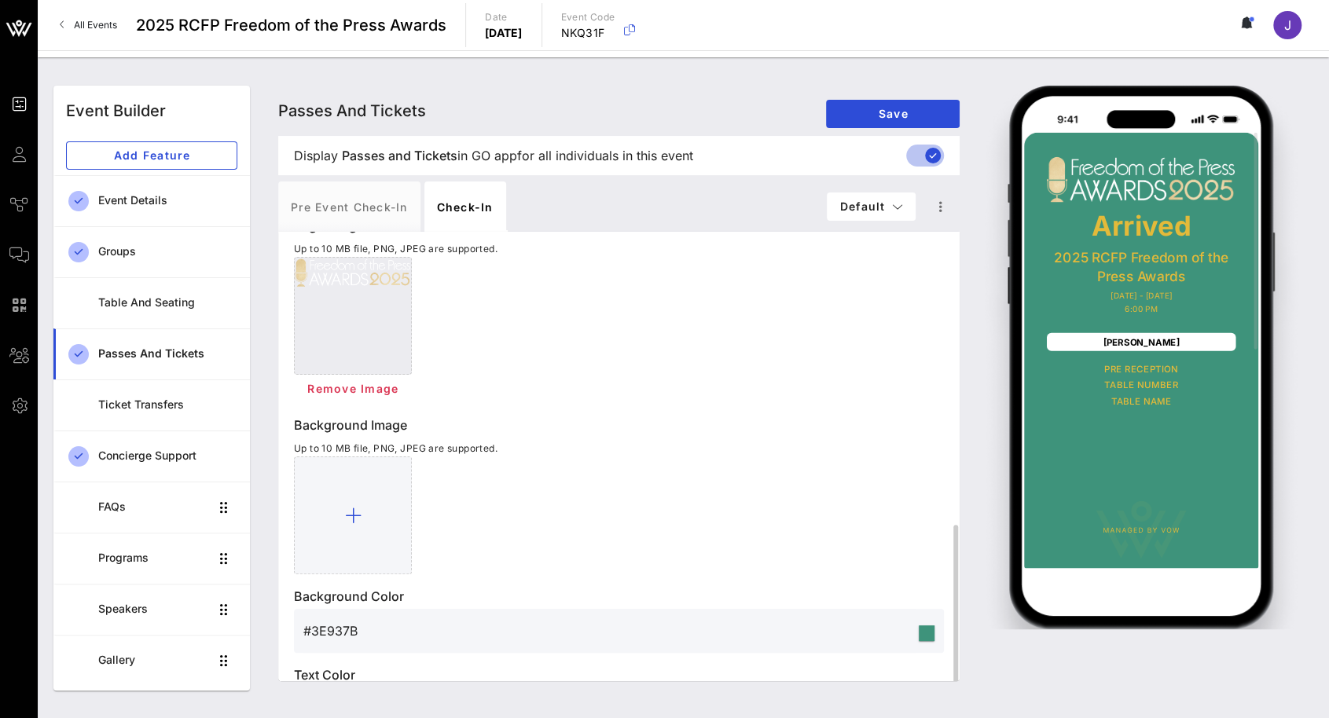
scroll to position [459, 0]
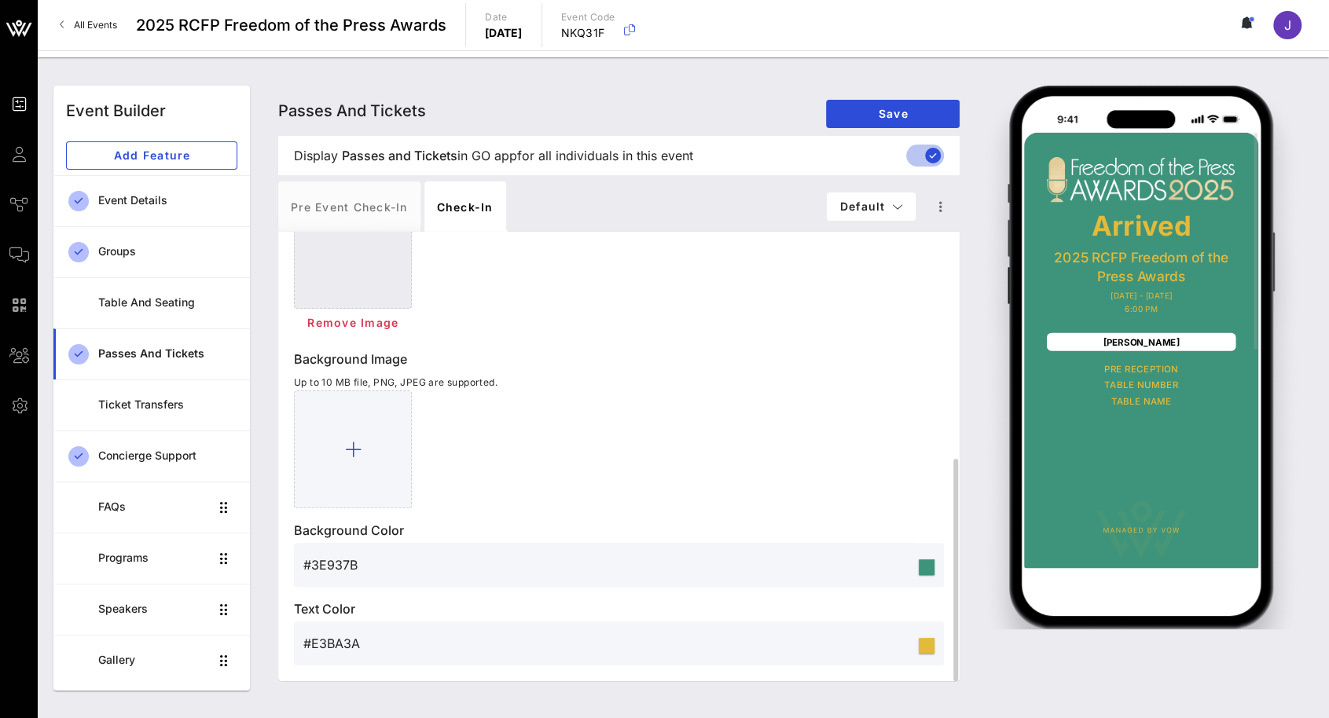
click at [927, 651] on div at bounding box center [926, 646] width 16 height 16
drag, startPoint x: 760, startPoint y: 649, endPoint x: 746, endPoint y: 649, distance: 14.1
click at [753, 649] on input "#E3BA3A" at bounding box center [609, 643] width 612 height 25
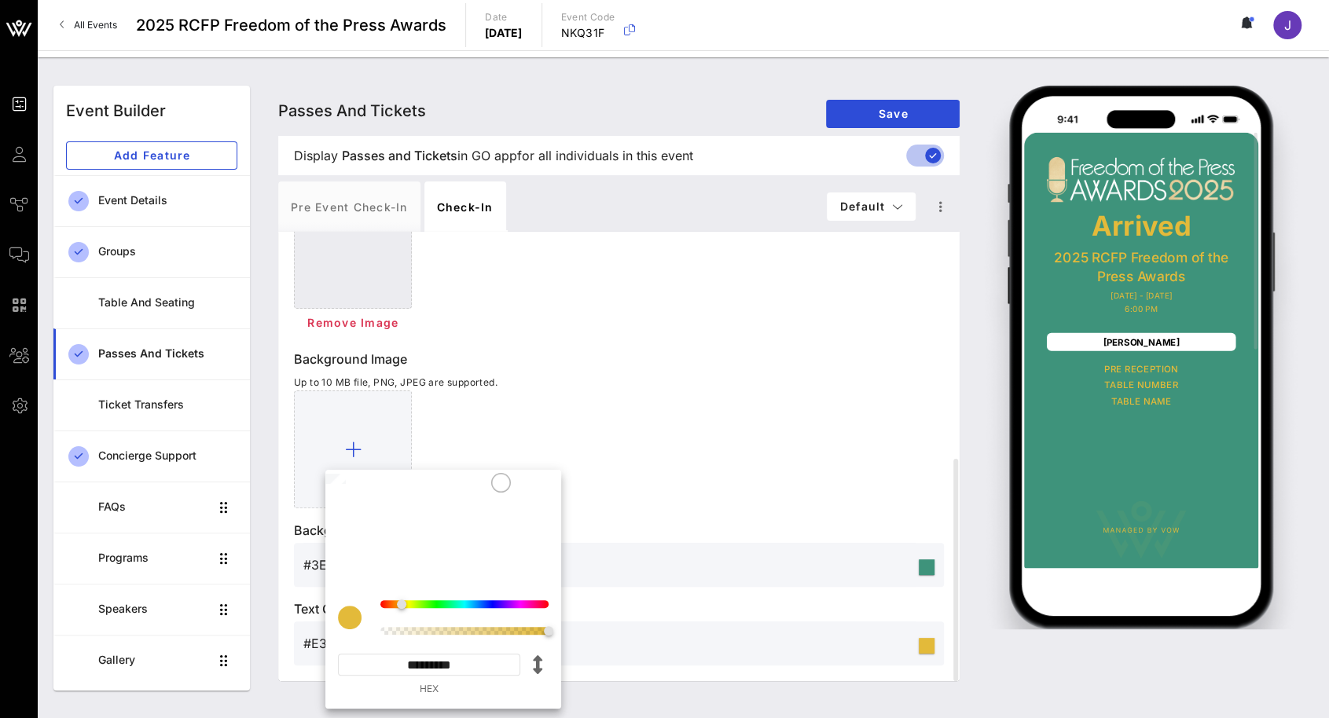
type input "#0A0A0A"
type input "*********"
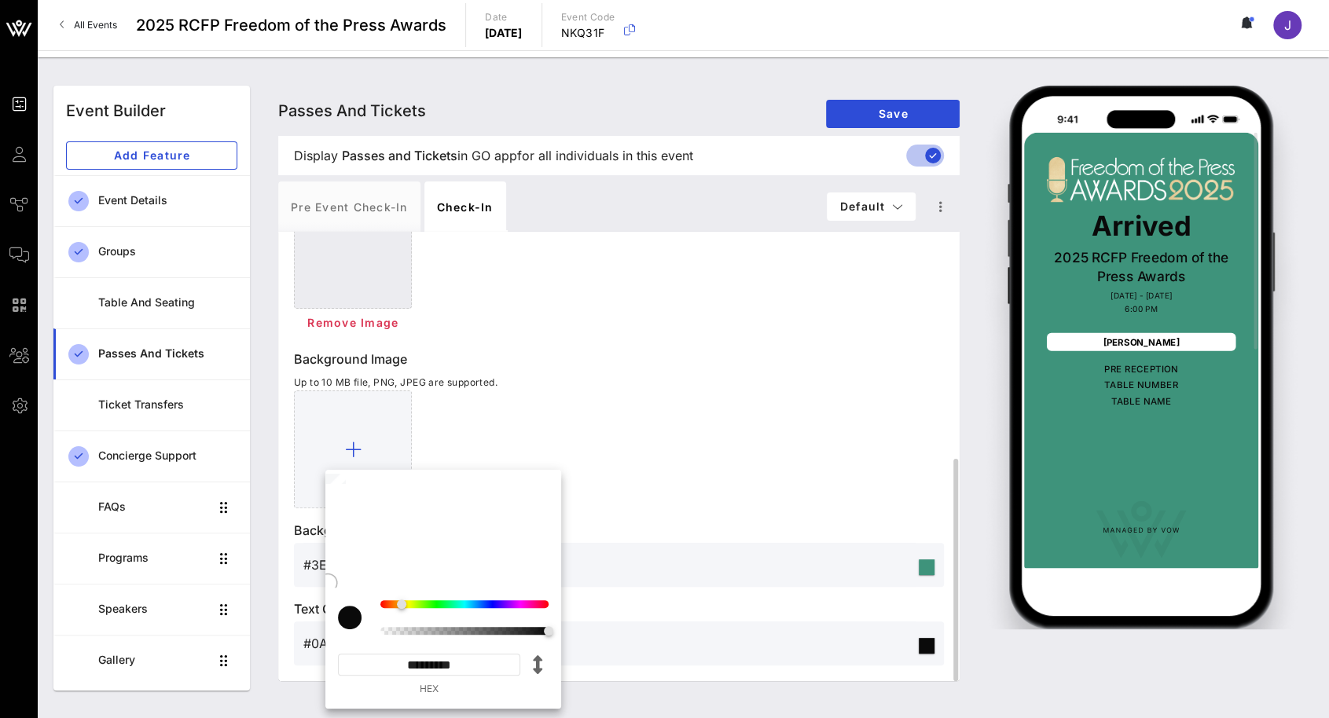
type input "#F8F7F5"
type input "*********"
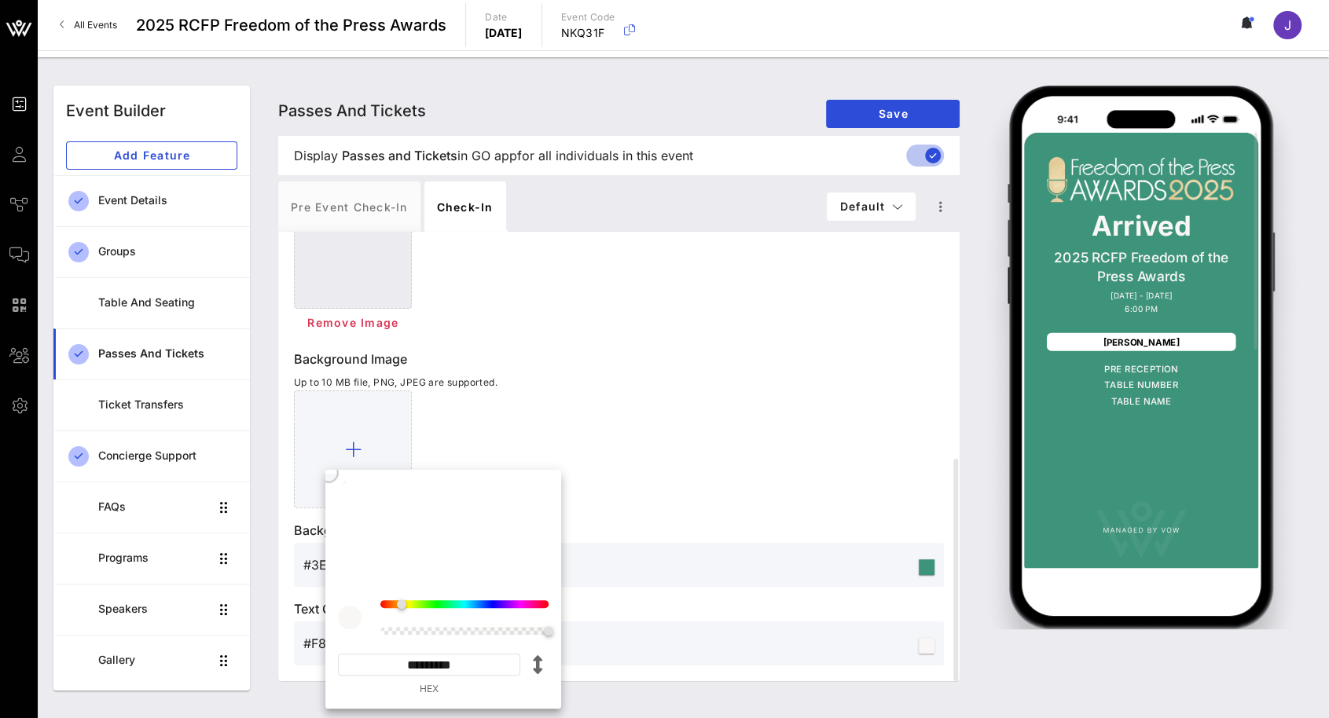
type input "#0F0F0F"
type input "*********"
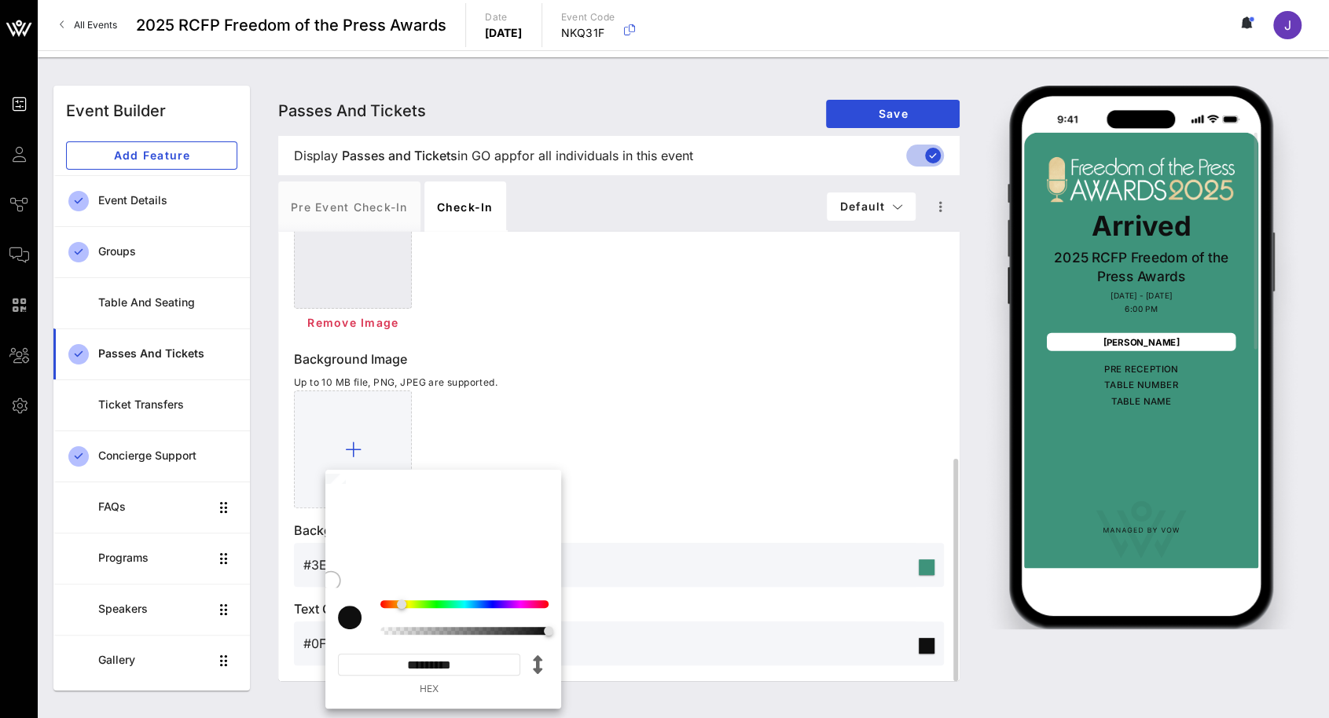
click at [747, 394] on div at bounding box center [619, 449] width 650 height 118
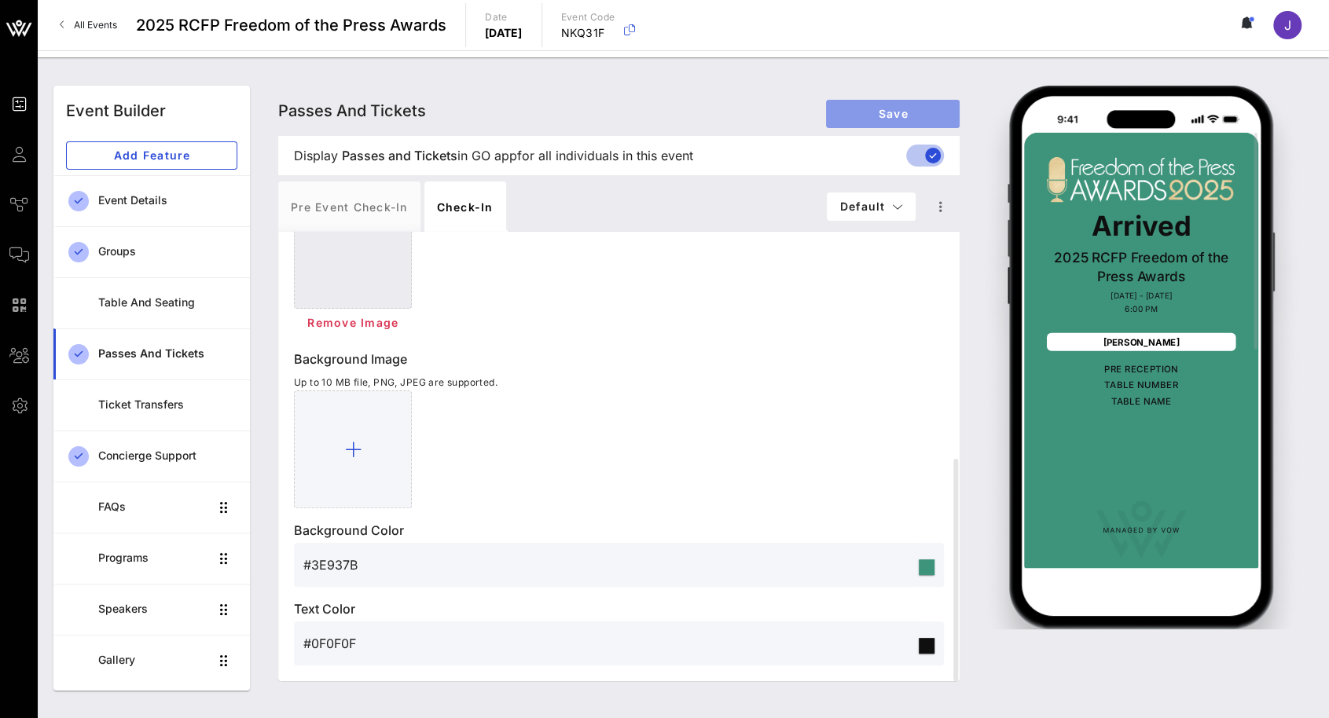
click at [910, 115] on span "Save" at bounding box center [892, 113] width 108 height 13
click at [910, 112] on span "Save" at bounding box center [892, 113] width 108 height 13
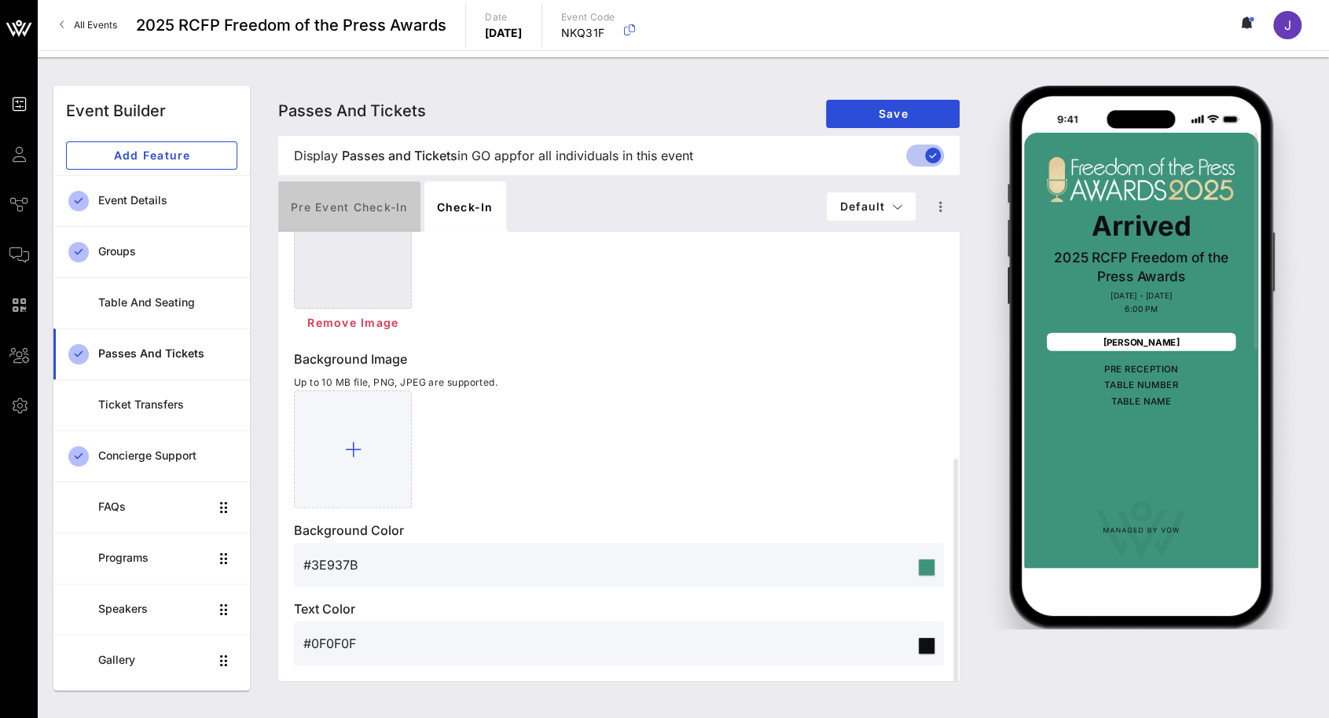
click at [342, 212] on div "Pre Event Check-in" at bounding box center [349, 206] width 142 height 50
type input "Digital Ticket"
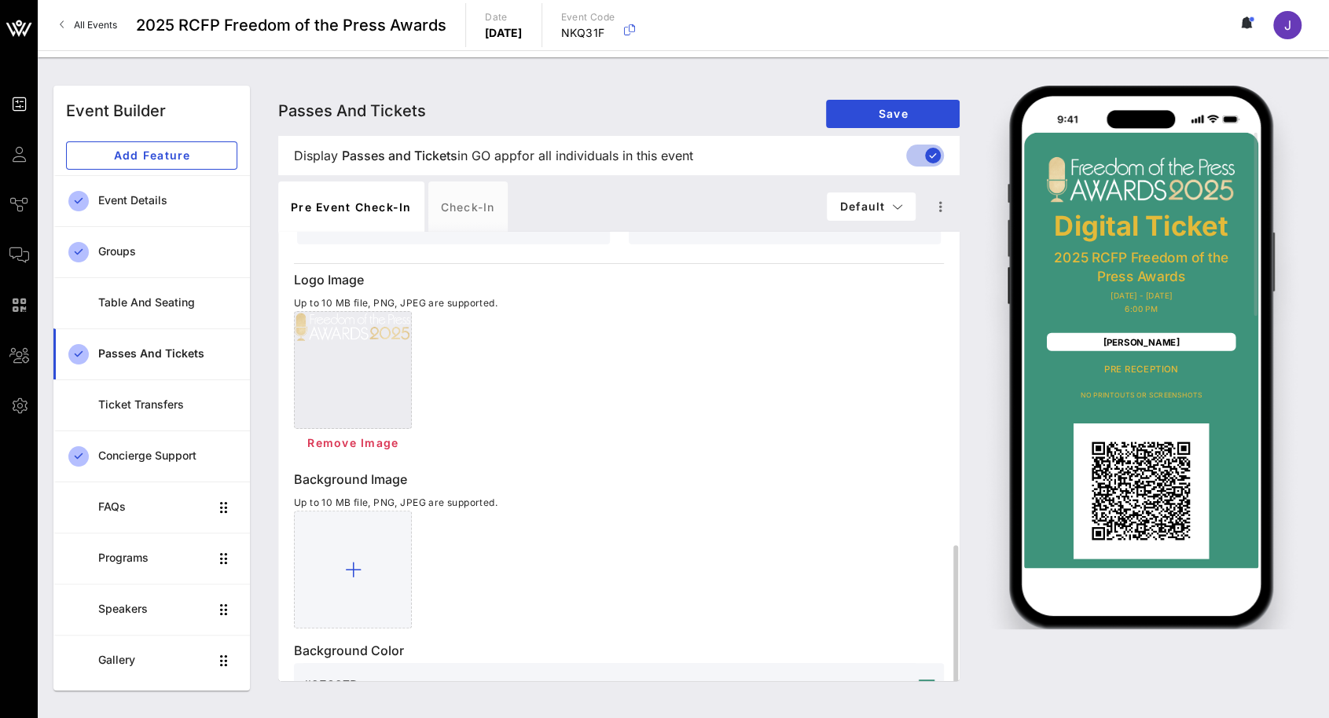
scroll to position [578, 0]
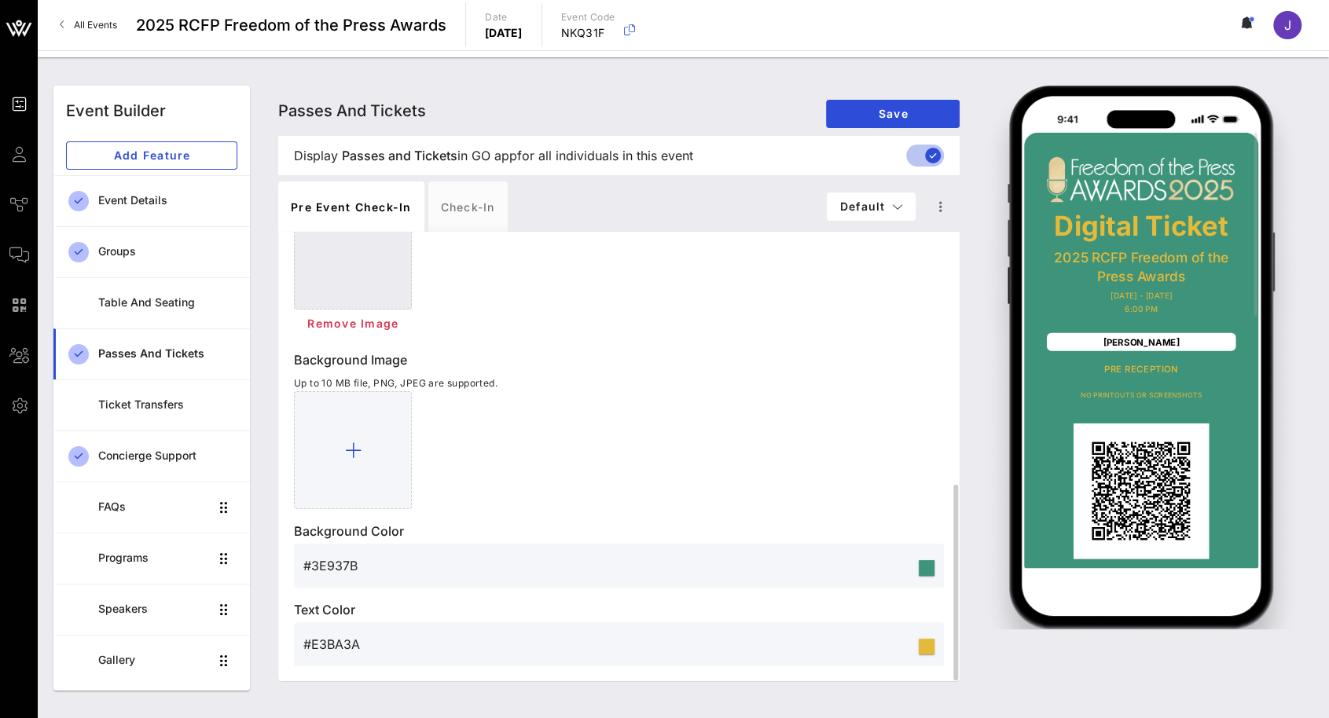
click at [922, 651] on div at bounding box center [926, 647] width 16 height 16
click at [329, 632] on input "#E3BA3A" at bounding box center [609, 644] width 612 height 25
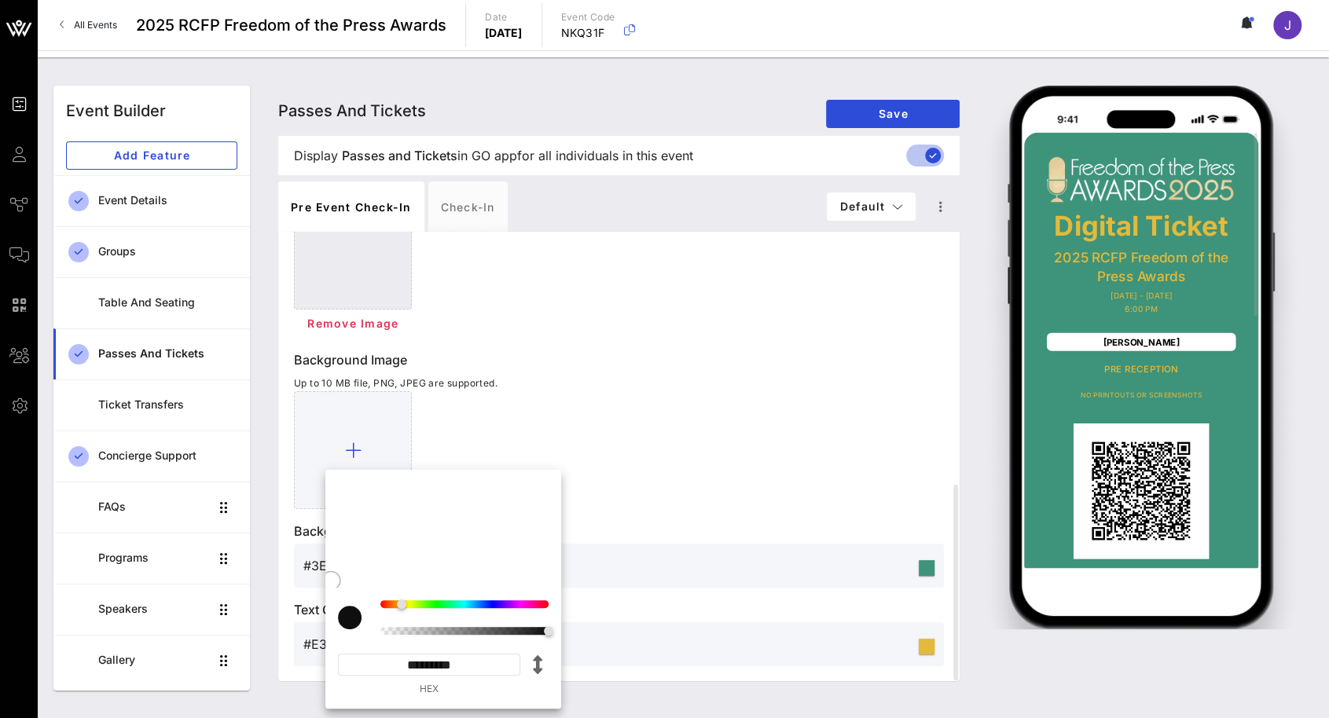
click at [347, 620] on div at bounding box center [350, 618] width 24 height 24
click at [332, 585] on div at bounding box center [331, 581] width 20 height 20
type input "#050505"
type input "*********"
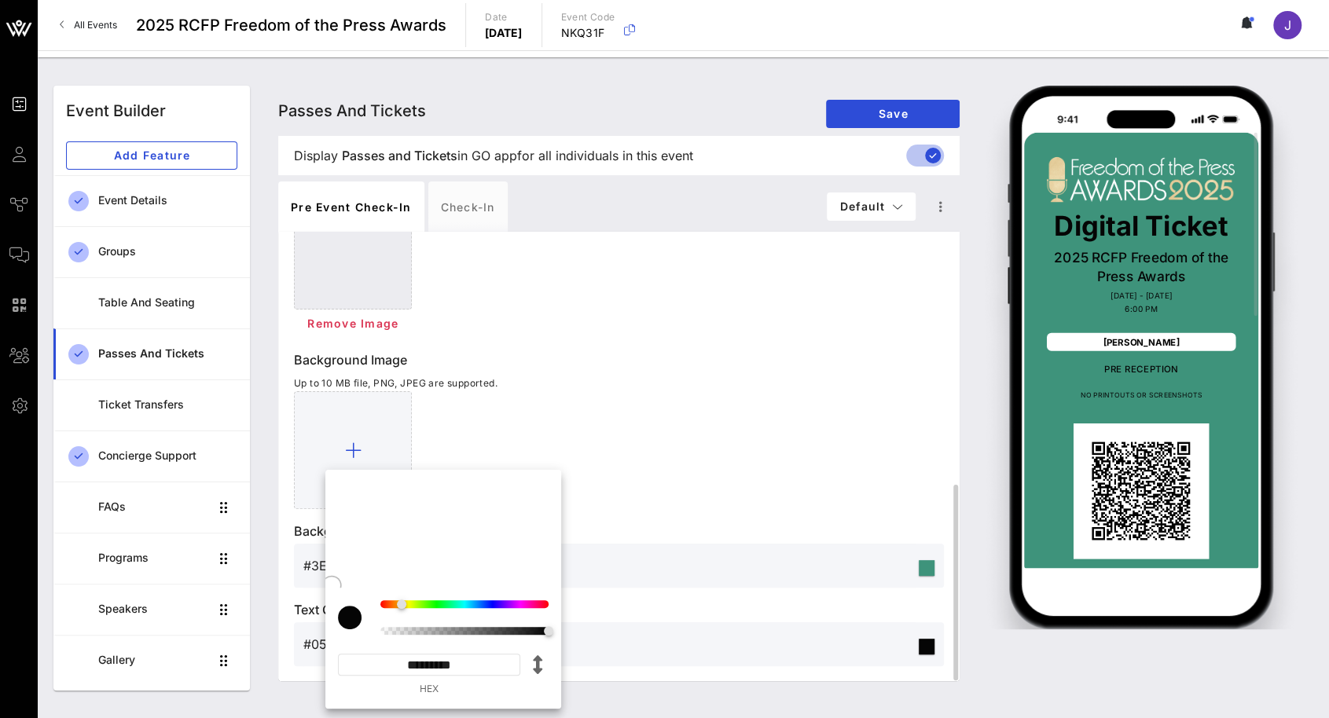
click at [679, 442] on div at bounding box center [619, 450] width 650 height 118
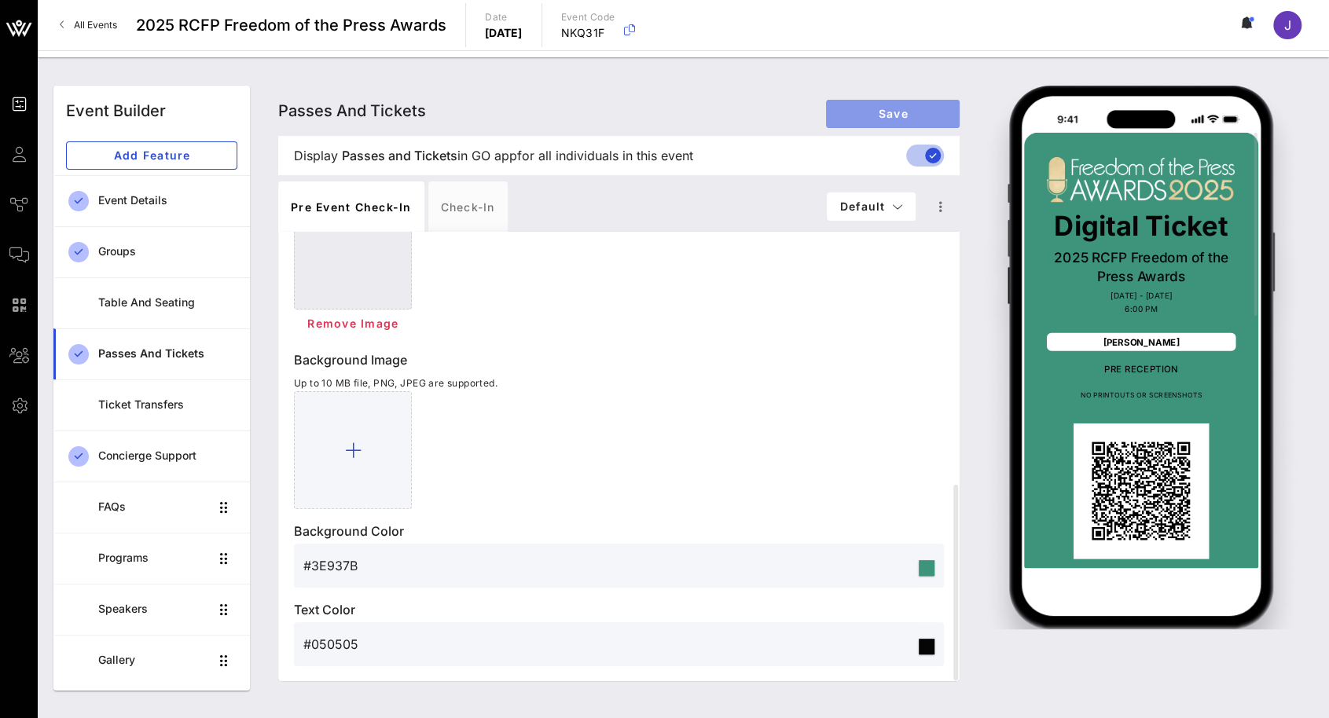
click at [858, 104] on button "Save" at bounding box center [893, 114] width 134 height 28
click at [424, 567] on input "#3E937B" at bounding box center [609, 565] width 612 height 25
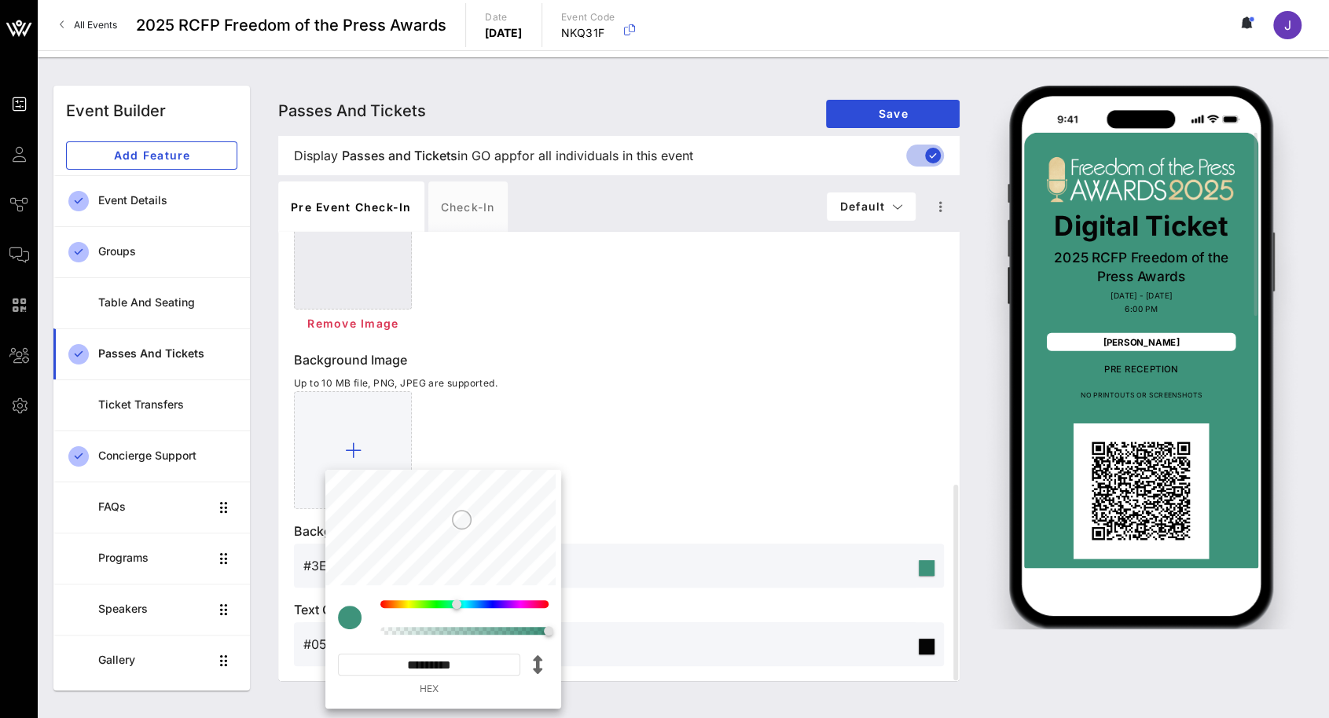
click at [449, 664] on input "*********" at bounding box center [429, 665] width 182 height 22
type input "#F3F7F6"
type input "*********"
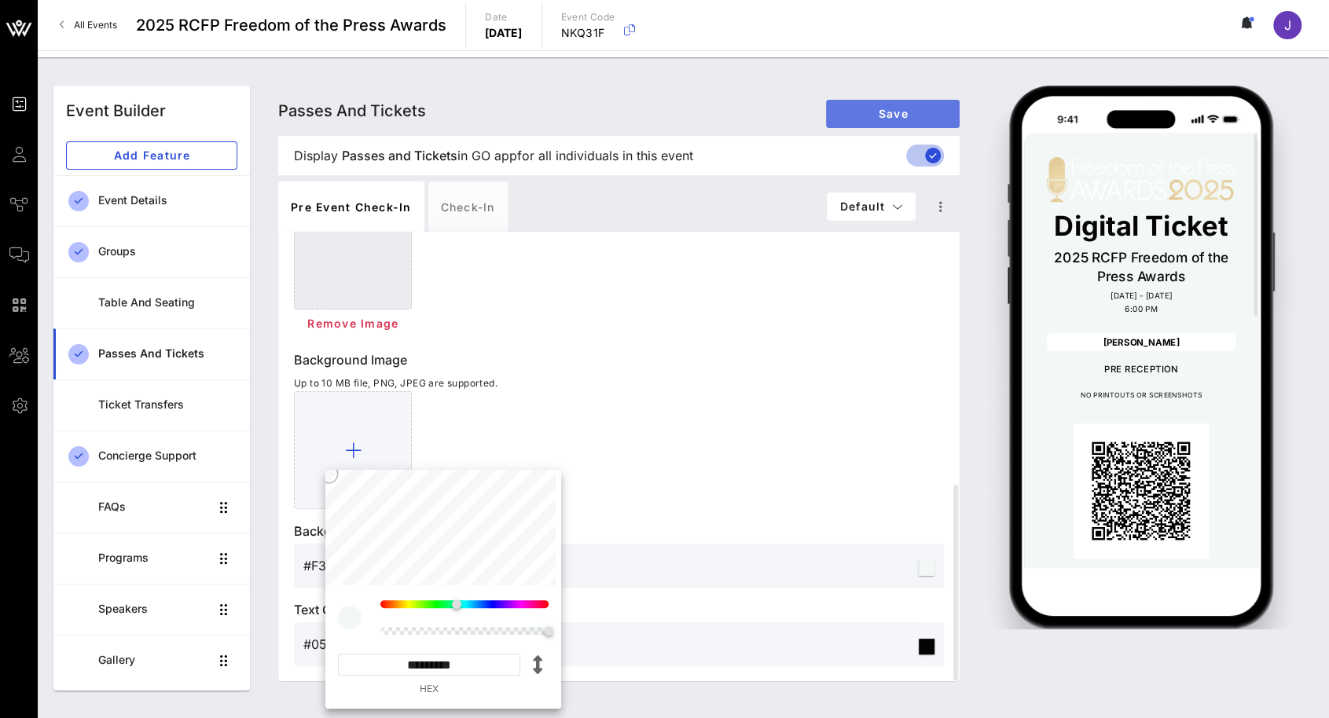
click at [887, 114] on span "Save" at bounding box center [892, 113] width 108 height 13
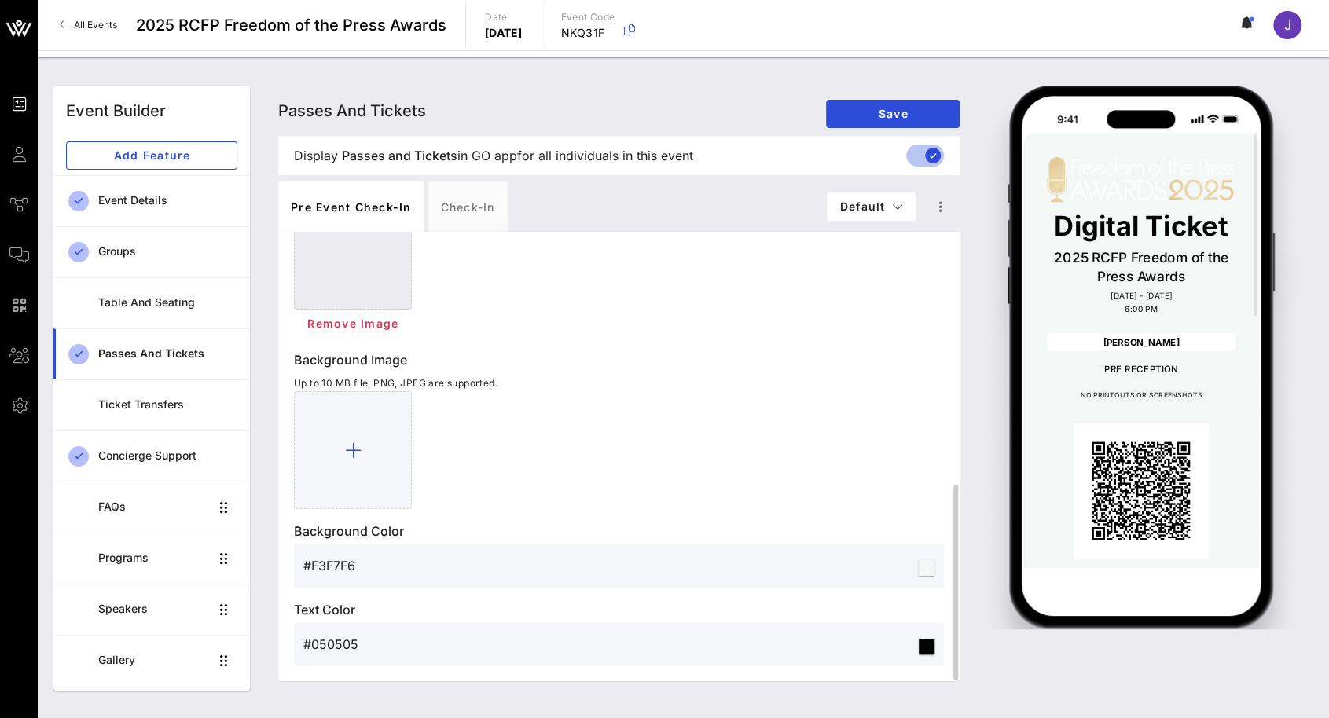
click at [365, 563] on input "#F3F7F6" at bounding box center [609, 565] width 612 height 25
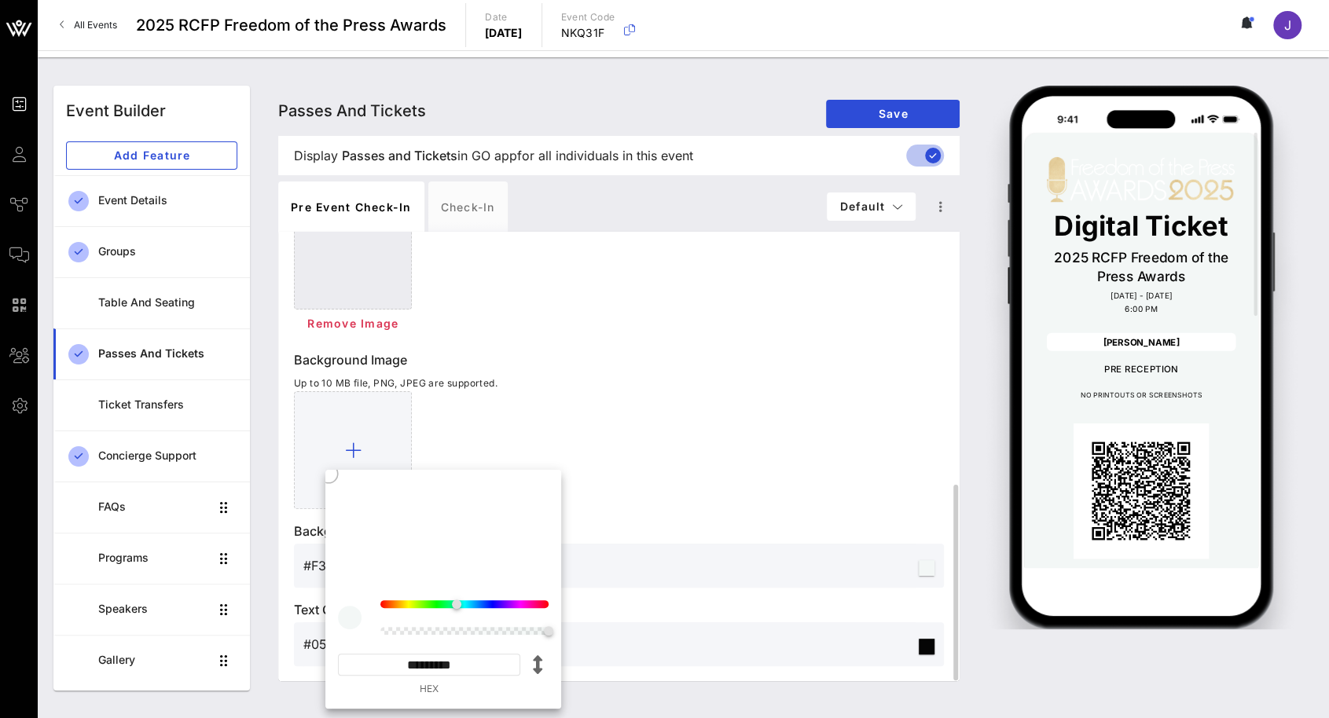
type input "#8B8D8D"
type input "*********"
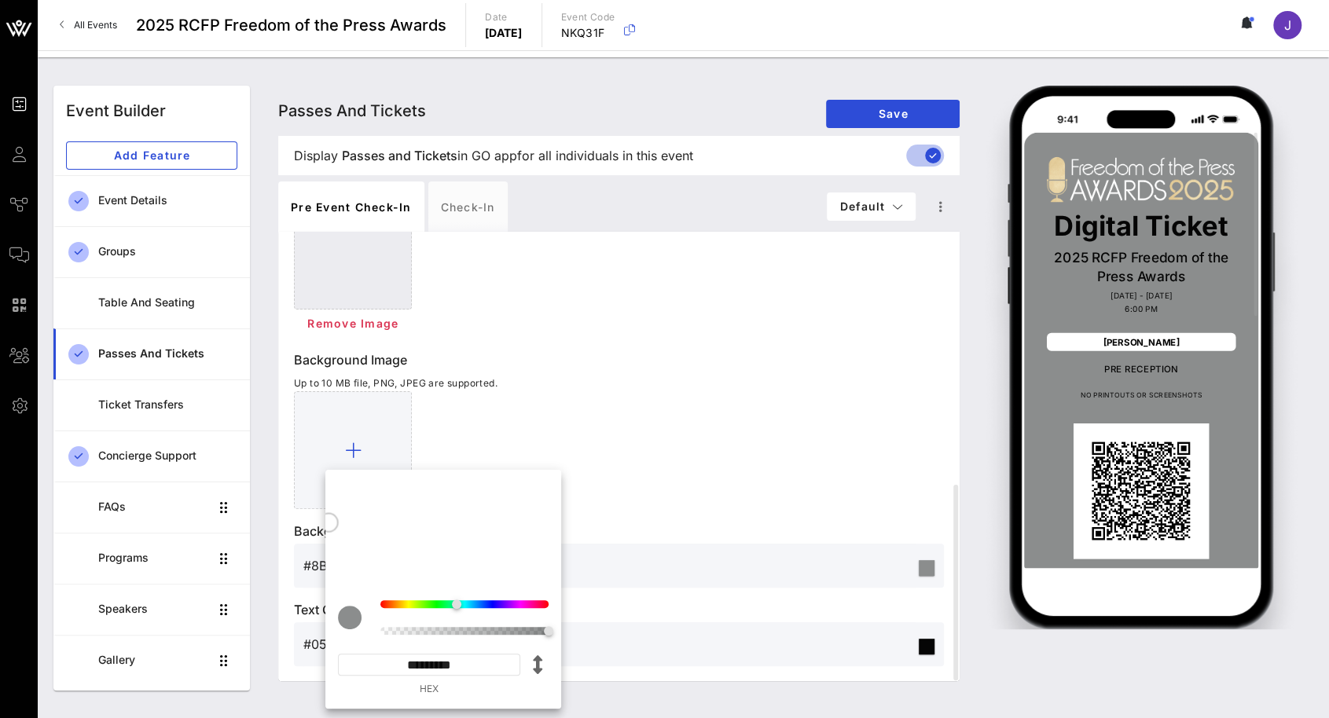
click at [328, 513] on div at bounding box center [329, 523] width 20 height 20
type input "#9FA2A1"
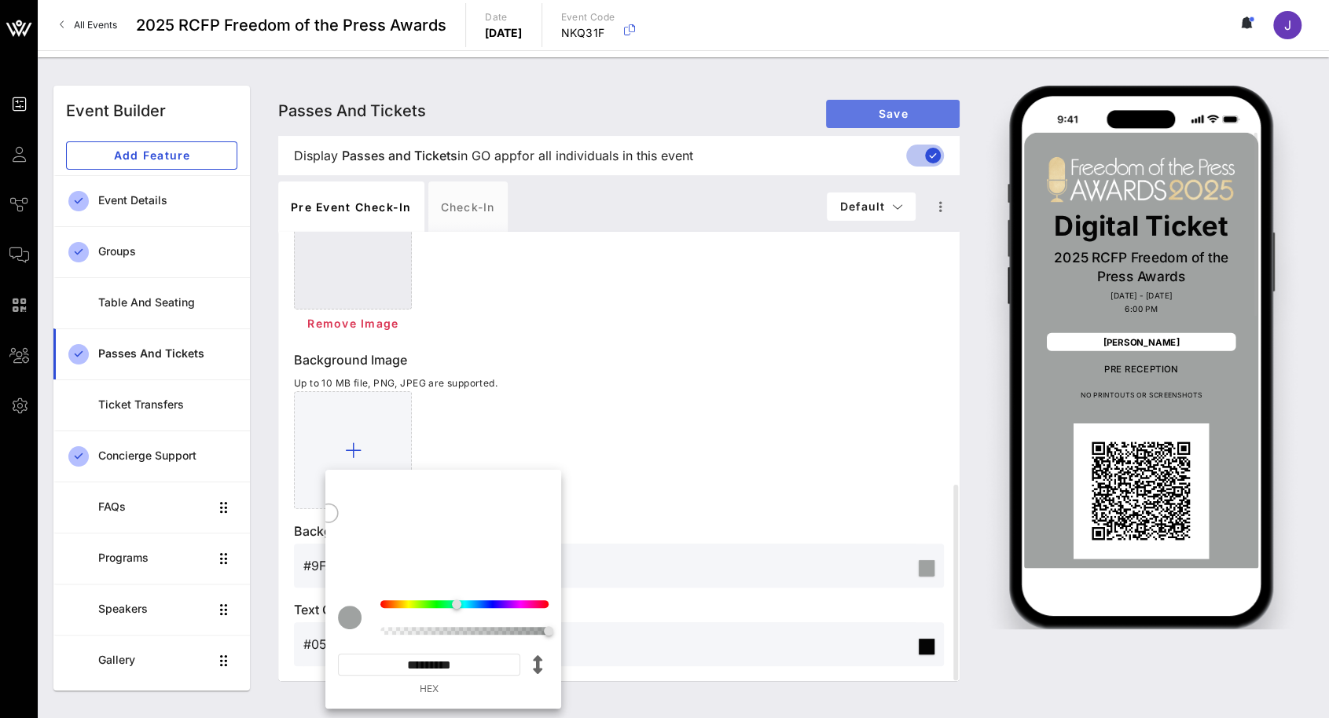
click at [900, 120] on button "Save" at bounding box center [893, 114] width 134 height 28
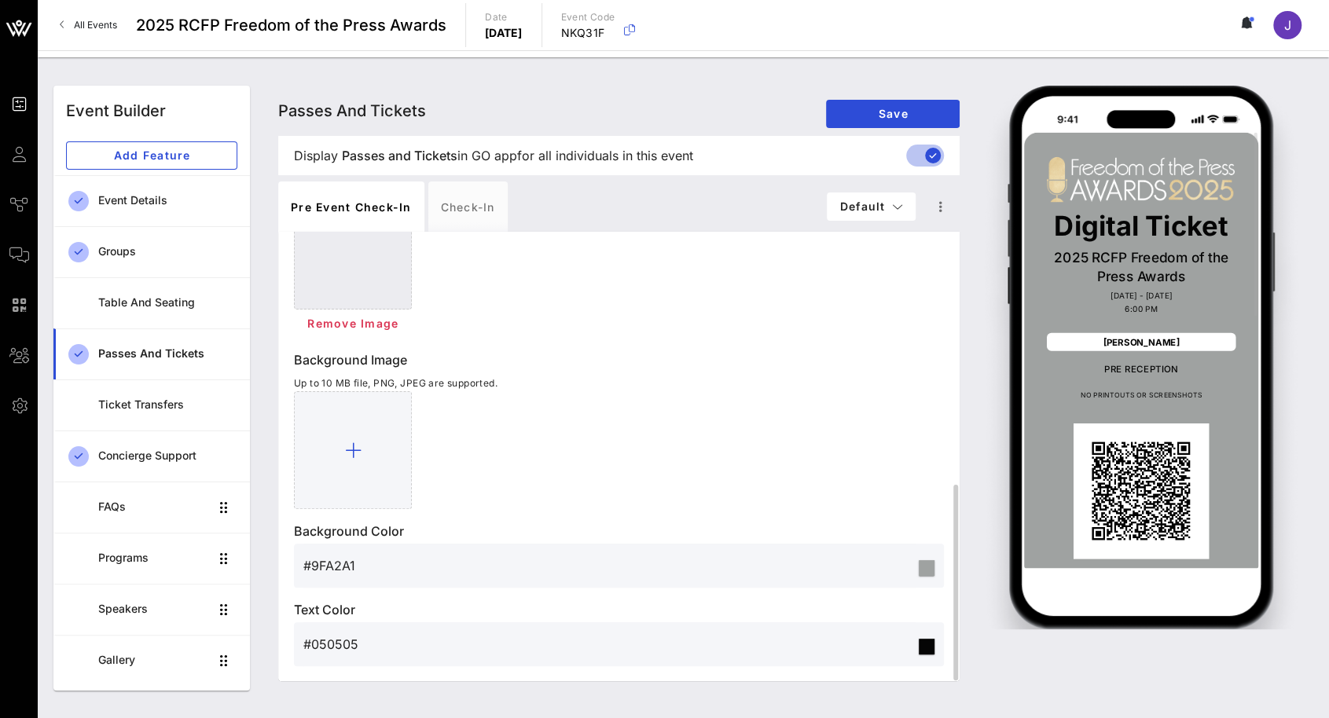
click at [371, 565] on input "#9FA2A1" at bounding box center [609, 565] width 612 height 25
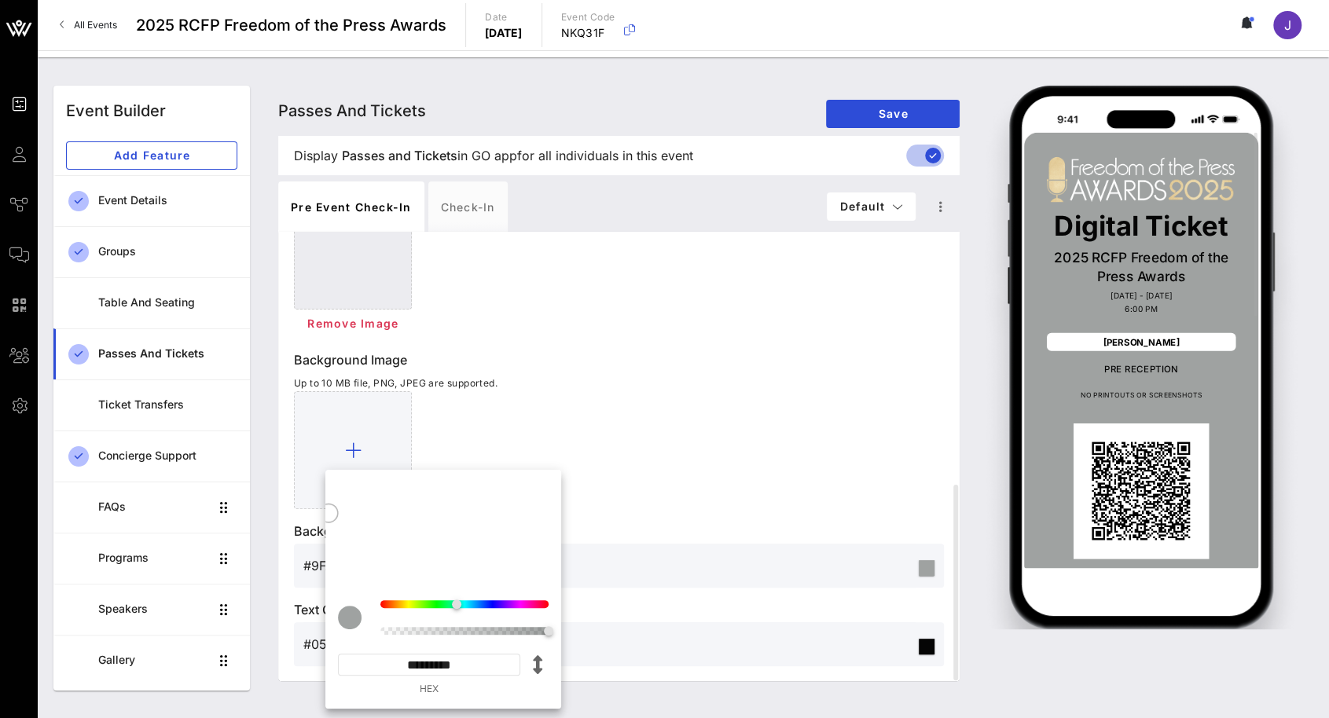
click at [407, 676] on div "********* HEX" at bounding box center [429, 675] width 182 height 42
click at [415, 662] on input "*********" at bounding box center [429, 665] width 182 height 22
paste input
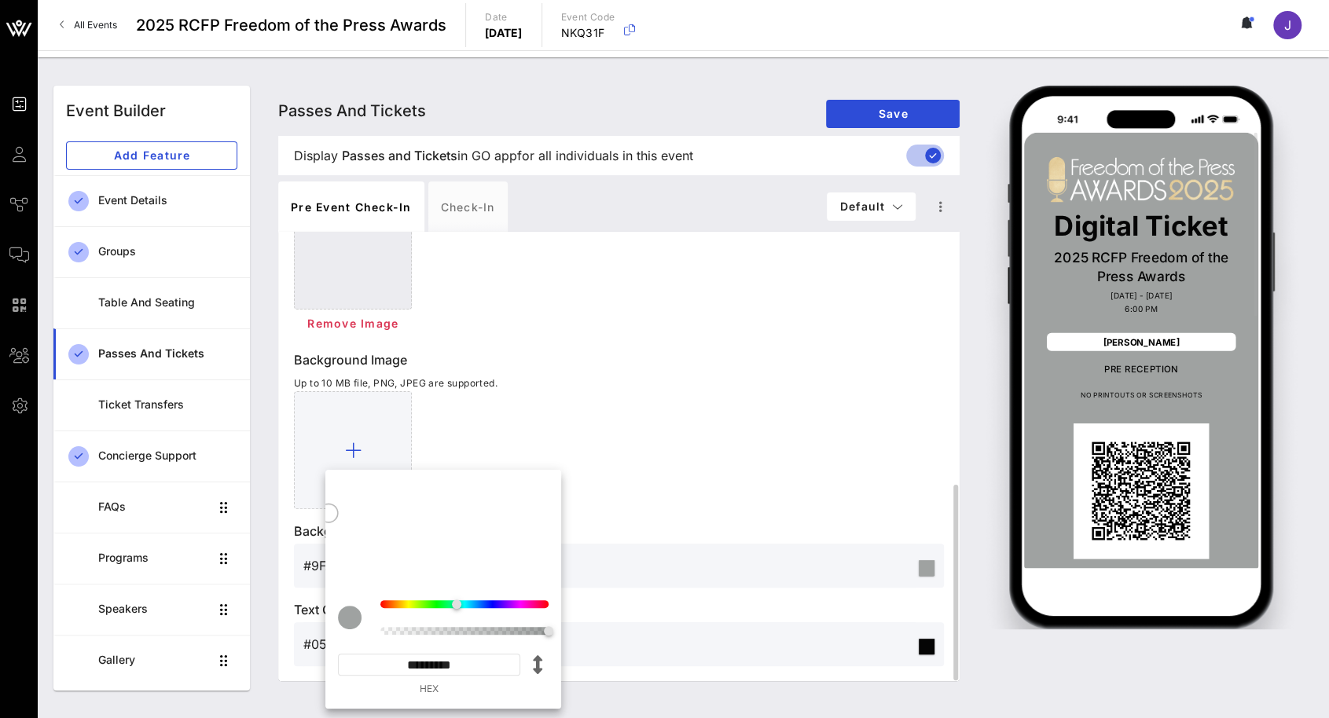
type input "*********"
type input "#3E937B"
click at [750, 478] on div at bounding box center [619, 450] width 650 height 118
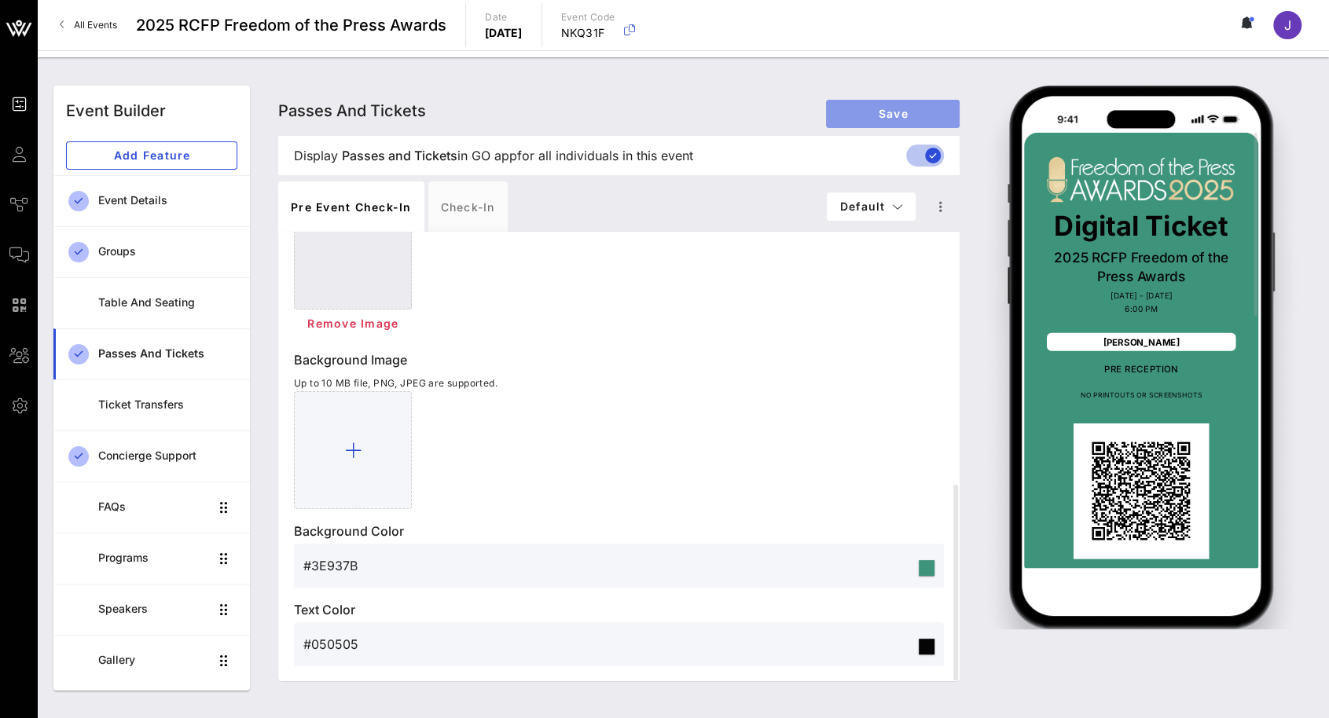
click at [920, 108] on span "Save" at bounding box center [892, 113] width 108 height 13
click at [860, 112] on span "Save" at bounding box center [892, 113] width 108 height 13
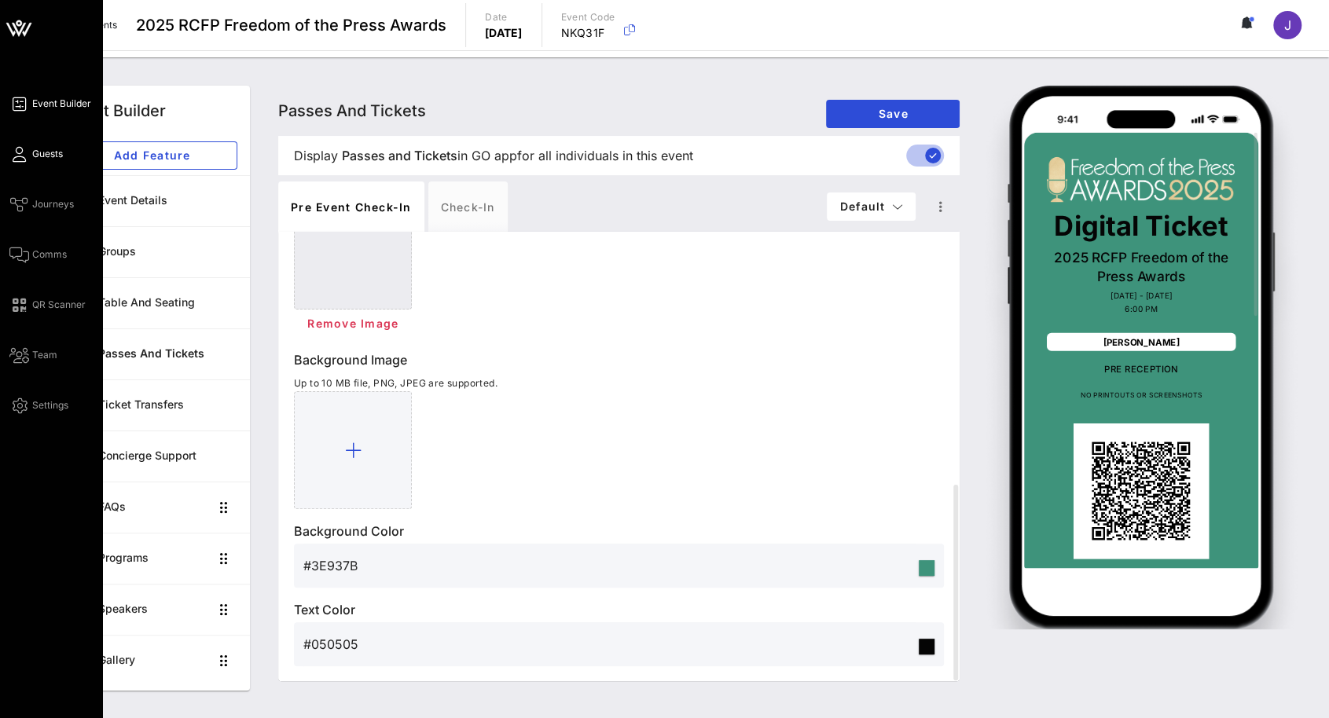
click at [47, 151] on span "Guests" at bounding box center [47, 154] width 31 height 14
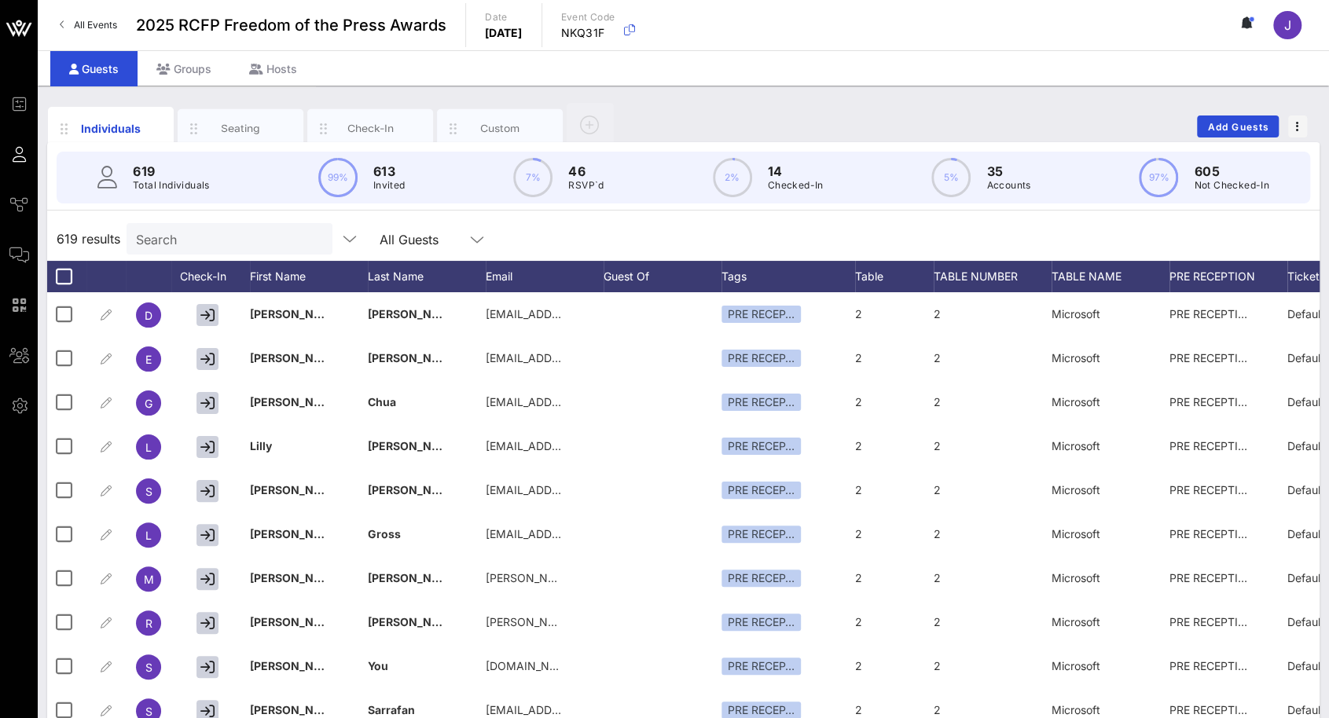
click at [221, 240] on input "Search" at bounding box center [228, 239] width 184 height 20
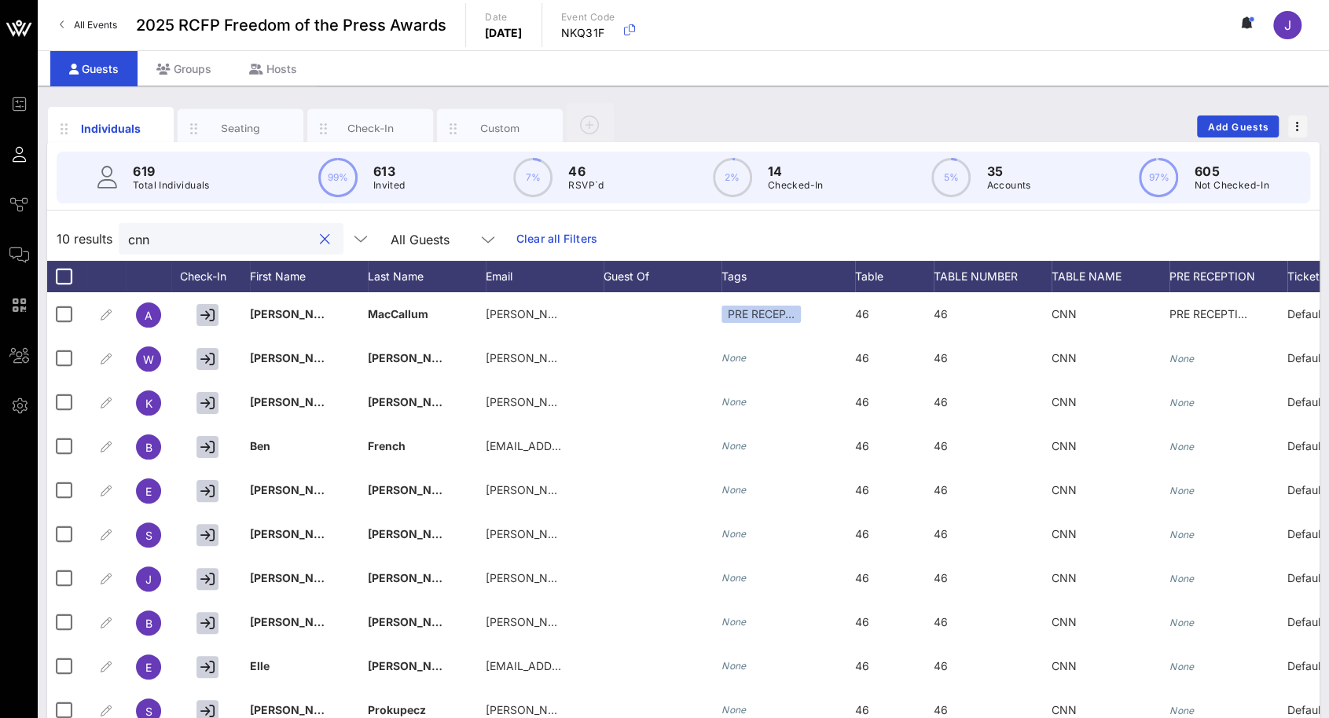
type input "cnn"
click at [320, 243] on button "clear icon" at bounding box center [325, 240] width 10 height 16
